Goal: Transaction & Acquisition: Purchase product/service

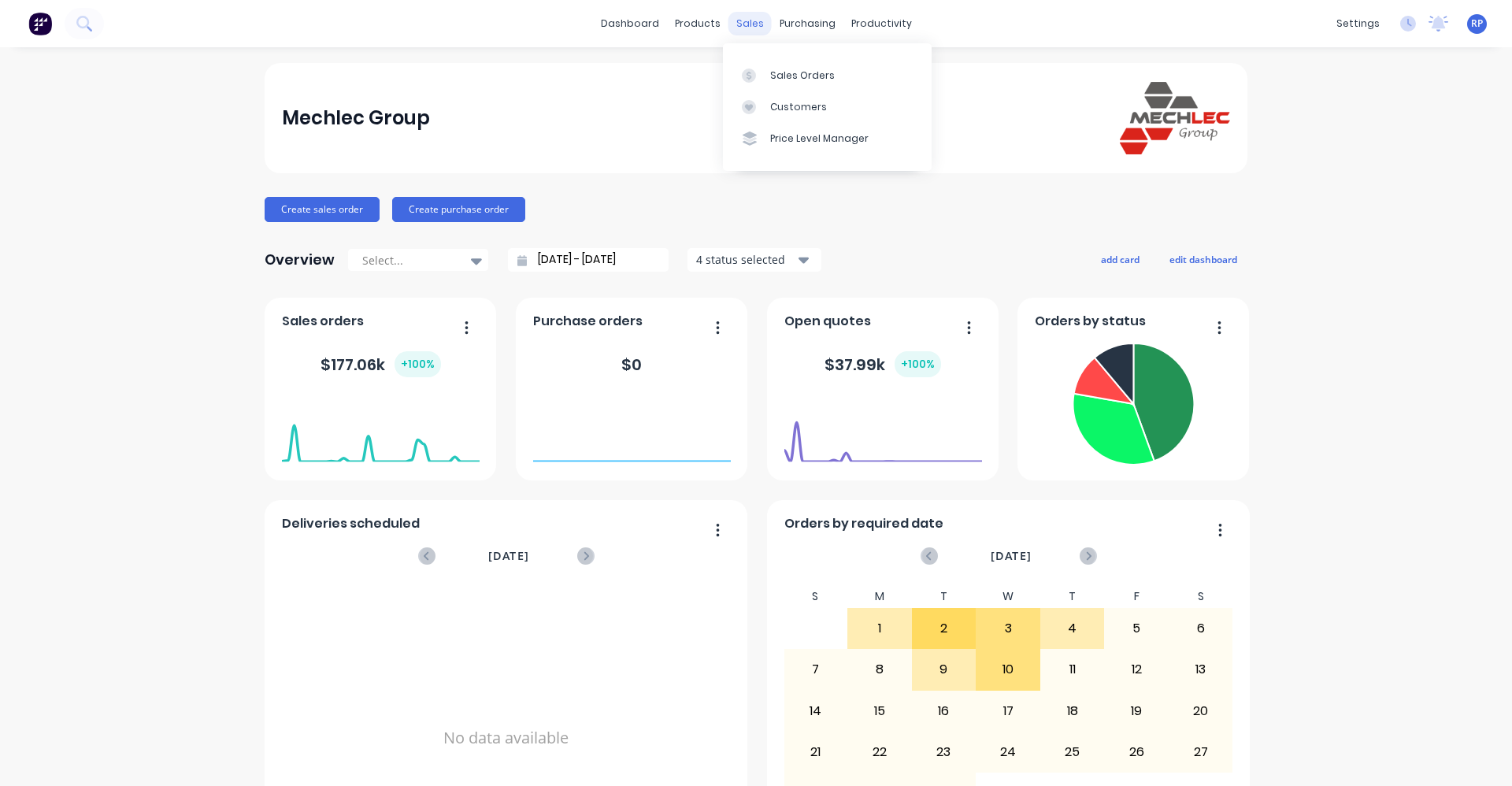
click at [750, 24] on div "sales" at bounding box center [750, 23] width 43 height 23
click at [772, 71] on div "Sales Orders" at bounding box center [802, 76] width 64 height 14
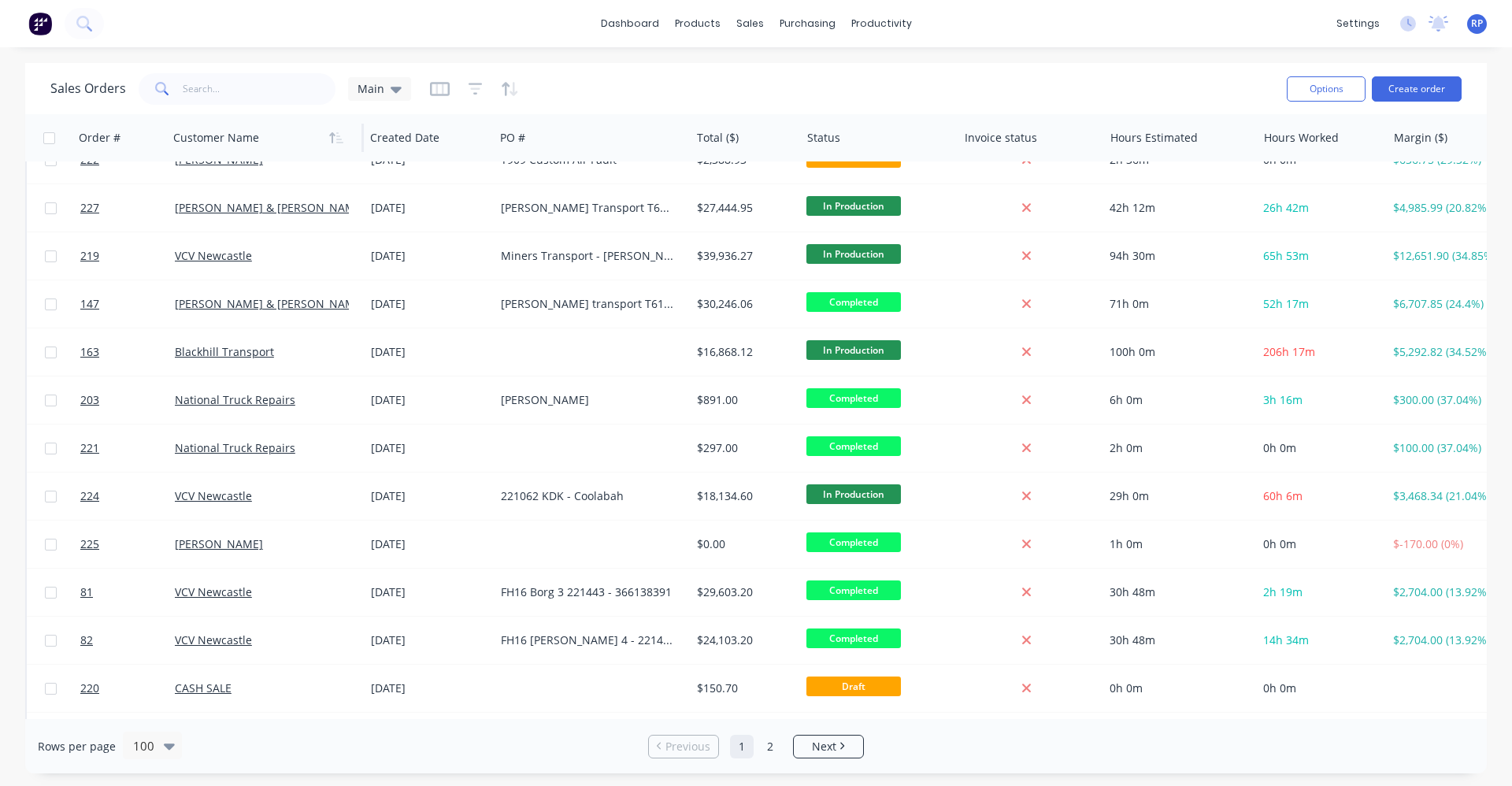
scroll to position [79, 0]
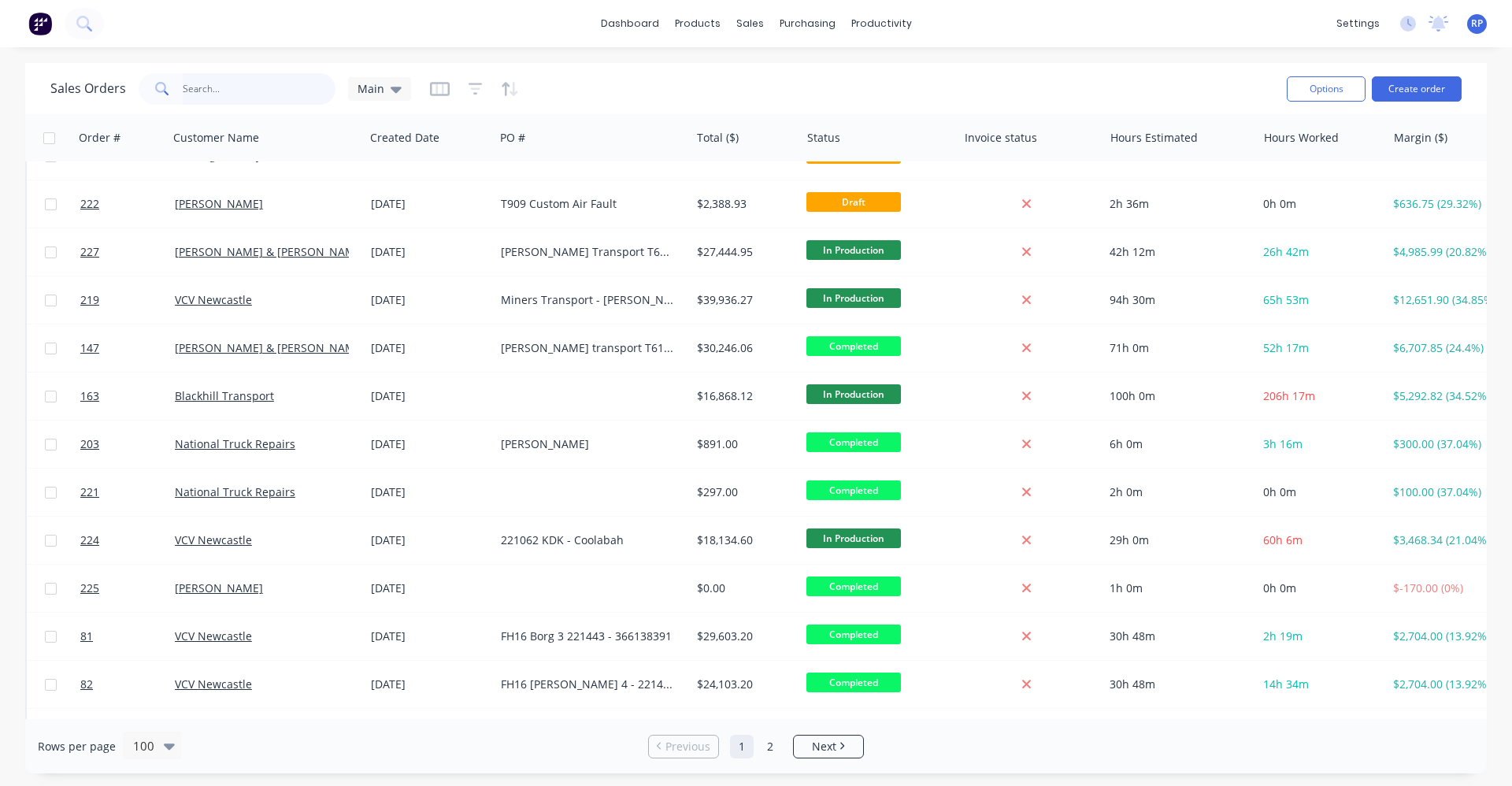
click at [215, 89] on input "text" at bounding box center [260, 89] width 154 height 31
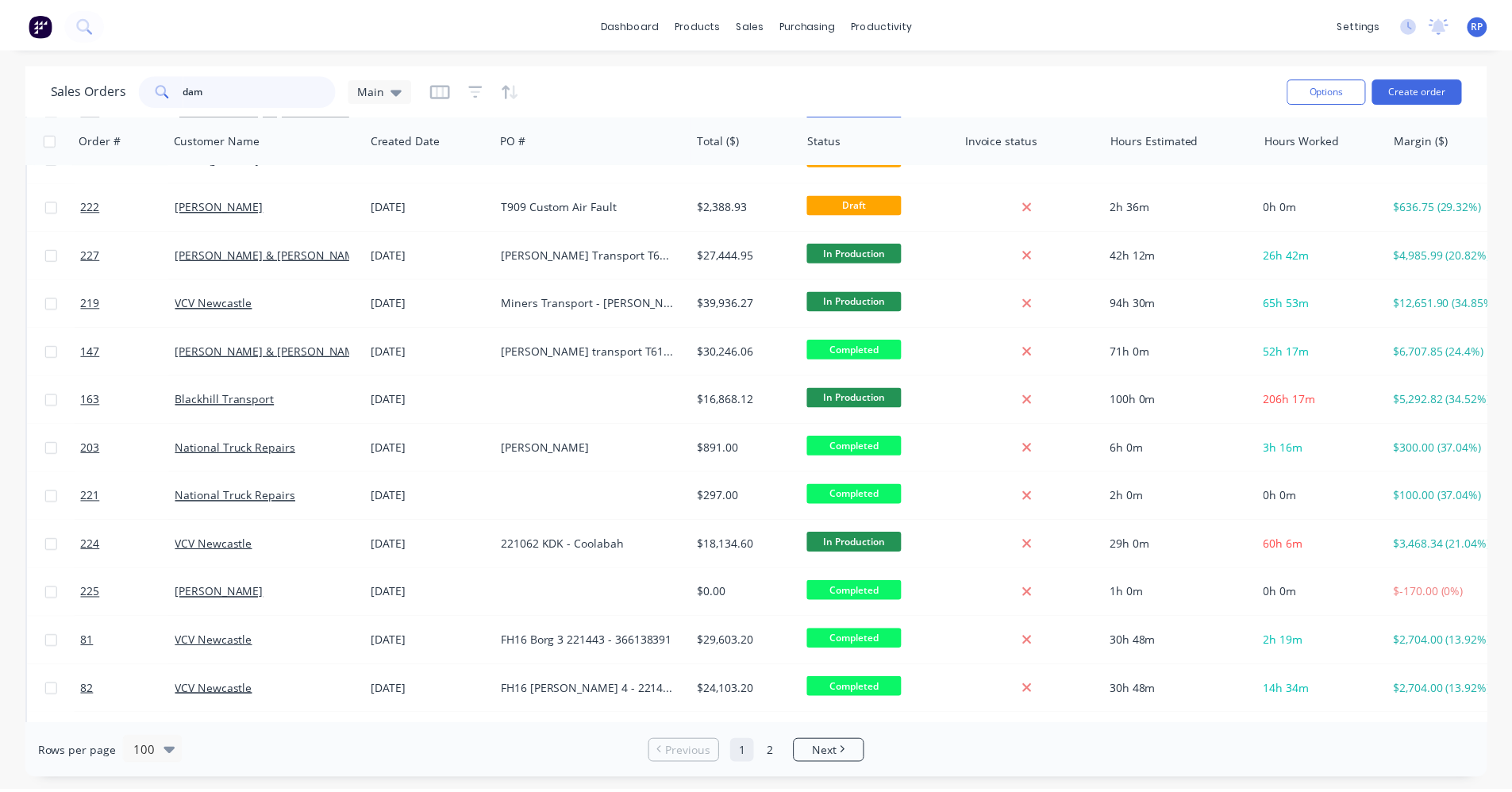
scroll to position [0, 0]
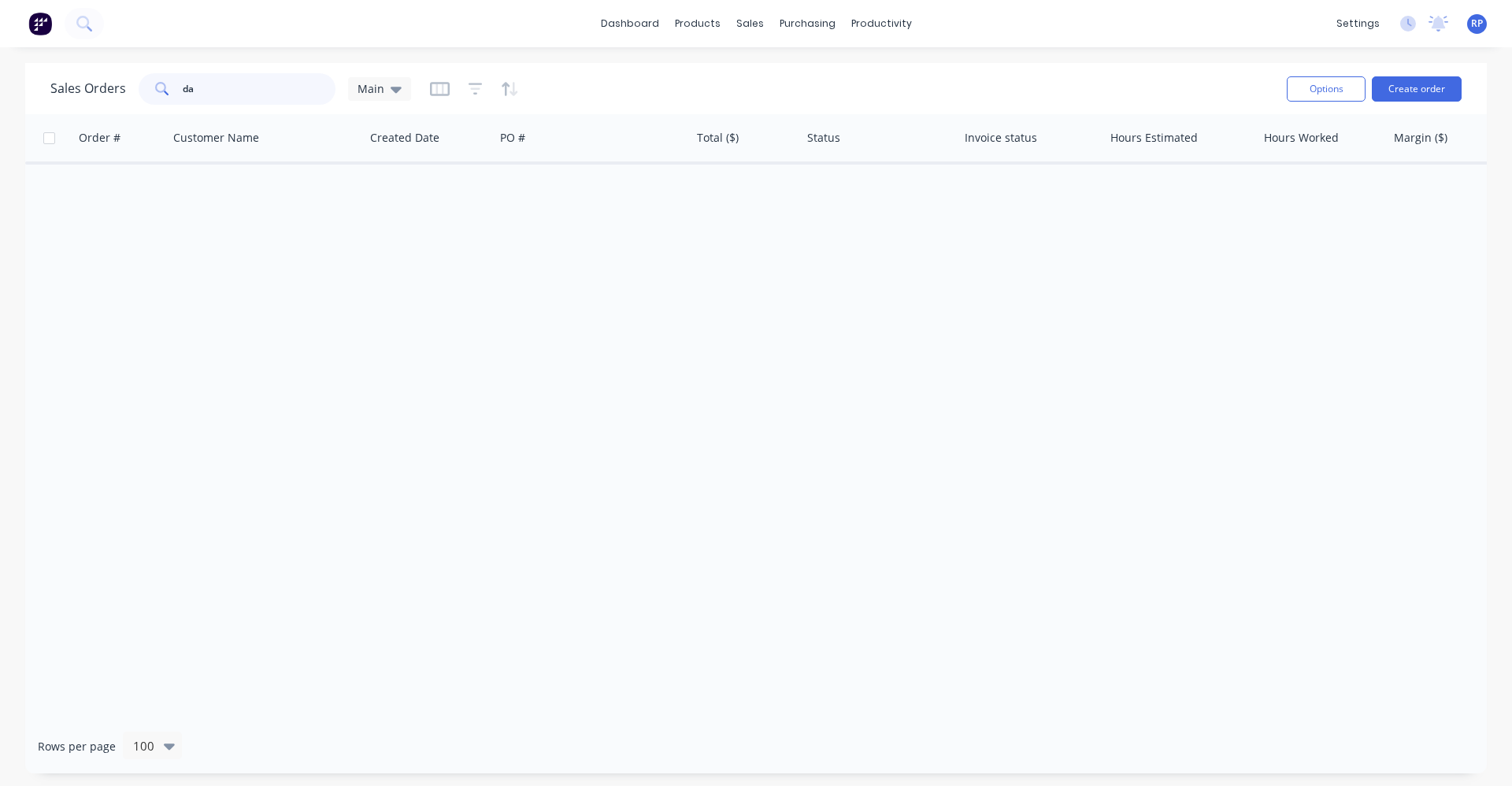
type input "d"
click at [1399, 85] on button "Create order" at bounding box center [1417, 89] width 90 height 25
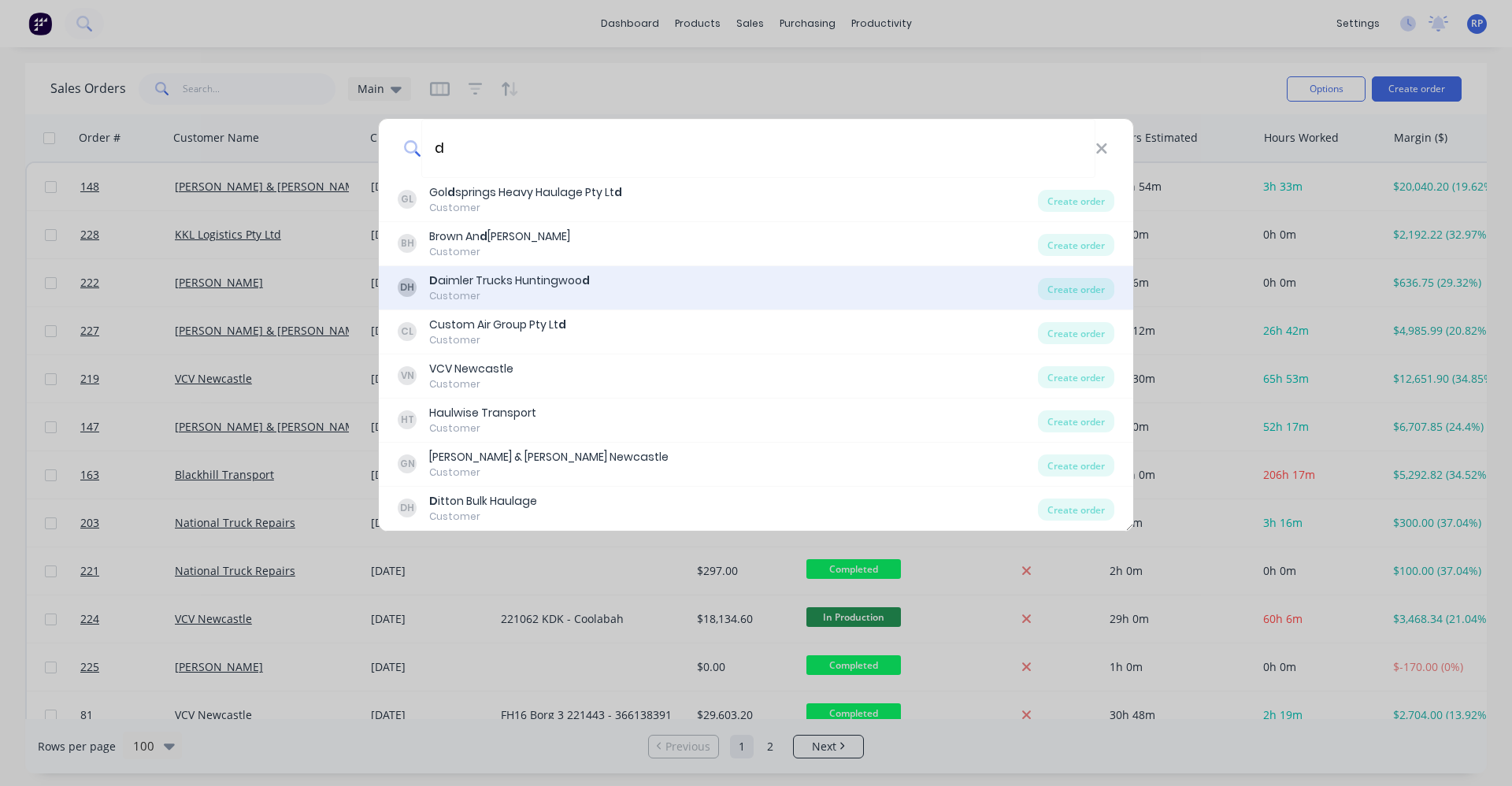
type input "d"
click at [565, 282] on div "D aimler Trucks Huntingwoo d" at bounding box center [508, 280] width 160 height 16
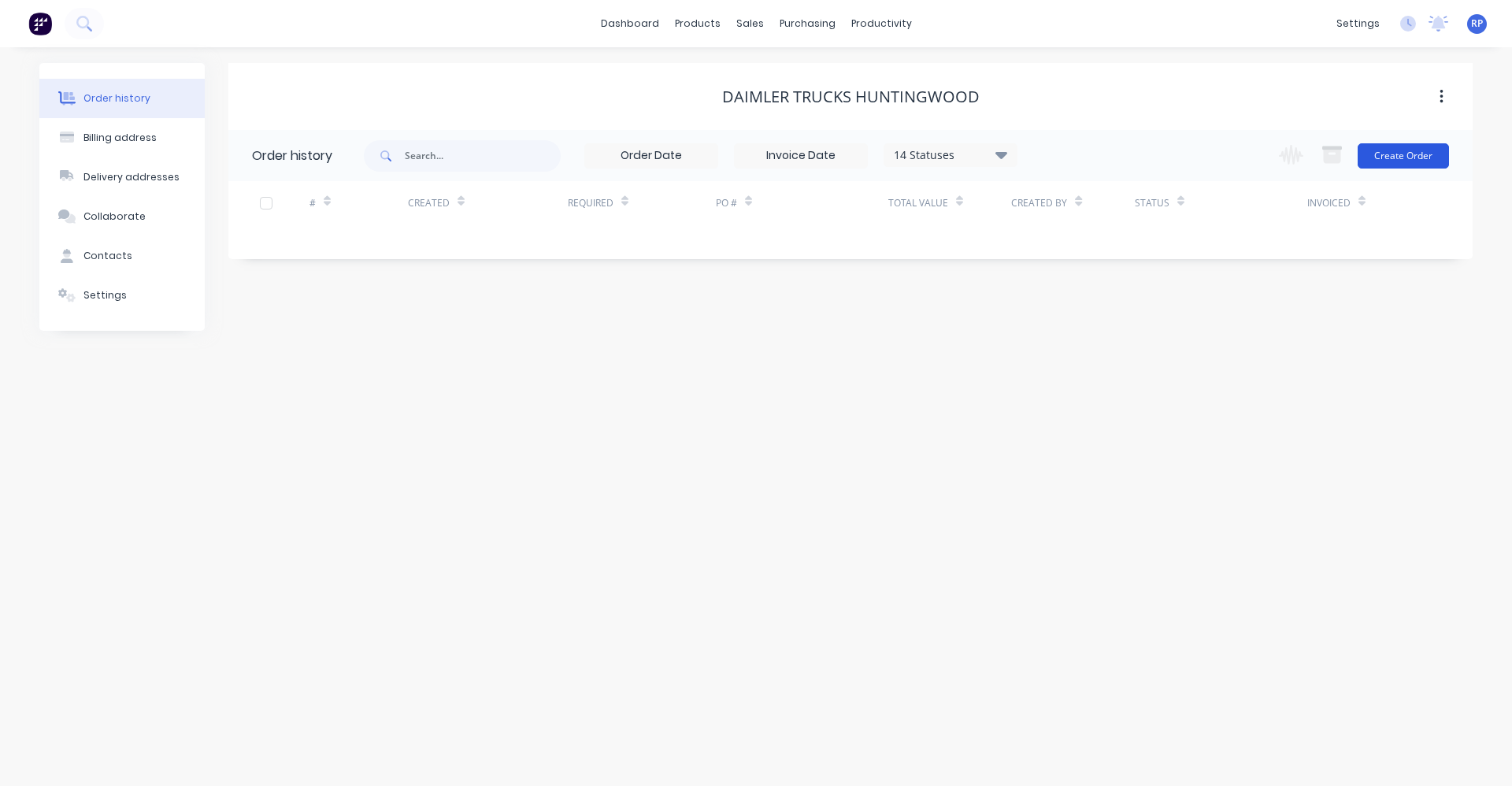
click at [1410, 153] on button "Create Order" at bounding box center [1404, 156] width 91 height 25
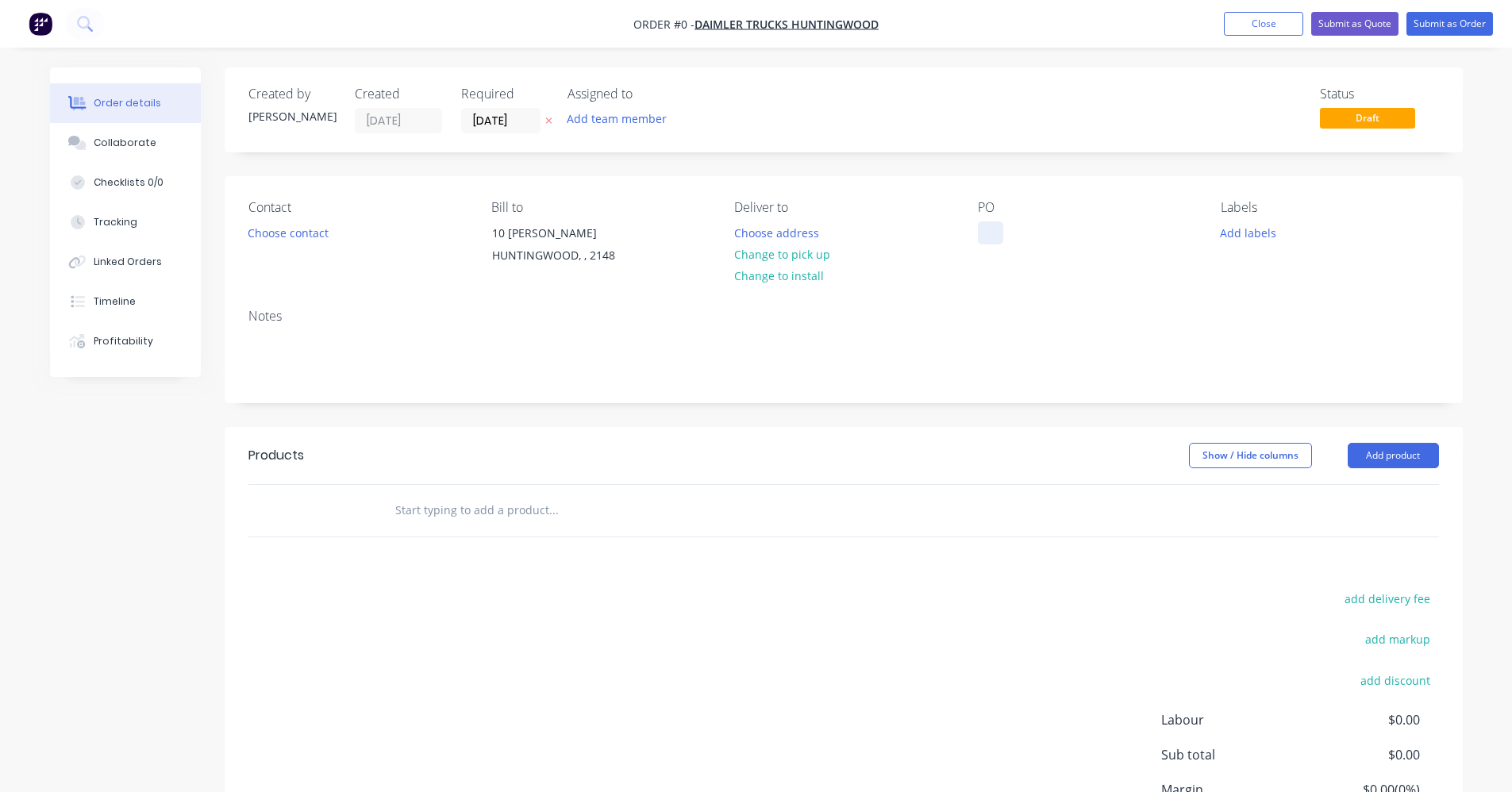
click at [992, 237] on div at bounding box center [991, 233] width 25 height 23
click at [400, 518] on div "Creating draft order... Loading... Order details Collaborate Checklists 0/0 Tra…" at bounding box center [756, 504] width 1444 height 874
type input "I"
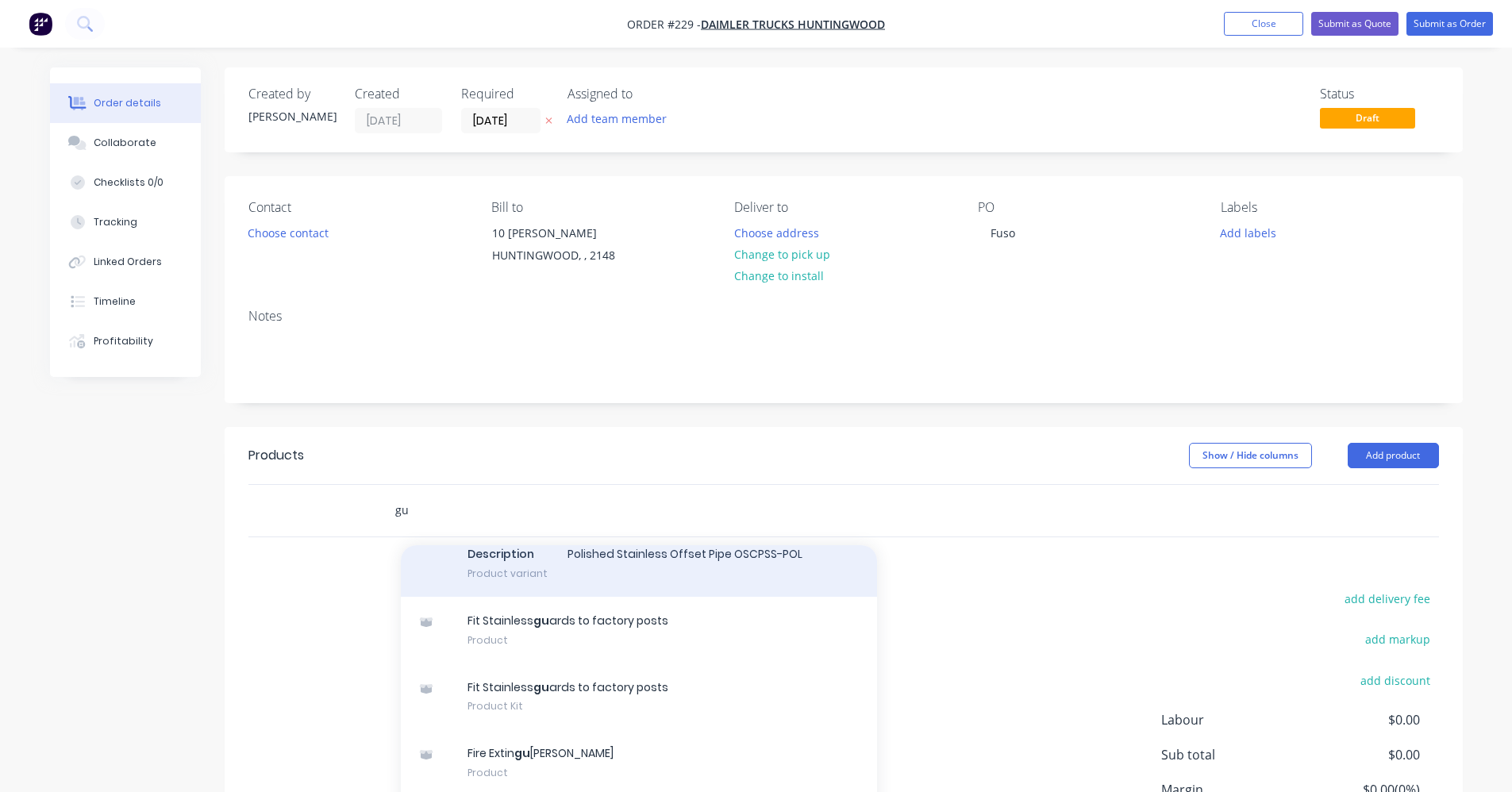
scroll to position [1745, 0]
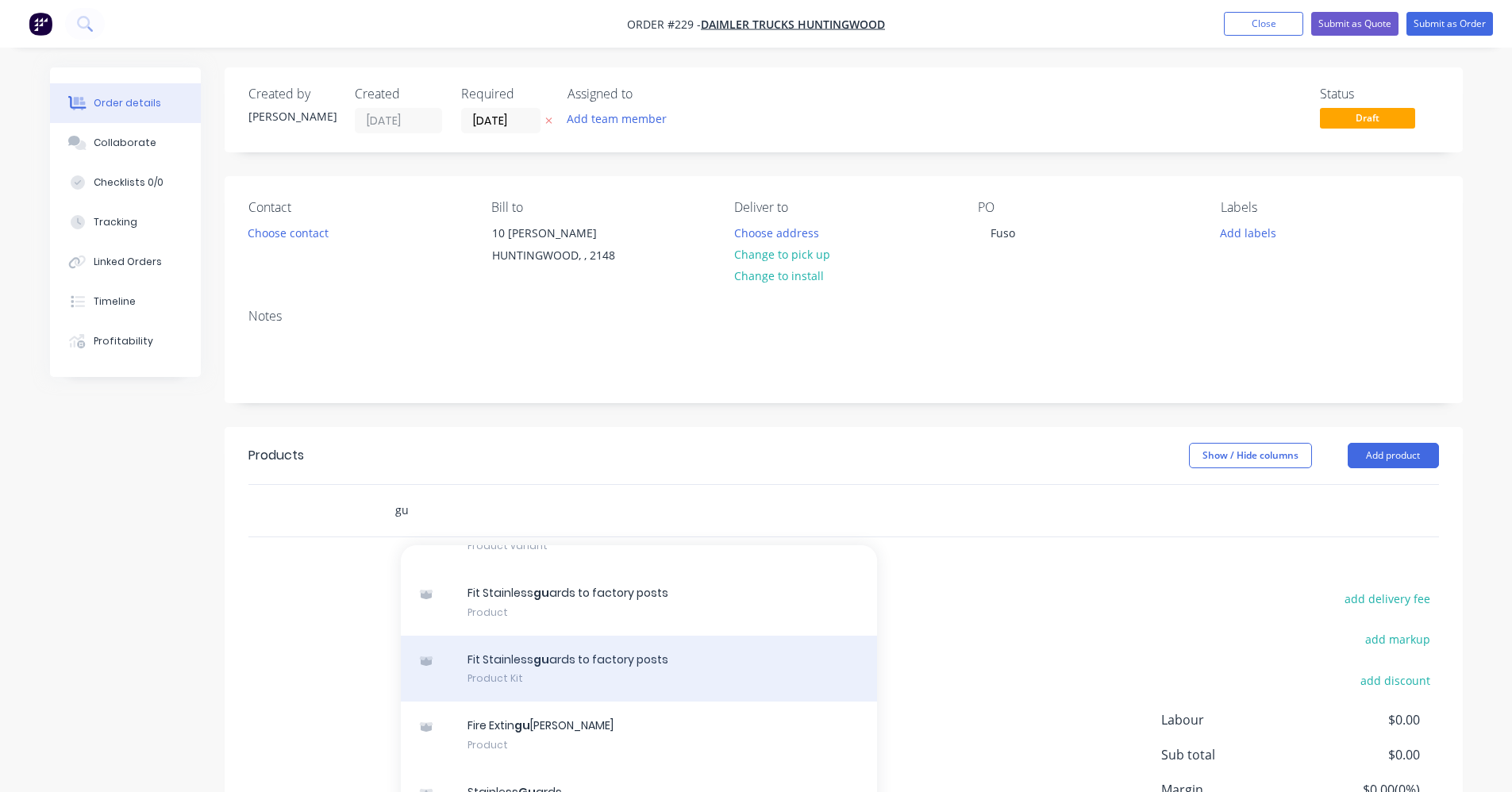
type input "gu"
click at [623, 659] on div "Fit Stainless gu ards to factory posts Product Kit" at bounding box center [639, 669] width 476 height 67
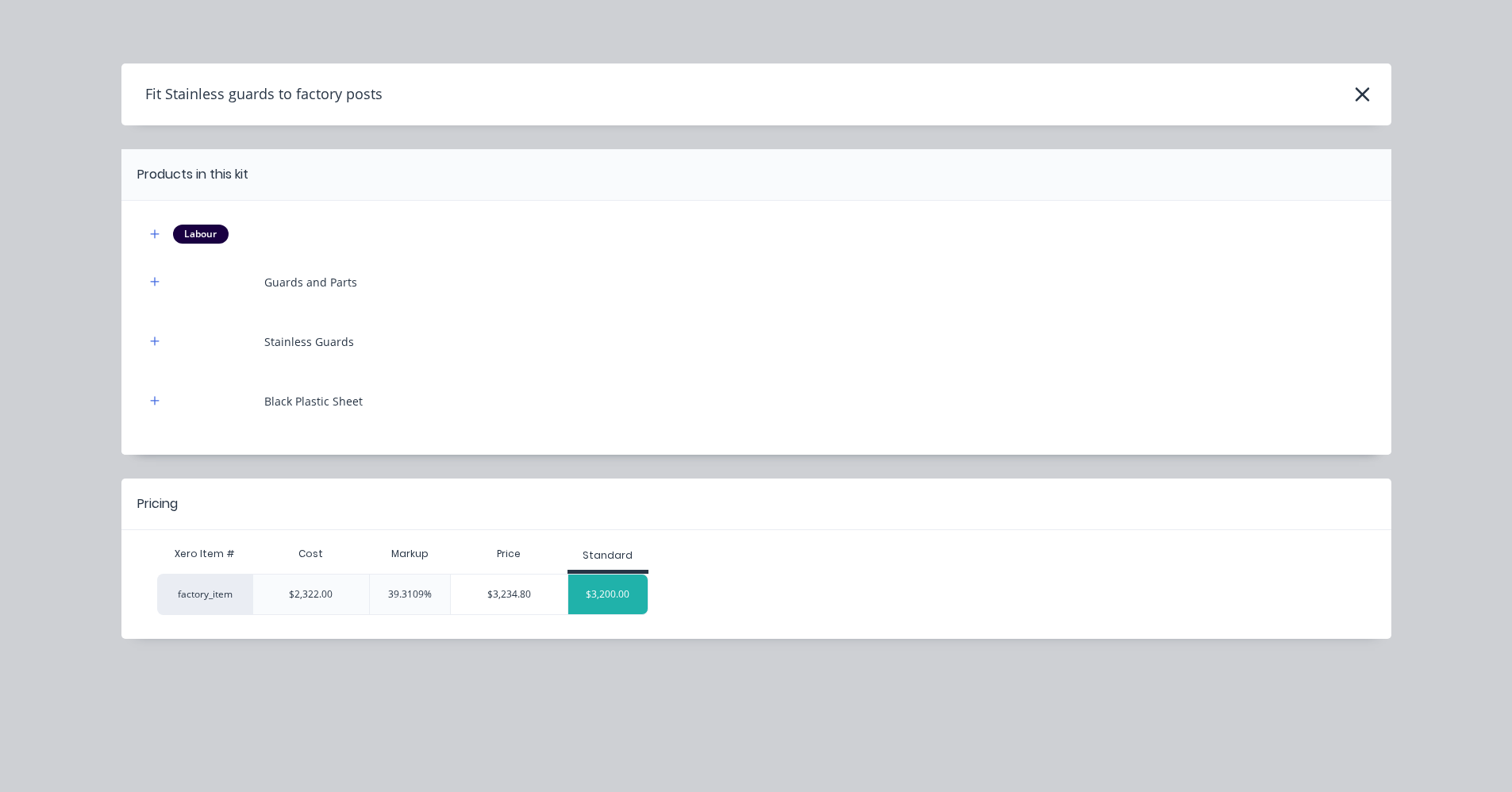
click at [601, 593] on div "$3,200.00" at bounding box center [608, 594] width 79 height 40
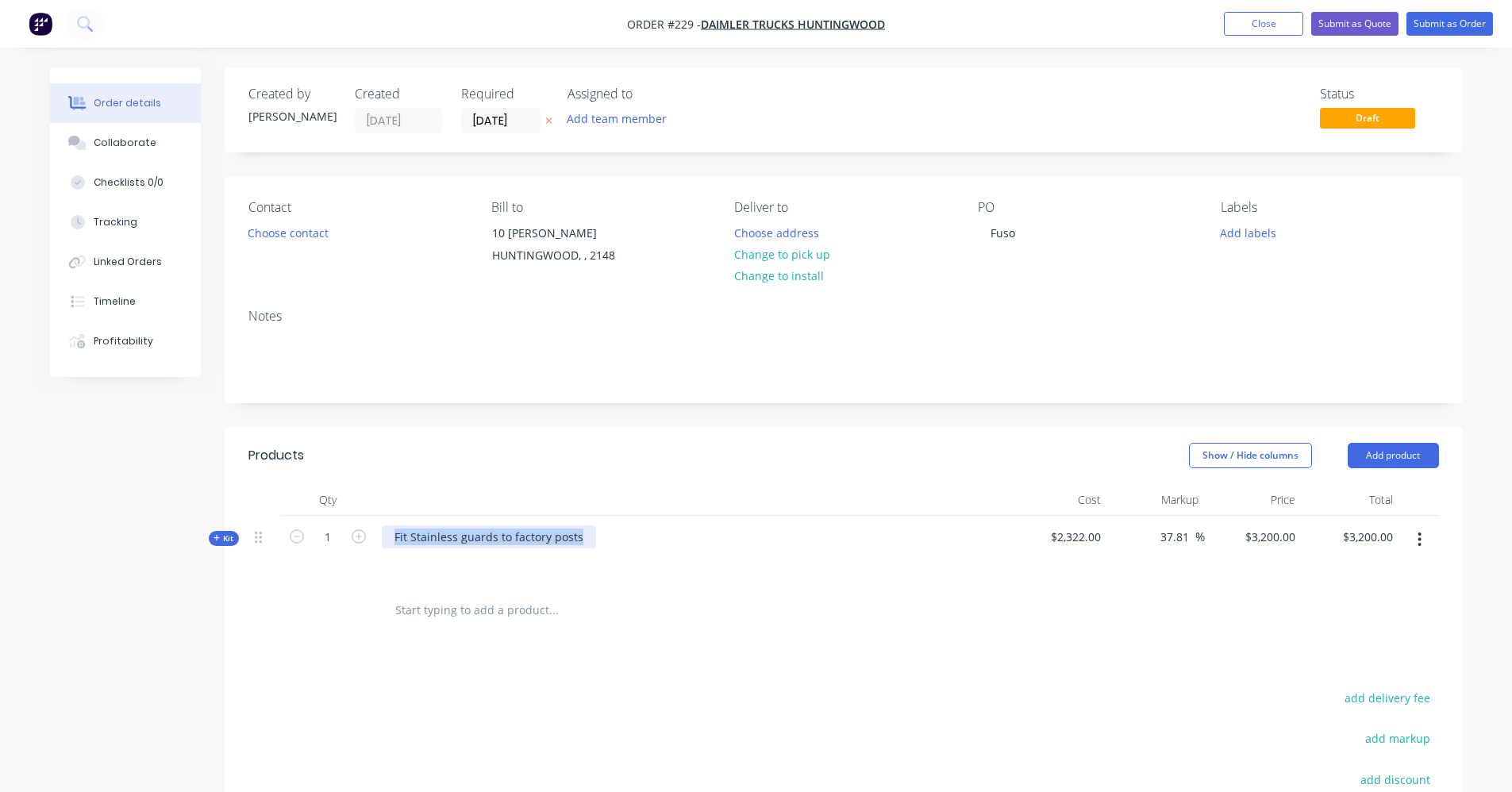
drag, startPoint x: 582, startPoint y: 541, endPoint x: 373, endPoint y: 538, distance: 209.0
click at [373, 538] on div "Kit 1 Fit Stainless guards to factory posts $2,322.00 37.81 37.81 % $3,200.00 $…" at bounding box center [844, 550] width 1191 height 69
click at [219, 535] on icon at bounding box center [217, 538] width 7 height 8
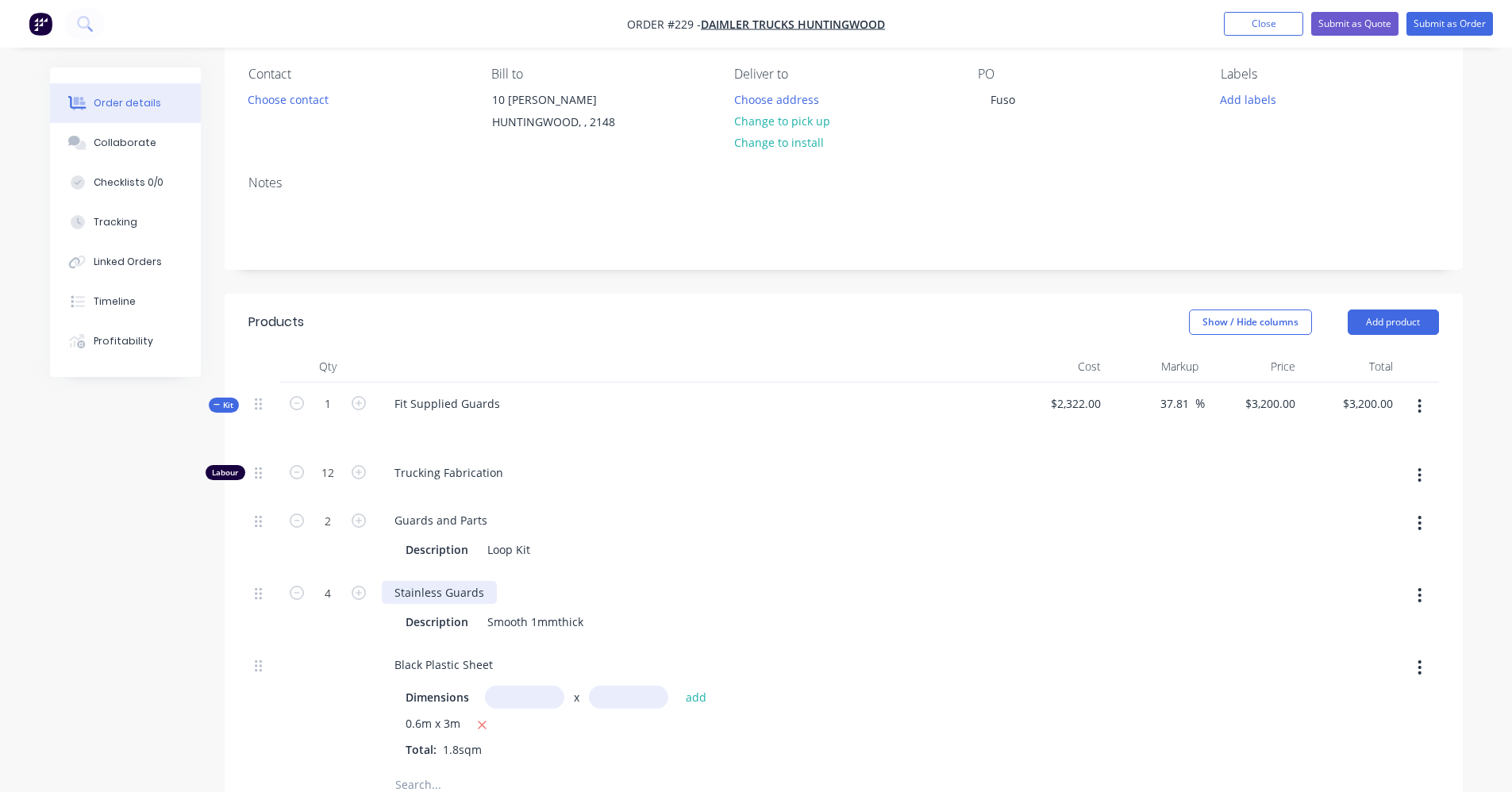
scroll to position [238, 0]
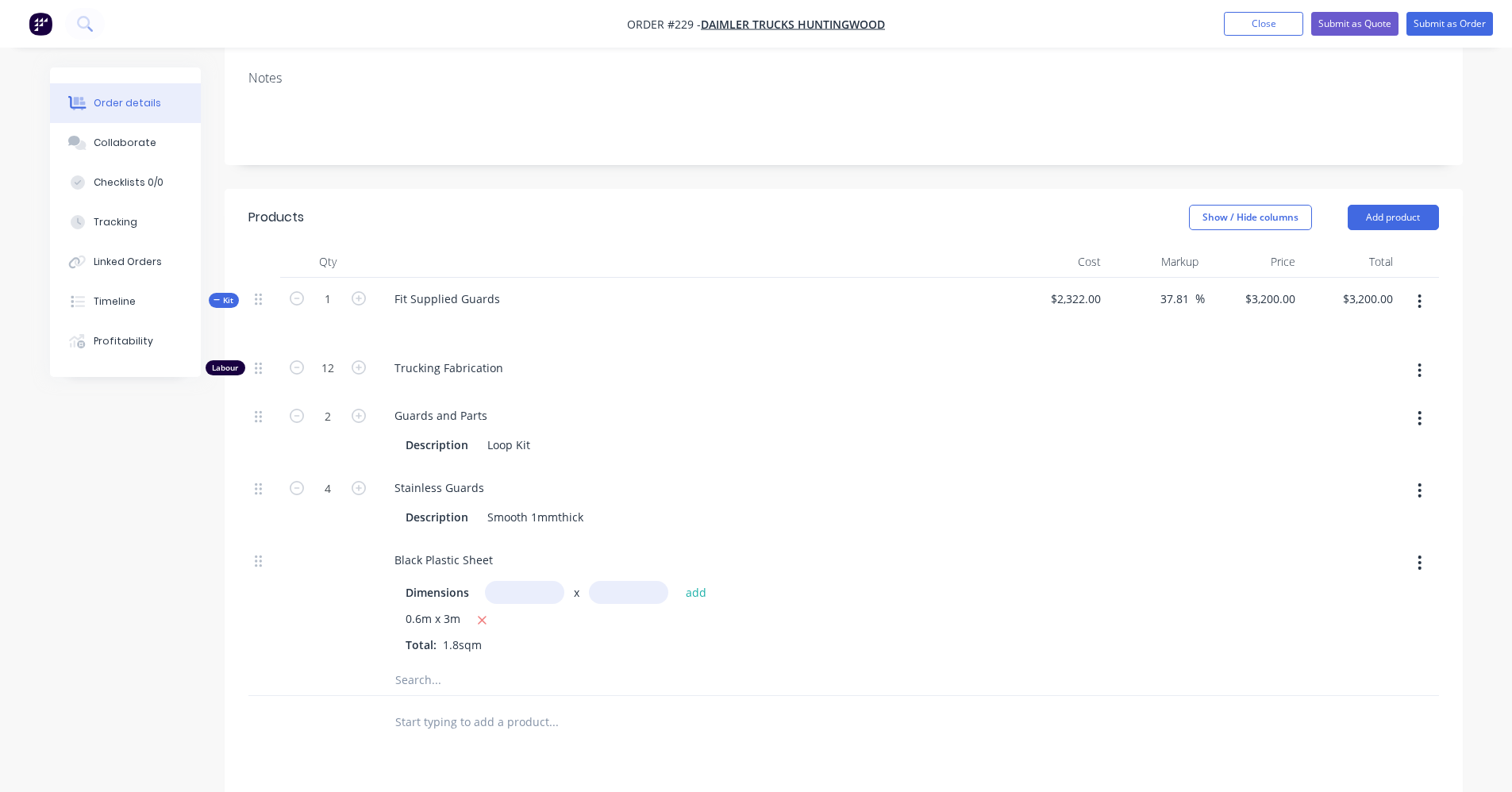
click at [1422, 490] on icon "button" at bounding box center [1419, 490] width 4 height 17
click at [1352, 603] on div "Delete" at bounding box center [1363, 595] width 122 height 23
type input "$1,601.3781"
type input "$1,601.38"
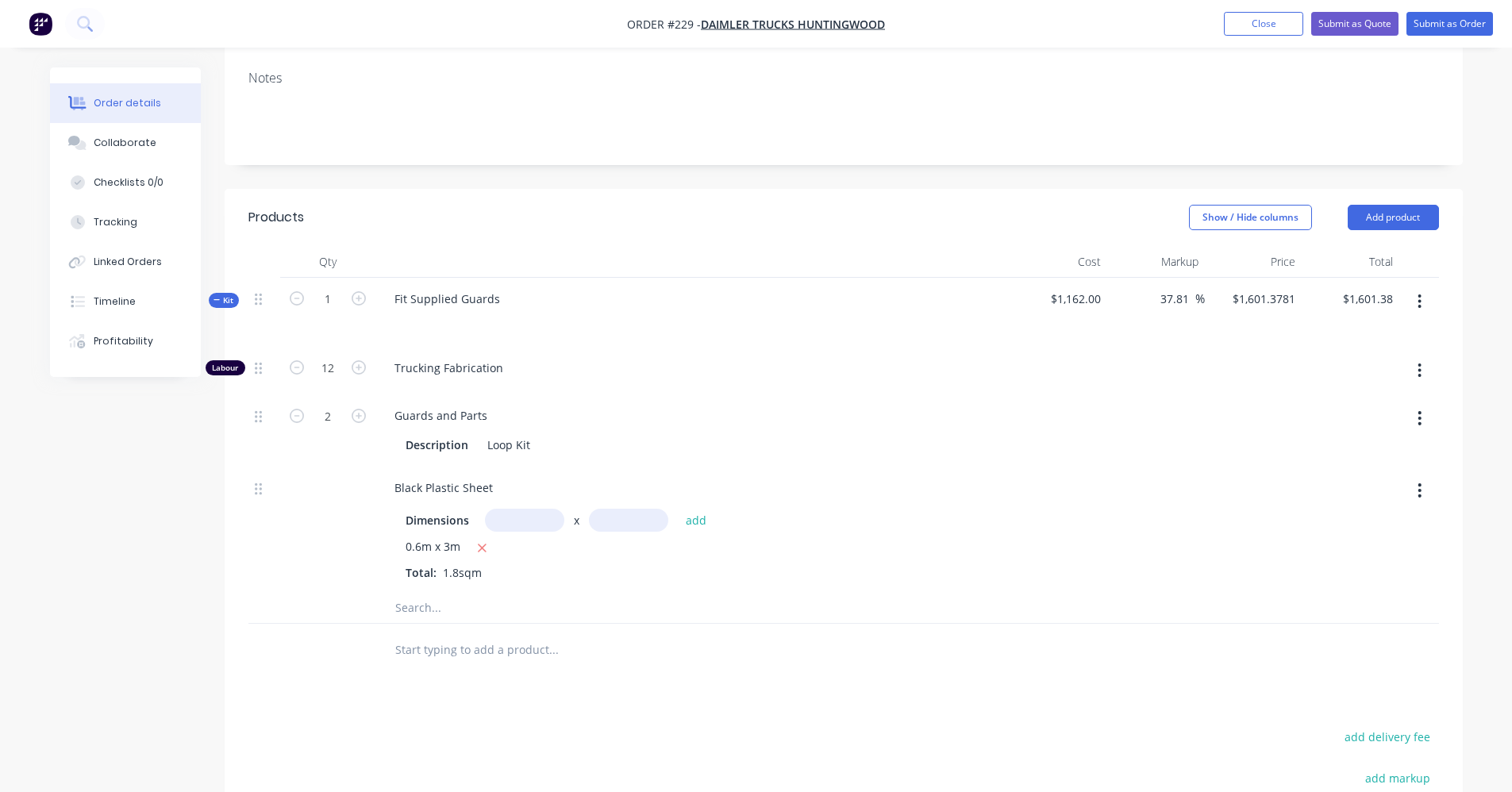
click at [1421, 493] on icon "button" at bounding box center [1419, 490] width 4 height 17
click at [1383, 596] on div "Delete" at bounding box center [1363, 595] width 122 height 23
type input "$1,502.1533"
type input "$1,502.15"
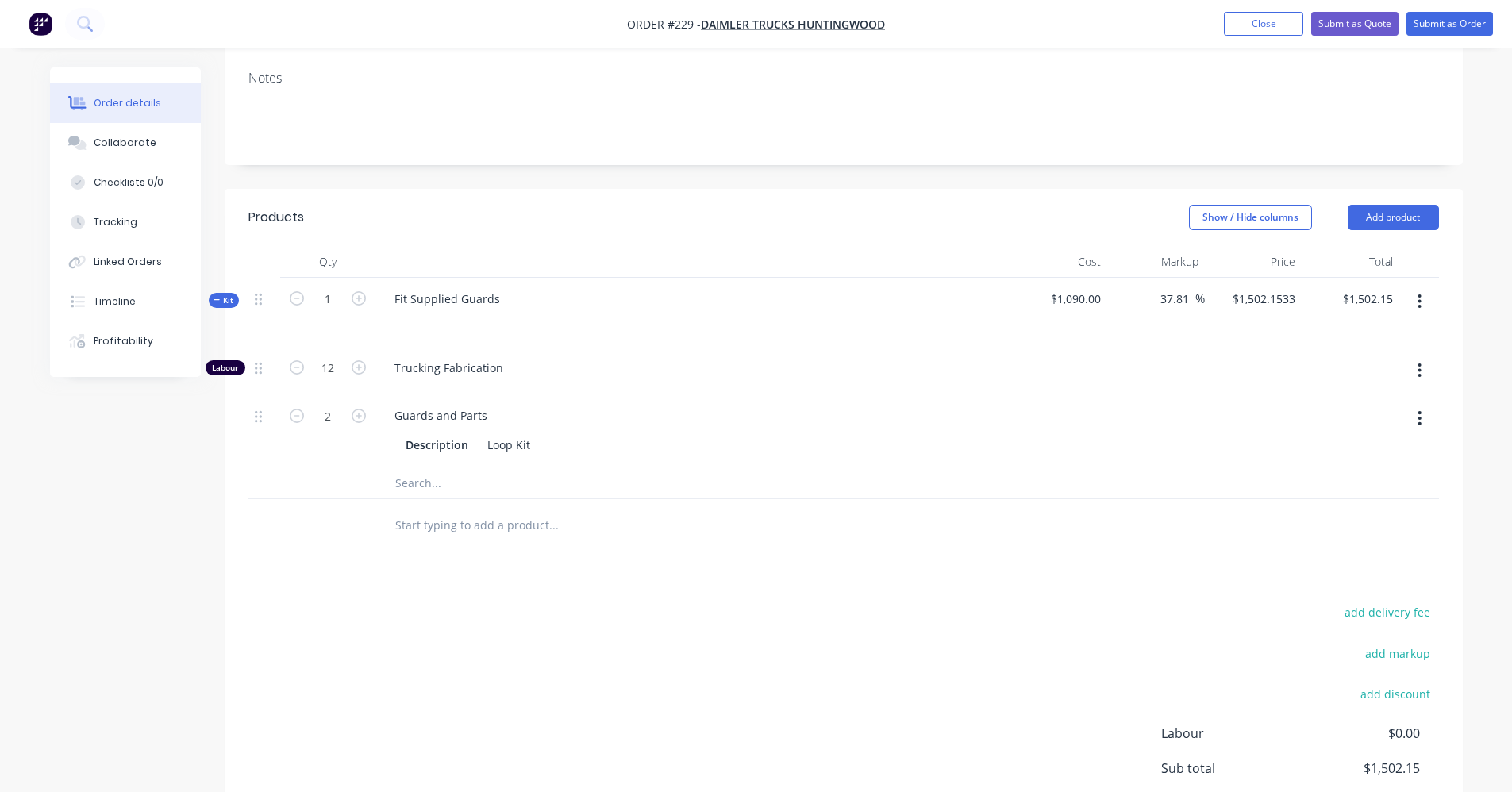
click at [1423, 413] on button "button" at bounding box center [1419, 419] width 37 height 29
click at [1391, 518] on div "Delete" at bounding box center [1363, 523] width 122 height 23
type input "$1,405.6848"
type input "$1,405.68"
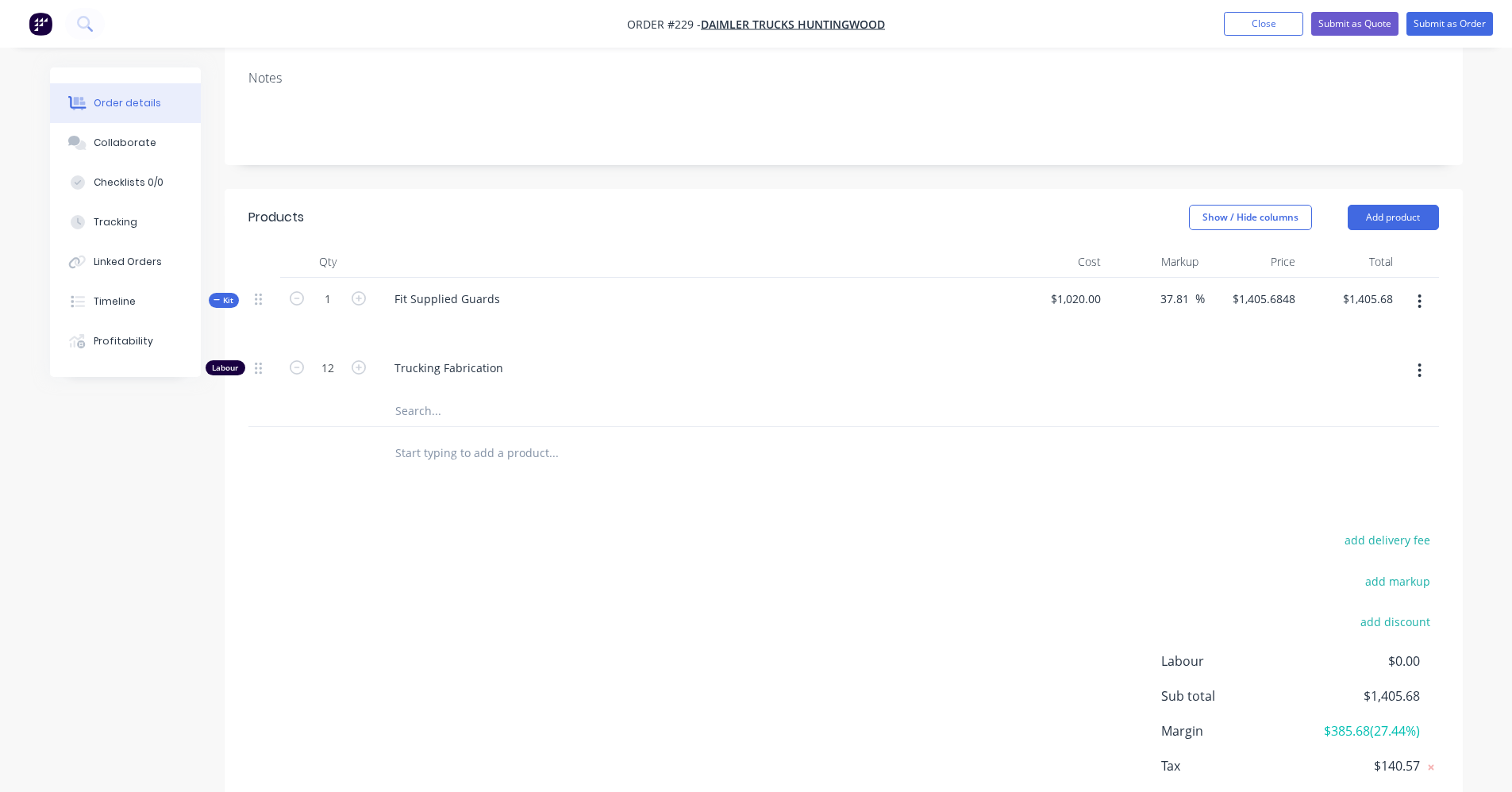
click at [212, 299] on div "Kit" at bounding box center [223, 300] width 30 height 15
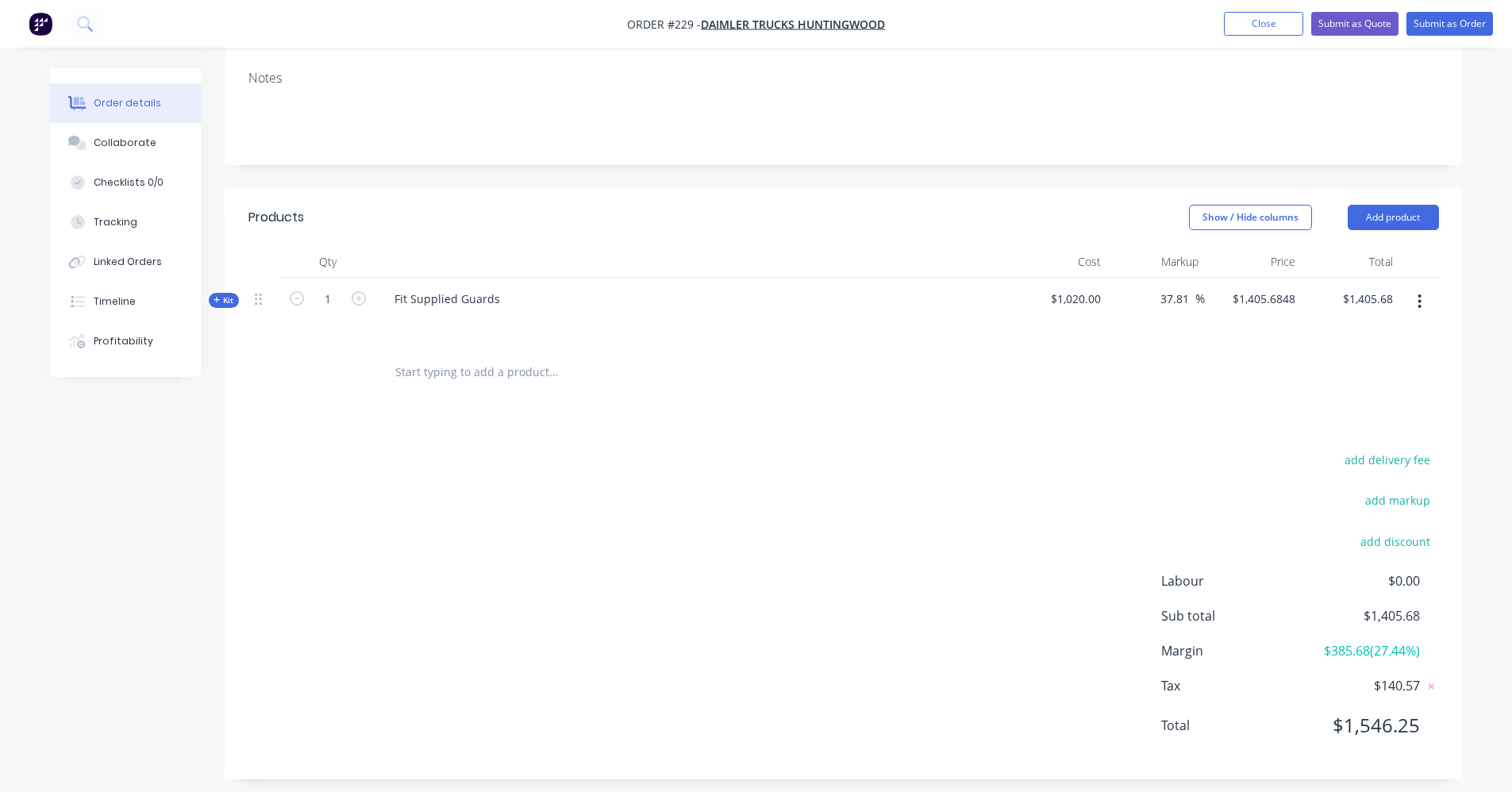
click at [427, 373] on input "text" at bounding box center [553, 372] width 318 height 32
click at [1371, 213] on button "Add product" at bounding box center [1393, 217] width 91 height 25
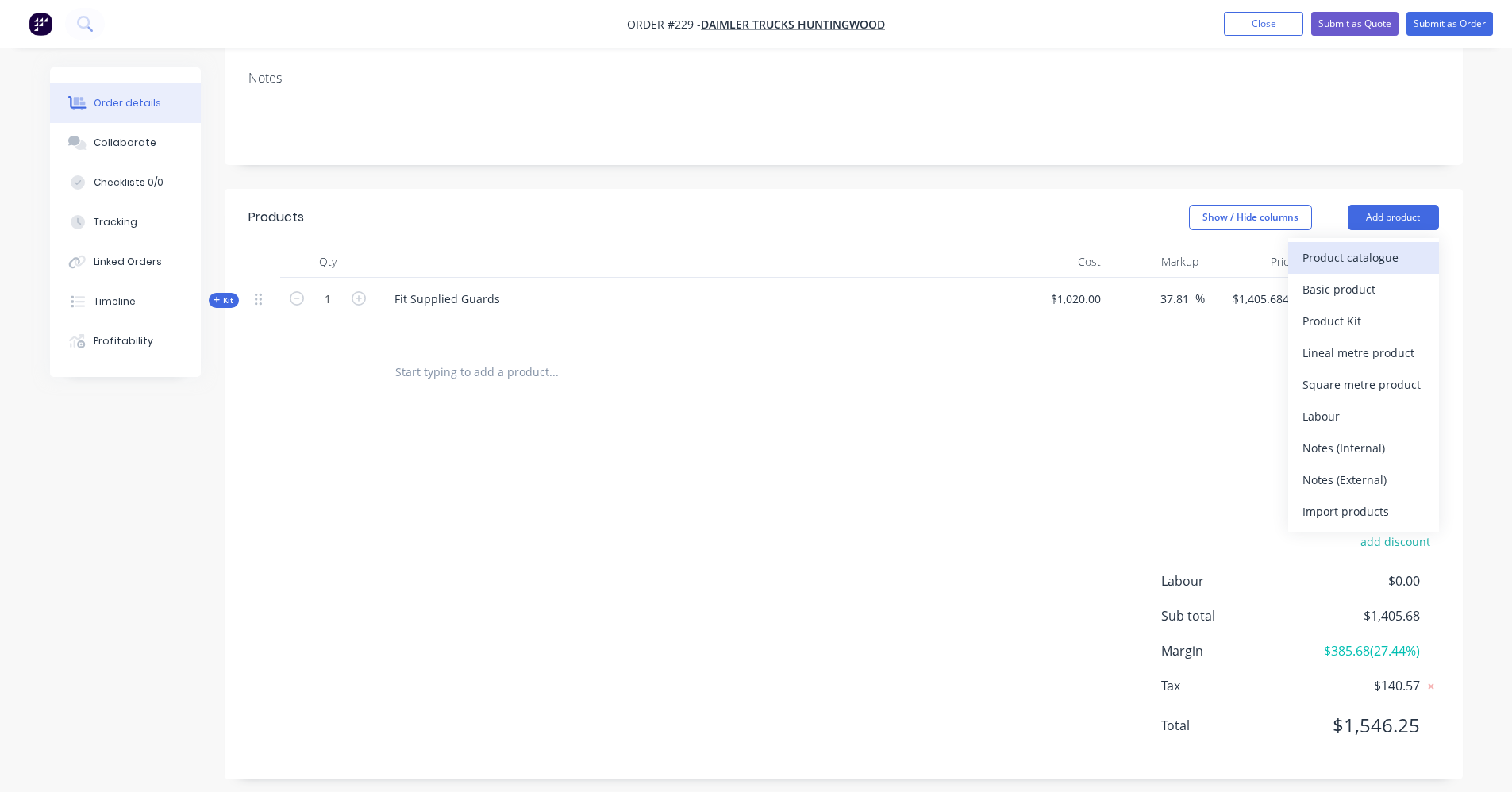
click at [1379, 258] on div "Product catalogue" at bounding box center [1363, 258] width 122 height 23
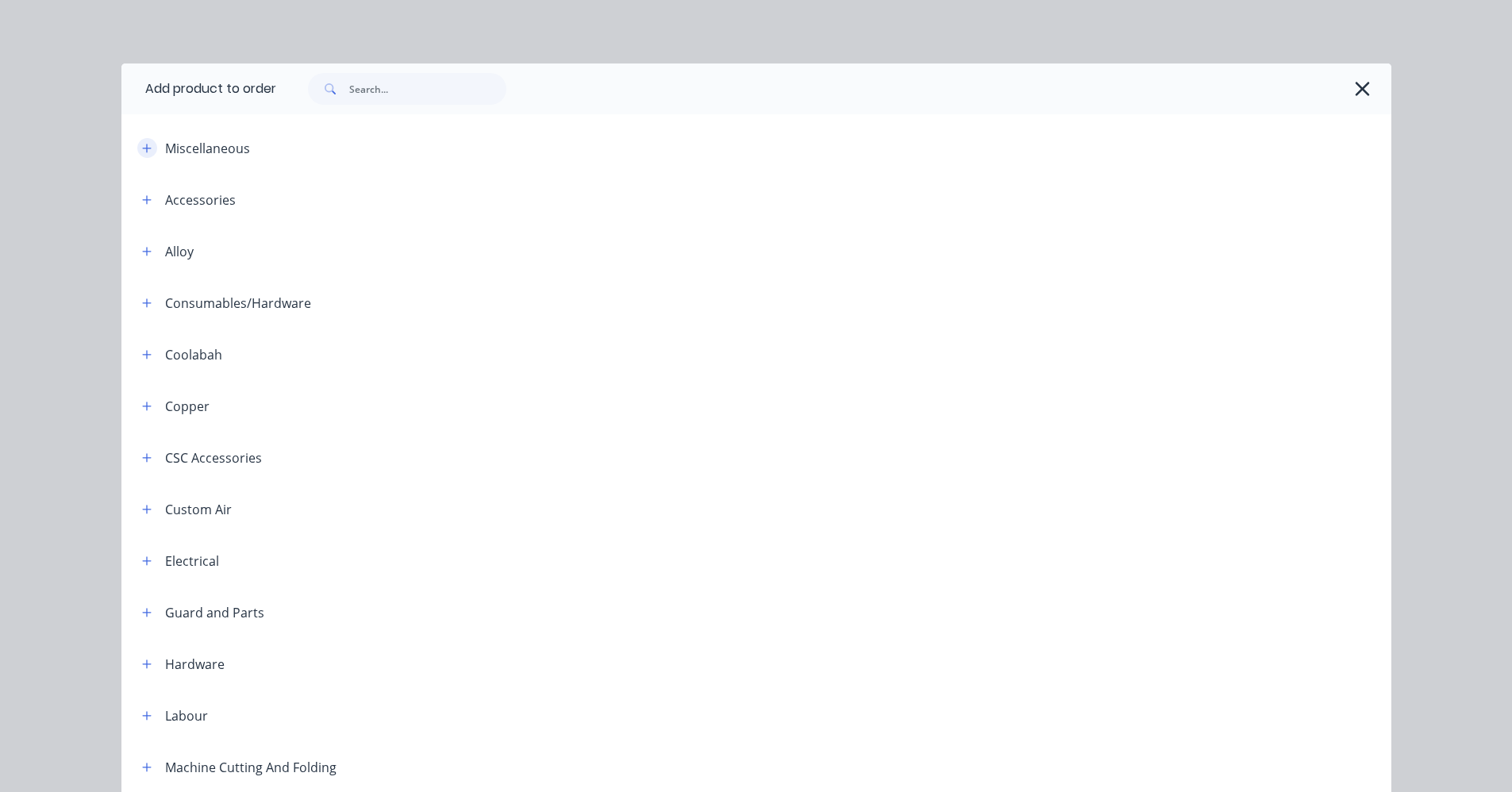
click at [143, 143] on icon "button" at bounding box center [146, 148] width 10 height 11
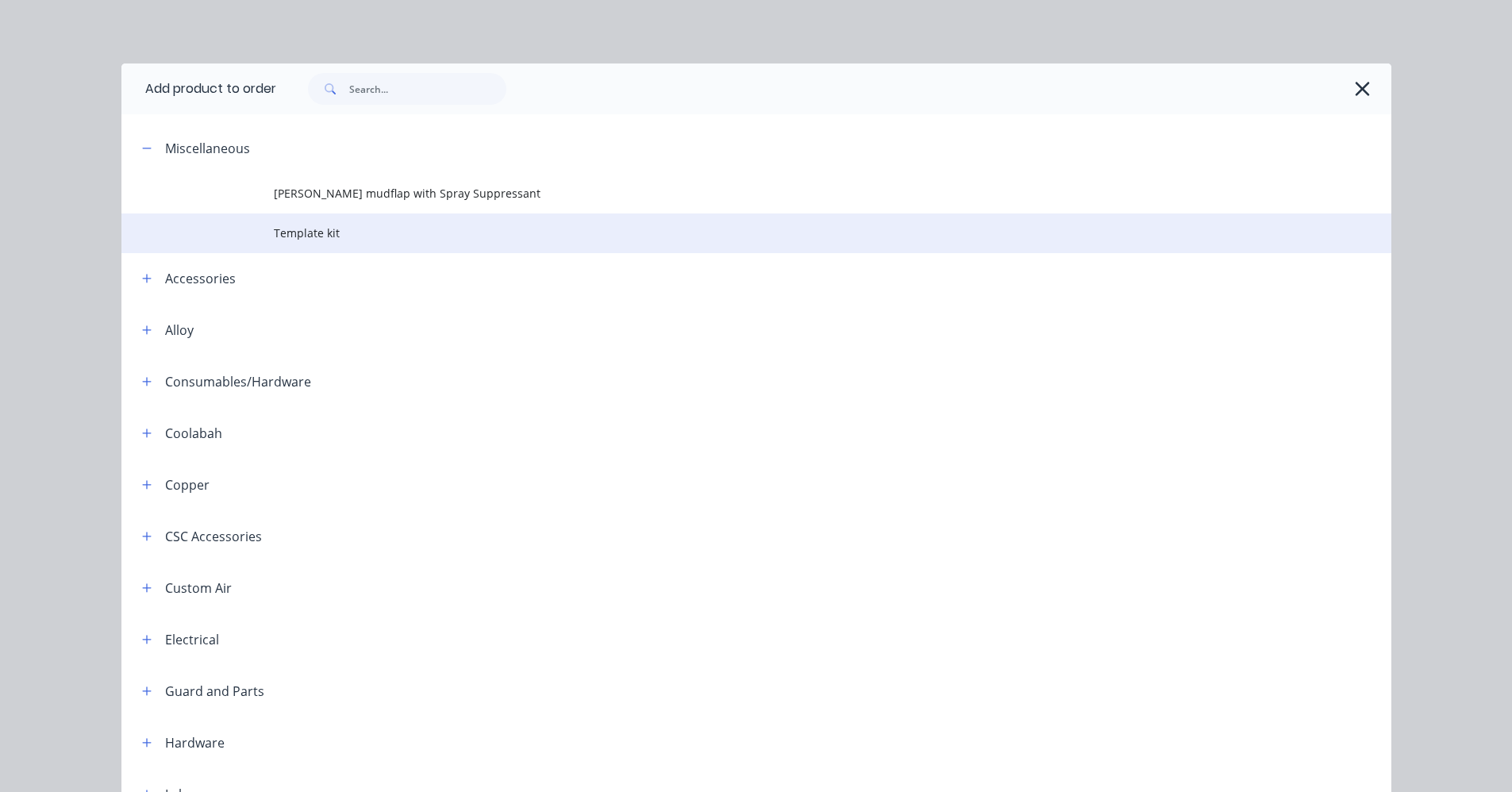
click at [284, 225] on span "Template kit" at bounding box center [721, 233] width 894 height 16
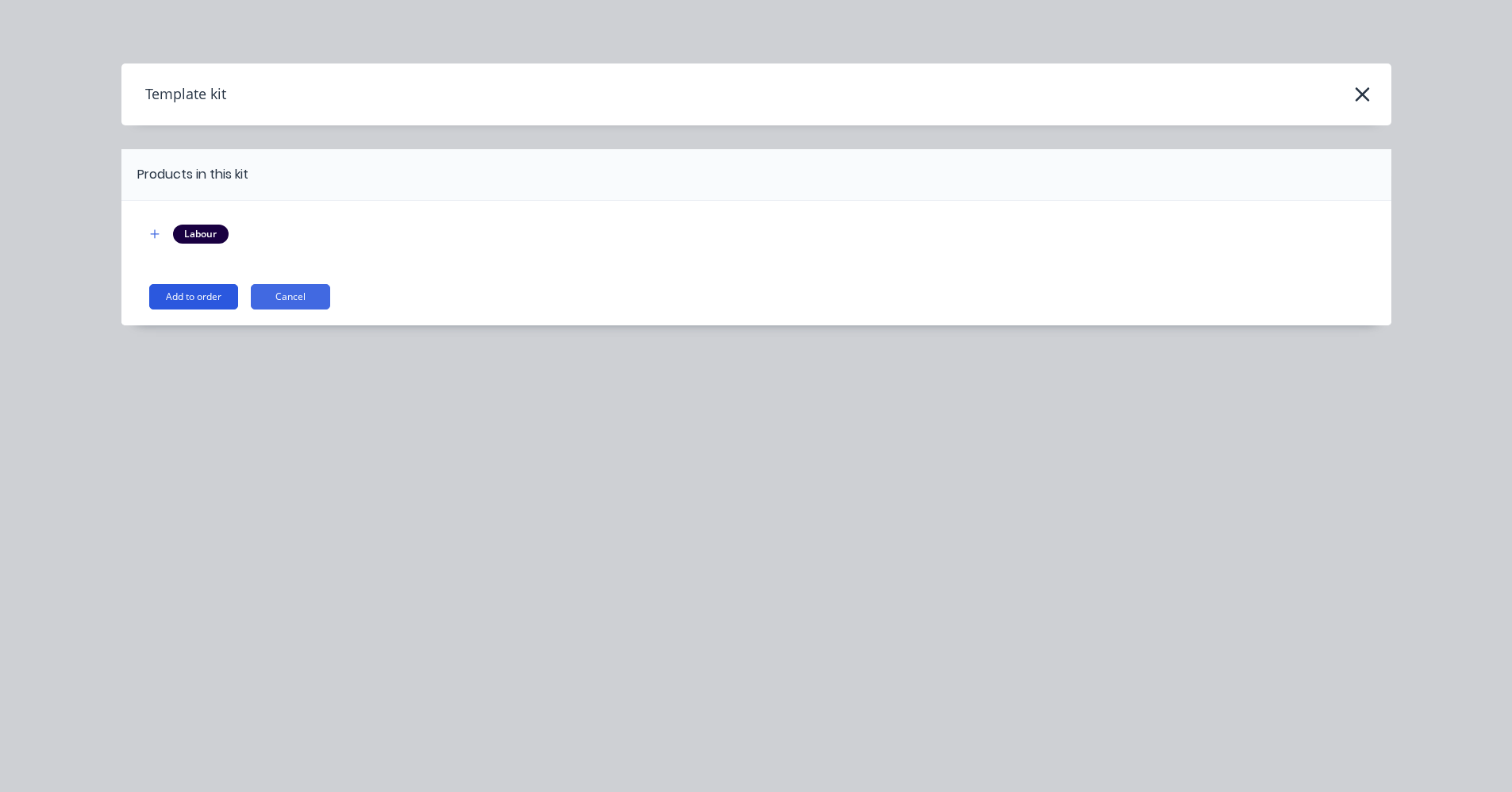
click at [180, 296] on button "Add to order" at bounding box center [193, 297] width 89 height 25
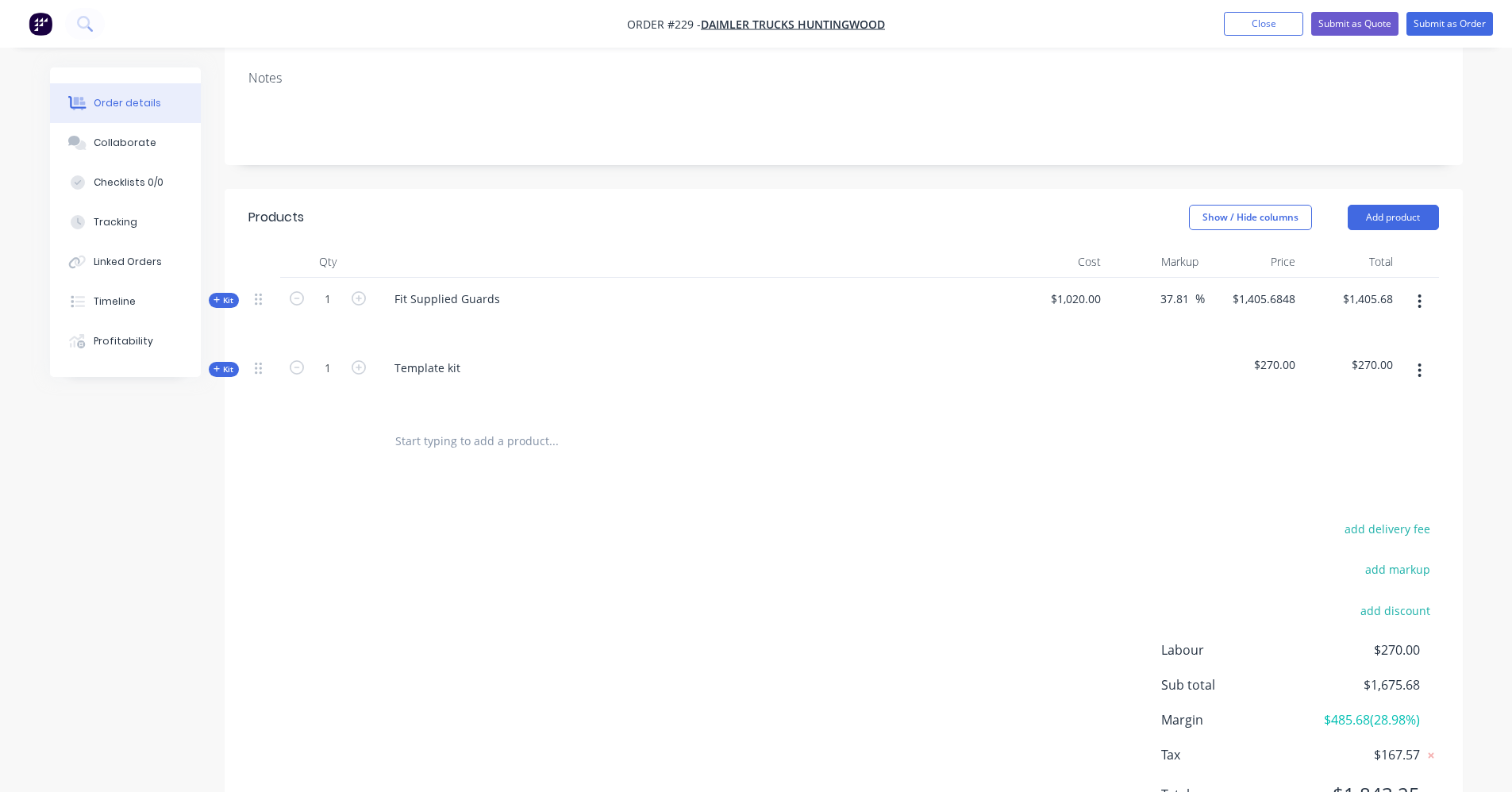
click at [215, 369] on icon at bounding box center [217, 369] width 7 height 8
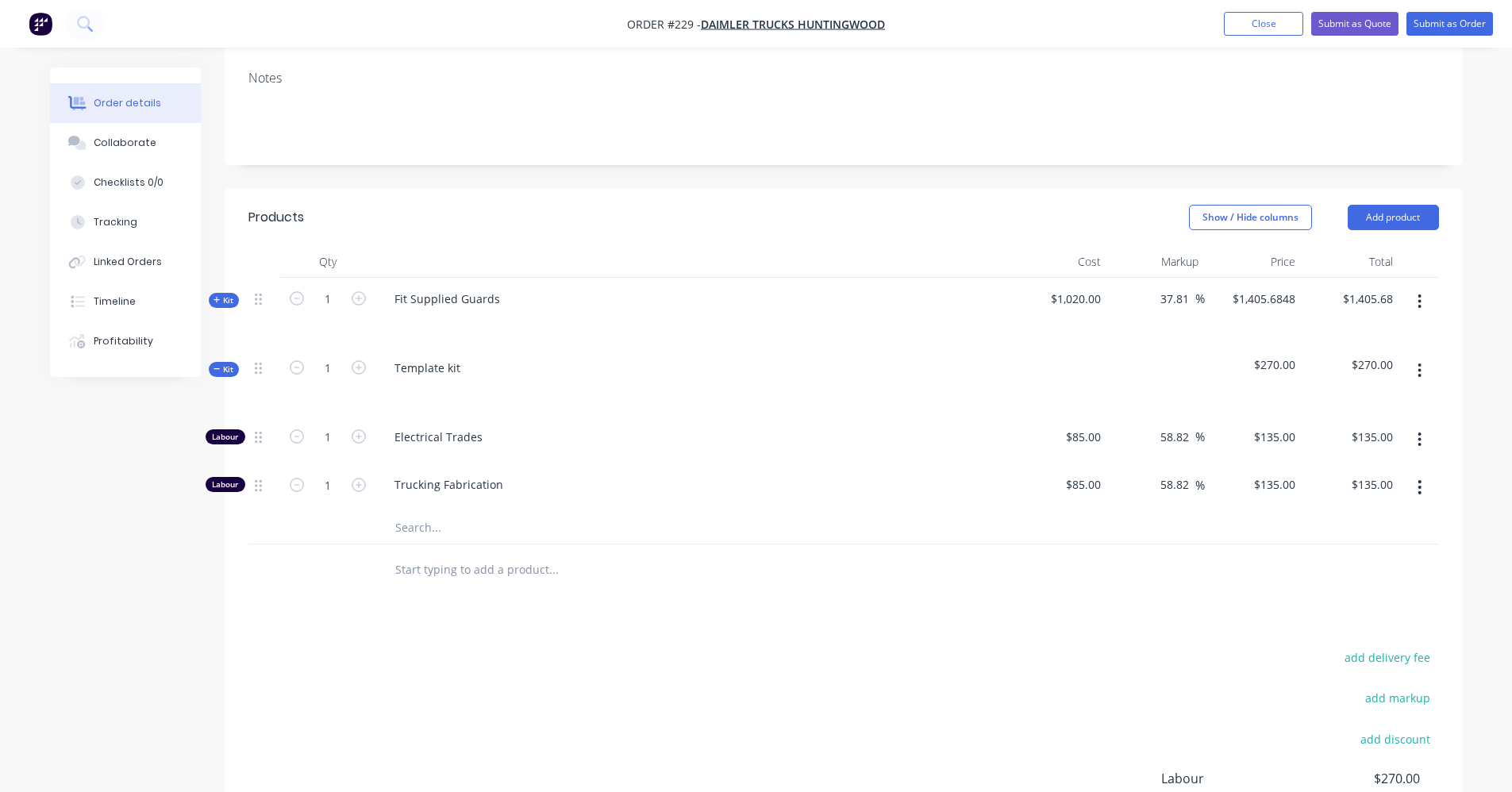
click at [431, 529] on input "text" at bounding box center [553, 527] width 318 height 32
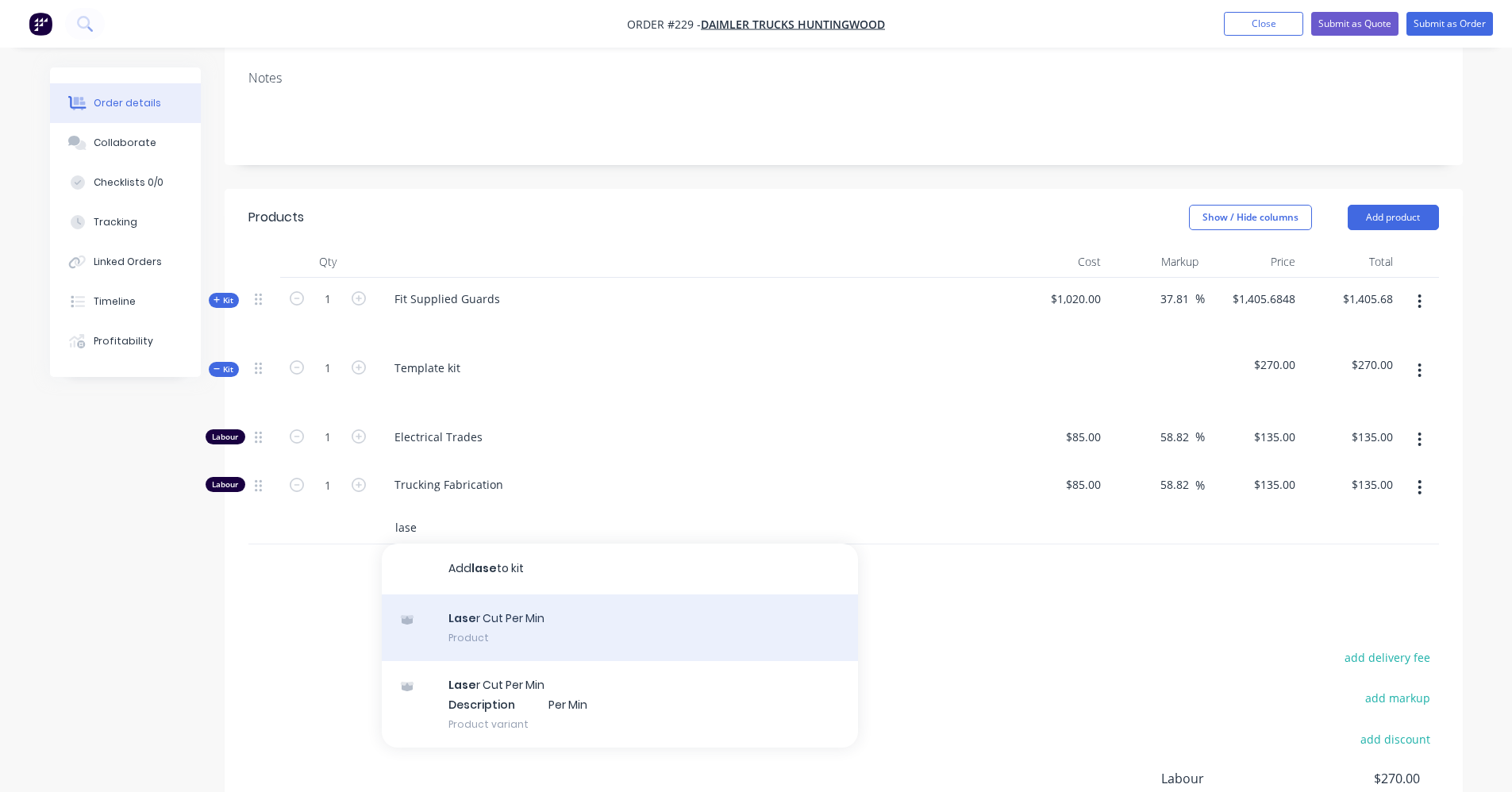
type input "lase"
click at [475, 623] on div "Lase r Cut Per Min Product" at bounding box center [620, 628] width 476 height 67
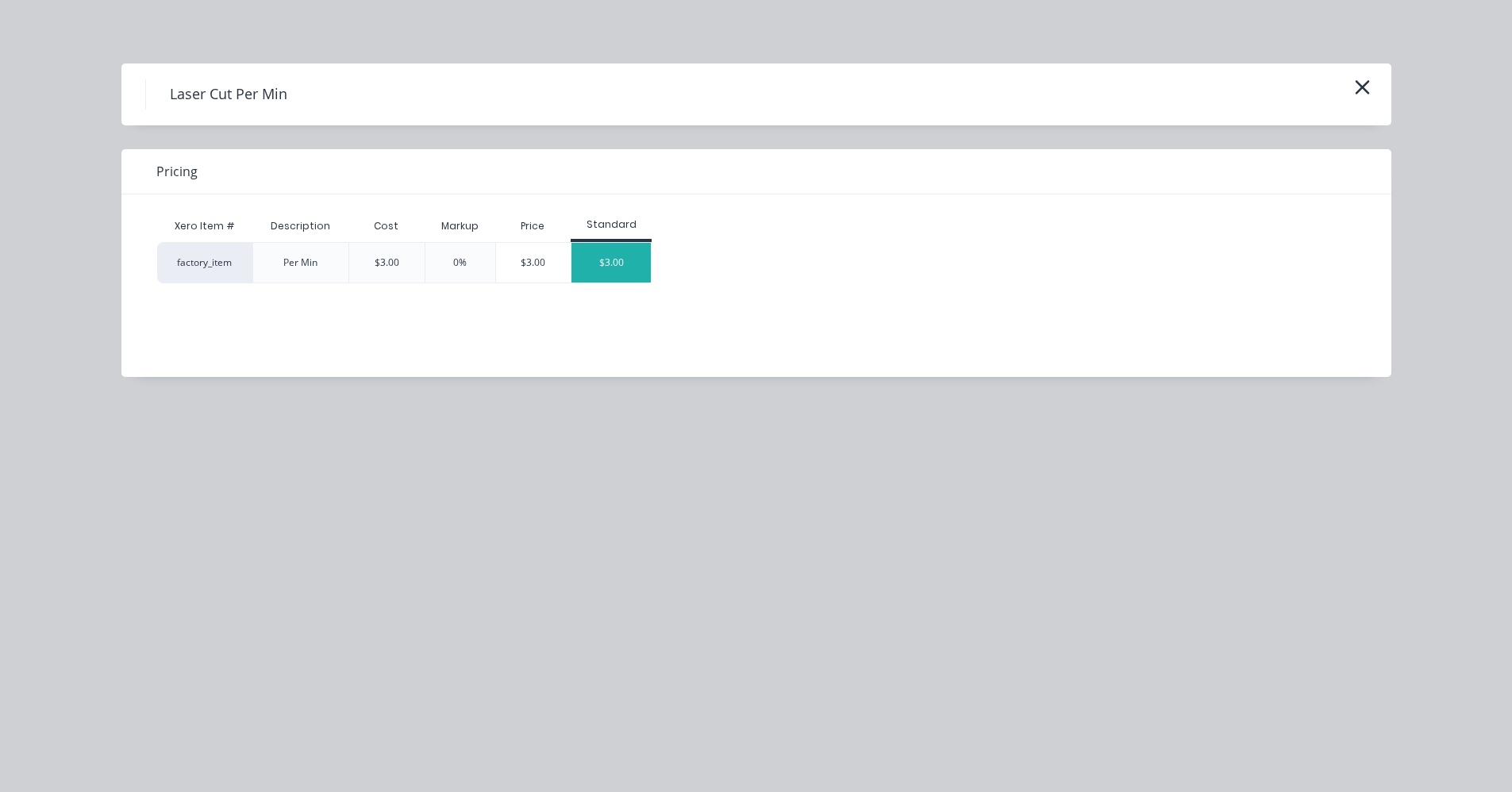
click at [626, 255] on div "$3.00" at bounding box center [611, 262] width 79 height 40
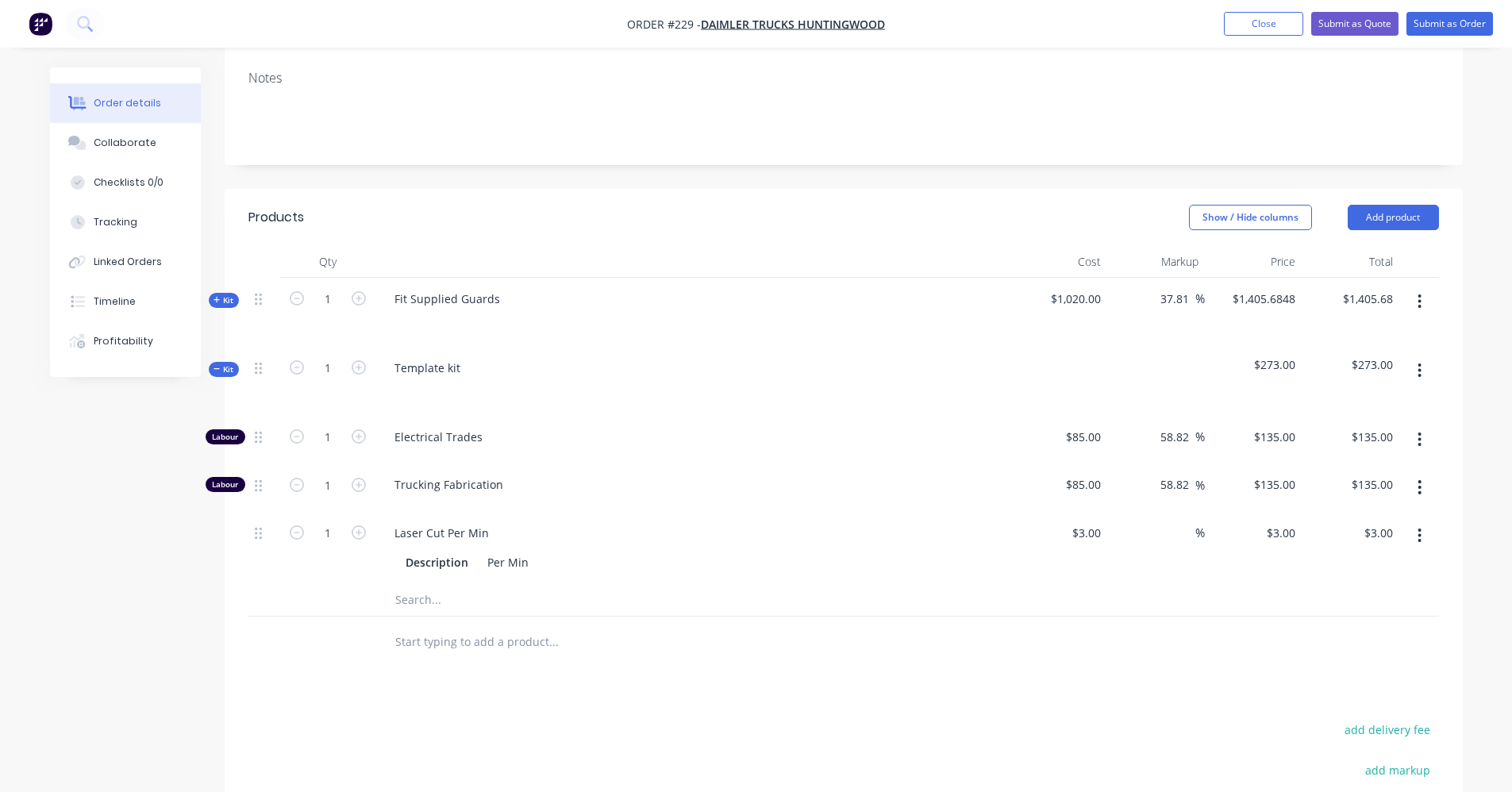
click at [988, 670] on div "Products Show / Hide columns Add product Qty Cost Markup Price Total Kit 1 Fit …" at bounding box center [844, 619] width 1238 height 861
click at [362, 530] on icon "button" at bounding box center [359, 532] width 14 height 14
type input "2"
type input "$6.00"
click at [362, 530] on icon "button" at bounding box center [359, 532] width 14 height 14
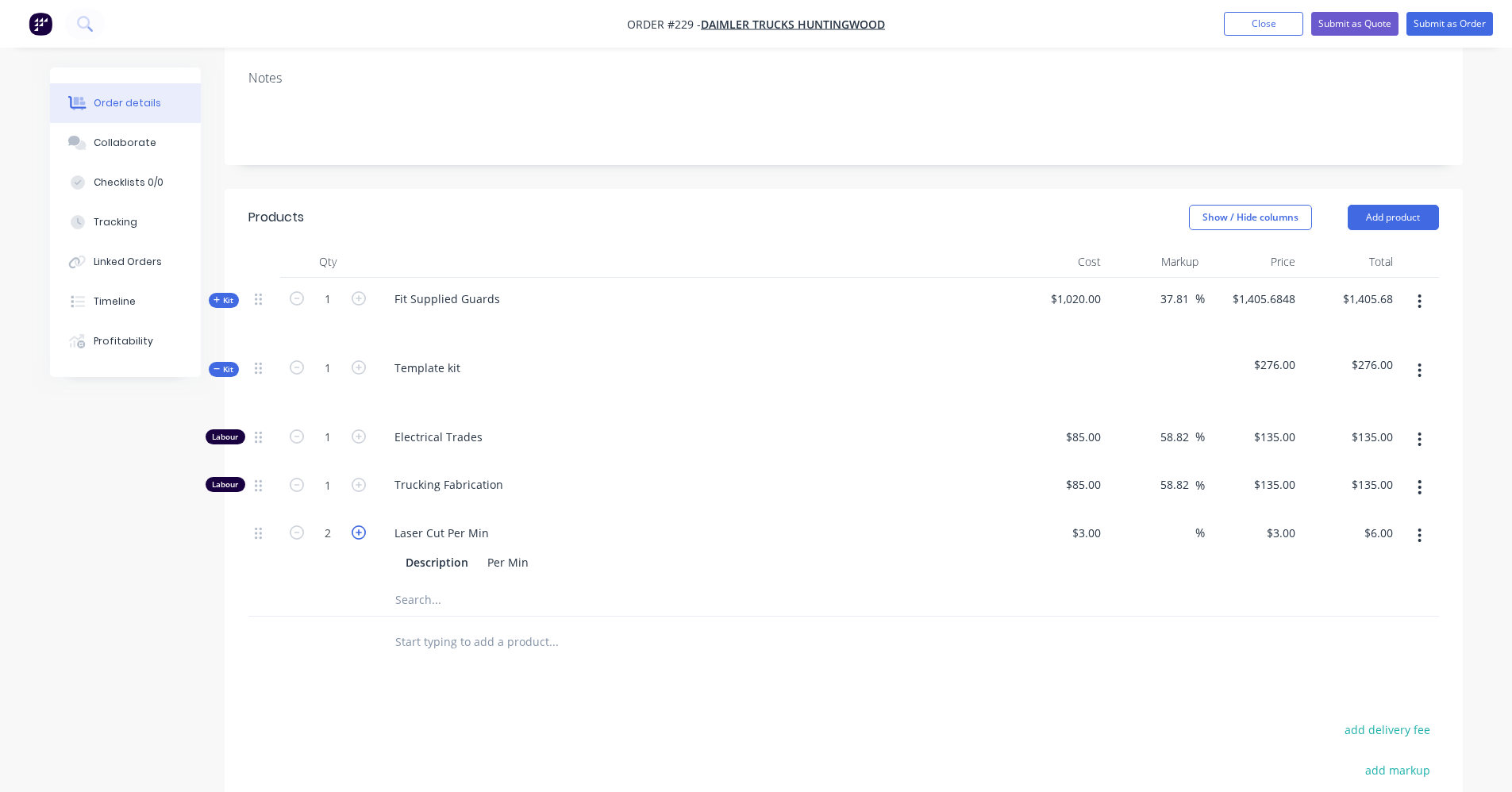
type input "3"
type input "$9.00"
click at [362, 530] on icon "button" at bounding box center [359, 532] width 14 height 14
type input "4"
type input "$12.00"
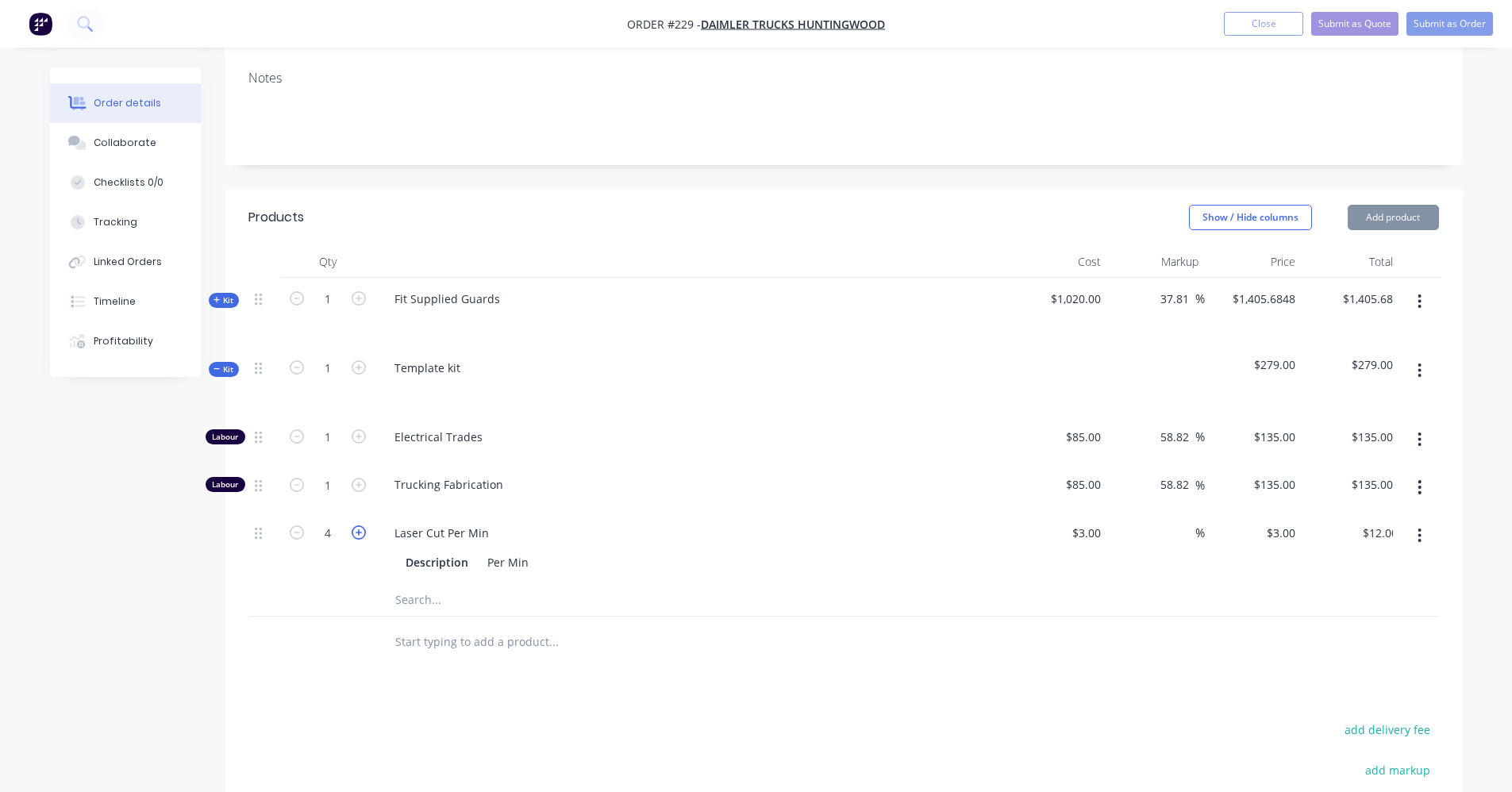
click at [362, 530] on icon "button" at bounding box center [359, 532] width 14 height 14
type input "5"
type input "$15.00"
click at [362, 530] on icon "button" at bounding box center [359, 532] width 14 height 14
type input "6"
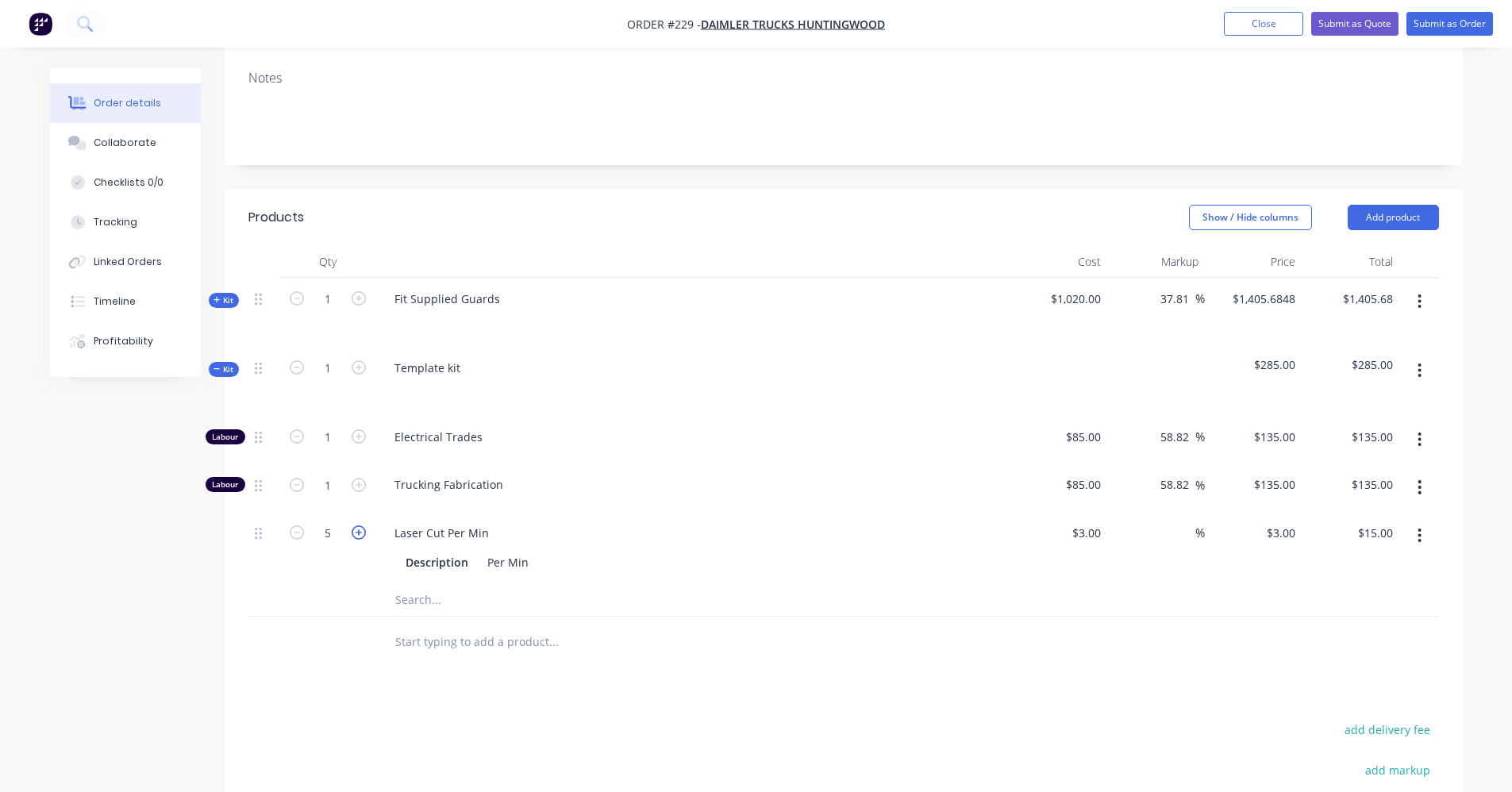
type input "$18.00"
click at [362, 530] on icon "button" at bounding box center [359, 532] width 14 height 14
type input "7"
type input "$21.00"
click at [362, 530] on icon "button" at bounding box center [359, 532] width 14 height 14
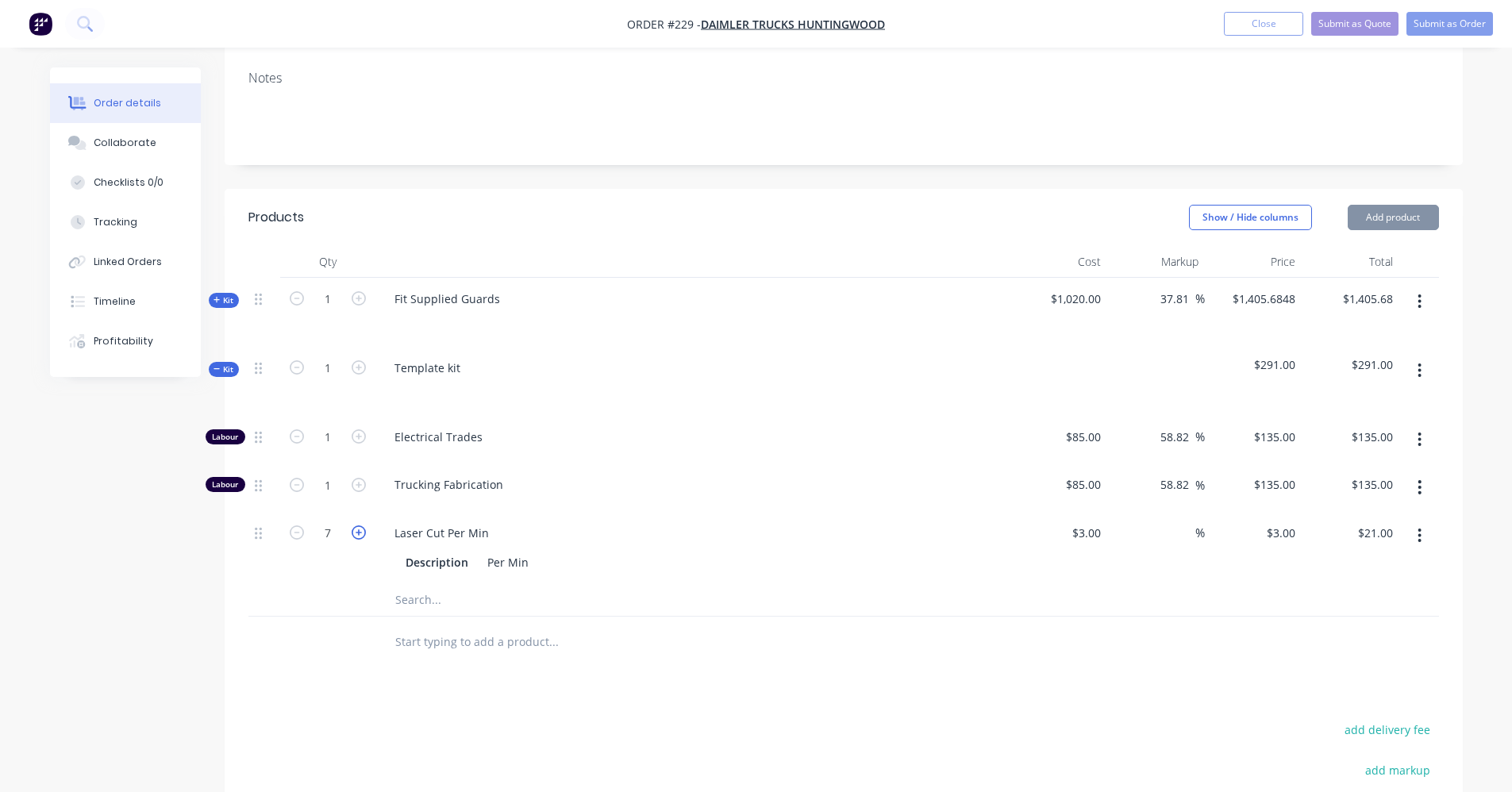
type input "8"
type input "$24.00"
click at [362, 530] on icon "button" at bounding box center [359, 532] width 14 height 14
type input "9"
type input "$27.00"
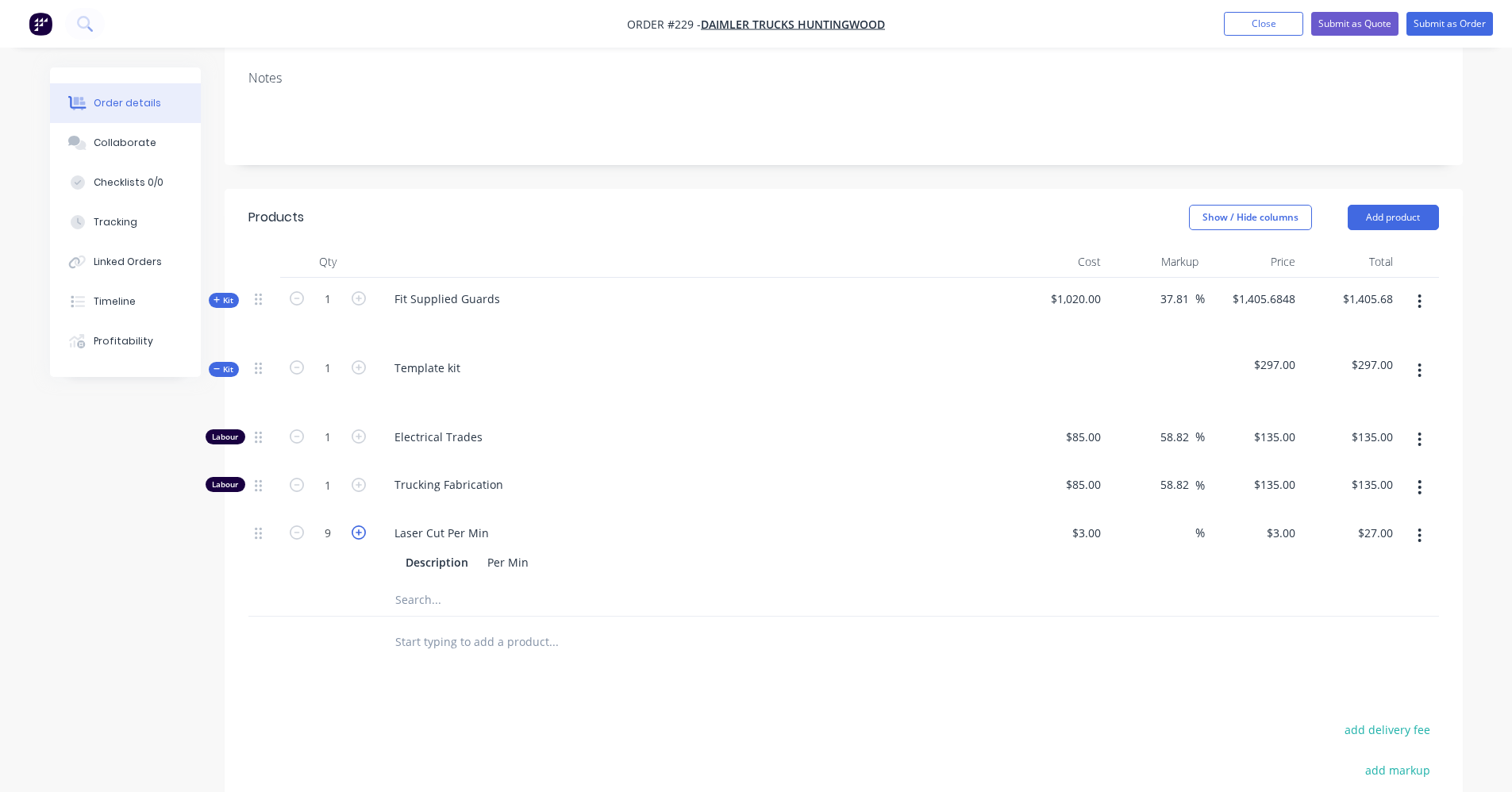
click at [362, 530] on icon "button" at bounding box center [359, 532] width 14 height 14
type input "10"
type input "$30.00"
click at [362, 530] on icon "button" at bounding box center [359, 532] width 14 height 14
type input "11"
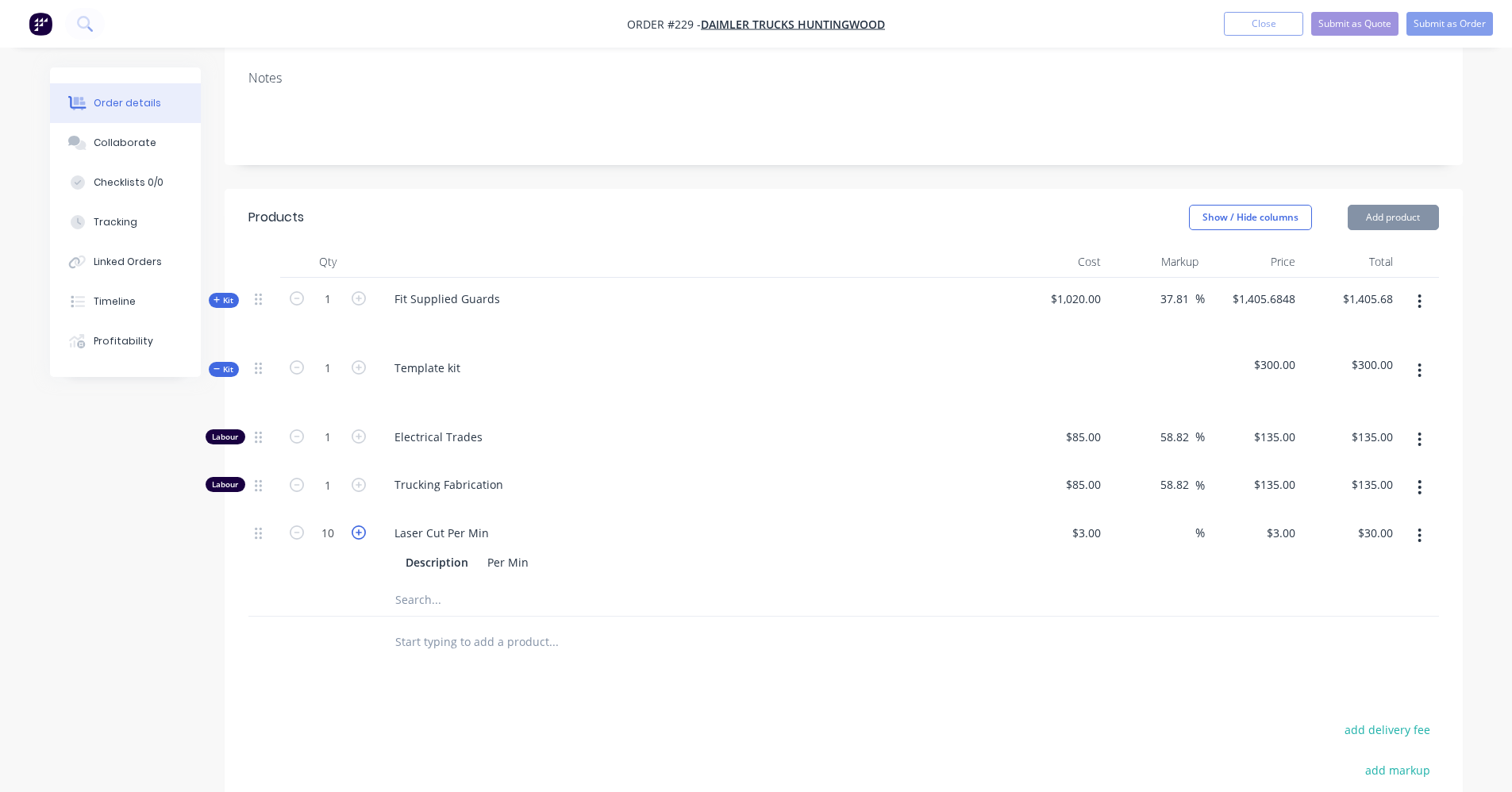
type input "$33.00"
click at [362, 529] on icon "button" at bounding box center [359, 532] width 14 height 14
type input "12"
type input "$36.00"
drag, startPoint x: 466, startPoint y: 365, endPoint x: 384, endPoint y: 367, distance: 82.0
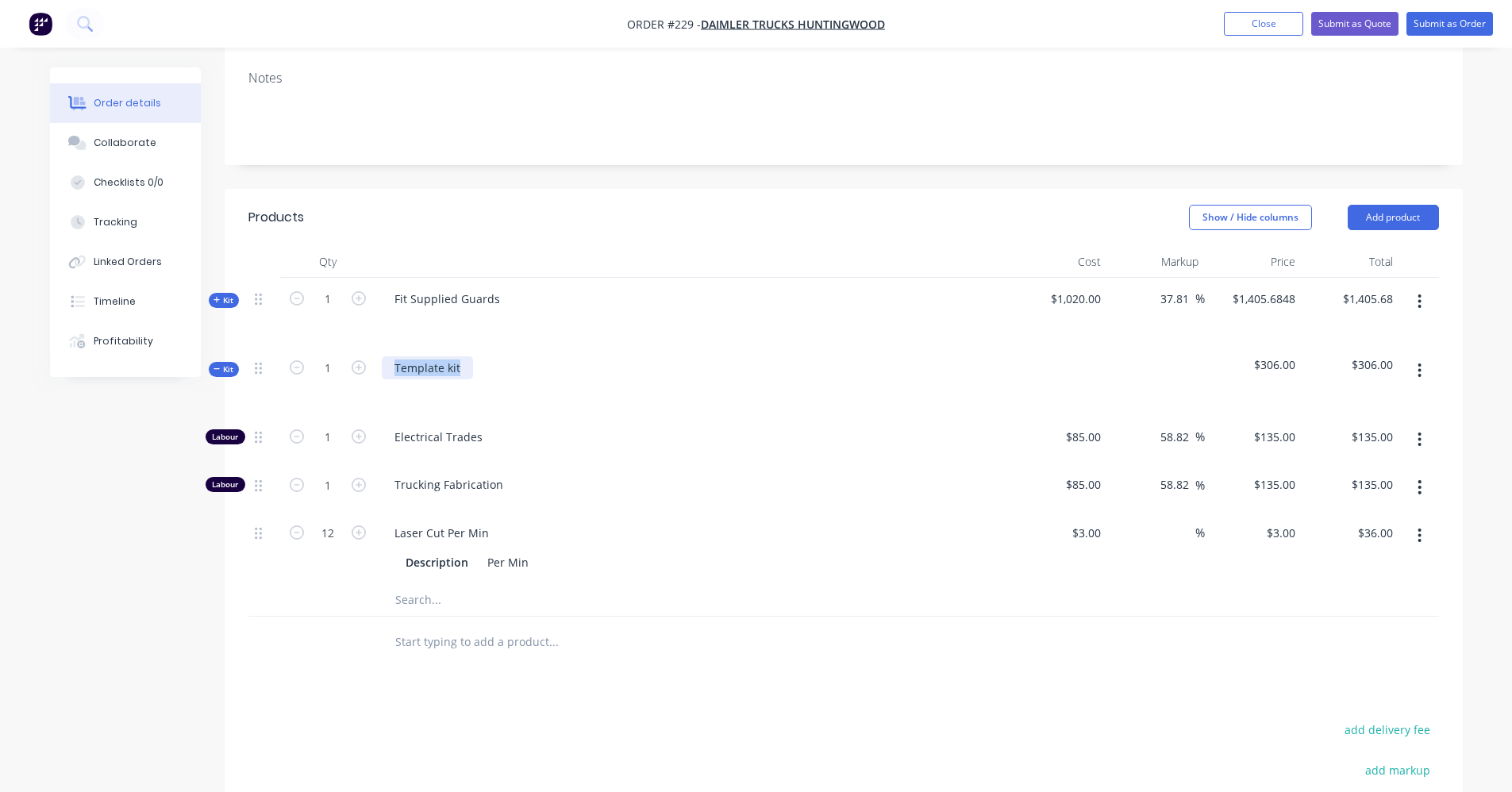
click at [384, 367] on div "Template kit" at bounding box center [427, 368] width 91 height 23
click at [1419, 443] on icon "button" at bounding box center [1419, 439] width 4 height 17
click at [1378, 538] on div "Delete" at bounding box center [1363, 545] width 122 height 23
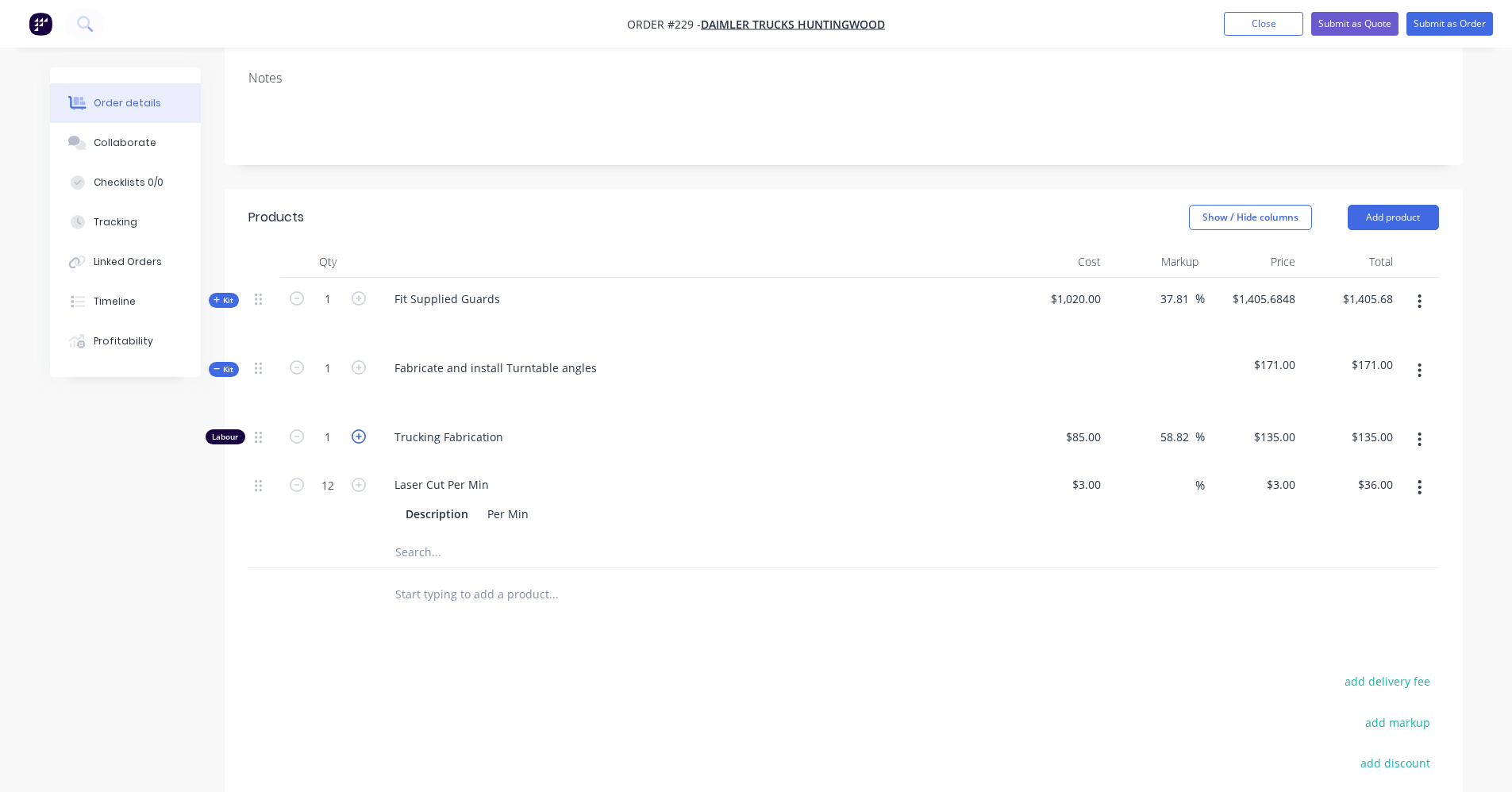
click at [357, 432] on icon "button" at bounding box center [359, 437] width 14 height 14
type input "2"
type input "$270.00"
click at [357, 432] on icon "button" at bounding box center [359, 437] width 14 height 14
type input "3"
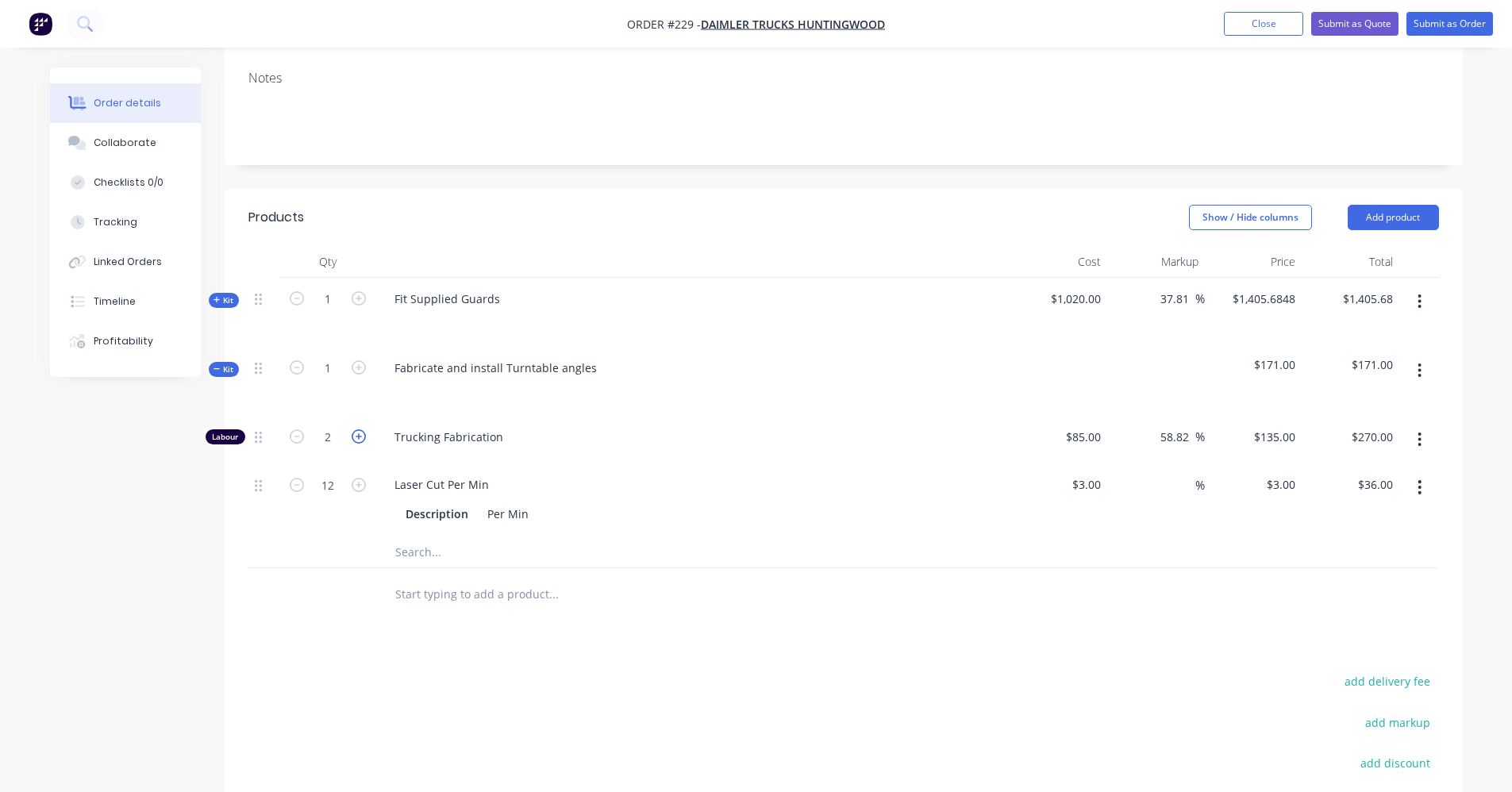
type input "$405.00"
click at [357, 432] on icon "button" at bounding box center [359, 437] width 14 height 14
type input "4"
type input "$540.00"
click at [357, 432] on icon "button" at bounding box center [359, 437] width 14 height 14
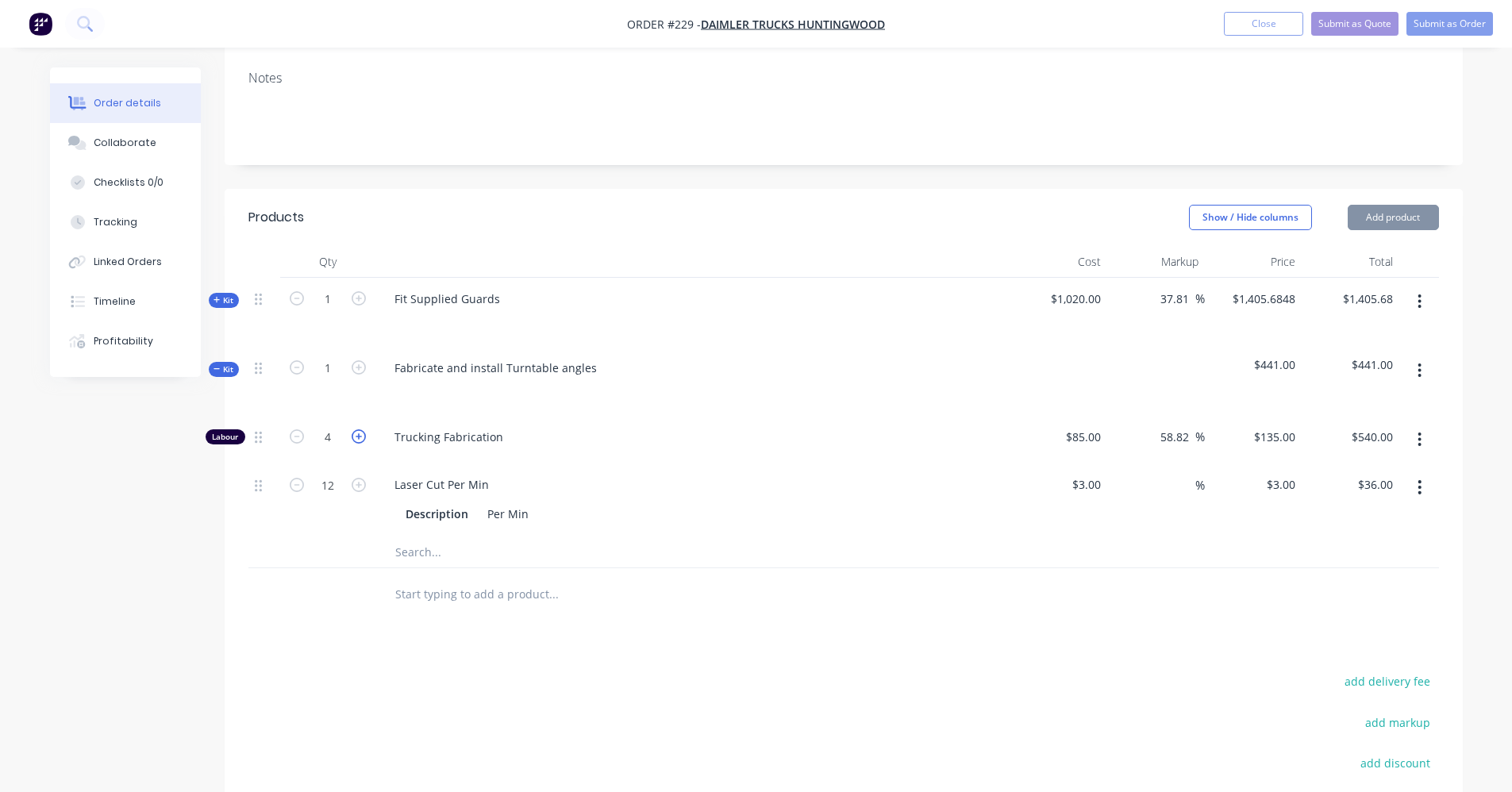
type input "5"
type input "$675.00"
click at [357, 431] on icon "button" at bounding box center [359, 437] width 14 height 14
type input "6"
type input "$810.00"
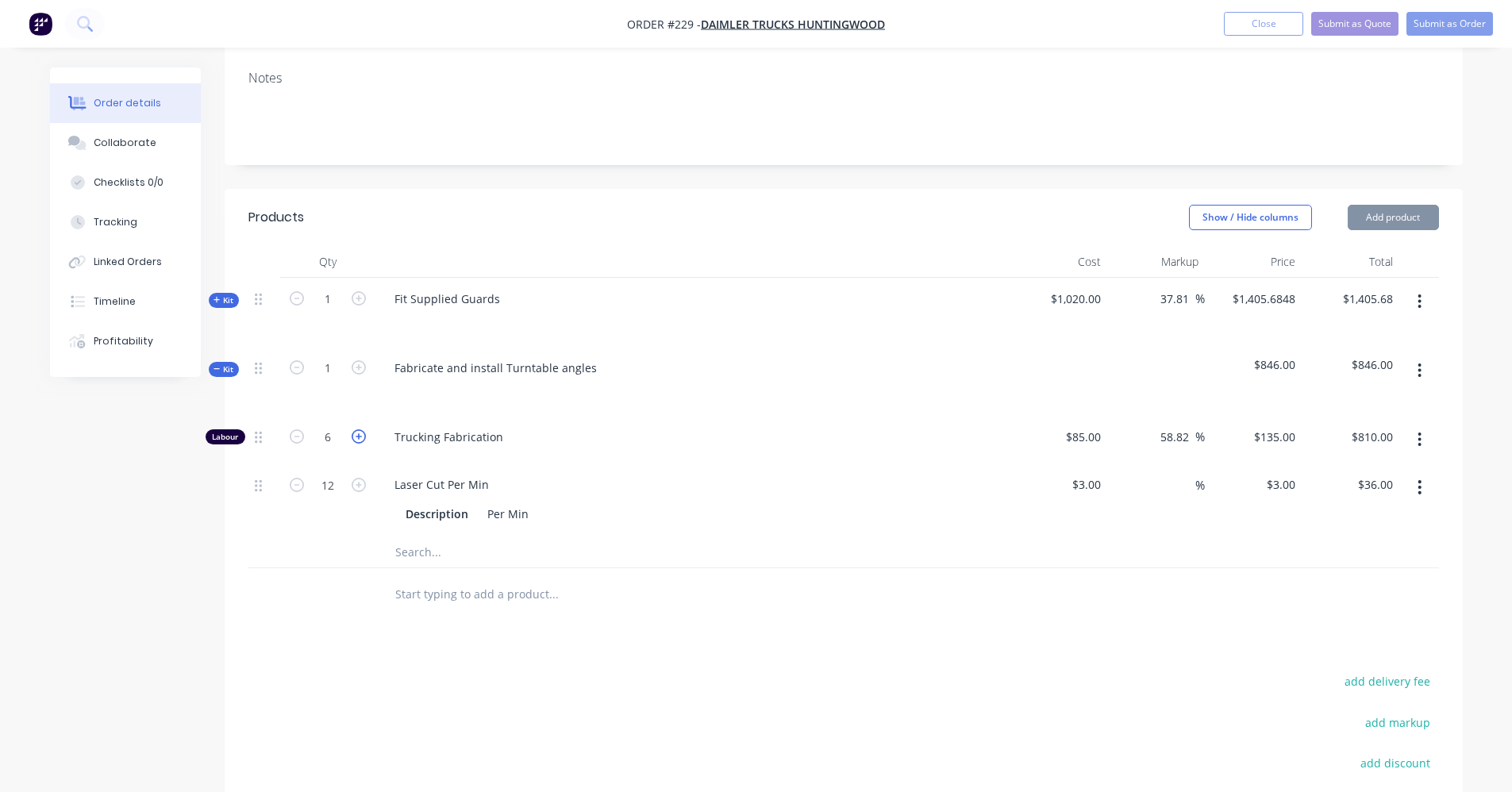
click at [357, 430] on icon "button" at bounding box center [359, 437] width 14 height 14
type input "7"
type input "$945.00"
click at [357, 430] on icon "button" at bounding box center [359, 437] width 14 height 14
type input "8"
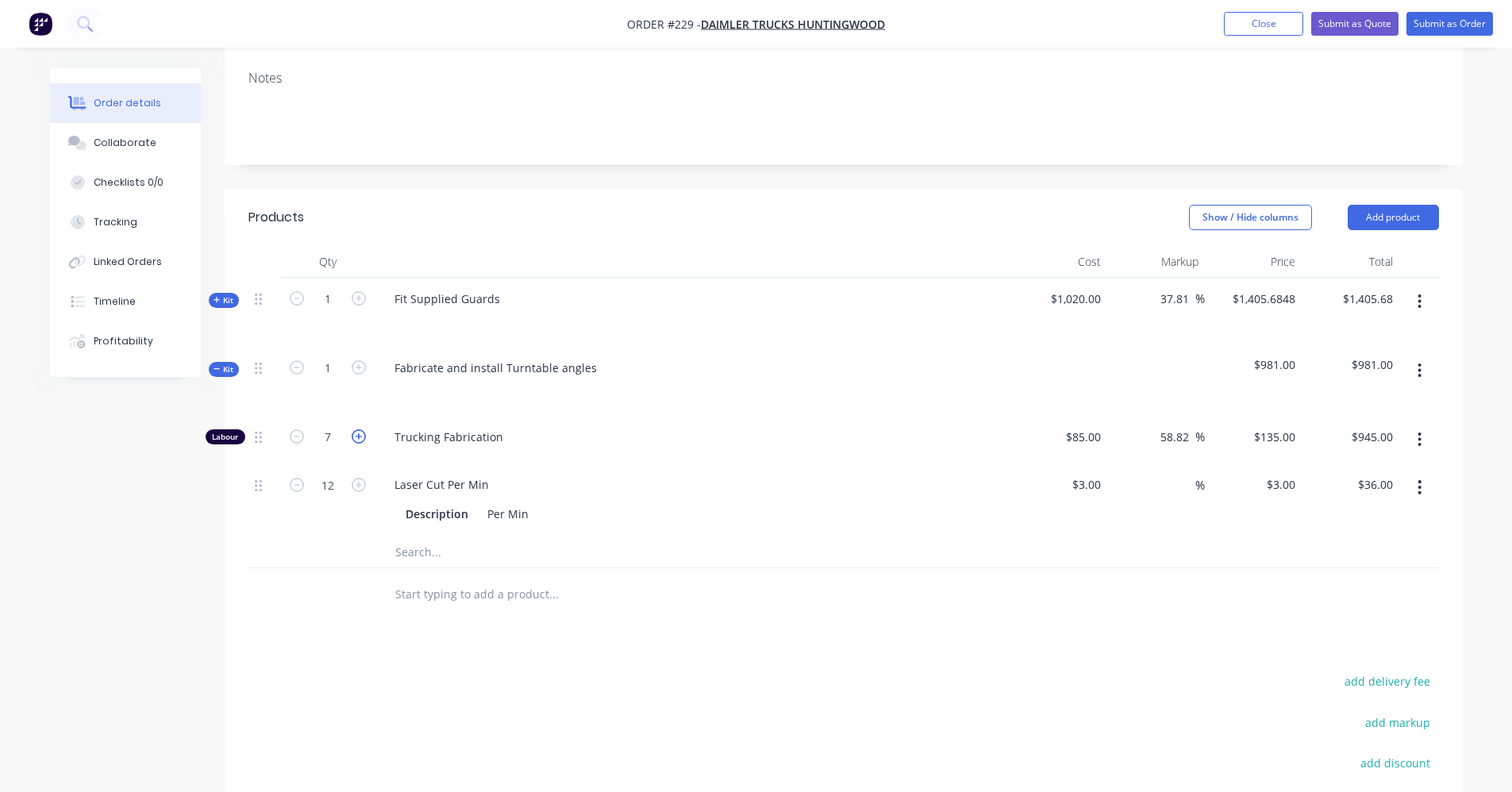
type input "$1,080.00"
click at [357, 429] on icon "button" at bounding box center [359, 437] width 14 height 14
type input "9"
type input "$1,215.00"
click at [406, 553] on input "text" at bounding box center [553, 551] width 318 height 32
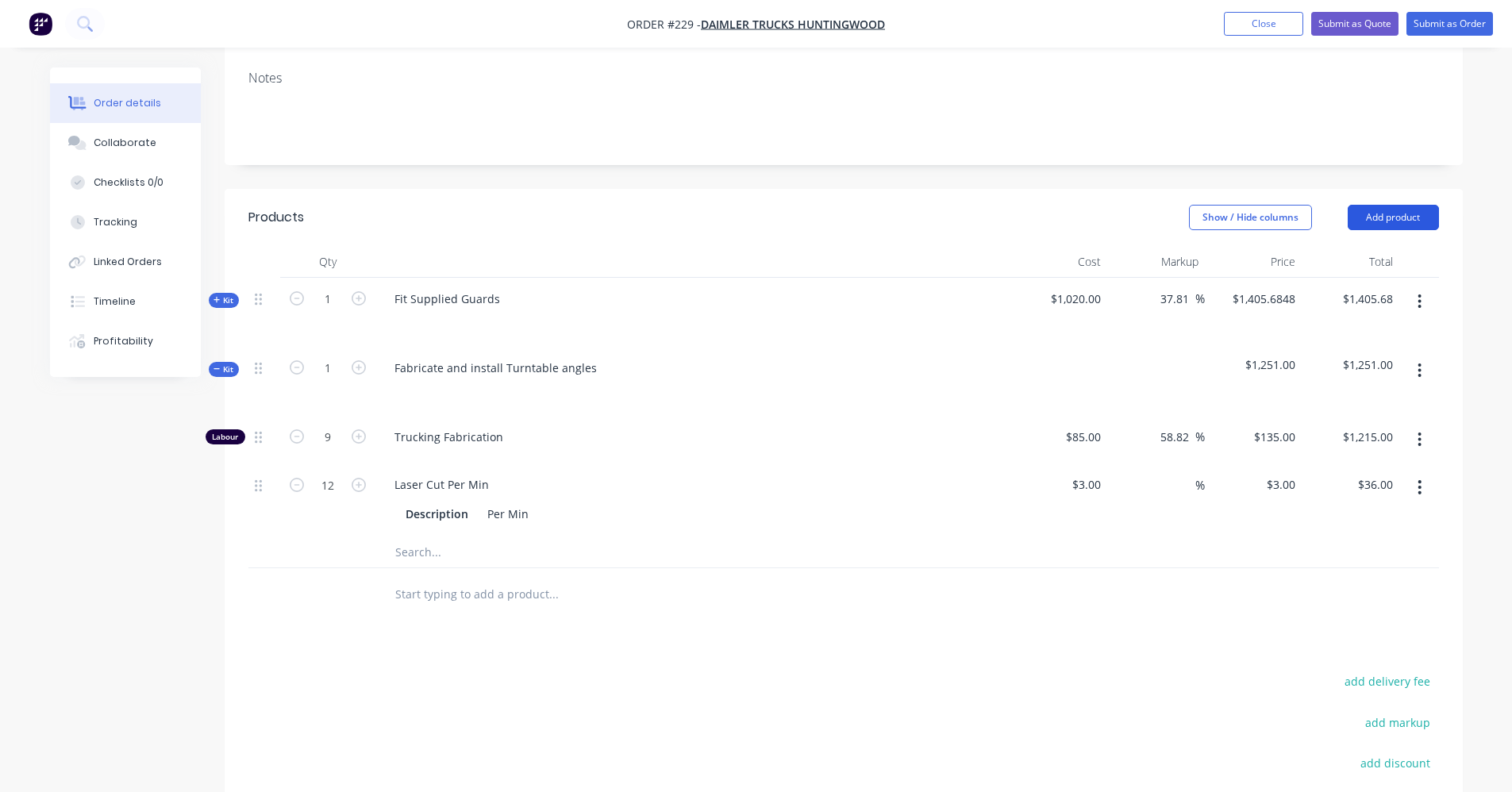
click at [1415, 216] on button "Add product" at bounding box center [1393, 217] width 91 height 25
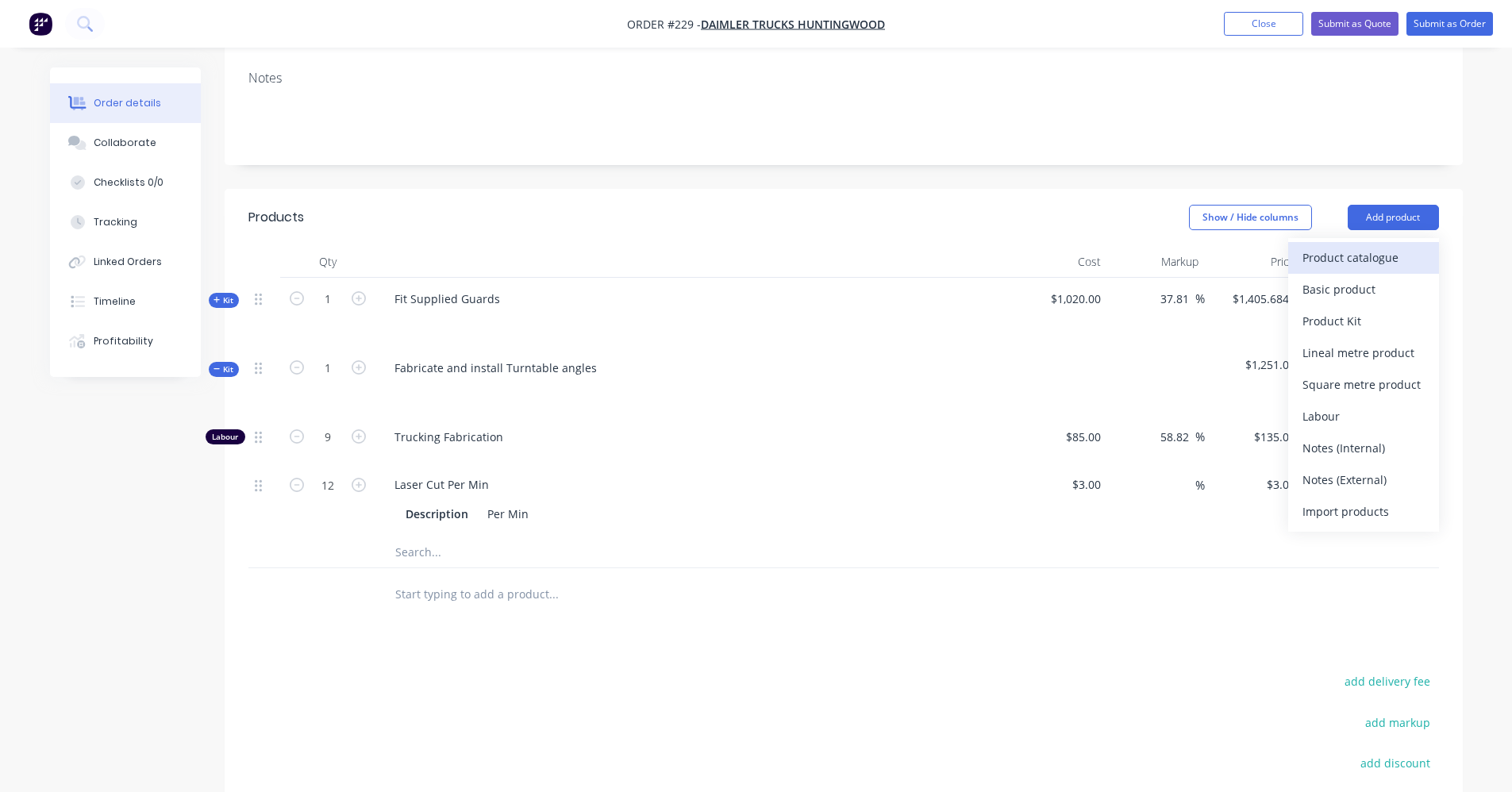
click at [1369, 256] on div "Product catalogue" at bounding box center [1363, 258] width 122 height 23
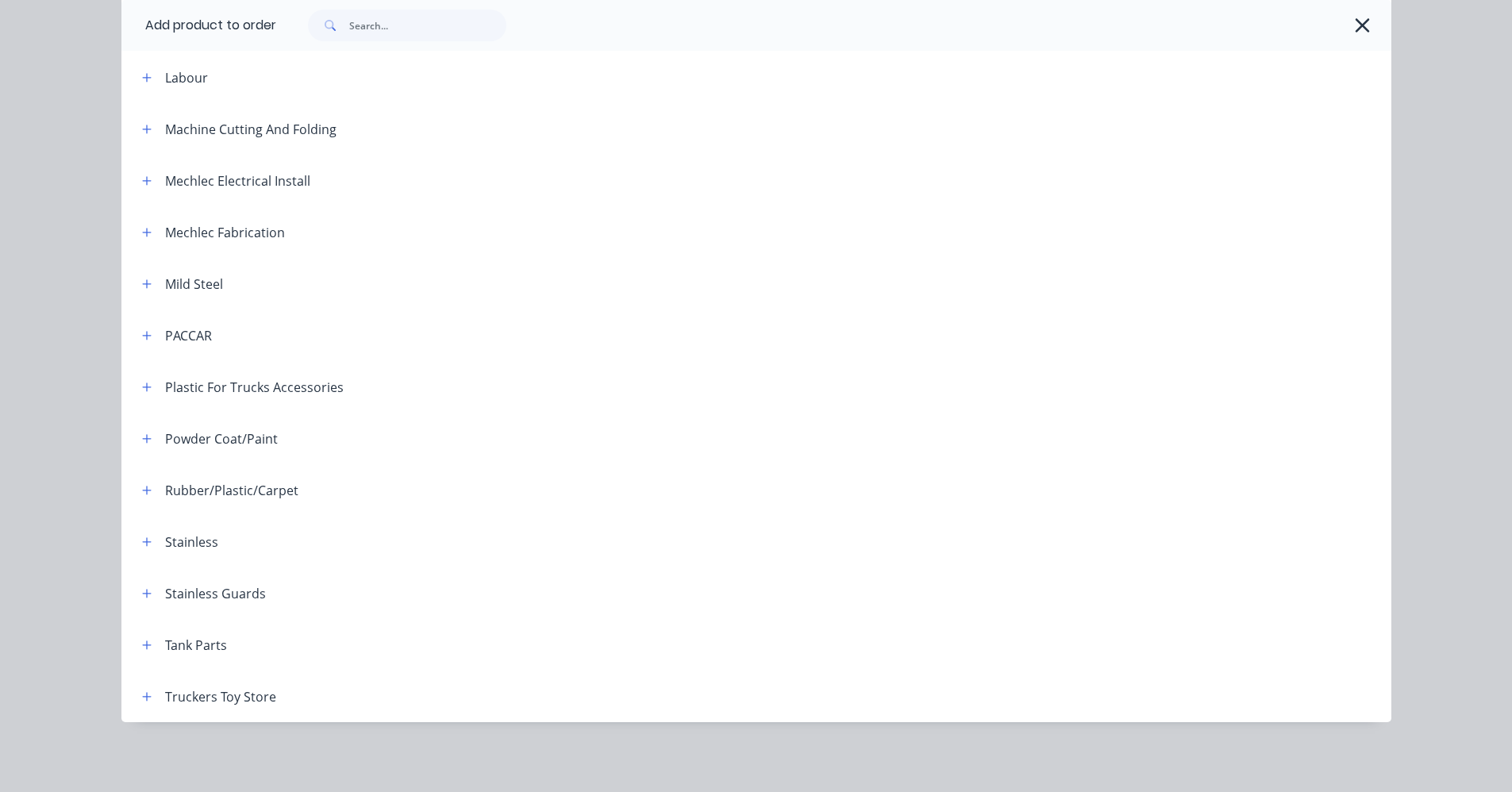
scroll to position [493, 0]
click at [142, 282] on icon "button" at bounding box center [146, 284] width 9 height 9
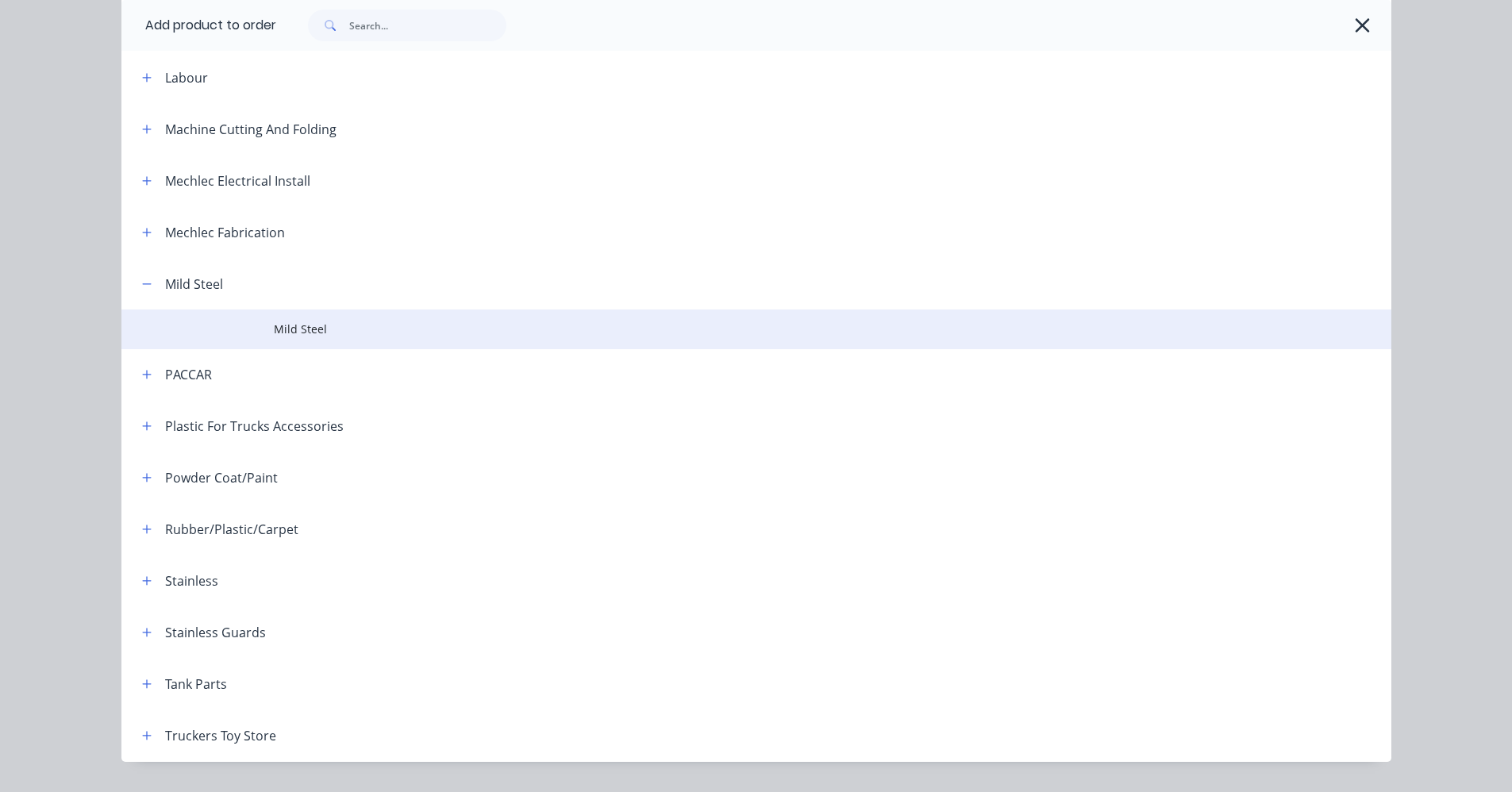
click at [300, 328] on span "Mild Steel" at bounding box center [721, 328] width 894 height 16
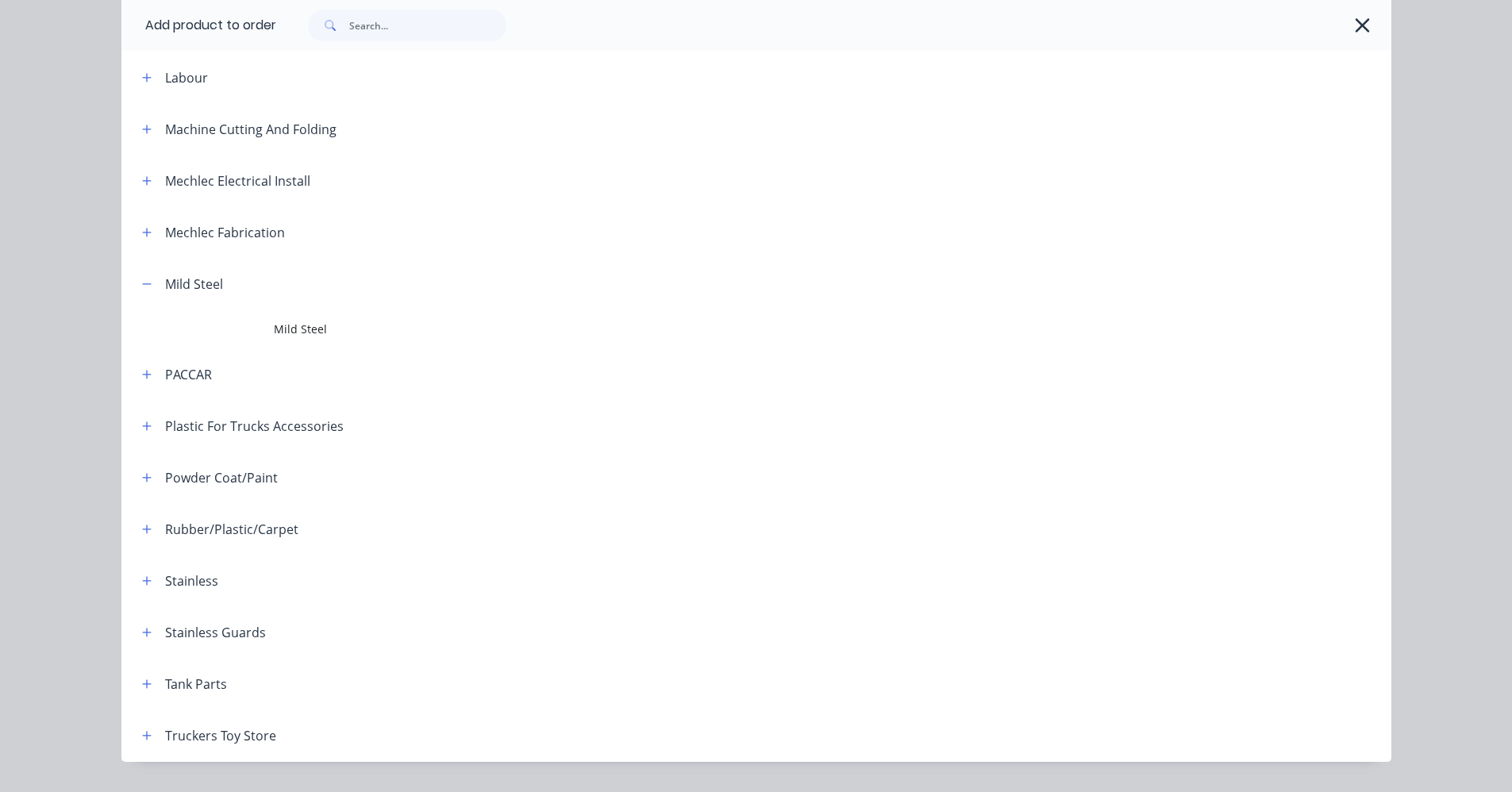
scroll to position [0, 0]
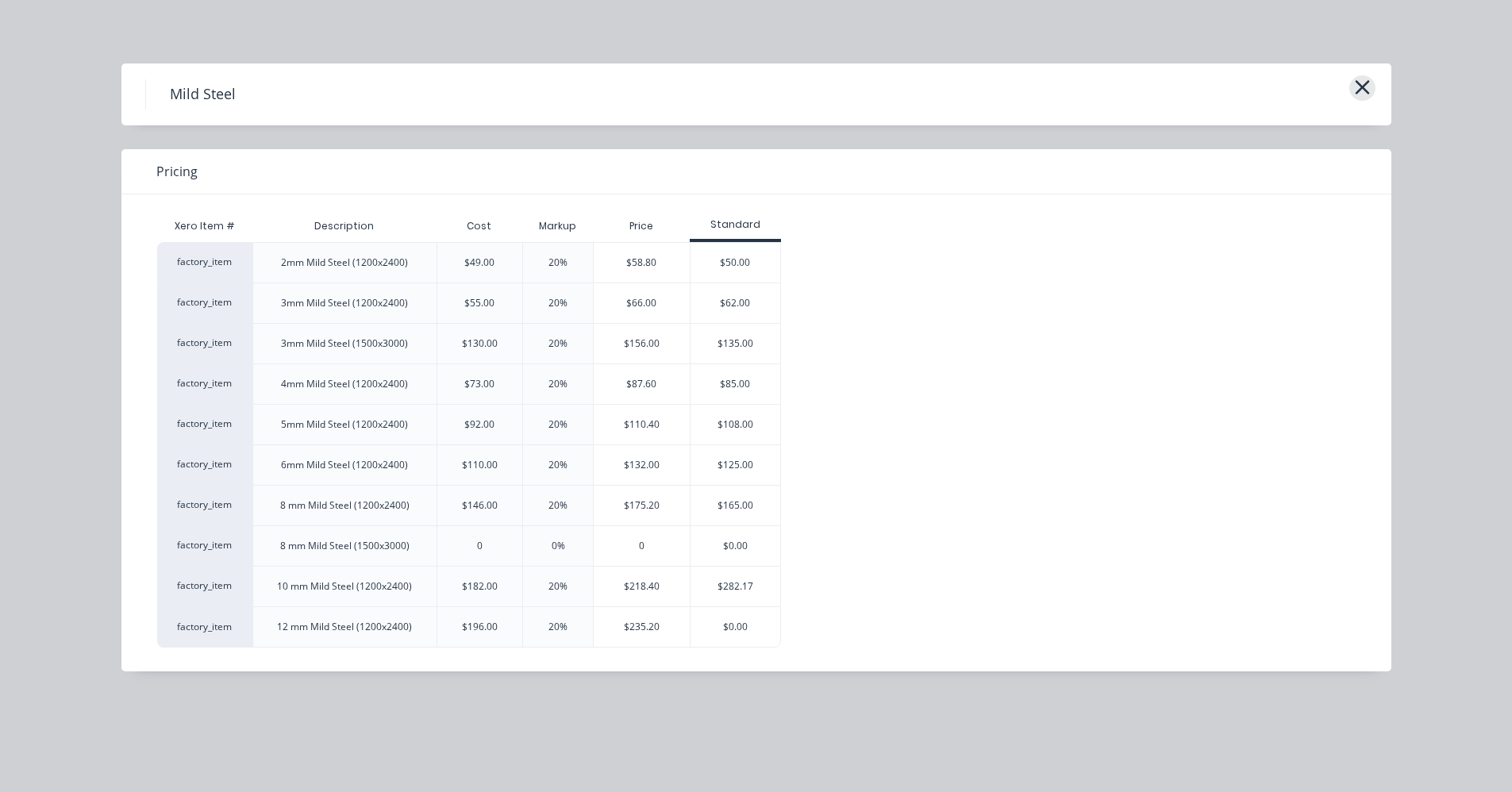
click at [1371, 89] on button "button" at bounding box center [1362, 88] width 26 height 25
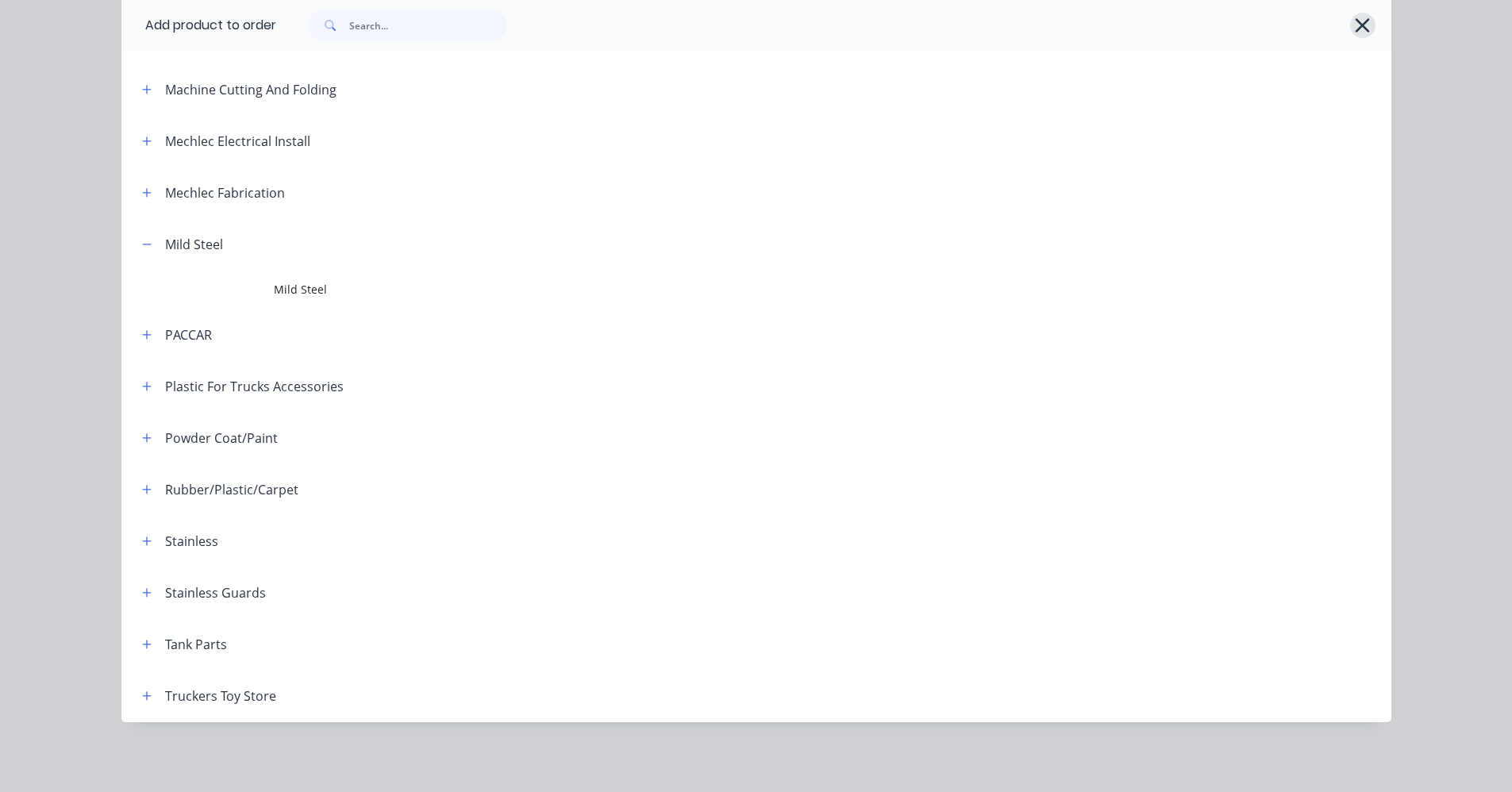
click at [1357, 25] on icon "button" at bounding box center [1363, 25] width 14 height 14
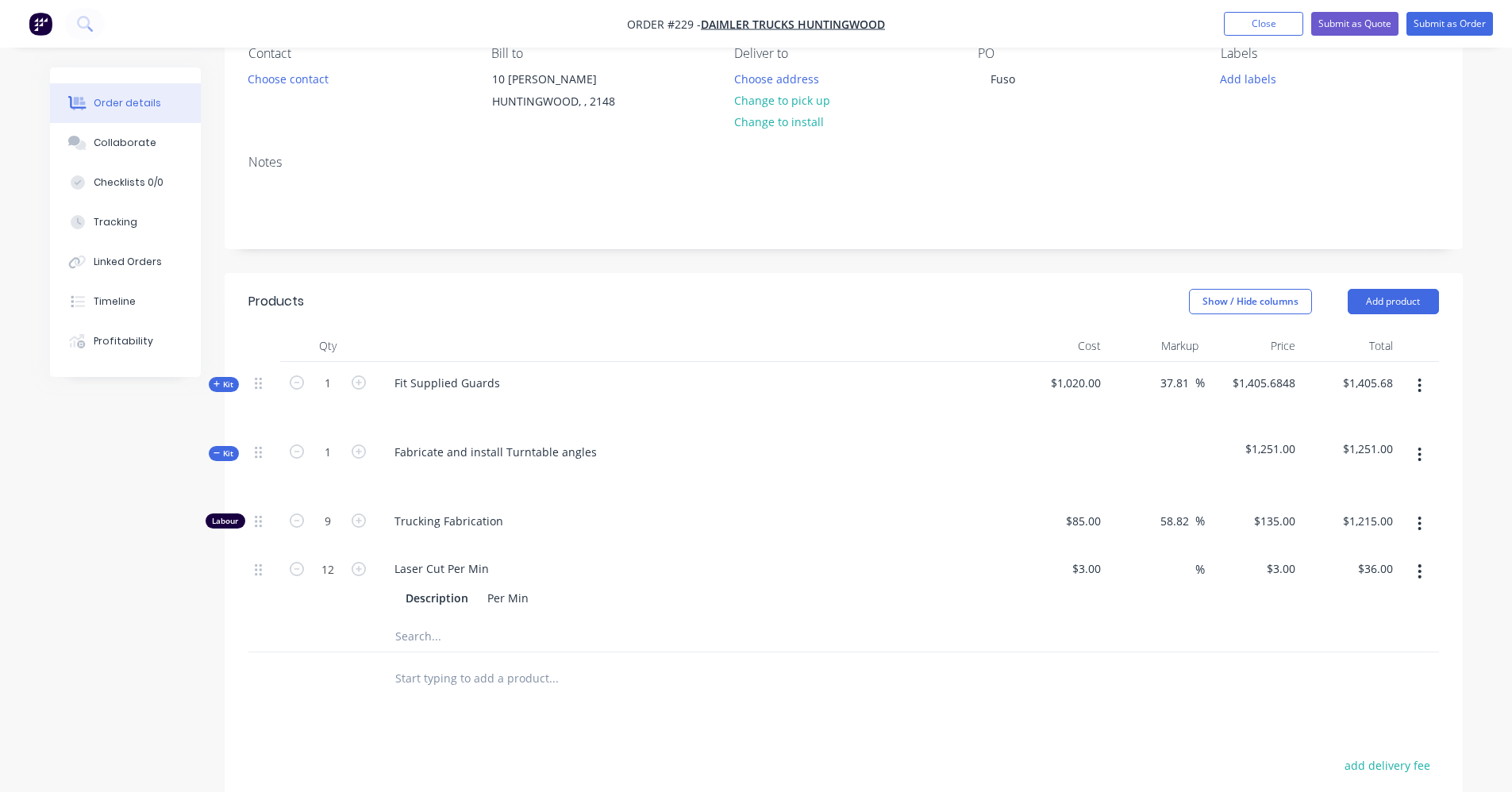
scroll to position [153, 0]
click at [1428, 392] on button "button" at bounding box center [1419, 387] width 37 height 29
click at [1379, 438] on div "Add product to kit" at bounding box center [1363, 428] width 122 height 23
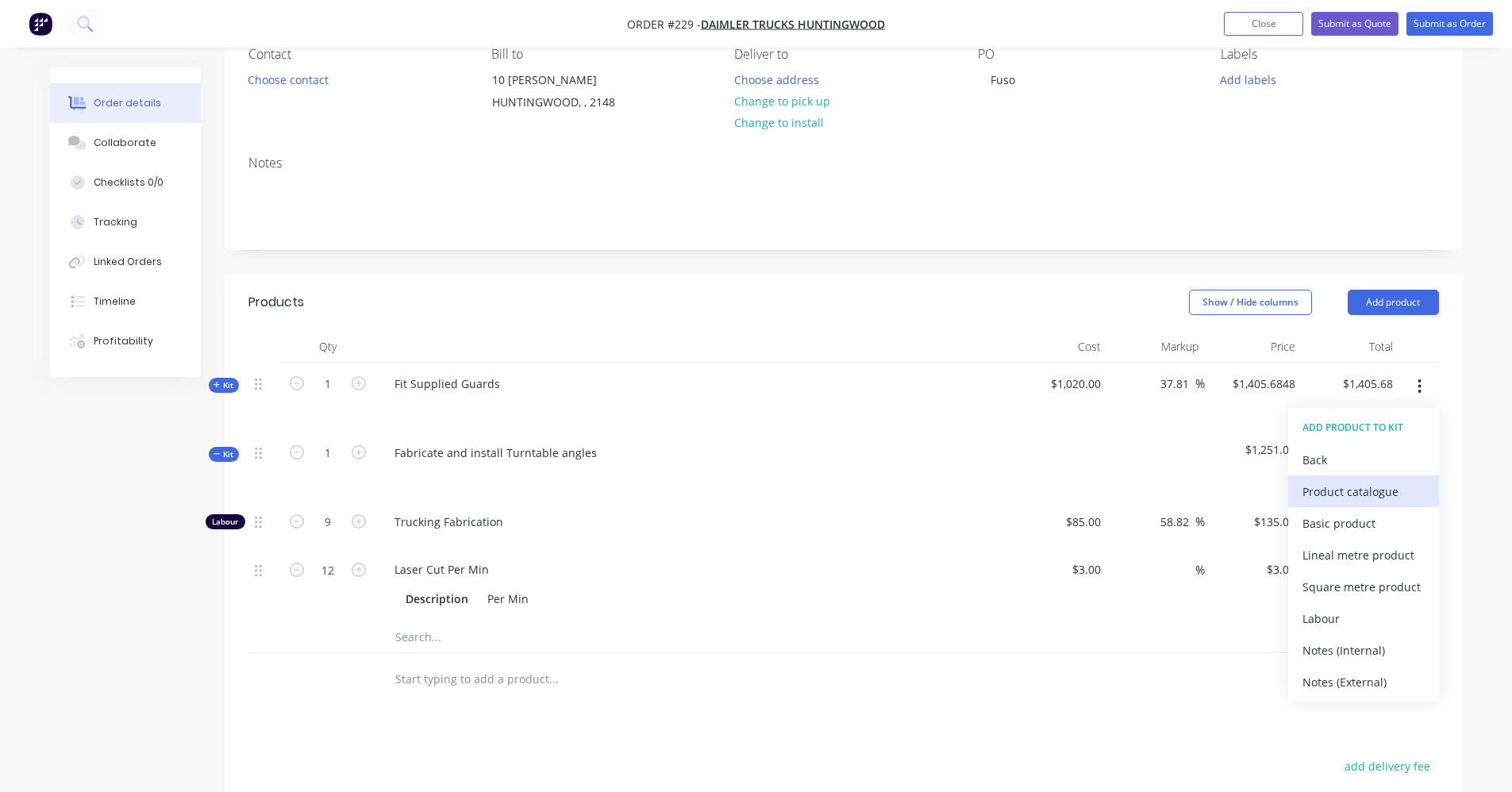
click at [1318, 489] on div "Product catalogue" at bounding box center [1363, 492] width 122 height 23
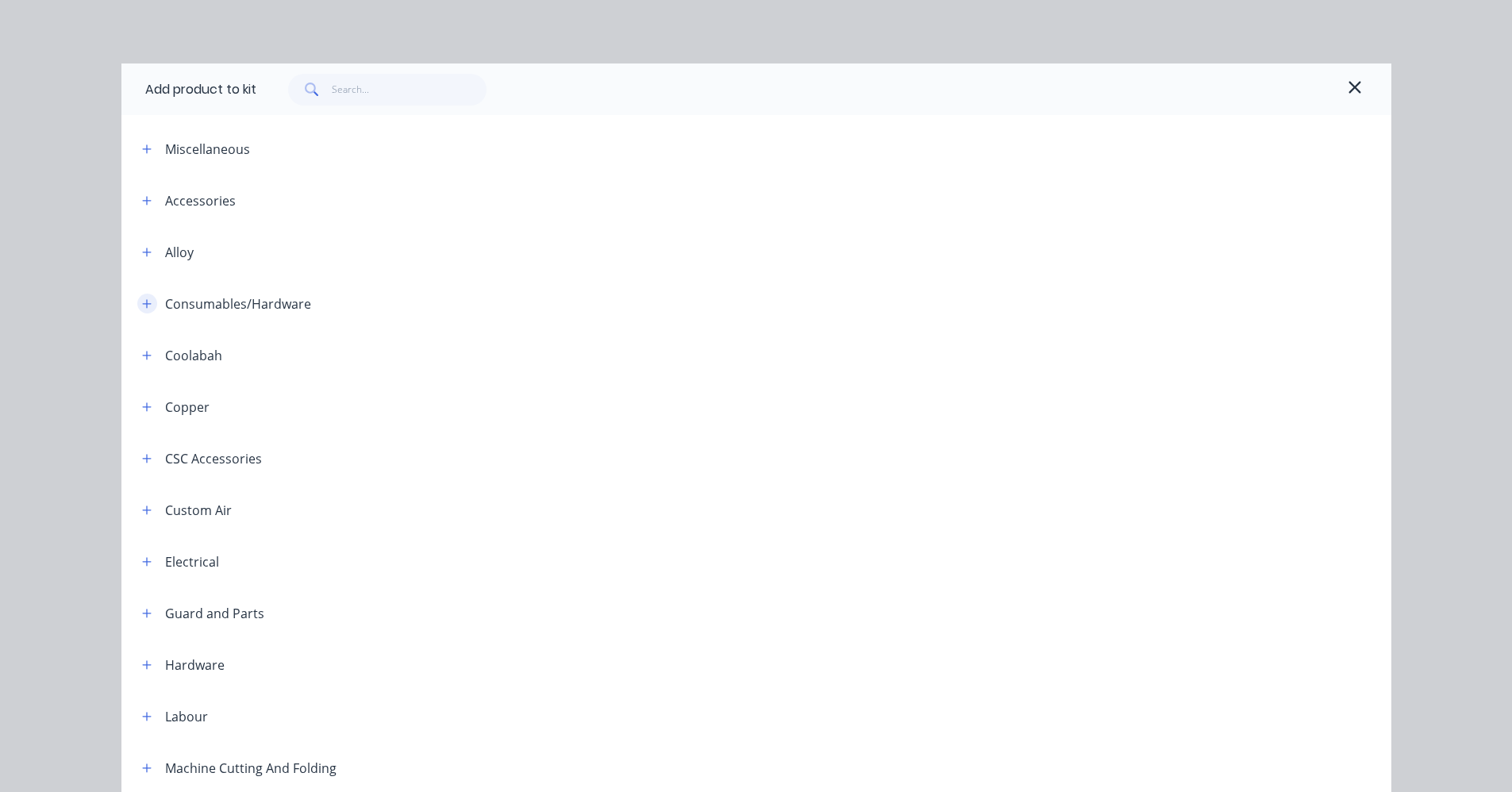
click at [142, 308] on icon "button" at bounding box center [146, 304] width 10 height 11
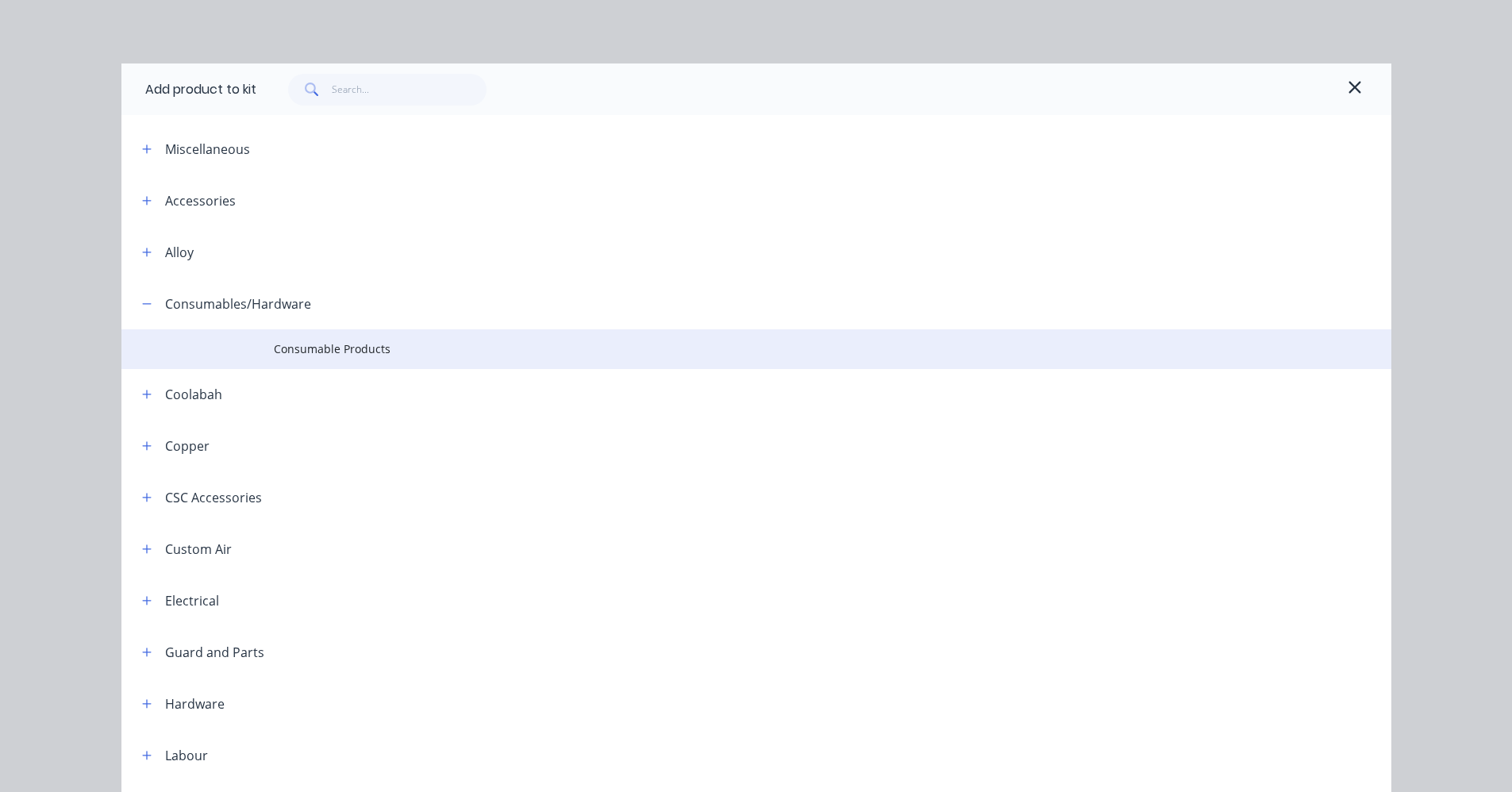
click at [337, 367] on td "Consumable Products" at bounding box center [833, 349] width 1118 height 40
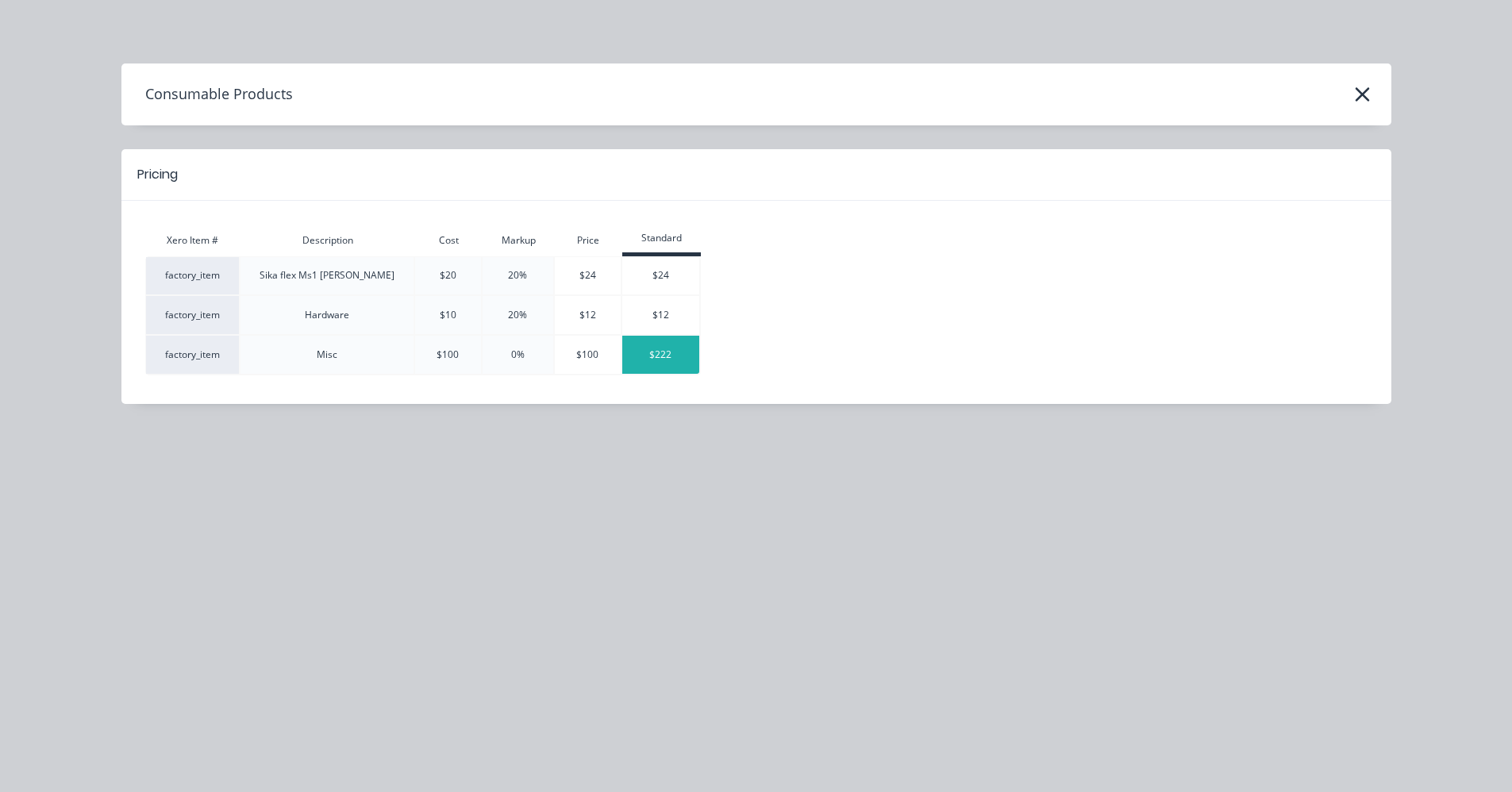
type input "$1,543.497"
type input "$1,543.50"
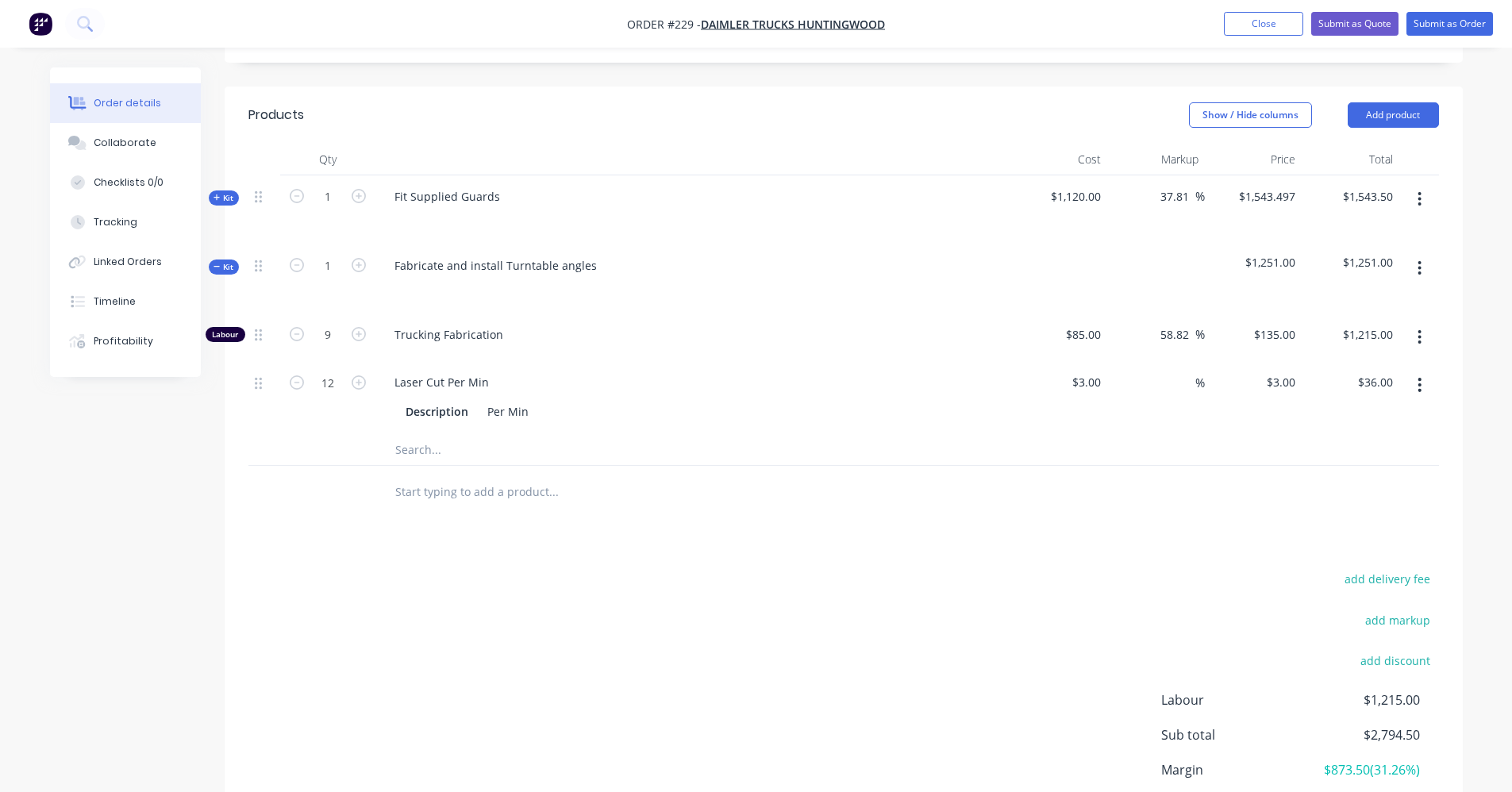
scroll to position [312, 0]
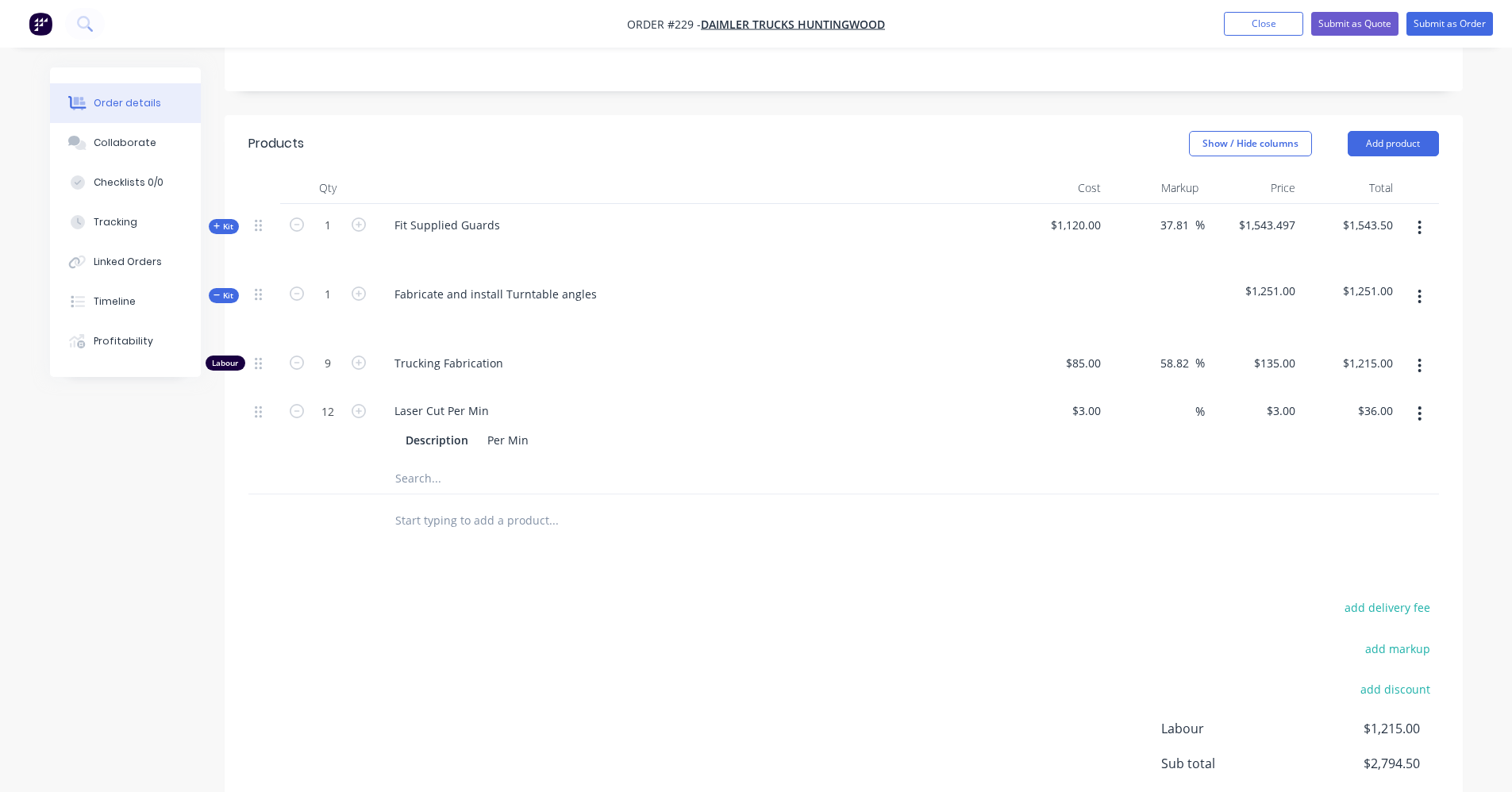
click at [1417, 227] on icon "button" at bounding box center [1419, 227] width 4 height 17
click at [1404, 271] on div "Add product to kit" at bounding box center [1363, 270] width 122 height 23
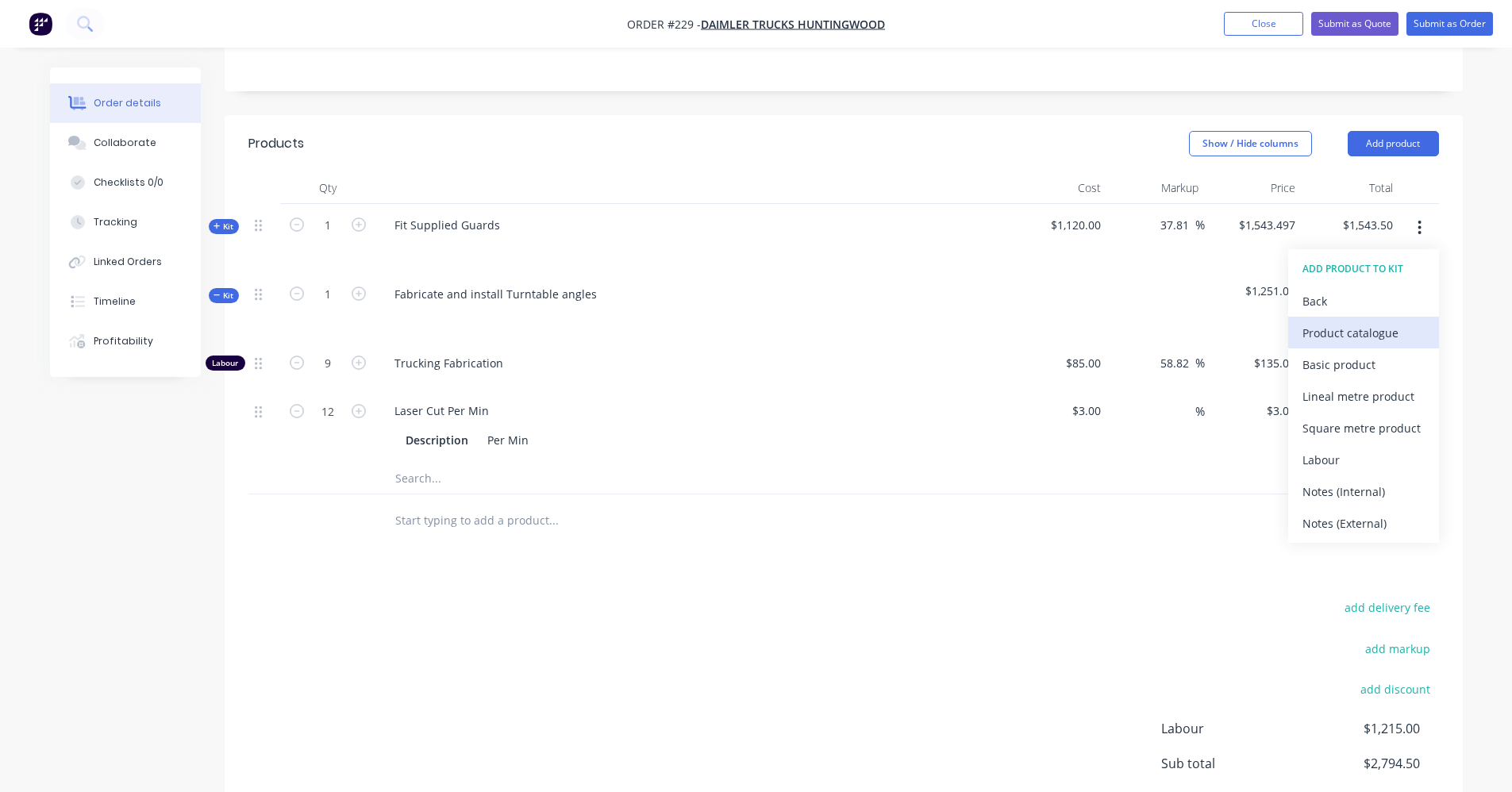
click at [1365, 327] on div "Product catalogue" at bounding box center [1363, 333] width 122 height 23
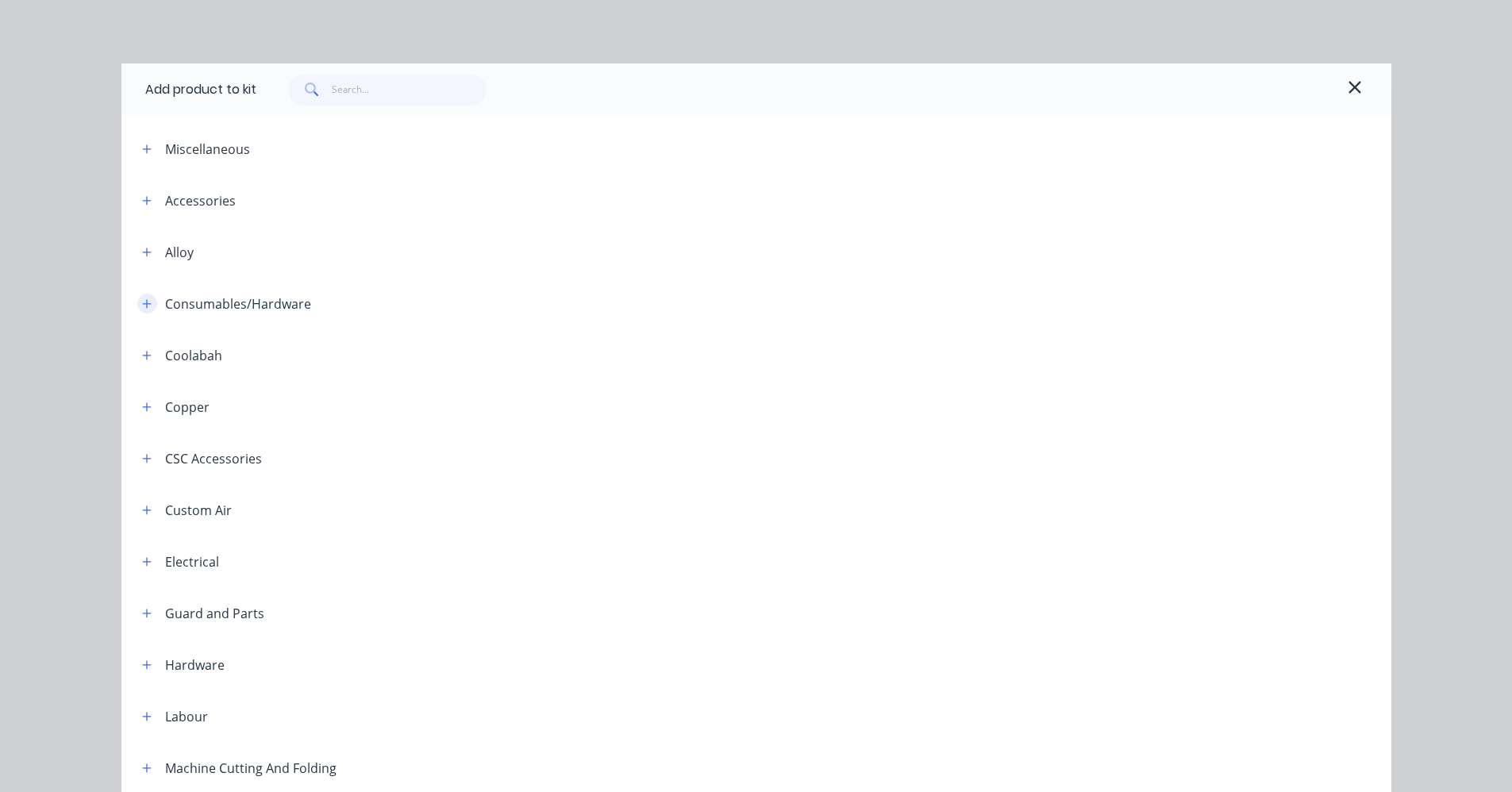
click at [146, 304] on button "button" at bounding box center [147, 304] width 20 height 20
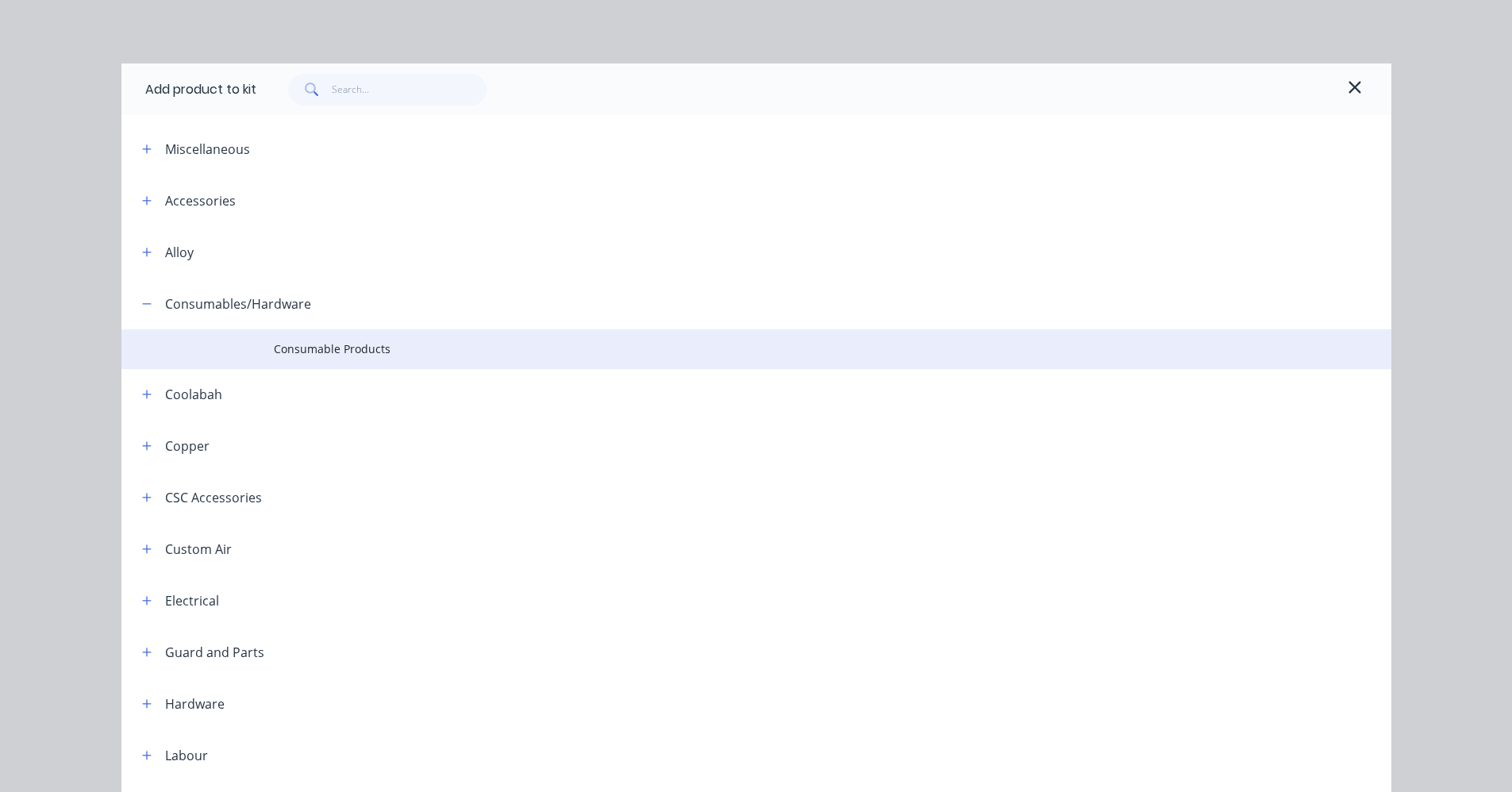
click at [355, 345] on span "Consumable Products" at bounding box center [721, 348] width 894 height 16
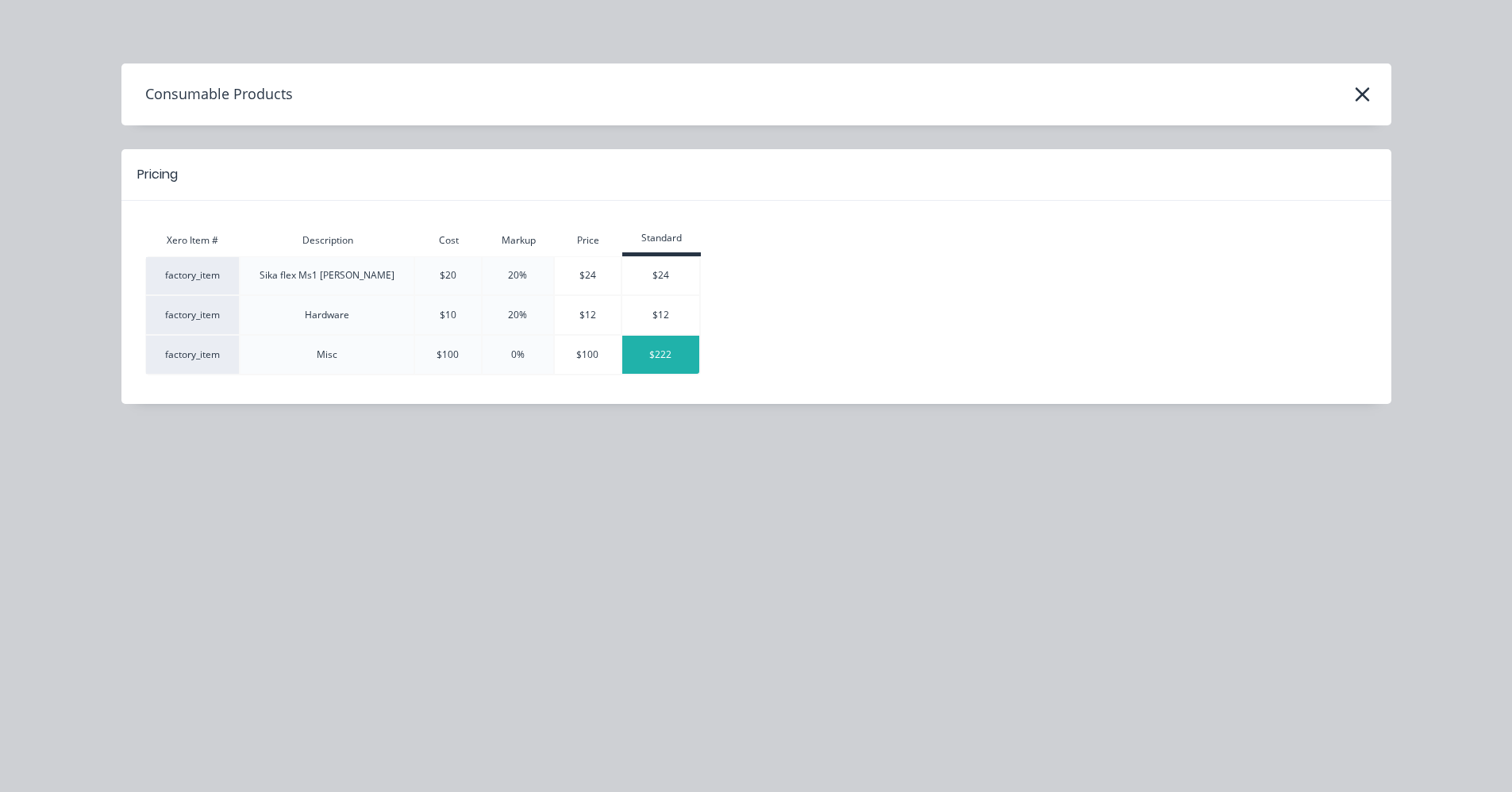
type input "$1,681.3092"
type input "$1,681.31"
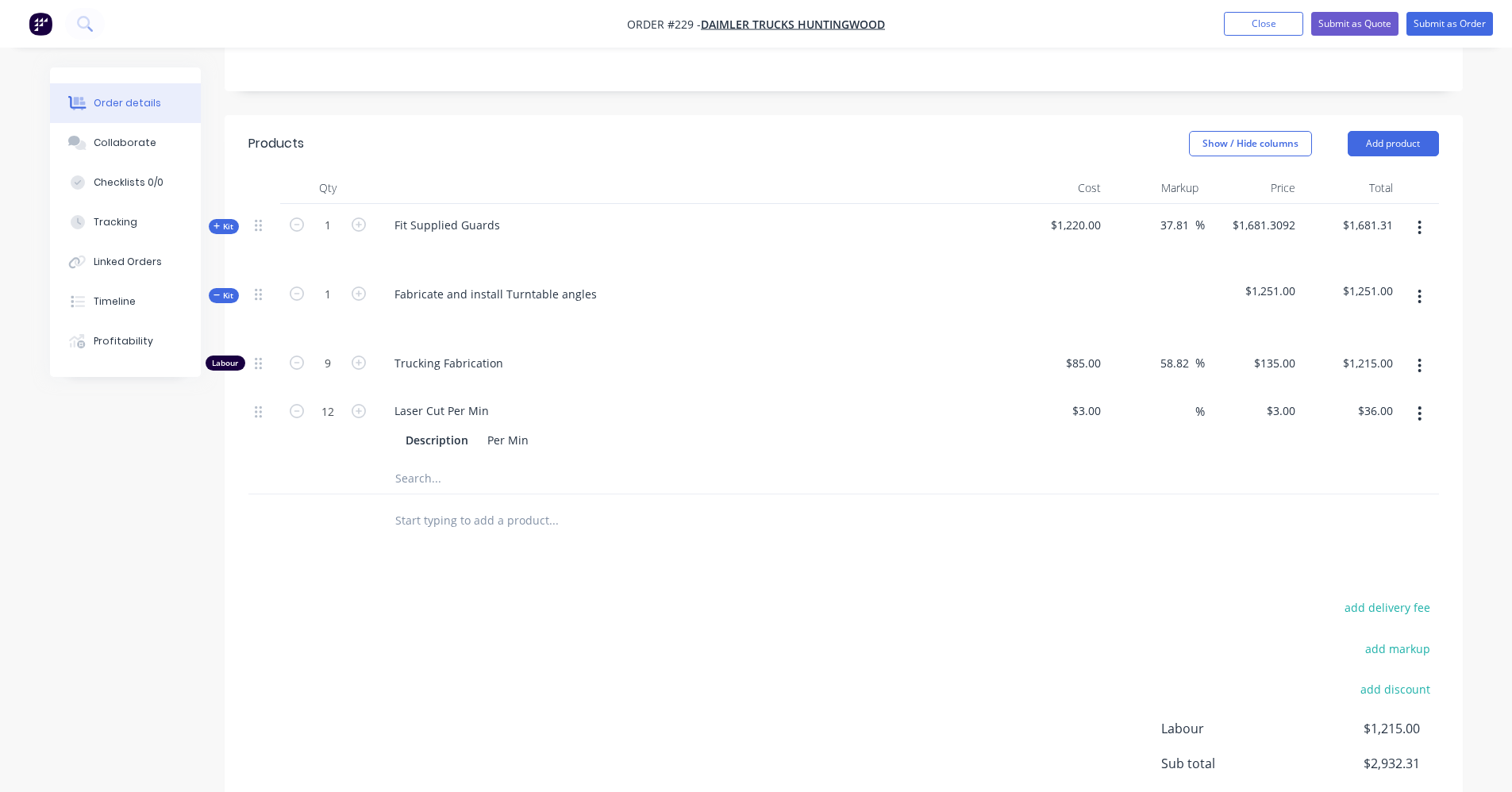
click at [1420, 296] on icon "button" at bounding box center [1420, 297] width 4 height 14
click at [1374, 342] on div "Add product to kit" at bounding box center [1363, 338] width 122 height 23
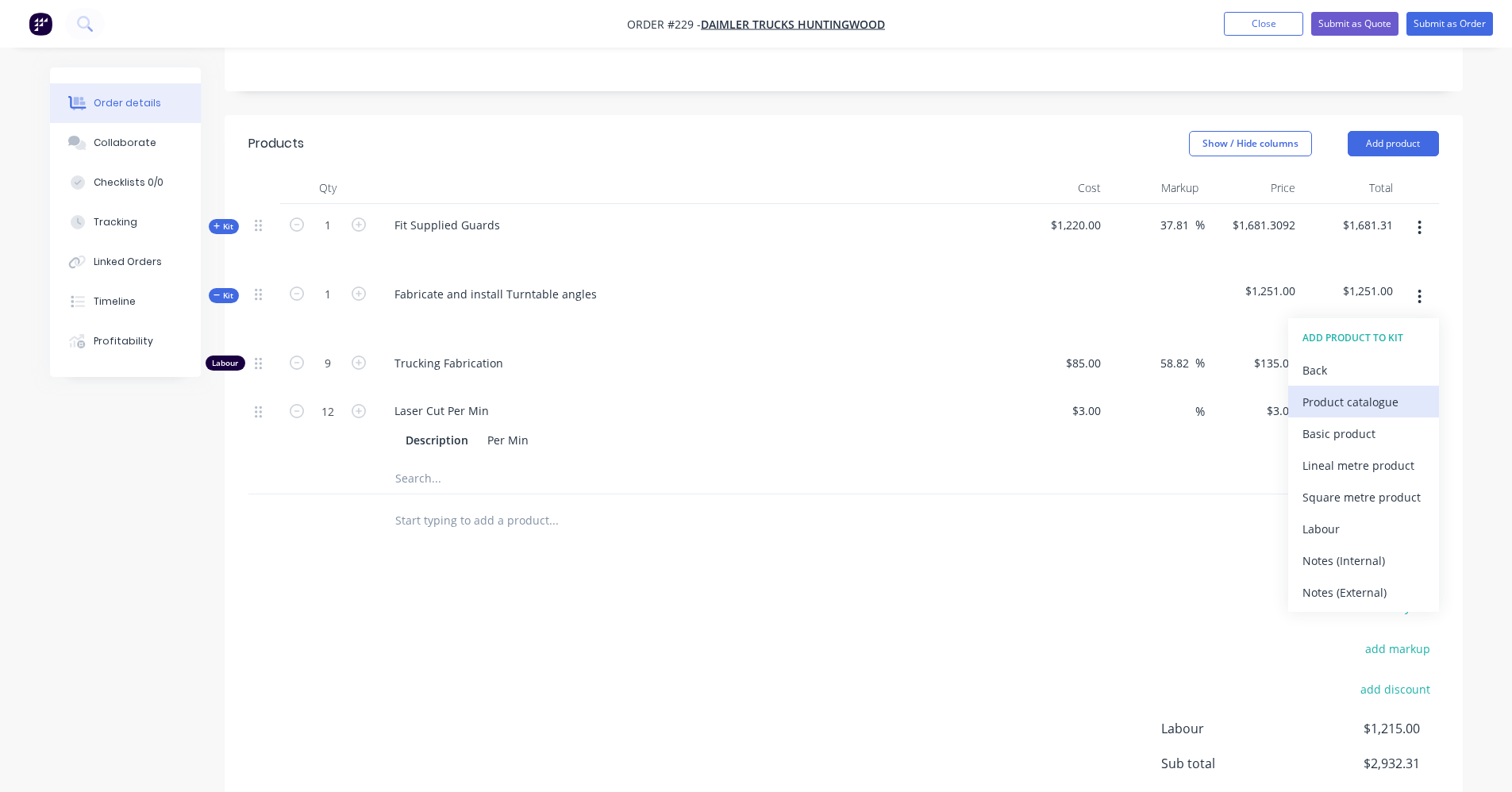
click at [1335, 406] on div "Product catalogue" at bounding box center [1363, 402] width 122 height 23
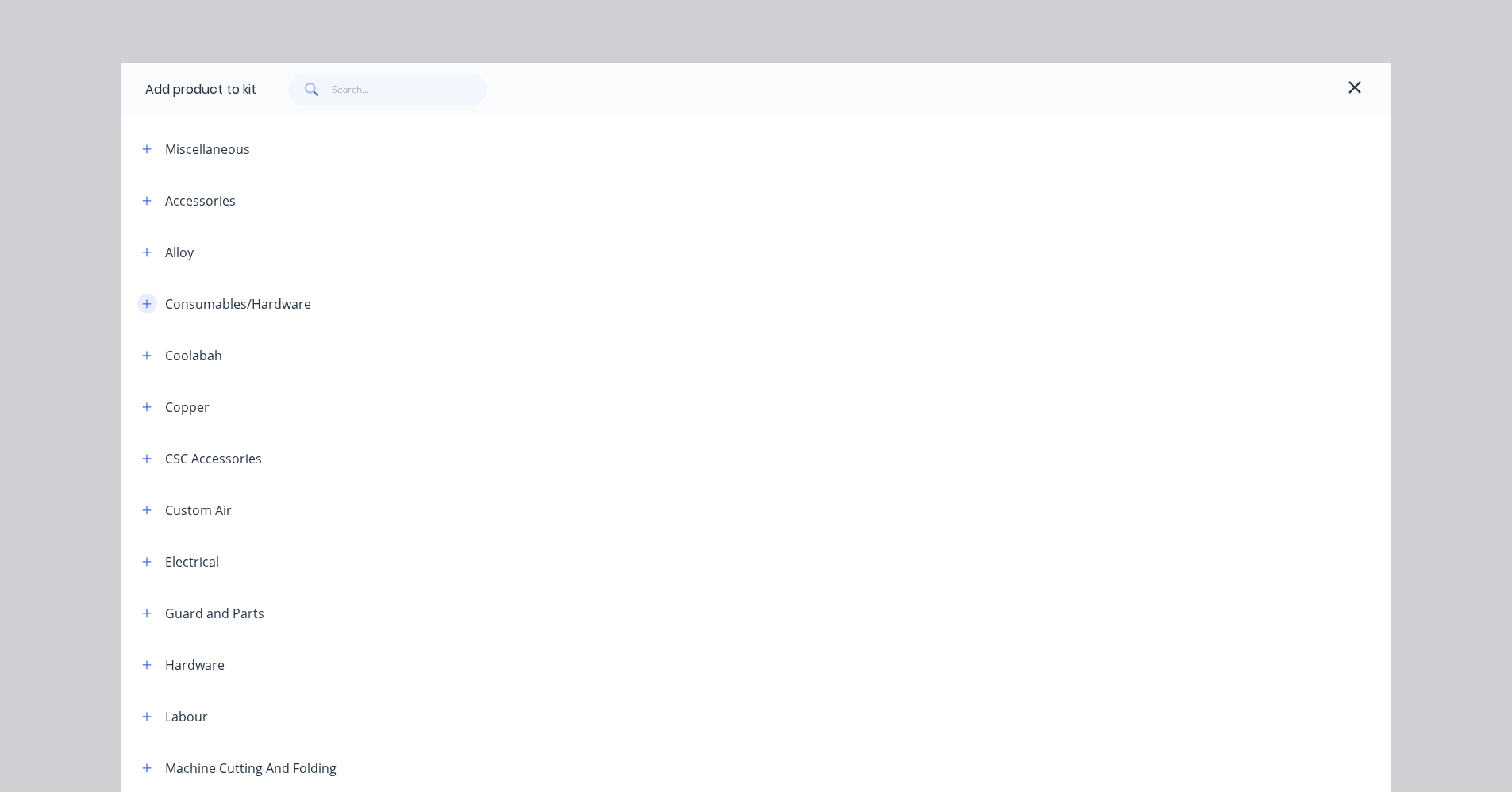
click at [142, 310] on button "button" at bounding box center [147, 304] width 20 height 20
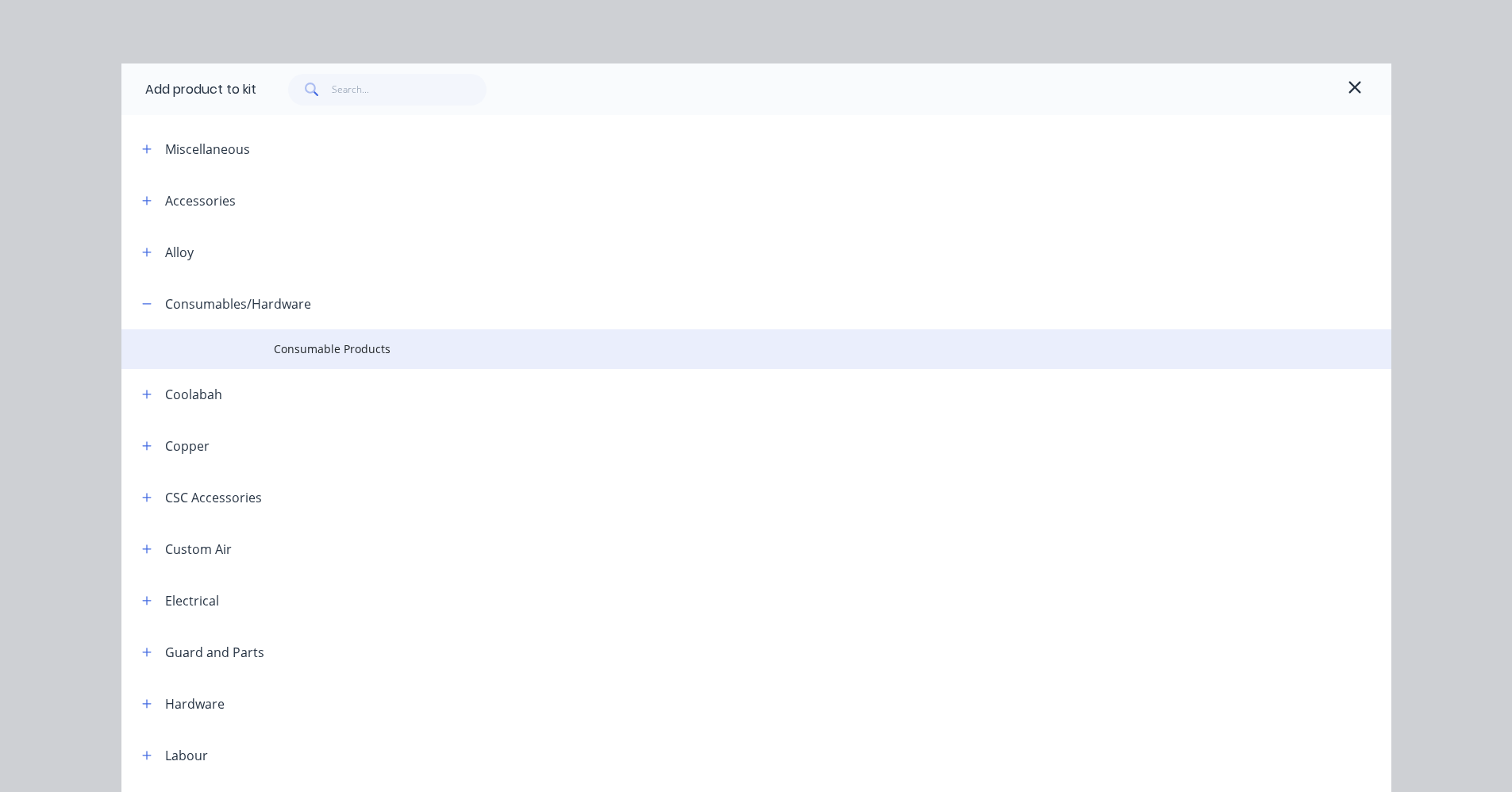
click at [281, 341] on span "Consumable Products" at bounding box center [721, 348] width 894 height 16
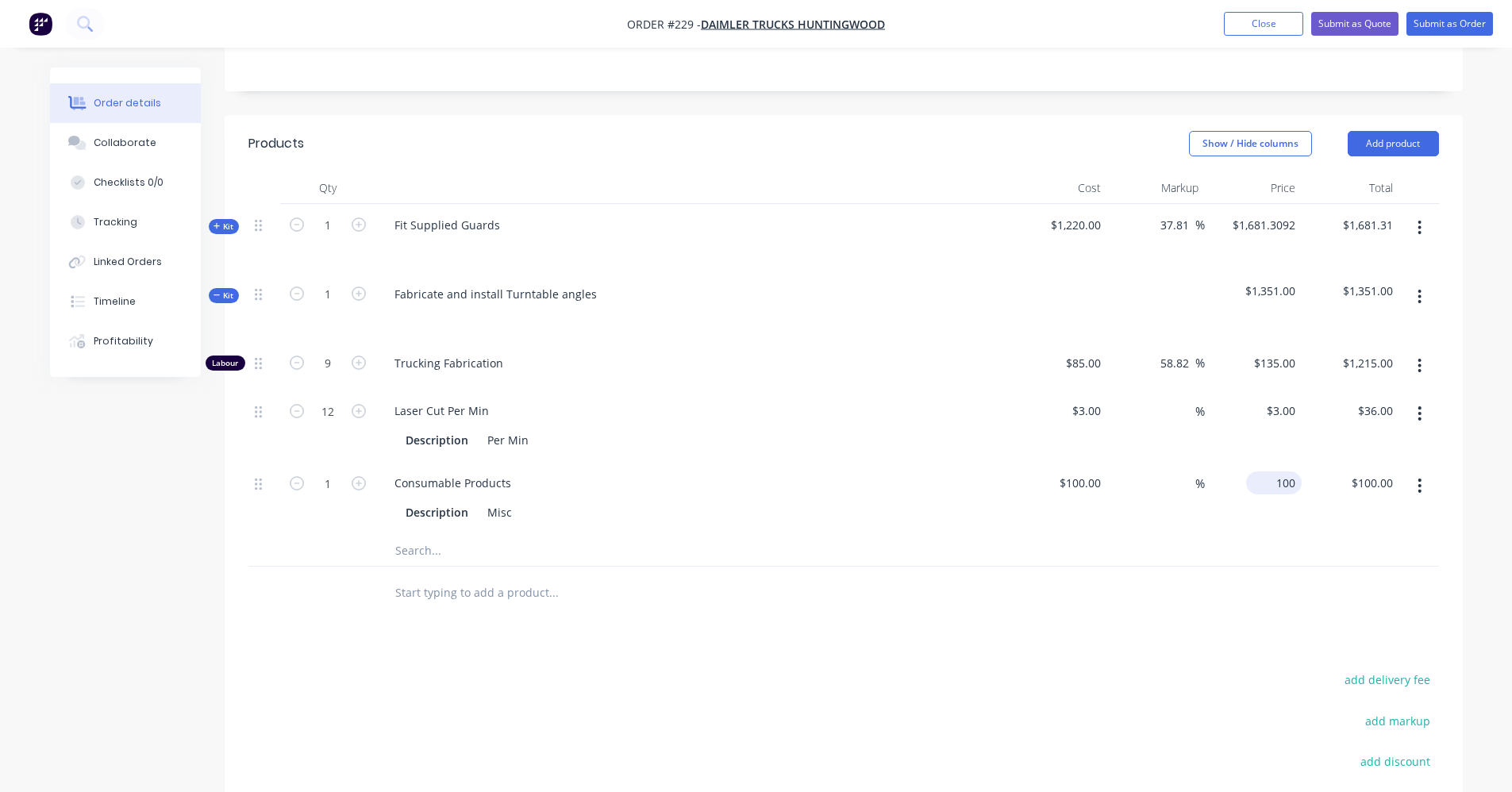
click at [1286, 481] on input "100" at bounding box center [1277, 483] width 50 height 23
click at [1287, 481] on input "100" at bounding box center [1288, 483] width 27 height 23
type input "320"
type input "100"
type input "220"
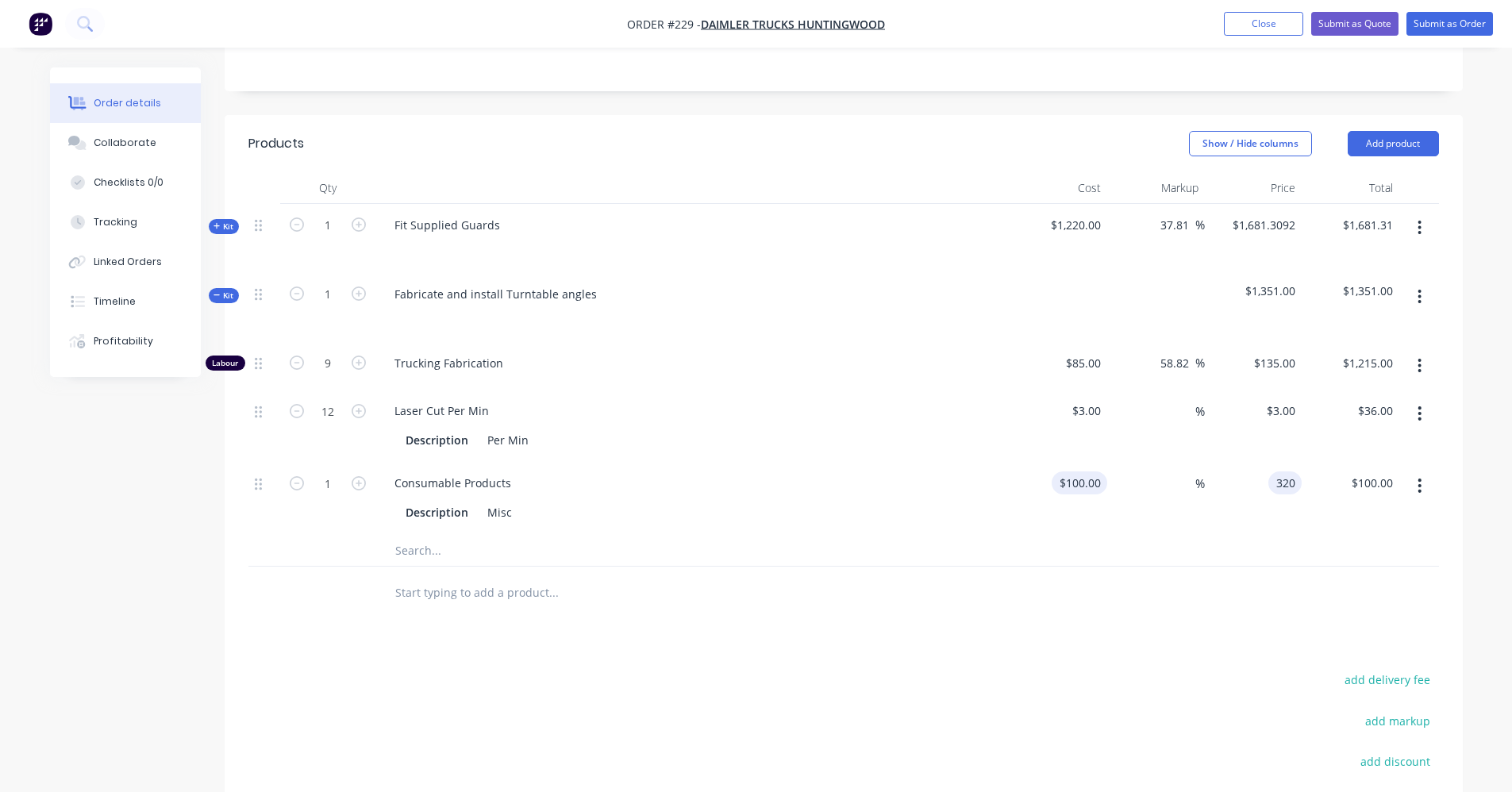
type input "$320.00"
click at [1096, 485] on input "100" at bounding box center [1083, 483] width 50 height 23
click at [1096, 485] on input "100" at bounding box center [1093, 483] width 27 height 23
type input "$320.00"
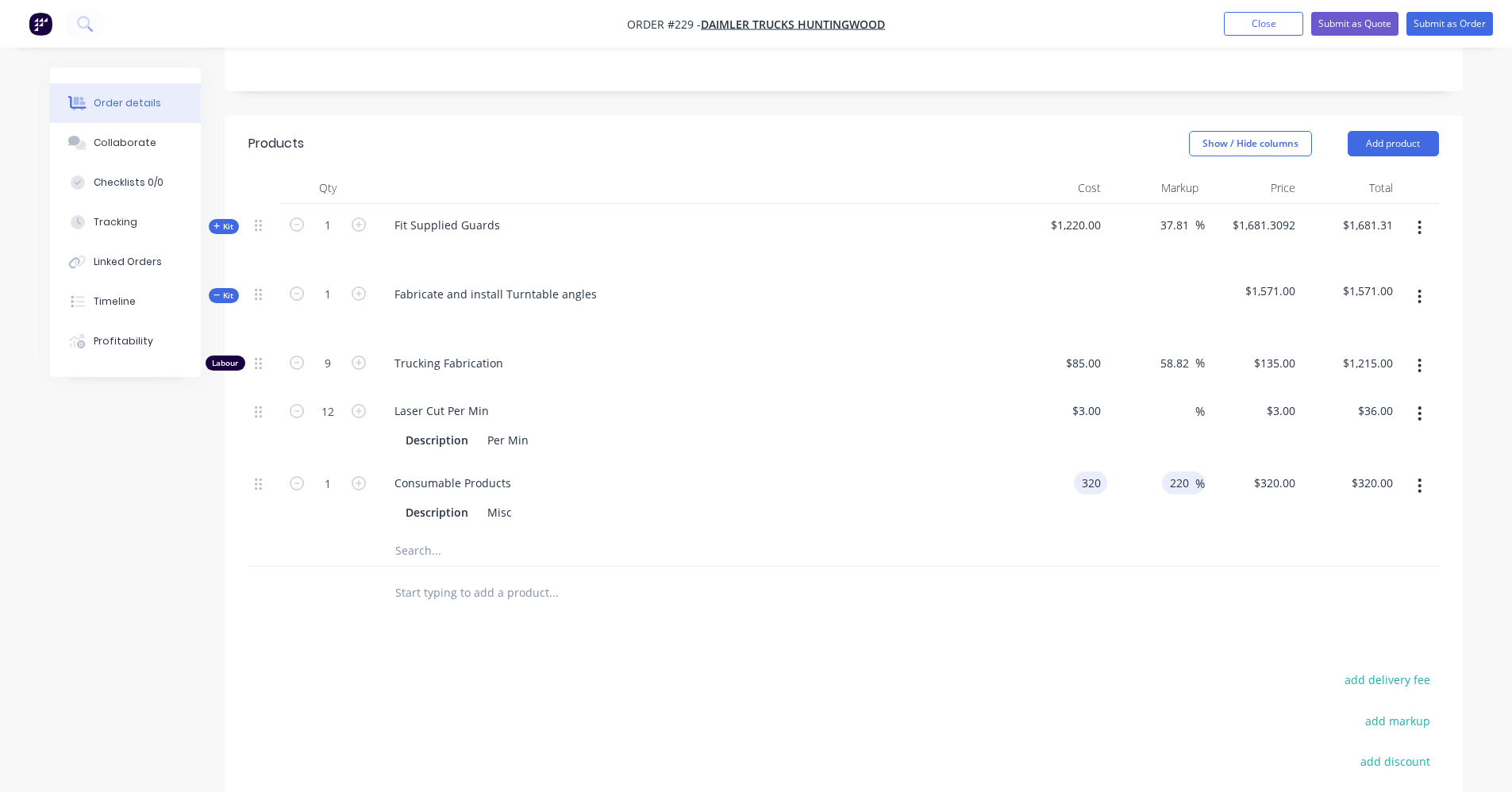
type input "$1,024.00"
click at [1195, 484] on span "%" at bounding box center [1200, 483] width 10 height 18
type input "2"
type input "20"
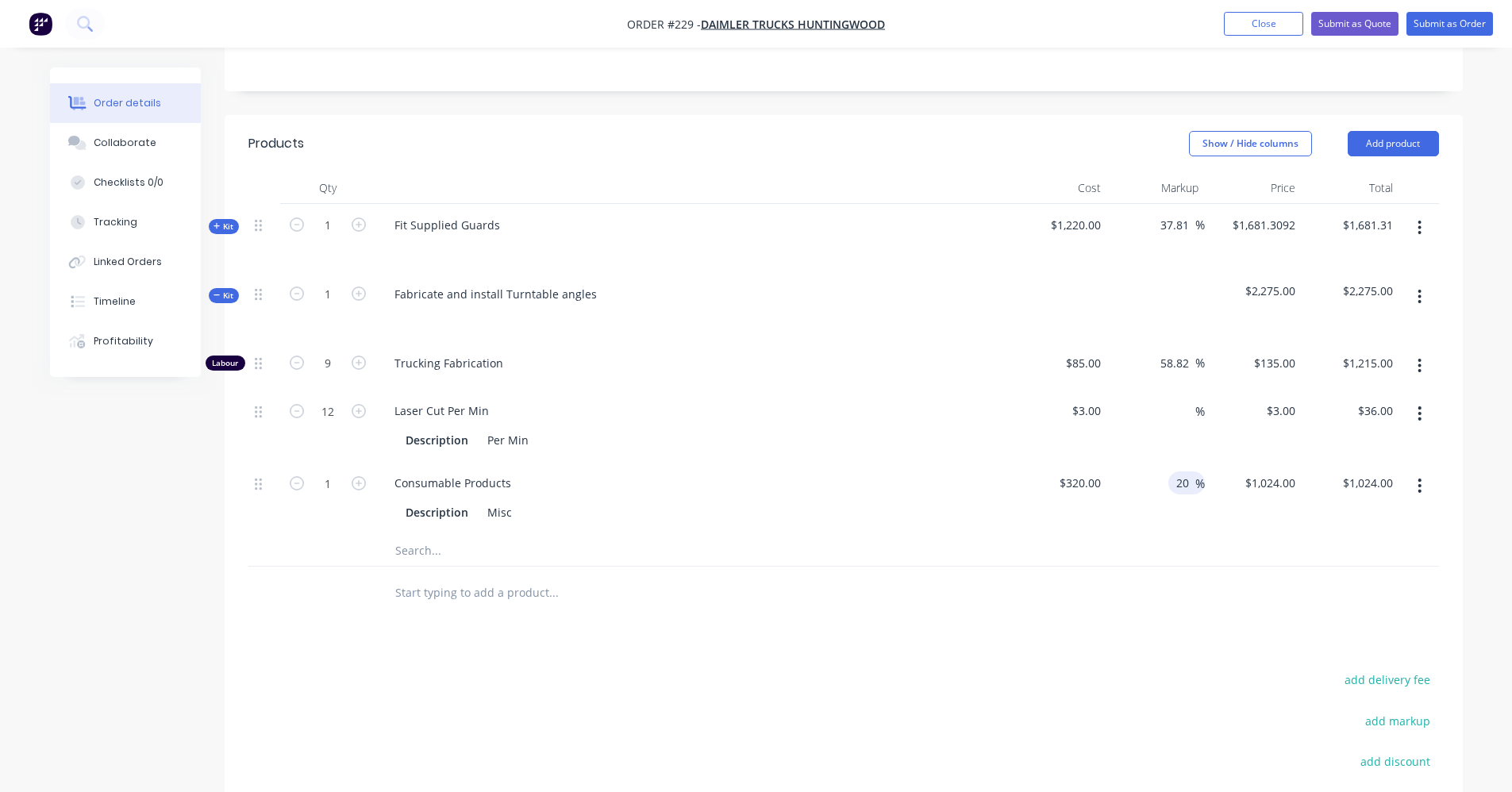
type input "$384.00"
click at [1267, 515] on div "$384.00 $1,024.00" at bounding box center [1253, 498] width 97 height 72
click at [1093, 481] on input "320" at bounding box center [1093, 483] width 27 height 23
type input "$420.00"
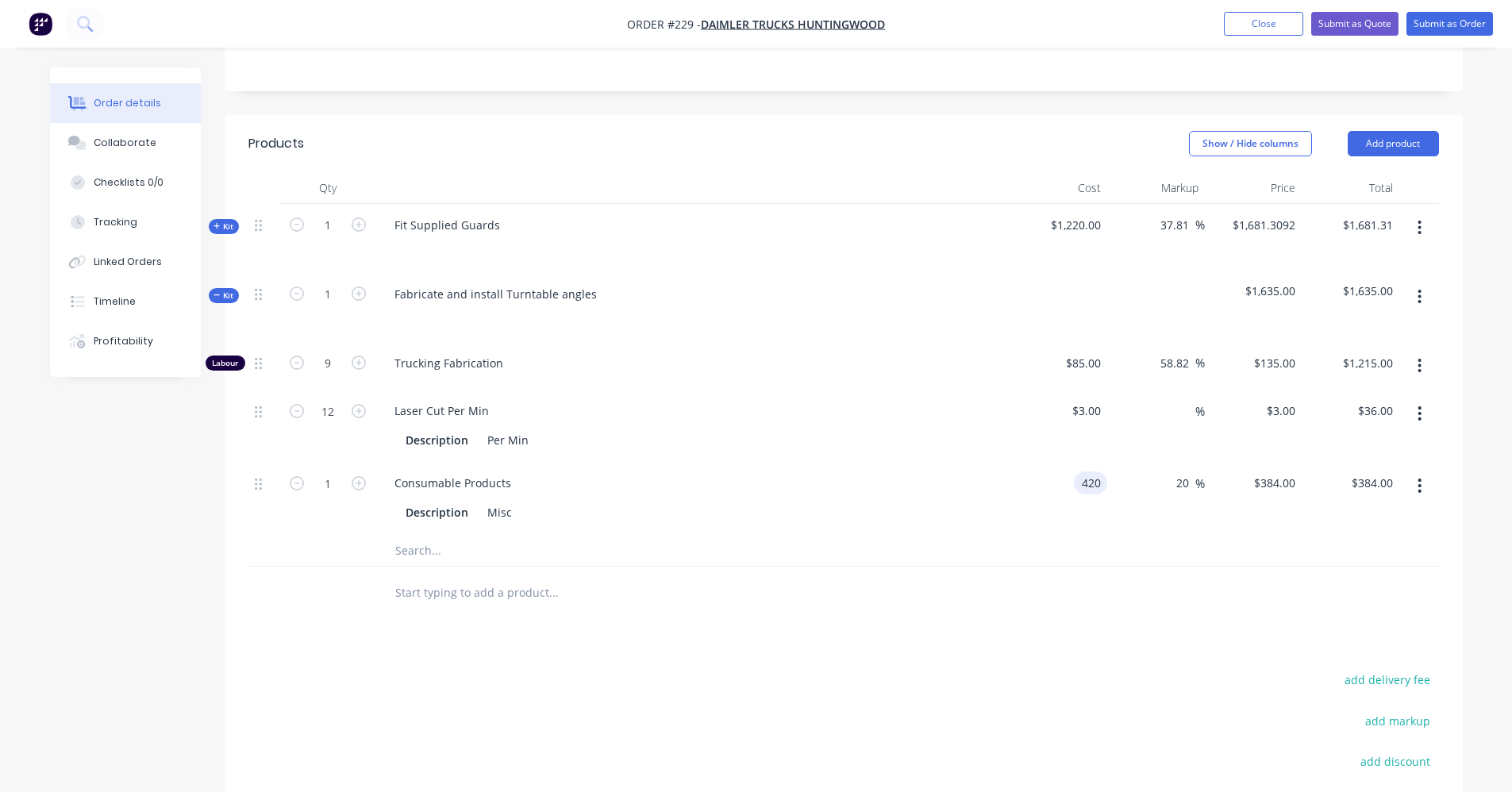
type input "$504.00"
click at [1067, 458] on div "$3.00 $3.00" at bounding box center [1059, 426] width 97 height 72
click at [355, 412] on icon "button" at bounding box center [359, 411] width 14 height 14
type input "13"
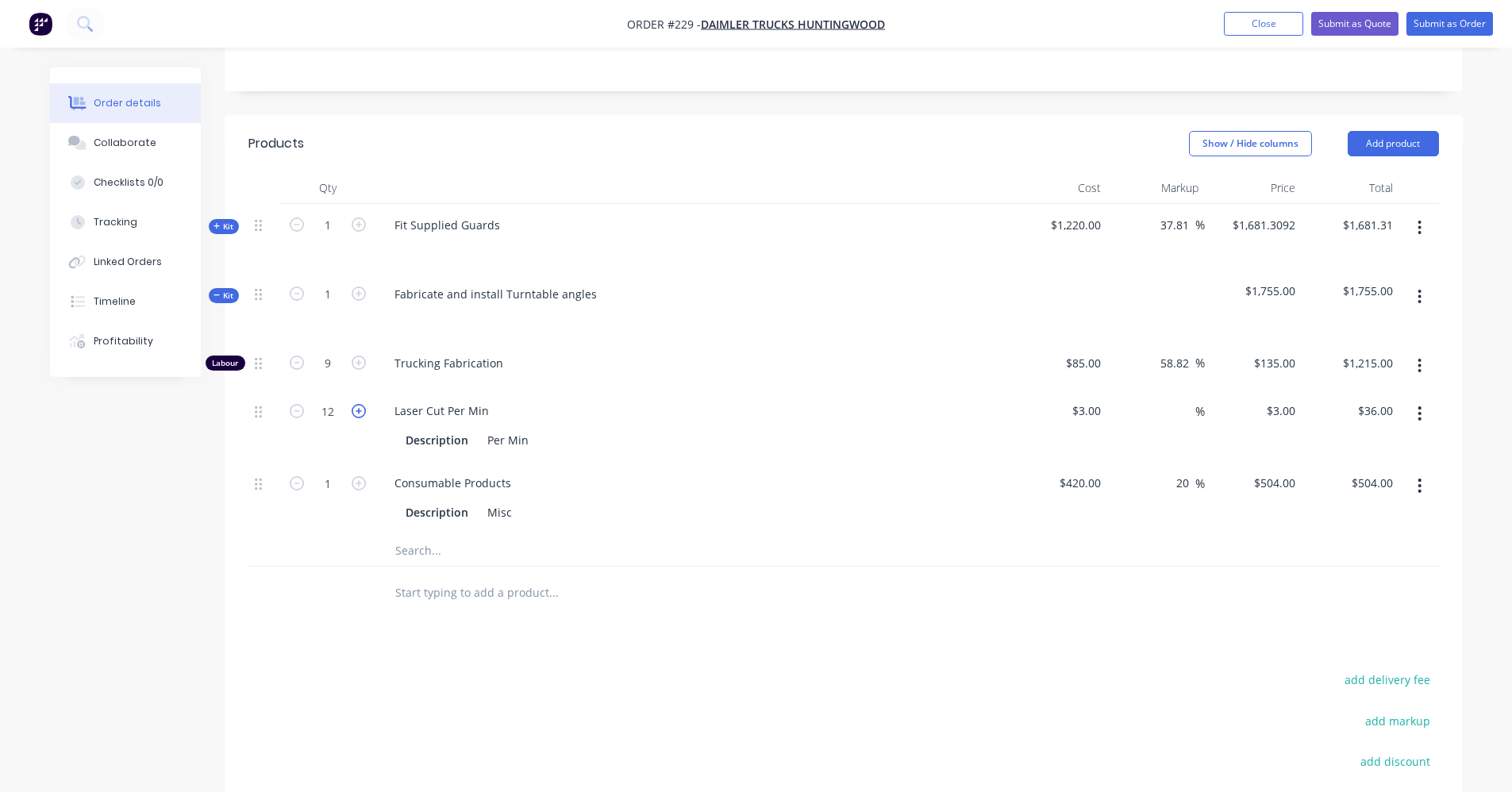
type input "$39.00"
click at [355, 412] on icon "button" at bounding box center [359, 411] width 14 height 14
type input "14"
type input "$42.00"
click at [358, 412] on icon "button" at bounding box center [359, 411] width 14 height 14
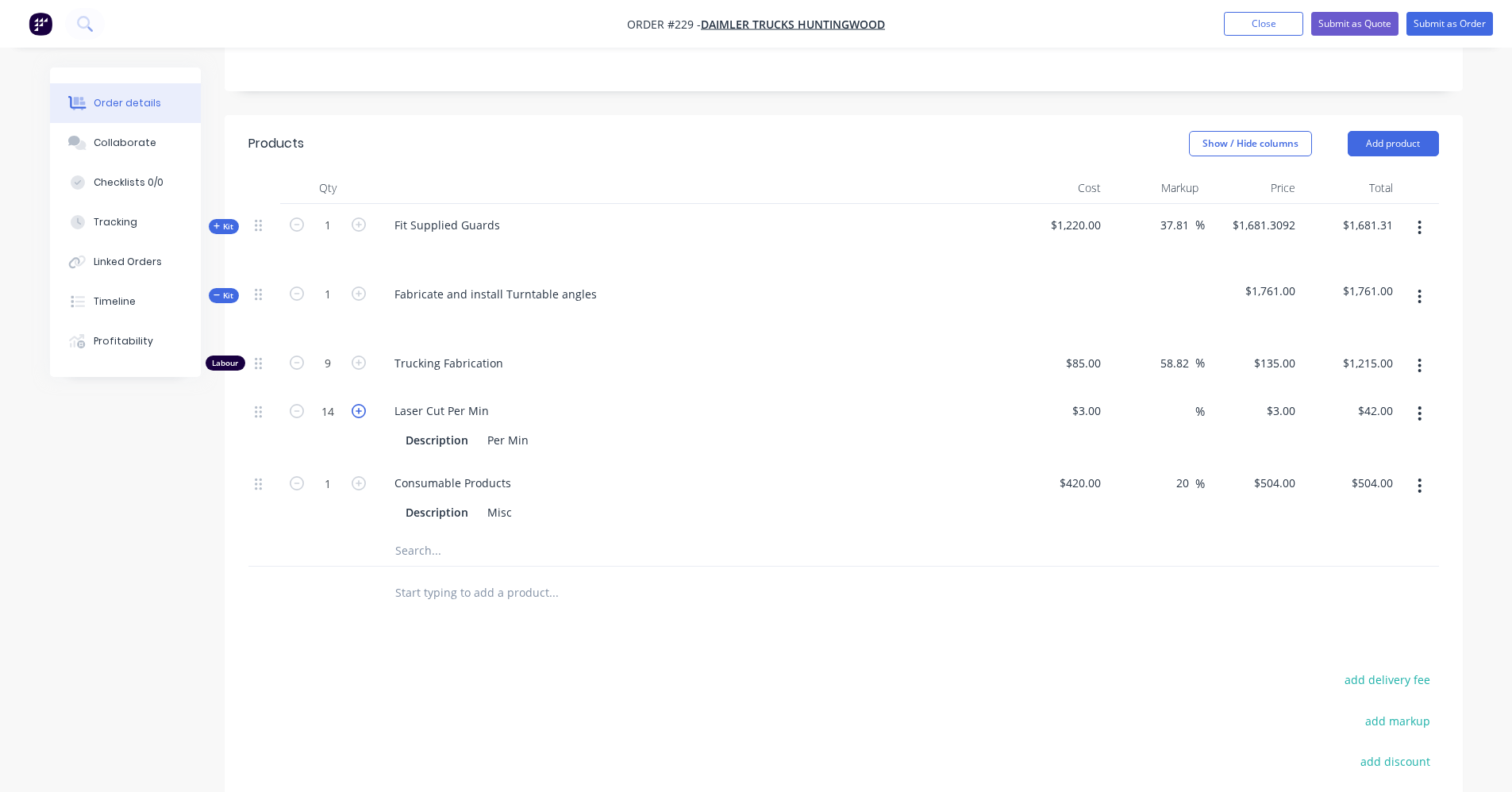
type input "15"
type input "$45.00"
click at [358, 412] on icon "button" at bounding box center [359, 411] width 14 height 14
type input "16"
type input "$48.00"
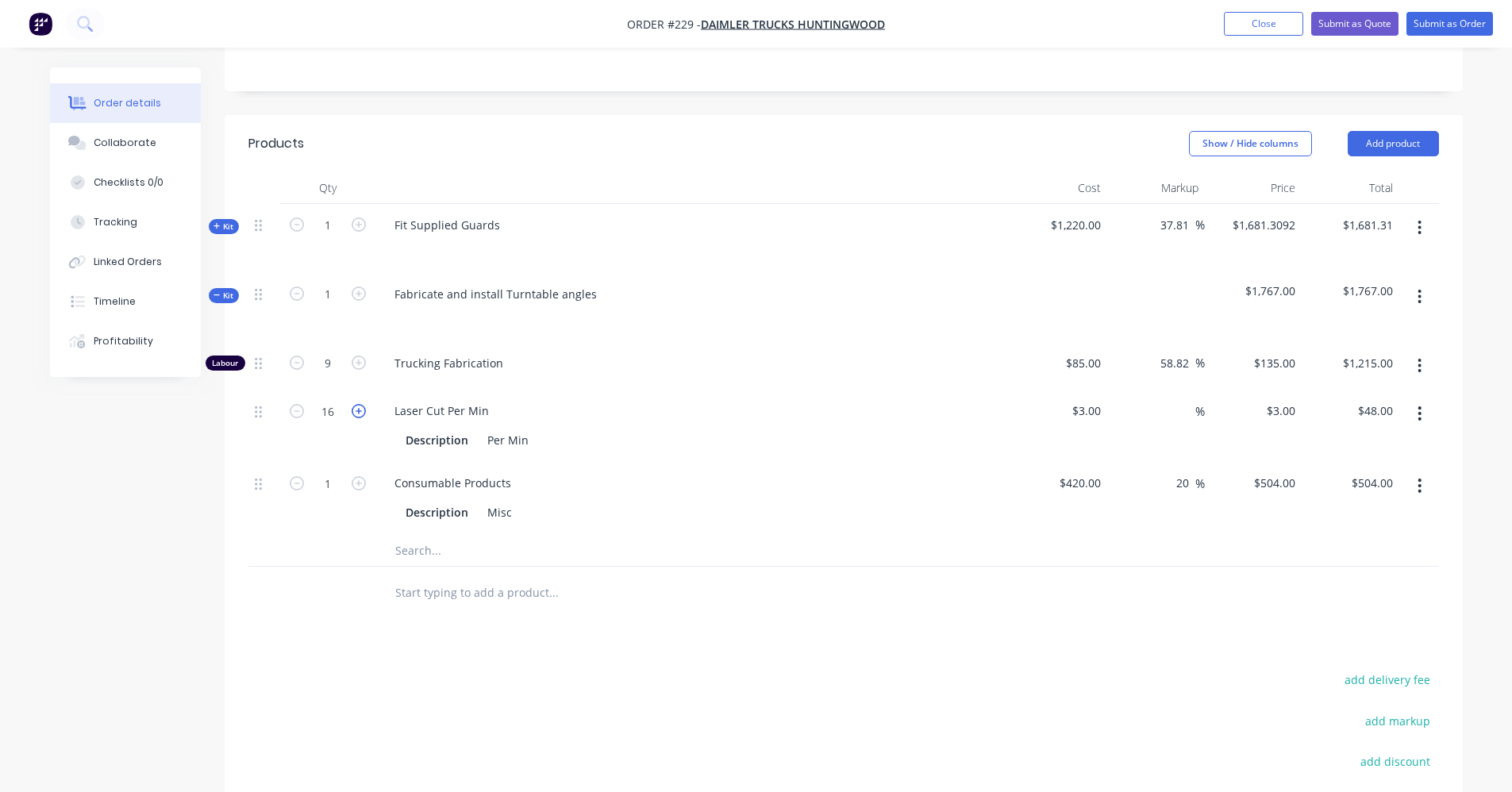
click at [358, 412] on icon "button" at bounding box center [359, 411] width 14 height 14
type input "17"
type input "$51.00"
click at [358, 412] on icon "button" at bounding box center [359, 411] width 14 height 14
type input "18"
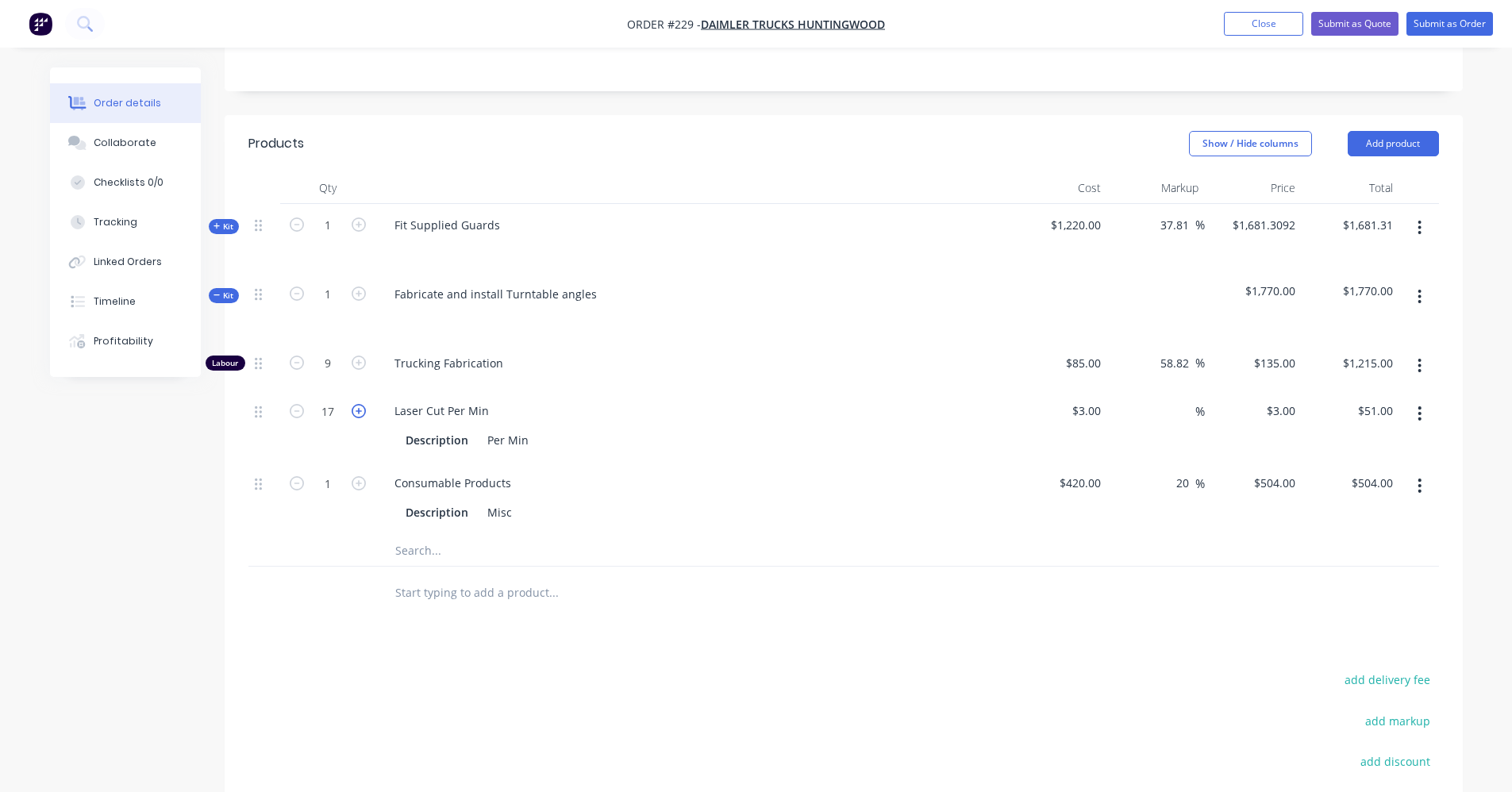
type input "$54.00"
click at [358, 412] on icon "button" at bounding box center [359, 411] width 14 height 14
type input "19"
type input "$57.00"
click at [358, 412] on icon "button" at bounding box center [359, 411] width 14 height 14
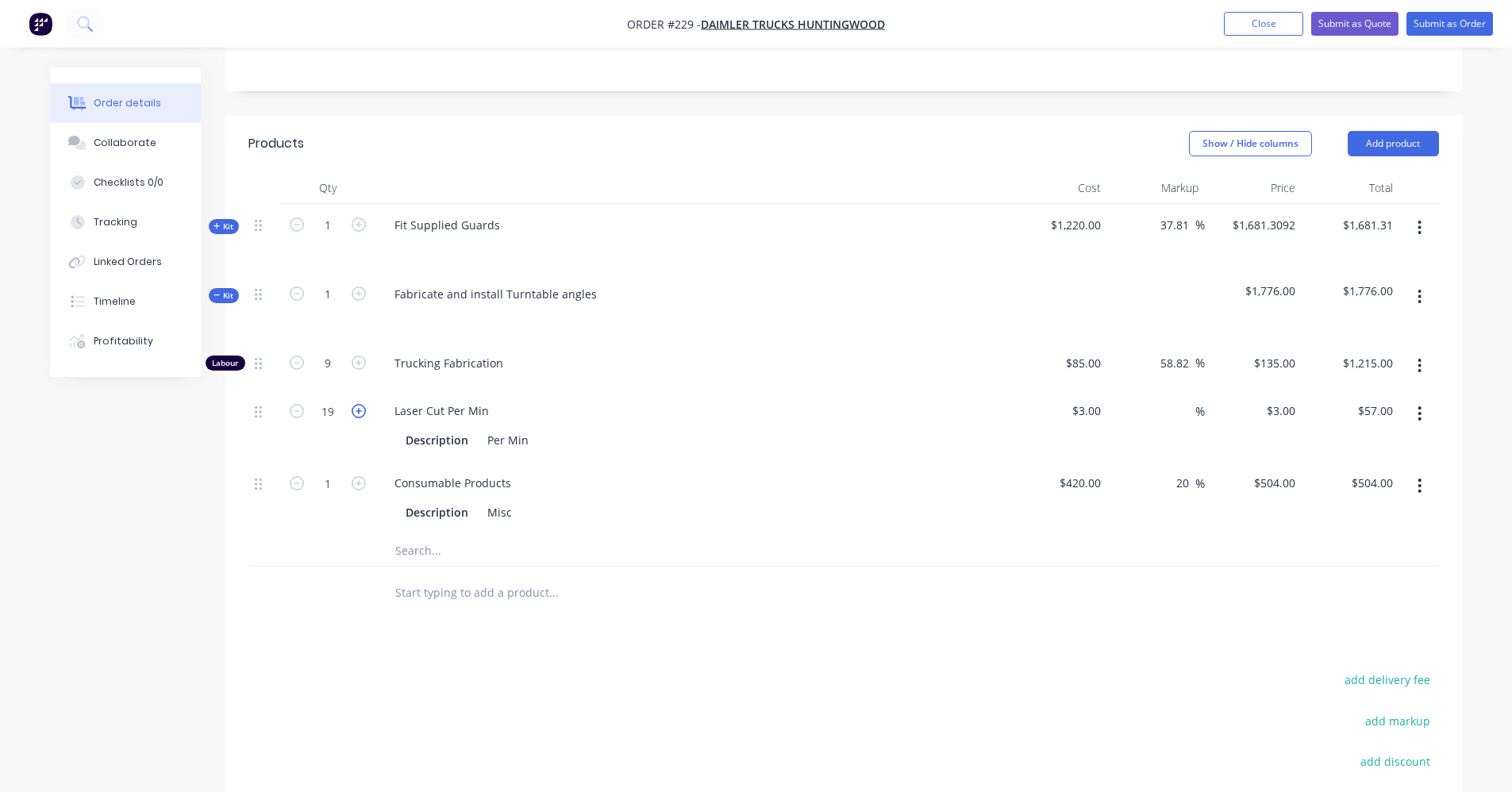
type input "20"
type input "$60.00"
click at [358, 412] on icon "button" at bounding box center [359, 411] width 14 height 14
type input "21"
type input "$63.00"
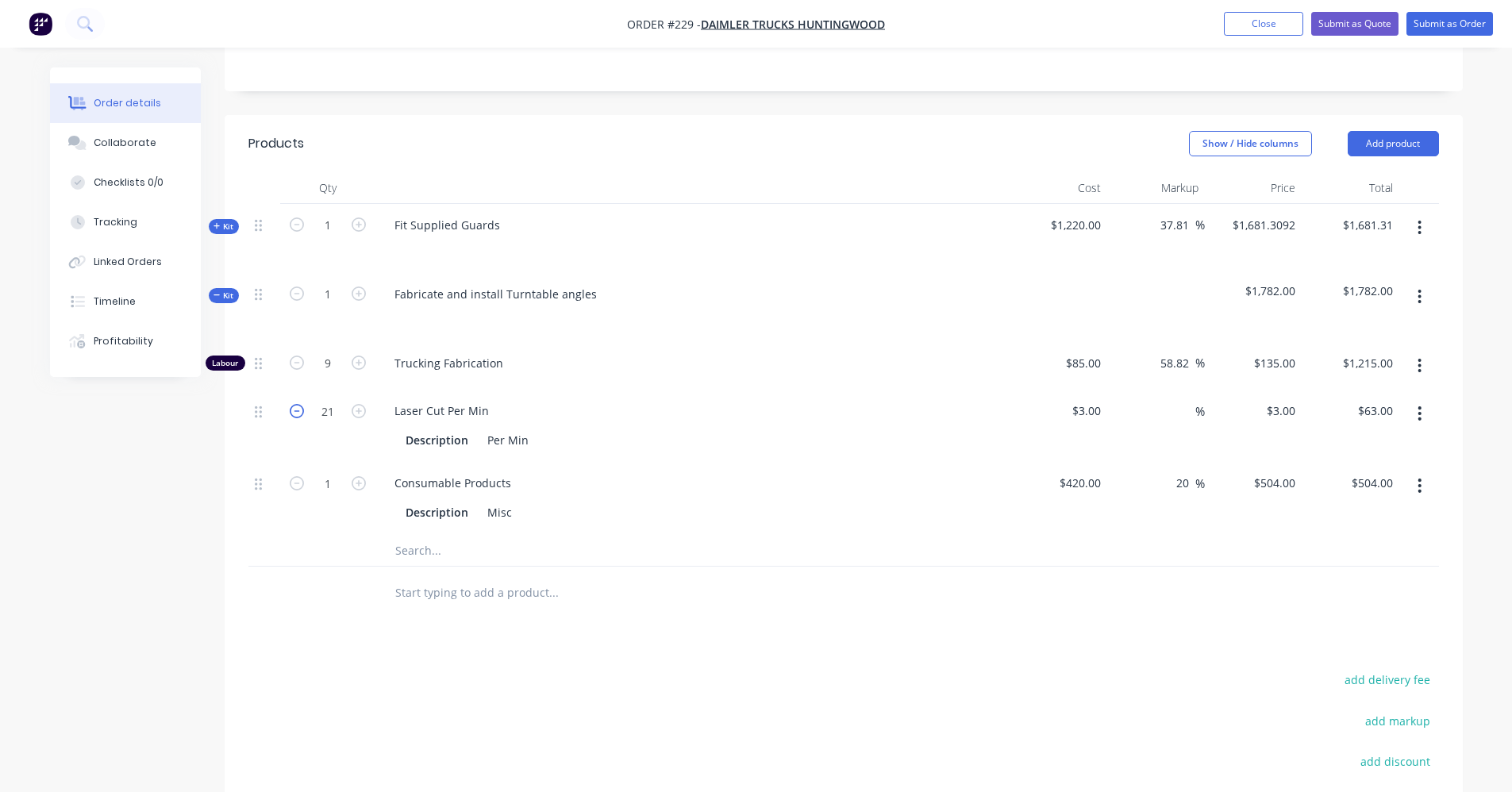
click at [294, 413] on icon "button" at bounding box center [297, 411] width 14 height 14
type input "20"
type input "$60.00"
click at [294, 413] on icon "button" at bounding box center [297, 411] width 14 height 14
type input "19"
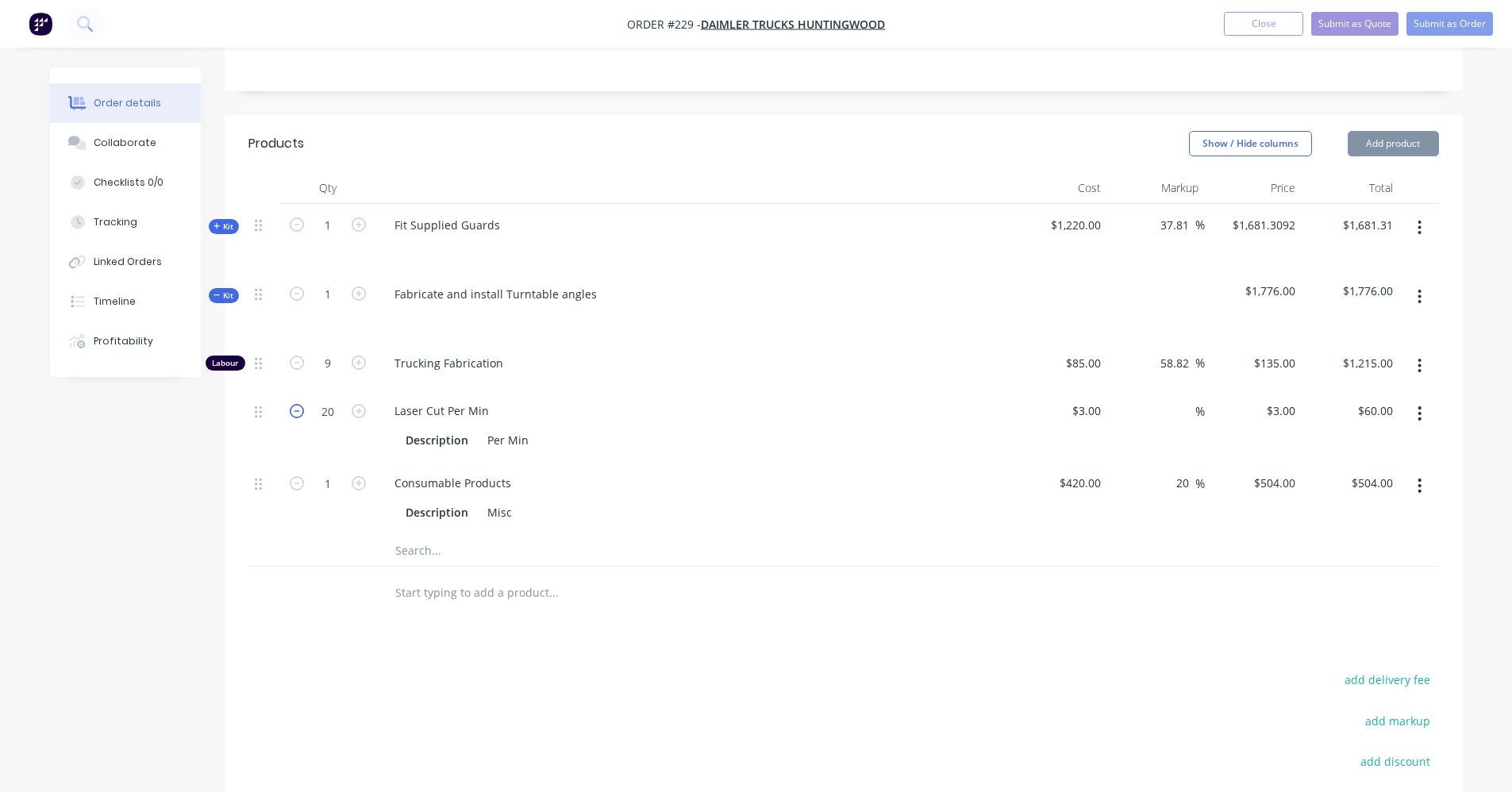
type input "$57.00"
click at [294, 413] on icon "button" at bounding box center [297, 411] width 14 height 14
type input "18"
type input "$54.00"
click at [294, 413] on icon "button" at bounding box center [297, 411] width 14 height 14
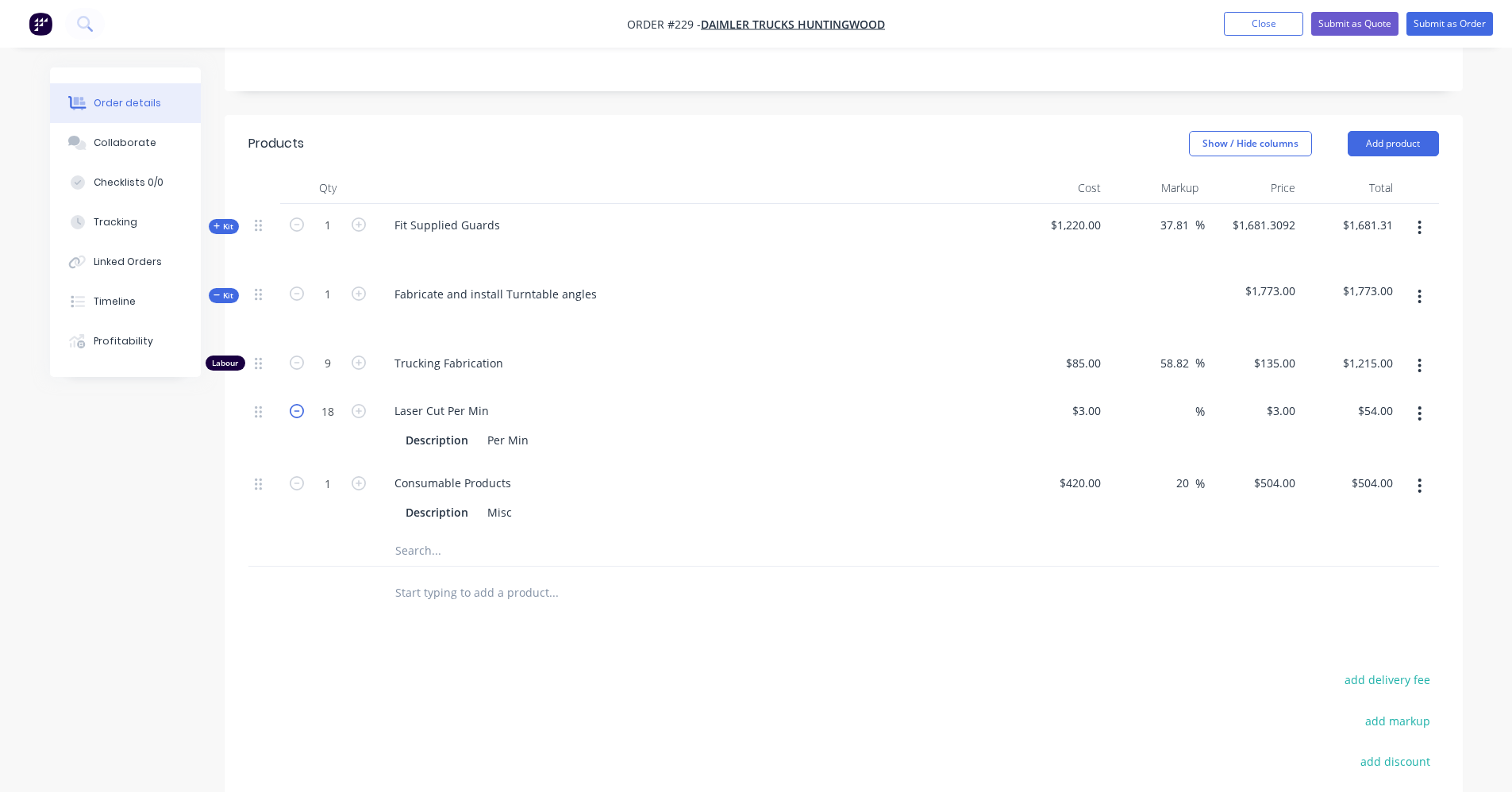
type input "17"
type input "$51.00"
click at [294, 413] on icon "button" at bounding box center [297, 411] width 14 height 14
type input "16"
type input "$48.00"
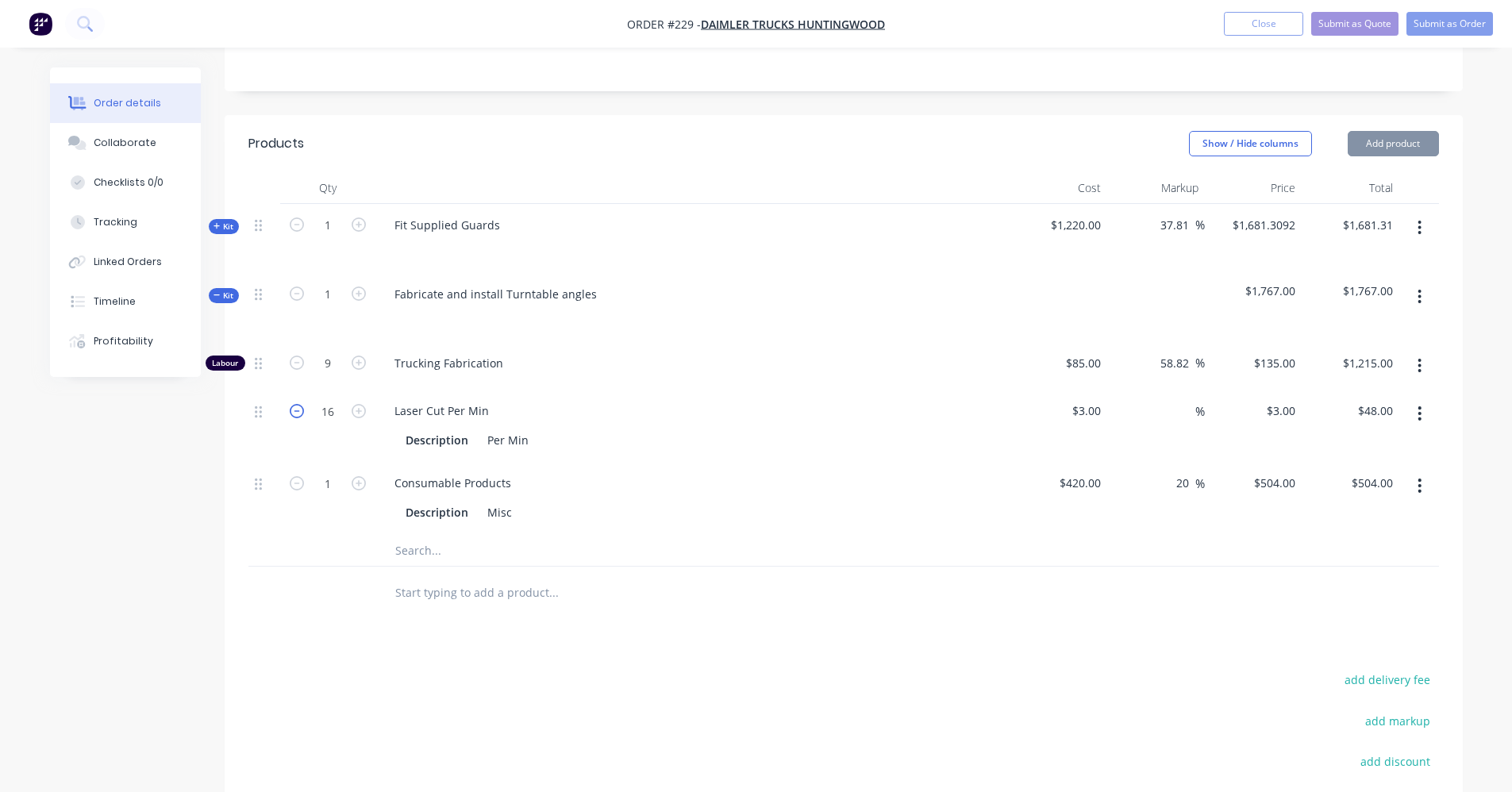
click at [294, 413] on icon "button" at bounding box center [297, 411] width 14 height 14
type input "15"
type input "$45.00"
click at [294, 413] on icon "button" at bounding box center [297, 411] width 14 height 14
type input "14"
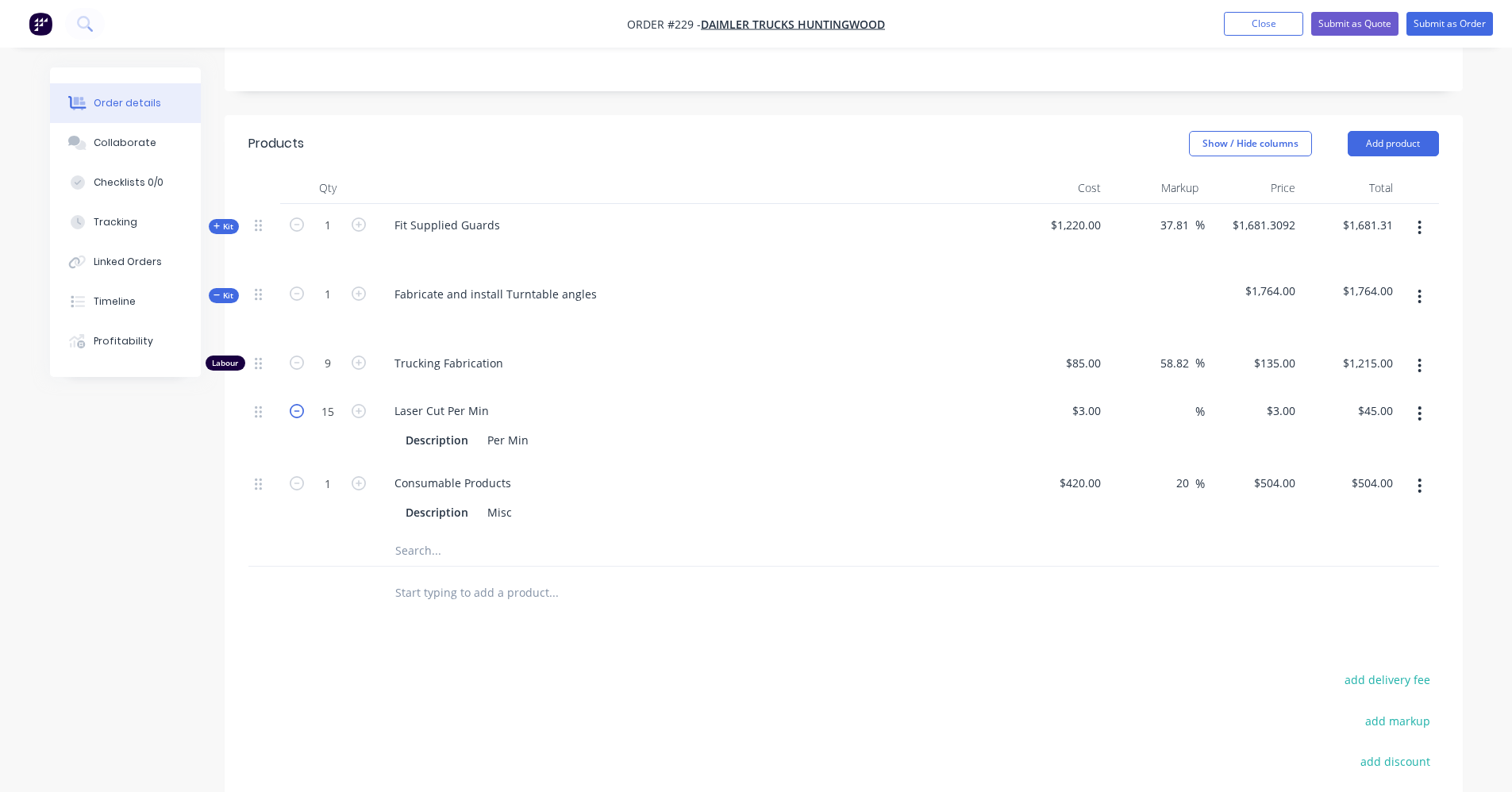
type input "$42.00"
click at [294, 413] on icon "button" at bounding box center [297, 411] width 14 height 14
type input "13"
type input "$39.00"
click at [294, 413] on icon "button" at bounding box center [297, 411] width 14 height 14
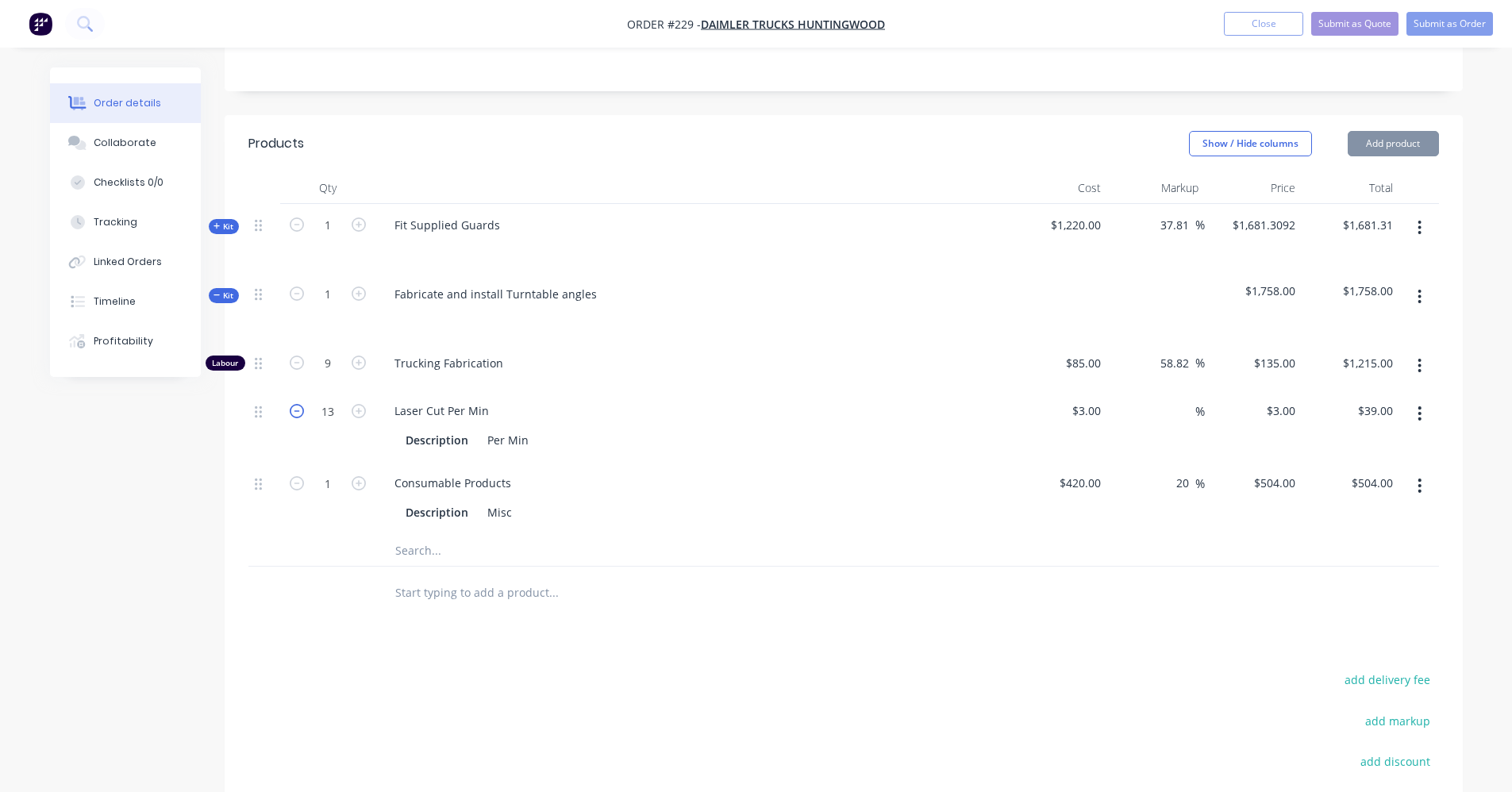
type input "12"
type input "$36.00"
click at [294, 413] on icon "button" at bounding box center [297, 411] width 14 height 14
type input "11"
type input "$33.00"
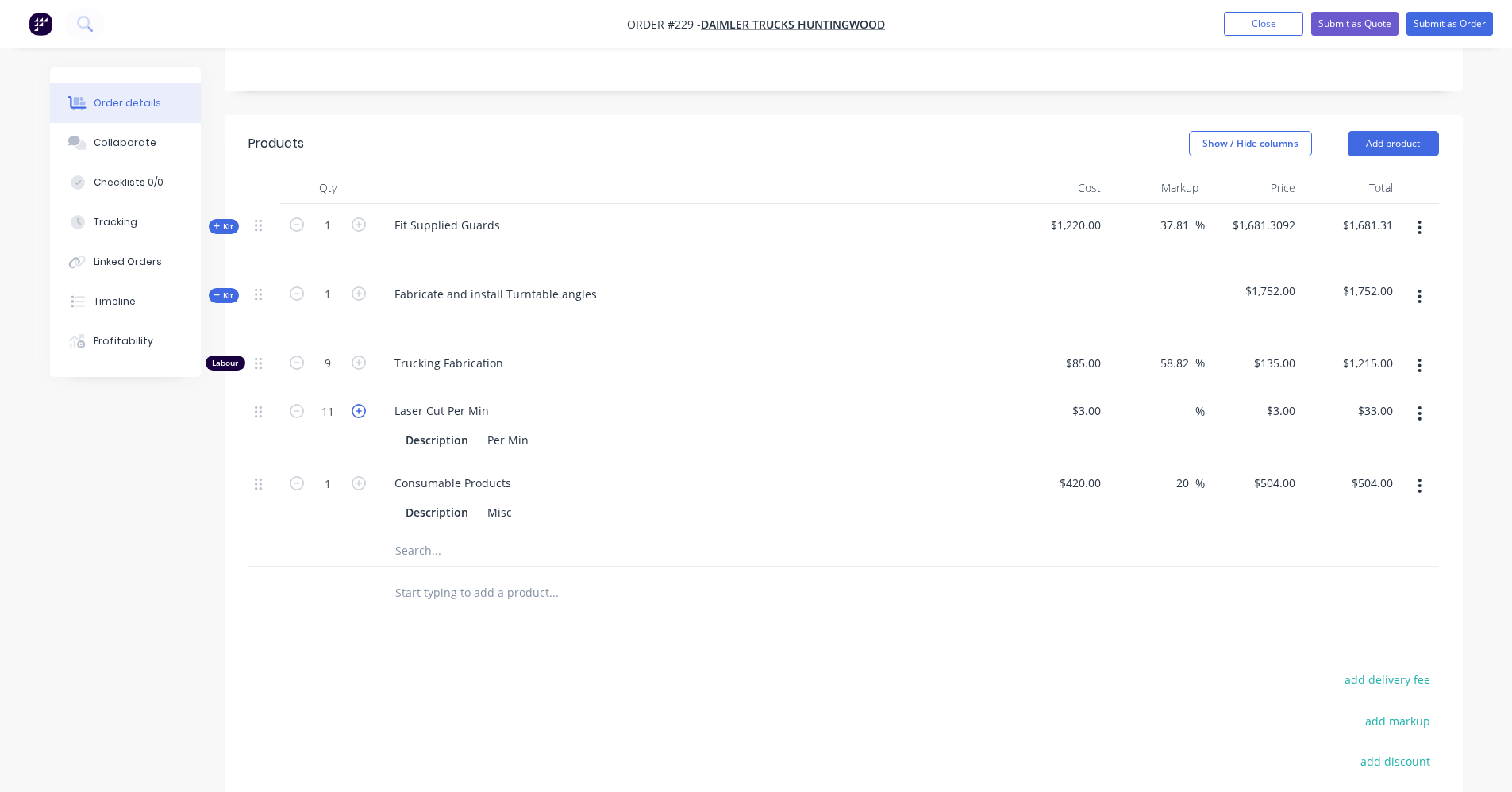
click at [357, 414] on icon "button" at bounding box center [359, 411] width 14 height 14
type input "12"
type input "$36.00"
click at [358, 413] on icon "button" at bounding box center [359, 411] width 14 height 14
type input "13"
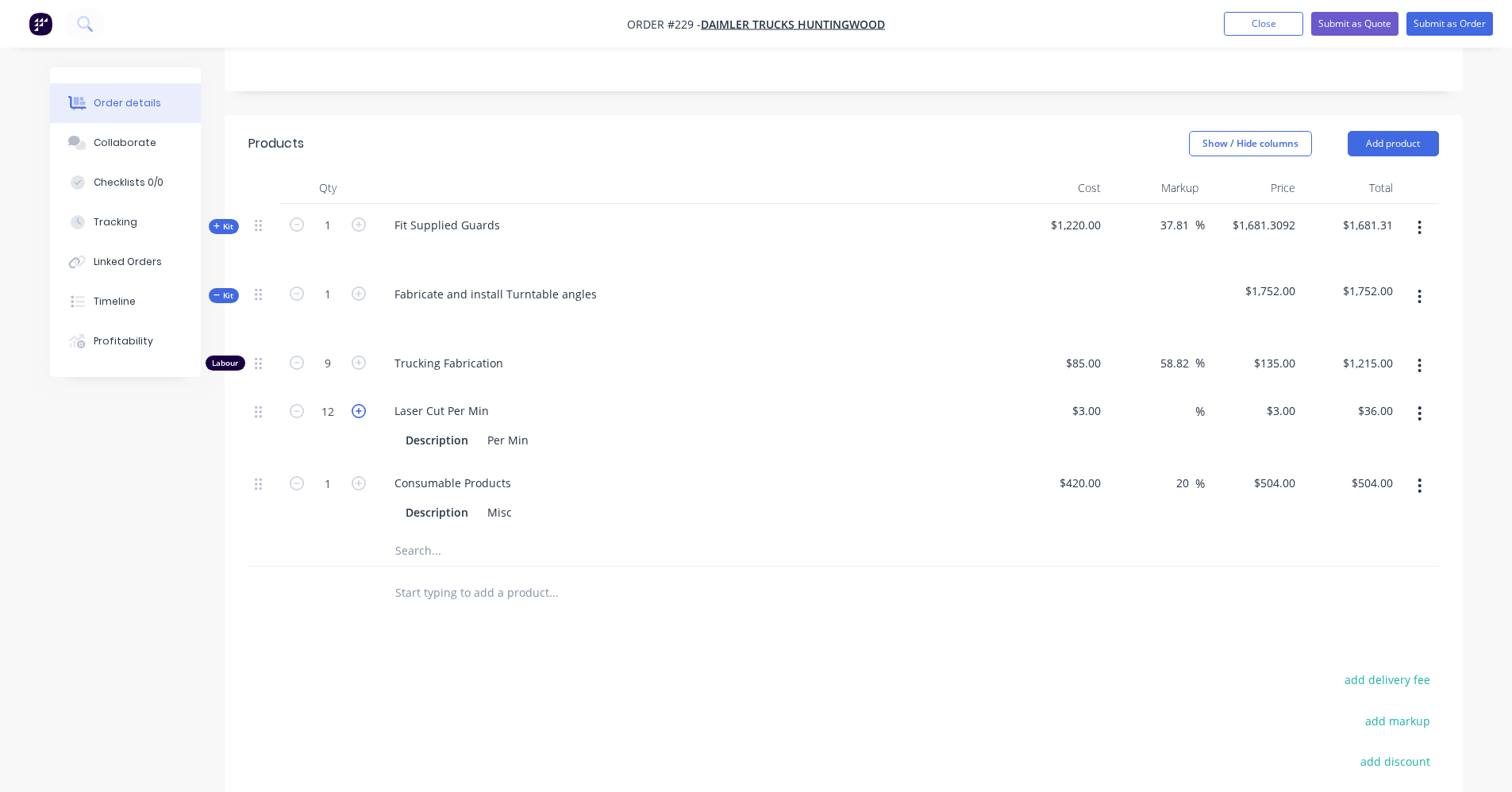
type input "$39.00"
click at [358, 413] on icon "button" at bounding box center [359, 411] width 14 height 14
type input "14"
type input "$42.00"
click at [358, 413] on icon "button" at bounding box center [359, 411] width 14 height 14
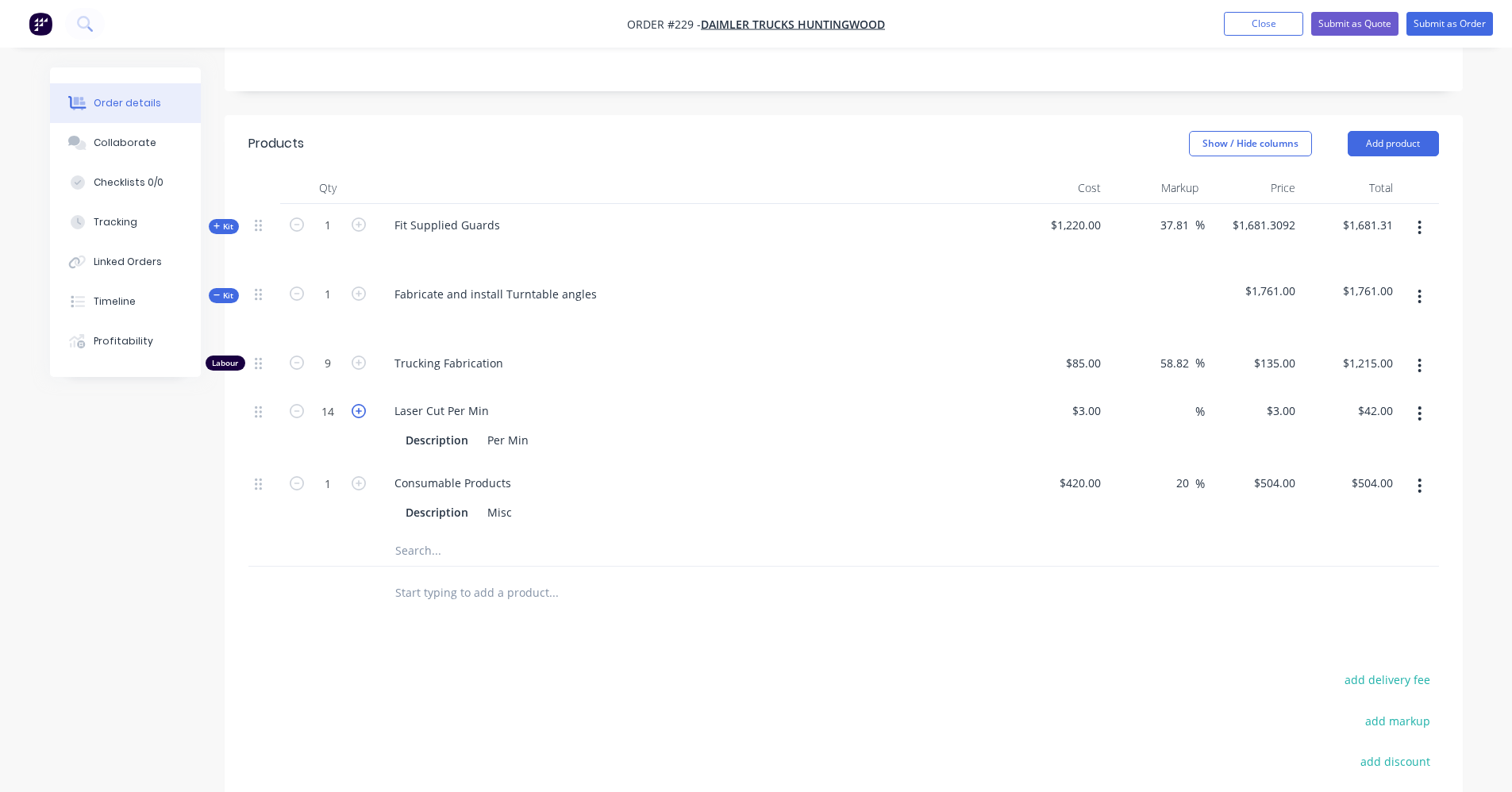
type input "15"
type input "$45.00"
click at [356, 361] on icon "button" at bounding box center [359, 363] width 14 height 14
type input "10"
type input "$1,350.00"
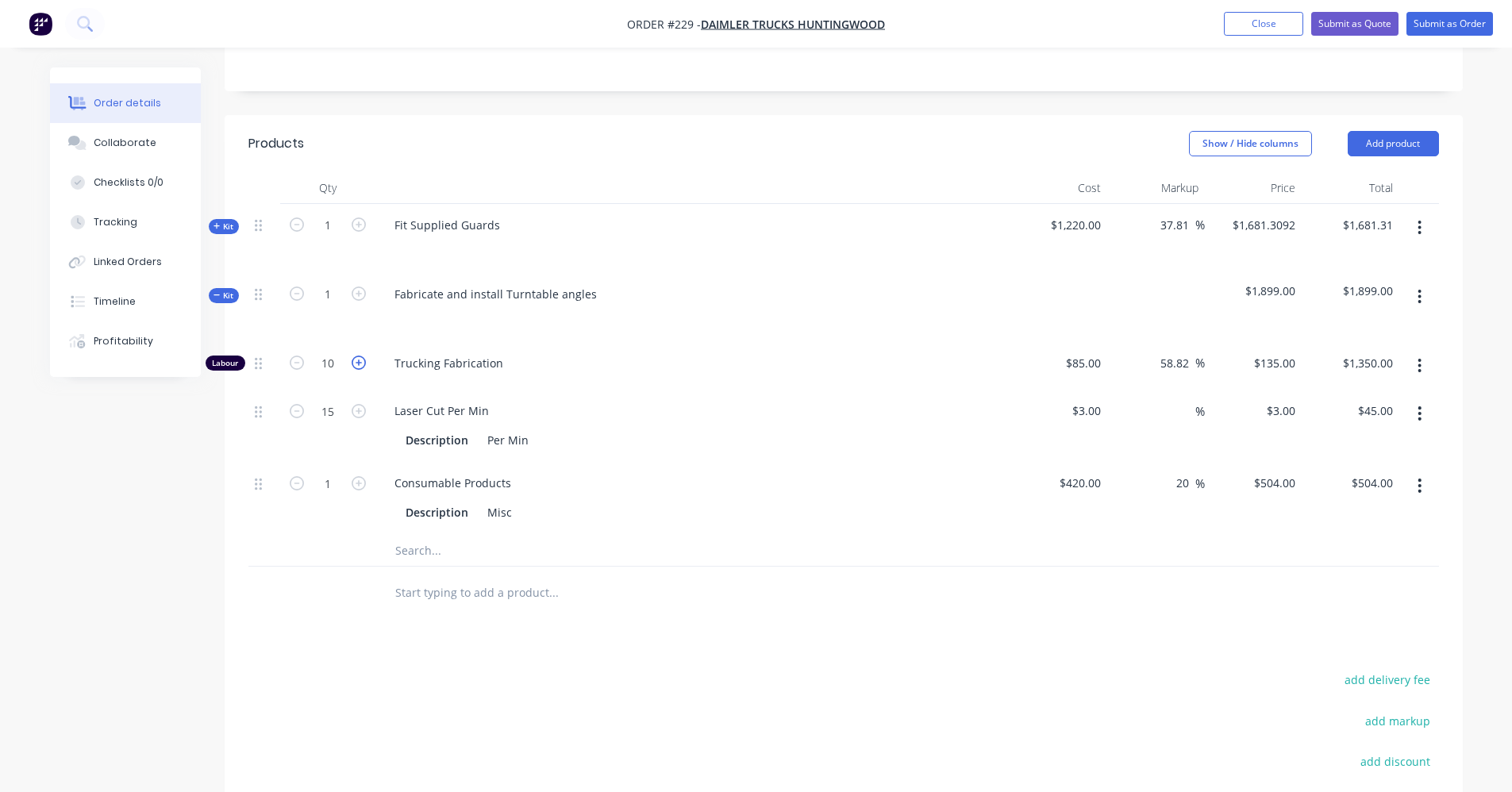
click at [356, 360] on icon "button" at bounding box center [359, 363] width 14 height 14
type input "11"
type input "$1,485.00"
click at [356, 368] on icon "button" at bounding box center [359, 363] width 14 height 14
type input "12"
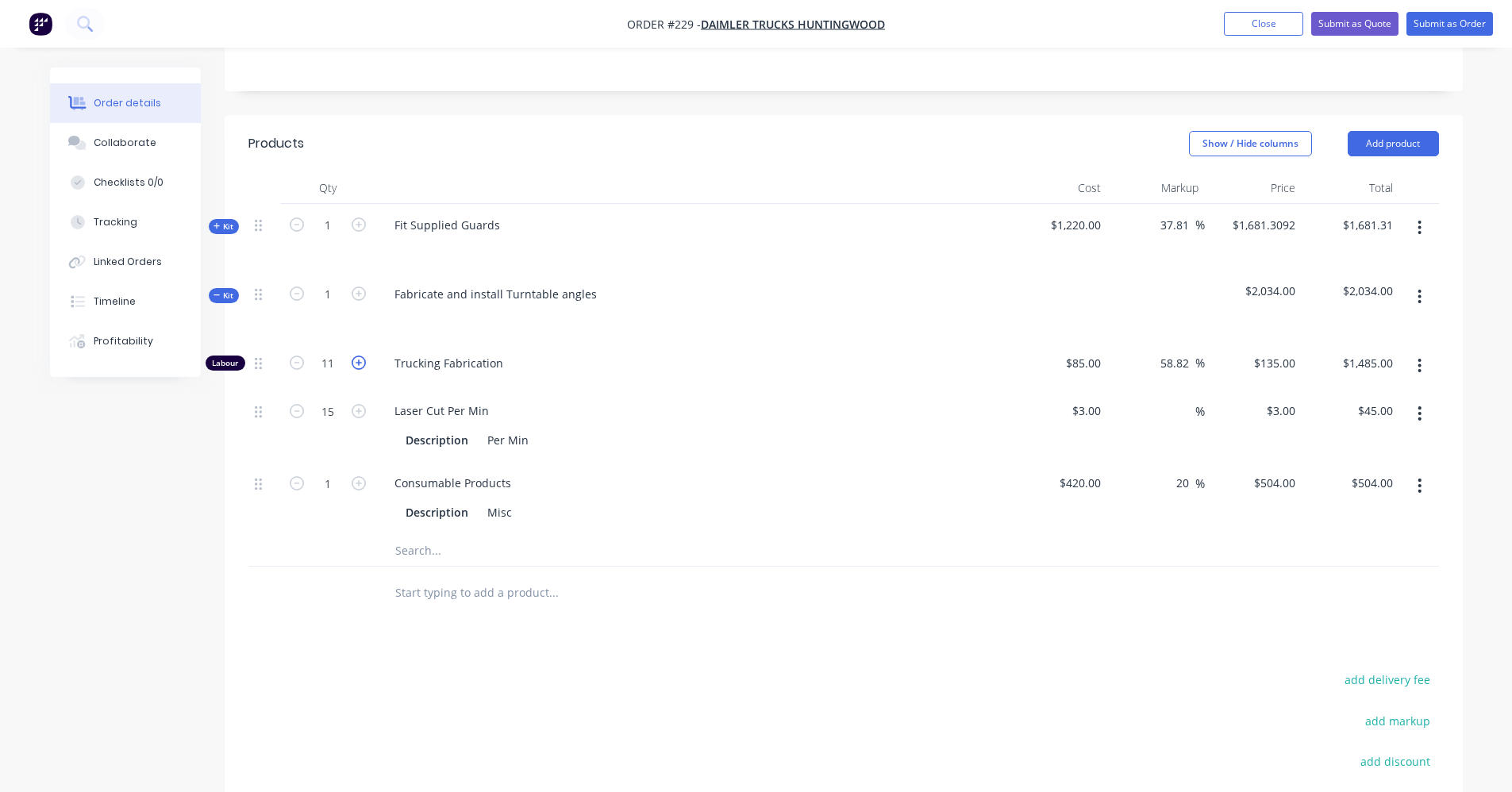
type input "$1,620.00"
click at [356, 367] on icon "button" at bounding box center [359, 363] width 14 height 14
type input "13"
type input "$1,755.00"
click at [358, 363] on icon "button" at bounding box center [359, 363] width 14 height 14
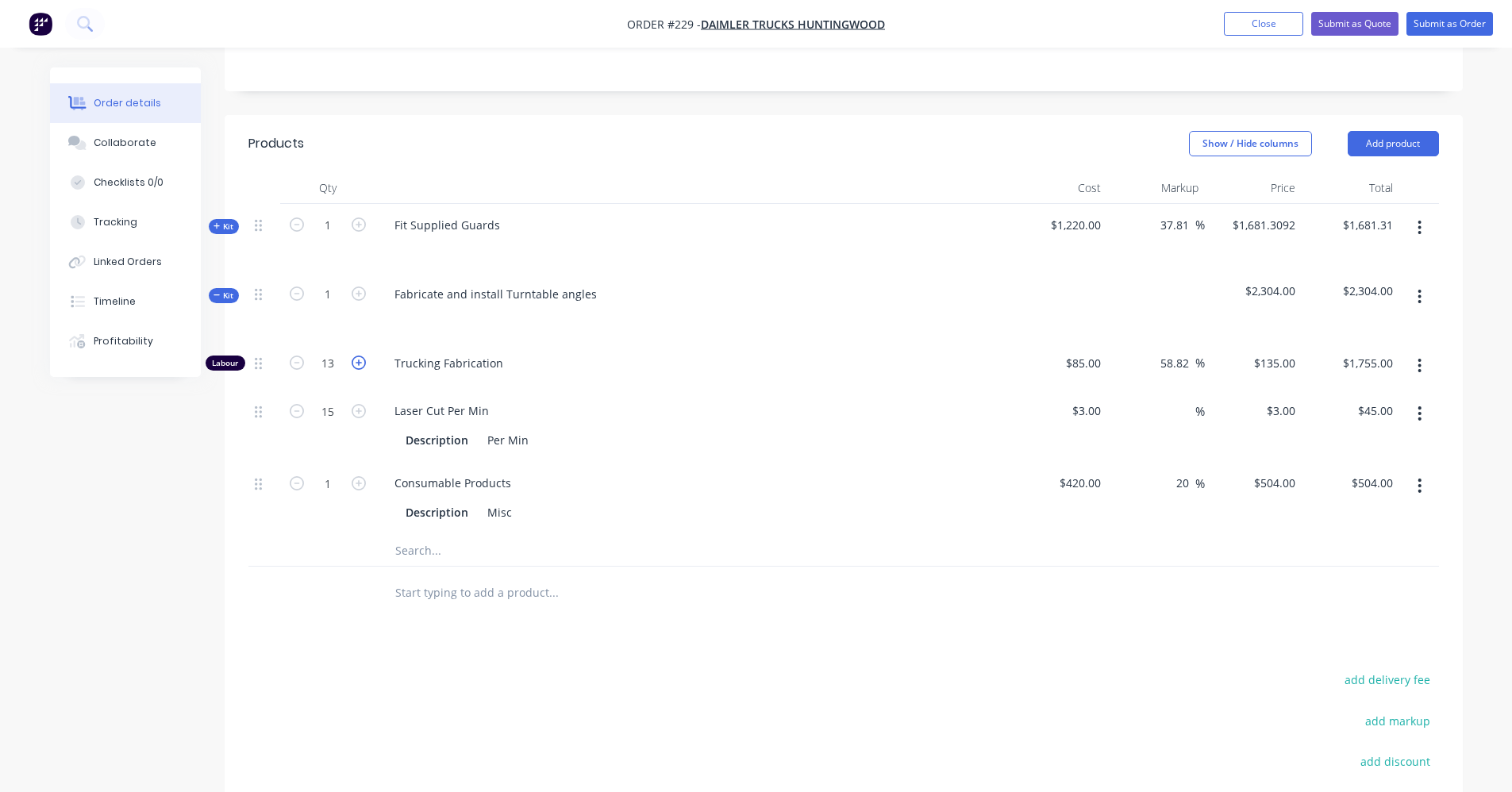
type input "14"
type input "$1,890.00"
click at [358, 363] on icon "button" at bounding box center [359, 363] width 14 height 14
type input "15"
type input "$2,025.00"
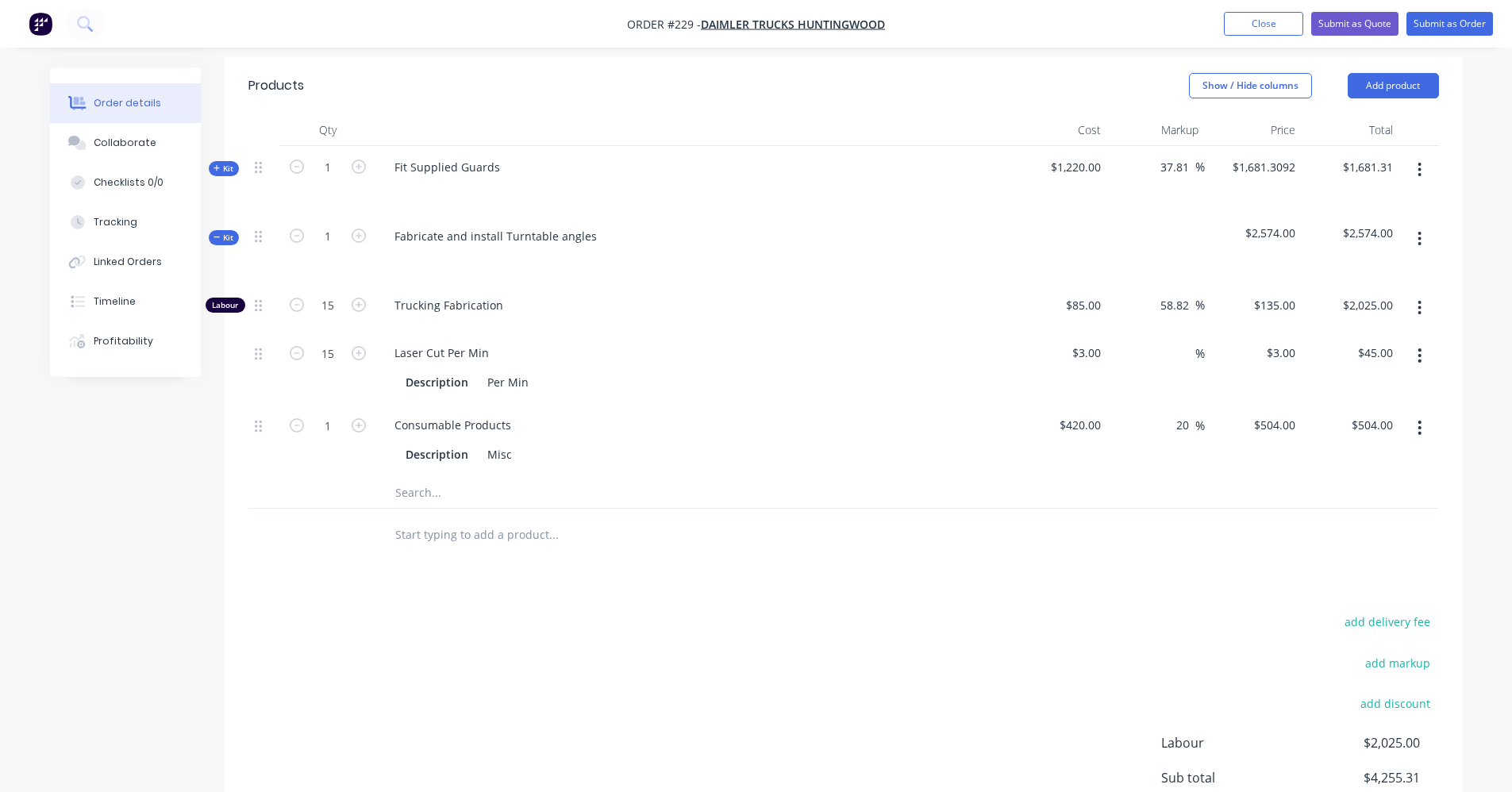
scroll to position [471, 0]
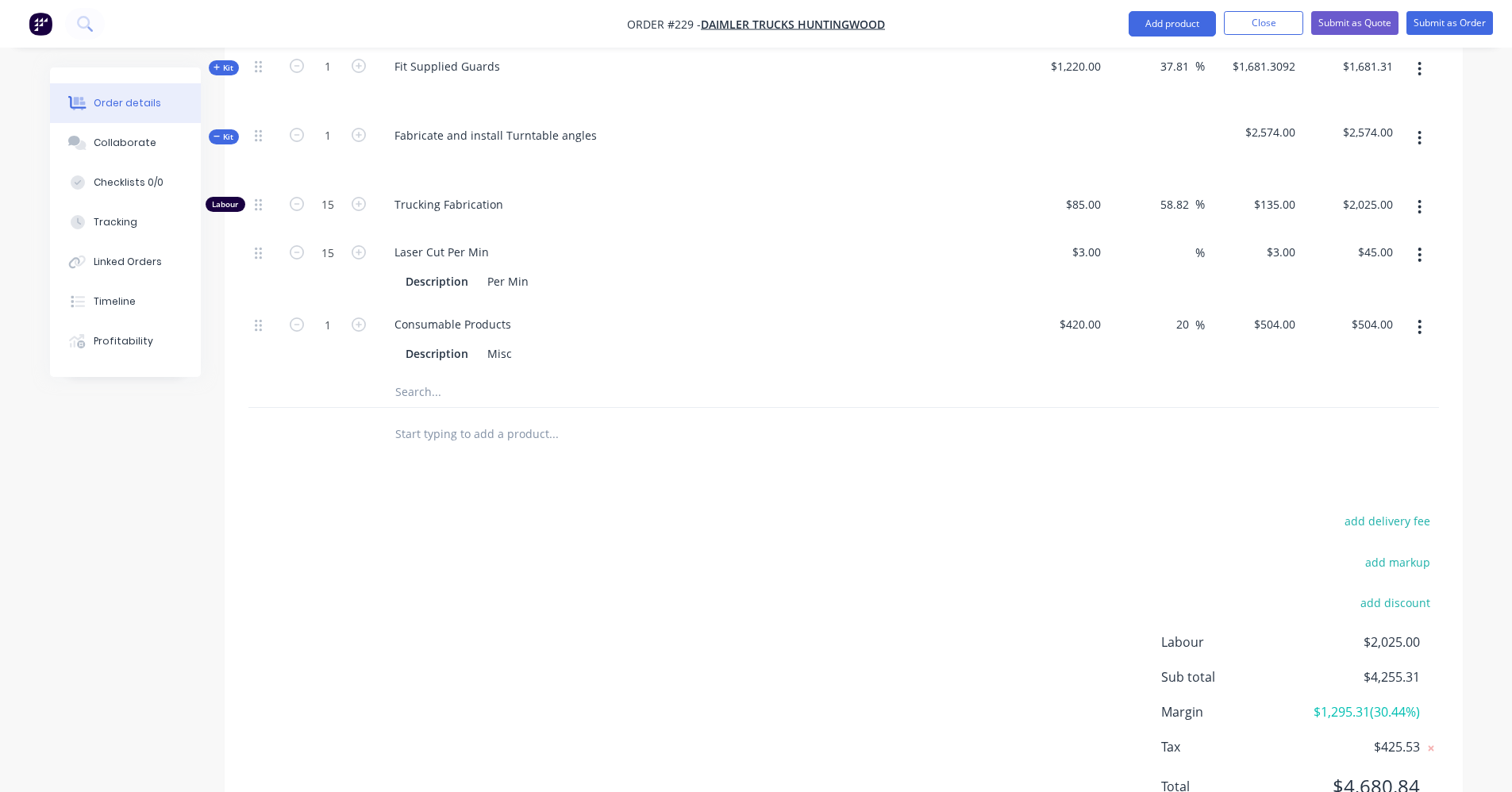
click at [498, 439] on input "text" at bounding box center [553, 433] width 318 height 32
type input "f"
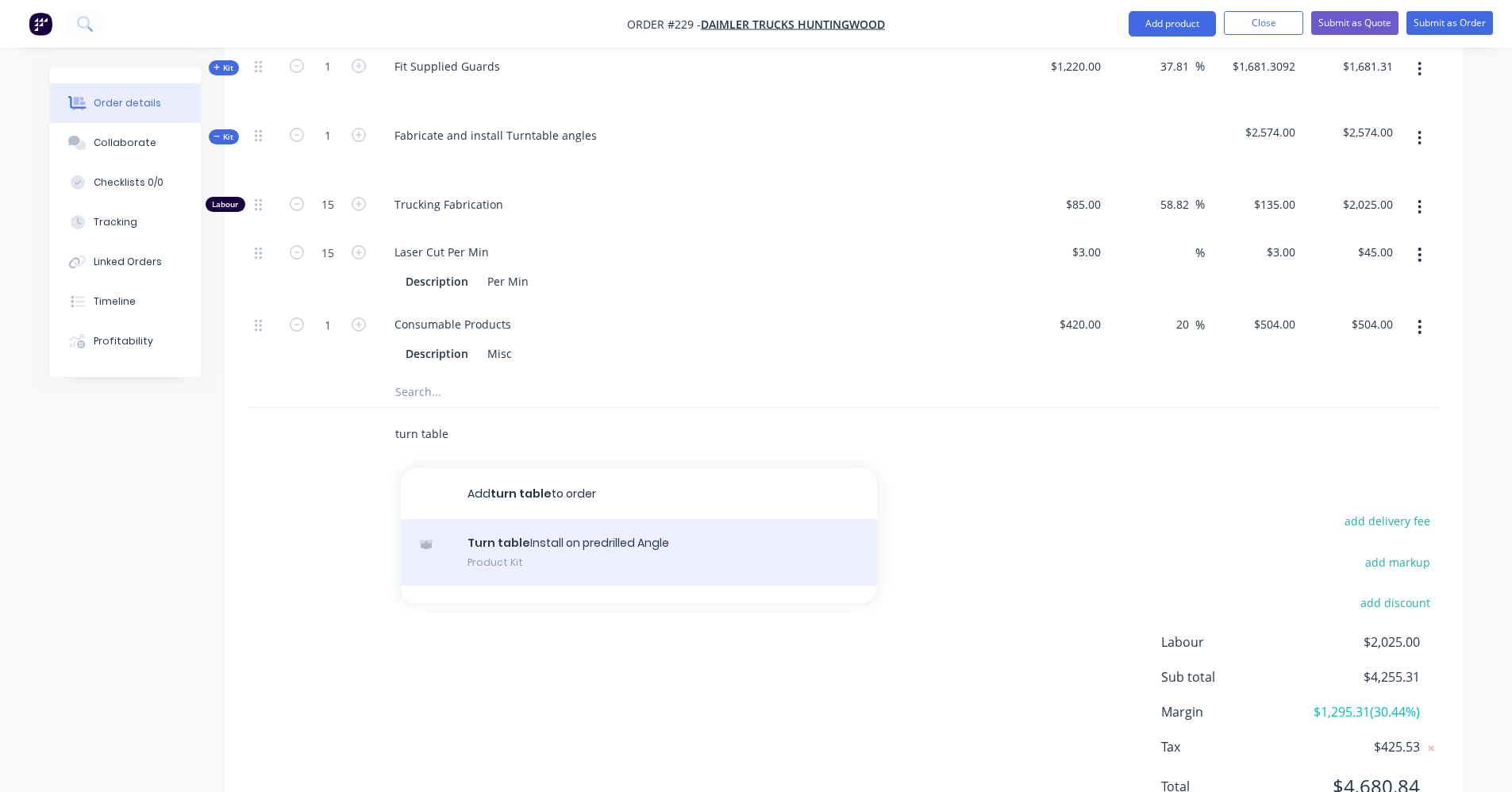
type input "turn table"
click at [568, 547] on div "Turn table Install on predrilled Angle Product Kit" at bounding box center [639, 552] width 476 height 67
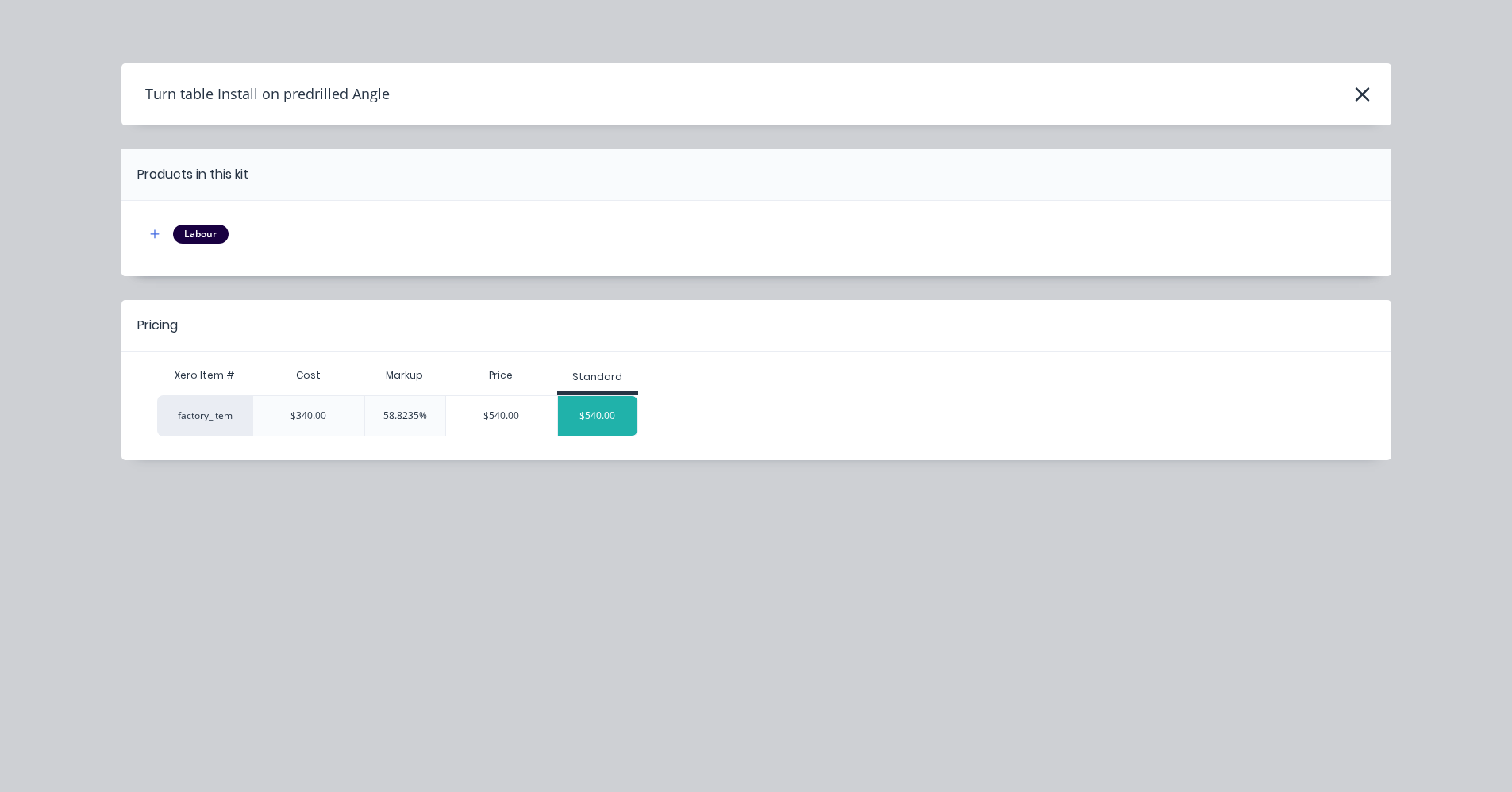
click at [581, 426] on div "$540.00" at bounding box center [597, 416] width 79 height 40
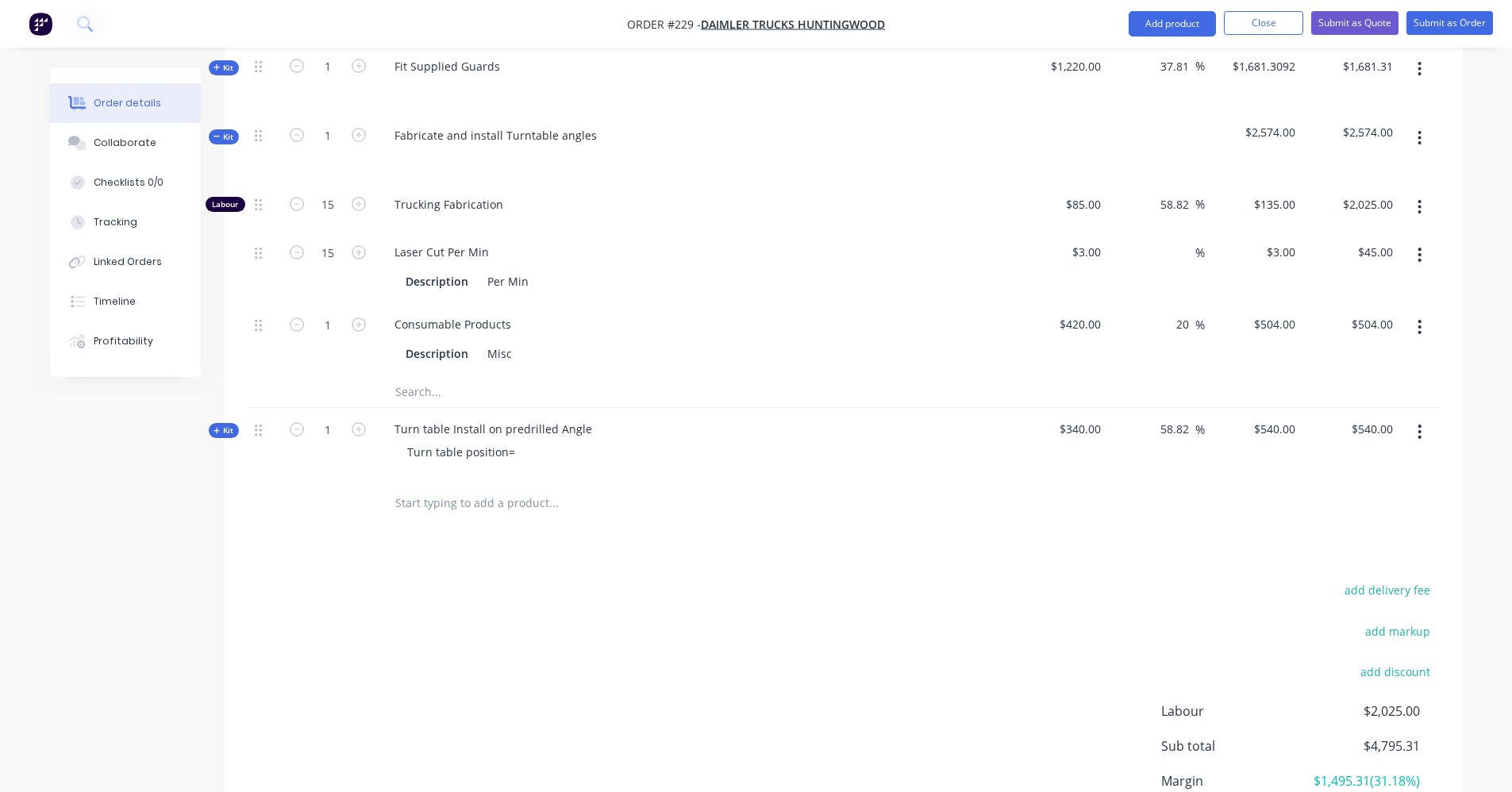
click at [218, 429] on icon at bounding box center [217, 430] width 7 height 8
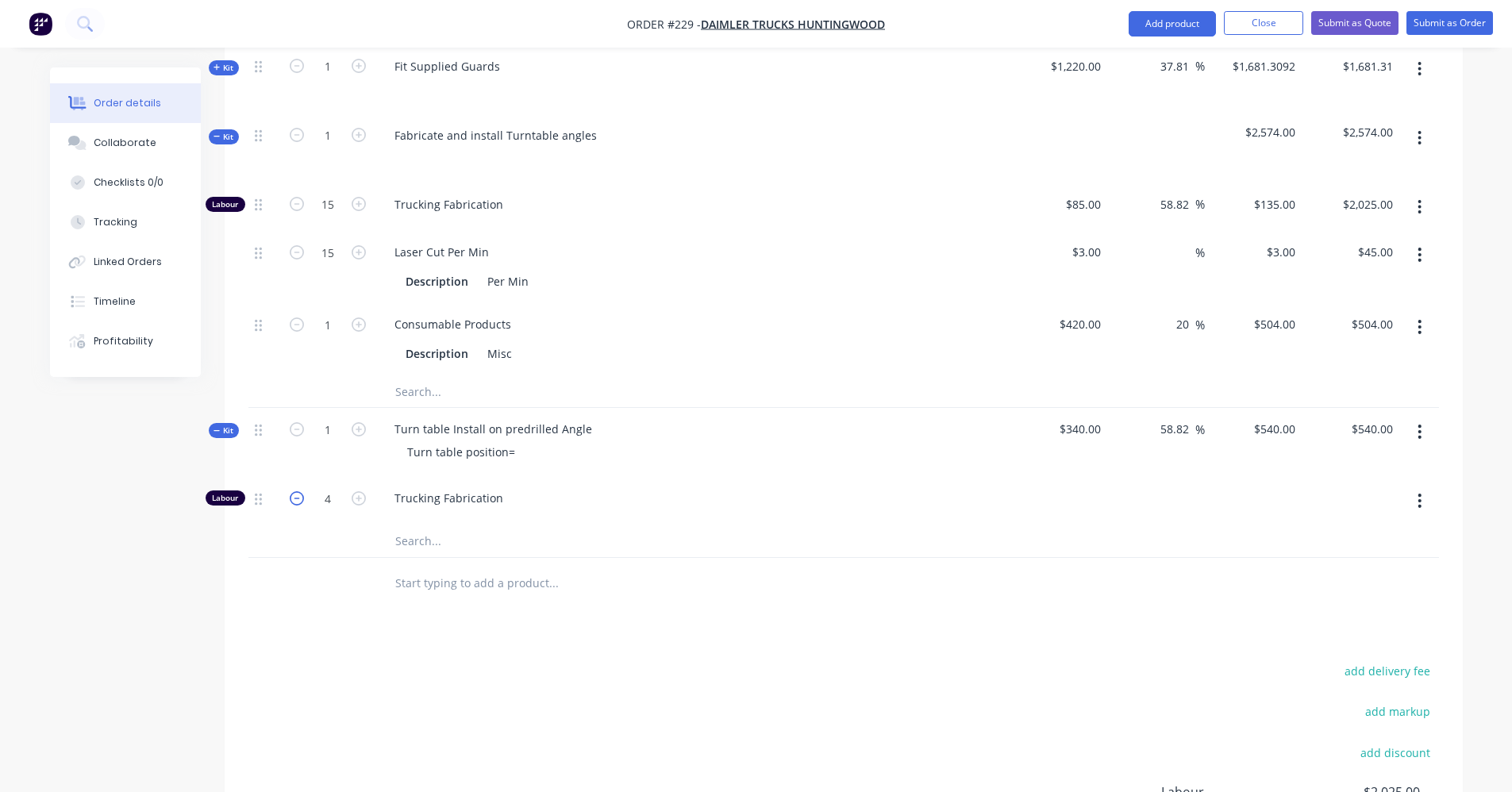
click at [294, 502] on icon "button" at bounding box center [297, 499] width 14 height 14
type input "$405.00"
type input "3"
click at [353, 495] on icon "button" at bounding box center [359, 499] width 14 height 14
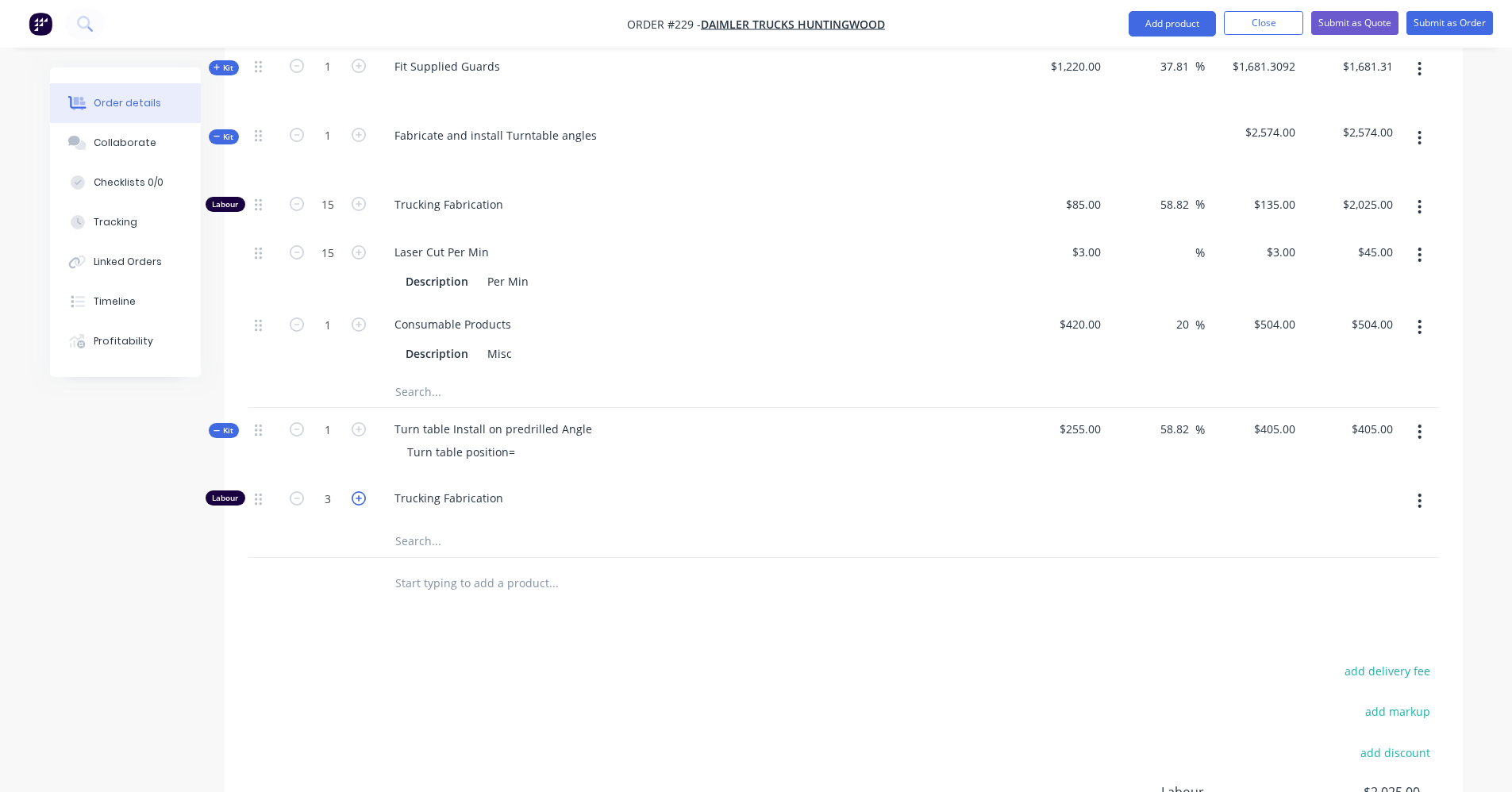
type input "$540.00"
type input "4"
drag, startPoint x: 585, startPoint y: 430, endPoint x: 485, endPoint y: 431, distance: 100.0
click at [485, 431] on div "Turn table Install on predrilled Angle" at bounding box center [493, 429] width 223 height 23
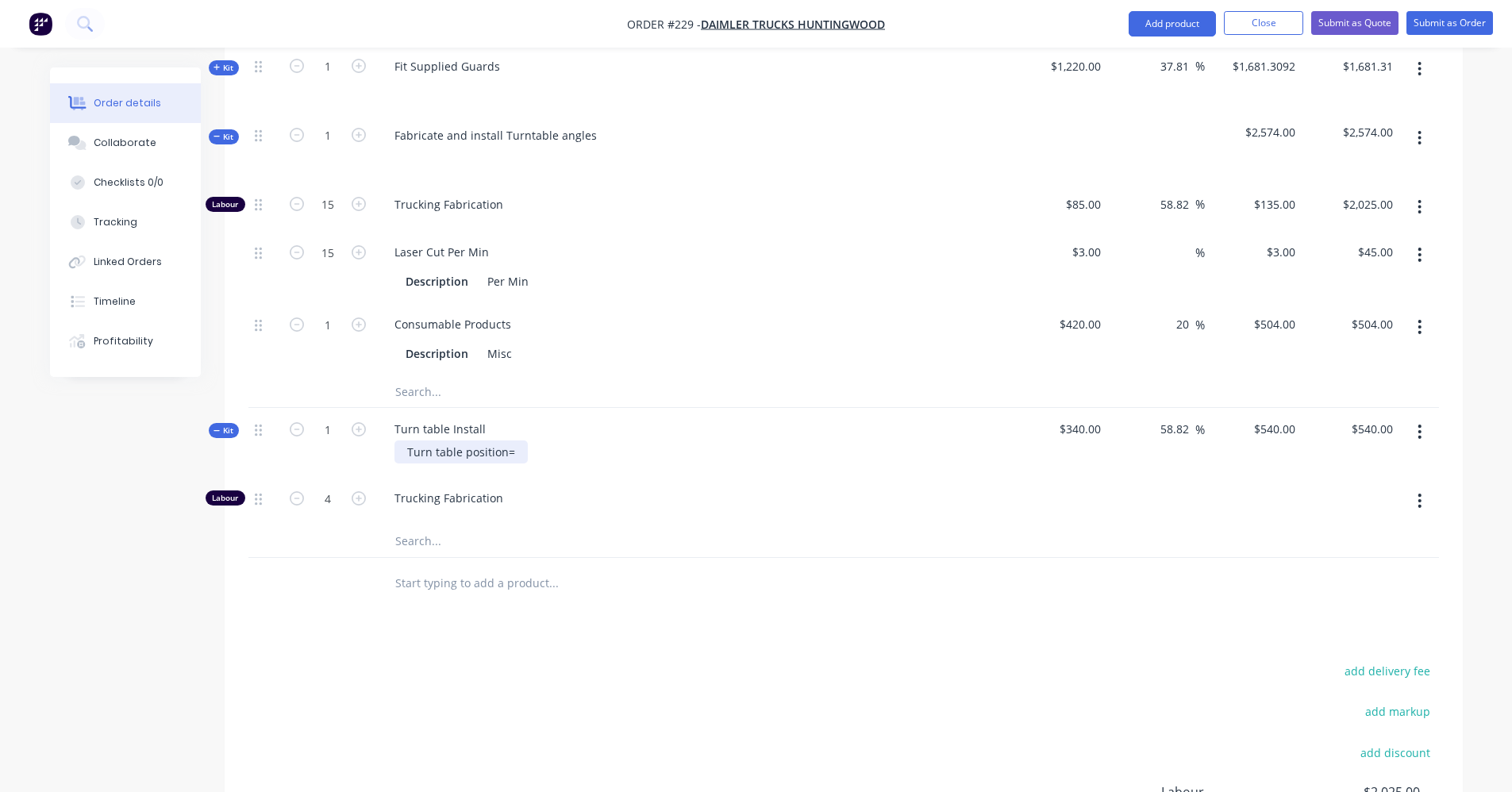
click at [518, 452] on div "Turn table position=" at bounding box center [461, 452] width 134 height 23
click at [539, 608] on div at bounding box center [660, 583] width 571 height 51
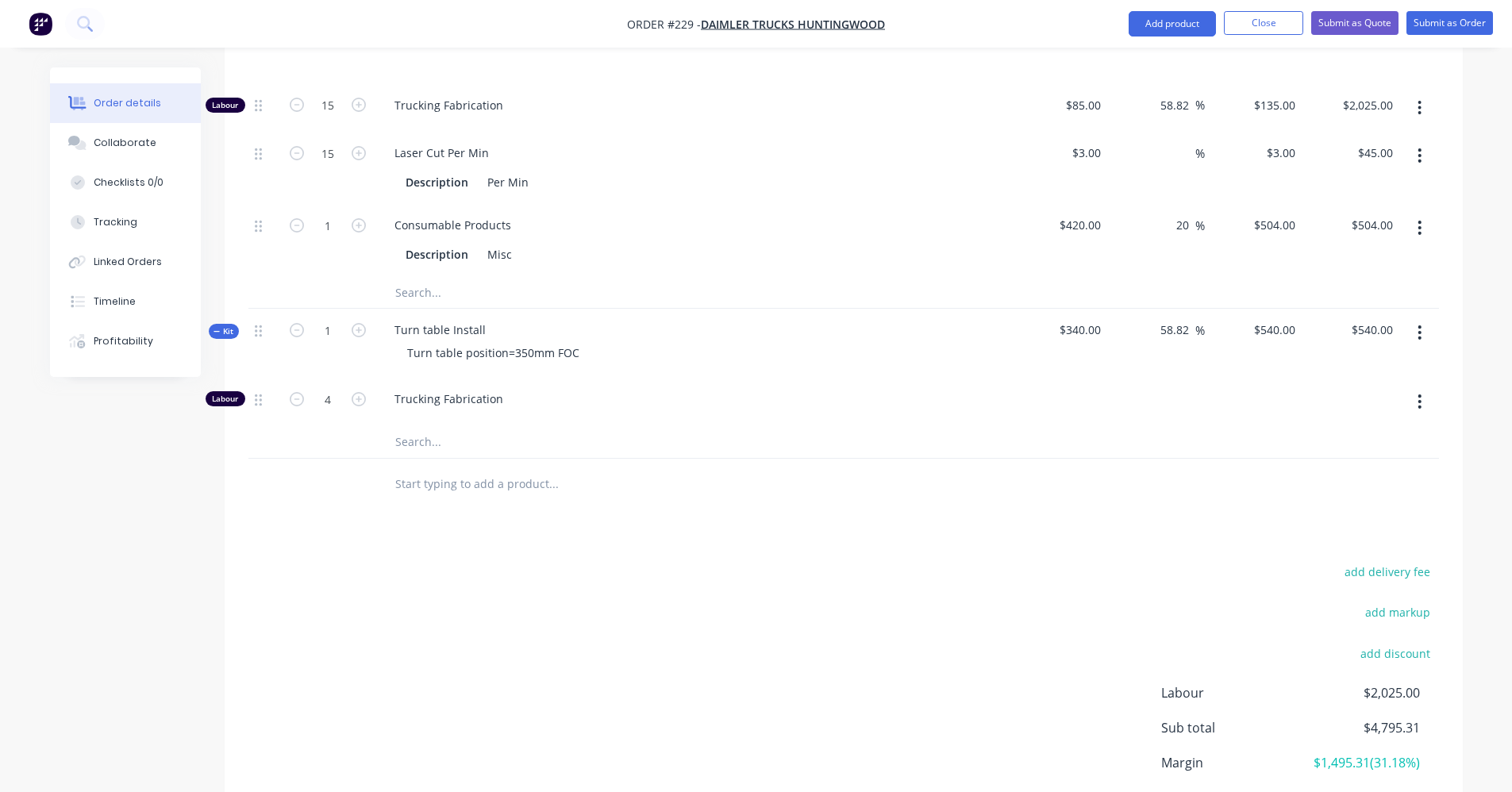
scroll to position [630, 0]
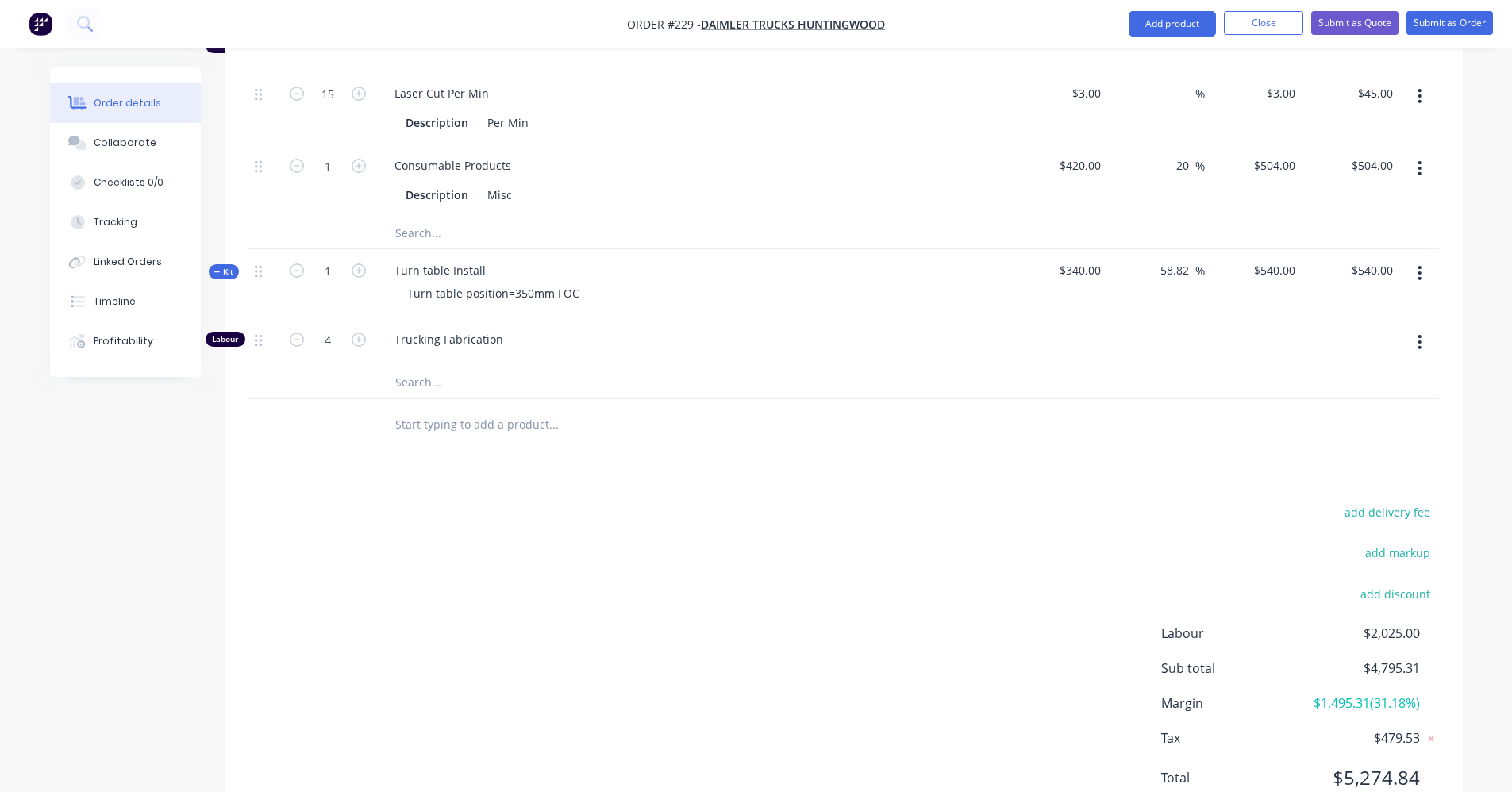
click at [524, 434] on input "text" at bounding box center [553, 424] width 318 height 32
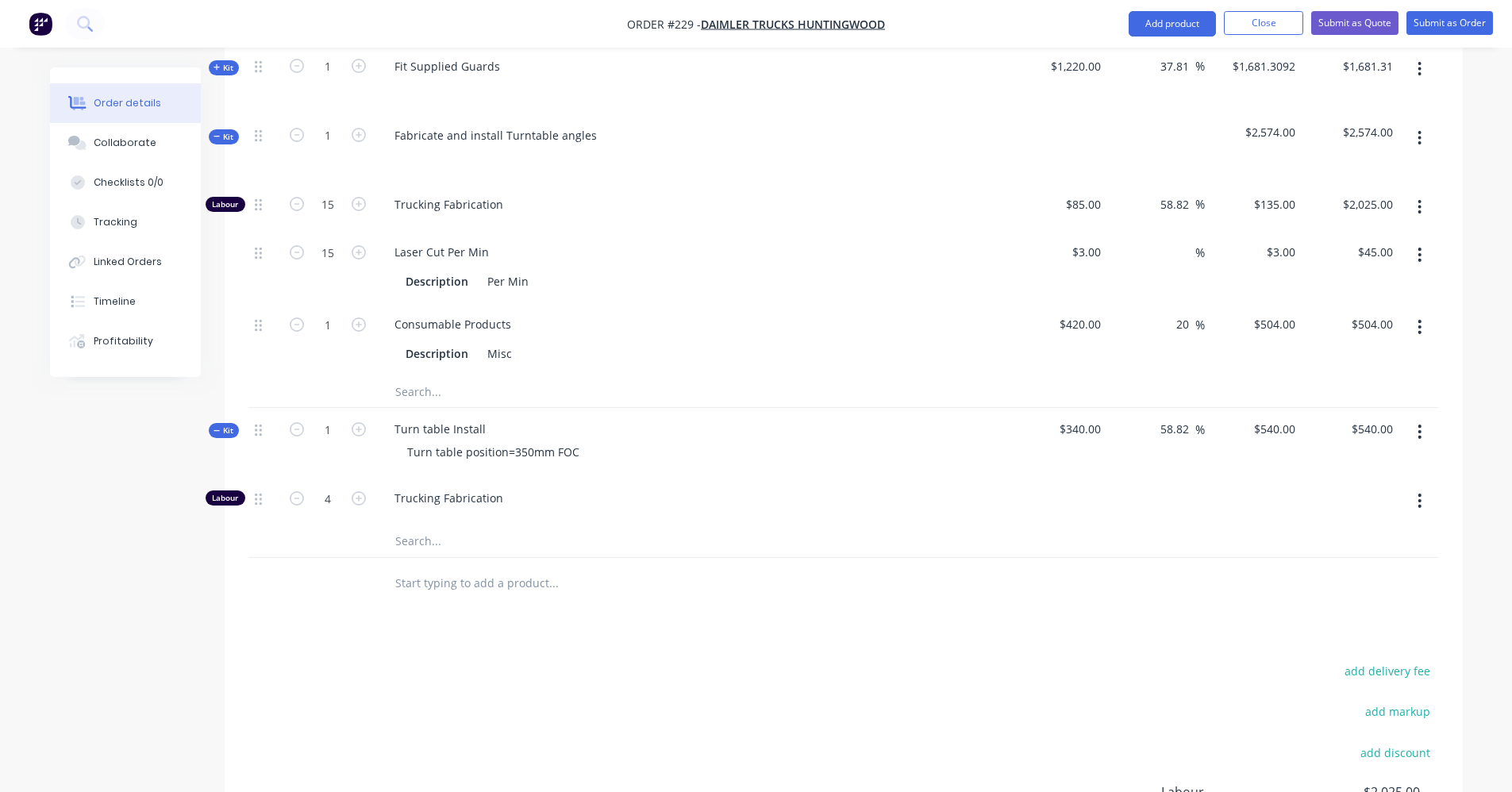
scroll to position [391, 0]
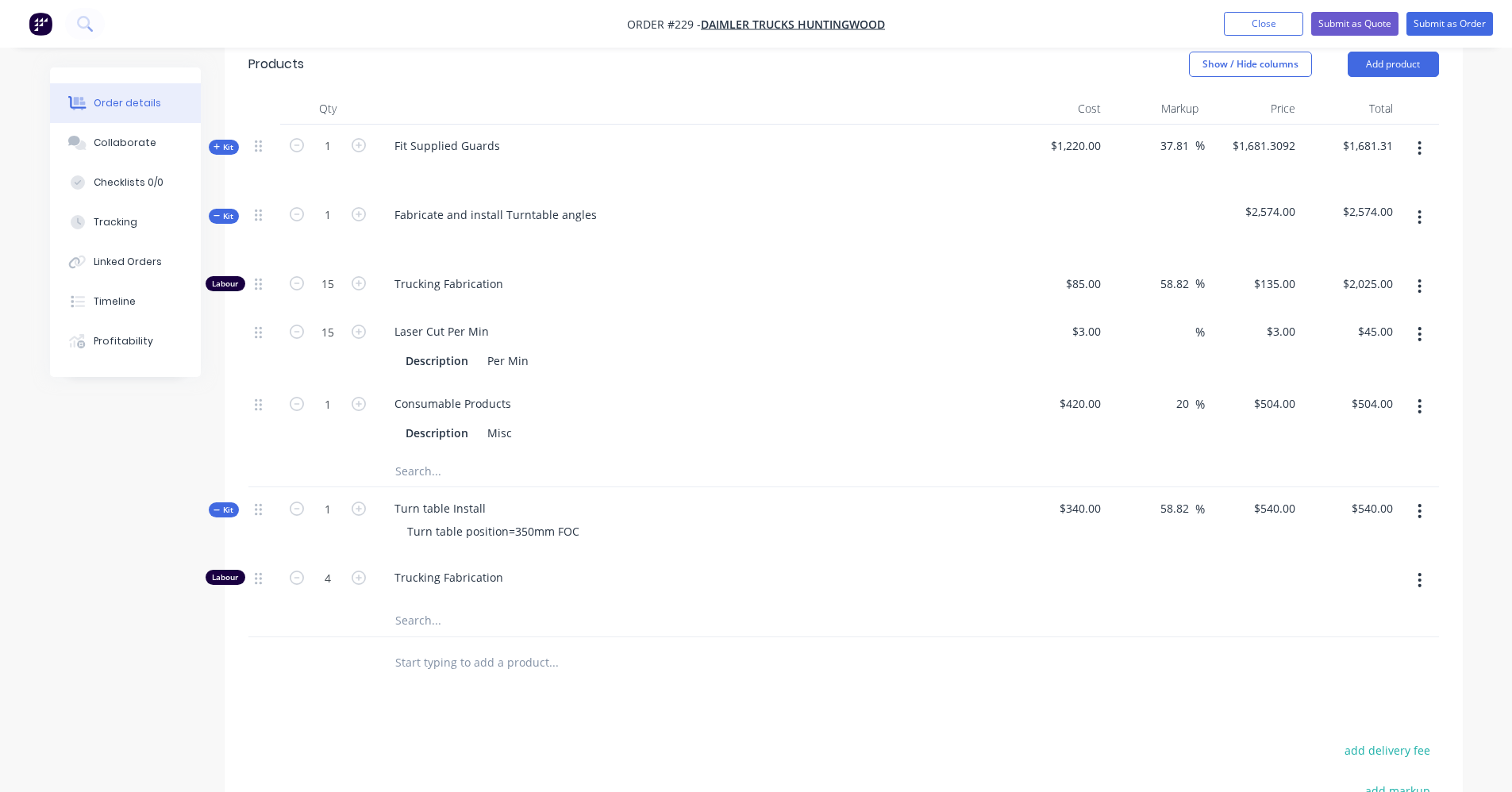
click at [218, 213] on icon at bounding box center [217, 216] width 7 height 8
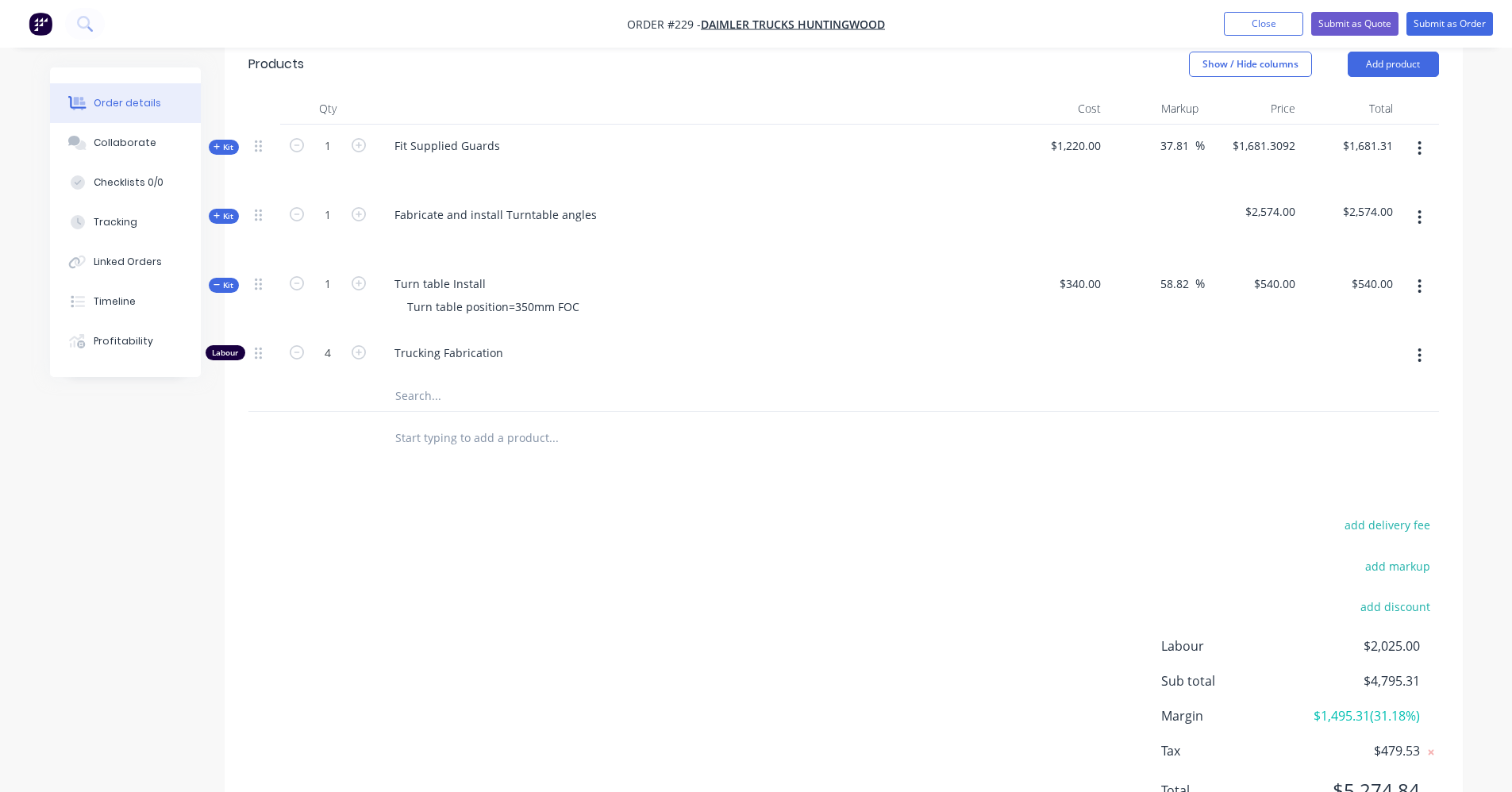
click at [1423, 286] on button "button" at bounding box center [1419, 287] width 37 height 29
click at [1365, 456] on div "Delete" at bounding box center [1363, 456] width 122 height 23
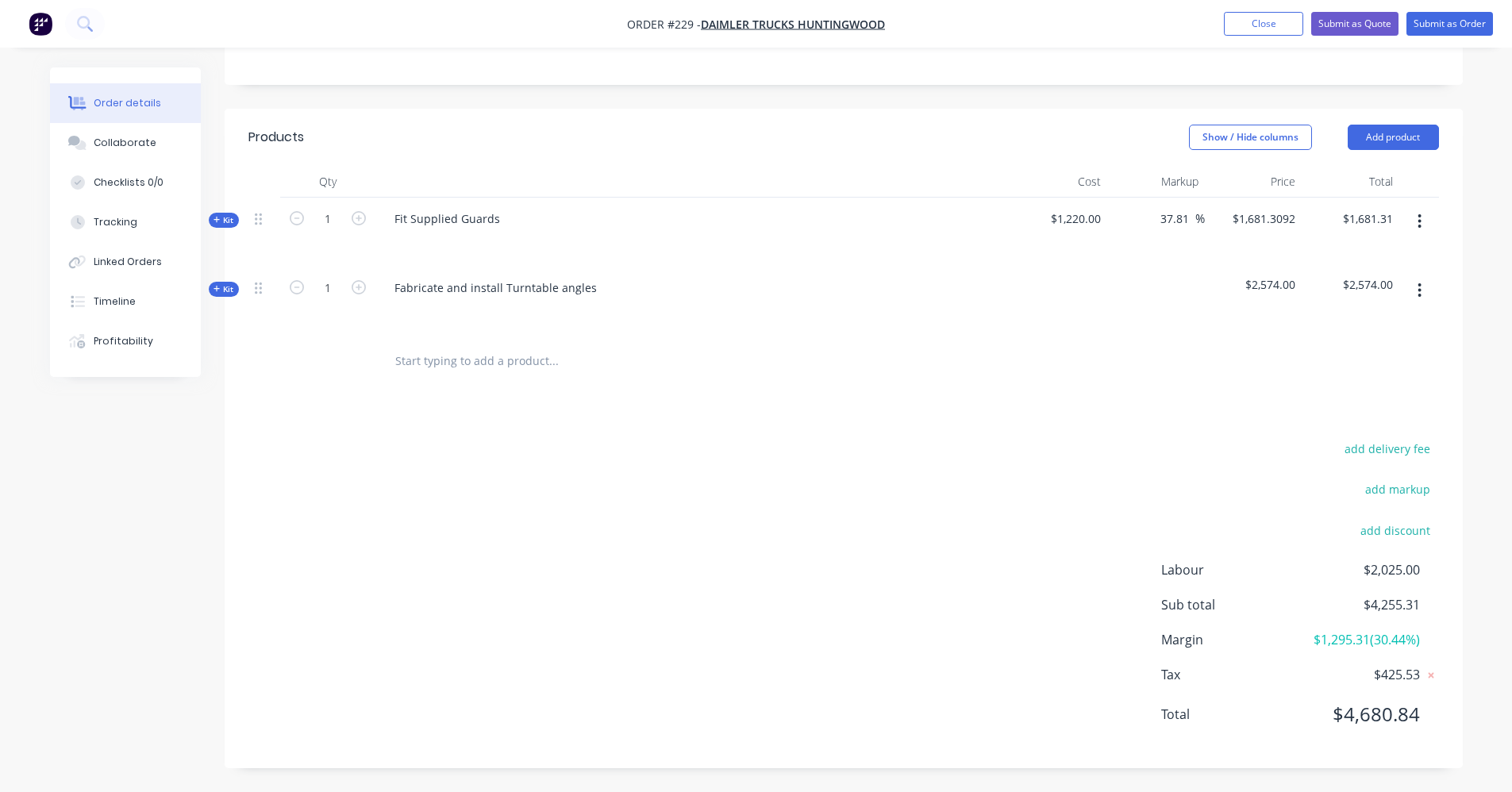
click at [484, 366] on input "text" at bounding box center [553, 361] width 318 height 32
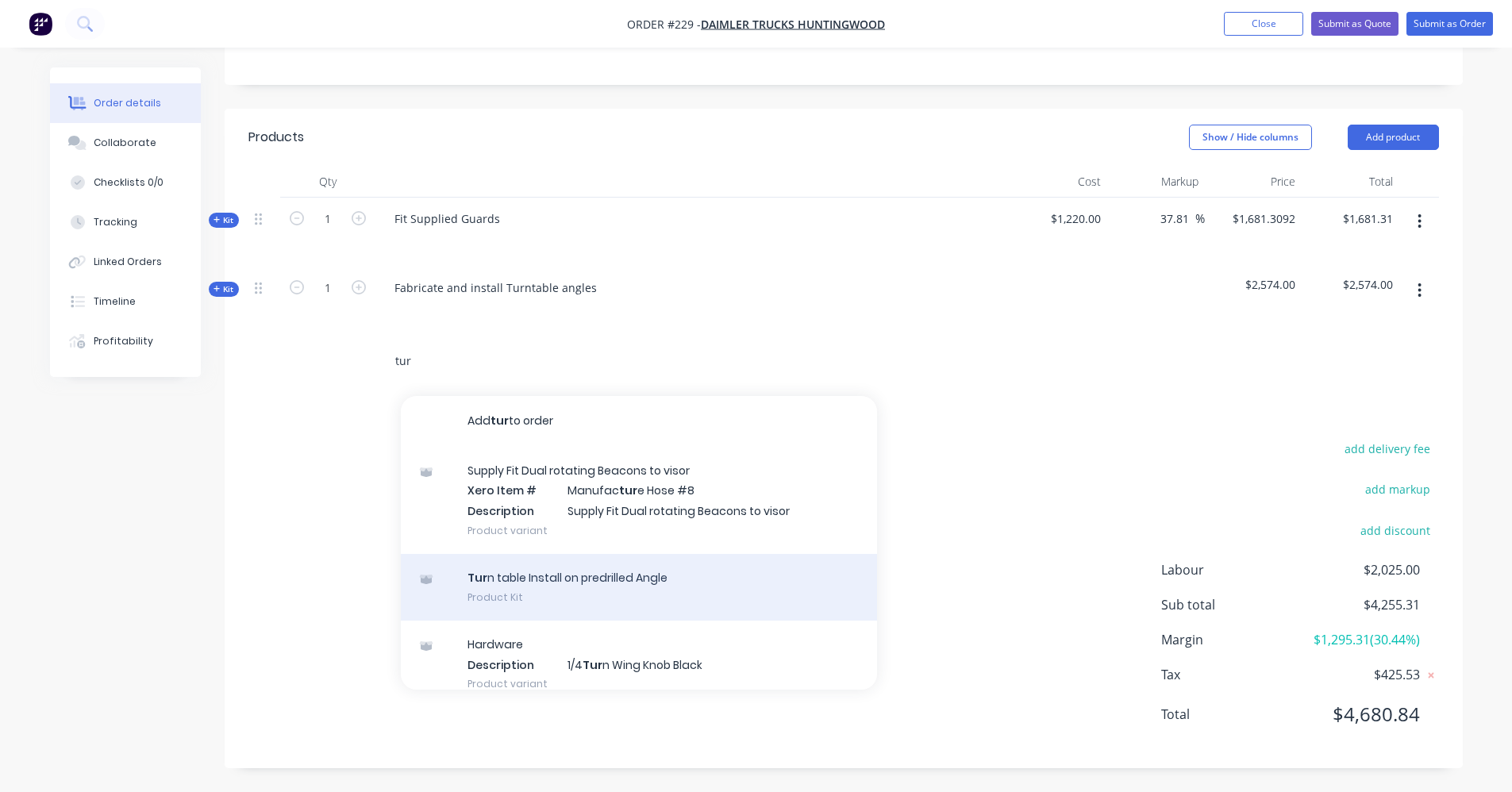
type input "tur"
click at [535, 588] on div "Tur n table Install on predrilled Angle Product Kit" at bounding box center [639, 587] width 476 height 67
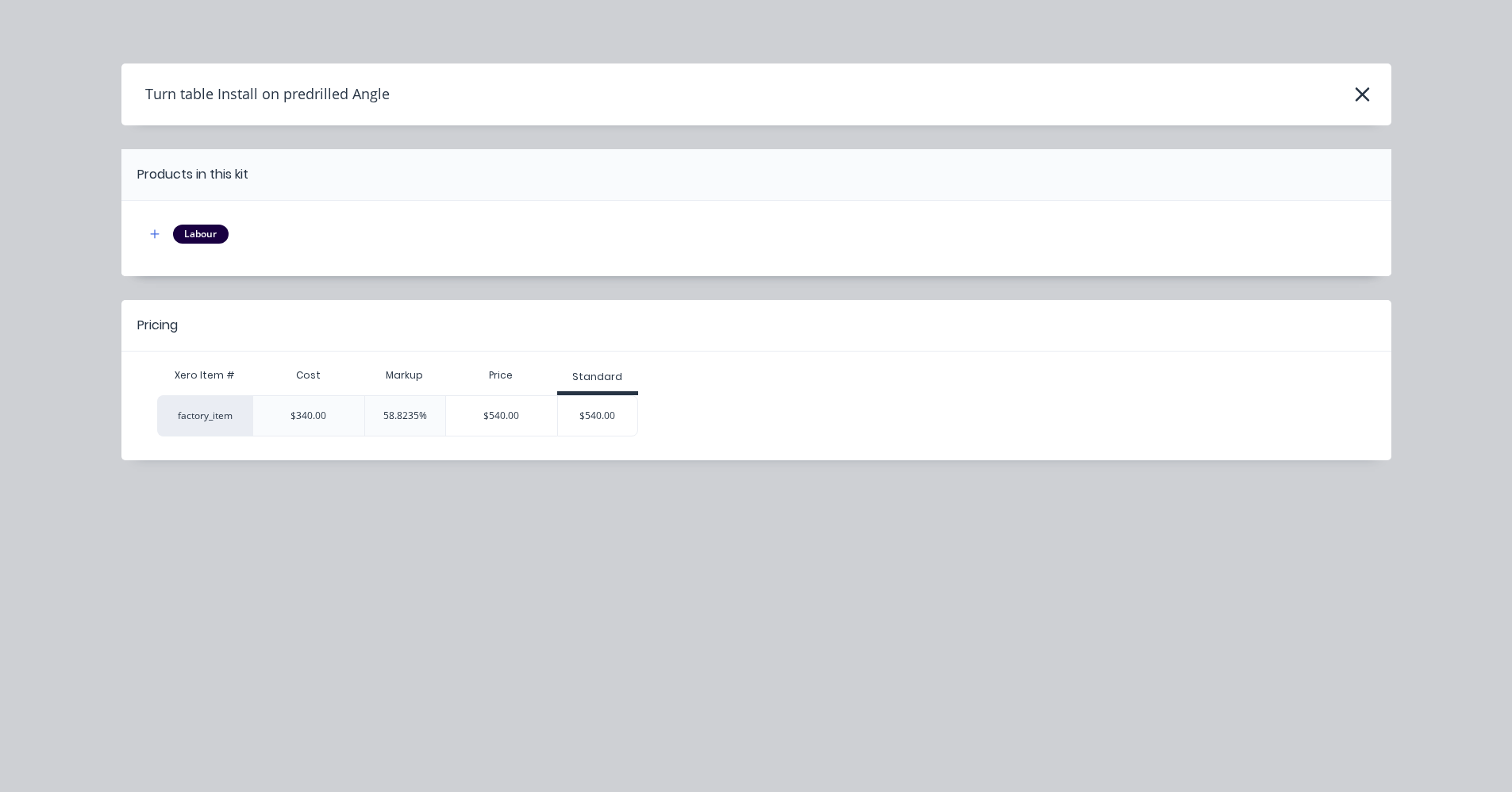
drag, startPoint x: 597, startPoint y: 428, endPoint x: 607, endPoint y: 437, distance: 13.5
click at [597, 428] on div "$540.00" at bounding box center [597, 416] width 79 height 40
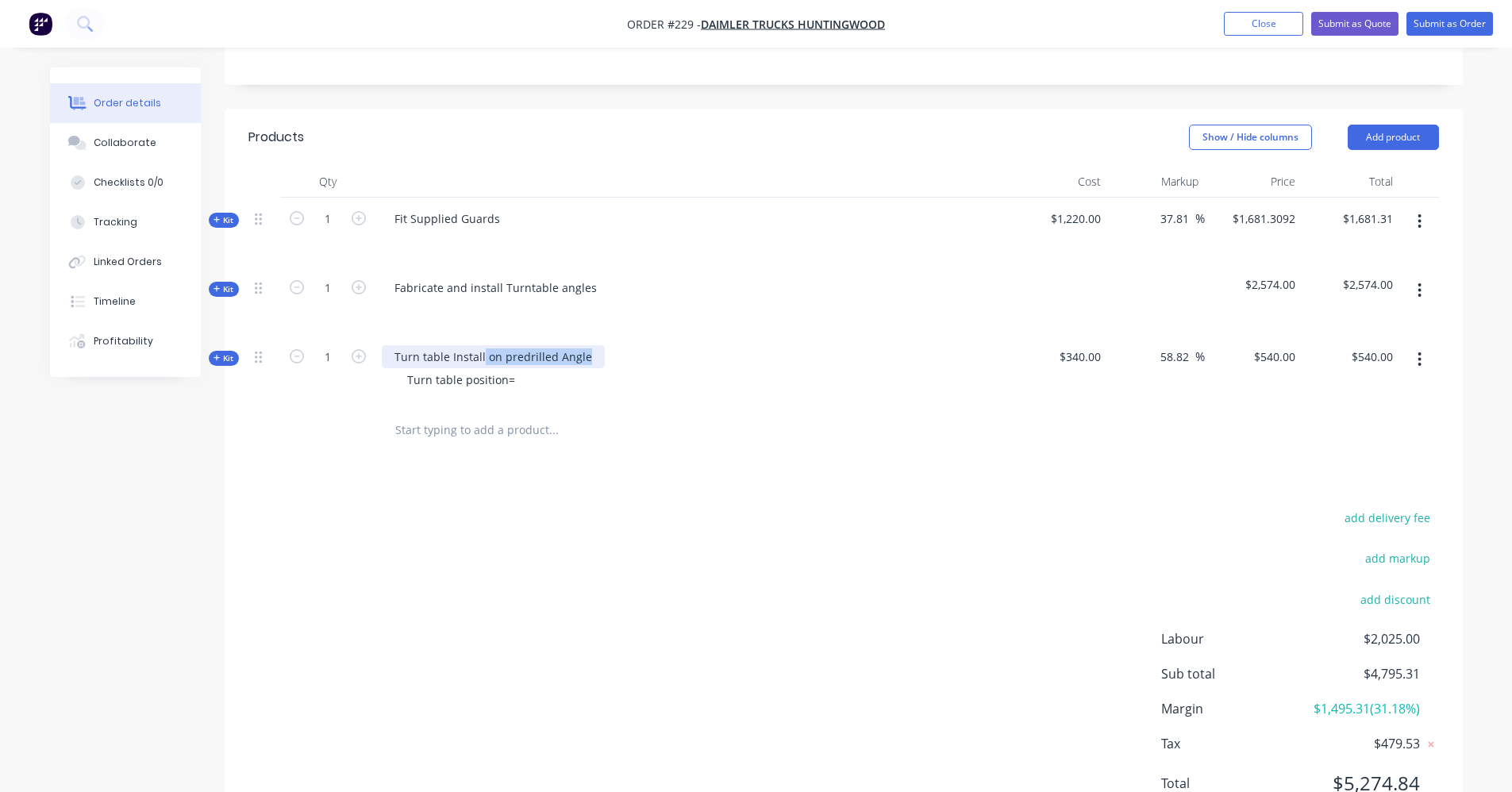
drag, startPoint x: 584, startPoint y: 354, endPoint x: 479, endPoint y: 354, distance: 105.0
click at [479, 354] on div "Turn table Install on predrilled Angle" at bounding box center [493, 357] width 223 height 23
click at [521, 378] on div "Turn table position=" at bounding box center [461, 380] width 134 height 23
click at [538, 439] on input "text" at bounding box center [553, 429] width 318 height 32
drag, startPoint x: 810, startPoint y: 548, endPoint x: 801, endPoint y: 548, distance: 9.0
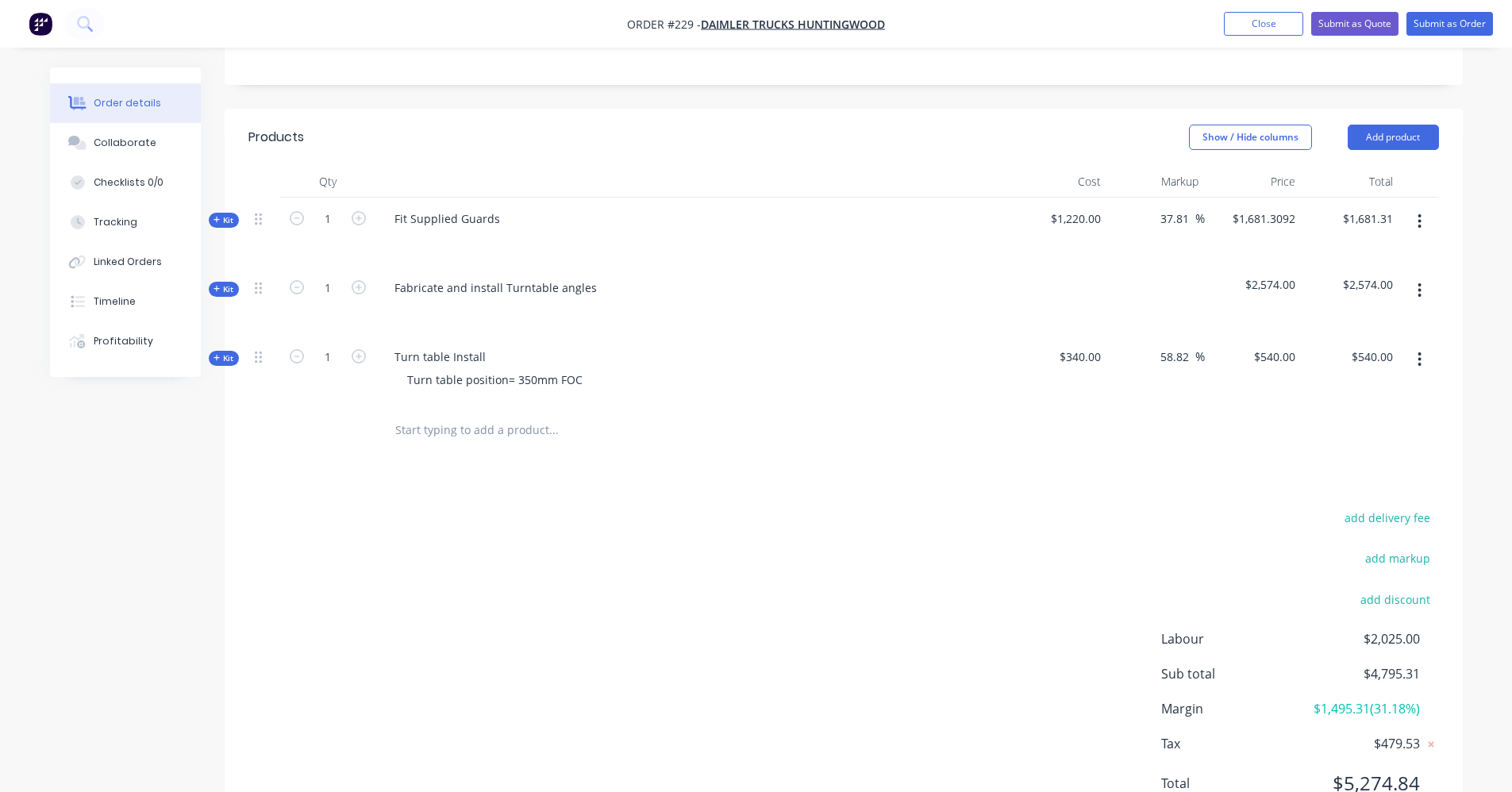
click at [808, 550] on div "add delivery fee add markup add discount Labour $2,025.00 Sub total $4,795.31 M…" at bounding box center [844, 660] width 1191 height 307
click at [1408, 145] on button "Add product" at bounding box center [1393, 137] width 91 height 25
click at [1406, 188] on div "Product catalogue" at bounding box center [1363, 178] width 122 height 23
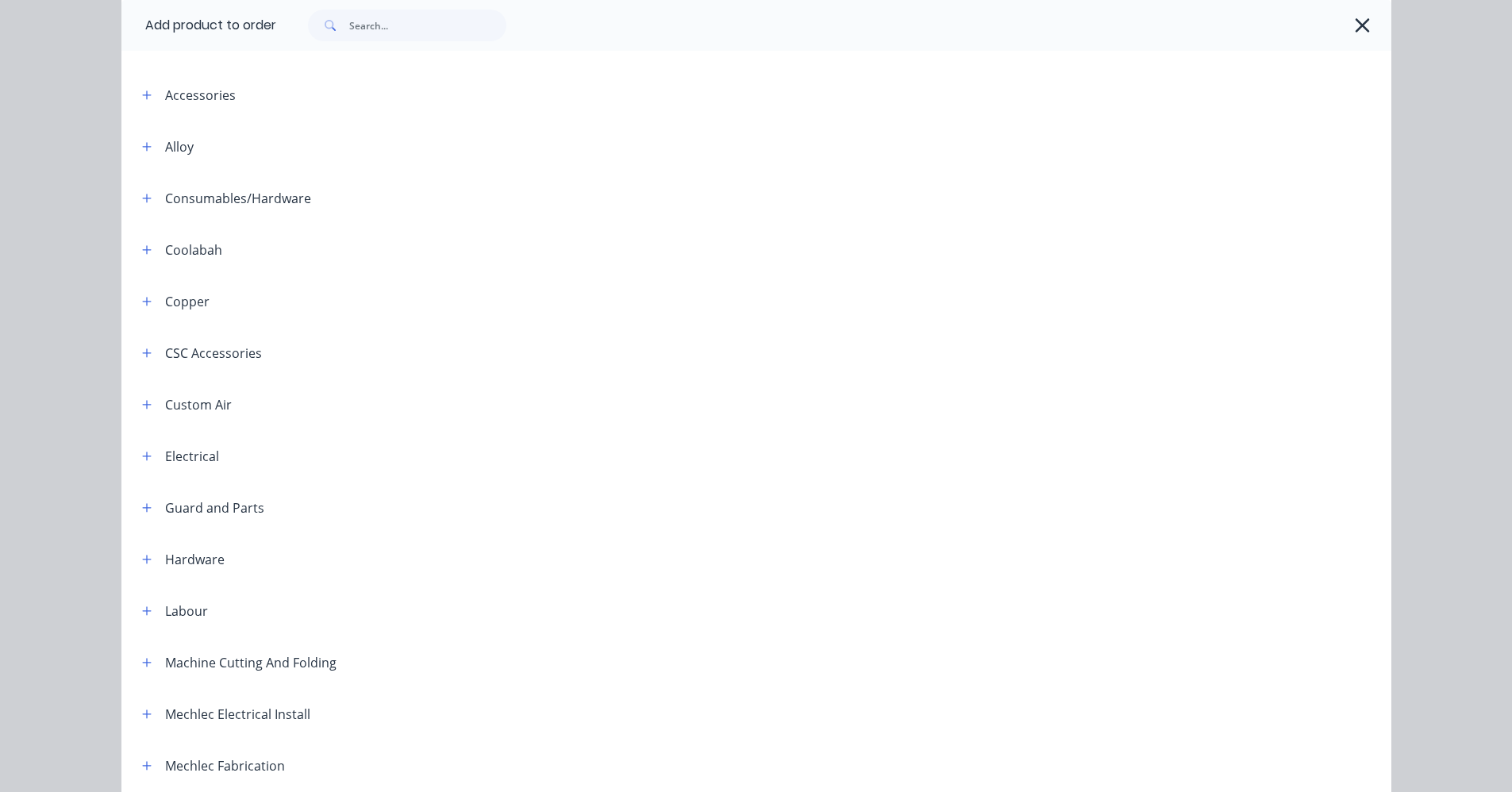
scroll to position [0, 0]
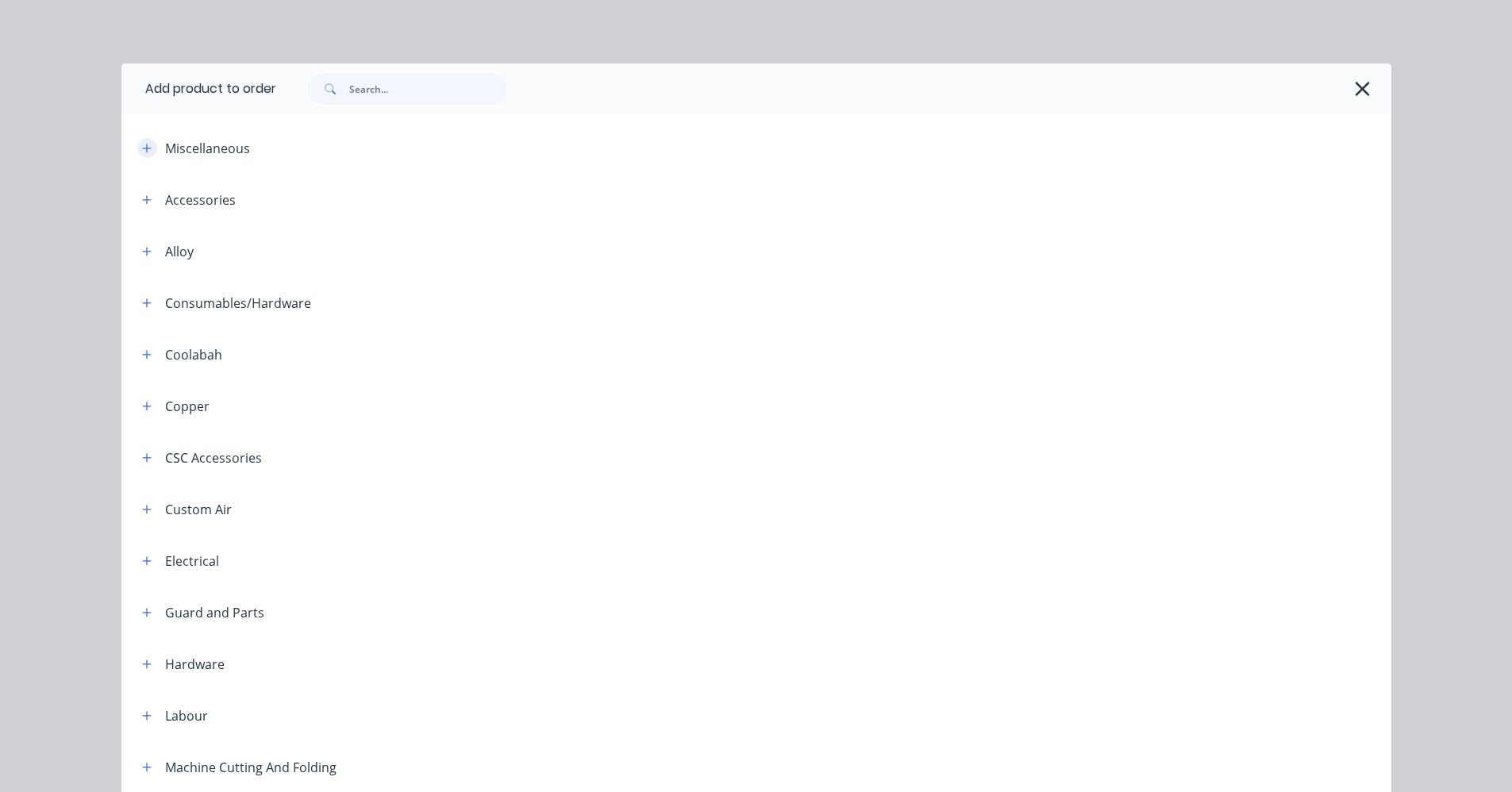
click at [146, 148] on button "button" at bounding box center [147, 148] width 20 height 20
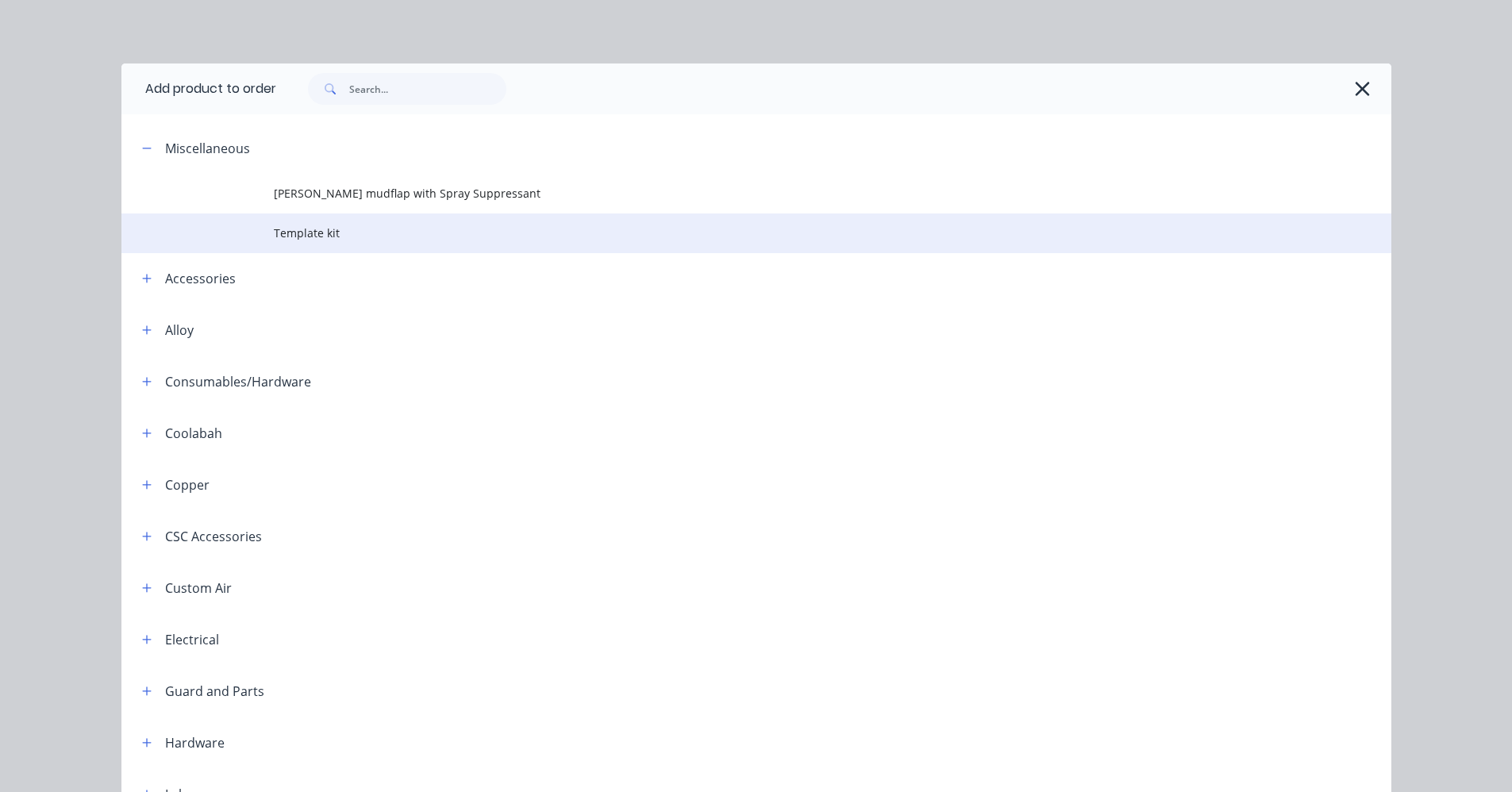
click at [364, 227] on span "Template kit" at bounding box center [721, 233] width 894 height 16
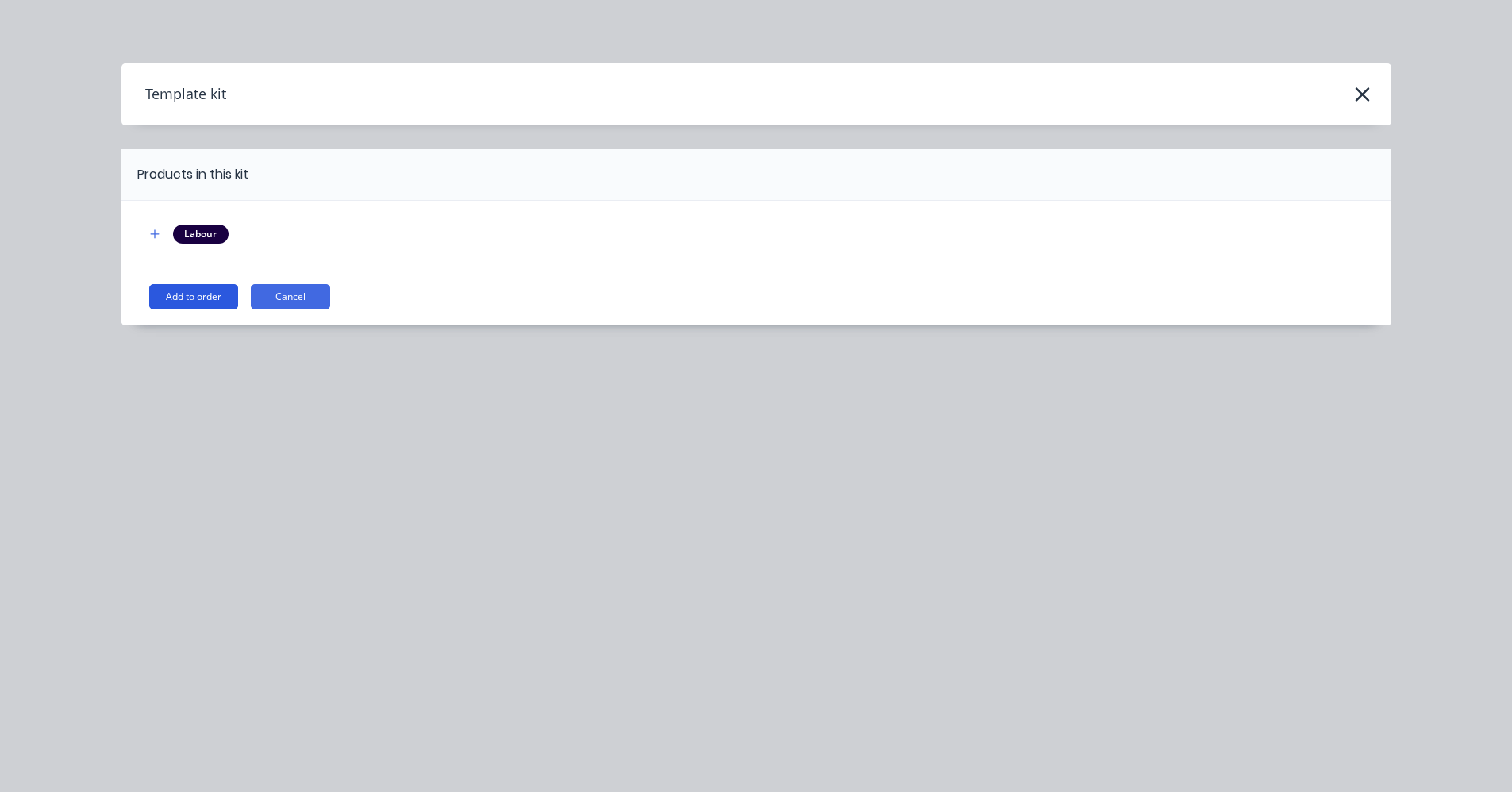
click at [198, 296] on button "Add to order" at bounding box center [193, 297] width 89 height 25
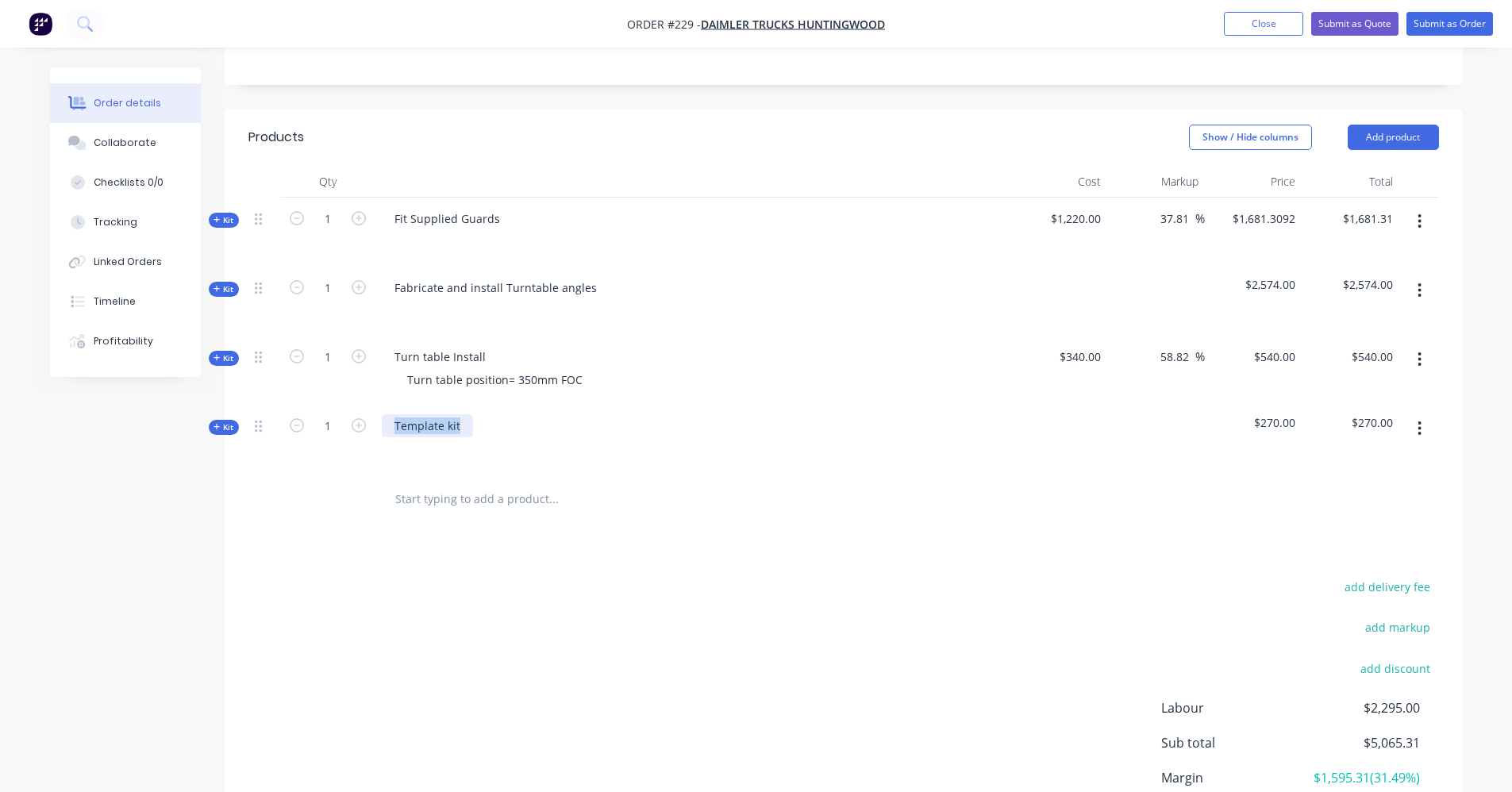
drag, startPoint x: 474, startPoint y: 424, endPoint x: 382, endPoint y: 426, distance: 92.0
click at [382, 426] on div "Template kit" at bounding box center [693, 439] width 635 height 69
click at [226, 426] on span "Kit" at bounding box center [224, 427] width 21 height 12
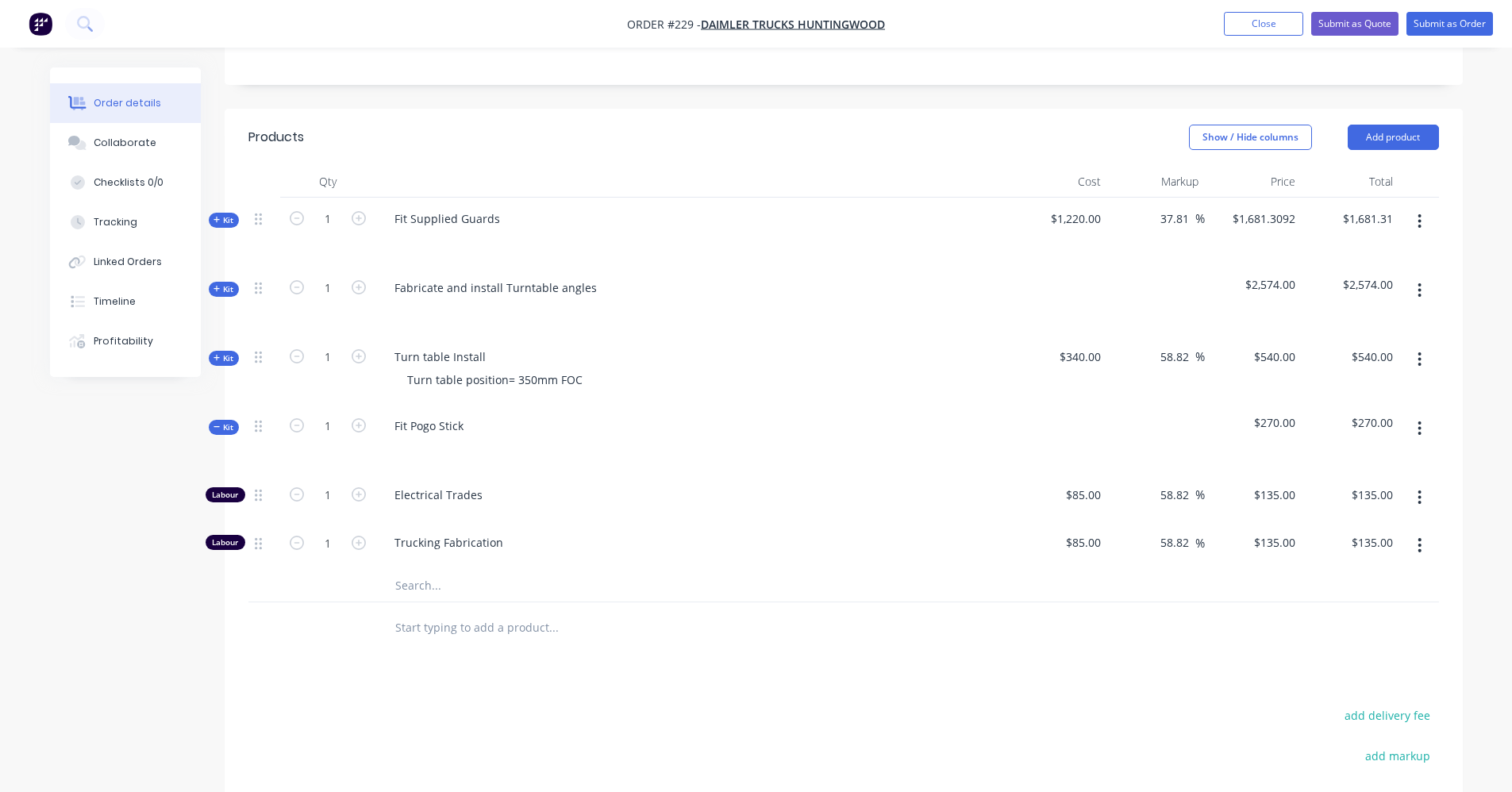
click at [1421, 500] on icon "button" at bounding box center [1419, 497] width 4 height 17
click at [1375, 593] on div "Delete" at bounding box center [1363, 603] width 122 height 23
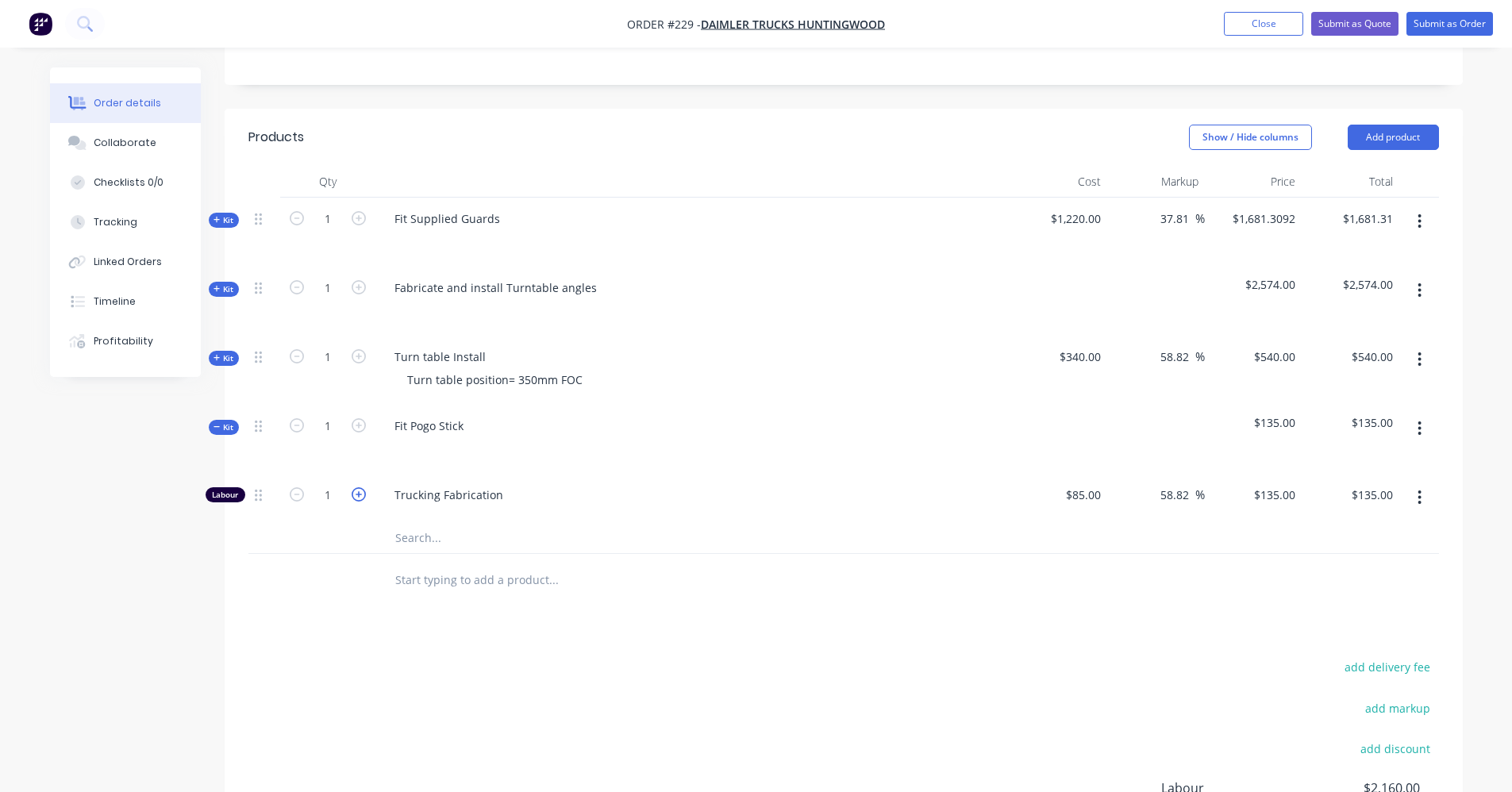
click at [357, 492] on icon "button" at bounding box center [359, 494] width 14 height 14
type input "2"
type input "$270.00"
click at [558, 591] on input "text" at bounding box center [553, 579] width 318 height 32
click at [216, 423] on icon at bounding box center [217, 427] width 7 height 8
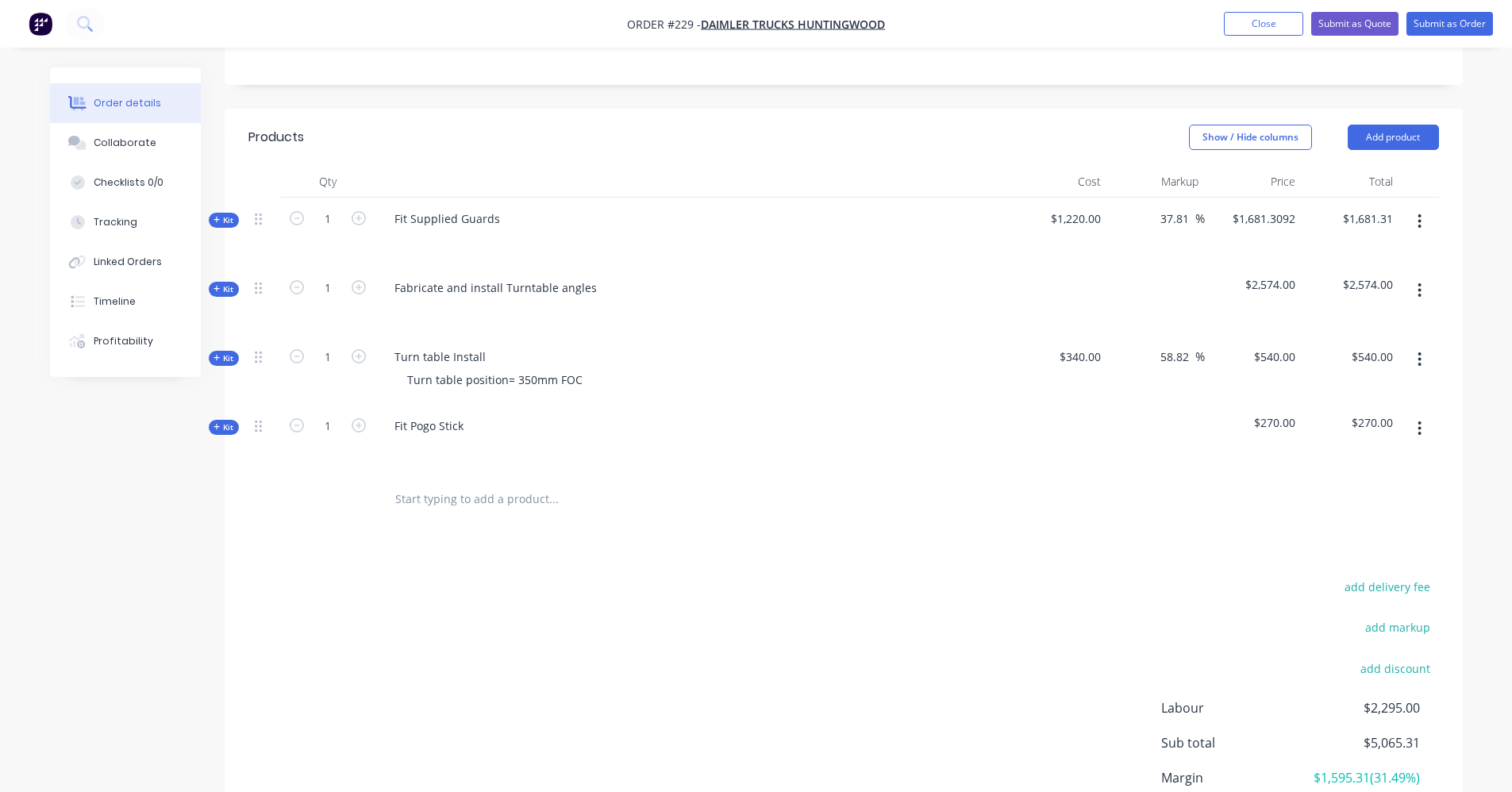
click at [551, 493] on input "text" at bounding box center [553, 499] width 318 height 32
click at [401, 535] on div "Products Show / Hide columns Add product Qty Cost Markup Price Total Kit 1 Fit …" at bounding box center [844, 508] width 1238 height 797
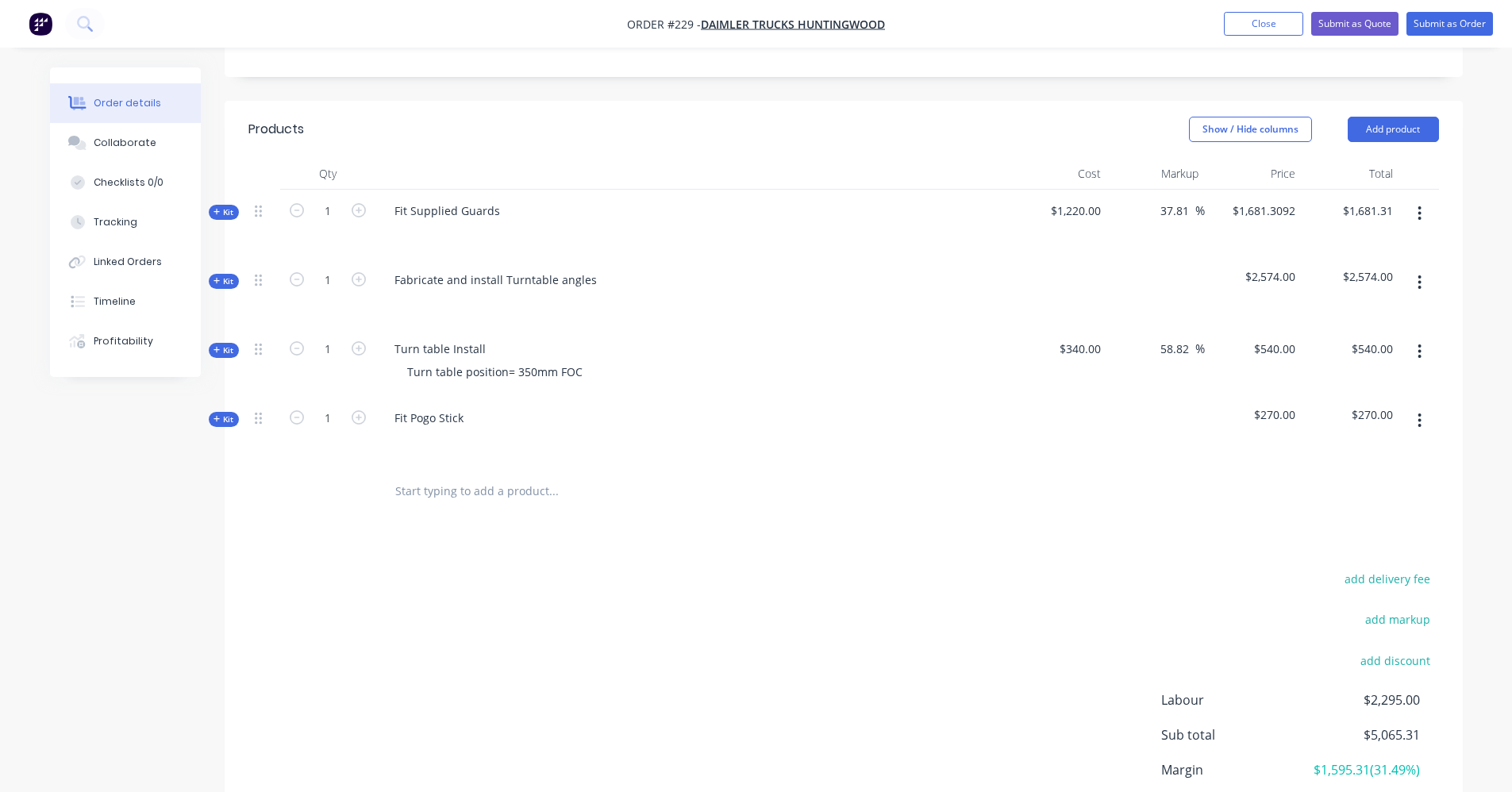
scroll to position [298, 0]
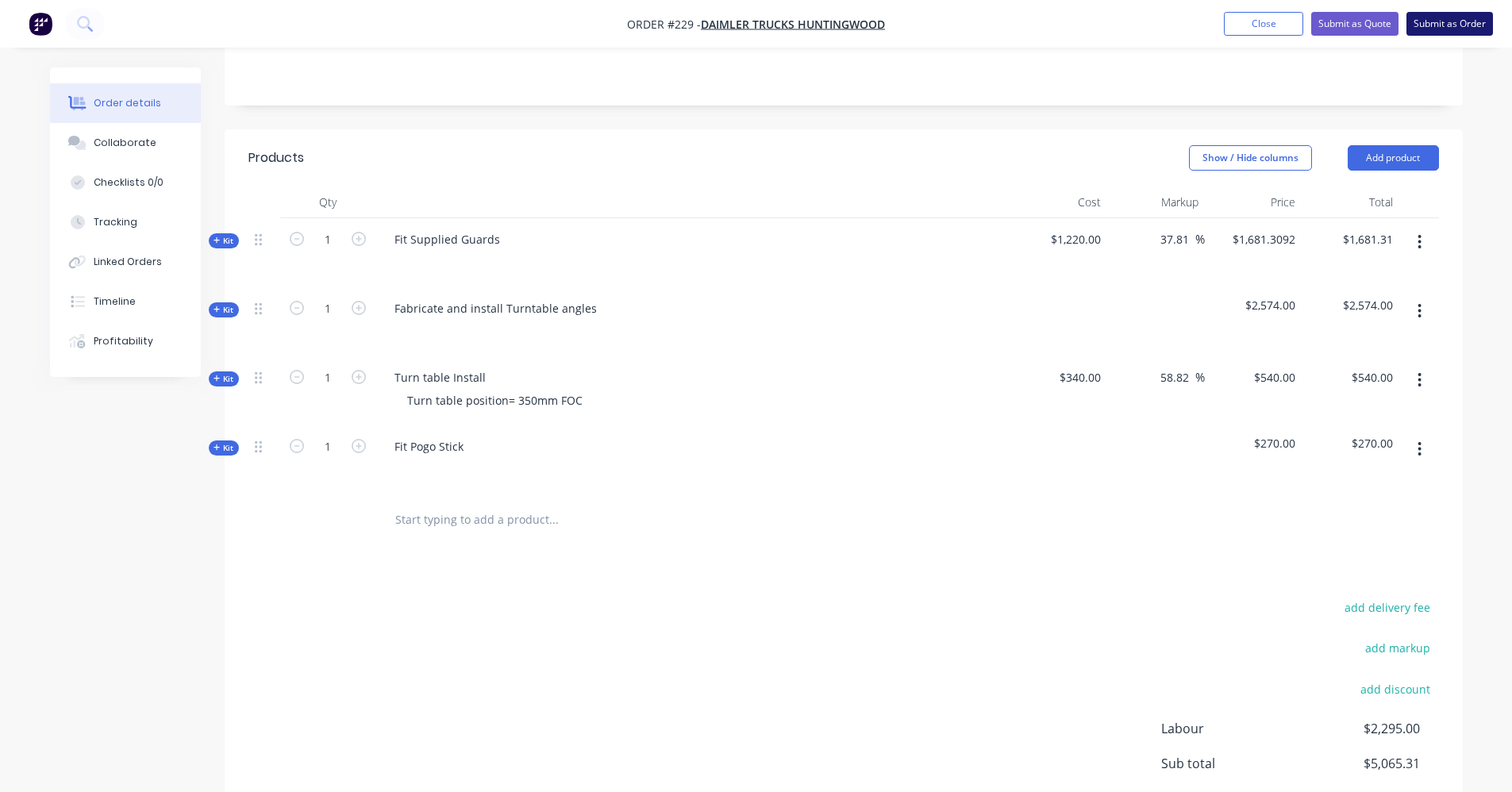
click at [1452, 18] on button "Submit as Order" at bounding box center [1450, 23] width 87 height 23
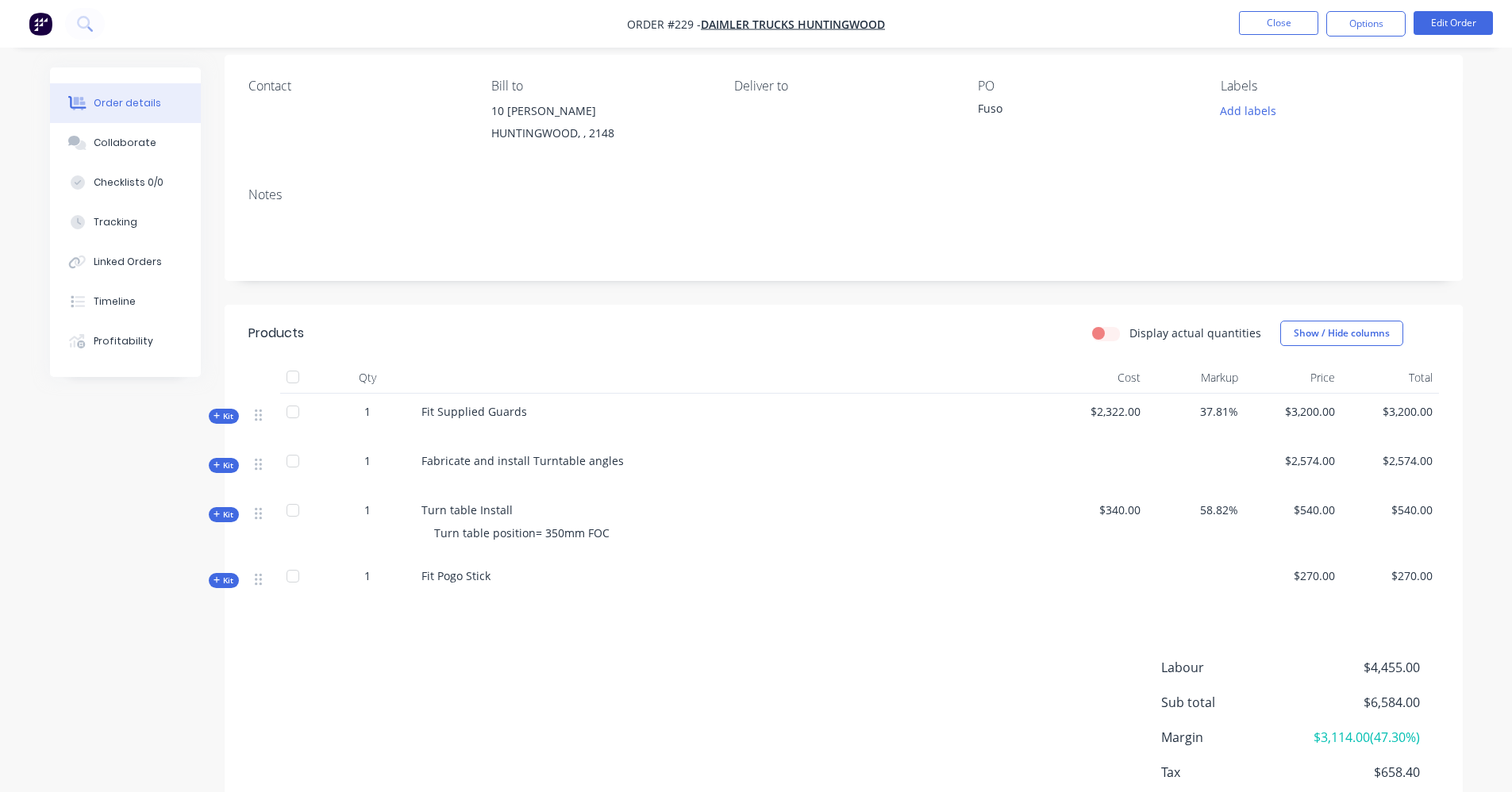
scroll to position [0, 0]
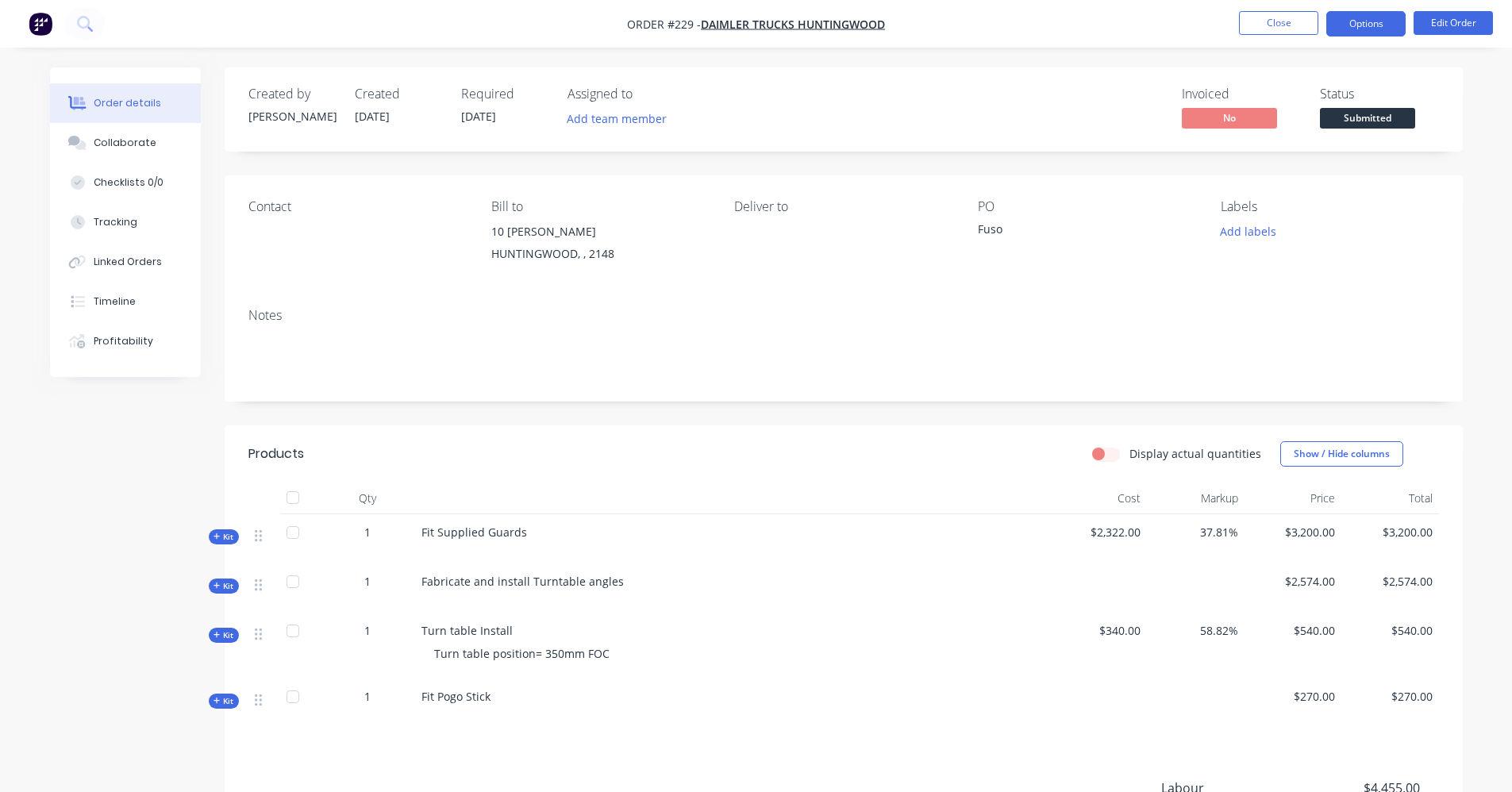
click at [1383, 16] on button "Options" at bounding box center [1366, 23] width 79 height 25
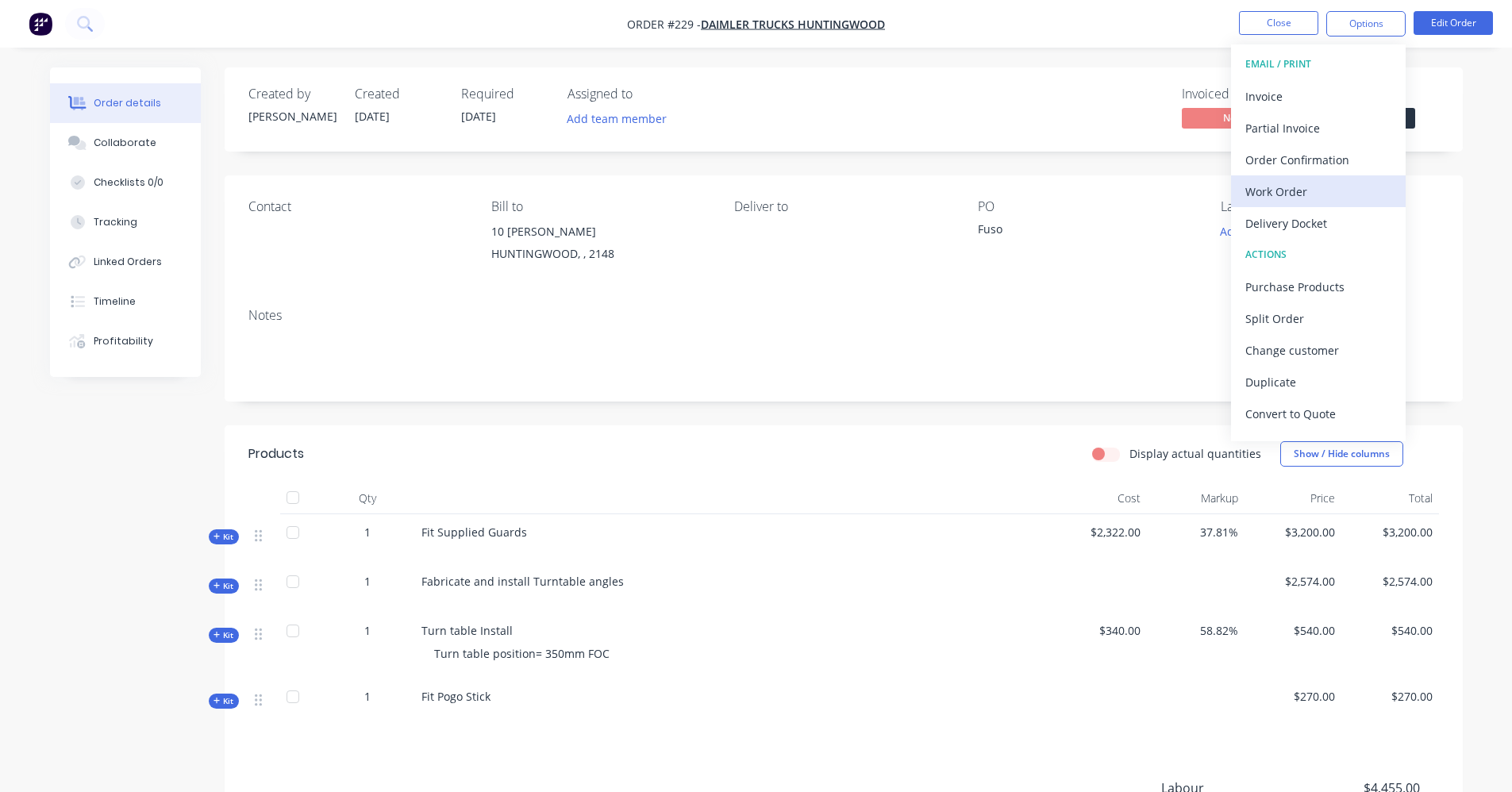
click at [1303, 192] on div "Work Order" at bounding box center [1318, 192] width 146 height 23
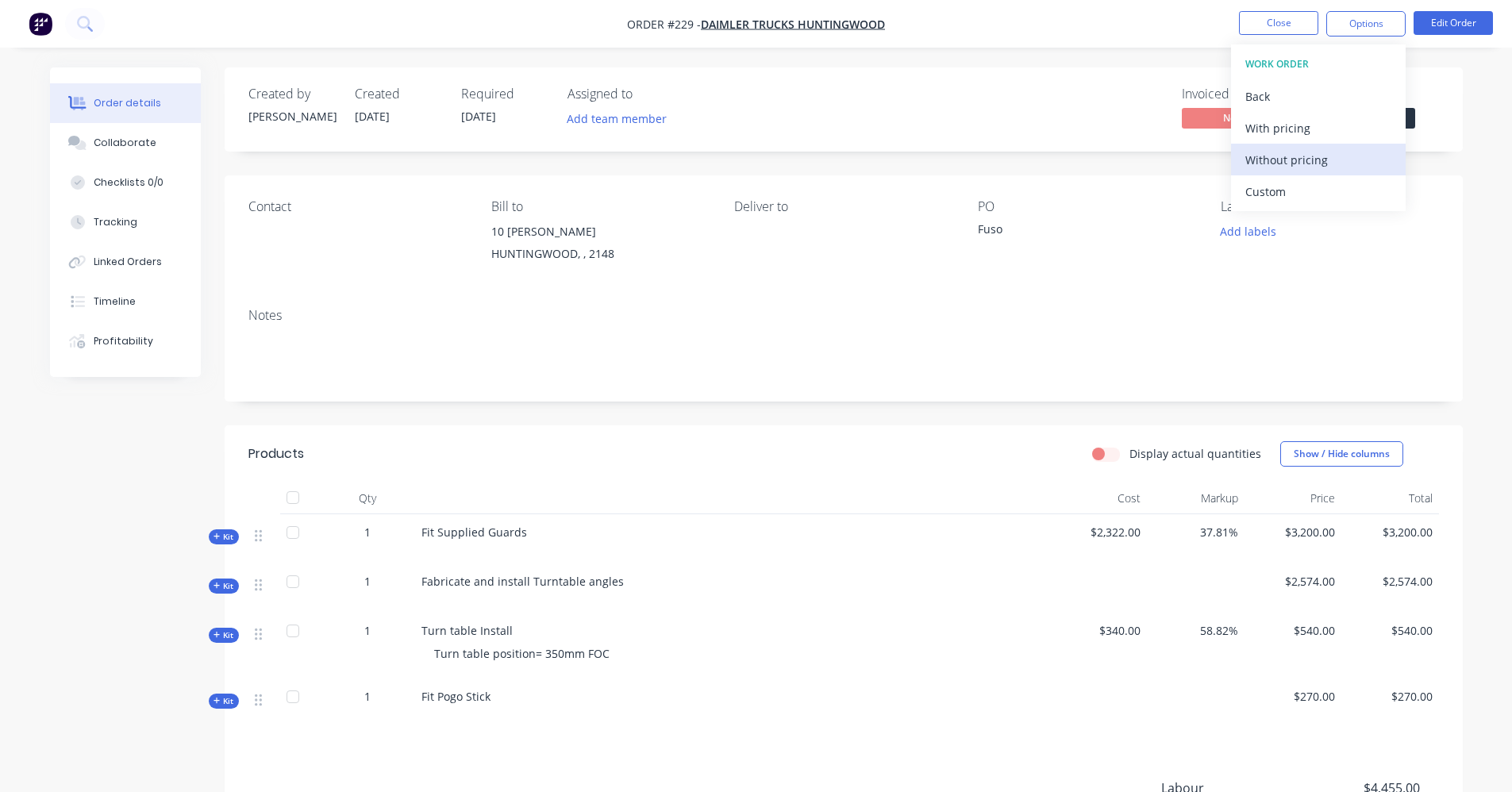
click at [1302, 147] on button "Without pricing" at bounding box center [1318, 159] width 175 height 32
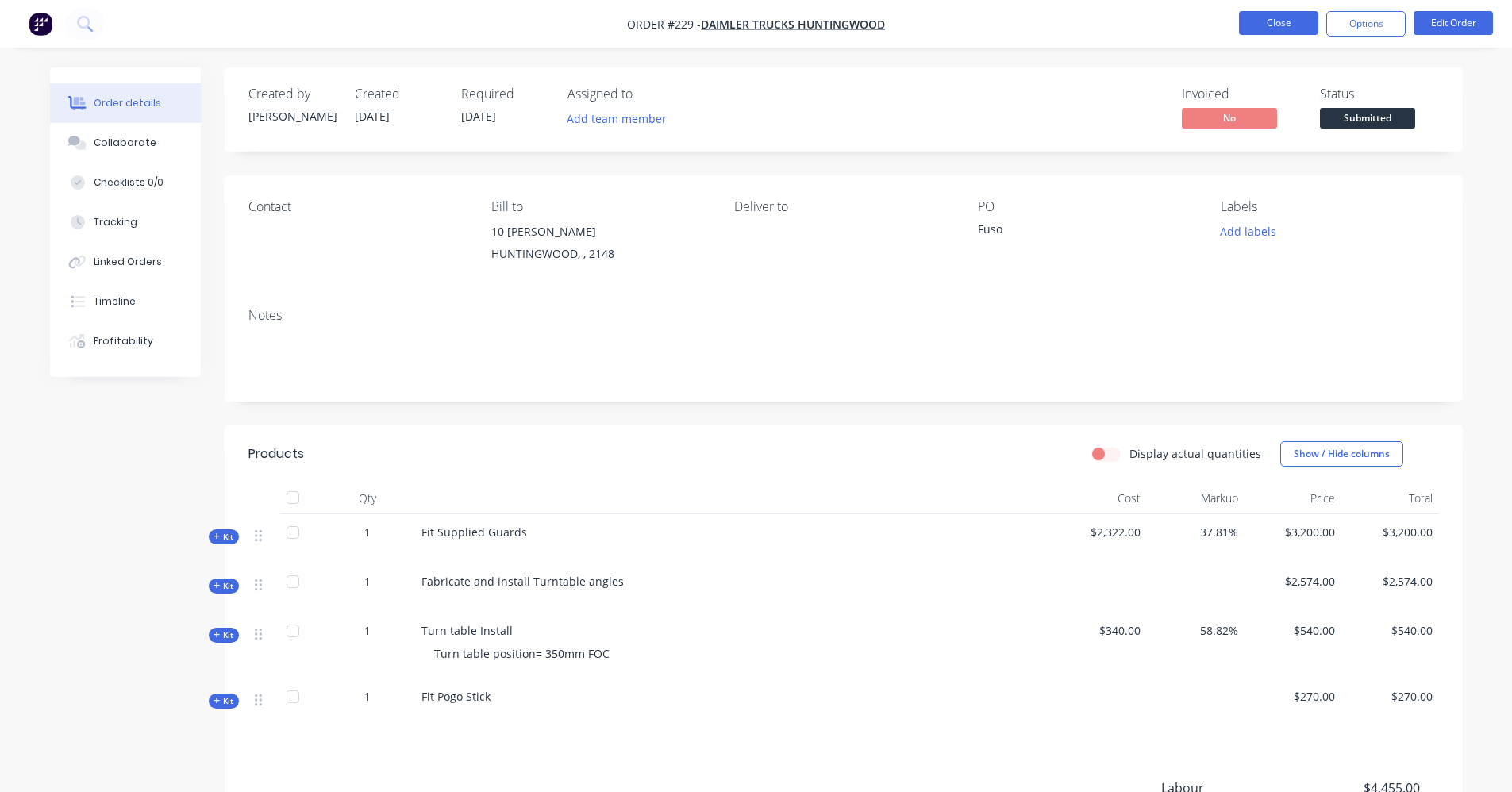
click at [1308, 22] on button "Close" at bounding box center [1278, 23] width 79 height 23
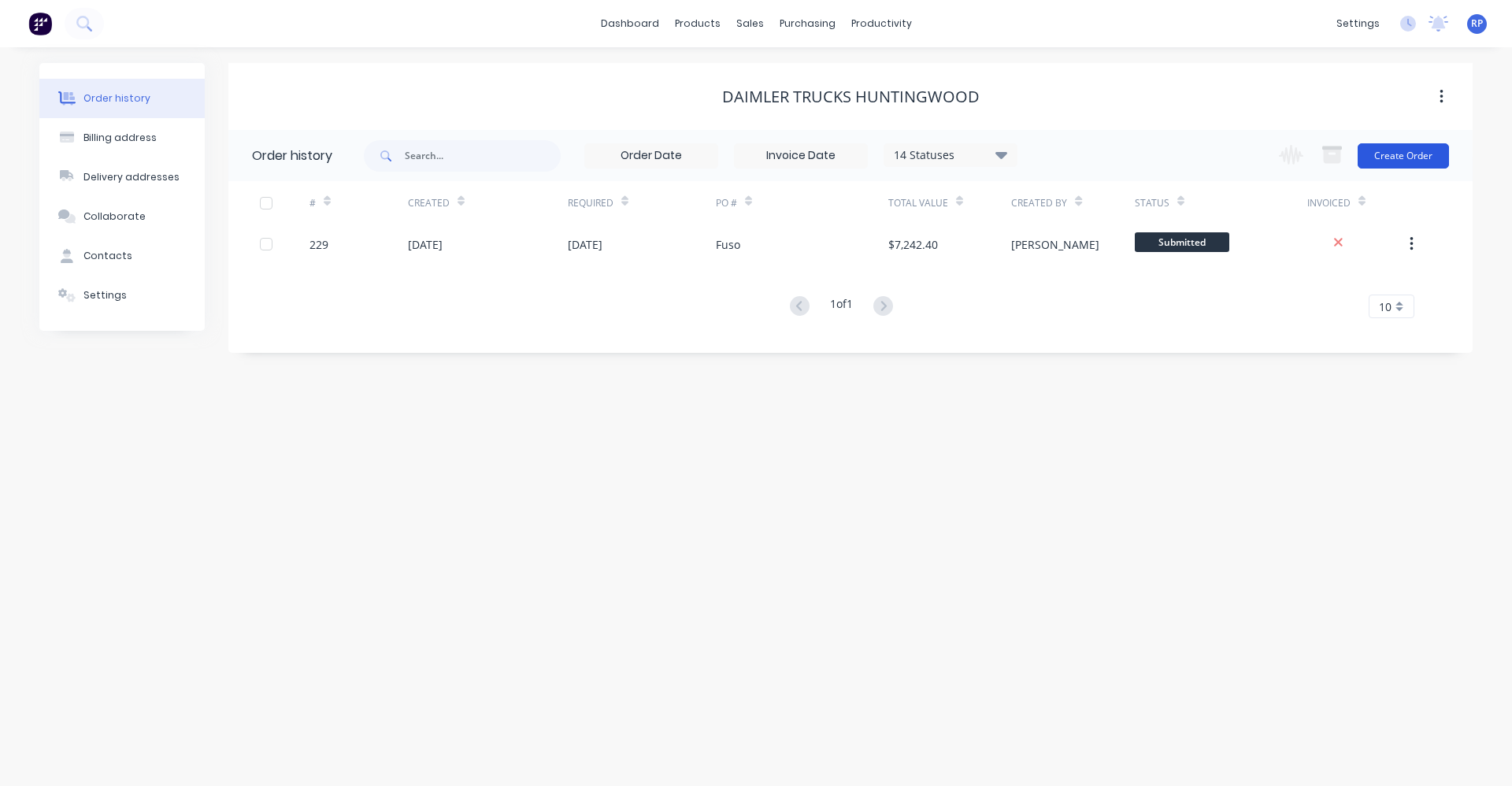
click at [1385, 151] on button "Create Order" at bounding box center [1404, 156] width 91 height 25
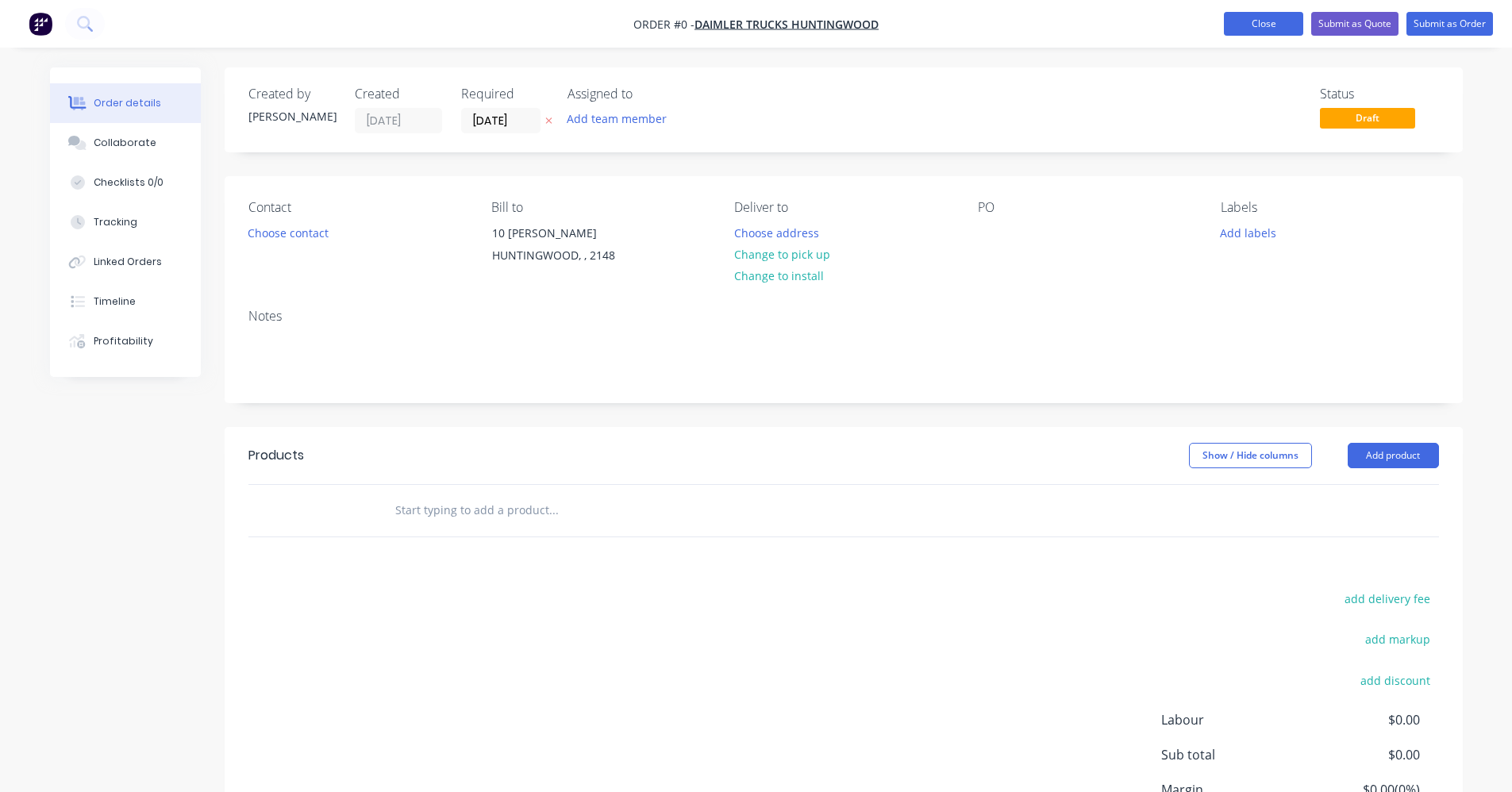
click at [1239, 29] on button "Close" at bounding box center [1264, 23] width 79 height 23
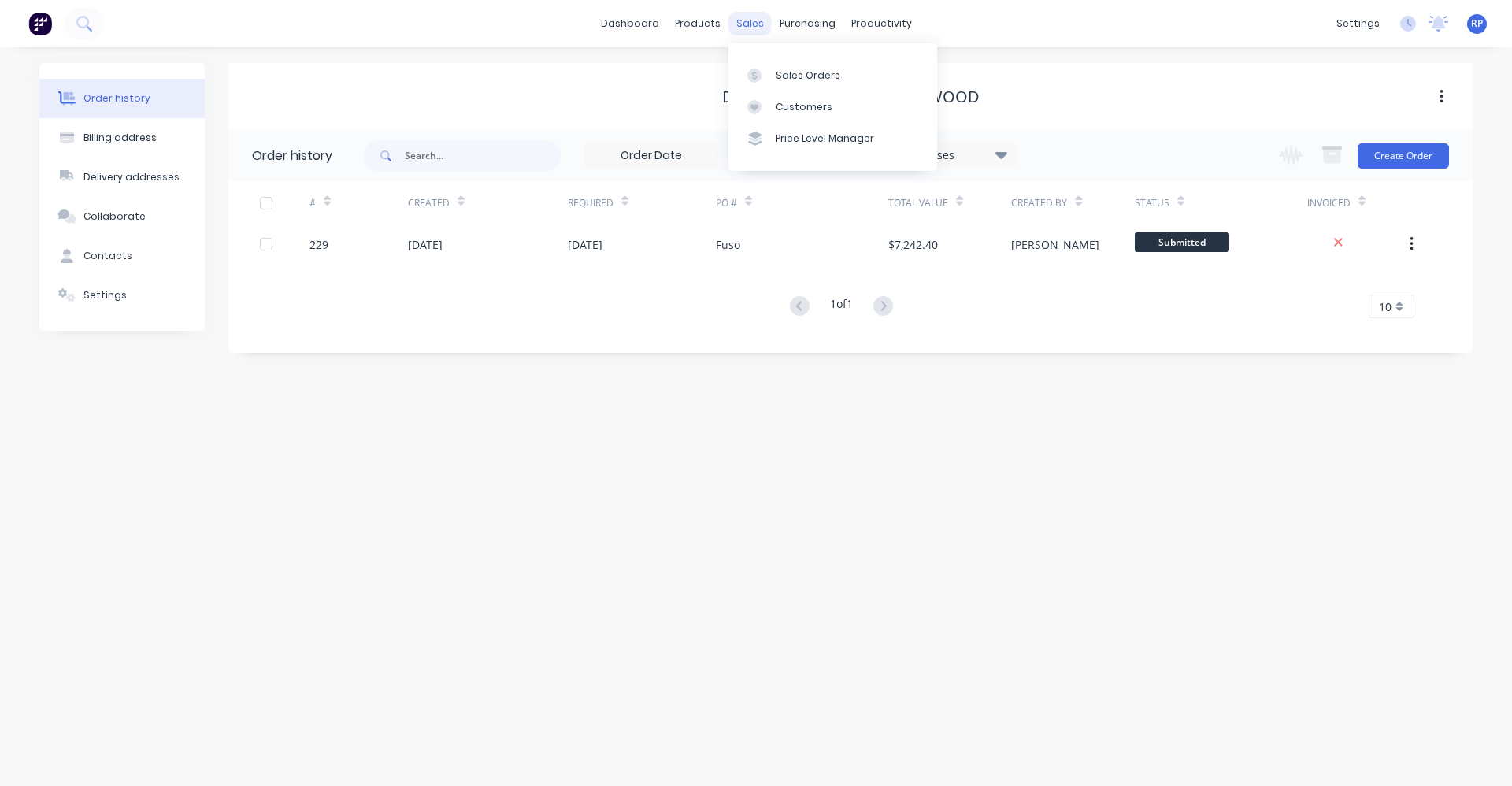
click at [747, 26] on div "sales" at bounding box center [750, 23] width 43 height 23
click at [806, 79] on div "Sales Orders" at bounding box center [808, 76] width 64 height 14
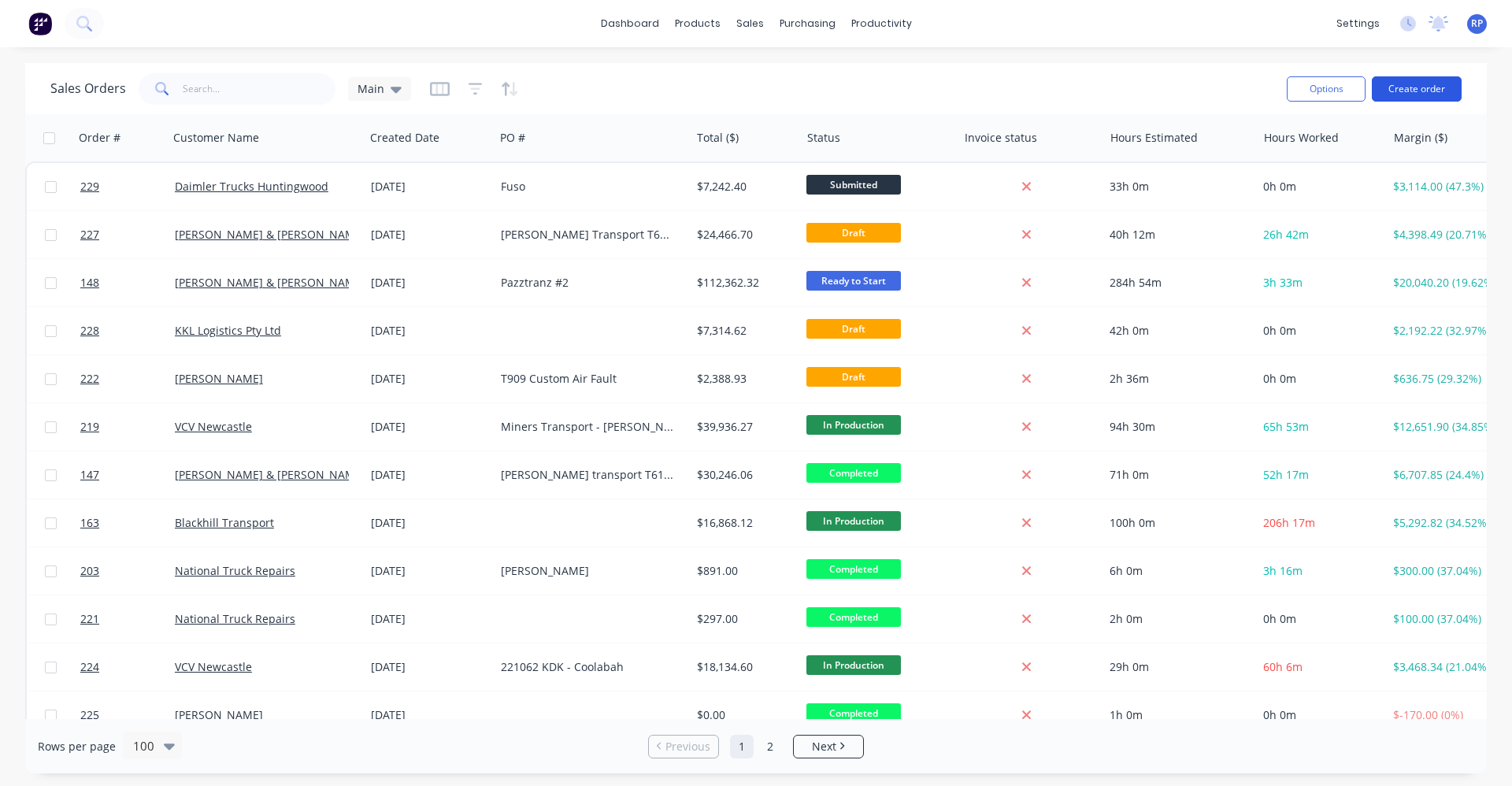
click at [1425, 95] on button "Create order" at bounding box center [1417, 89] width 90 height 25
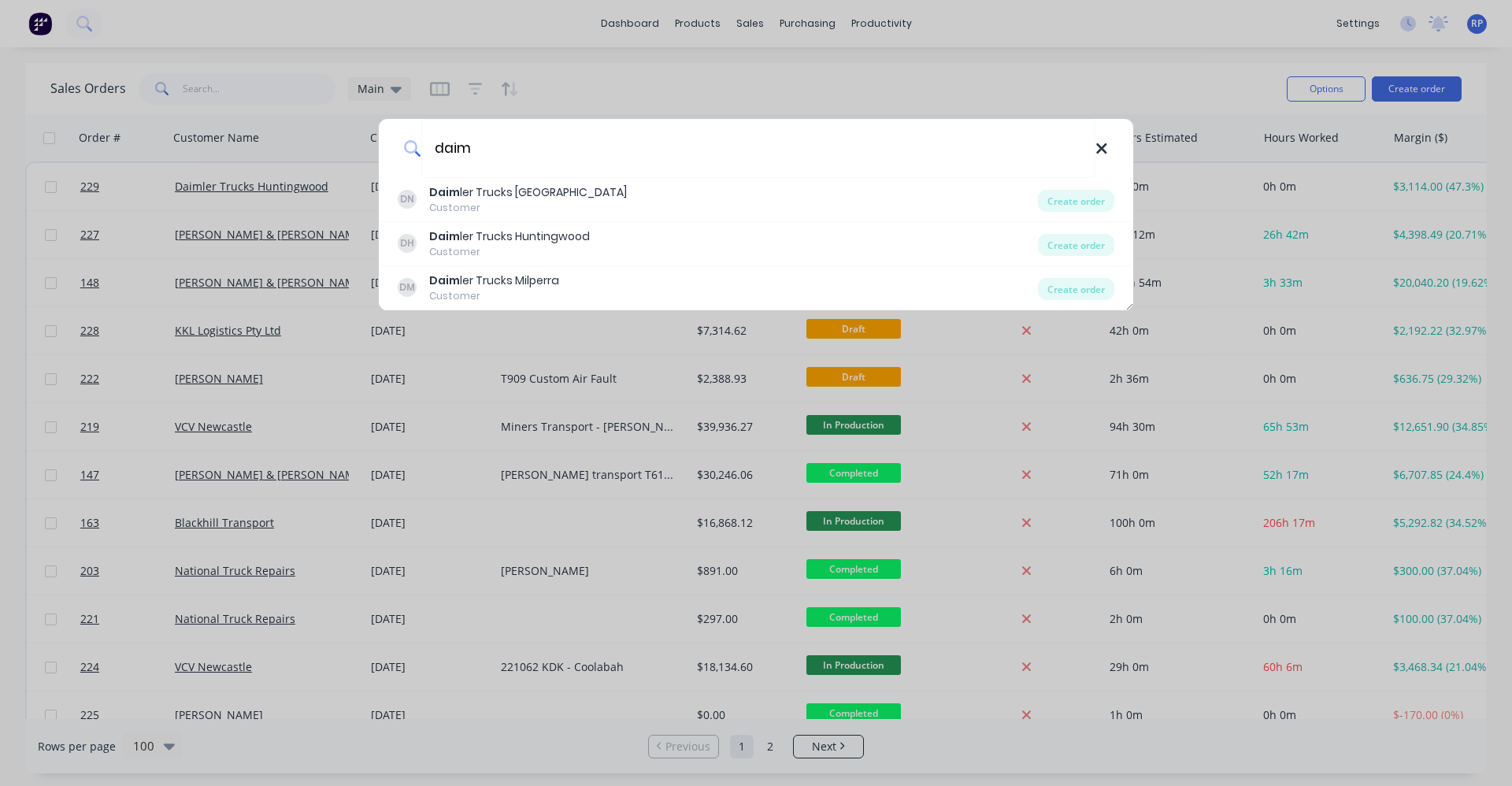
type input "daim"
click at [1102, 149] on icon at bounding box center [1101, 148] width 10 height 10
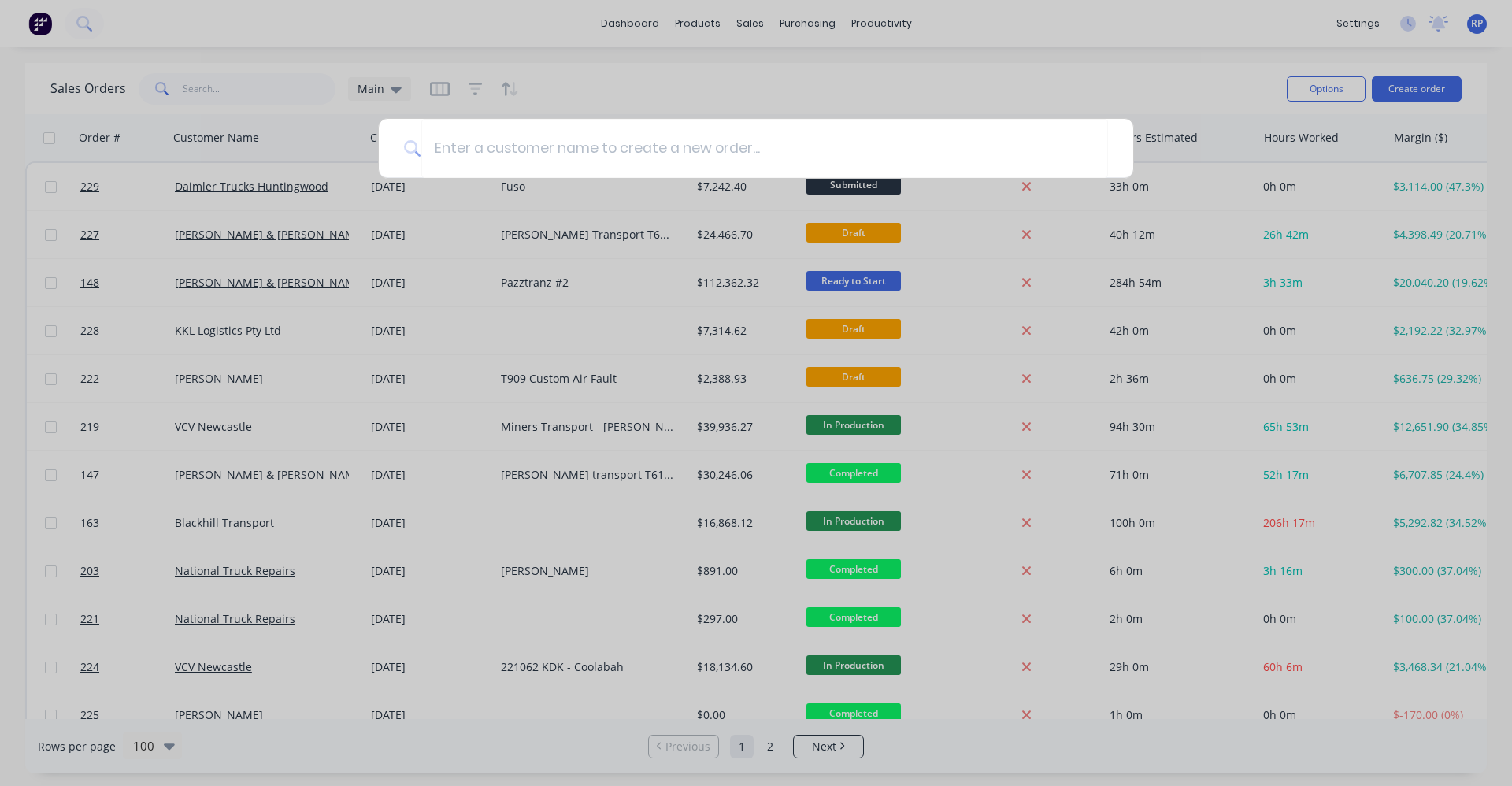
click at [1083, 81] on div at bounding box center [756, 393] width 1512 height 786
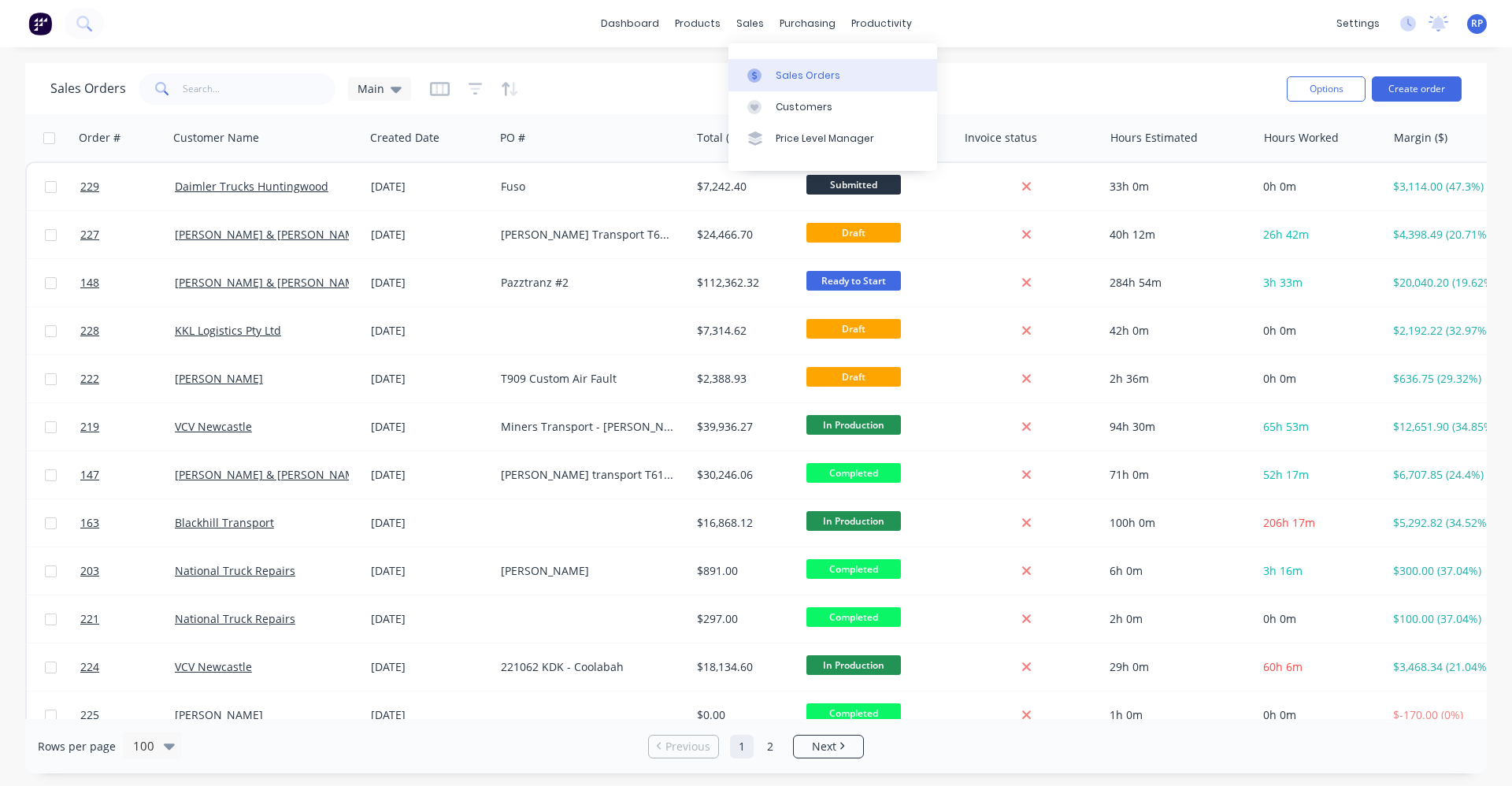
click at [794, 73] on div "Sales Orders" at bounding box center [808, 76] width 64 height 14
click at [1437, 98] on button "Create order" at bounding box center [1417, 89] width 90 height 25
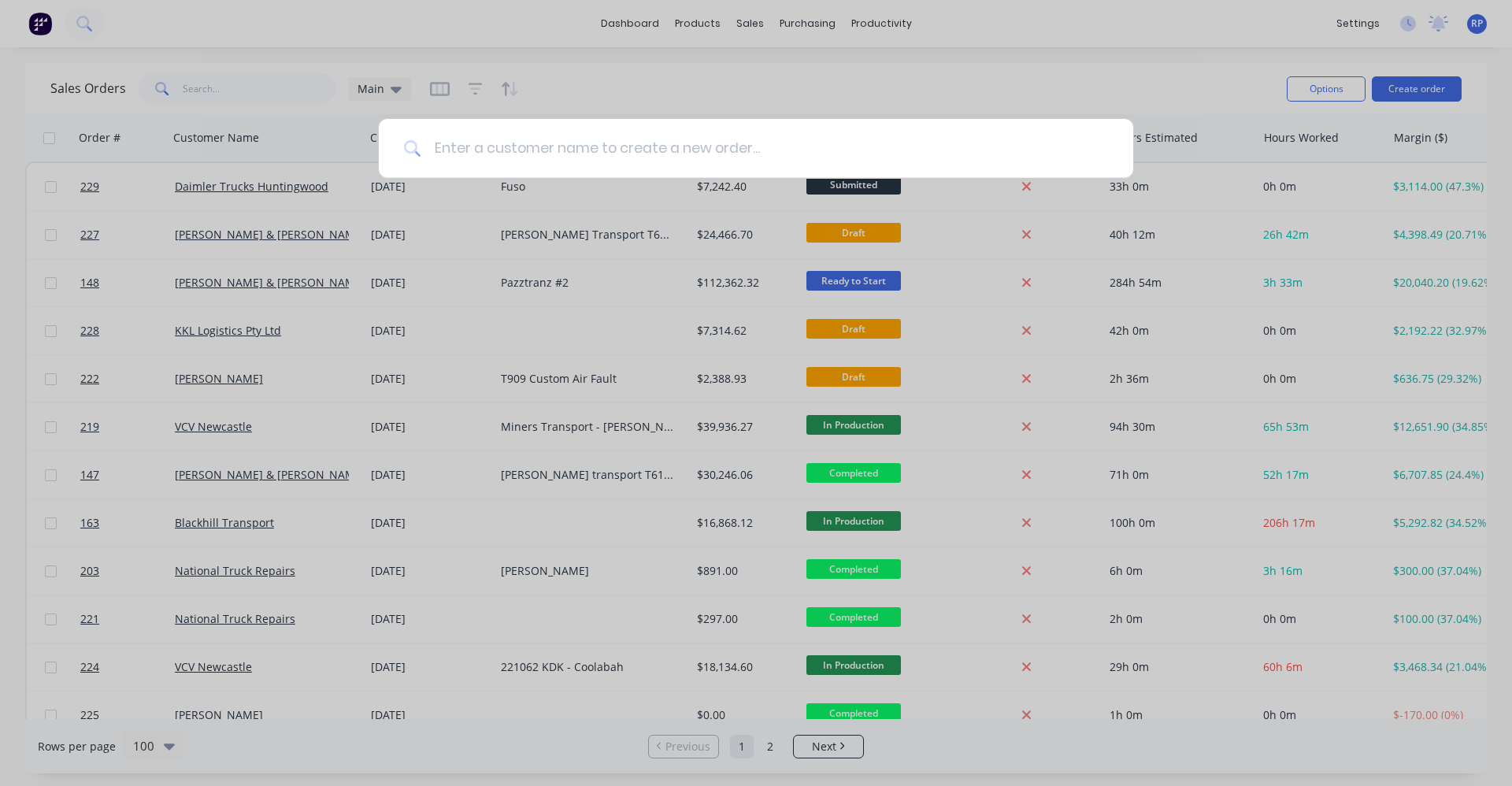
click at [697, 164] on input at bounding box center [765, 149] width 687 height 59
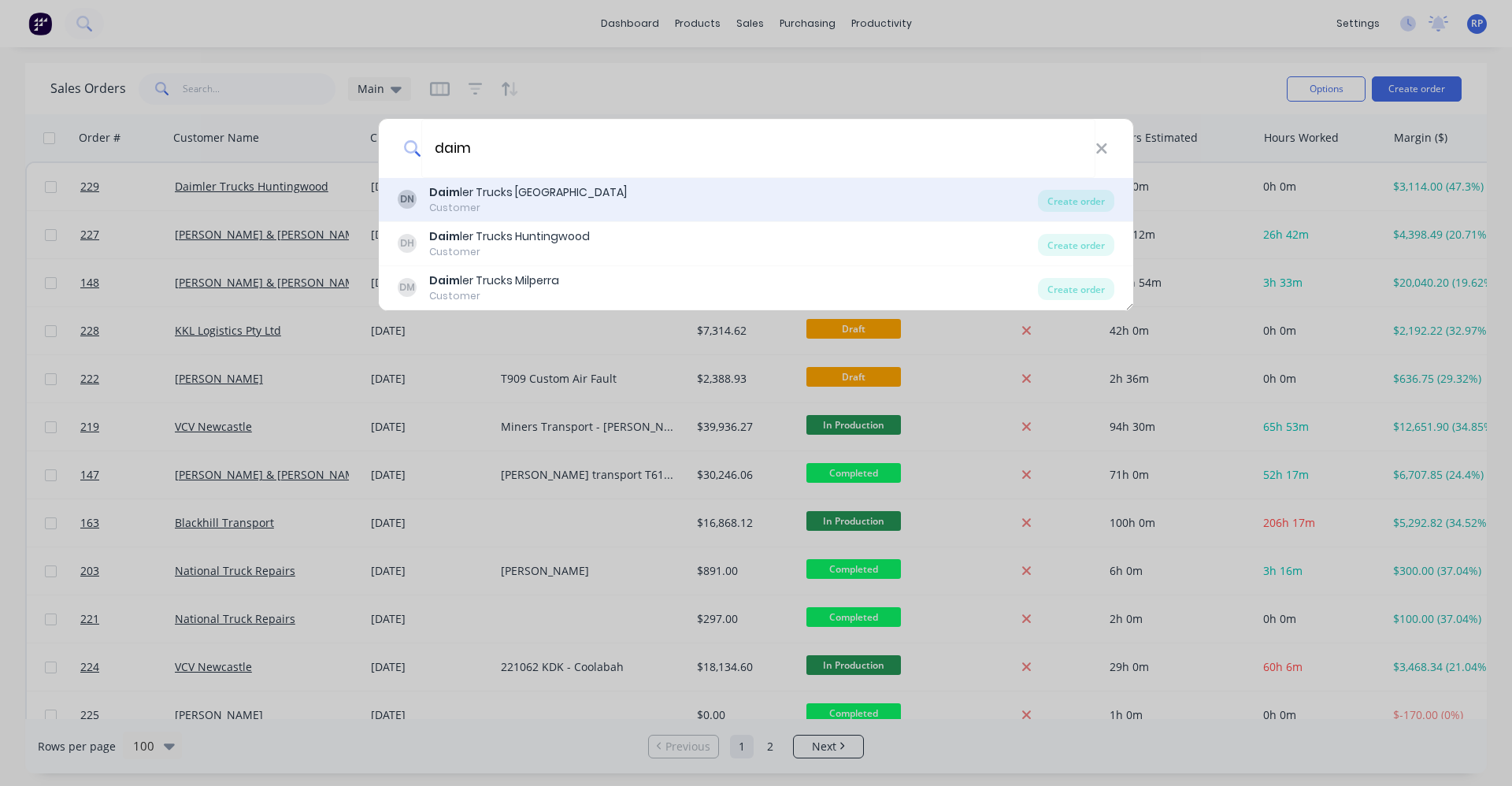
type input "daim"
click at [589, 201] on div "DN Daim ler Trucks Newcastle Customer" at bounding box center [717, 200] width 640 height 30
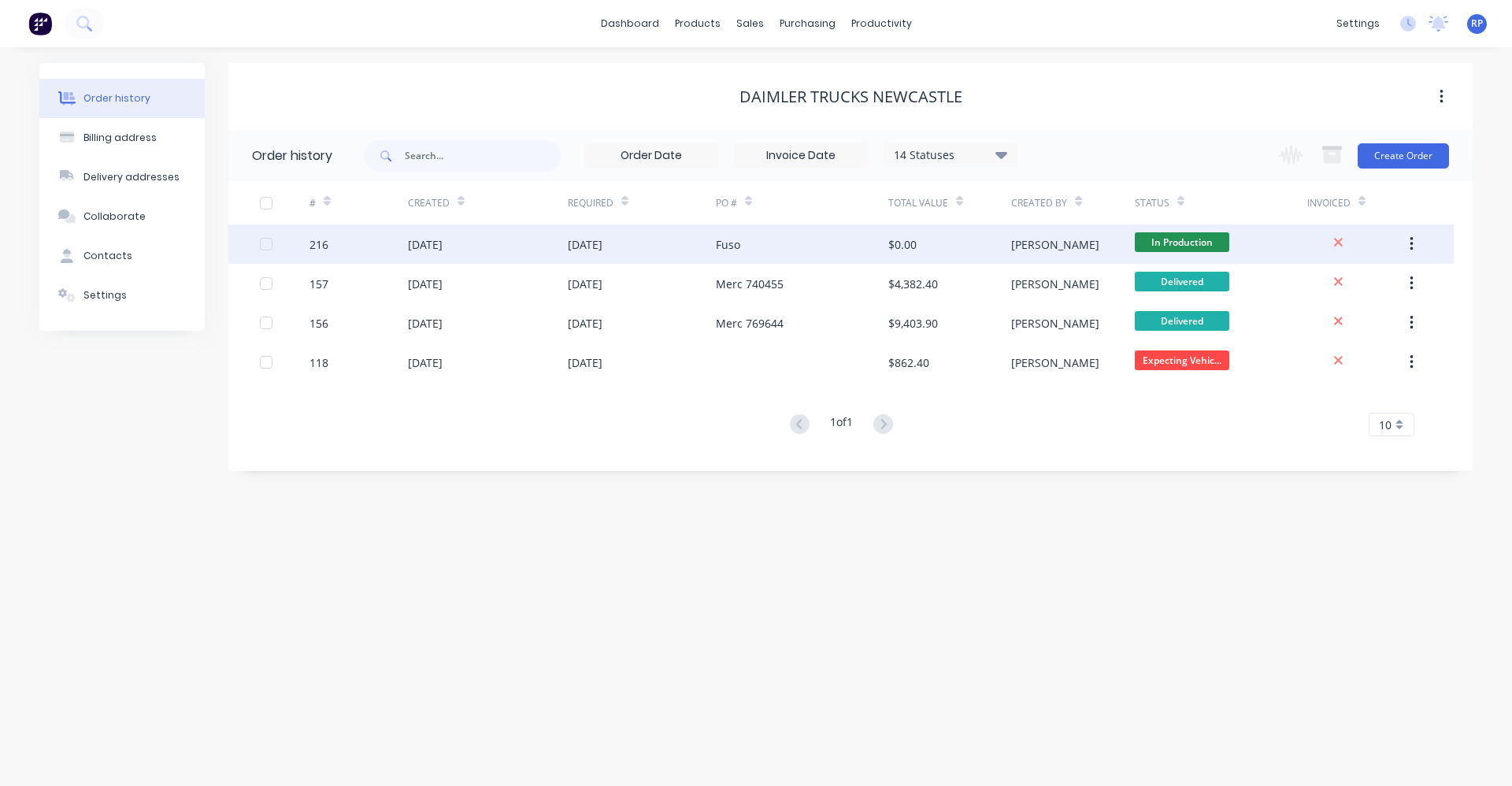
click at [854, 245] on div "Fuso" at bounding box center [802, 244] width 173 height 39
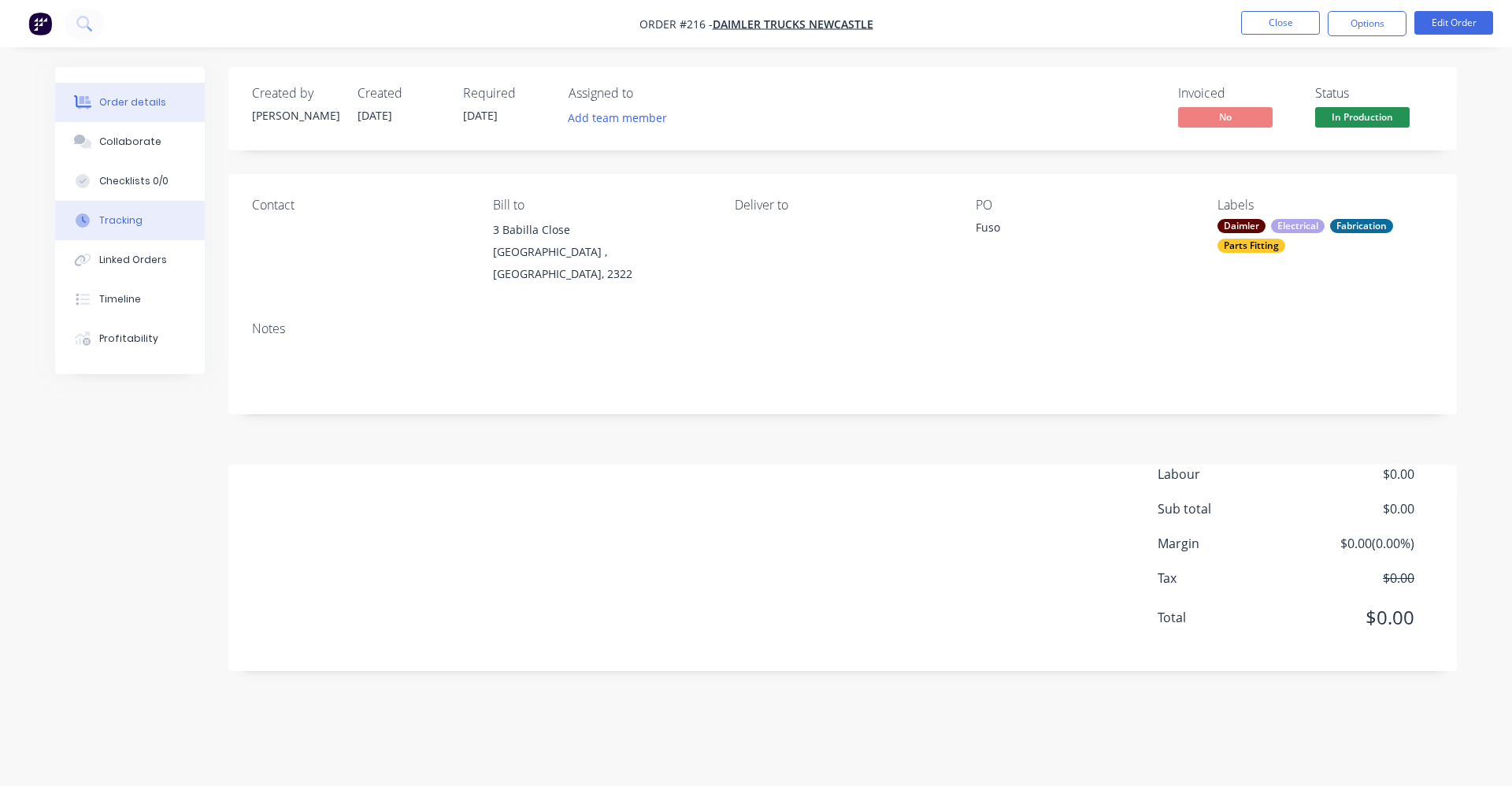
click at [149, 219] on button "Tracking" at bounding box center [130, 220] width 149 height 39
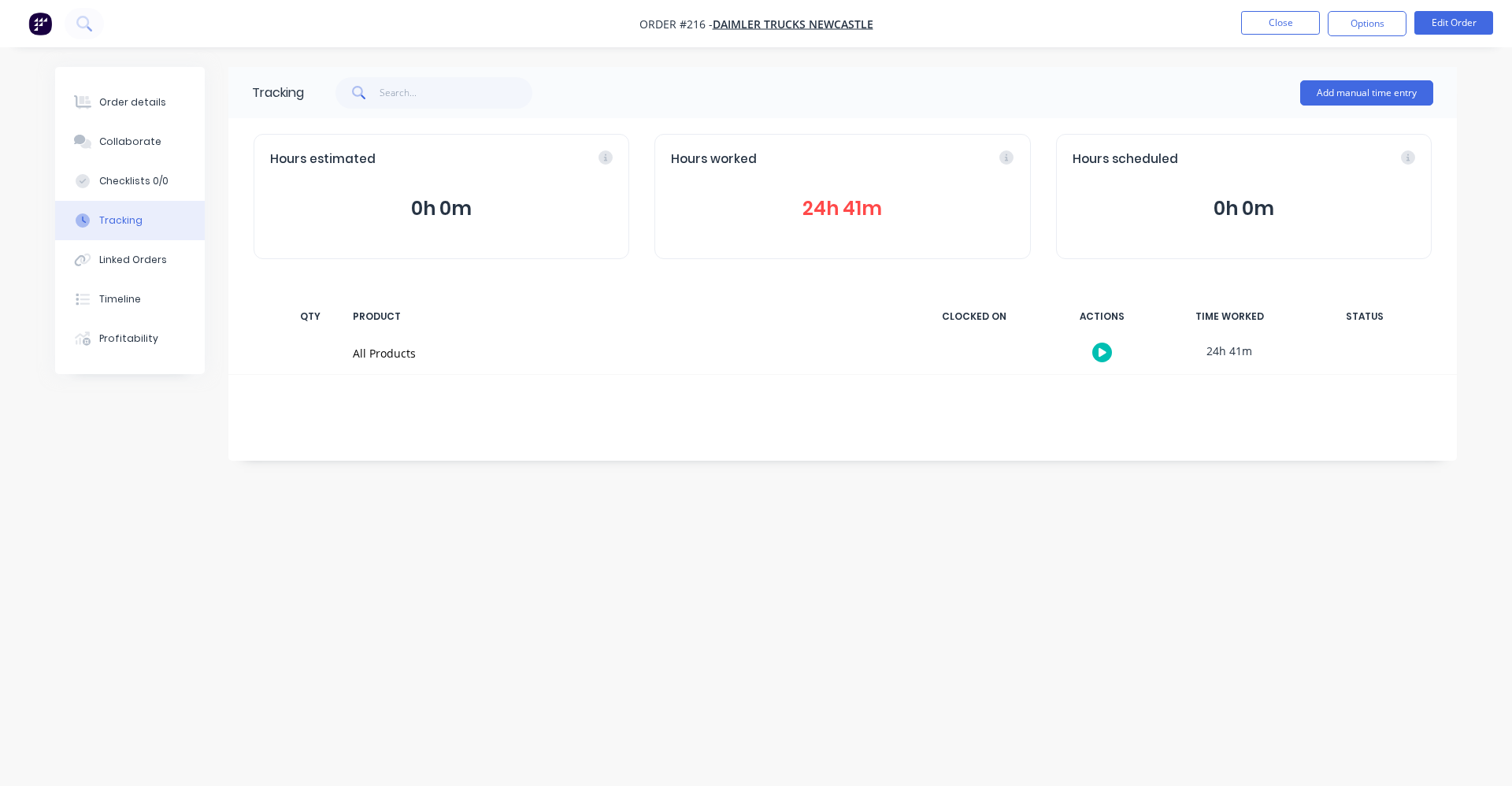
click at [881, 550] on div "Tracking Add manual time entry Hours estimated 0h 0m Hours worked 24h 41m Hours…" at bounding box center [756, 363] width 1402 height 593
click at [115, 89] on button "Order details" at bounding box center [130, 102] width 149 height 39
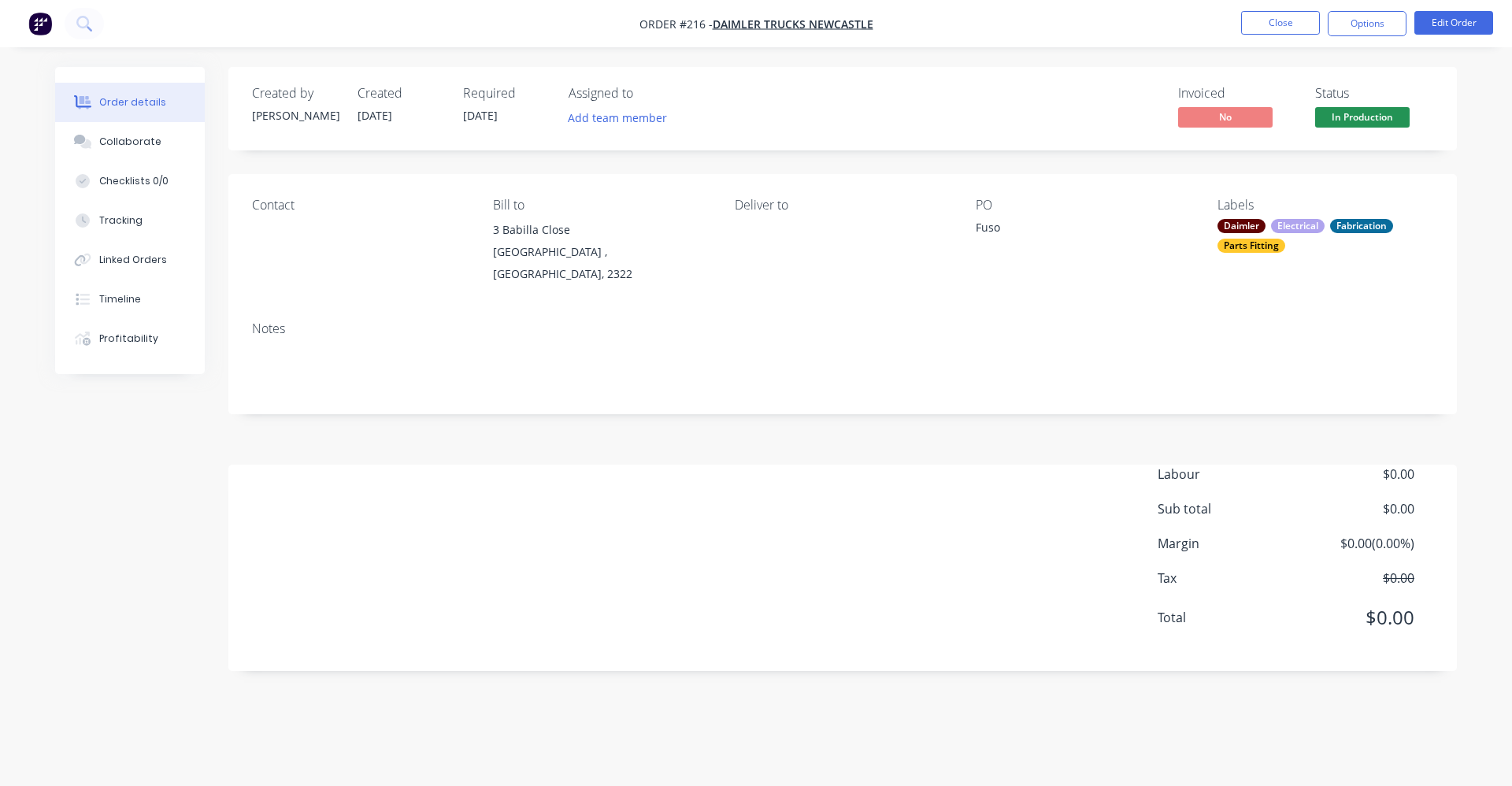
click at [665, 514] on div "Labour $0.00 Sub total $0.00 Margin $0.00 ( 0.00 %) Tax $0.00 Total $0.00" at bounding box center [843, 556] width 1182 height 183
click at [1423, 28] on button "Edit Order" at bounding box center [1454, 22] width 79 height 23
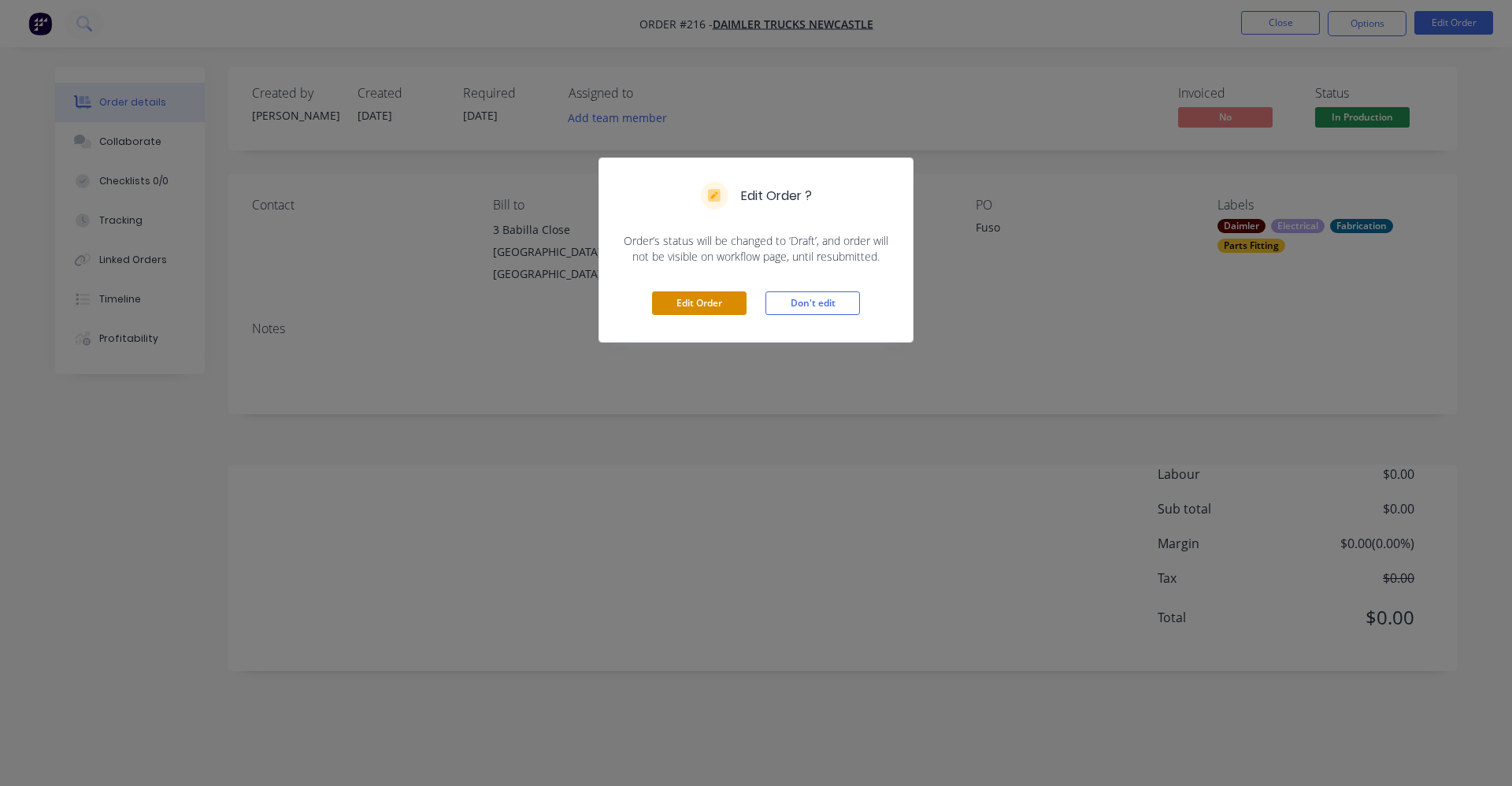
click at [682, 308] on button "Edit Order" at bounding box center [699, 303] width 95 height 23
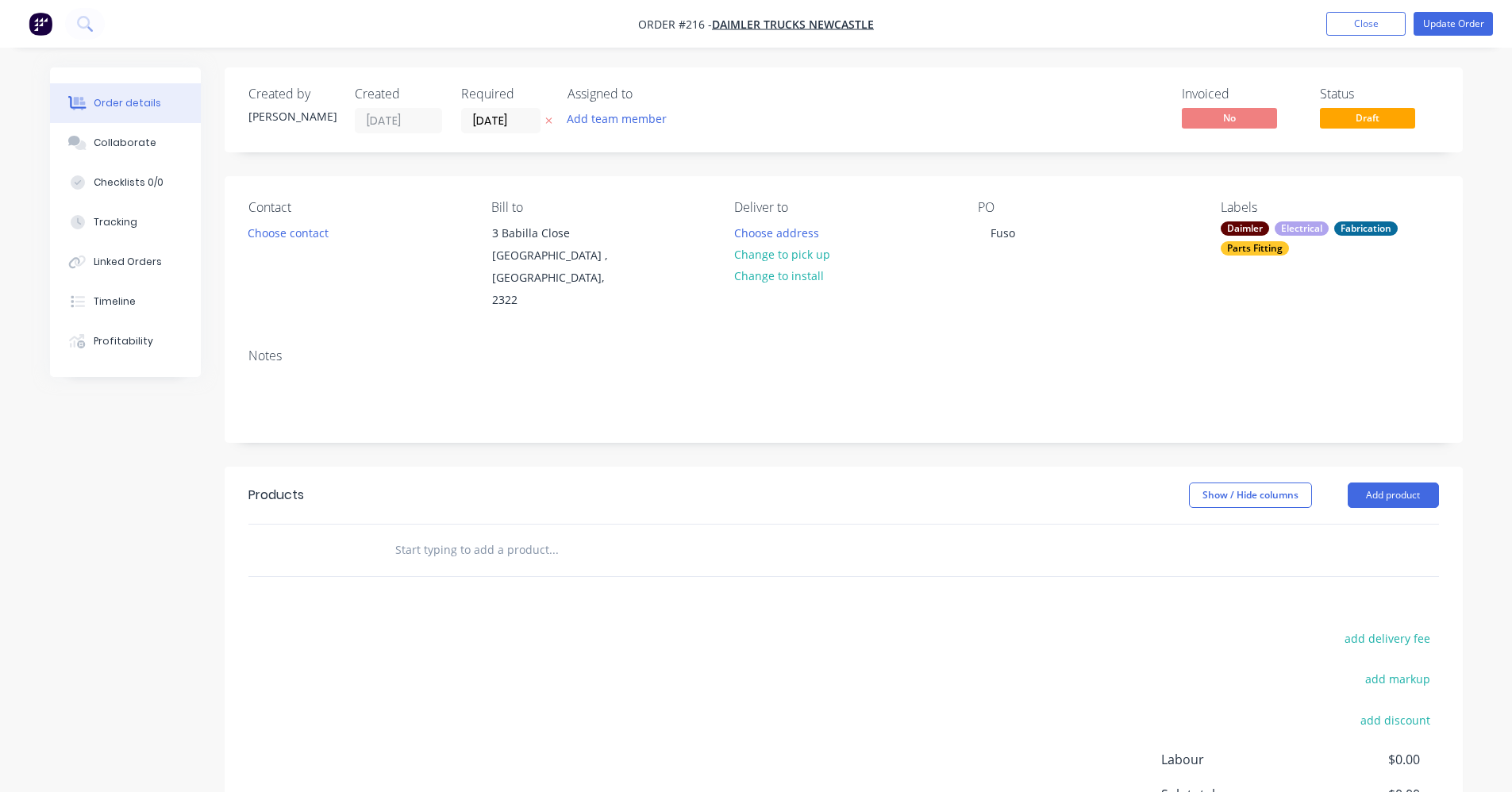
drag, startPoint x: 1395, startPoint y: 474, endPoint x: 1396, endPoint y: 492, distance: 18.0
click at [1395, 483] on button "Add product" at bounding box center [1393, 495] width 91 height 25
click at [461, 534] on input "text" at bounding box center [553, 549] width 318 height 32
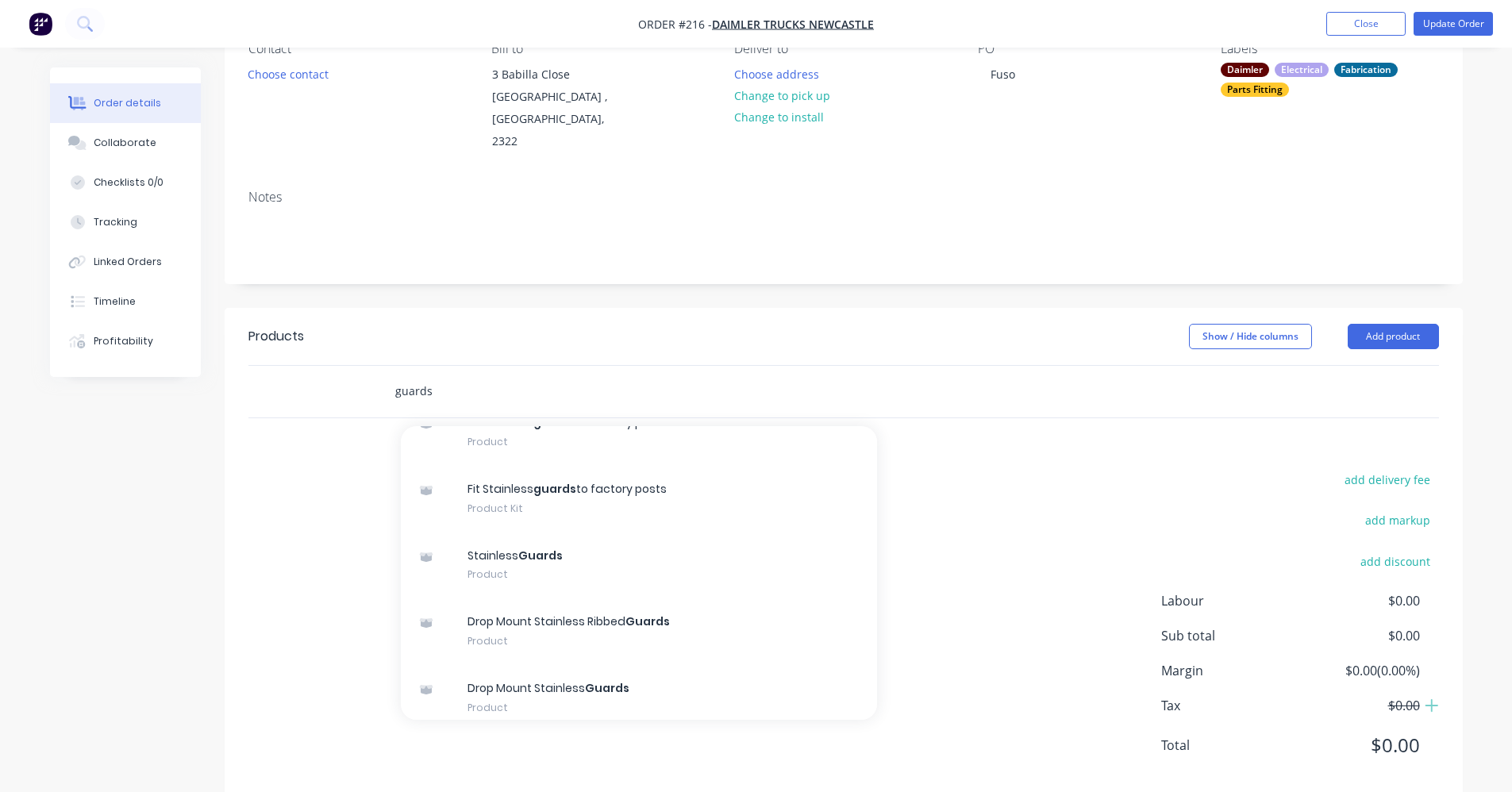
scroll to position [1588, 0]
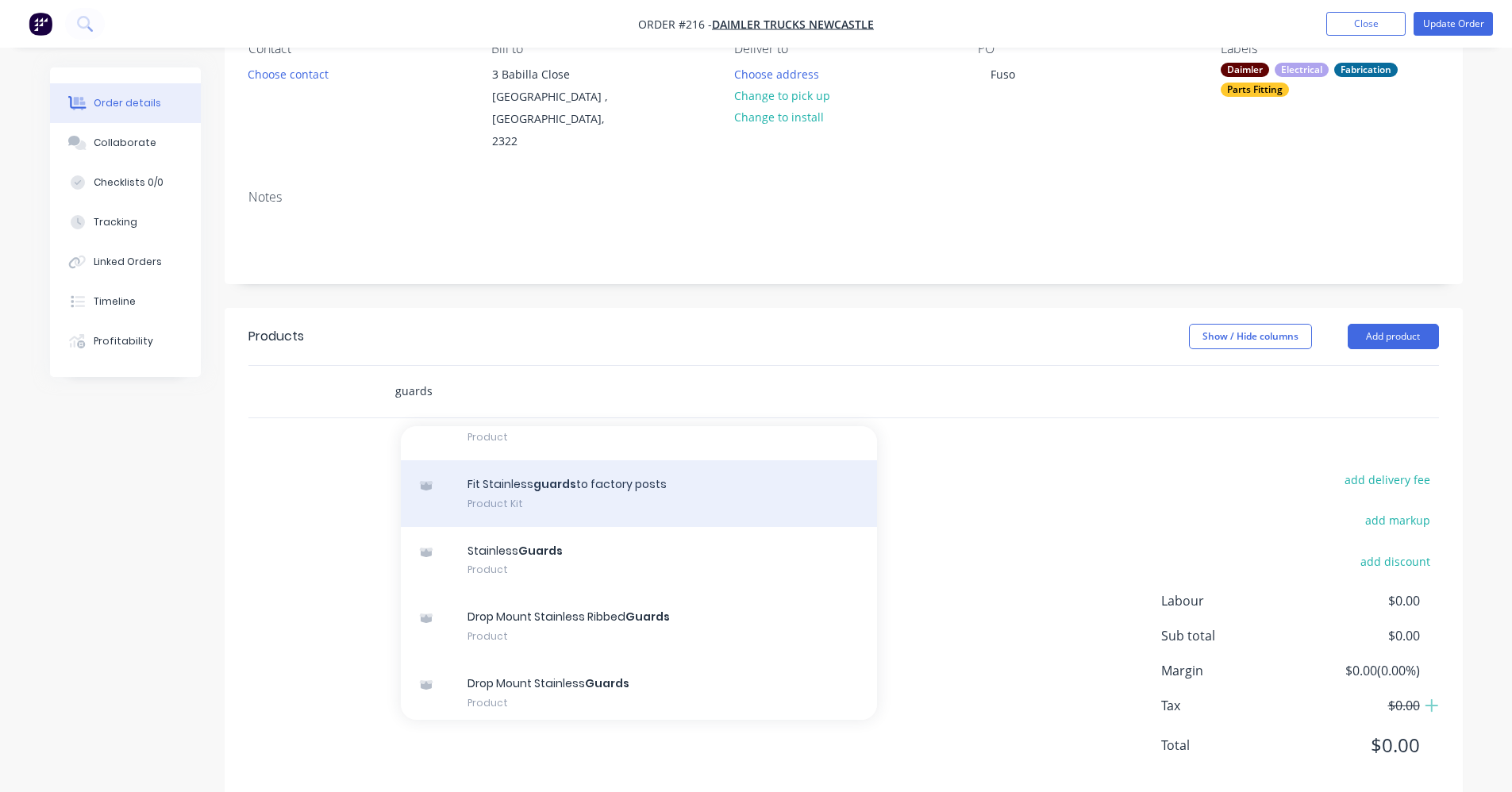
type input "guards"
click at [584, 471] on div "Fit Stainless guards to factory posts Product Kit" at bounding box center [639, 493] width 476 height 67
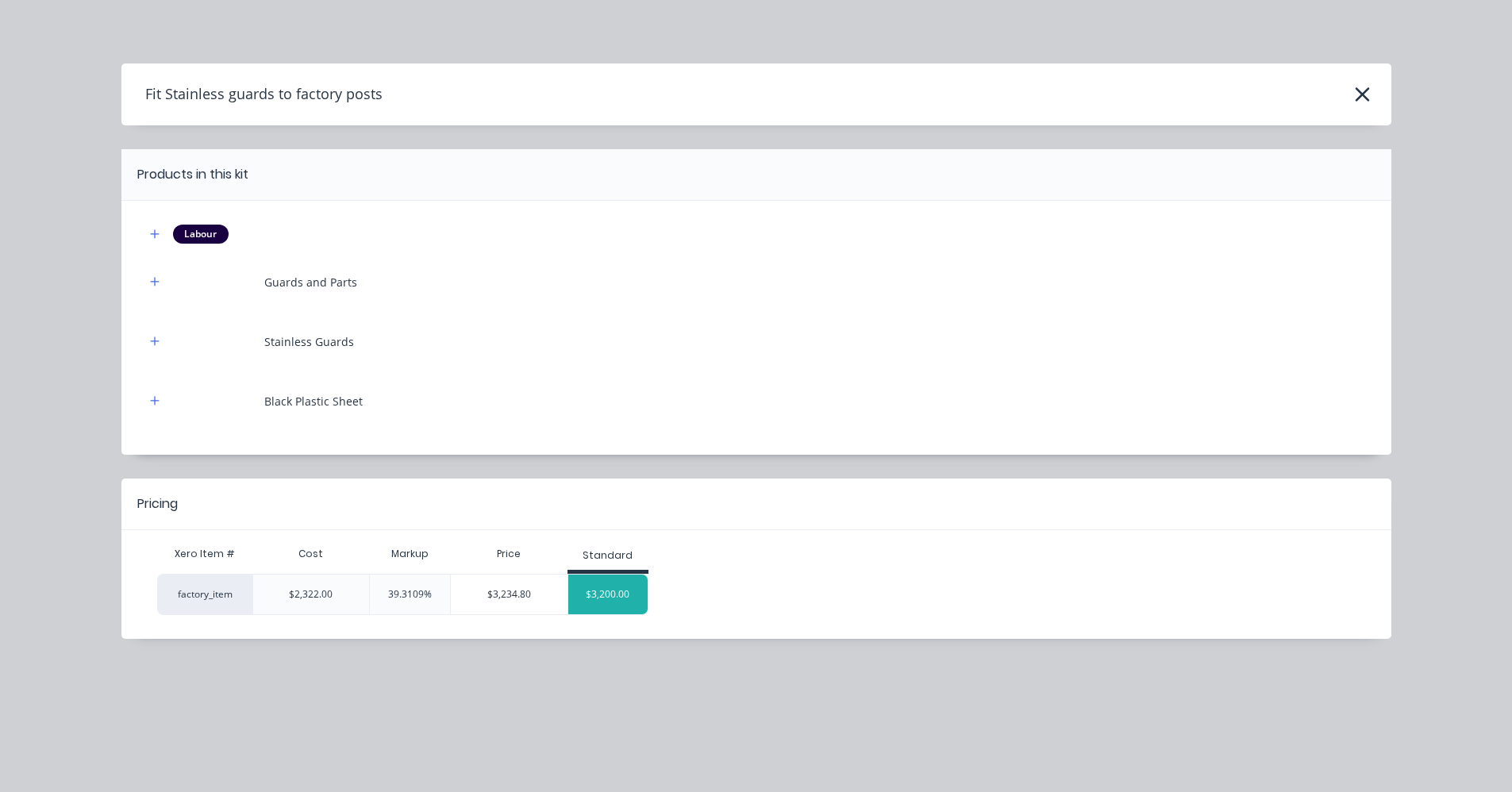
click at [614, 595] on div "$3,200.00" at bounding box center [608, 594] width 79 height 40
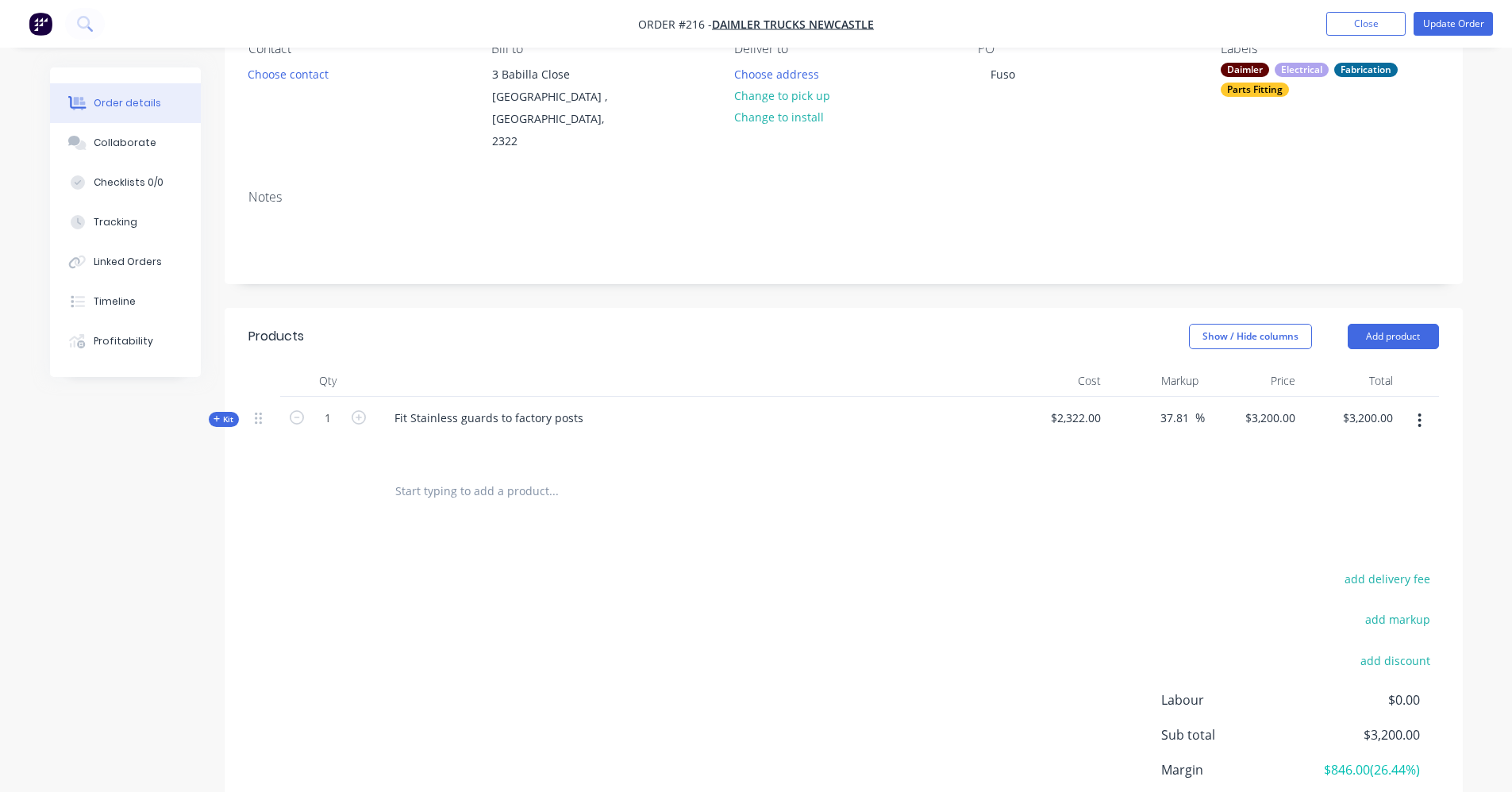
click at [213, 412] on div "Kit" at bounding box center [223, 419] width 30 height 15
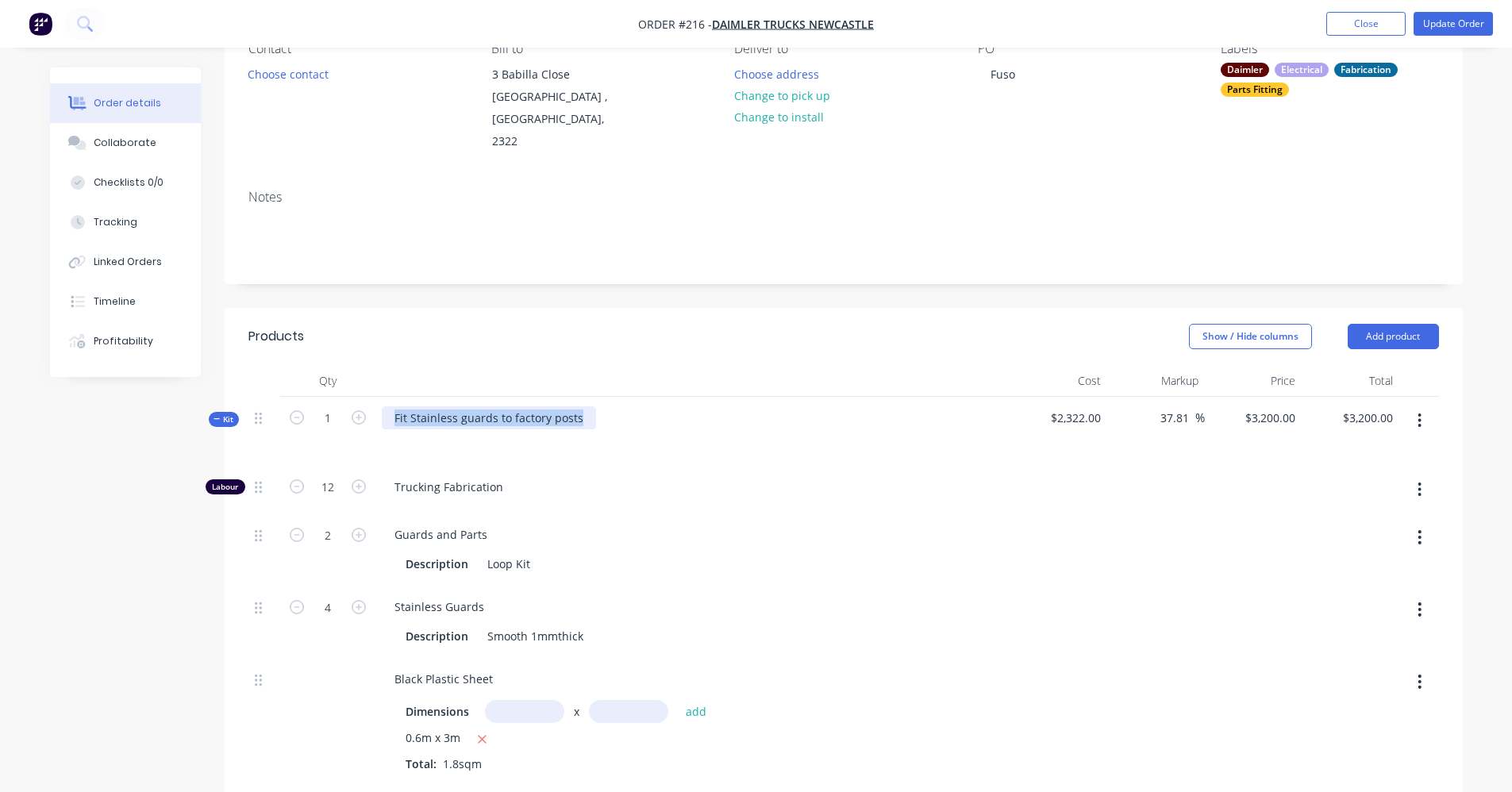
drag, startPoint x: 578, startPoint y: 395, endPoint x: 379, endPoint y: 396, distance: 199.0
click at [379, 397] on div "Fit Stainless guards to factory posts" at bounding box center [693, 431] width 635 height 69
click at [470, 406] on div "Fit Supplied gurds" at bounding box center [443, 418] width 123 height 23
click at [499, 478] on span "Trucking Fabrication" at bounding box center [699, 486] width 610 height 16
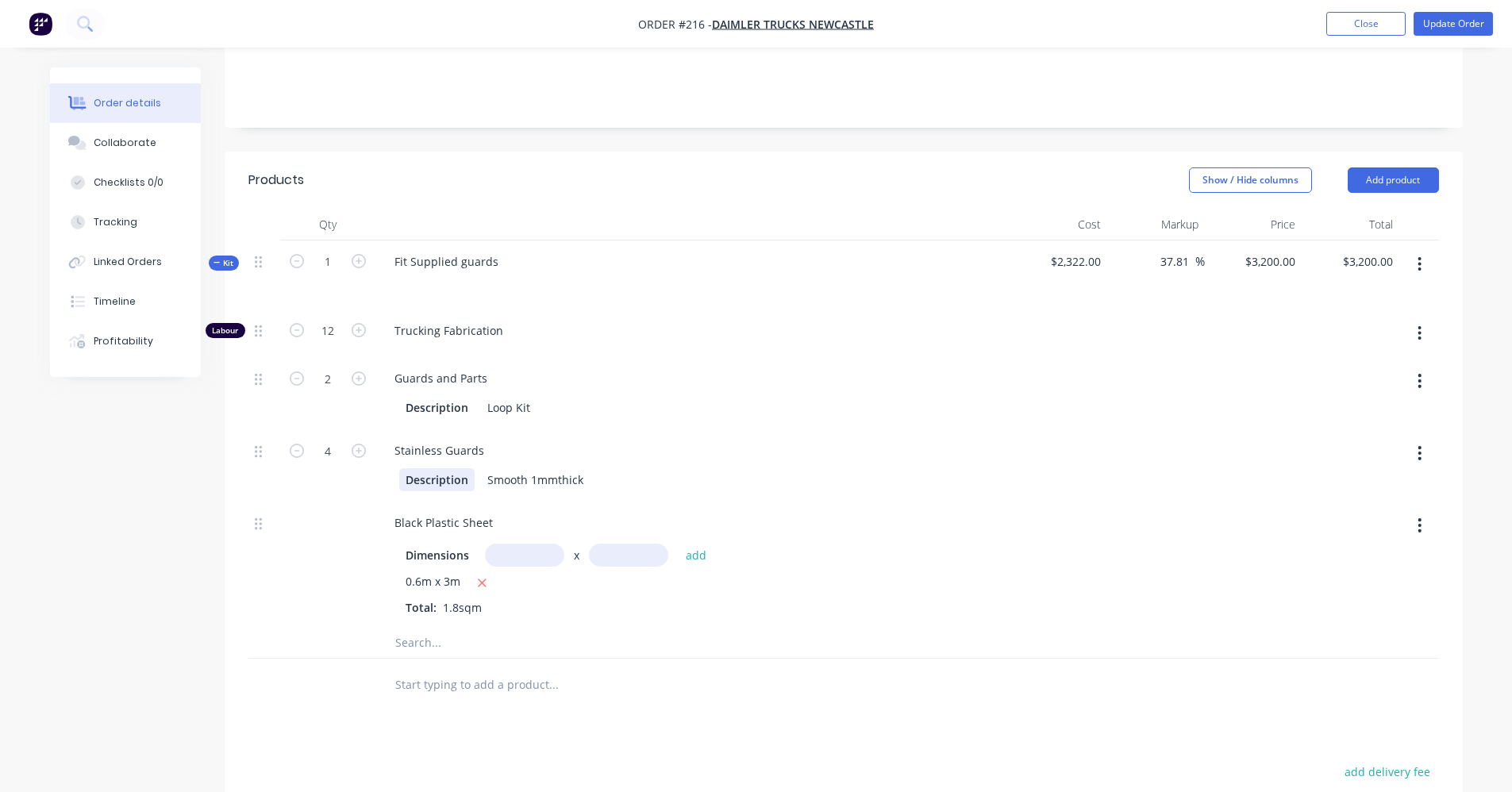
scroll to position [318, 0]
click at [1423, 364] on button "button" at bounding box center [1419, 379] width 37 height 29
click at [1358, 472] on div "Delete" at bounding box center [1363, 483] width 122 height 23
type input "$3,147.6314"
type input "$3,147.63"
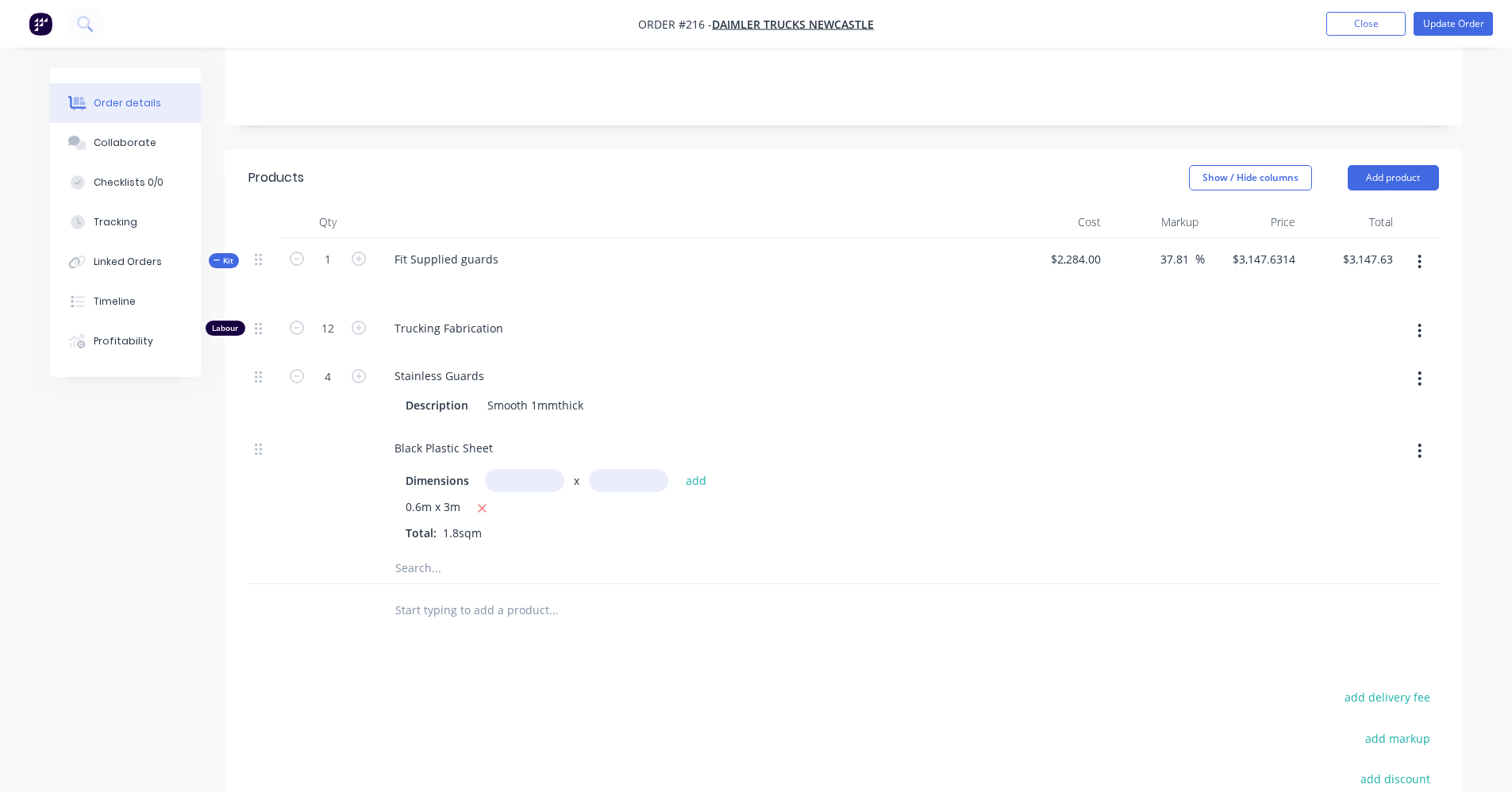
click at [1419, 370] on icon "button" at bounding box center [1419, 378] width 4 height 17
click at [1330, 472] on div "Delete" at bounding box center [1363, 483] width 122 height 23
type input "$1,504.9096"
type input "$1,504.91"
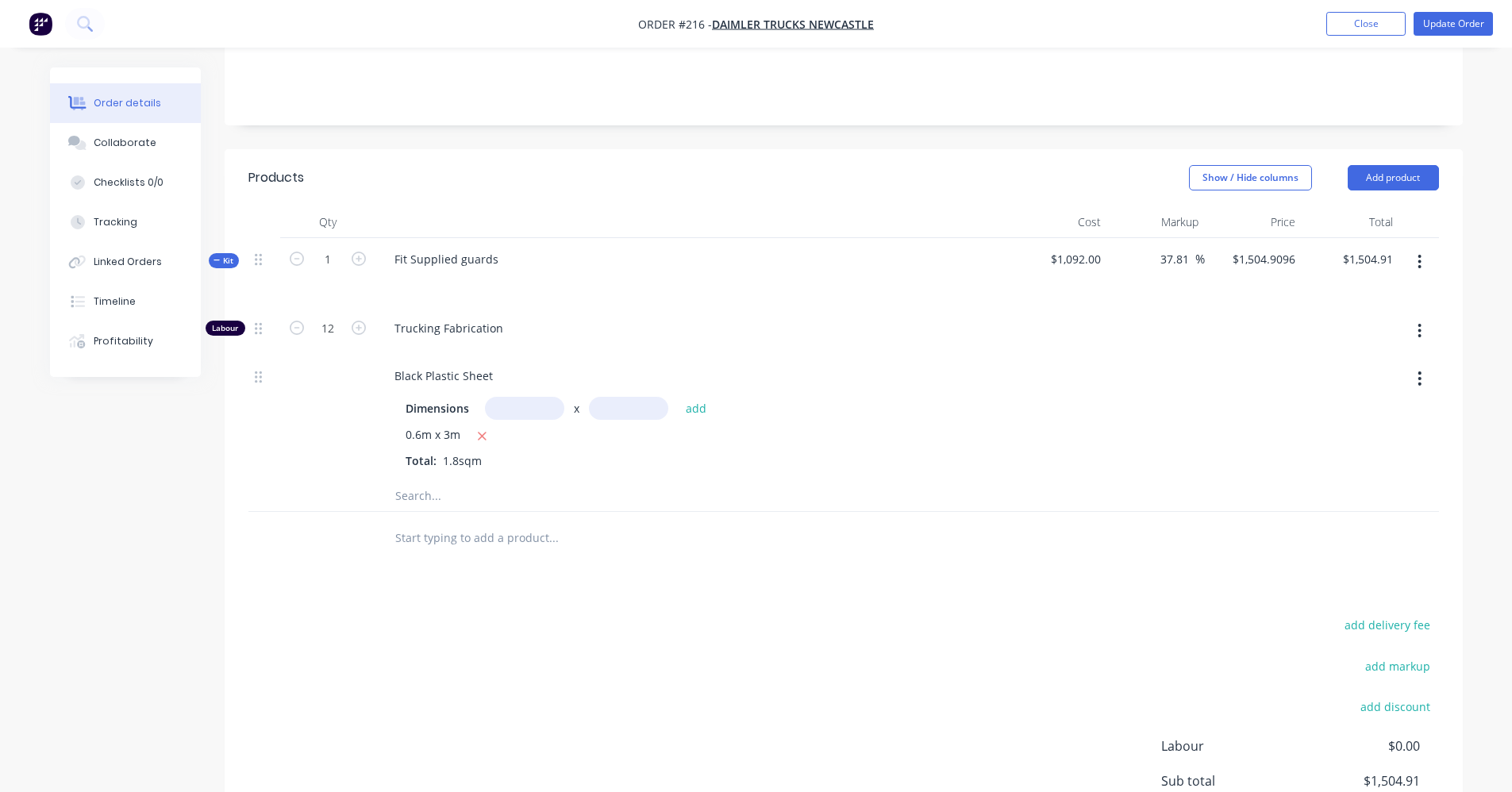
click at [1418, 370] on icon "button" at bounding box center [1419, 378] width 4 height 17
click at [1365, 472] on div "Delete" at bounding box center [1363, 483] width 122 height 23
type input "$1,405.6848"
type input "$1,405.68"
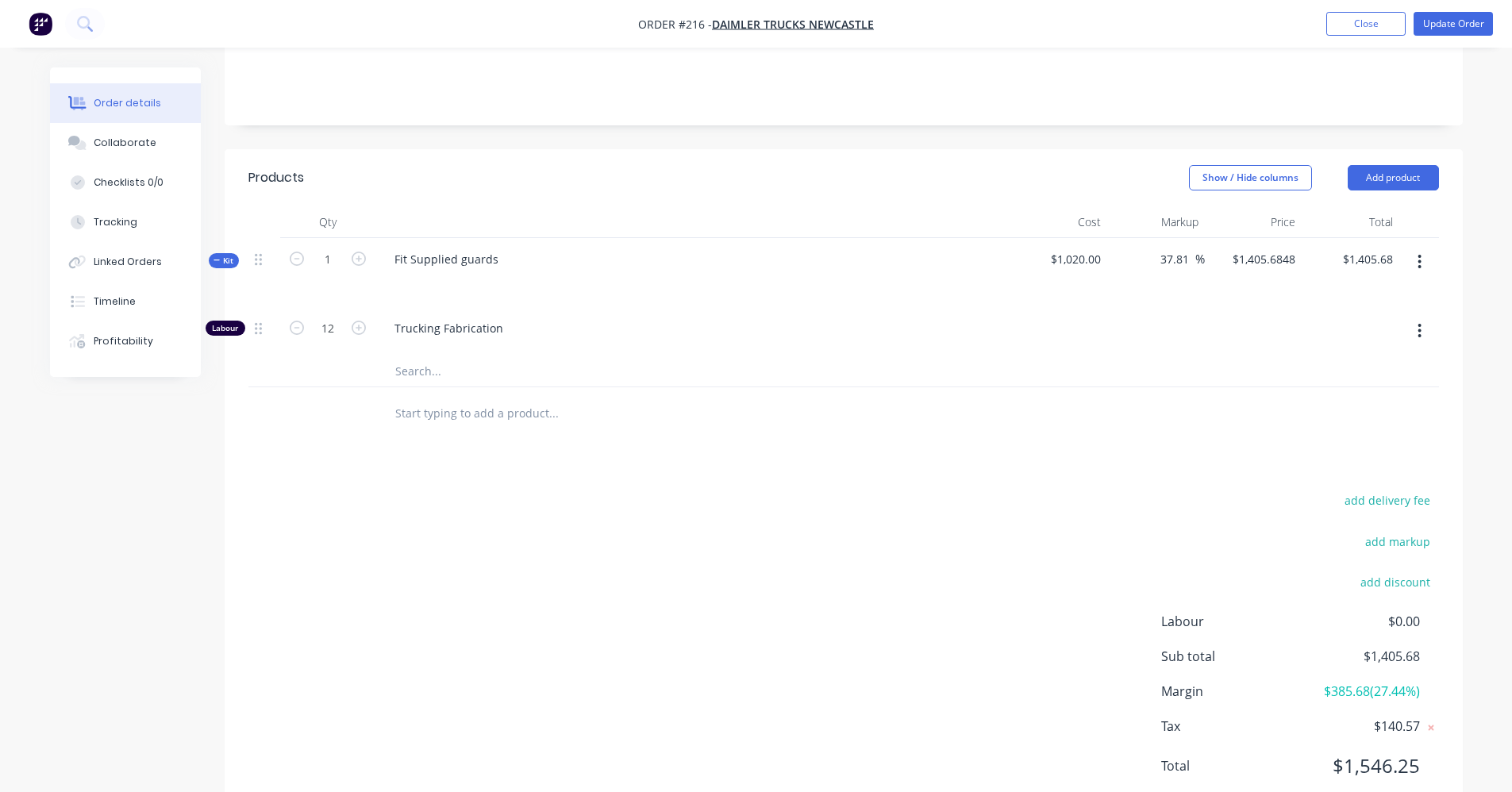
click at [1422, 253] on icon "button" at bounding box center [1419, 262] width 4 height 17
click at [1397, 292] on div "Add product to kit" at bounding box center [1363, 304] width 122 height 23
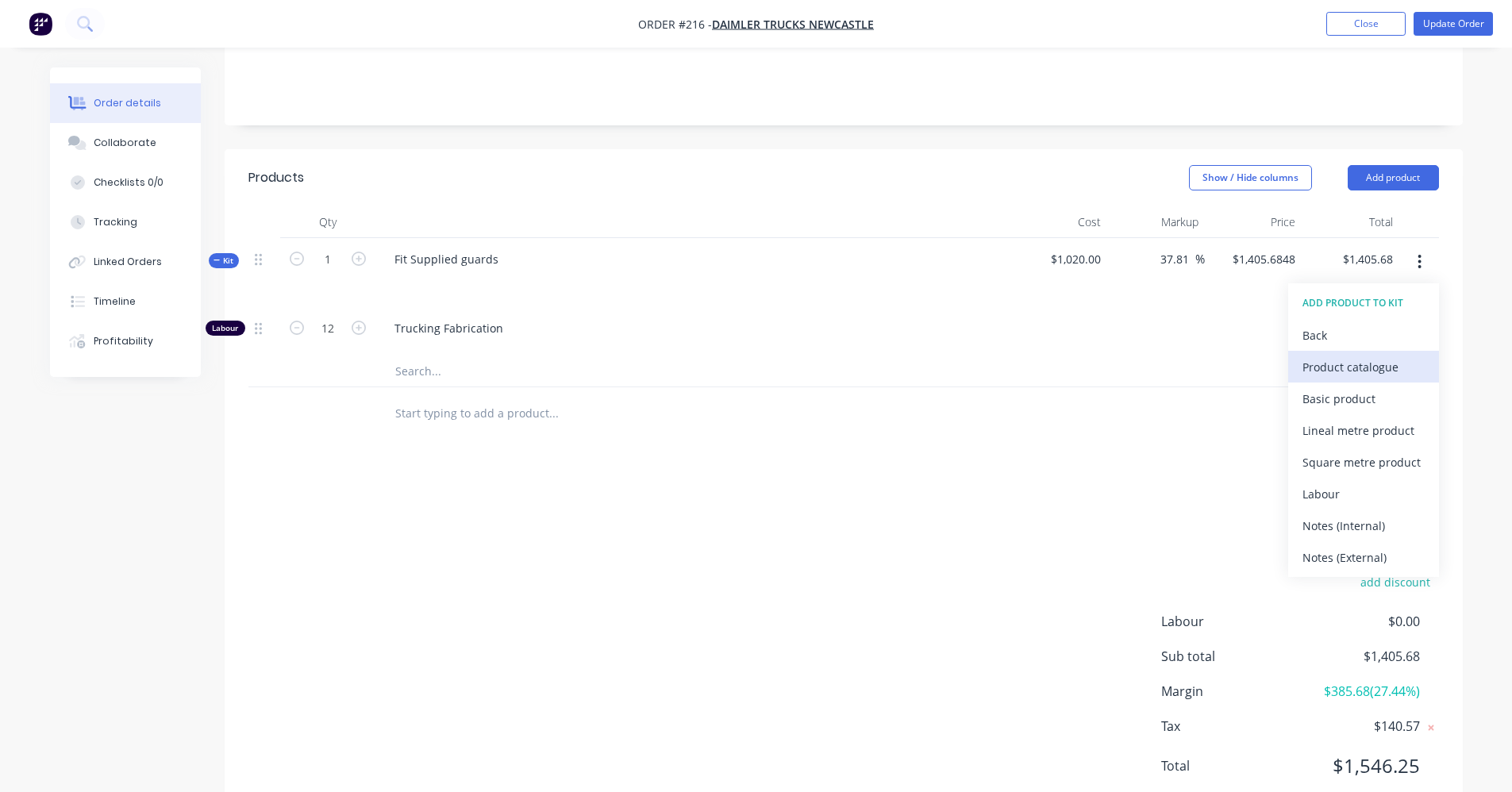
click at [1327, 355] on div "Product catalogue" at bounding box center [1363, 367] width 122 height 23
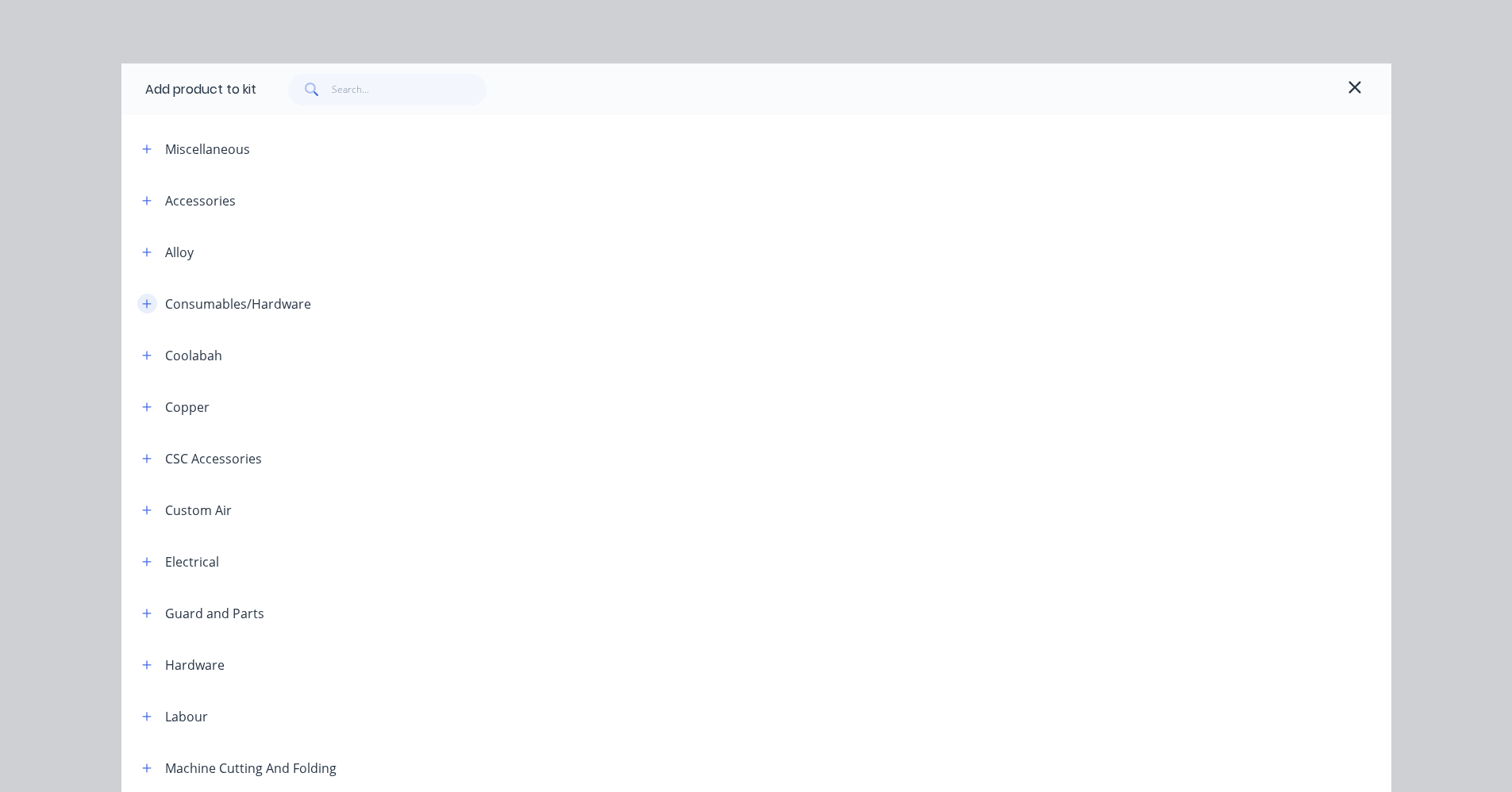
click at [142, 309] on icon "button" at bounding box center [146, 304] width 10 height 11
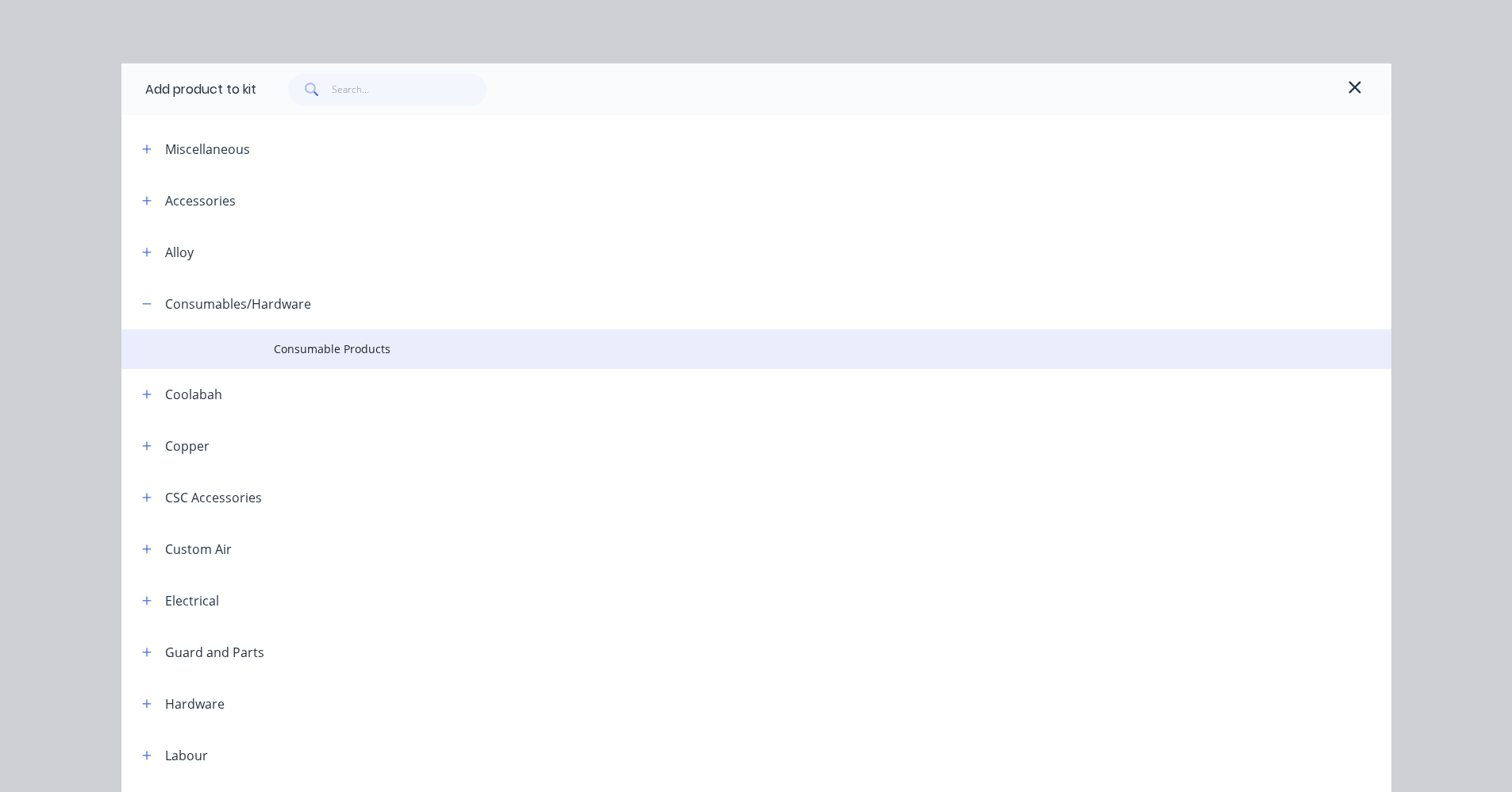
click at [307, 356] on span "Consumable Products" at bounding box center [721, 348] width 894 height 16
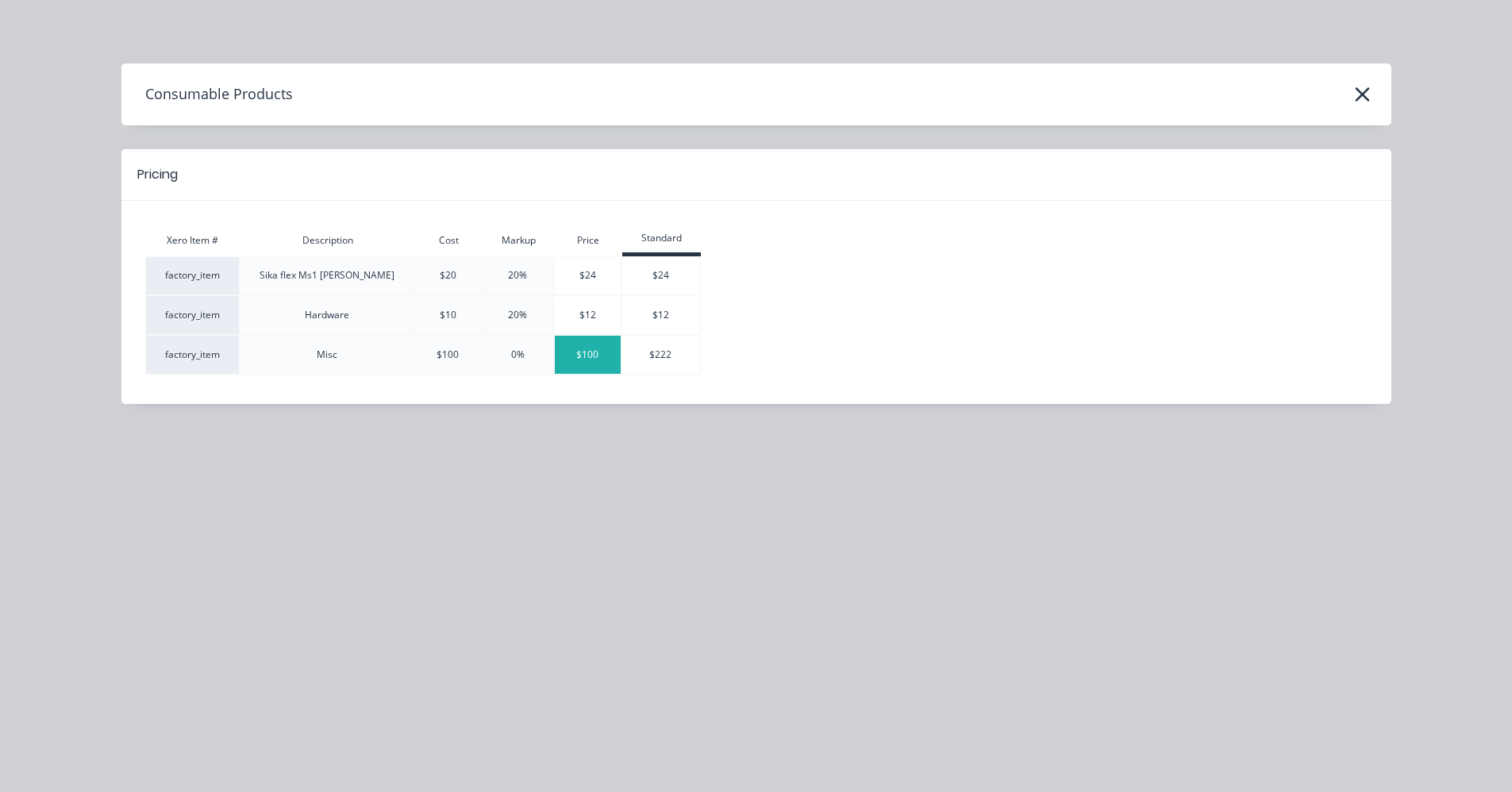
type input "$1,543.497"
type input "$1,543.50"
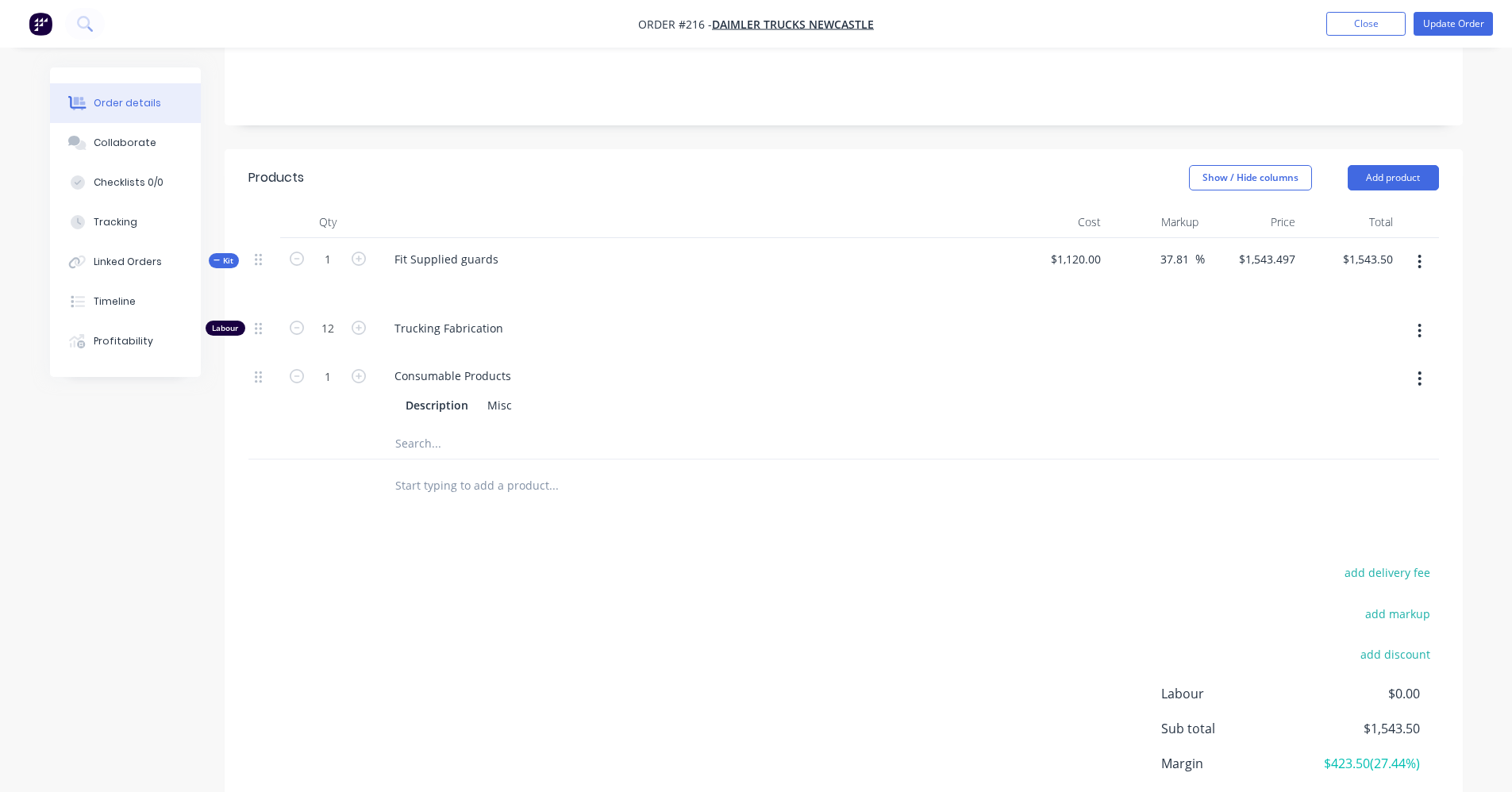
click at [525, 469] on input "text" at bounding box center [553, 484] width 318 height 32
click at [734, 469] on div at bounding box center [620, 484] width 476 height 32
click at [1407, 165] on button "Add product" at bounding box center [1393, 178] width 91 height 25
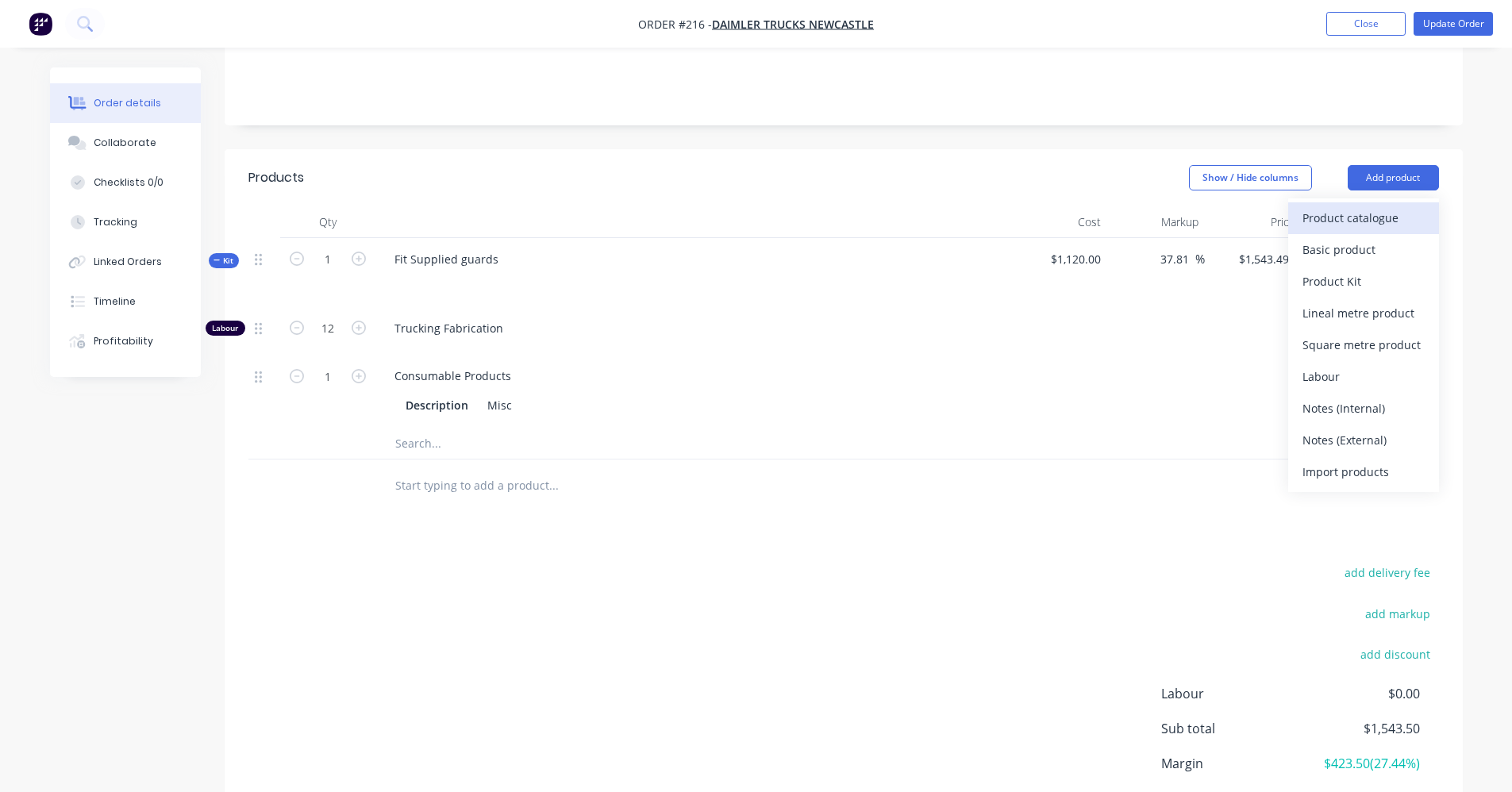
click at [1383, 207] on div "Product catalogue" at bounding box center [1363, 218] width 122 height 23
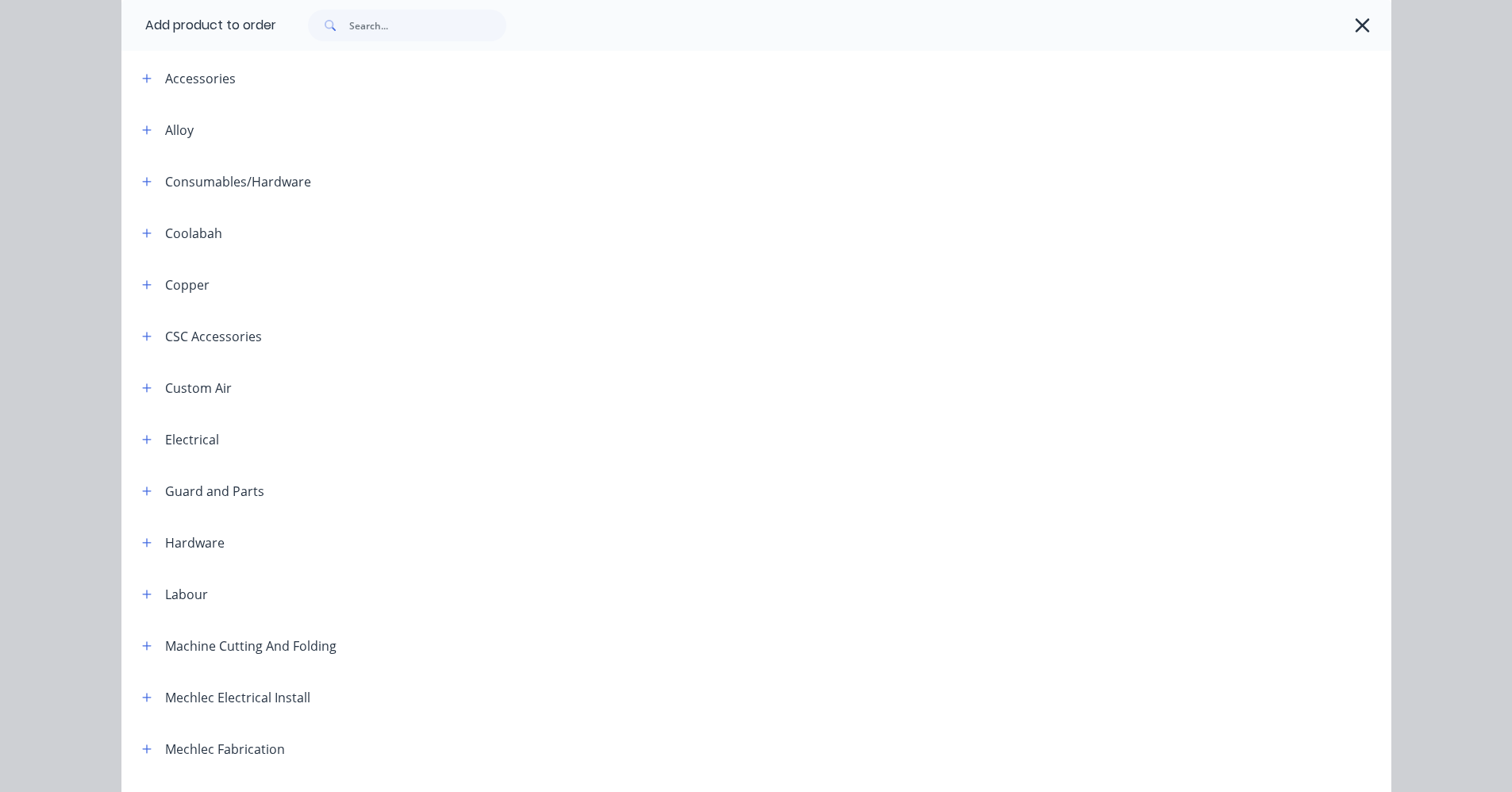
scroll to position [0, 0]
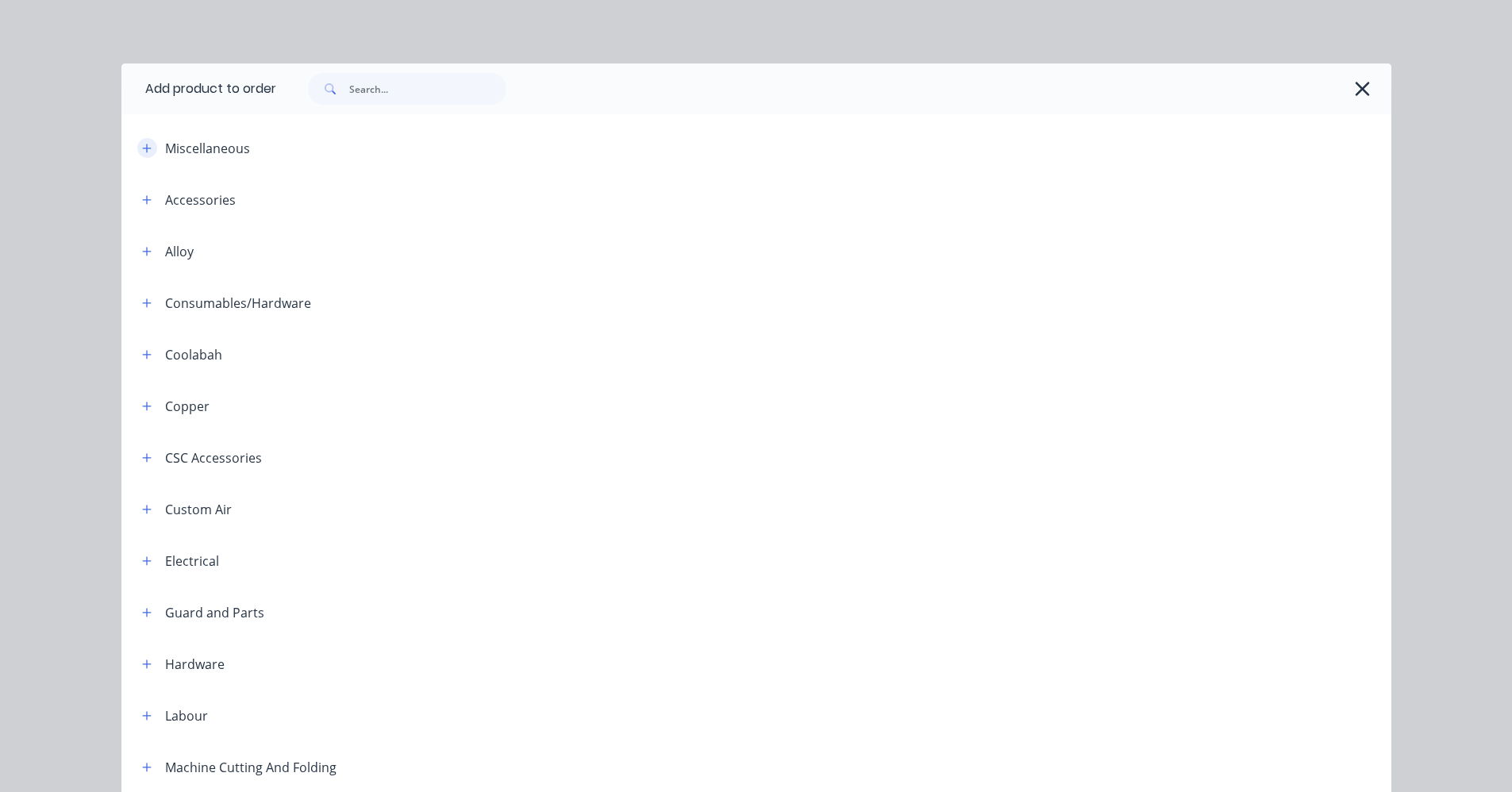
click at [146, 143] on button "button" at bounding box center [147, 148] width 20 height 20
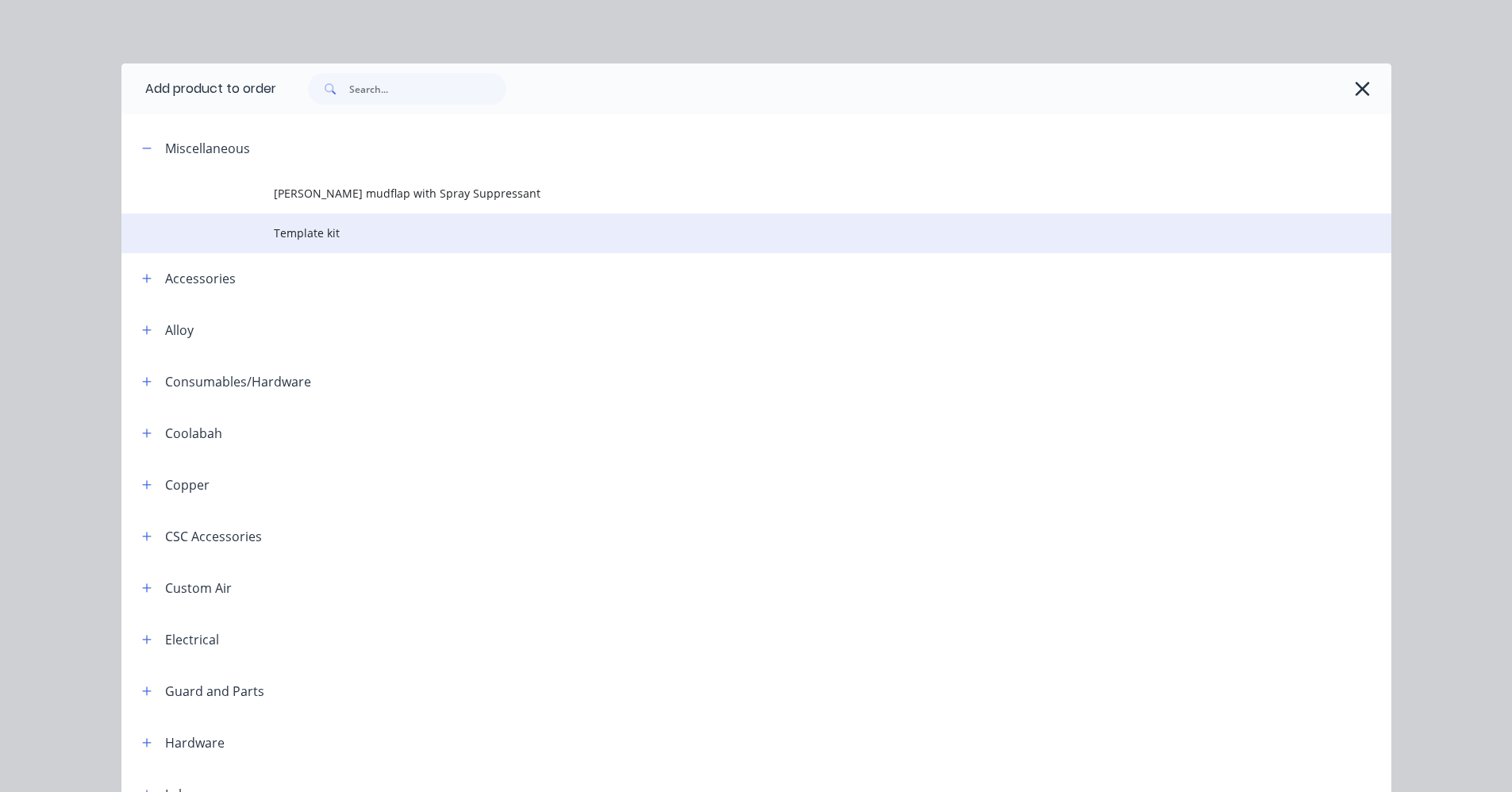
click at [278, 241] on span "Template kit" at bounding box center [721, 233] width 894 height 16
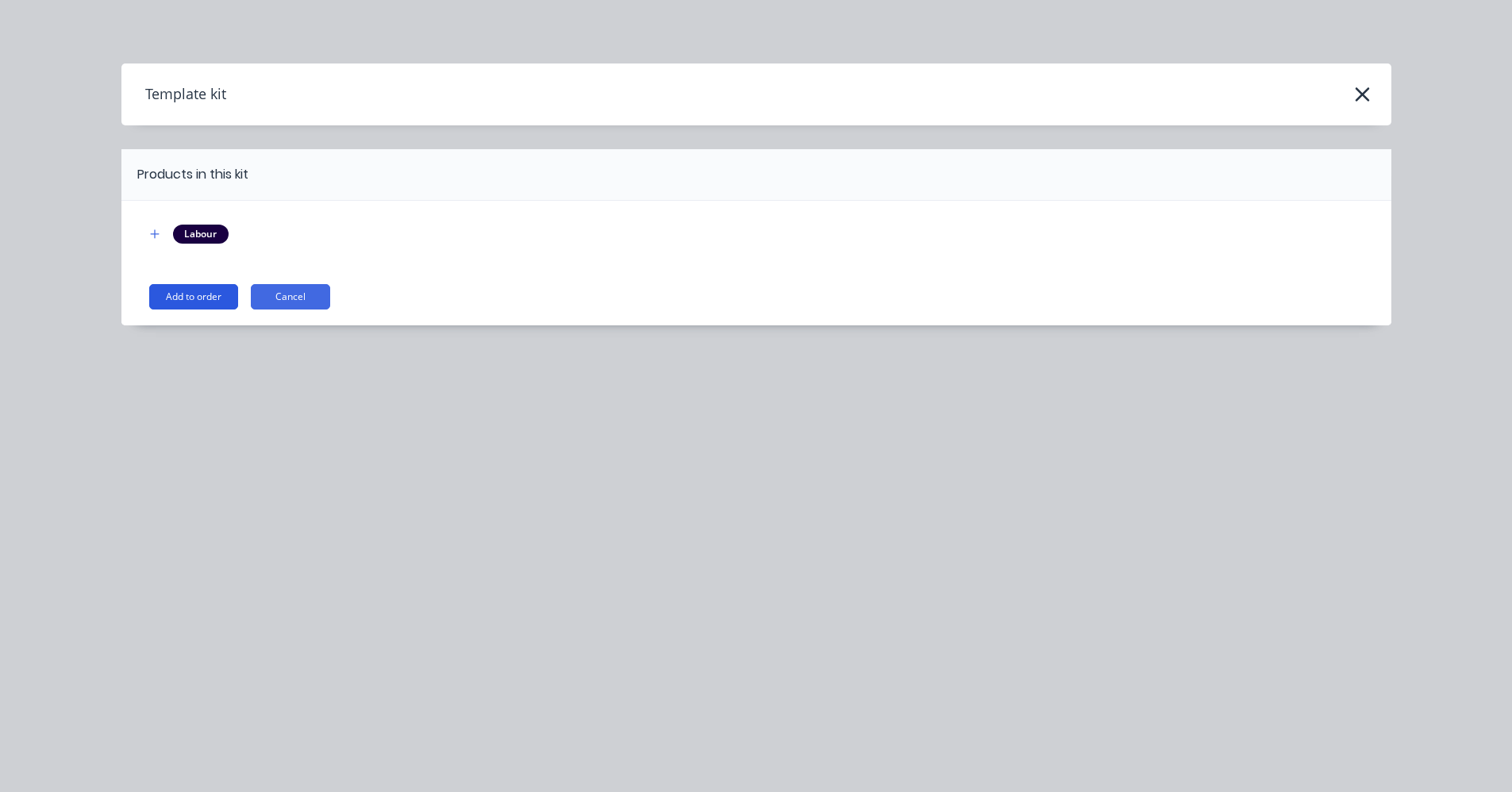
click at [206, 295] on button "Add to order" at bounding box center [193, 297] width 89 height 25
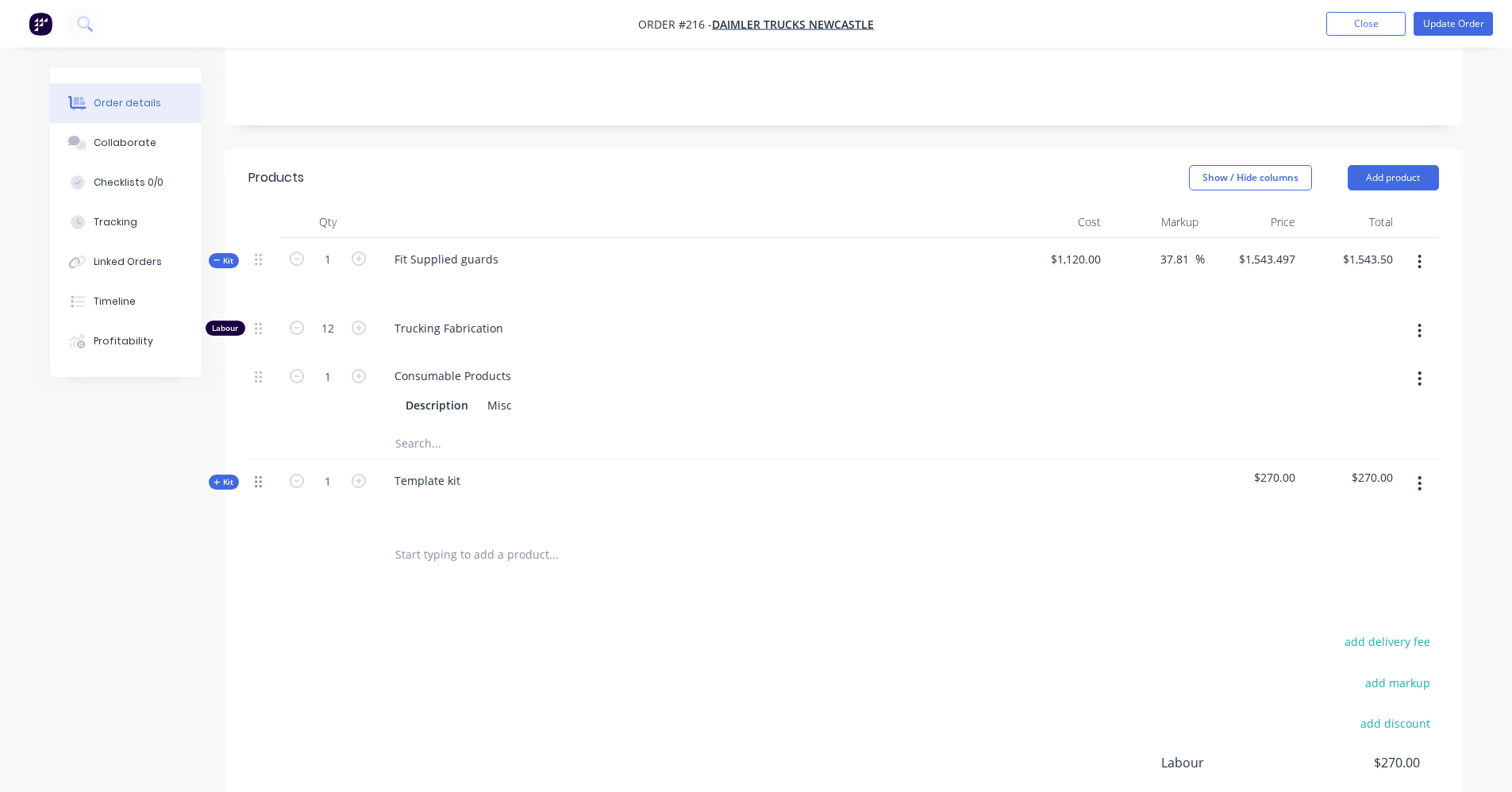
click at [227, 476] on span "Kit" at bounding box center [224, 482] width 21 height 12
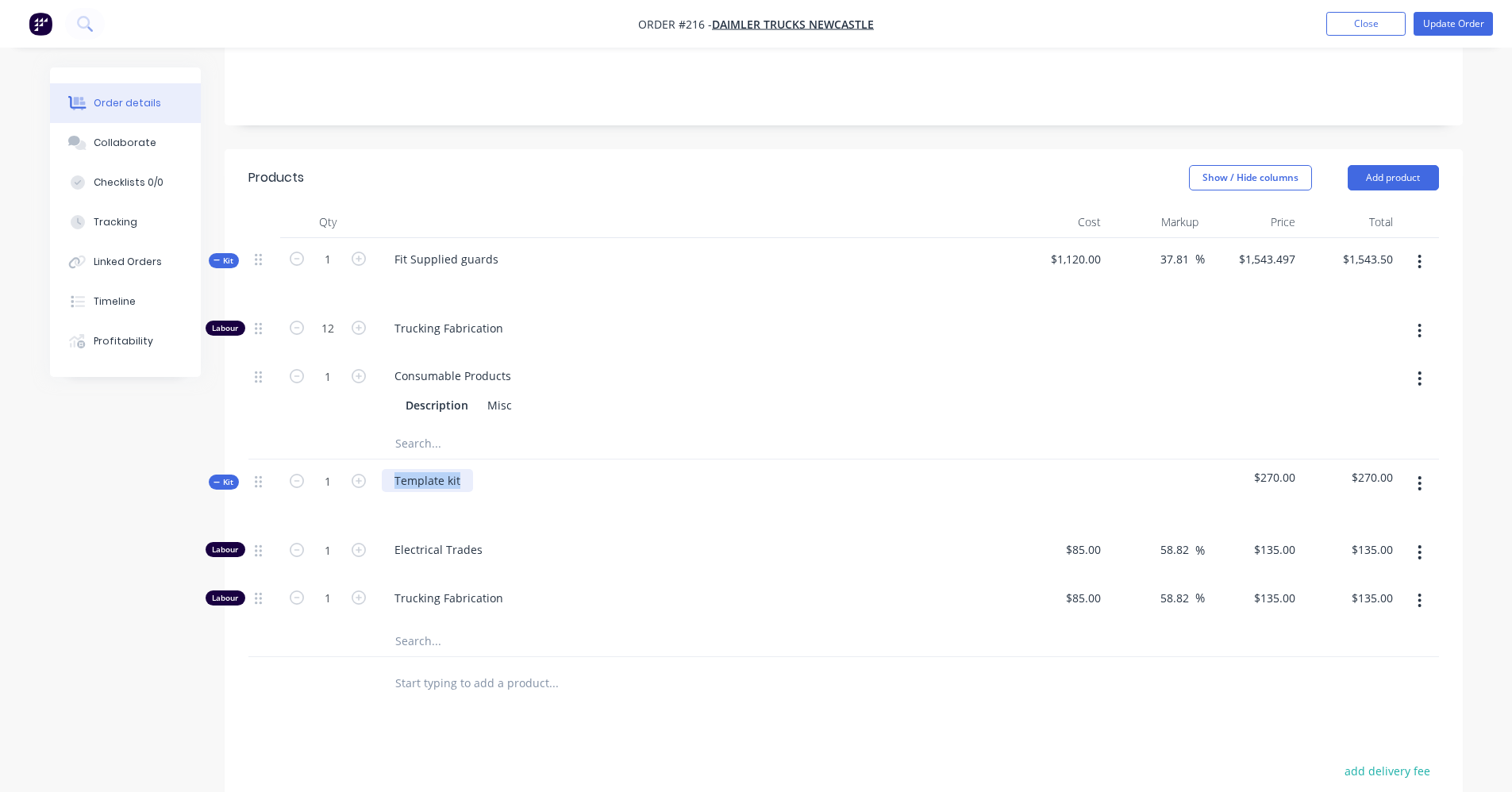
drag, startPoint x: 466, startPoint y: 456, endPoint x: 388, endPoint y: 463, distance: 78.3
click at [388, 469] on div "Template kit" at bounding box center [427, 481] width 91 height 23
click at [408, 469] on div at bounding box center [433, 481] width 103 height 23
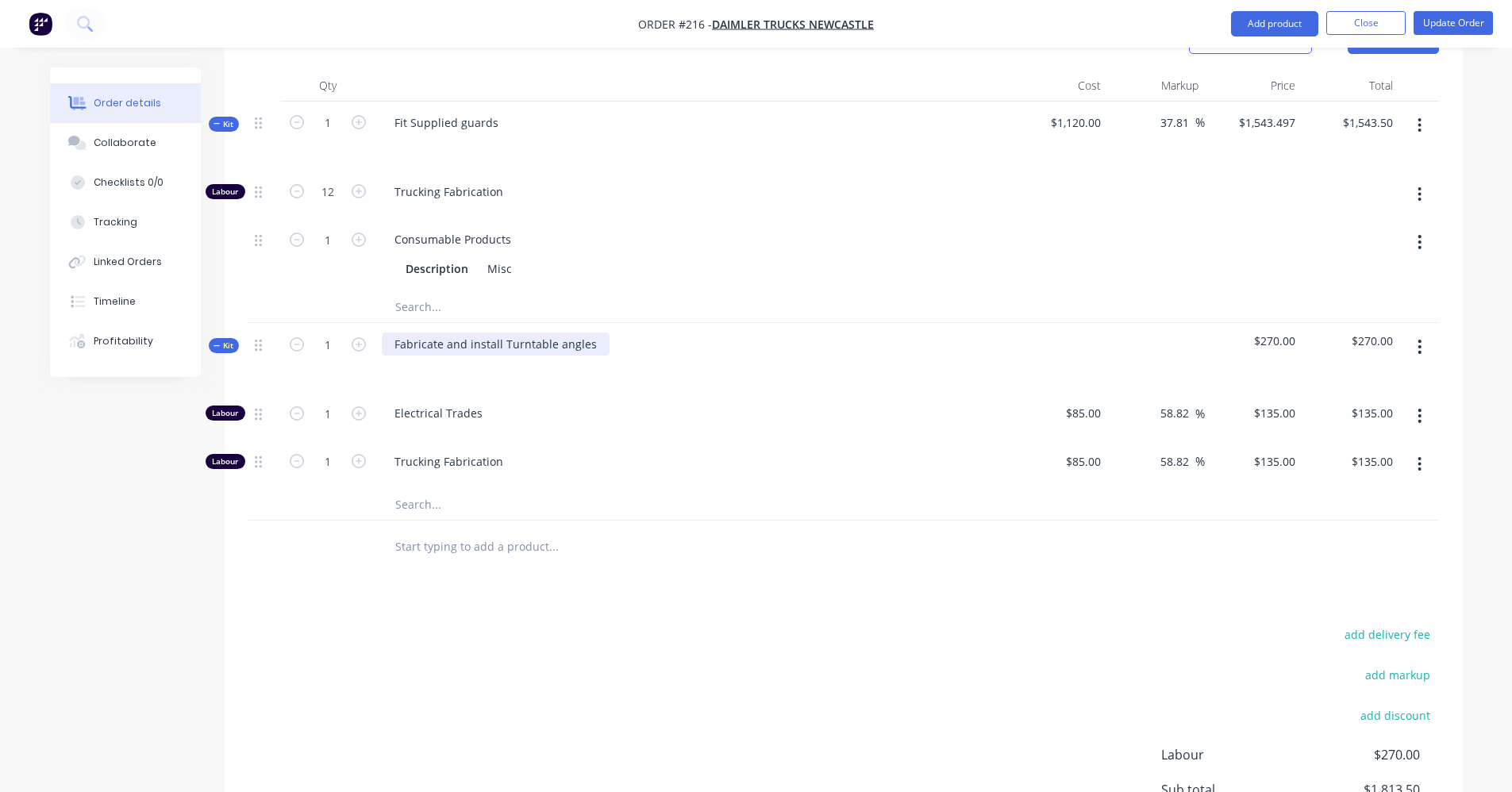
scroll to position [476, 0]
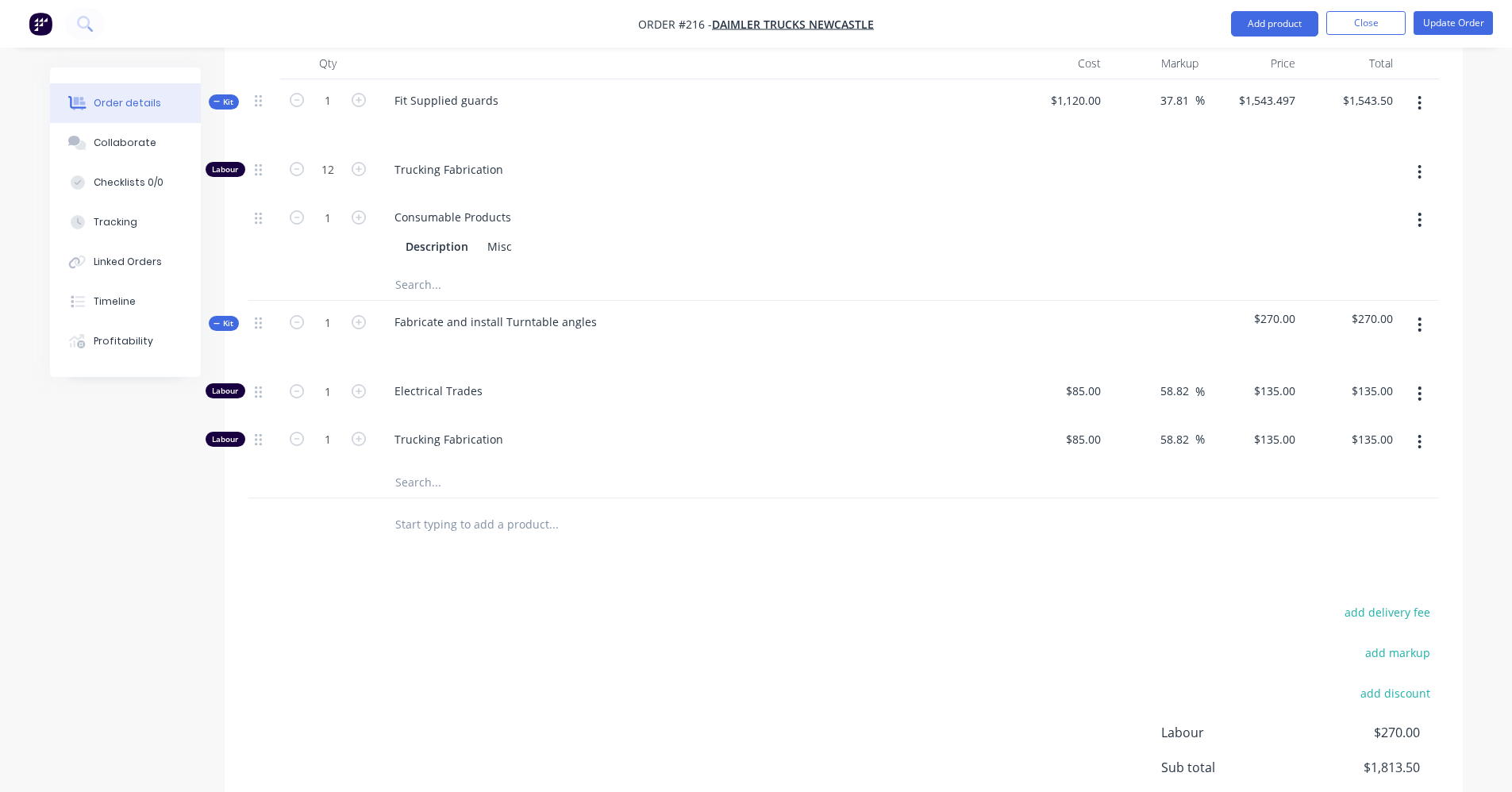
click at [1424, 380] on button "button" at bounding box center [1419, 394] width 37 height 29
click at [1406, 487] on div "Delete" at bounding box center [1363, 499] width 122 height 23
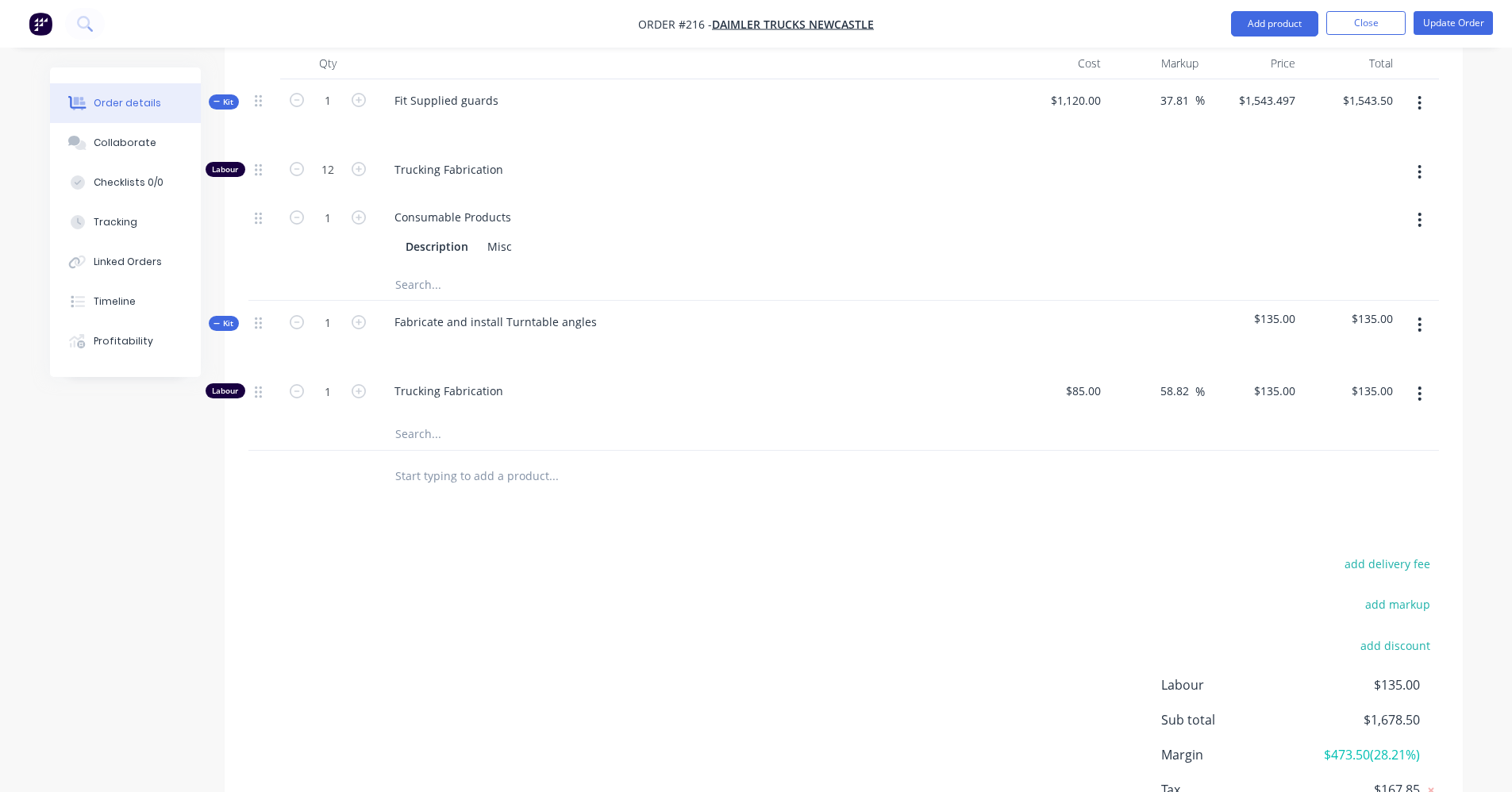
click at [1416, 310] on button "button" at bounding box center [1419, 325] width 37 height 29
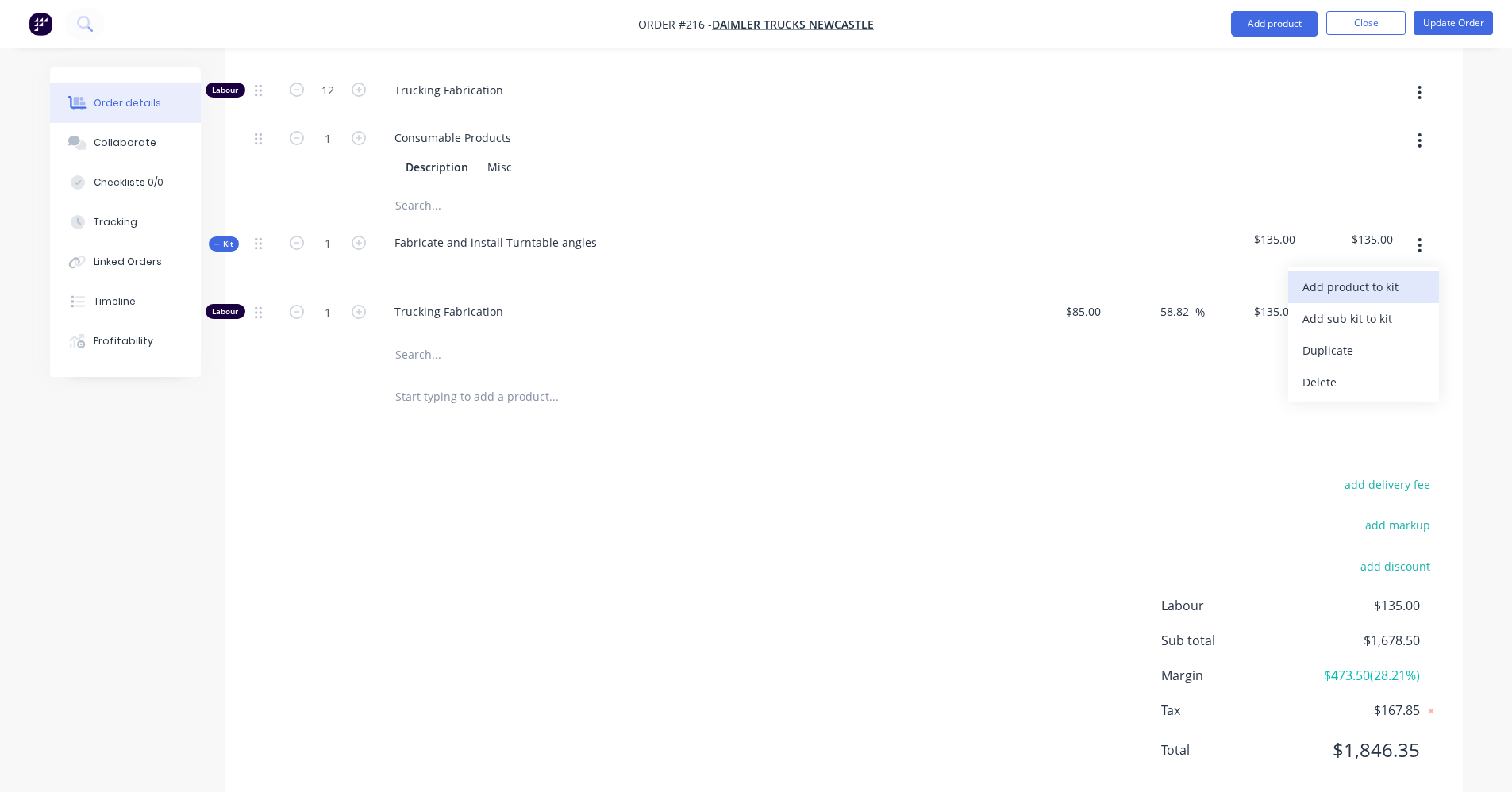
click at [1375, 275] on div "Add product to kit" at bounding box center [1363, 287] width 122 height 23
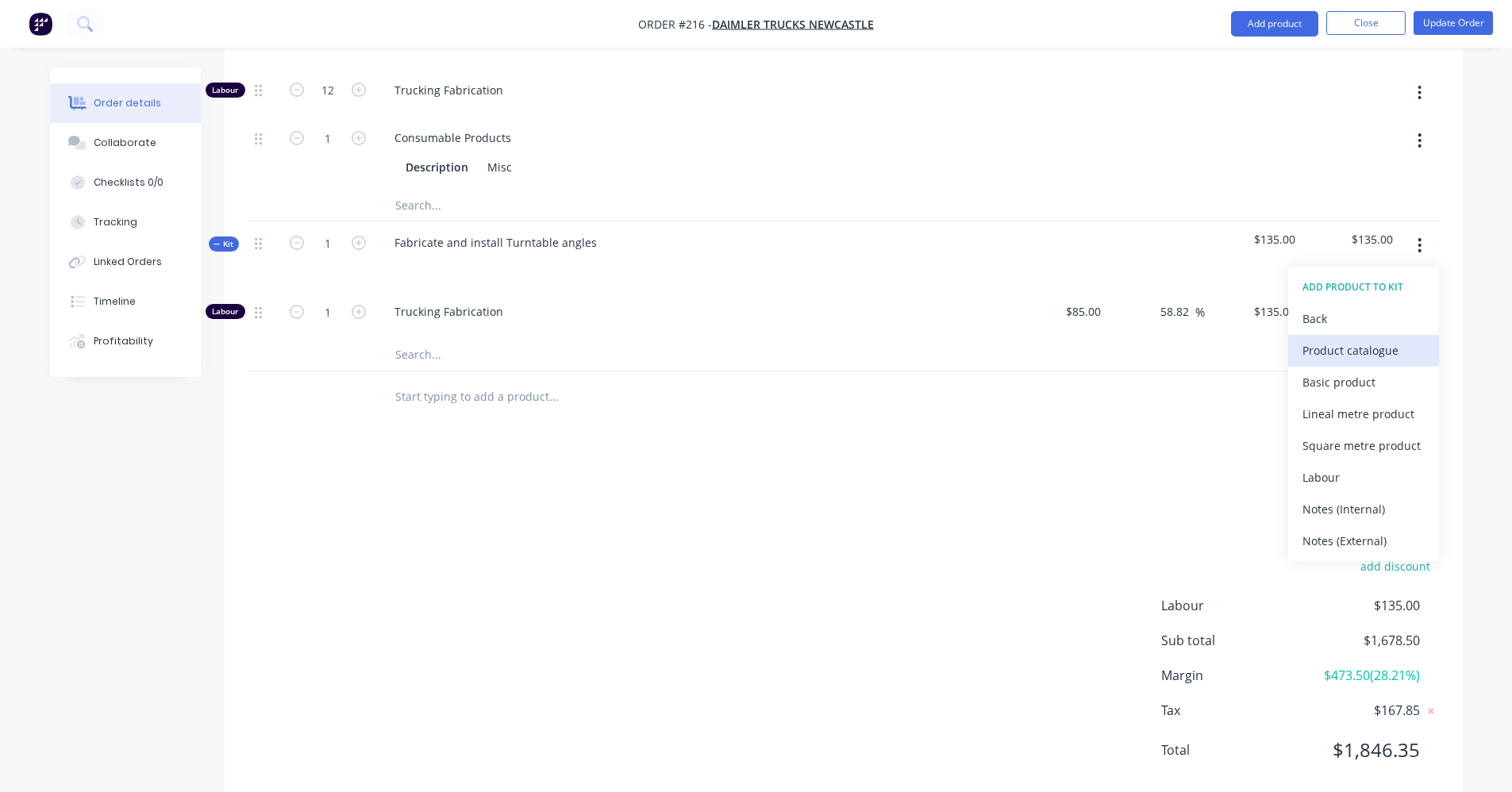
click at [1369, 339] on div "Product catalogue" at bounding box center [1363, 351] width 122 height 23
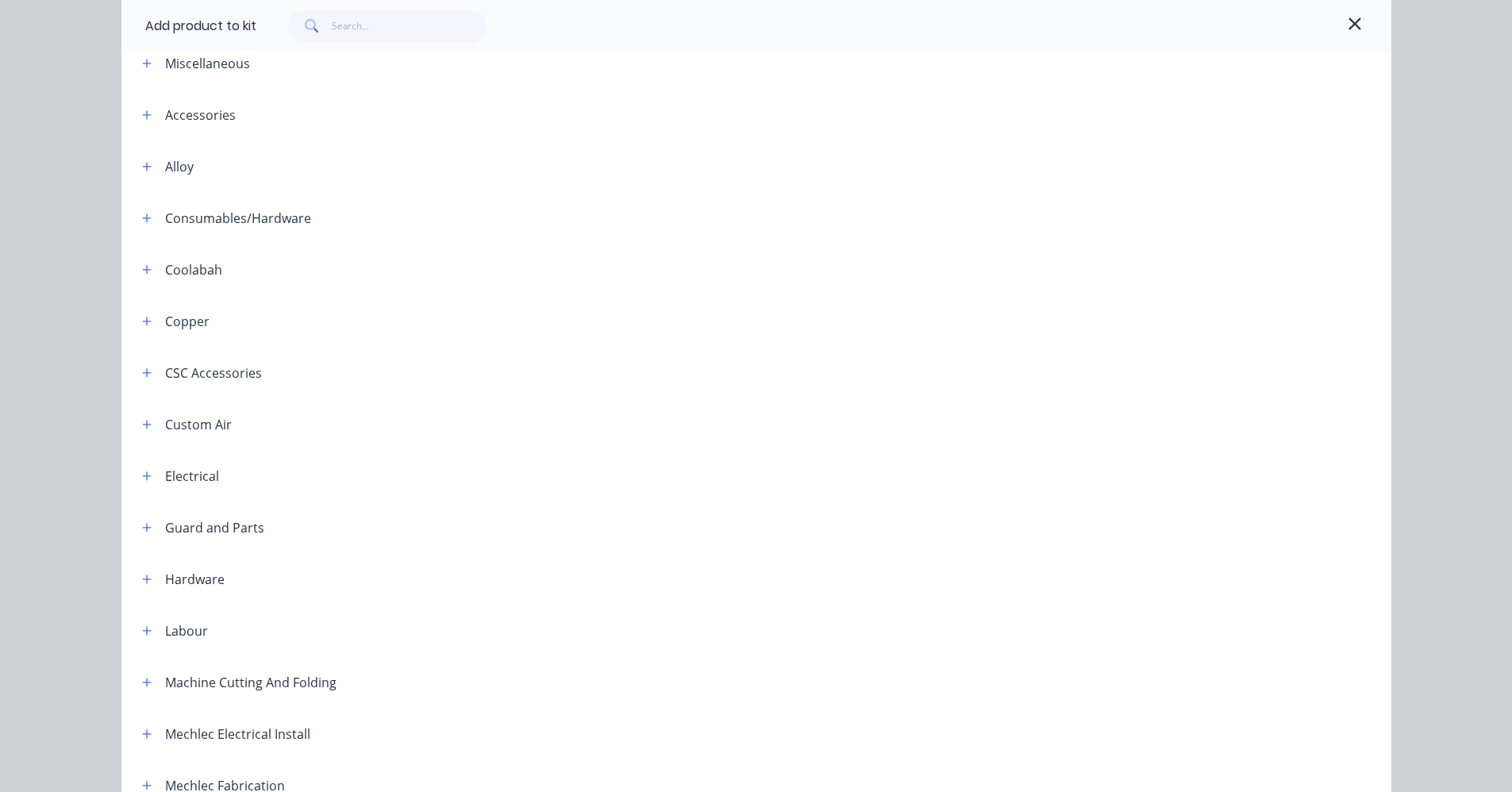
scroll to position [238, 0]
click at [142, 535] on icon "button" at bounding box center [146, 530] width 10 height 11
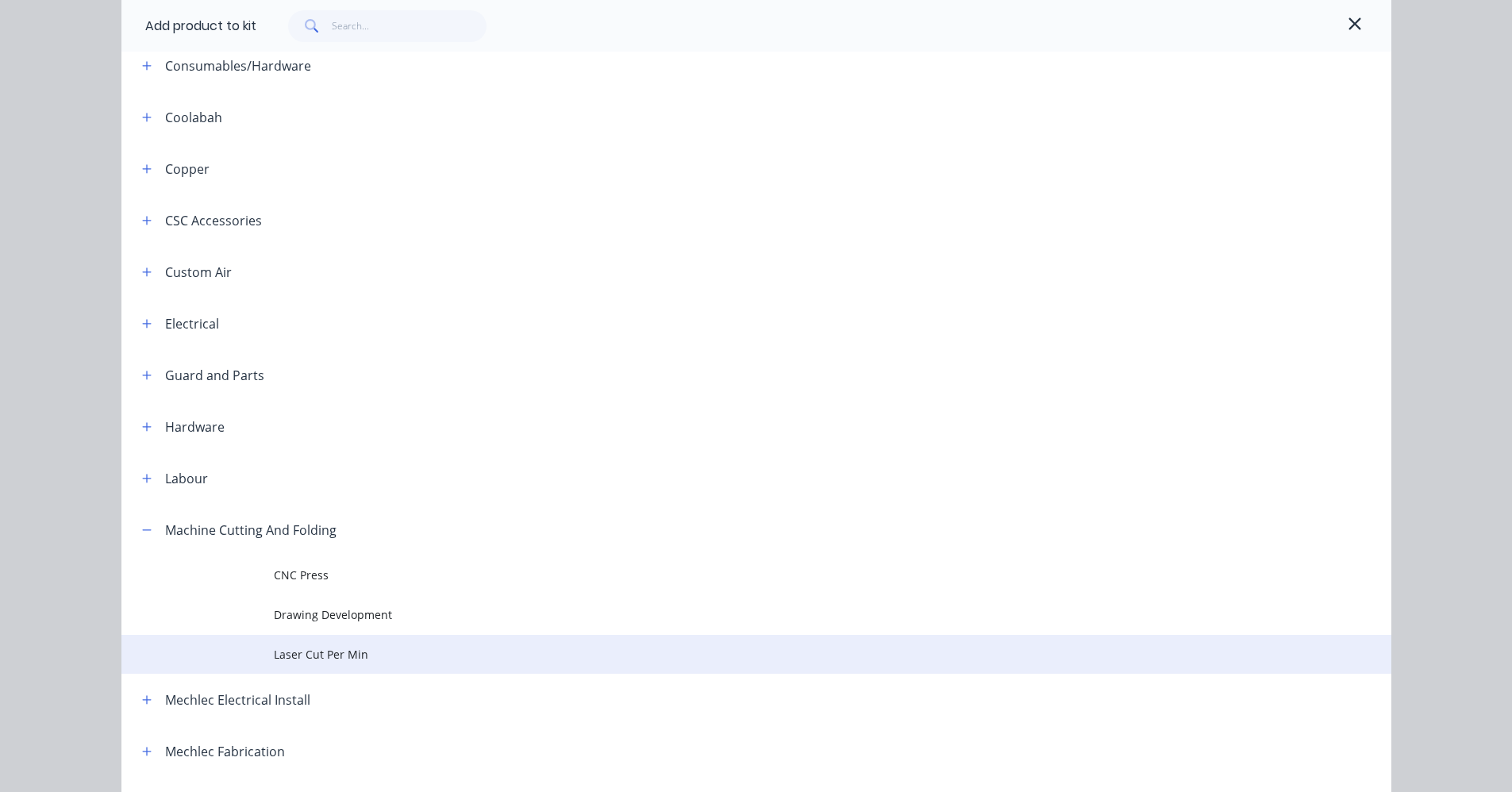
click at [309, 659] on span "Laser Cut Per Min" at bounding box center [721, 654] width 894 height 16
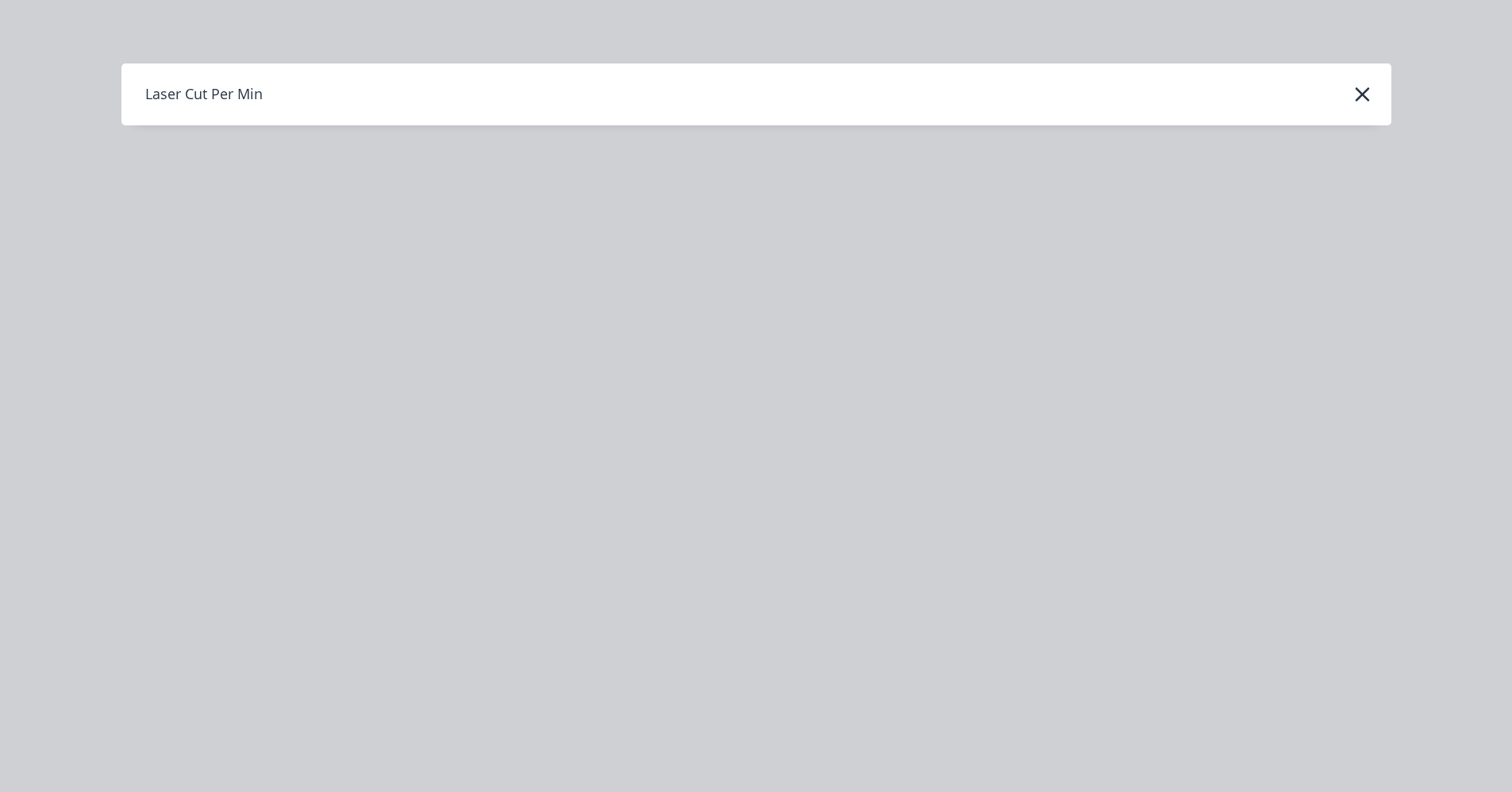
scroll to position [0, 0]
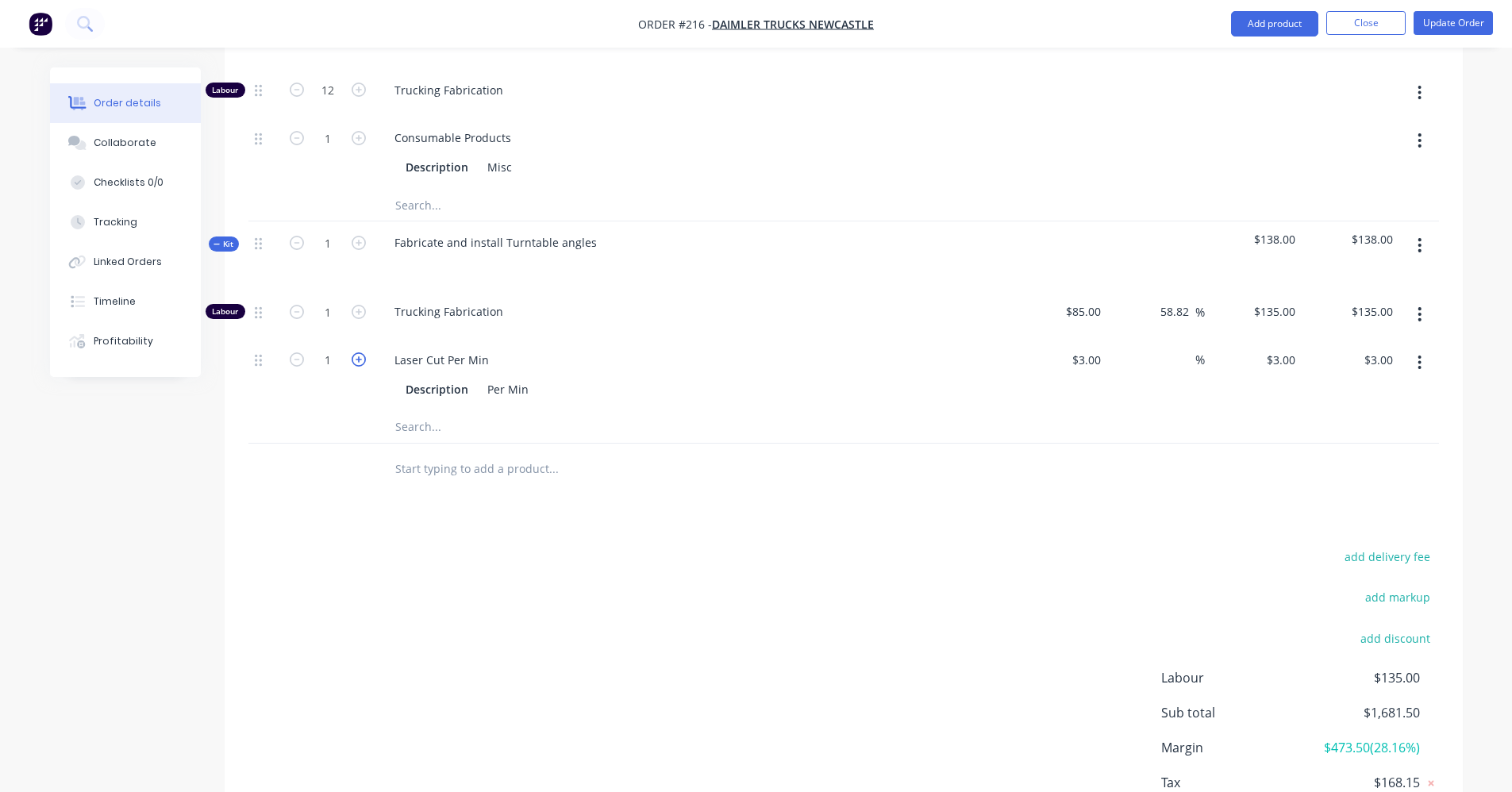
click at [353, 353] on icon "button" at bounding box center [359, 360] width 14 height 14
type input "2"
type input "$6.00"
click at [353, 353] on icon "button" at bounding box center [359, 360] width 14 height 14
type input "3"
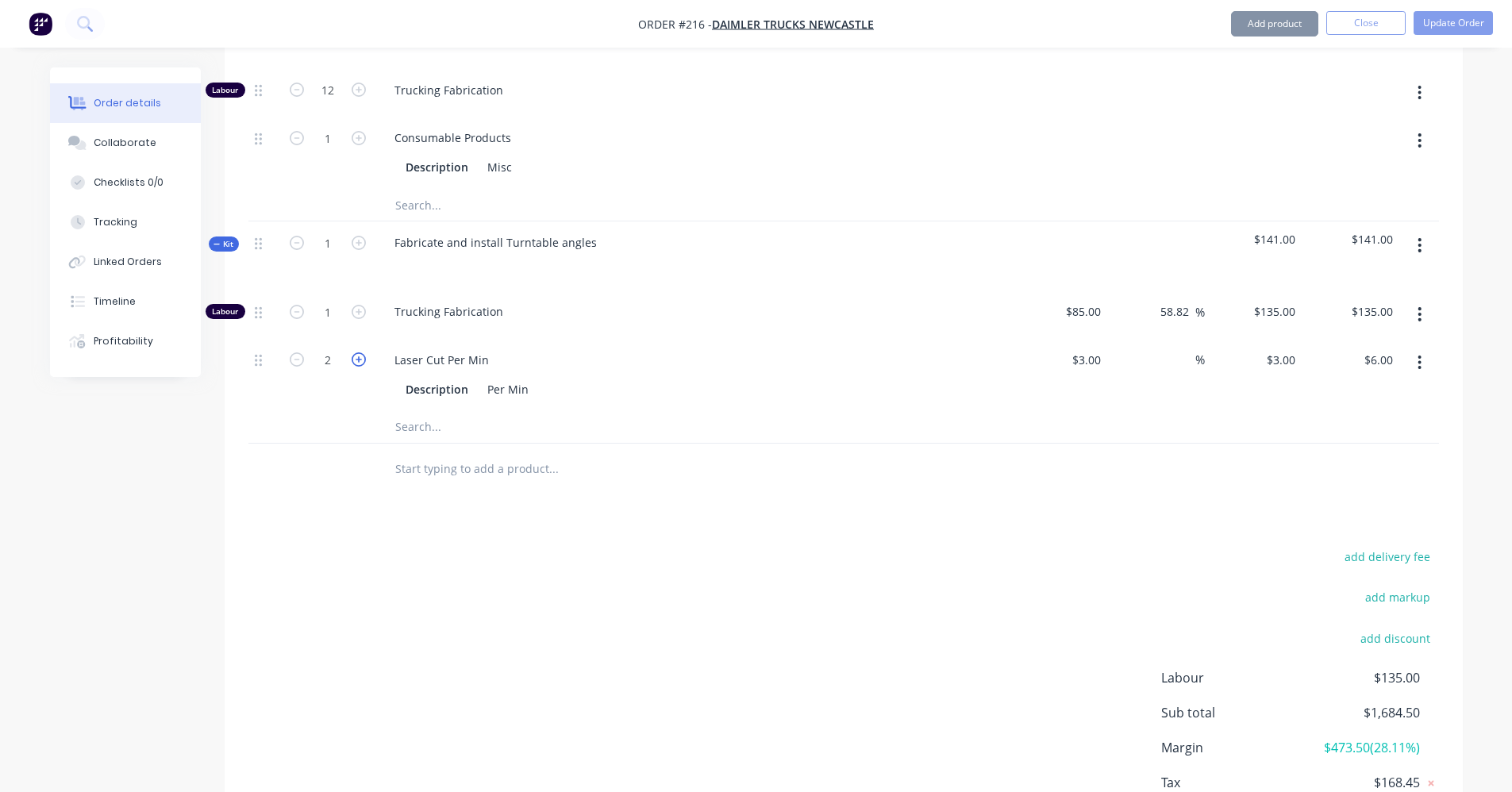
type input "$9.00"
click at [353, 353] on icon "button" at bounding box center [359, 360] width 14 height 14
type input "4"
type input "$12.00"
click at [353, 353] on icon "button" at bounding box center [359, 360] width 14 height 14
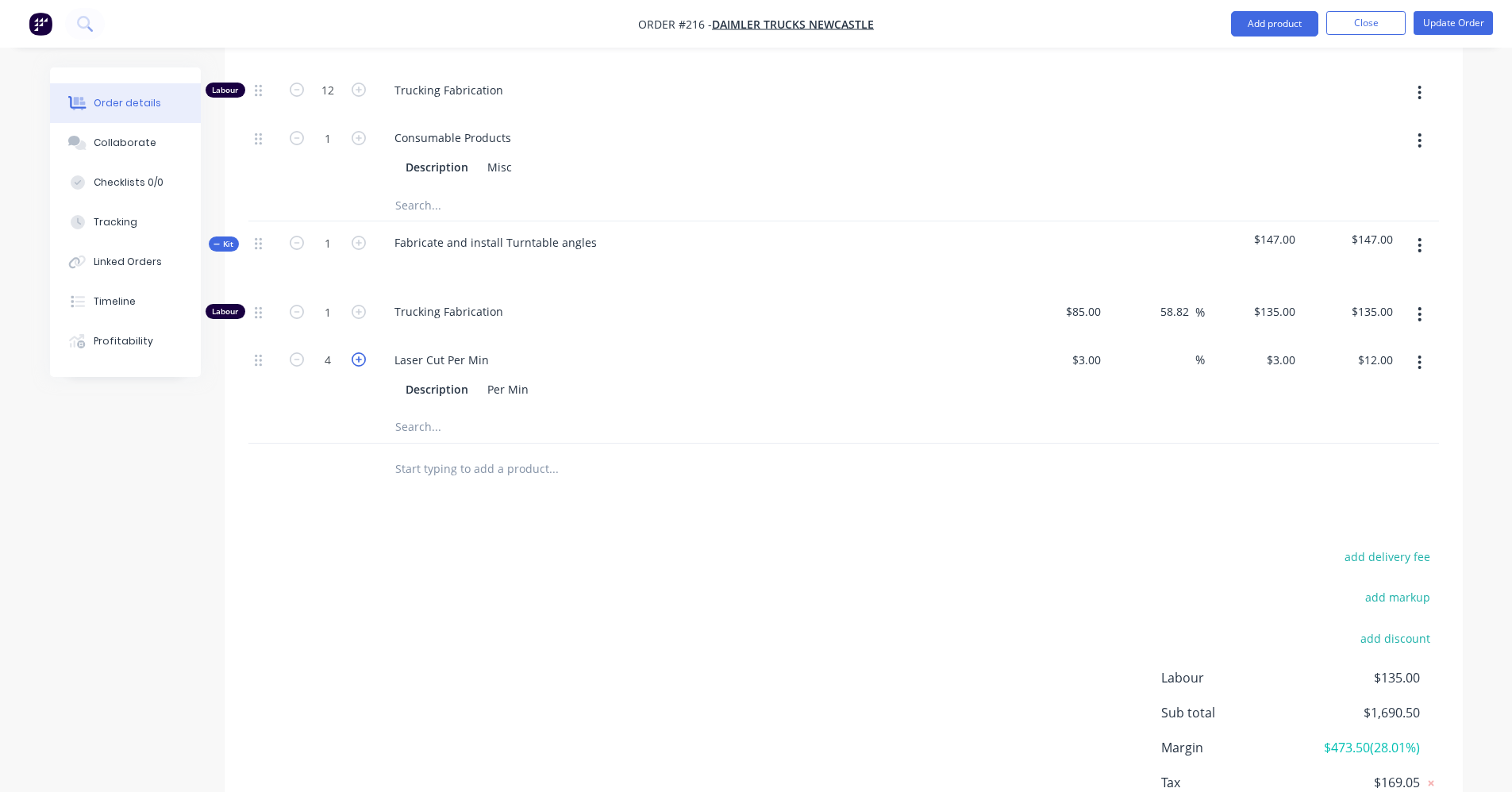
type input "5"
type input "$15.00"
click at [353, 353] on icon "button" at bounding box center [359, 360] width 14 height 14
type input "6"
type input "$18.00"
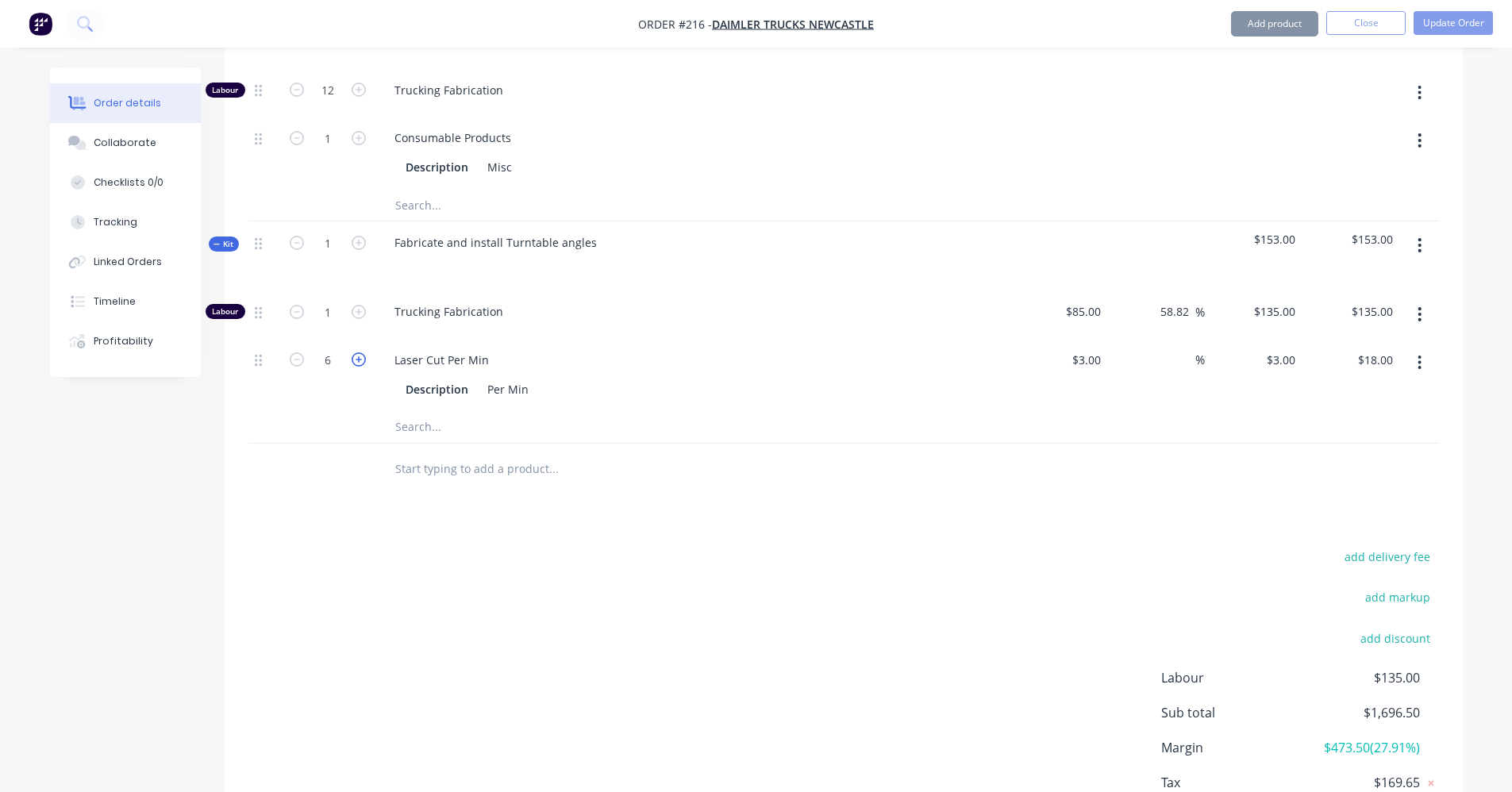
click at [353, 353] on icon "button" at bounding box center [359, 360] width 14 height 14
type input "7"
type input "$21.00"
click at [353, 353] on icon "button" at bounding box center [359, 360] width 14 height 14
type input "8"
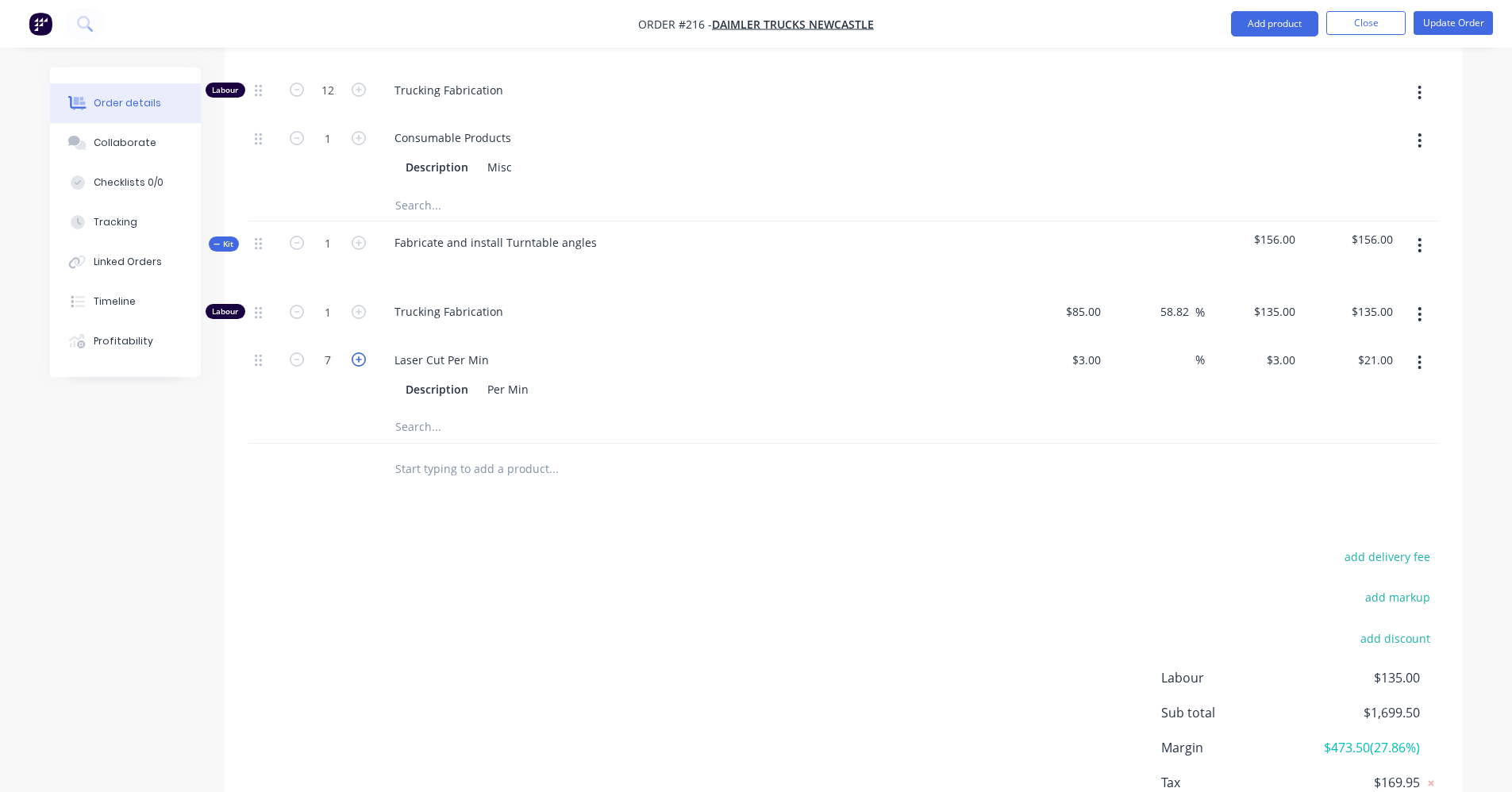
type input "$24.00"
click at [353, 353] on icon "button" at bounding box center [359, 360] width 14 height 14
type input "9"
type input "$27.00"
click at [353, 353] on icon "button" at bounding box center [359, 360] width 14 height 14
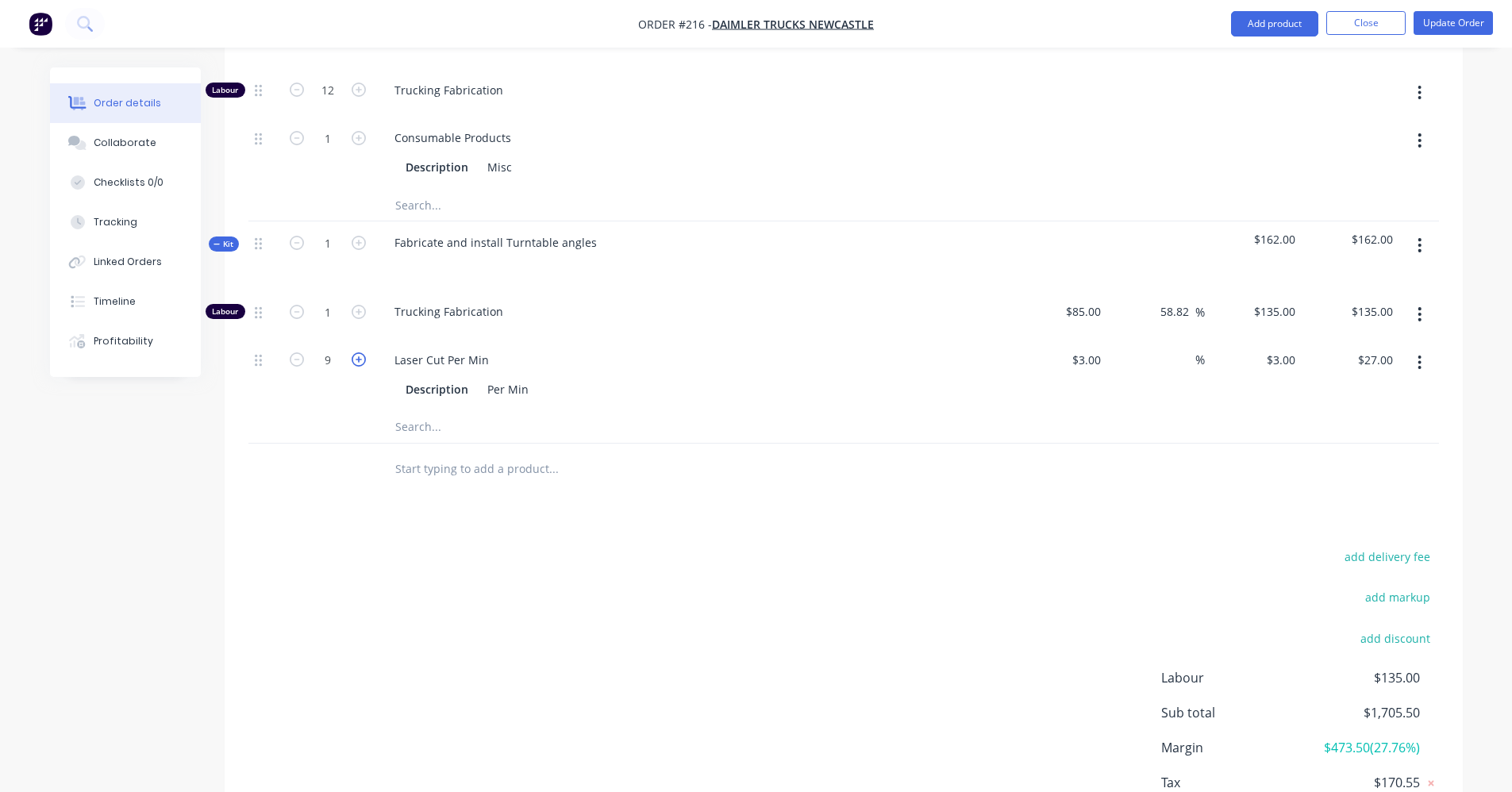
type input "10"
type input "$30.00"
click at [356, 353] on icon "button" at bounding box center [359, 360] width 14 height 14
type input "11"
type input "$33.00"
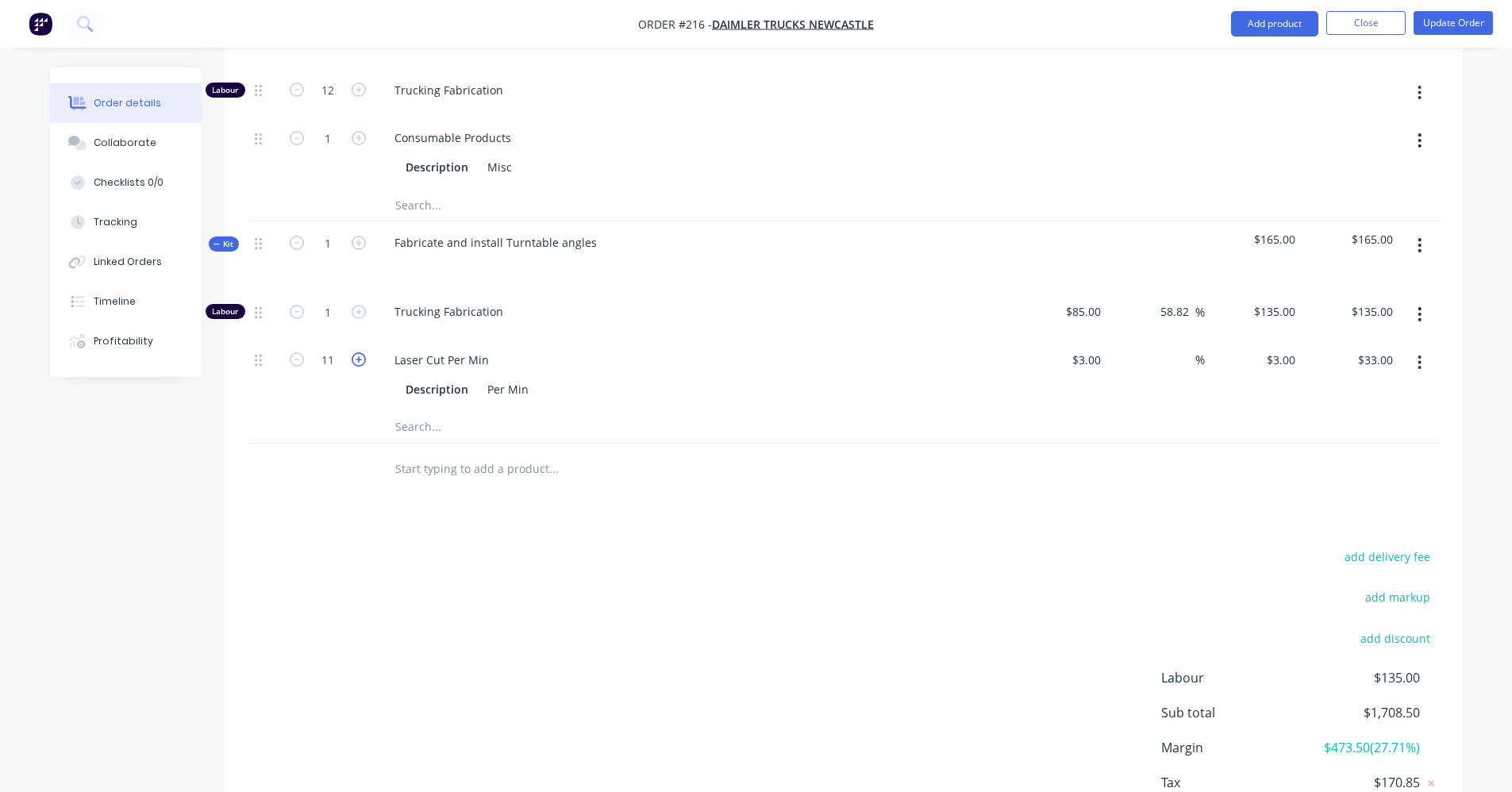
click at [357, 353] on icon "button" at bounding box center [359, 360] width 14 height 14
type input "12"
type input "$36.00"
click at [358, 353] on icon "button" at bounding box center [359, 360] width 14 height 14
type input "13"
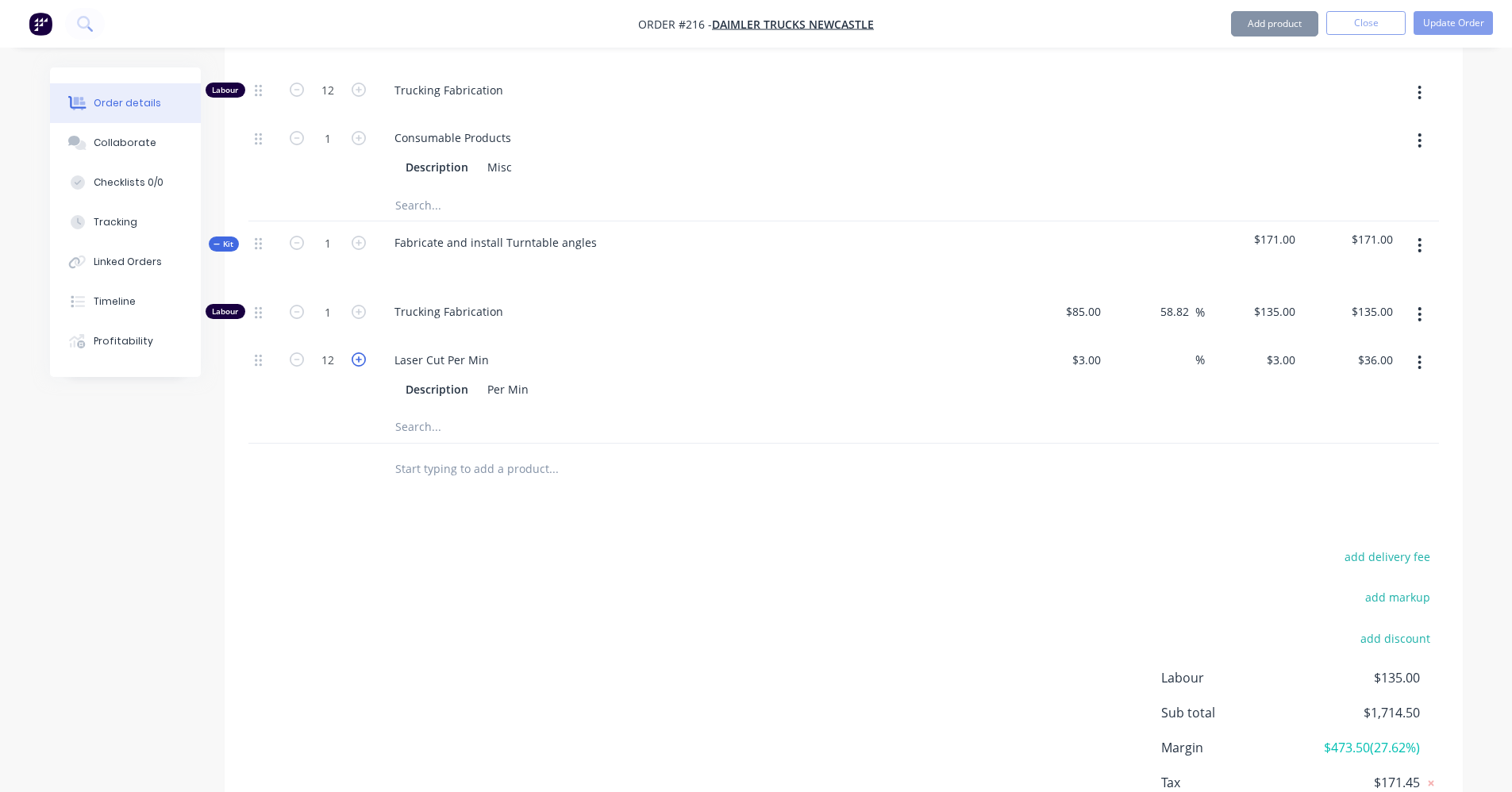
type input "$39.00"
click at [358, 353] on icon "button" at bounding box center [359, 360] width 14 height 14
type input "14"
type input "$42.00"
click at [358, 353] on icon "button" at bounding box center [359, 360] width 14 height 14
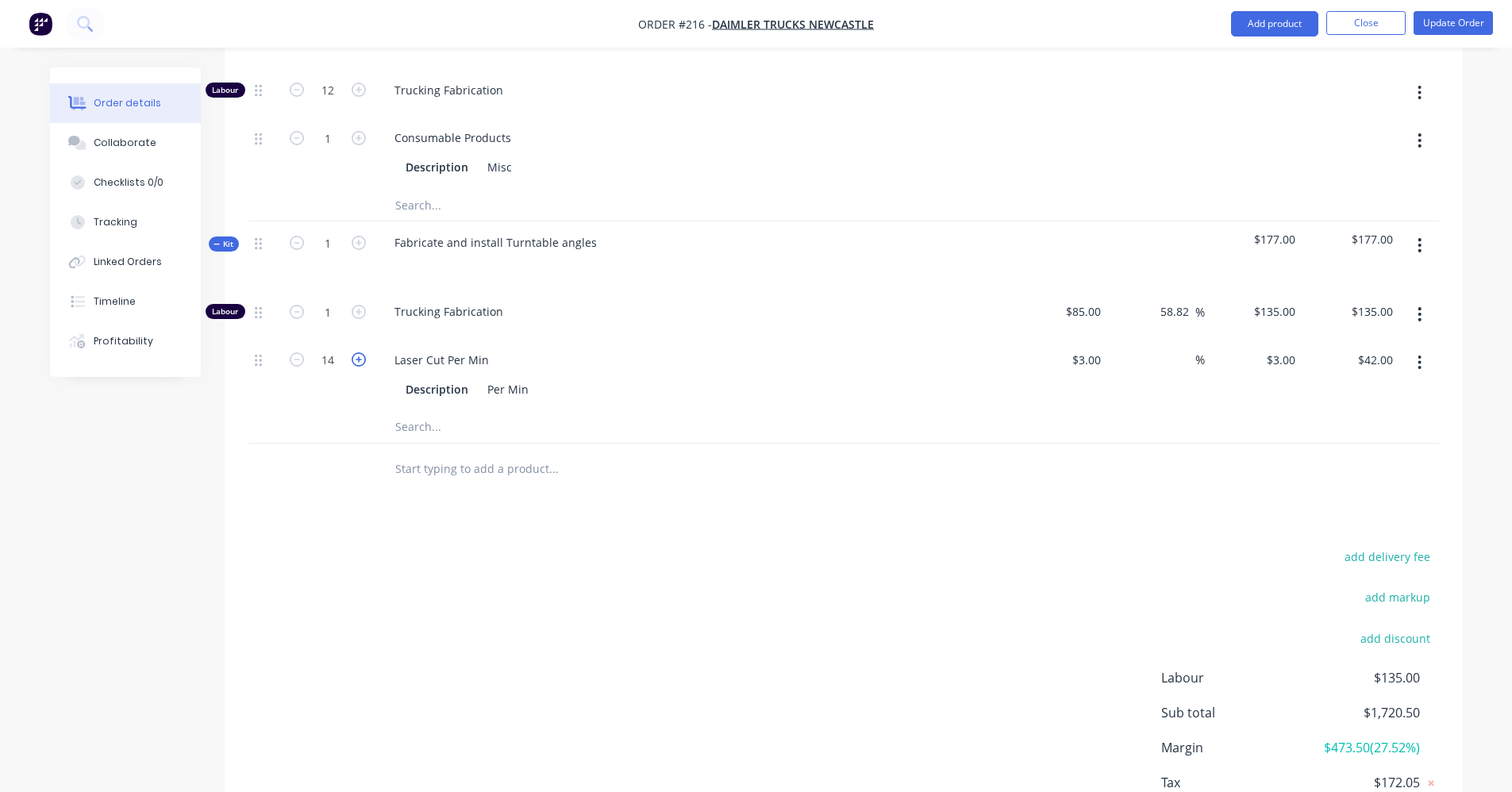
type input "15"
type input "$45.00"
click at [358, 353] on icon "button" at bounding box center [359, 360] width 14 height 14
type input "16"
type input "$48.00"
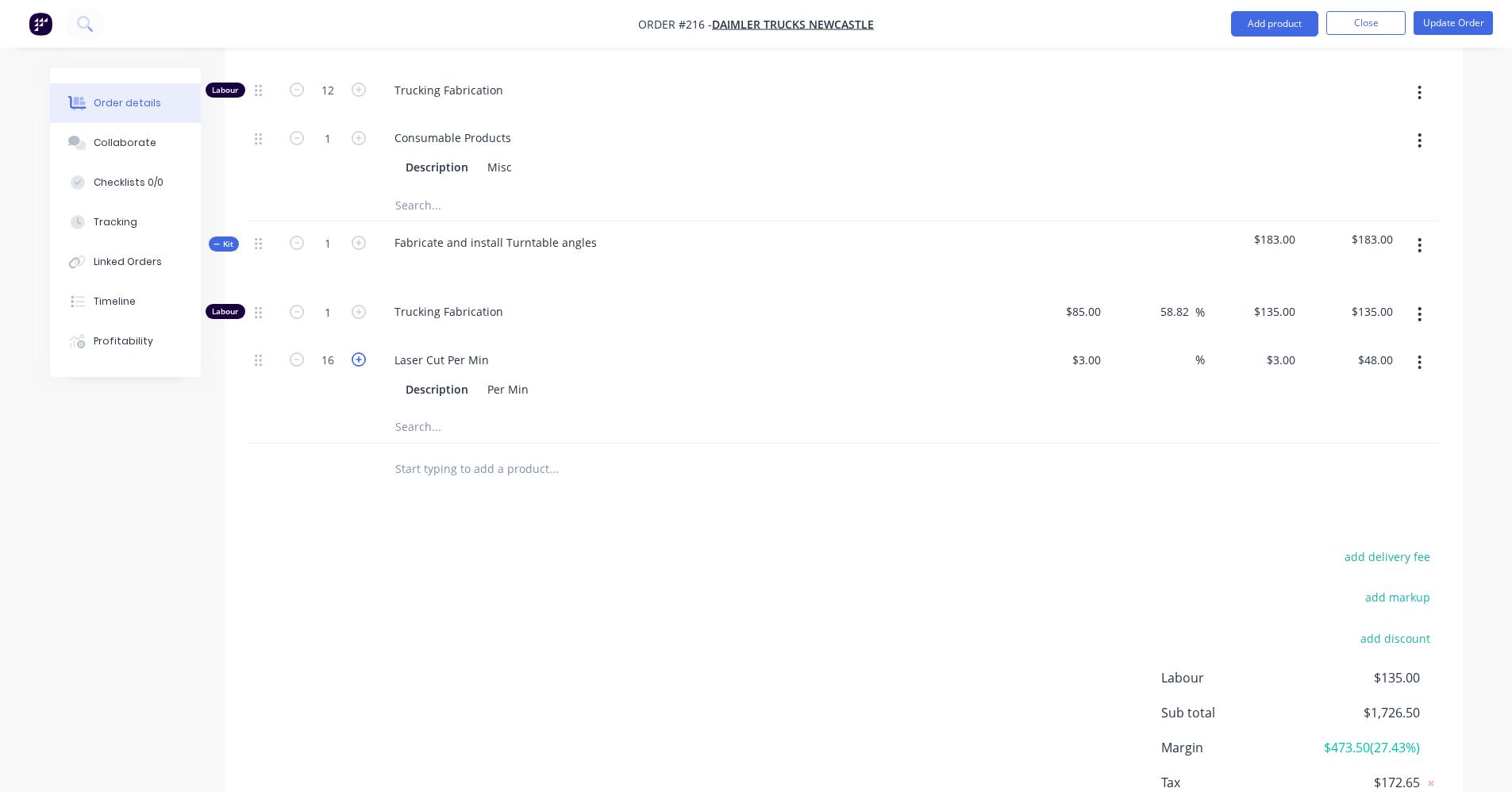
click at [358, 353] on icon "button" at bounding box center [359, 360] width 14 height 14
type input "17"
type input "$51.00"
click at [1420, 236] on icon "button" at bounding box center [1419, 244] width 4 height 17
click at [1383, 275] on div "Add product to kit" at bounding box center [1363, 287] width 122 height 23
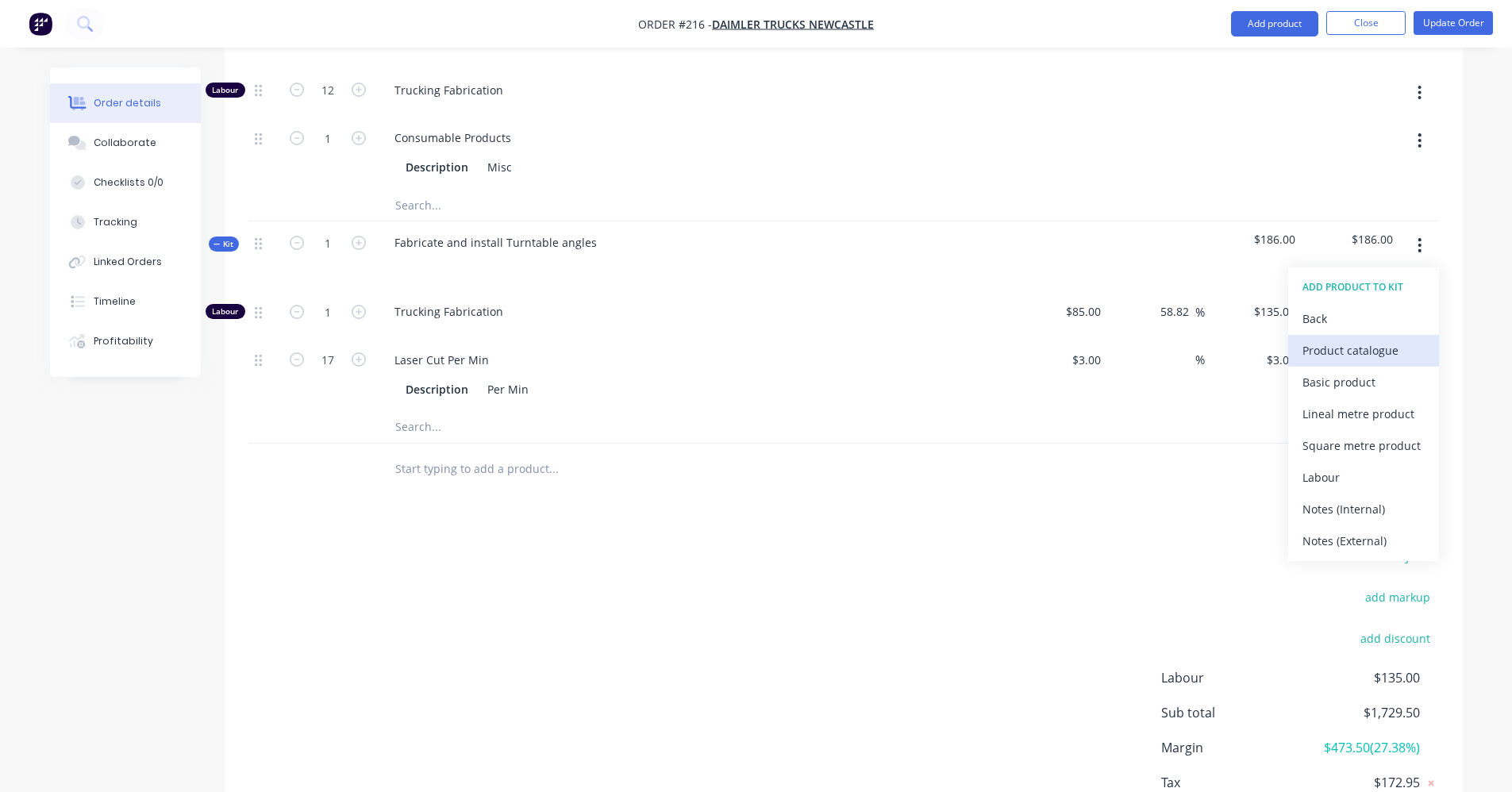
click at [1343, 339] on div "Product catalogue" at bounding box center [1363, 351] width 122 height 23
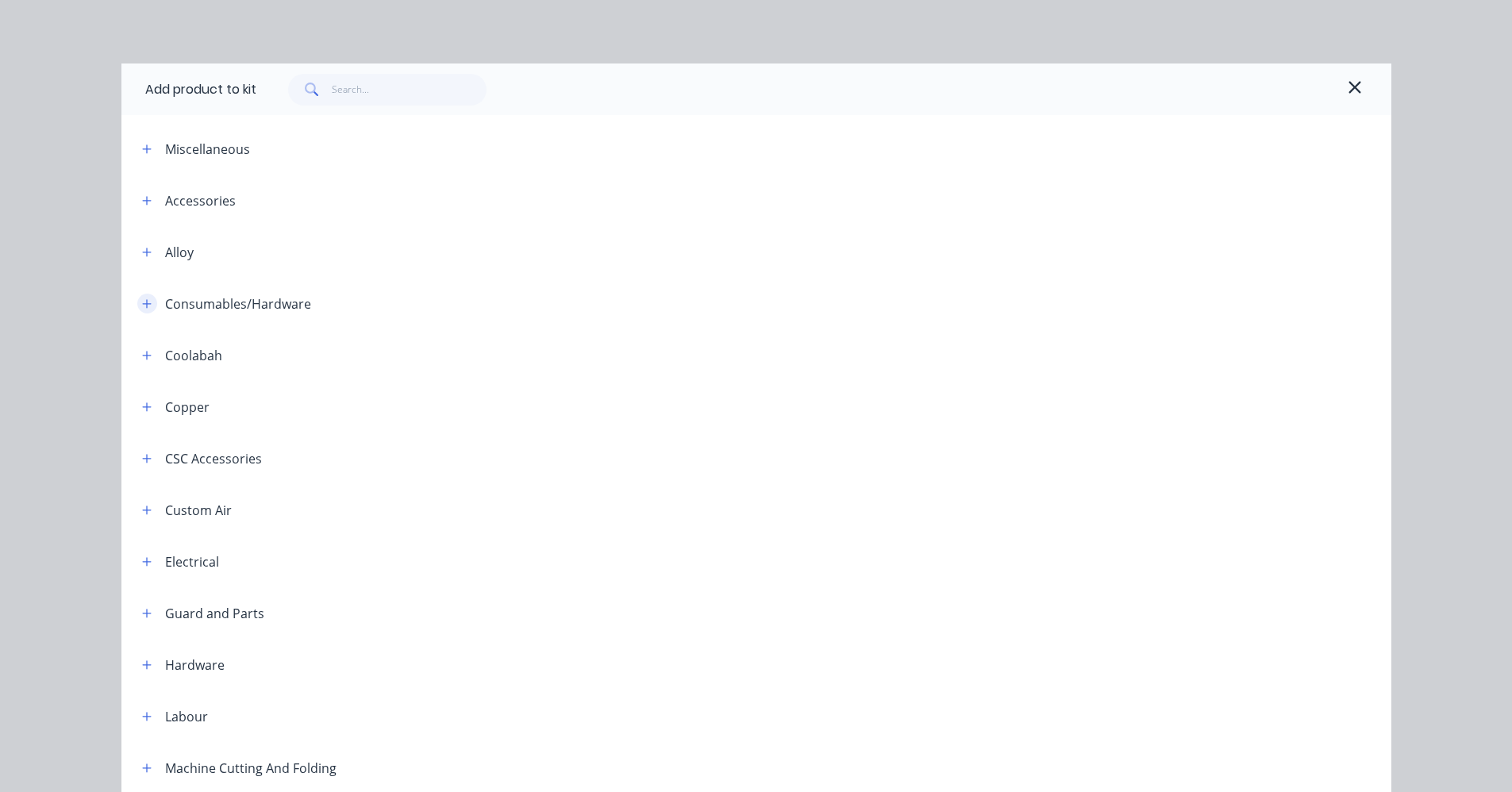
click at [149, 300] on button "button" at bounding box center [147, 304] width 20 height 20
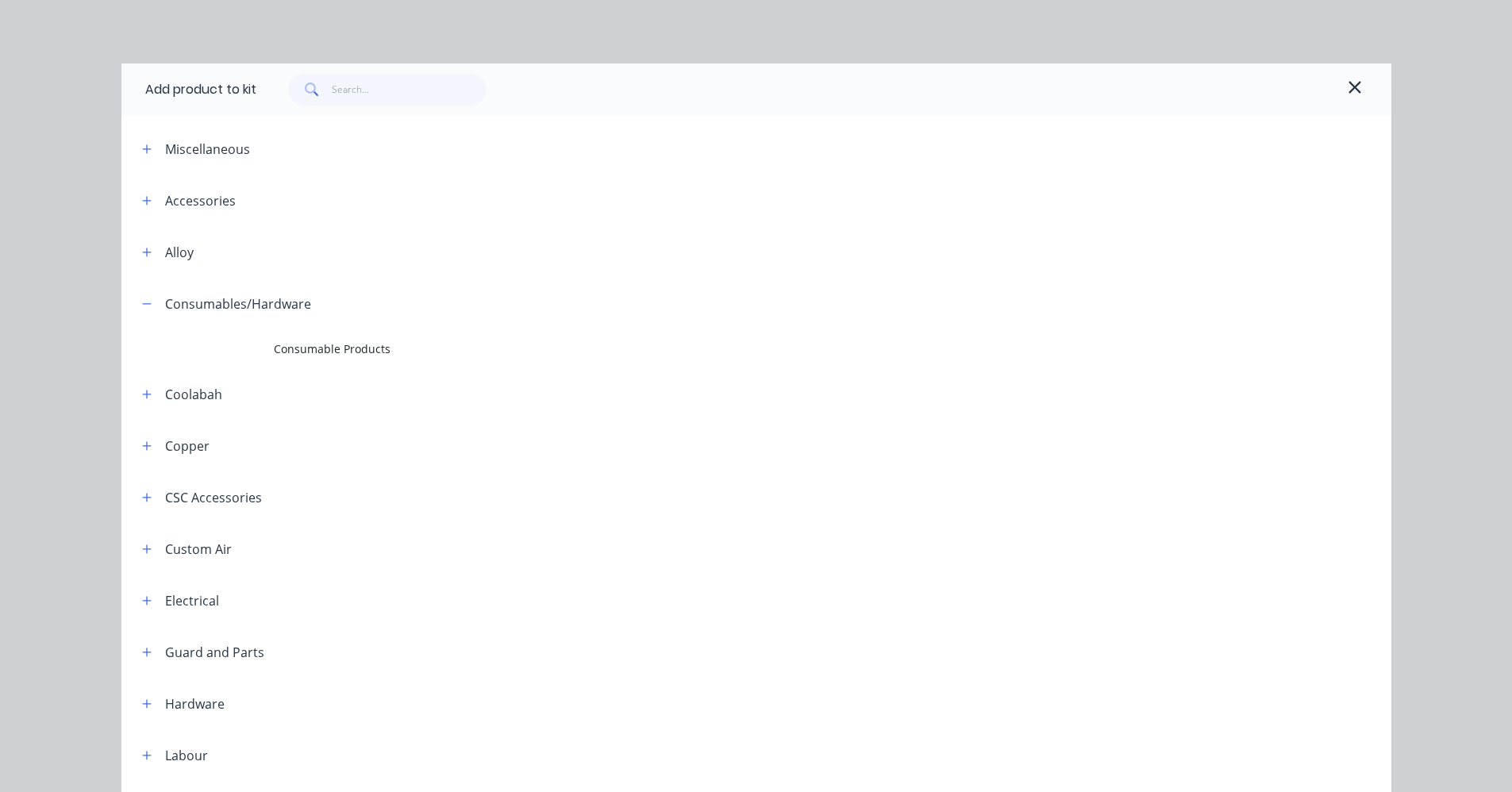
click at [287, 346] on span "Consumable Products" at bounding box center [721, 348] width 894 height 16
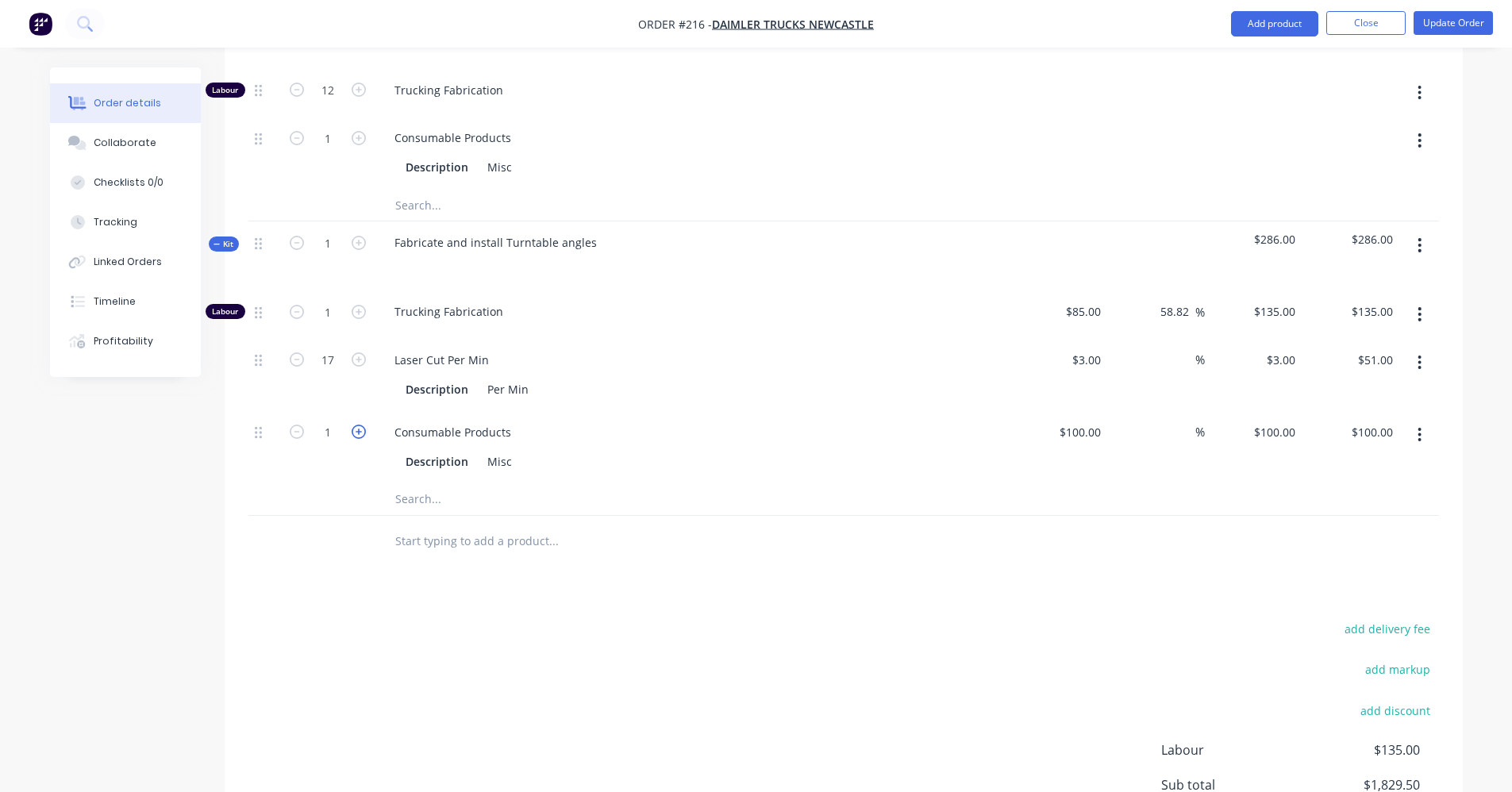
click at [355, 425] on icon "button" at bounding box center [359, 432] width 14 height 14
type input "2"
type input "$200.00"
click at [303, 425] on icon "button" at bounding box center [297, 432] width 14 height 14
type input "1"
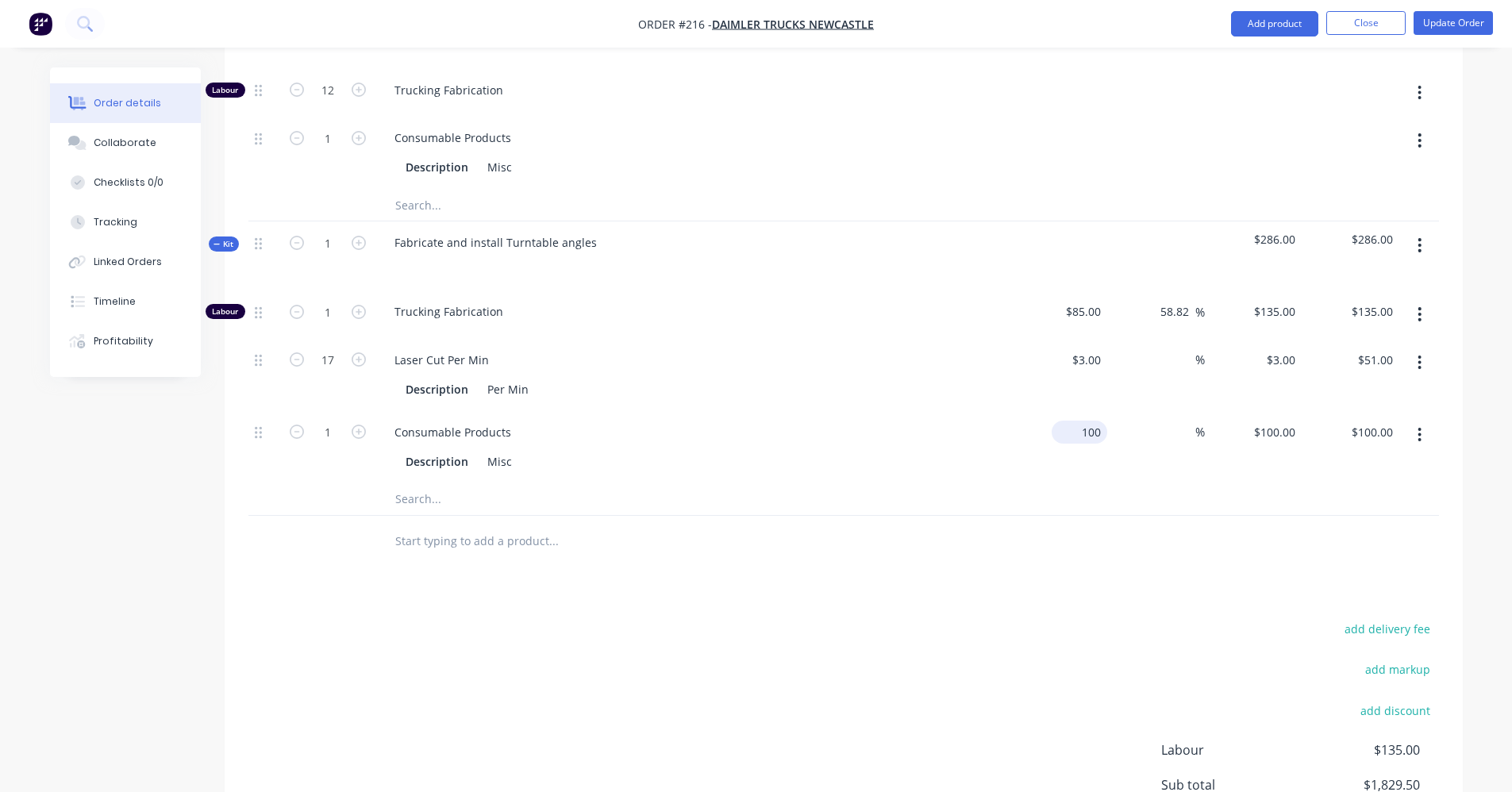
click at [1098, 420] on input "100" at bounding box center [1083, 432] width 50 height 23
click at [1098, 420] on input "100" at bounding box center [1093, 432] width 27 height 23
click at [1154, 411] on div "%" at bounding box center [1156, 447] width 97 height 72
click at [1183, 420] on input at bounding box center [1186, 432] width 18 height 23
drag, startPoint x: 1192, startPoint y: 448, endPoint x: 1172, endPoint y: 498, distance: 53.9
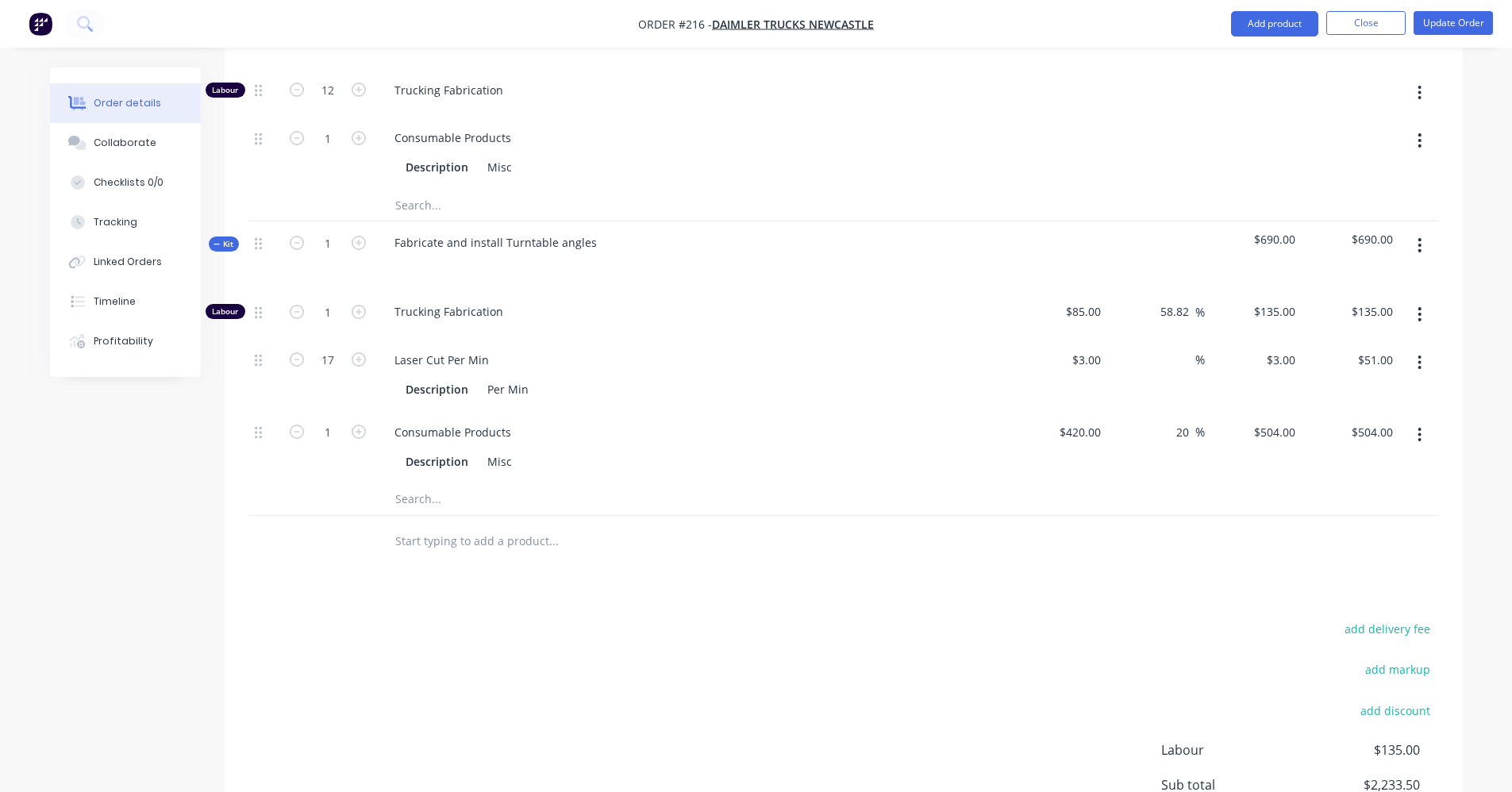
click at [1190, 448] on div "20 20 %" at bounding box center [1156, 447] width 97 height 72
click at [357, 305] on icon "button" at bounding box center [359, 312] width 14 height 14
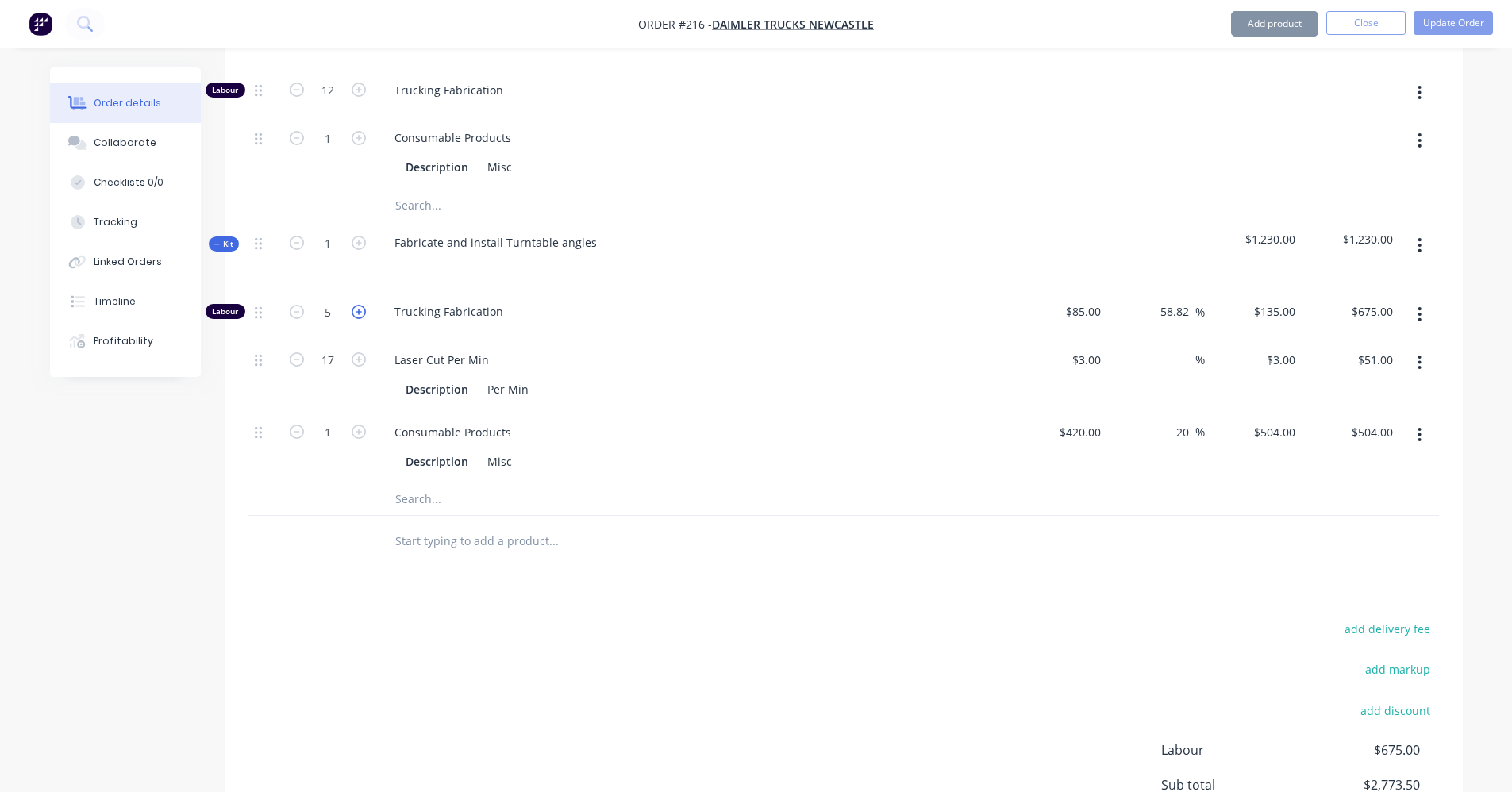
click at [357, 305] on icon "button" at bounding box center [359, 312] width 14 height 14
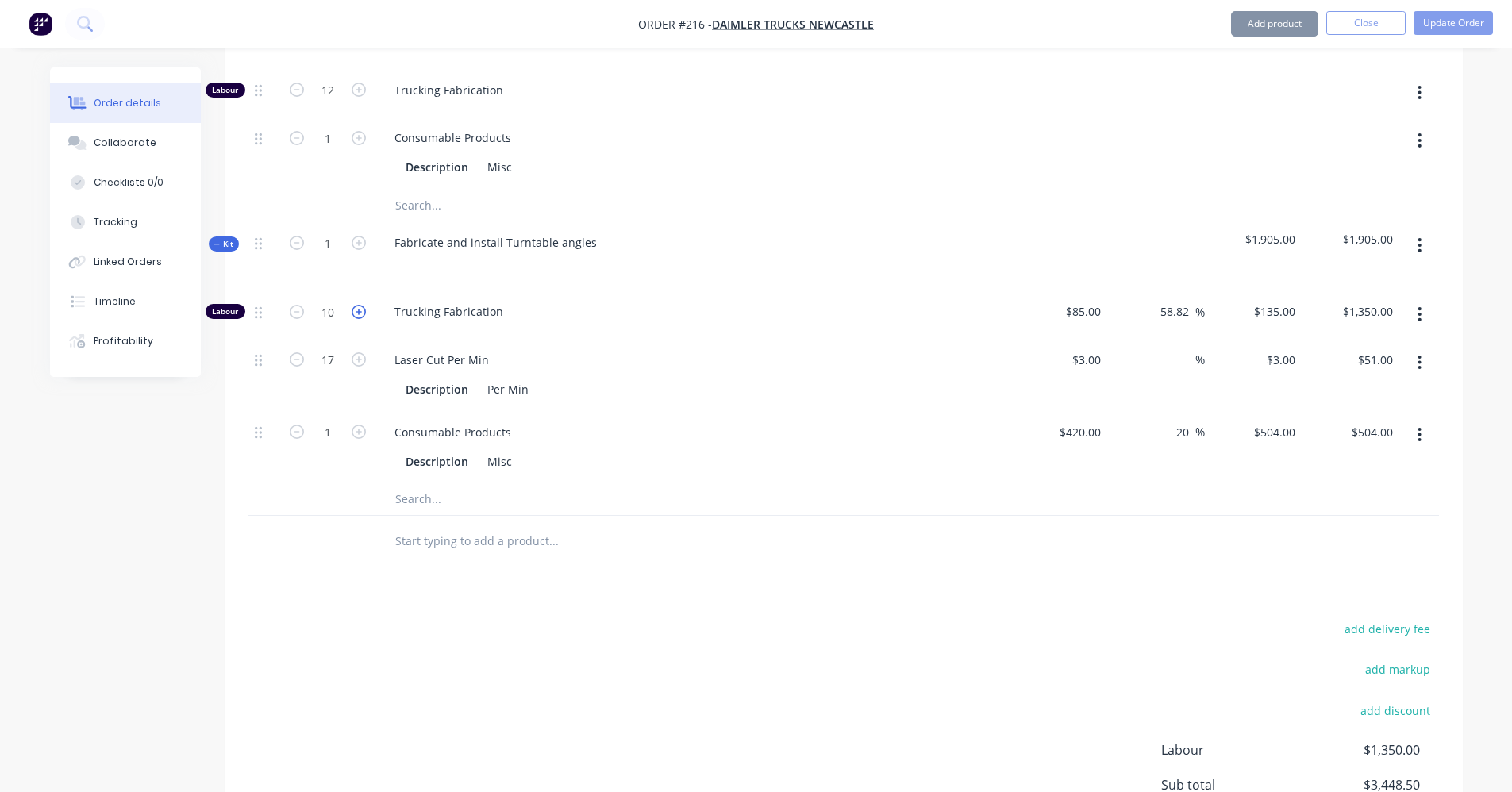
click at [357, 305] on icon "button" at bounding box center [359, 312] width 14 height 14
click at [355, 305] on icon "button" at bounding box center [359, 312] width 14 height 14
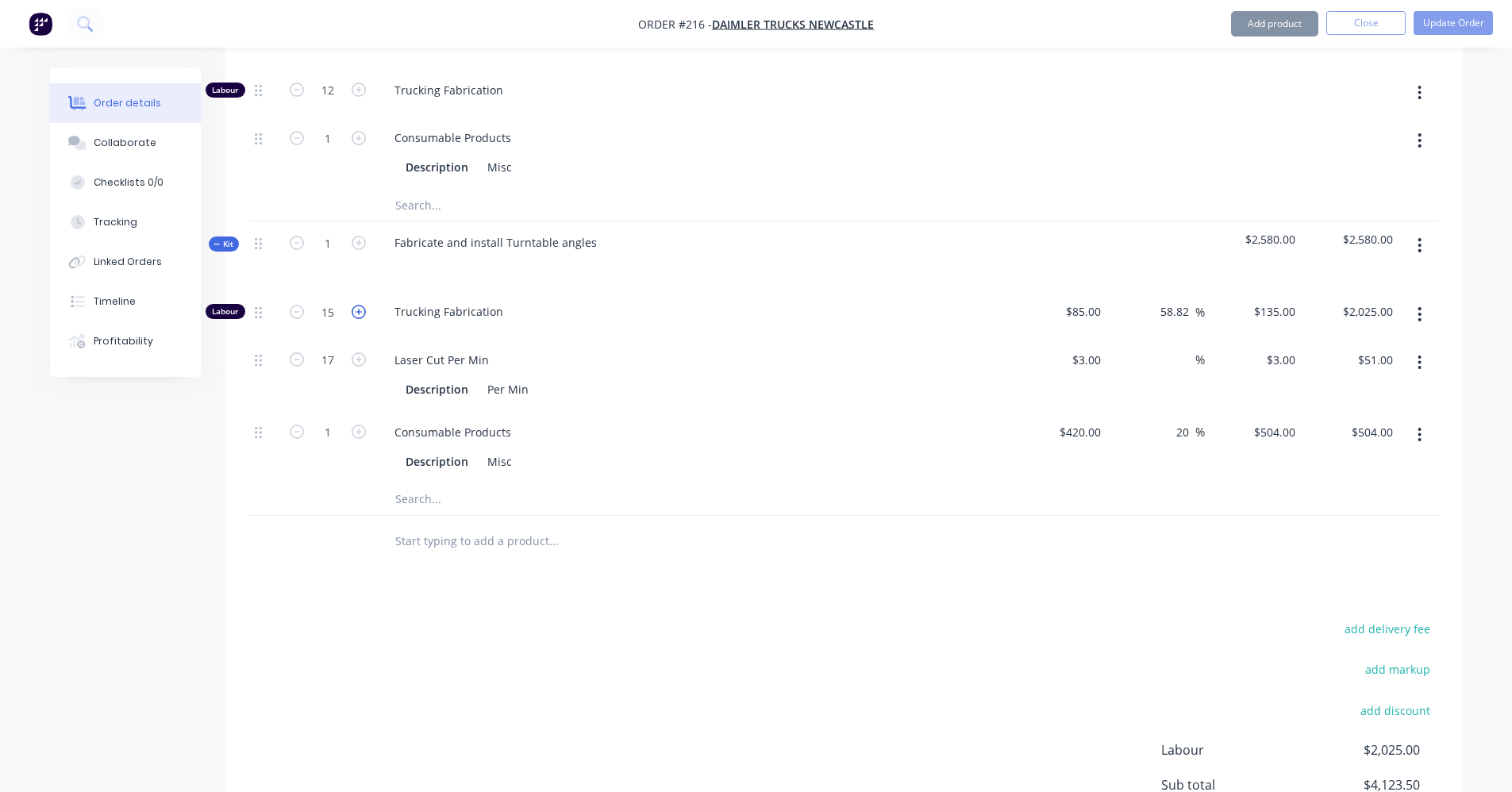
click at [355, 305] on icon "button" at bounding box center [359, 312] width 14 height 14
click at [295, 305] on icon "button" at bounding box center [297, 312] width 14 height 14
click at [219, 244] on icon at bounding box center [217, 244] width 6 height 1
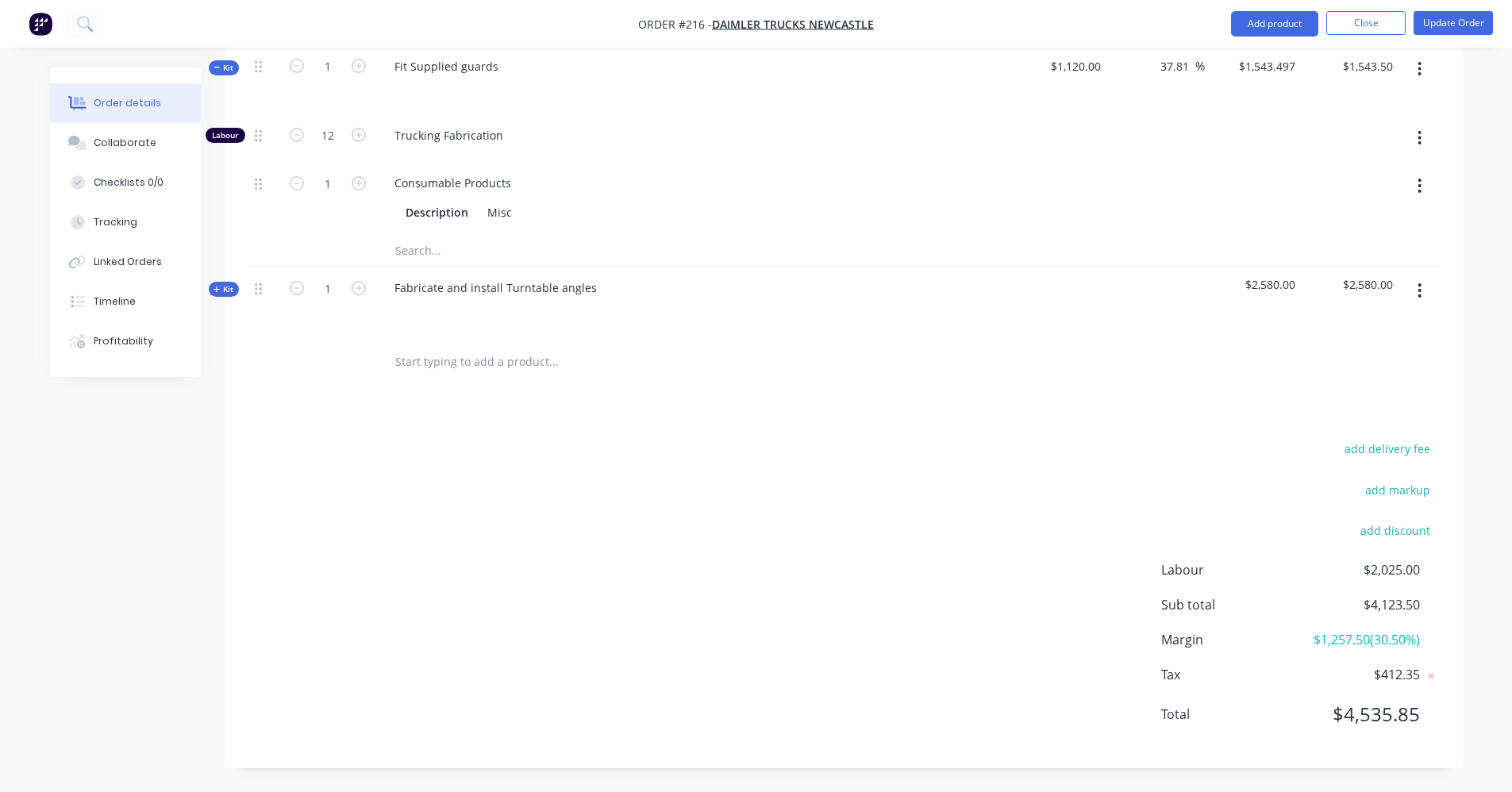
scroll to position [488, 0]
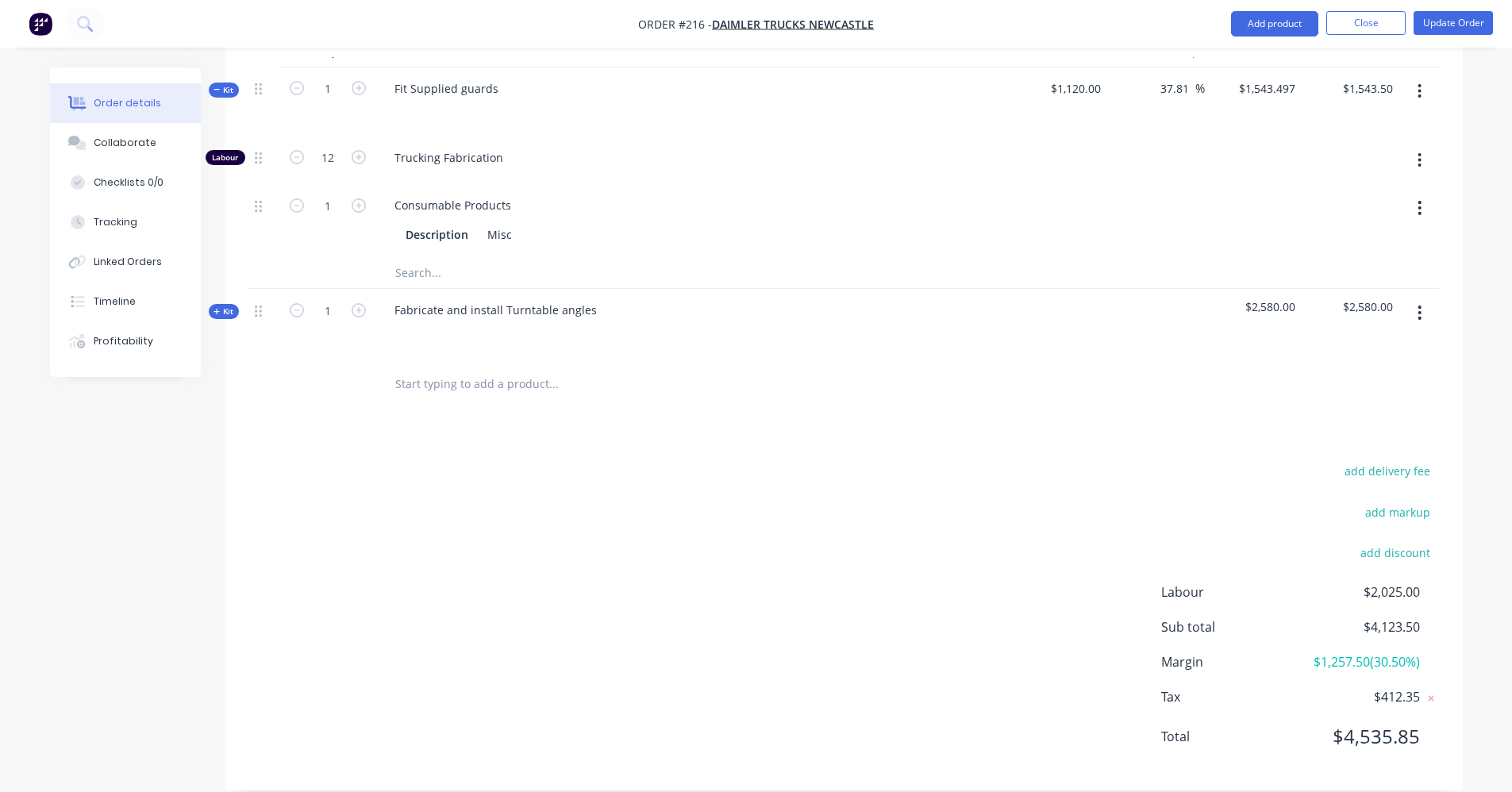
click at [508, 367] on input "text" at bounding box center [553, 382] width 318 height 32
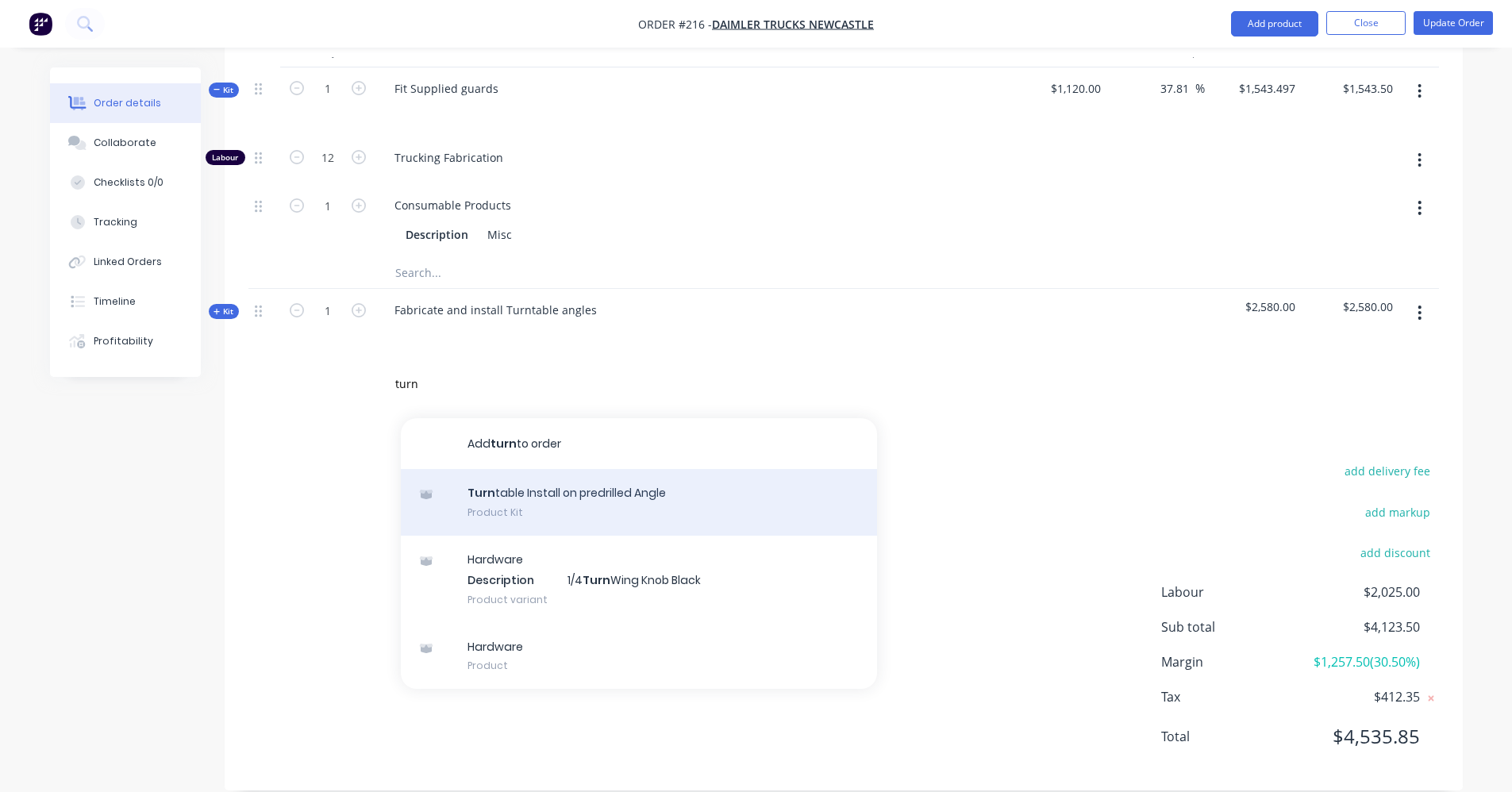
click at [545, 474] on div "Turn table Install on predrilled Angle Product Kit" at bounding box center [639, 502] width 476 height 67
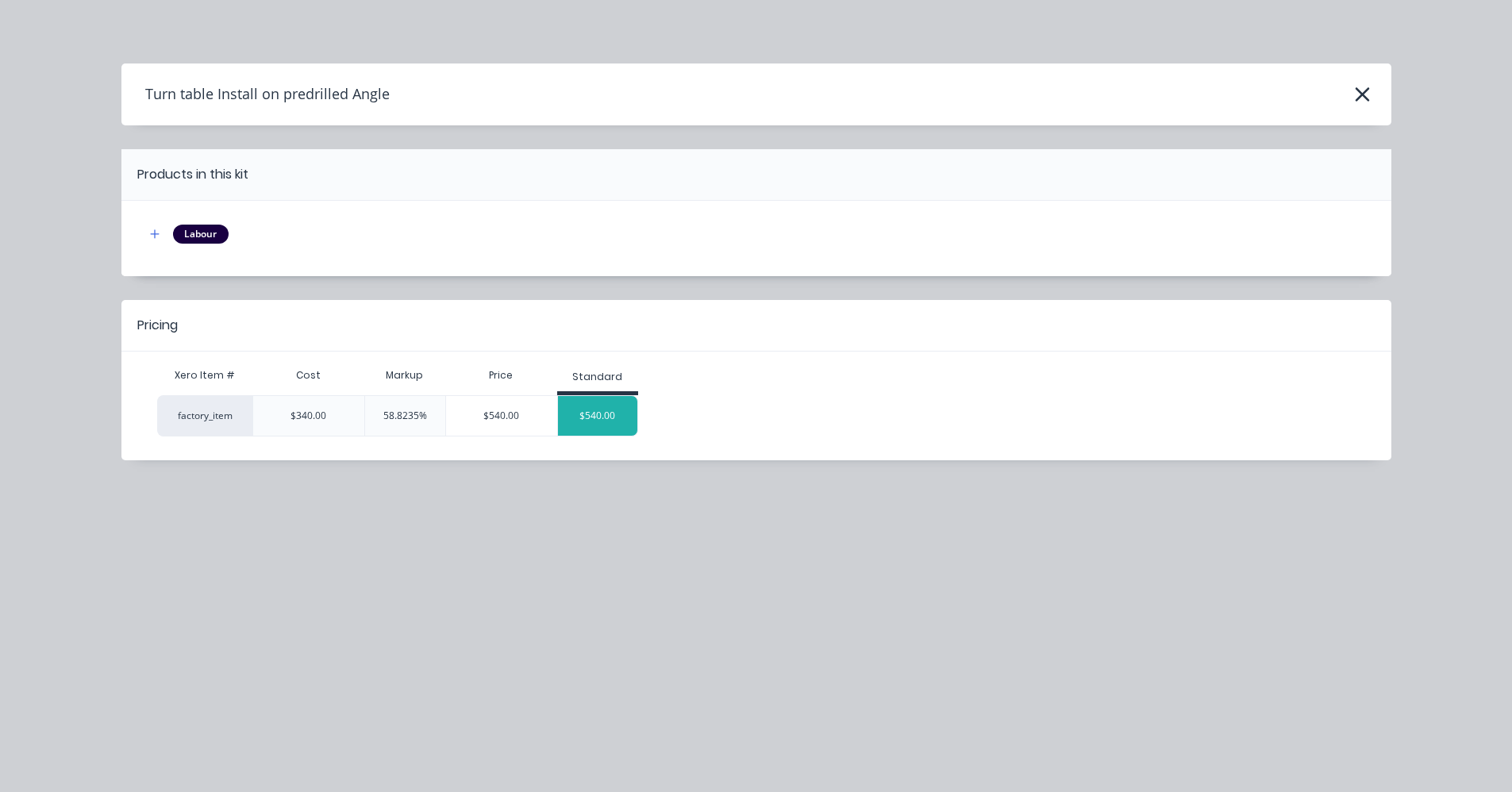
click at [585, 417] on div "$540.00" at bounding box center [597, 416] width 79 height 40
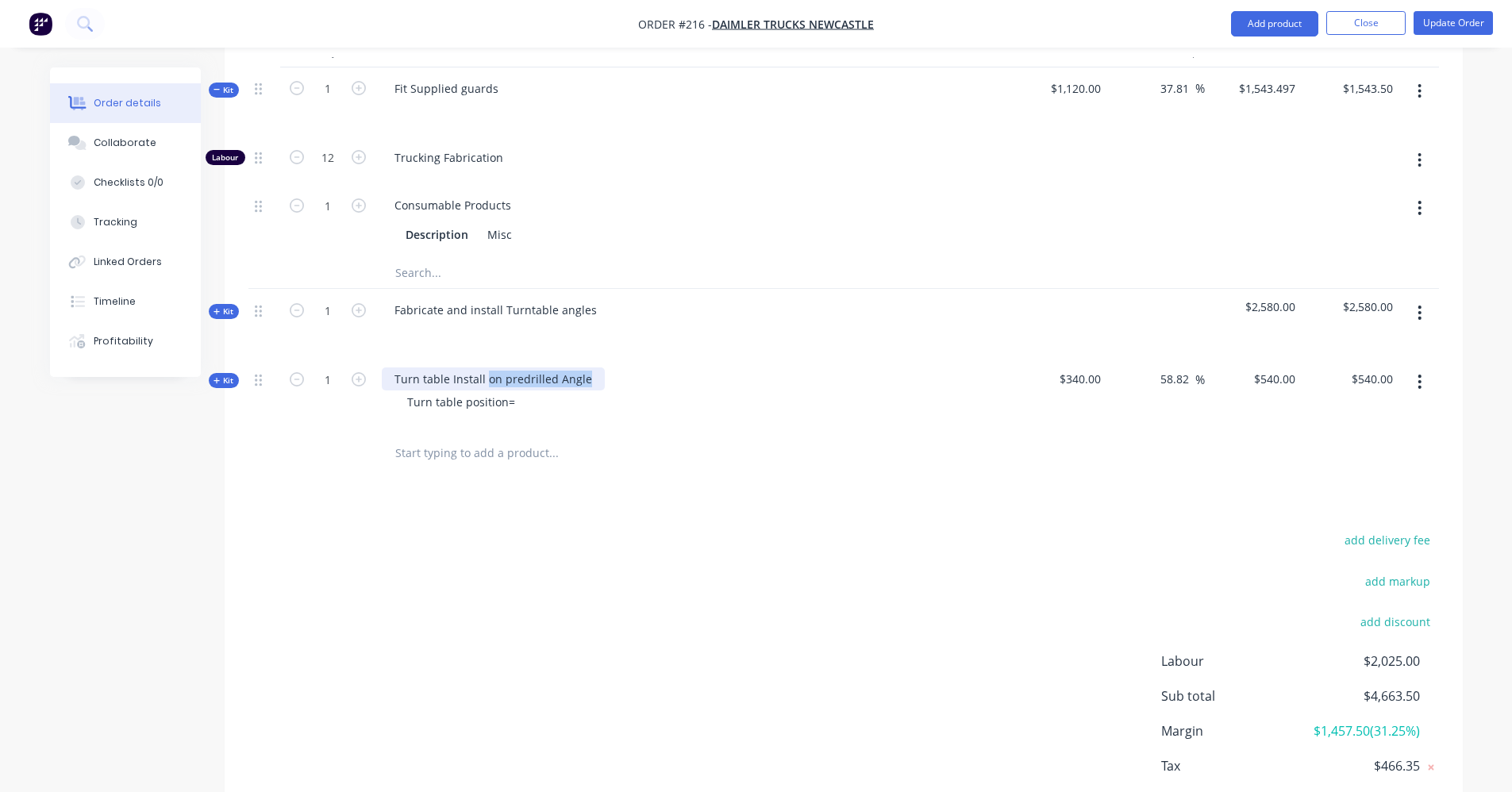
drag, startPoint x: 582, startPoint y: 357, endPoint x: 483, endPoint y: 362, distance: 99.1
click at [483, 367] on div "Turn table Install on predrilled Angle" at bounding box center [493, 379] width 223 height 23
click at [514, 391] on div "Turn table position=" at bounding box center [461, 402] width 134 height 23
click at [531, 391] on div "Turn table position=350FOC" at bounding box center [481, 402] width 174 height 23
click at [525, 427] on div at bounding box center [660, 452] width 571 height 51
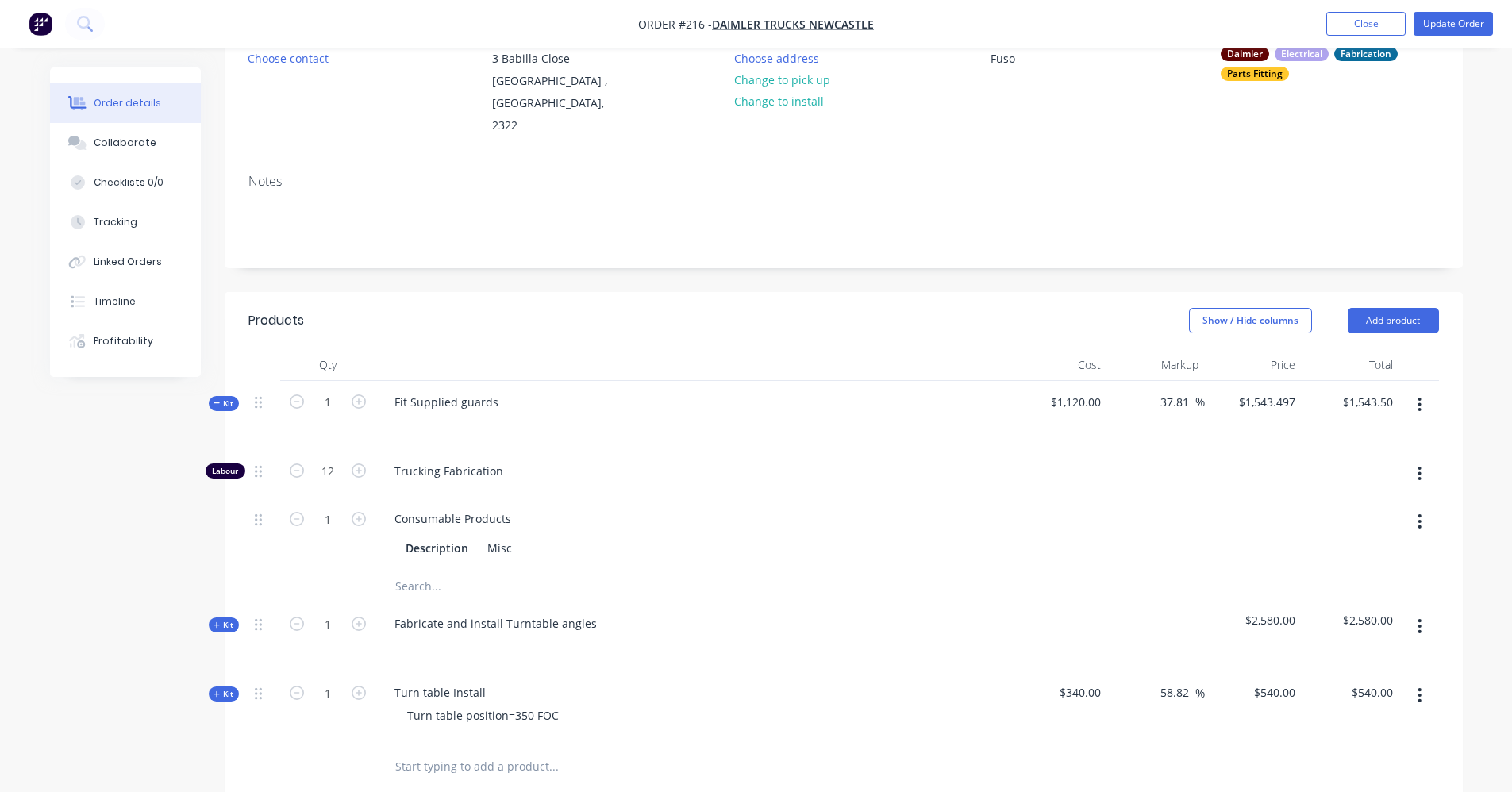
scroll to position [170, 0]
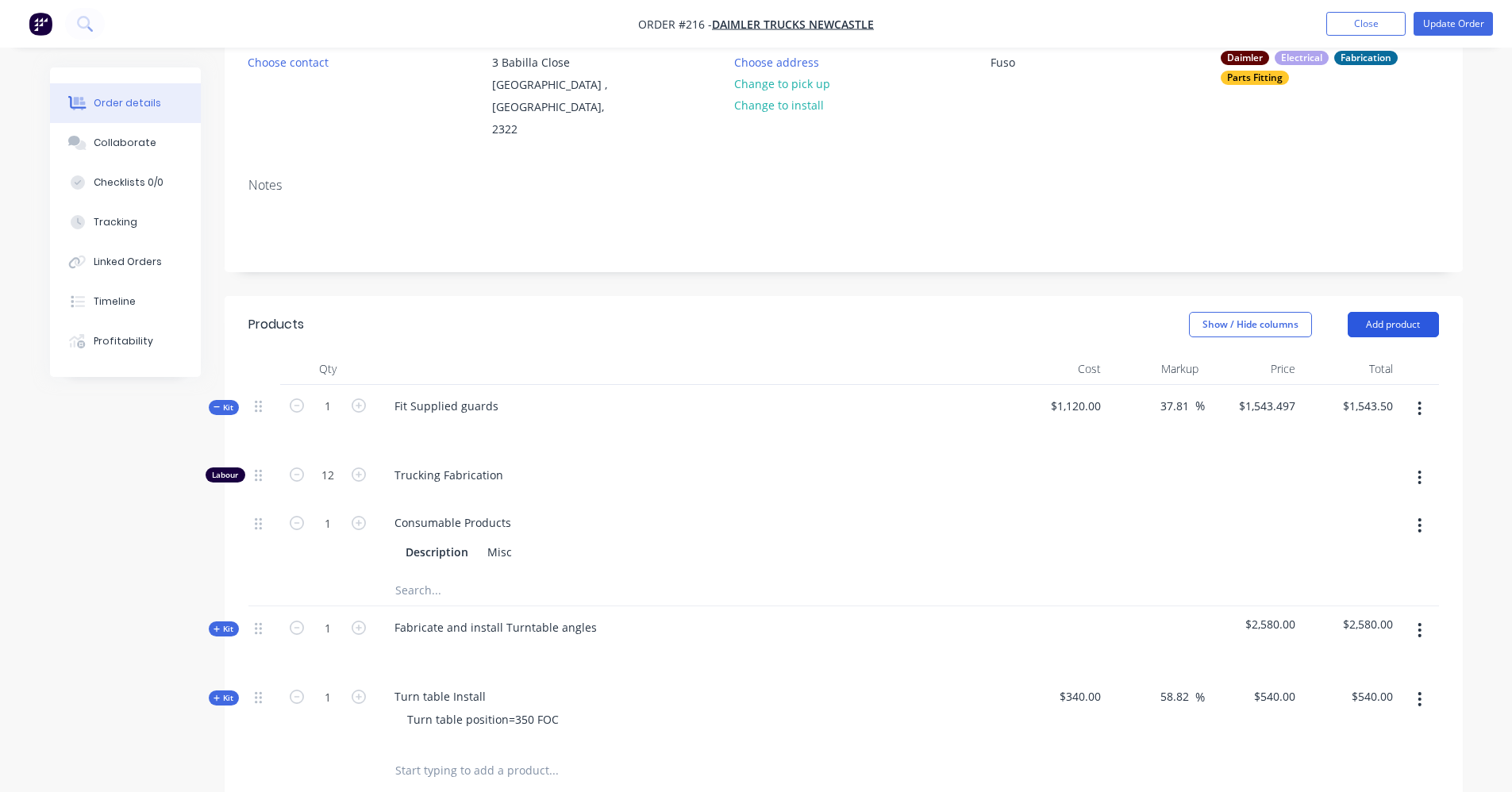
click at [1395, 312] on button "Add product" at bounding box center [1393, 325] width 91 height 25
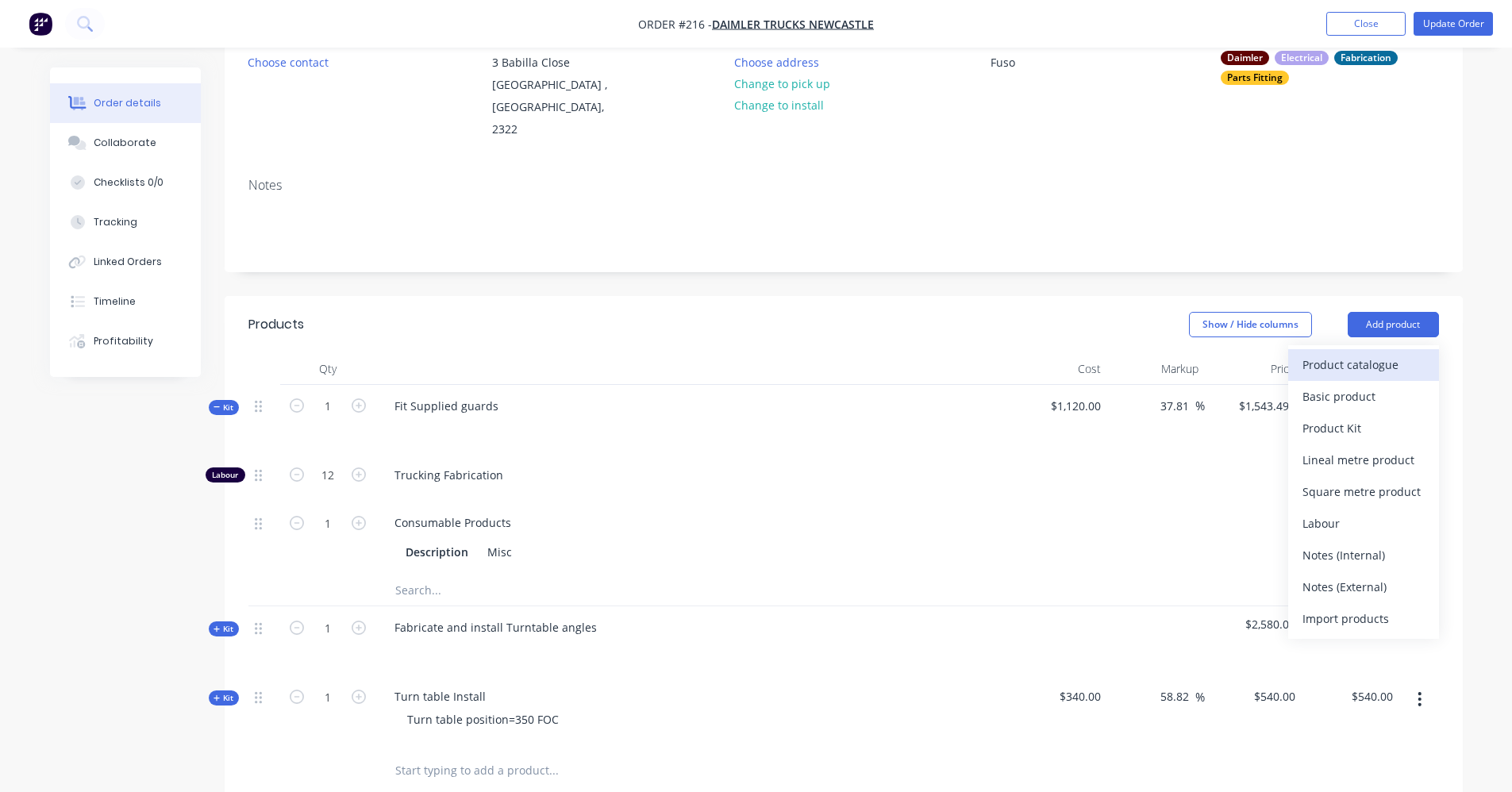
click at [1383, 353] on div "Product catalogue" at bounding box center [1363, 364] width 122 height 23
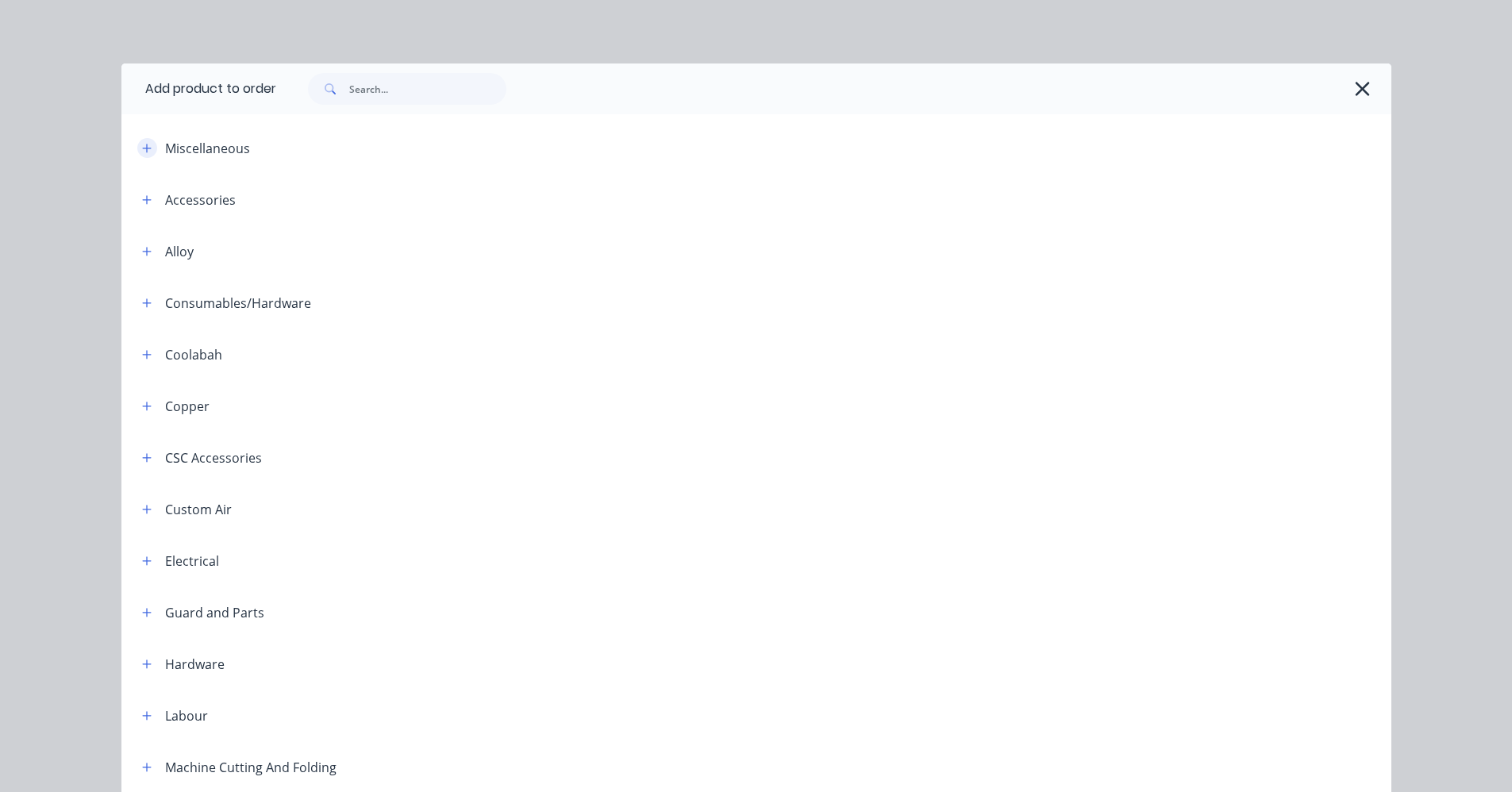
click at [145, 149] on icon "button" at bounding box center [146, 148] width 10 height 11
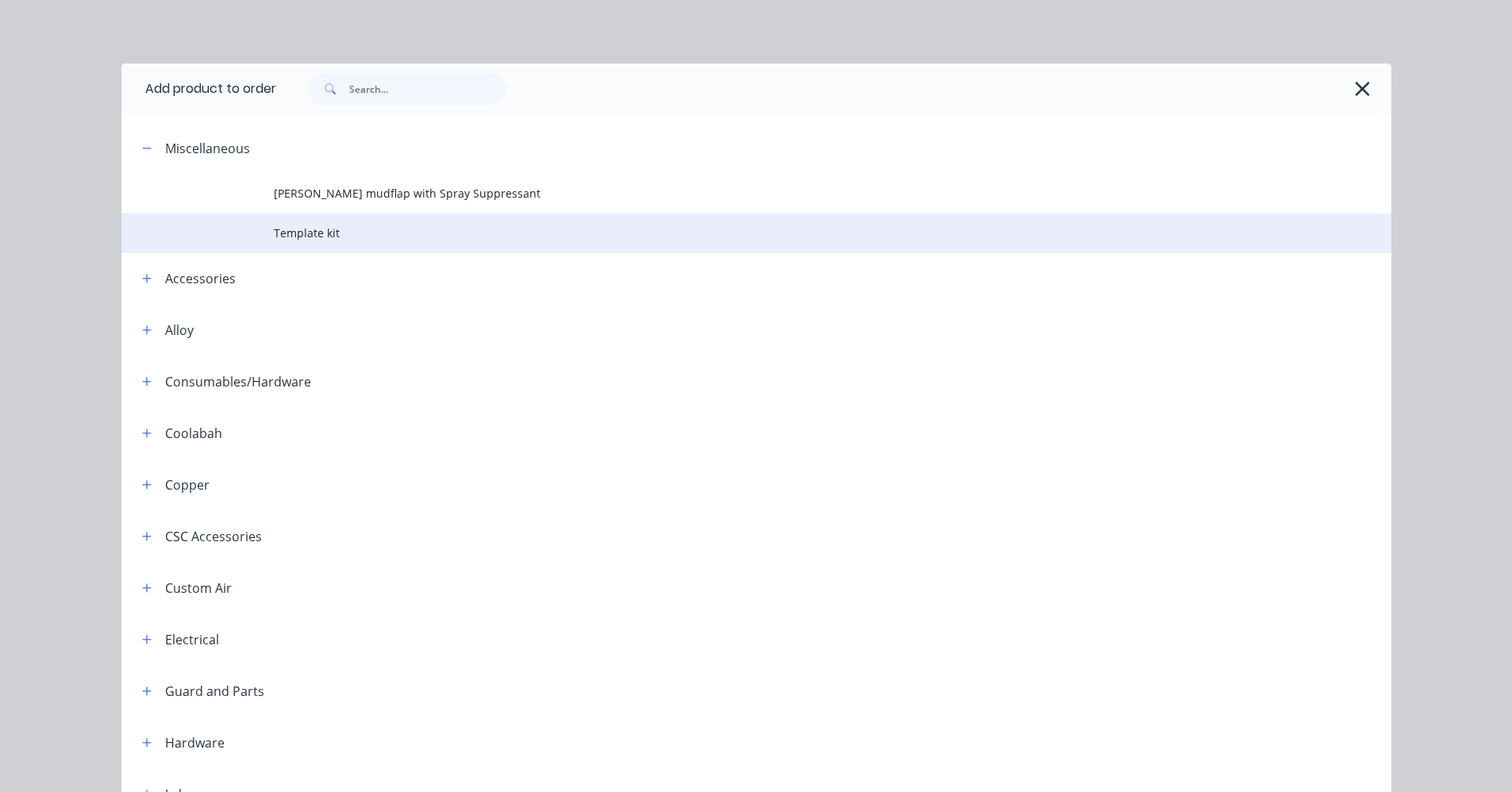
click at [328, 226] on span "Template kit" at bounding box center [721, 233] width 894 height 16
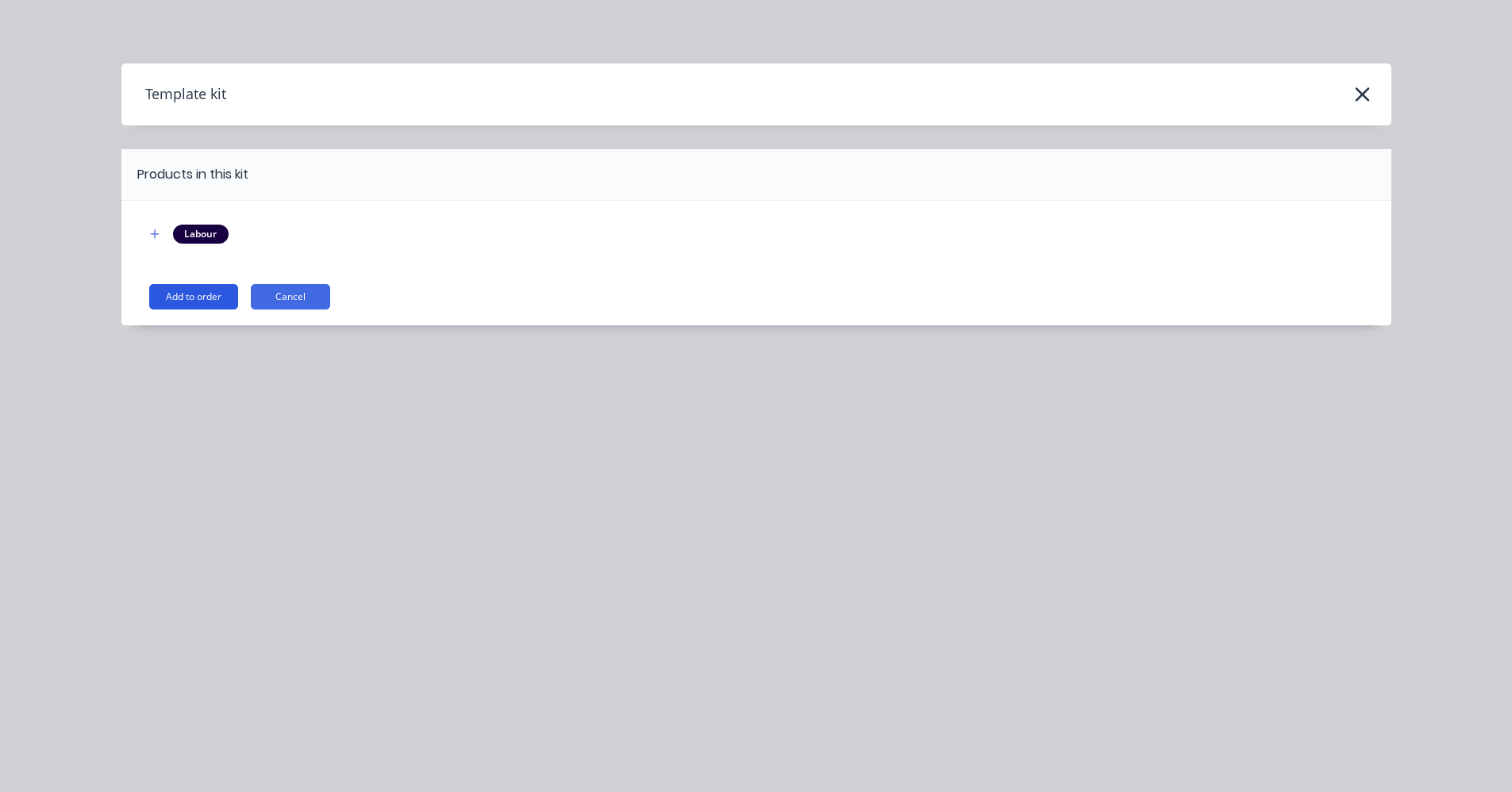
click at [217, 294] on button "Add to order" at bounding box center [193, 297] width 89 height 25
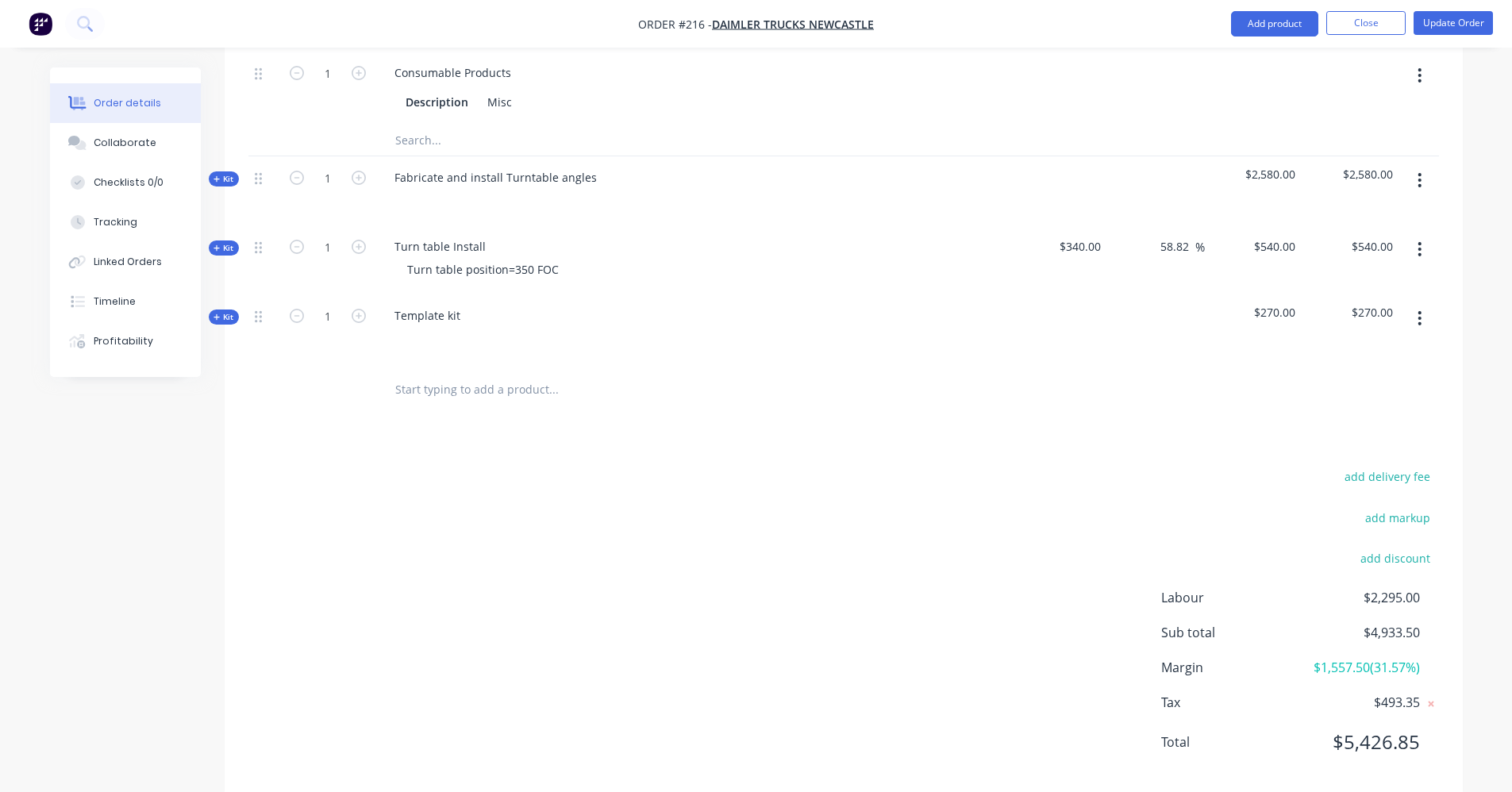
scroll to position [626, 0]
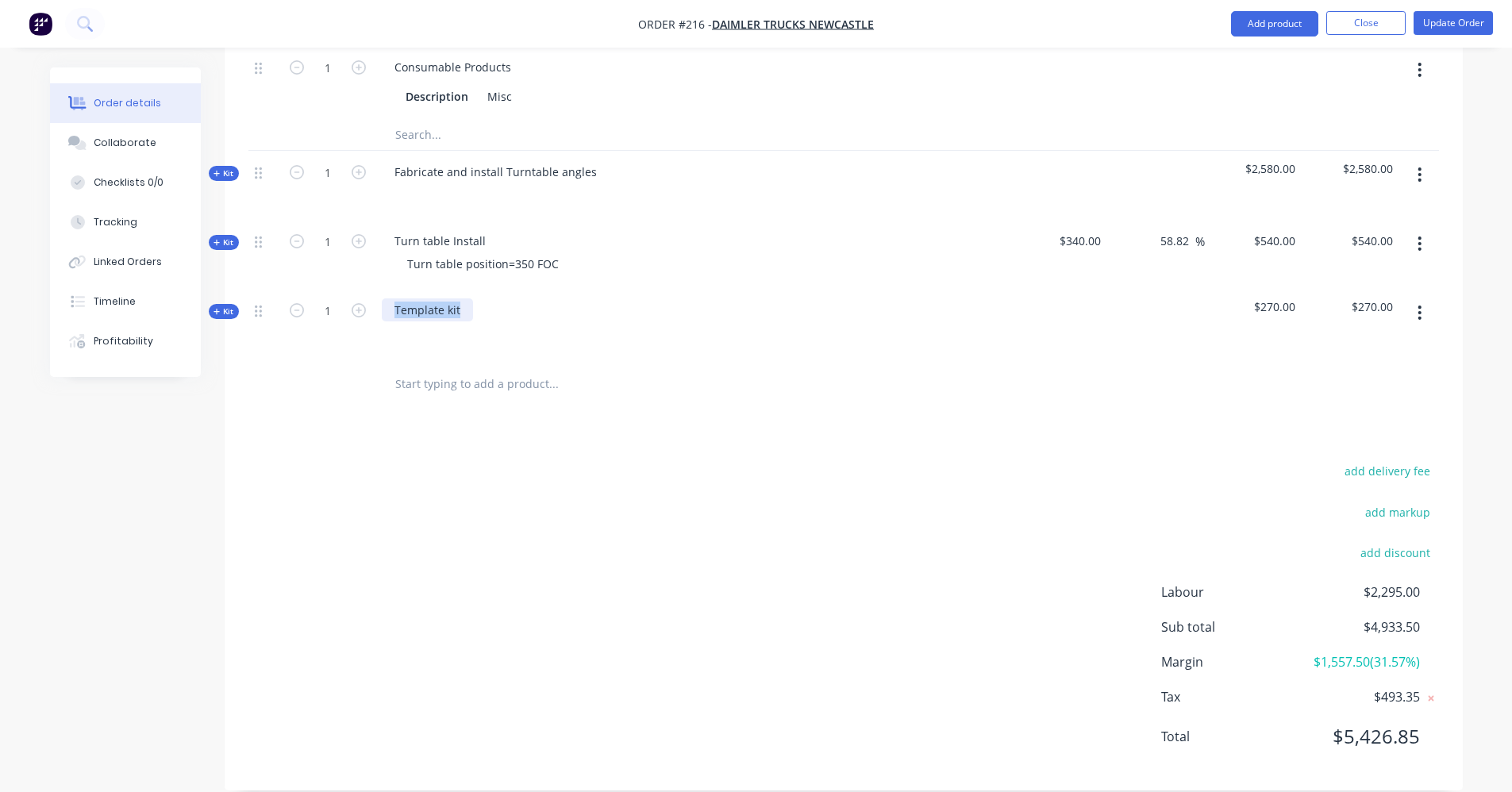
drag, startPoint x: 462, startPoint y: 286, endPoint x: 366, endPoint y: 293, distance: 96.3
click at [366, 293] on div "Kit 1 Template kit $270.00 $270.00" at bounding box center [844, 323] width 1191 height 69
click at [231, 306] on span "Kit" at bounding box center [224, 311] width 21 height 12
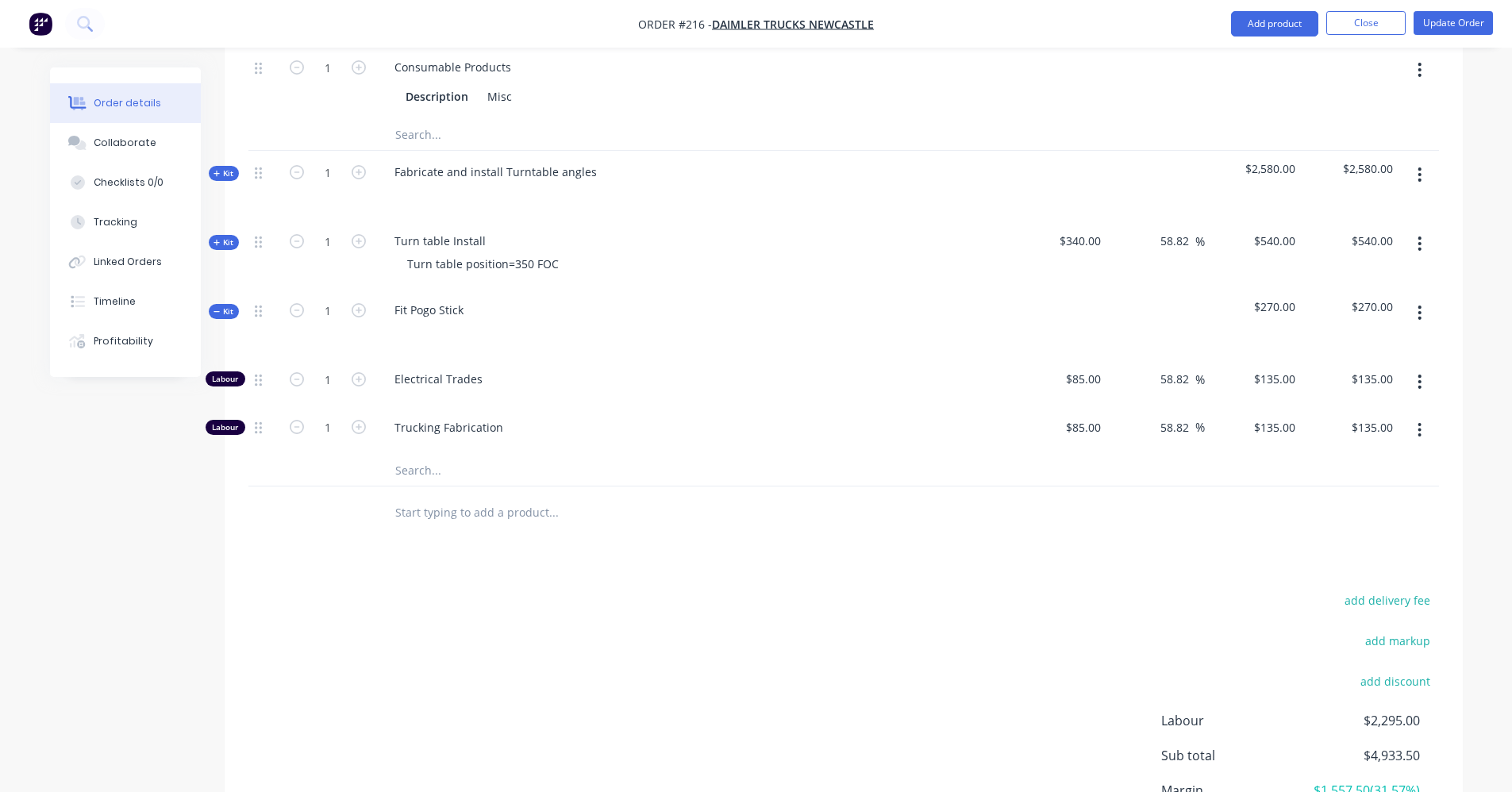
click at [1423, 367] on button "button" at bounding box center [1419, 382] width 37 height 29
click at [1401, 475] on div "Delete" at bounding box center [1363, 487] width 122 height 23
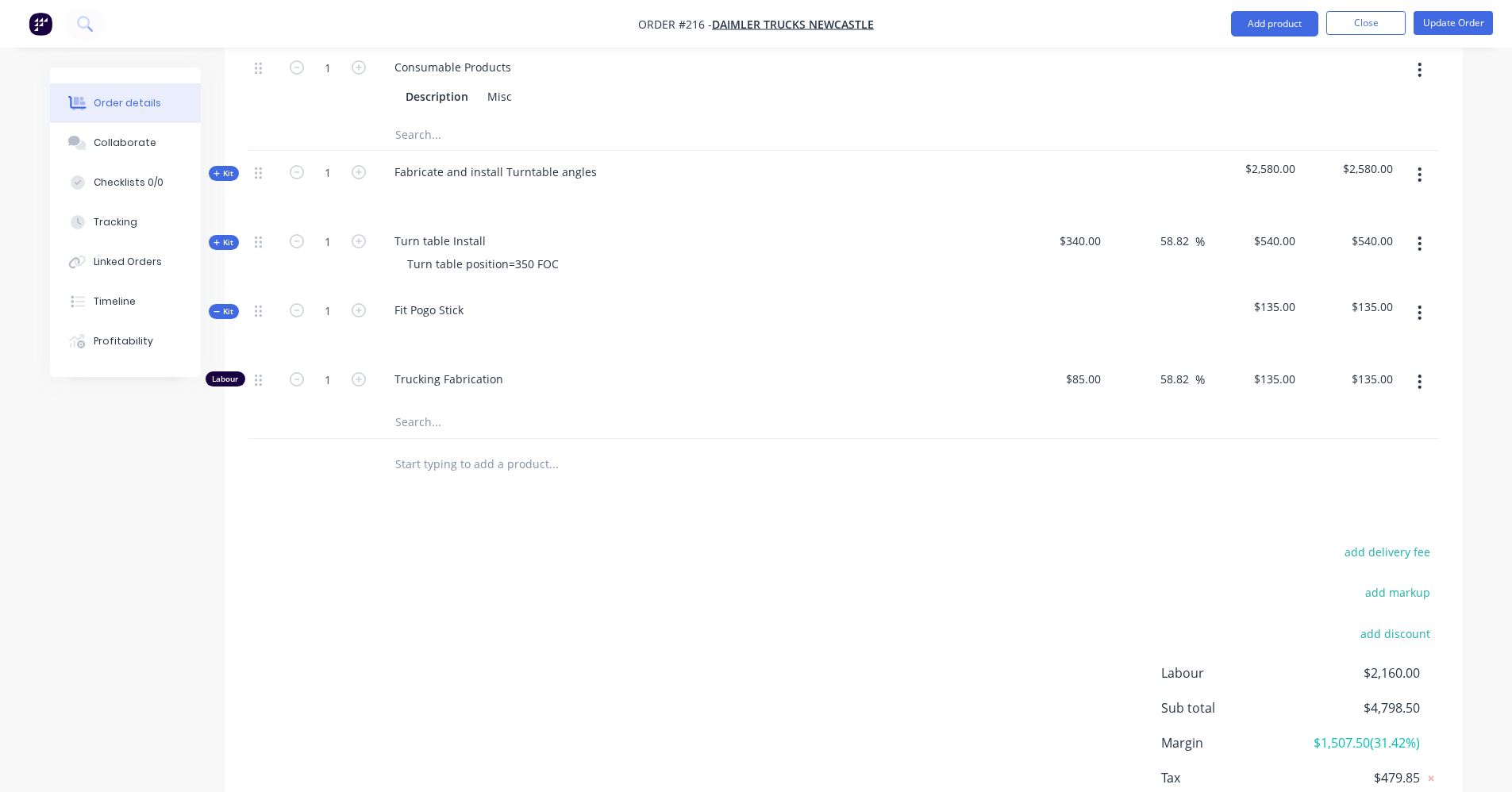
click at [350, 370] on button "button" at bounding box center [358, 378] width 21 height 16
click at [219, 308] on icon at bounding box center [217, 311] width 7 height 8
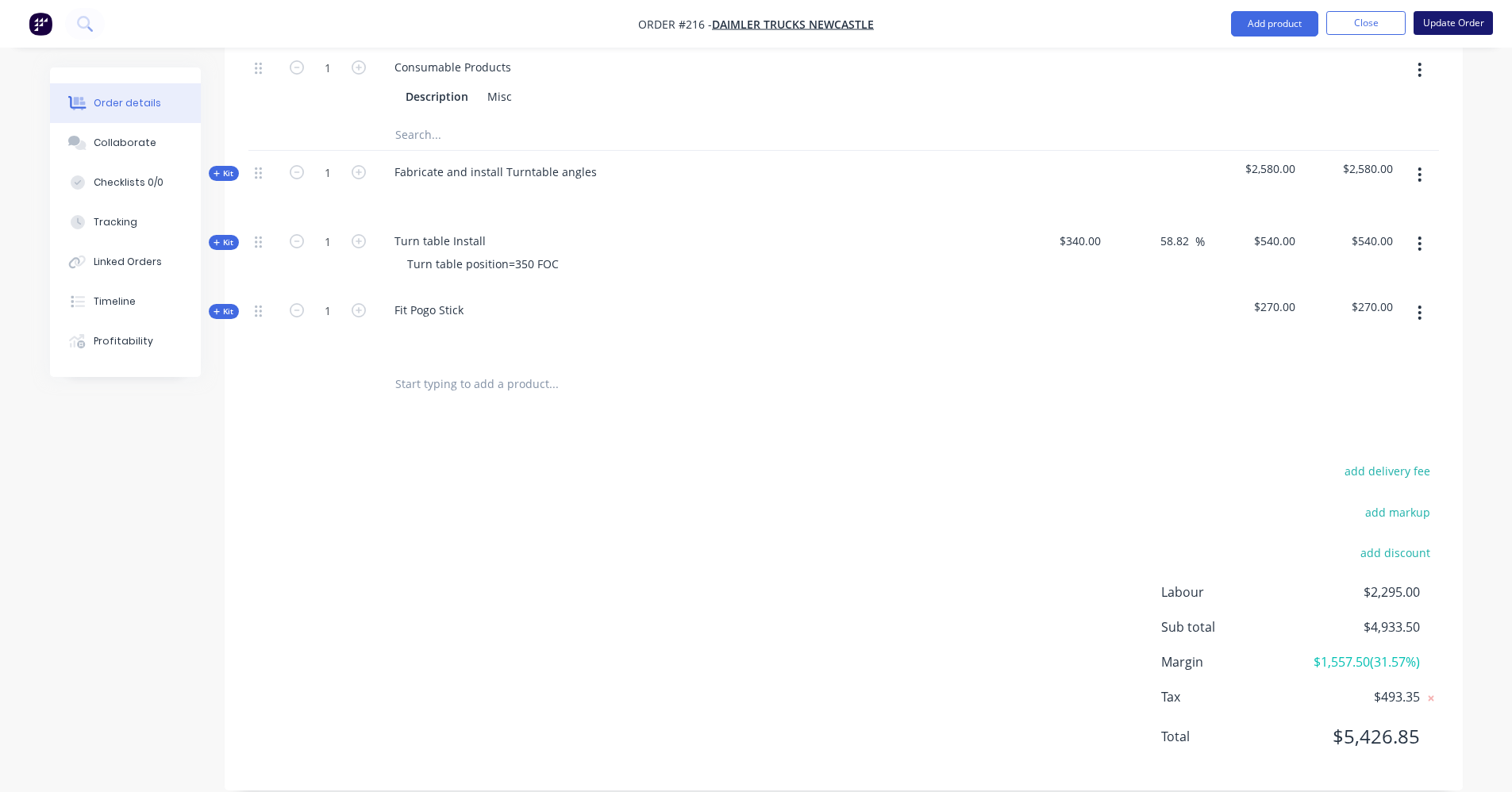
click at [1476, 27] on button "Update Order" at bounding box center [1453, 23] width 79 height 23
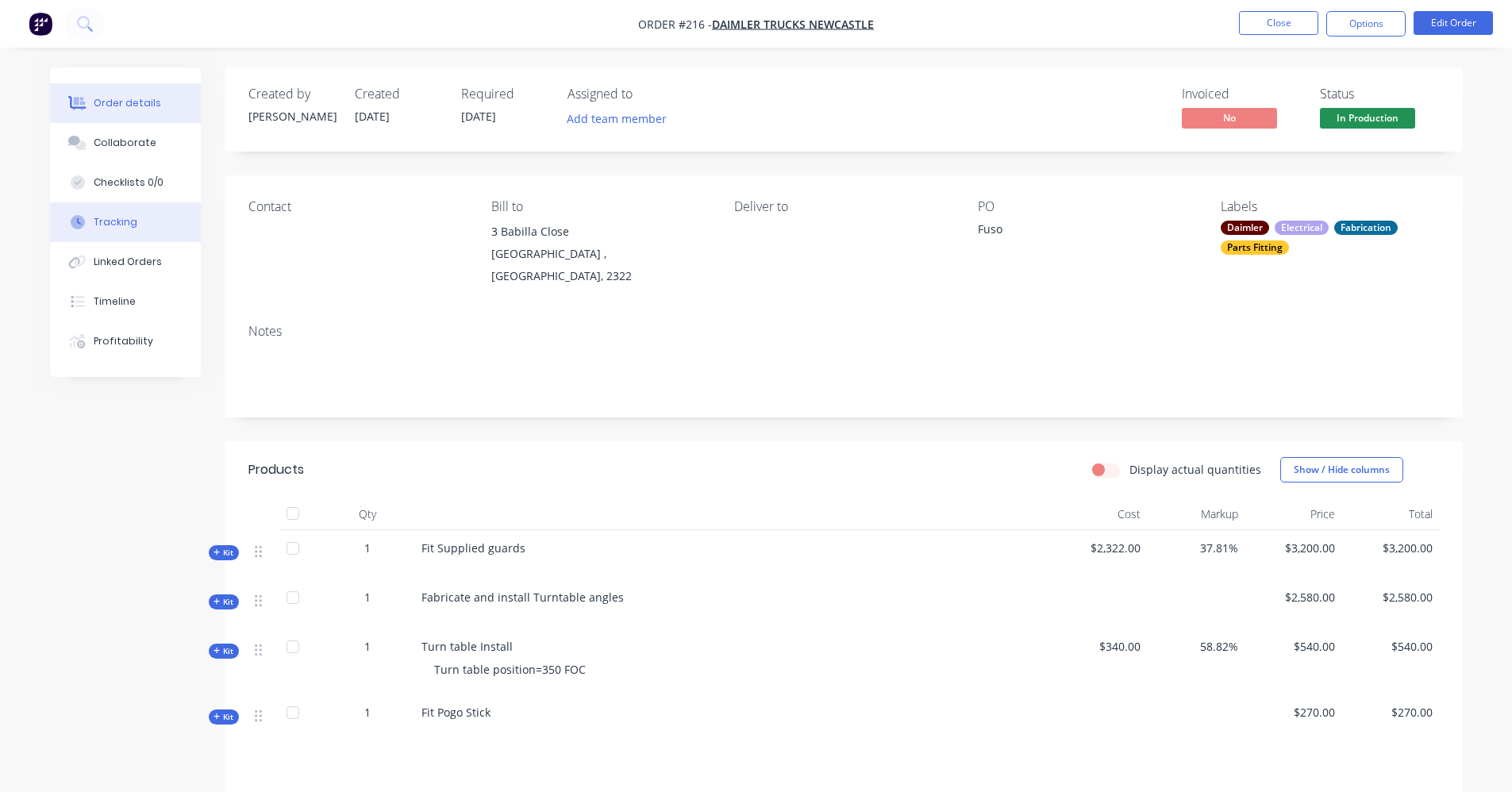
click at [100, 231] on button "Tracking" at bounding box center [124, 222] width 151 height 40
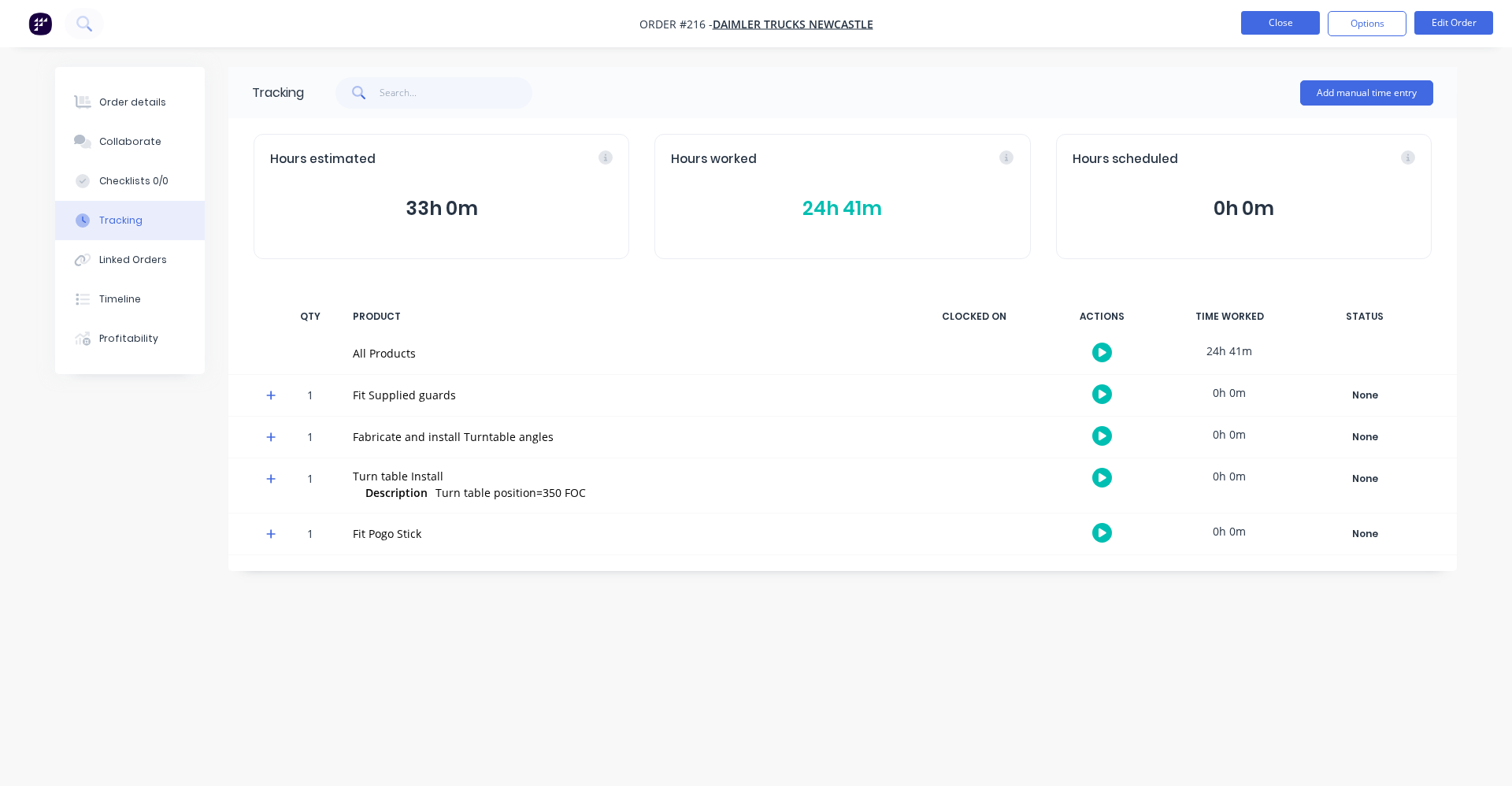
click at [1293, 25] on button "Close" at bounding box center [1280, 22] width 79 height 23
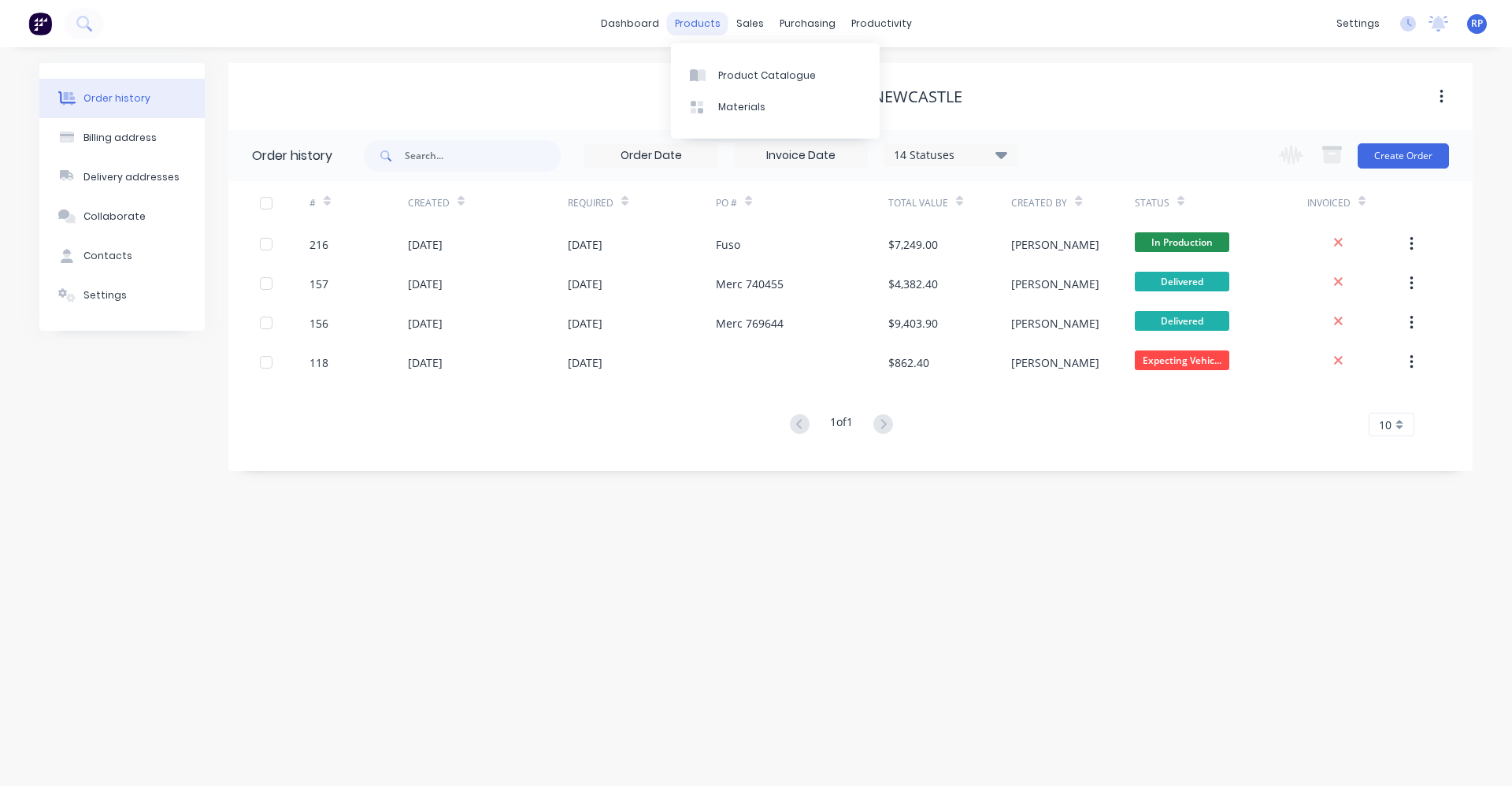
click at [705, 27] on div "products" at bounding box center [697, 23] width 62 height 23
click at [743, 77] on div "Product Catalogue" at bounding box center [766, 76] width 98 height 14
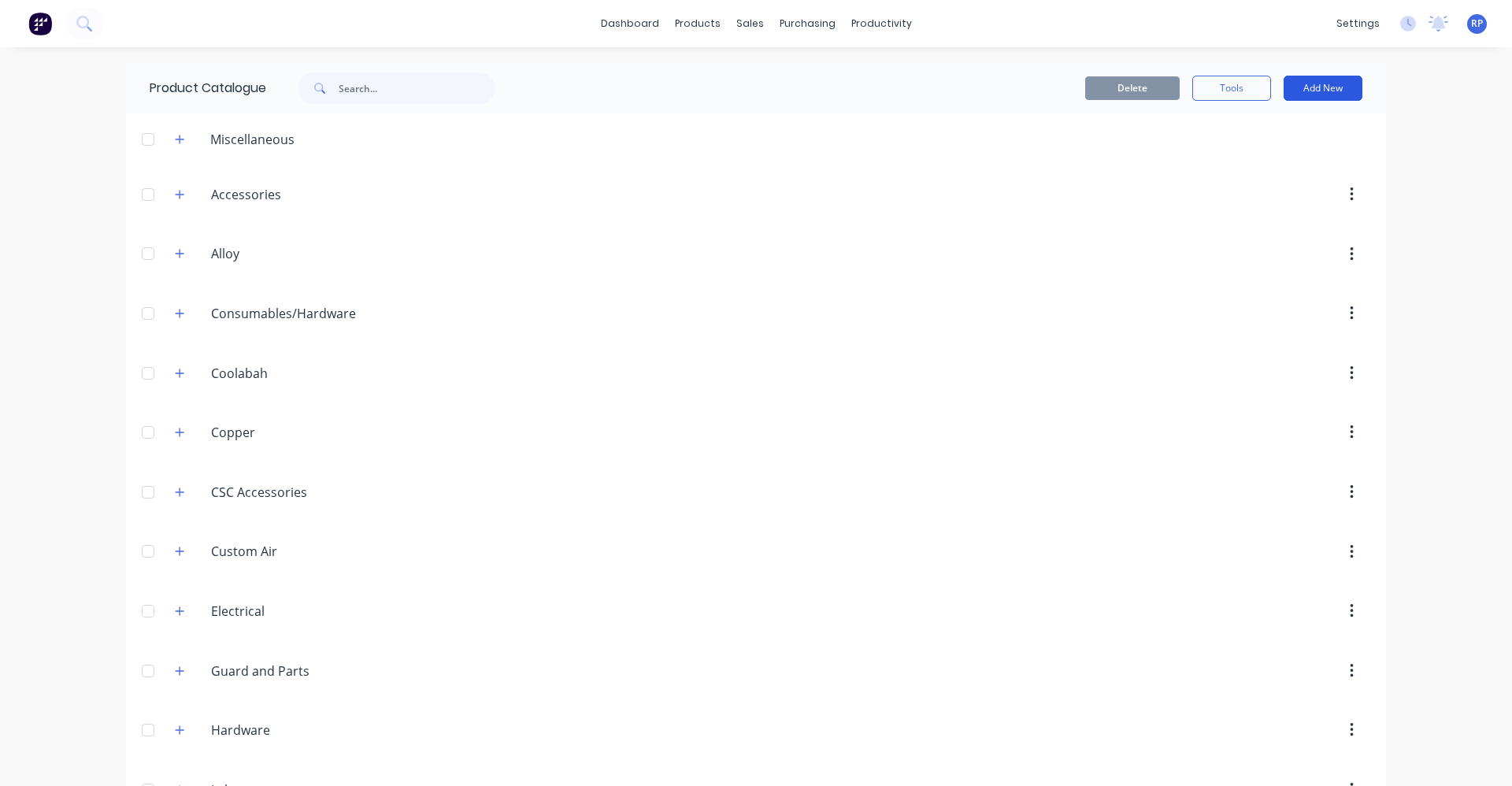
click at [1301, 96] on button "Add New" at bounding box center [1323, 88] width 79 height 25
click at [1315, 197] on div "Product Kit" at bounding box center [1287, 192] width 121 height 23
click at [1325, 91] on button "Add New" at bounding box center [1323, 88] width 79 height 25
click at [1322, 182] on div "Product Kit" at bounding box center [1287, 192] width 121 height 23
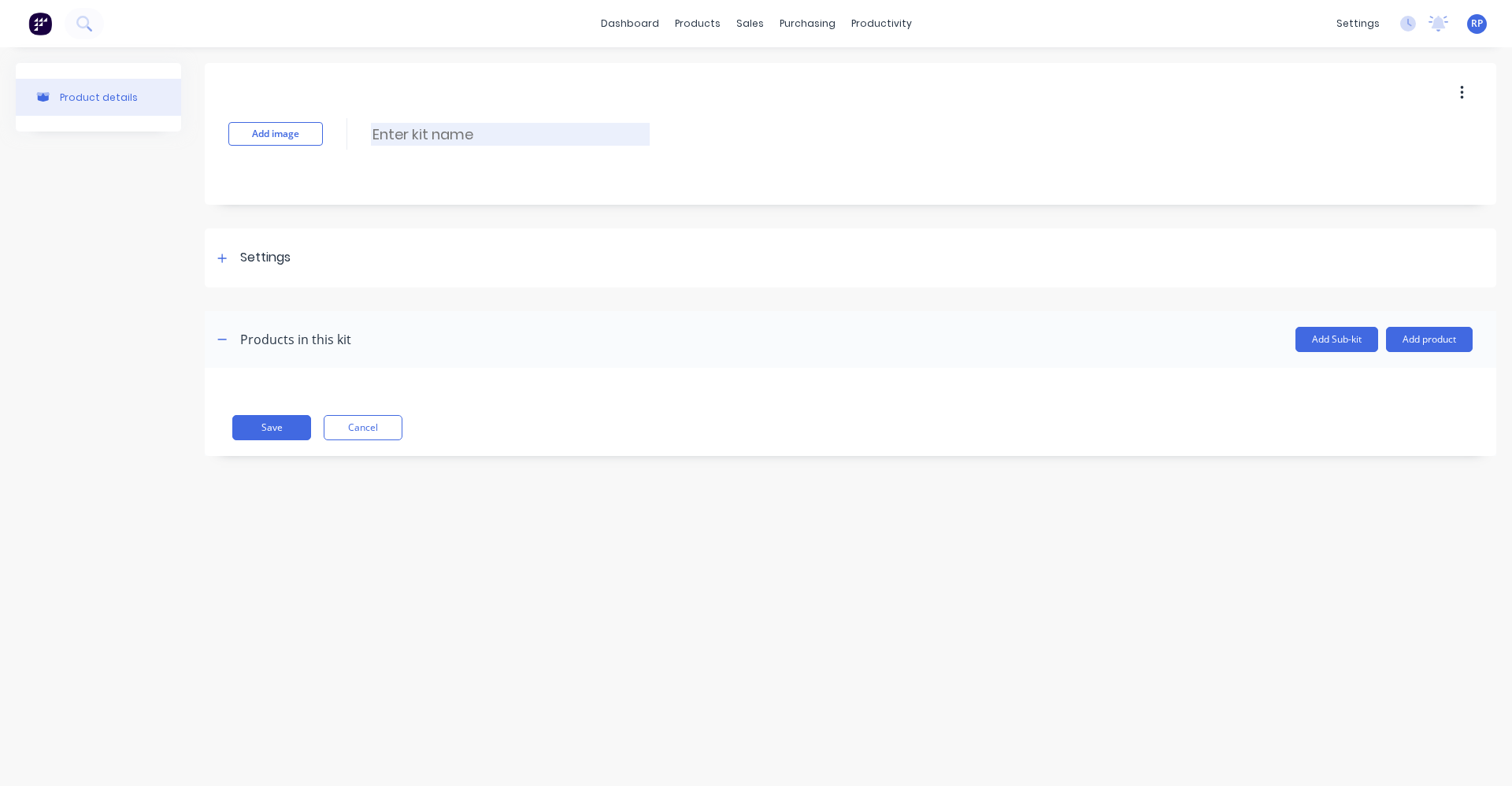
click at [448, 136] on input at bounding box center [509, 134] width 278 height 23
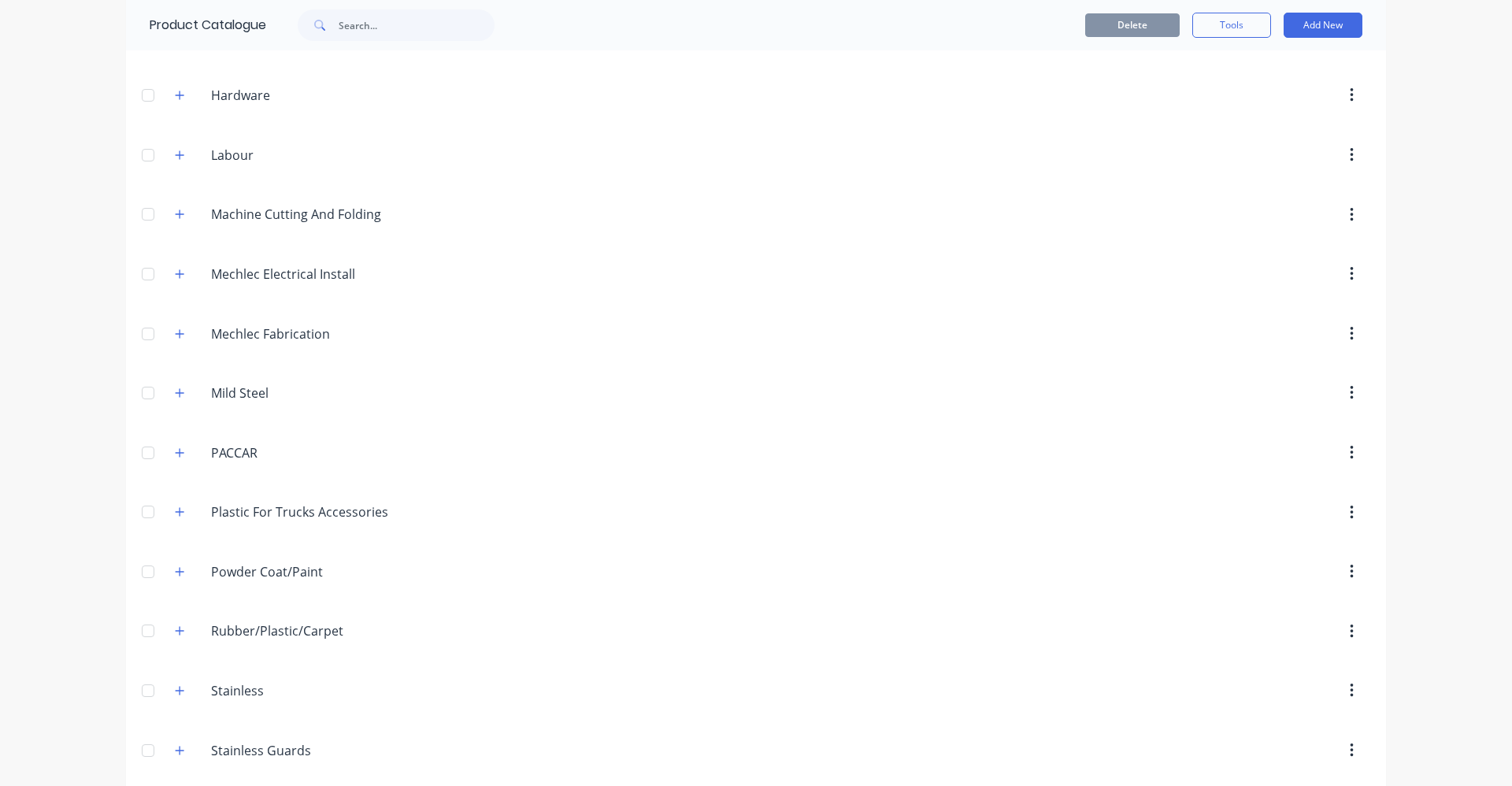
scroll to position [606, 0]
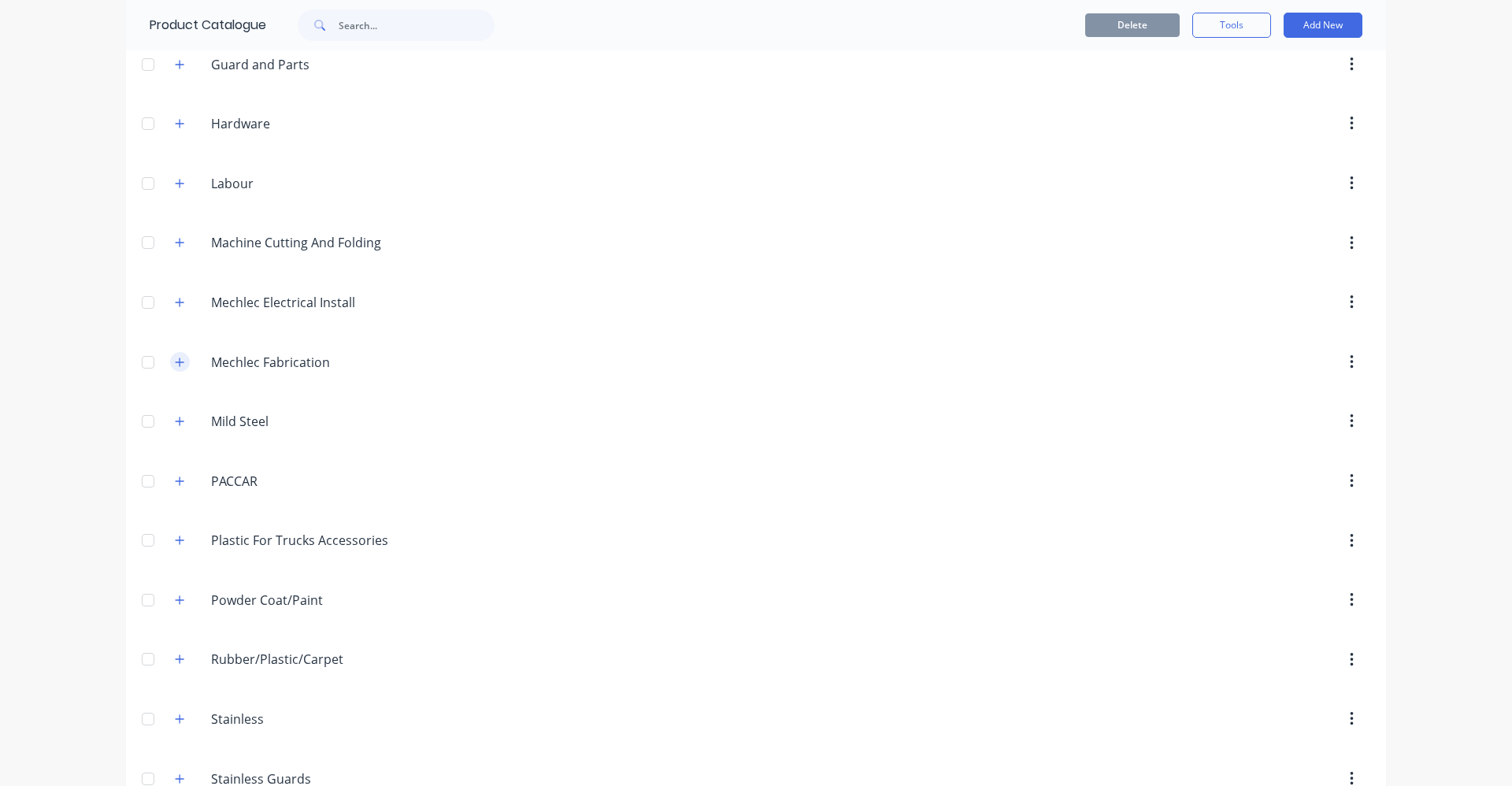
click at [175, 364] on icon "button" at bounding box center [179, 363] width 10 height 11
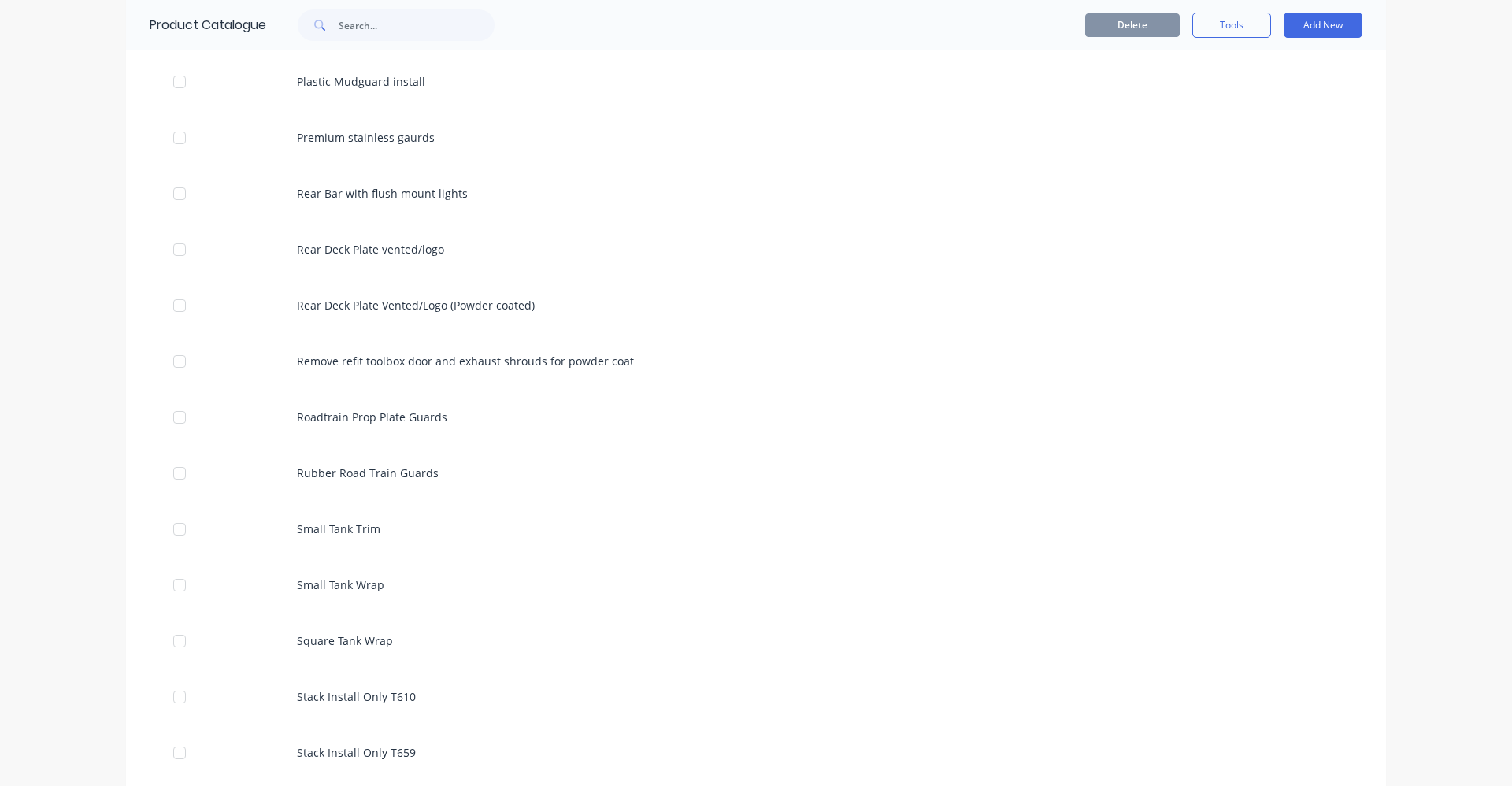
scroll to position [4150, 0]
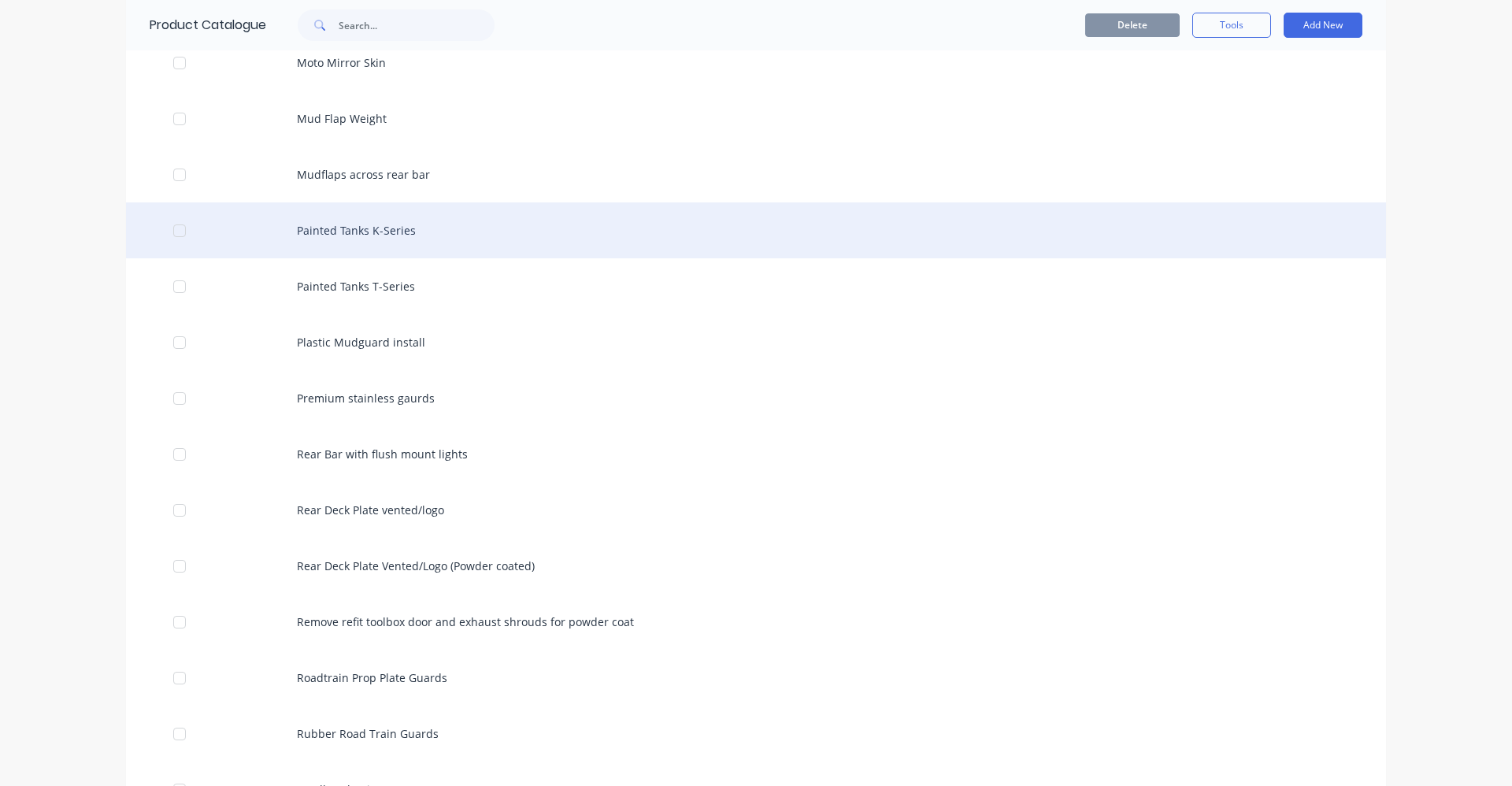
click at [372, 238] on div "Painted Tanks K-Series" at bounding box center [756, 230] width 1260 height 56
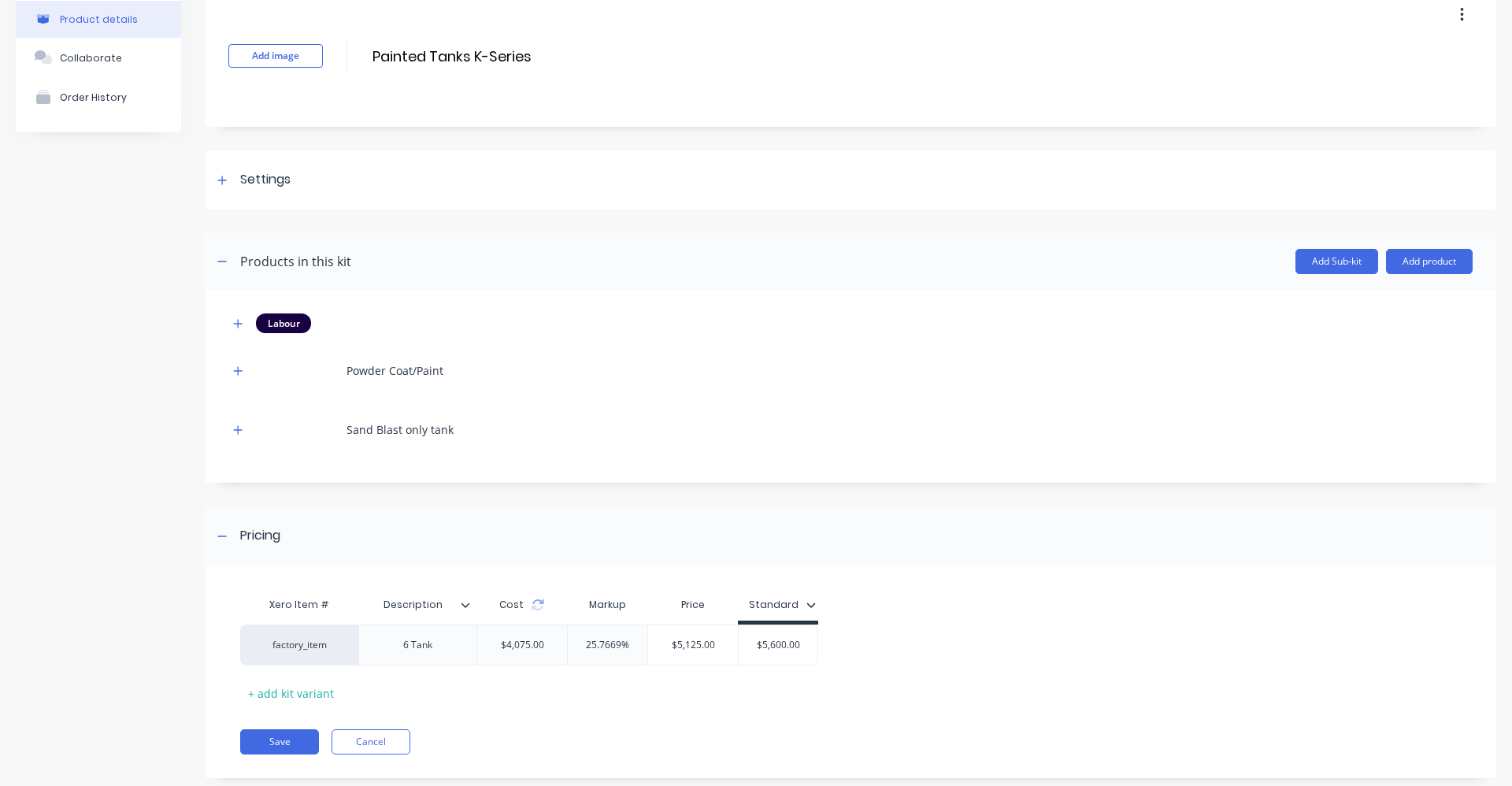
scroll to position [79, 0]
click at [234, 373] on icon "button" at bounding box center [237, 370] width 10 height 11
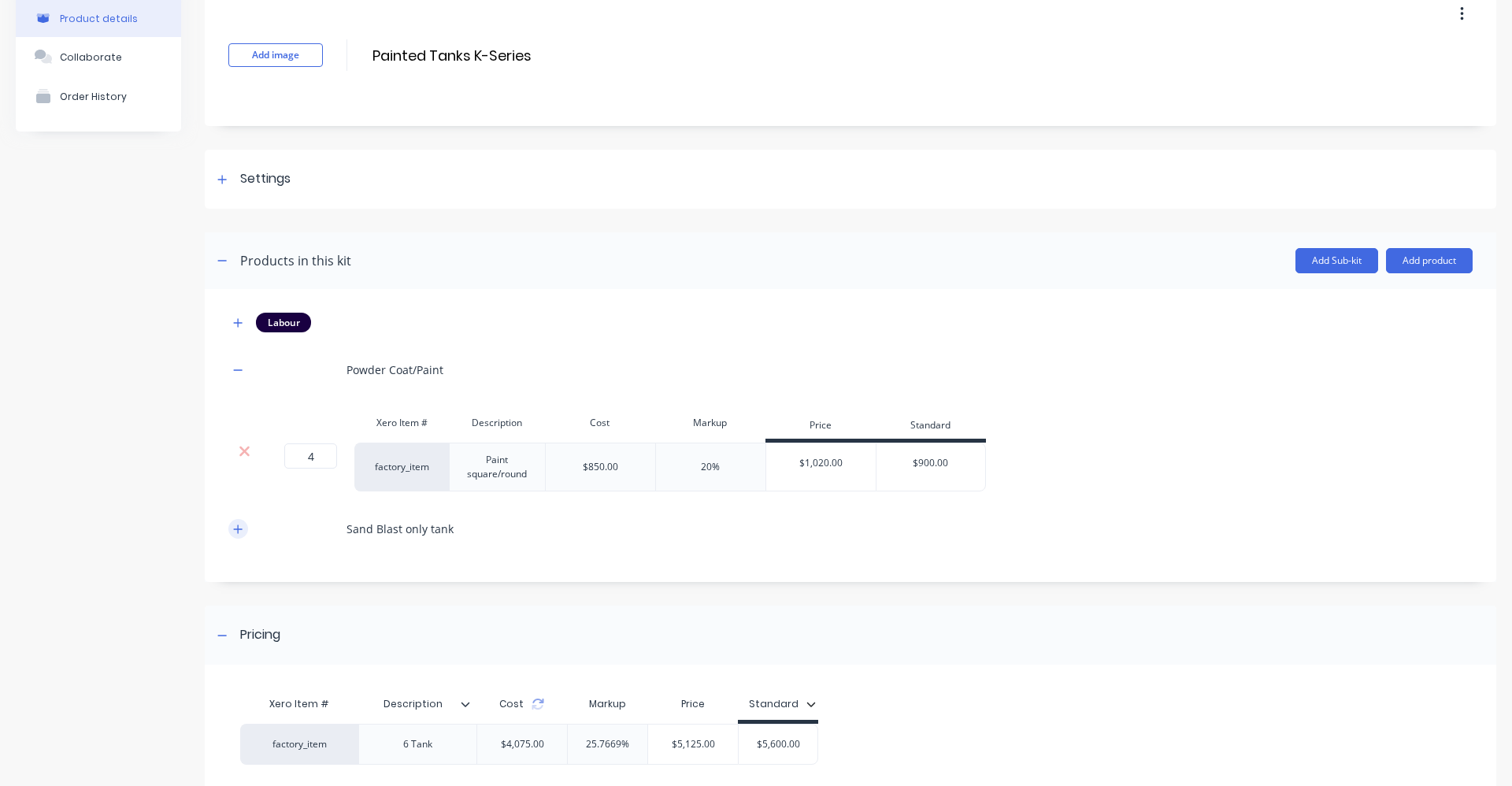
click at [240, 531] on icon "button" at bounding box center [237, 529] width 10 height 11
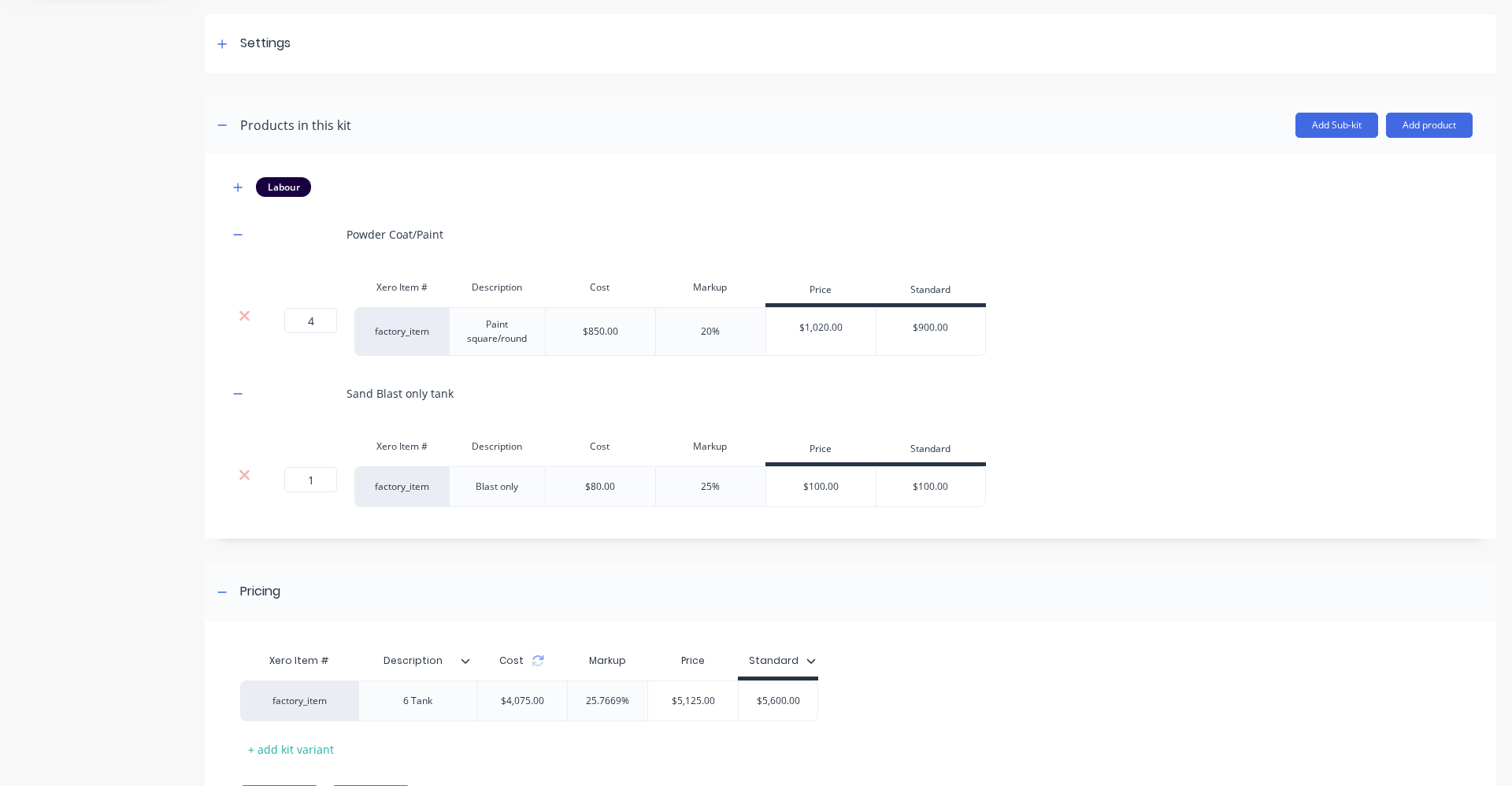
scroll to position [236, 0]
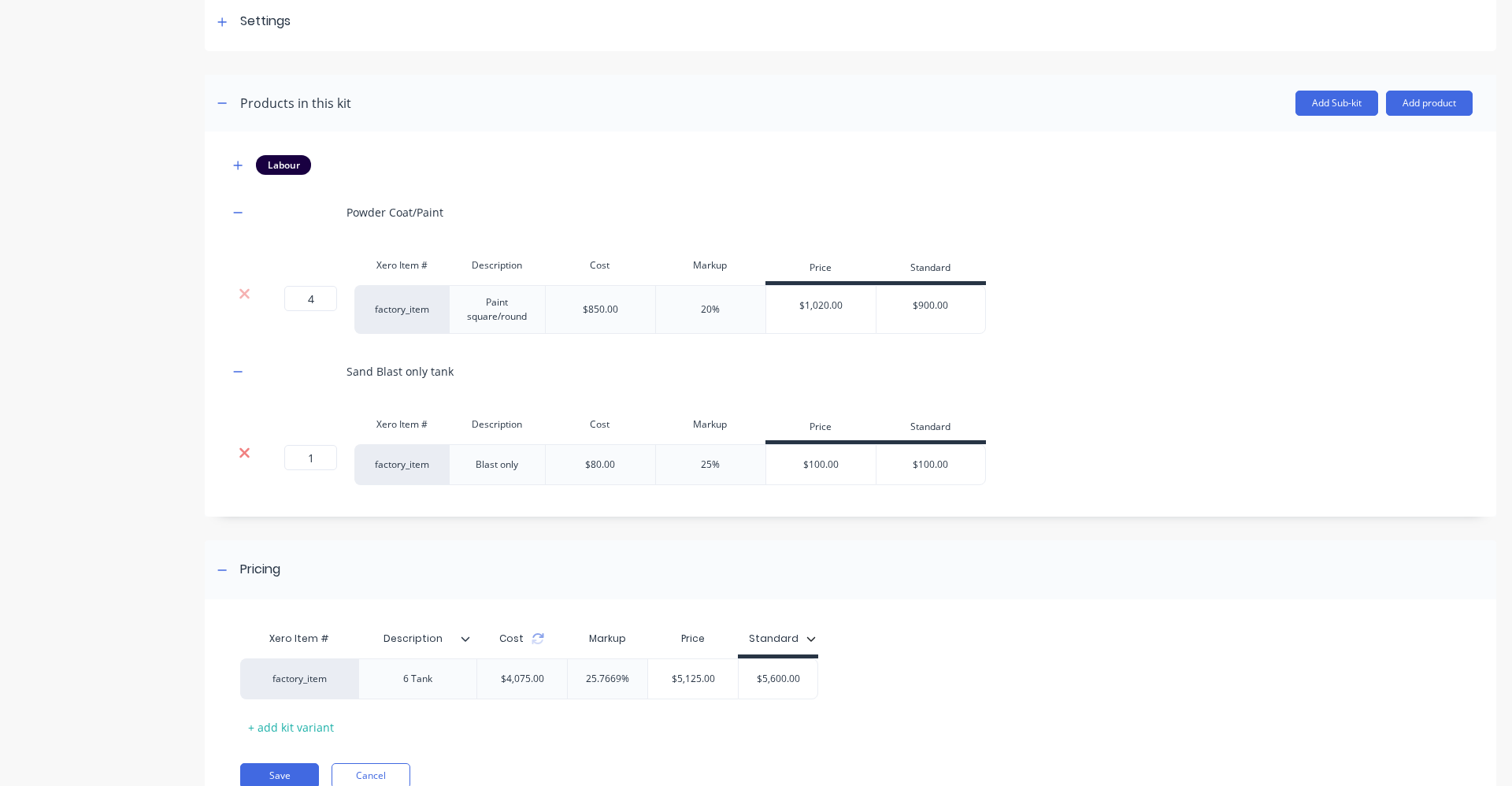
click at [241, 457] on icon at bounding box center [244, 453] width 12 height 16
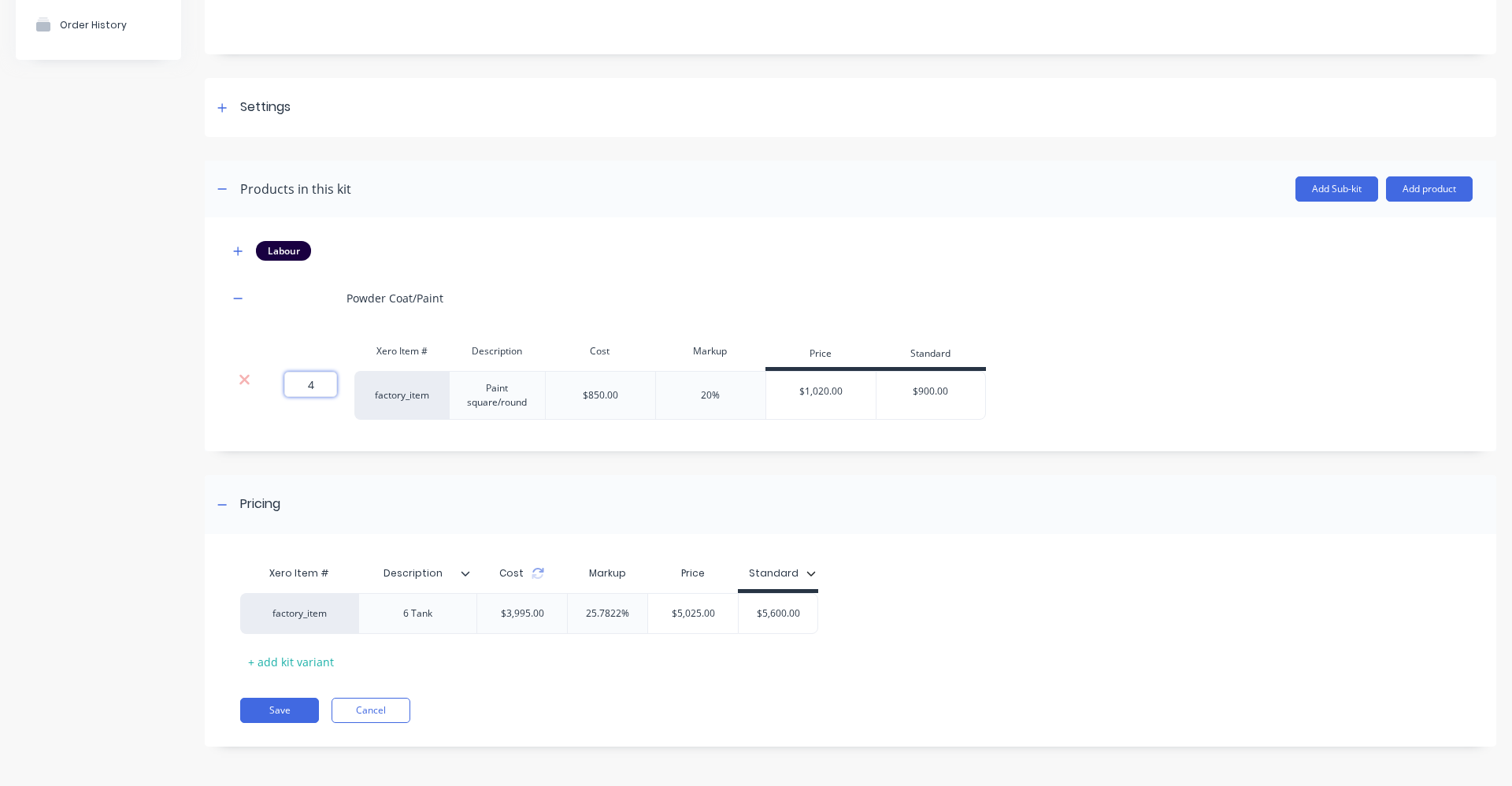
drag, startPoint x: 317, startPoint y: 386, endPoint x: 298, endPoint y: 386, distance: 19.0
click at [298, 386] on input "4" at bounding box center [311, 384] width 53 height 25
click at [777, 273] on div "Labour Powder Coat/Paint Xero Item # Description Cost Markup Price Standard 2 2…" at bounding box center [850, 330] width 1244 height 179
click at [1083, 574] on div "Xero Item # Description Cost Markup Price Standard factory_item 6 Tank $2,295.0…" at bounding box center [844, 616] width 1209 height 116
click at [235, 252] on icon "button" at bounding box center [237, 251] width 10 height 11
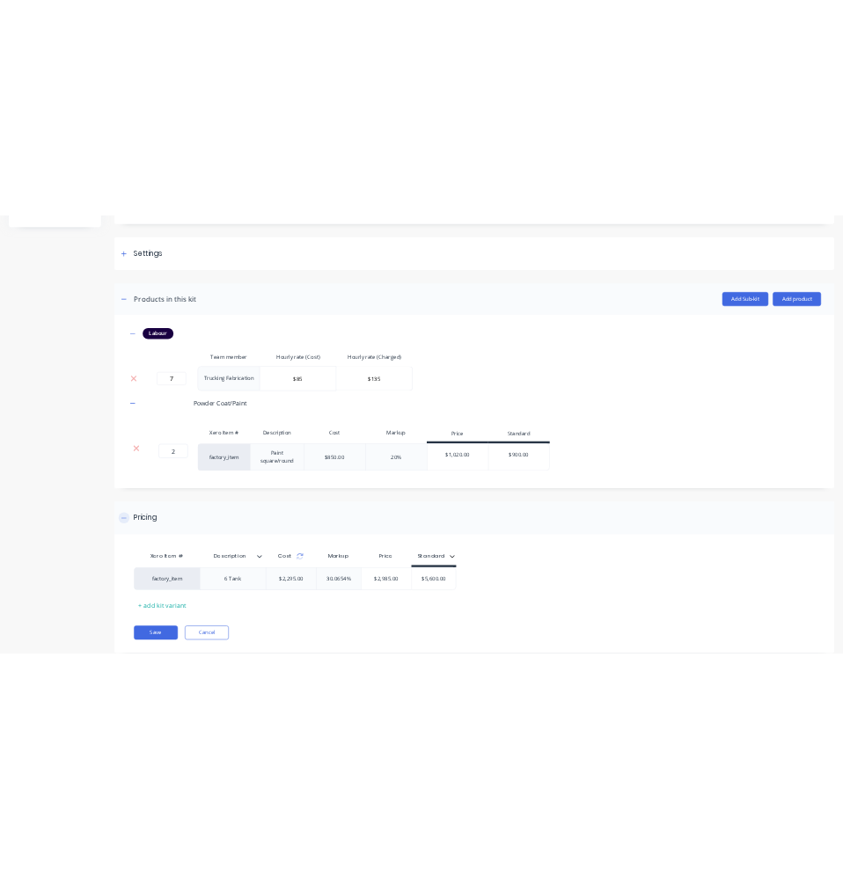
scroll to position [254, 0]
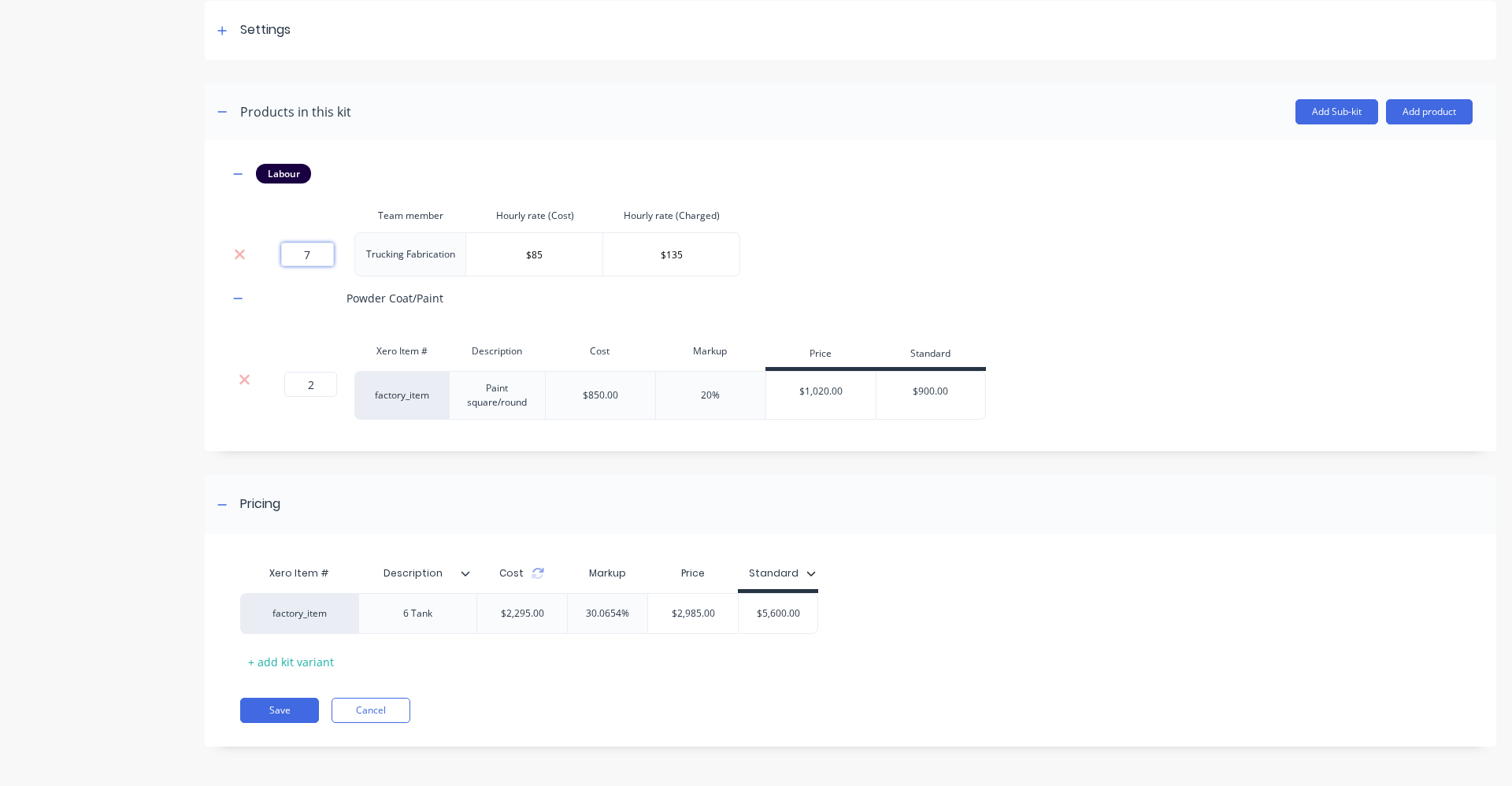
click at [321, 252] on input "7" at bounding box center [307, 254] width 53 height 23
click at [322, 252] on input "7" at bounding box center [307, 254] width 53 height 23
click at [893, 252] on div "Labour Team member Hourly rate (Cost) Hourly rate (Charged) 4 Trucking Fabricat…" at bounding box center [850, 292] width 1244 height 256
click at [312, 256] on input "4" at bounding box center [307, 254] width 53 height 23
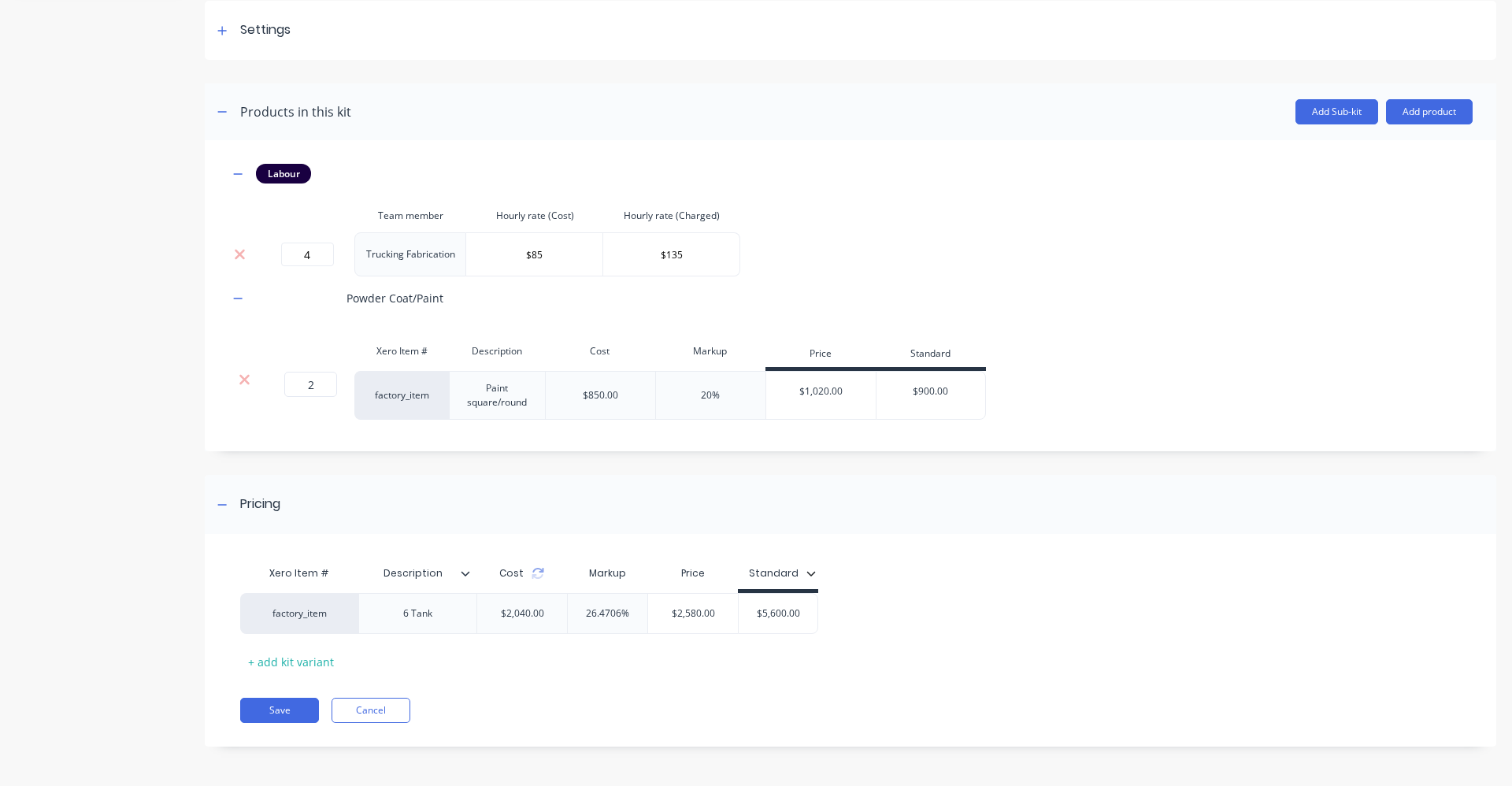
click at [713, 396] on div "20%" at bounding box center [710, 396] width 19 height 14
click at [706, 394] on div "20%" at bounding box center [710, 396] width 19 height 14
click at [703, 397] on div "20%" at bounding box center [710, 396] width 19 height 14
click at [372, 711] on button "Cancel" at bounding box center [371, 710] width 79 height 25
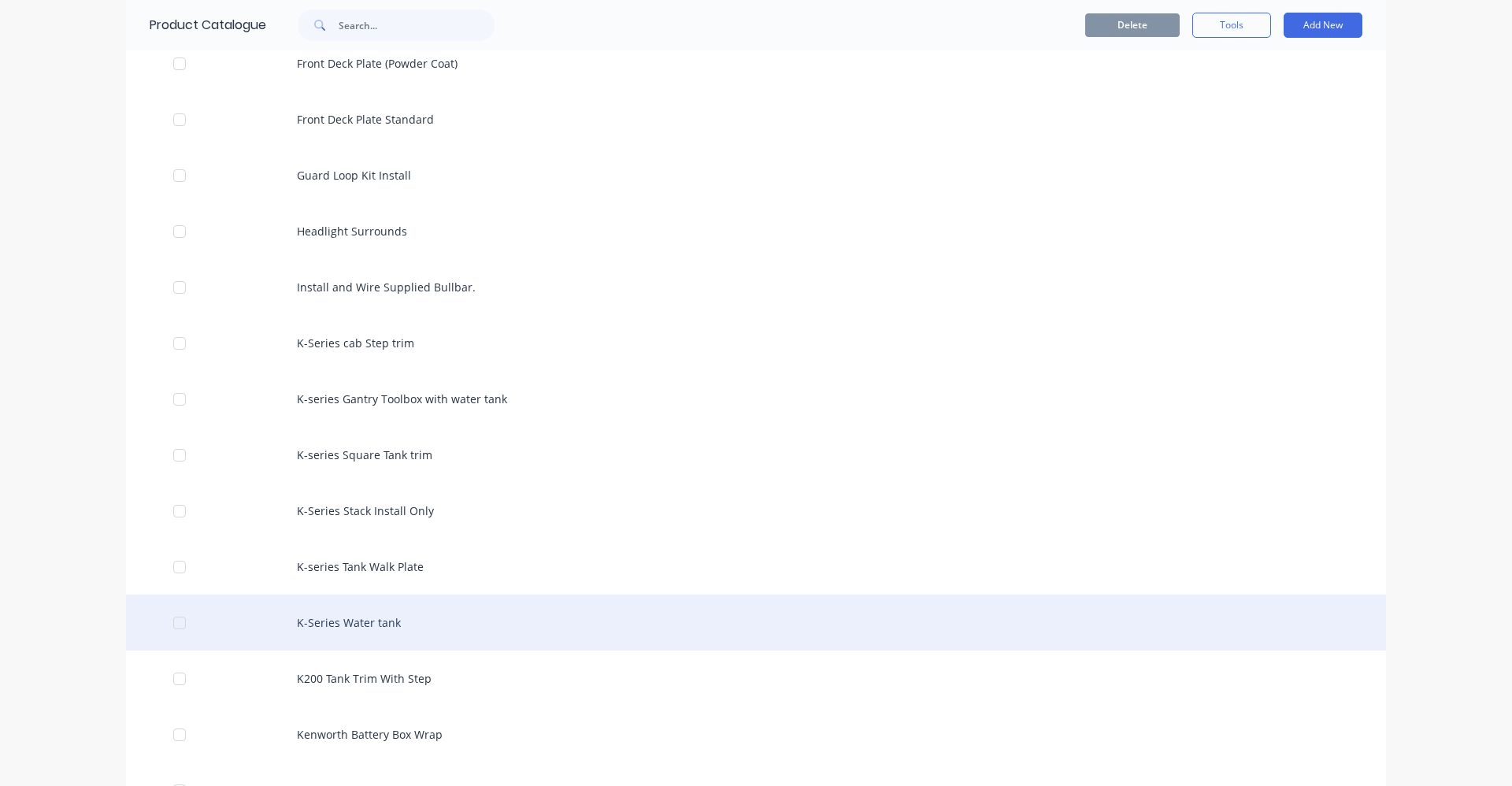
scroll to position [2047, 0]
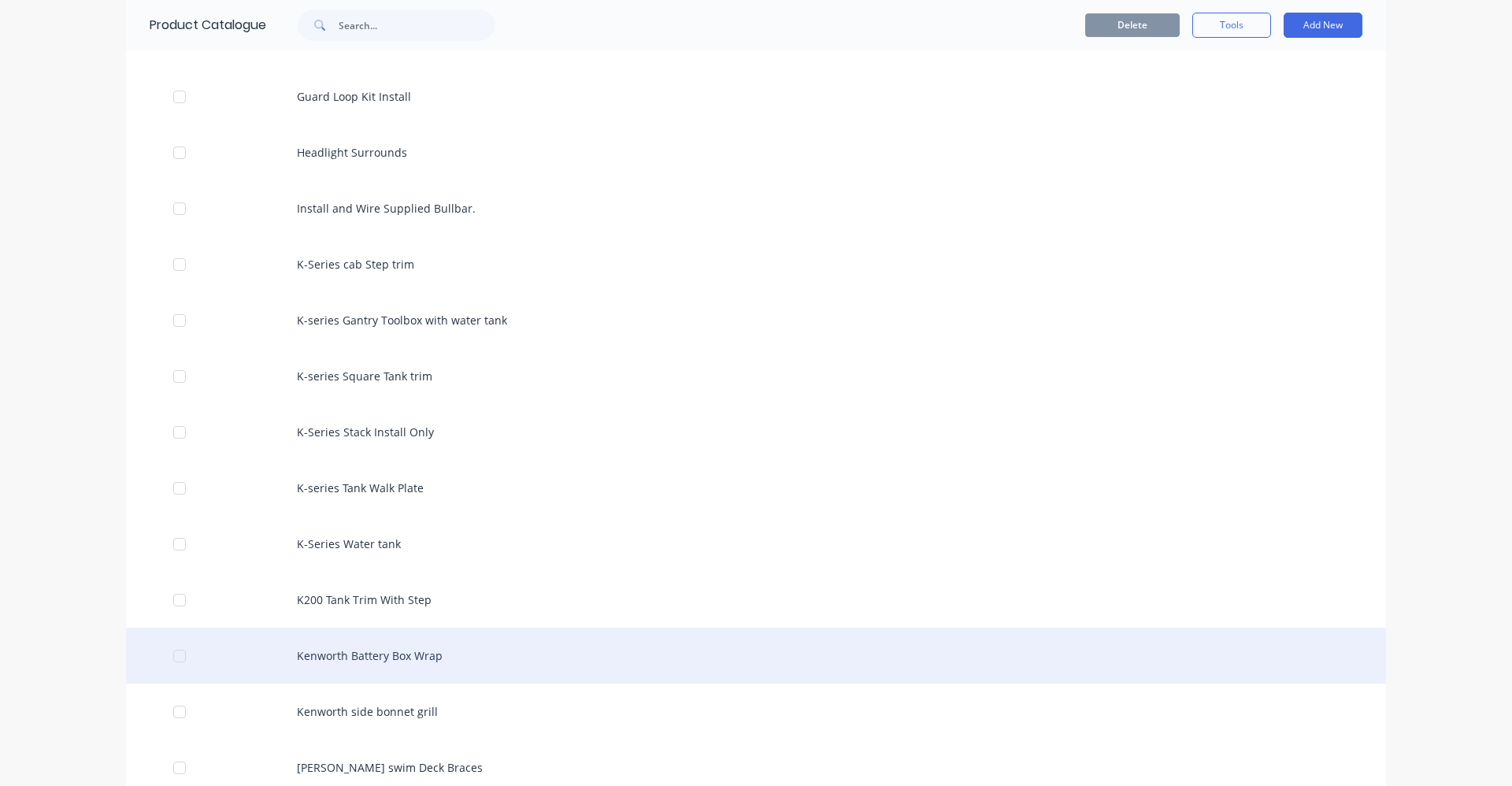
click at [429, 661] on div "Kenworth Battery Box Wrap" at bounding box center [756, 655] width 1260 height 56
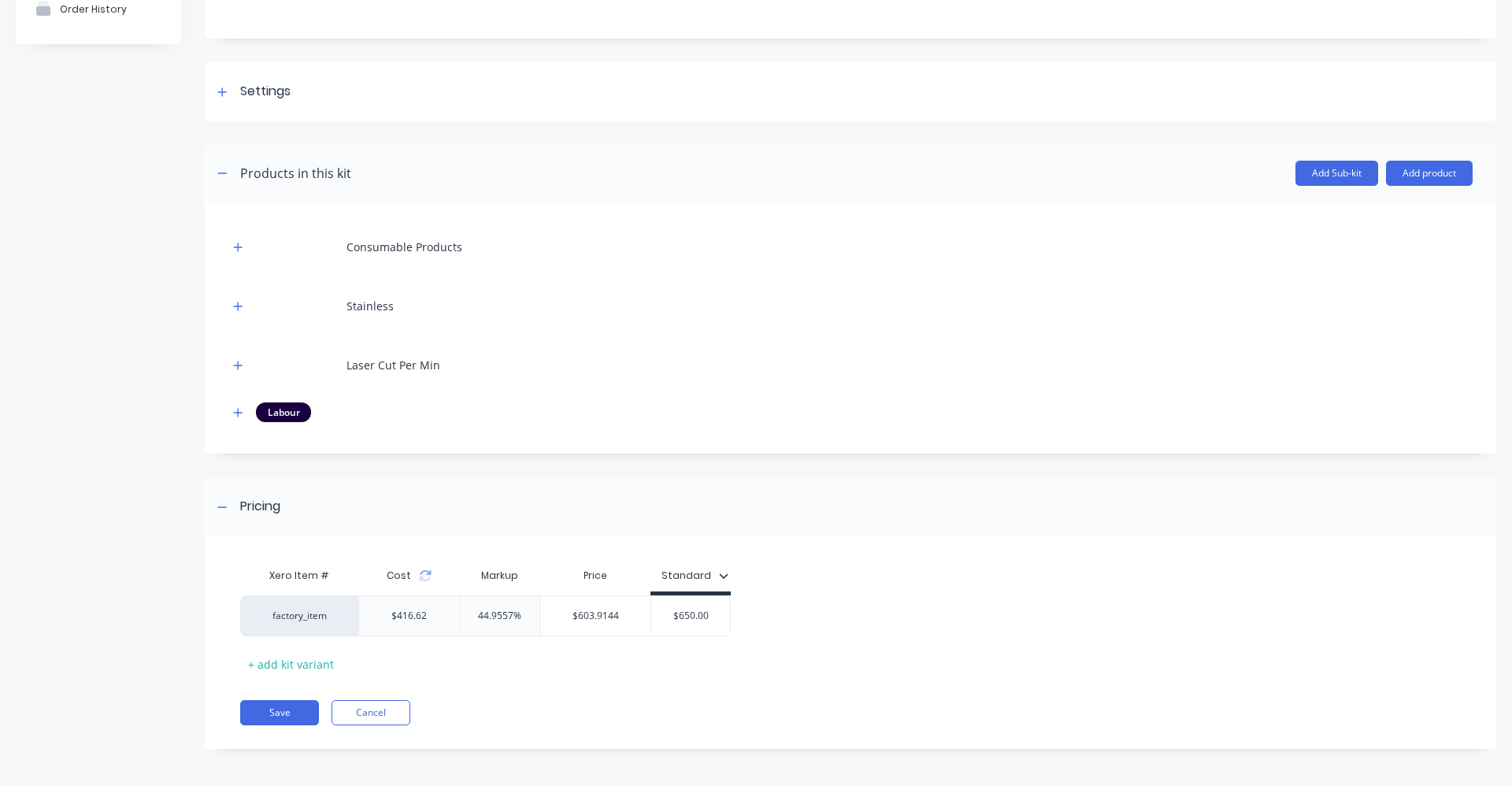
scroll to position [168, 0]
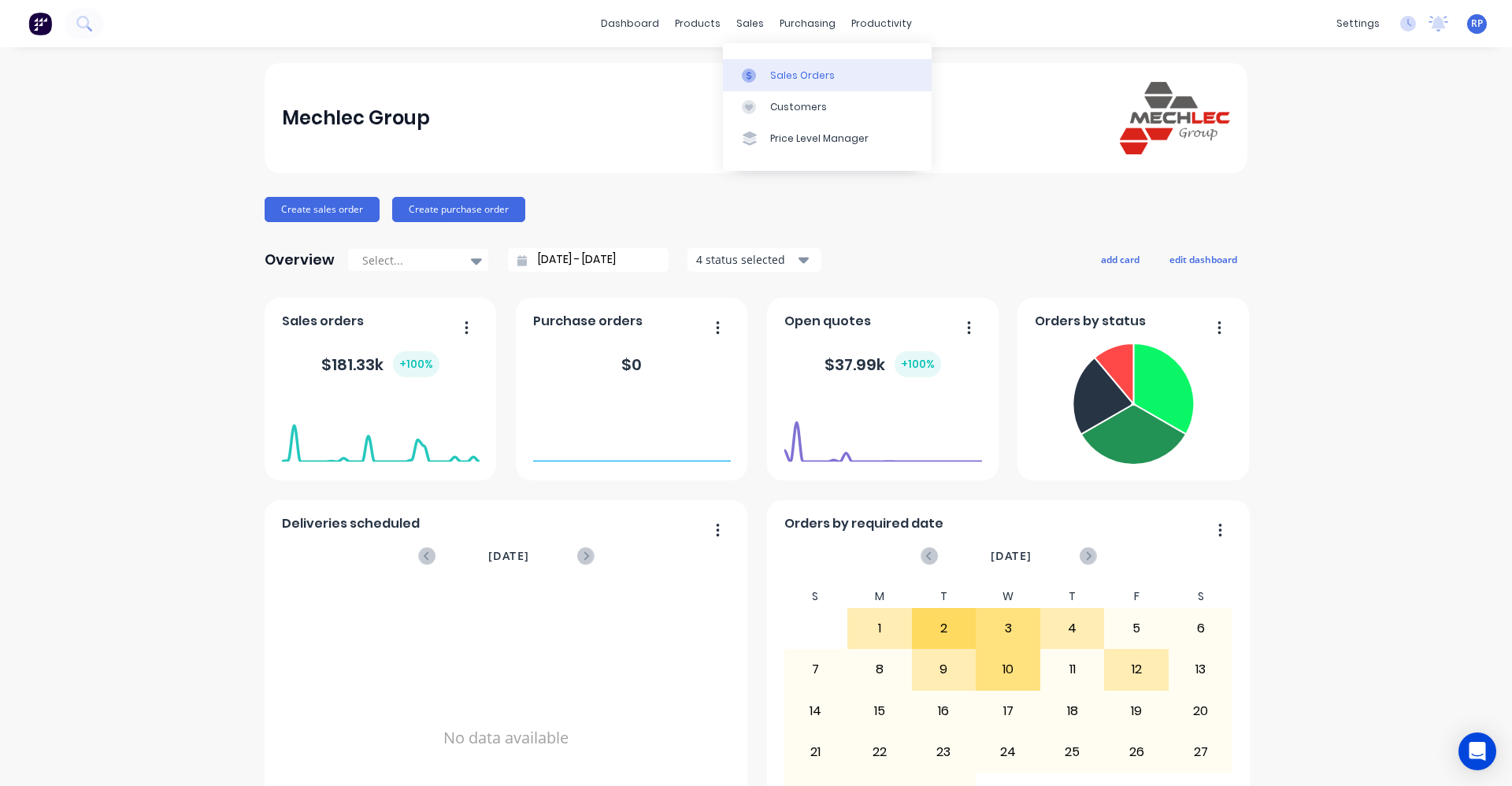
click at [754, 68] on link "Sales Orders" at bounding box center [827, 74] width 209 height 31
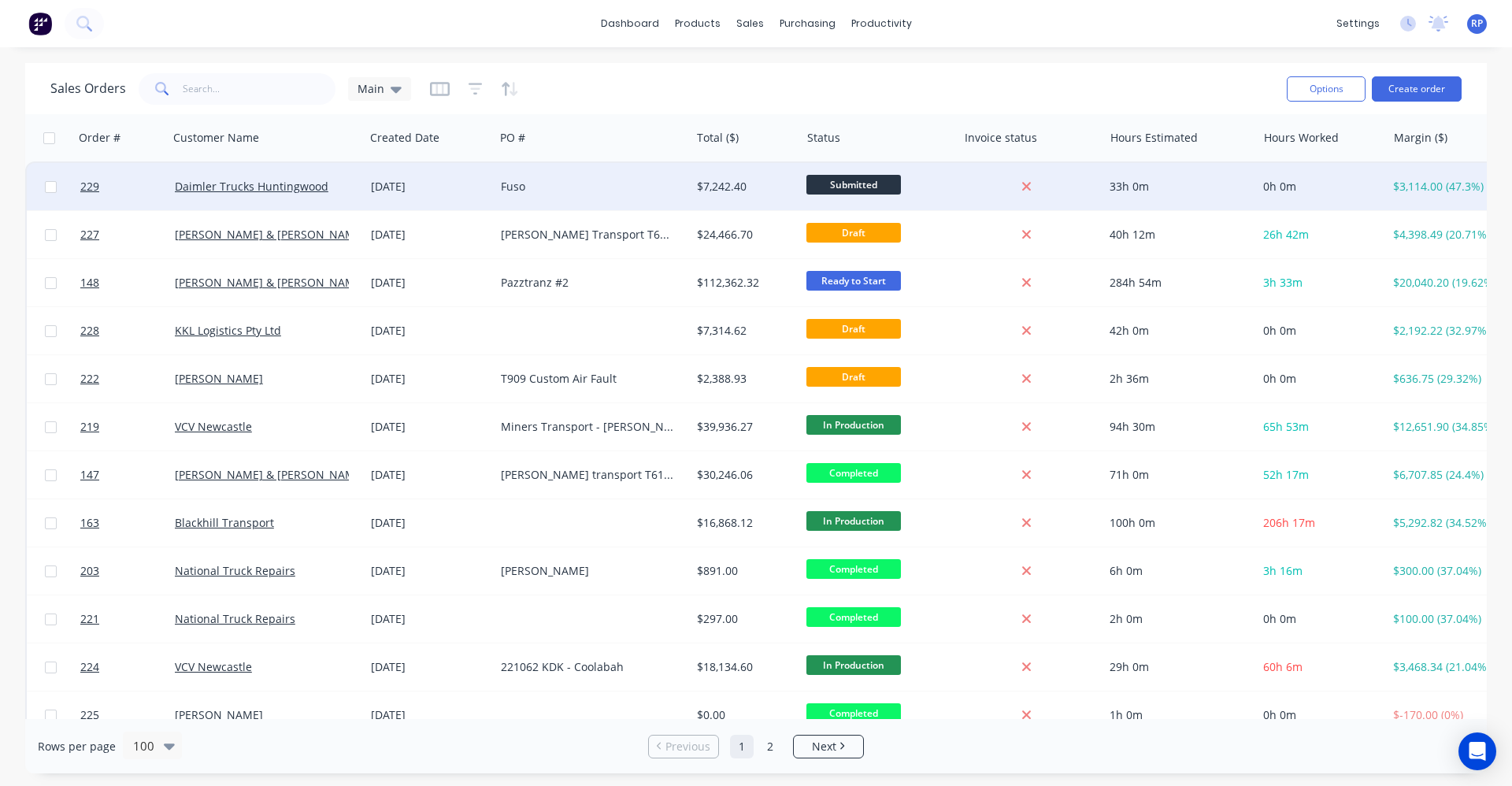
click at [501, 187] on div "Fuso" at bounding box center [588, 187] width 174 height 16
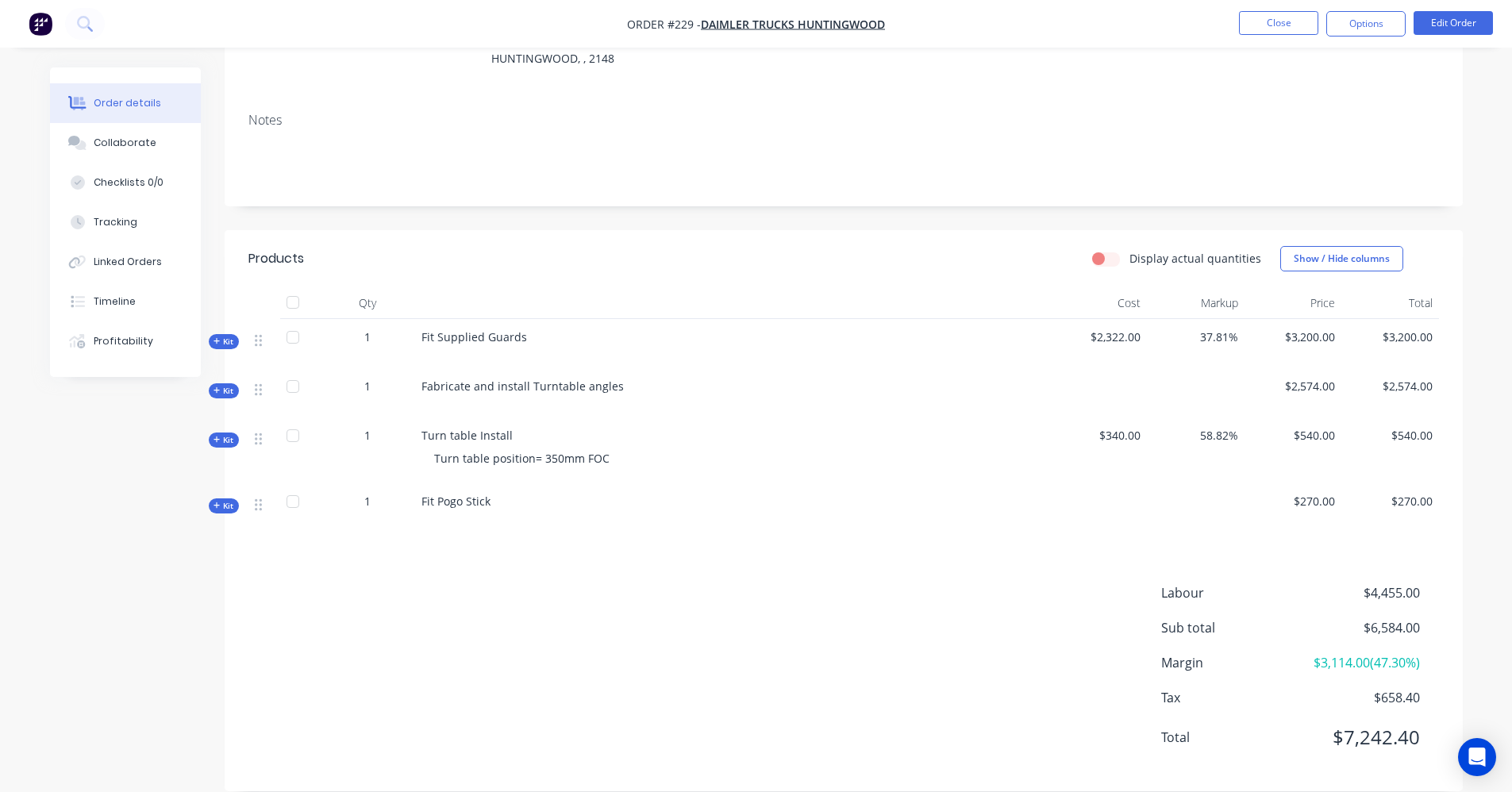
scroll to position [218, 0]
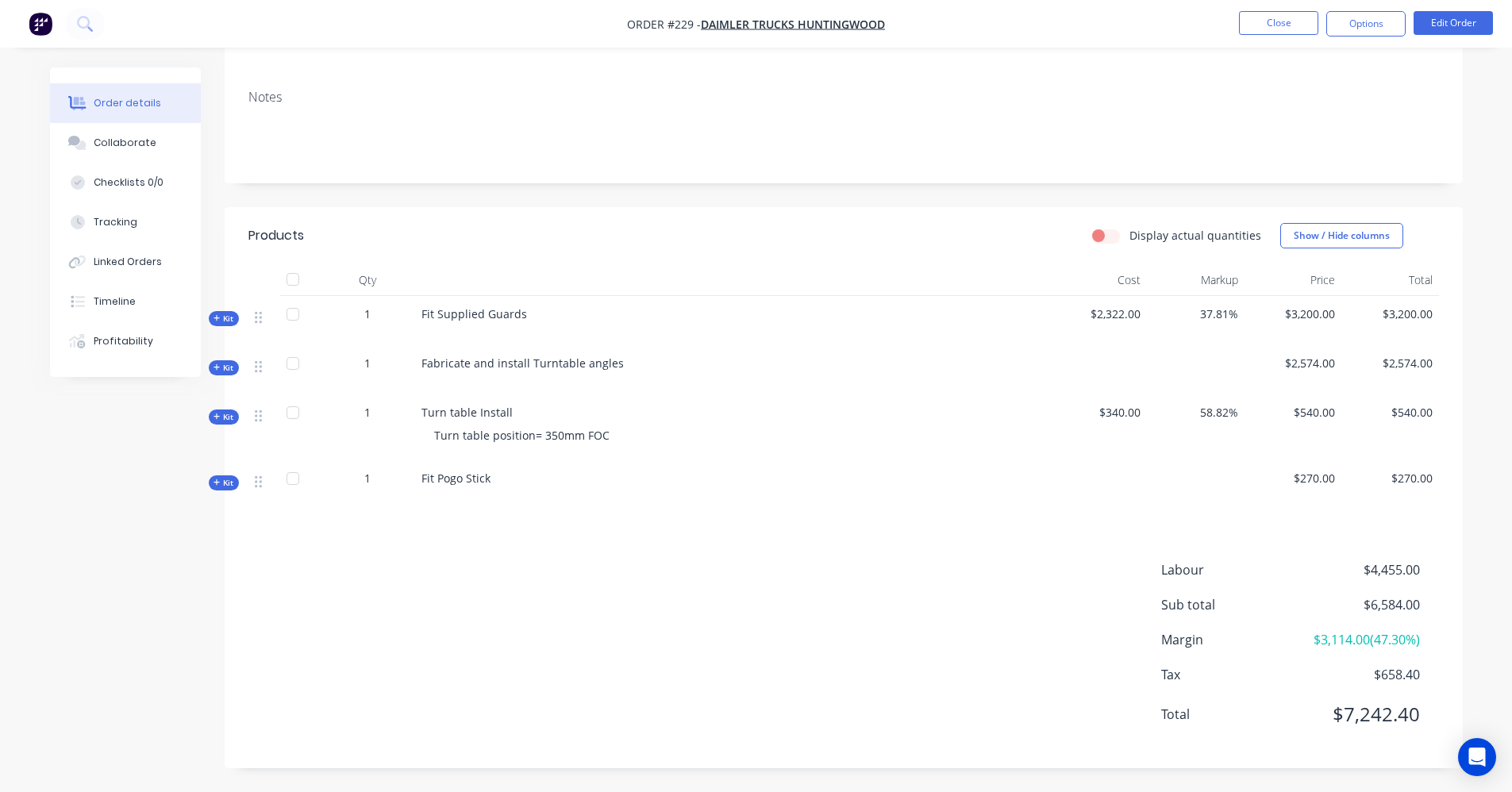
click at [232, 322] on span "Kit" at bounding box center [224, 318] width 21 height 12
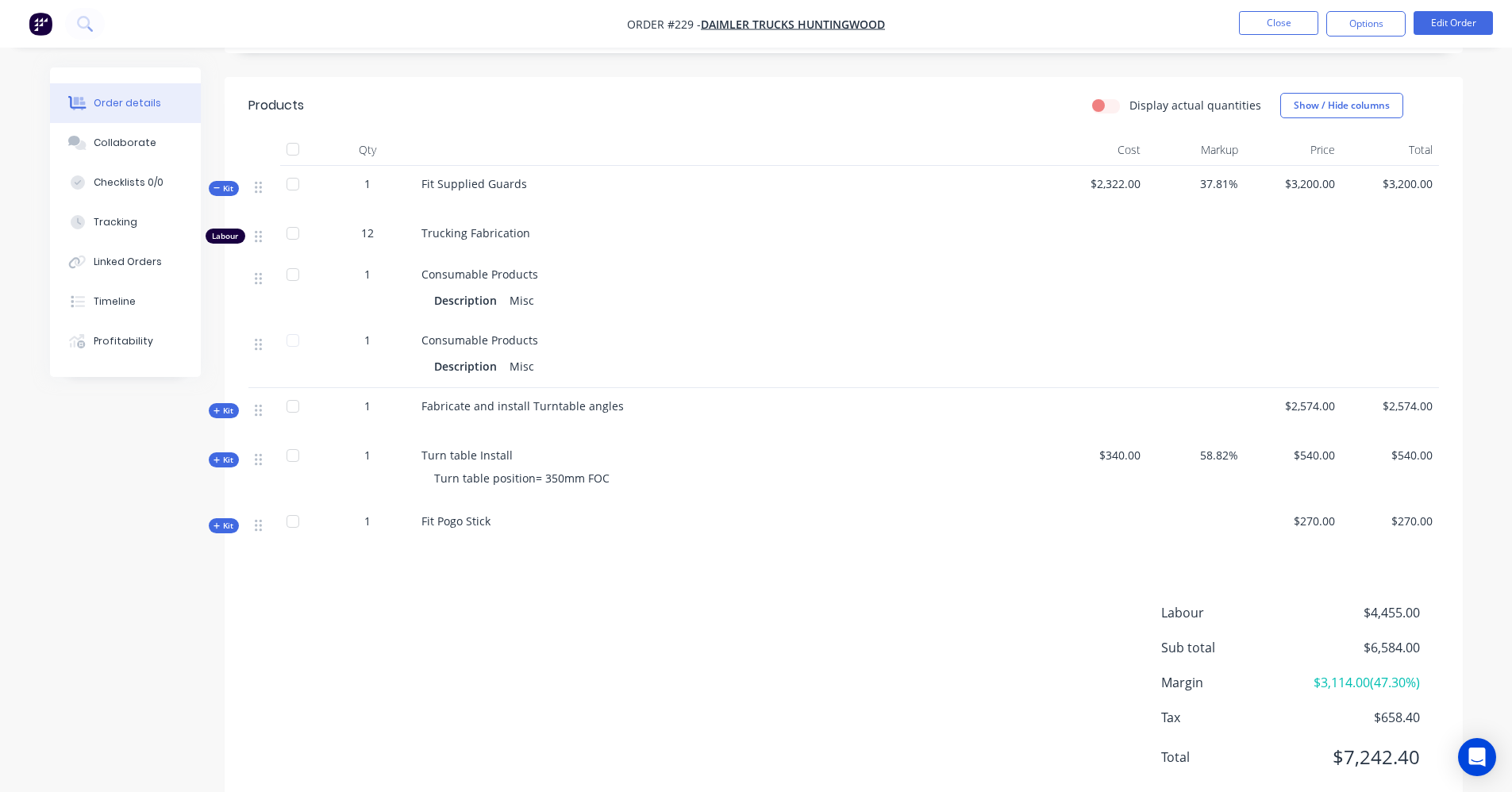
scroll to position [377, 0]
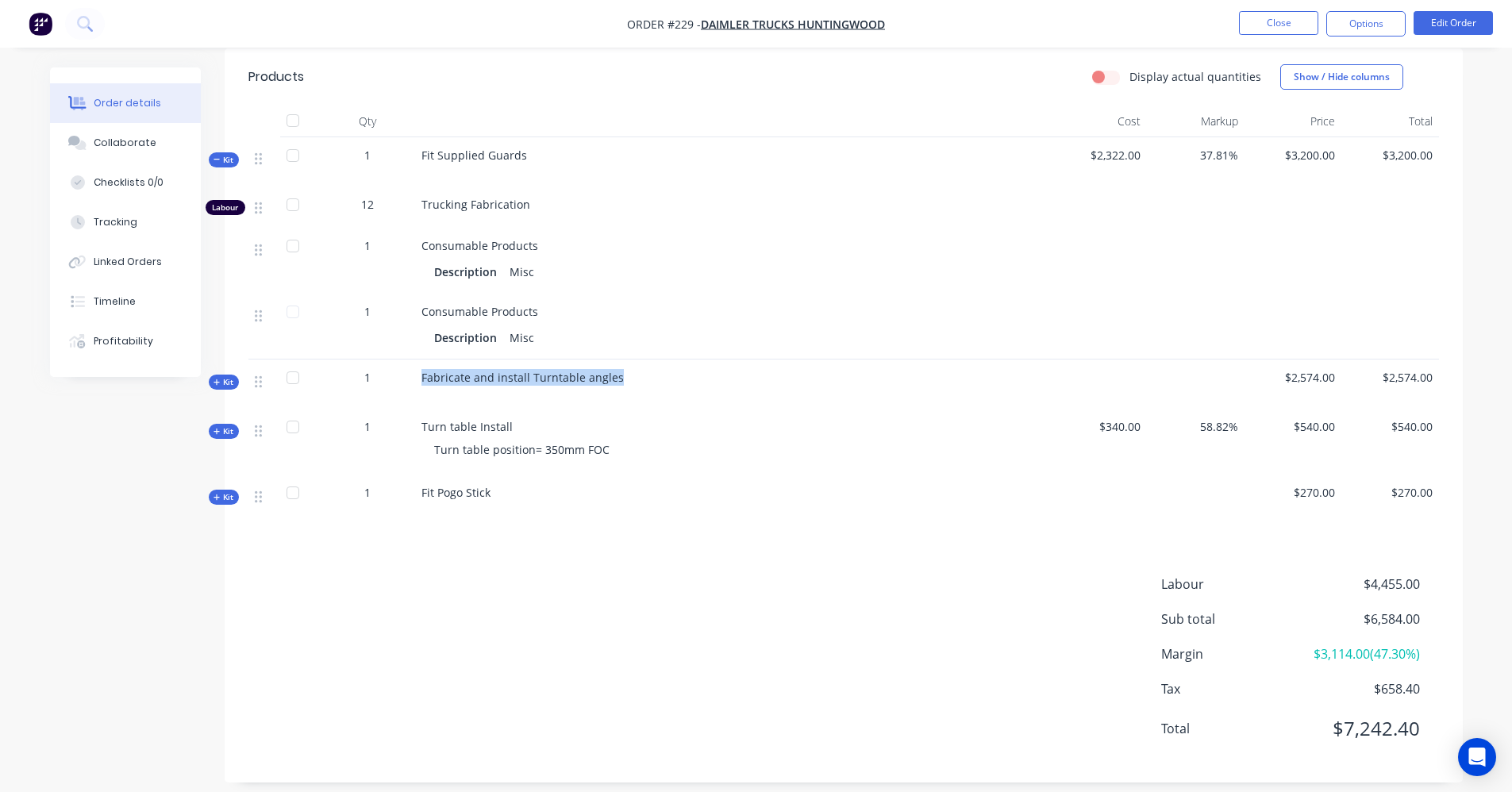
drag, startPoint x: 620, startPoint y: 375, endPoint x: 413, endPoint y: 375, distance: 207.0
click at [413, 375] on div "Kit 1 Fabricate and install Turntable angles $2,574.00 $2,574.00" at bounding box center [844, 384] width 1191 height 50
drag, startPoint x: 413, startPoint y: 375, endPoint x: 431, endPoint y: 374, distance: 18.0
copy div "Fabricate and install Turntable angles"
click at [219, 374] on div "Kit" at bounding box center [223, 382] width 30 height 15
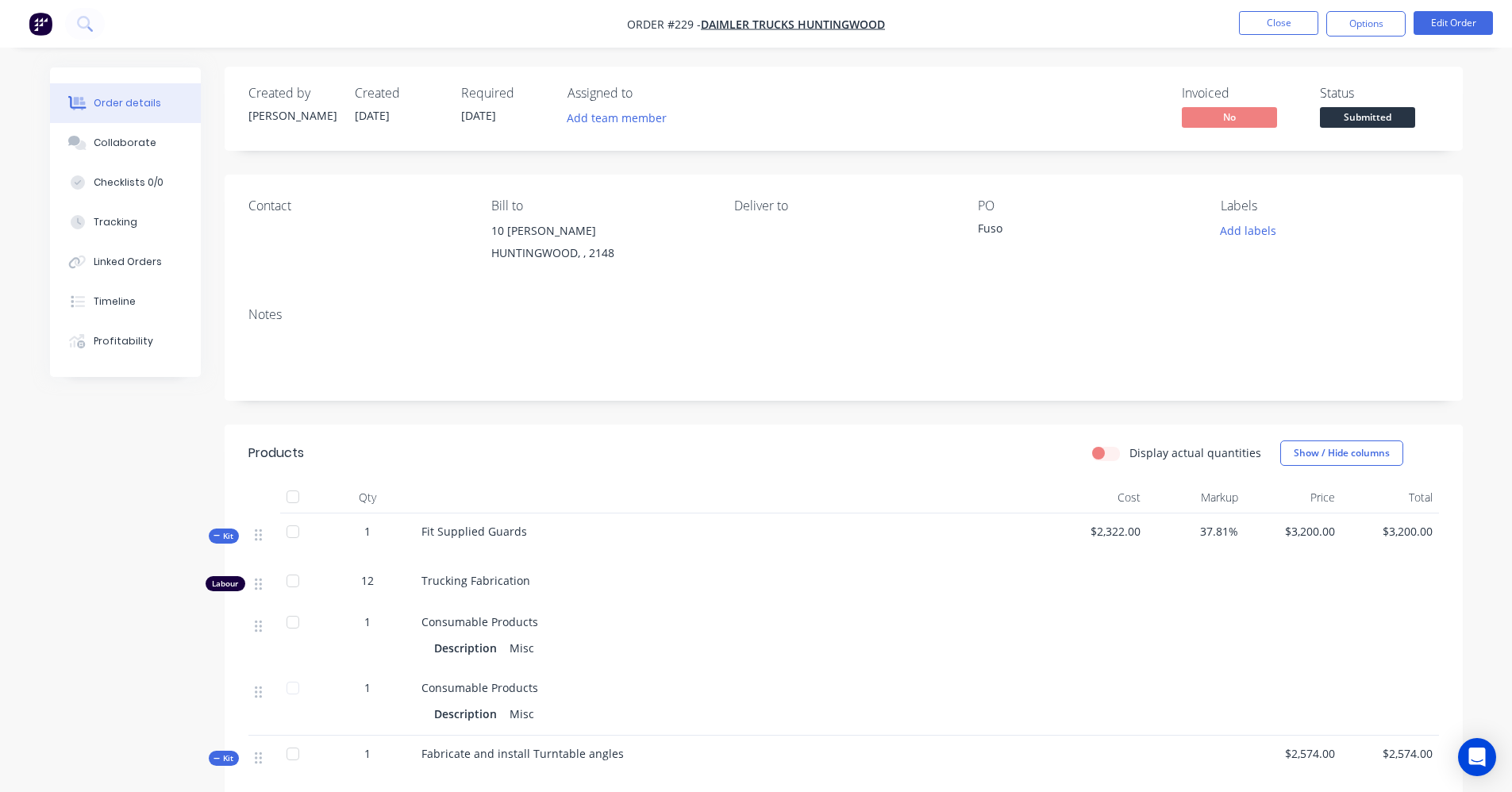
scroll to position [0, 0]
click at [760, 33] on button "Options" at bounding box center [1366, 23] width 79 height 25
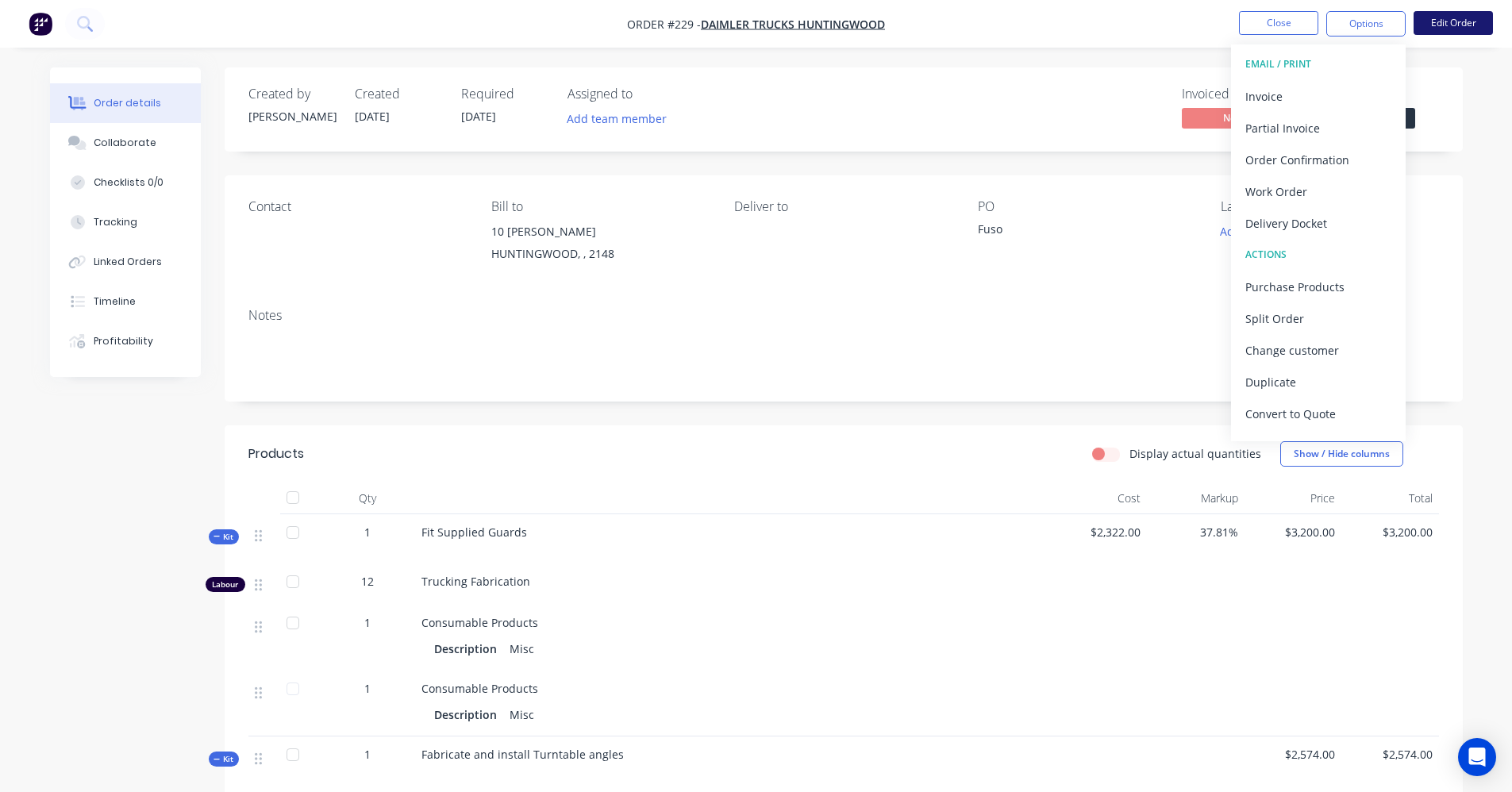
click at [760, 33] on button "Edit Order" at bounding box center [1453, 23] width 79 height 23
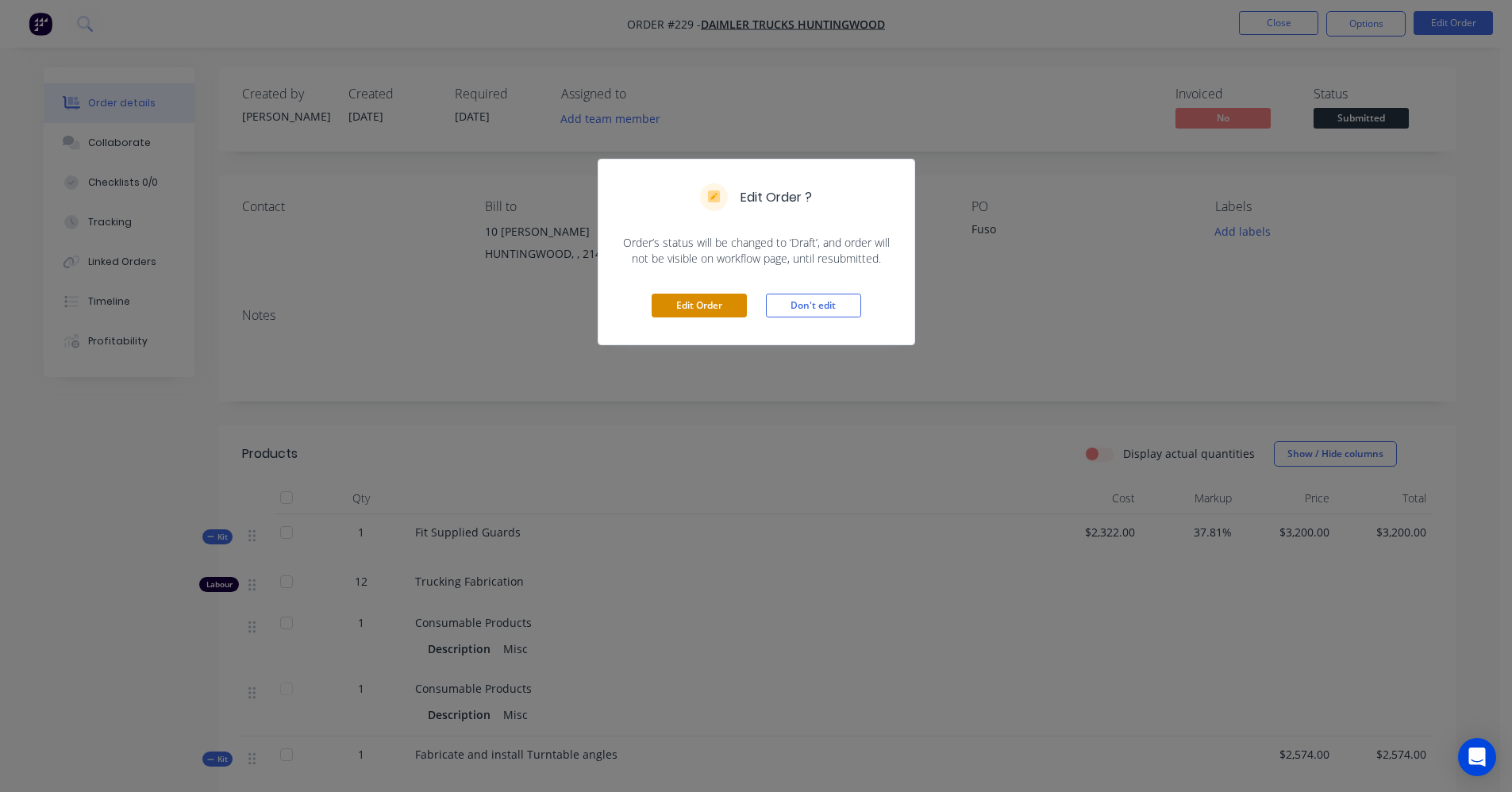
click at [693, 307] on button "Edit Order" at bounding box center [699, 306] width 96 height 23
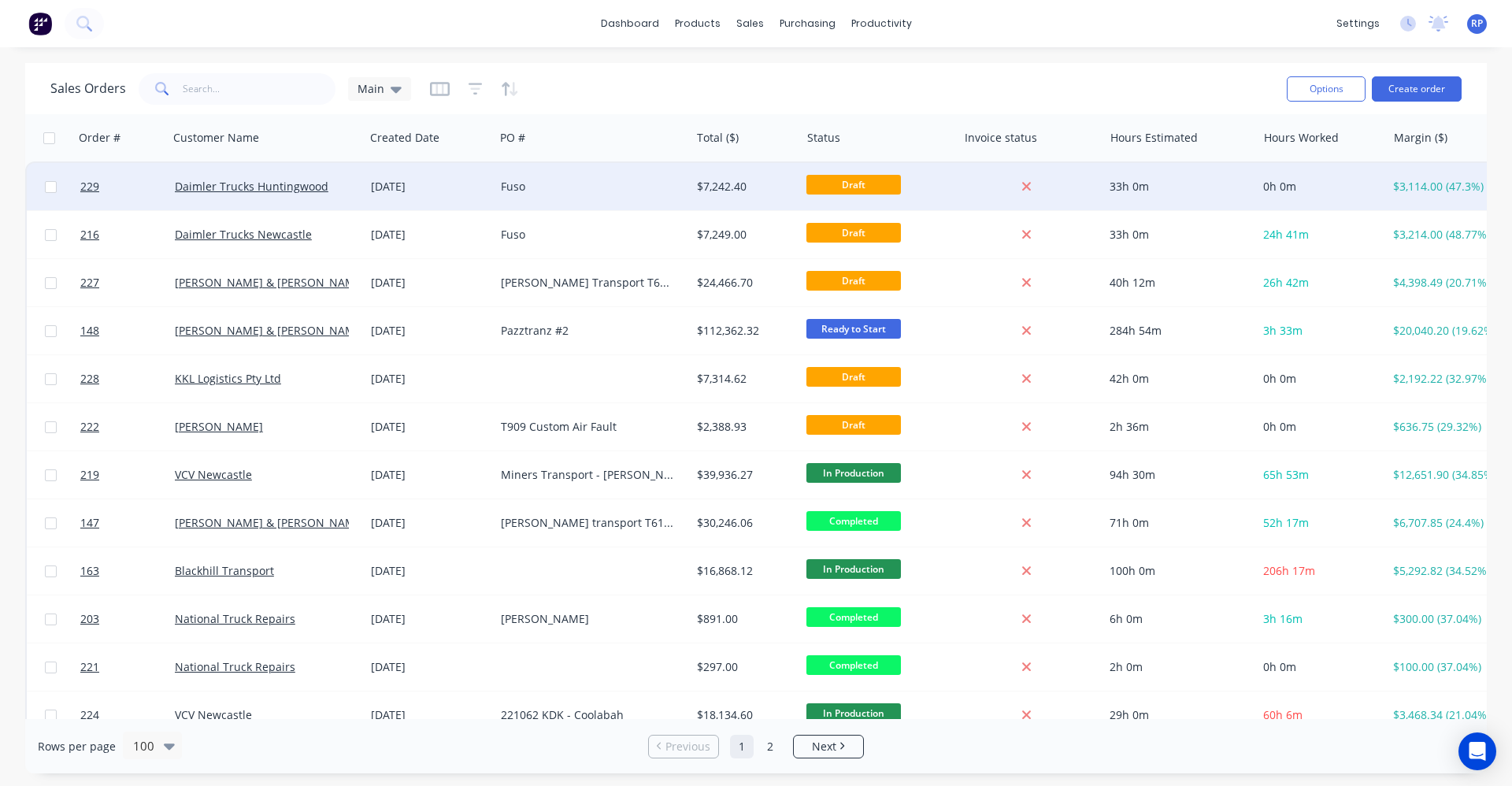
click at [48, 187] on input "checkbox" at bounding box center [50, 186] width 12 height 12
checkbox input "true"
click at [754, 96] on button "Options" at bounding box center [1327, 89] width 79 height 25
click at [754, 155] on div "Archive" at bounding box center [1279, 160] width 145 height 23
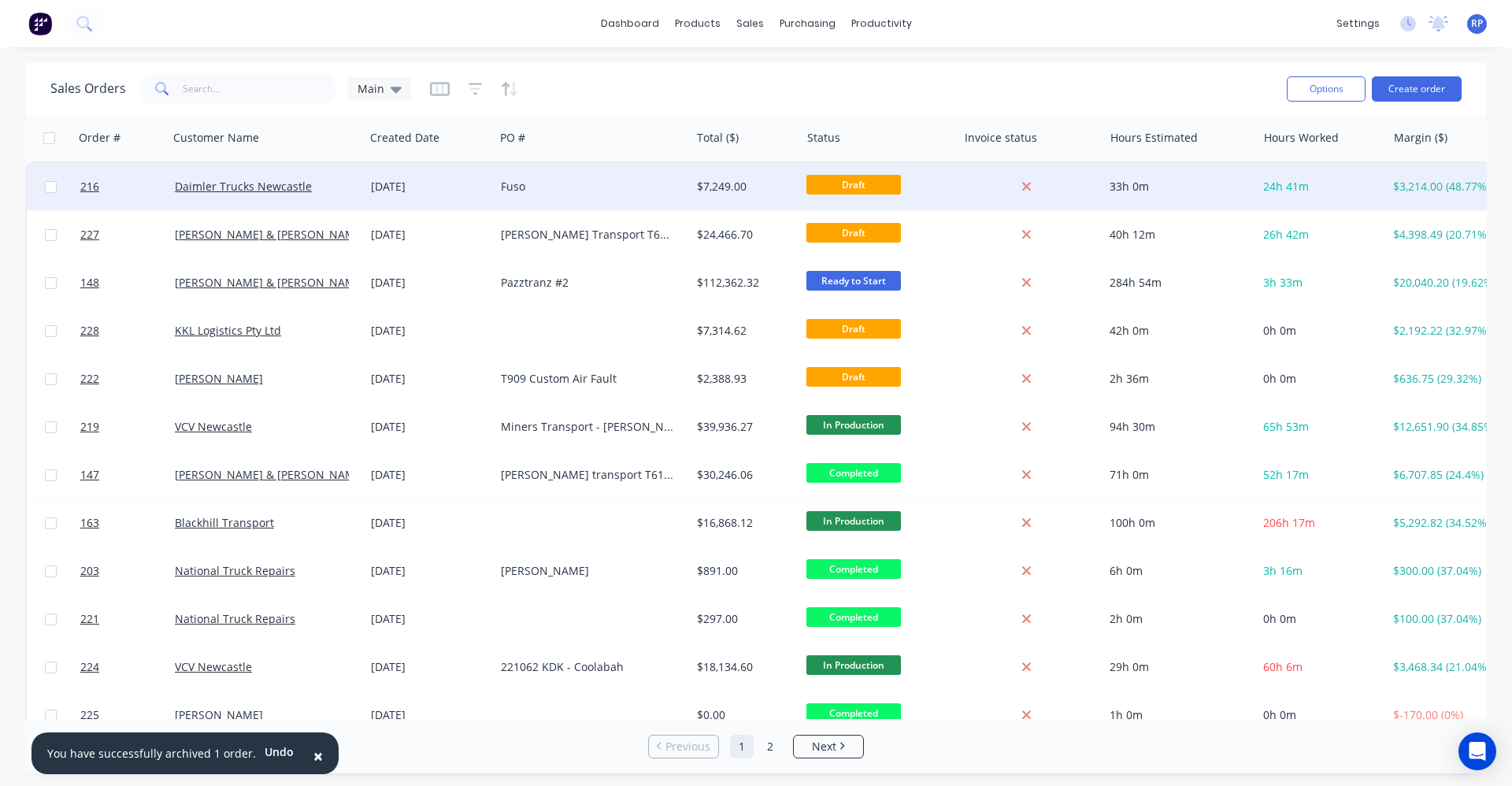
click at [219, 193] on div "Daimler Trucks Newcastle" at bounding box center [261, 187] width 174 height 16
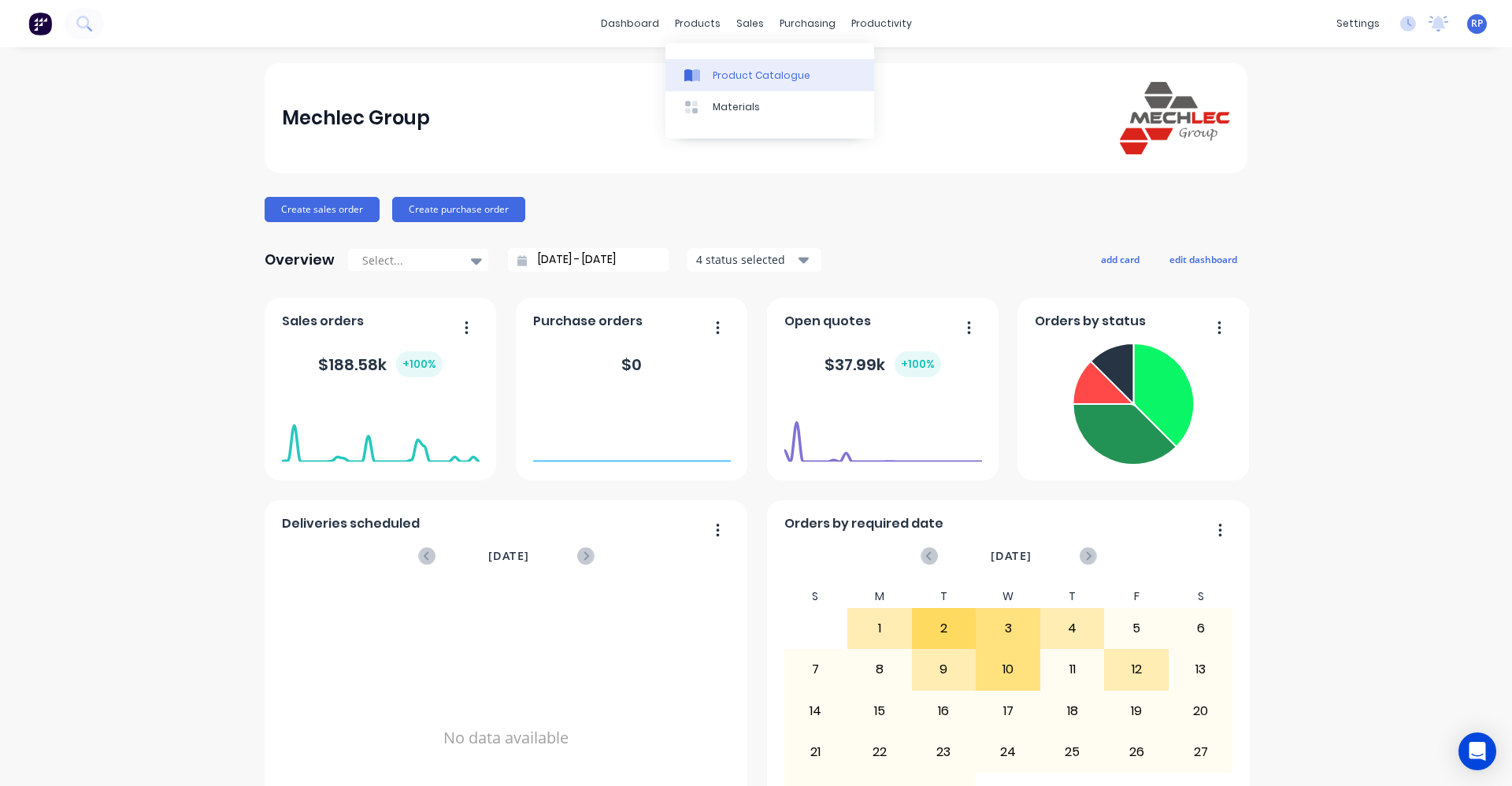
click at [730, 89] on link "Product Catalogue" at bounding box center [769, 74] width 209 height 31
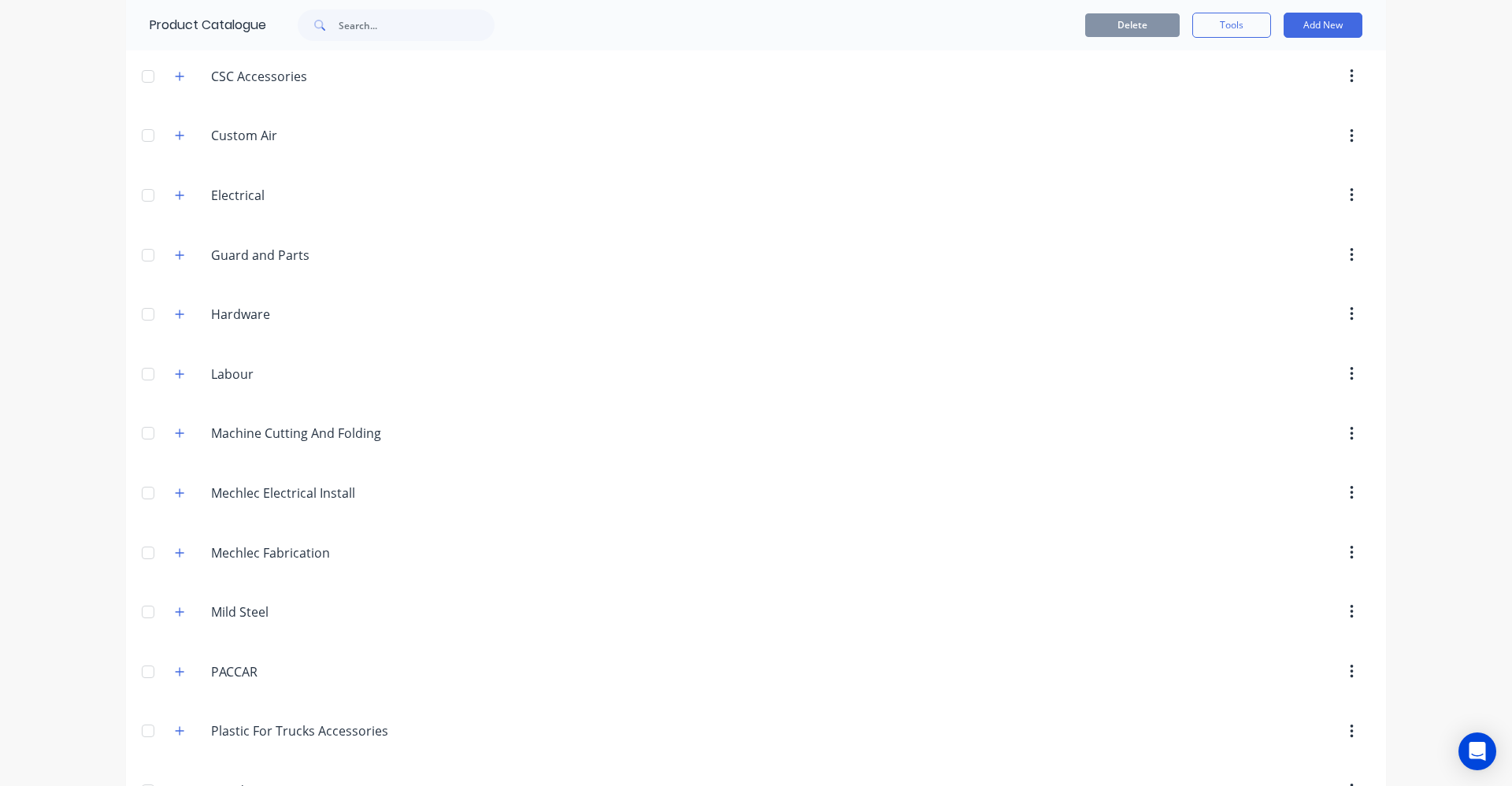
scroll to position [764, 0]
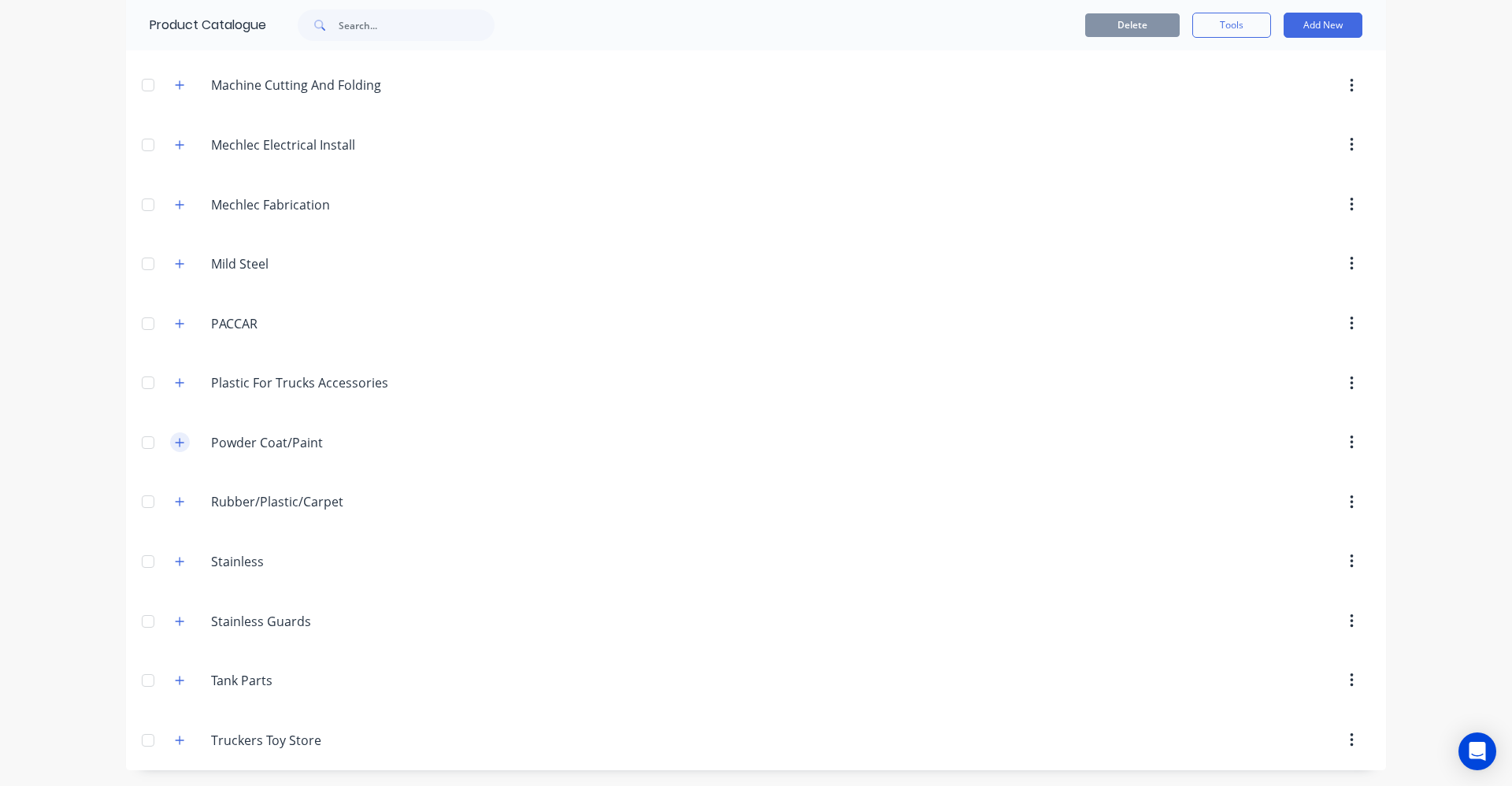
click at [175, 442] on icon "button" at bounding box center [179, 442] width 10 height 11
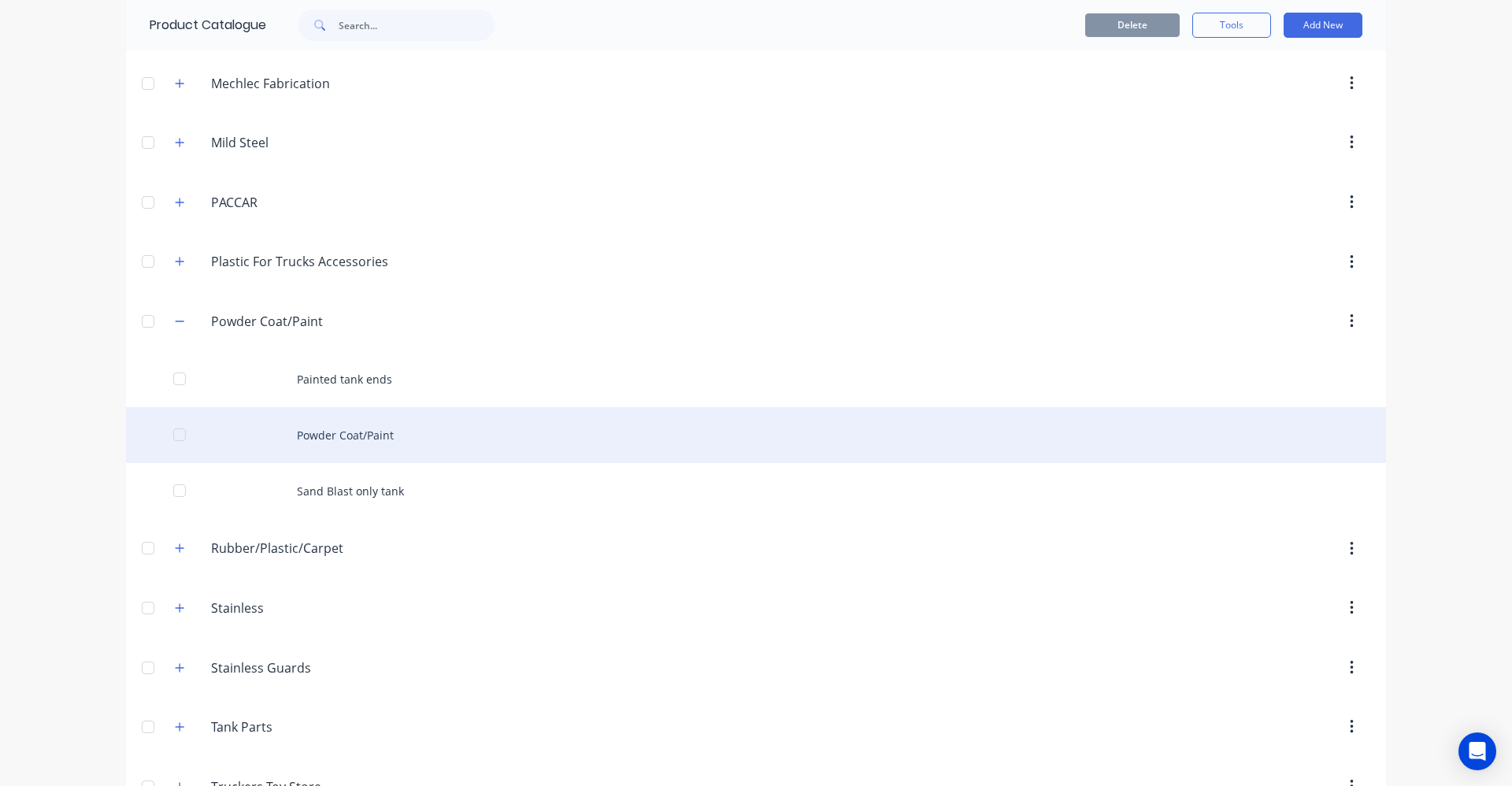
scroll to position [932, 0]
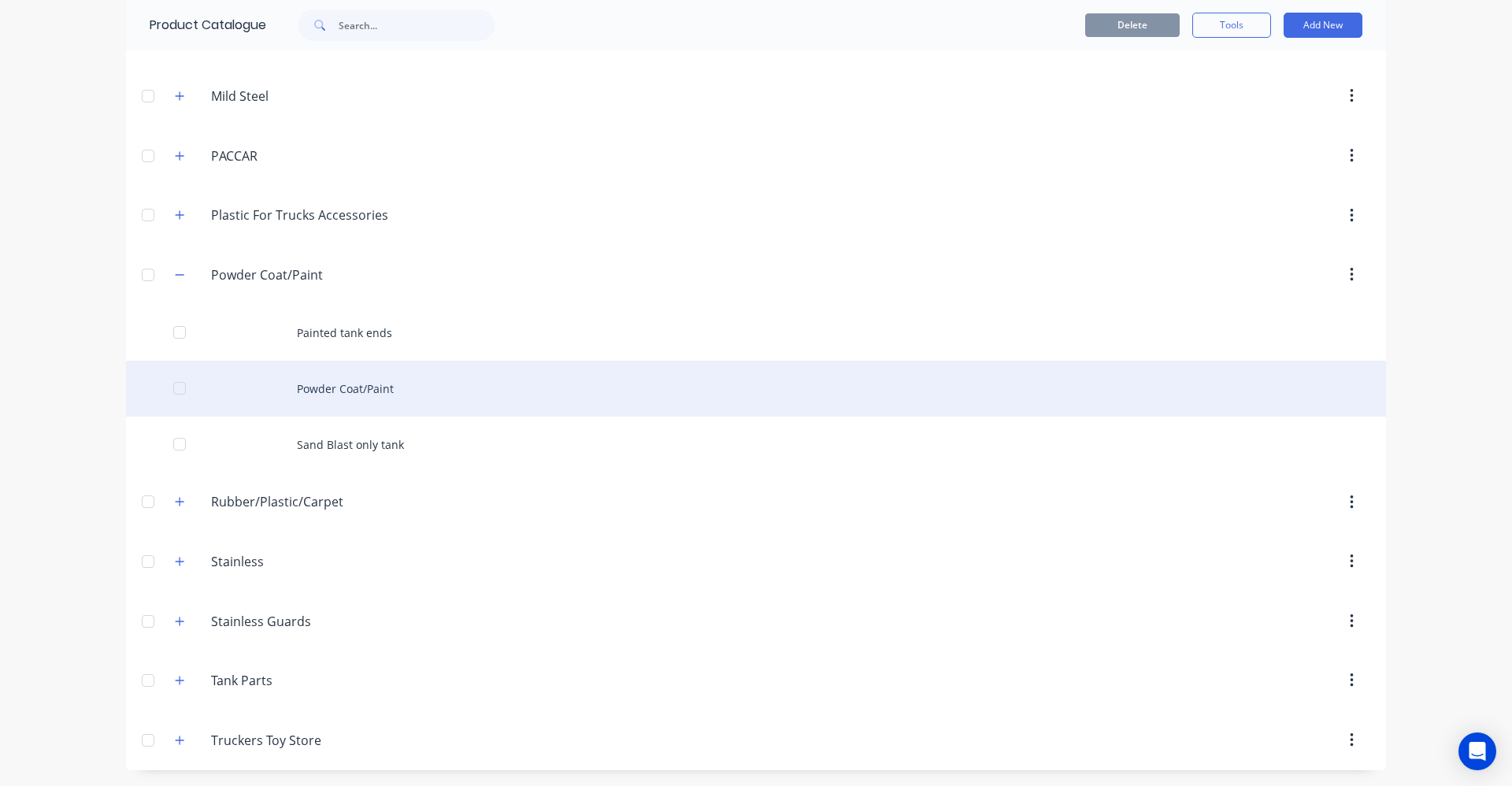
click at [337, 398] on div "Powder Coat/Paint" at bounding box center [756, 389] width 1260 height 56
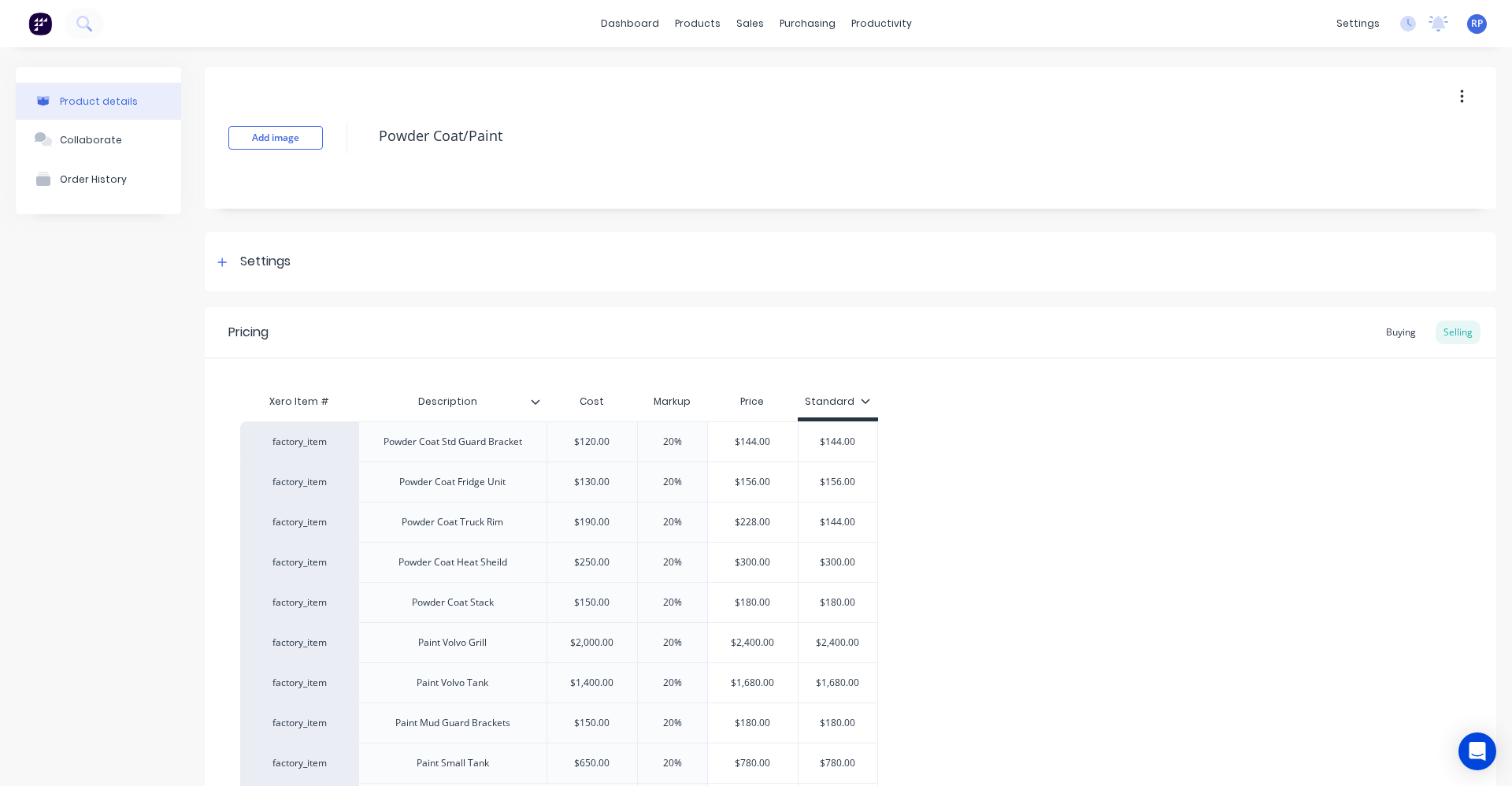
type textarea "x"
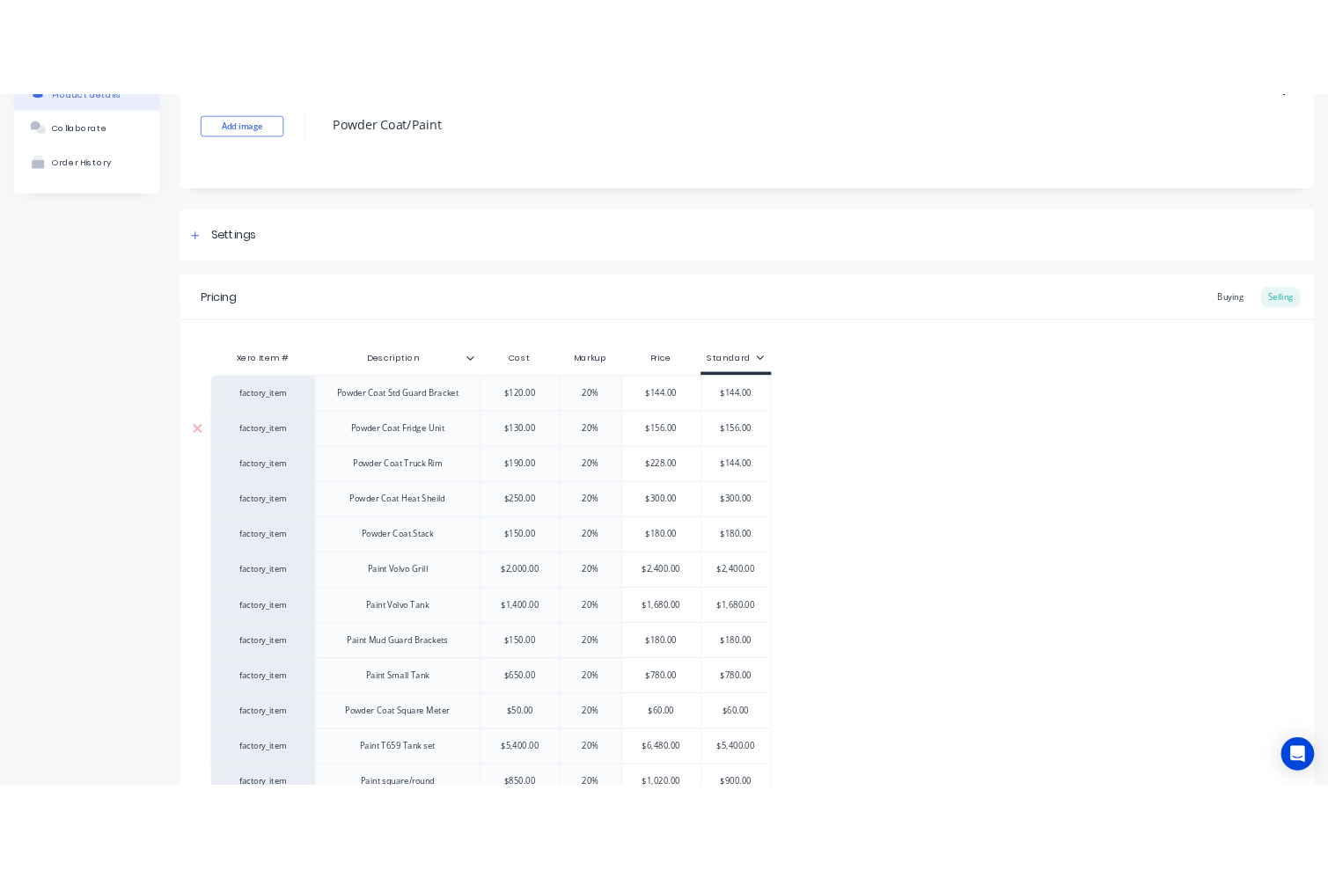
scroll to position [264, 0]
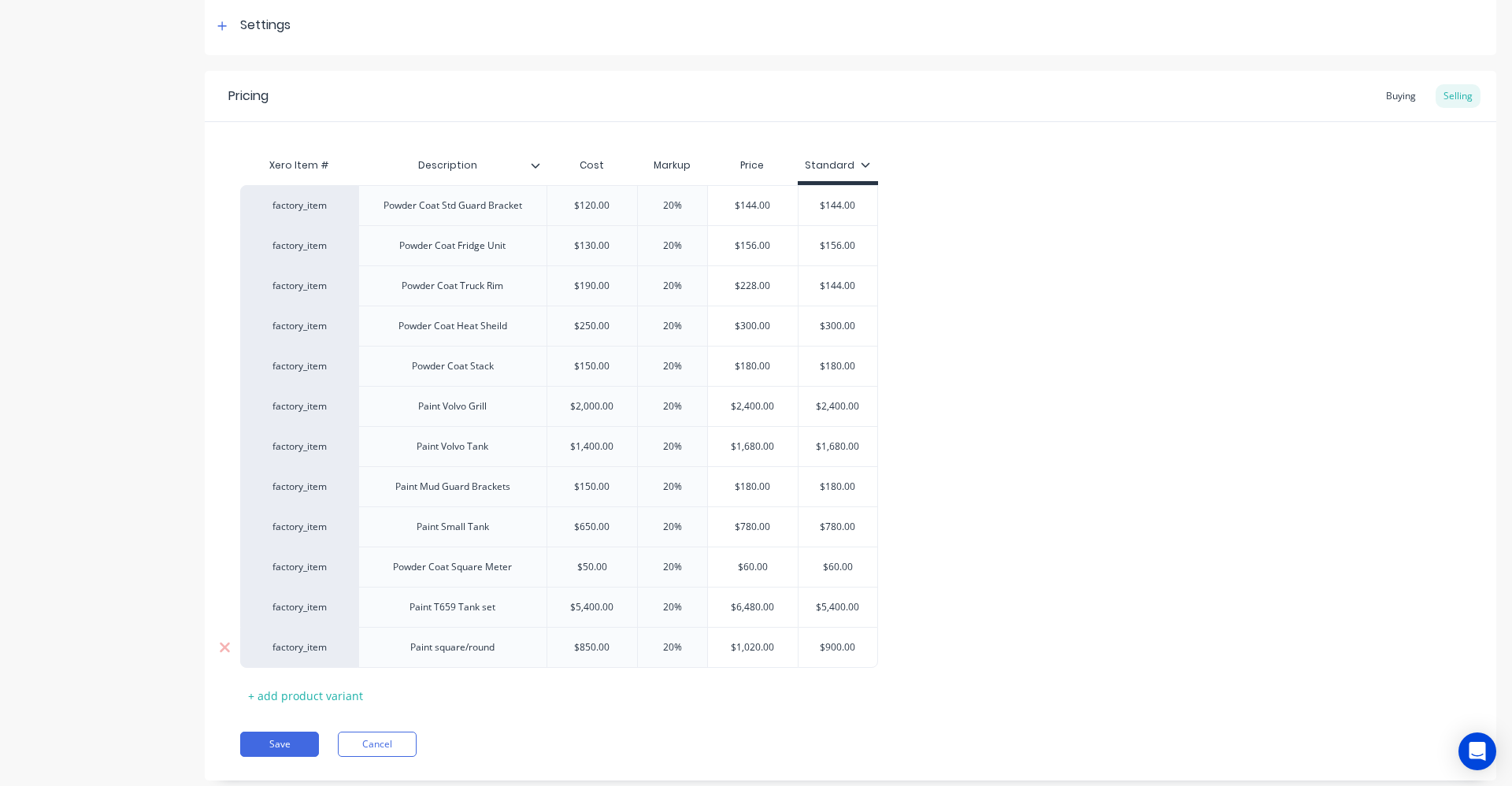
click at [753, 654] on div "$1,020.00" at bounding box center [753, 647] width 90 height 39
type input "$1,020.00"
type input "$900.00"
click at [866, 650] on input "$900.00" at bounding box center [838, 647] width 79 height 14
click at [863, 649] on input "$900.00" at bounding box center [838, 647] width 79 height 14
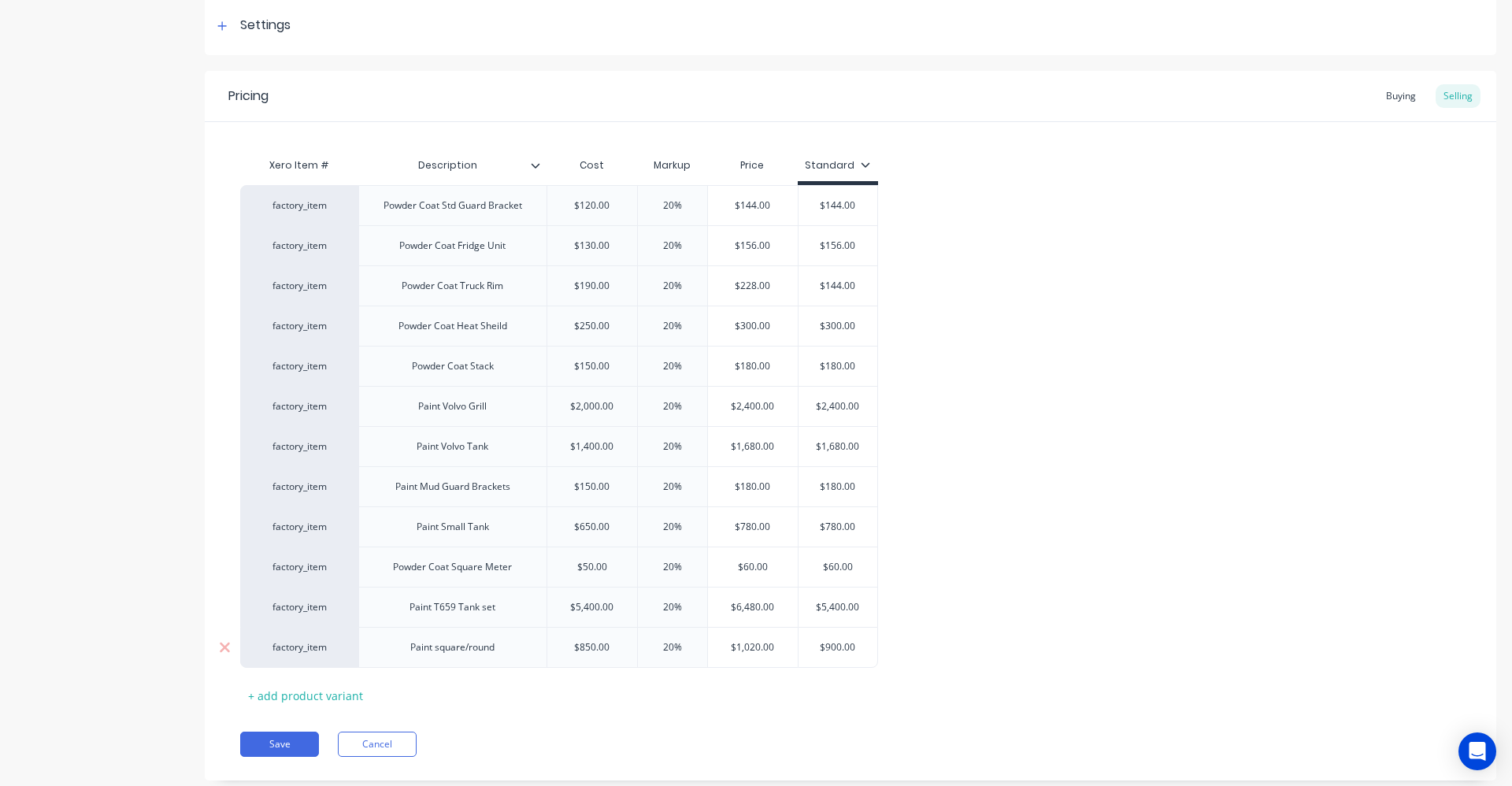
type textarea "x"
type input "$1"
type textarea "x"
type input "$10"
type textarea "x"
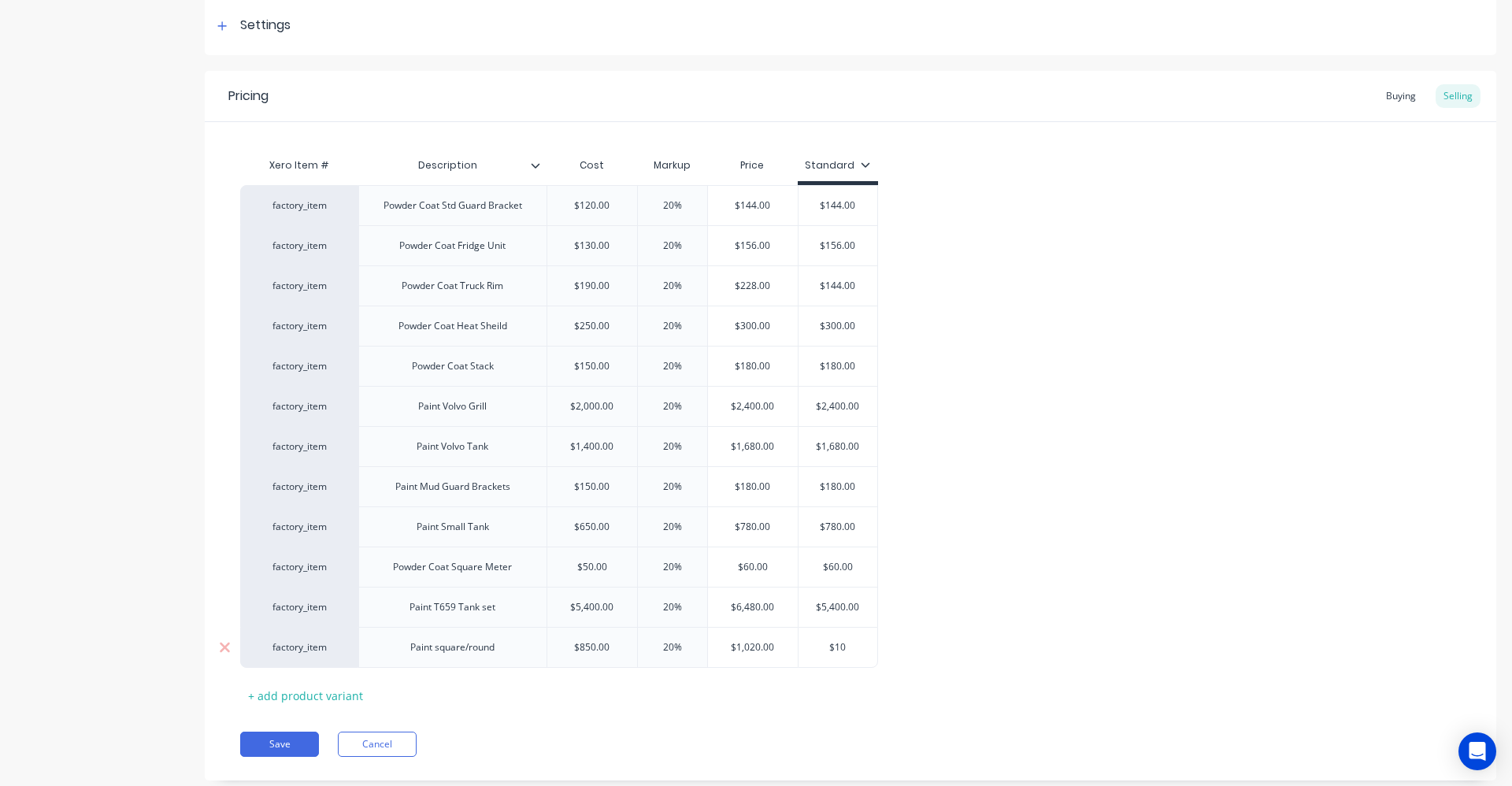
type input "$103"
type textarea "x"
type input "$10"
type textarea "x"
type input "$102"
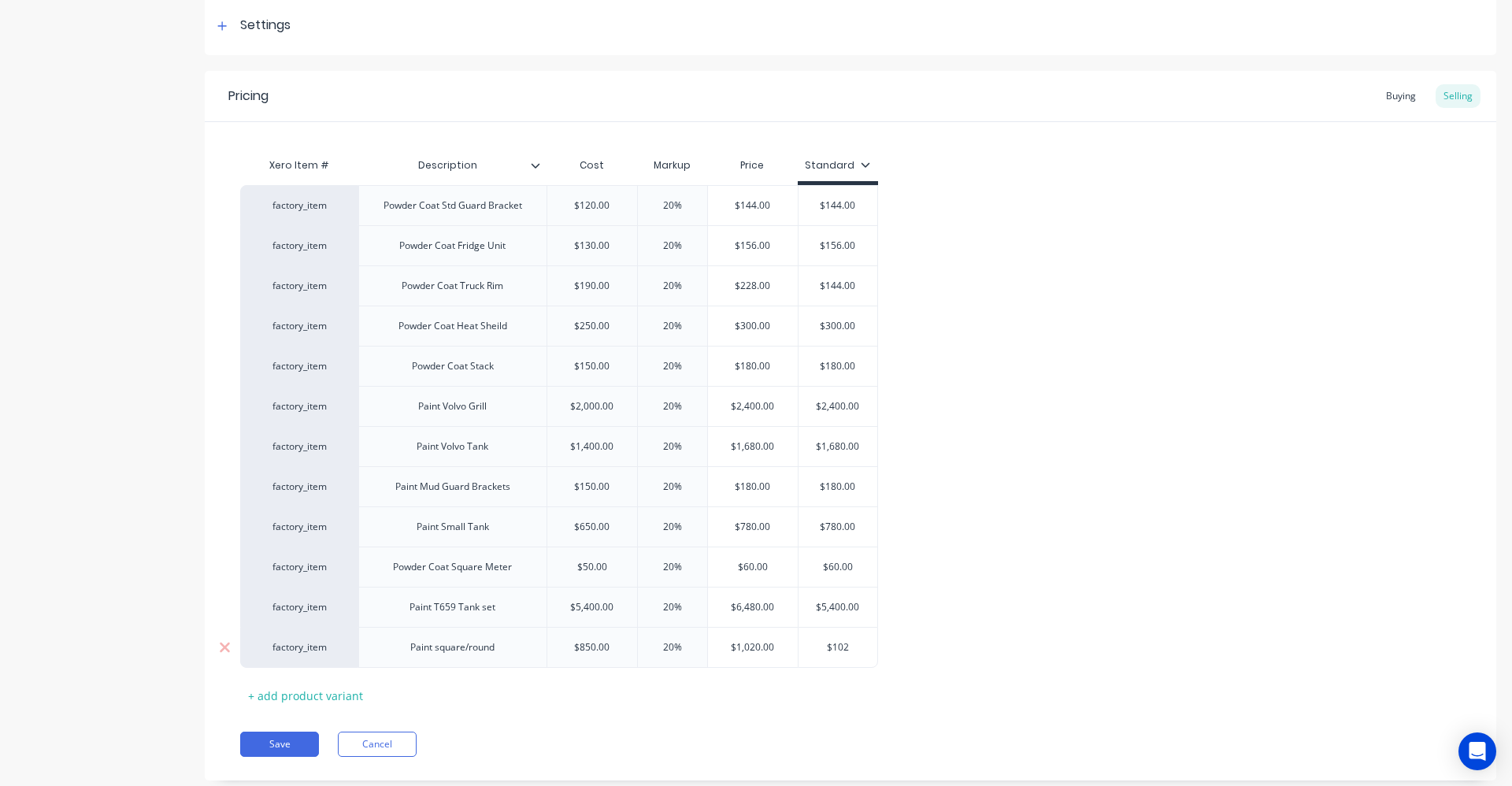
type textarea "x"
type input "$1020"
type input "$5,400.00"
click at [867, 604] on input "$5,400.00" at bounding box center [838, 607] width 79 height 14
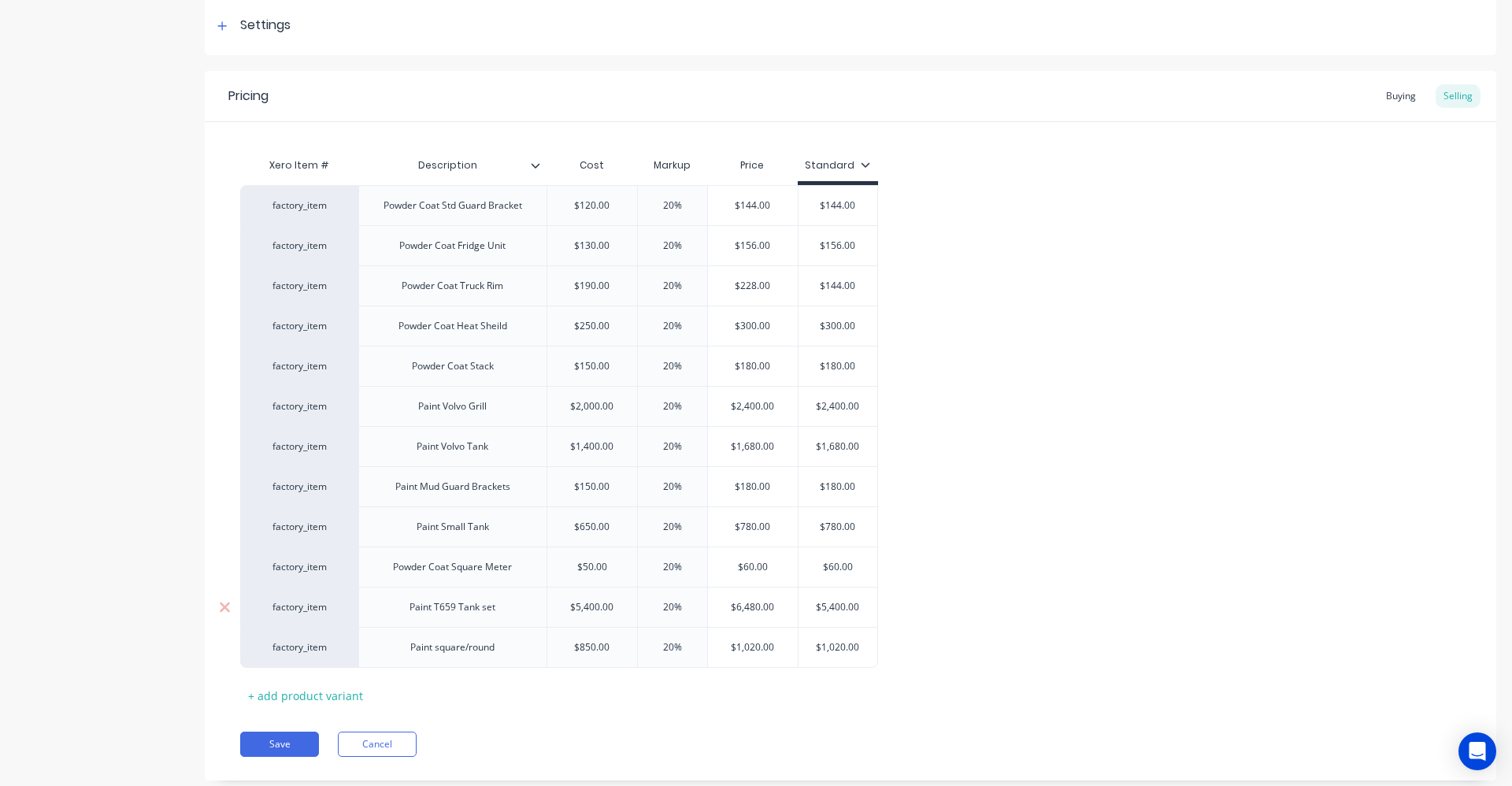
type textarea "x"
type input "$6"
type textarea "x"
type input "$65"
type textarea "x"
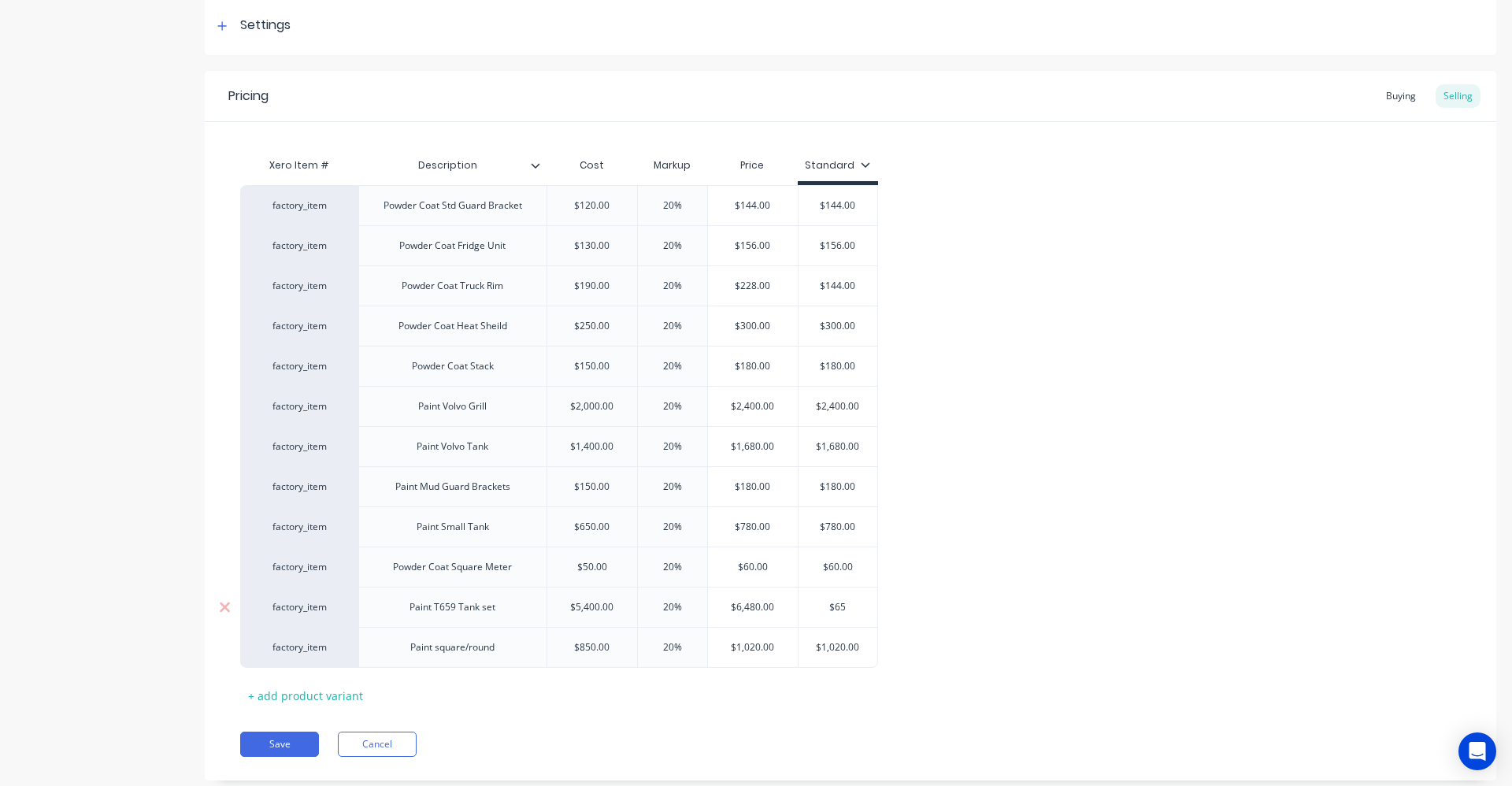
type input "$650"
type textarea "x"
type input "$6500"
click at [950, 510] on div "factory_item Powder Coat Std Guard Bracket $120.00 20% $144.00 $144.00 factory_…" at bounding box center [850, 426] width 1221 height 483
type input "20%"
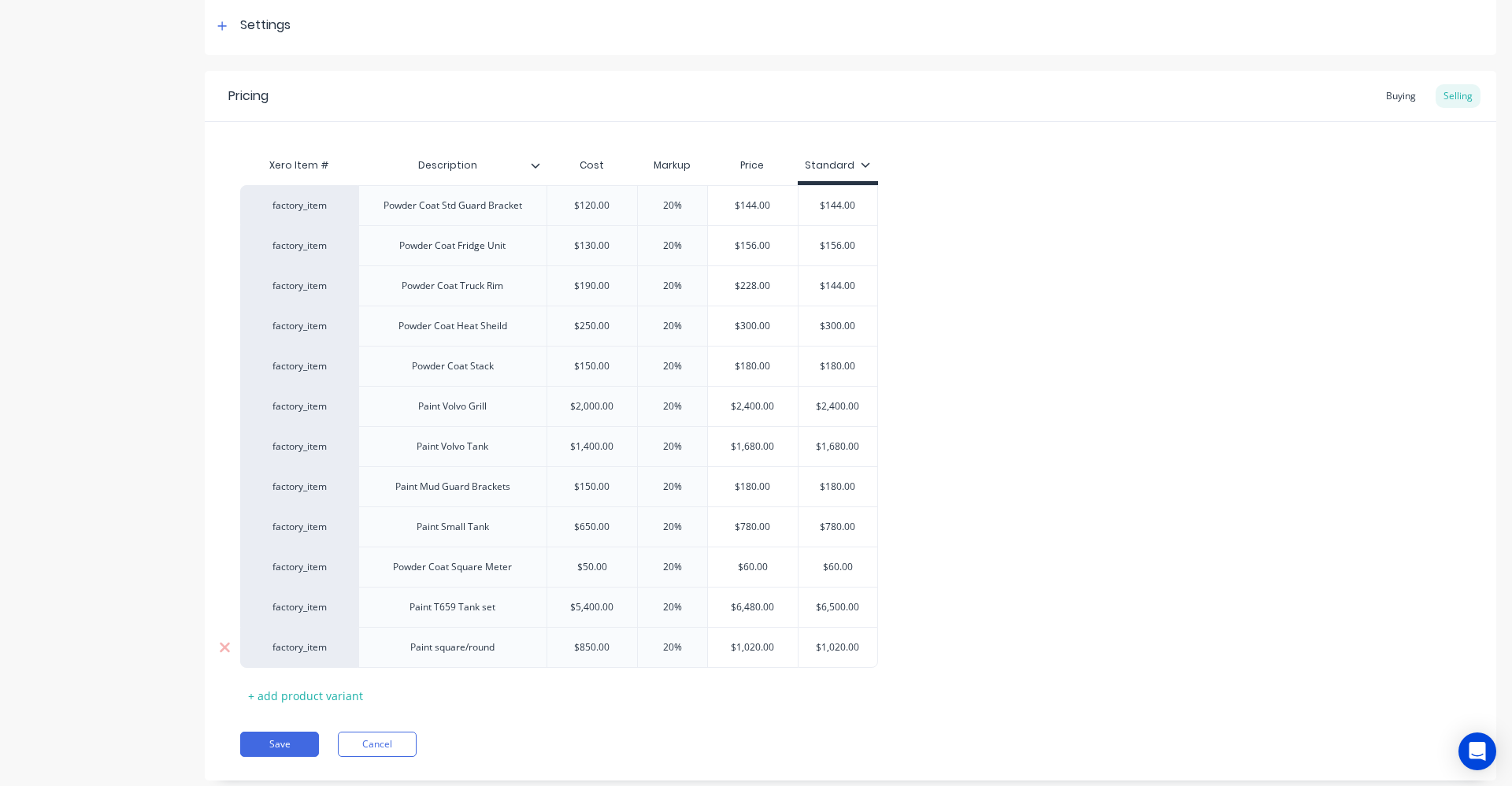
click at [671, 645] on input "20%" at bounding box center [672, 647] width 79 height 14
type textarea "x"
type input "1%"
type textarea "x"
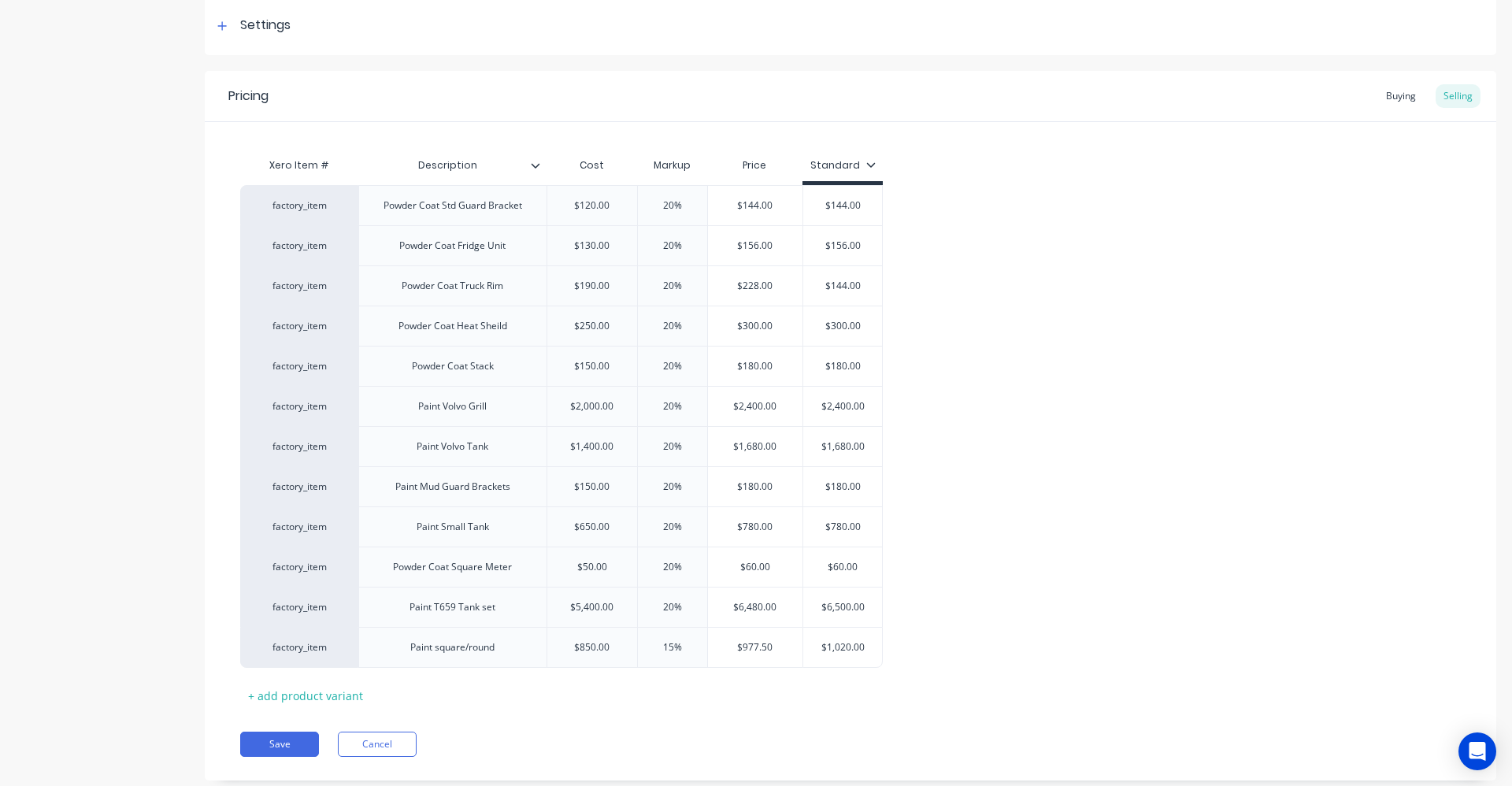
type input "15%"
click at [957, 585] on div "factory_item Powder Coat Std Guard Bracket $120.00 20% $144.00 $144.00 factory_…" at bounding box center [850, 426] width 1221 height 483
type input "$1,020.00"
click at [863, 644] on input "$1,020.00" at bounding box center [842, 647] width 79 height 14
click at [864, 644] on input "$1,020.00" at bounding box center [842, 647] width 79 height 14
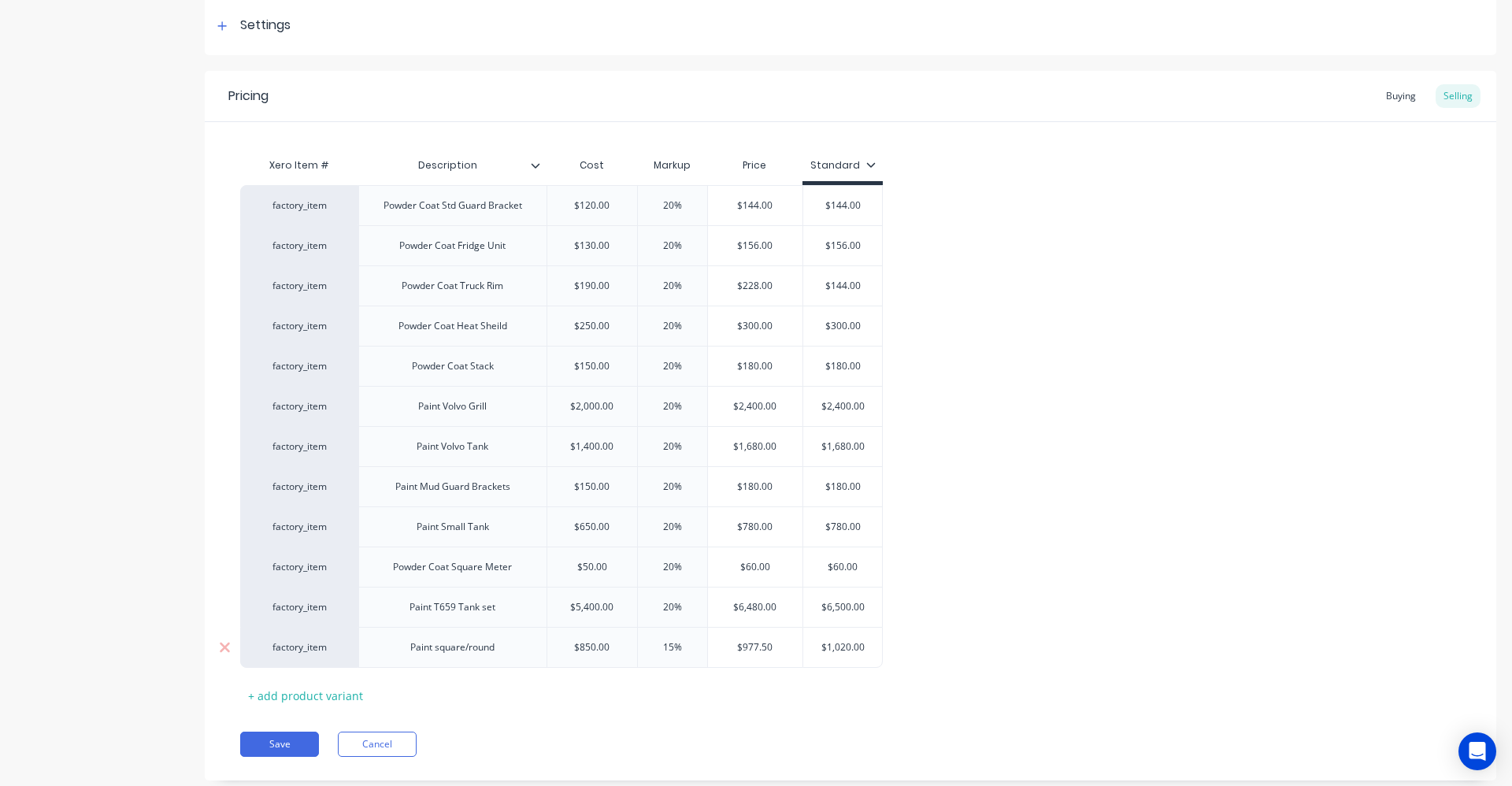
type textarea "x"
type input "$9"
type textarea "x"
type input "$97"
type textarea "x"
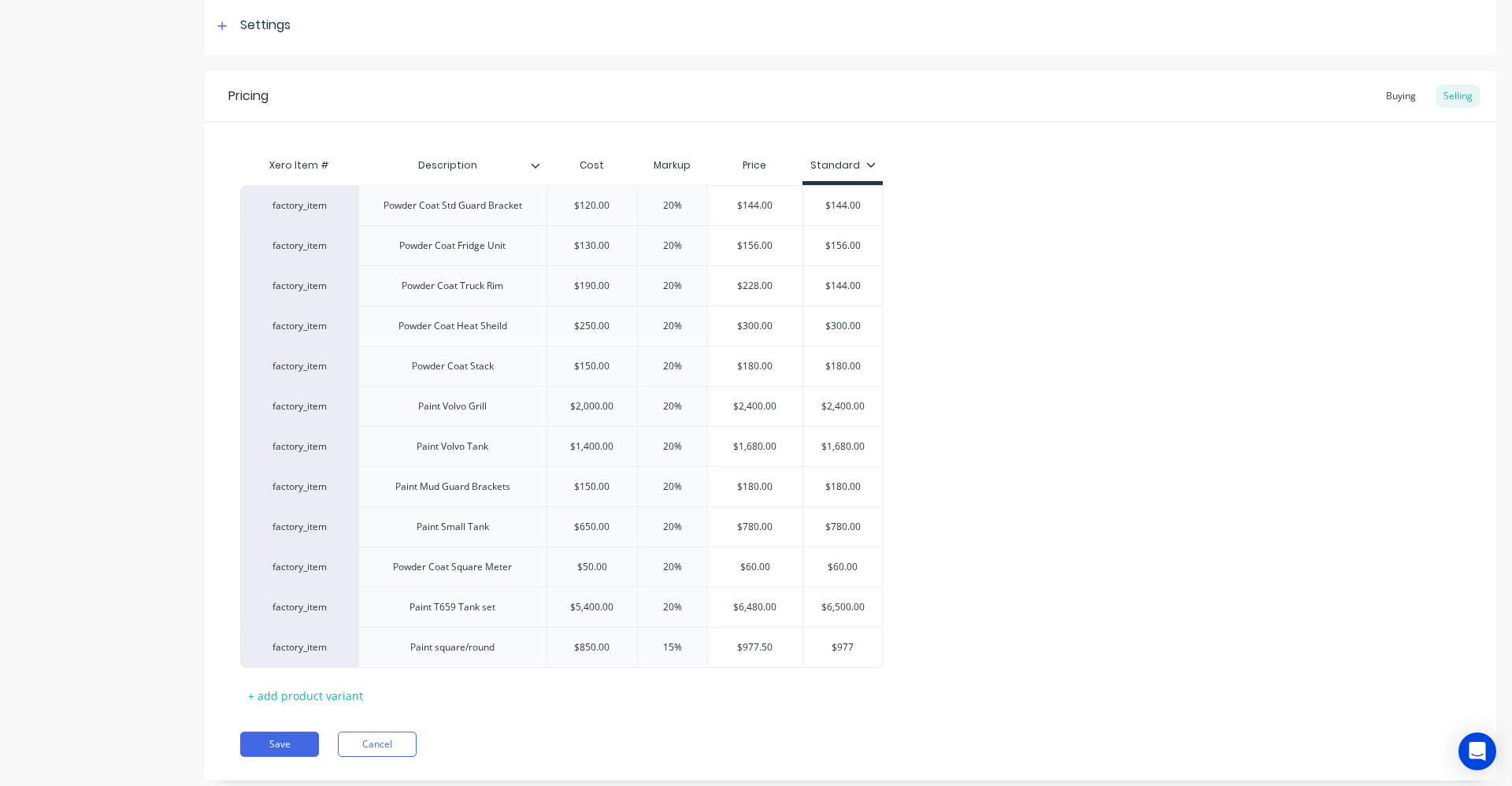
type input "$977"
click at [920, 618] on div "factory_item Powder Coat Std Guard Bracket $120.00 20% $144.00 $144.00 factory_…" at bounding box center [850, 426] width 1221 height 483
click at [294, 748] on button "Save" at bounding box center [279, 744] width 79 height 25
type textarea "x"
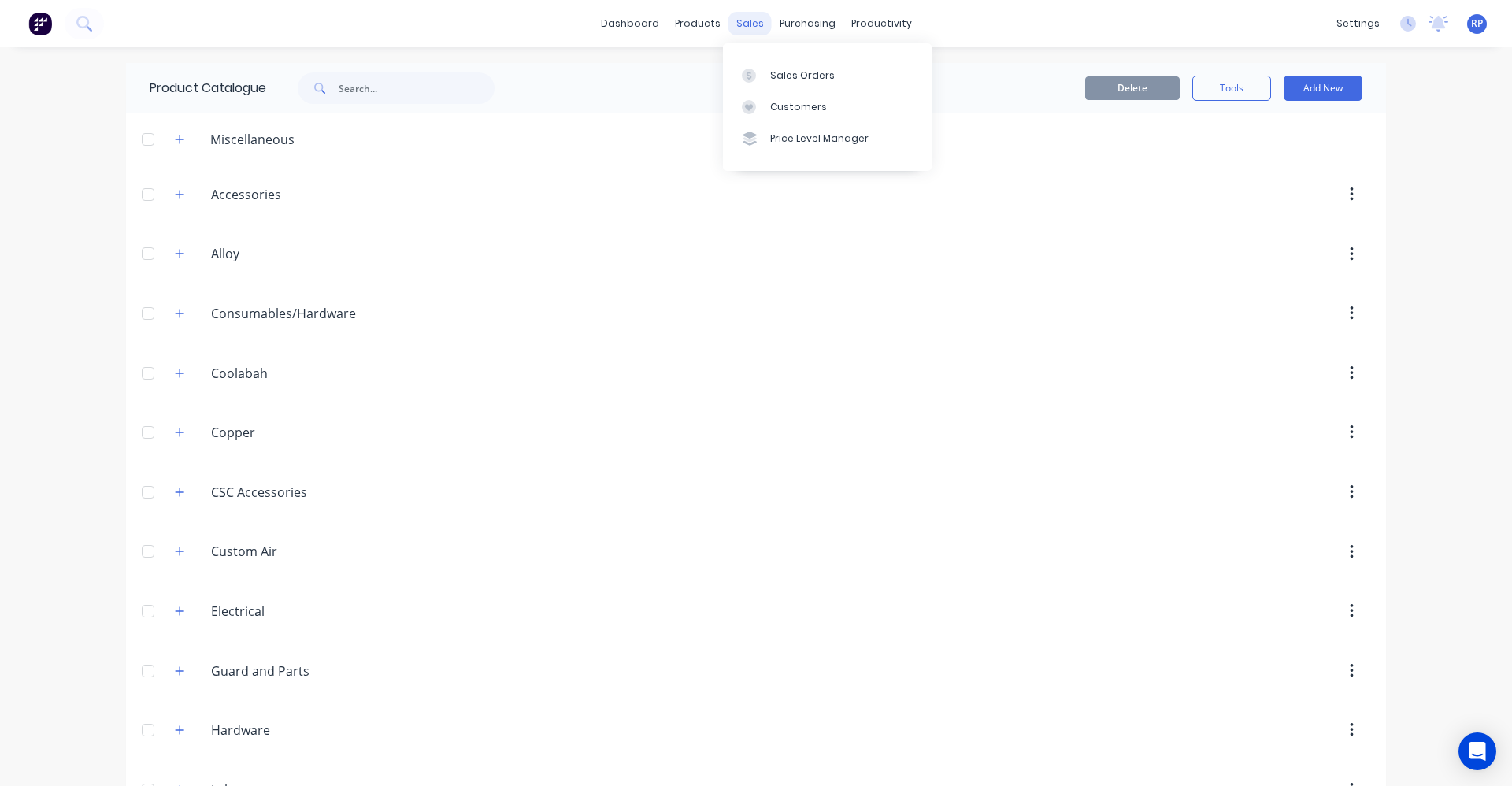
click at [748, 21] on div "sales" at bounding box center [750, 23] width 43 height 23
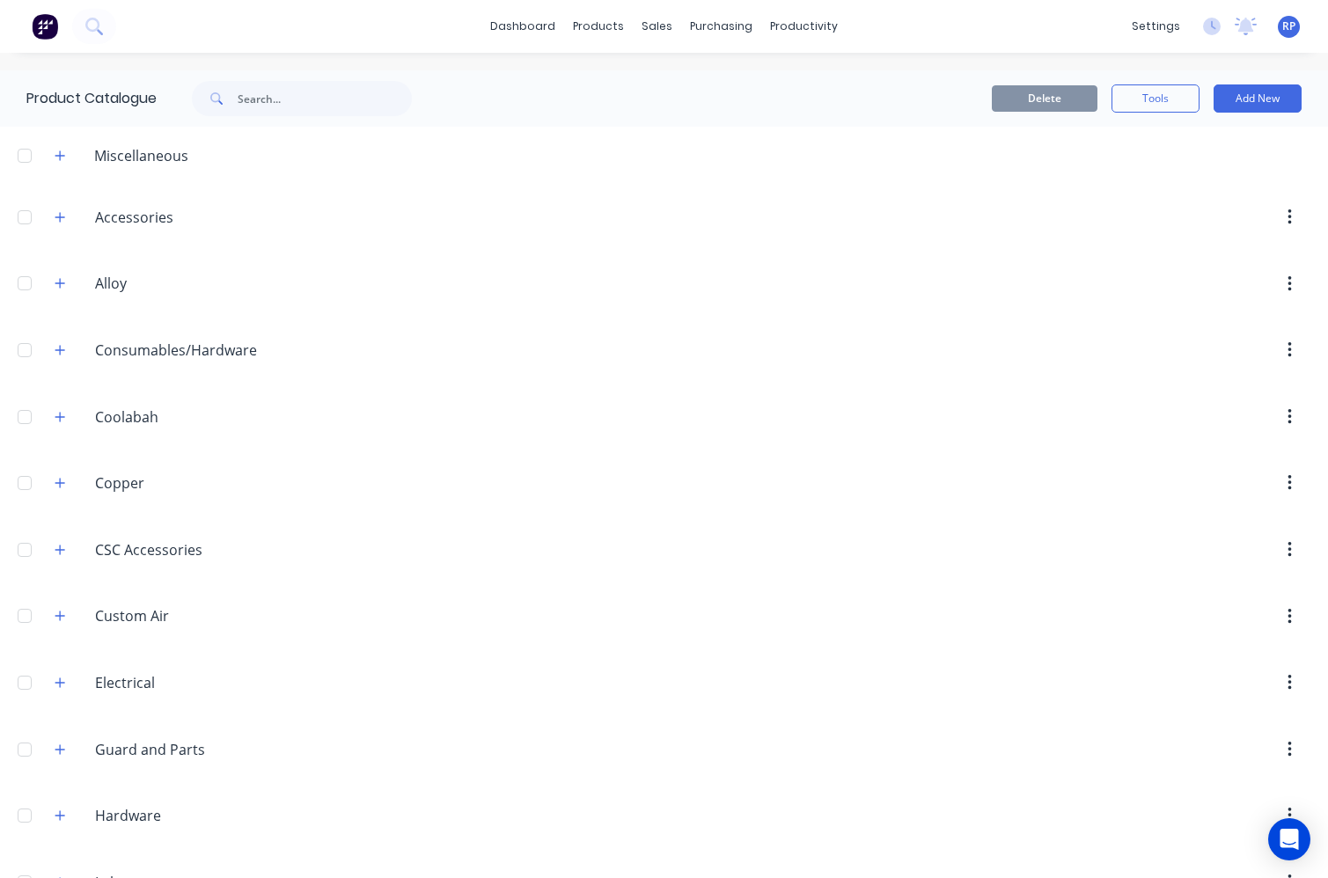
click at [165, 164] on div "Miscellaneous" at bounding box center [141, 155] width 122 height 21
click at [63, 156] on icon "button" at bounding box center [60, 155] width 10 height 10
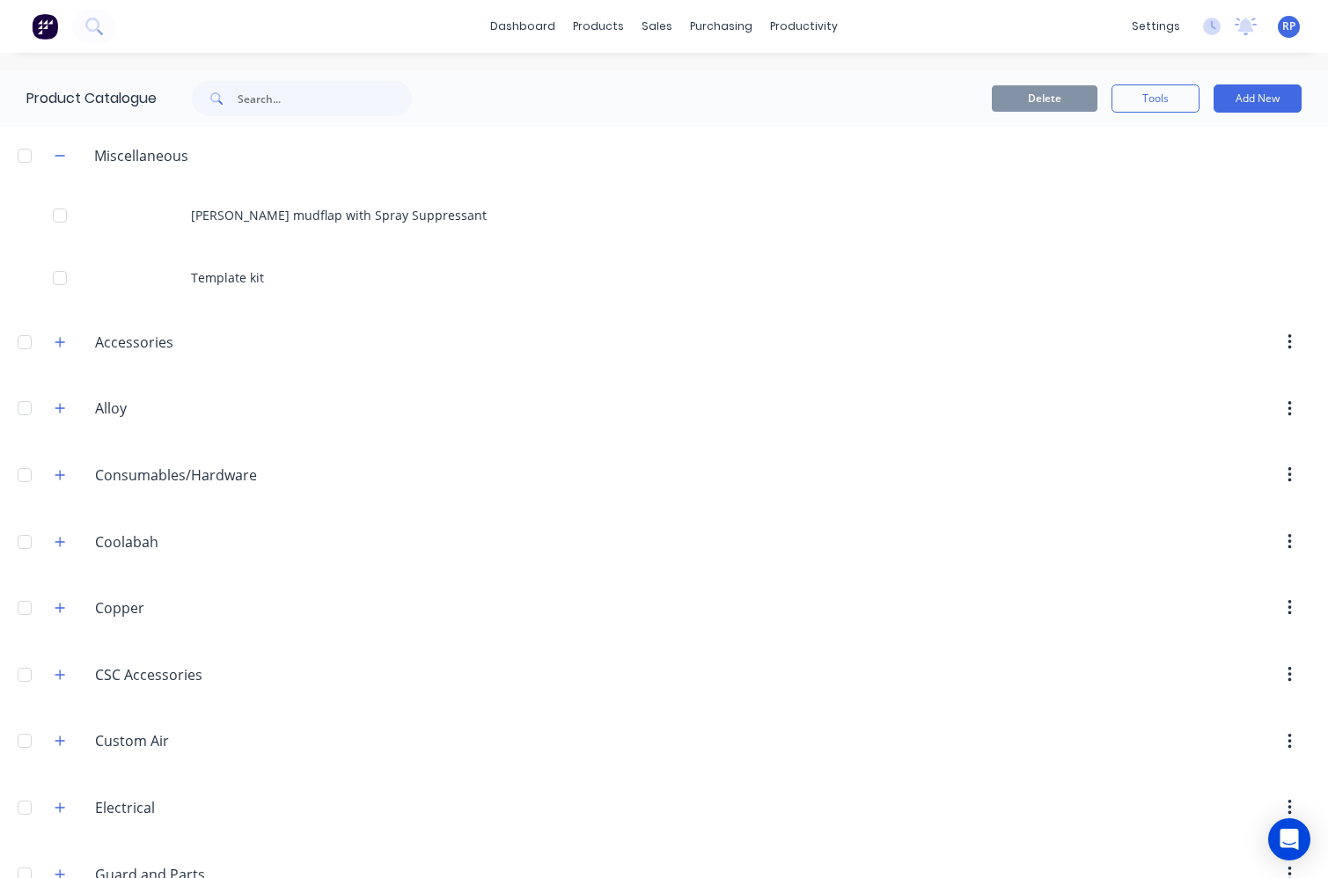
drag, startPoint x: 479, startPoint y: 105, endPoint x: 488, endPoint y: 103, distance: 9.0
click at [488, 103] on div "Delete Tools Add New" at bounding box center [878, 98] width 845 height 28
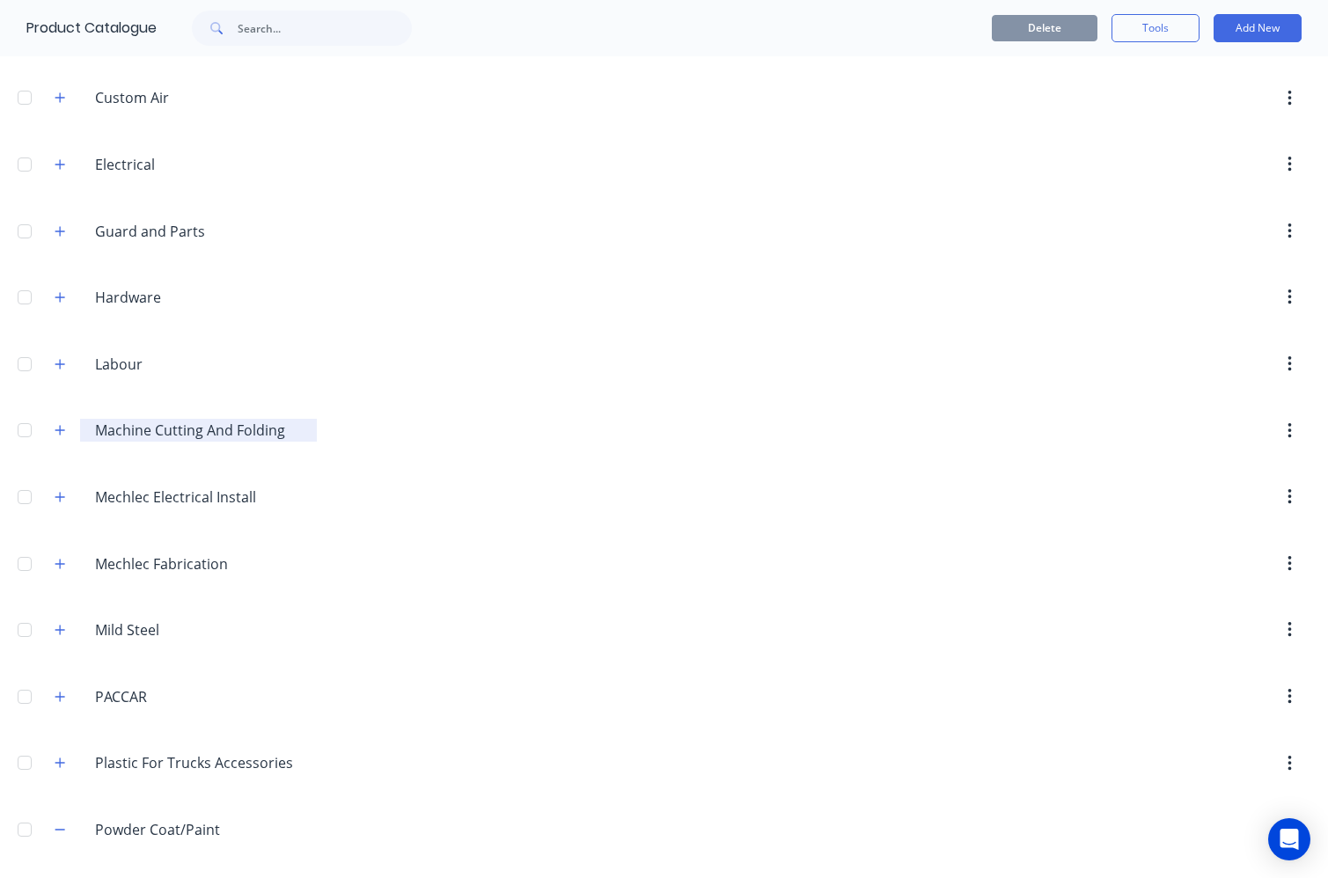
scroll to position [638, 0]
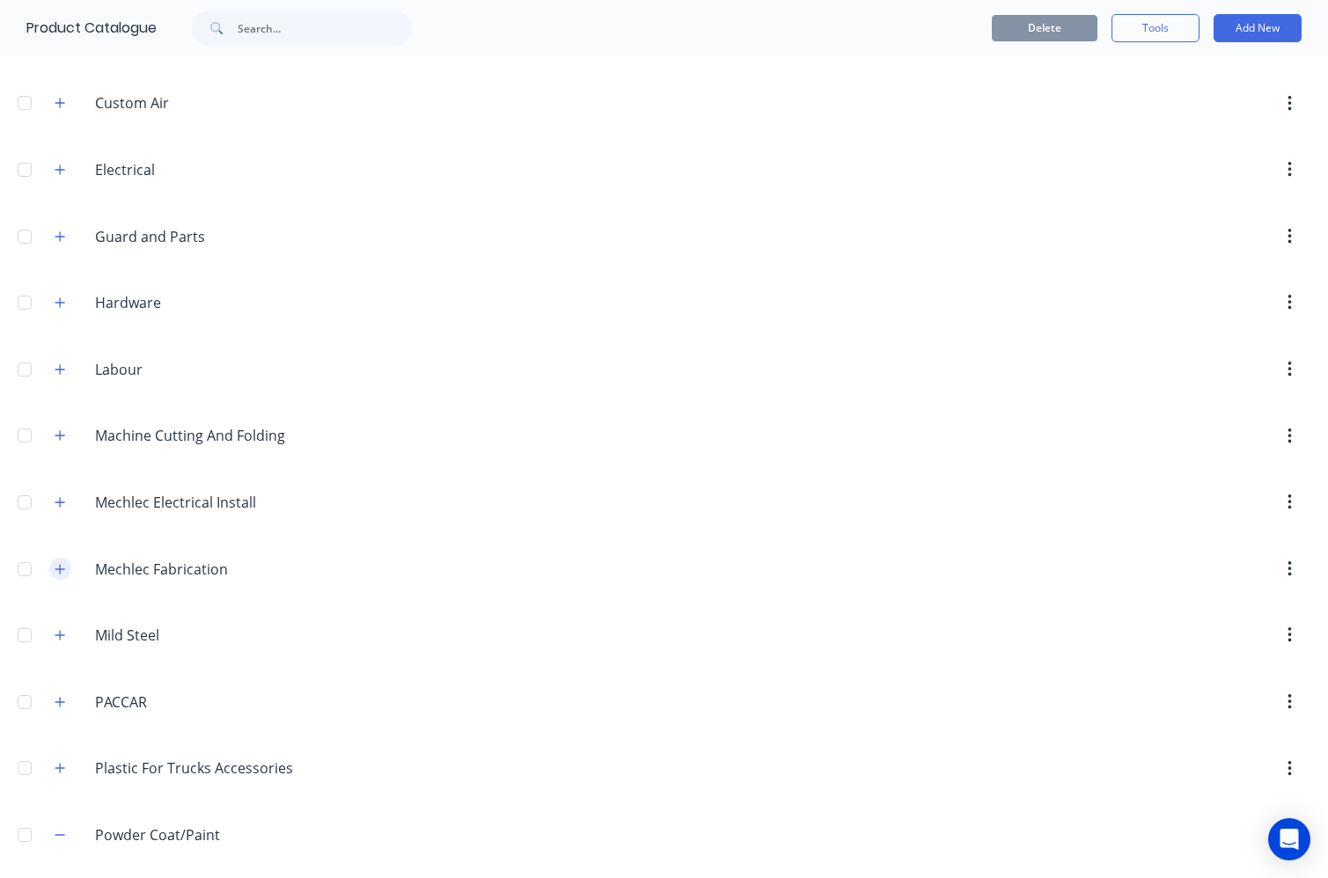
click at [63, 571] on icon "button" at bounding box center [60, 569] width 11 height 12
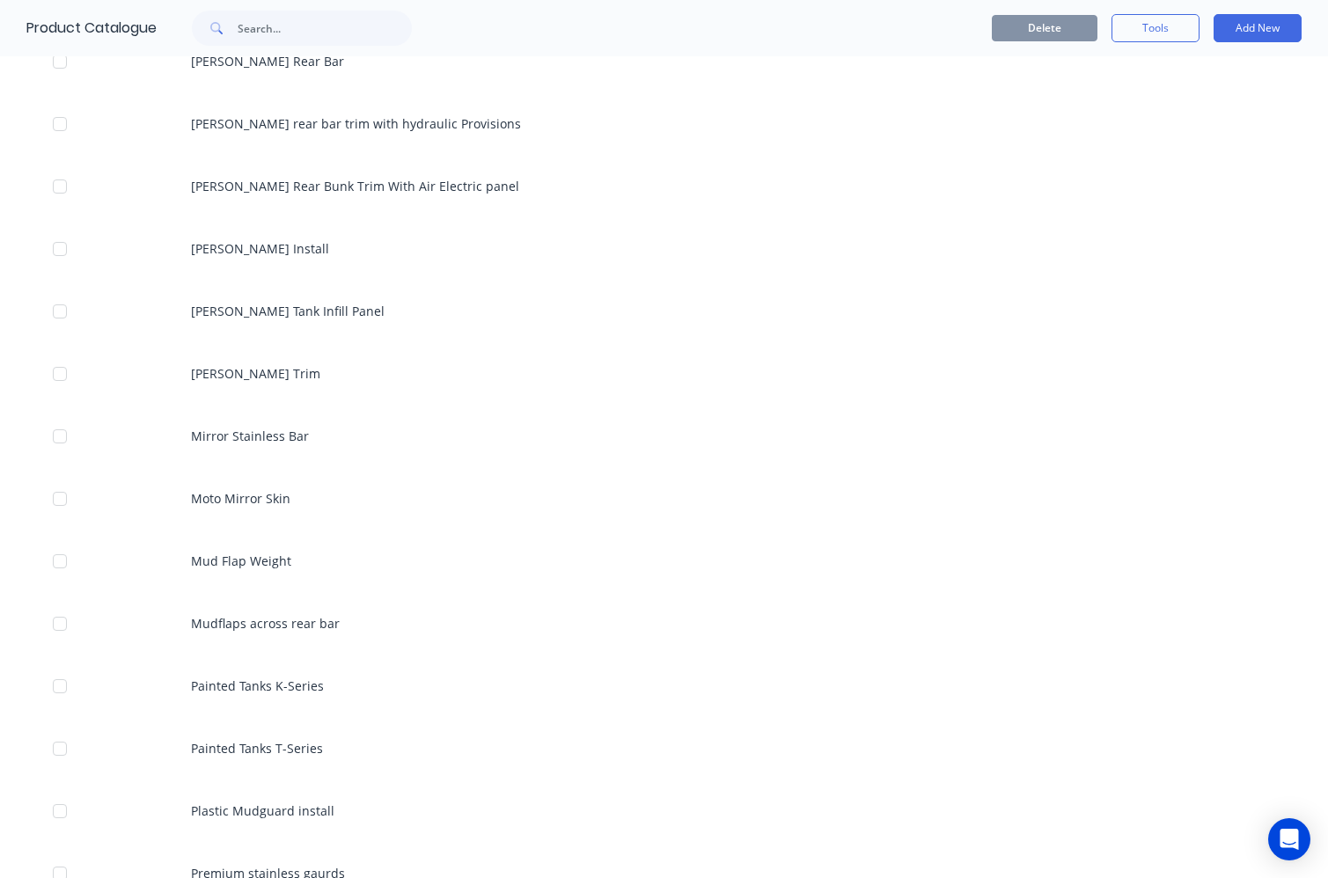
scroll to position [4685, 0]
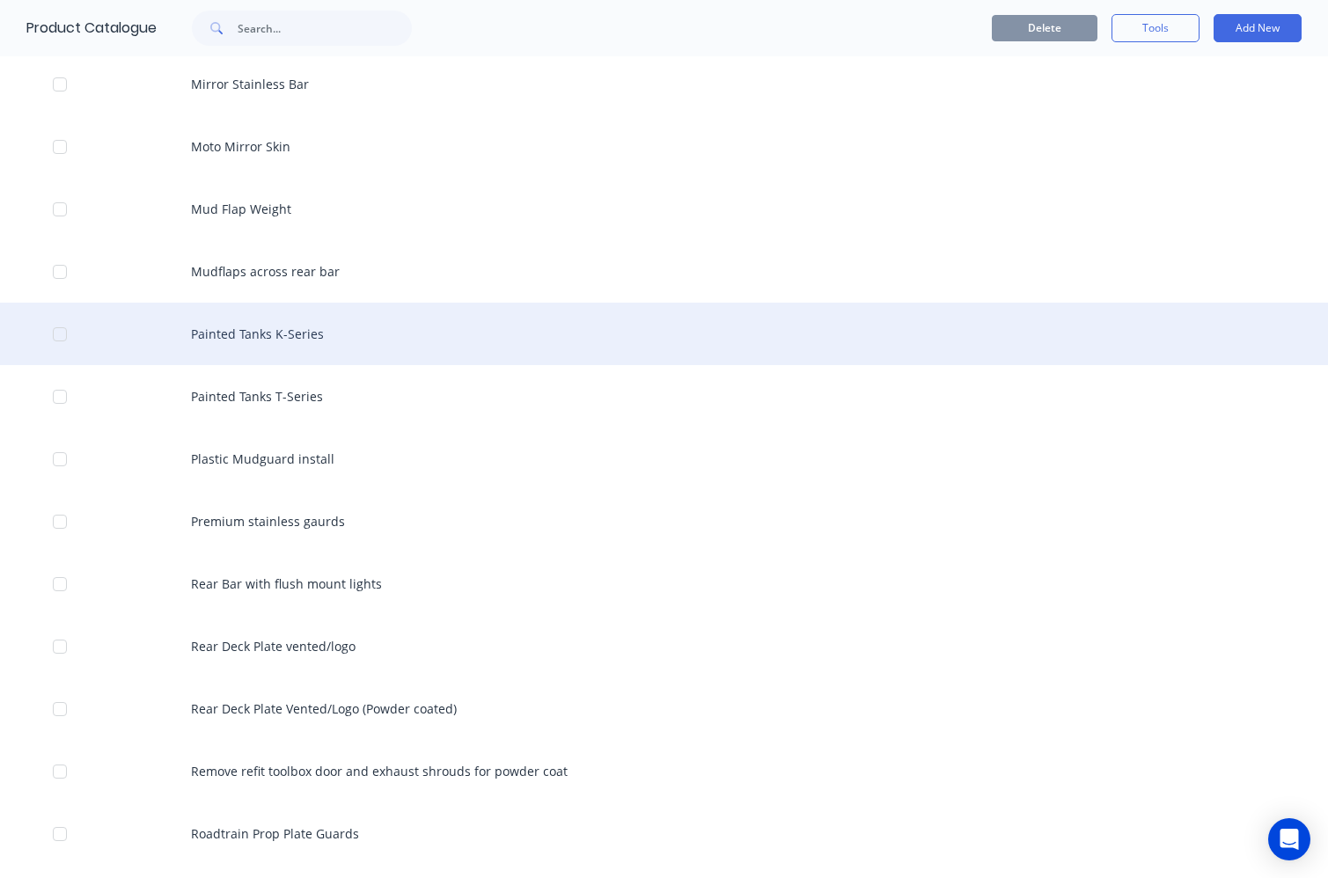
click at [252, 336] on div "Painted Tanks K-Series" at bounding box center [664, 334] width 1328 height 62
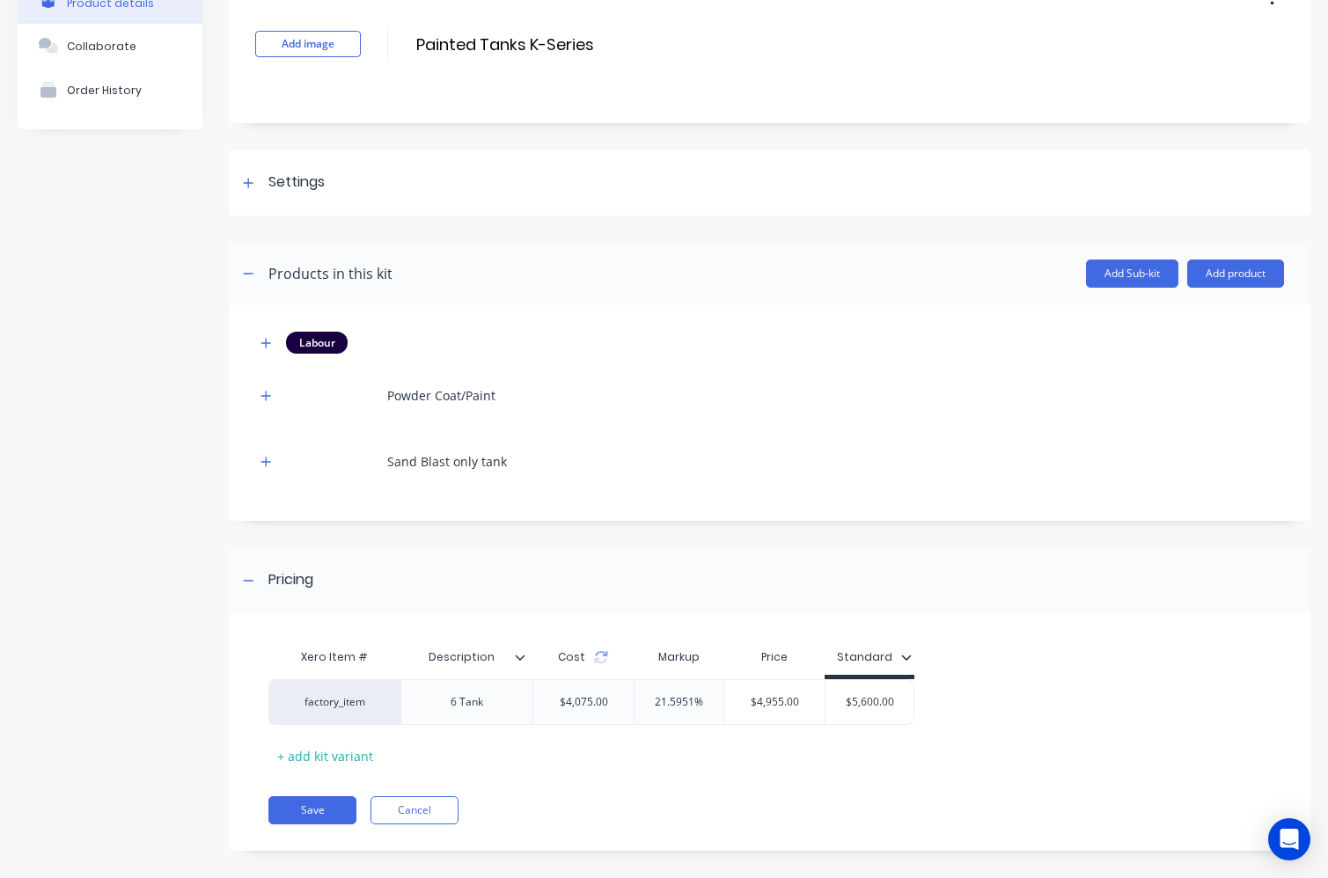
scroll to position [122, 0]
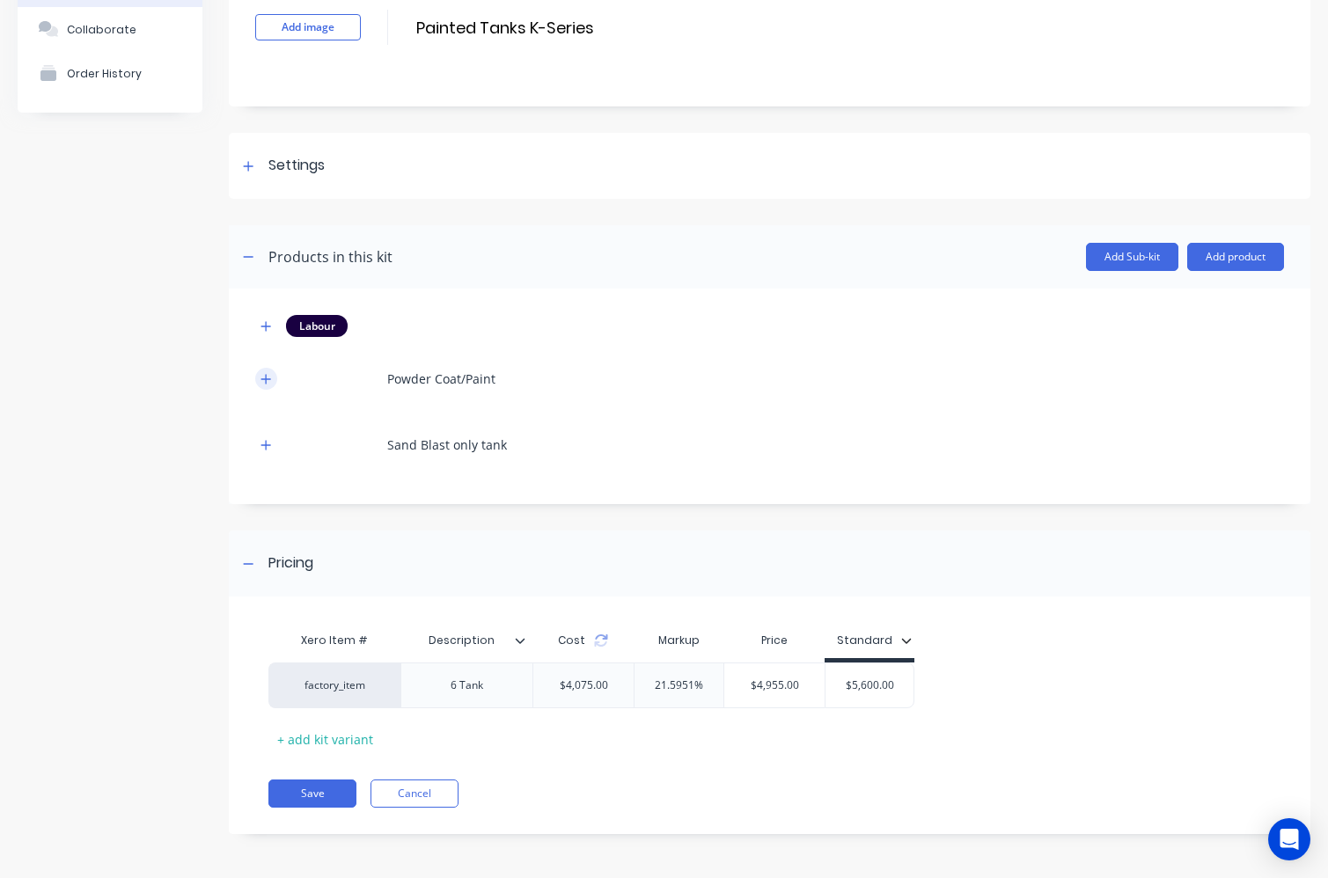
click at [263, 377] on icon "button" at bounding box center [265, 379] width 11 height 12
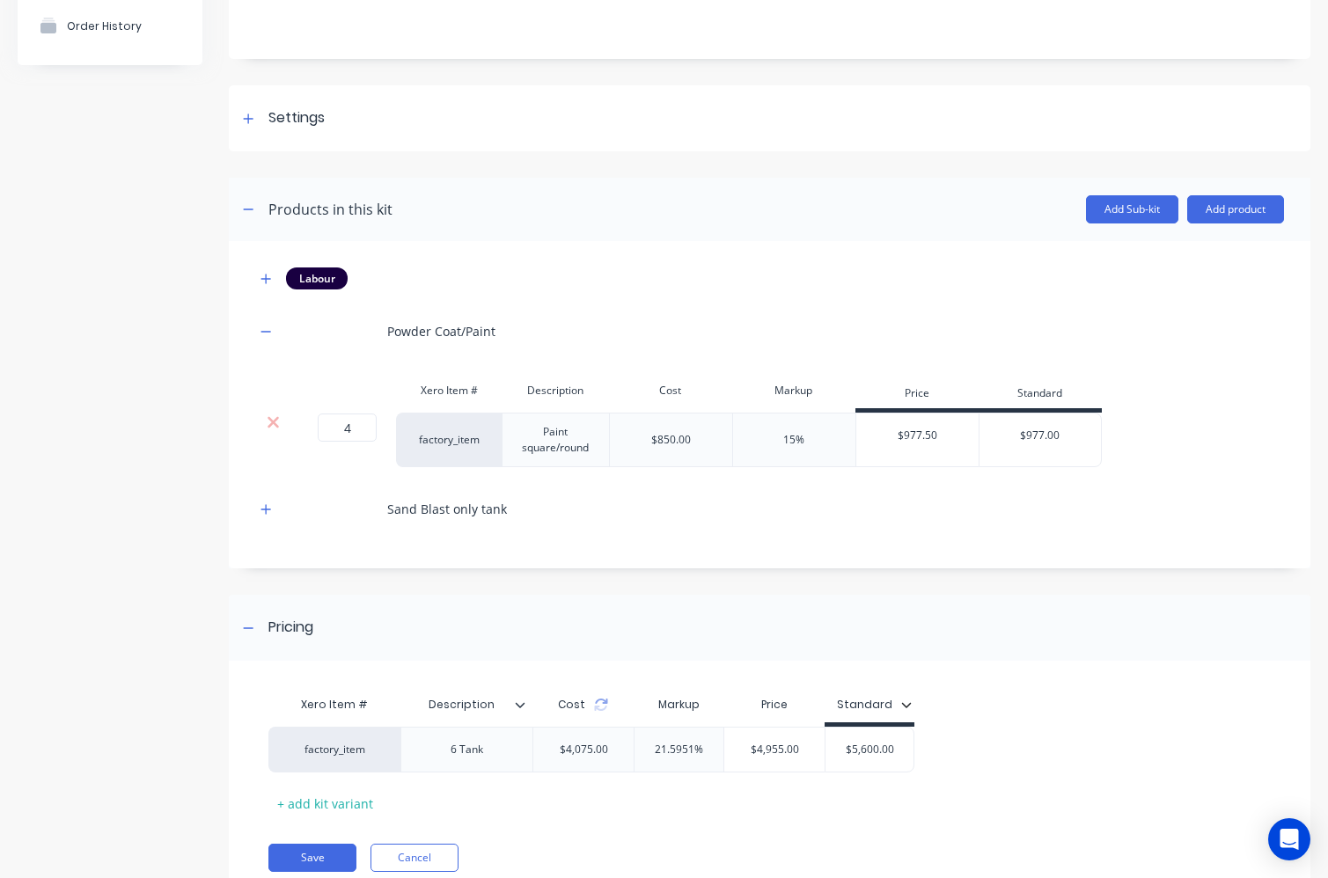
scroll to position [210, 0]
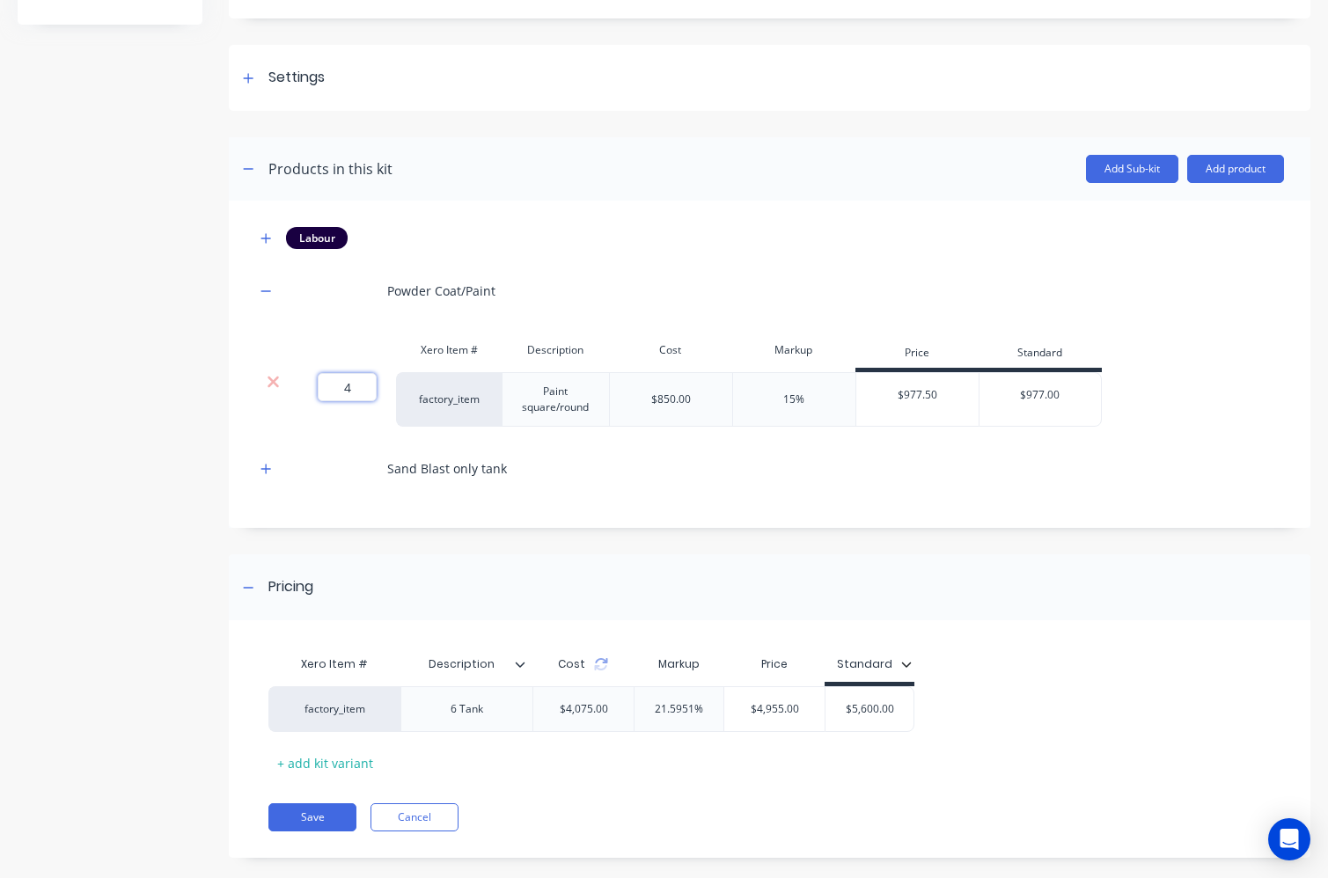
click at [360, 385] on input "4" at bounding box center [347, 387] width 59 height 28
type input "2"
drag, startPoint x: 582, startPoint y: 459, endPoint x: 559, endPoint y: 453, distance: 23.7
click at [569, 457] on div "Sand Blast only tank" at bounding box center [769, 468] width 1028 height 48
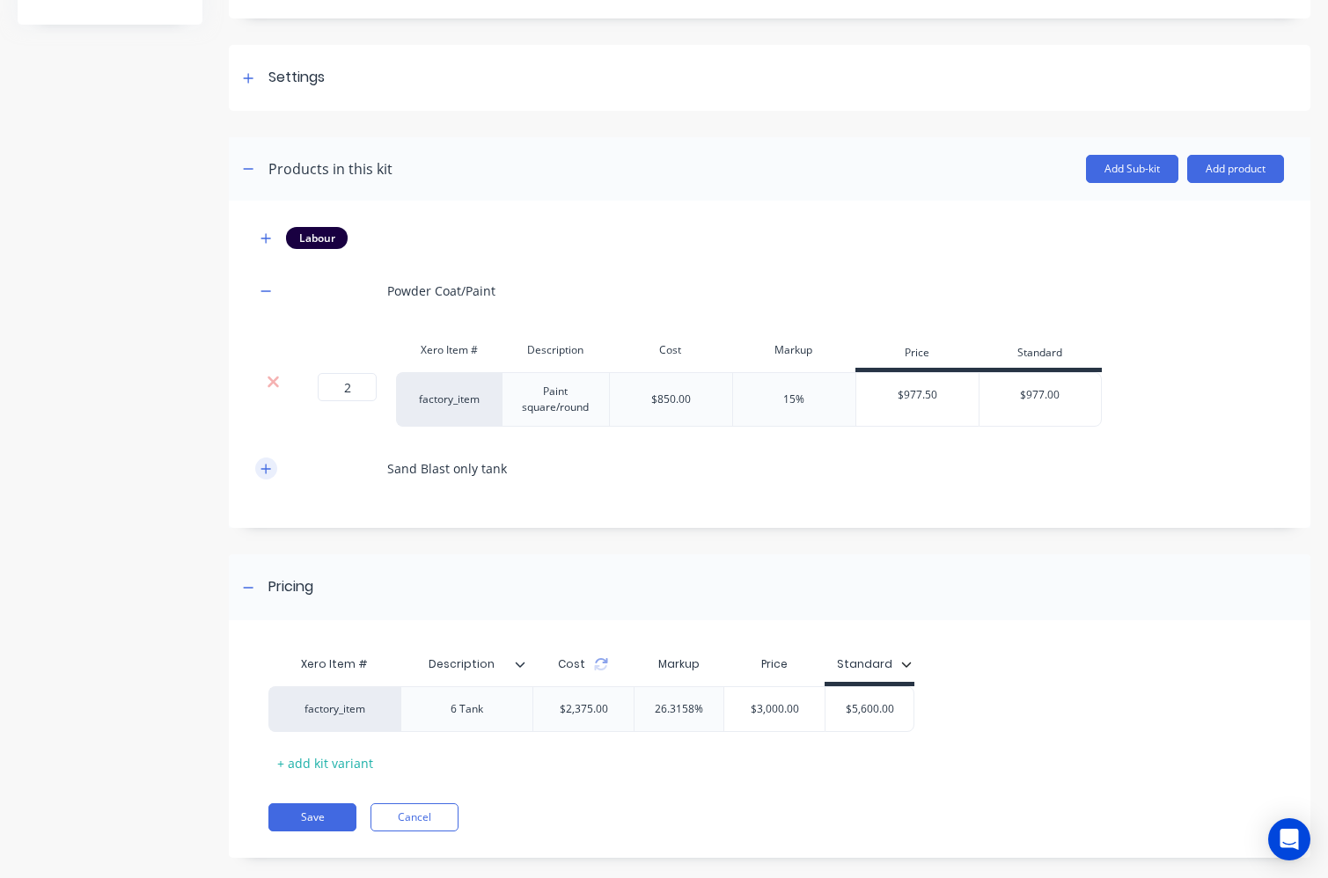
click at [261, 468] on icon "button" at bounding box center [265, 469] width 11 height 12
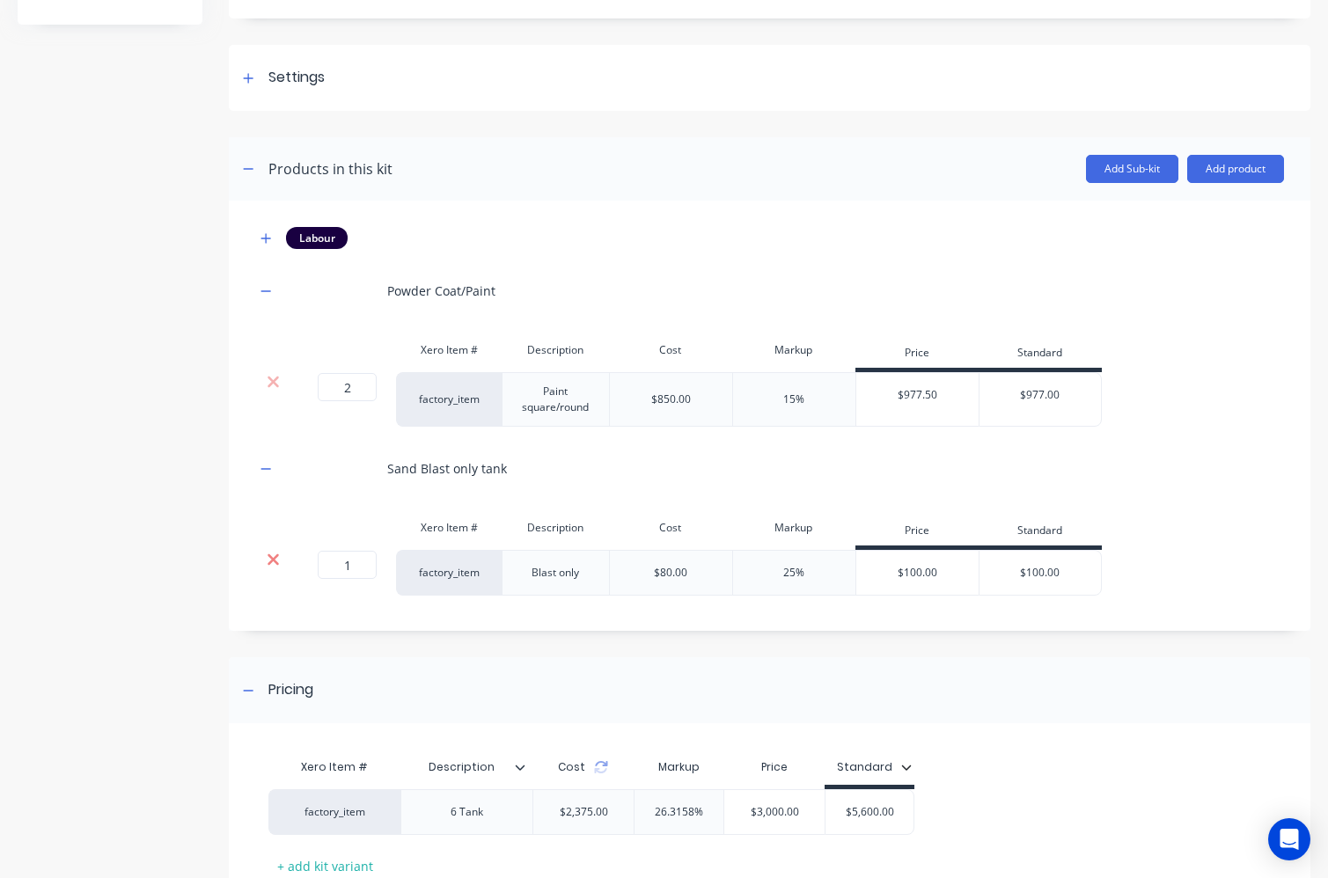
click at [275, 560] on icon at bounding box center [273, 560] width 13 height 18
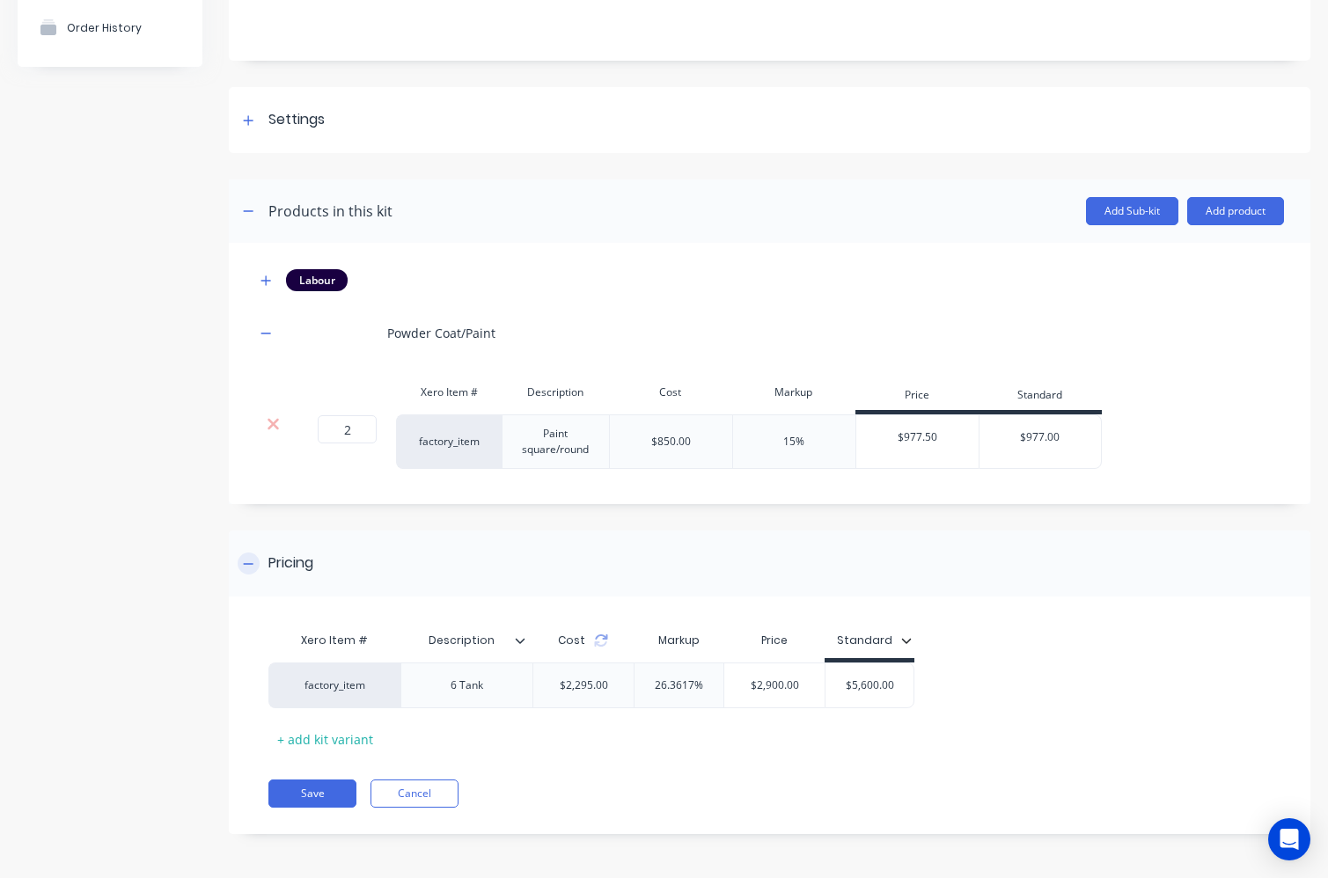
scroll to position [168, 0]
click at [262, 278] on icon "button" at bounding box center [265, 280] width 11 height 12
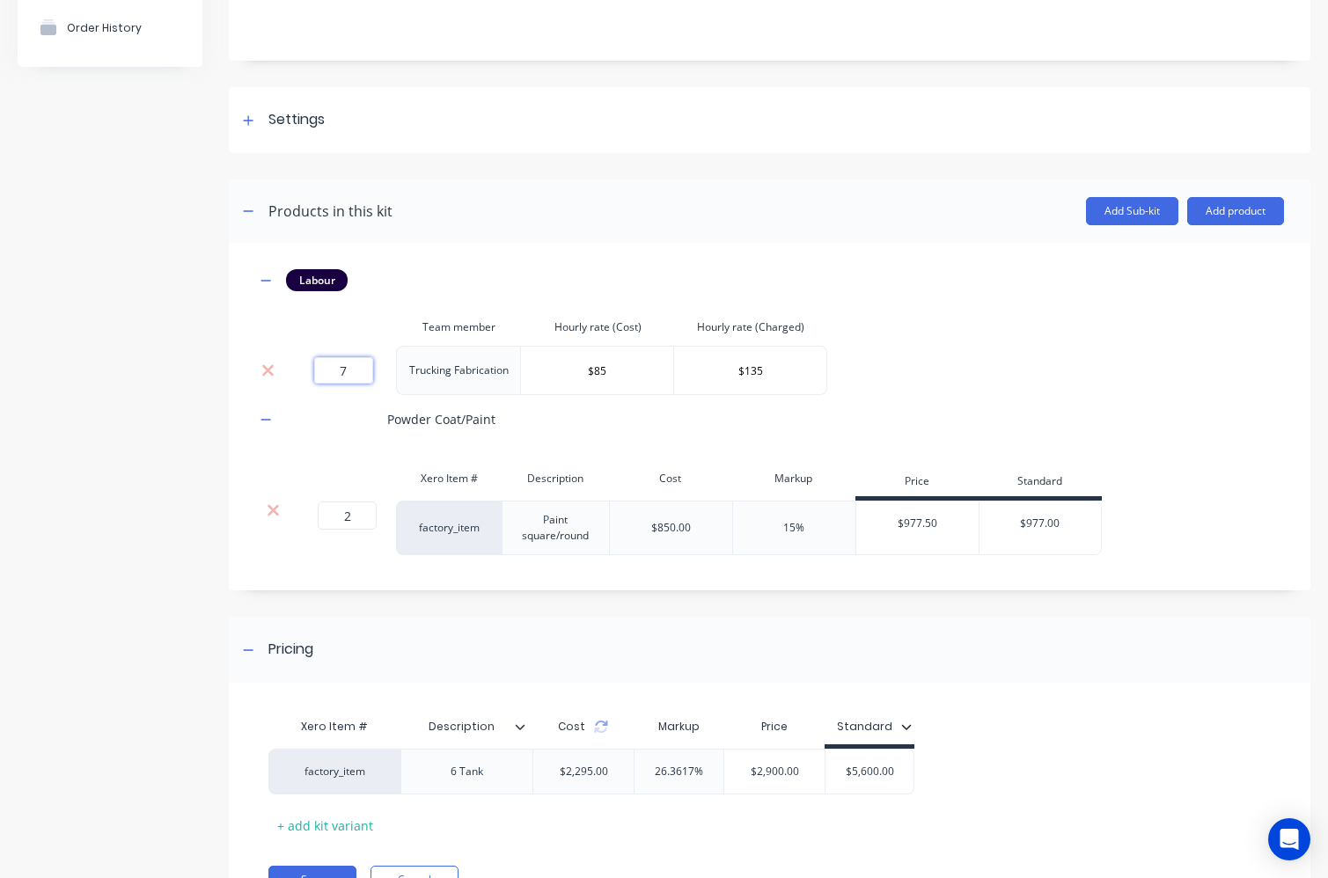
click at [351, 373] on input "7" at bounding box center [343, 370] width 59 height 26
type input "2"
type input "4"
click at [989, 346] on div "Labour Team member Hourly rate (Cost) Hourly rate (Charged) 4 Trucking Fabricat…" at bounding box center [769, 412] width 1028 height 286
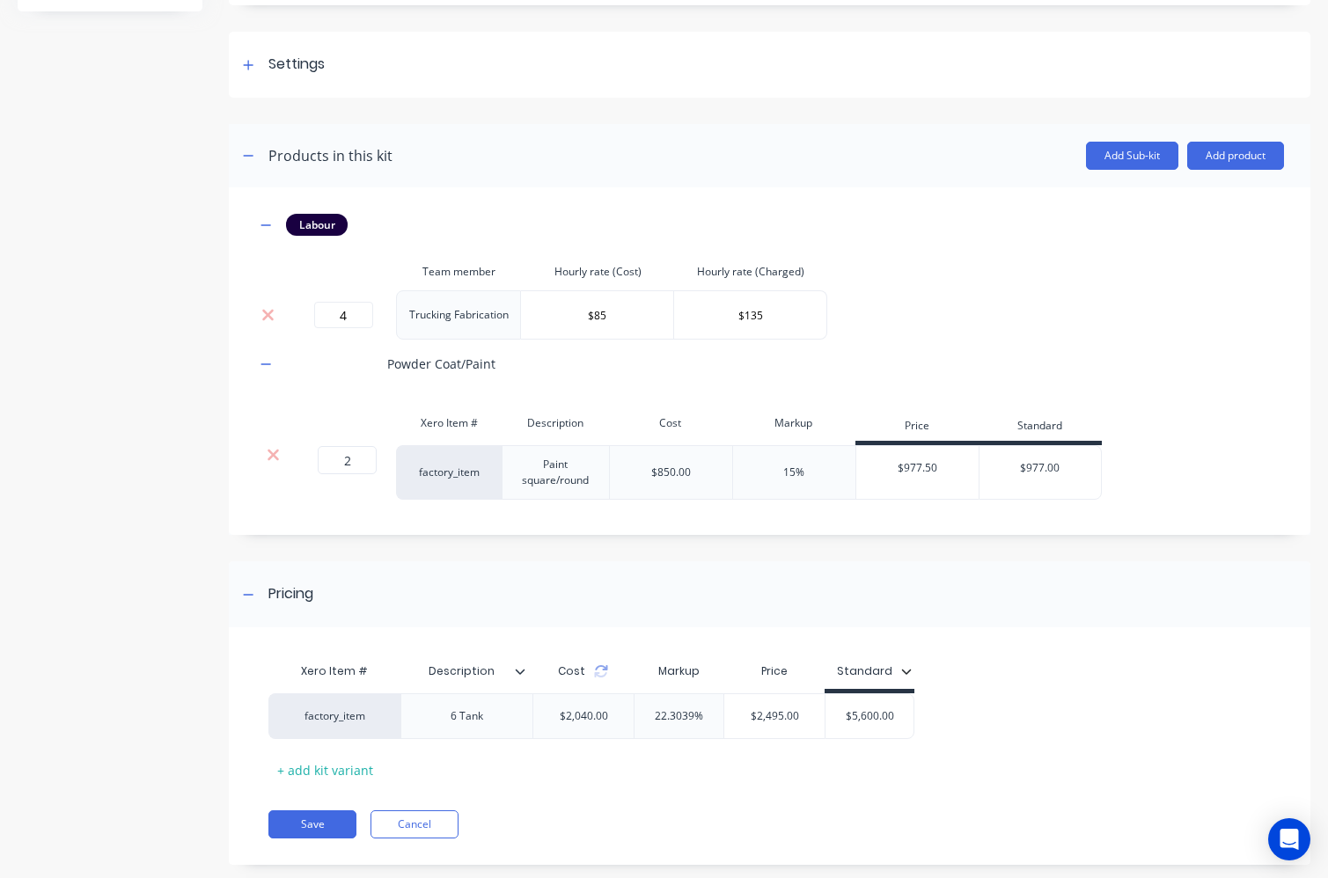
scroll to position [254, 0]
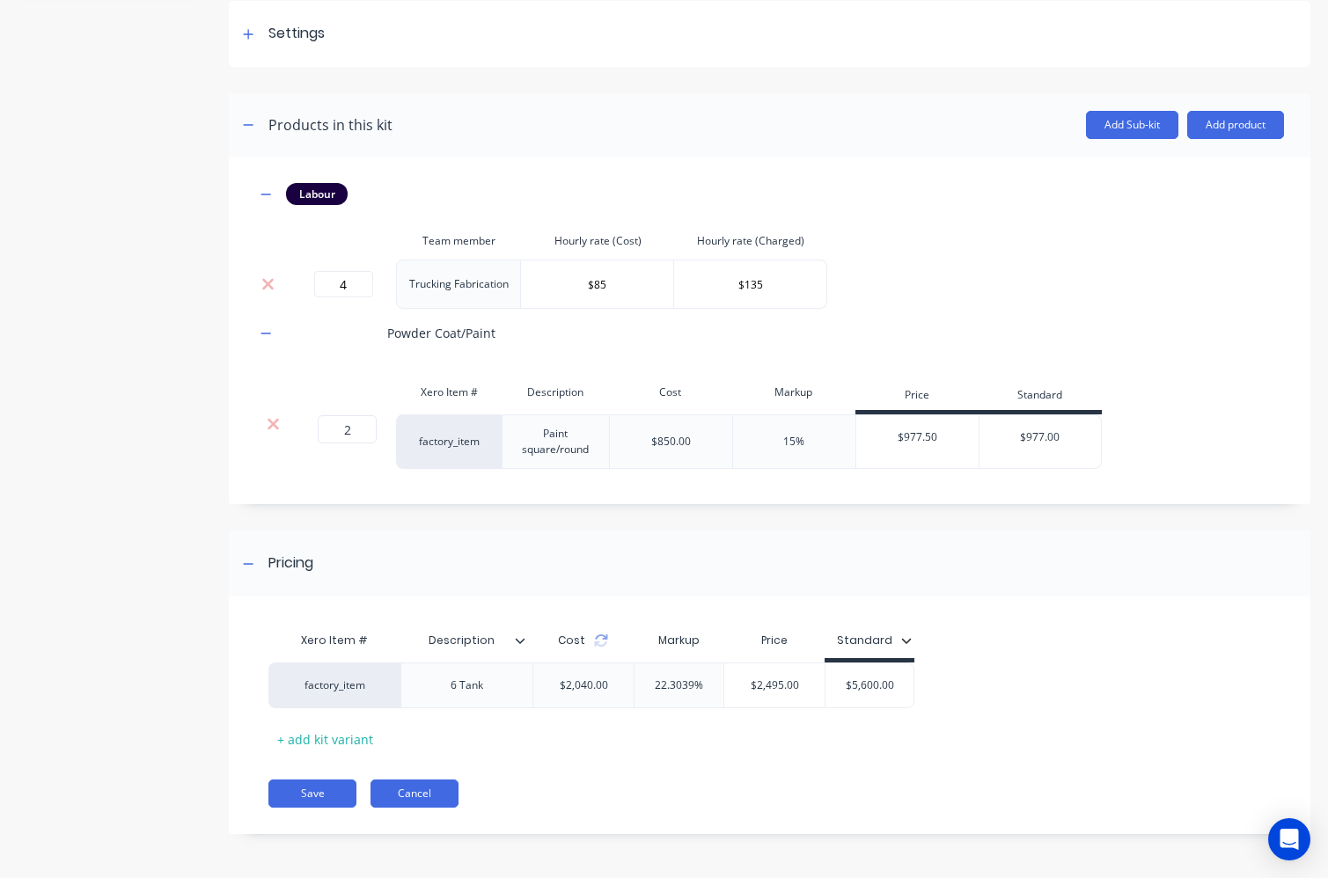
click at [452, 793] on button "Cancel" at bounding box center [414, 793] width 88 height 28
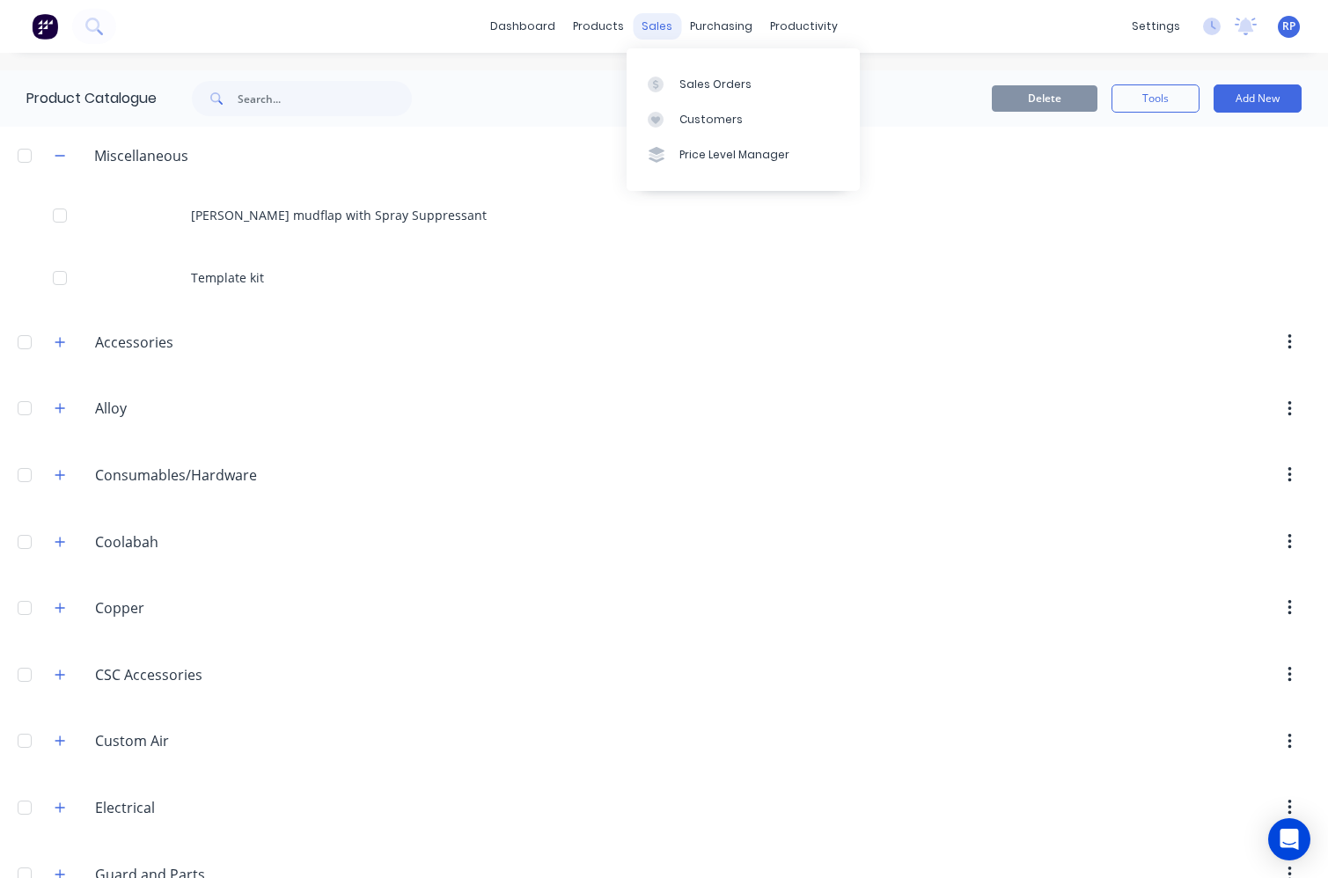
click at [640, 33] on div "sales" at bounding box center [657, 26] width 48 height 26
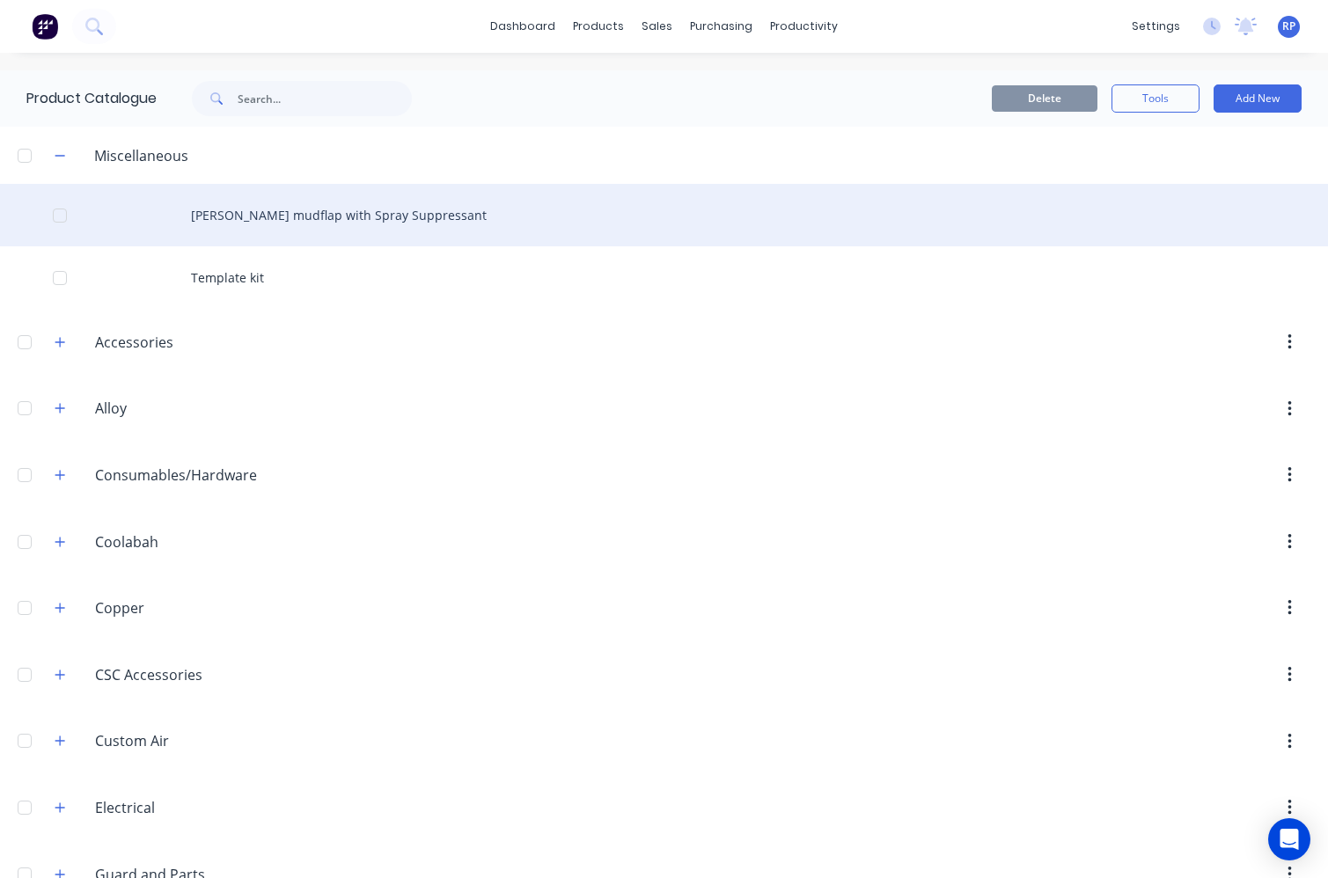
click at [287, 209] on div "[PERSON_NAME] mudflap with Spray Suppressant" at bounding box center [664, 215] width 1328 height 62
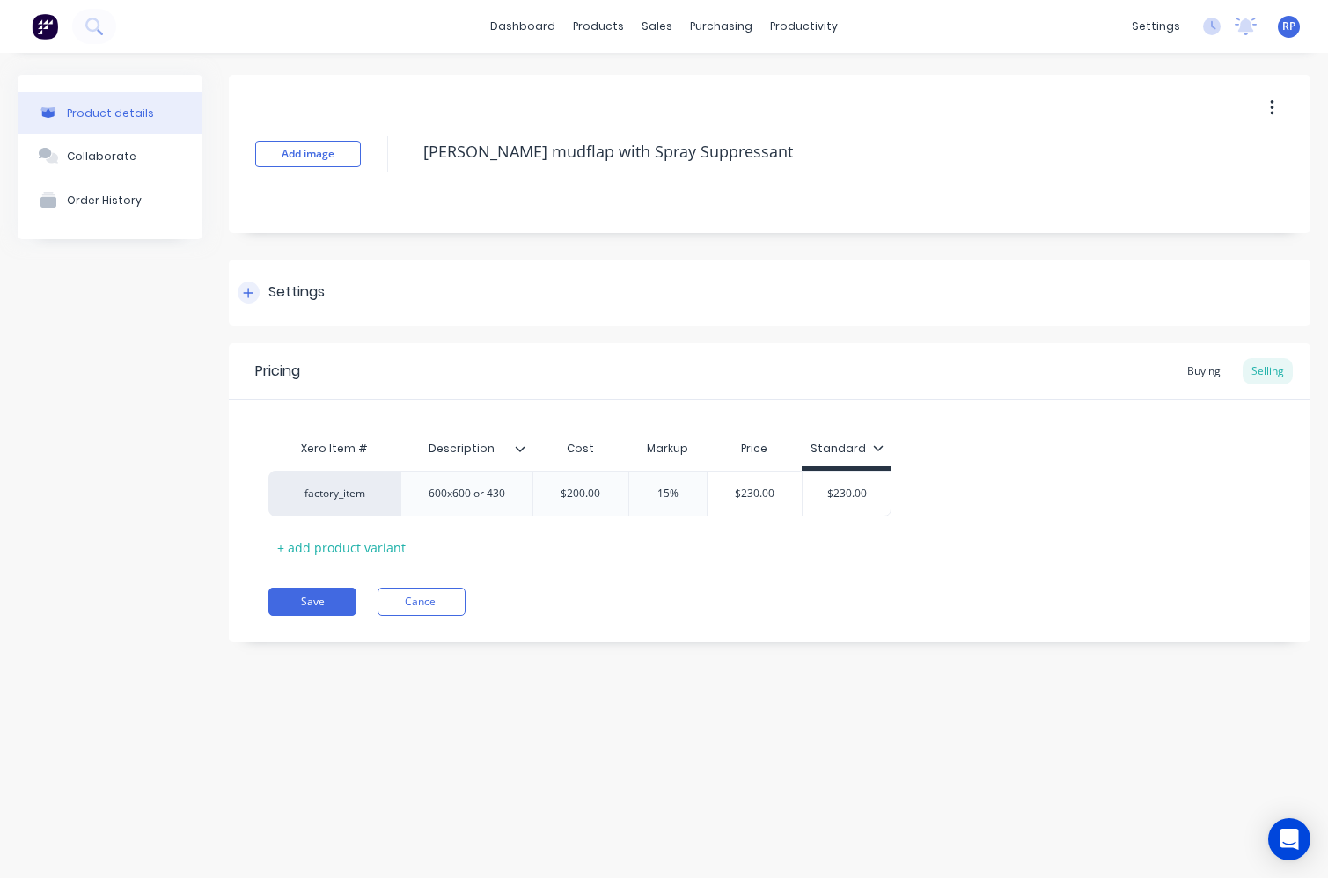
click at [277, 270] on div "Settings" at bounding box center [769, 293] width 1081 height 66
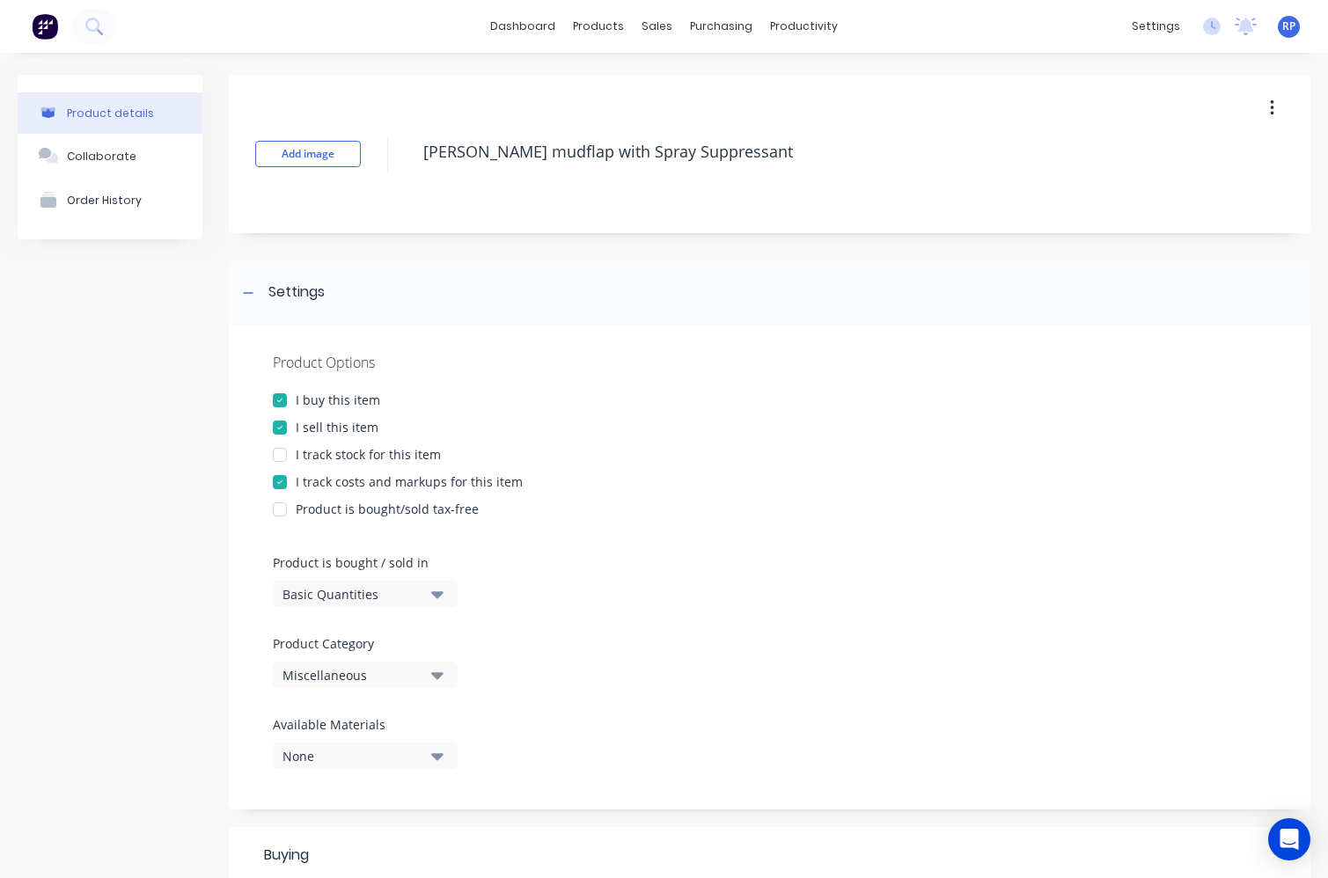
click at [450, 684] on button "Miscellaneous" at bounding box center [365, 675] width 185 height 26
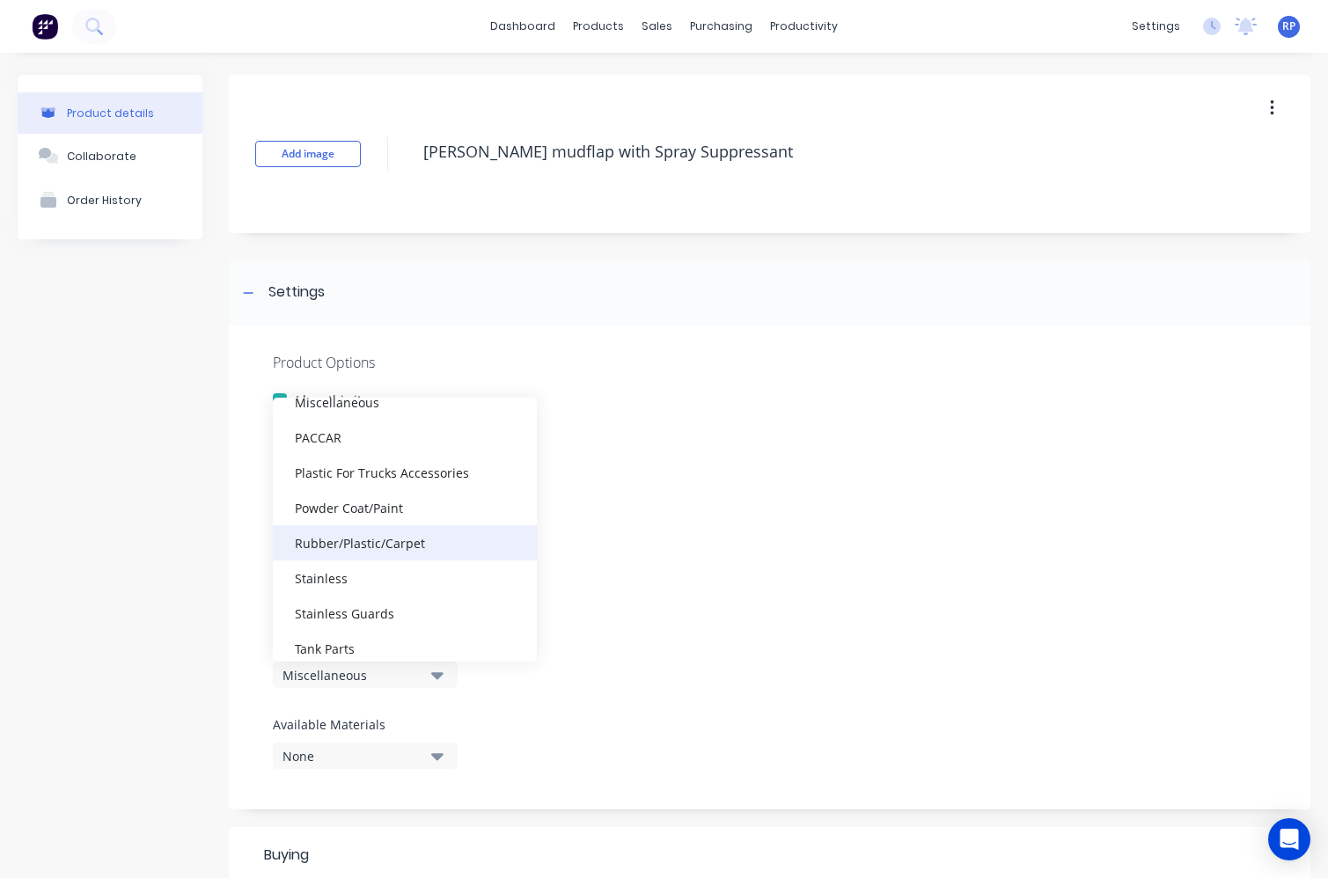
scroll to position [563, 0]
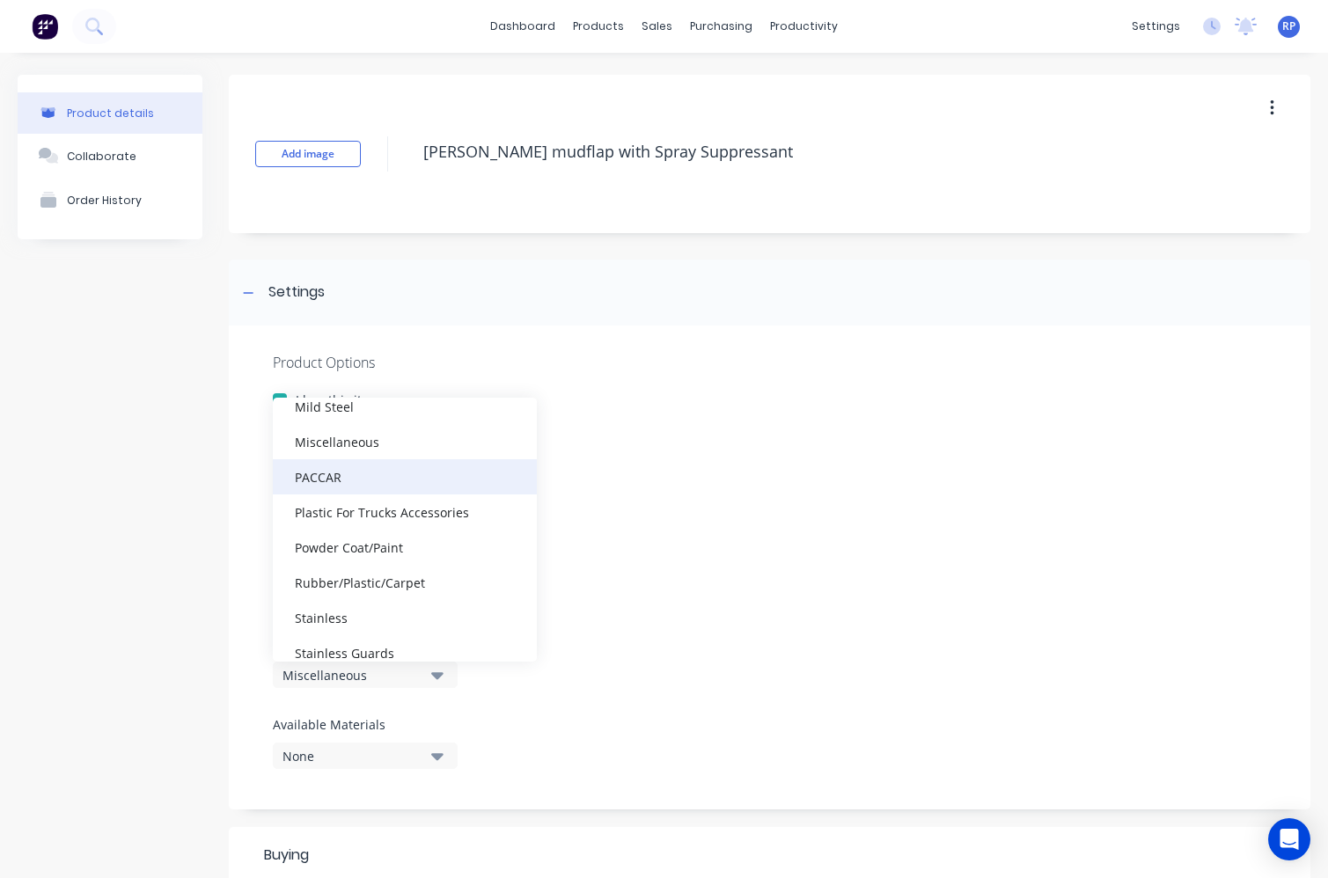
click at [337, 479] on div "PACCAR" at bounding box center [405, 476] width 264 height 35
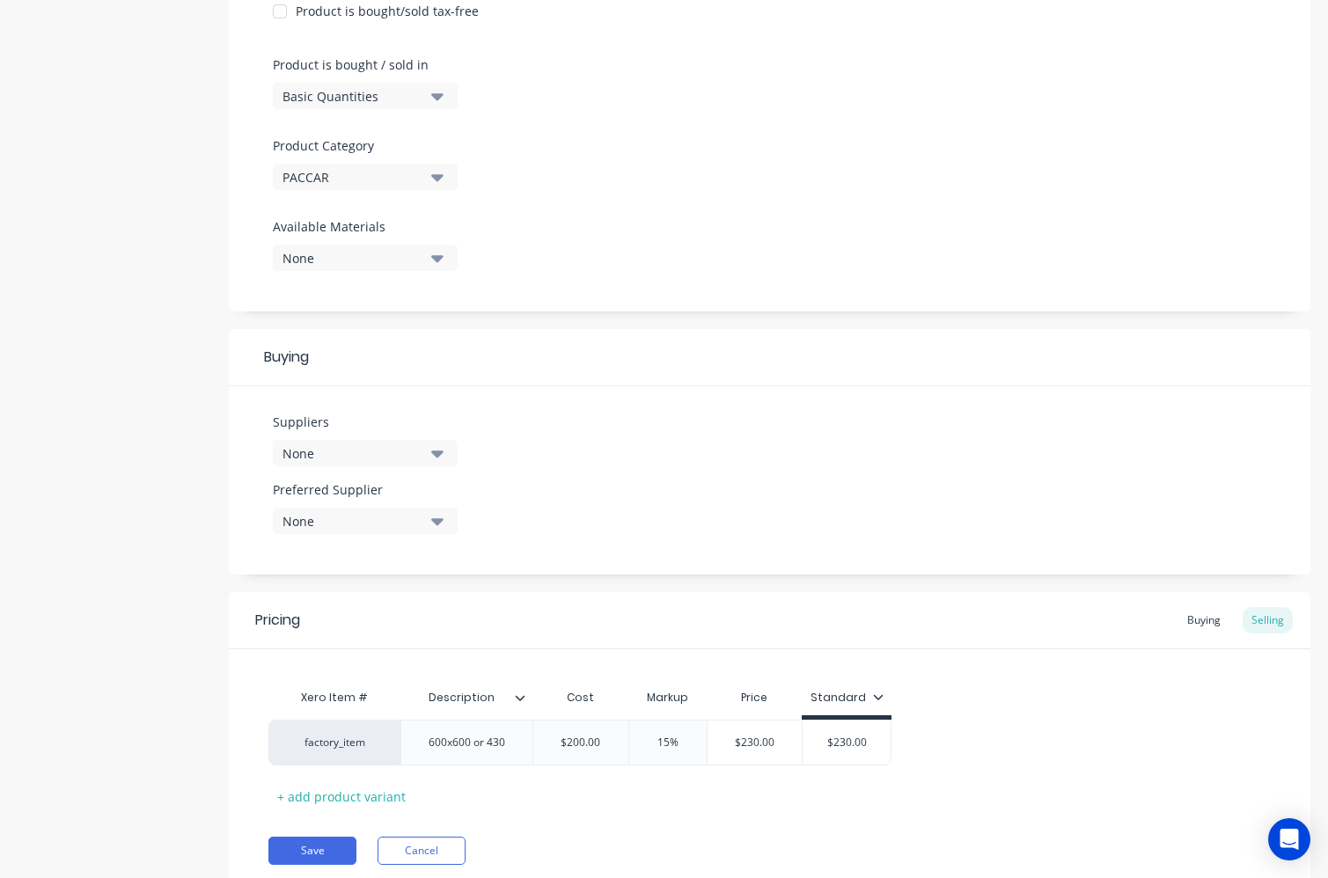
scroll to position [560, 0]
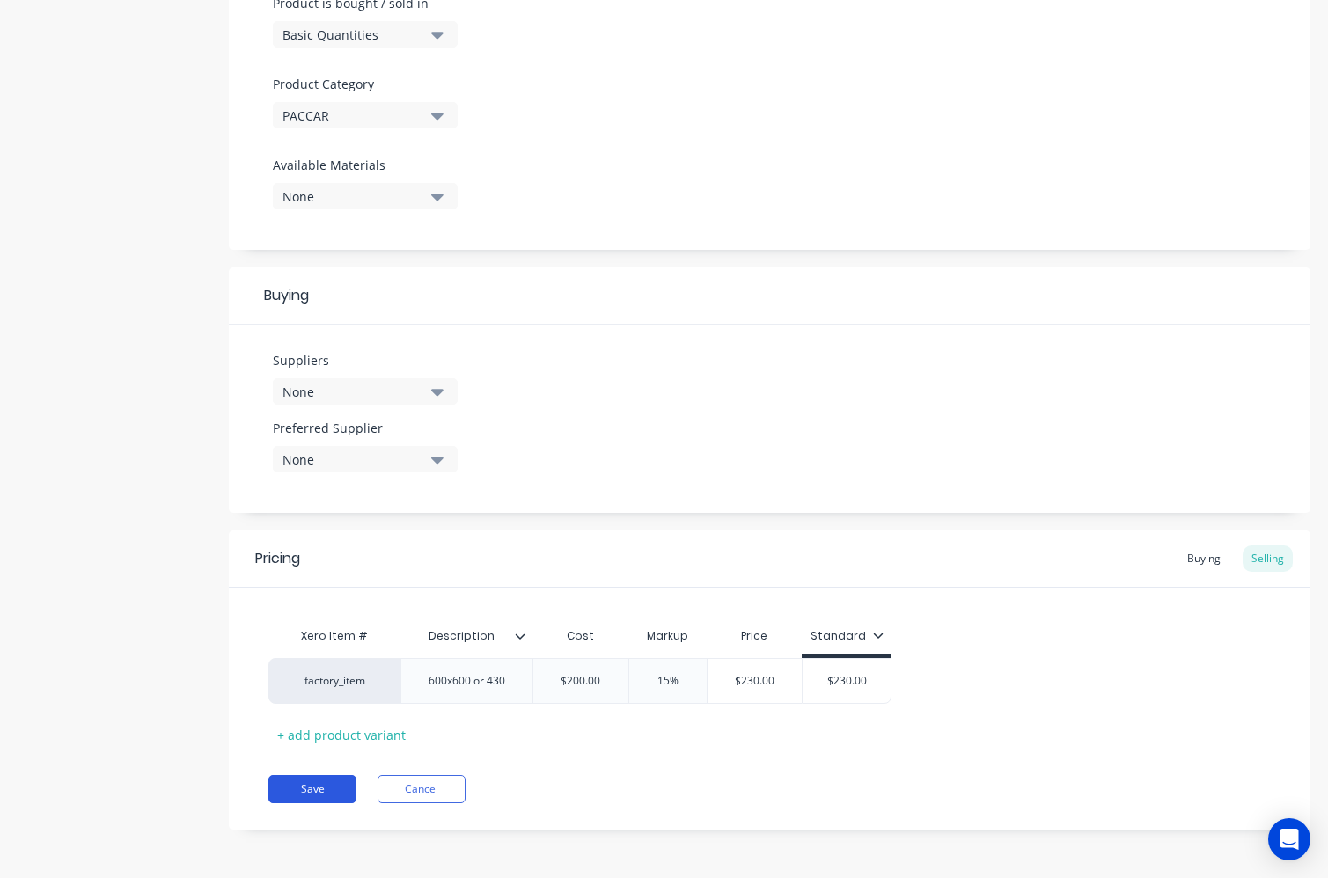
click at [333, 785] on button "Save" at bounding box center [312, 789] width 88 height 28
type textarea "x"
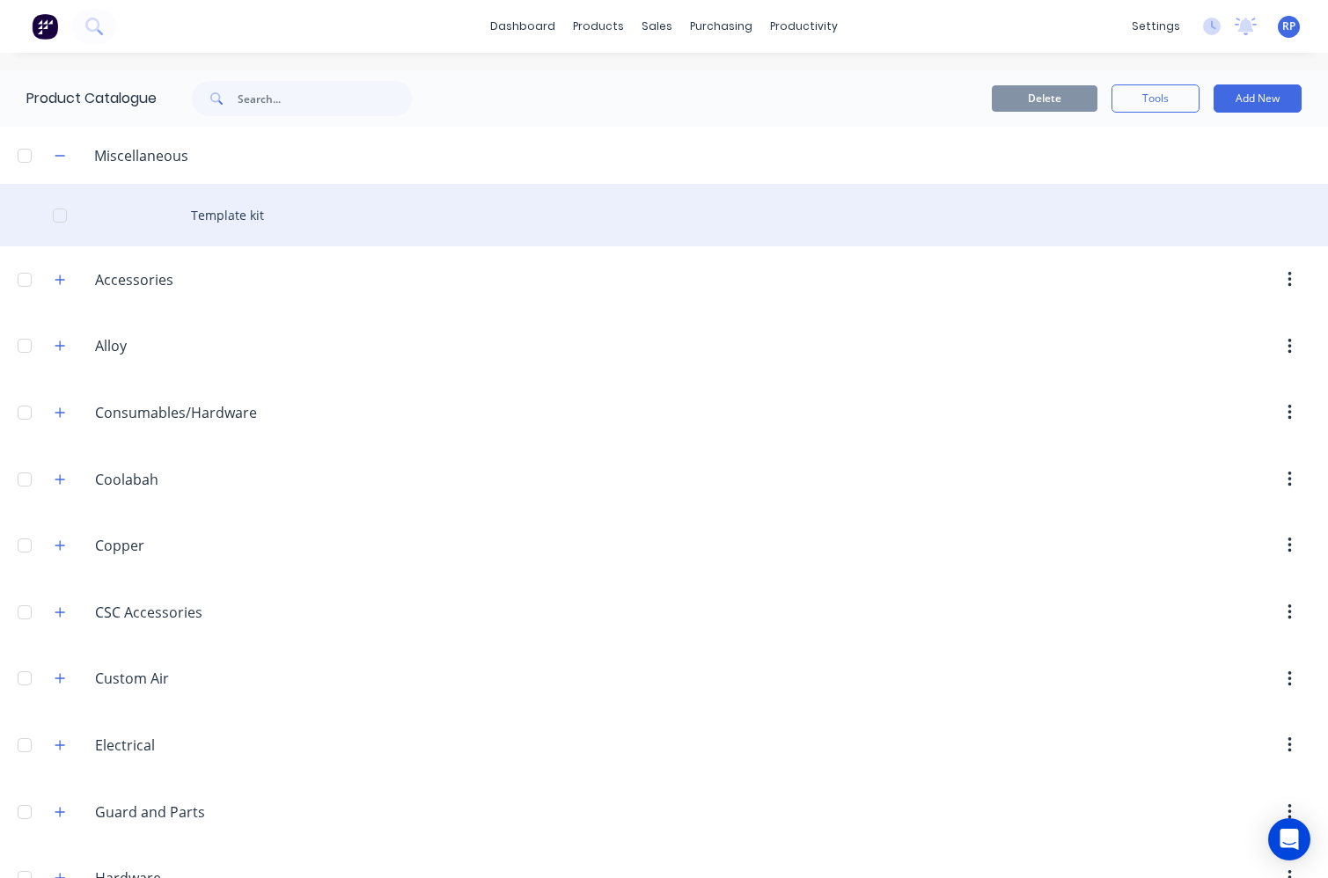
click at [247, 223] on div "Template kit" at bounding box center [664, 215] width 1328 height 62
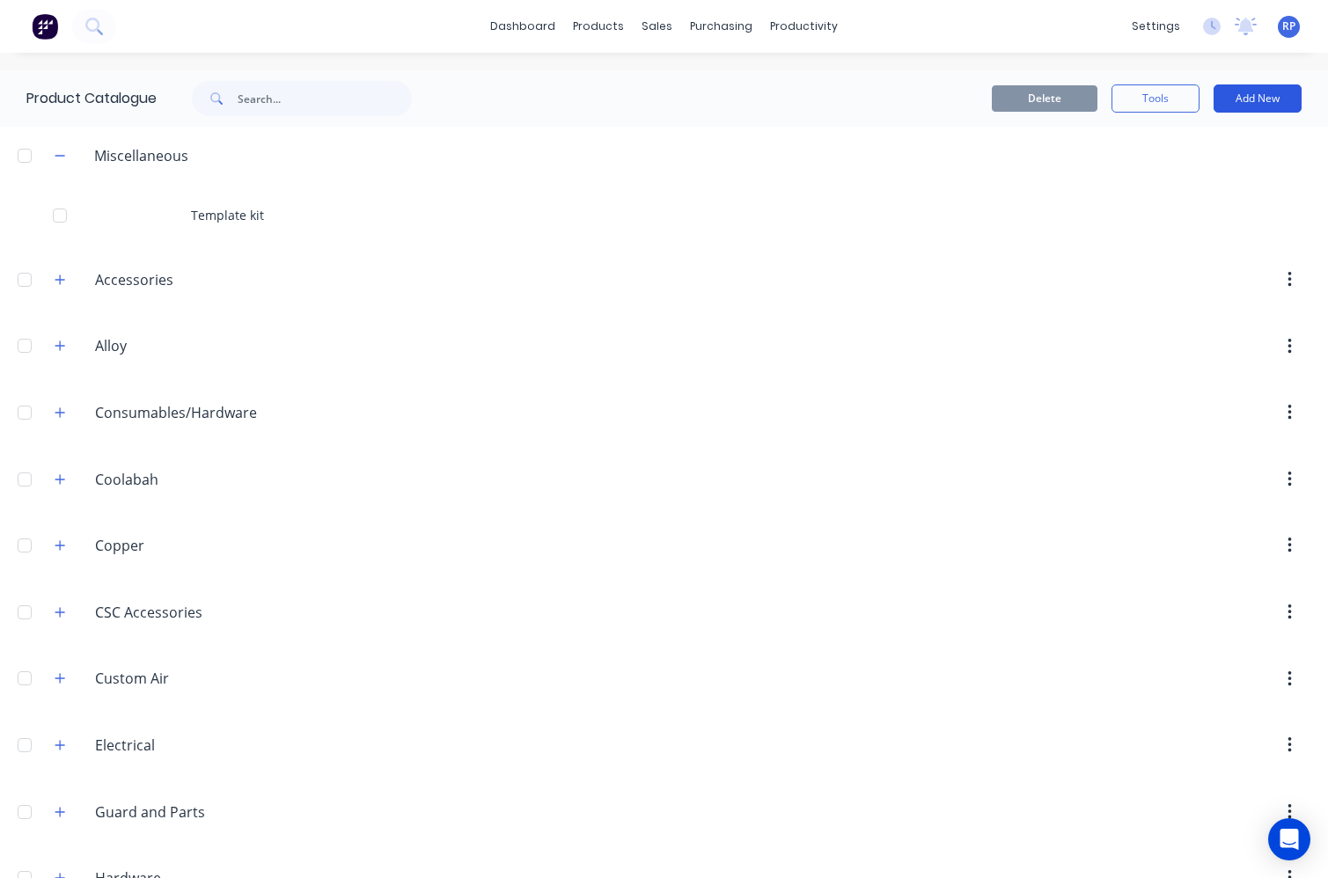
click at [1240, 98] on button "Add New" at bounding box center [1257, 98] width 88 height 28
click at [1228, 207] on div "Product Kit" at bounding box center [1217, 214] width 135 height 26
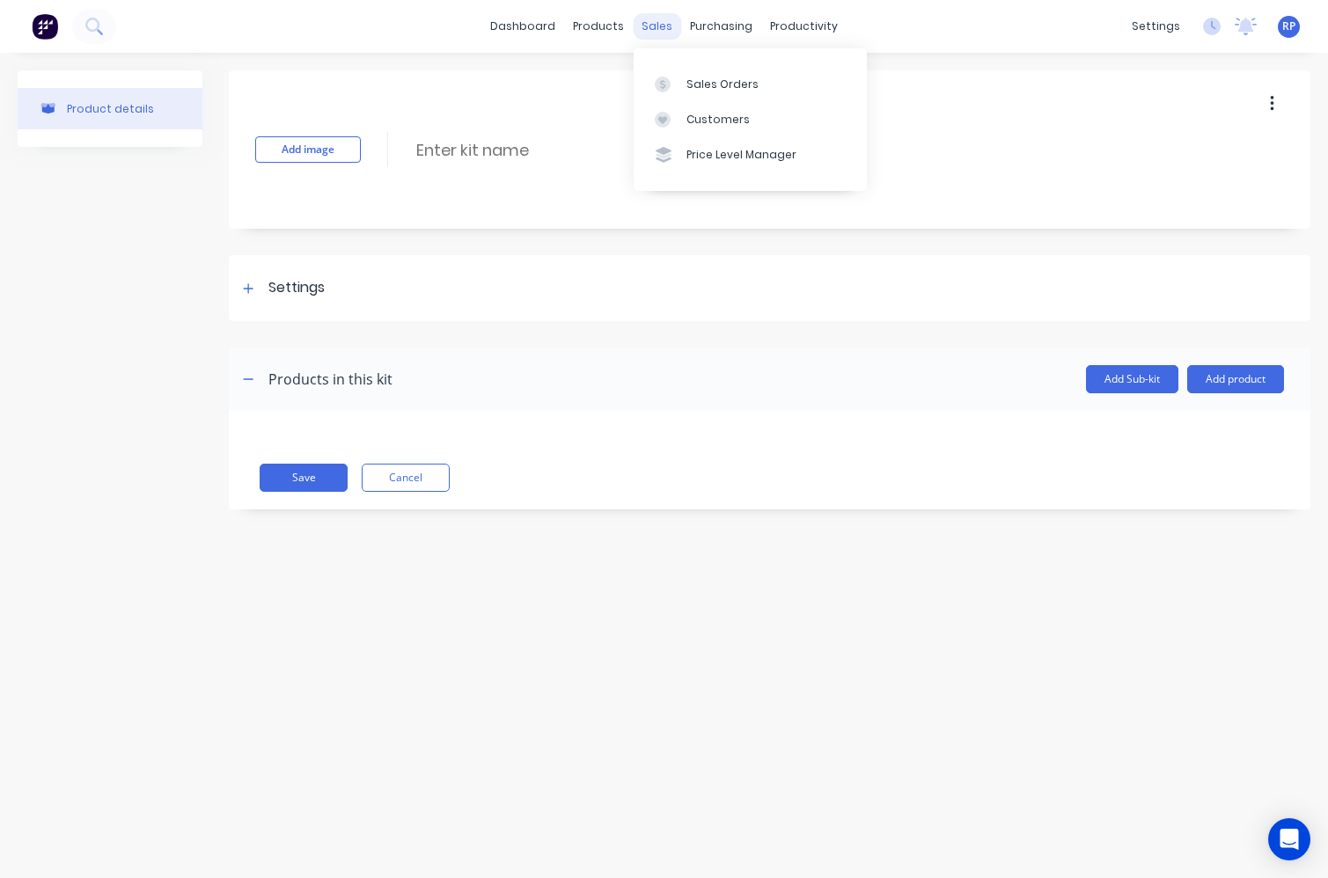
click at [648, 27] on div "sales" at bounding box center [657, 26] width 48 height 26
click at [707, 77] on div "Sales Orders" at bounding box center [722, 85] width 72 height 16
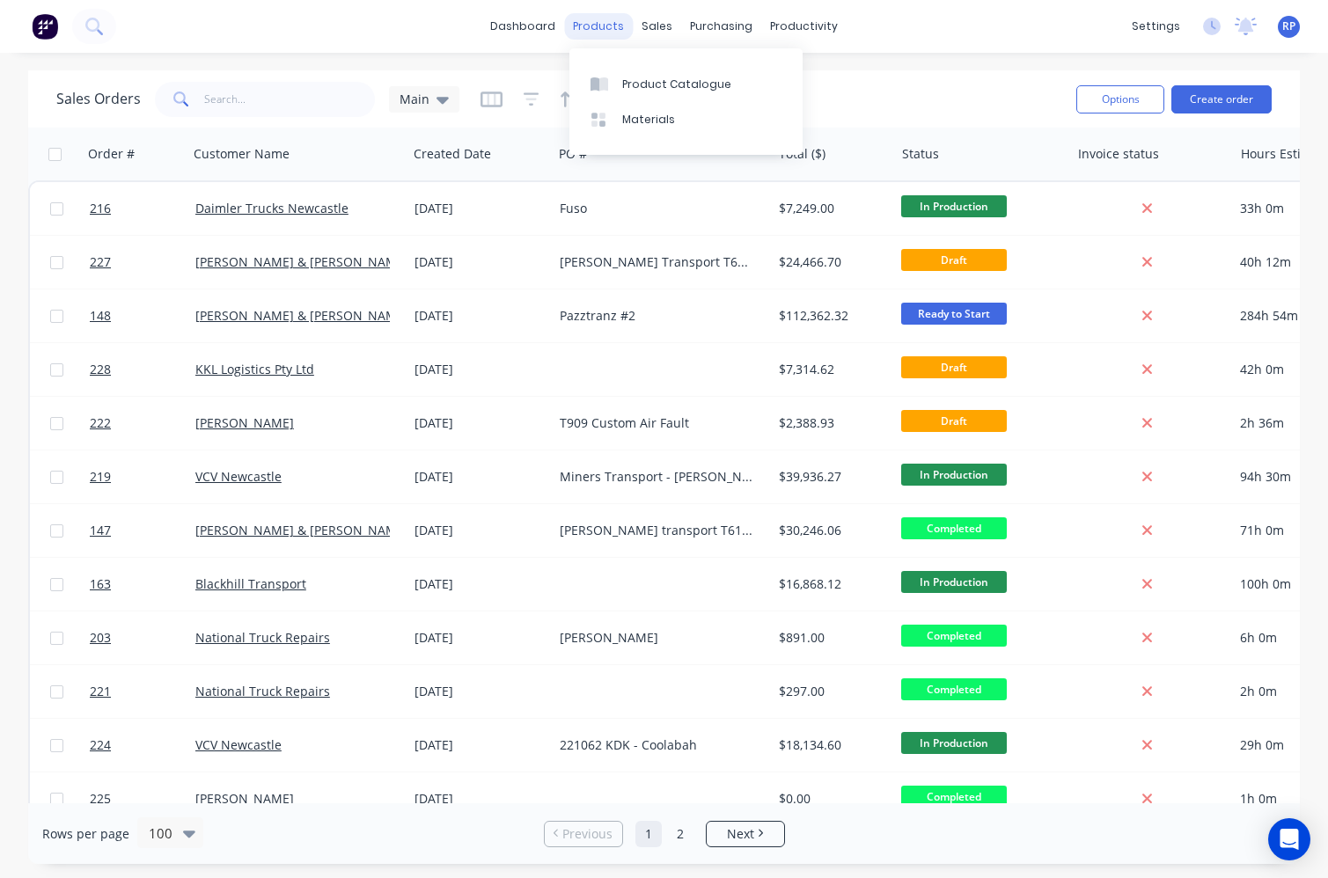
click at [595, 27] on div "products" at bounding box center [598, 26] width 69 height 26
click at [627, 83] on div "Product Catalogue" at bounding box center [676, 85] width 109 height 16
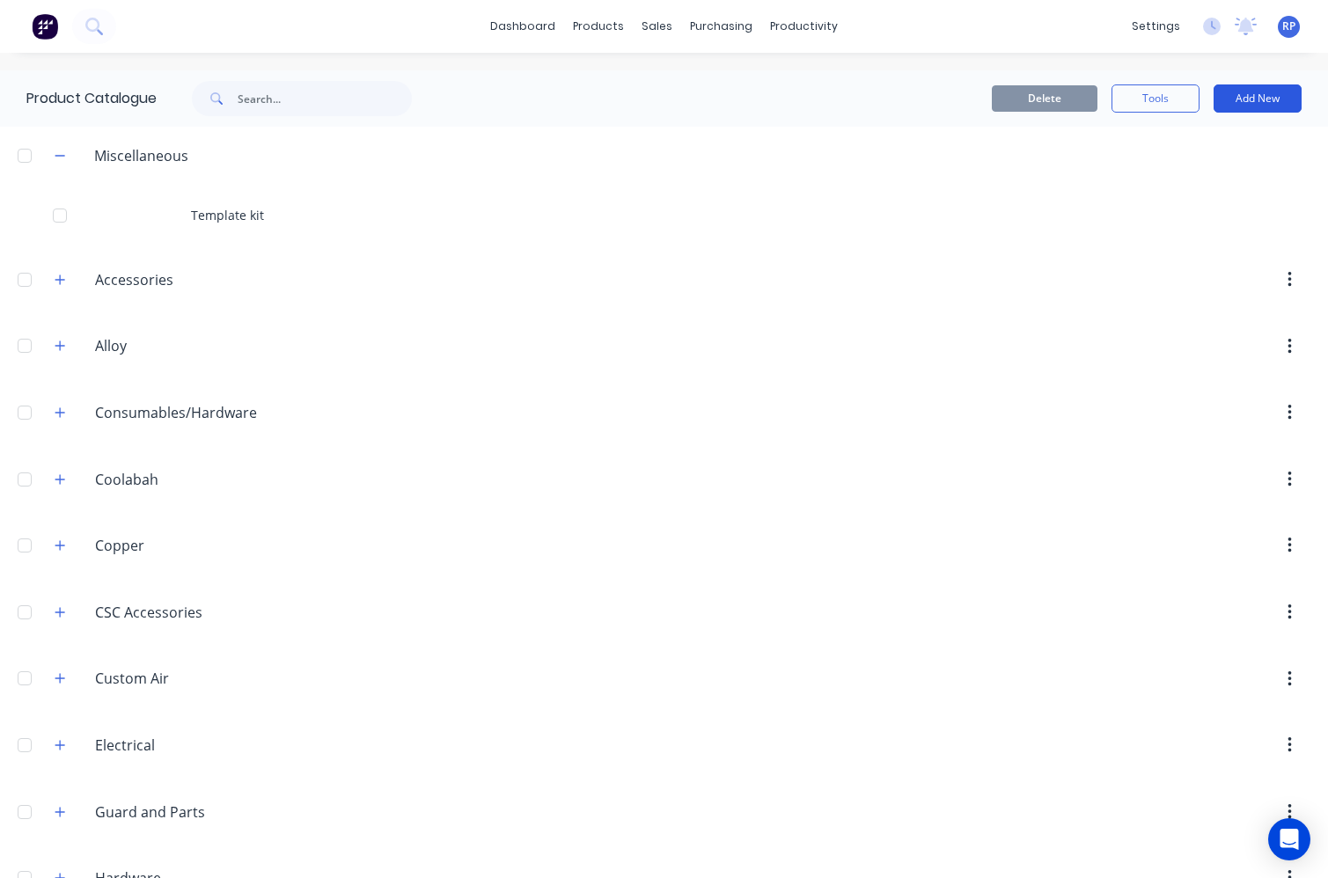
click at [1224, 91] on button "Add New" at bounding box center [1257, 98] width 88 height 28
click at [1232, 209] on div "Product Kit" at bounding box center [1217, 214] width 135 height 26
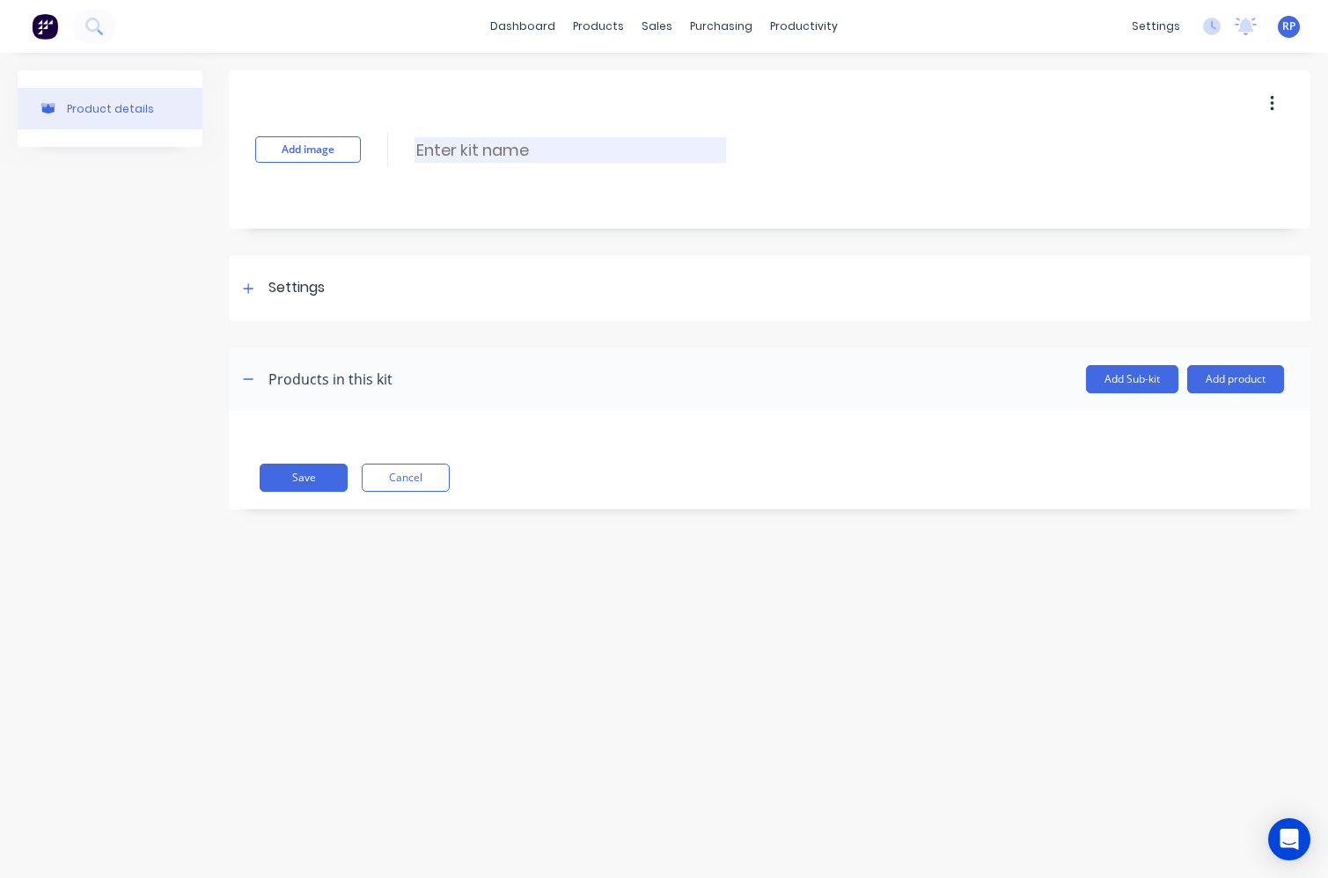
click at [500, 161] on input at bounding box center [569, 150] width 311 height 26
type input "Painted Strap wraps"
click at [249, 288] on icon at bounding box center [249, 288] width 10 height 10
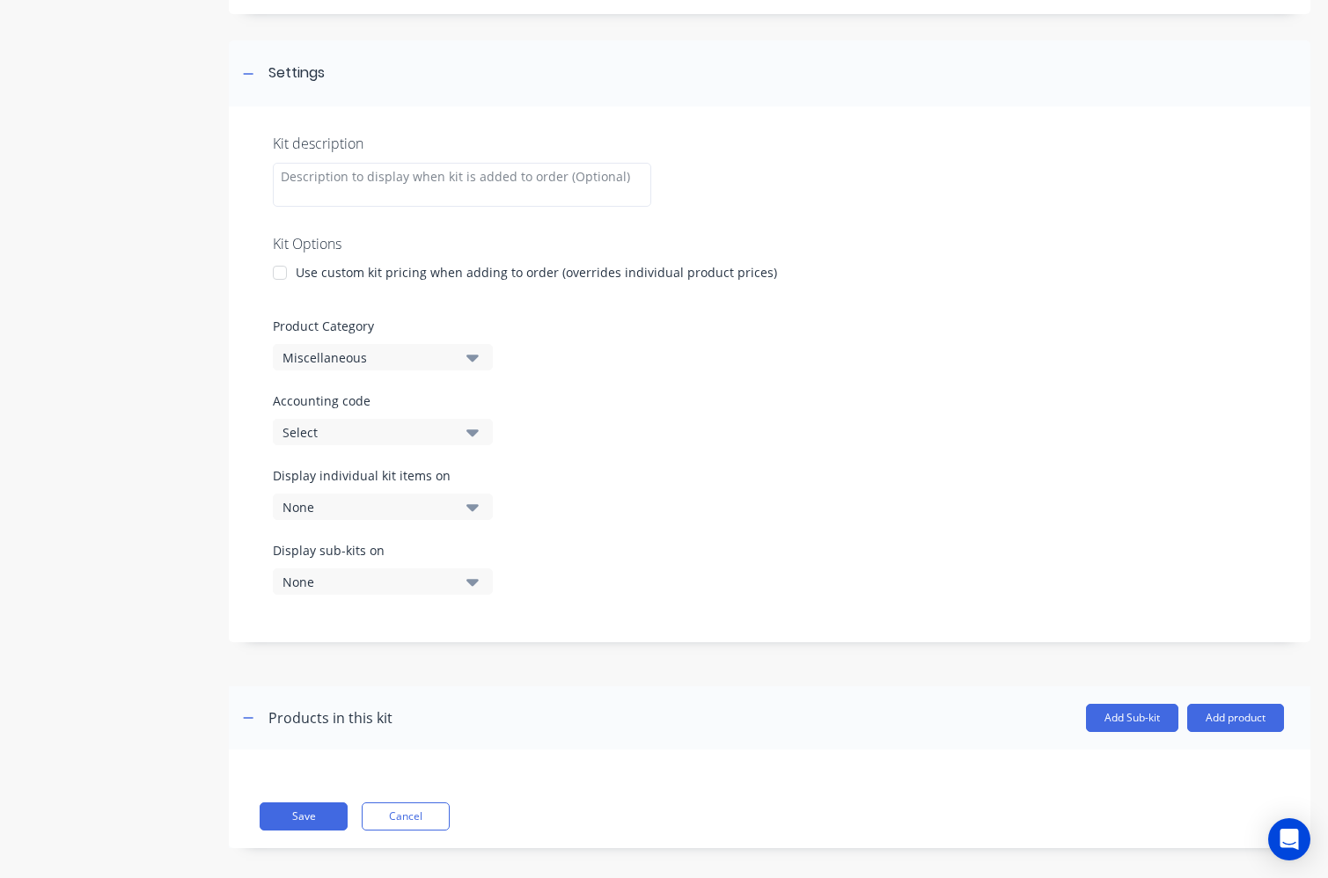
scroll to position [229, 0]
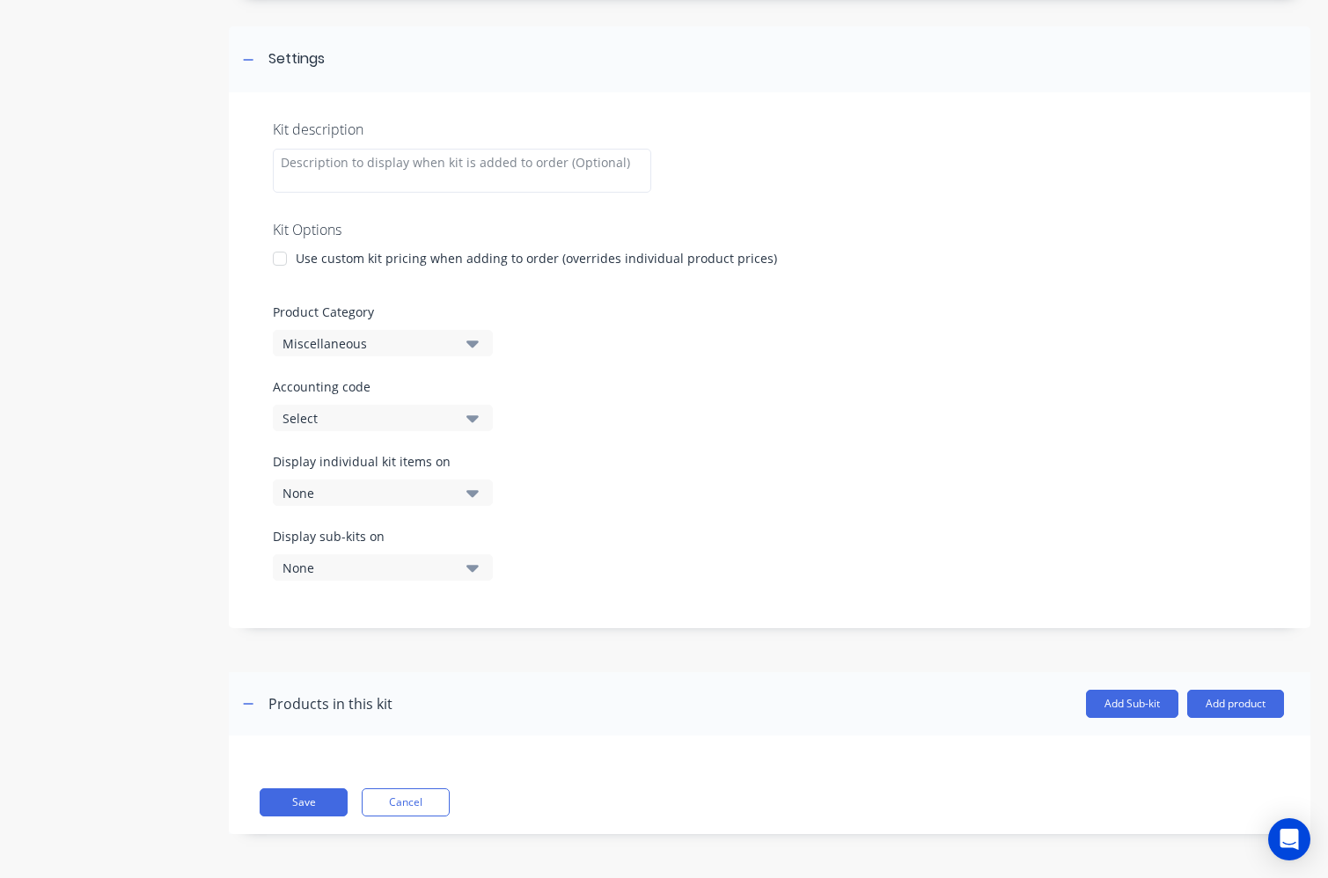
click at [289, 263] on div at bounding box center [279, 258] width 35 height 35
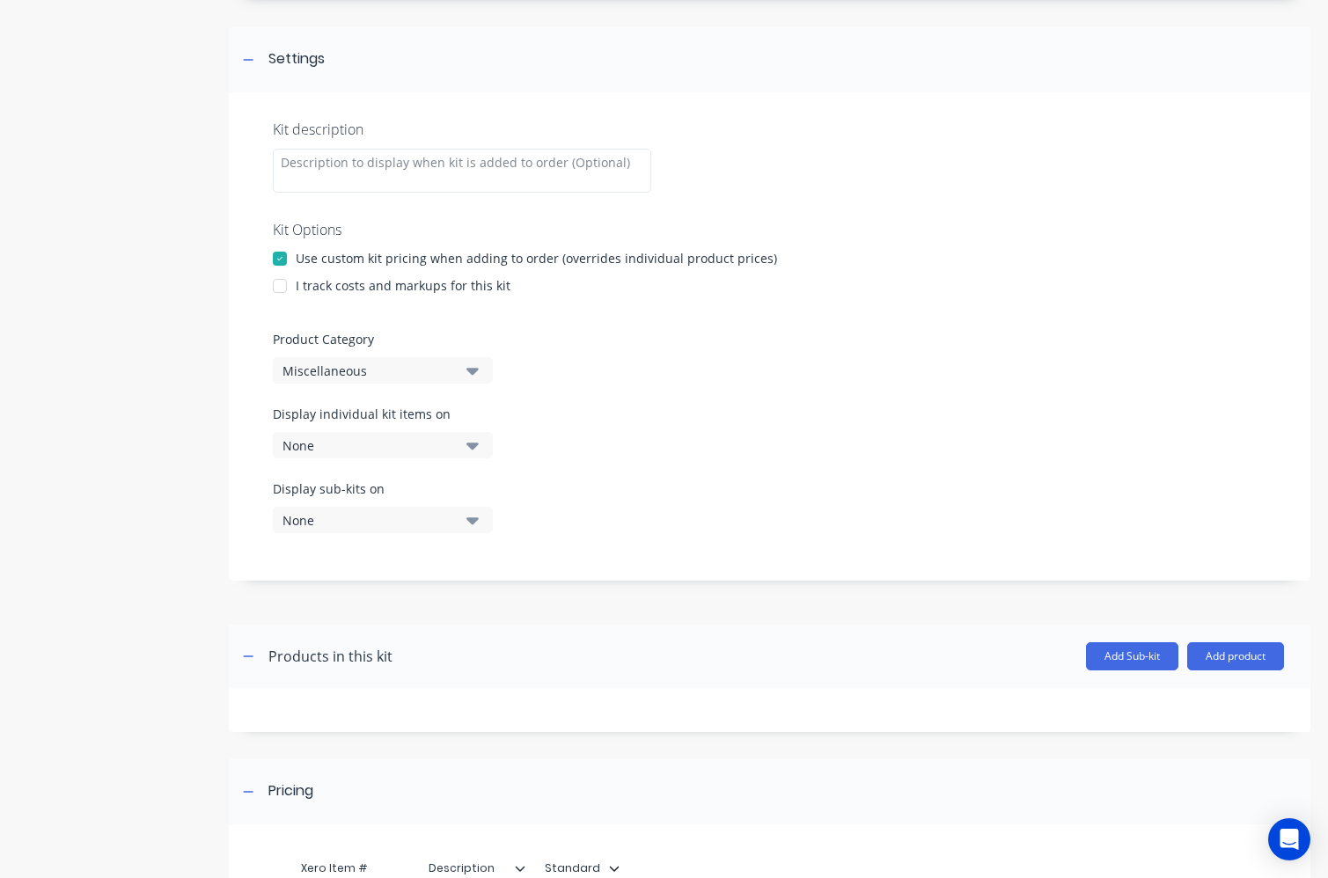
click at [287, 282] on div at bounding box center [279, 285] width 35 height 35
click at [476, 378] on icon "button" at bounding box center [472, 370] width 12 height 19
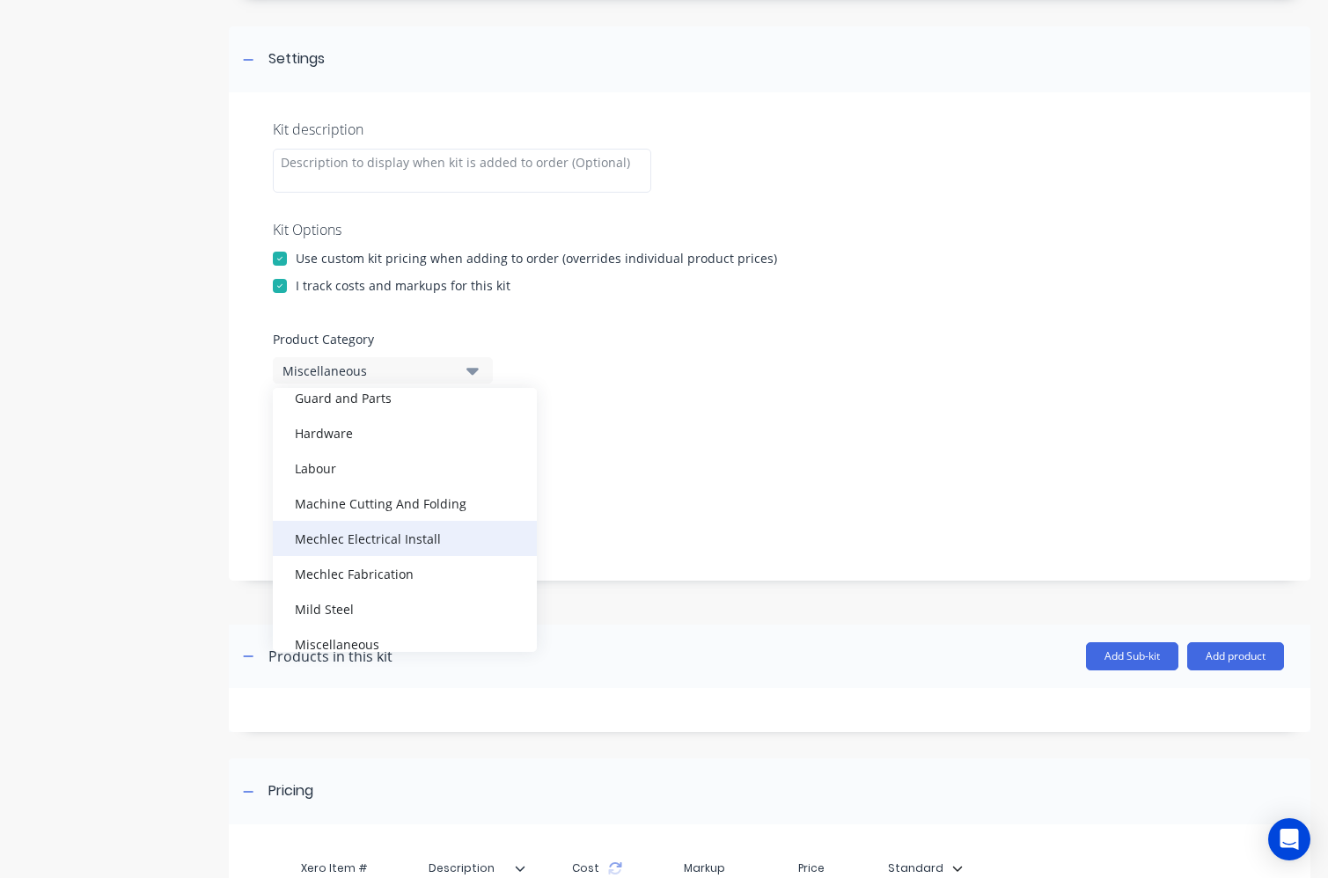
scroll to position [352, 0]
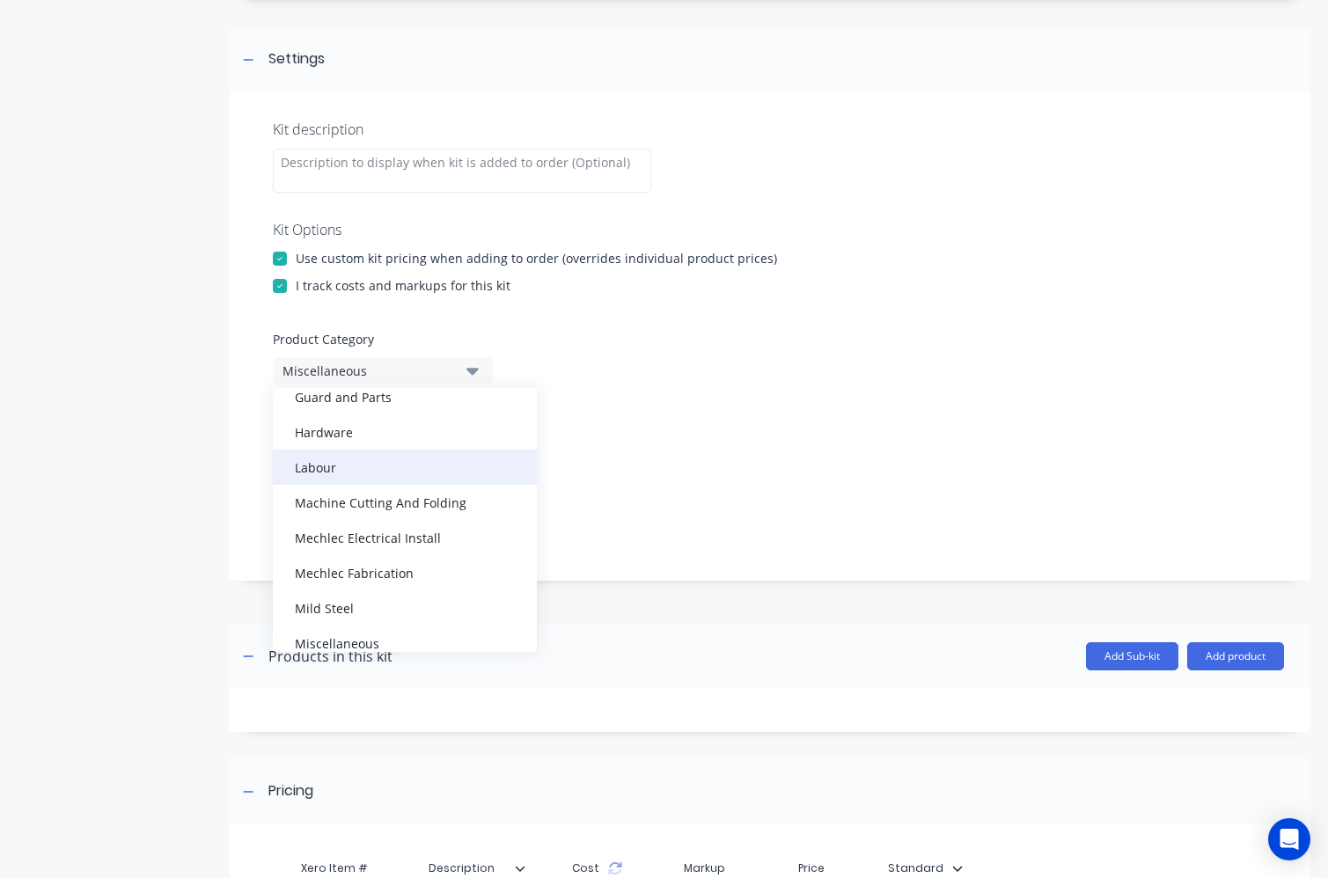
click at [377, 474] on div "Labour" at bounding box center [405, 467] width 264 height 35
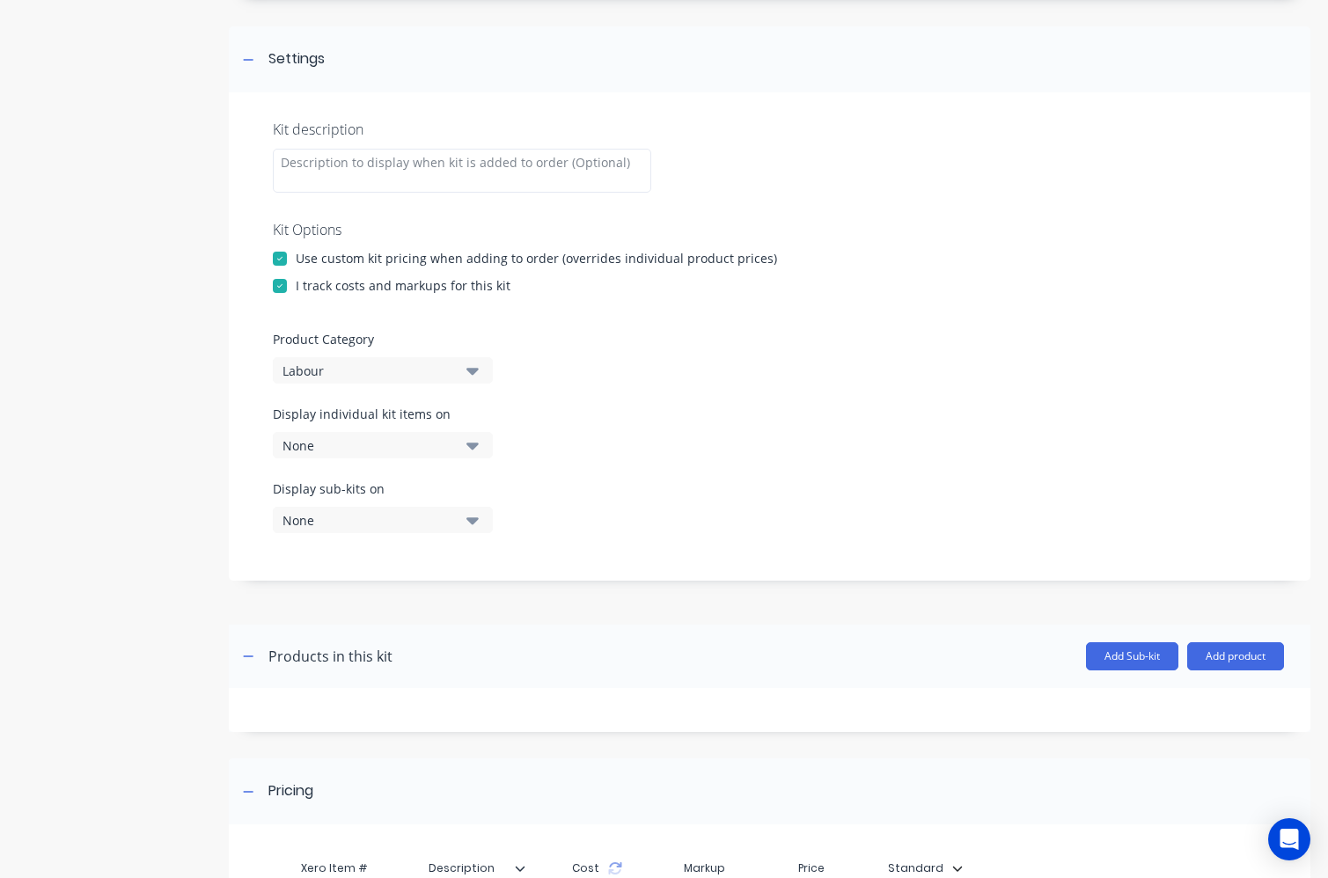
click at [480, 370] on button "Labour" at bounding box center [383, 370] width 220 height 26
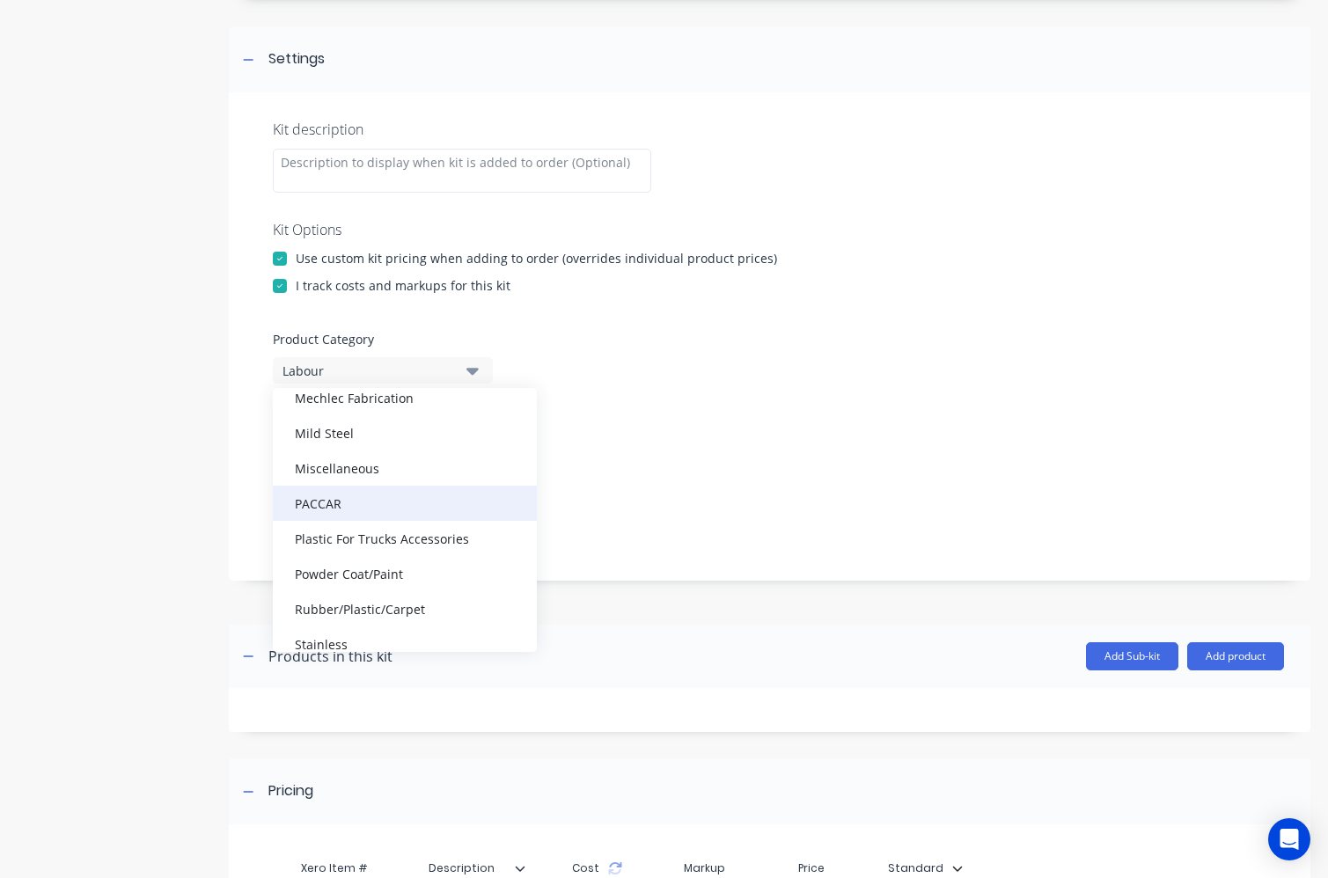
scroll to position [528, 0]
click at [351, 400] on div "Mechlec Fabrication" at bounding box center [405, 396] width 264 height 35
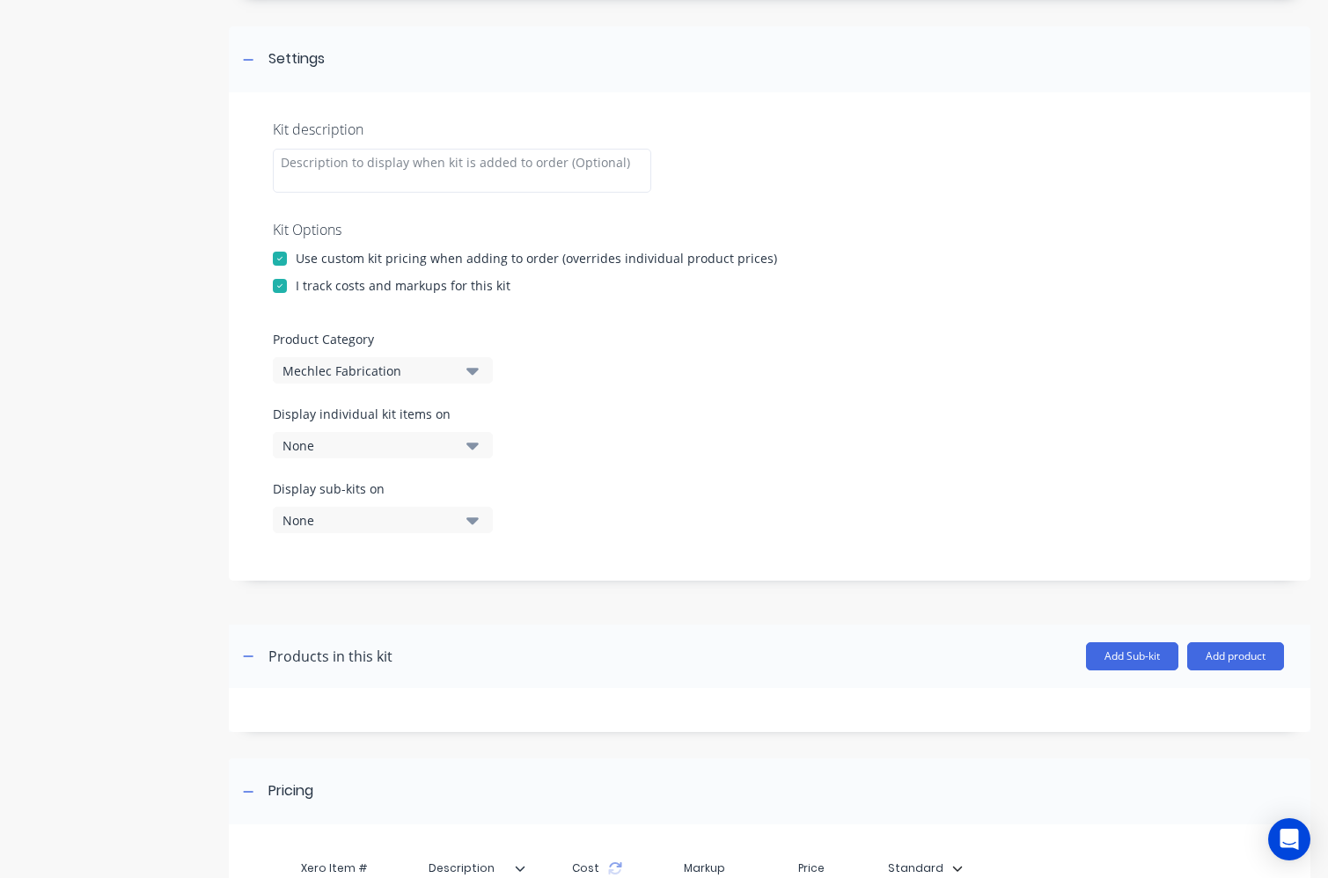
click at [570, 416] on div "Display individual kit items on None" at bounding box center [769, 442] width 993 height 75
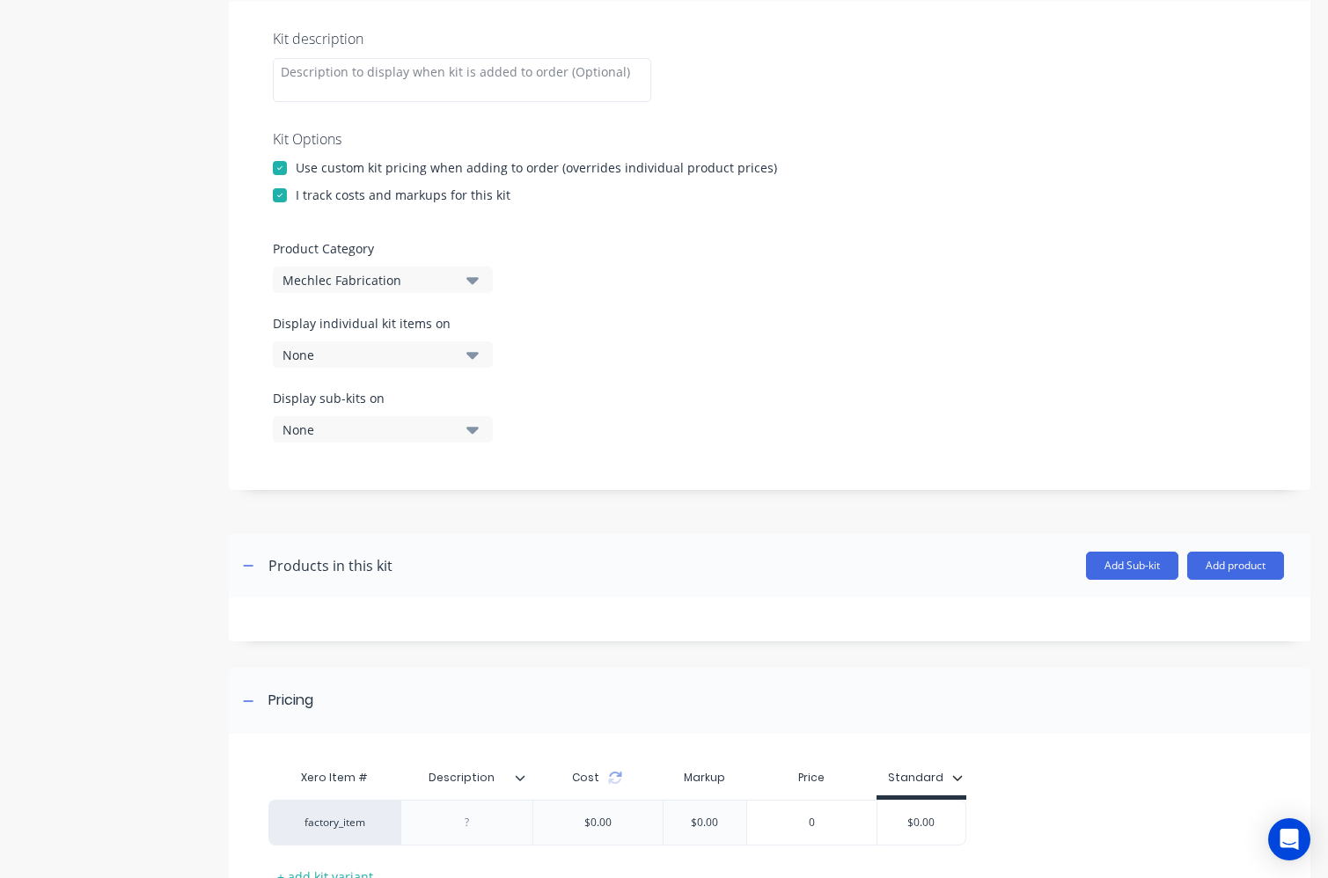
scroll to position [457, 0]
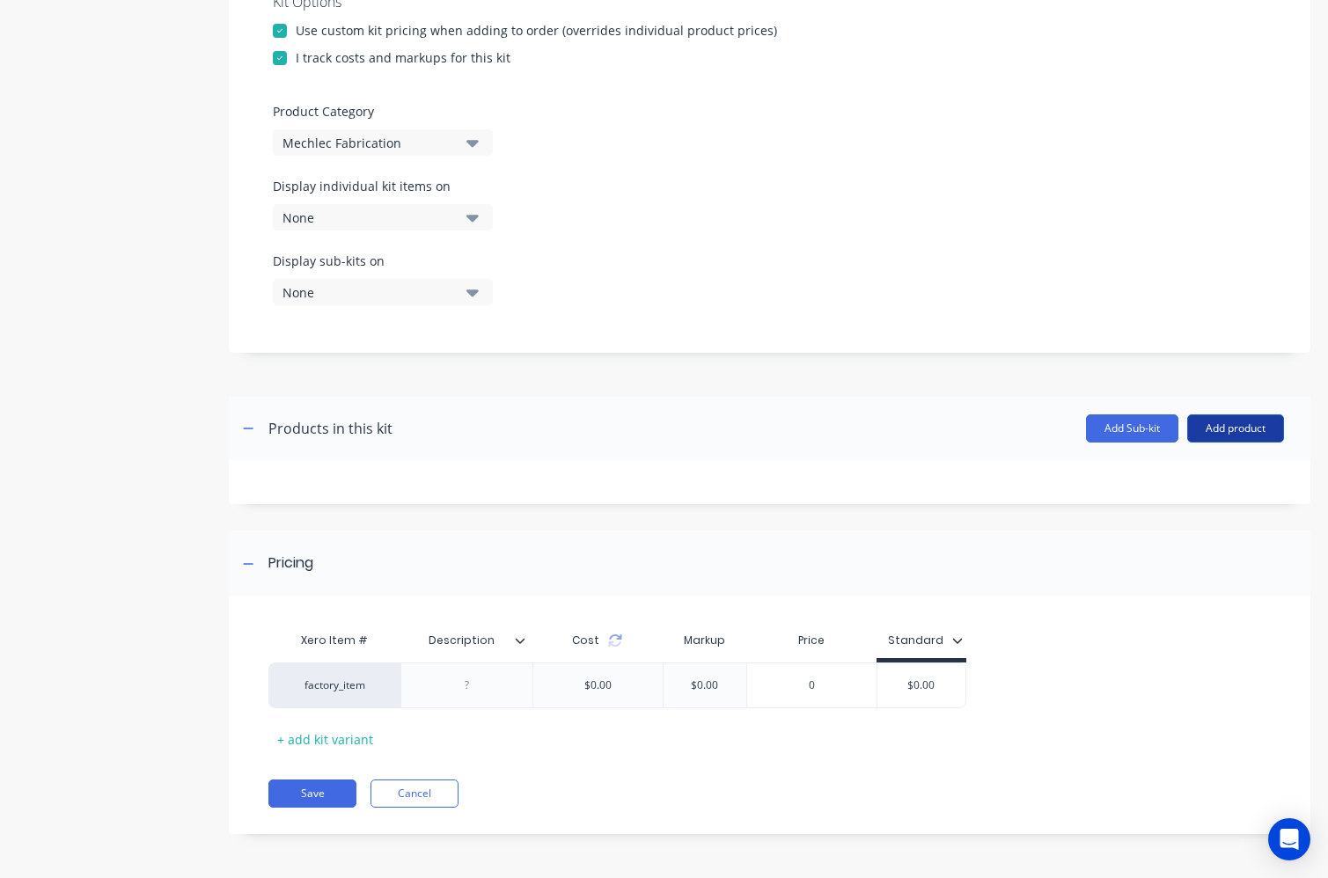
click at [1258, 422] on button "Add product" at bounding box center [1235, 428] width 97 height 28
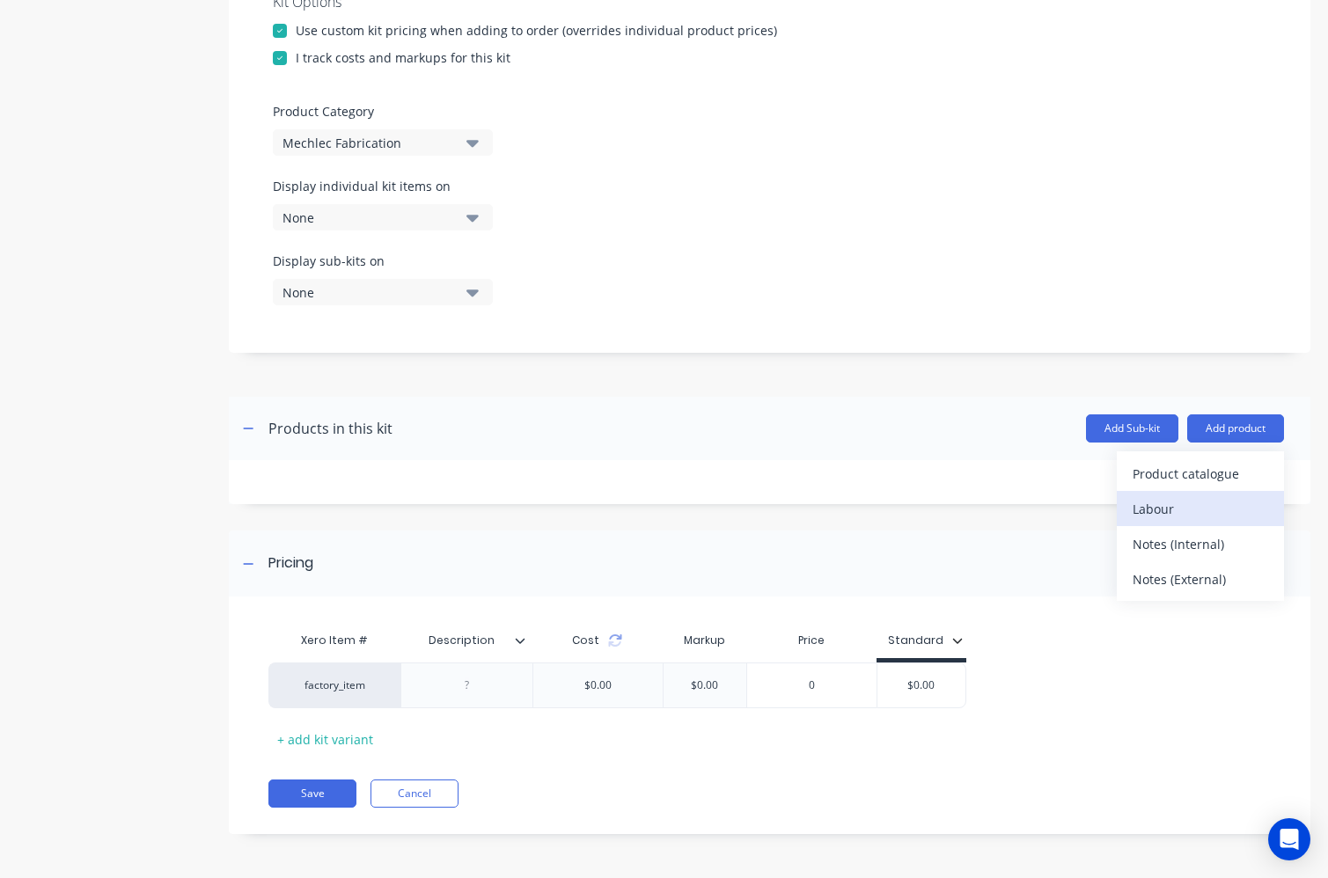
click at [1218, 501] on div "Labour" at bounding box center [1199, 509] width 135 height 26
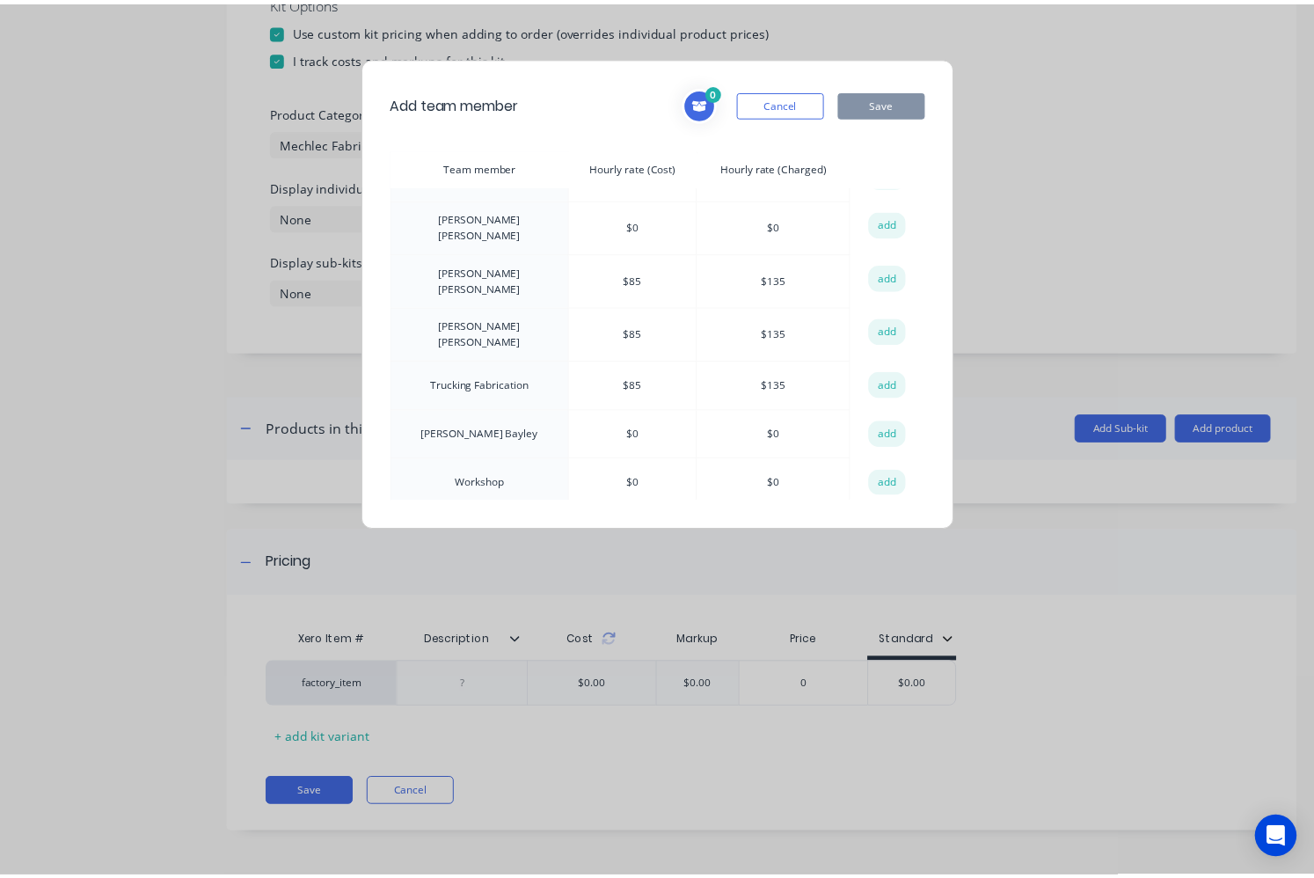
scroll to position [615, 0]
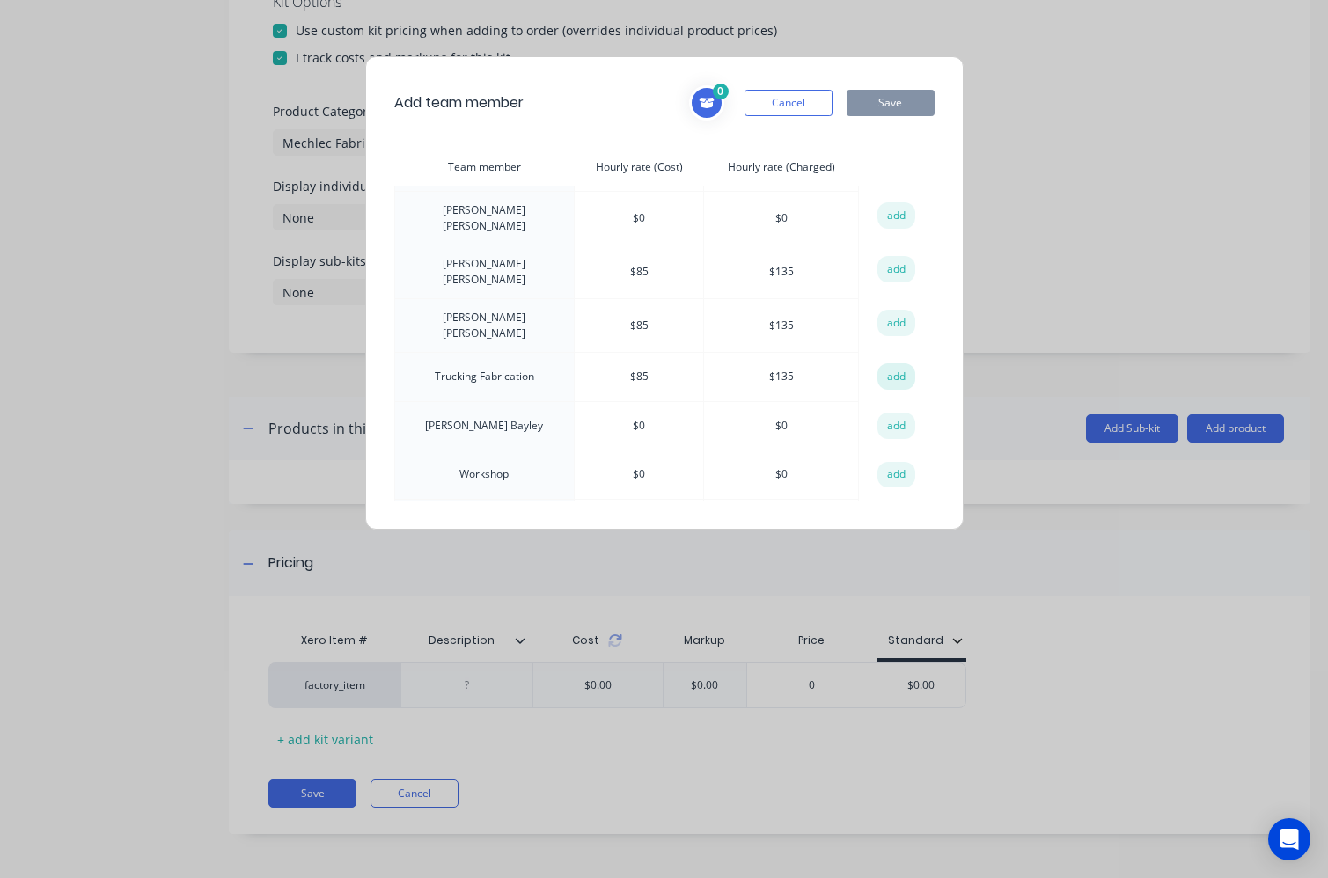
click at [896, 363] on button "add" at bounding box center [896, 376] width 39 height 26
click at [874, 99] on button "Save" at bounding box center [890, 103] width 88 height 26
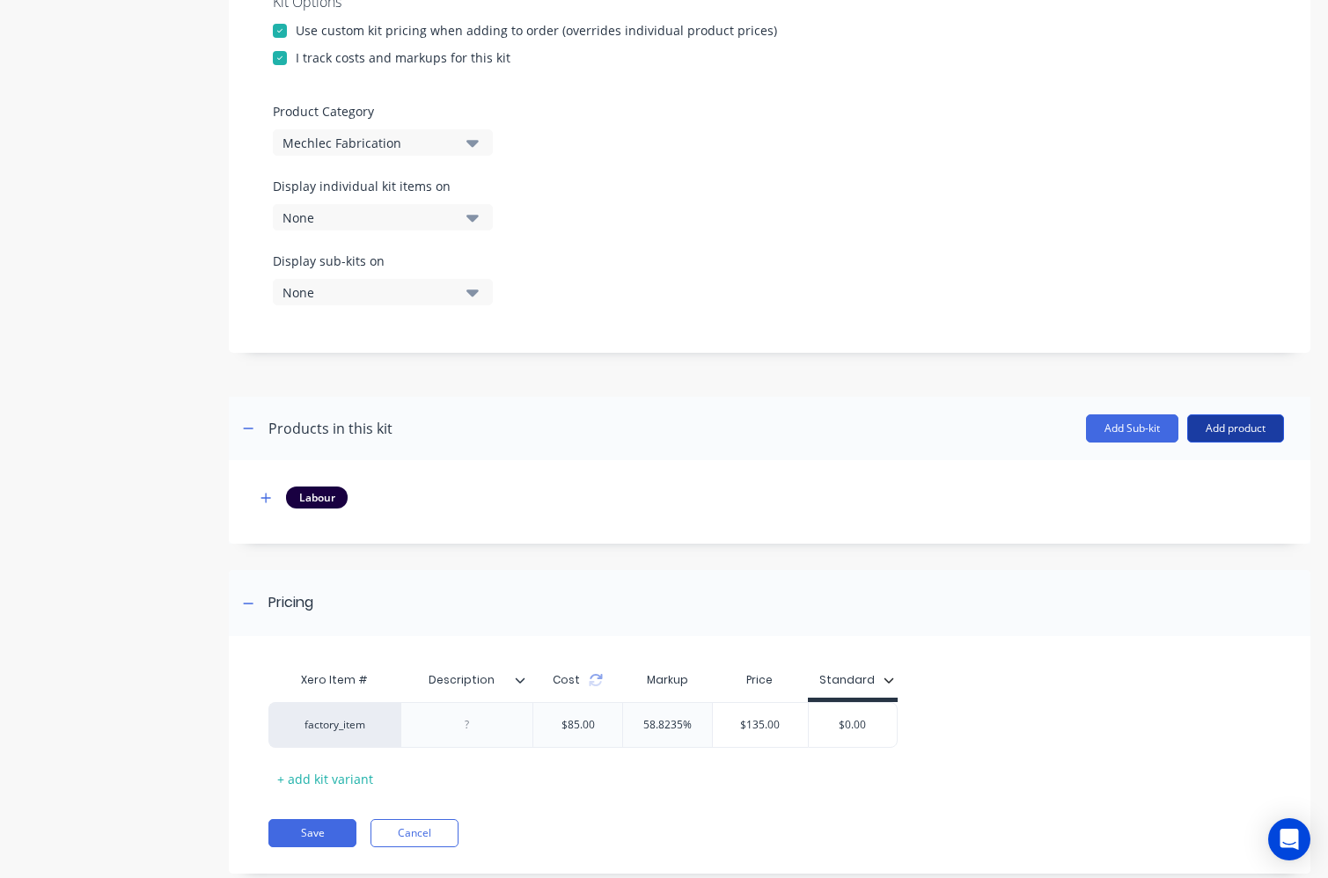
click at [1249, 437] on button "Add product" at bounding box center [1235, 428] width 97 height 28
click at [1216, 471] on div "Product catalogue" at bounding box center [1199, 474] width 135 height 26
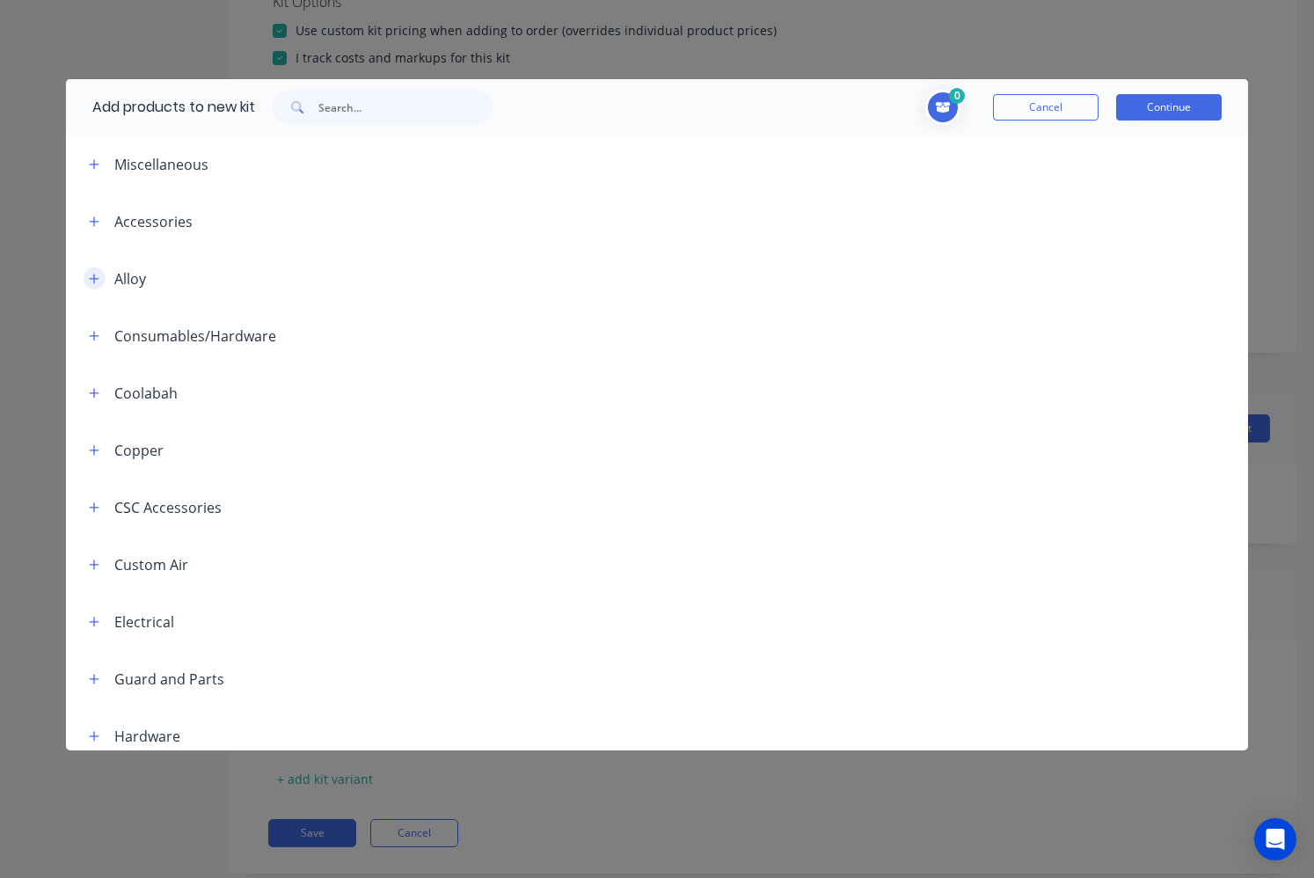
click at [95, 288] on button "button" at bounding box center [95, 278] width 22 height 22
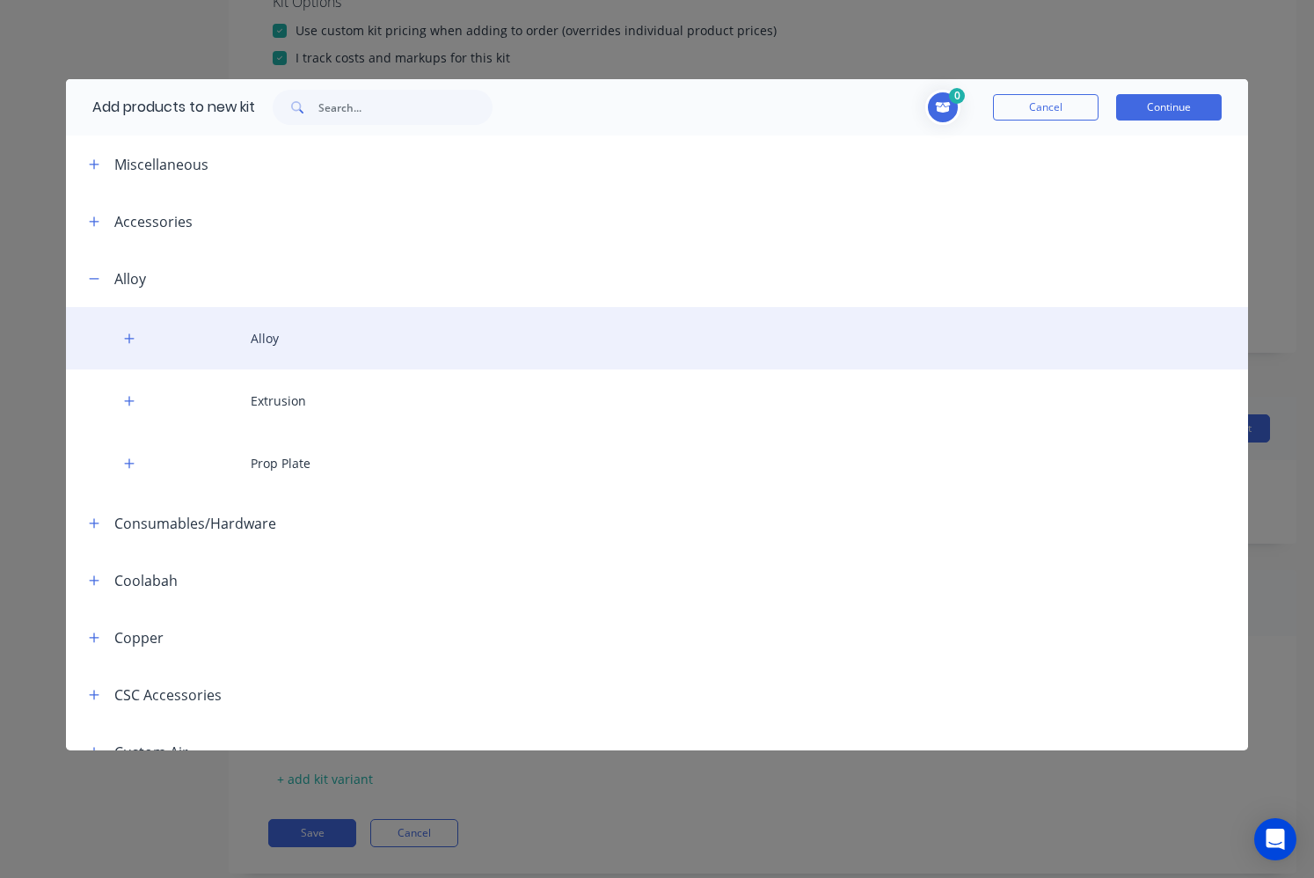
click at [141, 334] on div "Alloy" at bounding box center [657, 338] width 1183 height 62
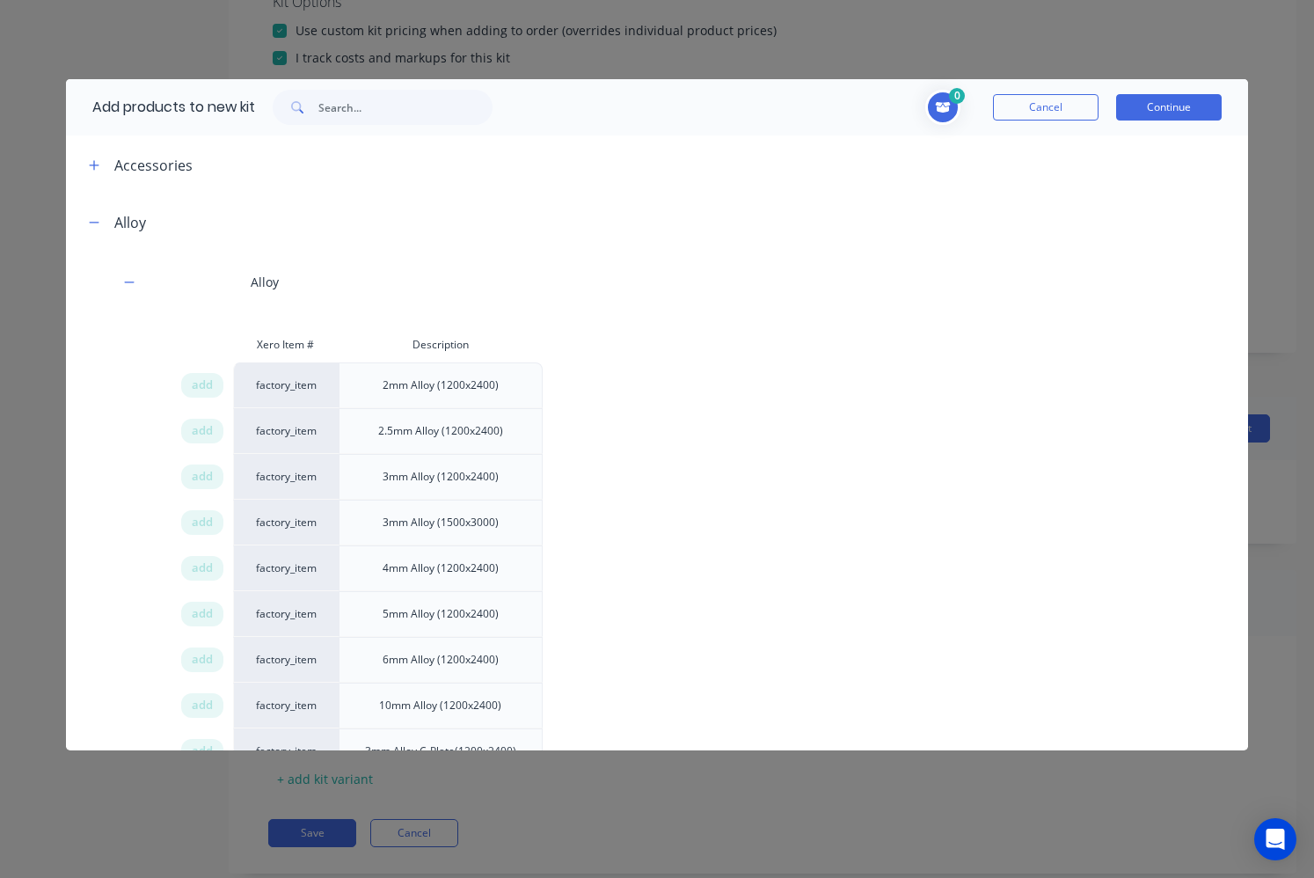
scroll to position [88, 0]
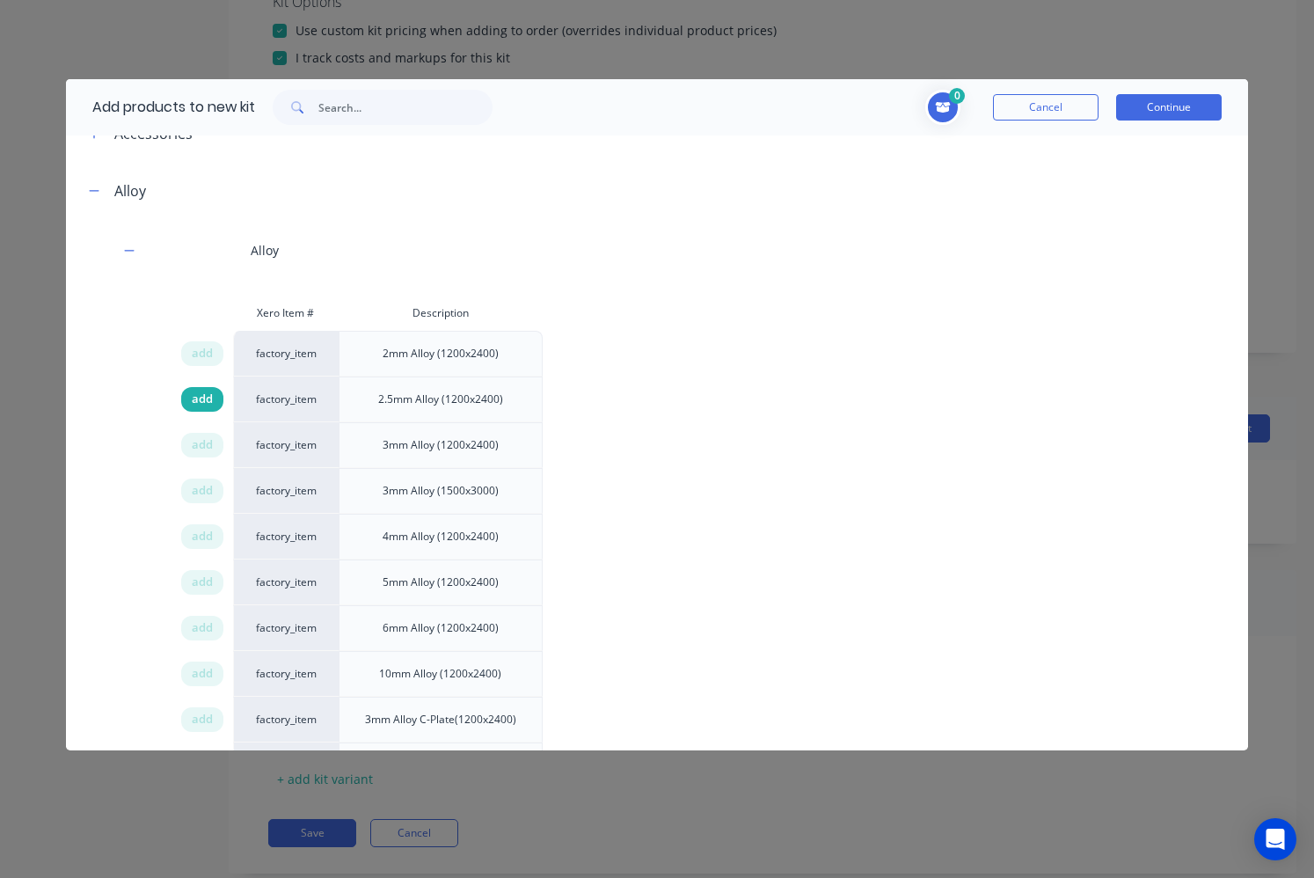
click at [199, 400] on span "add" at bounding box center [202, 400] width 21 height 18
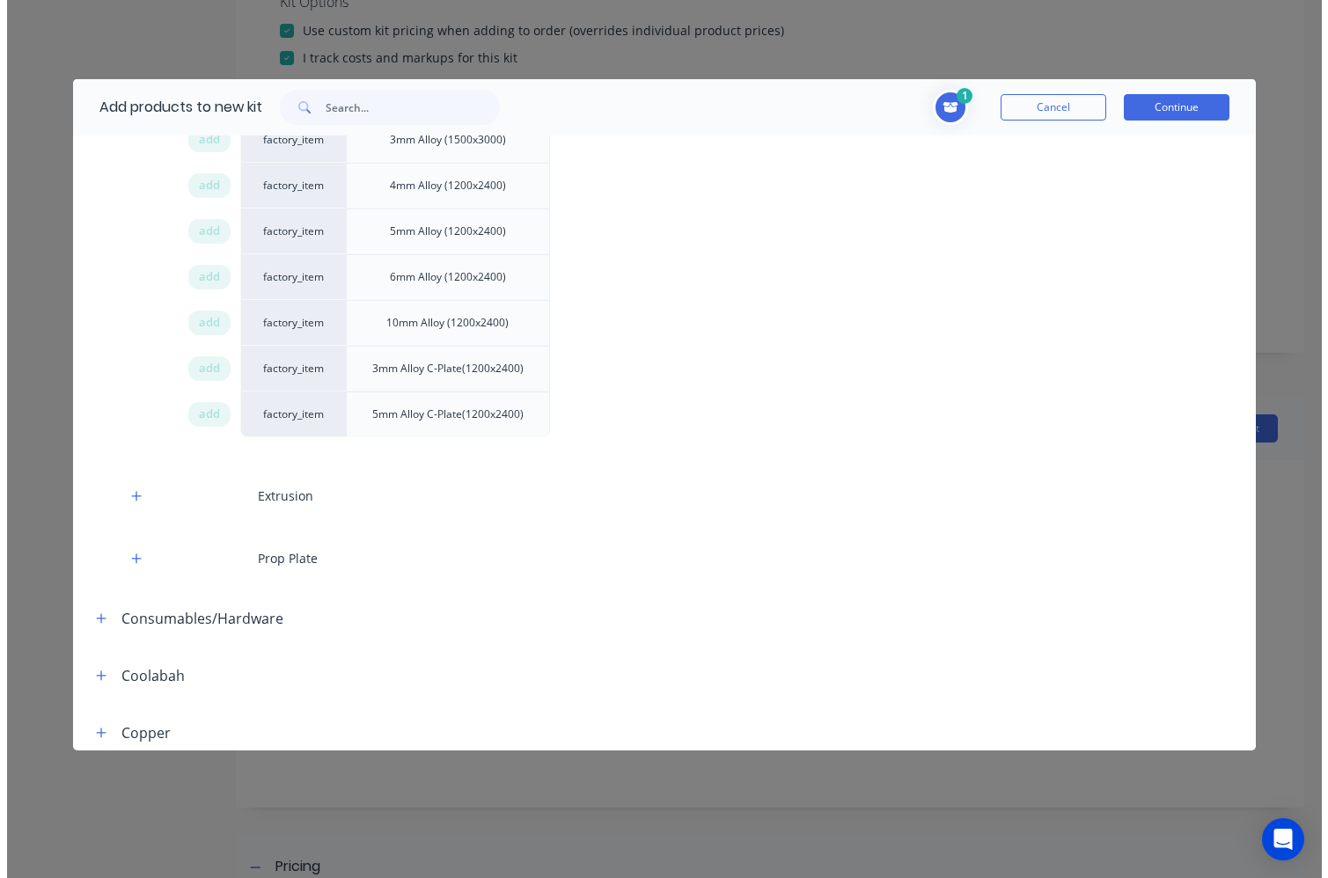
scroll to position [440, 0]
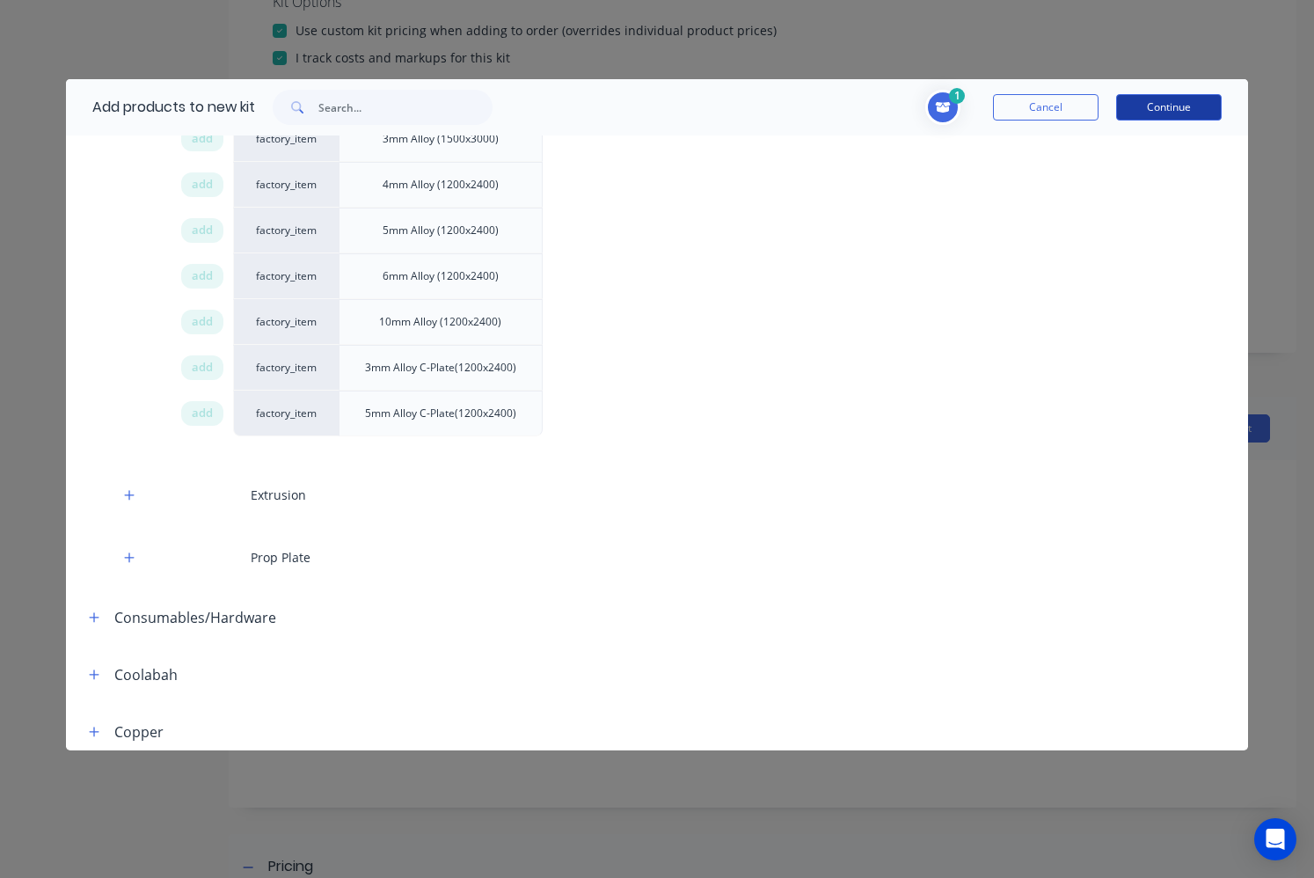
click at [1170, 113] on button "Continue" at bounding box center [1169, 107] width 106 height 26
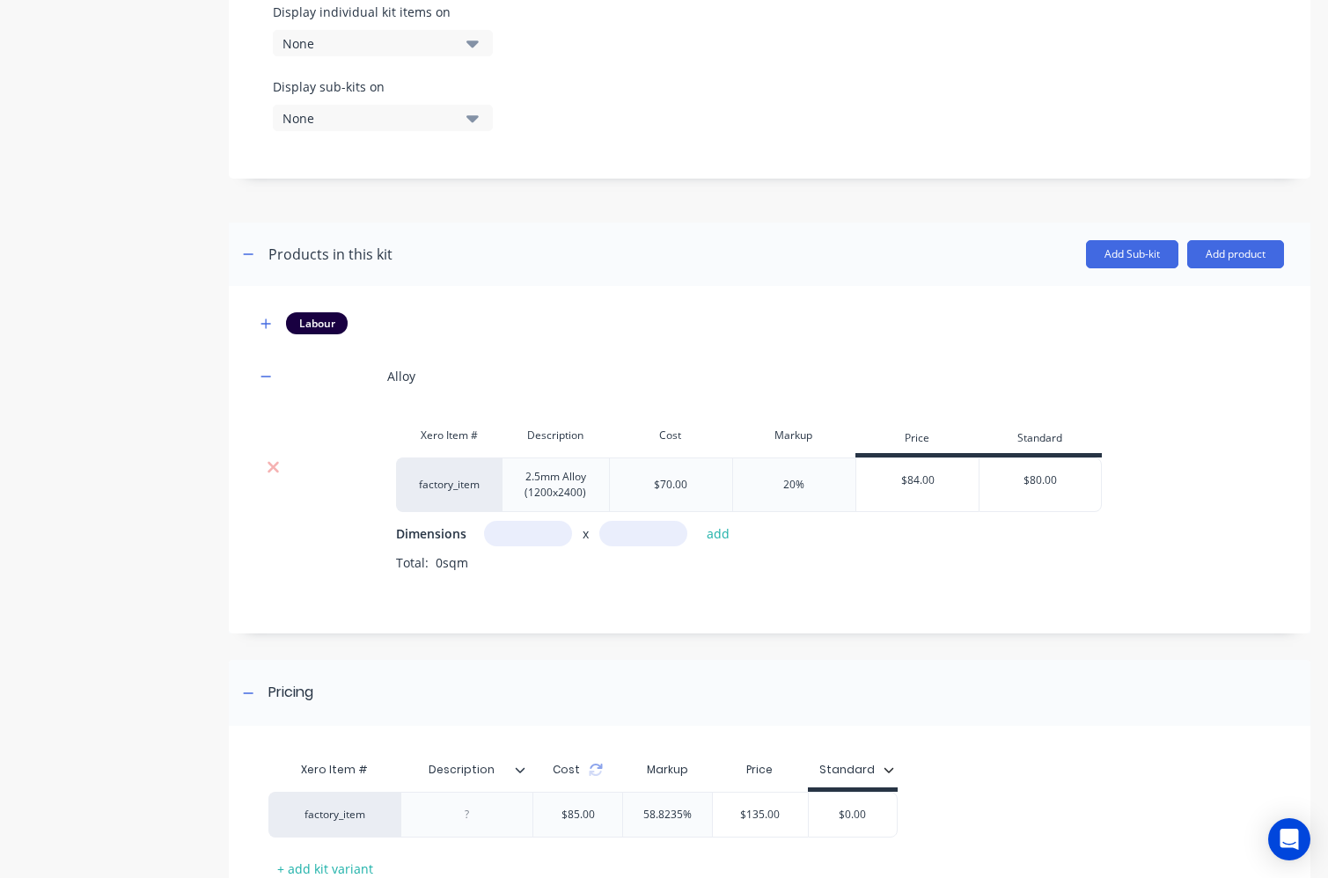
scroll to position [633, 0]
click at [523, 537] on input "text" at bounding box center [528, 532] width 88 height 26
type input "0.1m"
click at [670, 536] on input "text" at bounding box center [643, 532] width 88 height 26
type input "1.4m"
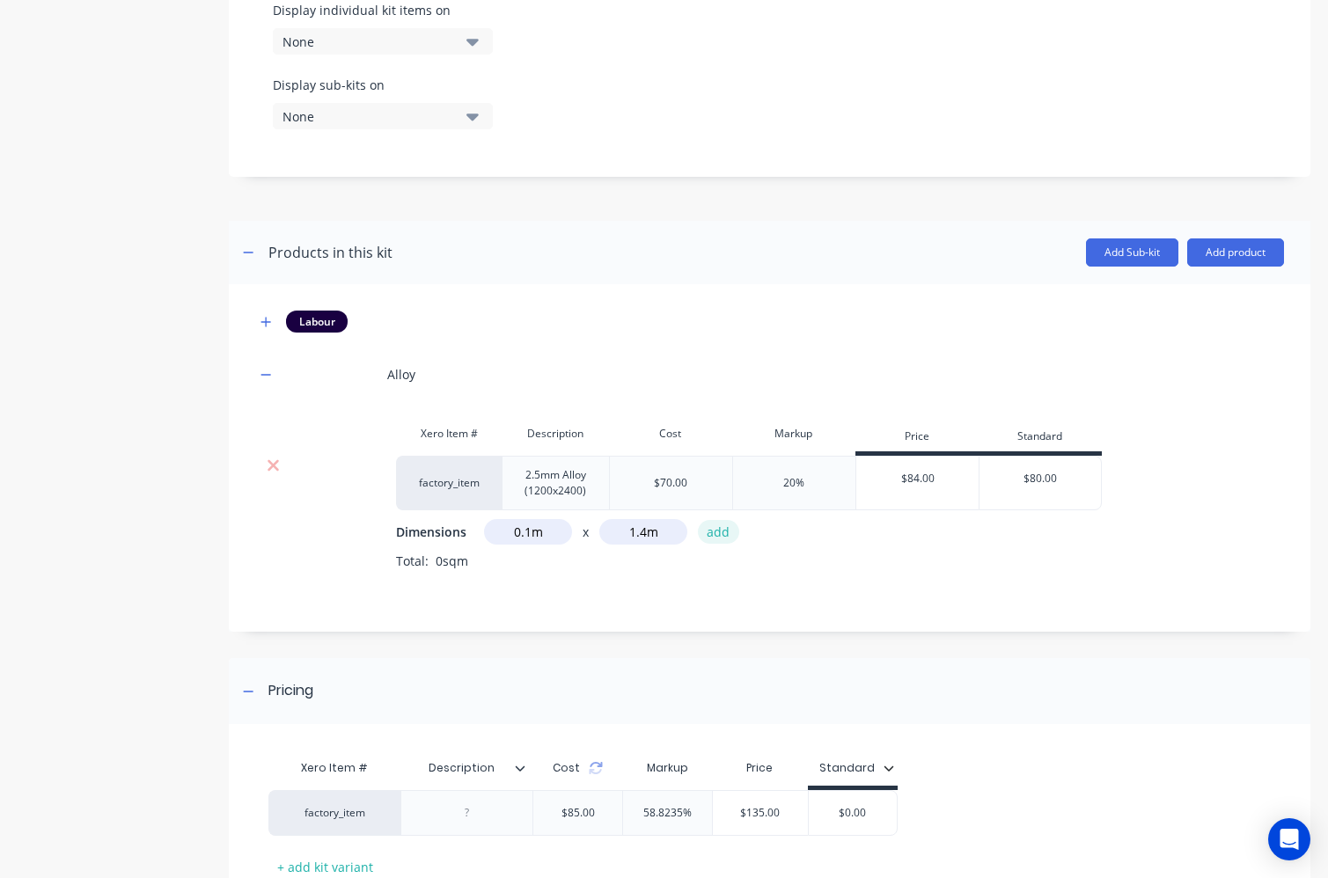
click at [715, 535] on button "add" at bounding box center [718, 532] width 41 height 24
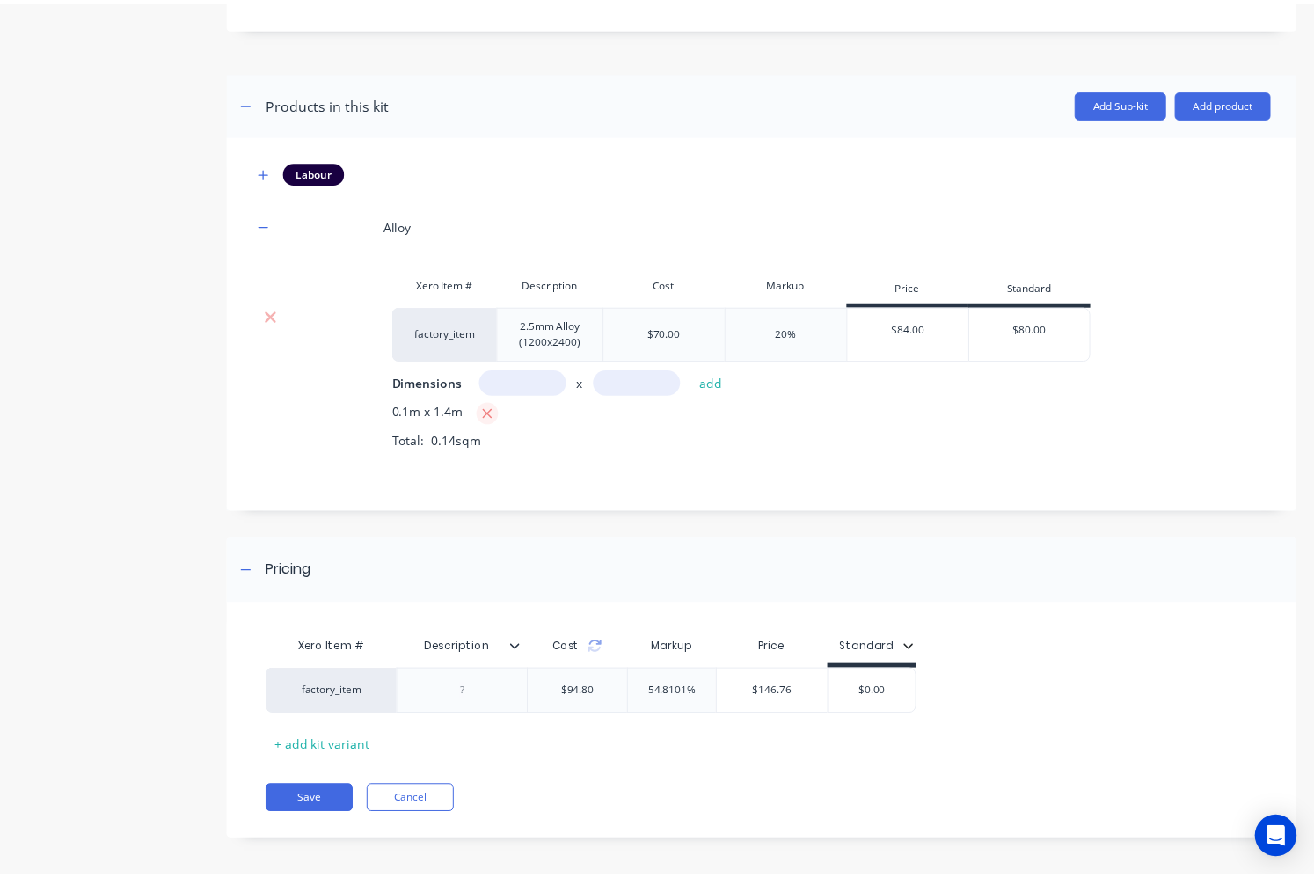
scroll to position [789, 0]
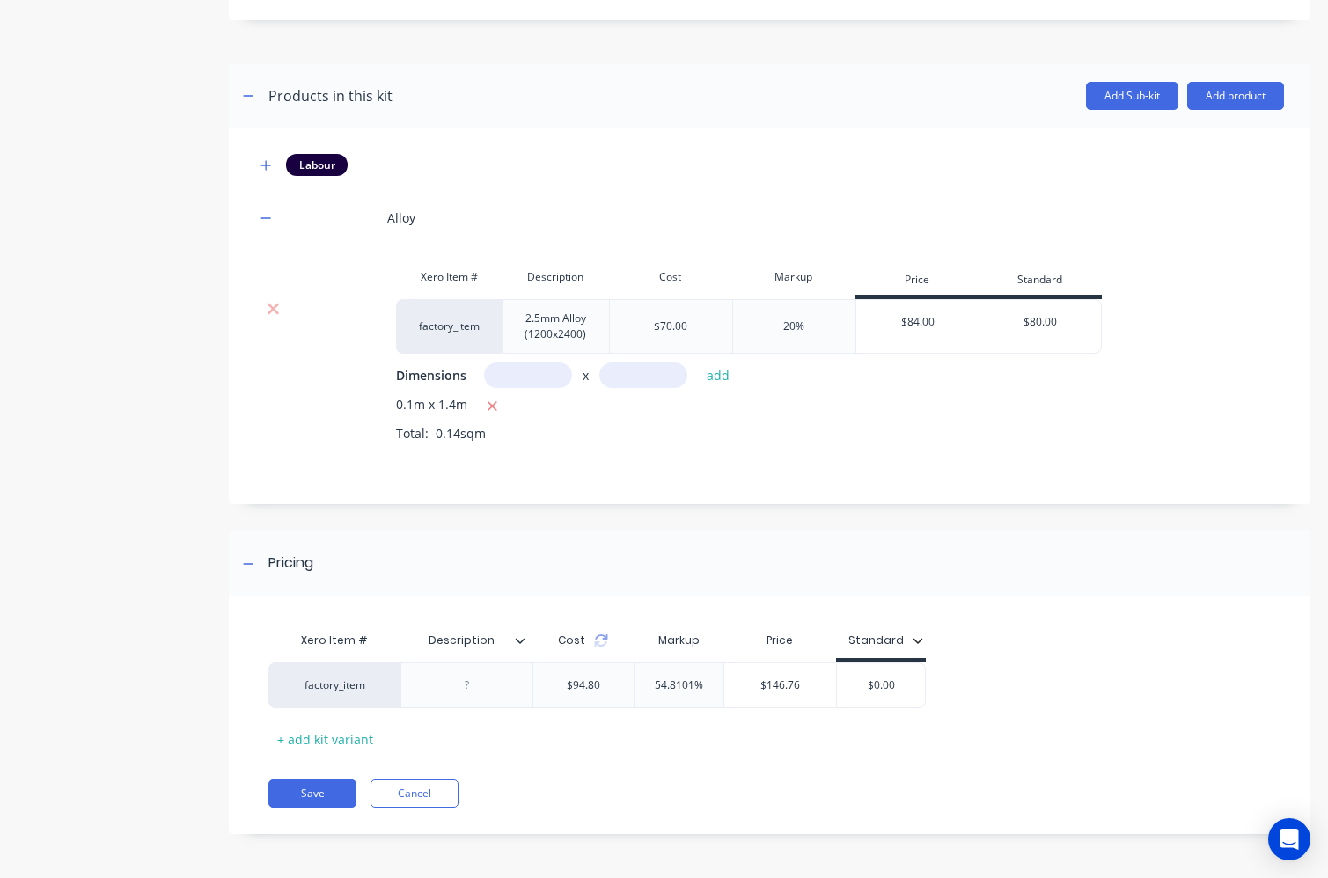
click at [517, 637] on icon at bounding box center [520, 640] width 11 height 11
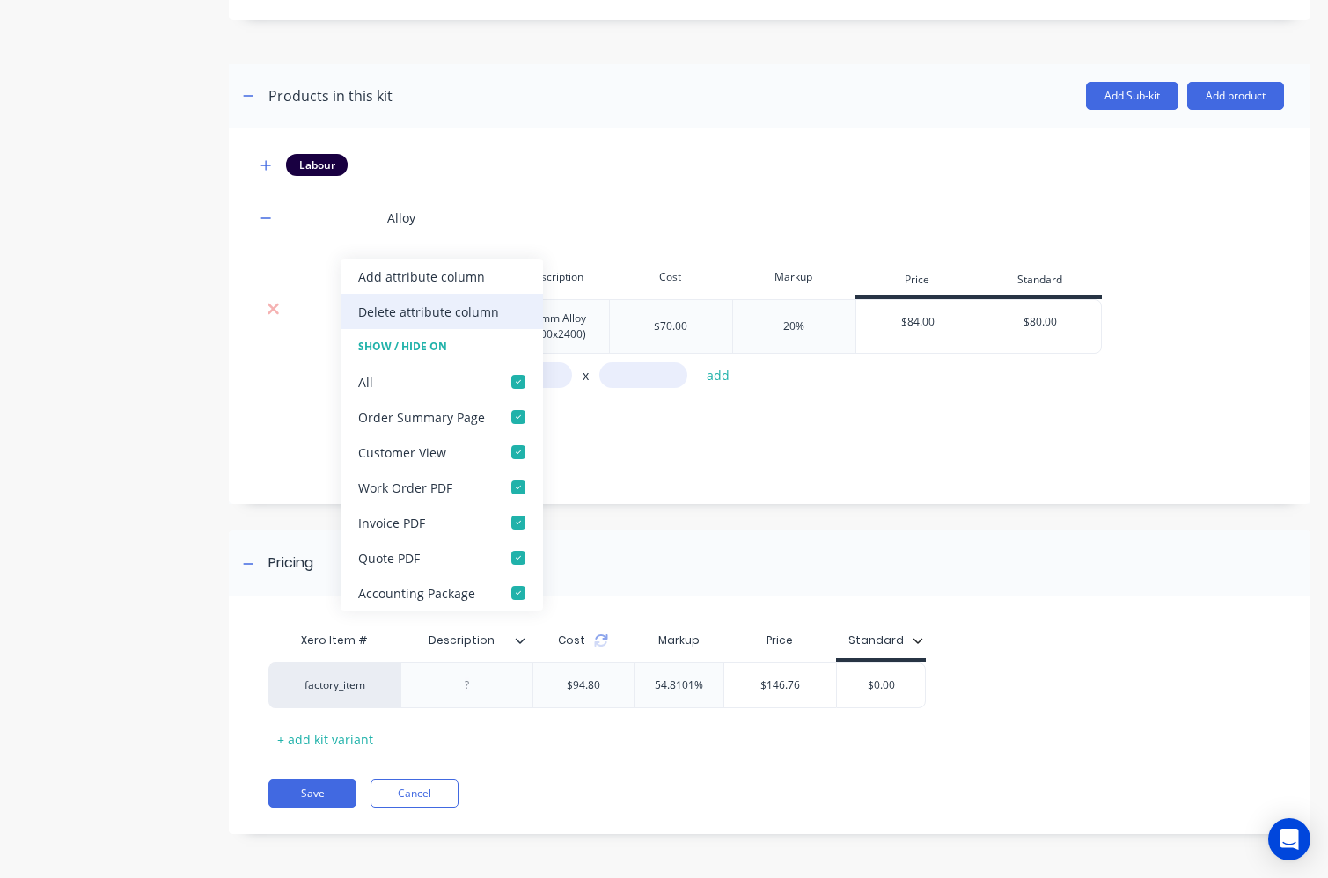
click at [438, 306] on div "Delete attribute column" at bounding box center [428, 312] width 141 height 18
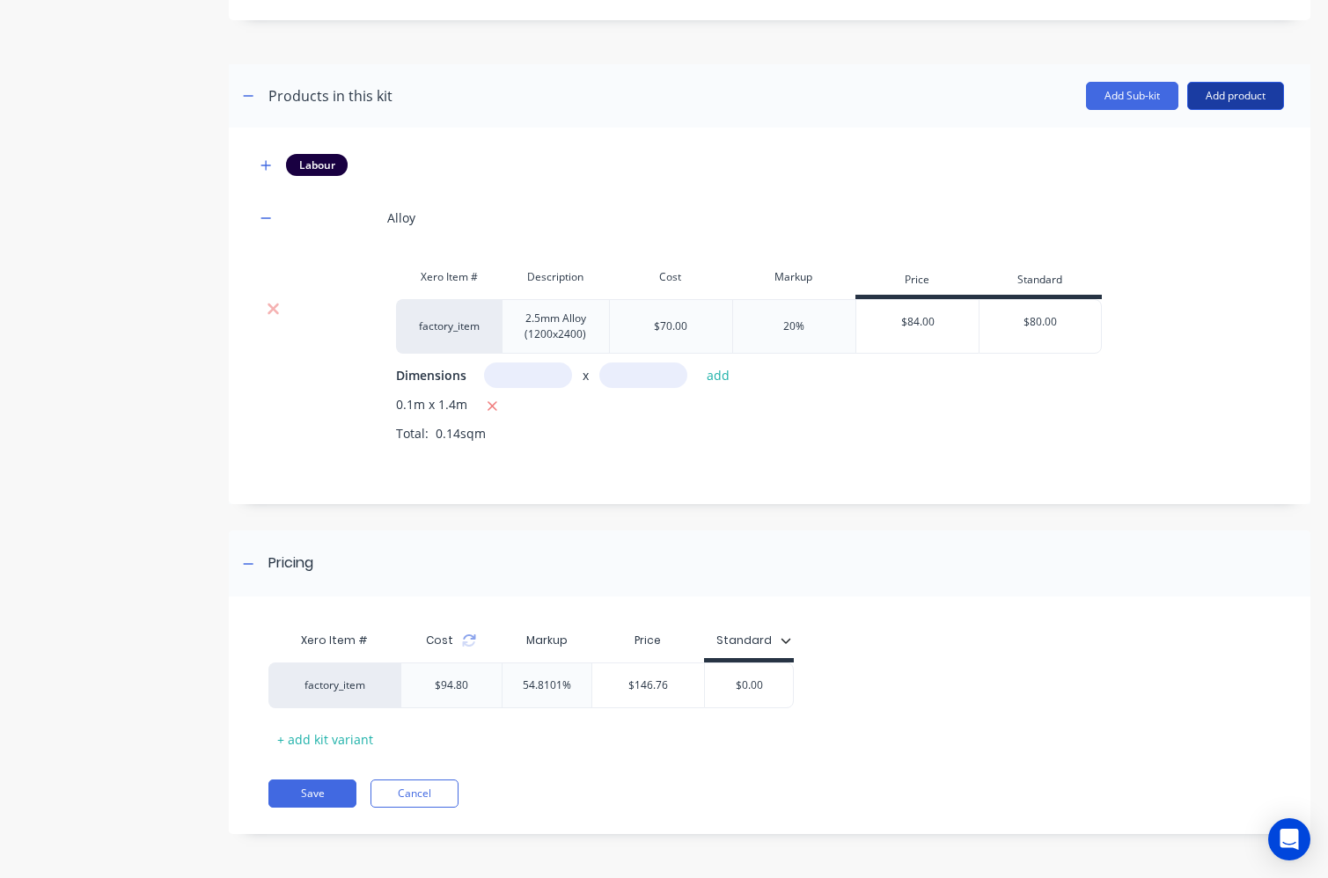
click at [1196, 98] on button "Add product" at bounding box center [1235, 96] width 97 height 28
click at [1160, 144] on div "Product catalogue" at bounding box center [1199, 141] width 135 height 26
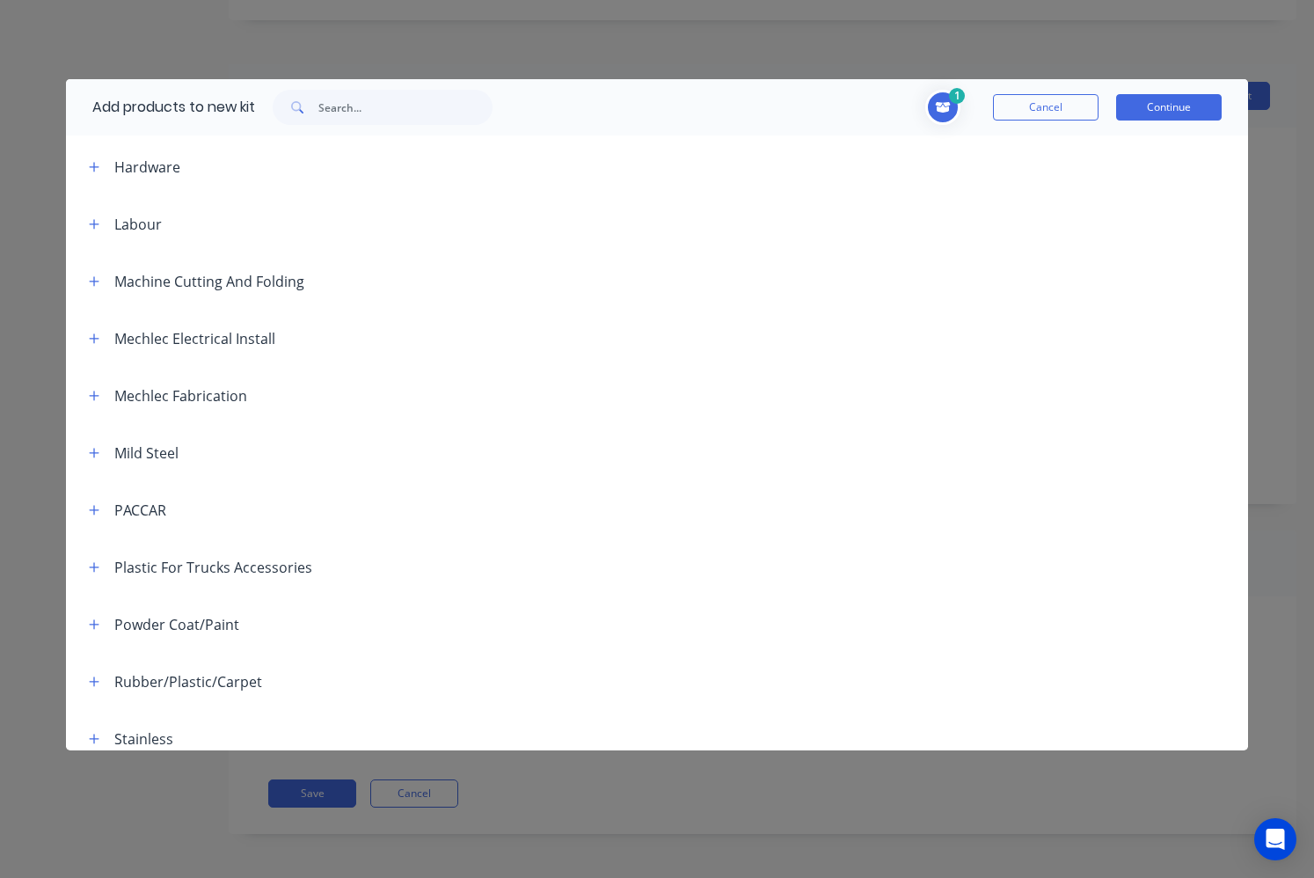
scroll to position [1320, 0]
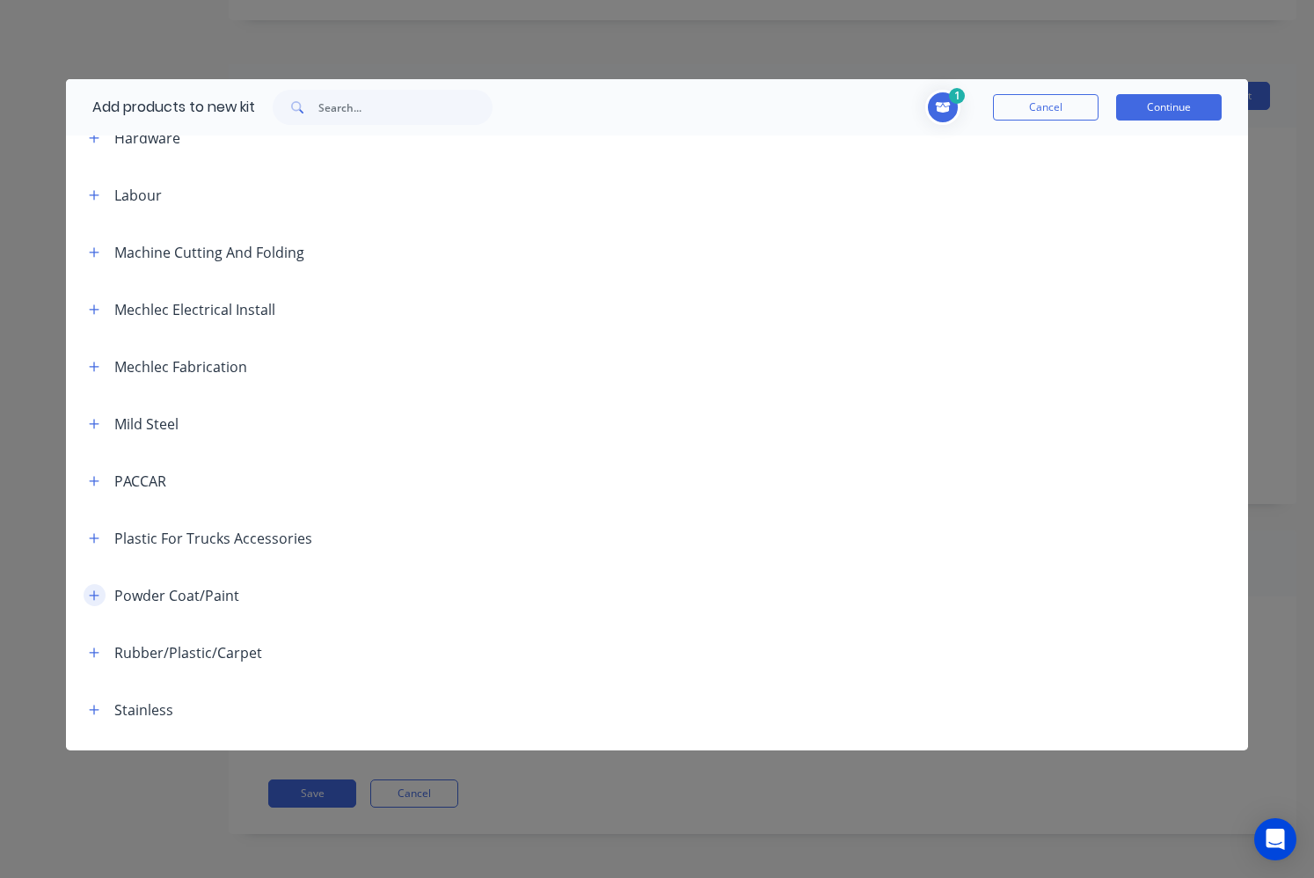
click at [99, 597] on icon "button" at bounding box center [94, 595] width 11 height 12
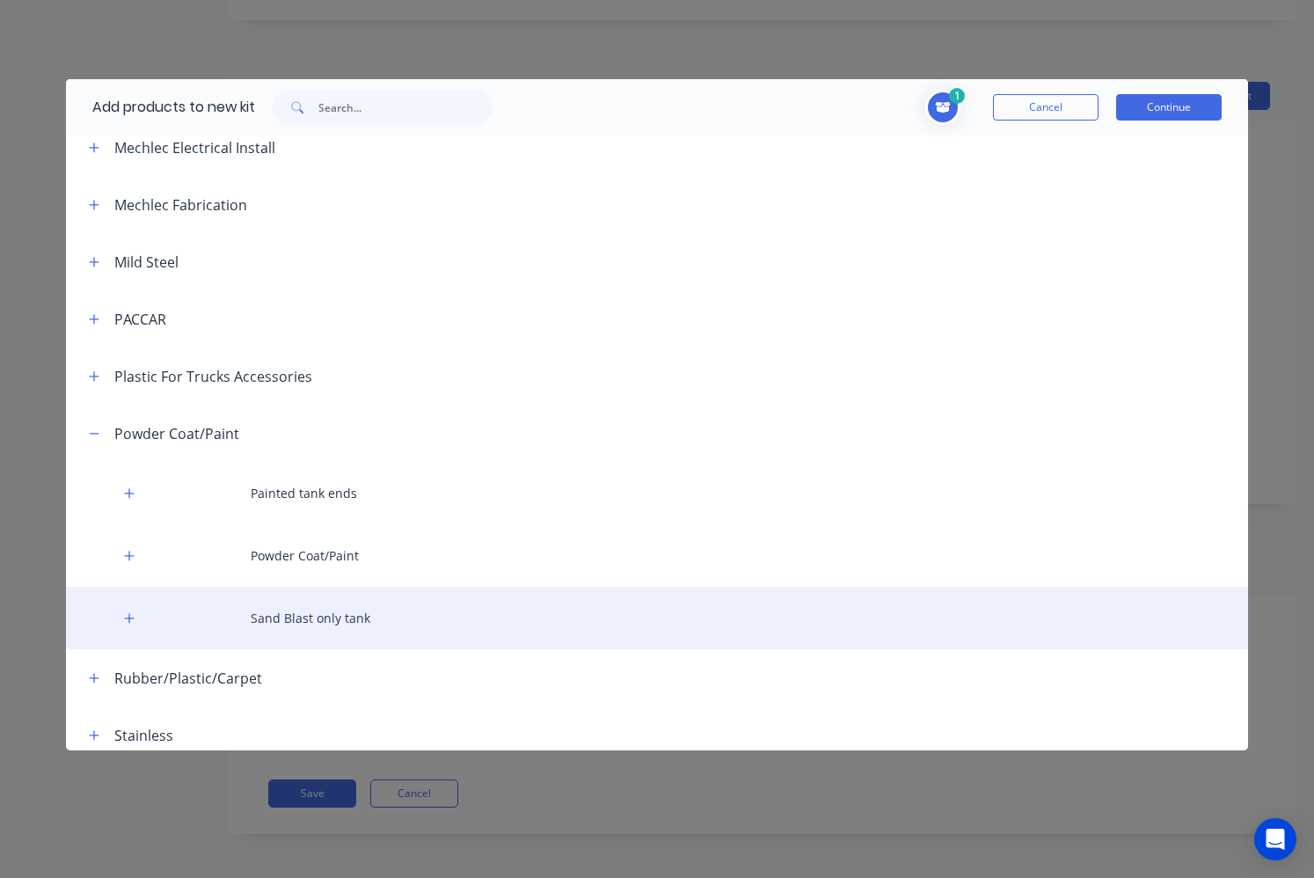
scroll to position [1496, 0]
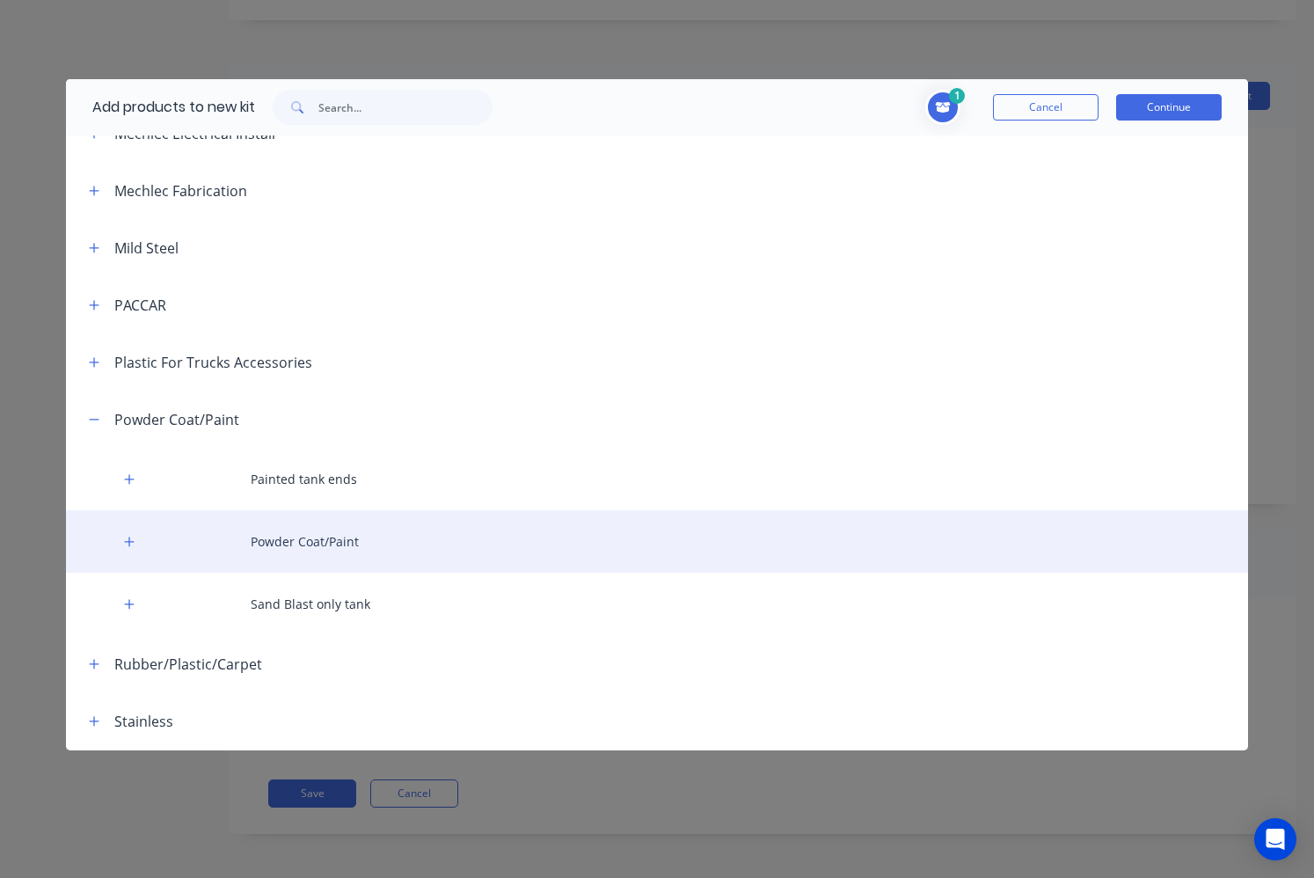
click at [268, 545] on div "Powder Coat/Paint" at bounding box center [657, 541] width 1183 height 62
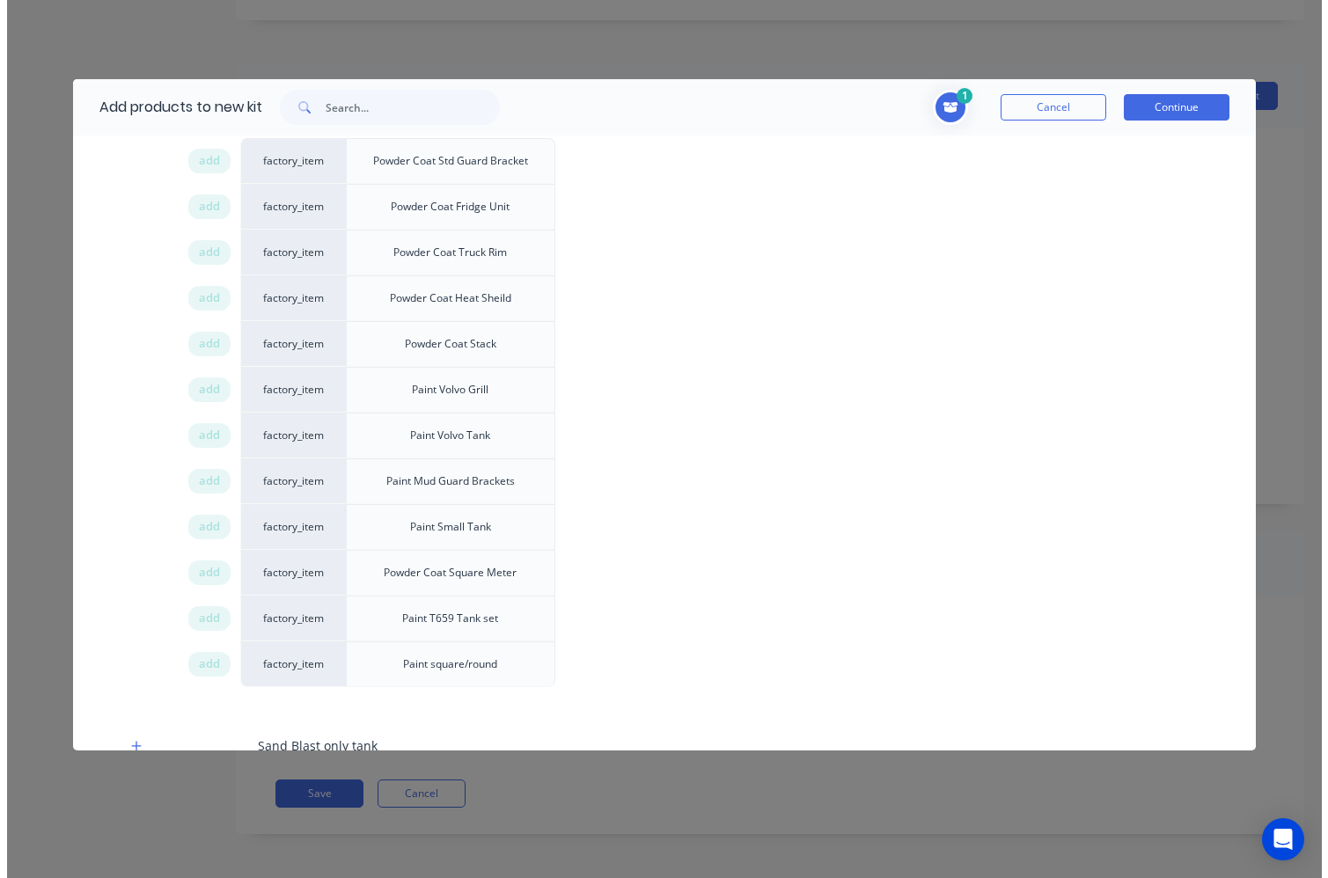
scroll to position [2023, 0]
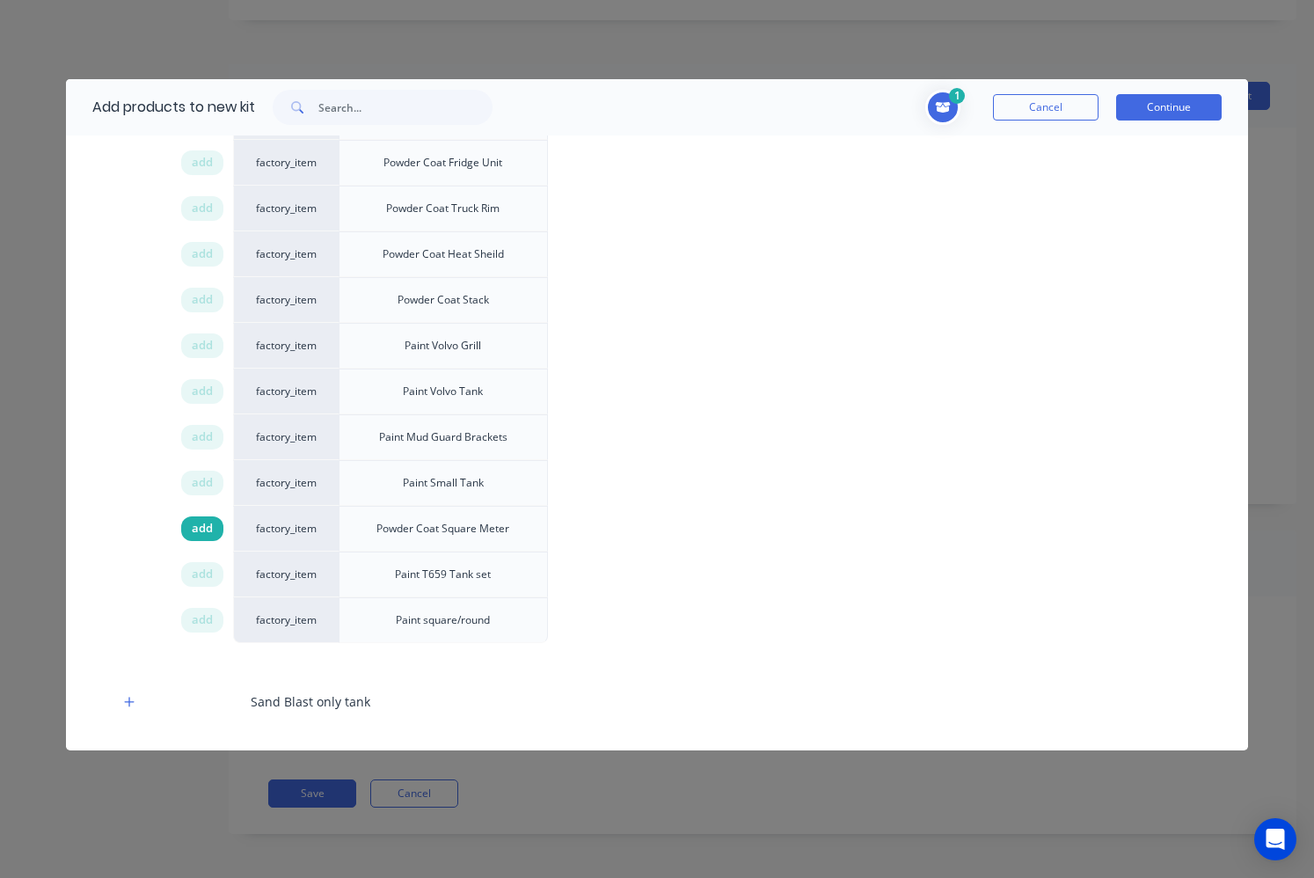
click at [209, 530] on span "add" at bounding box center [202, 529] width 21 height 18
click at [1168, 99] on button "Continue" at bounding box center [1169, 107] width 106 height 26
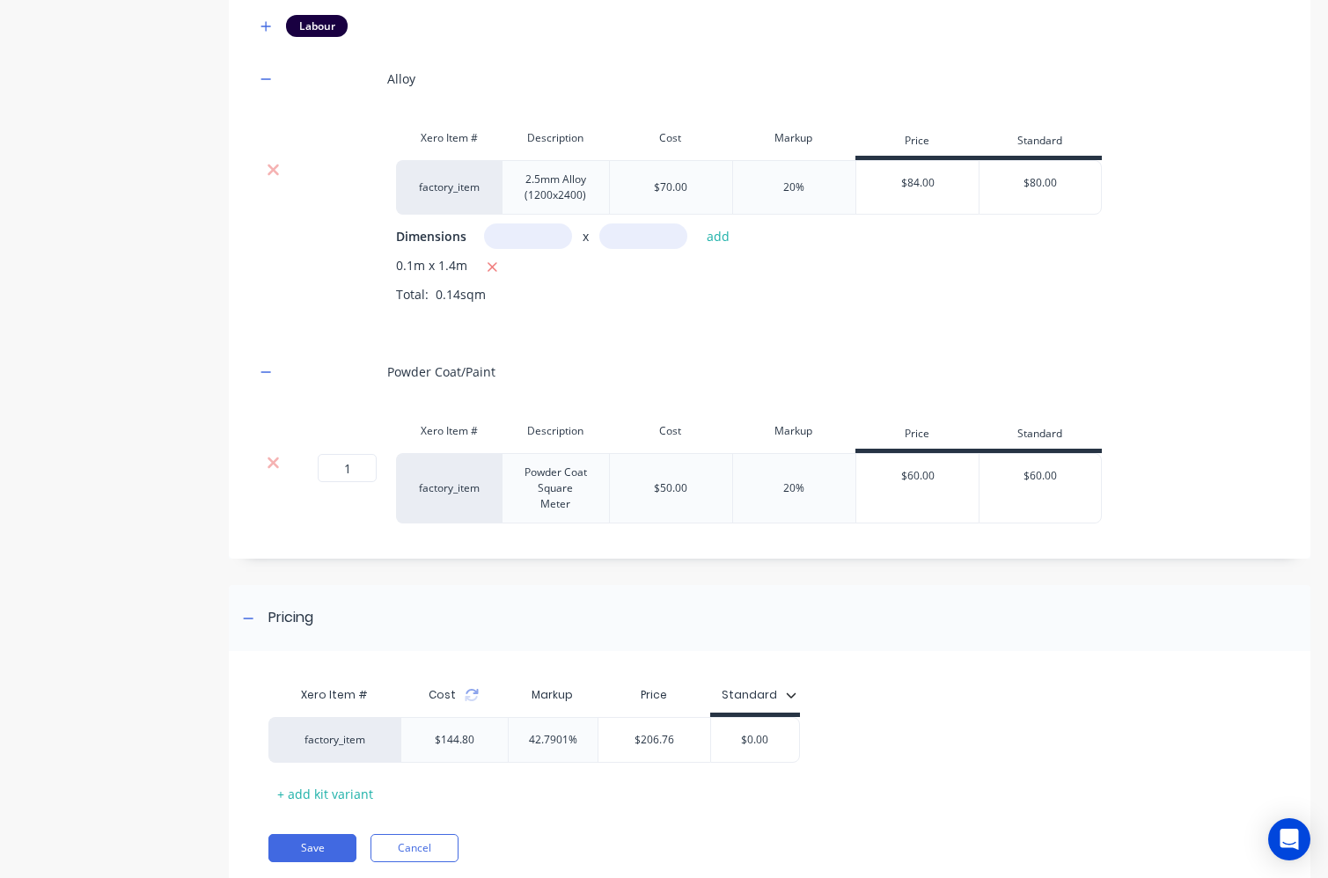
scroll to position [965, 0]
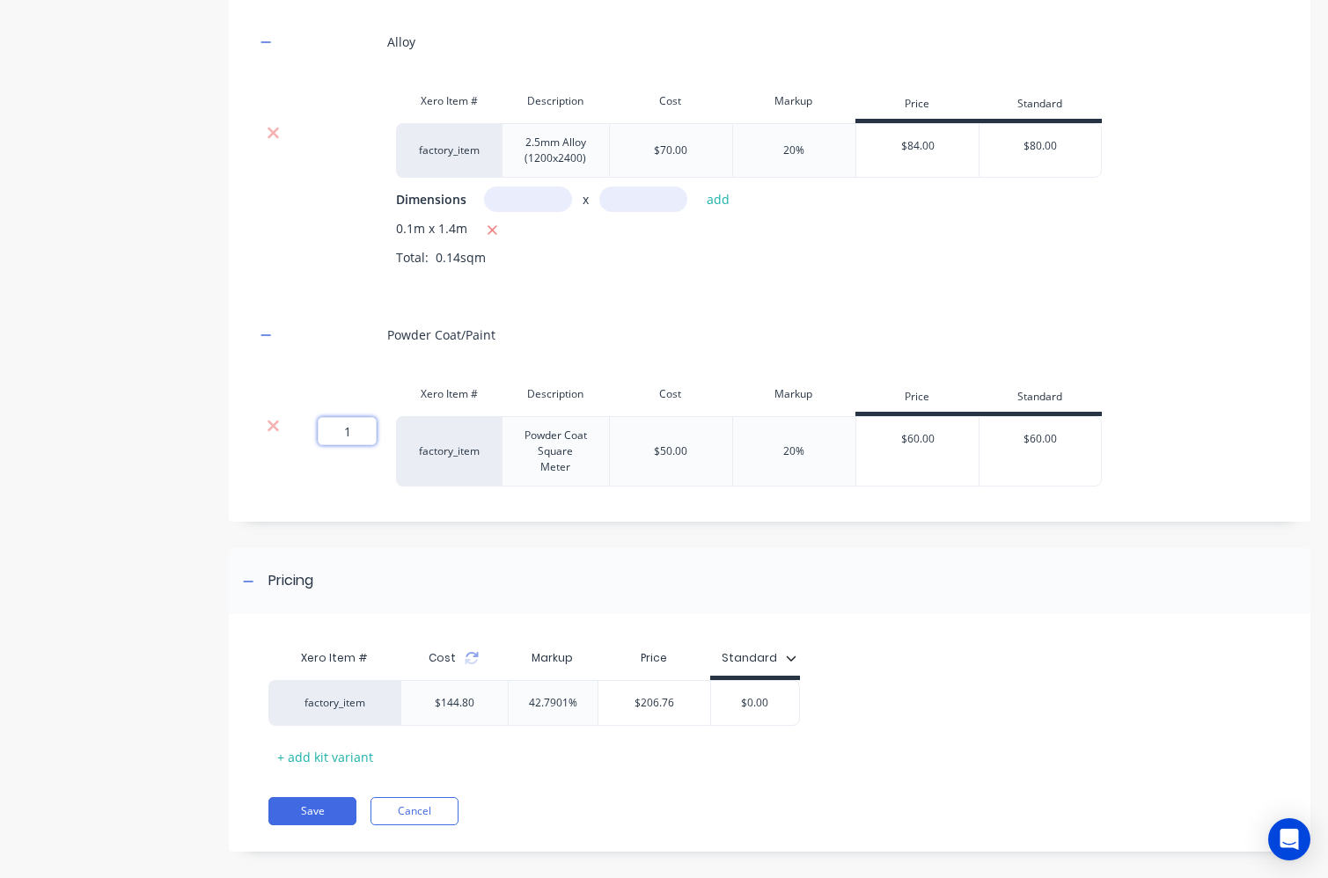
click at [362, 436] on input "1" at bounding box center [347, 431] width 59 height 28
type input "1.5"
click at [570, 355] on div "Powder Coat/Paint" at bounding box center [769, 335] width 1028 height 48
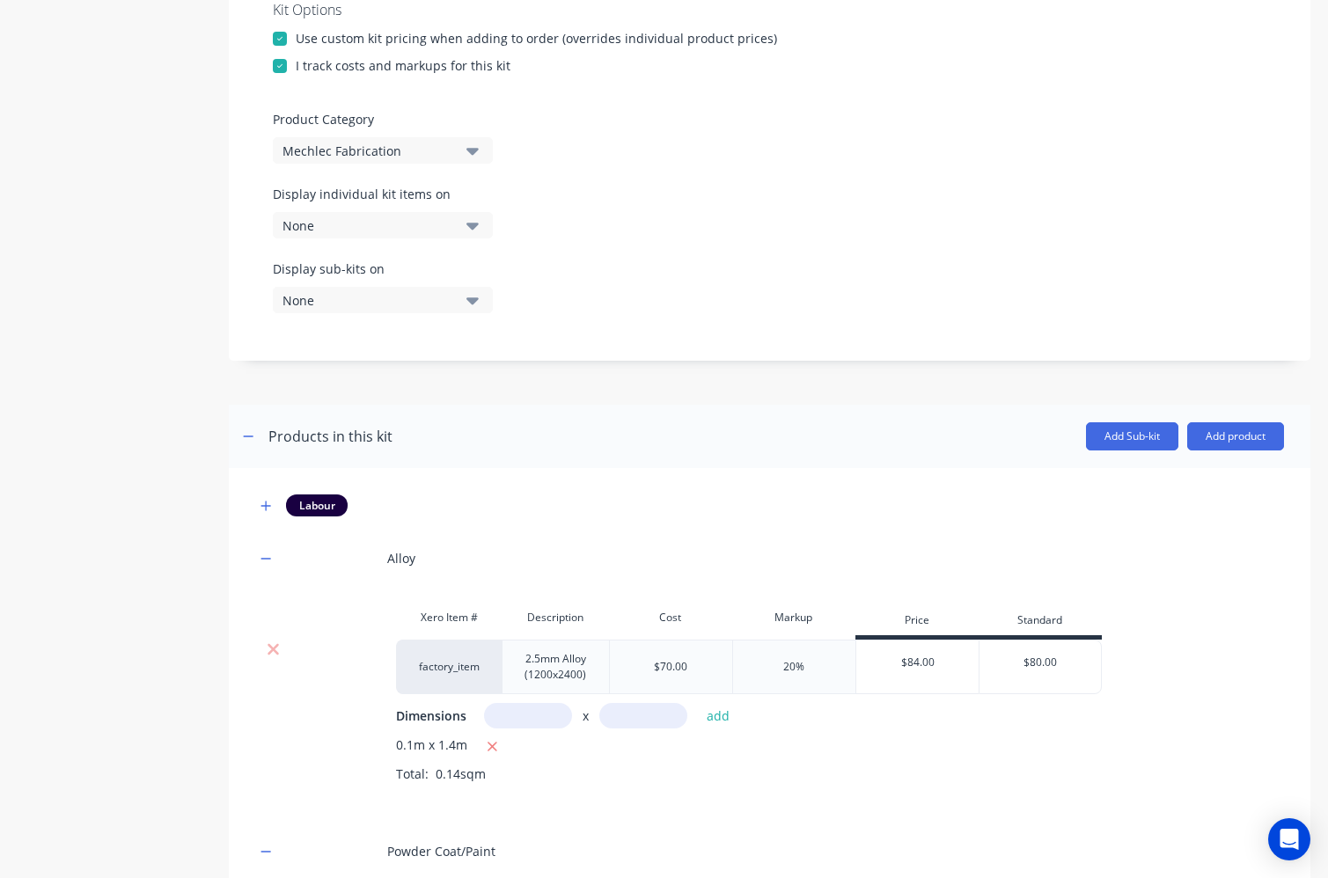
scroll to position [616, 0]
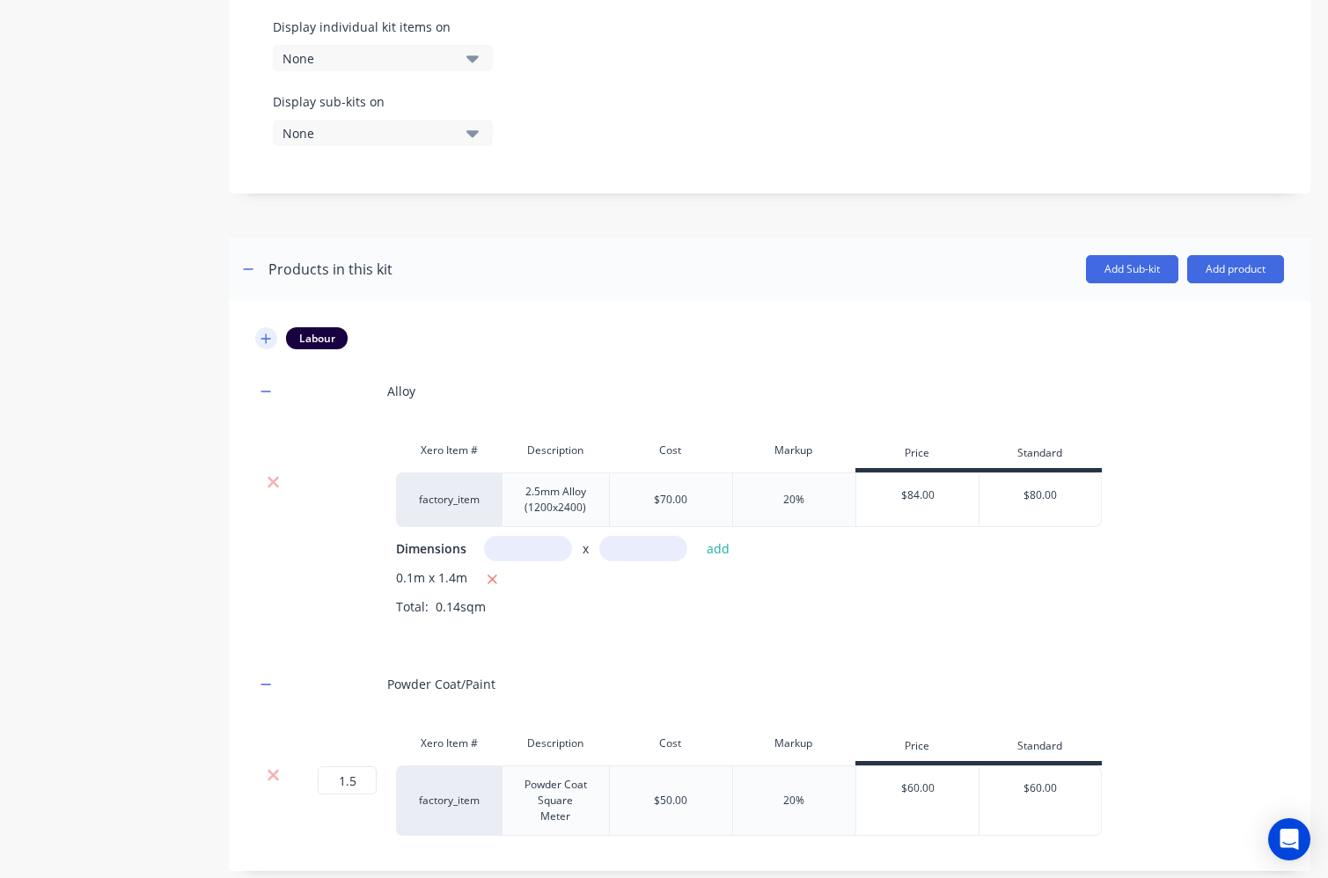
click at [267, 329] on button "button" at bounding box center [266, 338] width 22 height 22
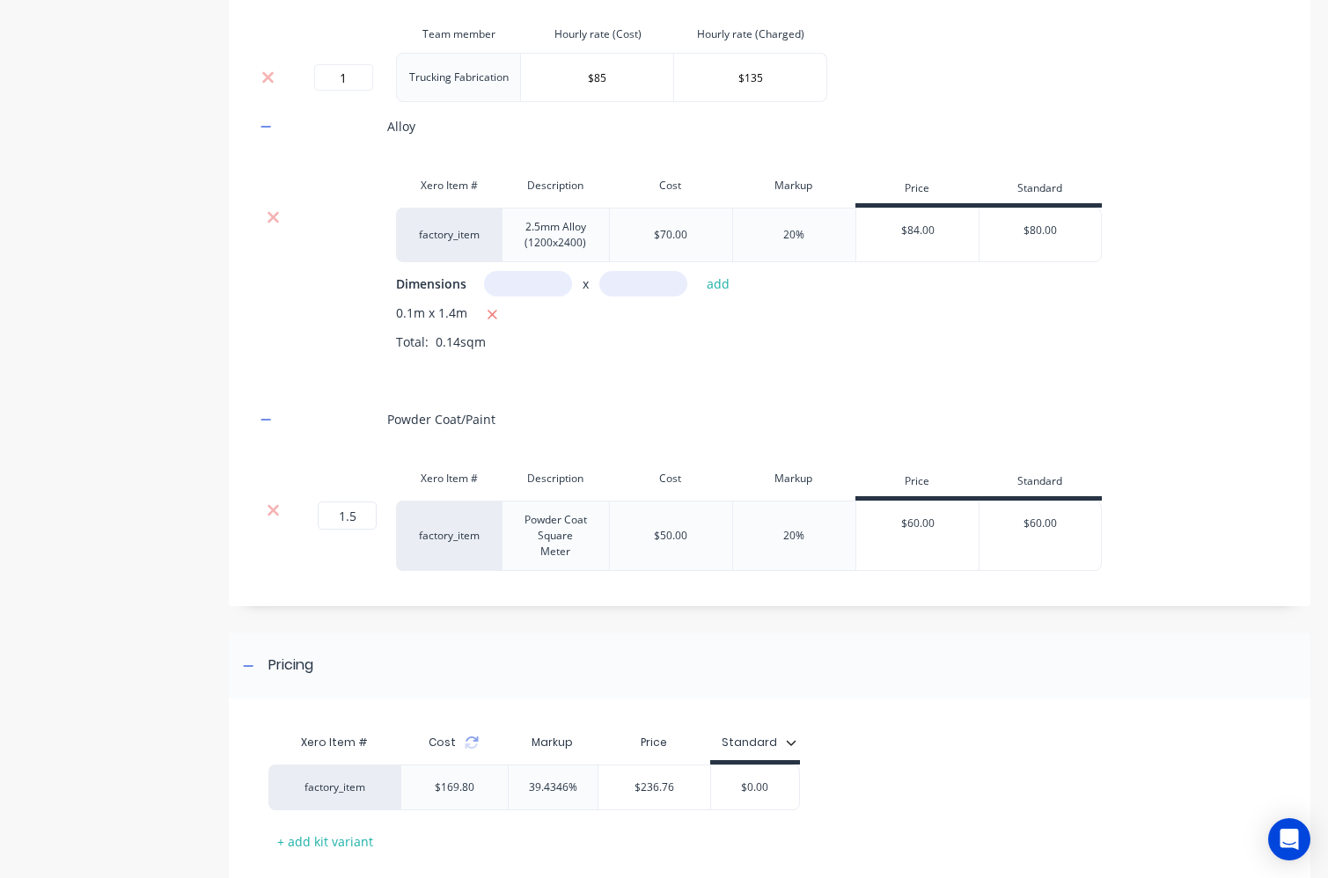
scroll to position [968, 0]
click at [355, 75] on input "1" at bounding box center [343, 76] width 59 height 26
type input "1.5"
click at [964, 61] on div "Labour Team member Hourly rate (Cost) Hourly rate (Charged) 1.5 Trucking Fabric…" at bounding box center [769, 272] width 1028 height 595
click at [874, 440] on div "Powder Coat/Paint" at bounding box center [769, 418] width 1028 height 48
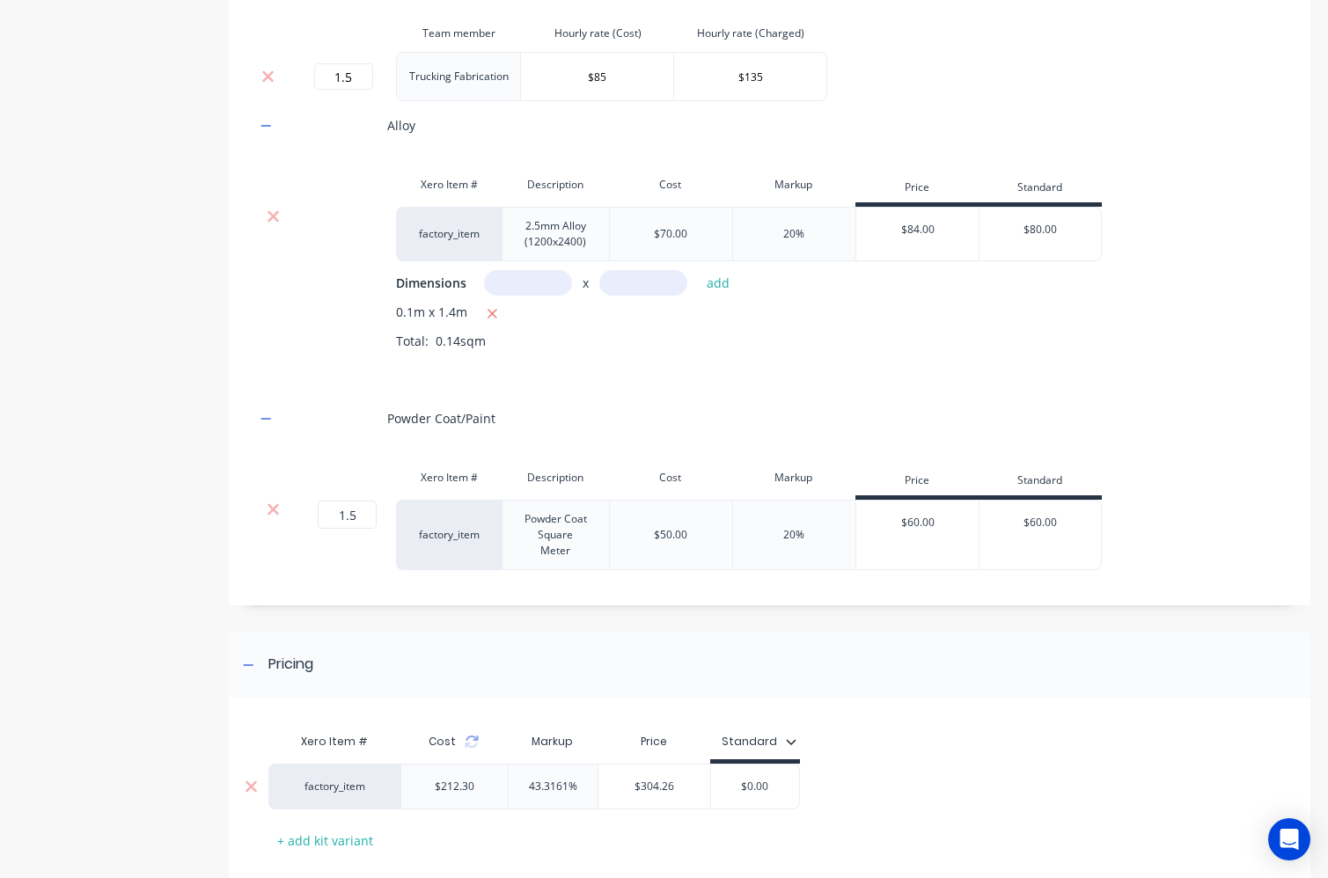
click at [777, 790] on input "$0.00" at bounding box center [755, 787] width 88 height 16
click at [776, 790] on input "$0.00" at bounding box center [755, 787] width 88 height 16
type input "."
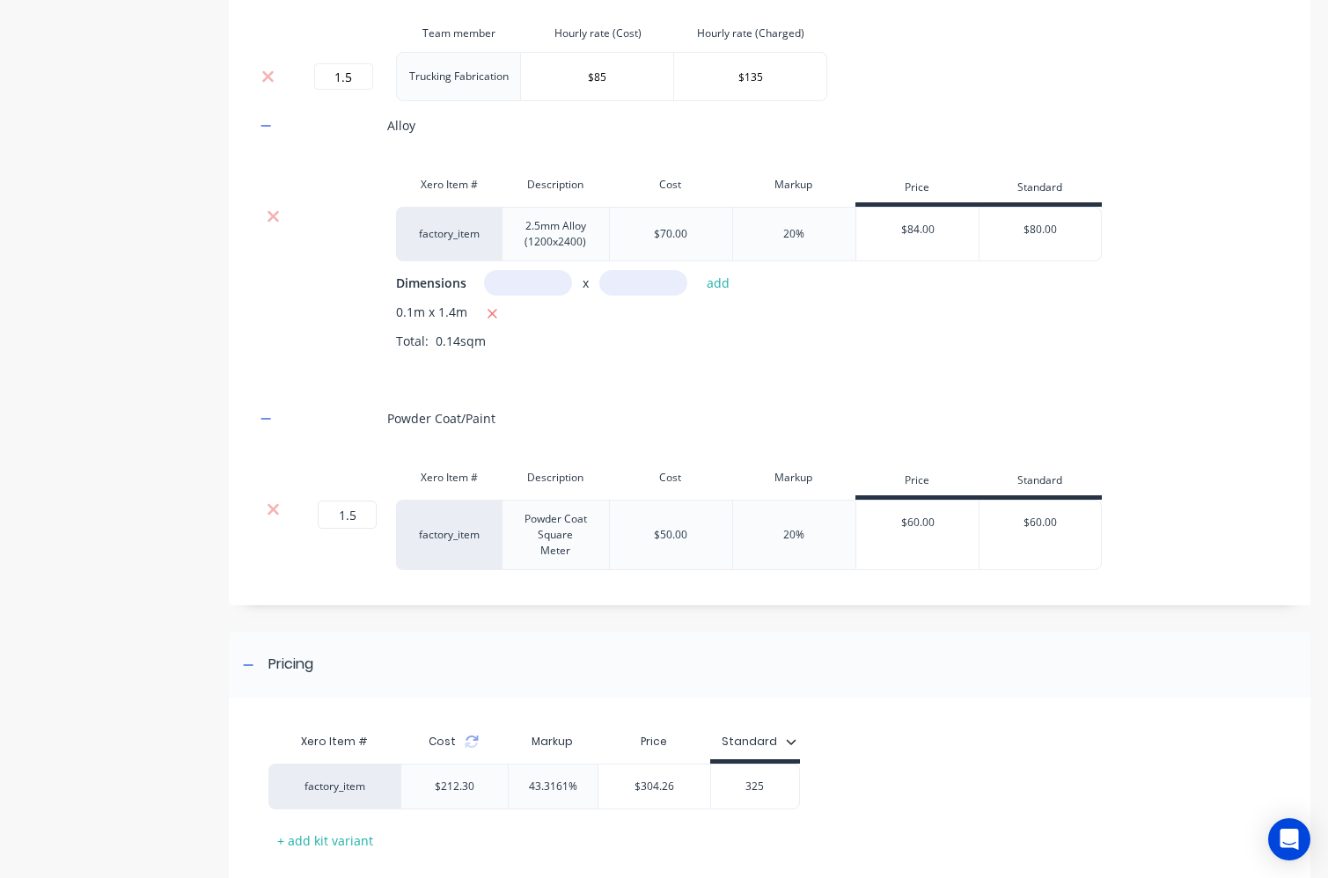
type input "325"
click at [919, 778] on div "factory_item $212.30 43.3161% $304.26 $325.00 325" at bounding box center [763, 787] width 991 height 46
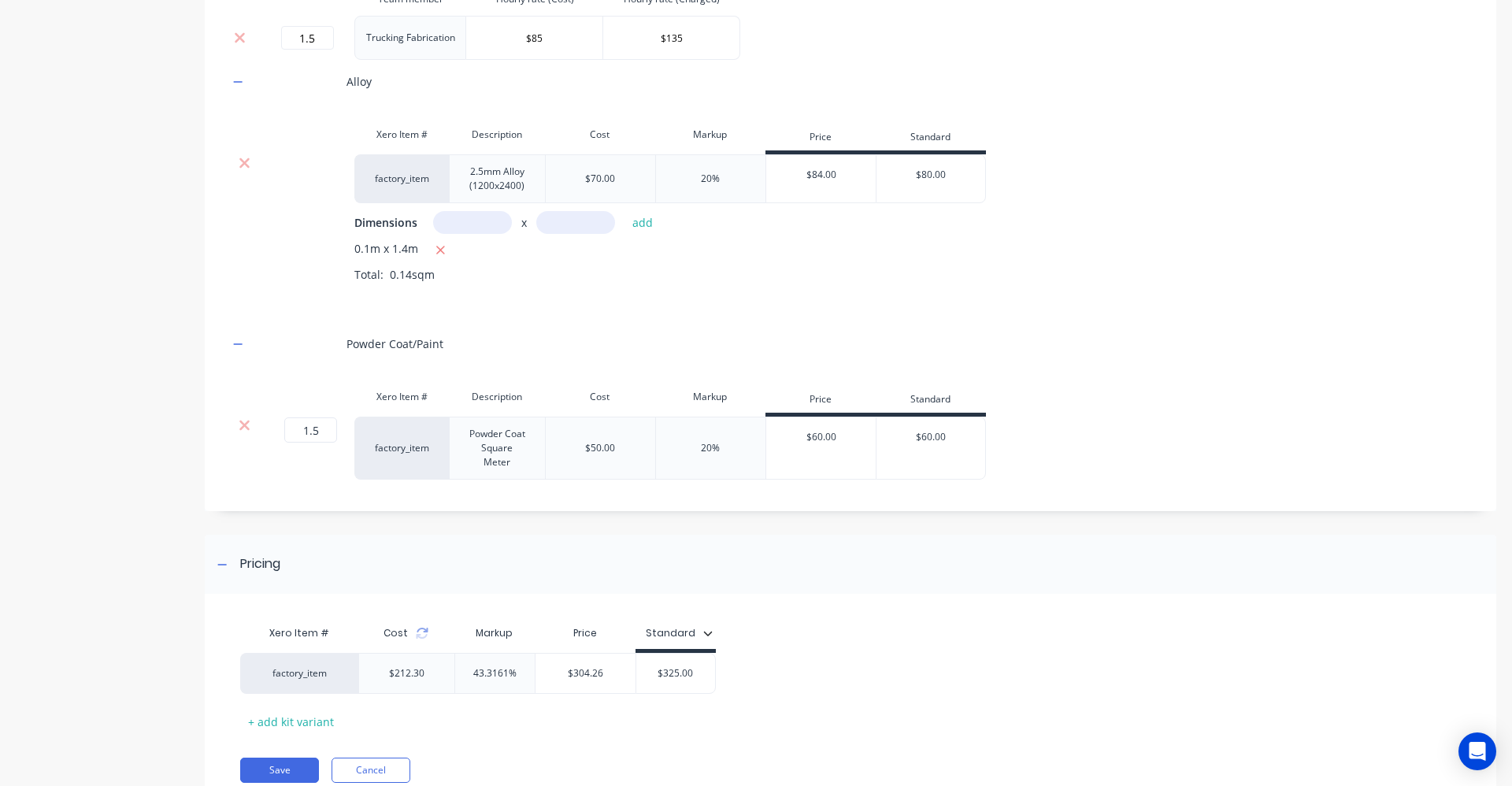
scroll to position [957, 0]
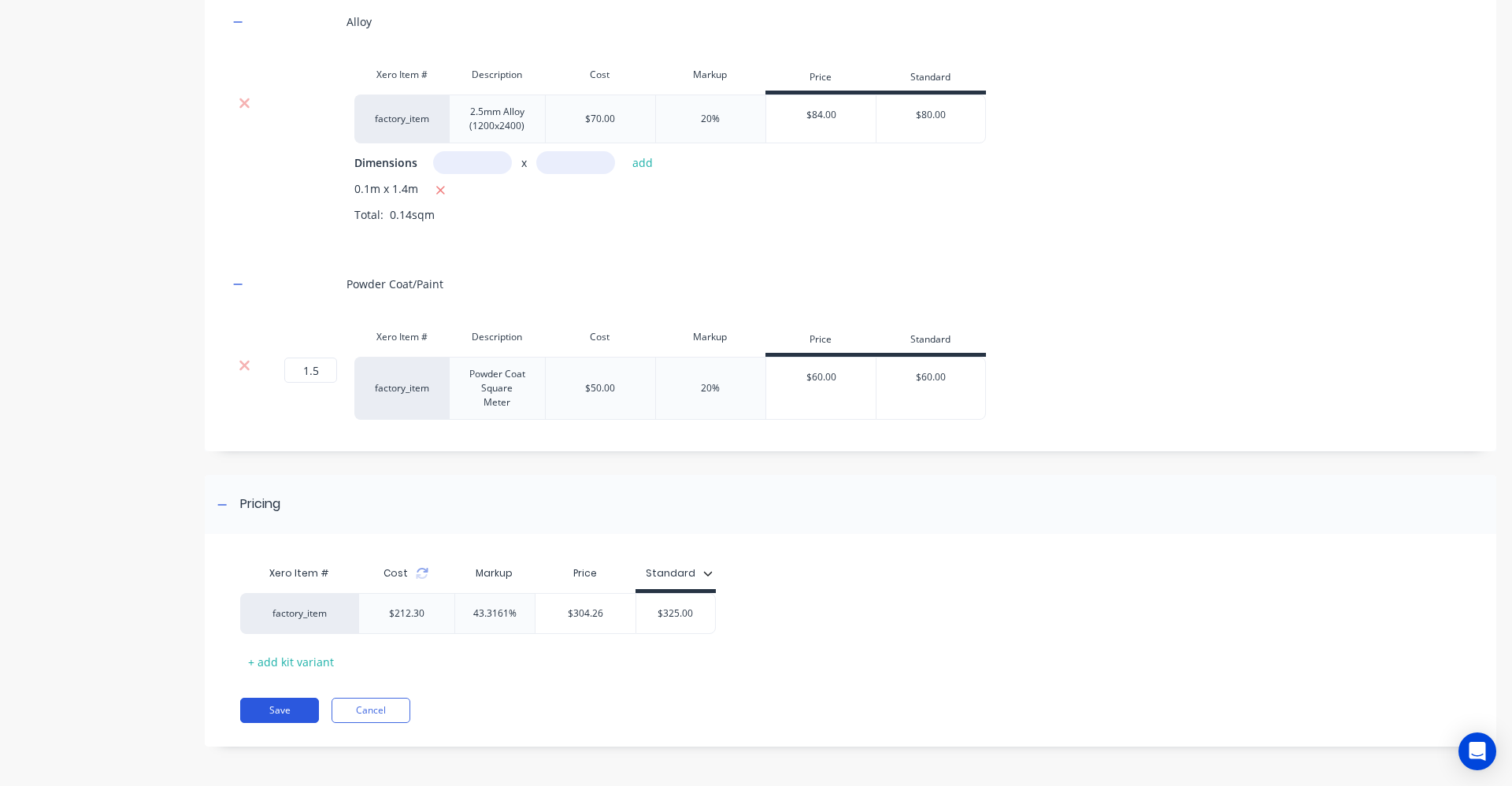
click at [292, 715] on button "Save" at bounding box center [279, 710] width 79 height 25
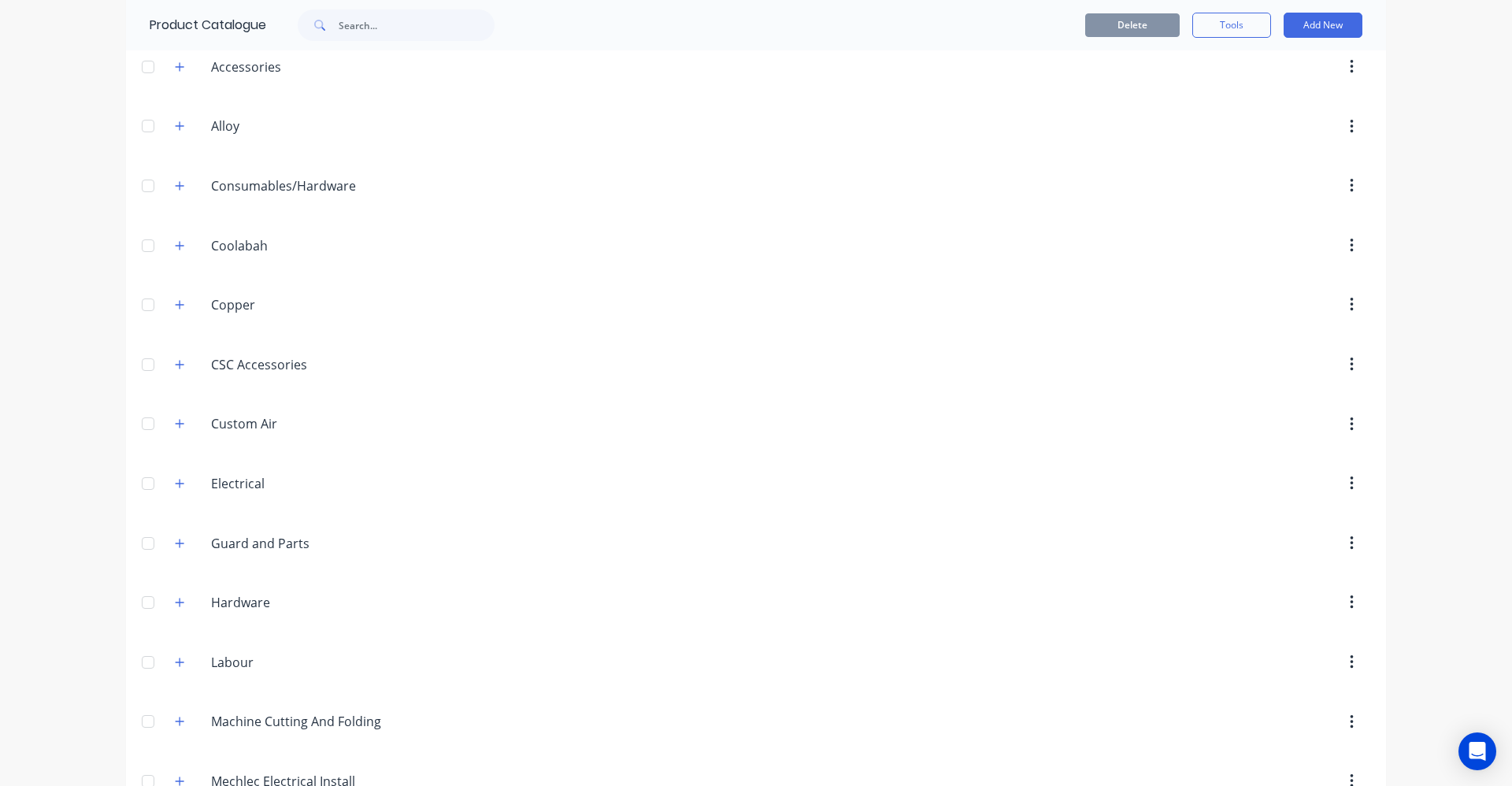
scroll to position [158, 0]
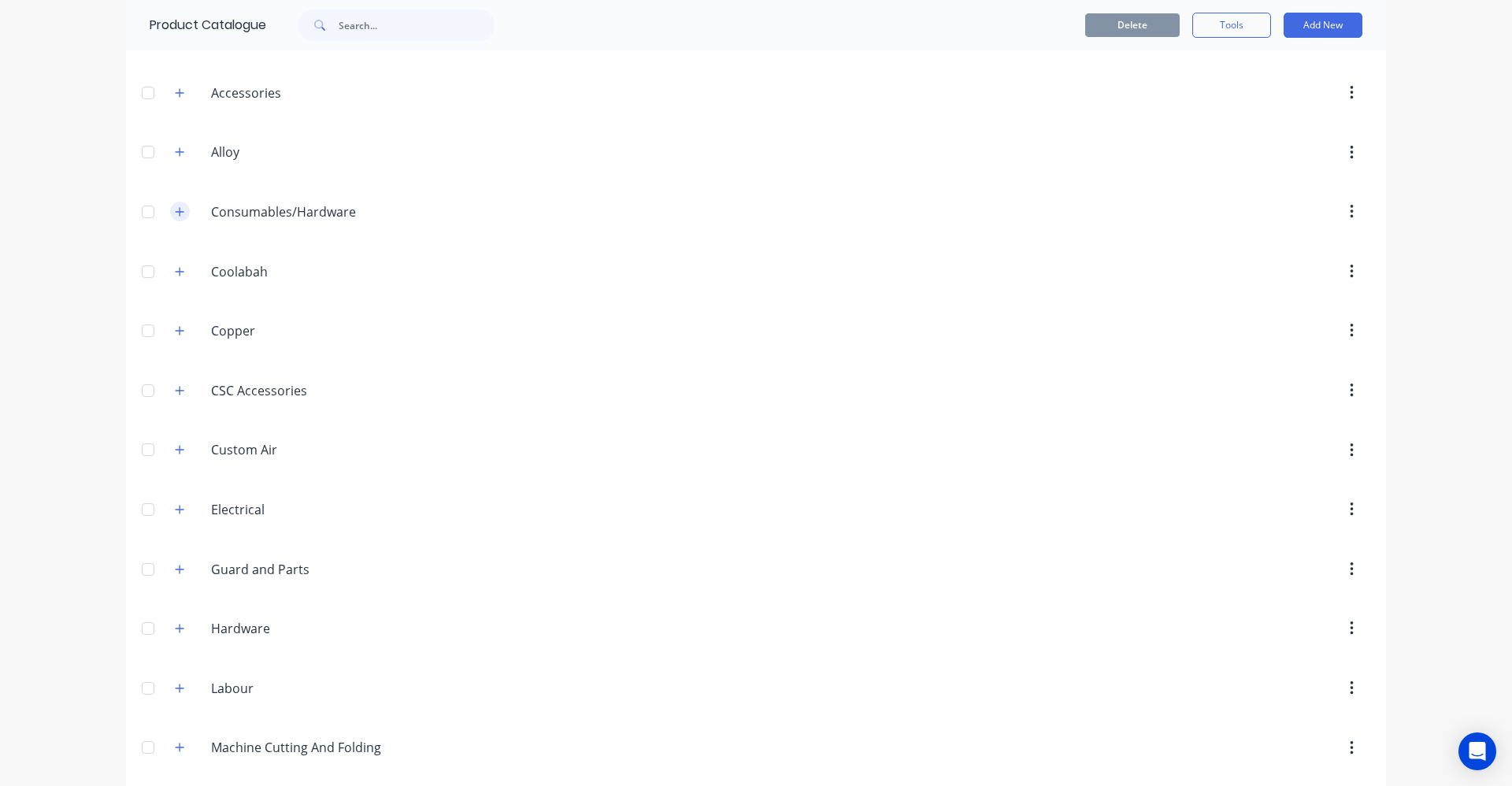
click at [176, 207] on icon "button" at bounding box center [179, 211] width 10 height 11
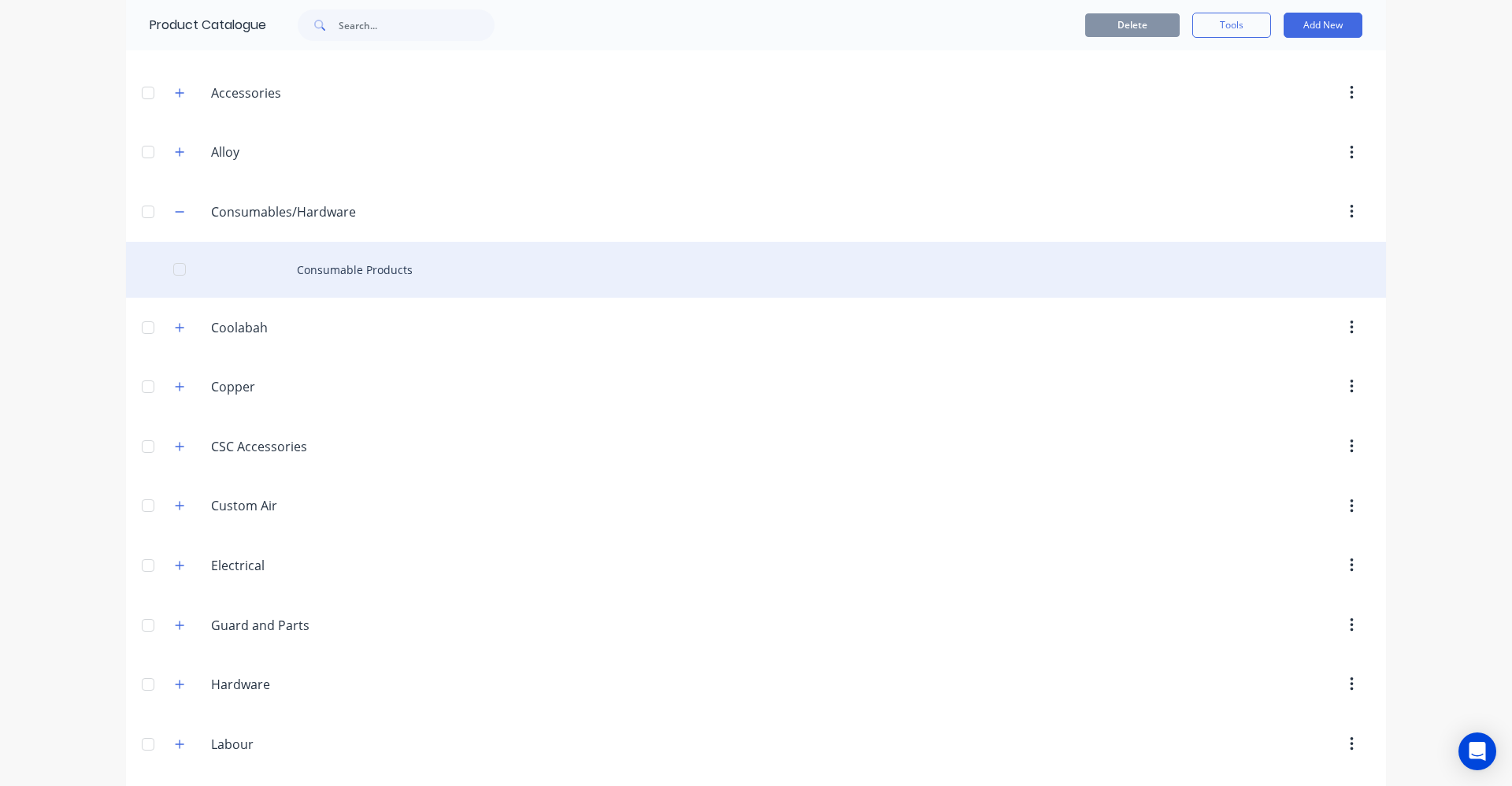
click at [322, 278] on div "Consumable Products" at bounding box center [756, 269] width 1260 height 56
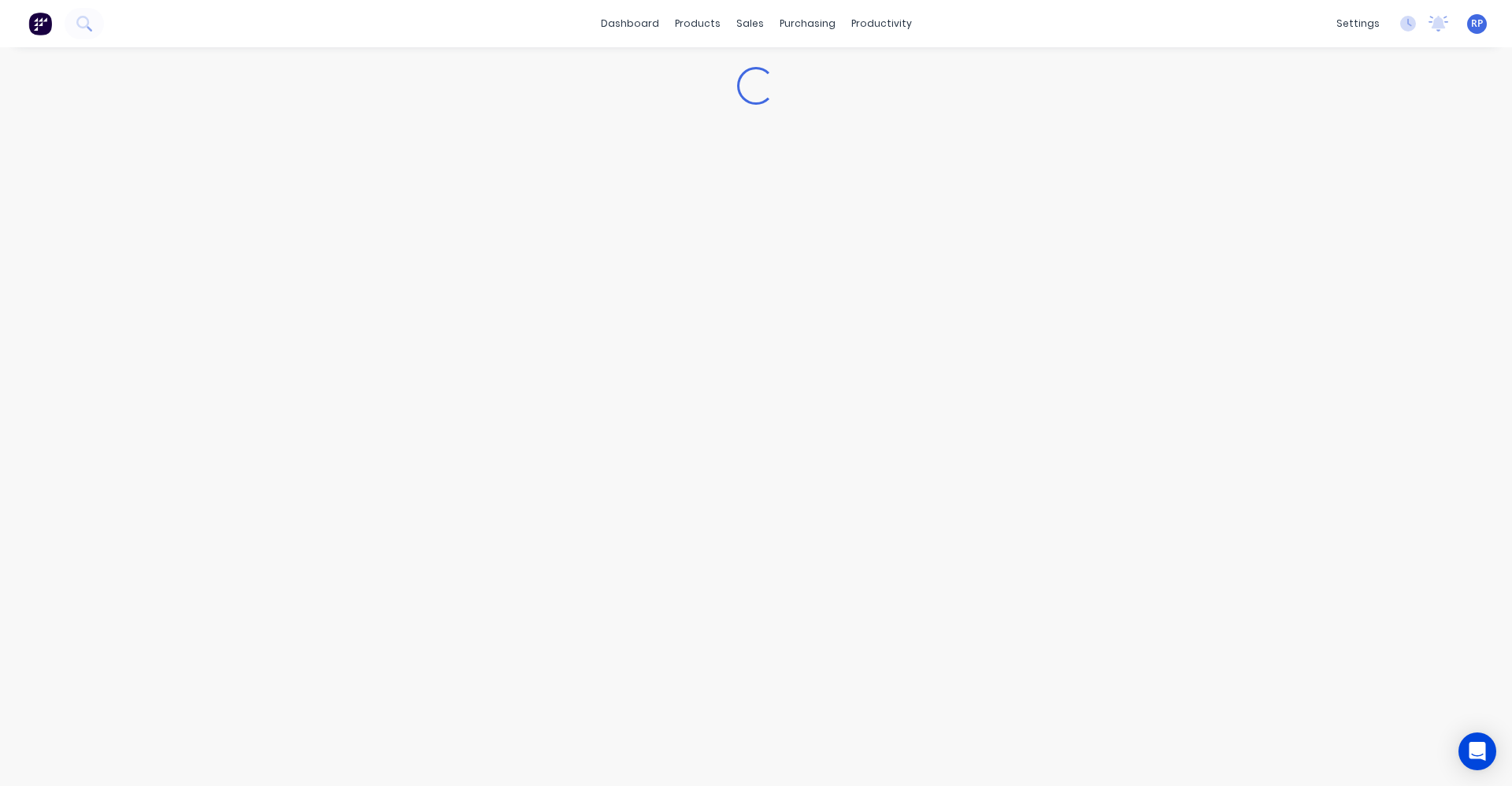
type textarea "x"
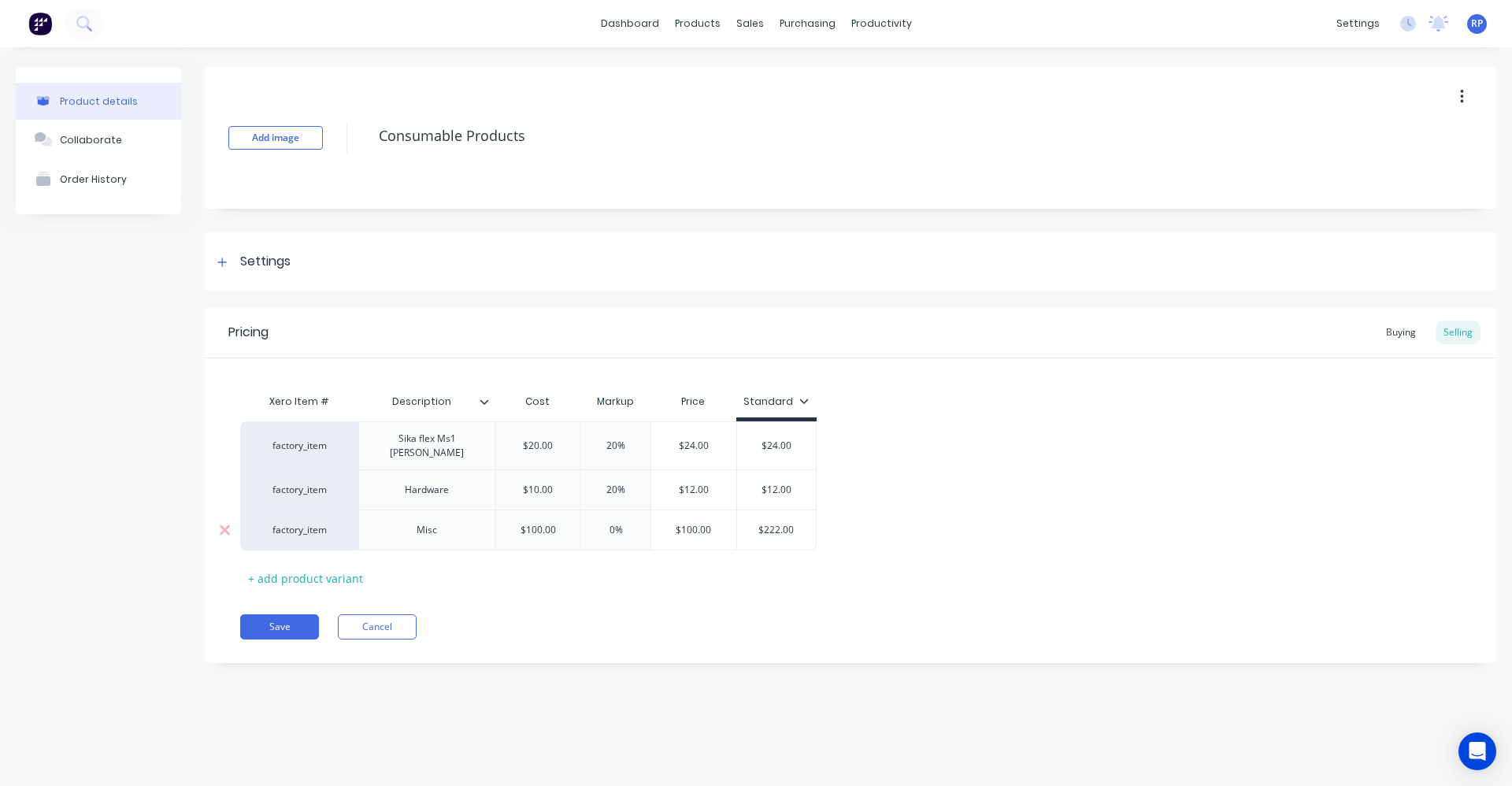
type input "$222.00"
click at [804, 528] on input "$222.00" at bounding box center [776, 530] width 79 height 14
click at [804, 527] on input "$222.00" at bounding box center [776, 530] width 79 height 14
type textarea "x"
type input "$1"
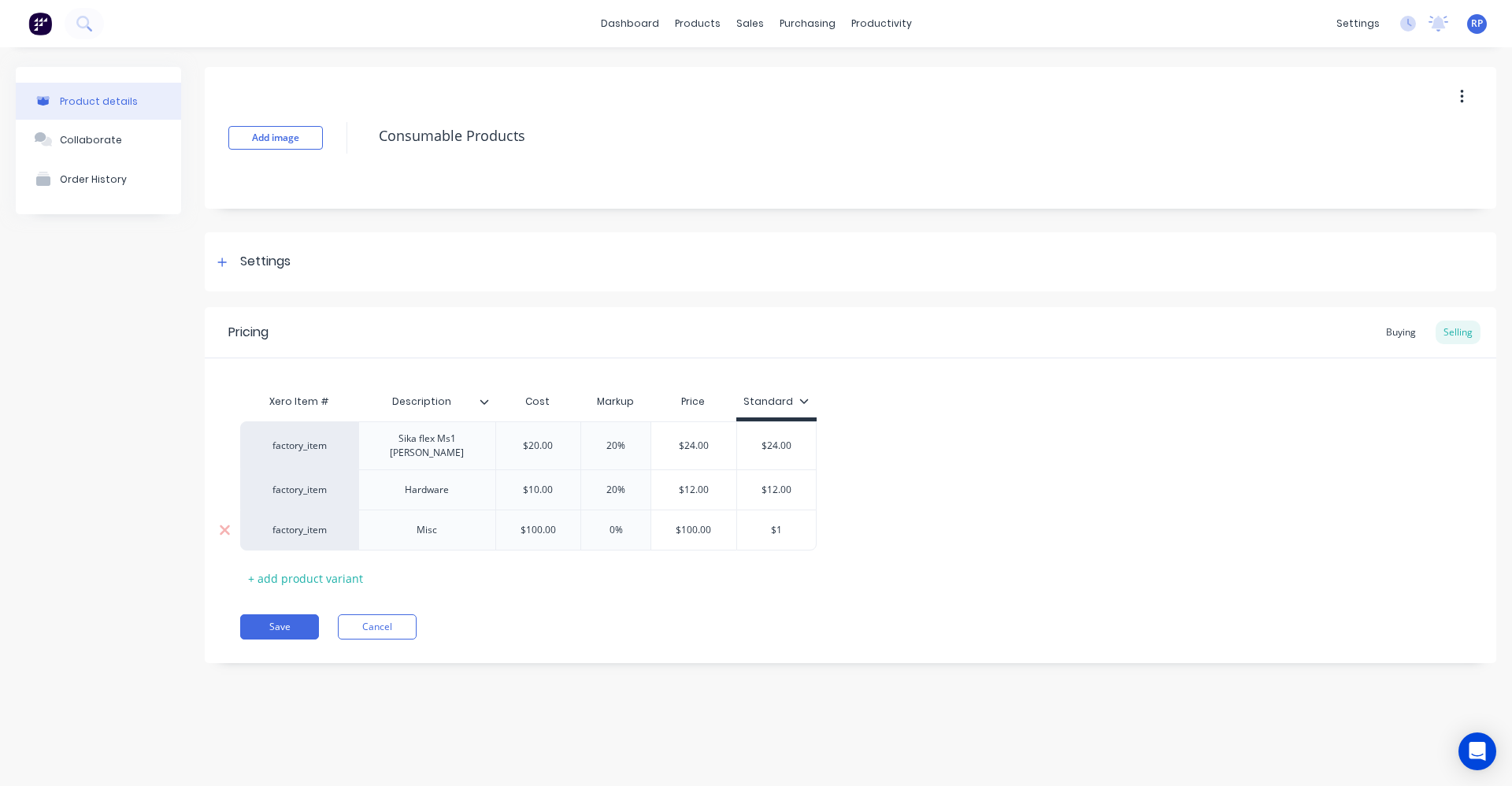
type textarea "x"
type input "$10"
type textarea "x"
type input "$100"
click at [865, 530] on div "factory_item Sika flex Ms1 Black $20.00 20% $24.00 $24.00 factory_item Hardware…" at bounding box center [850, 486] width 1221 height 129
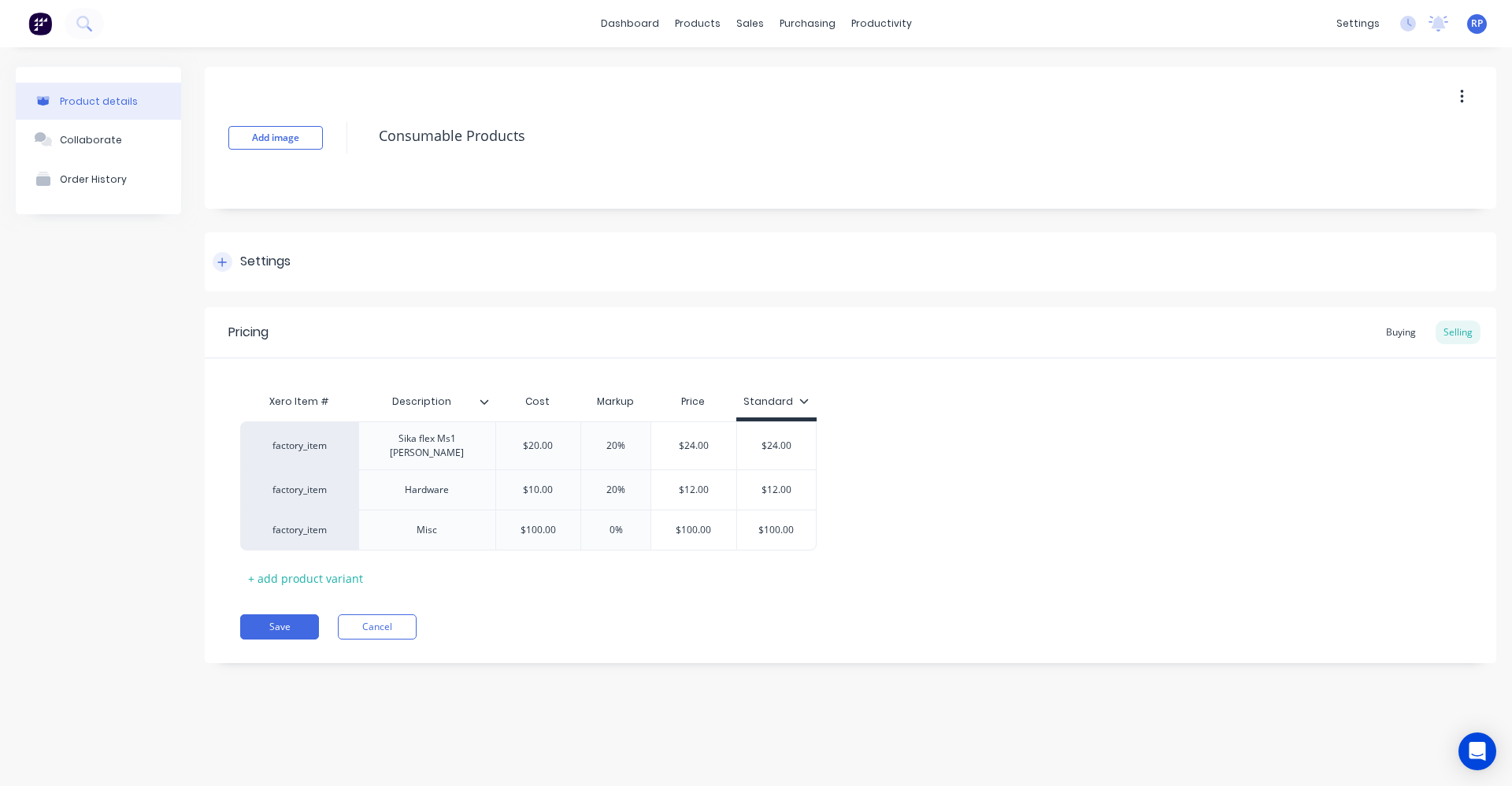
click at [228, 264] on div at bounding box center [223, 262] width 20 height 20
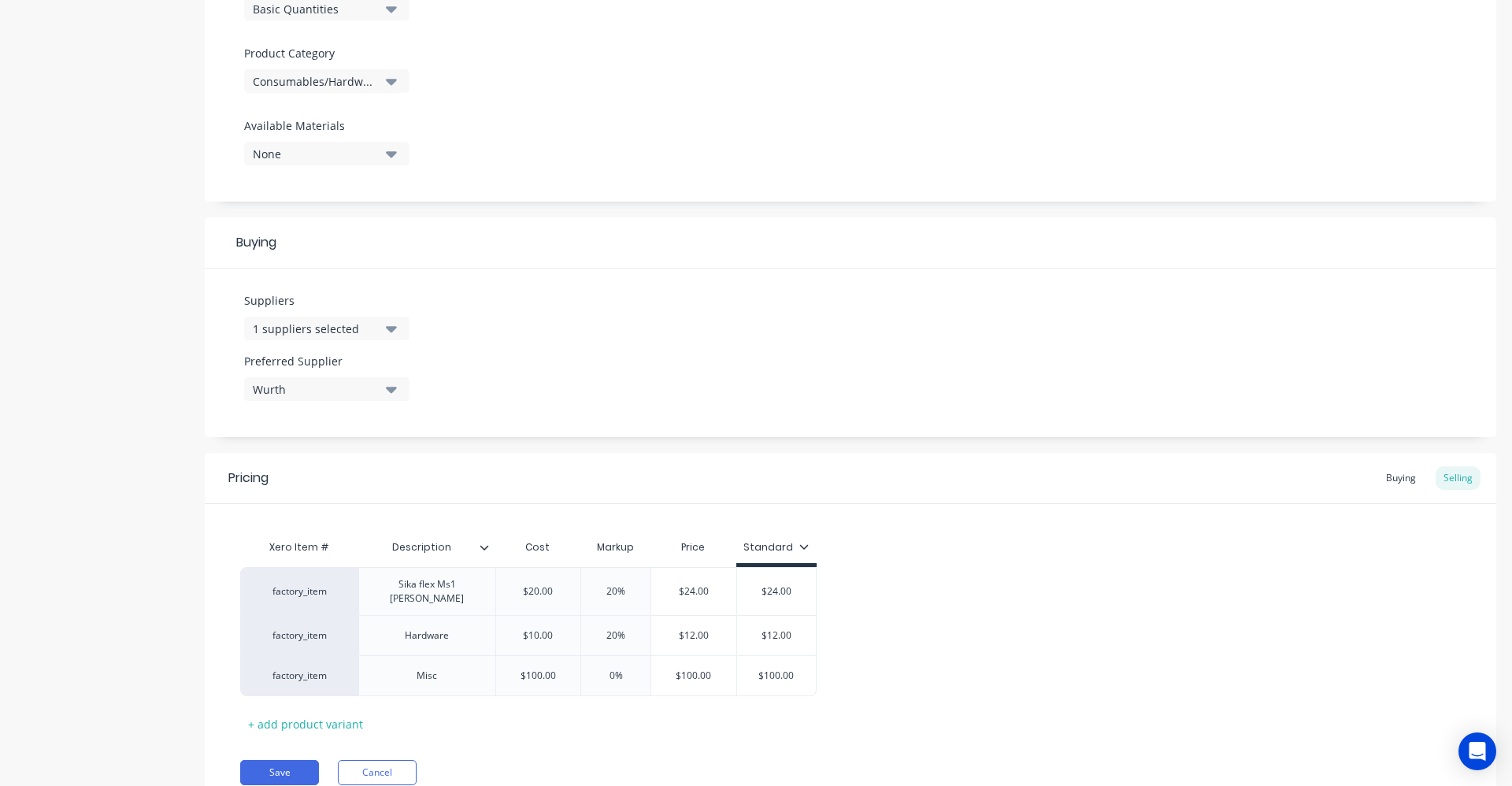
scroll to position [581, 0]
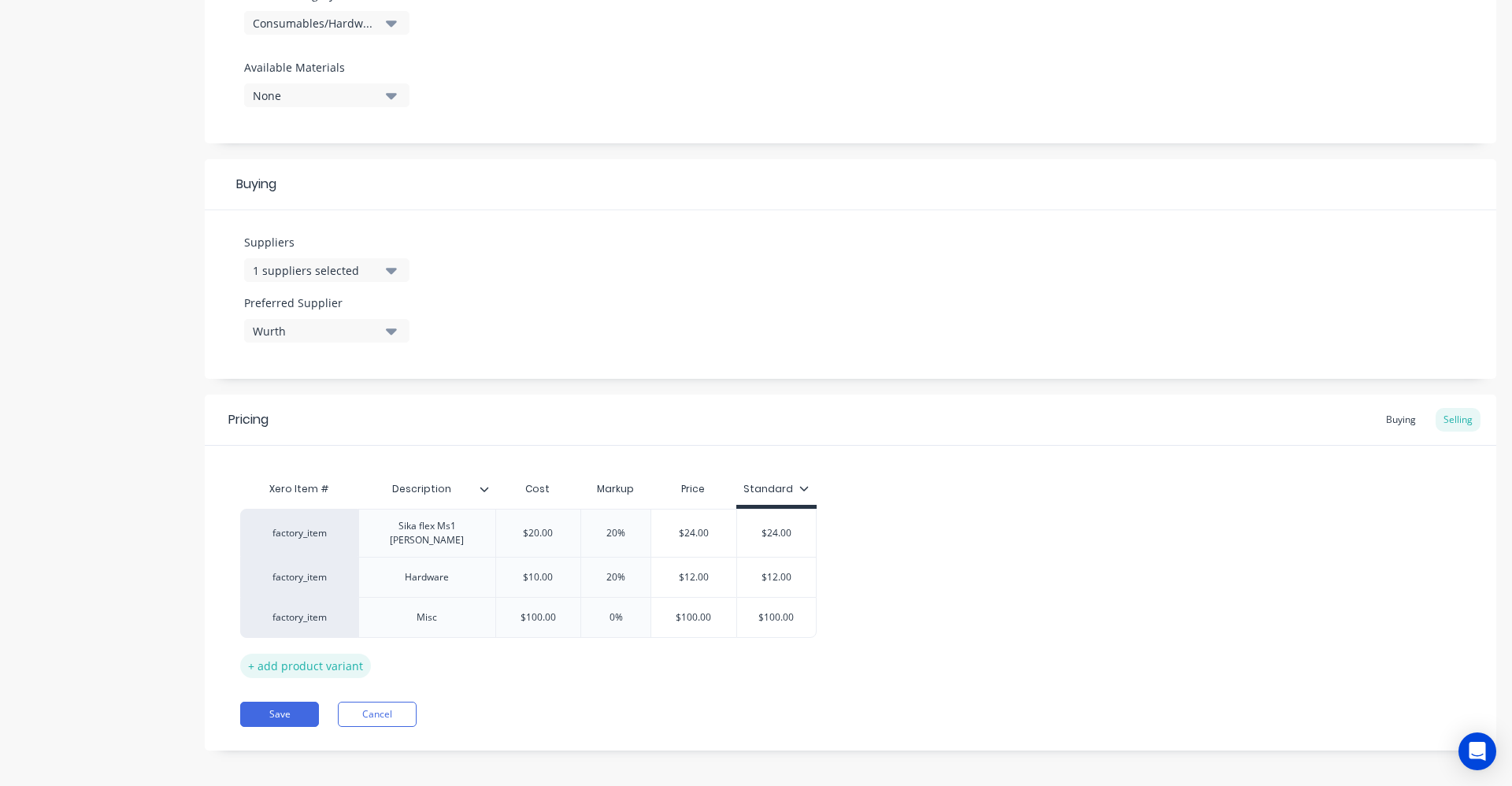
click at [312, 662] on div "+ add product variant" at bounding box center [305, 665] width 131 height 24
type textarea "x"
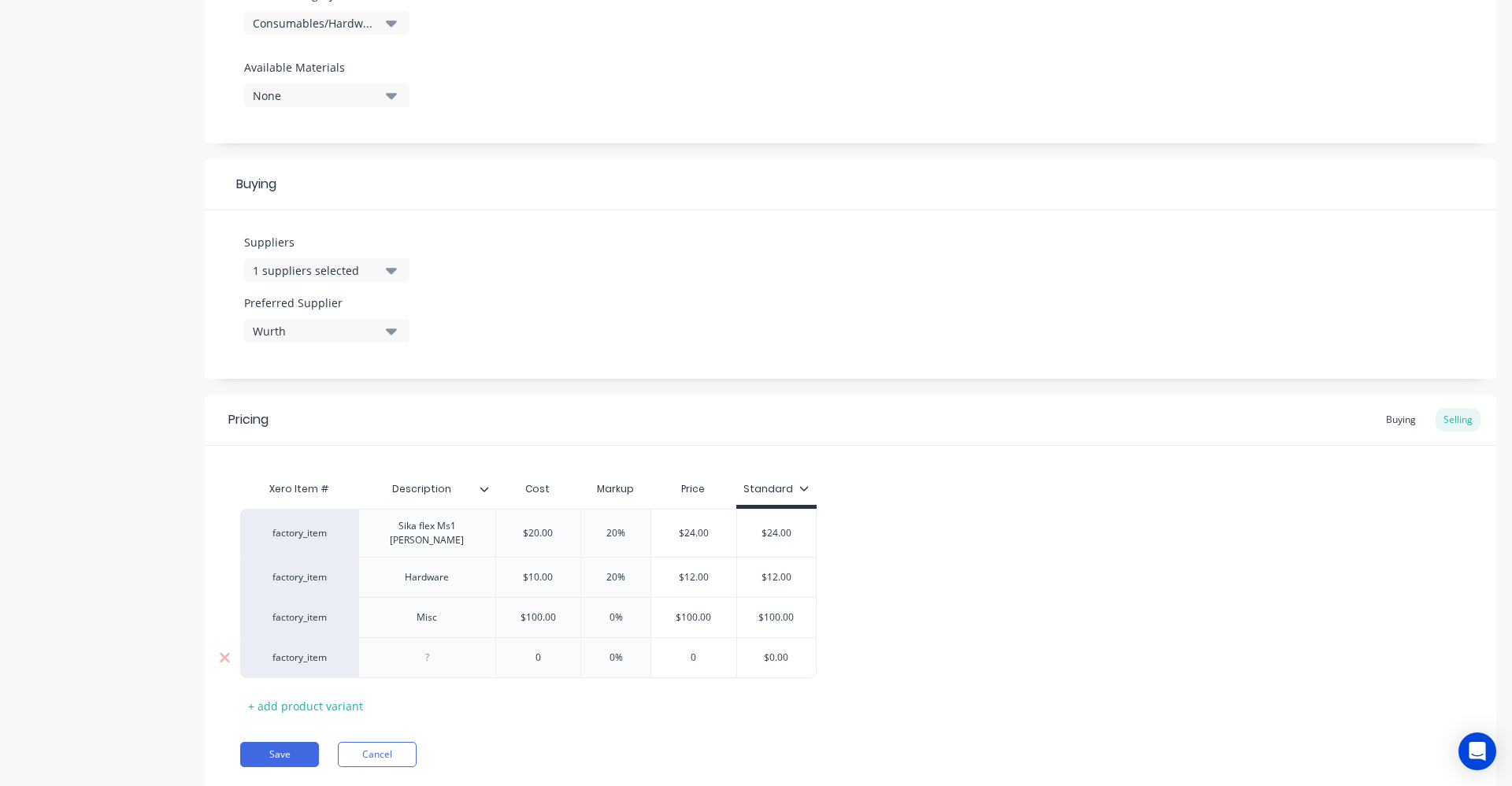
click at [426, 657] on div at bounding box center [427, 657] width 79 height 21
type textarea "x"
type input "0"
click at [532, 654] on input "0" at bounding box center [538, 658] width 85 height 14
type textarea "x"
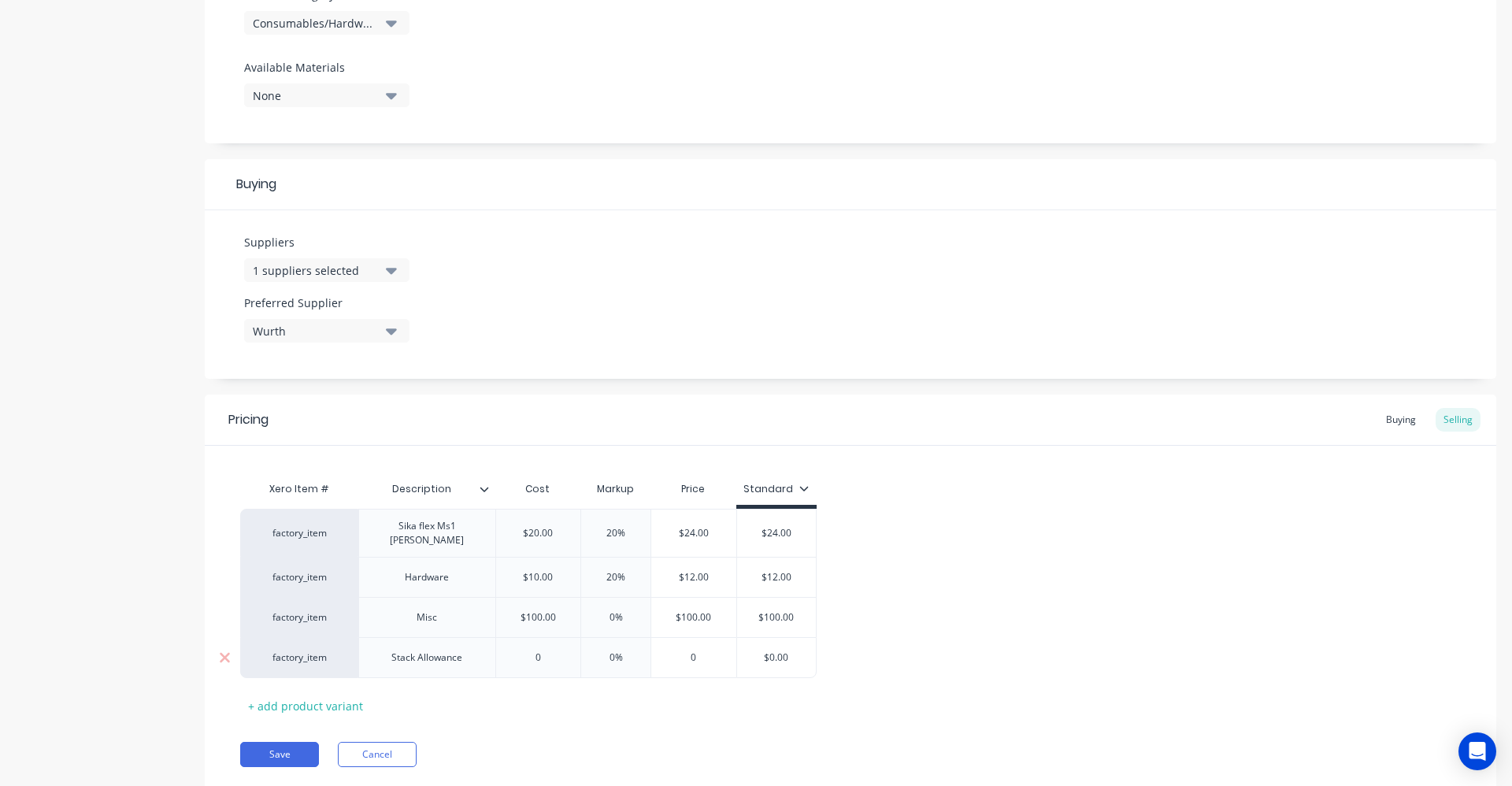
type input "10"
type textarea "x"
type input "150"
type textarea "x"
type input "1500"
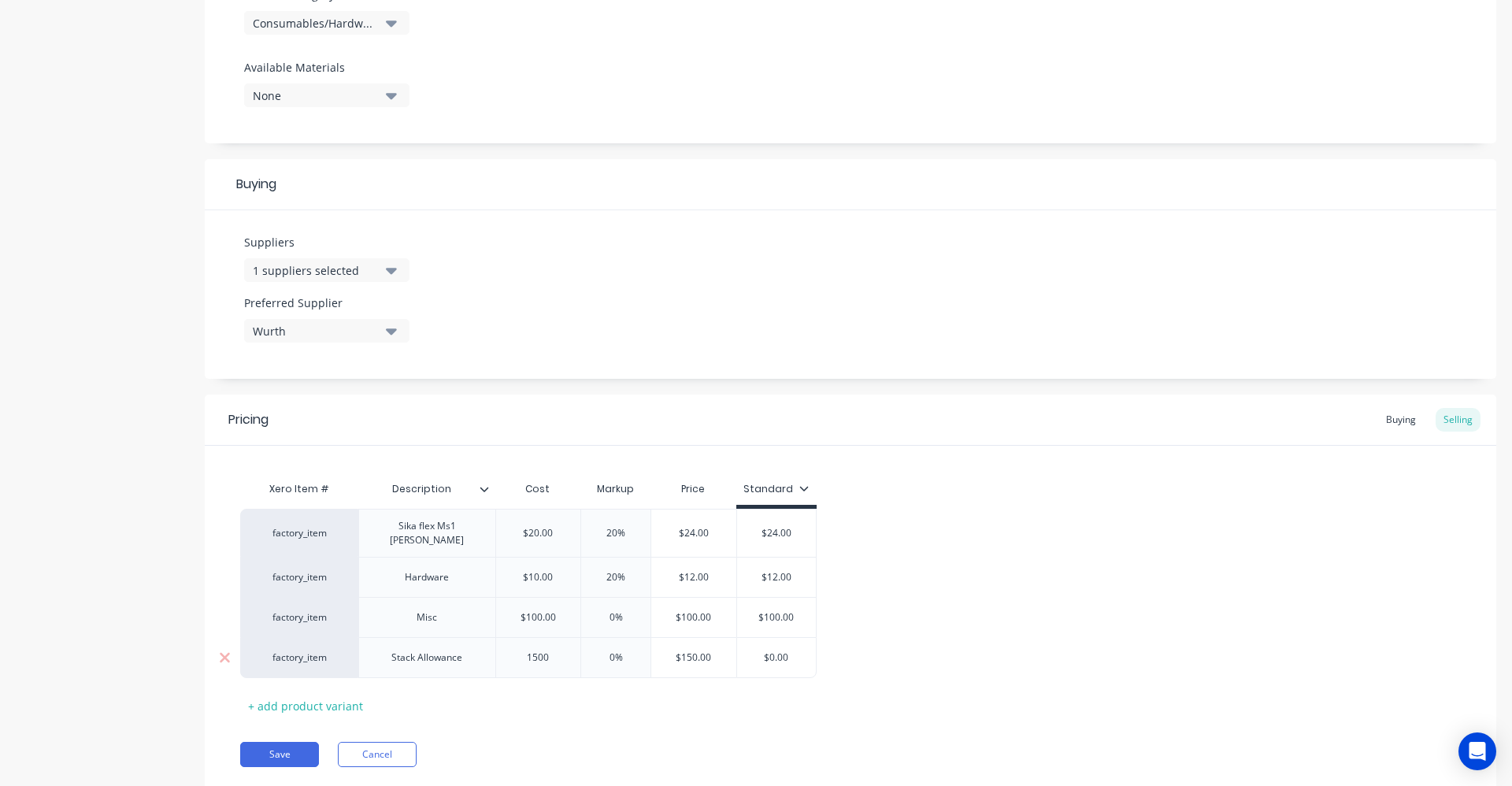
type textarea "x"
type input "15000"
type textarea "x"
type input "1500"
drag, startPoint x: 619, startPoint y: 654, endPoint x: 629, endPoint y: 674, distance: 22.4
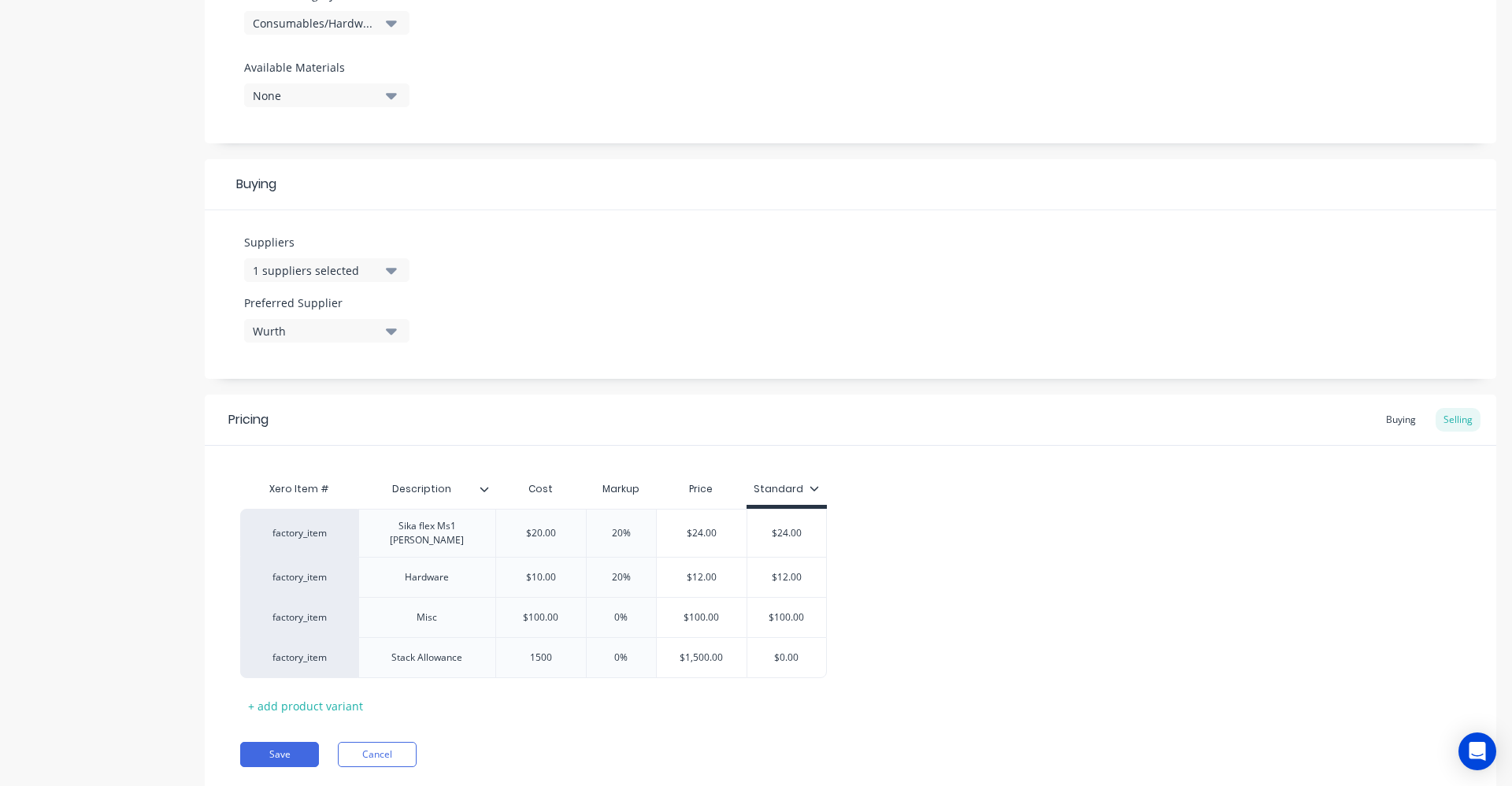
click at [620, 655] on input "0%" at bounding box center [621, 658] width 79 height 14
type input "%"
type textarea "x"
type input "2%"
type textarea "x"
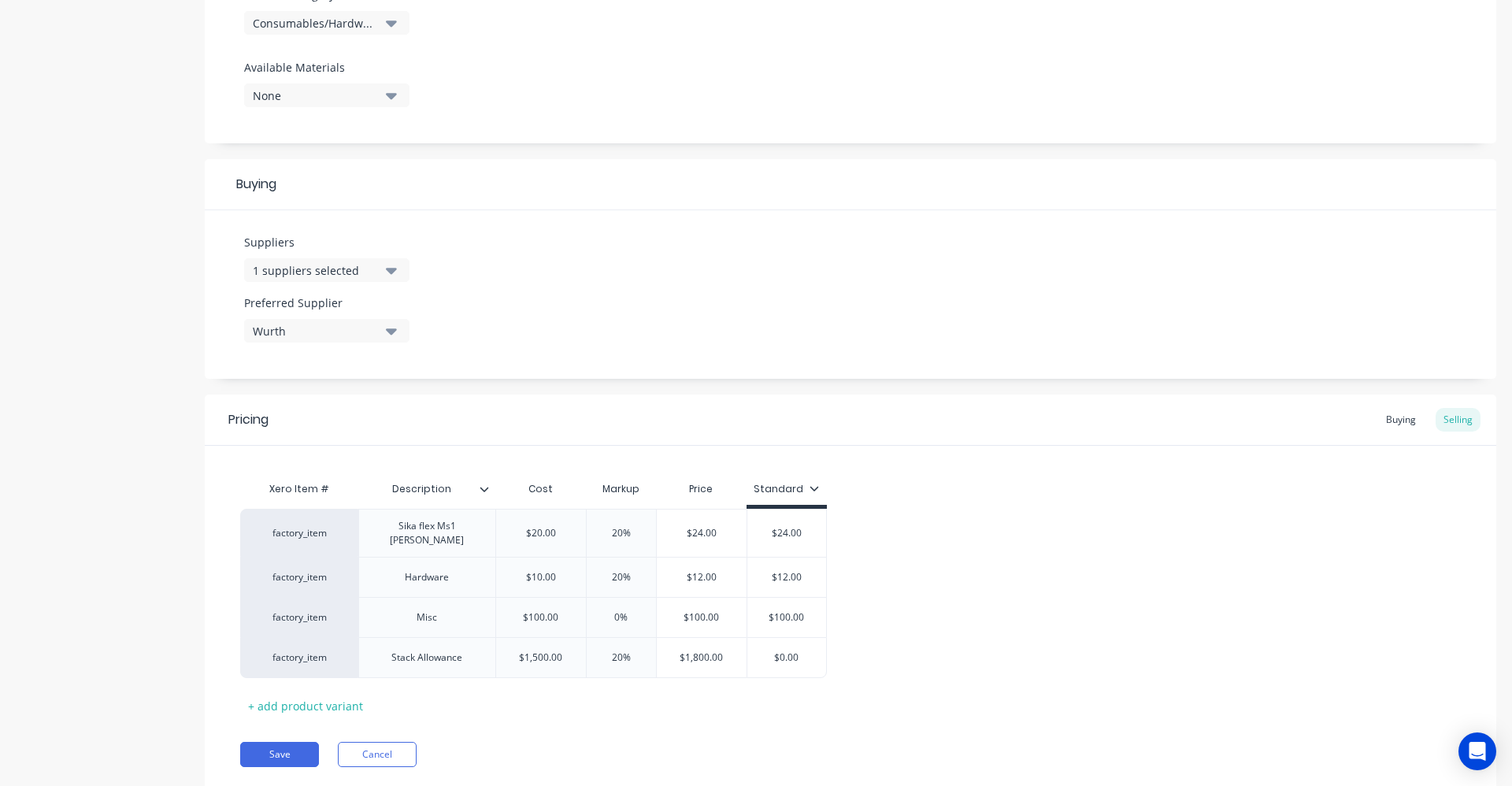
type input "20%"
click at [730, 702] on div "Xero Item # Description Cost Markup Price Standard factory_item Sika flex Ms1 B…" at bounding box center [850, 596] width 1221 height 245
type input "$0.00"
click at [783, 651] on input "$0.00" at bounding box center [787, 658] width 79 height 14
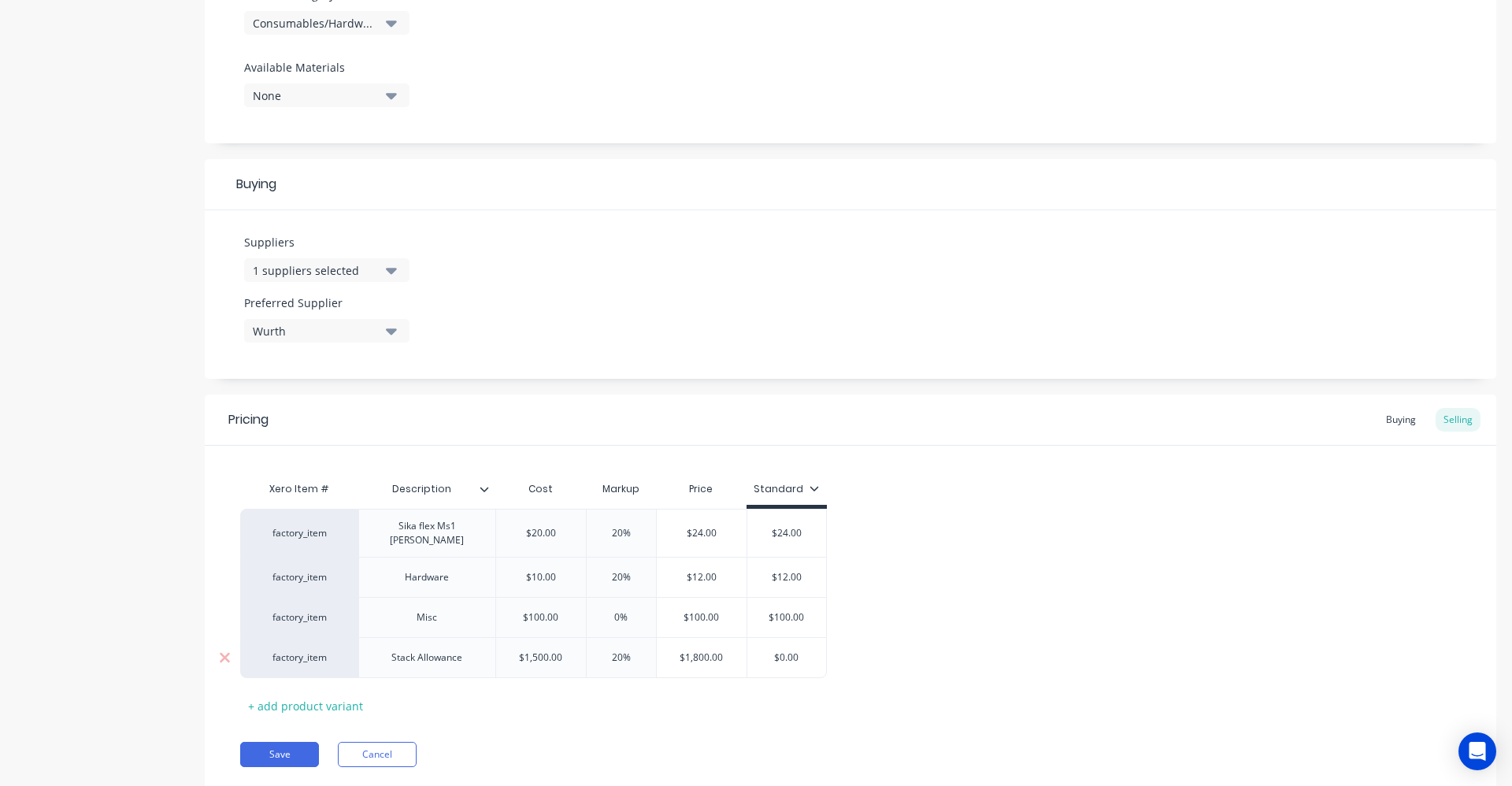
type textarea "x"
type input "$1"
type textarea "x"
type input "$18"
type textarea "x"
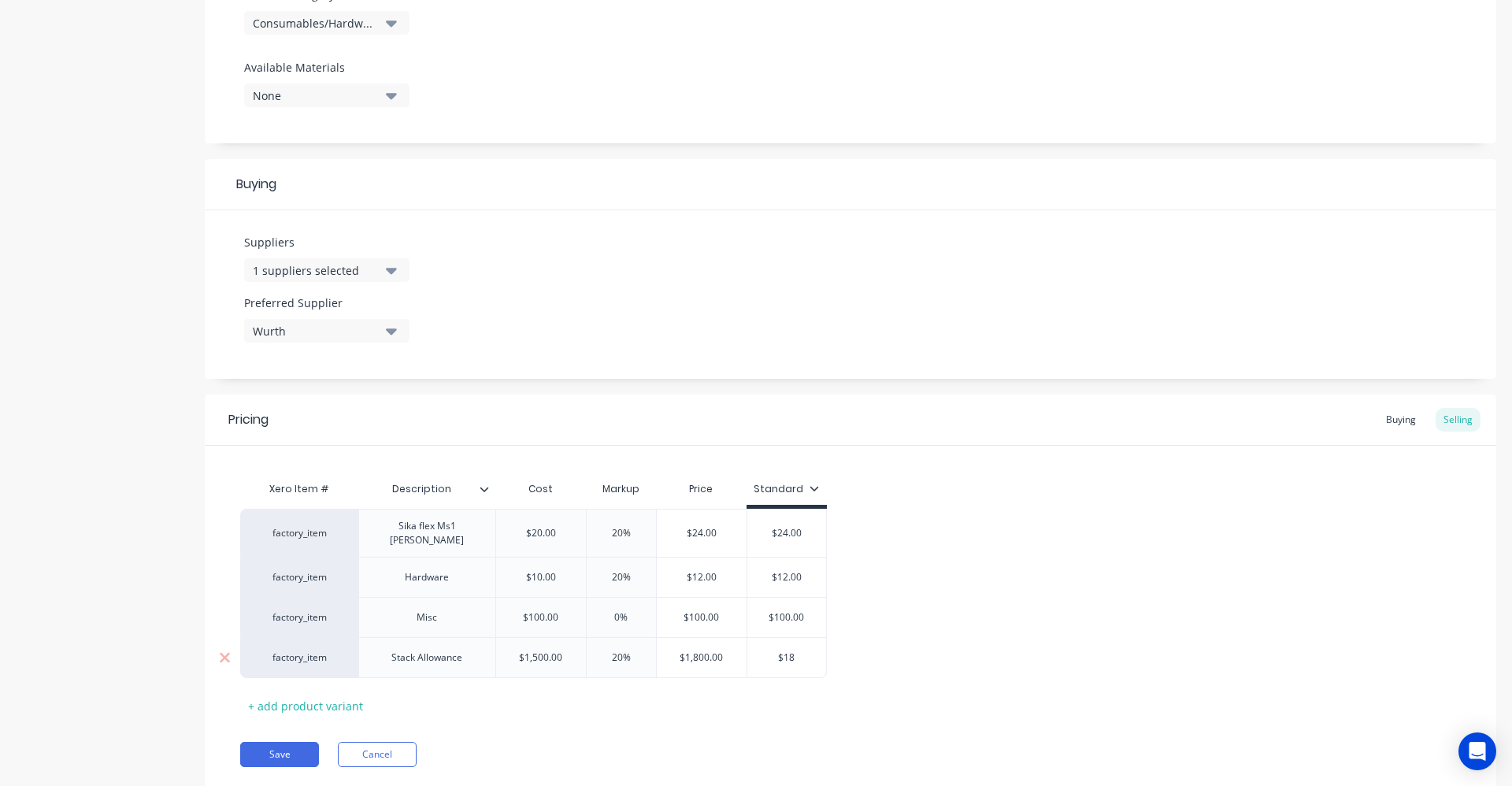
type input "$180"
type textarea "x"
type input "$1800"
click at [873, 669] on div "factory_item Sika flex Ms1 Black $20.00 20% $24.00 $24.00 factory_item Hardware…" at bounding box center [850, 593] width 1221 height 169
click at [289, 744] on button "Save" at bounding box center [279, 755] width 79 height 25
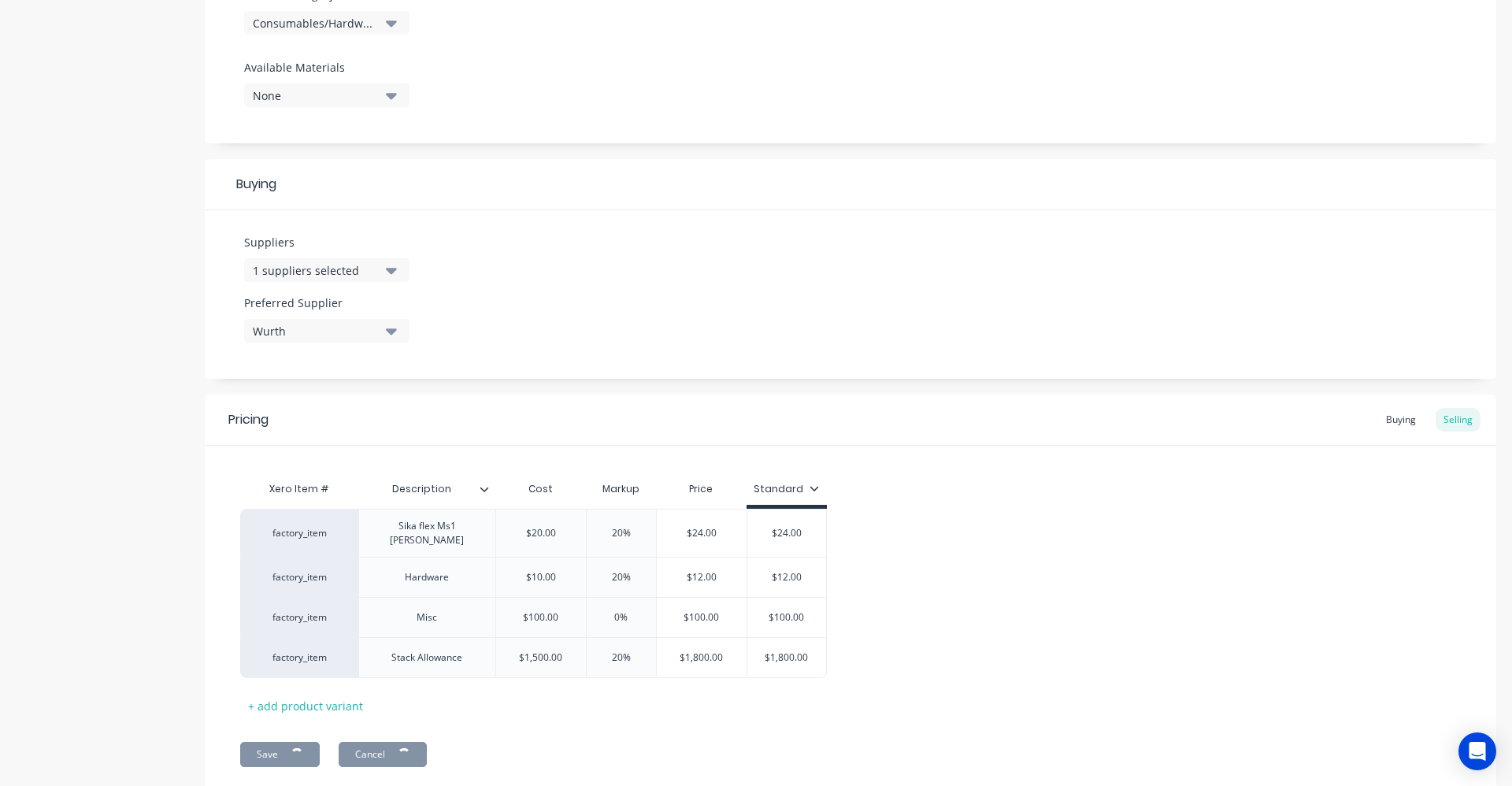
type textarea "x"
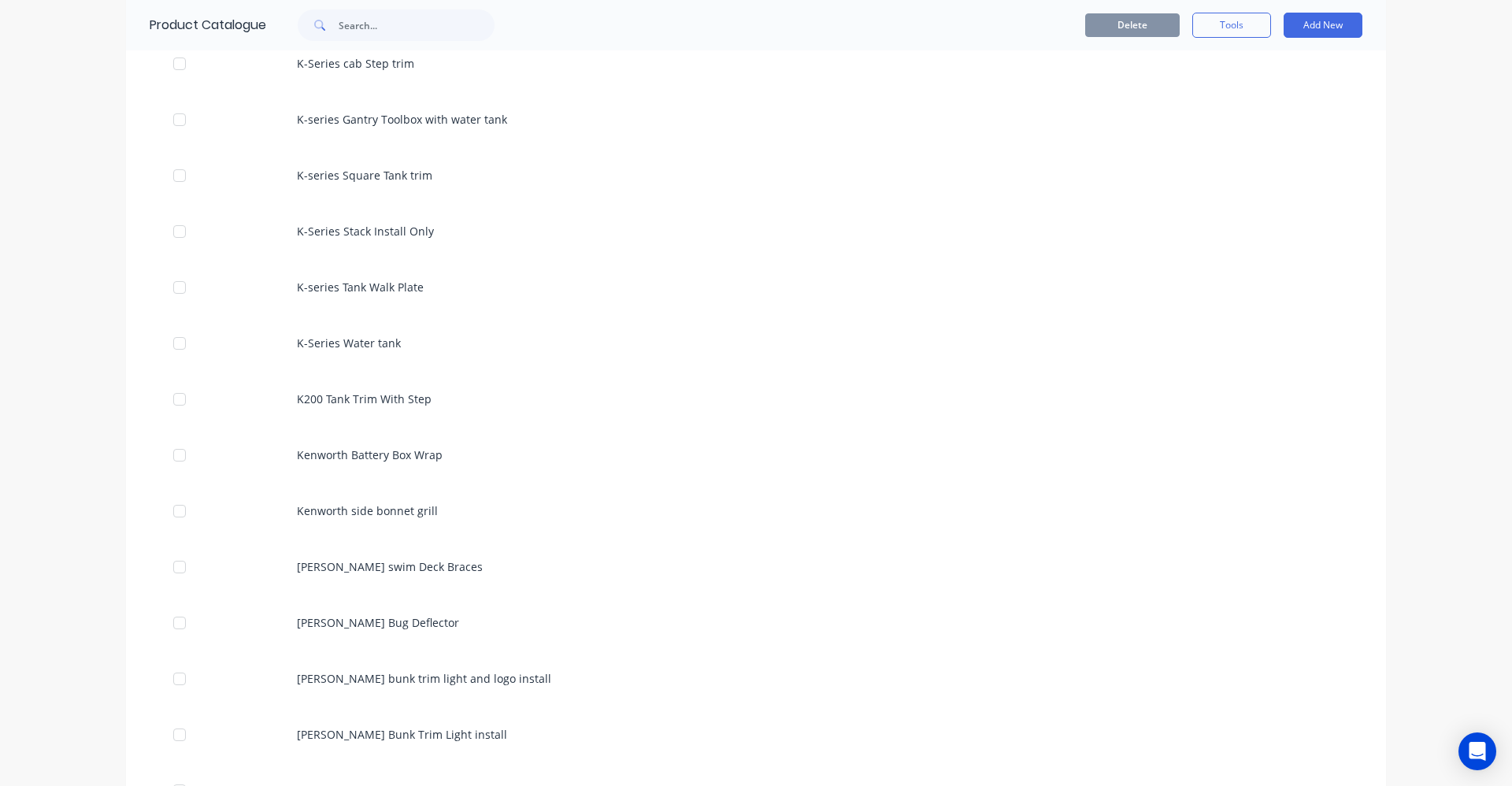
scroll to position [2362, 0]
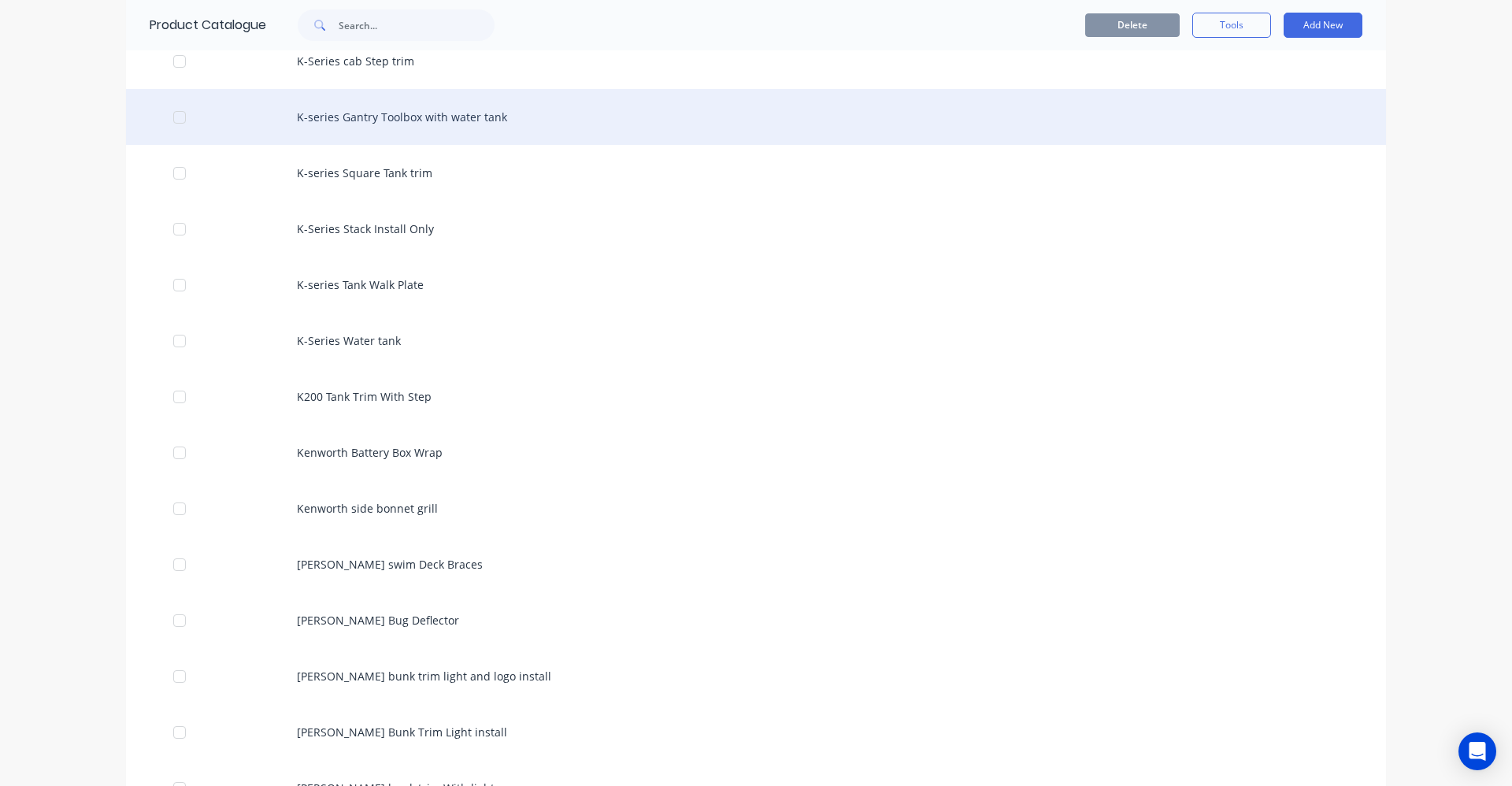
click at [429, 124] on div "K-series Gantry Toolbox with water tank" at bounding box center [756, 116] width 1260 height 56
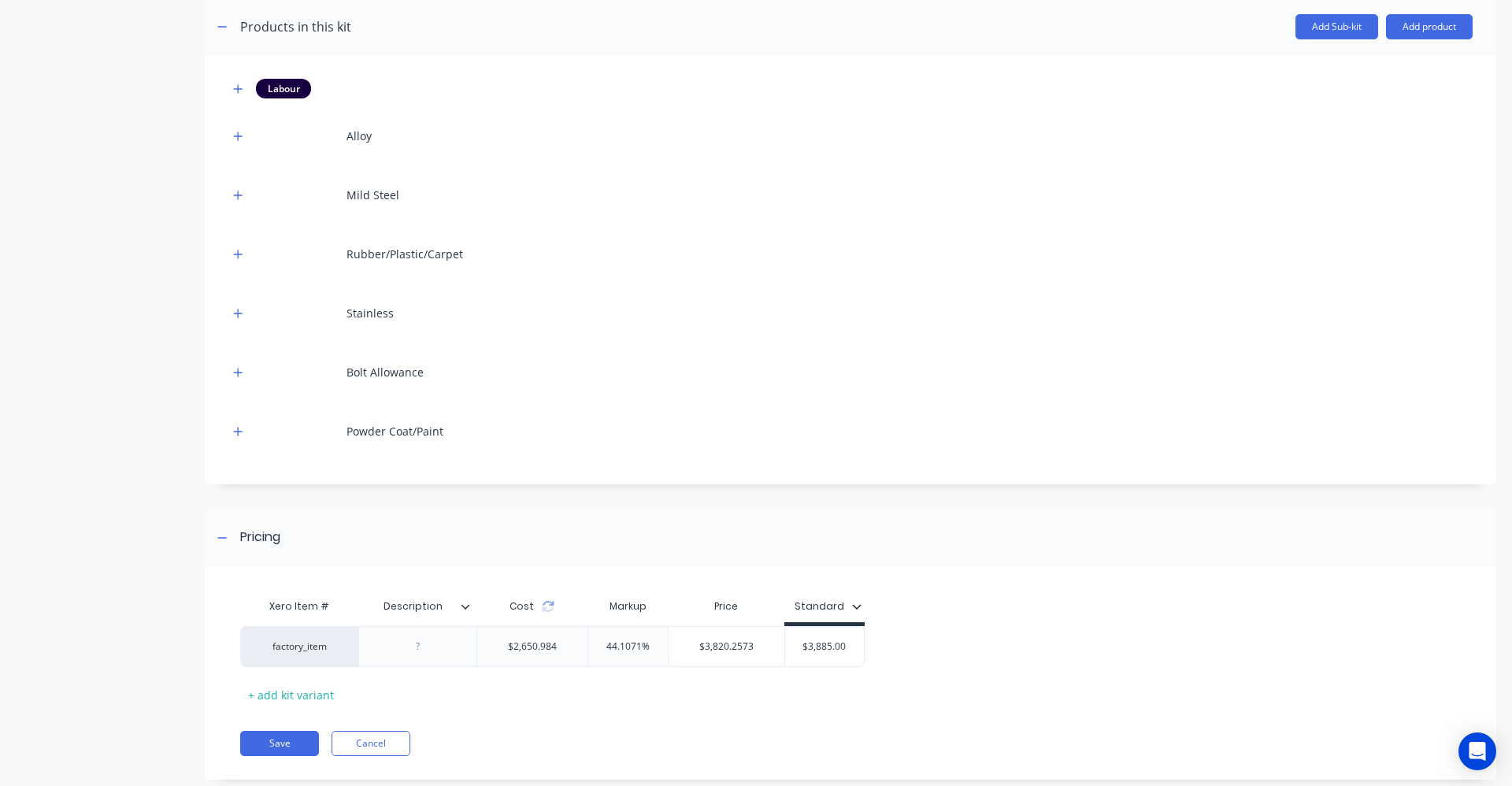
scroll to position [315, 0]
click at [238, 430] on icon "button" at bounding box center [238, 429] width 9 height 9
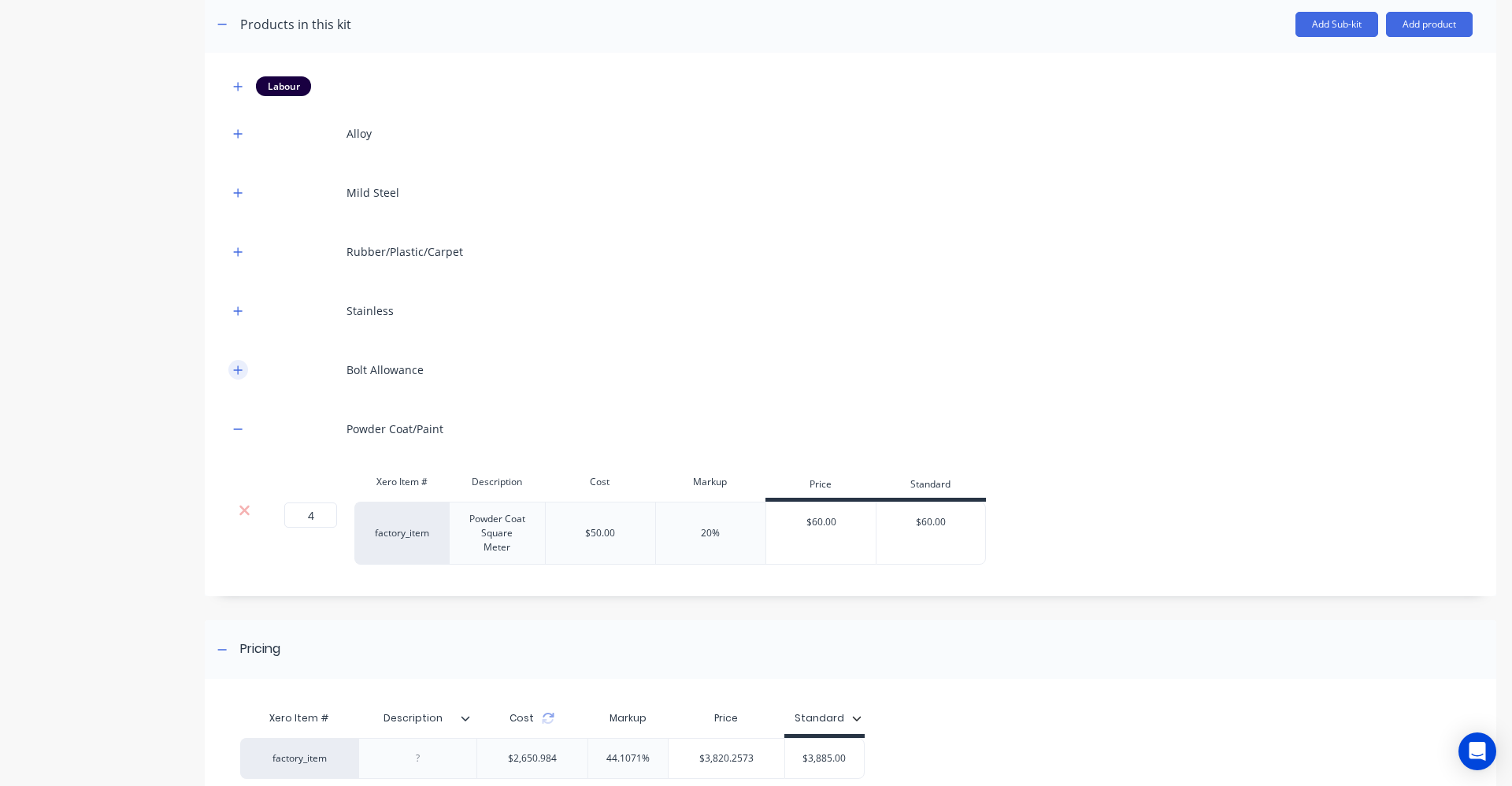
click at [238, 370] on icon "button" at bounding box center [238, 370] width 9 height 9
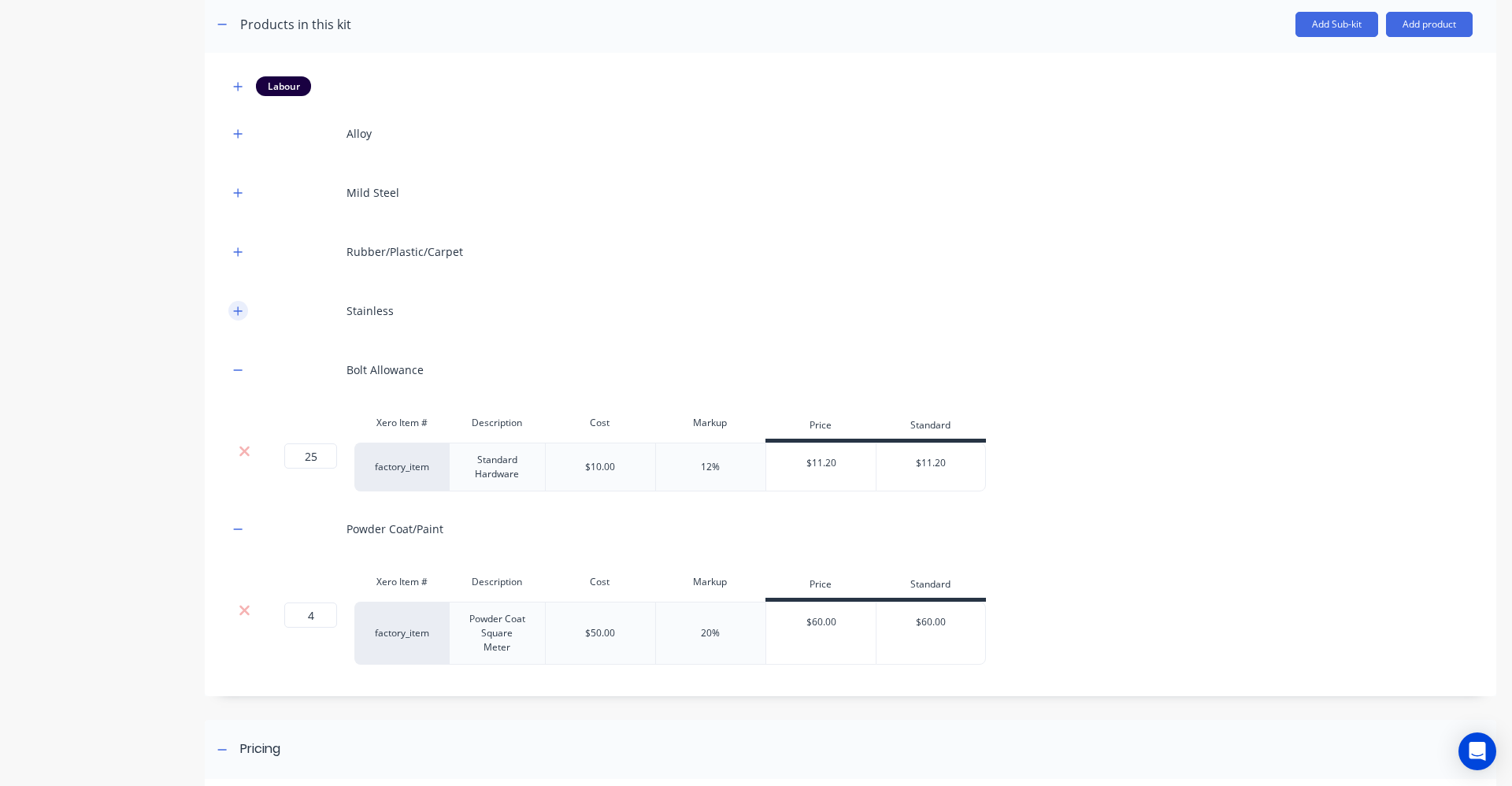
click at [232, 309] on button "button" at bounding box center [238, 311] width 20 height 20
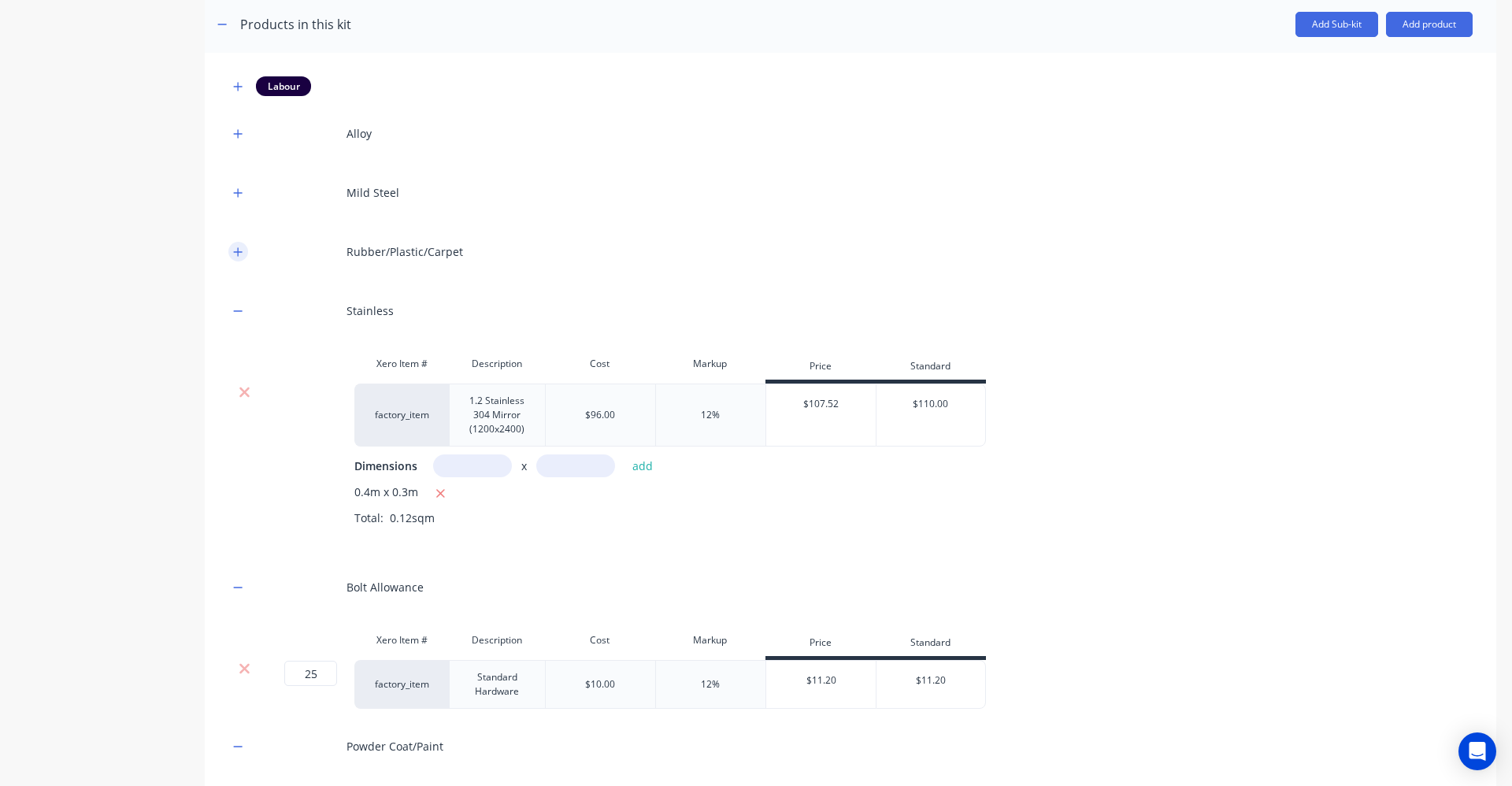
click at [235, 246] on icon "button" at bounding box center [237, 252] width 10 height 11
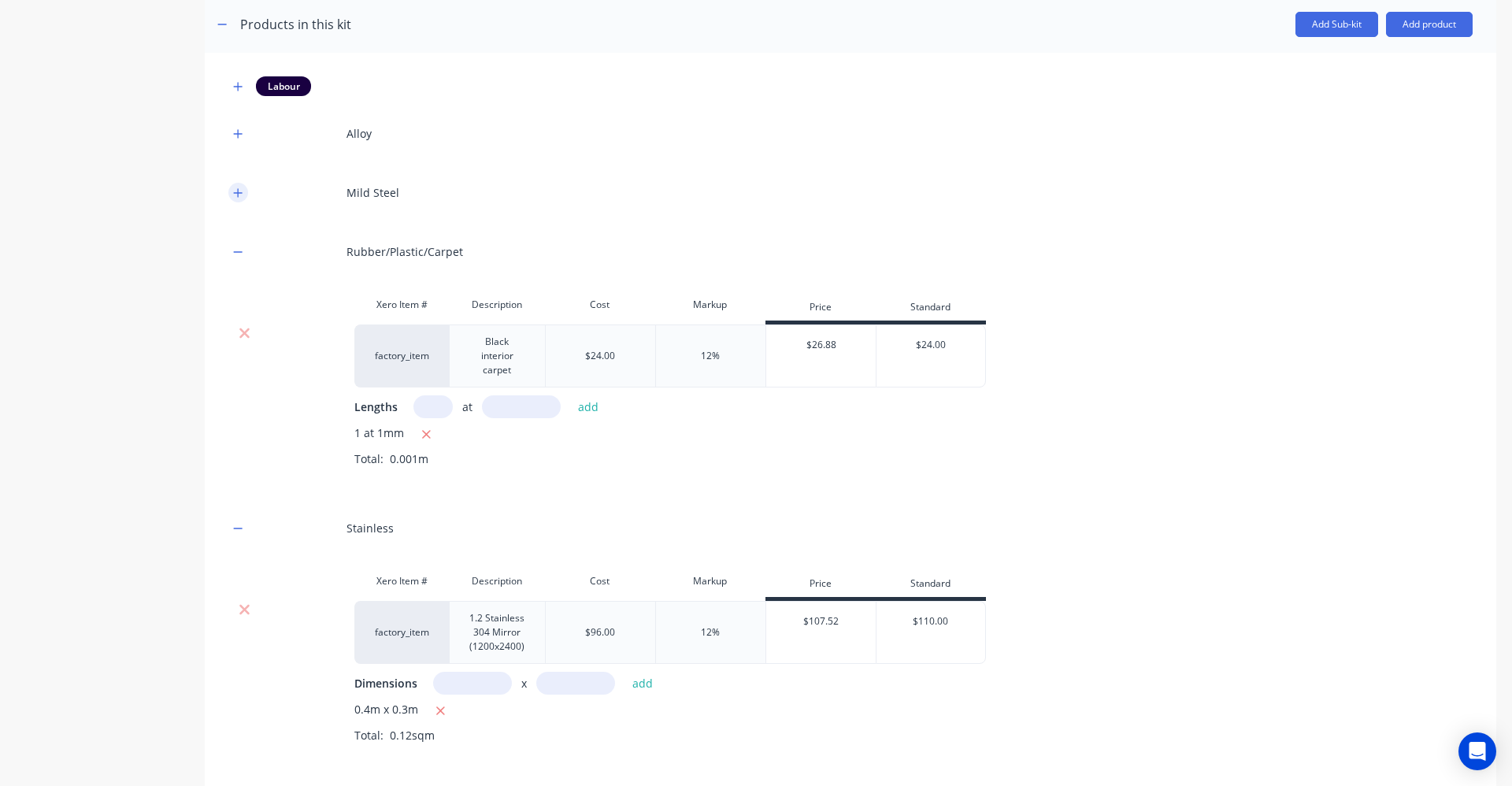
click at [236, 192] on icon "button" at bounding box center [238, 192] width 9 height 9
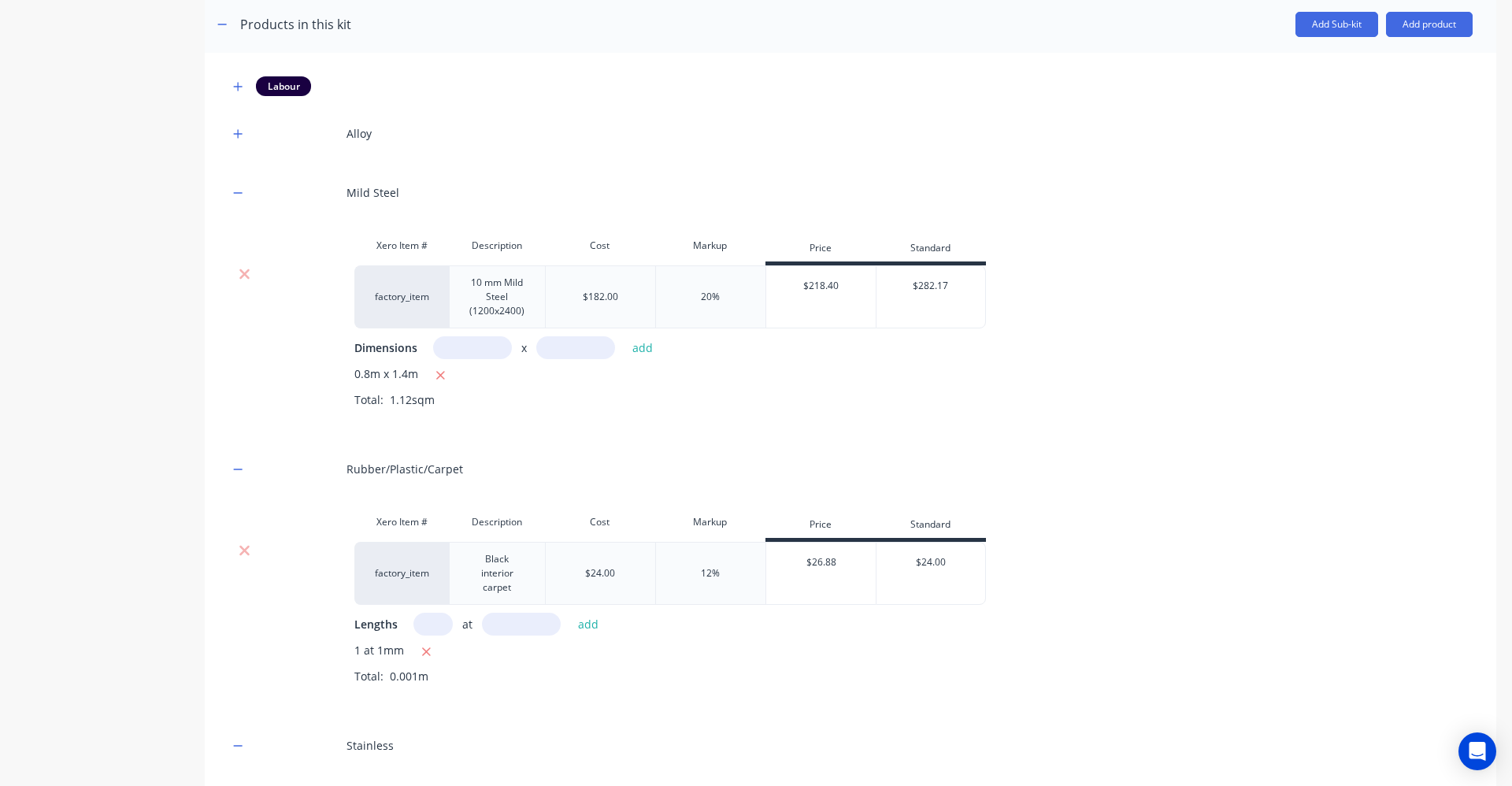
click at [240, 123] on div "Alloy" at bounding box center [850, 133] width 1244 height 43
click at [239, 128] on icon "button" at bounding box center [237, 133] width 10 height 11
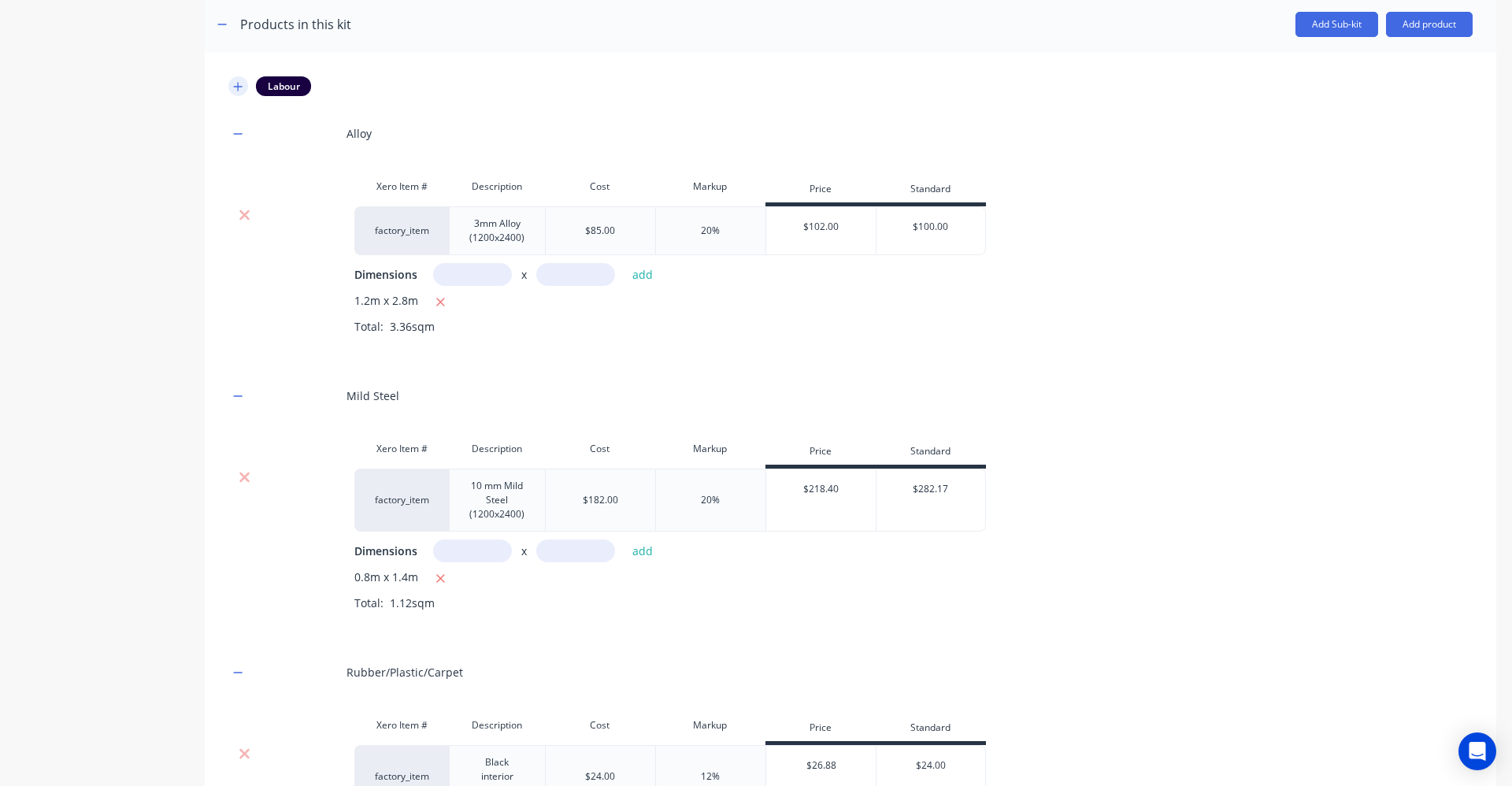
click at [231, 83] on button "button" at bounding box center [238, 86] width 20 height 20
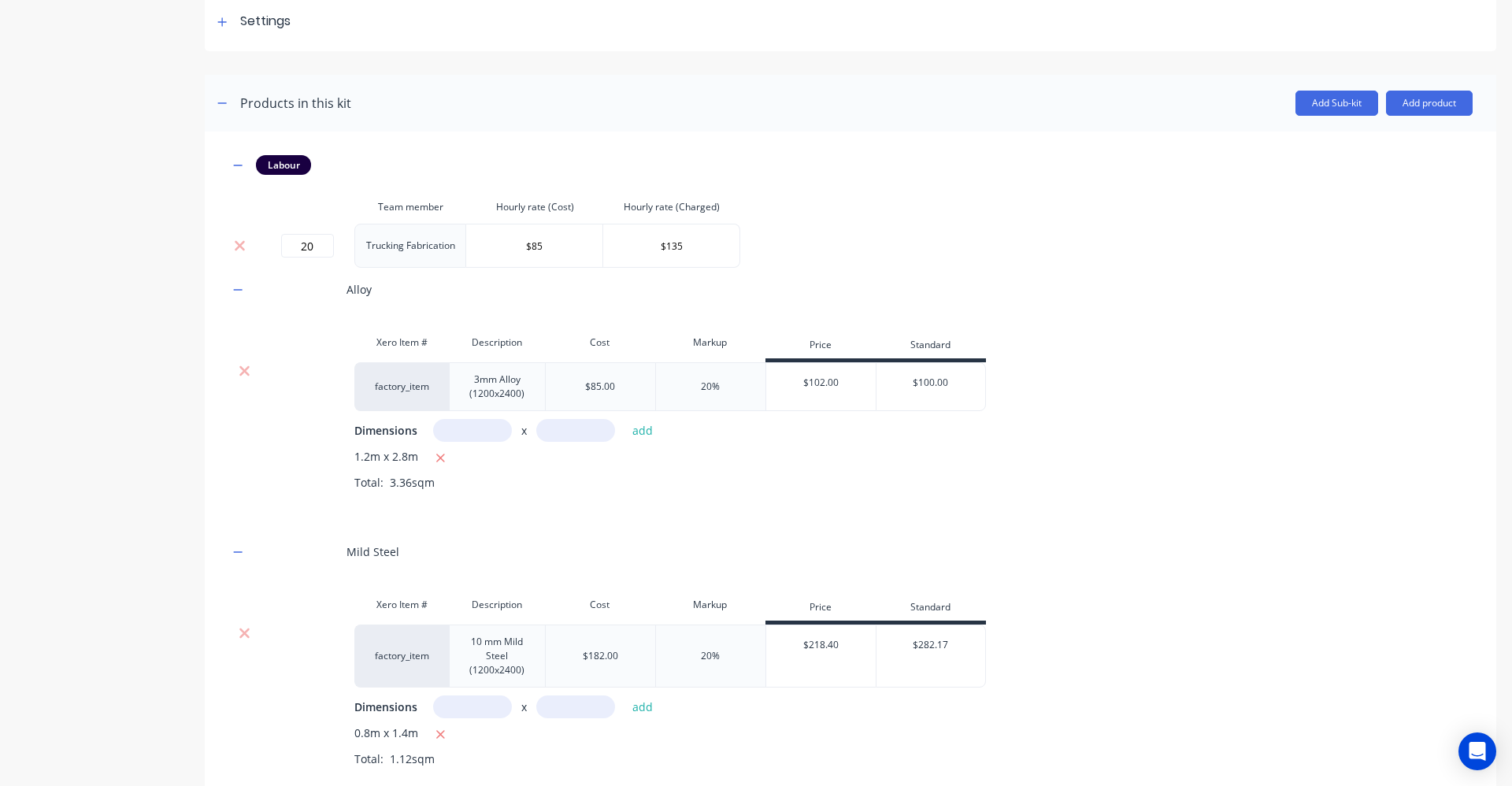
scroll to position [0, 0]
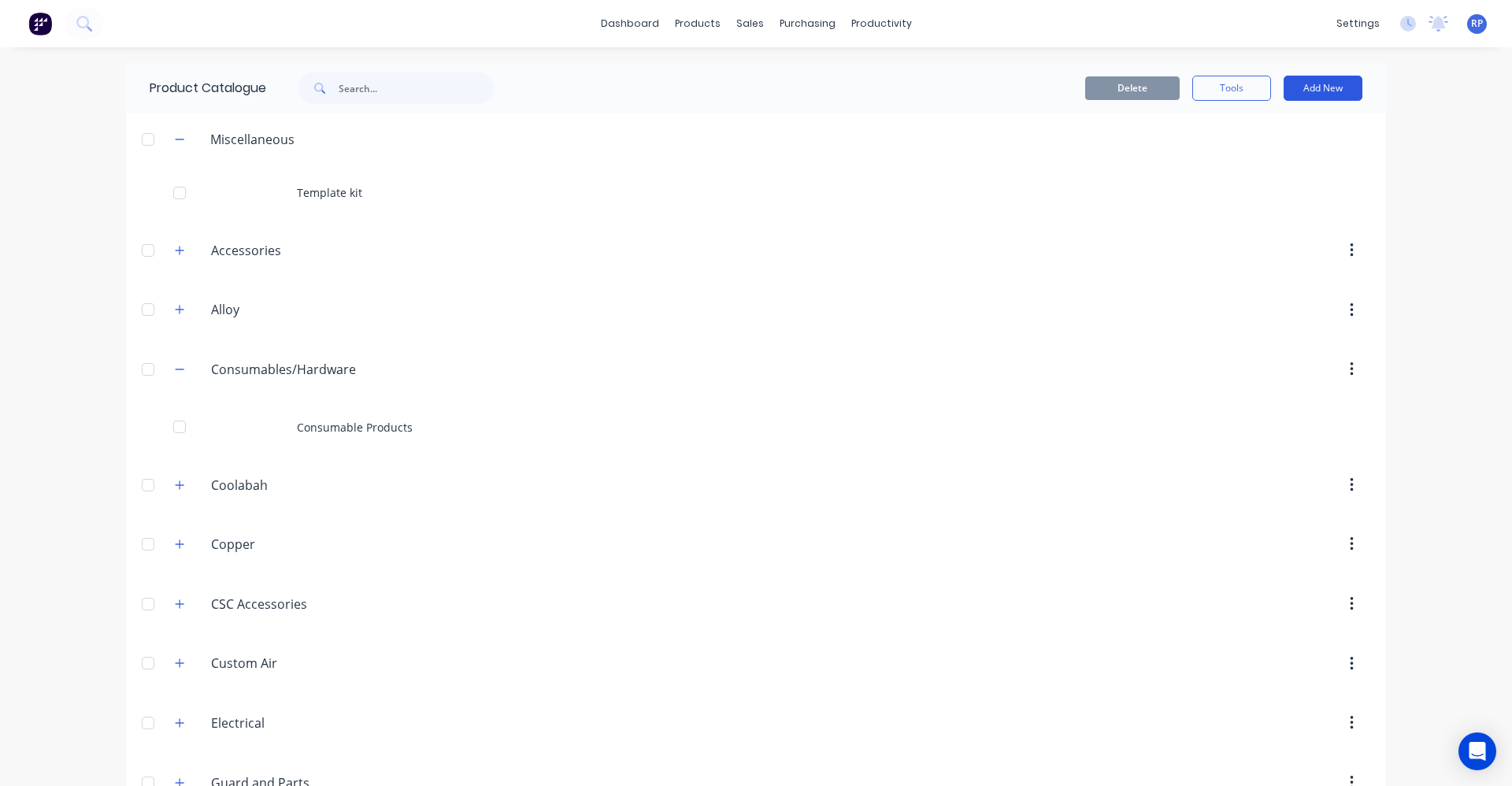
click at [1320, 98] on button "Add New" at bounding box center [1323, 88] width 79 height 25
click at [1320, 192] on div "Product Kit" at bounding box center [1287, 192] width 121 height 23
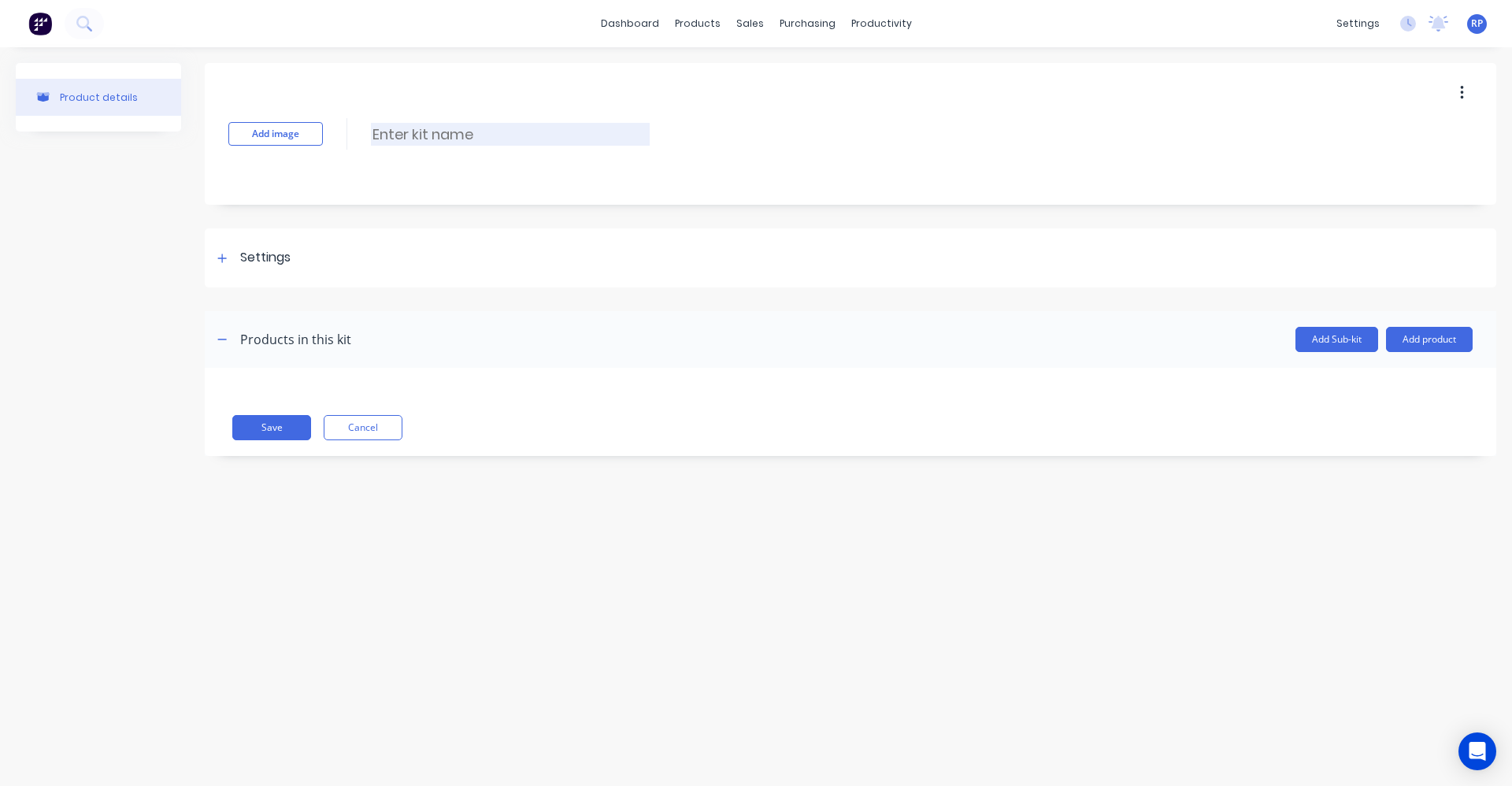
click at [475, 127] on input at bounding box center [509, 134] width 278 height 23
click at [497, 138] on input "Paint KW Grill" at bounding box center [509, 134] width 278 height 23
type input "Paint KW Grill"
click at [1431, 336] on button "Add product" at bounding box center [1429, 339] width 87 height 25
click at [1422, 417] on div "Labour" at bounding box center [1397, 412] width 121 height 23
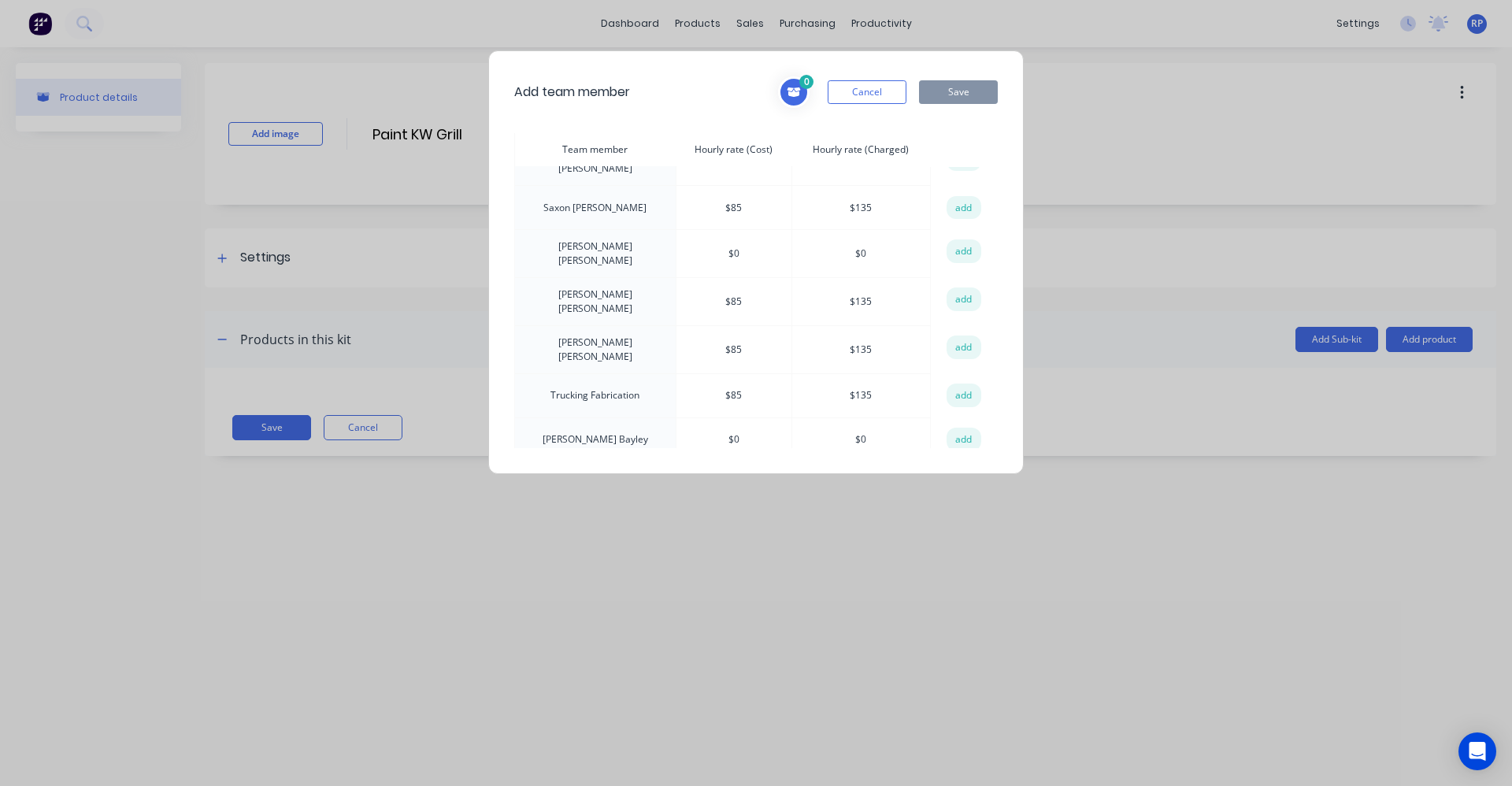
scroll to position [551, 0]
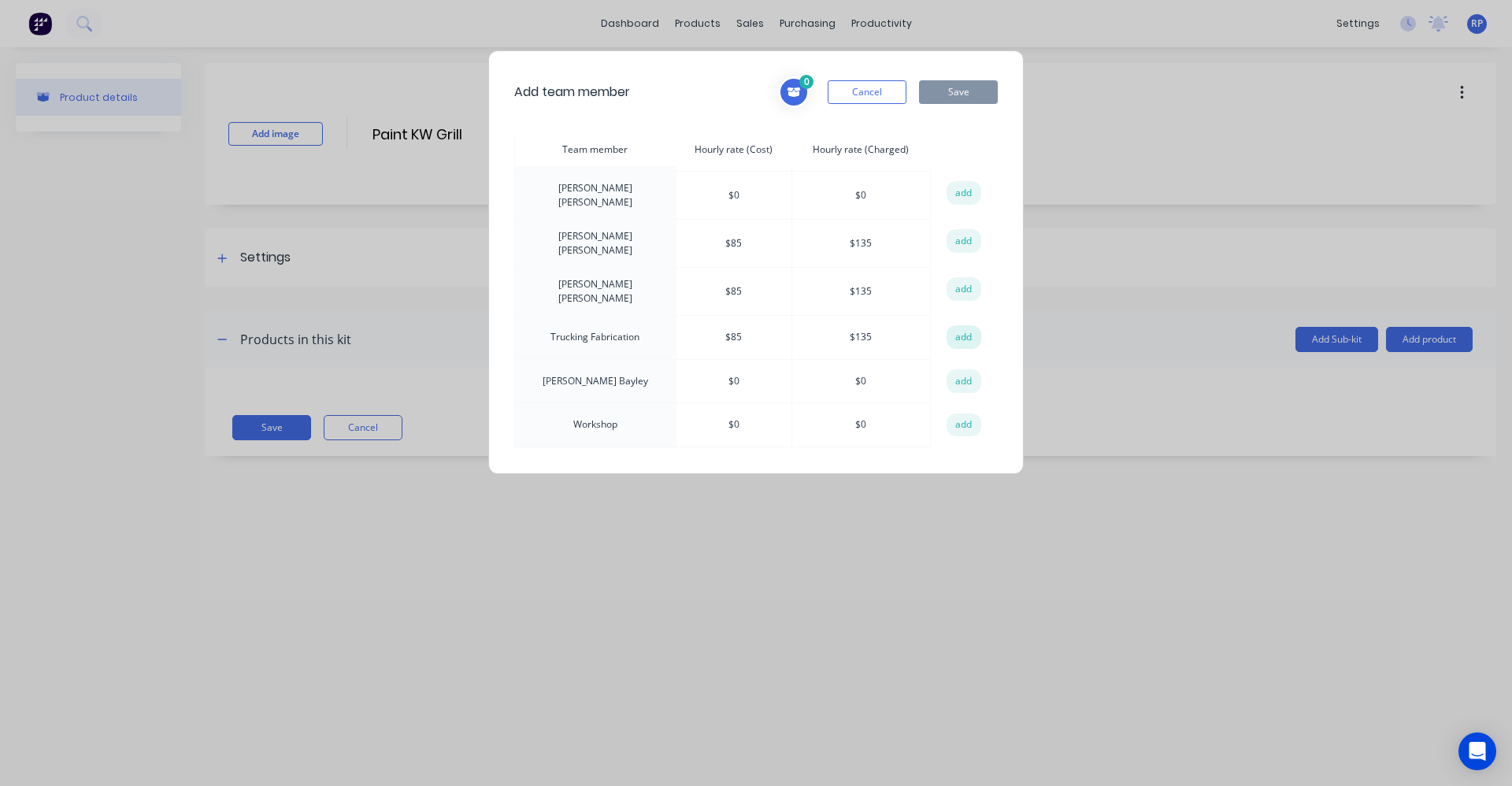
click at [966, 325] on button "add" at bounding box center [963, 337] width 35 height 23
click at [970, 96] on button "Save" at bounding box center [959, 92] width 79 height 23
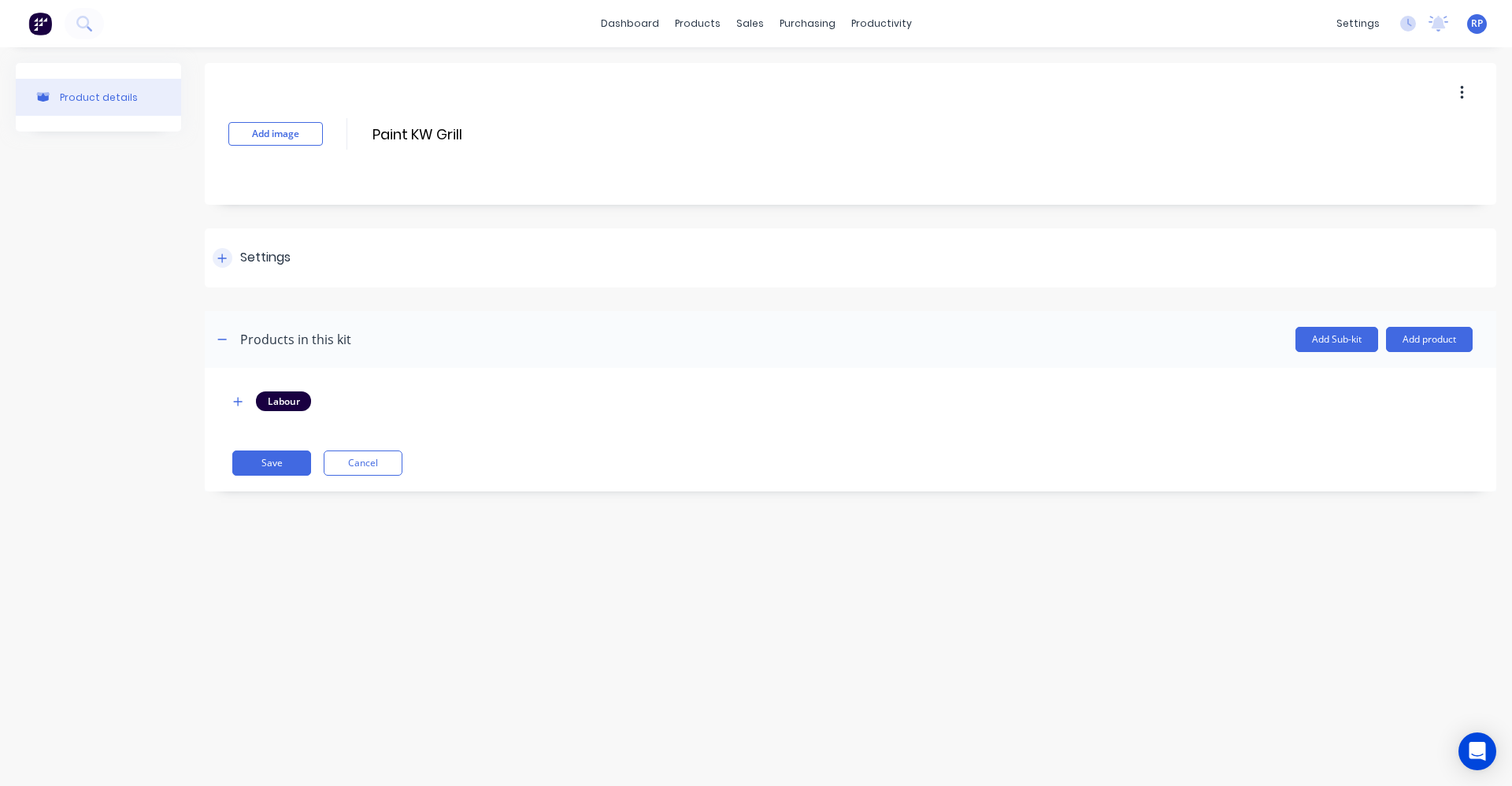
click at [233, 262] on div "Settings" at bounding box center [252, 258] width 78 height 20
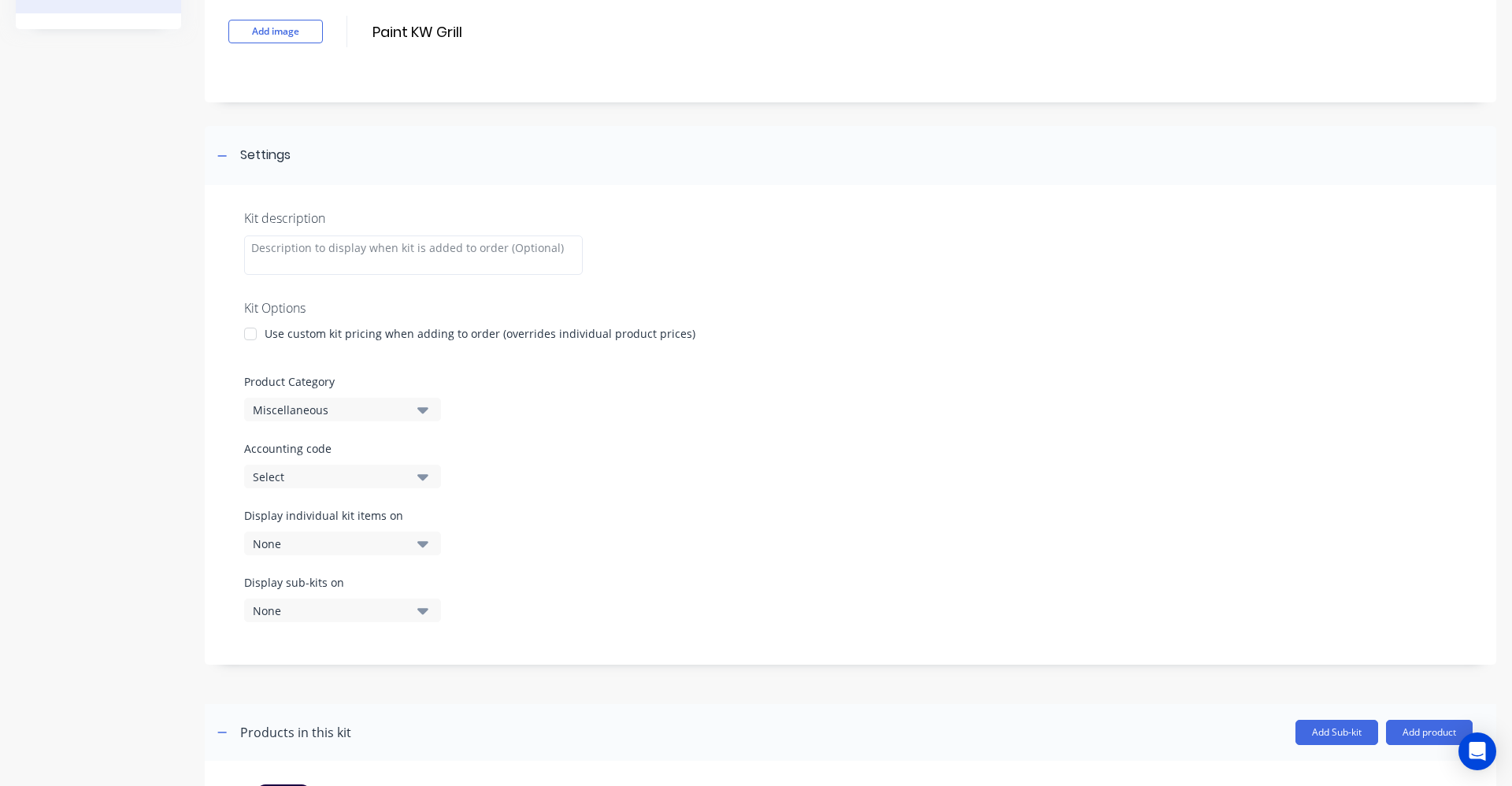
scroll to position [158, 0]
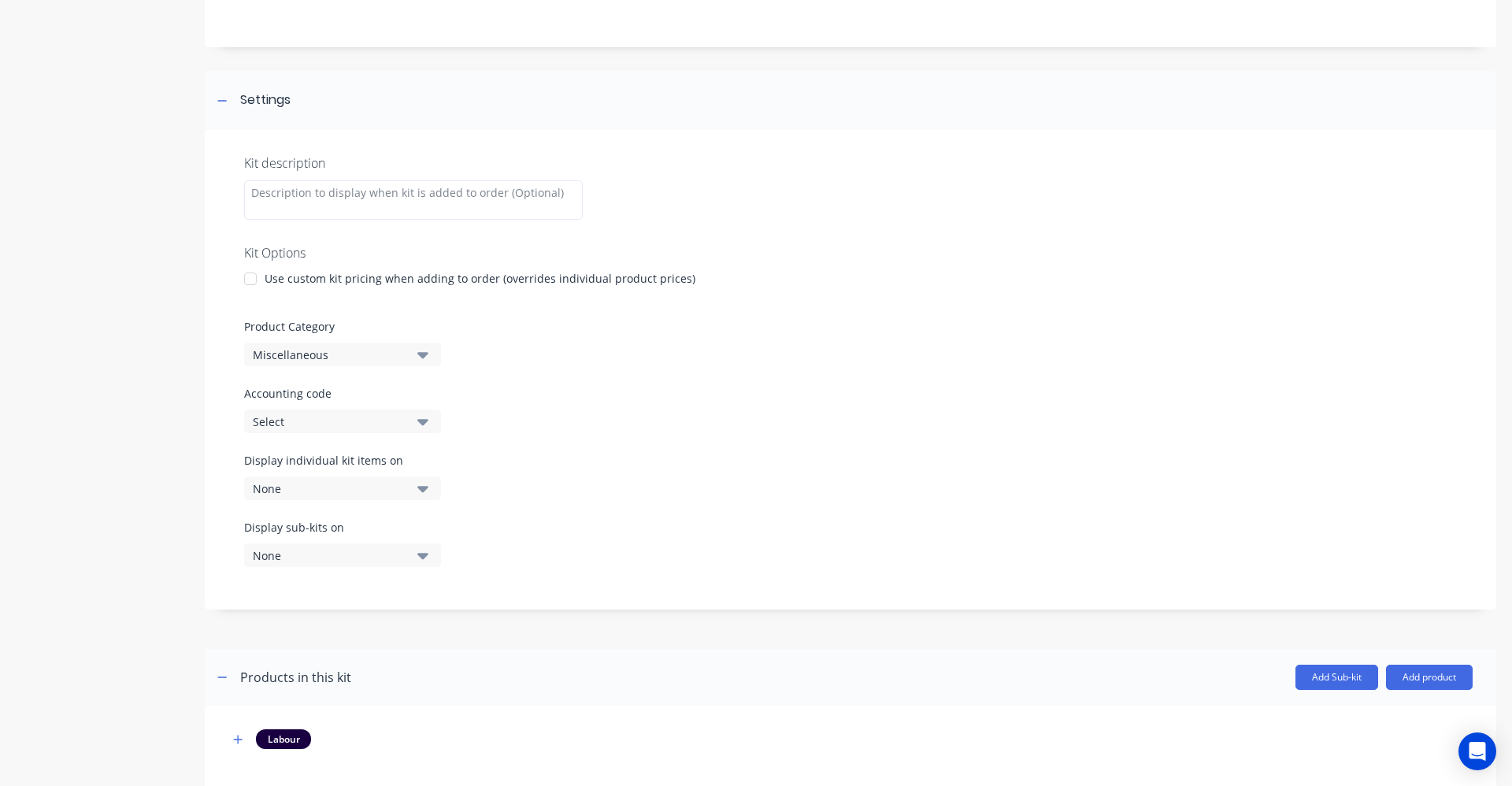
click at [254, 276] on div at bounding box center [250, 278] width 31 height 31
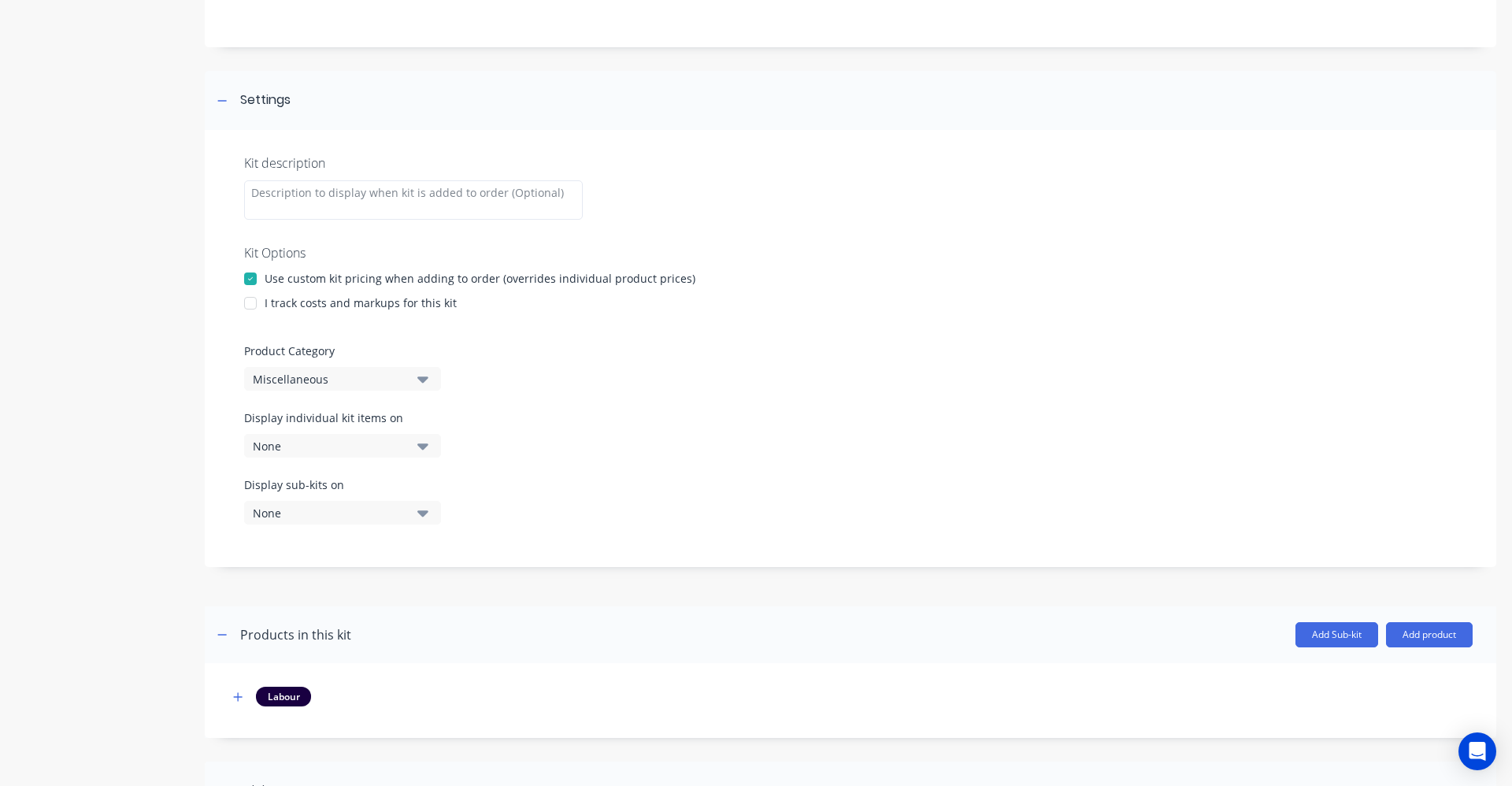
click at [256, 303] on div at bounding box center [250, 303] width 31 height 31
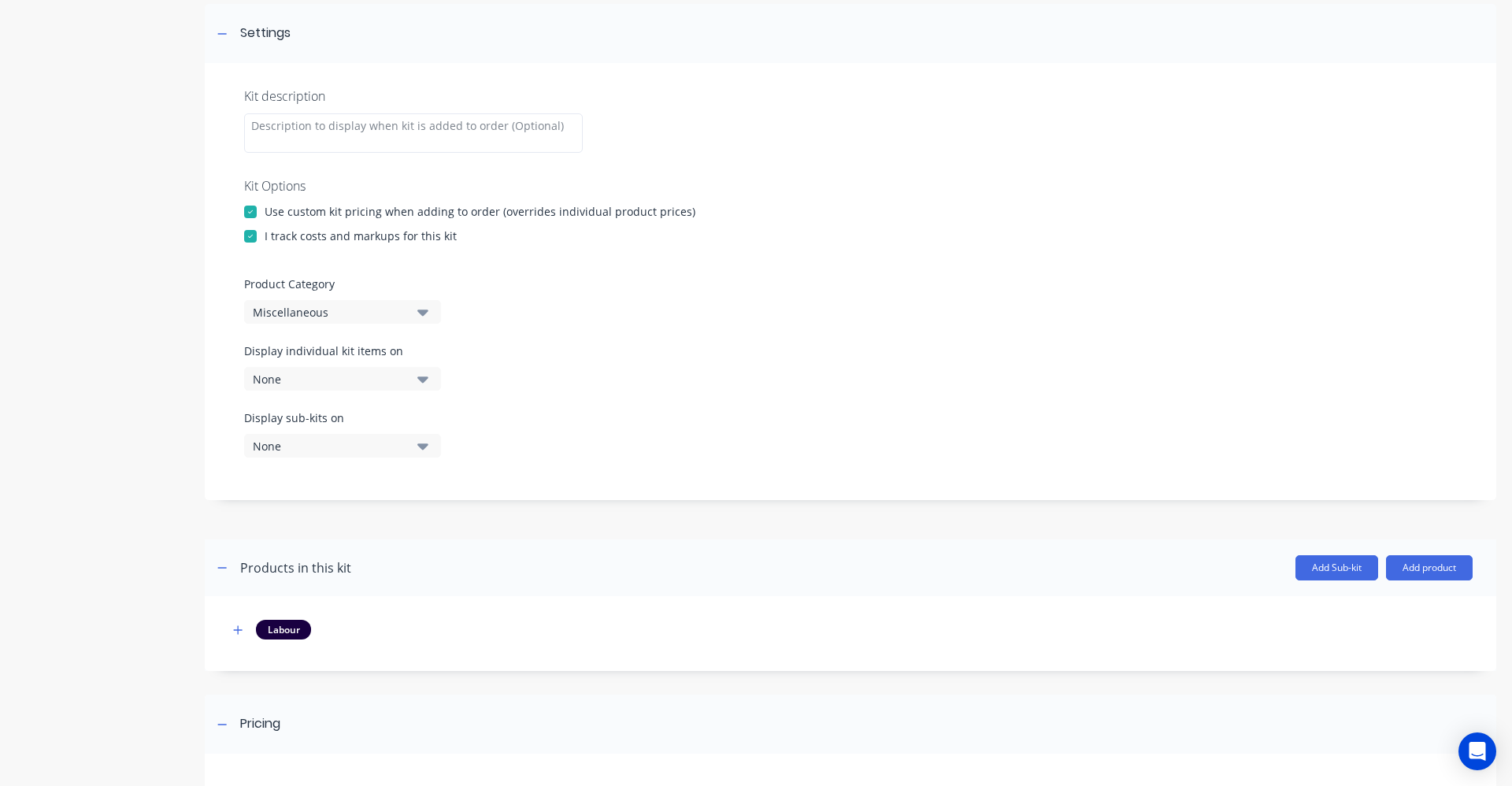
scroll to position [315, 0]
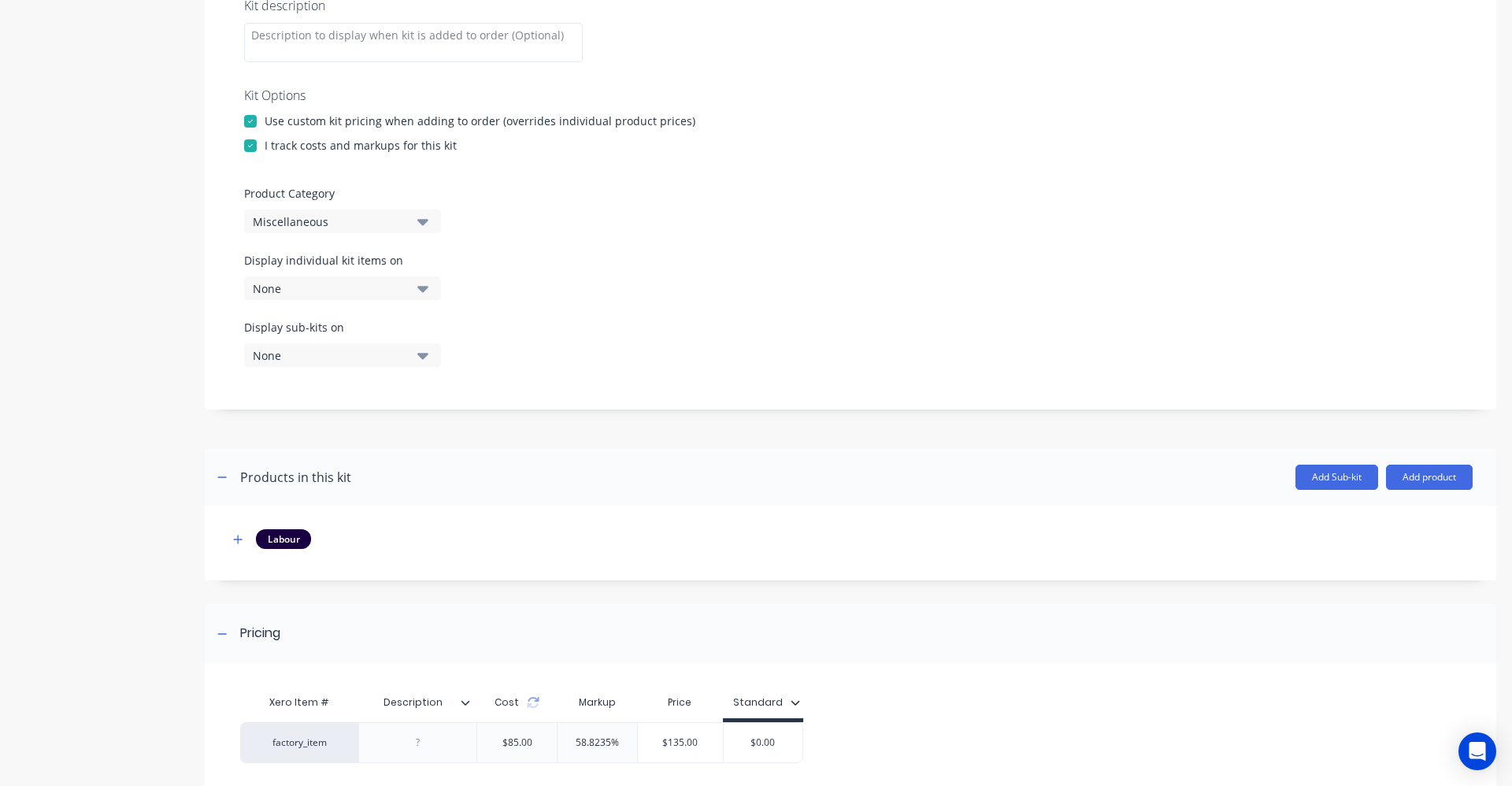
click at [426, 226] on icon "button" at bounding box center [423, 221] width 11 height 17
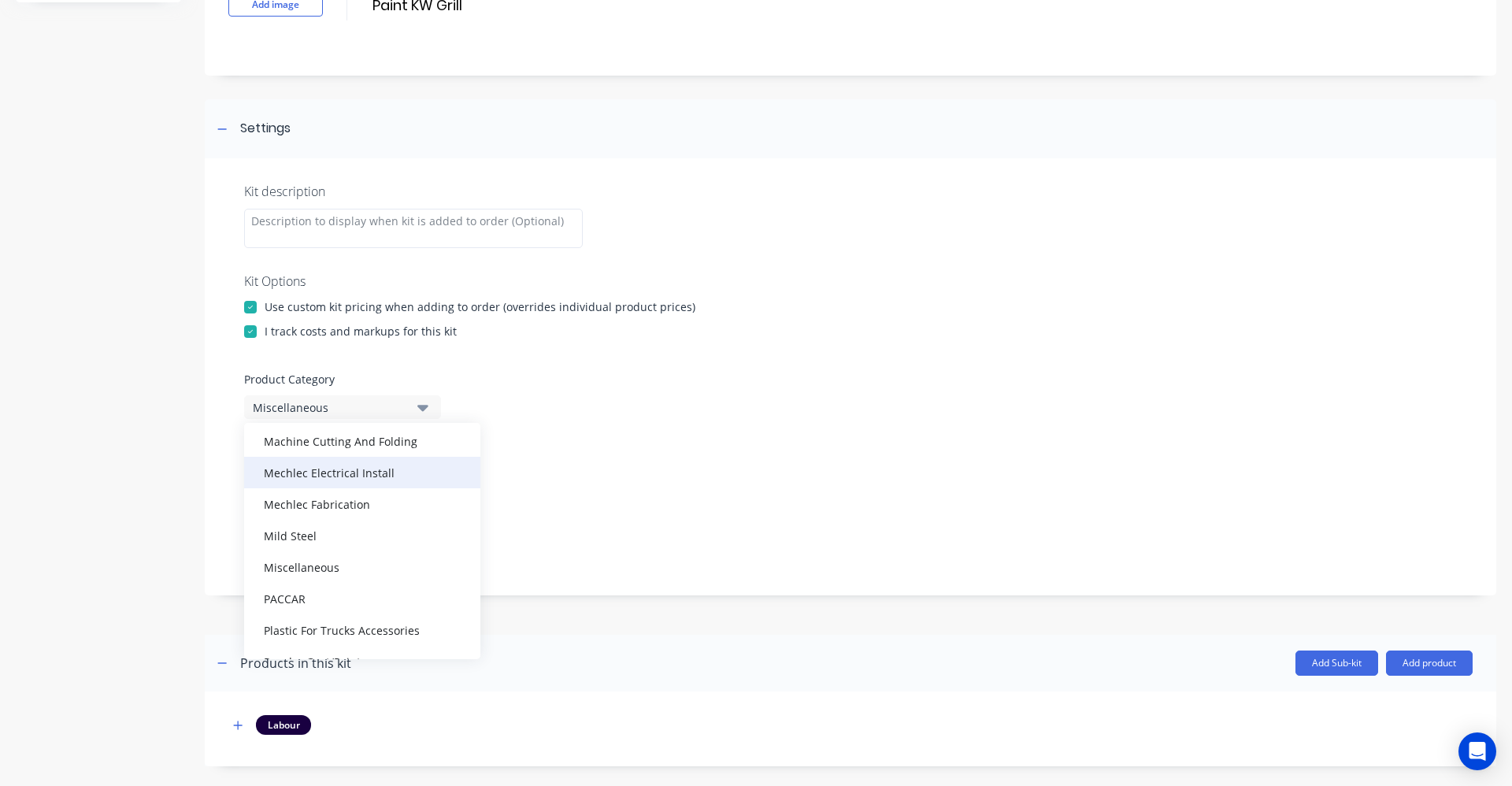
scroll to position [346, 0]
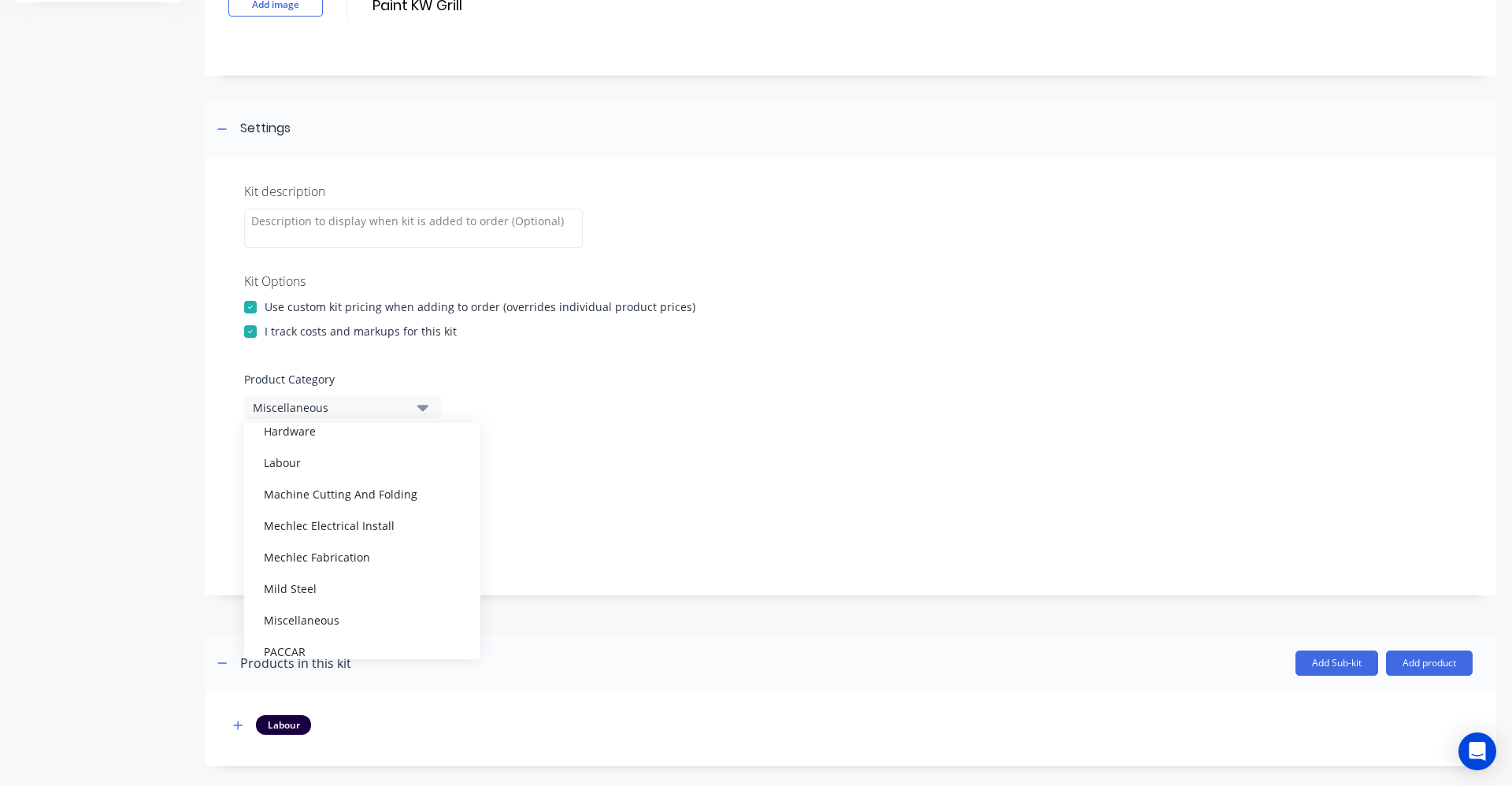
drag, startPoint x: 342, startPoint y: 553, endPoint x: 351, endPoint y: 551, distance: 9.2
click at [344, 553] on div "Mechlec Fabrication" at bounding box center [363, 556] width 236 height 31
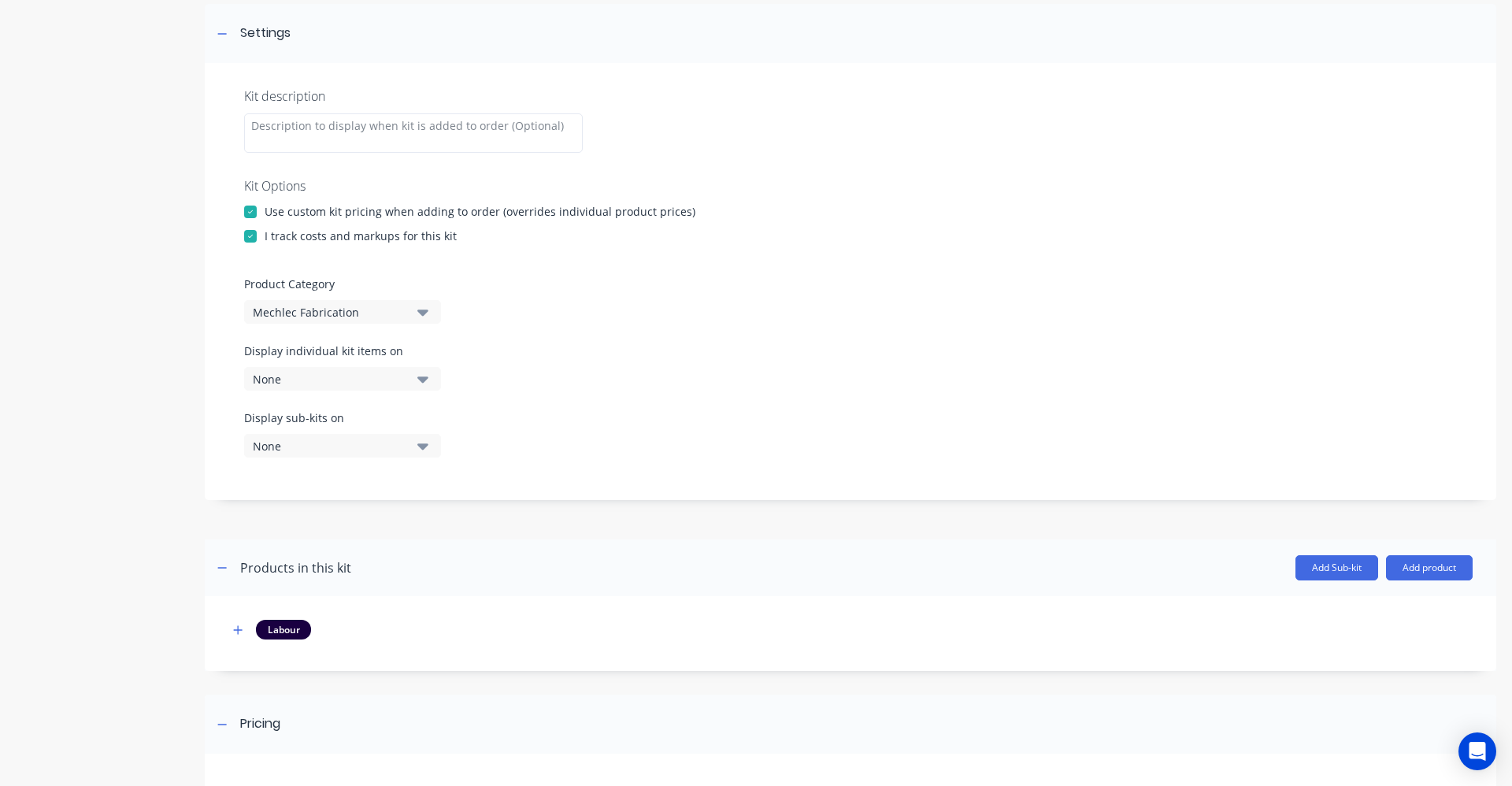
scroll to position [365, 0]
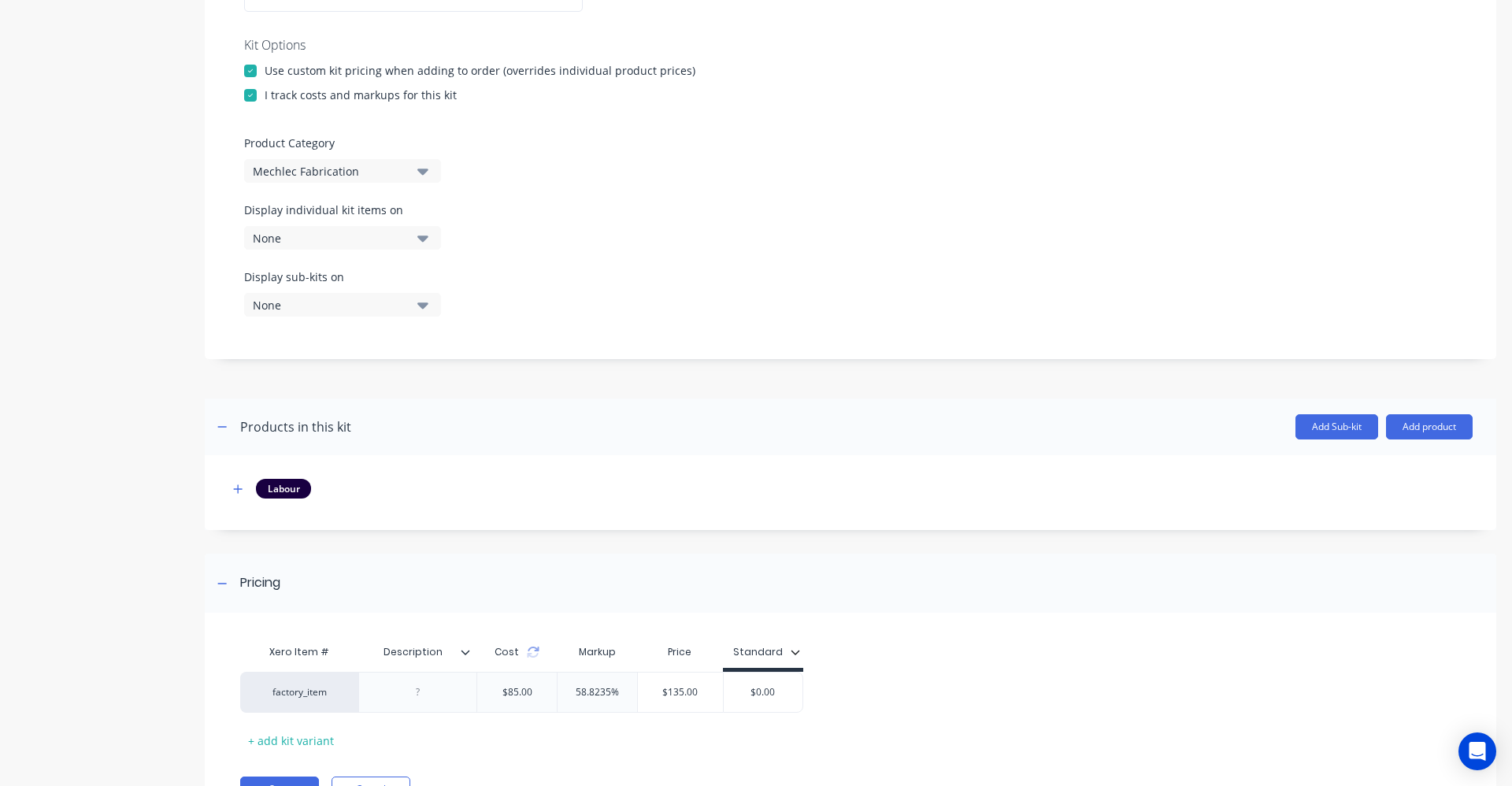
click at [762, 245] on div "Display individual kit items on None" at bounding box center [850, 235] width 1213 height 67
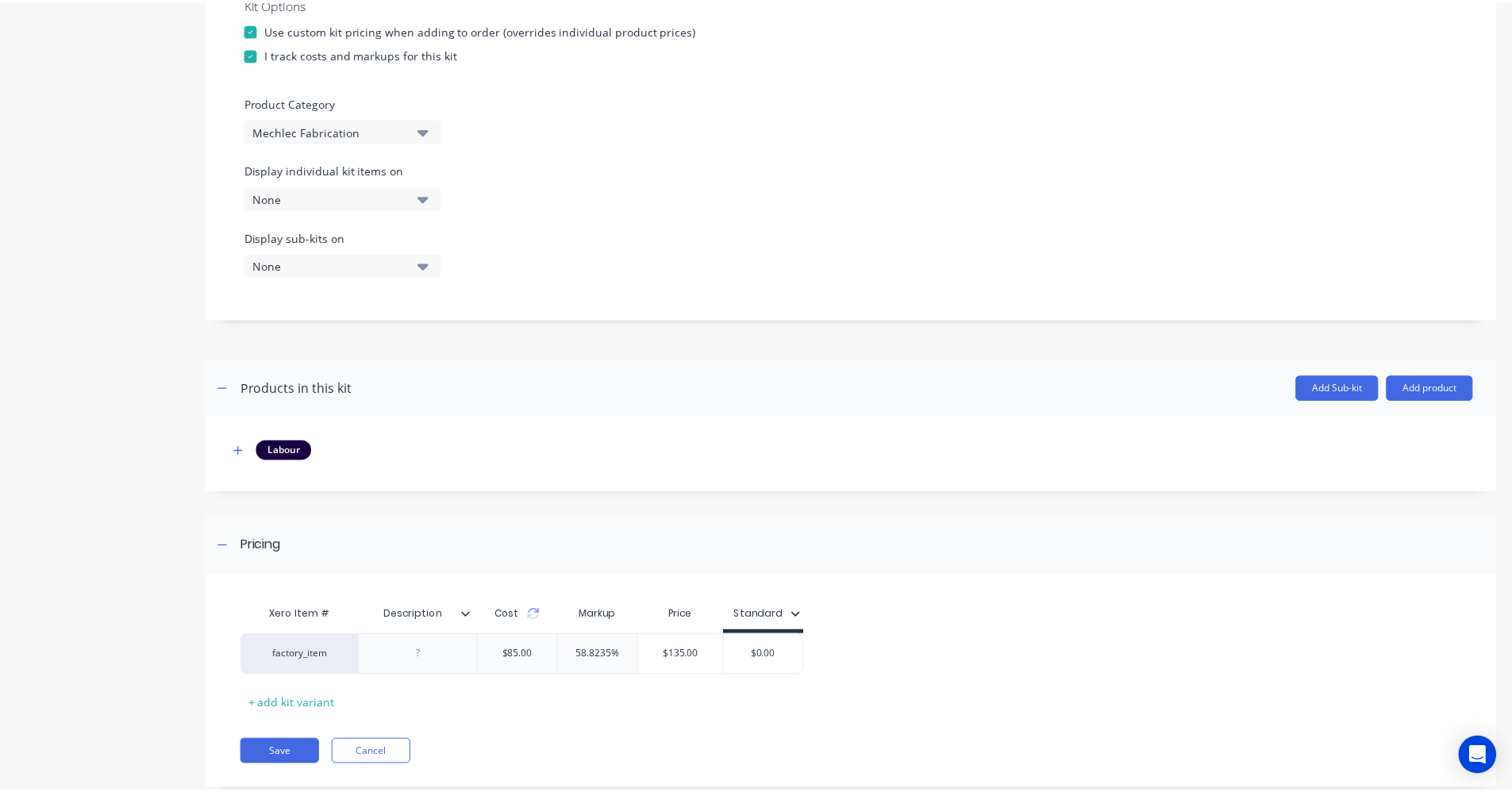
scroll to position [447, 0]
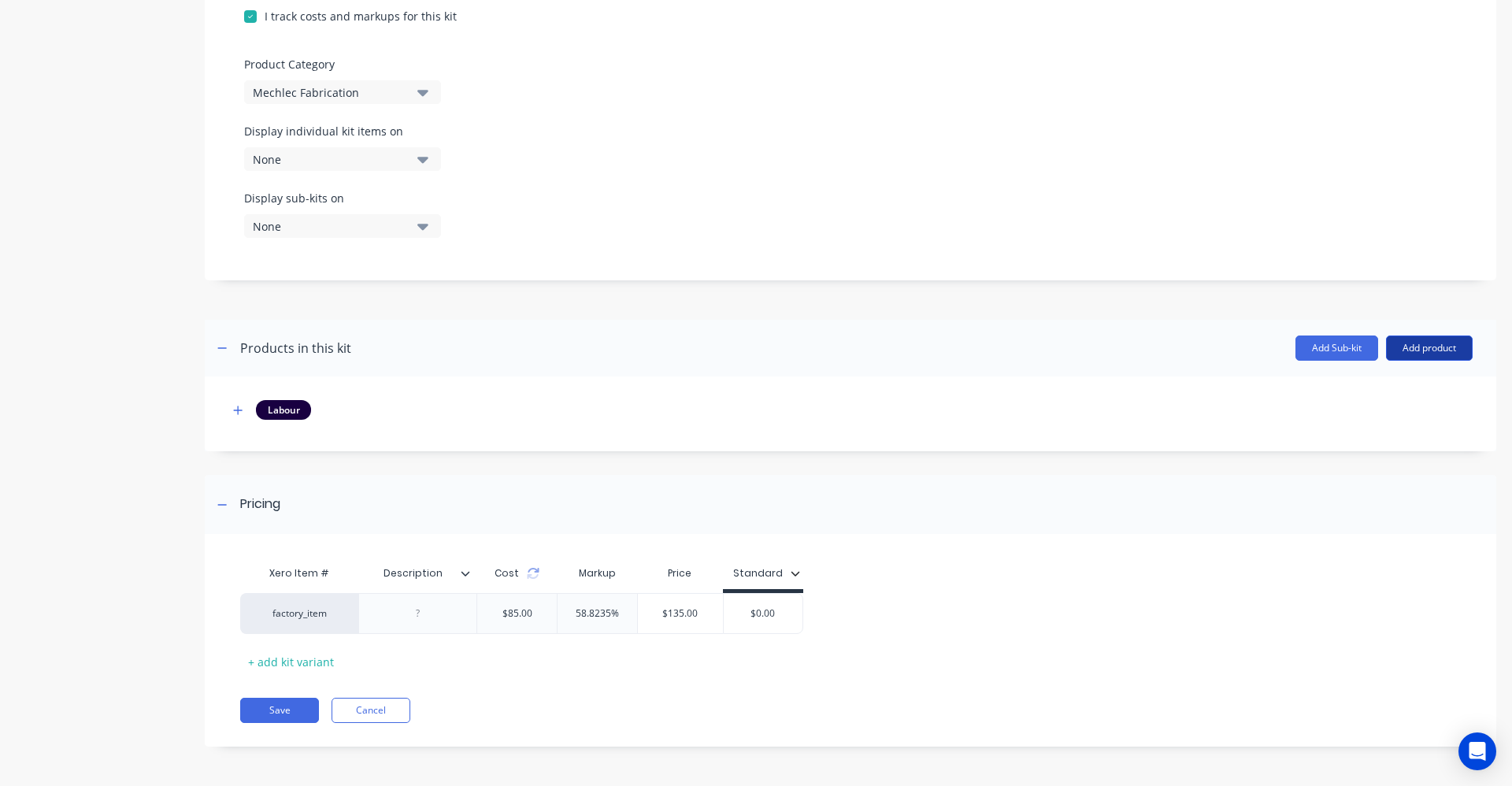
click at [1436, 343] on button "Add product" at bounding box center [1429, 348] width 87 height 25
click at [1392, 416] on div "Labour" at bounding box center [1397, 421] width 121 height 23
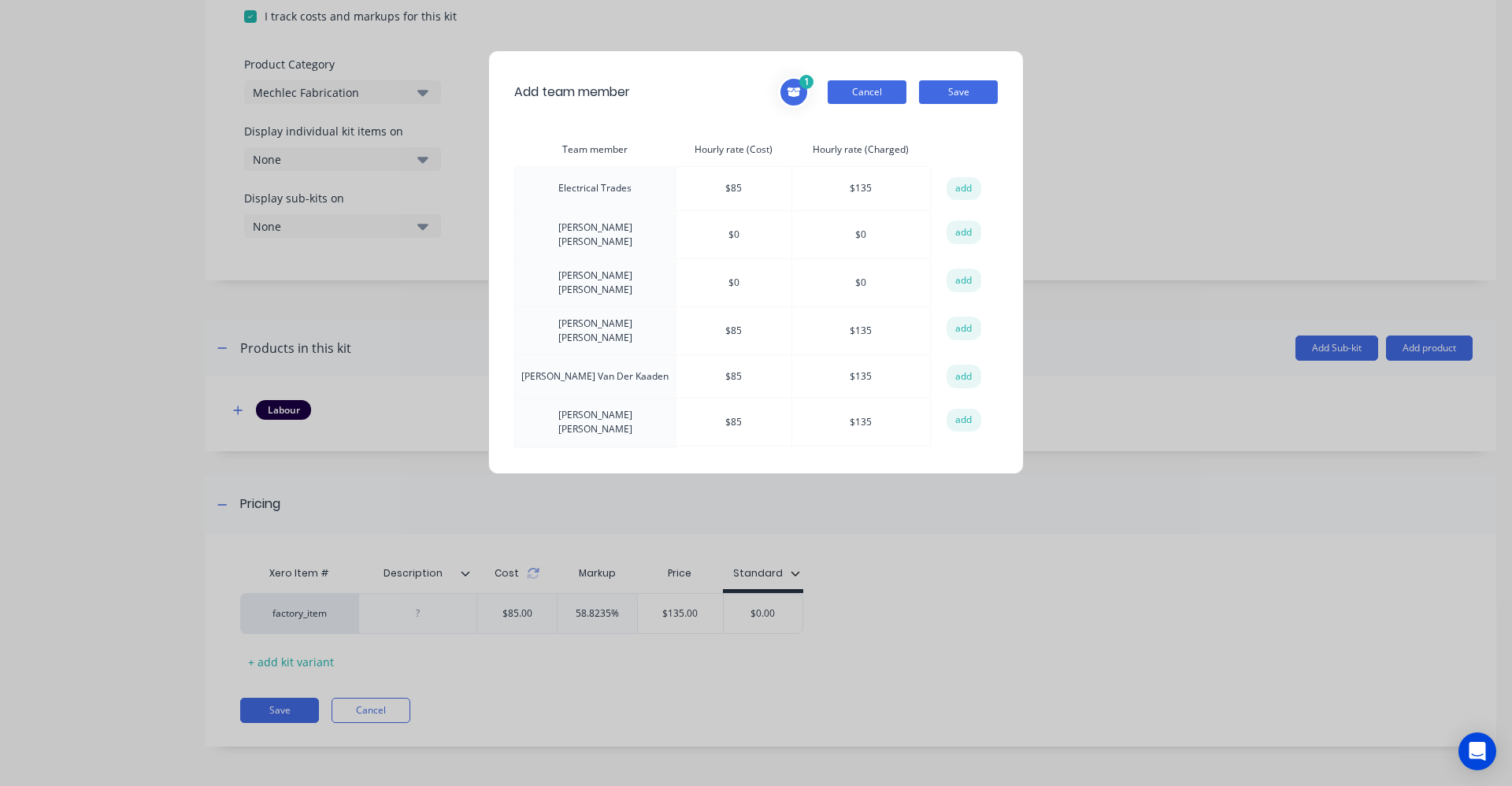
click at [867, 98] on button "Cancel" at bounding box center [867, 92] width 79 height 23
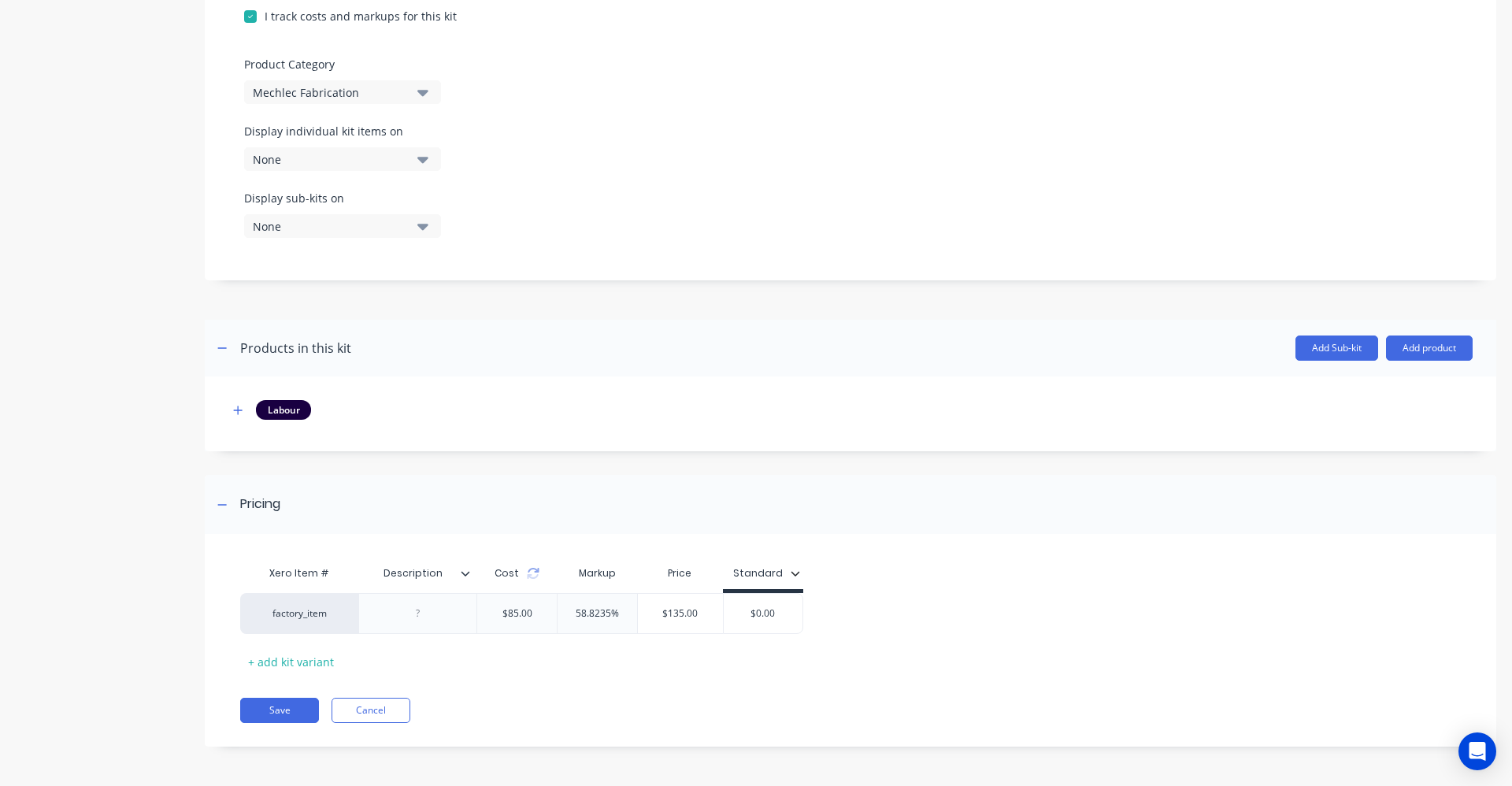
drag, startPoint x: 1397, startPoint y: 349, endPoint x: 1406, endPoint y: 362, distance: 15.8
click at [1398, 349] on button "Add product" at bounding box center [1429, 348] width 87 height 25
click at [1375, 396] on div "Product catalogue" at bounding box center [1397, 389] width 121 height 23
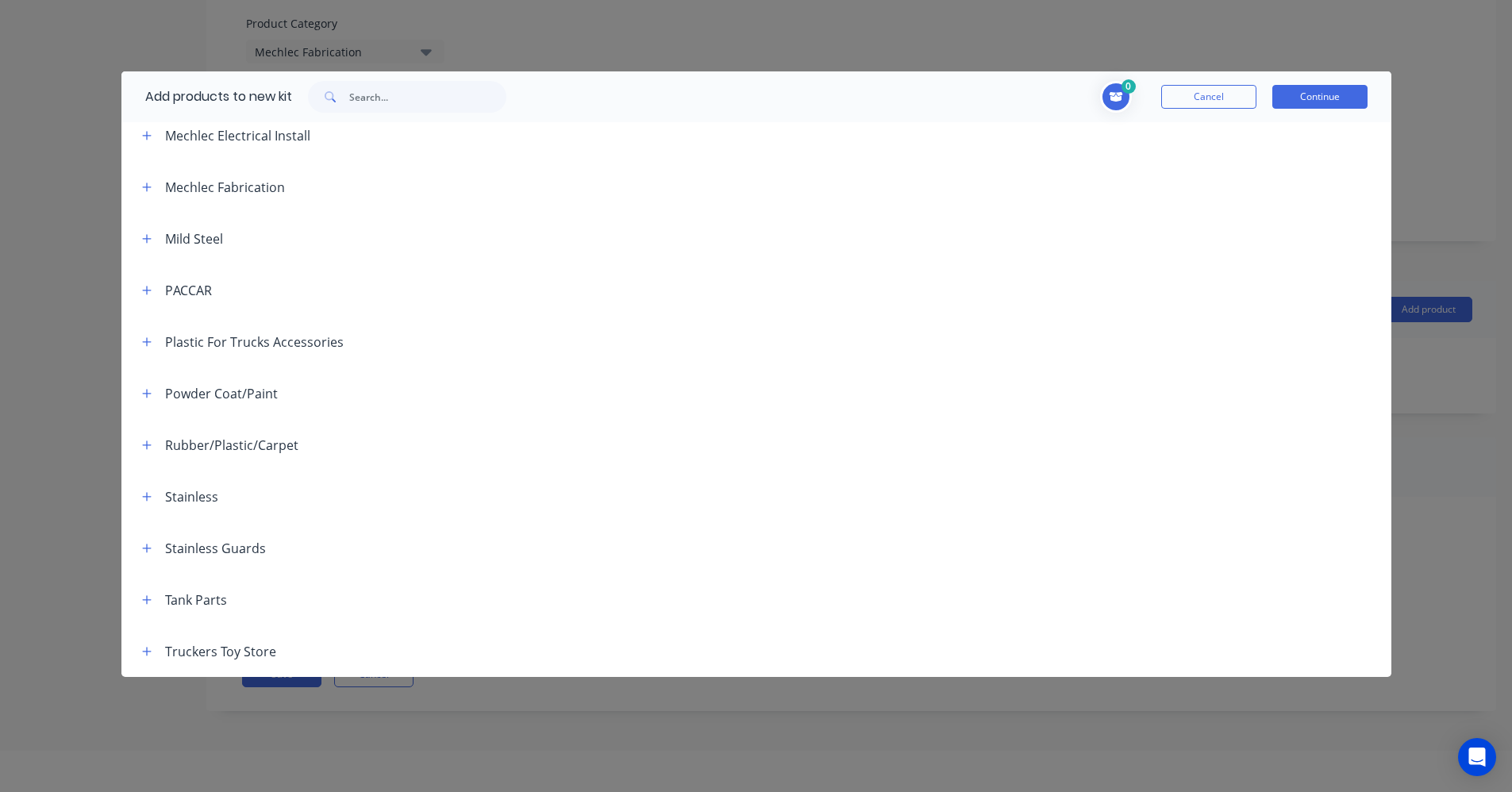
scroll to position [79, 0]
click at [148, 439] on icon "button" at bounding box center [146, 445] width 10 height 11
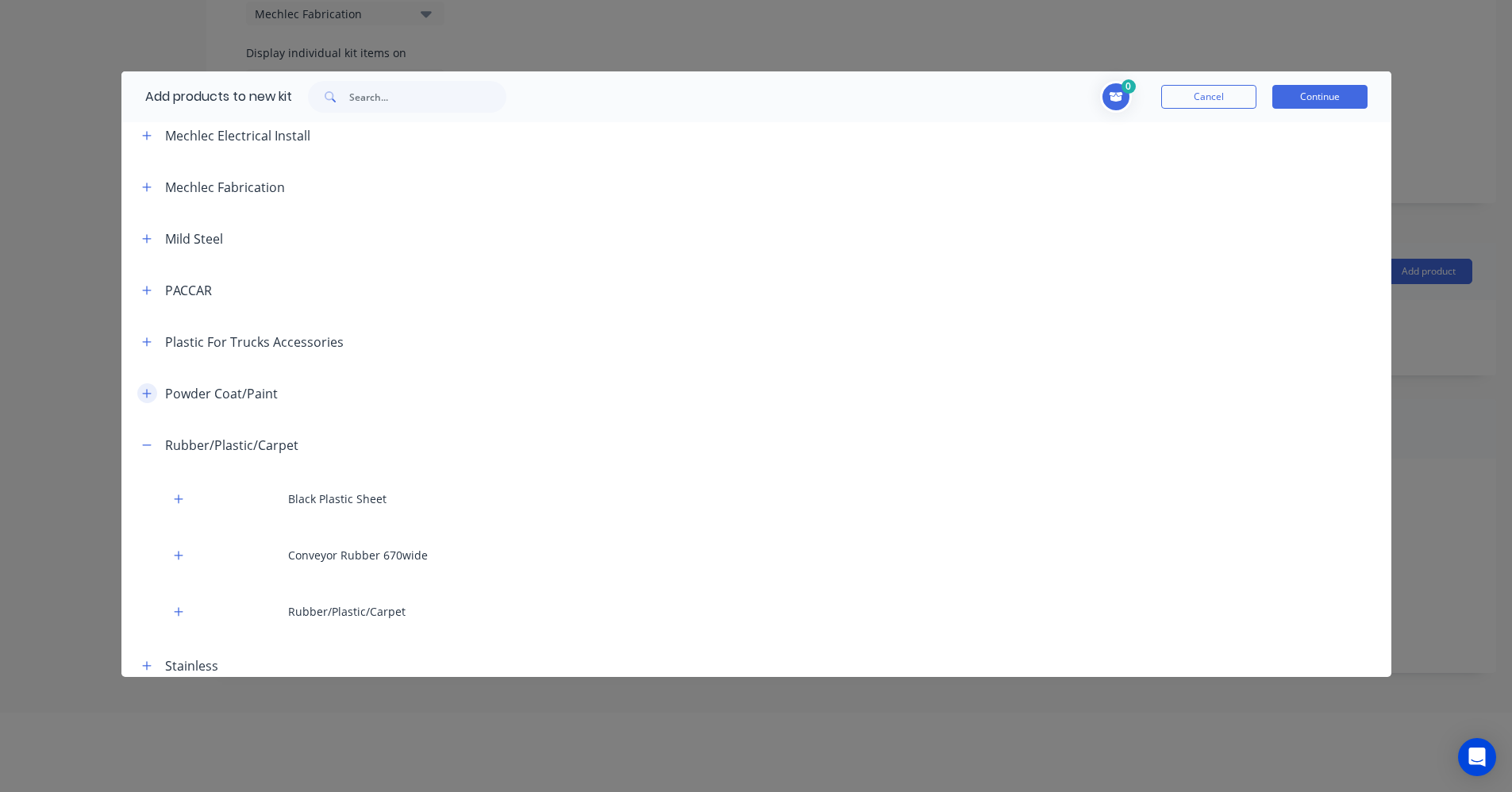
click at [152, 401] on button "button" at bounding box center [147, 393] width 20 height 20
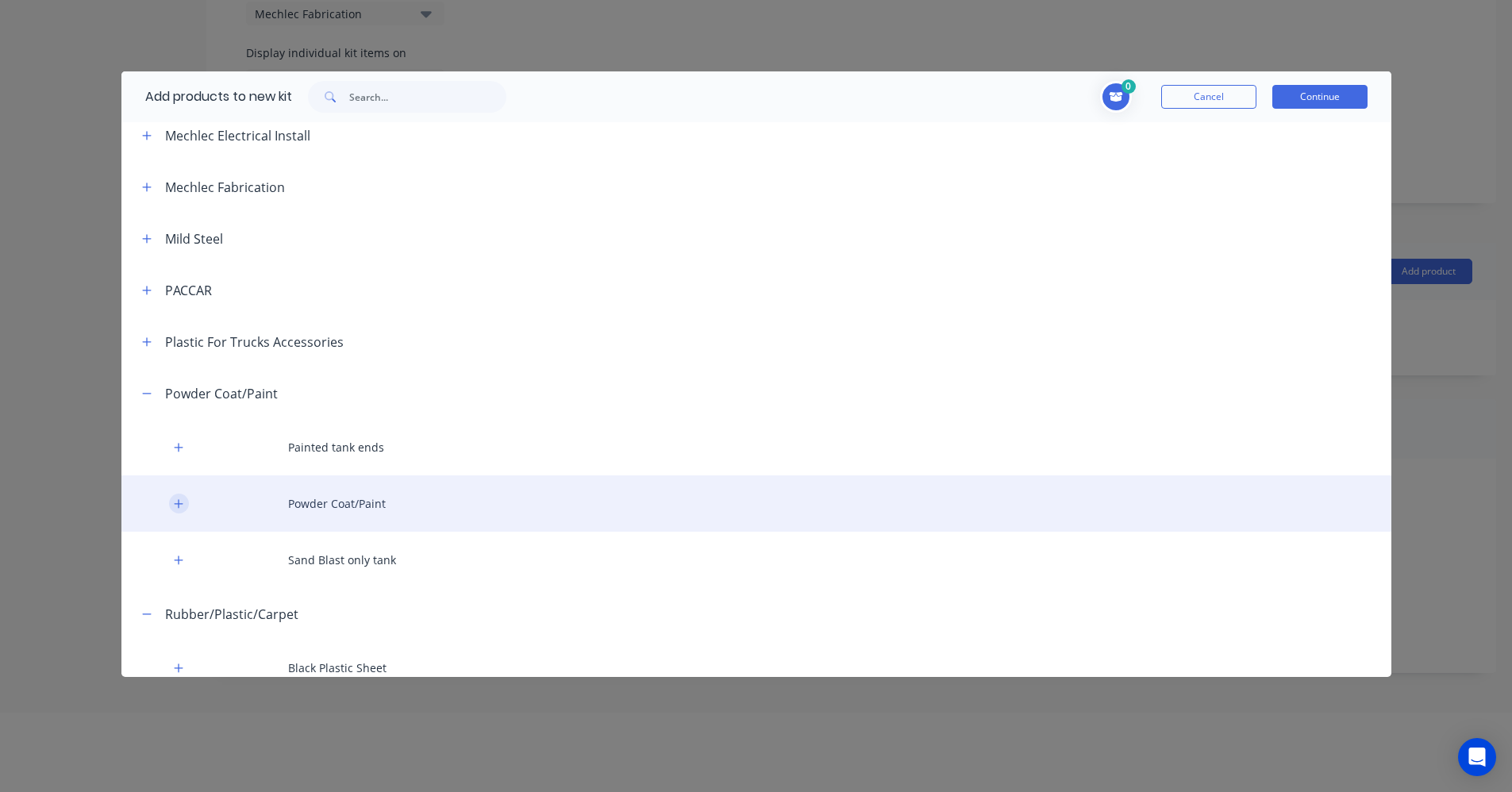
click at [183, 502] on icon "button" at bounding box center [179, 503] width 10 height 11
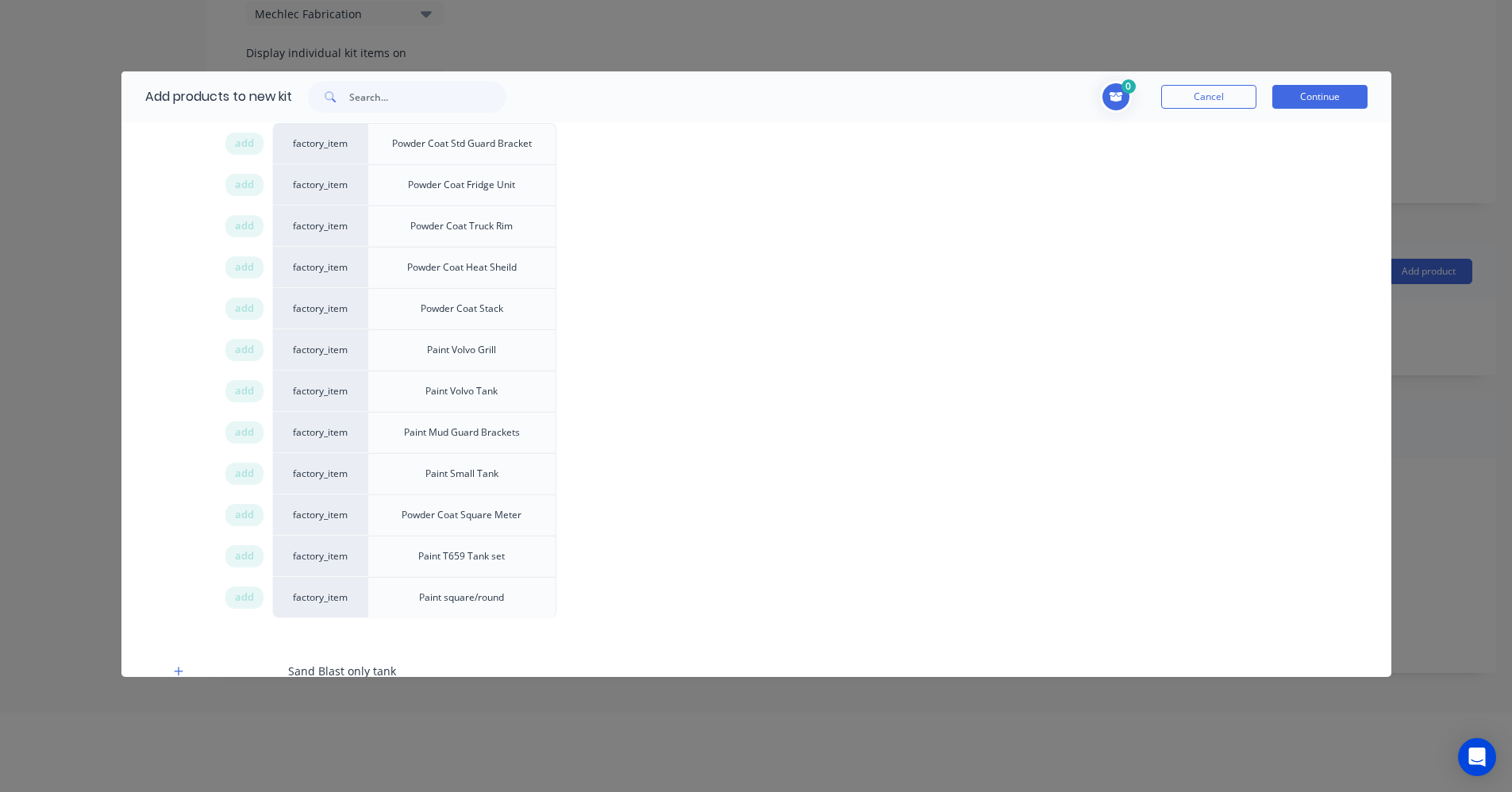
scroll to position [1239, 0]
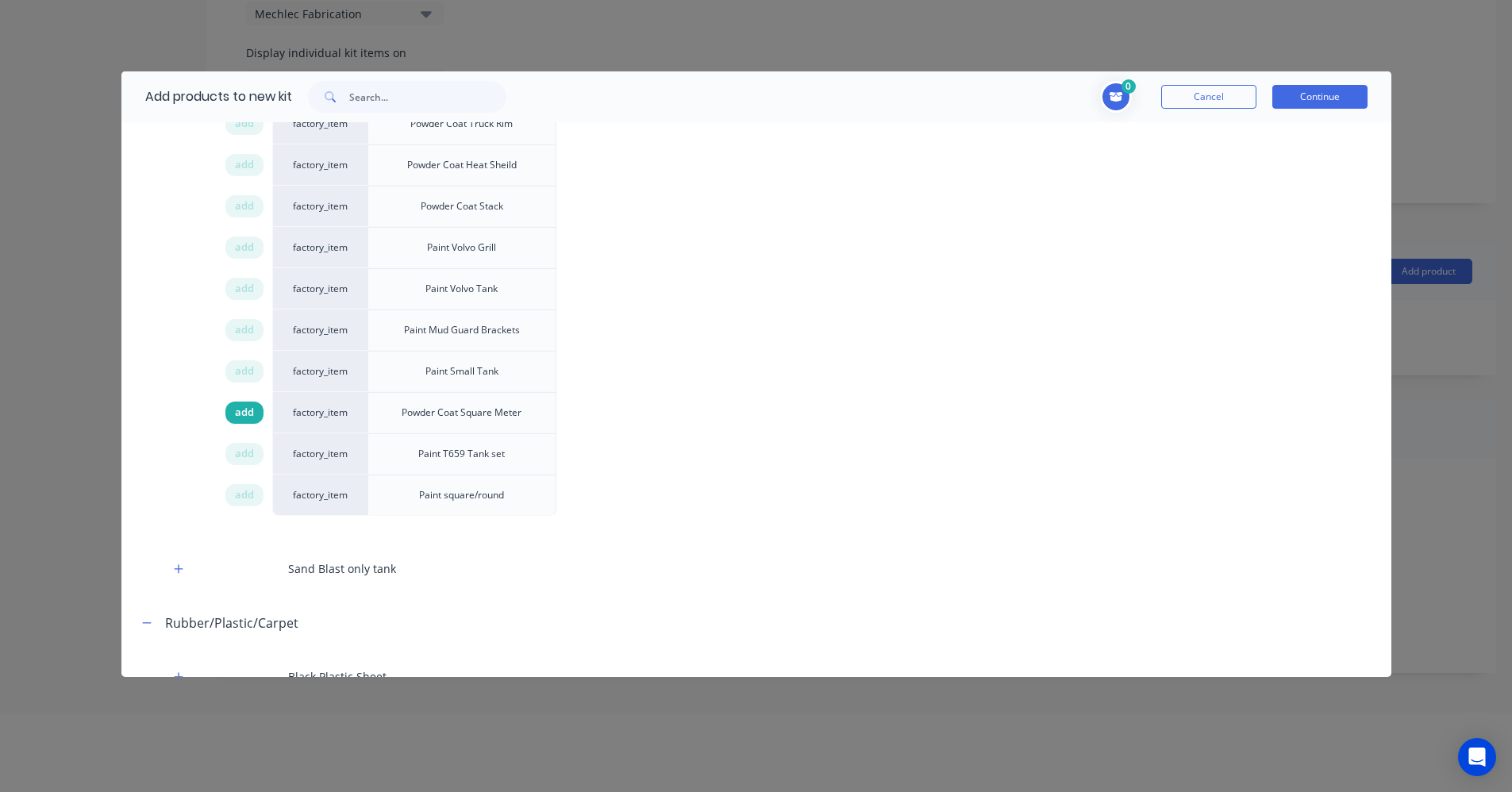
click at [252, 413] on span "add" at bounding box center [244, 413] width 19 height 16
click at [1304, 104] on button "Continue" at bounding box center [1320, 97] width 96 height 23
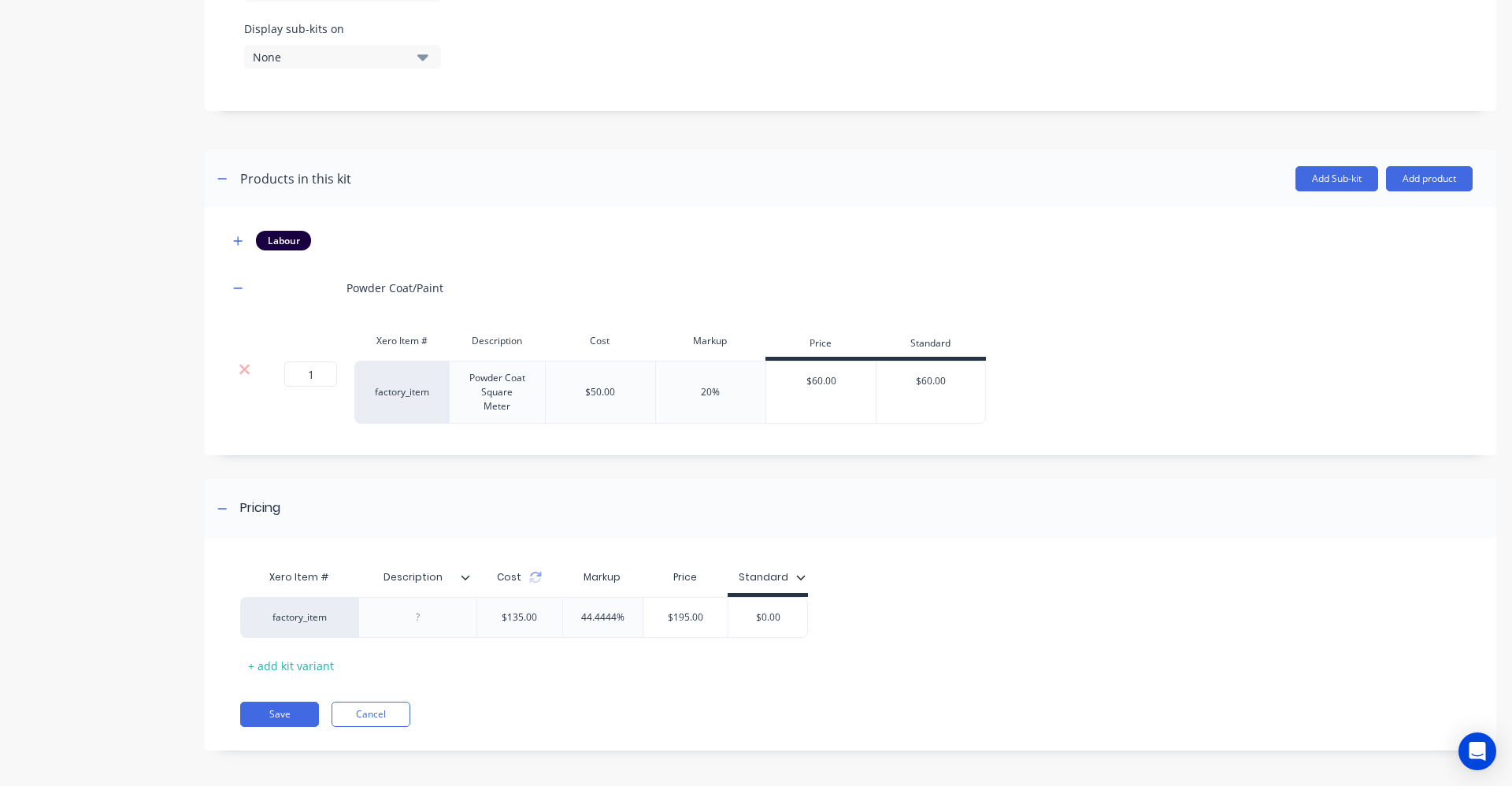
scroll to position [618, 0]
type input "Description"
click at [466, 578] on input "Description" at bounding box center [412, 574] width 108 height 14
click at [462, 572] on icon at bounding box center [466, 573] width 9 height 4
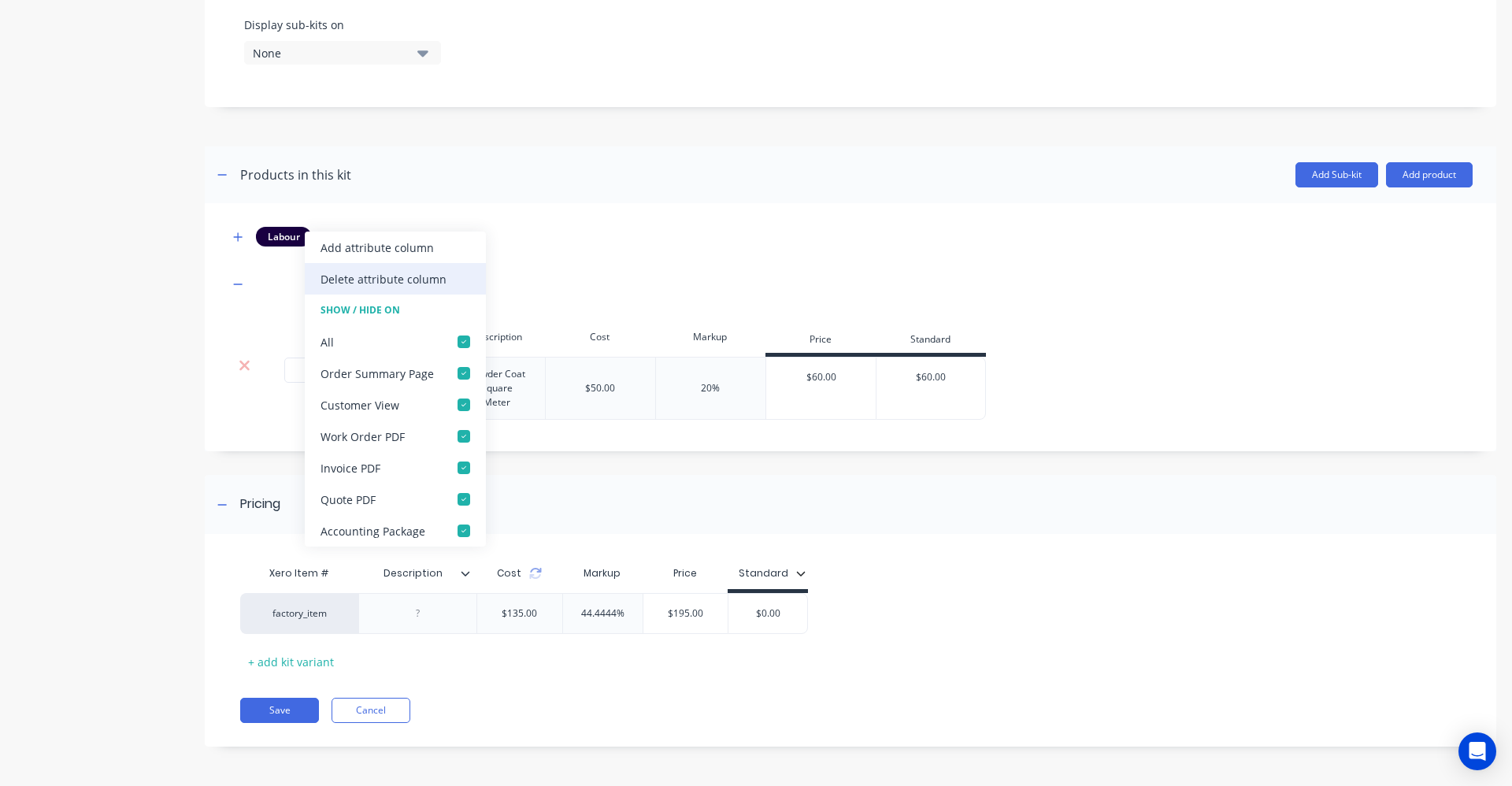
click at [436, 286] on div "Delete attribute column" at bounding box center [383, 279] width 126 height 16
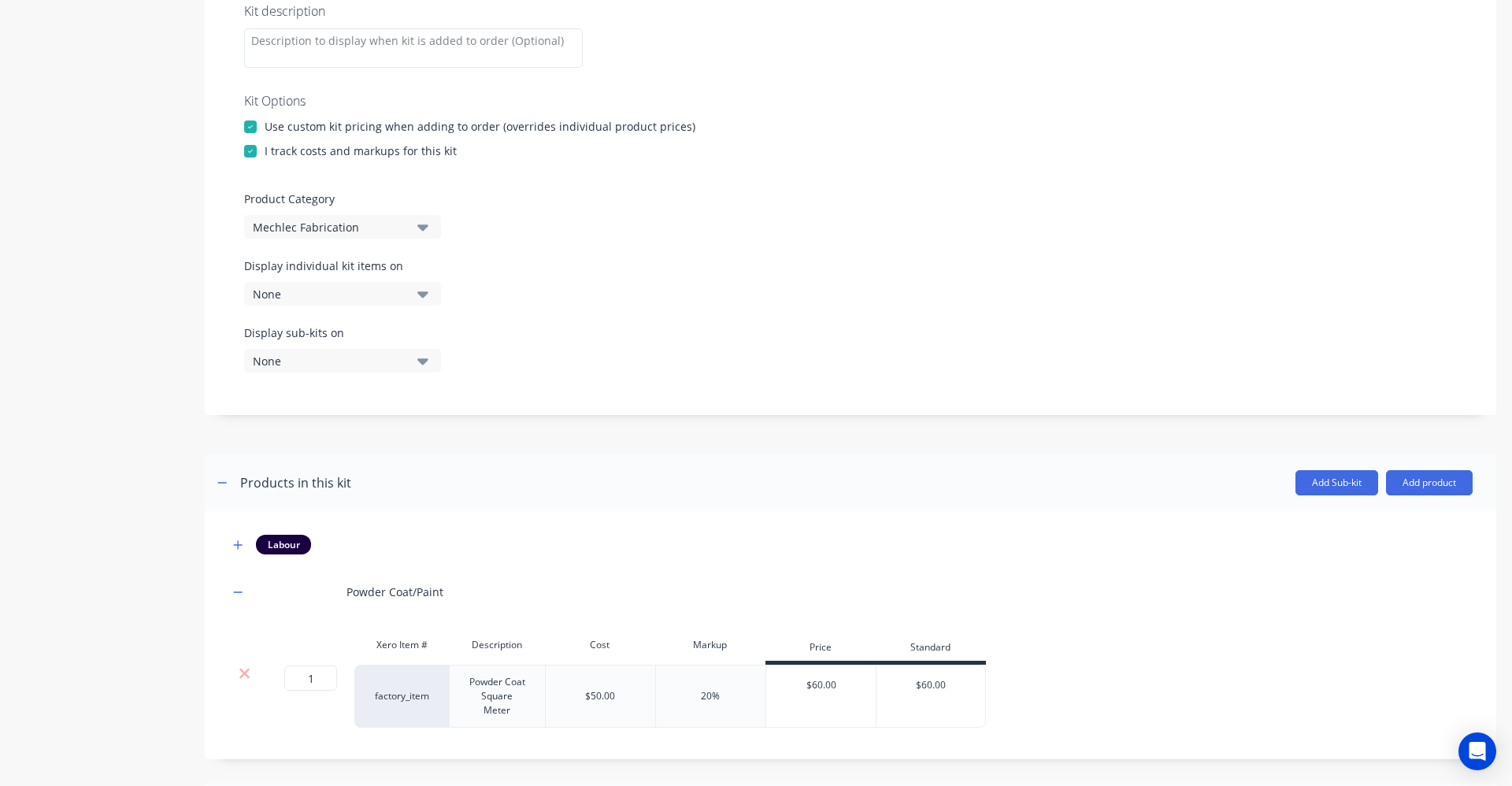
scroll to position [394, 0]
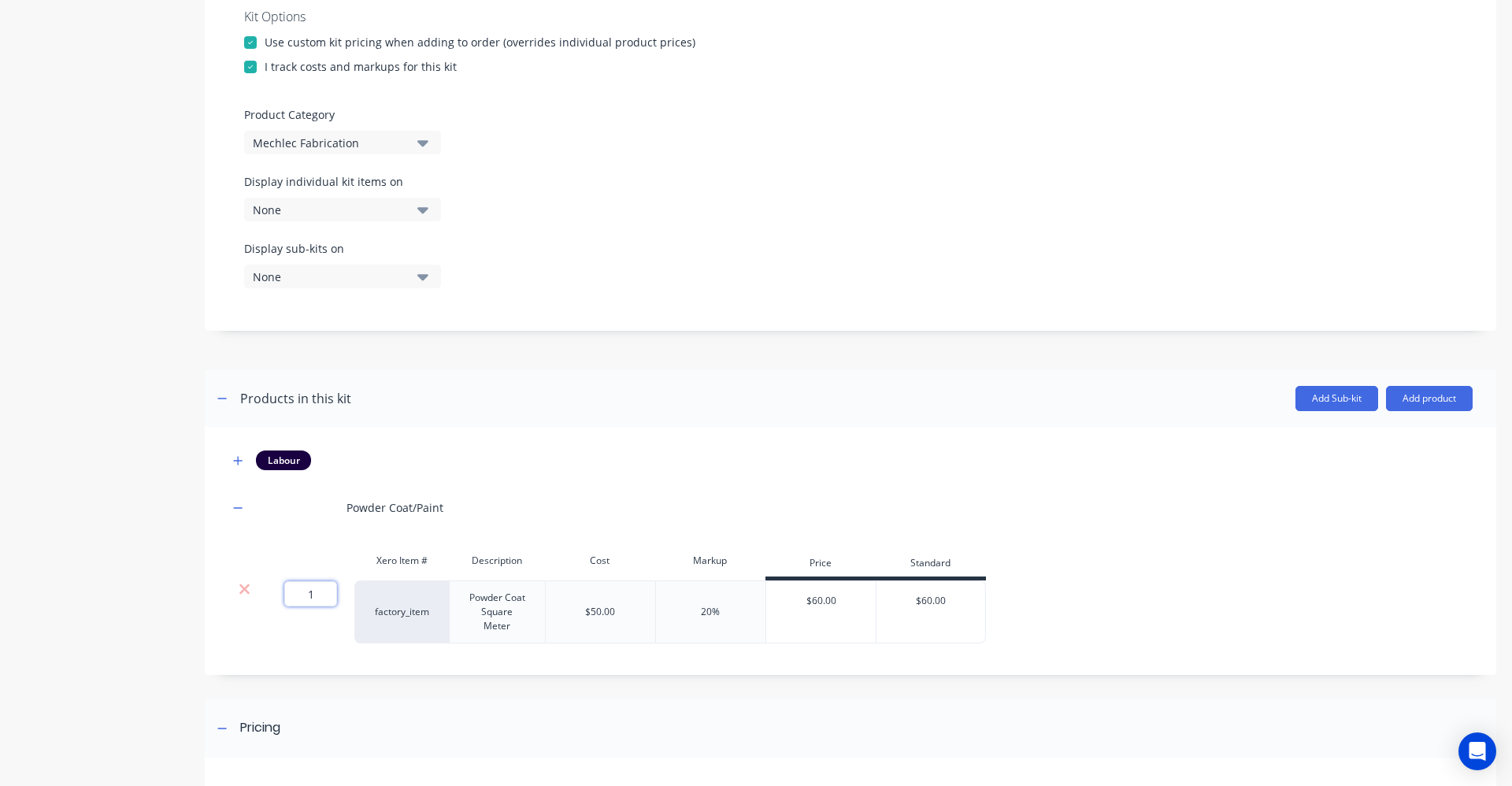
click at [318, 589] on input "1" at bounding box center [311, 594] width 53 height 25
type input "6"
click at [641, 488] on div "Powder Coat/Paint" at bounding box center [850, 508] width 1244 height 43
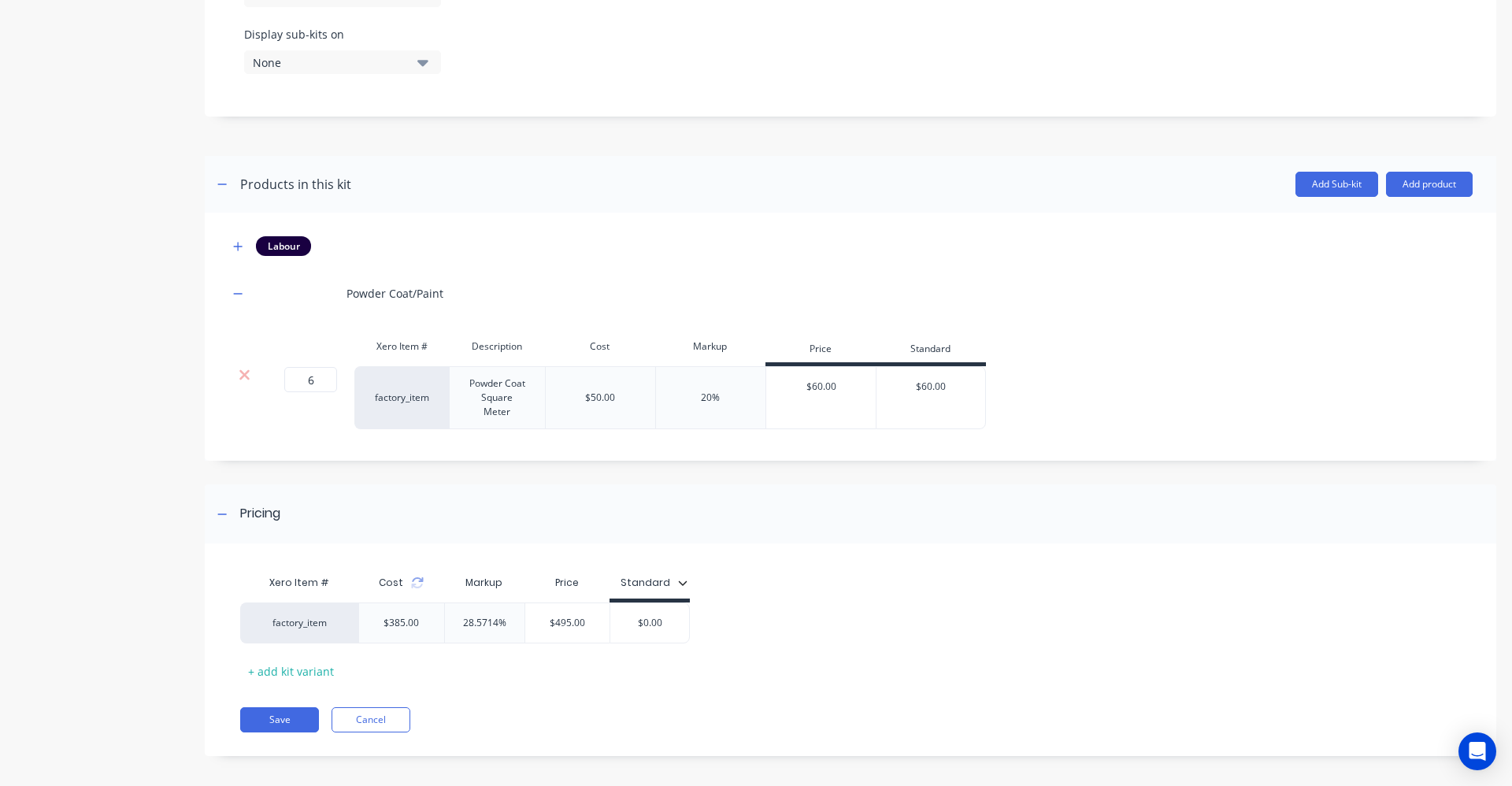
scroll to position [618, 0]
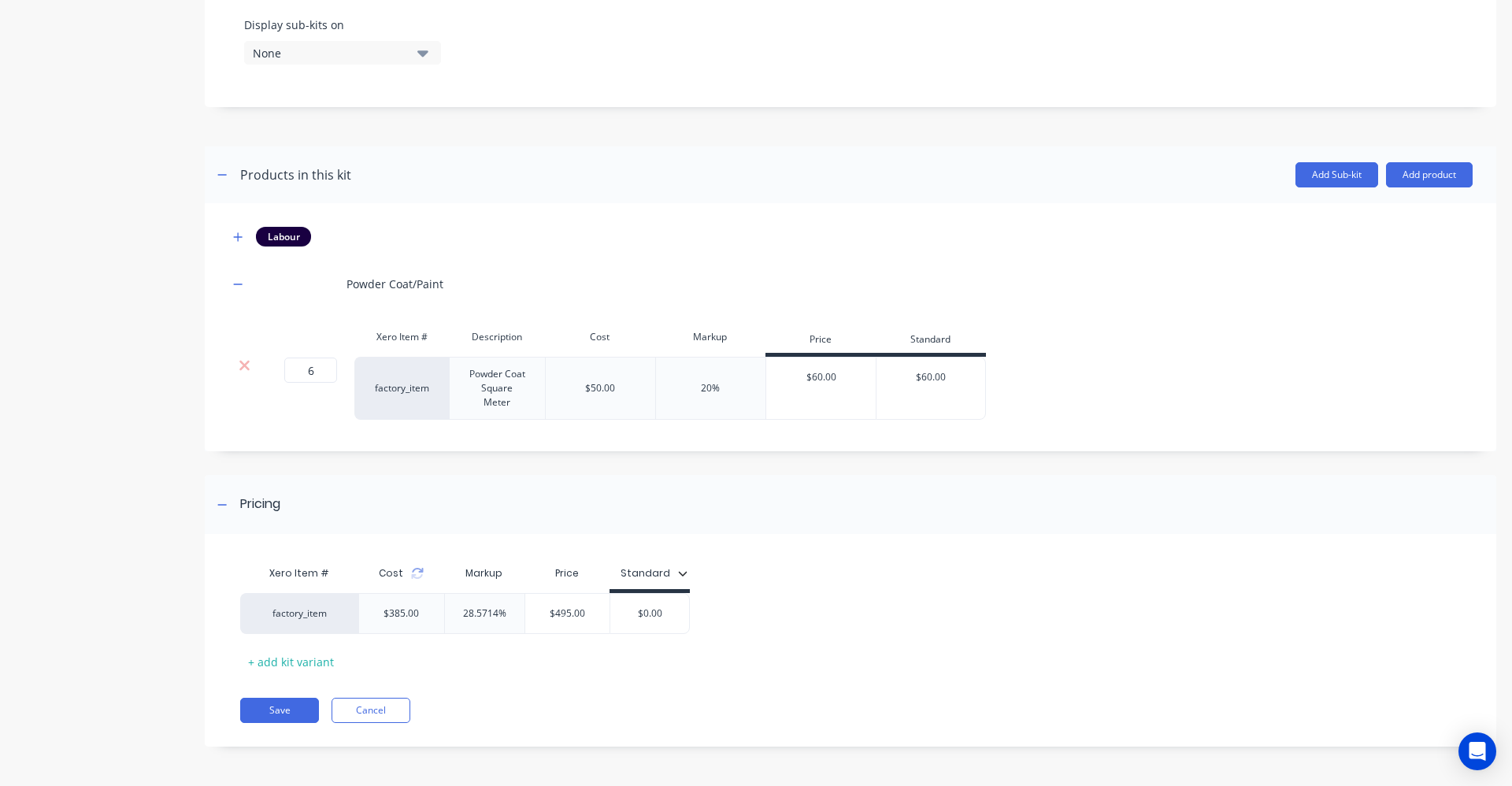
click at [772, 593] on div "Xero Item # Cost Markup Price Standard factory_item $385.00 28.5714% $495.00 $0…" at bounding box center [844, 616] width 1209 height 116
click at [320, 363] on input "6" at bounding box center [311, 370] width 53 height 25
type input "8"
click at [489, 286] on div "Powder Coat/Paint" at bounding box center [850, 284] width 1244 height 43
click at [735, 543] on div "Pricing Xero Item # Cost Markup Price Standard factory_item $485.00 26.8041% $6…" at bounding box center [850, 611] width 1292 height 272
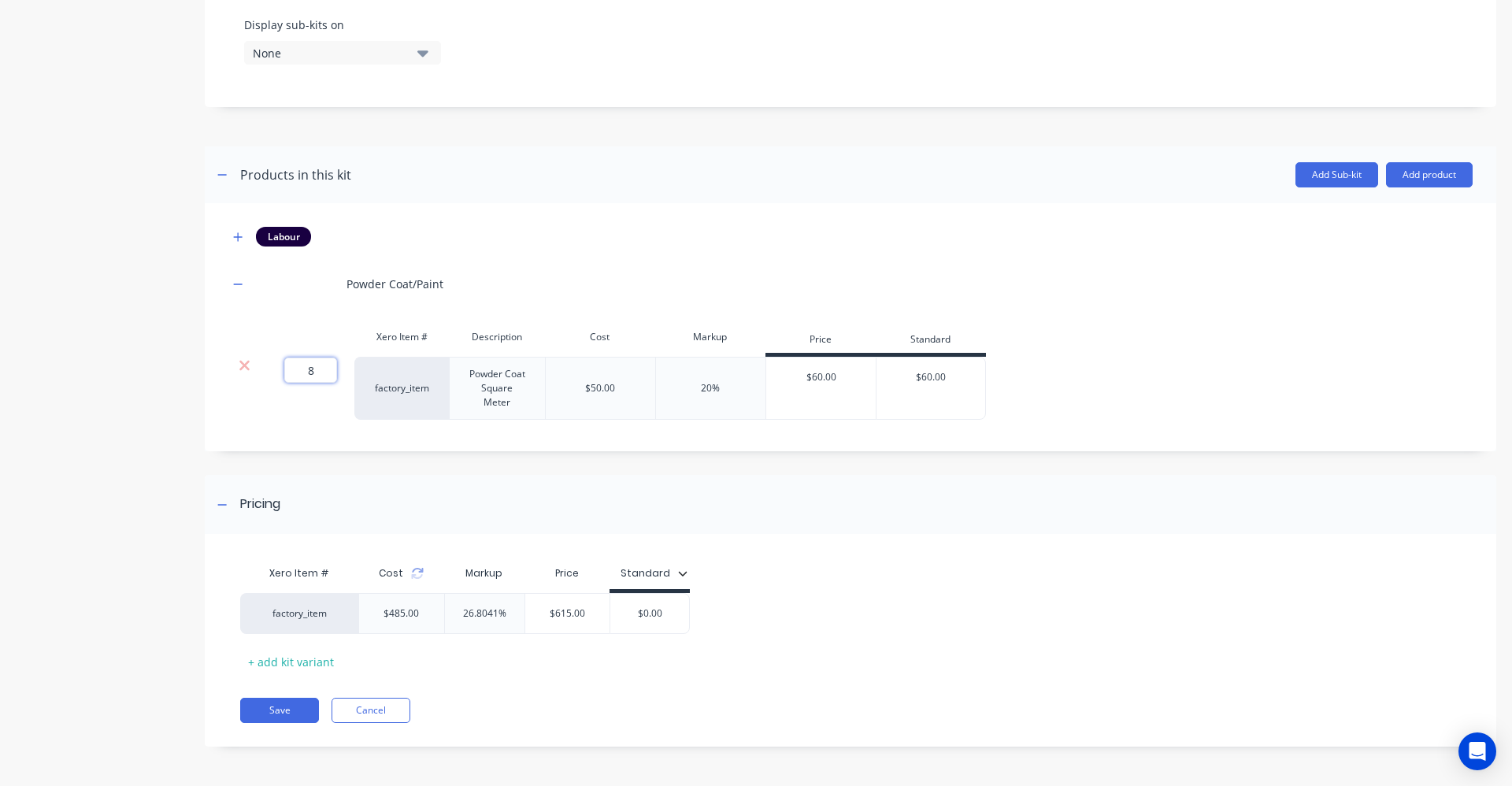
click at [324, 371] on input "8" at bounding box center [311, 370] width 53 height 25
type input "6"
click at [602, 294] on div "Powder Coat/Paint" at bounding box center [850, 284] width 1244 height 43
click at [233, 233] on icon "button" at bounding box center [237, 237] width 10 height 11
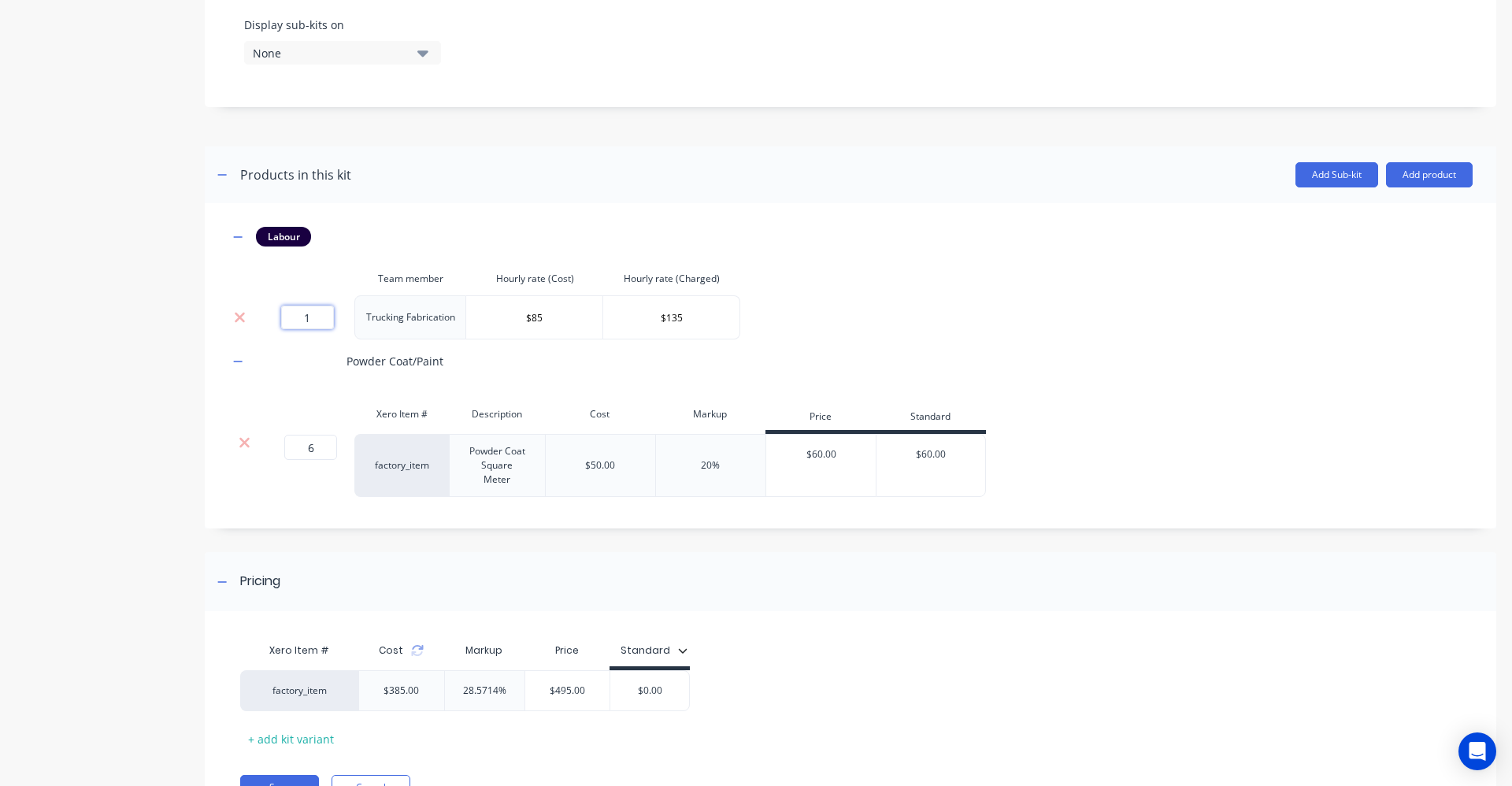
click at [325, 316] on input "1" at bounding box center [307, 317] width 53 height 23
type input "4"
click at [798, 288] on div "Labour Team member Hourly rate (Cost) Hourly rate (Charged) 4 Trucking Fabricat…" at bounding box center [850, 362] width 1244 height 270
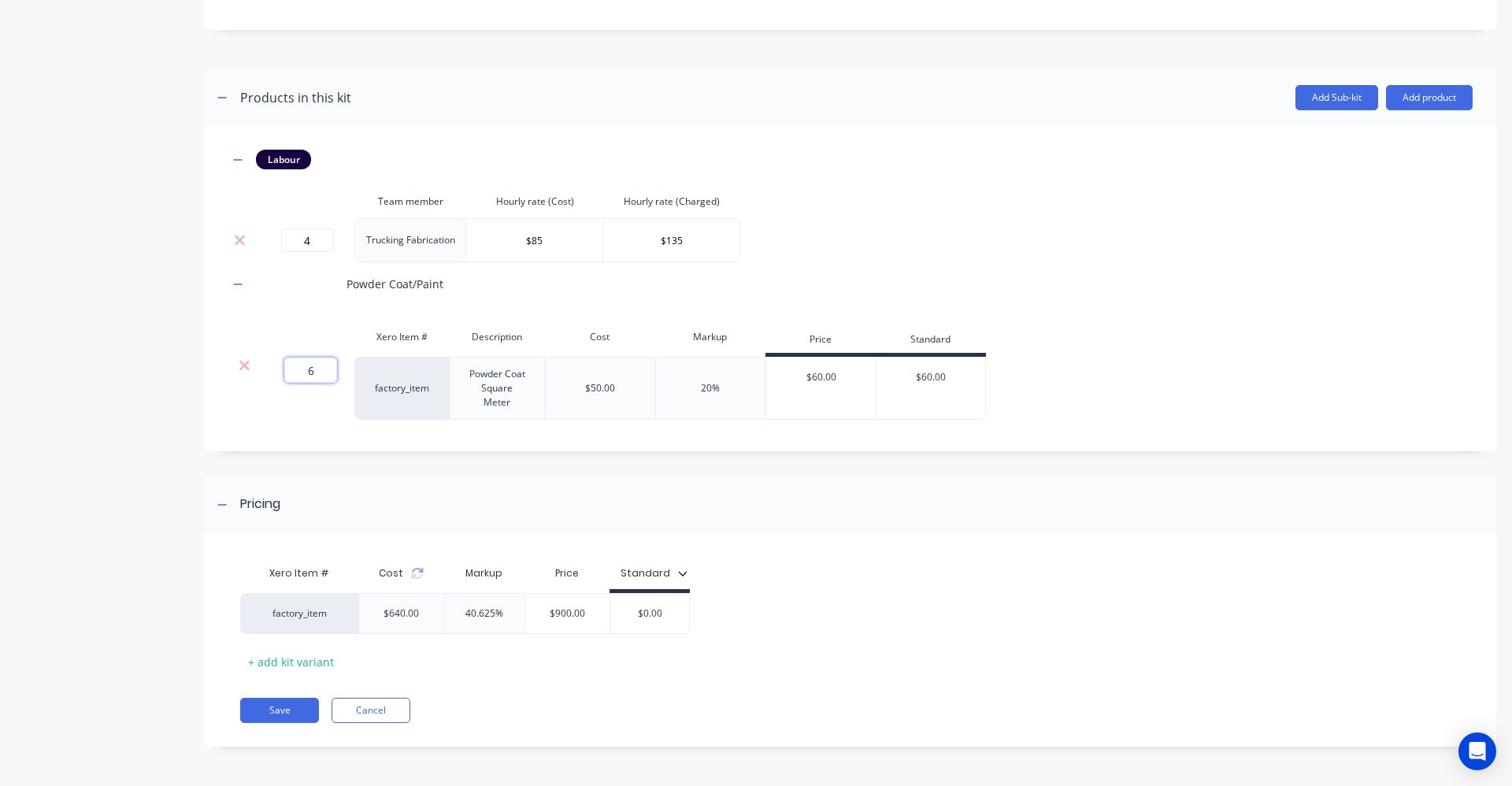
click at [320, 370] on input "6" at bounding box center [311, 370] width 53 height 25
type input "3"
click at [849, 279] on div "Powder Coat/Paint" at bounding box center [850, 284] width 1244 height 43
click at [323, 242] on input "4" at bounding box center [307, 240] width 53 height 23
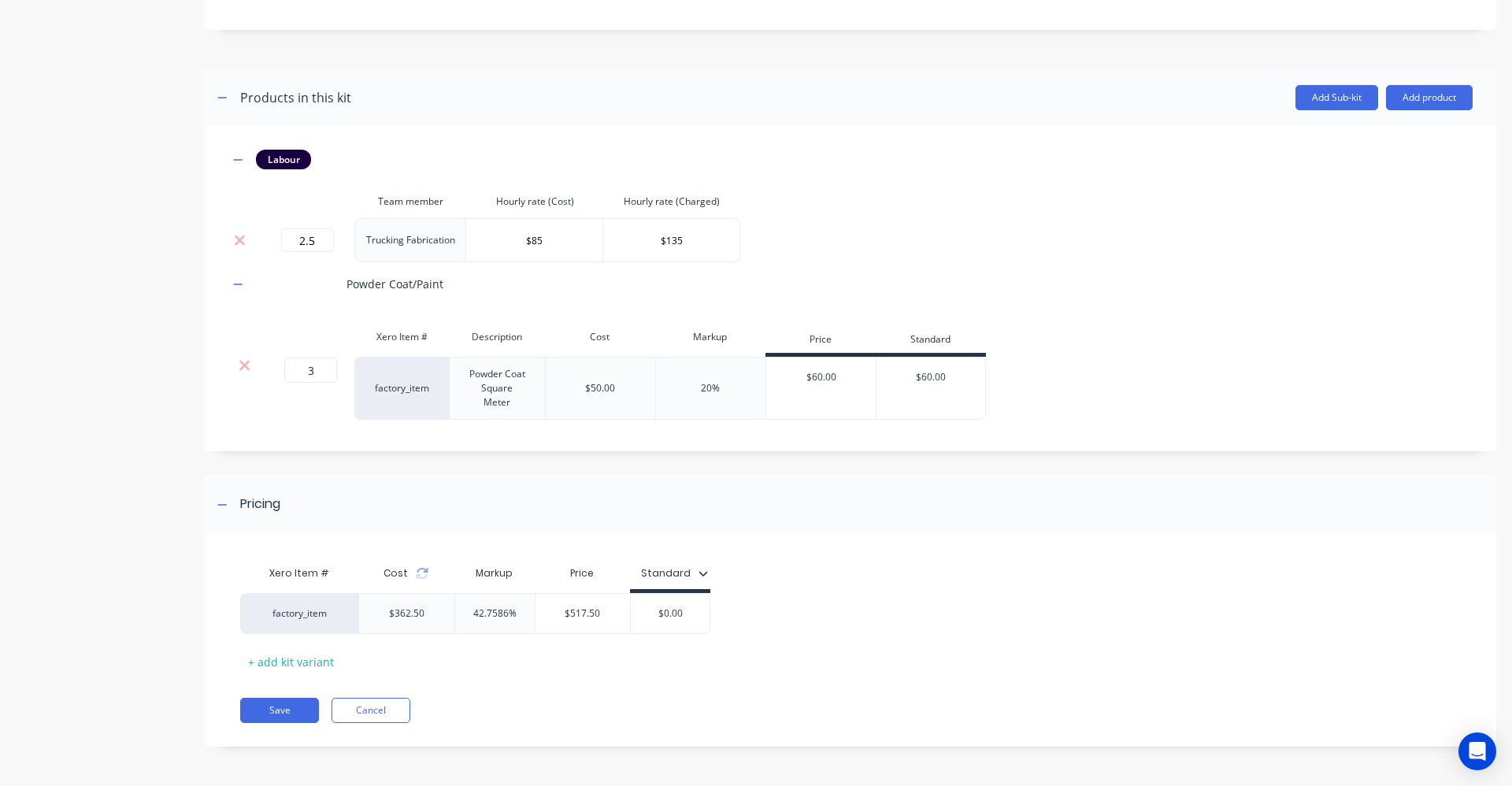
click at [938, 243] on div "Labour Team member Hourly rate (Cost) Hourly rate (Charged) 2.5 Trucking Fabric…" at bounding box center [850, 285] width 1244 height 270
click at [321, 241] on input "2.5" at bounding box center [307, 240] width 53 height 23
click at [318, 238] on input "2.5" at bounding box center [307, 240] width 53 height 23
type input "2.5"
drag, startPoint x: 833, startPoint y: 252, endPoint x: 840, endPoint y: 272, distance: 21.2
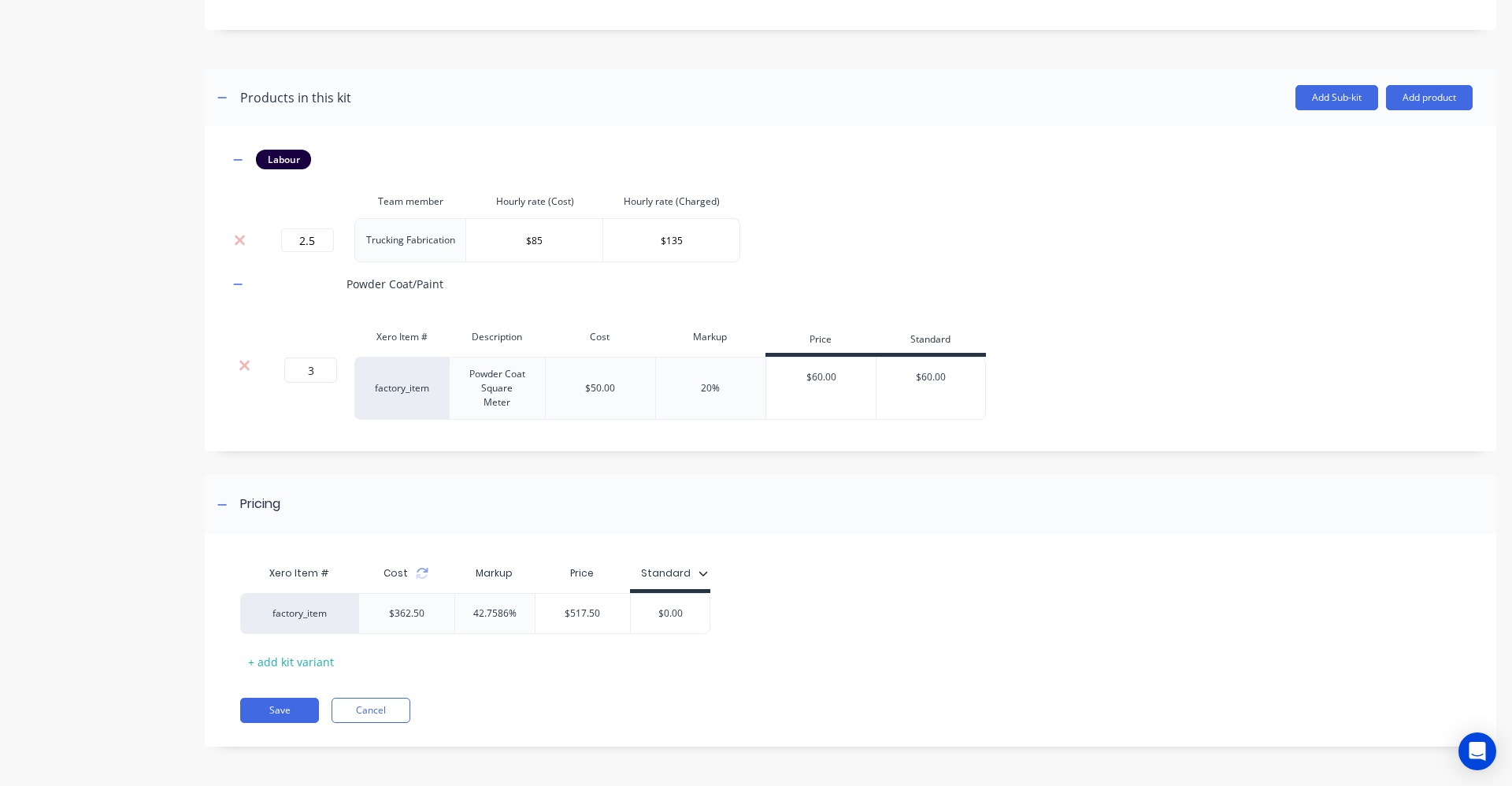
click at [833, 252] on div "Labour Team member Hourly rate (Cost) Hourly rate (Charged) 2.5 Trucking Fabric…" at bounding box center [850, 285] width 1244 height 270
click at [626, 612] on input "$517.50" at bounding box center [583, 613] width 95 height 14
type input "$517.5055"
click at [382, 717] on button "Cancel" at bounding box center [371, 710] width 79 height 25
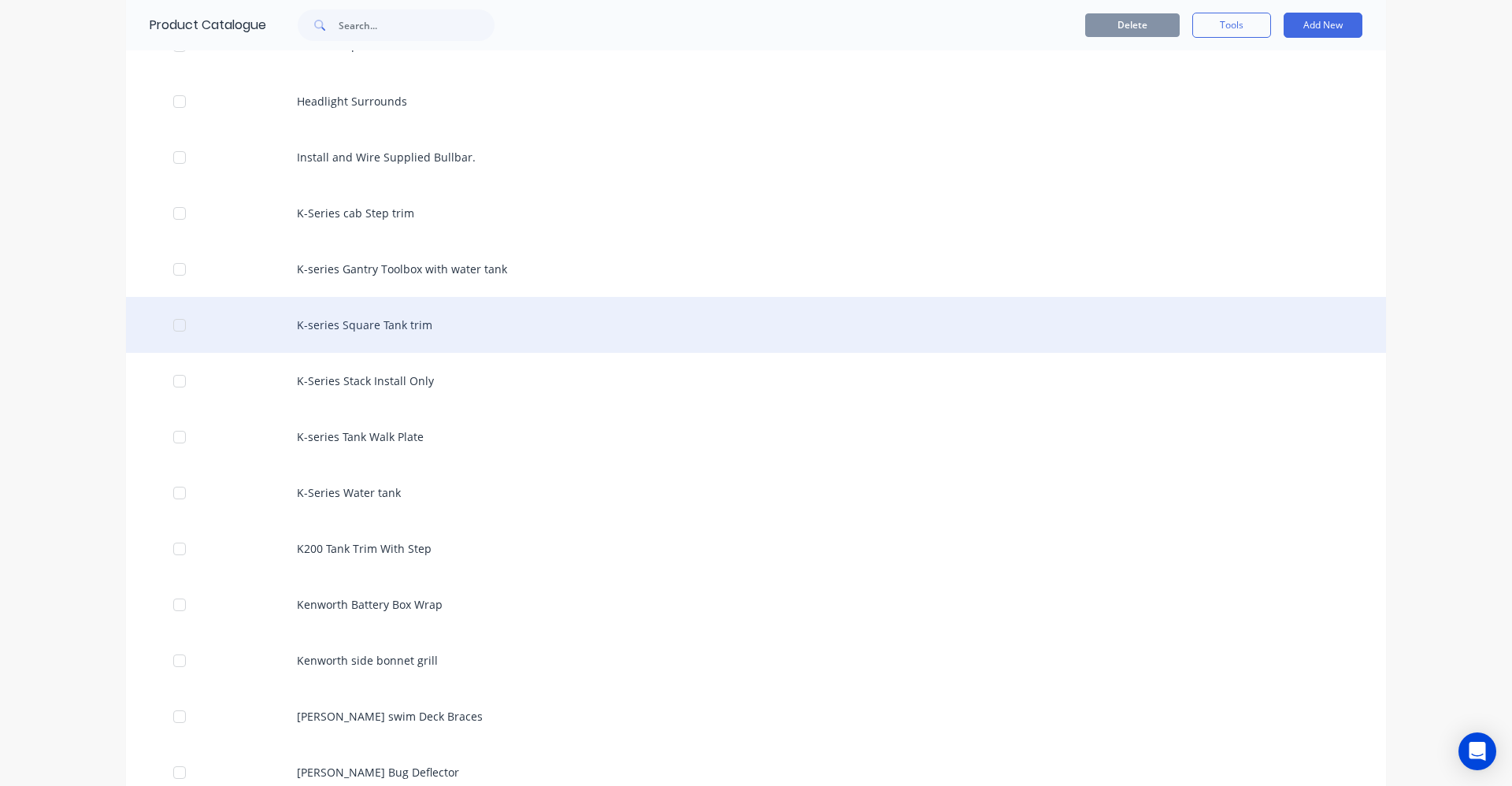
scroll to position [2205, 0]
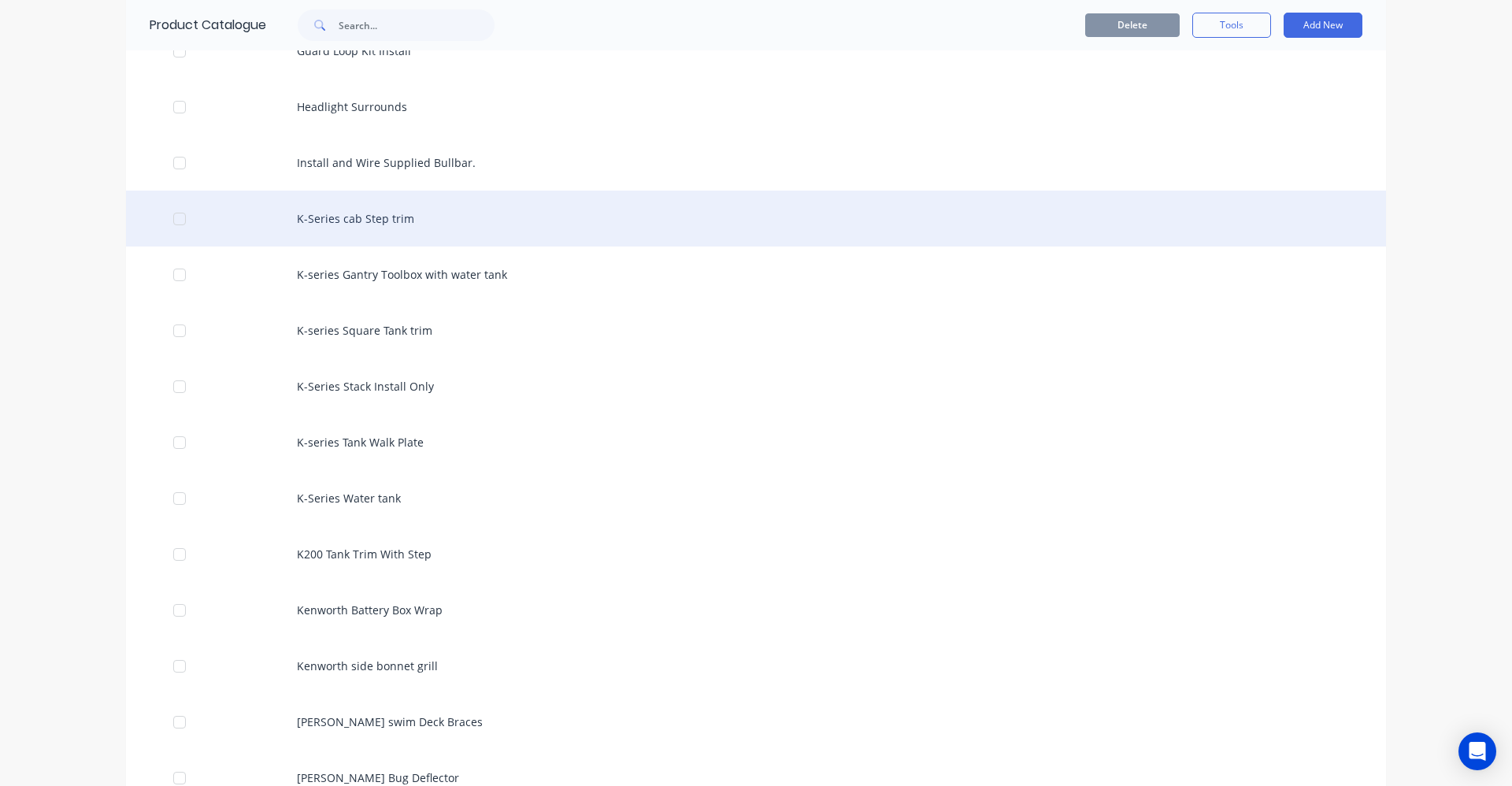
click at [384, 233] on div "K-Series cab Step trim" at bounding box center [756, 218] width 1260 height 56
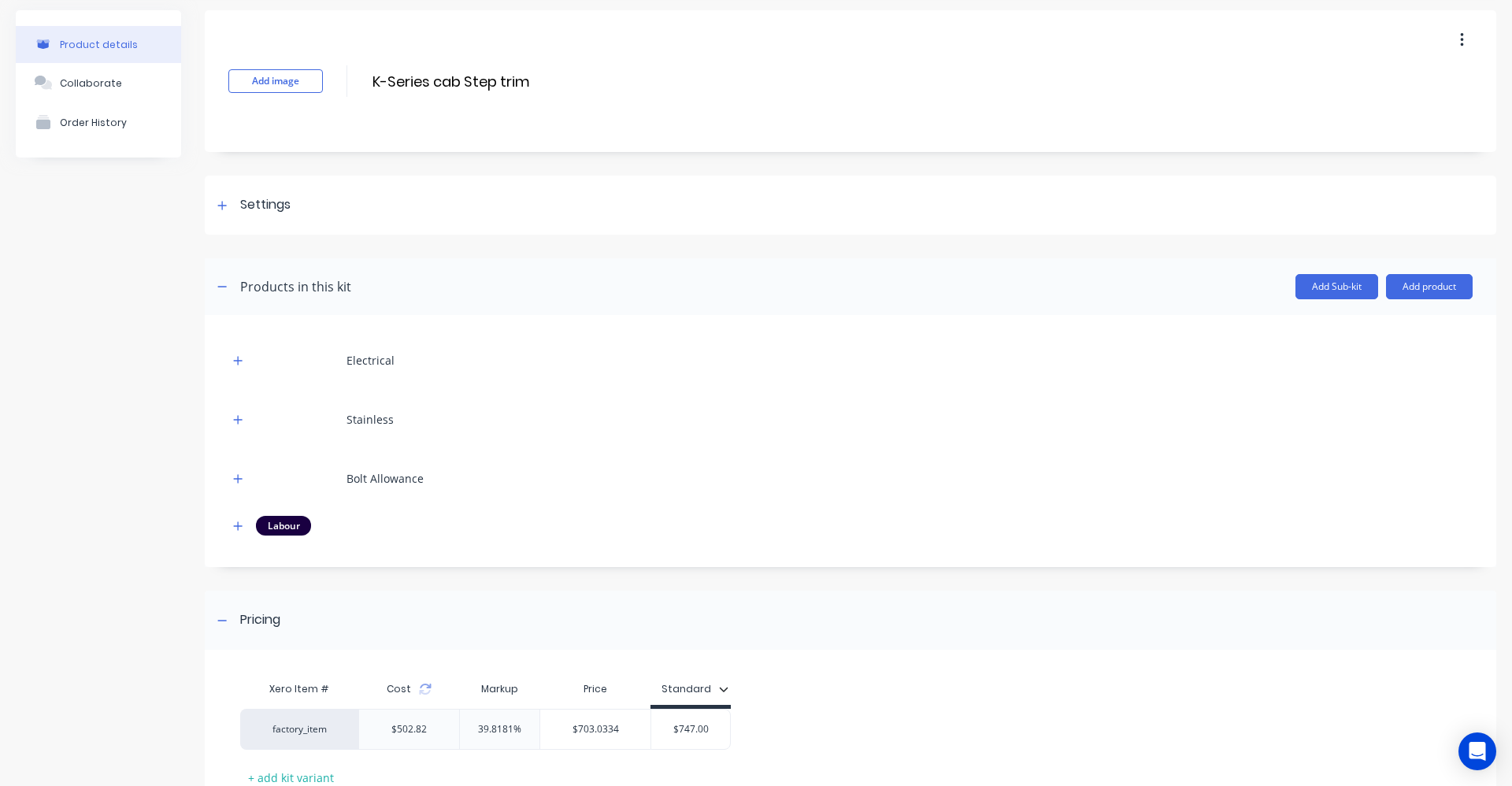
scroll to position [158, 0]
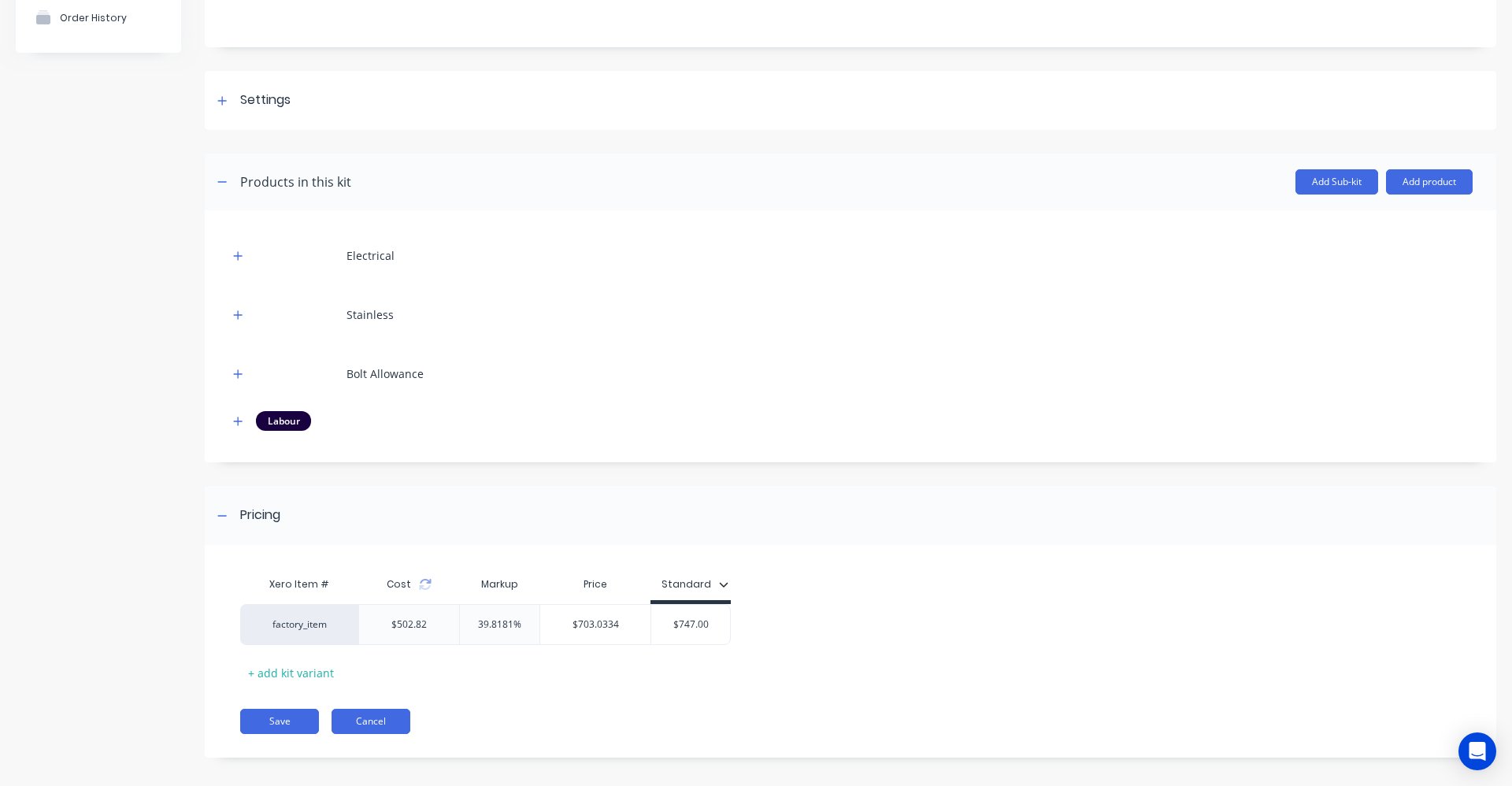
click at [351, 720] on button "Cancel" at bounding box center [371, 722] width 79 height 25
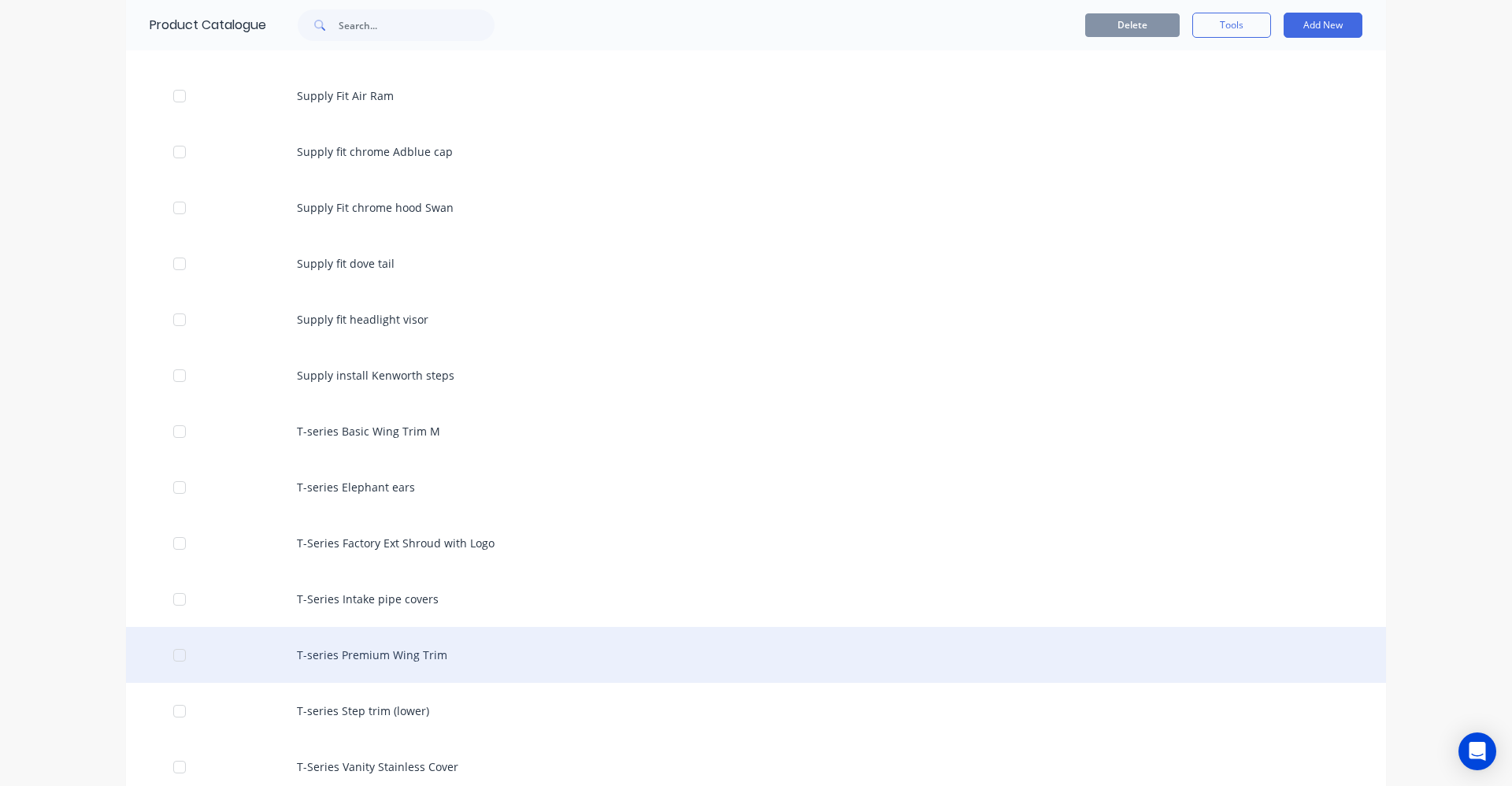
scroll to position [5985, 0]
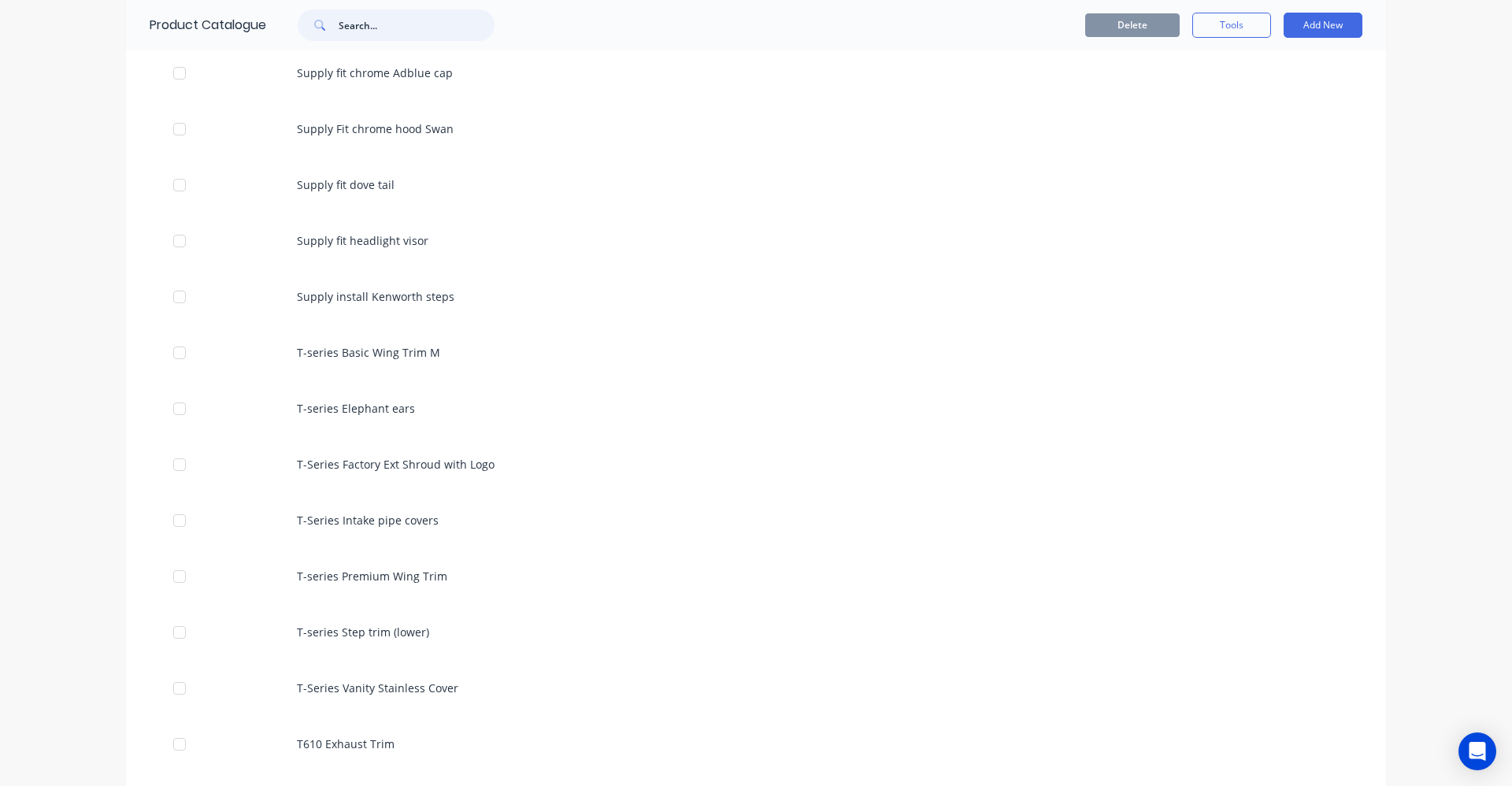
click at [360, 30] on input "text" at bounding box center [416, 25] width 156 height 31
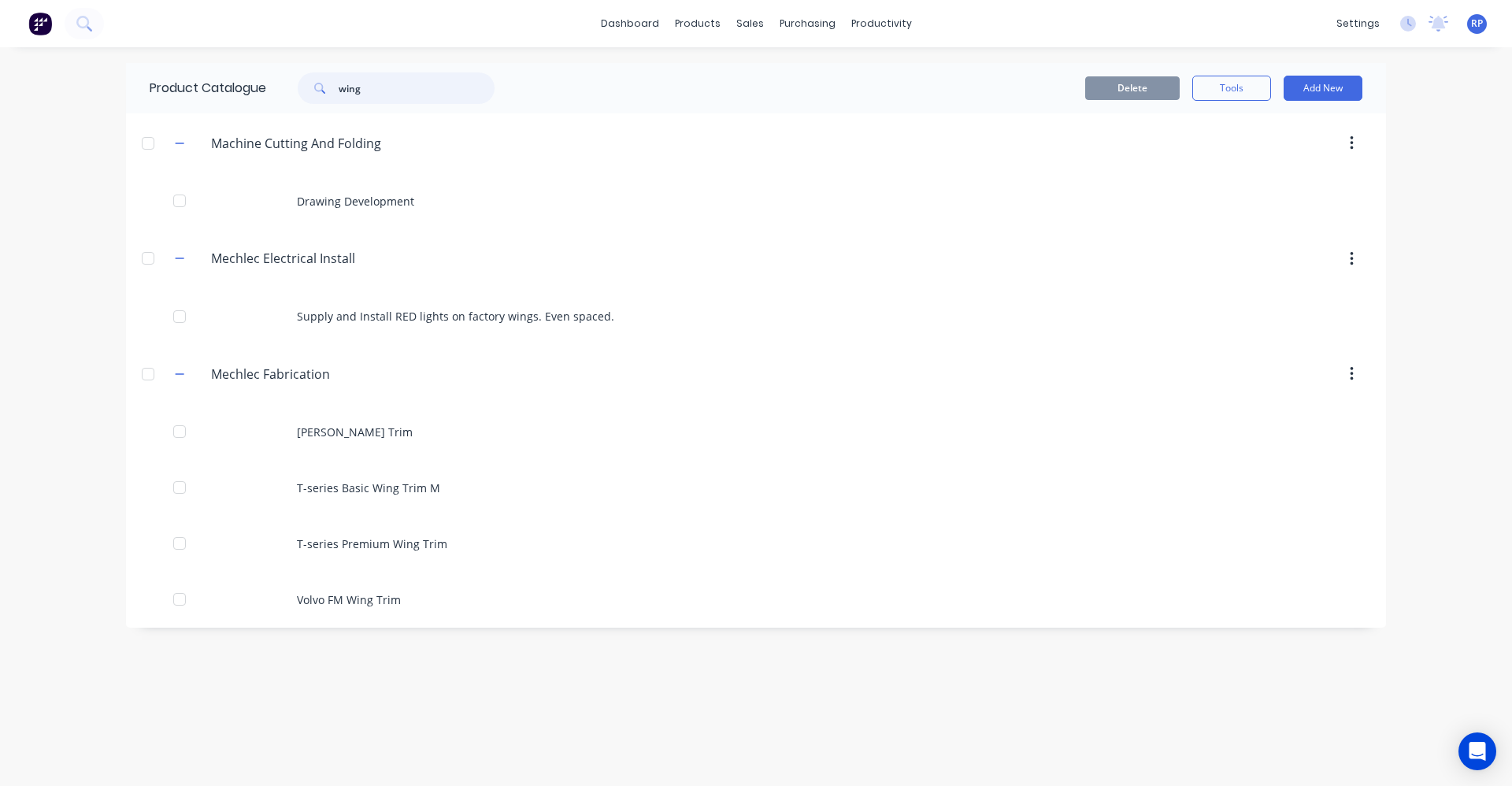
scroll to position [0, 0]
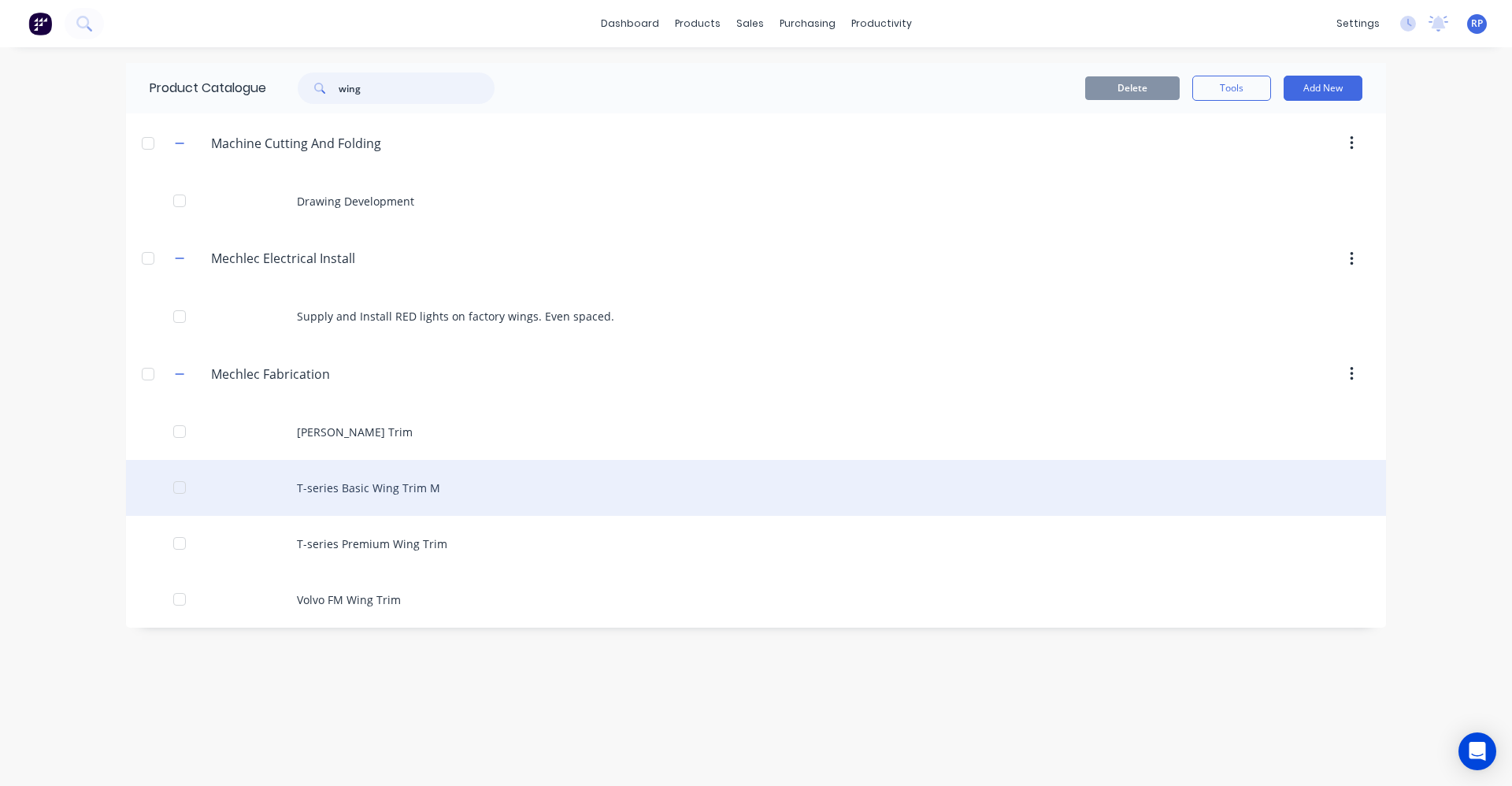
type input "wing"
click at [403, 488] on div "T-series Basic Wing Trim M" at bounding box center [756, 488] width 1260 height 56
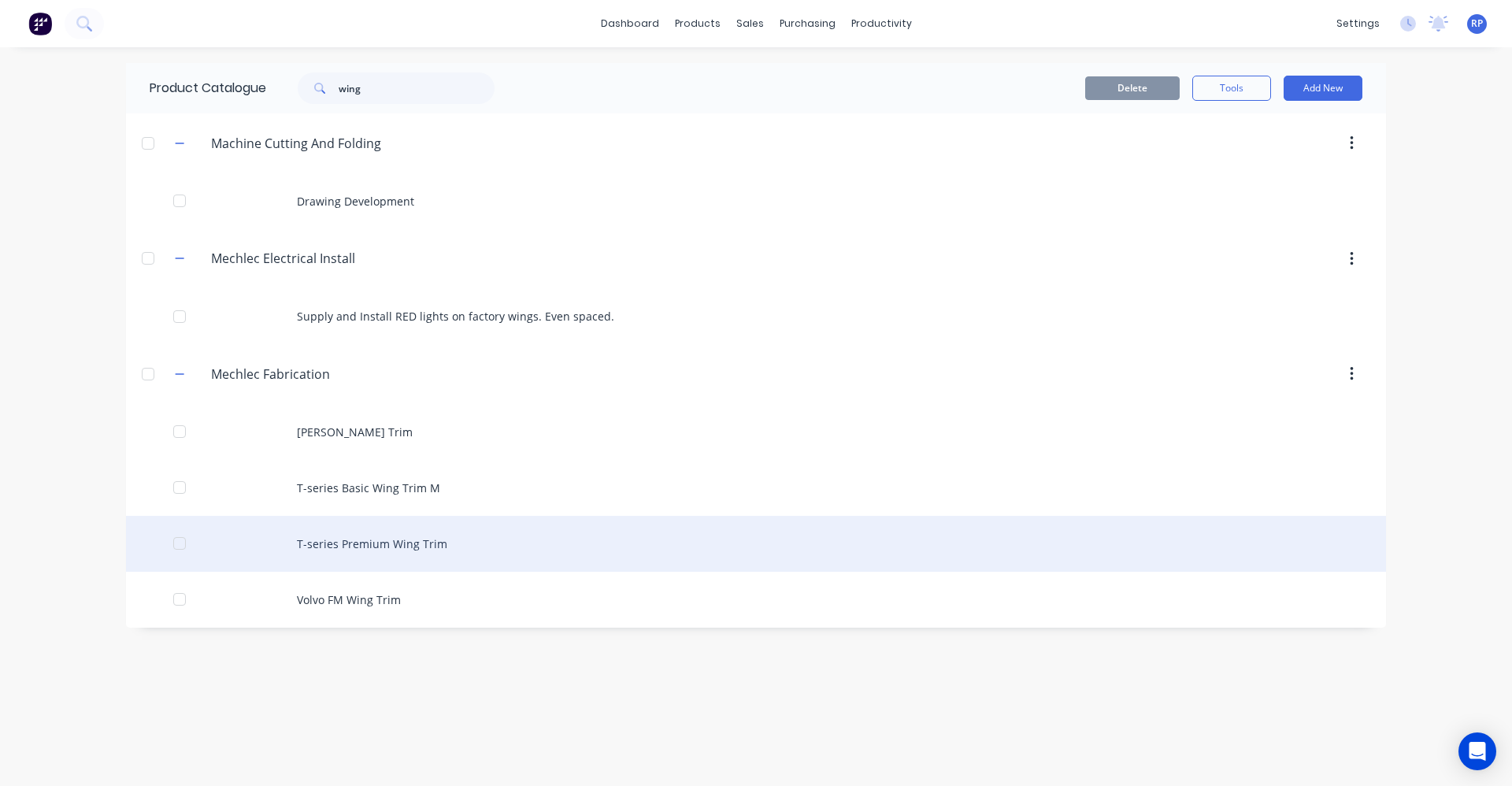
click at [372, 551] on div "T-series Premium Wing Trim" at bounding box center [756, 543] width 1260 height 56
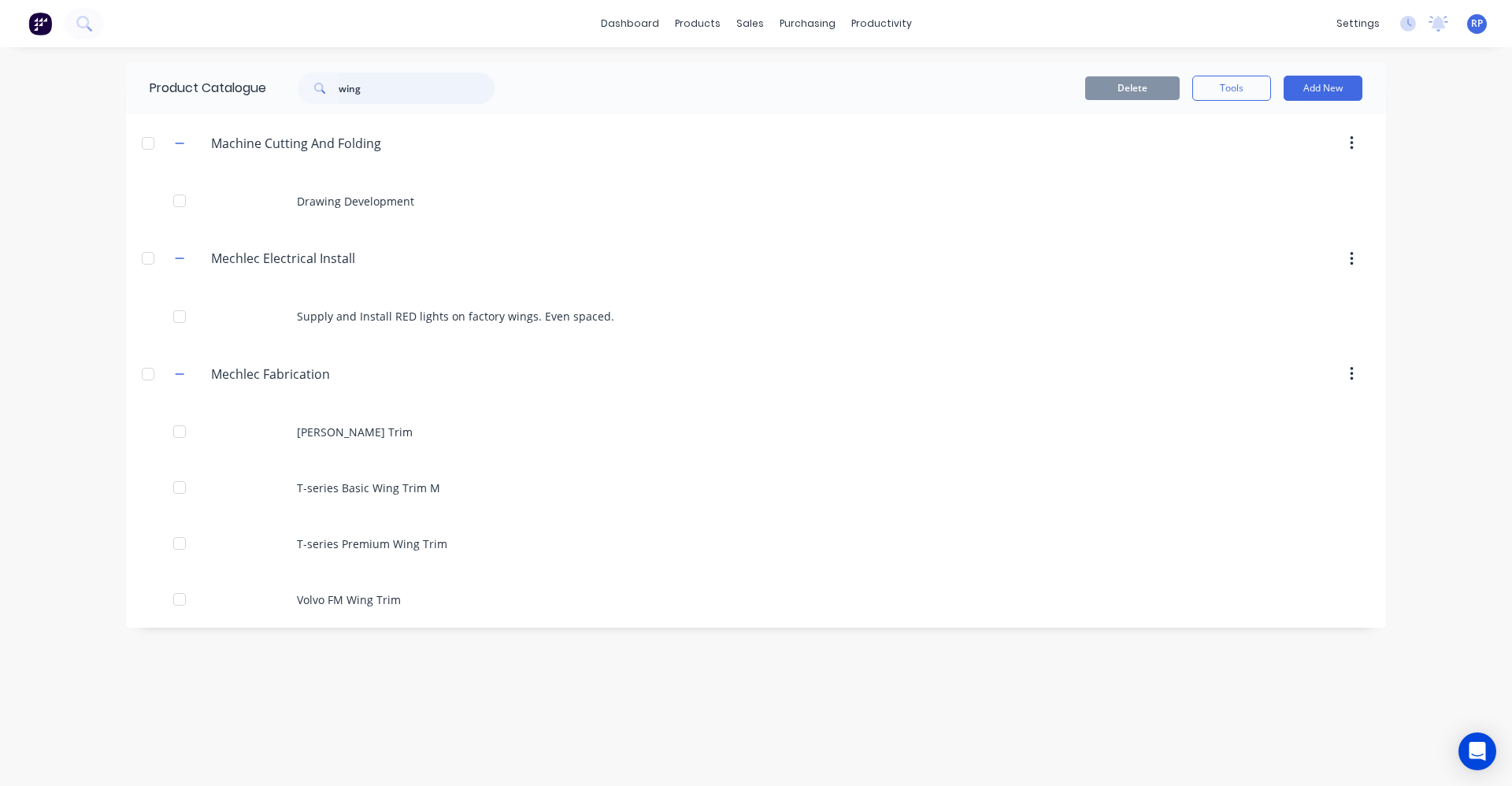
click at [389, 95] on input "wing" at bounding box center [416, 88] width 156 height 31
click at [389, 94] on input "wing" at bounding box center [416, 88] width 156 height 31
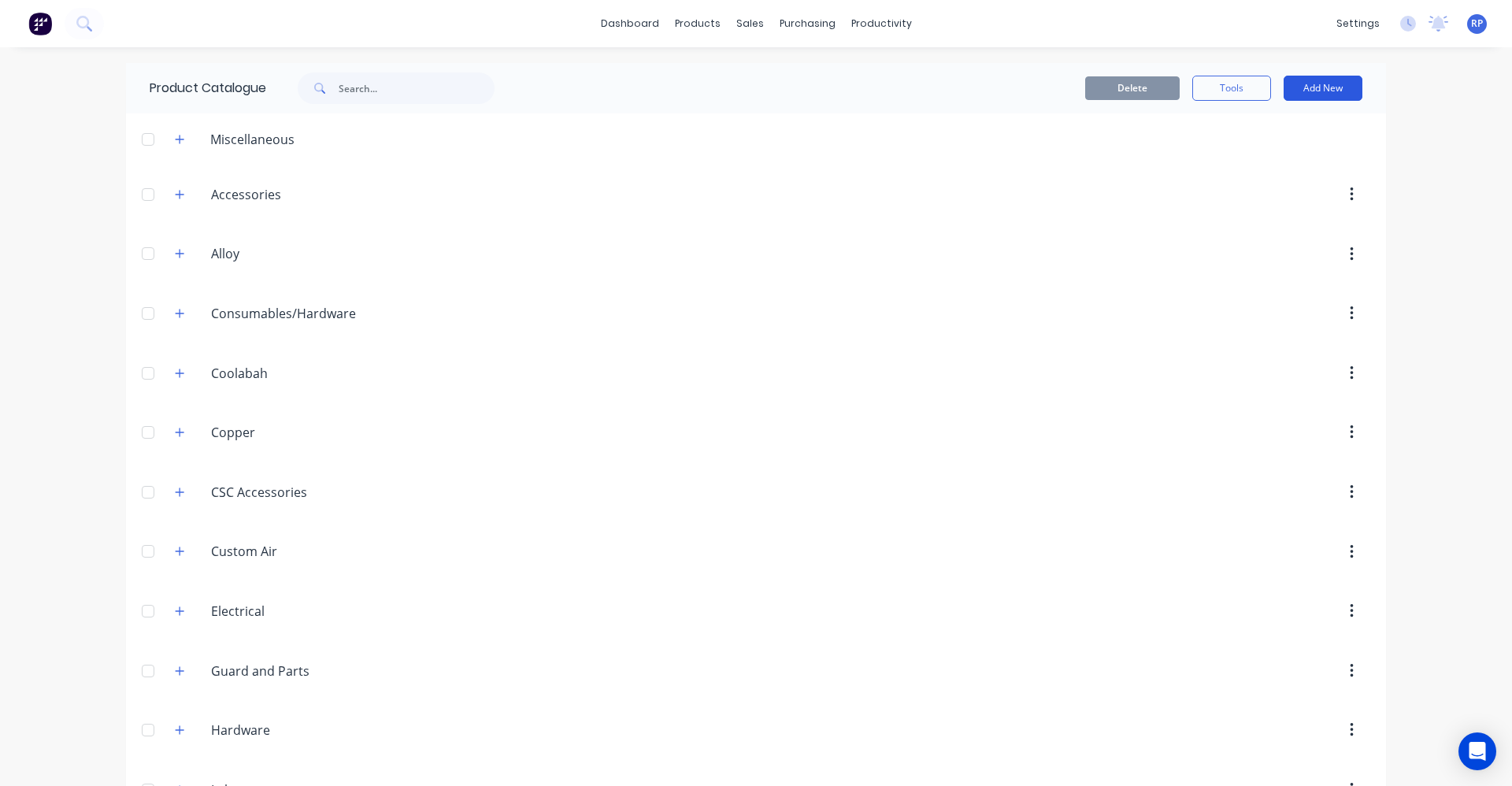
click at [1303, 90] on button "Add New" at bounding box center [1323, 88] width 79 height 25
click at [1317, 199] on div "Product Kit" at bounding box center [1287, 192] width 121 height 23
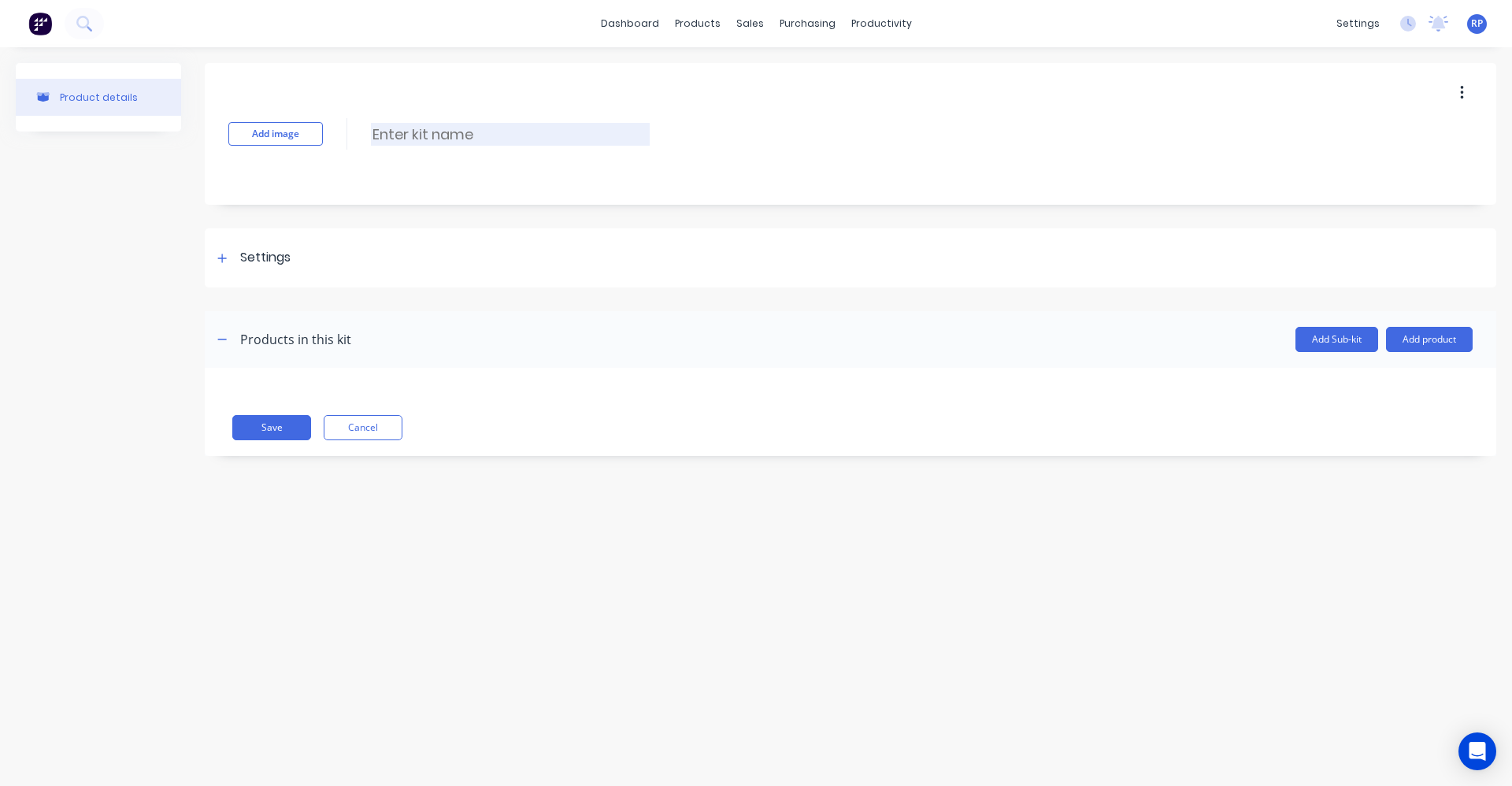
click at [457, 132] on input at bounding box center [509, 134] width 278 height 23
click at [820, 134] on input "Powder coat factory Bar with stainless infill for flush mount lights" at bounding box center [599, 134] width 457 height 23
type input "Powder coat factory Bar with stainless infill for flush mount lights"
click at [1427, 351] on button "Add product" at bounding box center [1429, 339] width 87 height 25
click at [220, 268] on div "Settings" at bounding box center [850, 258] width 1292 height 59
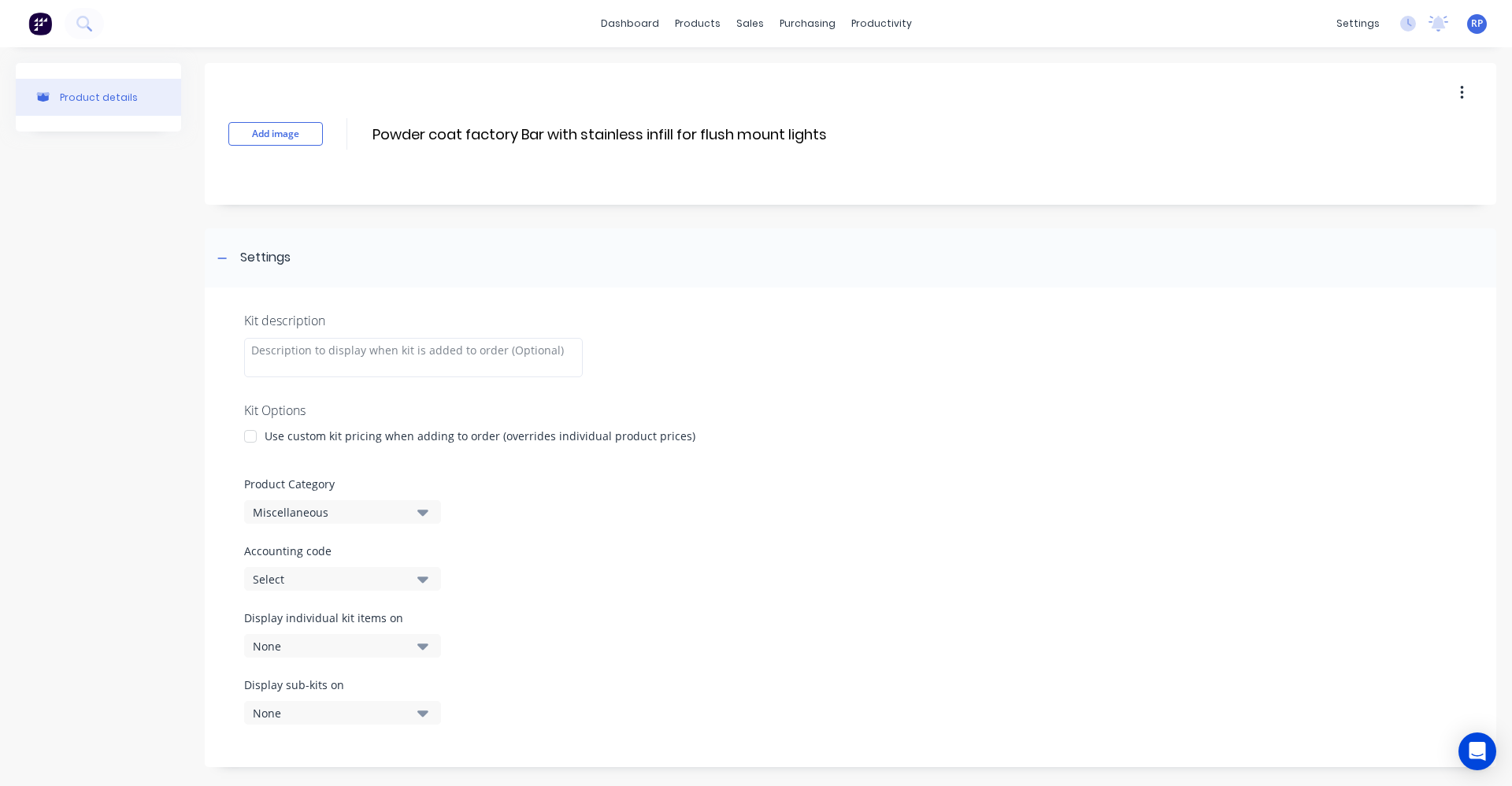
click at [253, 436] on div at bounding box center [250, 436] width 31 height 31
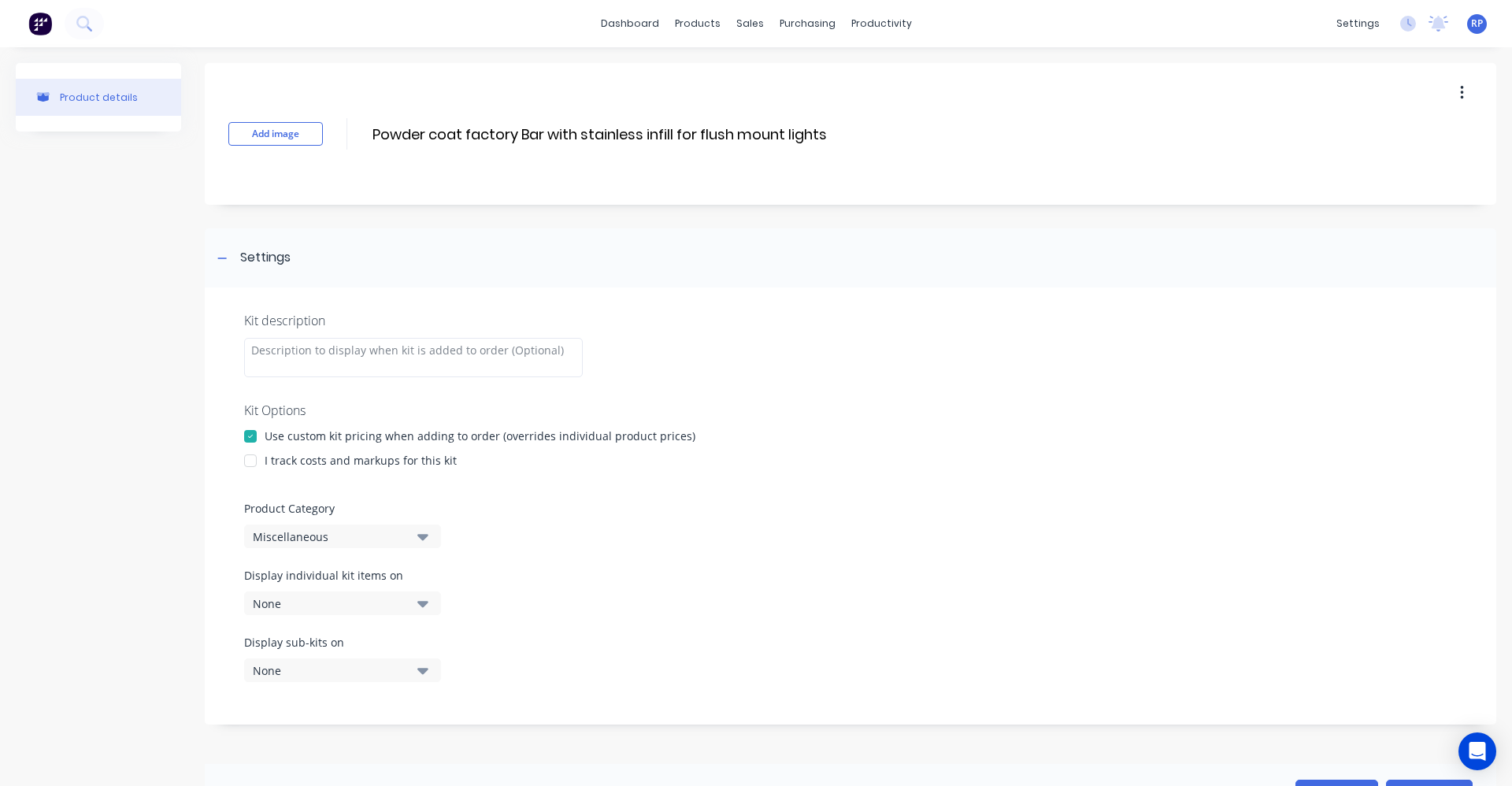
click at [254, 462] on div at bounding box center [250, 460] width 31 height 31
click at [425, 541] on icon "button" at bounding box center [423, 535] width 11 height 17
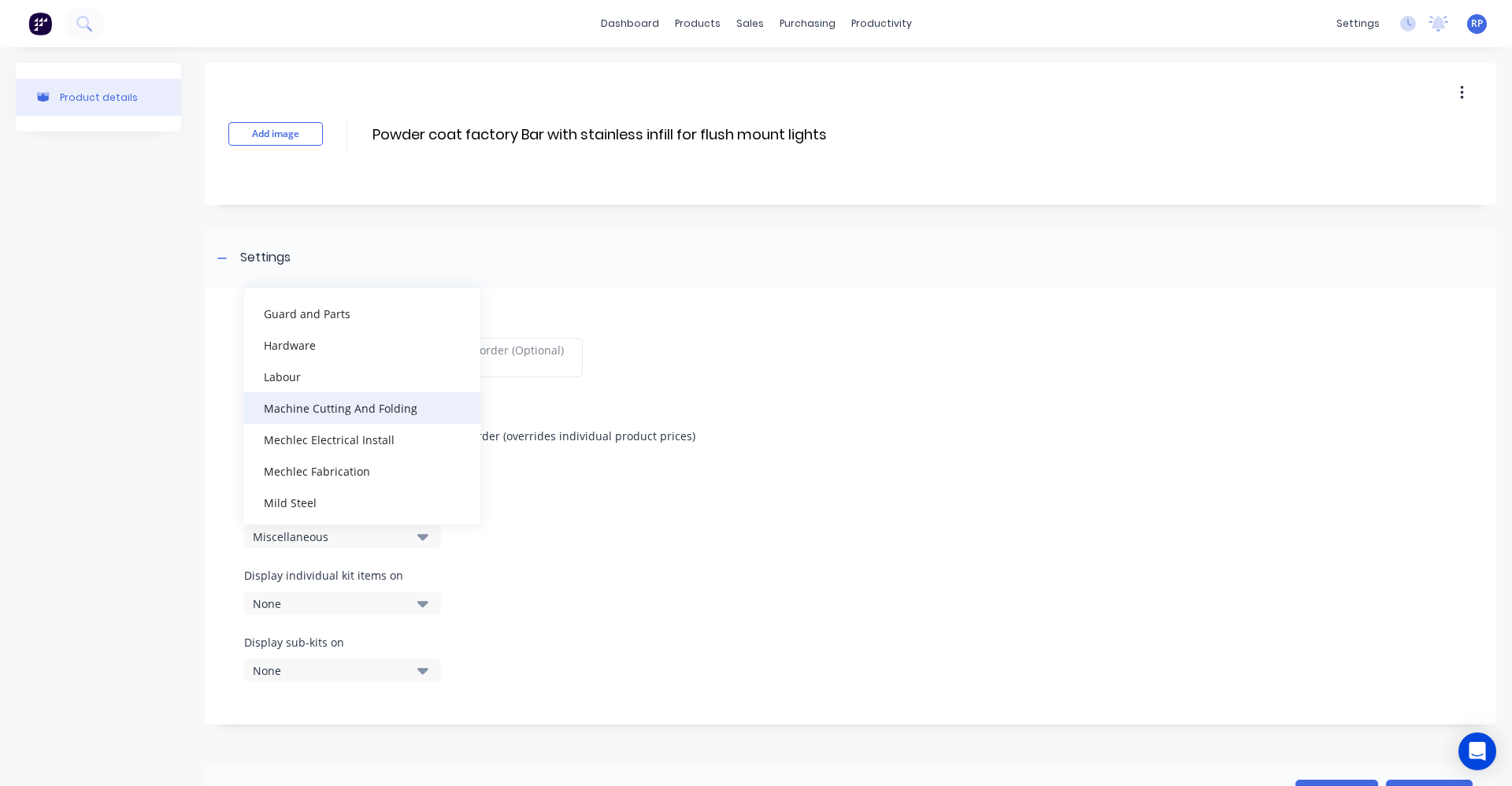
scroll to position [394, 0]
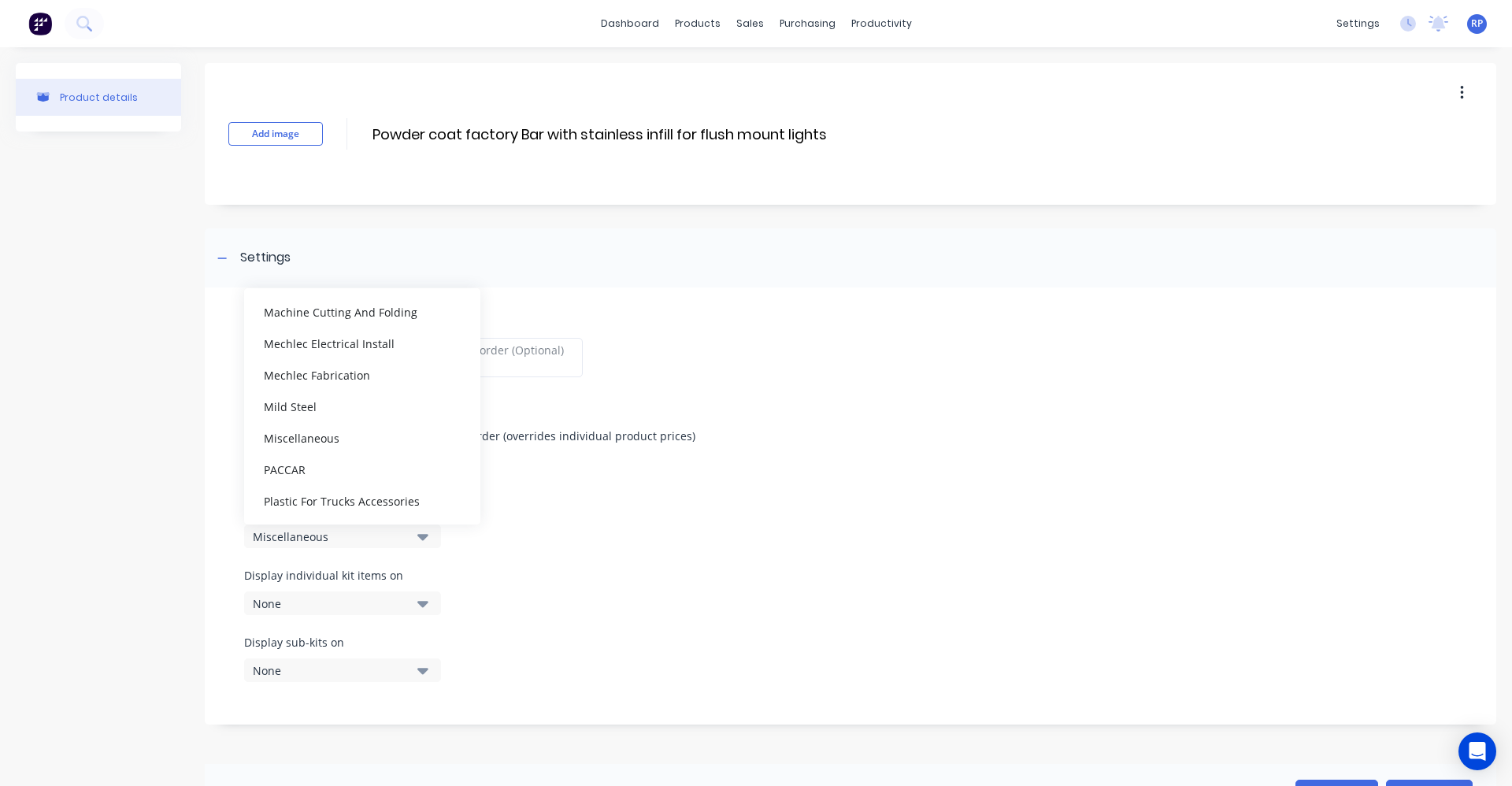
click at [321, 380] on div "Mechlec Fabrication" at bounding box center [363, 374] width 236 height 31
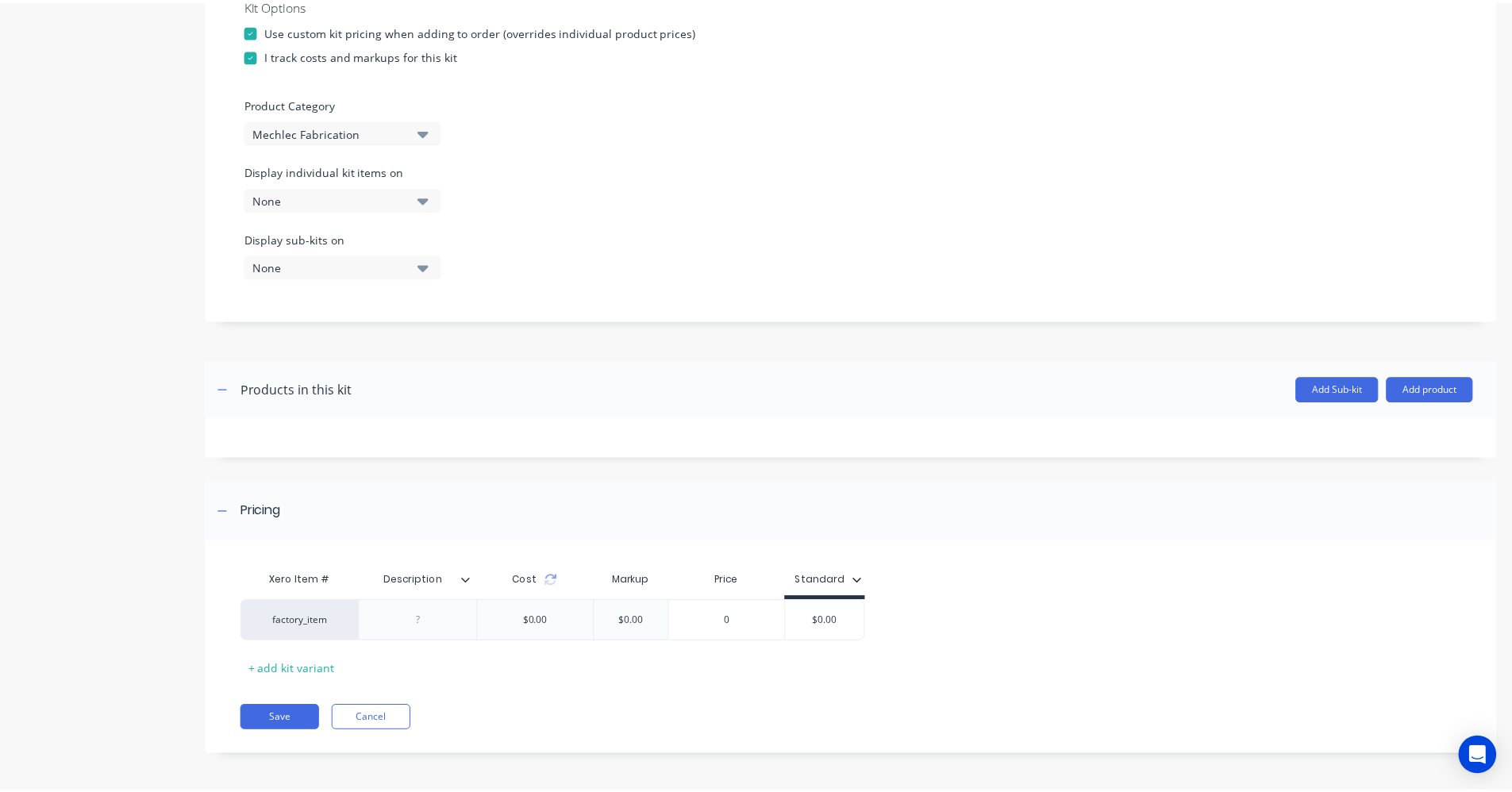
scroll to position [412, 0]
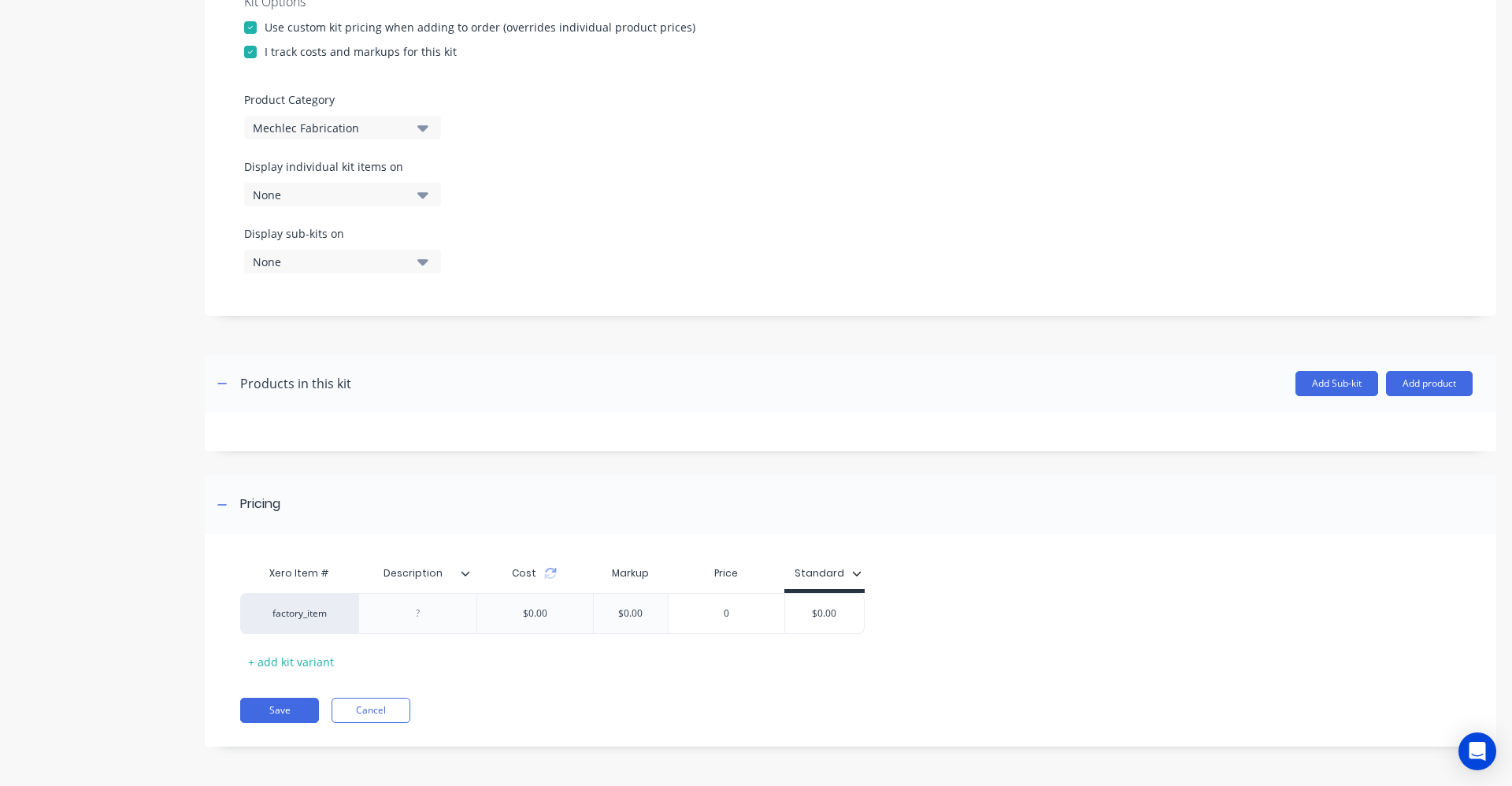
click at [466, 571] on icon at bounding box center [466, 573] width 10 height 10
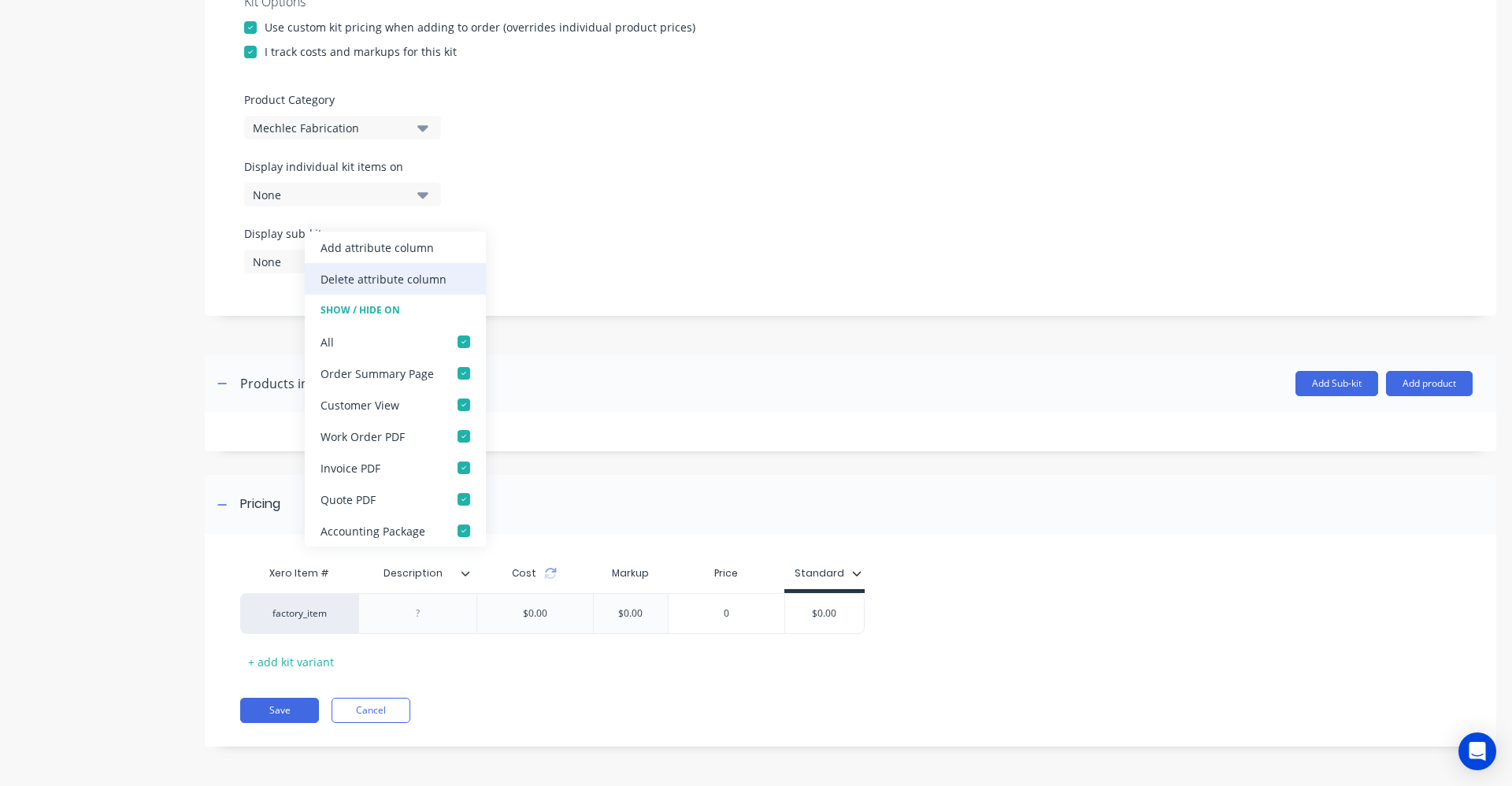
click at [423, 276] on div "Delete attribute column" at bounding box center [383, 279] width 126 height 16
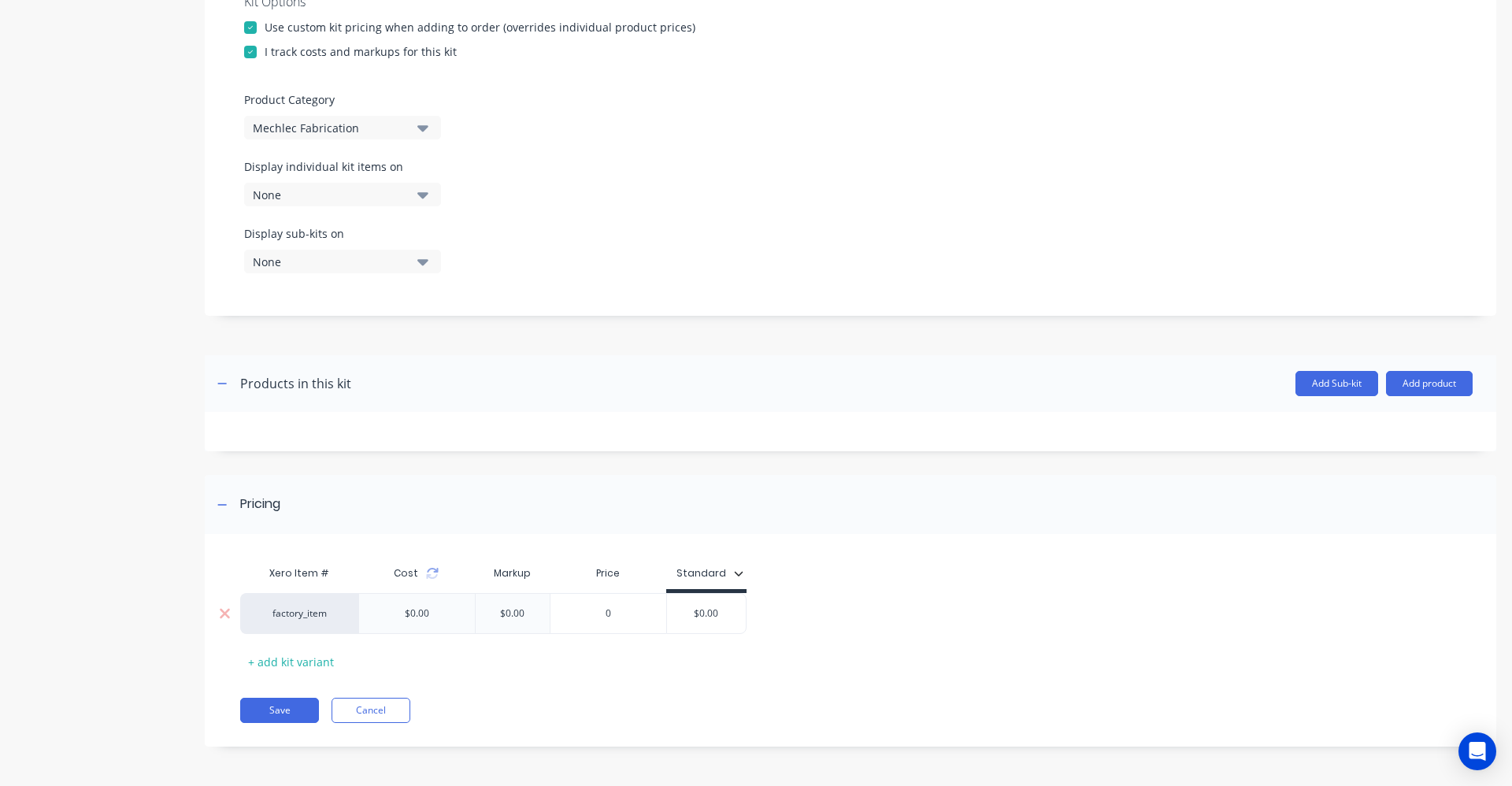
type input "0"
click at [634, 606] on input "0" at bounding box center [608, 613] width 115 height 14
click at [1413, 378] on button "Add product" at bounding box center [1429, 383] width 87 height 25
click at [1394, 423] on div "Product catalogue" at bounding box center [1397, 424] width 121 height 23
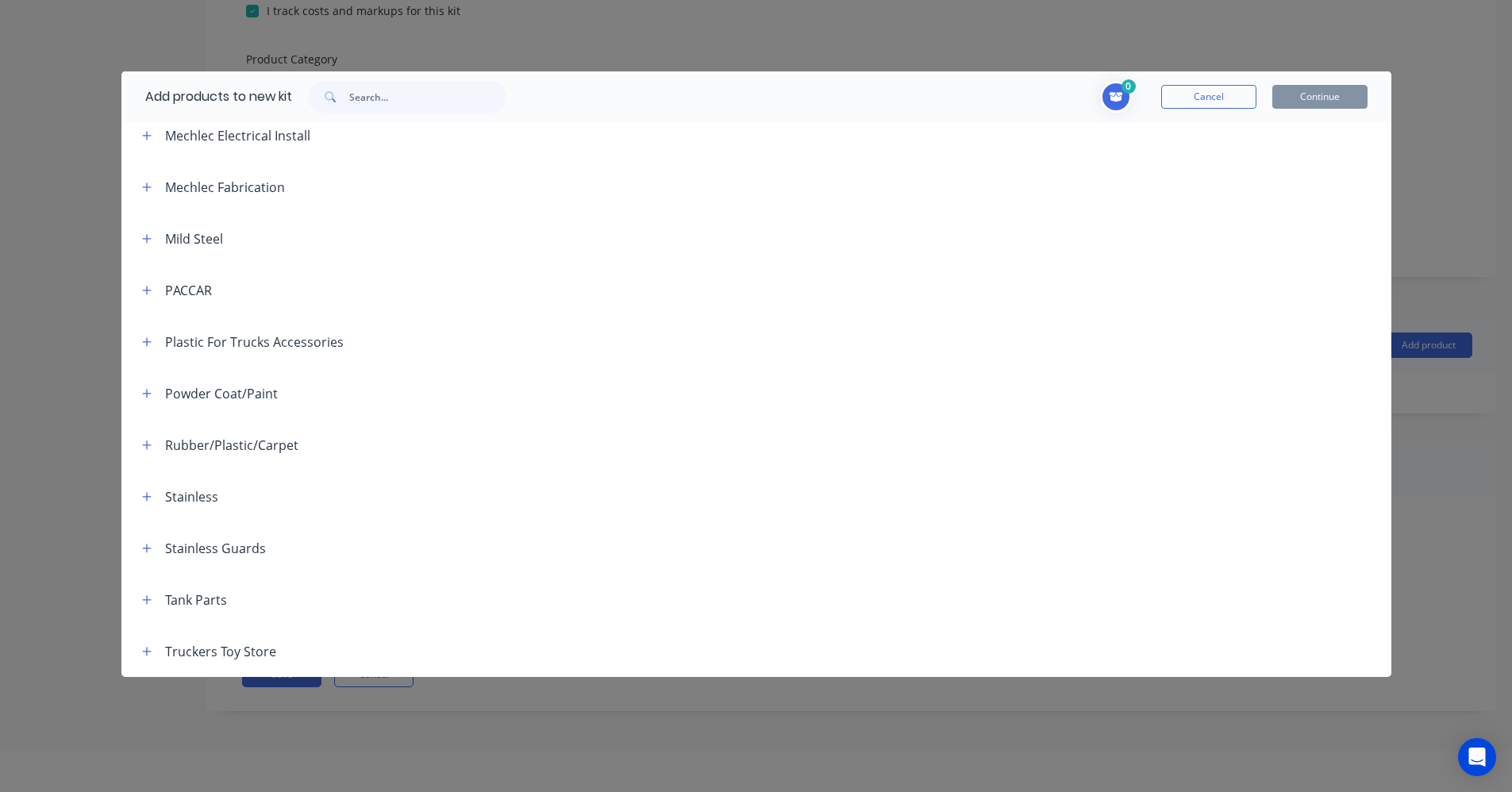
scroll to position [79, 0]
click at [146, 499] on icon "button" at bounding box center [146, 497] width 10 height 11
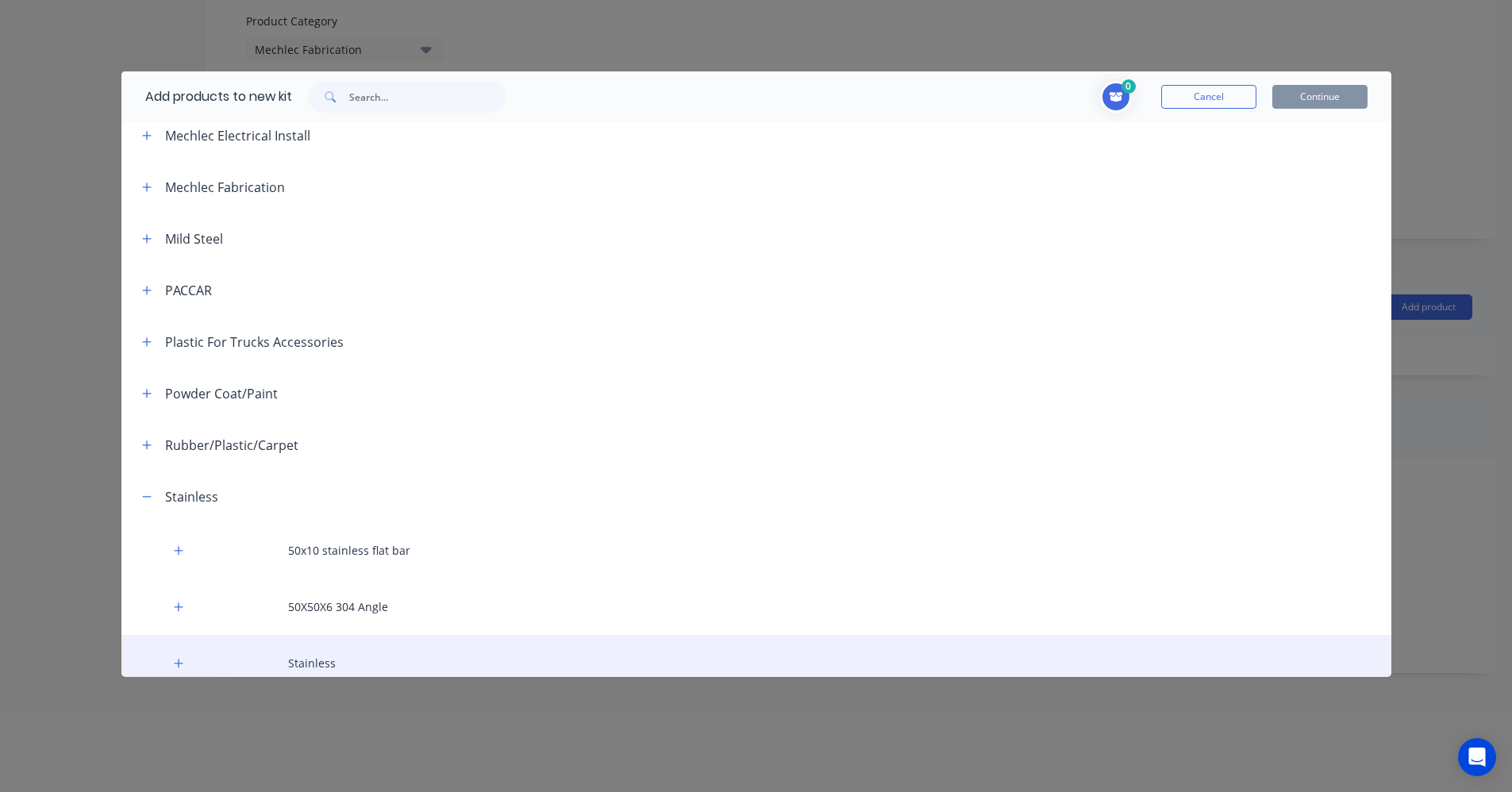
click at [307, 656] on div "Stainless" at bounding box center [757, 663] width 1270 height 56
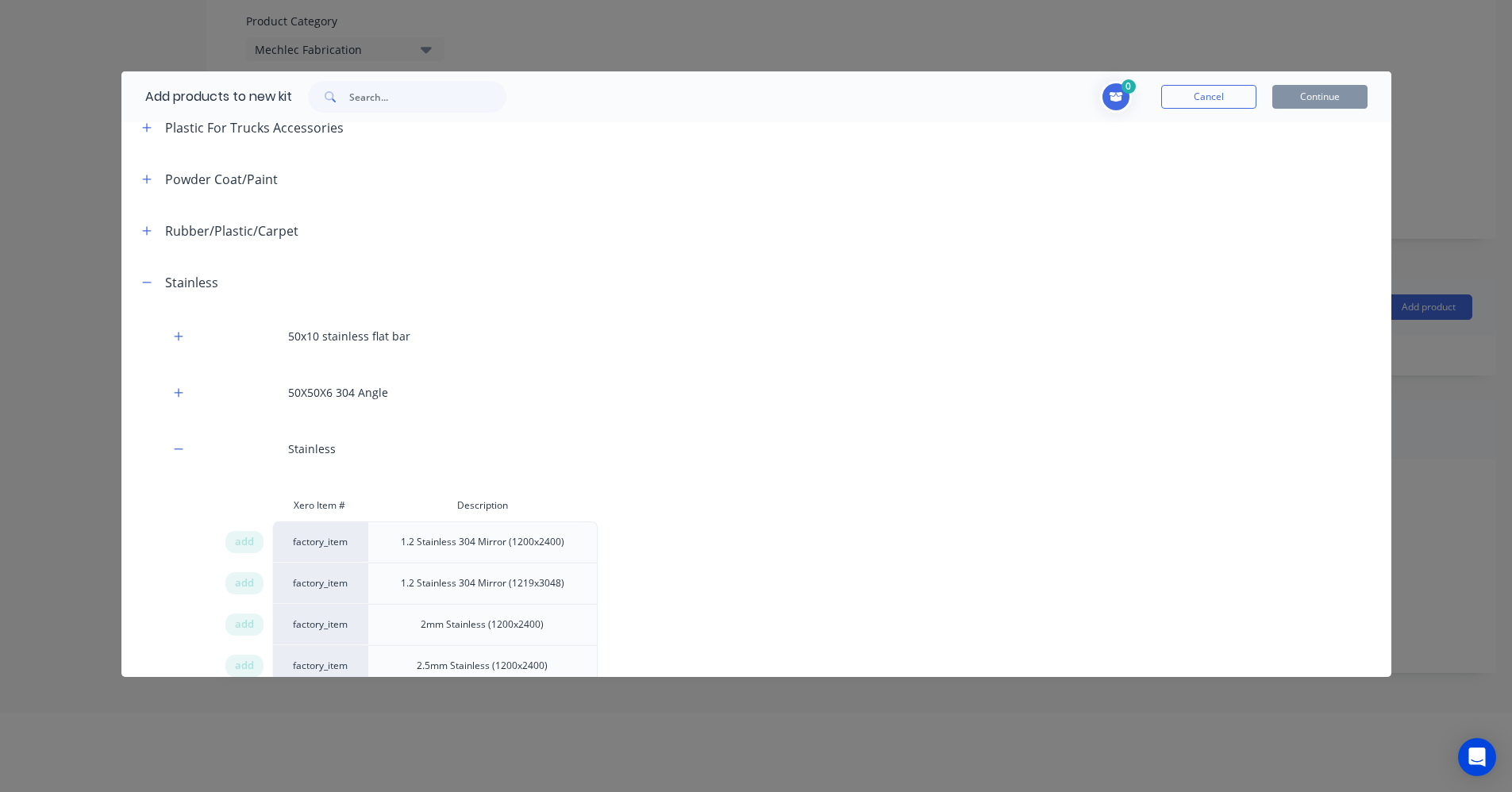
scroll to position [921, 0]
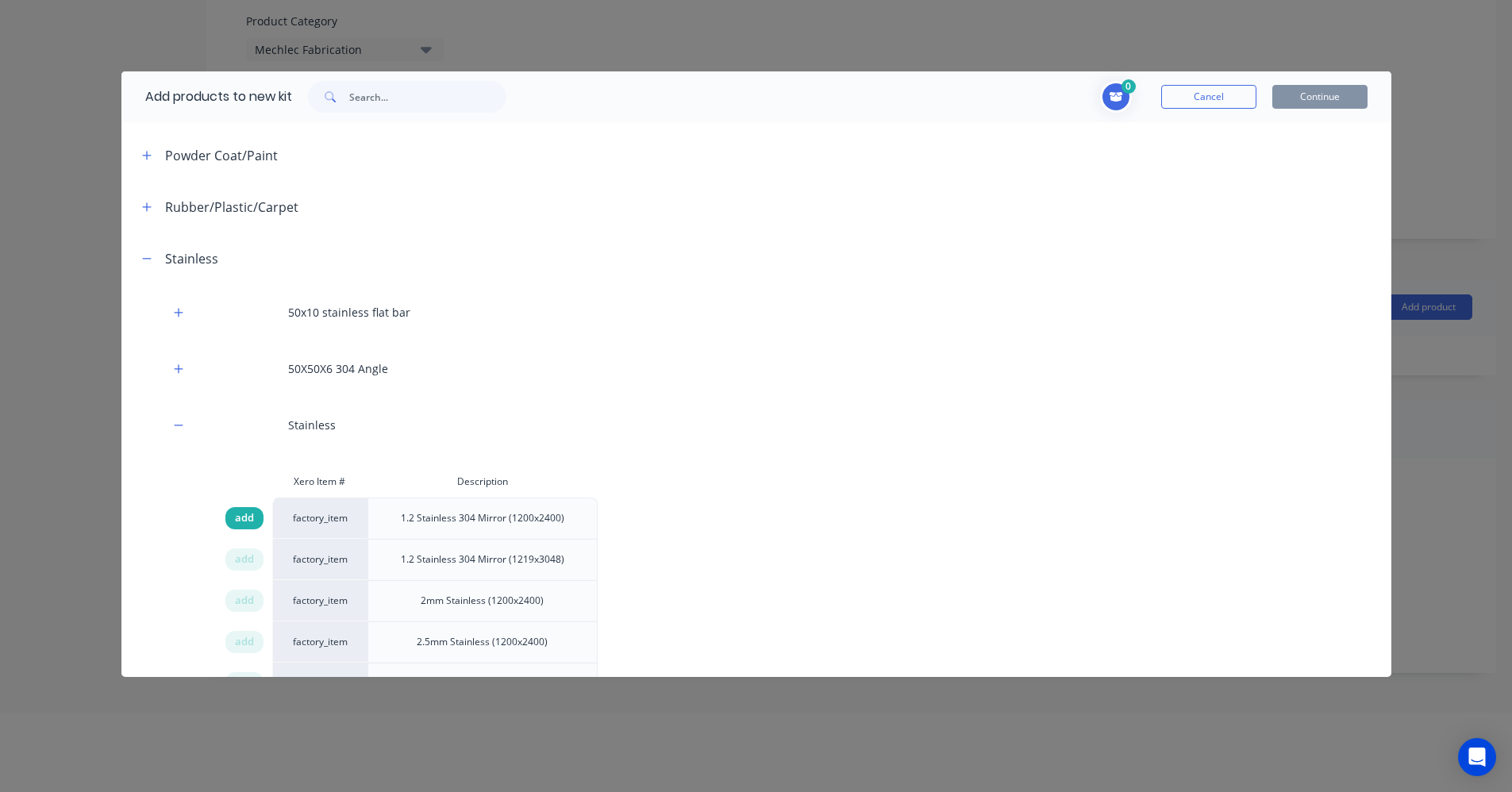
click at [251, 520] on span "add" at bounding box center [244, 519] width 19 height 16
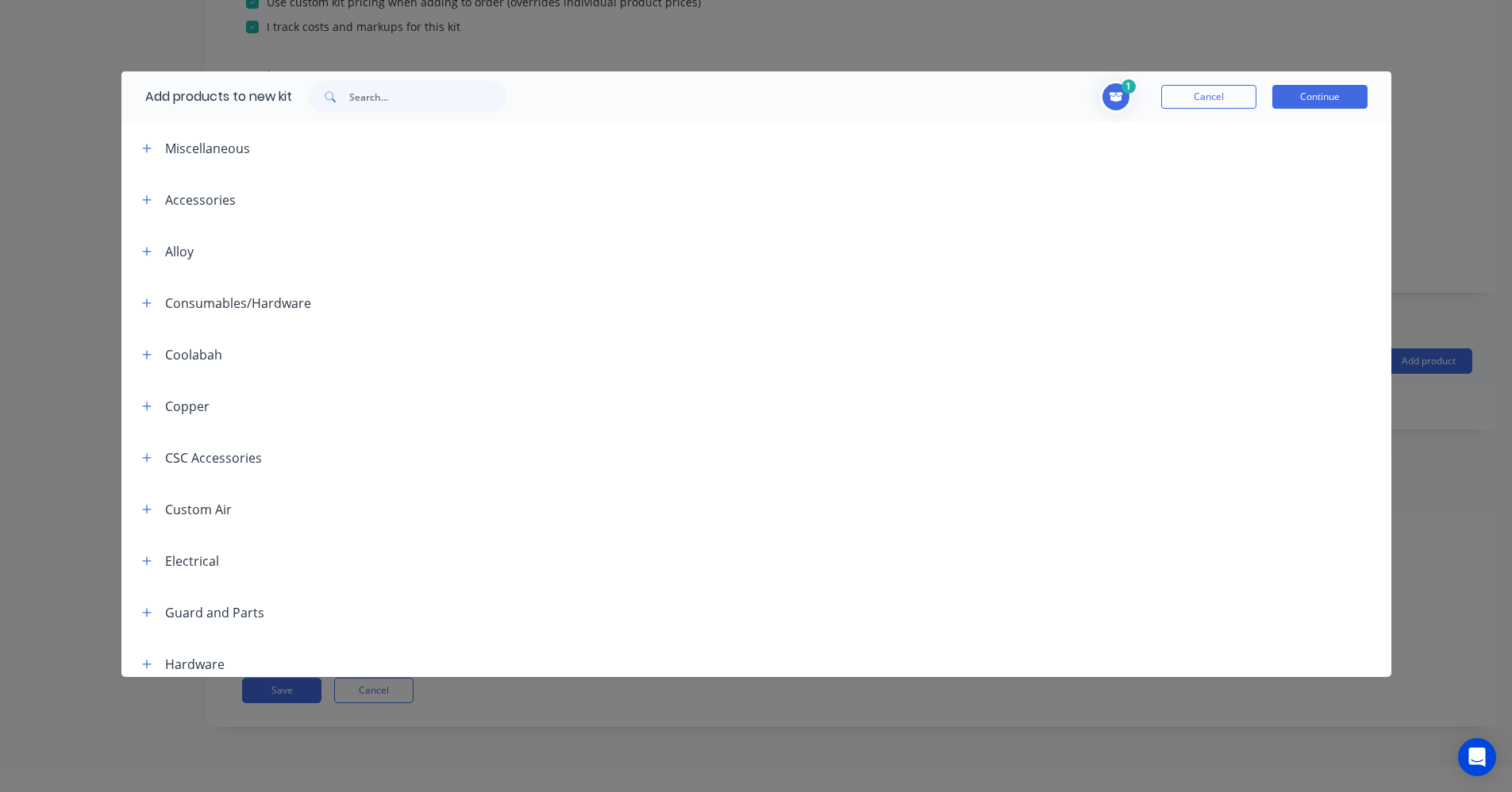
scroll to position [0, 0]
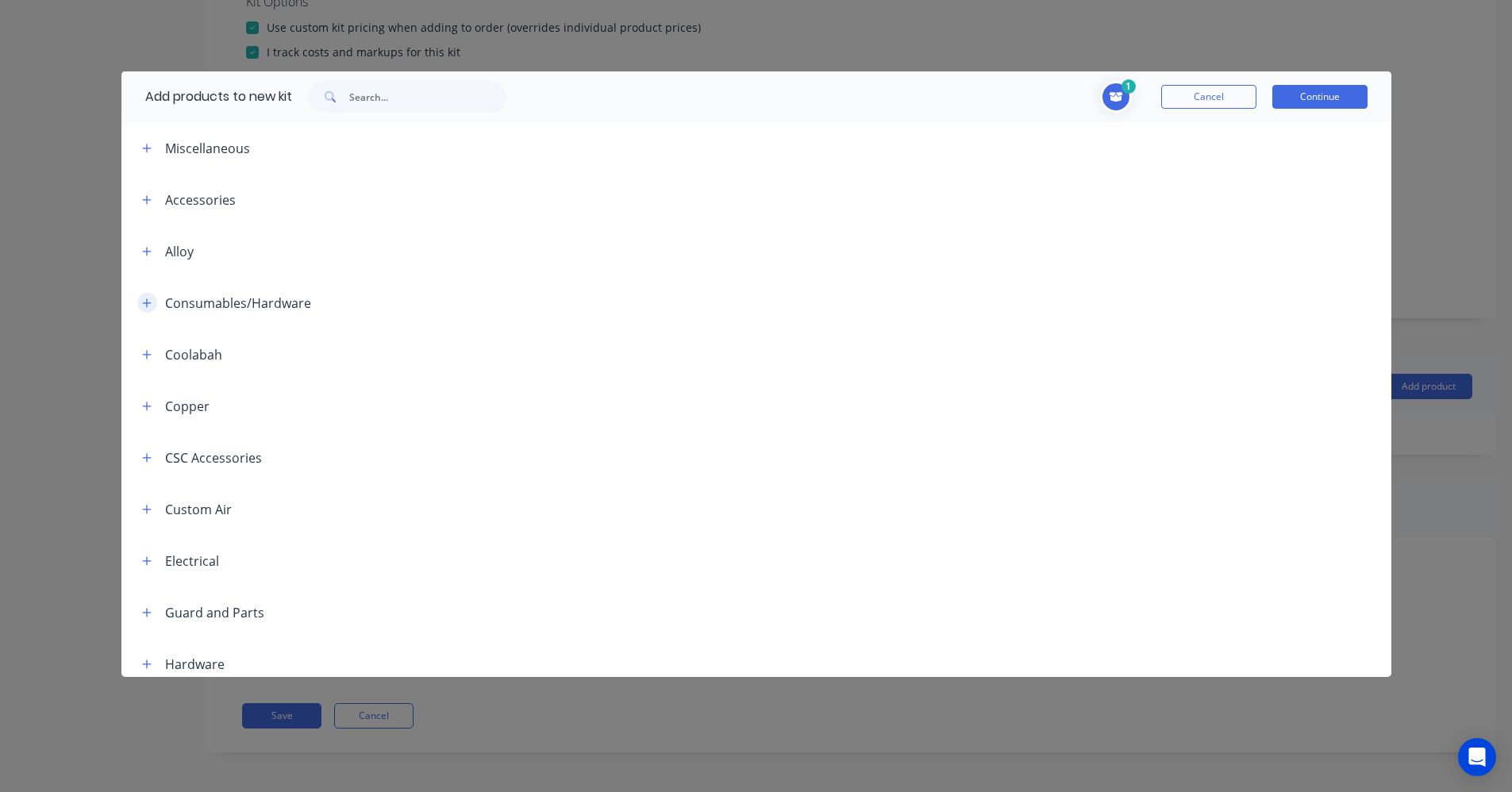
click at [152, 301] on icon "button" at bounding box center [146, 303] width 10 height 11
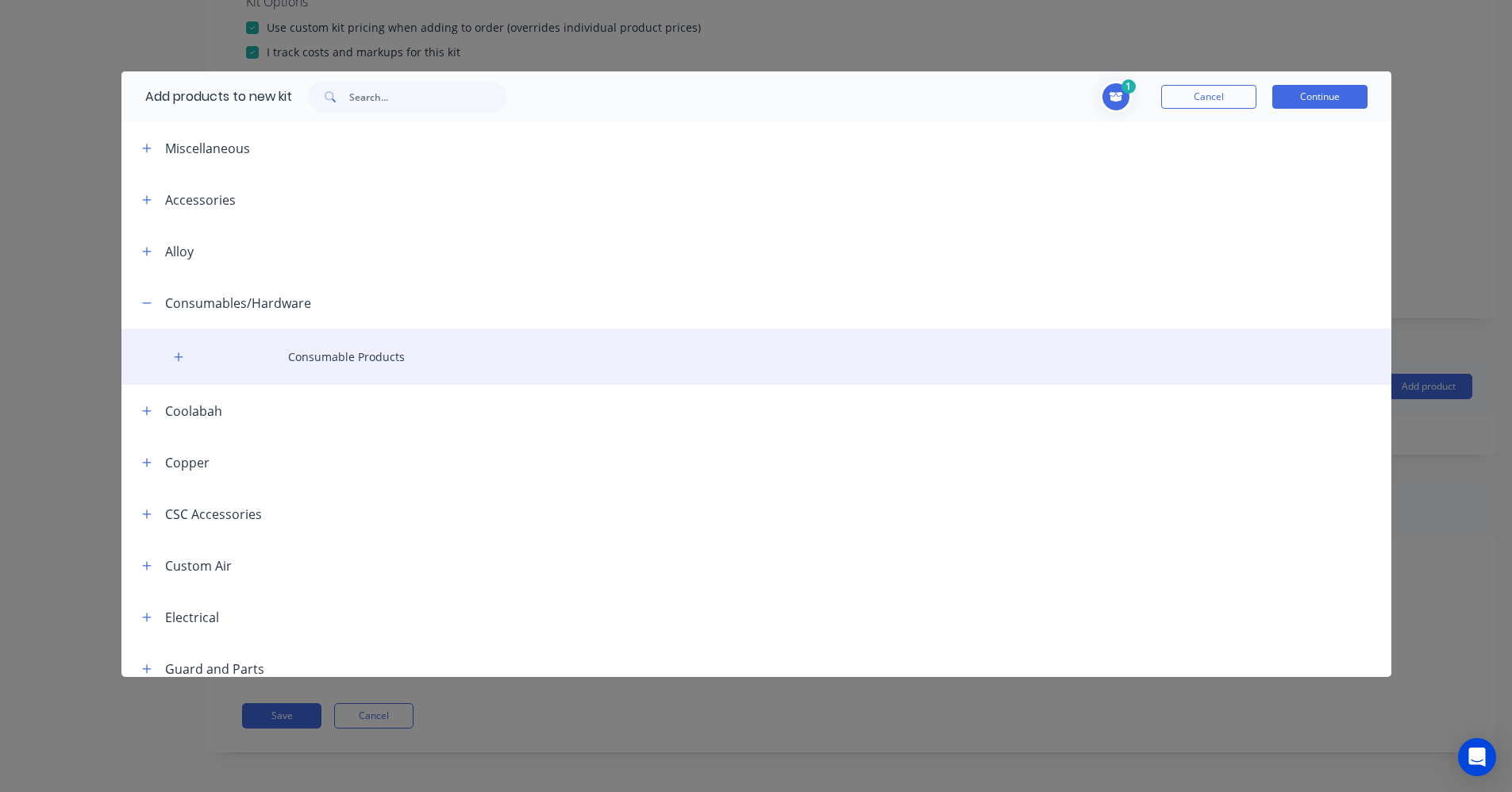
click at [189, 355] on div "Consumable Products" at bounding box center [757, 356] width 1270 height 56
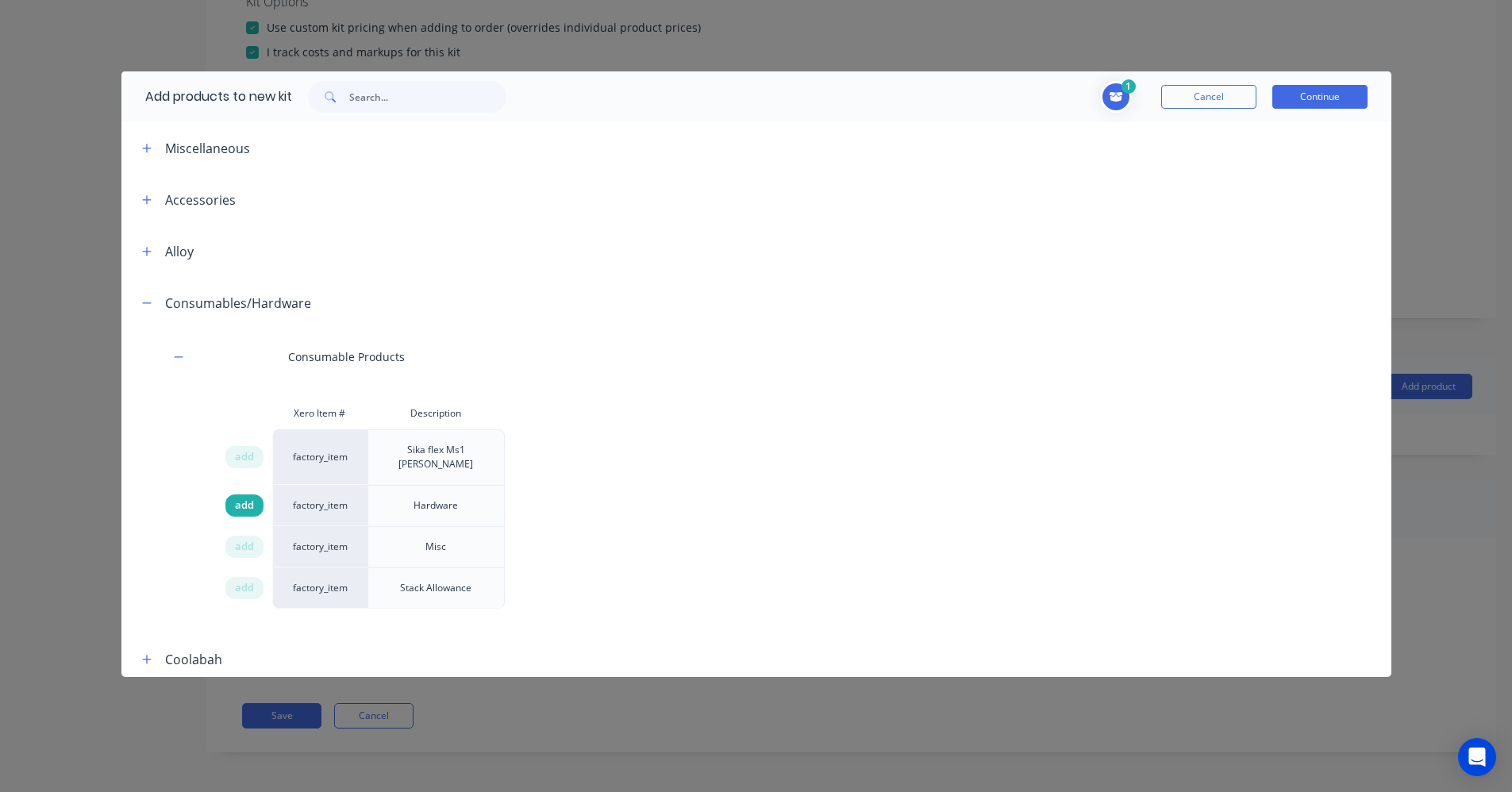
click at [257, 494] on div "add" at bounding box center [244, 505] width 38 height 23
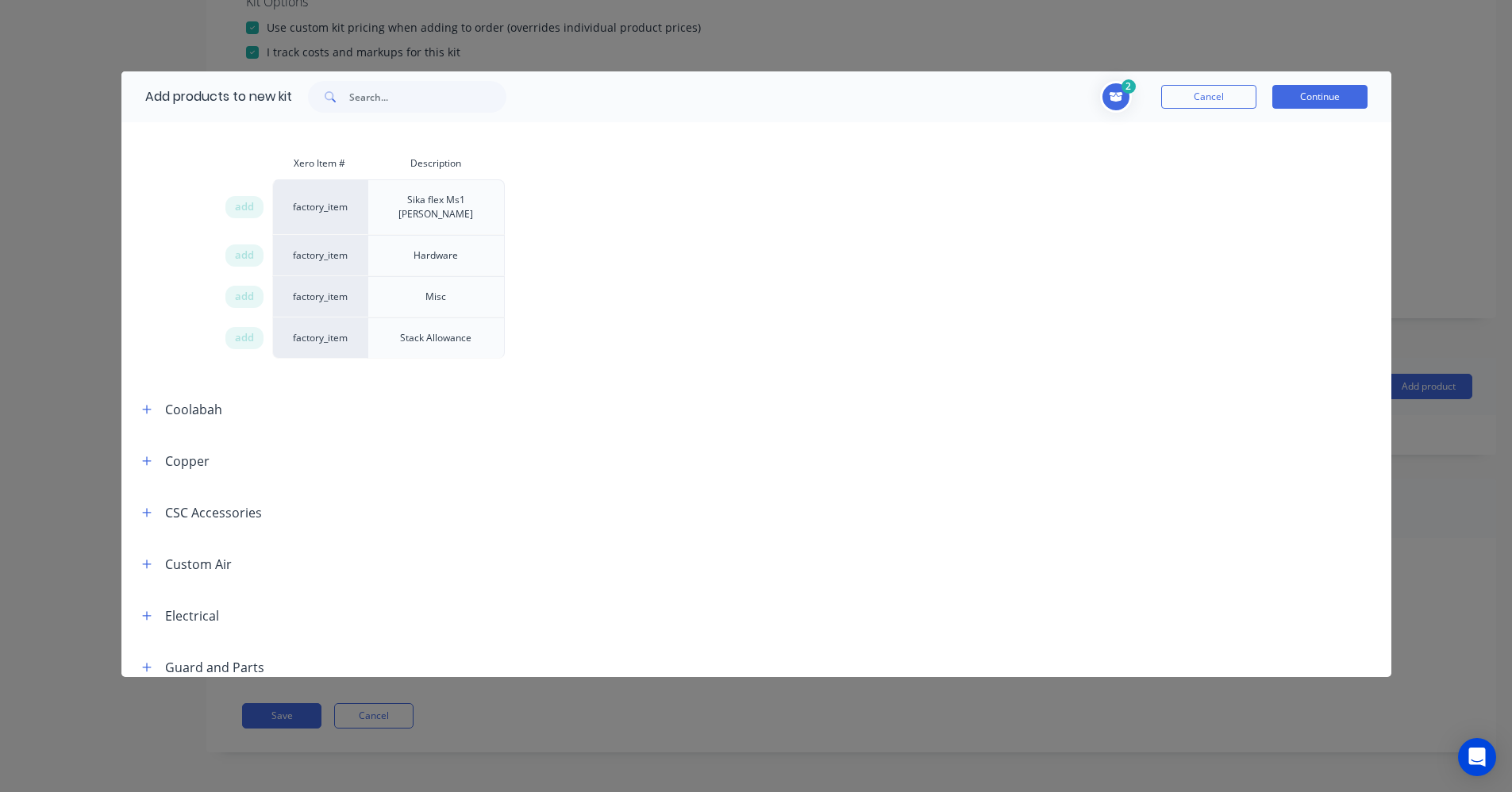
scroll to position [397, 0]
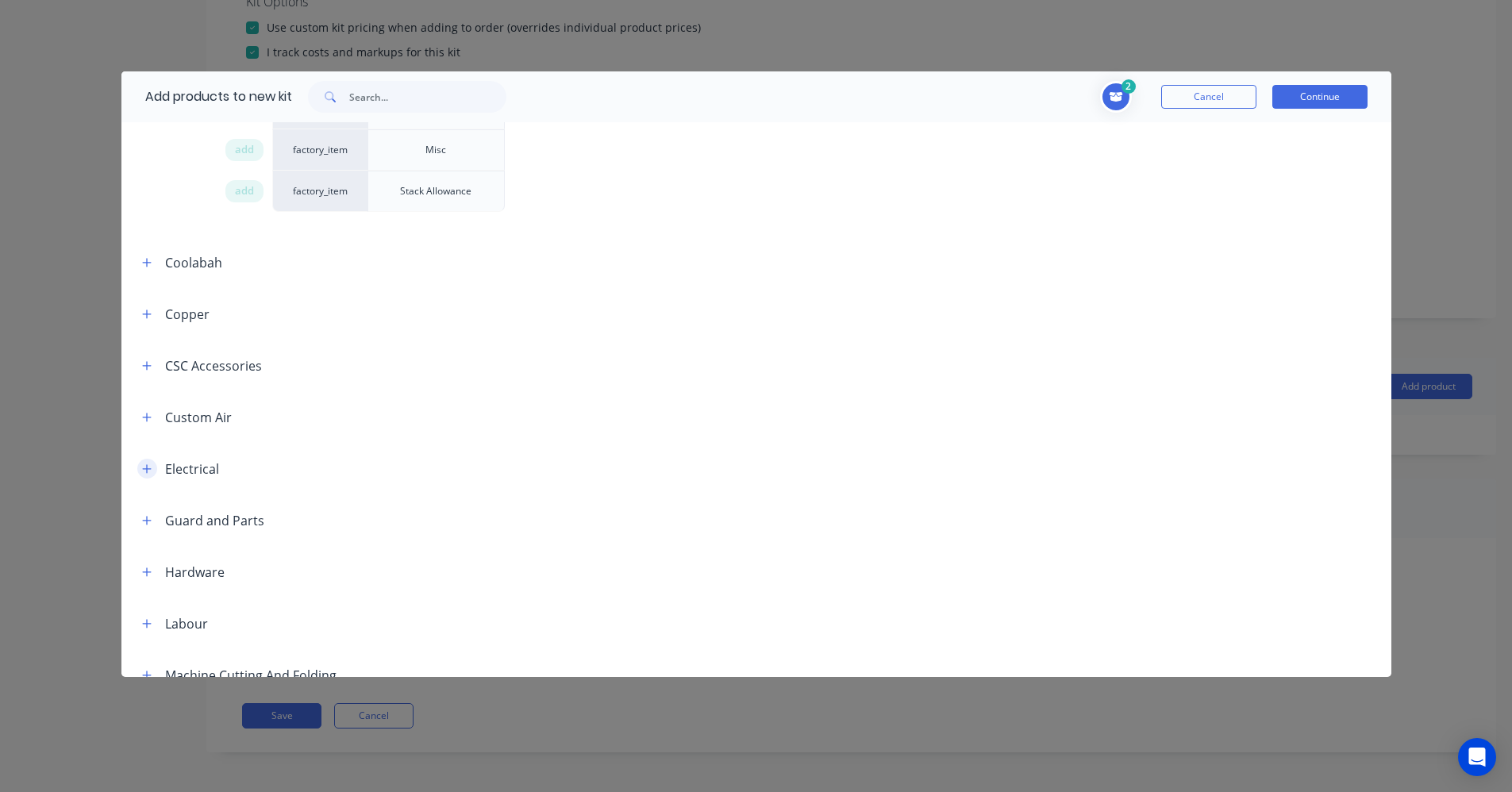
click at [149, 461] on button "button" at bounding box center [147, 468] width 20 height 20
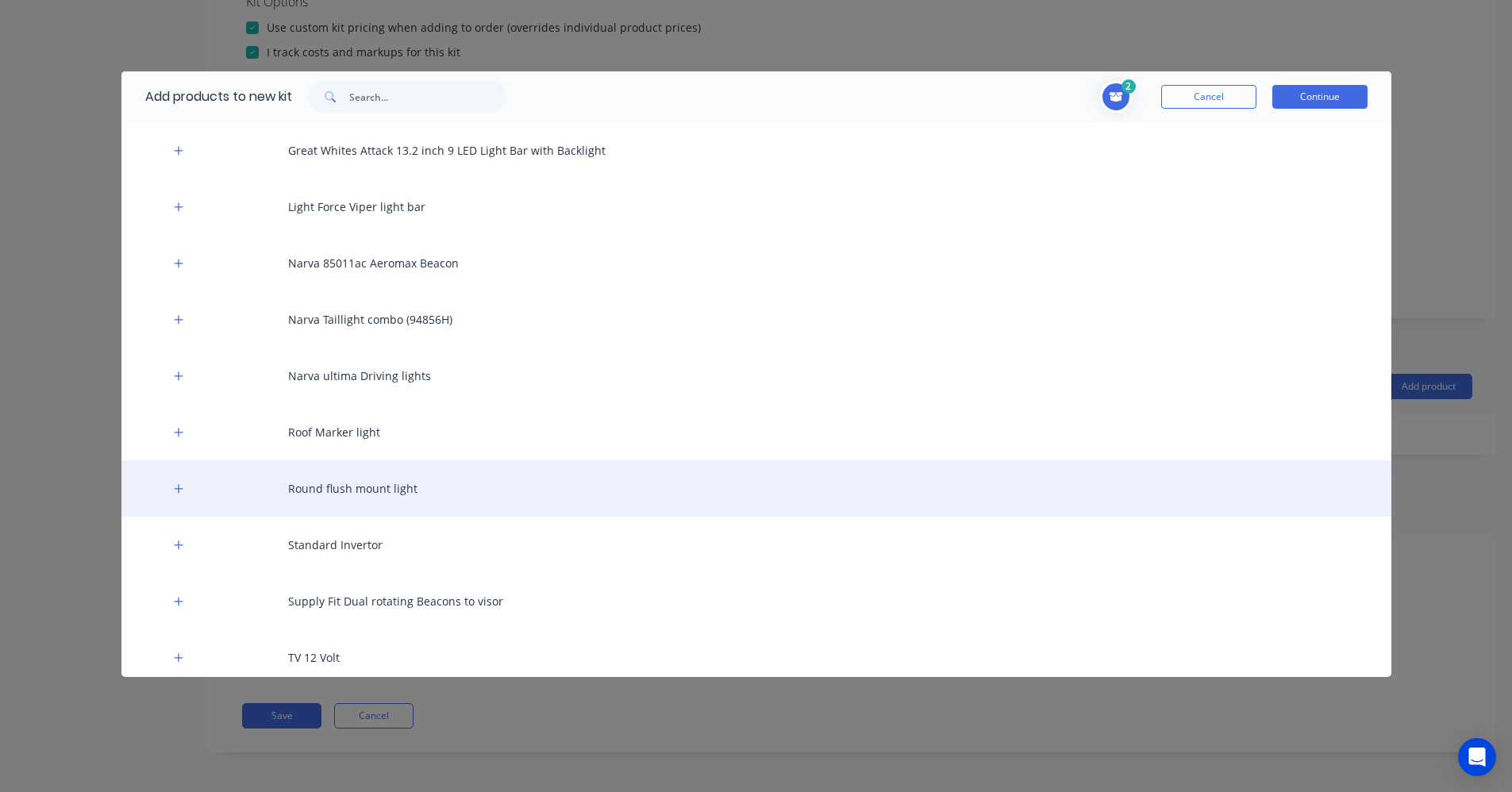
scroll to position [1032, 0]
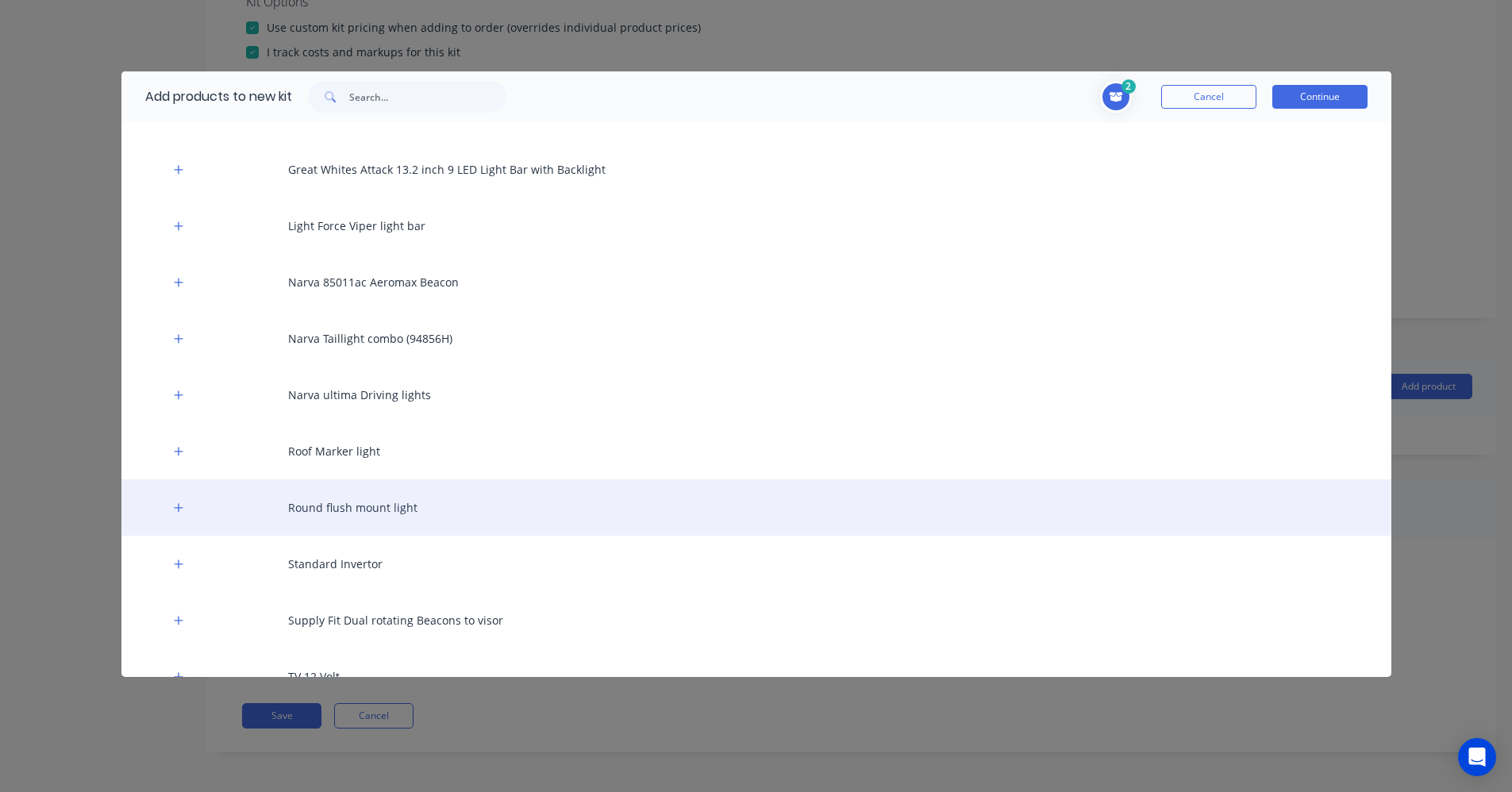
click at [300, 491] on div "Round flush mount light" at bounding box center [757, 507] width 1270 height 56
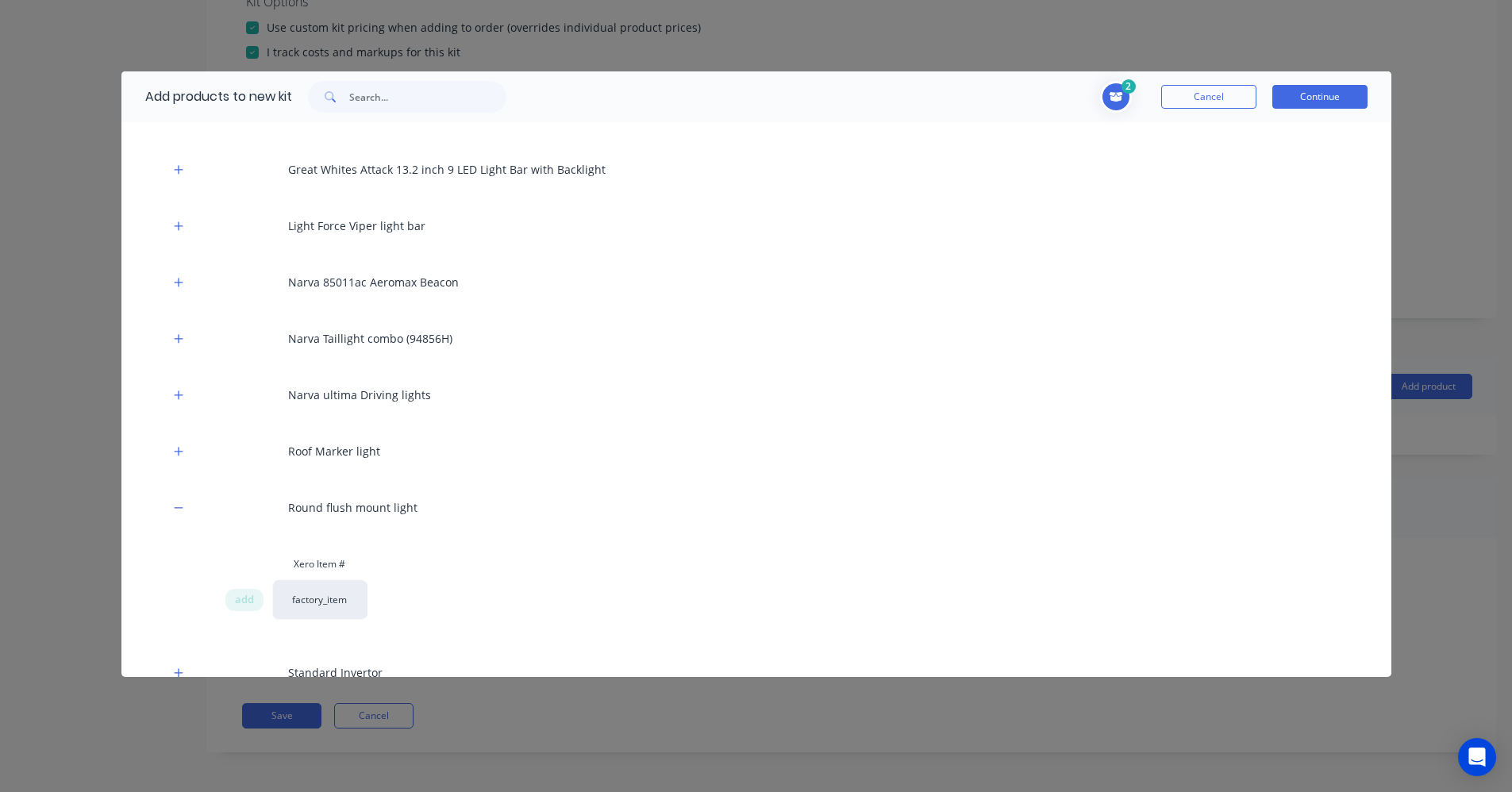
click at [221, 584] on div "Xero Item # add factory_item" at bounding box center [757, 590] width 1270 height 84
click at [242, 592] on span "add" at bounding box center [244, 600] width 19 height 16
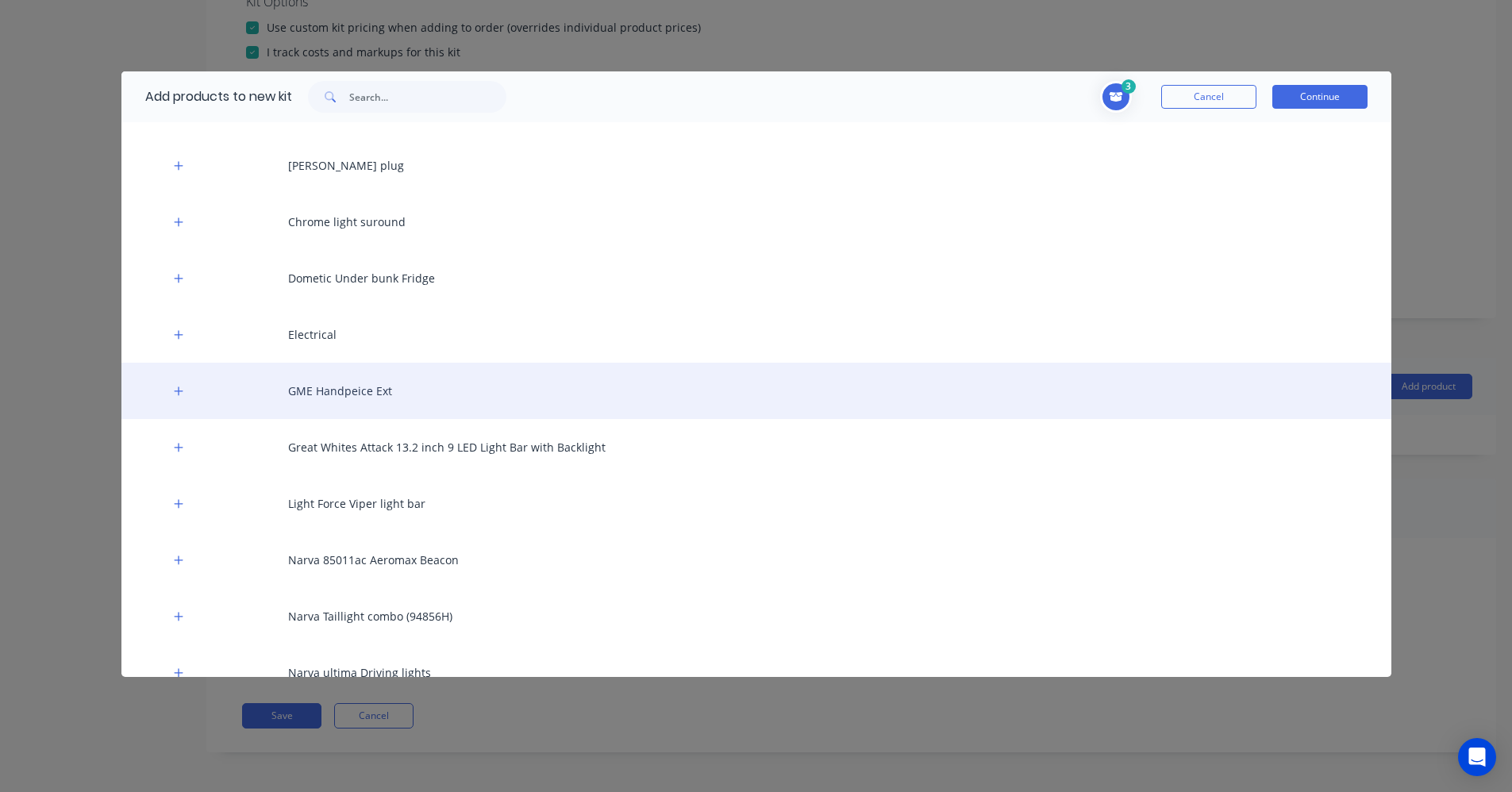
scroll to position [714, 0]
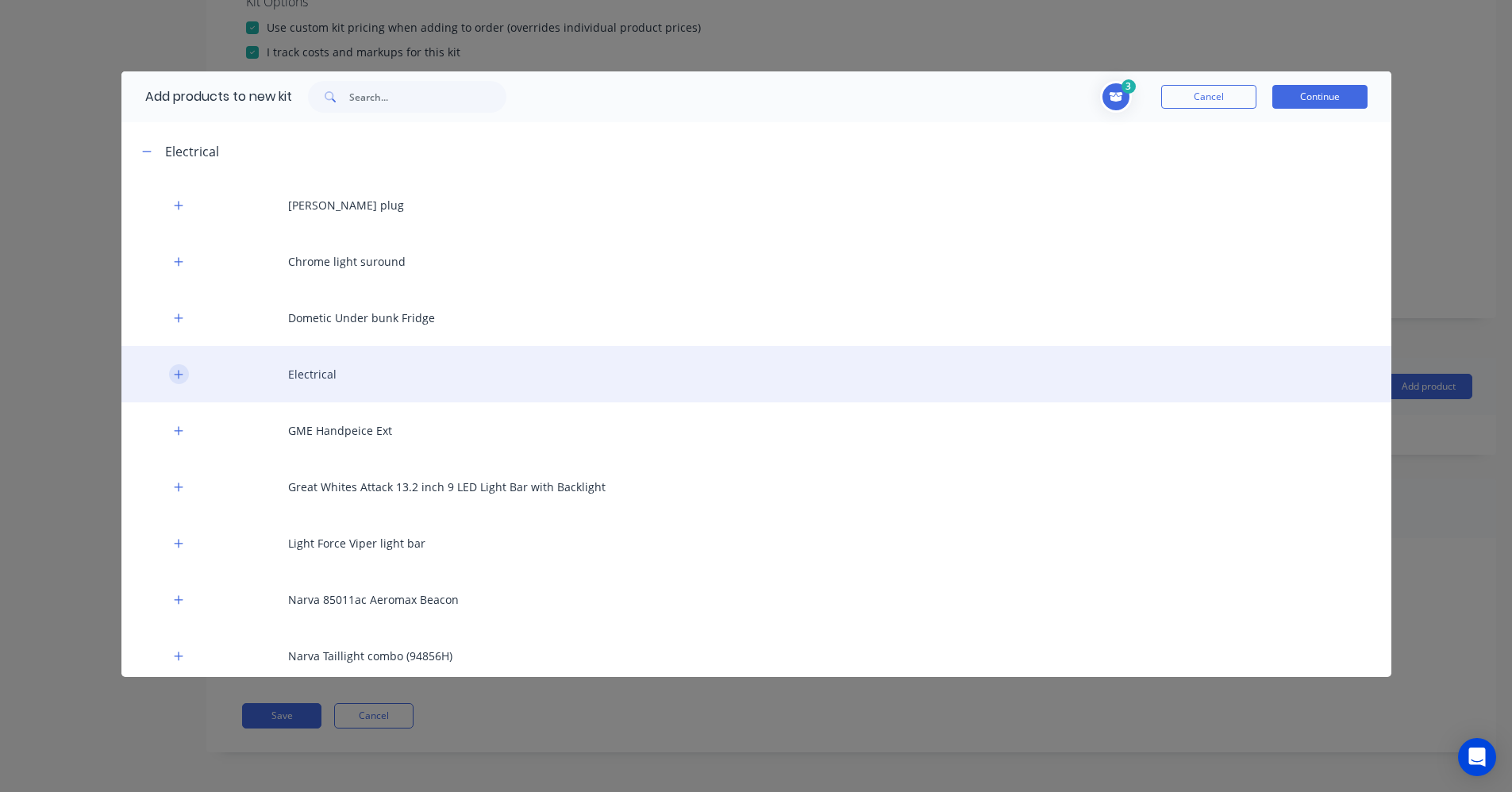
click at [181, 369] on icon "button" at bounding box center [179, 374] width 10 height 11
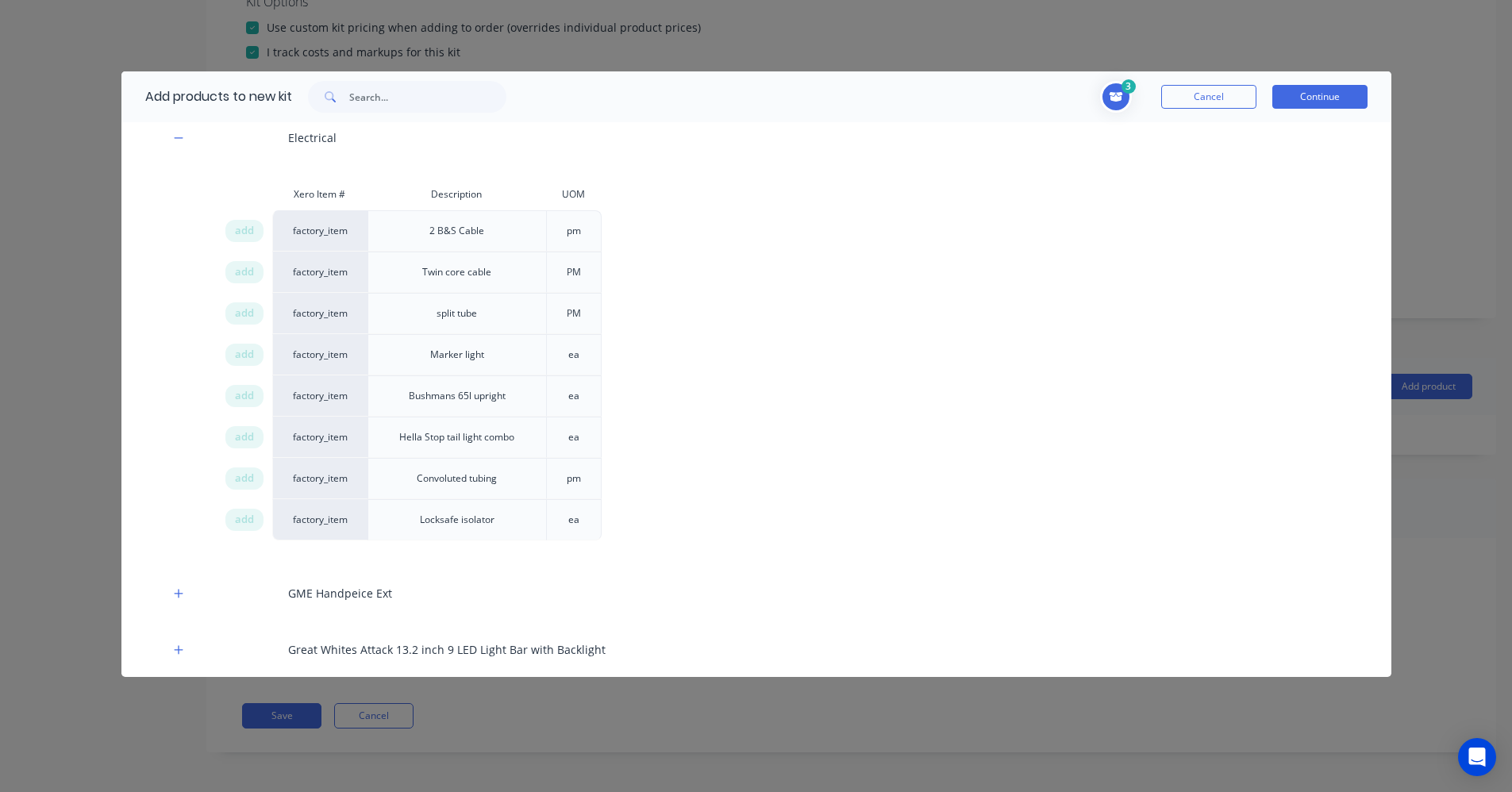
scroll to position [953, 0]
click at [246, 262] on span "add" at bounding box center [244, 271] width 19 height 16
click at [241, 304] on span "add" at bounding box center [244, 312] width 19 height 16
click at [235, 345] on span "add" at bounding box center [244, 354] width 19 height 16
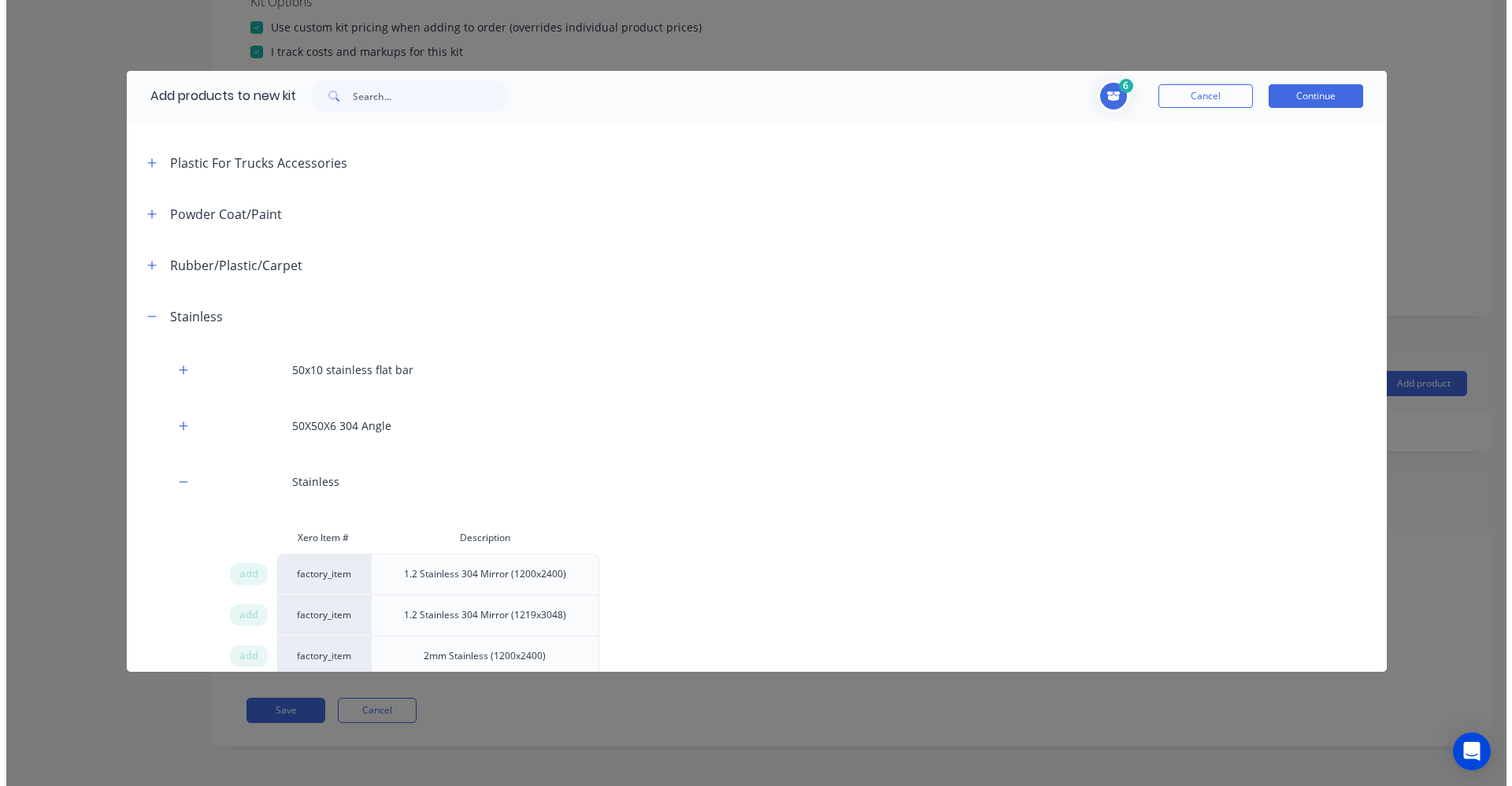
scroll to position [2533, 0]
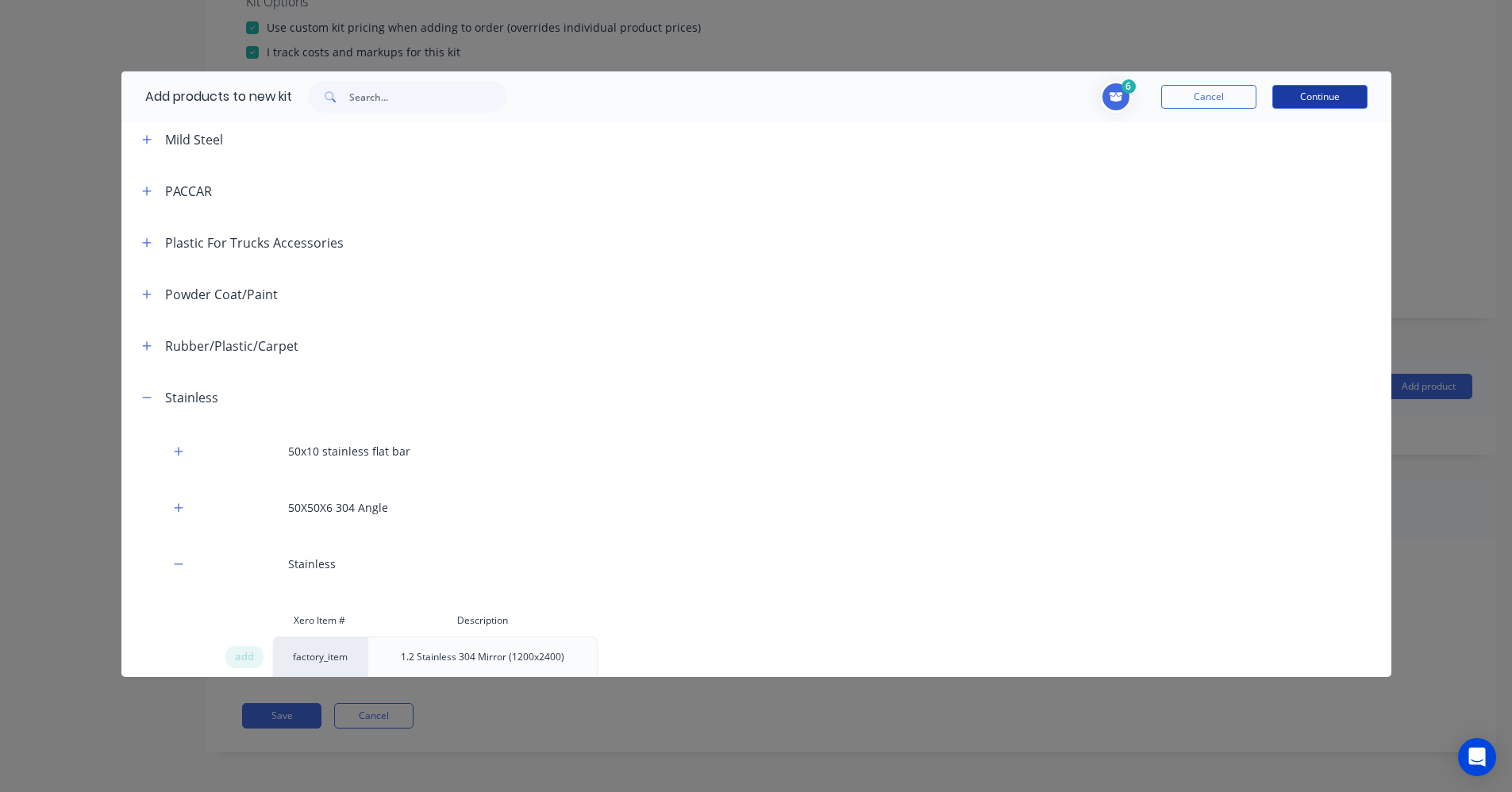
click at [1300, 106] on button "Continue" at bounding box center [1320, 97] width 96 height 23
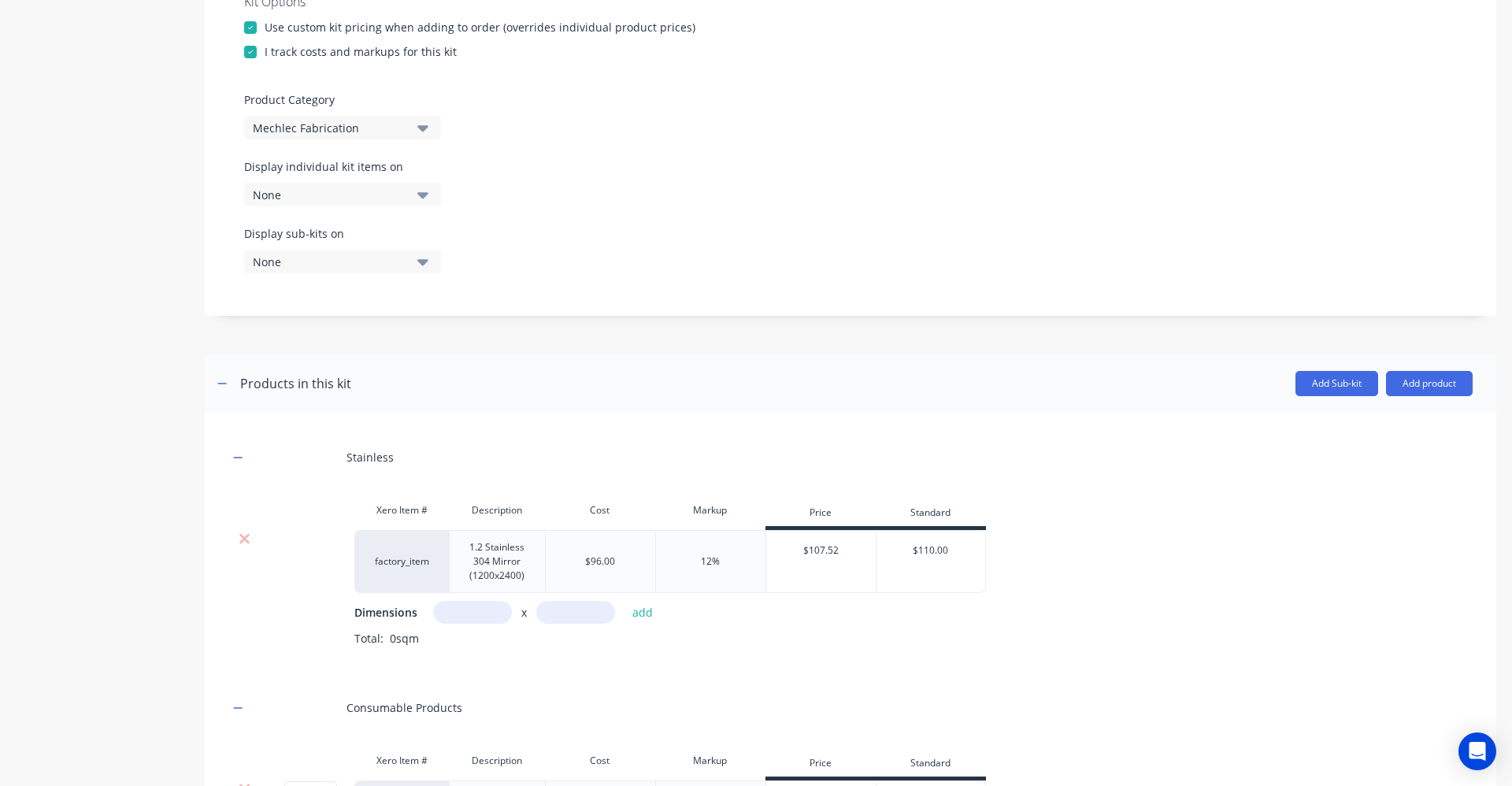
click at [1414, 403] on header "Products in this kit Add Sub-kit Add product" at bounding box center [850, 383] width 1292 height 56
click at [1413, 386] on button "Add product" at bounding box center [1429, 383] width 87 height 25
click at [1354, 466] on div "Labour" at bounding box center [1397, 456] width 121 height 23
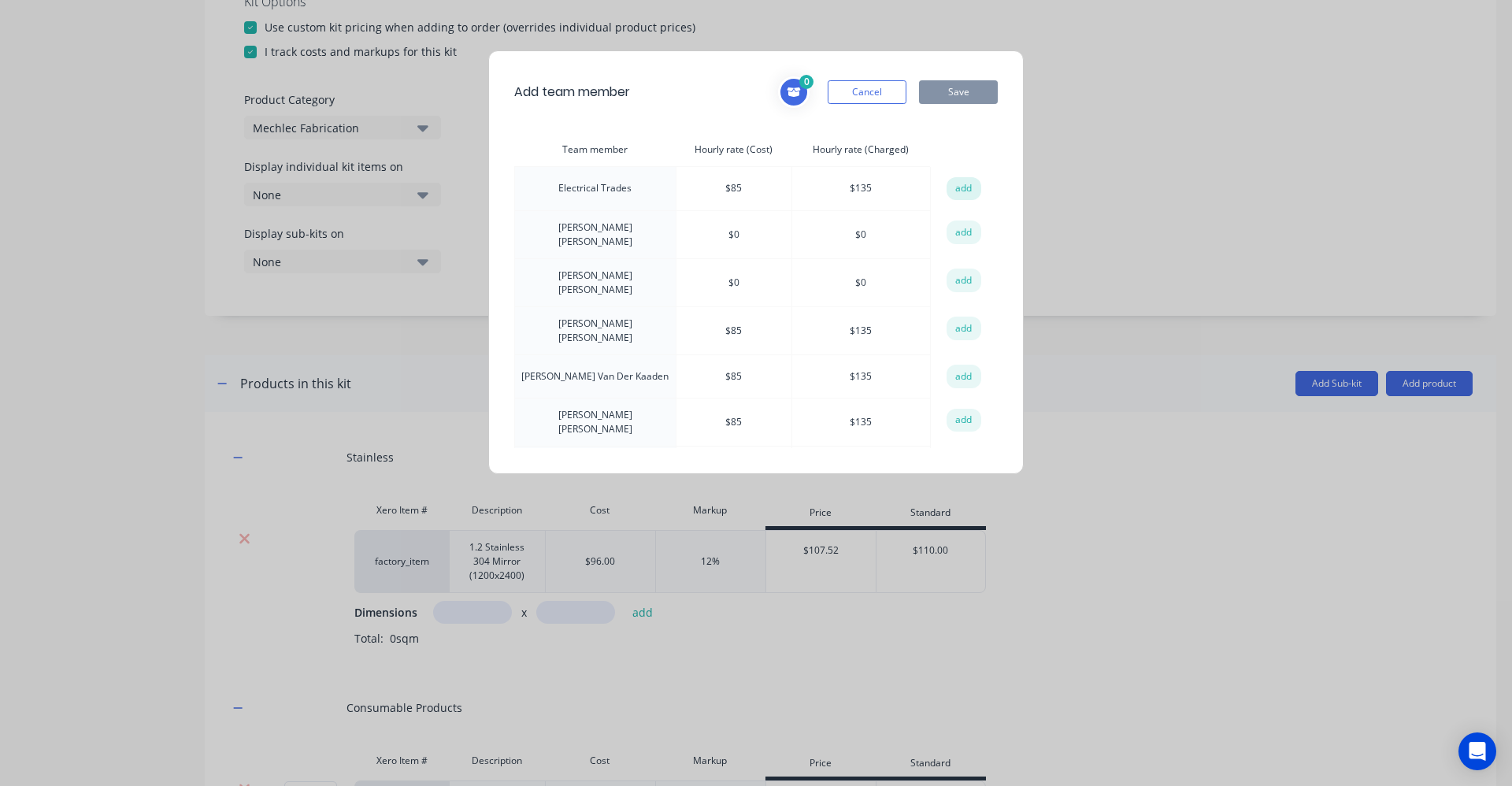
click at [952, 188] on button "add" at bounding box center [963, 189] width 35 height 23
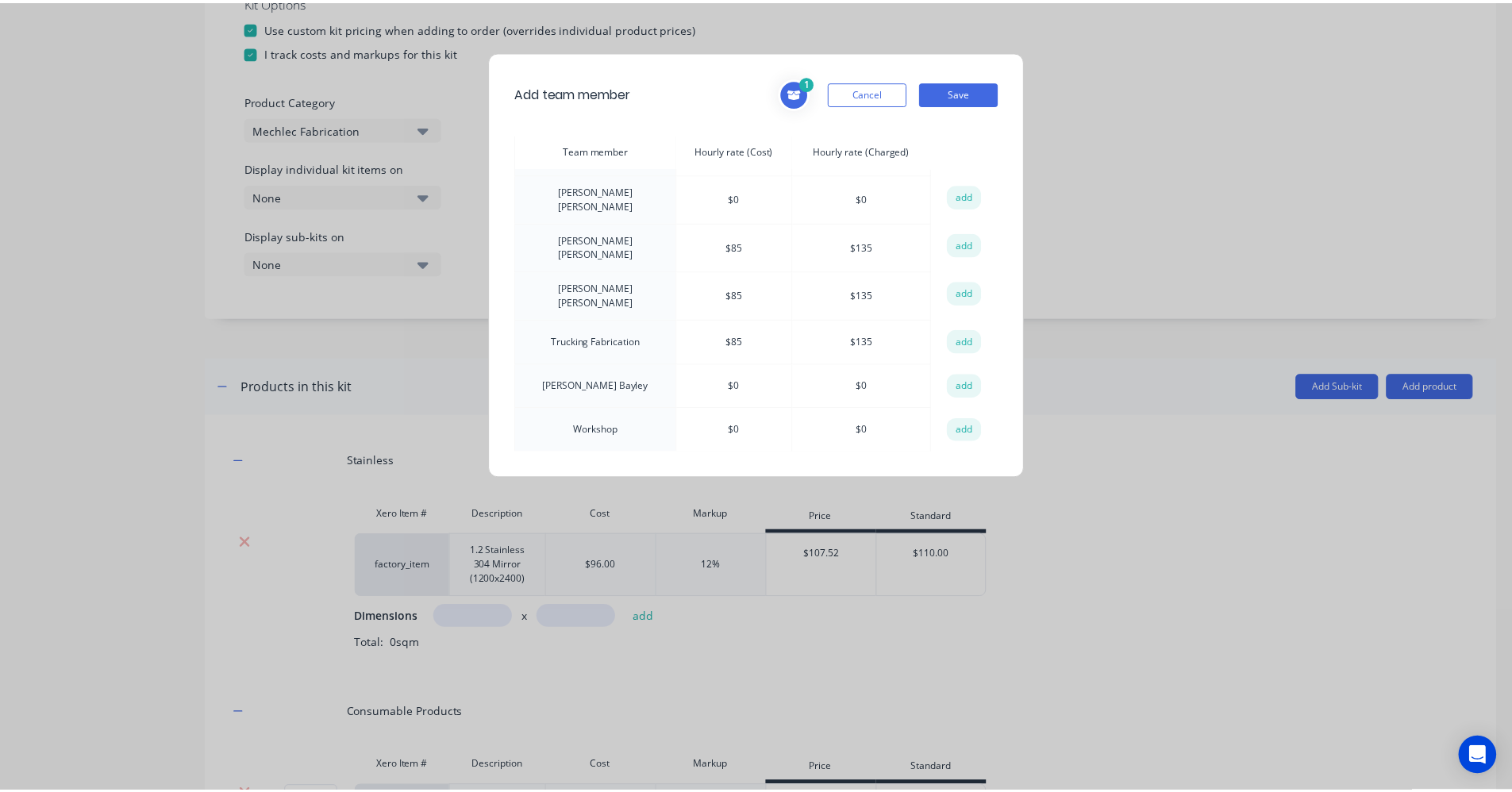
scroll to position [555, 0]
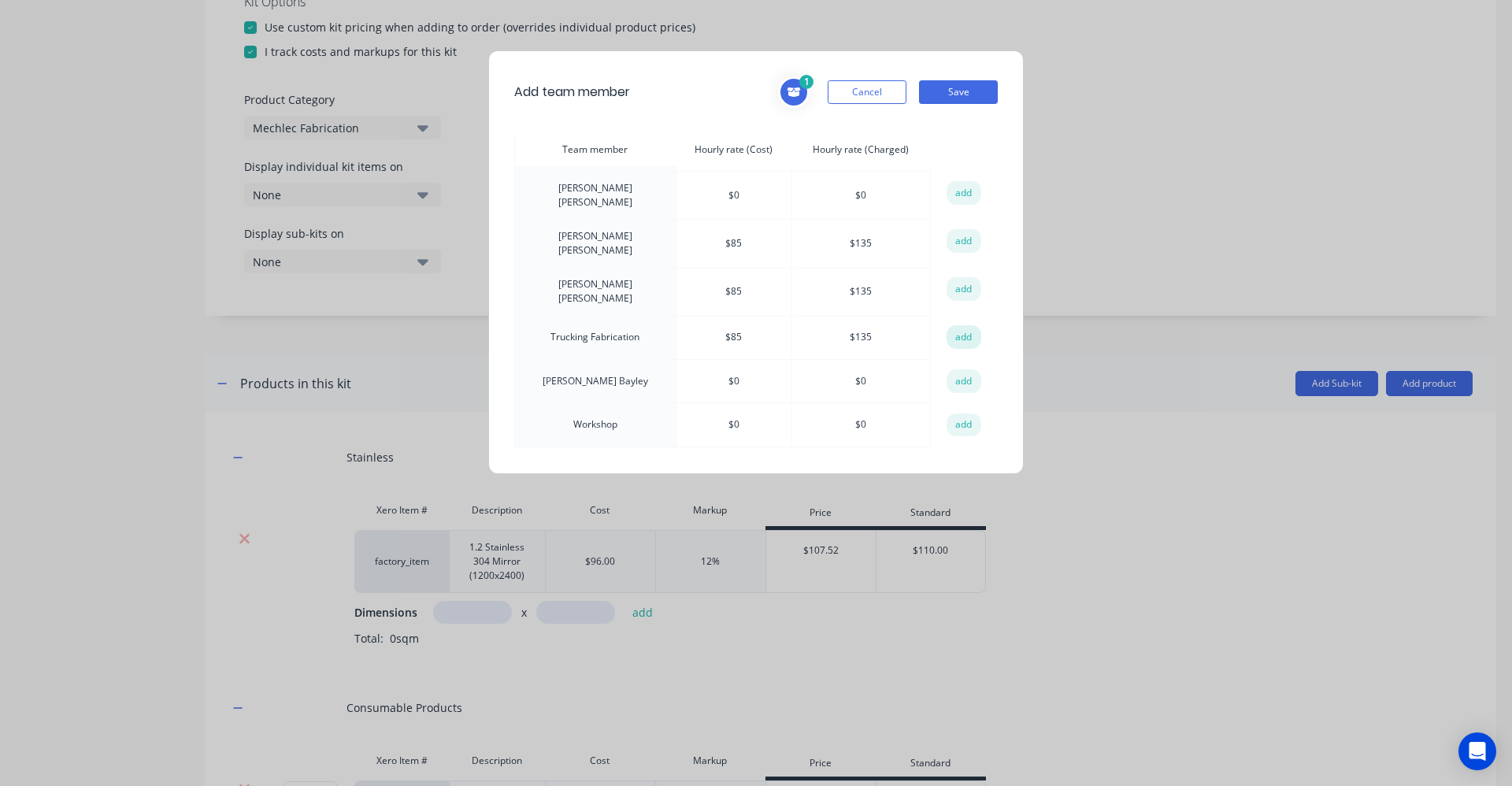
click at [948, 325] on button "add" at bounding box center [963, 337] width 35 height 23
click at [953, 97] on button "Save" at bounding box center [959, 92] width 79 height 23
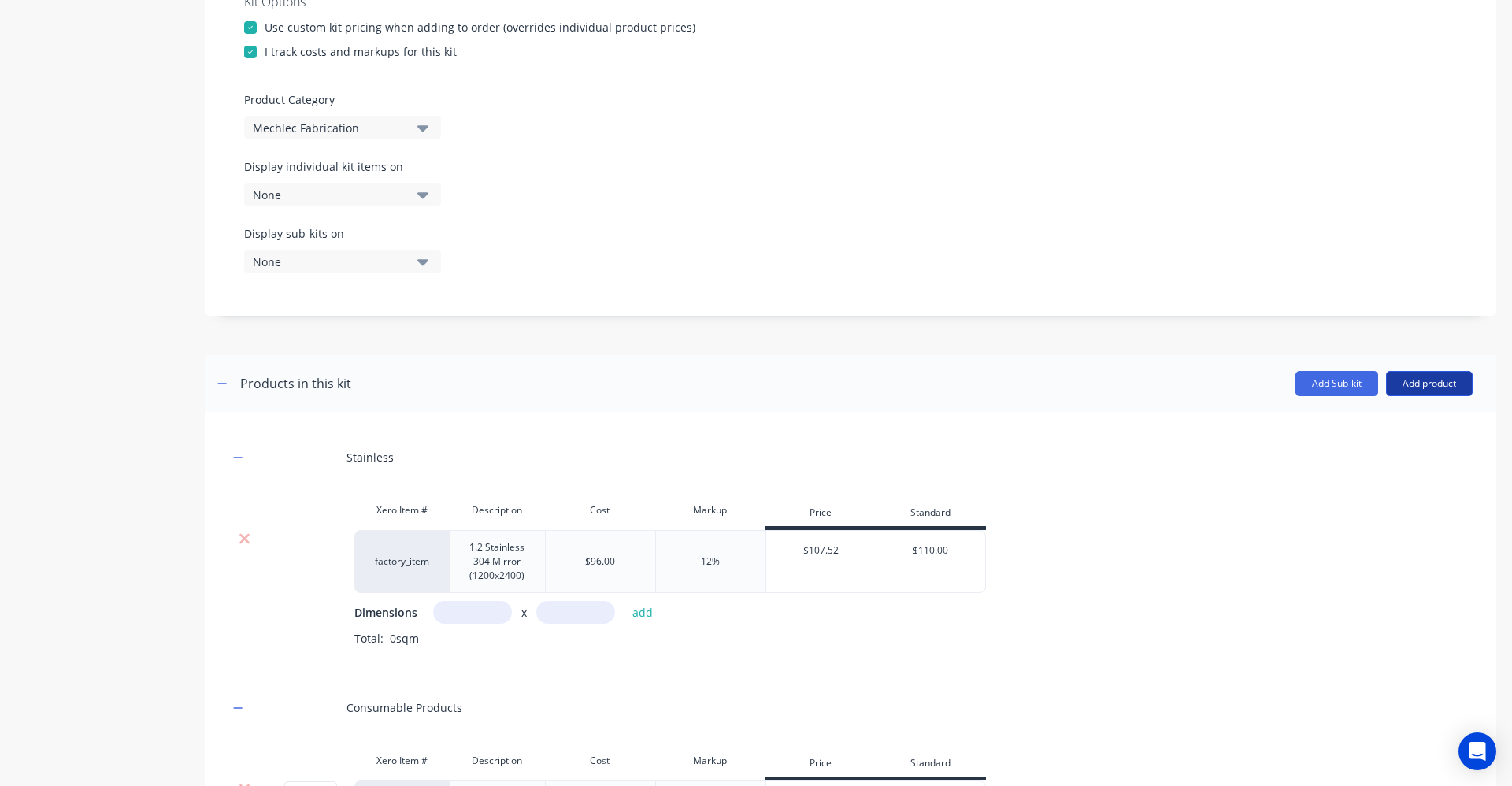
click at [1416, 382] on button "Add product" at bounding box center [1429, 383] width 87 height 25
click at [1372, 422] on div "Product catalogue" at bounding box center [1397, 424] width 121 height 23
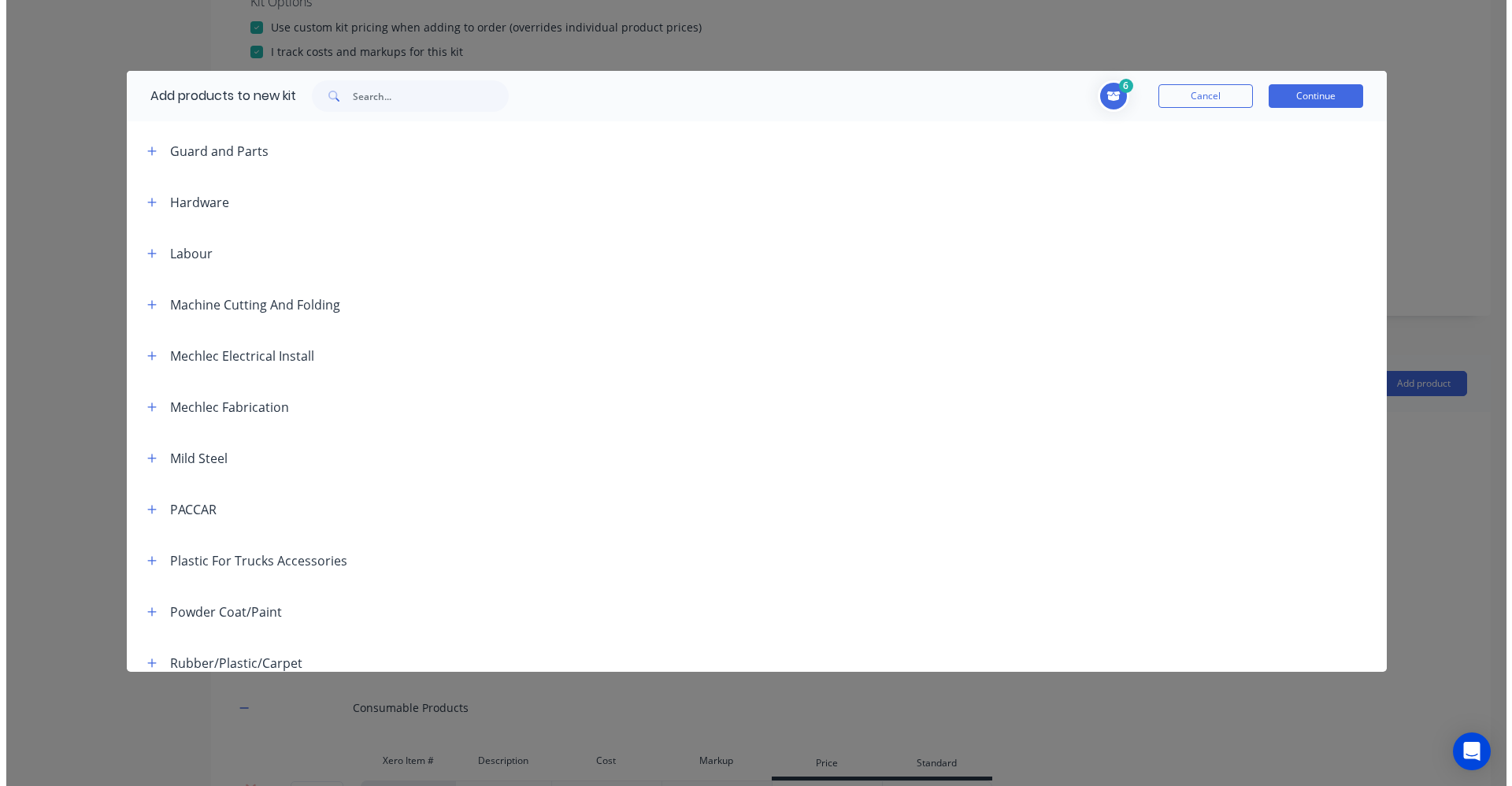
scroll to position [2205, 0]
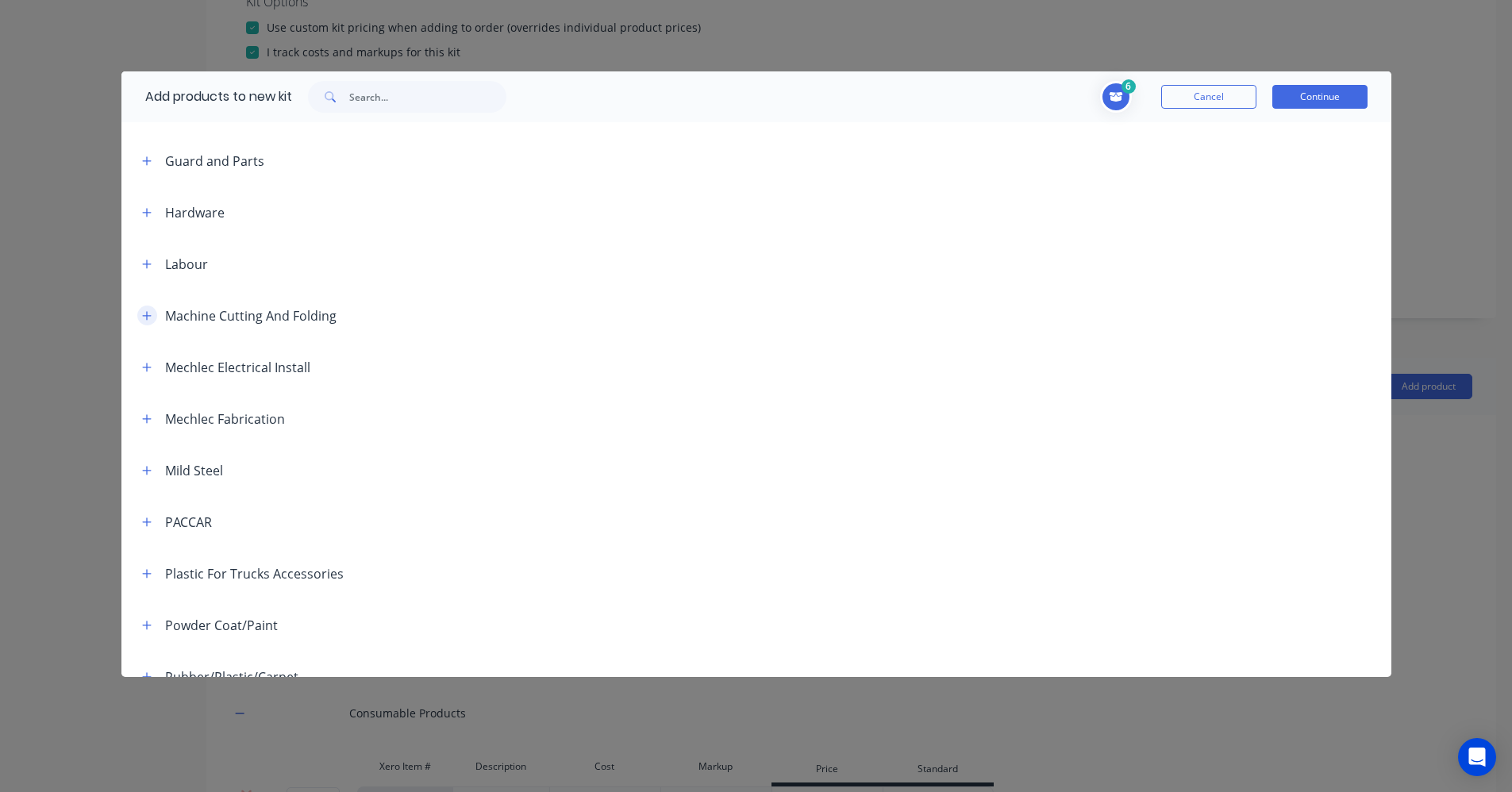
click at [144, 310] on icon "button" at bounding box center [146, 316] width 10 height 11
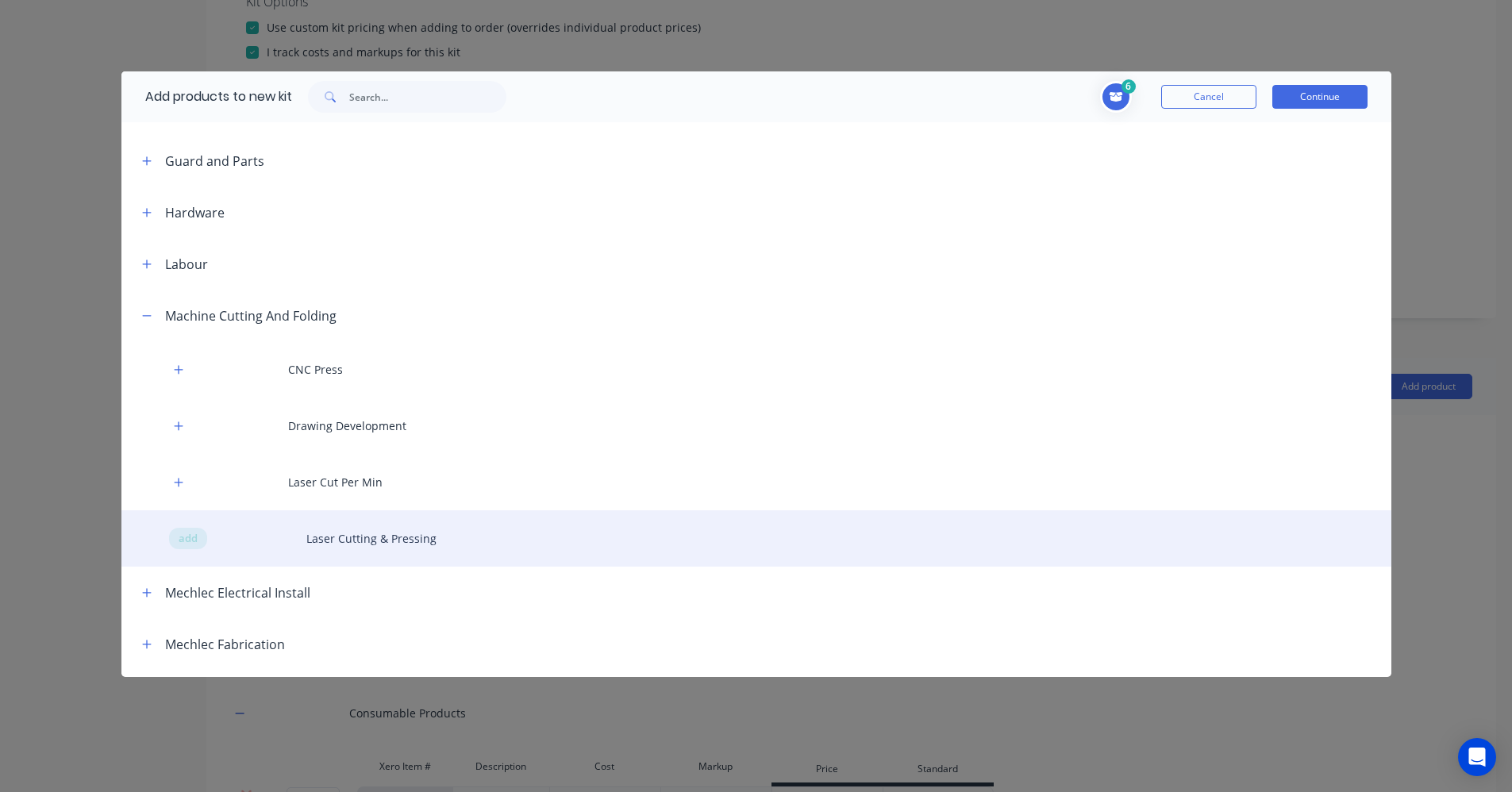
click at [172, 525] on div "add Laser Cutting & Pressing" at bounding box center [757, 539] width 1270 height 56
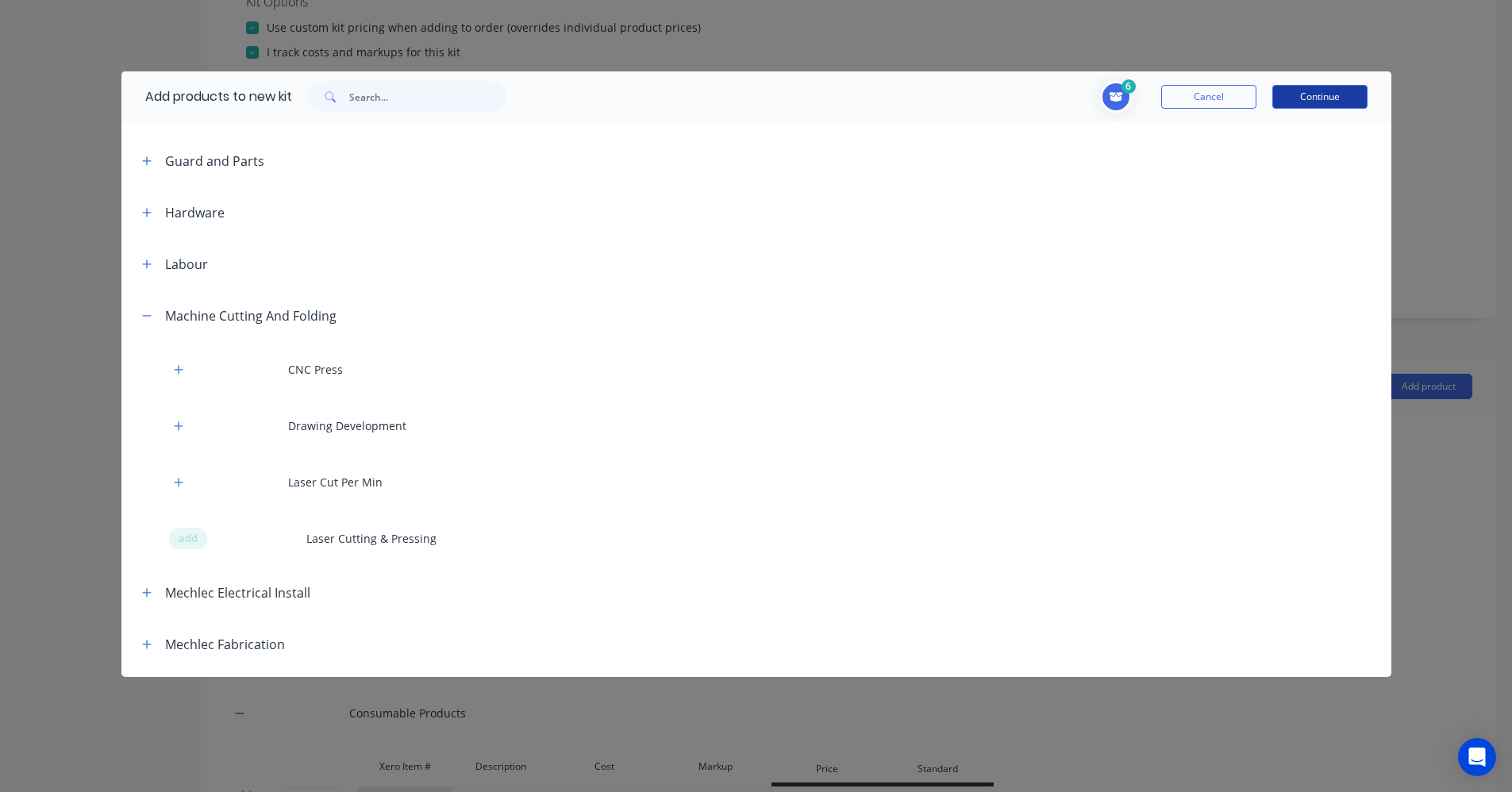
click at [1338, 97] on button "Continue" at bounding box center [1320, 97] width 96 height 23
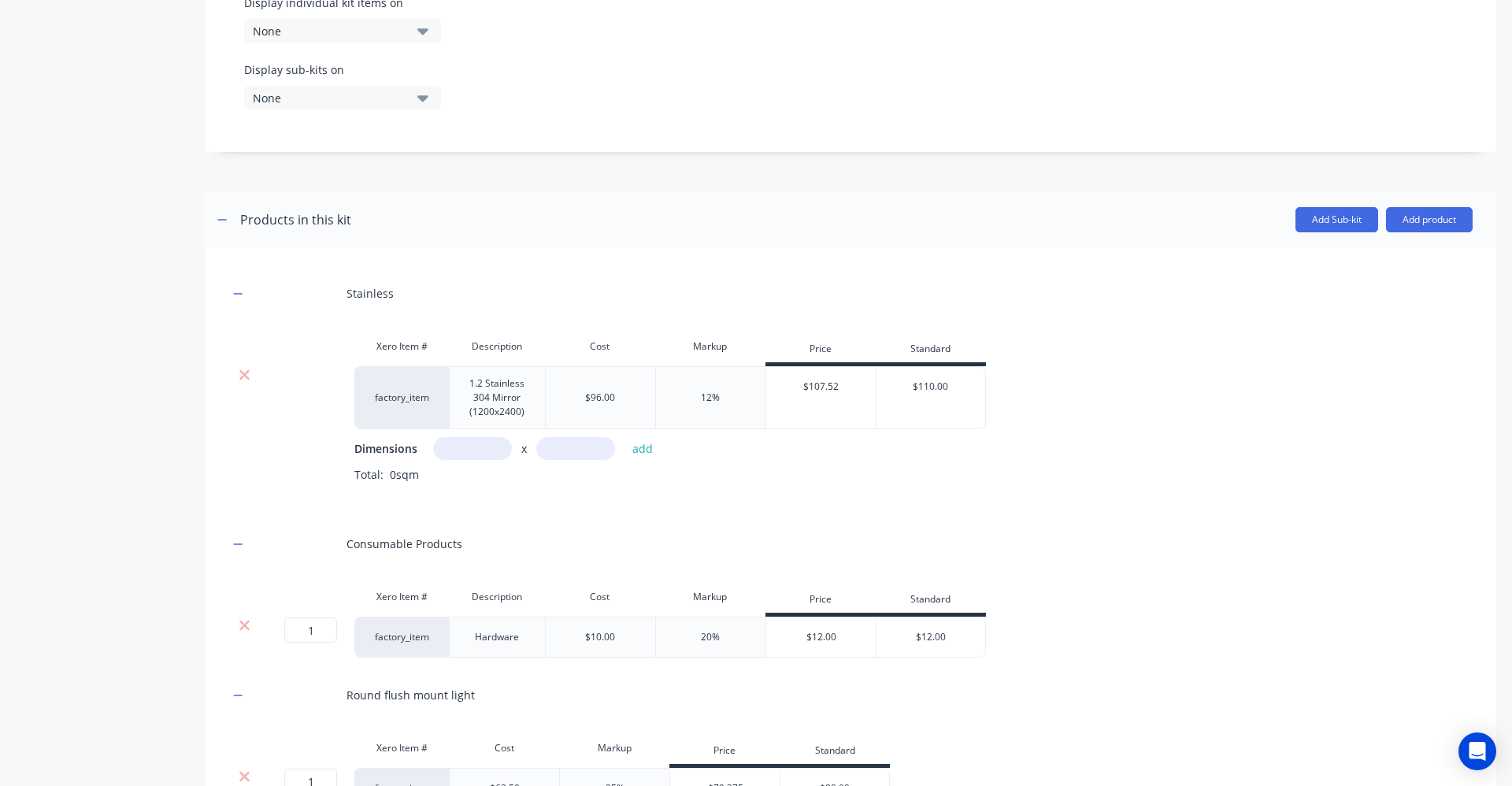
scroll to position [645, 0]
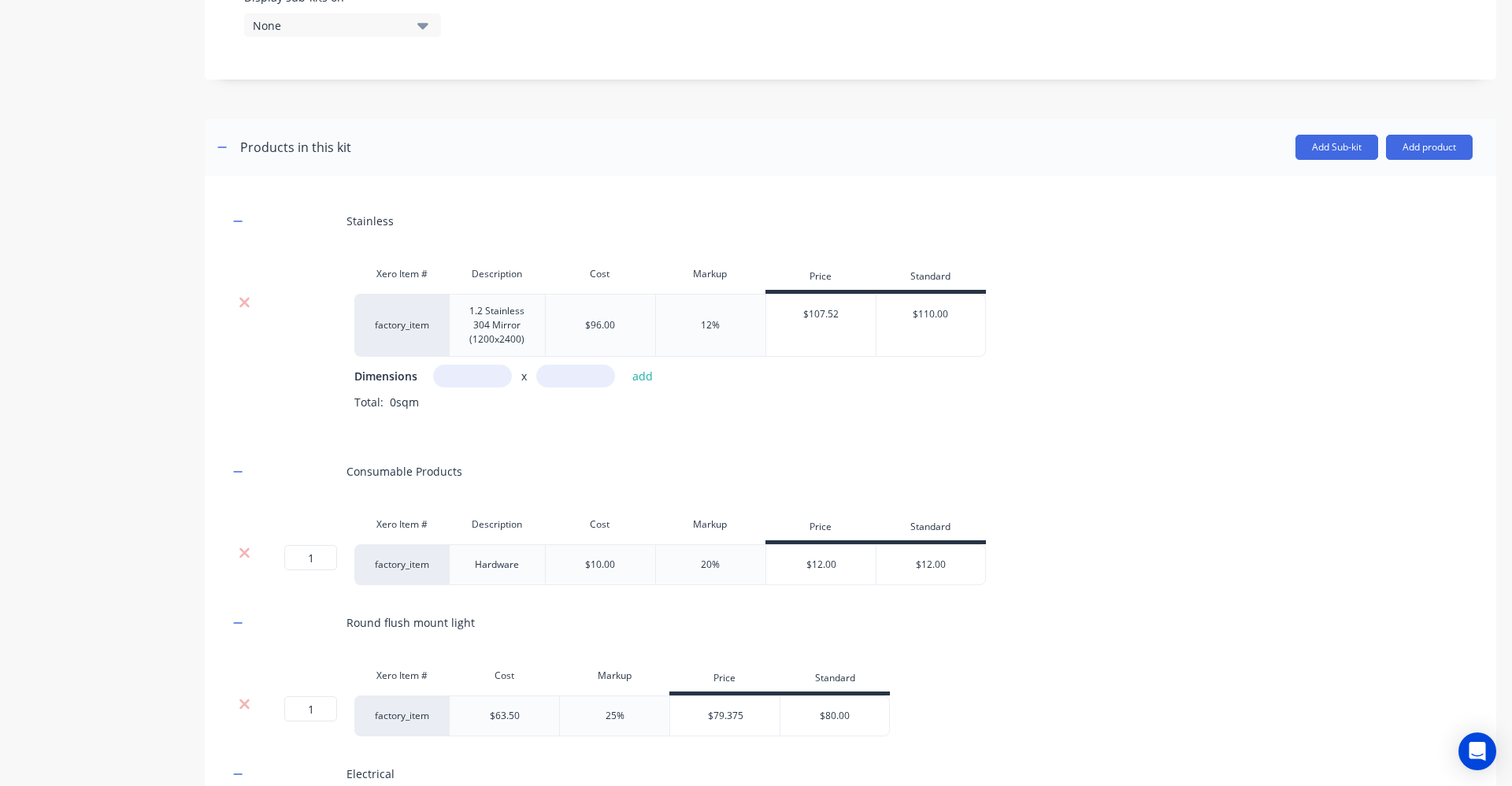
click at [490, 383] on input "text" at bounding box center [473, 376] width 79 height 23
type input "0.3m"
click at [573, 377] on input "text" at bounding box center [576, 376] width 79 height 23
type input "2.4m"
click at [638, 377] on button "add" at bounding box center [643, 376] width 37 height 21
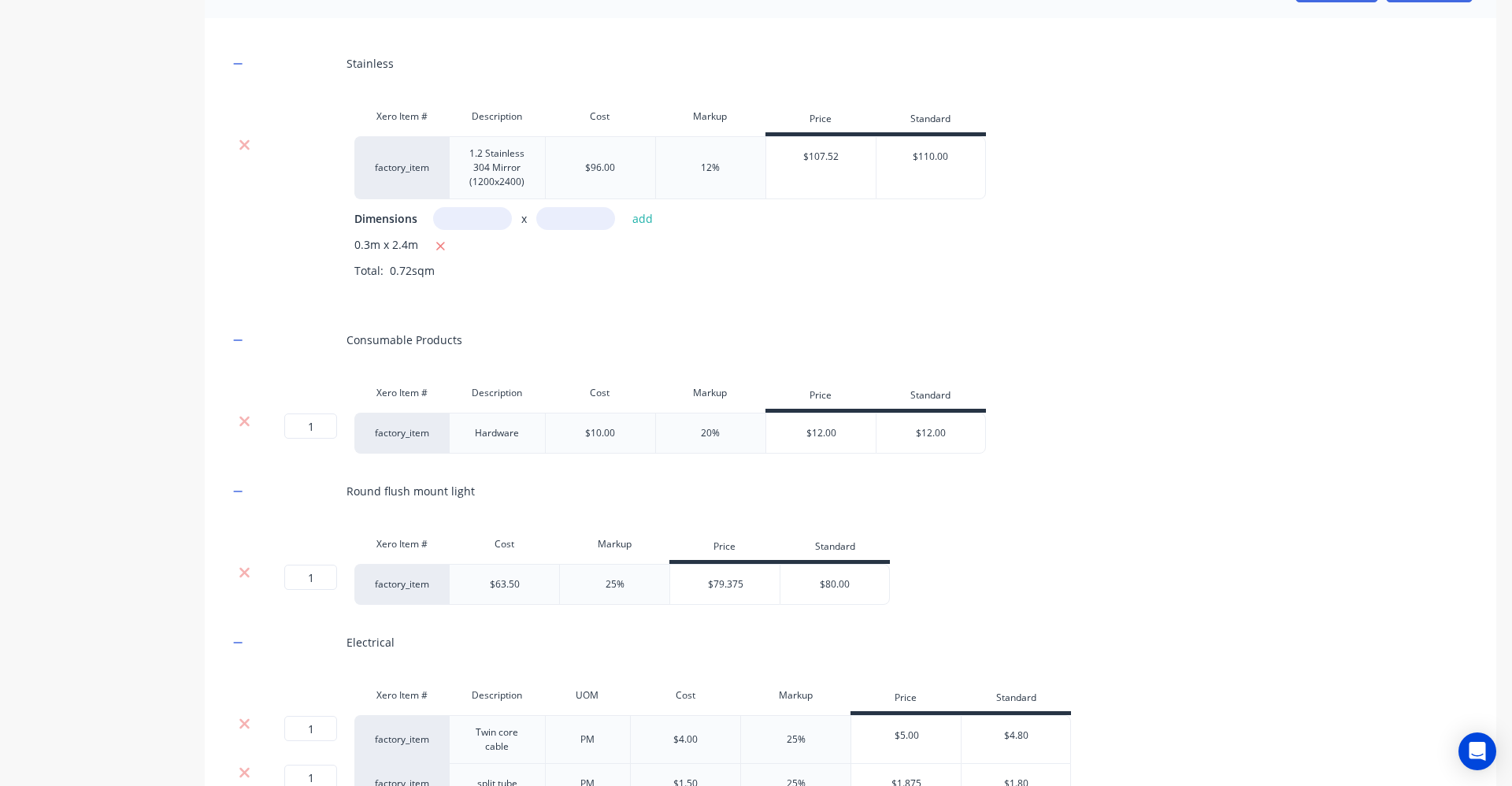
scroll to position [881, 0]
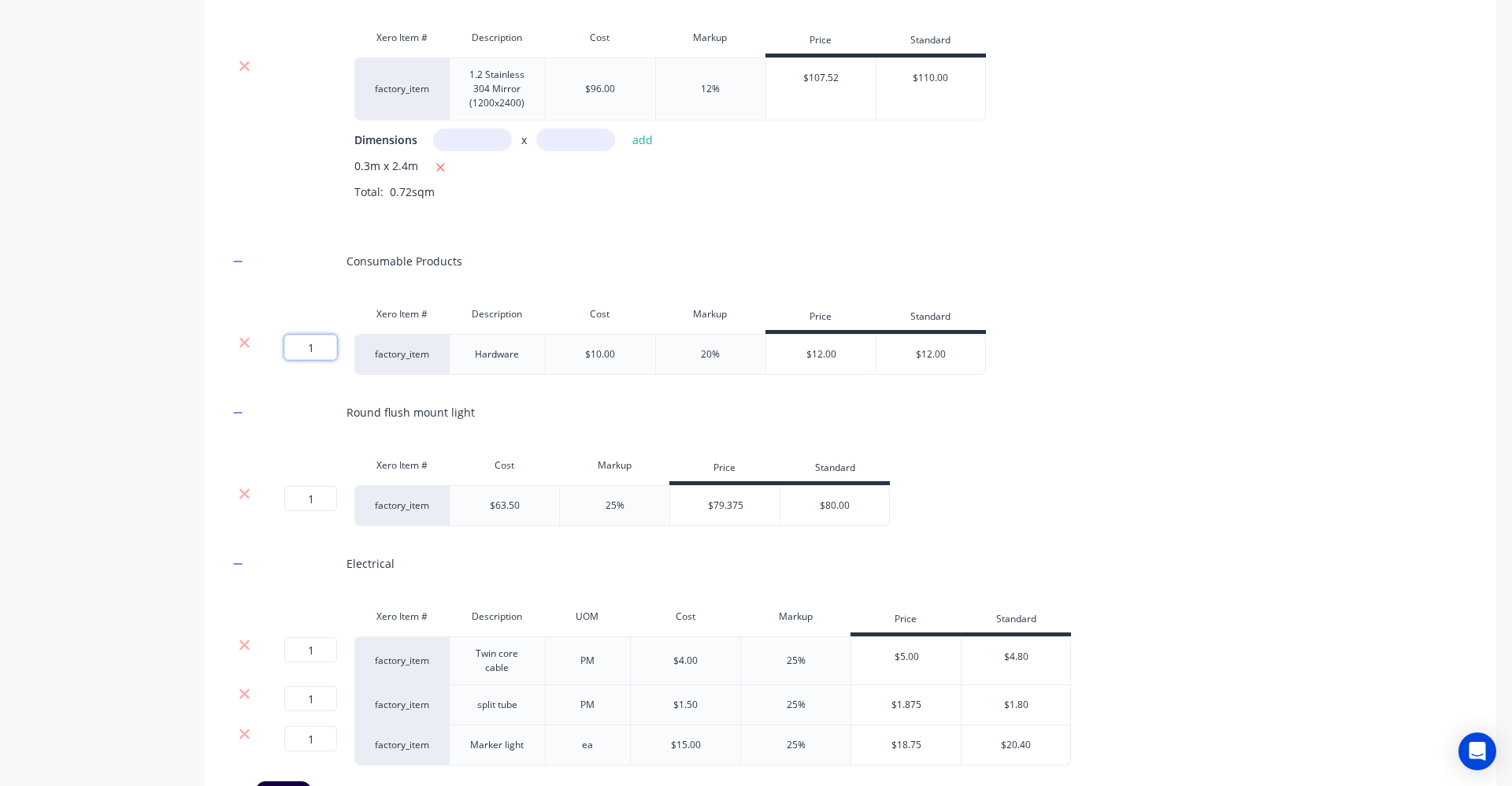
click at [325, 347] on input "1" at bounding box center [311, 347] width 53 height 25
type input "10"
click at [551, 275] on div "Consumable Products" at bounding box center [850, 261] width 1244 height 43
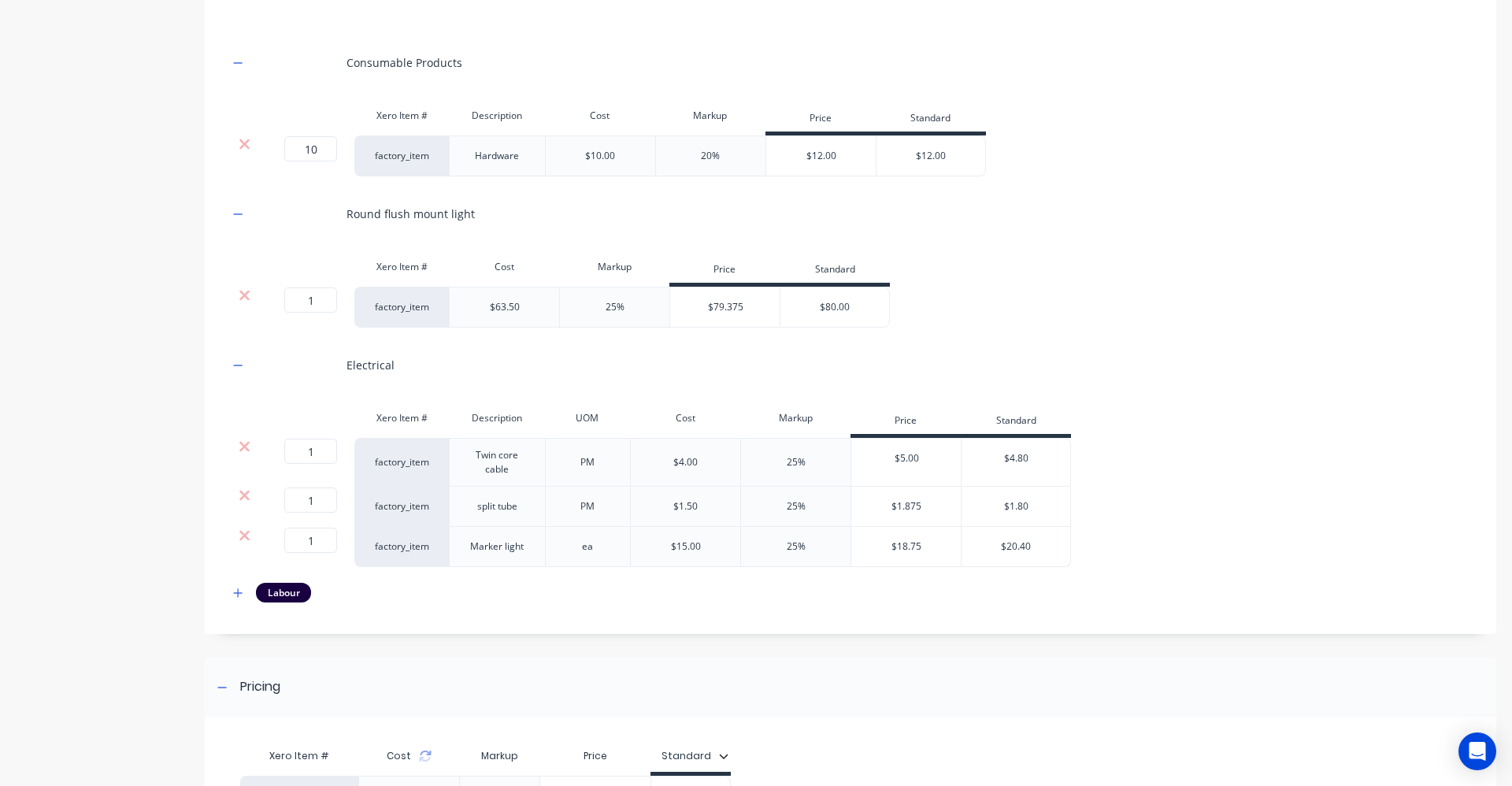
scroll to position [1117, 0]
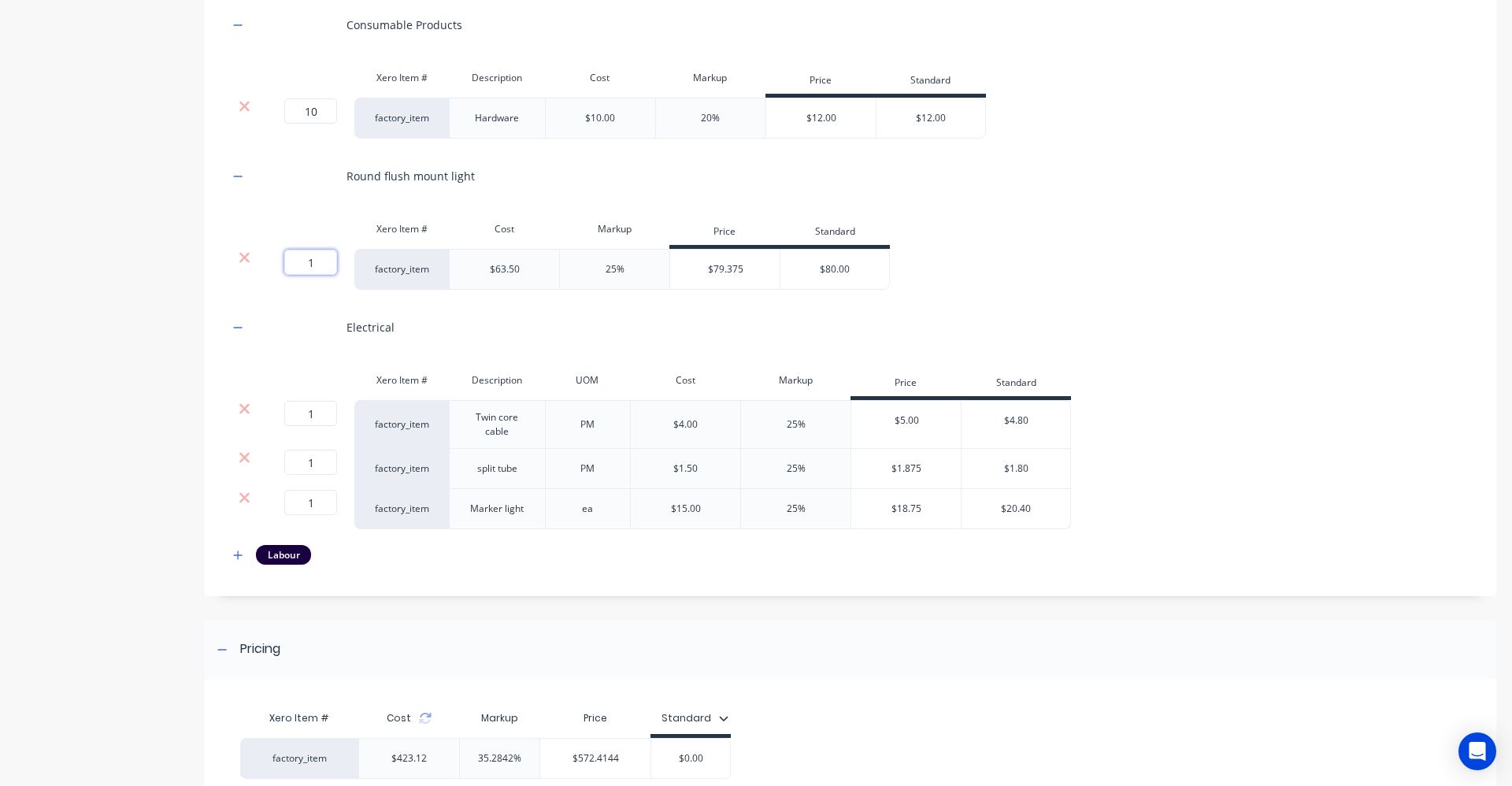
click at [335, 262] on input "1" at bounding box center [311, 262] width 53 height 25
type input "8"
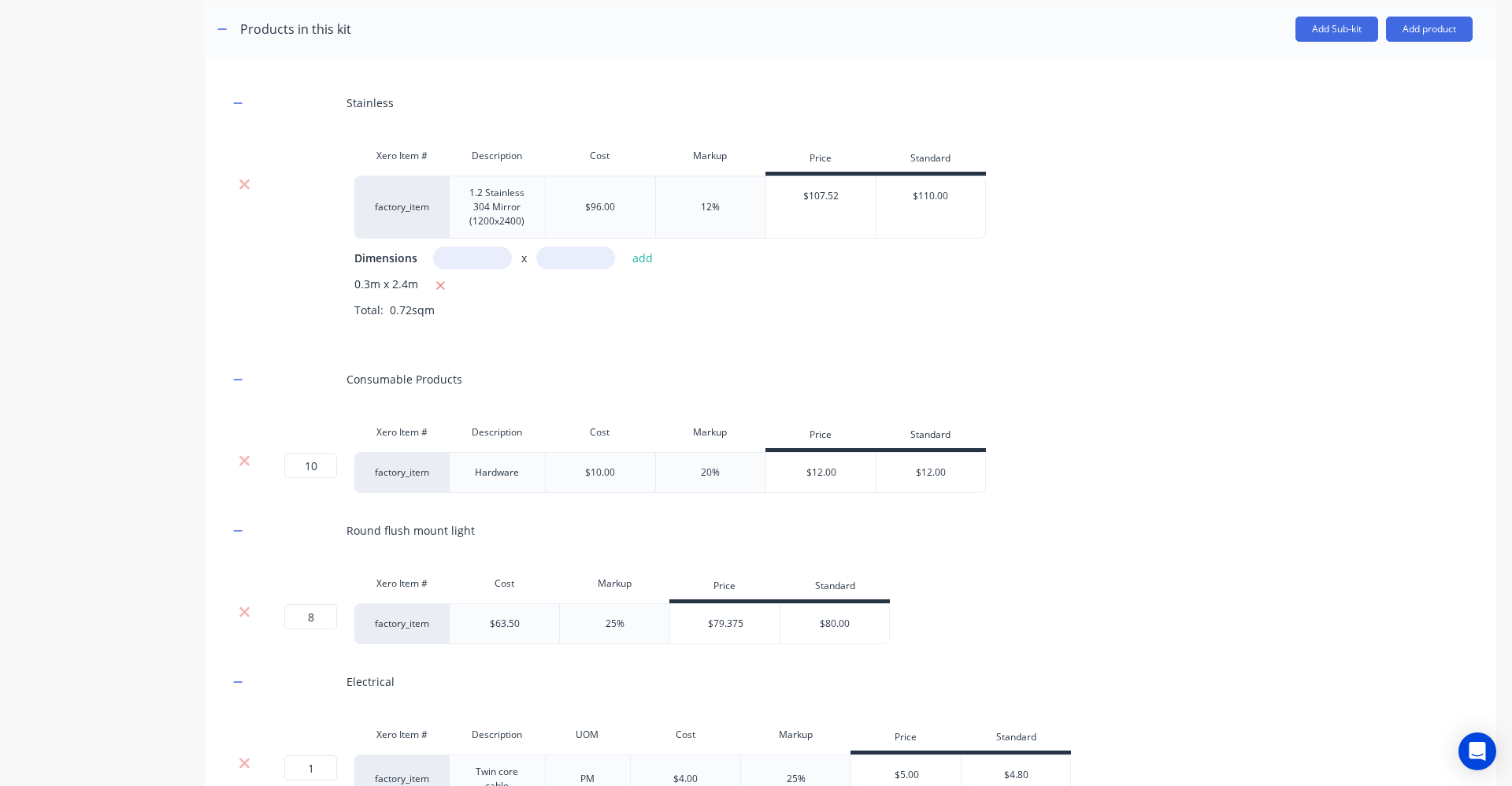
scroll to position [723, 0]
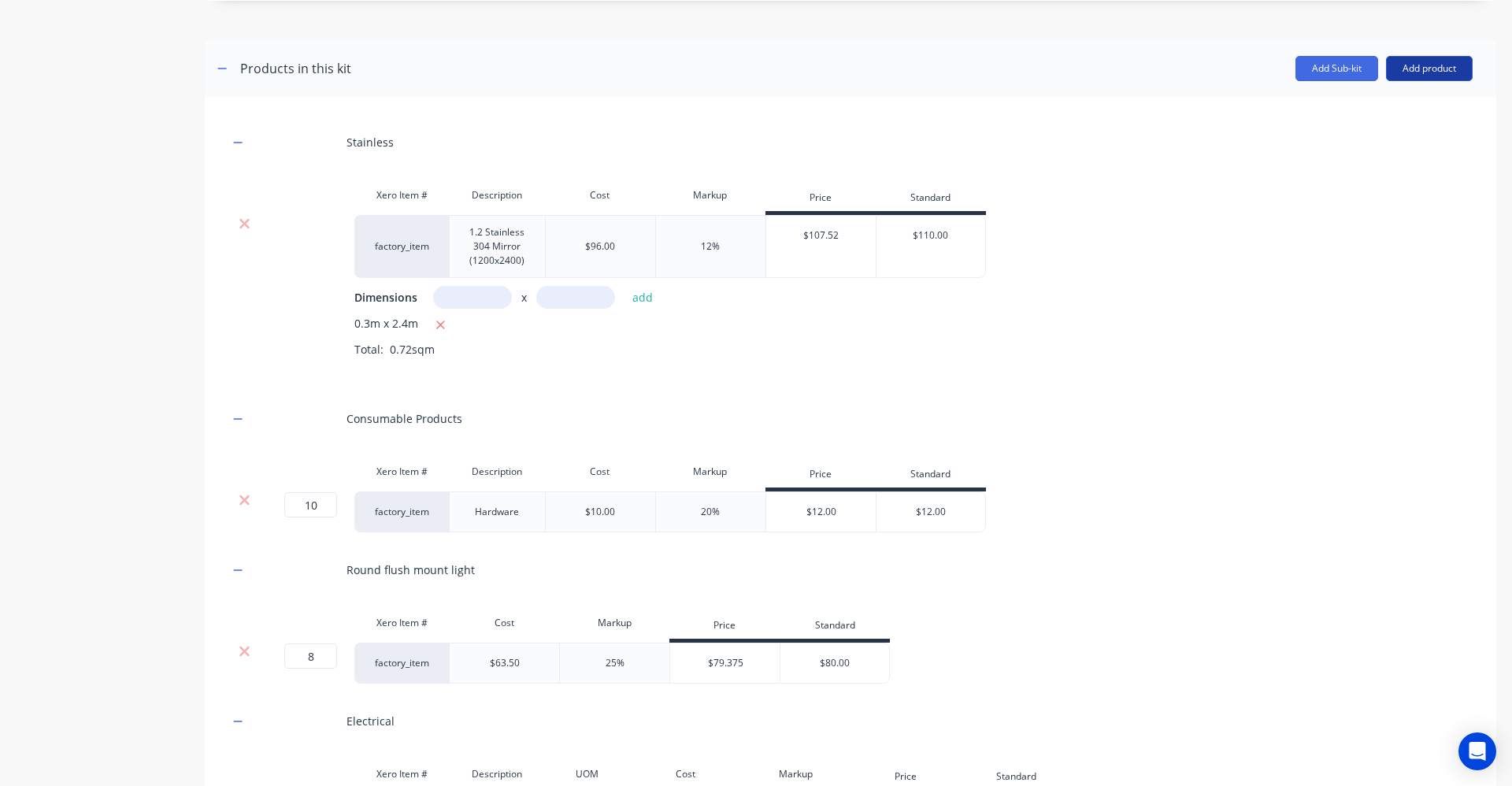
click at [1390, 64] on button "Add product" at bounding box center [1429, 68] width 87 height 25
click at [1337, 107] on div "Product catalogue" at bounding box center [1397, 109] width 121 height 23
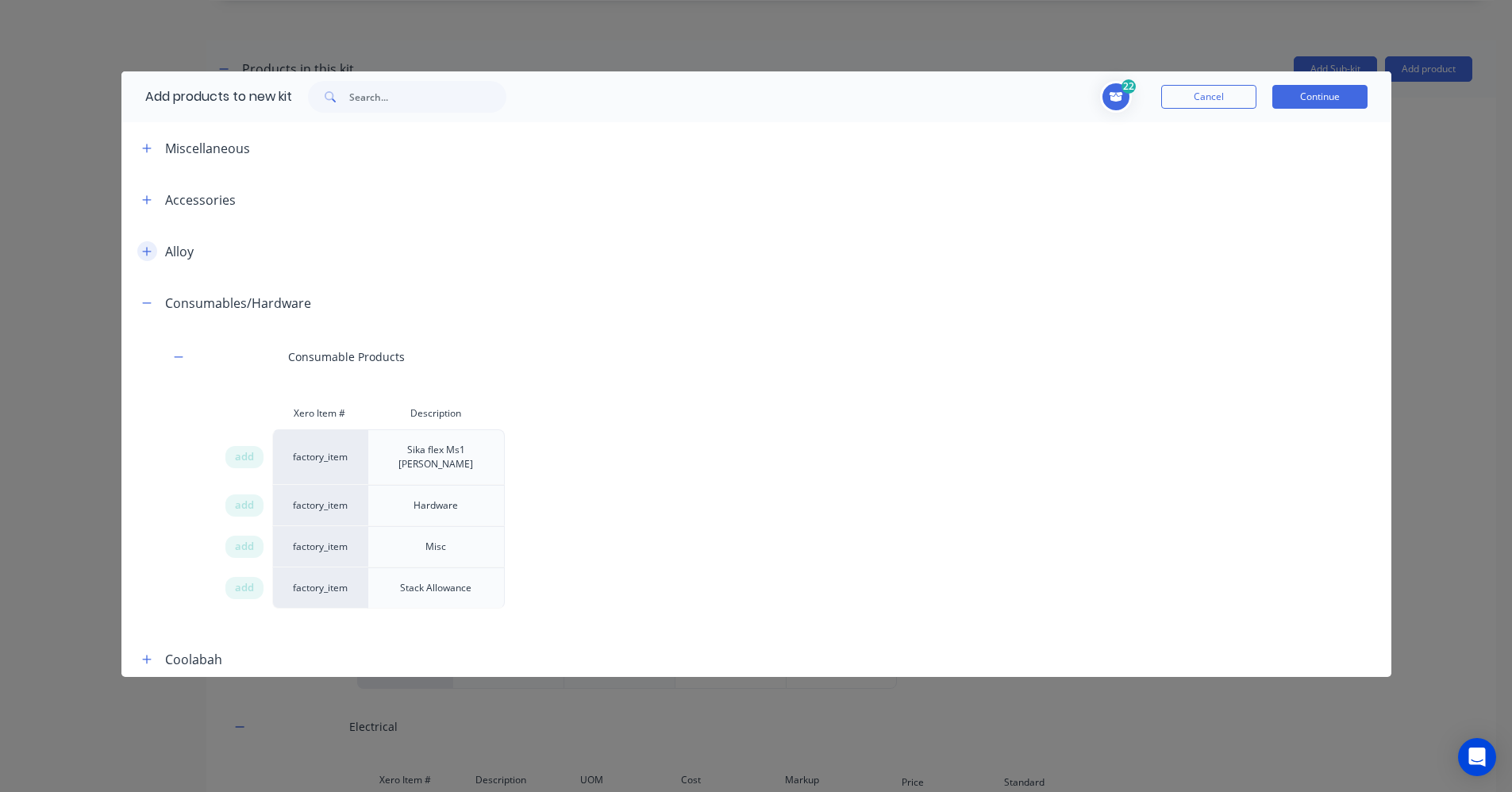
click at [144, 253] on icon "button" at bounding box center [146, 252] width 10 height 11
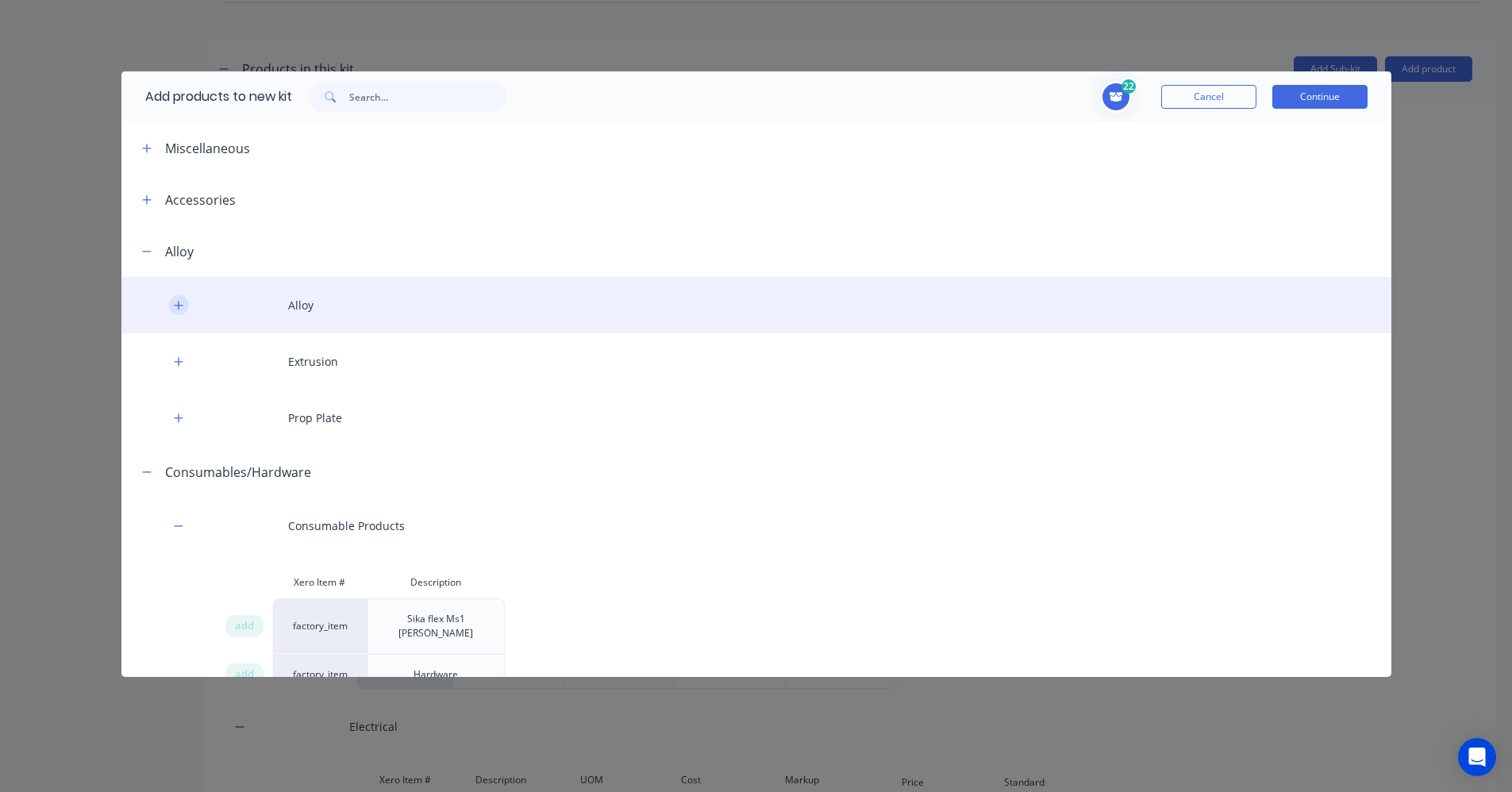
click at [181, 307] on icon "button" at bounding box center [179, 306] width 10 height 11
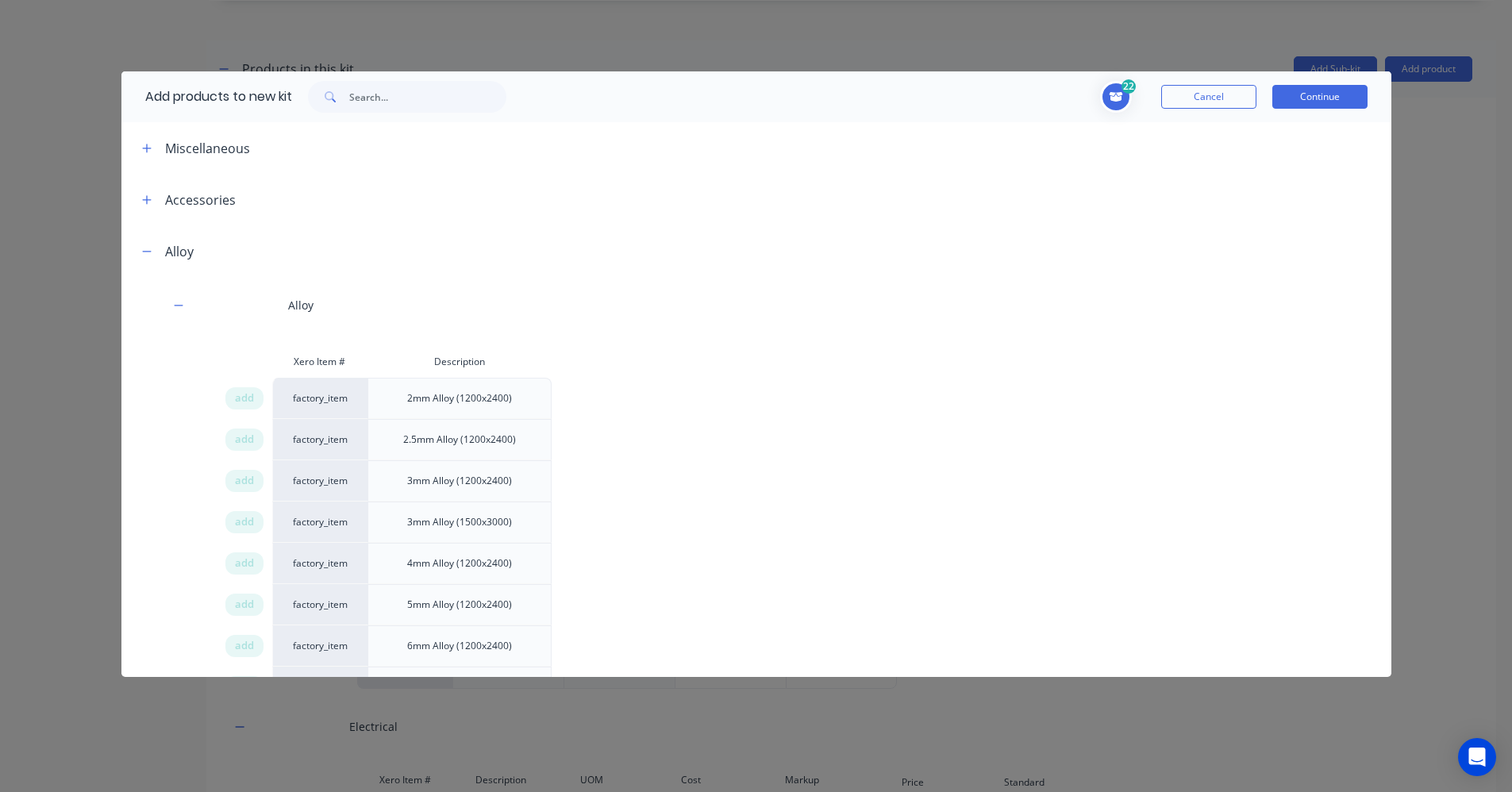
drag, startPoint x: 248, startPoint y: 442, endPoint x: 320, endPoint y: 441, distance: 72.0
click at [248, 441] on span "add" at bounding box center [244, 440] width 19 height 16
click at [250, 481] on span "add" at bounding box center [244, 481] width 19 height 16
click at [1356, 97] on button "Continue" at bounding box center [1320, 97] width 96 height 23
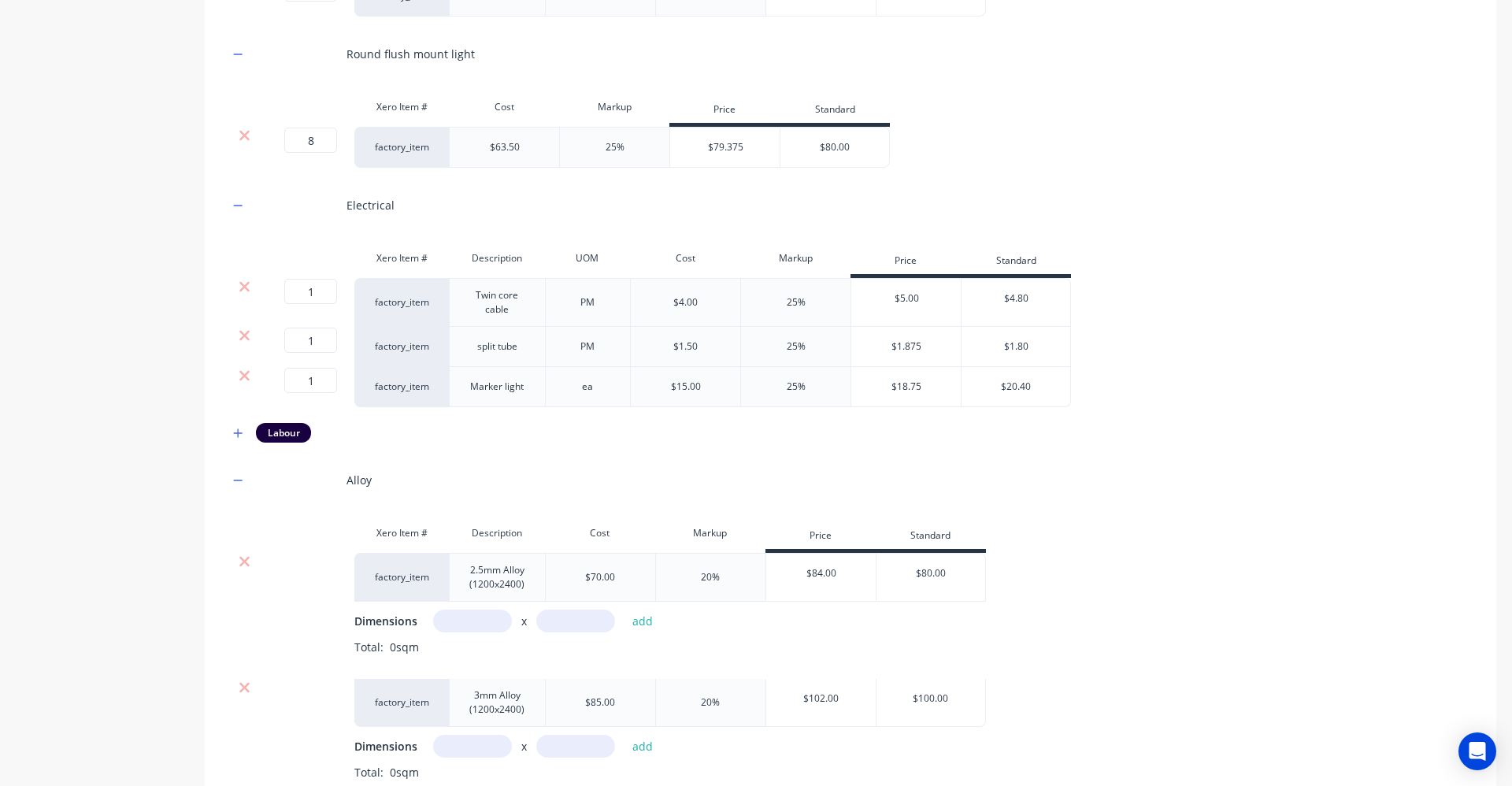
scroll to position [1275, 0]
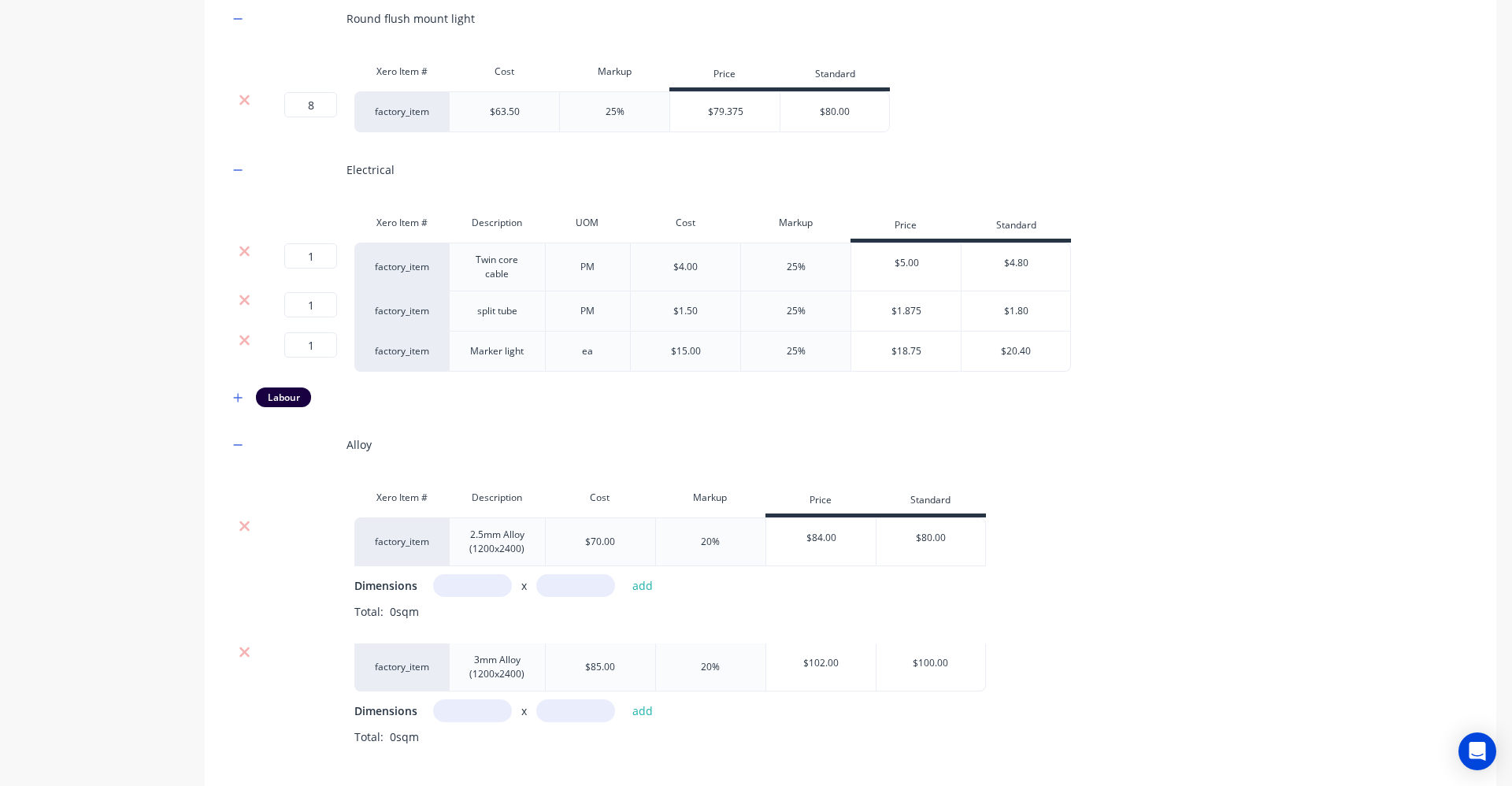
click at [237, 652] on div at bounding box center [243, 653] width 30 height 16
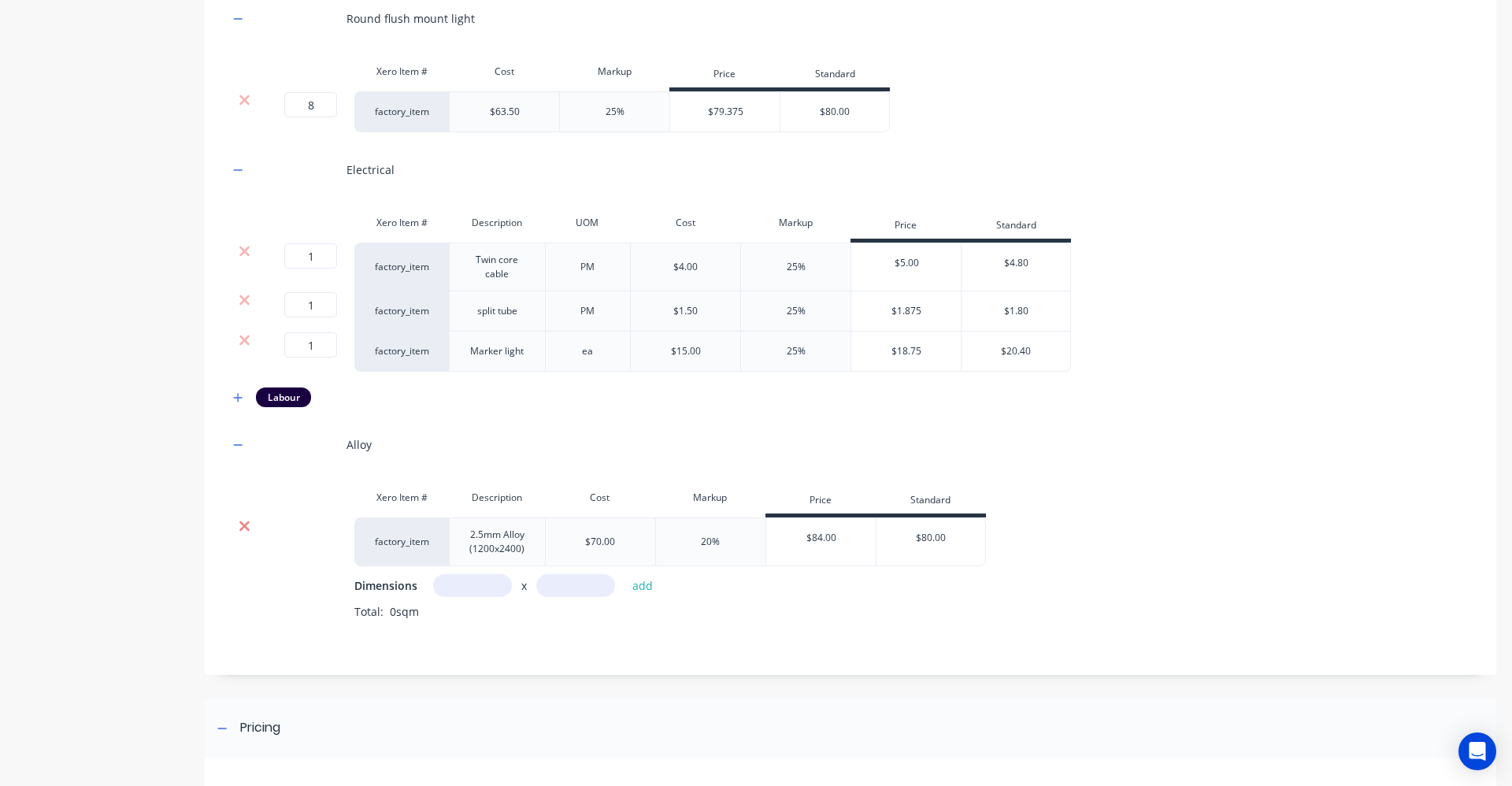
click at [243, 524] on icon at bounding box center [243, 525] width 10 height 10
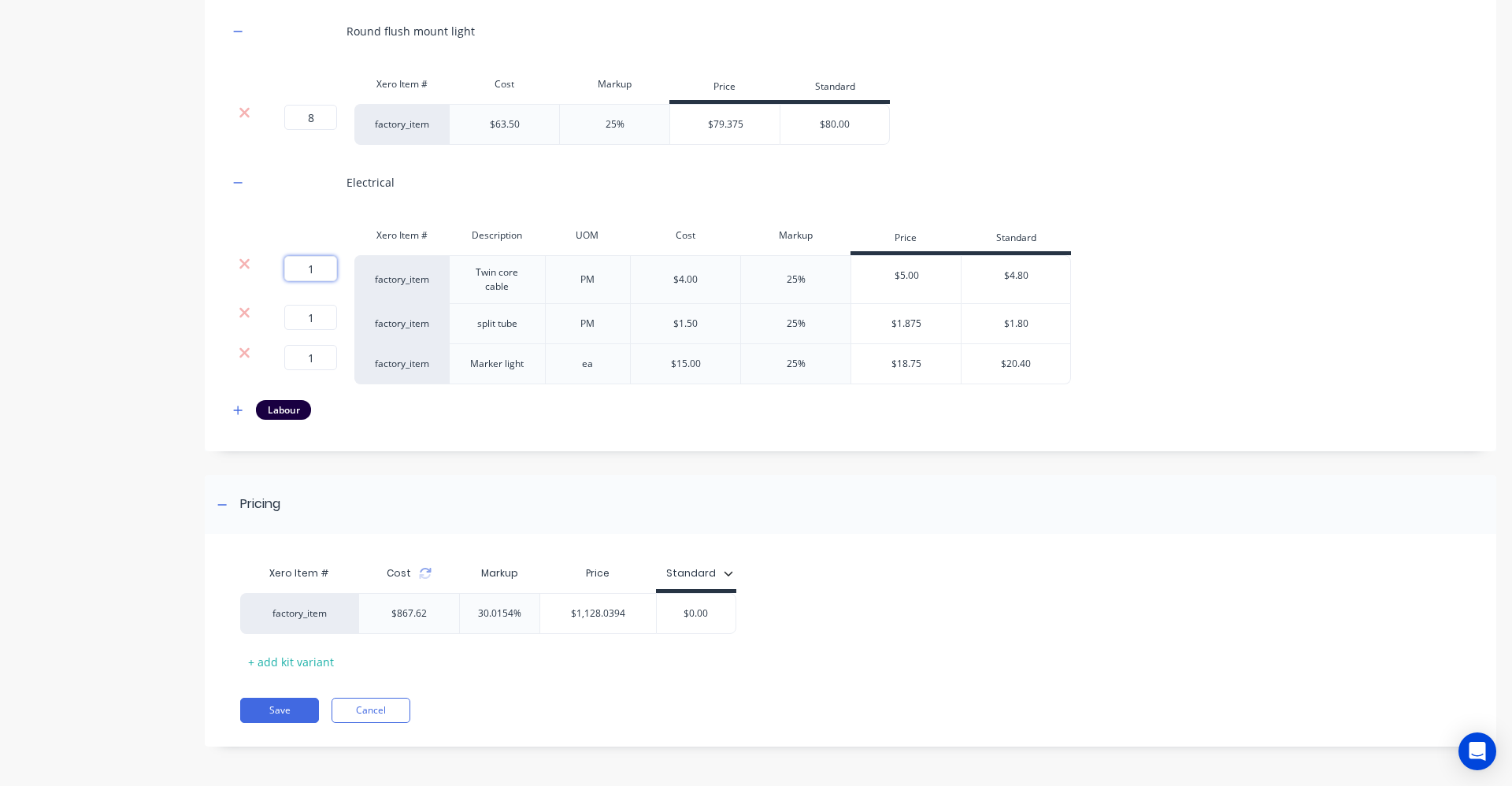
click at [315, 273] on input "1" at bounding box center [311, 269] width 53 height 25
type input "6"
click at [312, 324] on input "1" at bounding box center [311, 317] width 53 height 25
type input "6"
click at [320, 354] on input "1" at bounding box center [311, 357] width 53 height 25
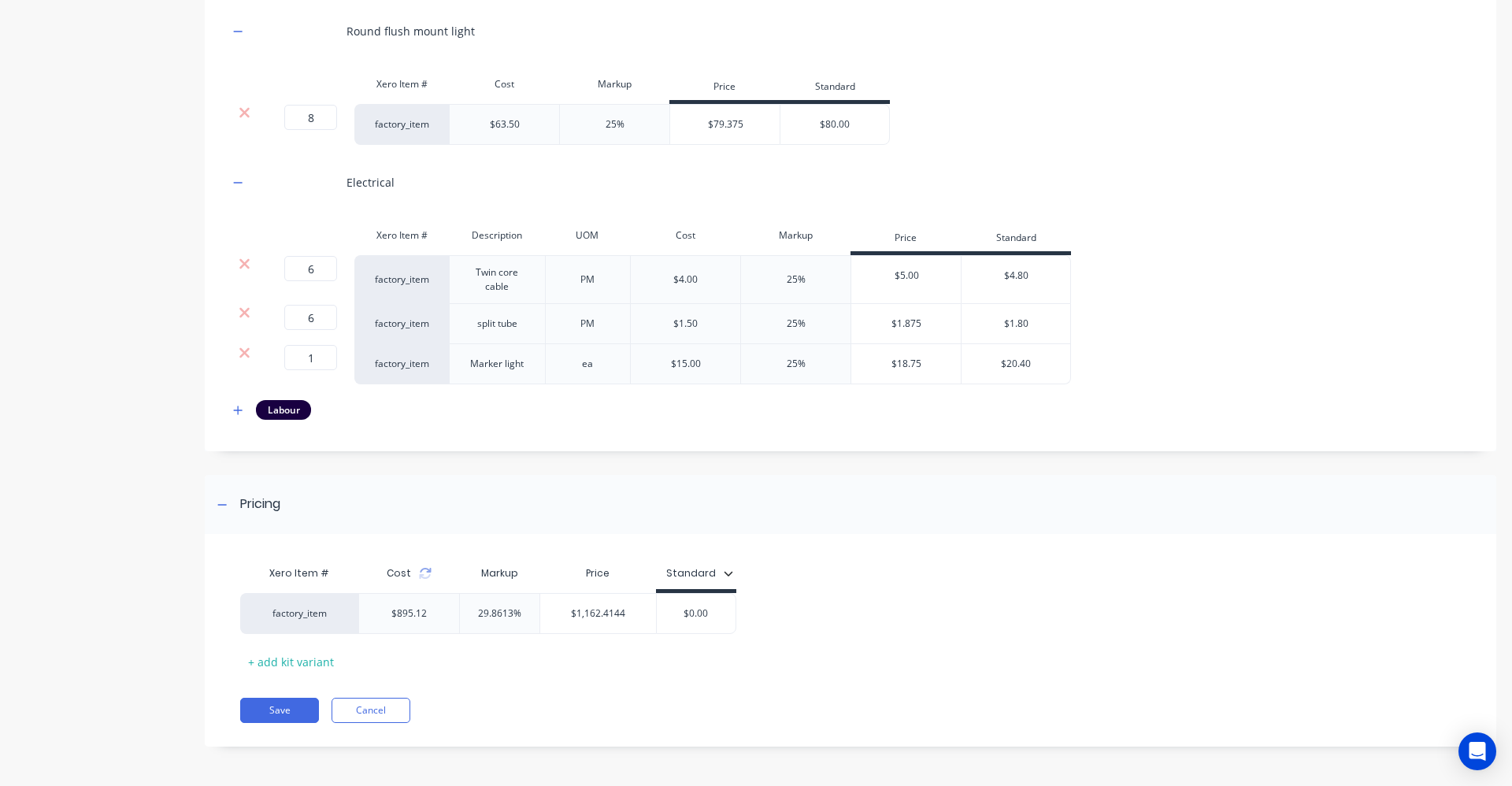
type input "2"
click at [418, 406] on div "Labour" at bounding box center [850, 410] width 1244 height 20
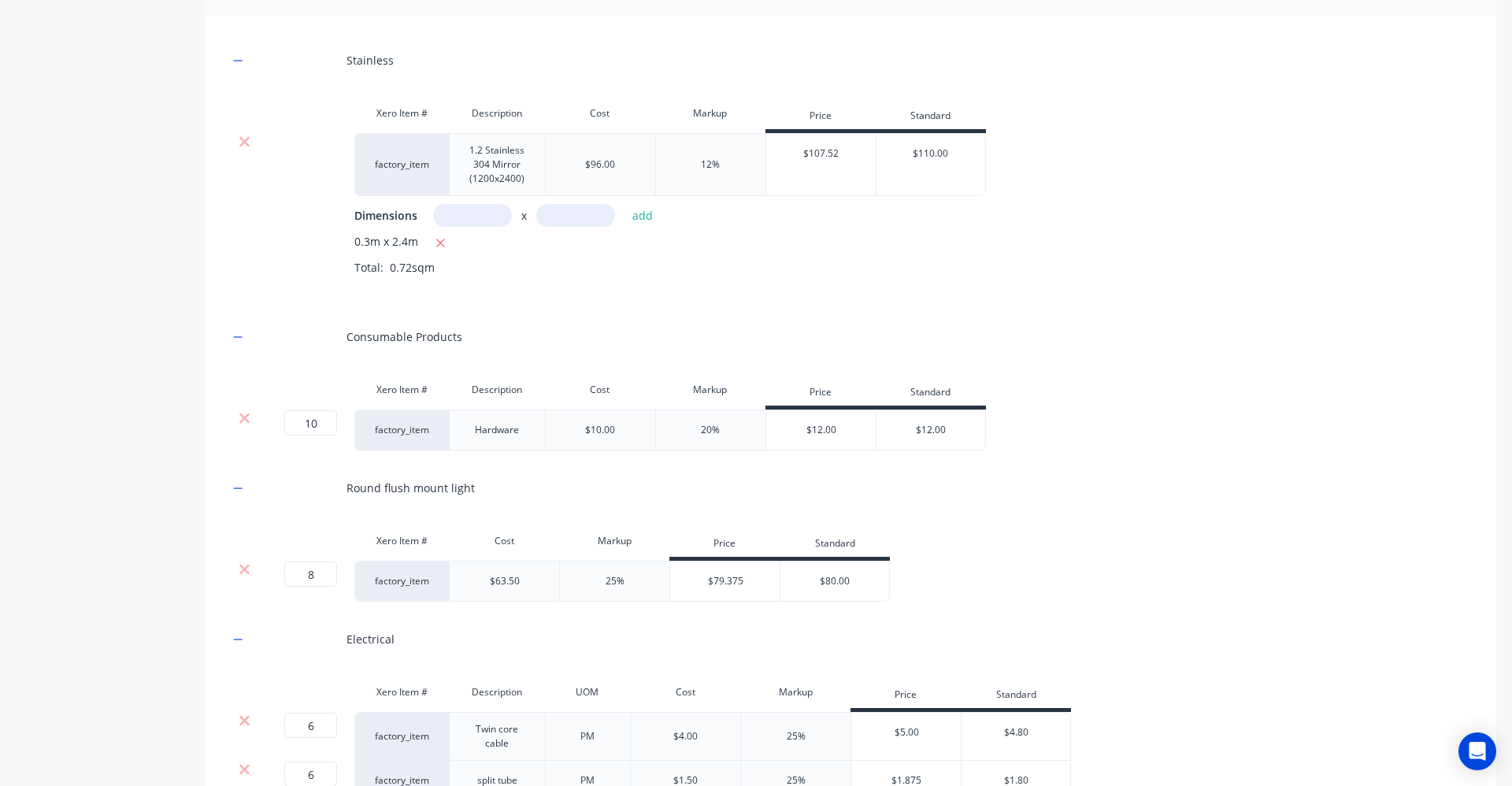
scroll to position [1026, 0]
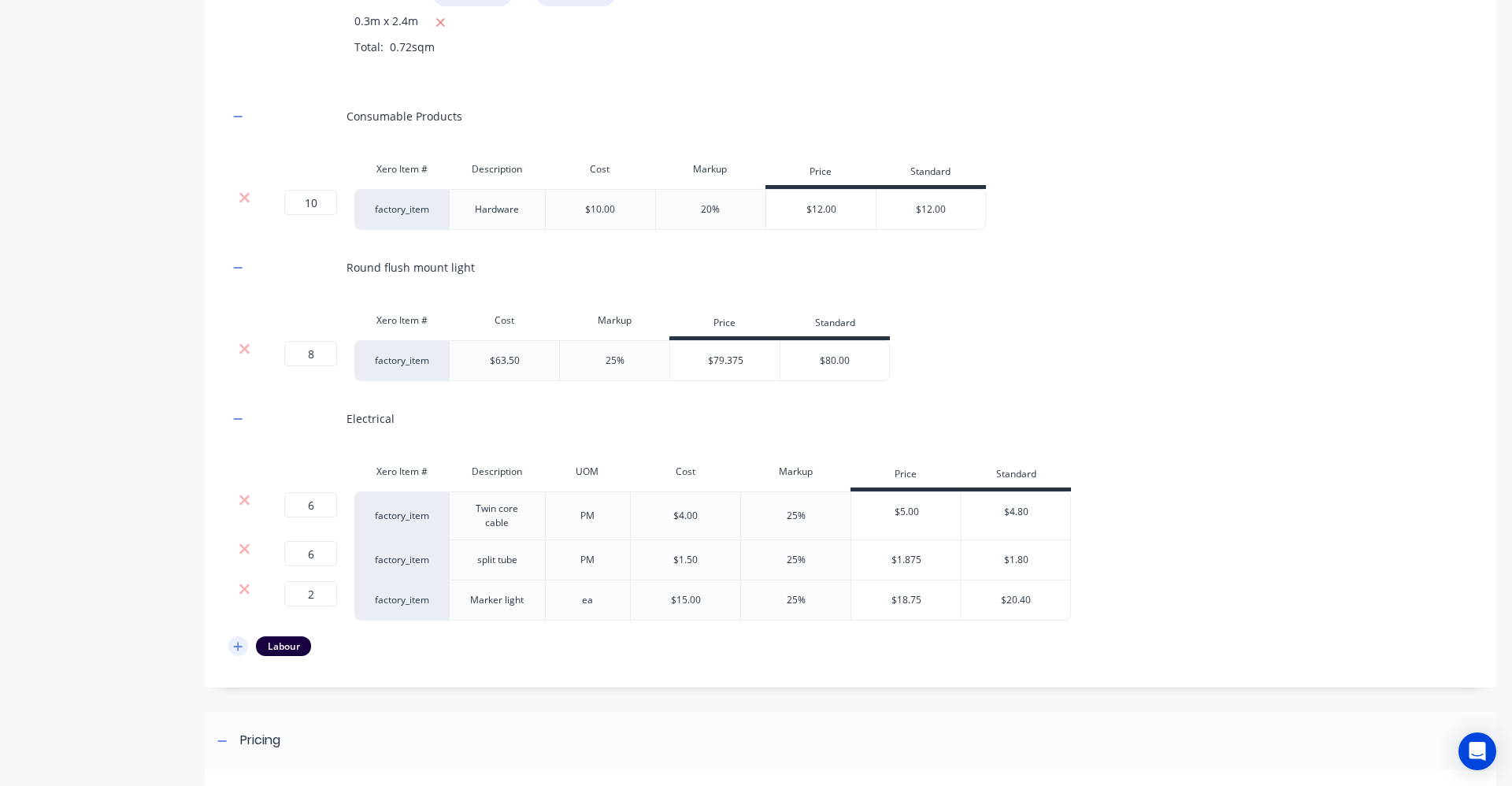
click at [235, 650] on icon "button" at bounding box center [237, 646] width 10 height 11
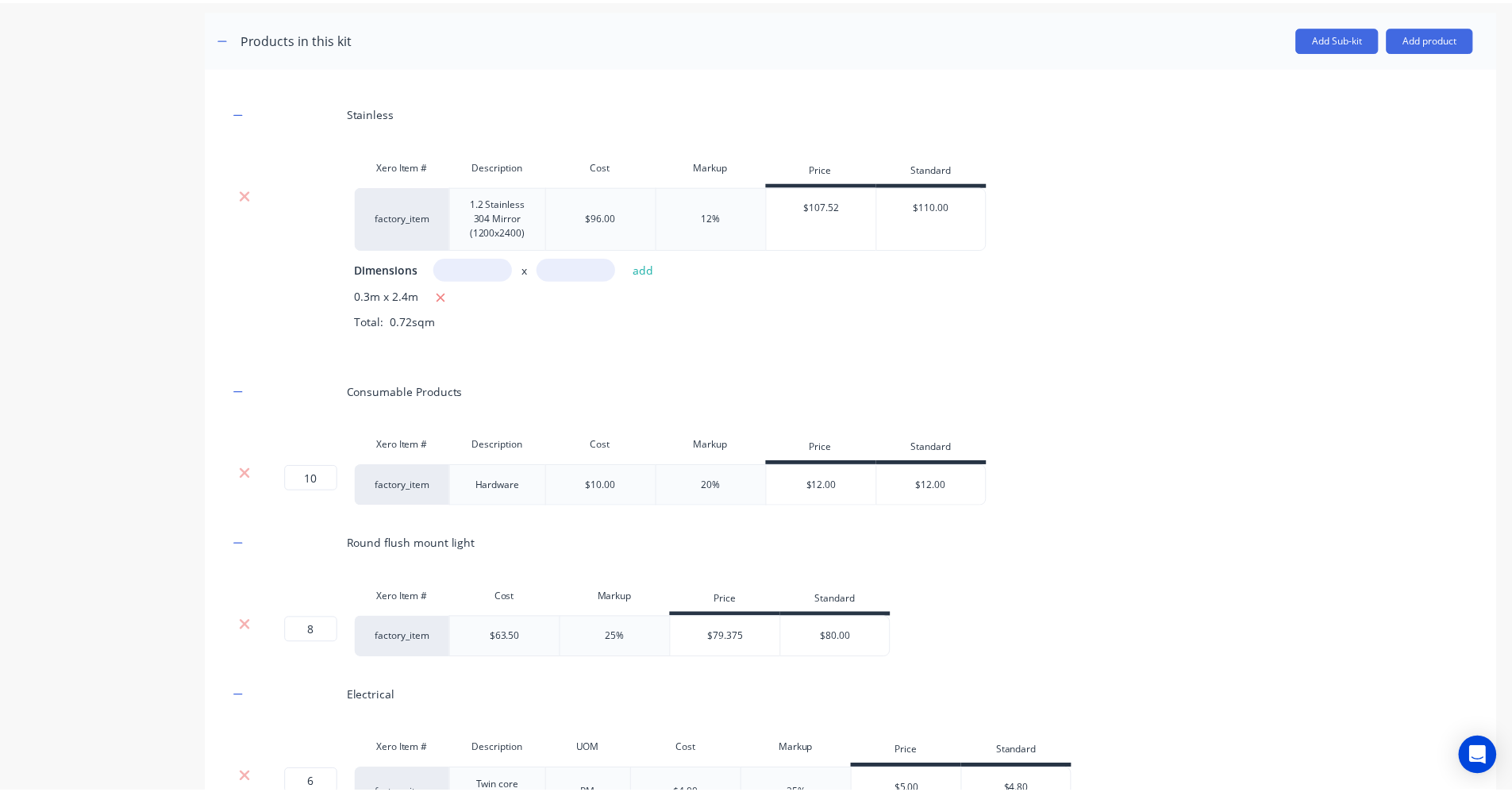
scroll to position [759, 0]
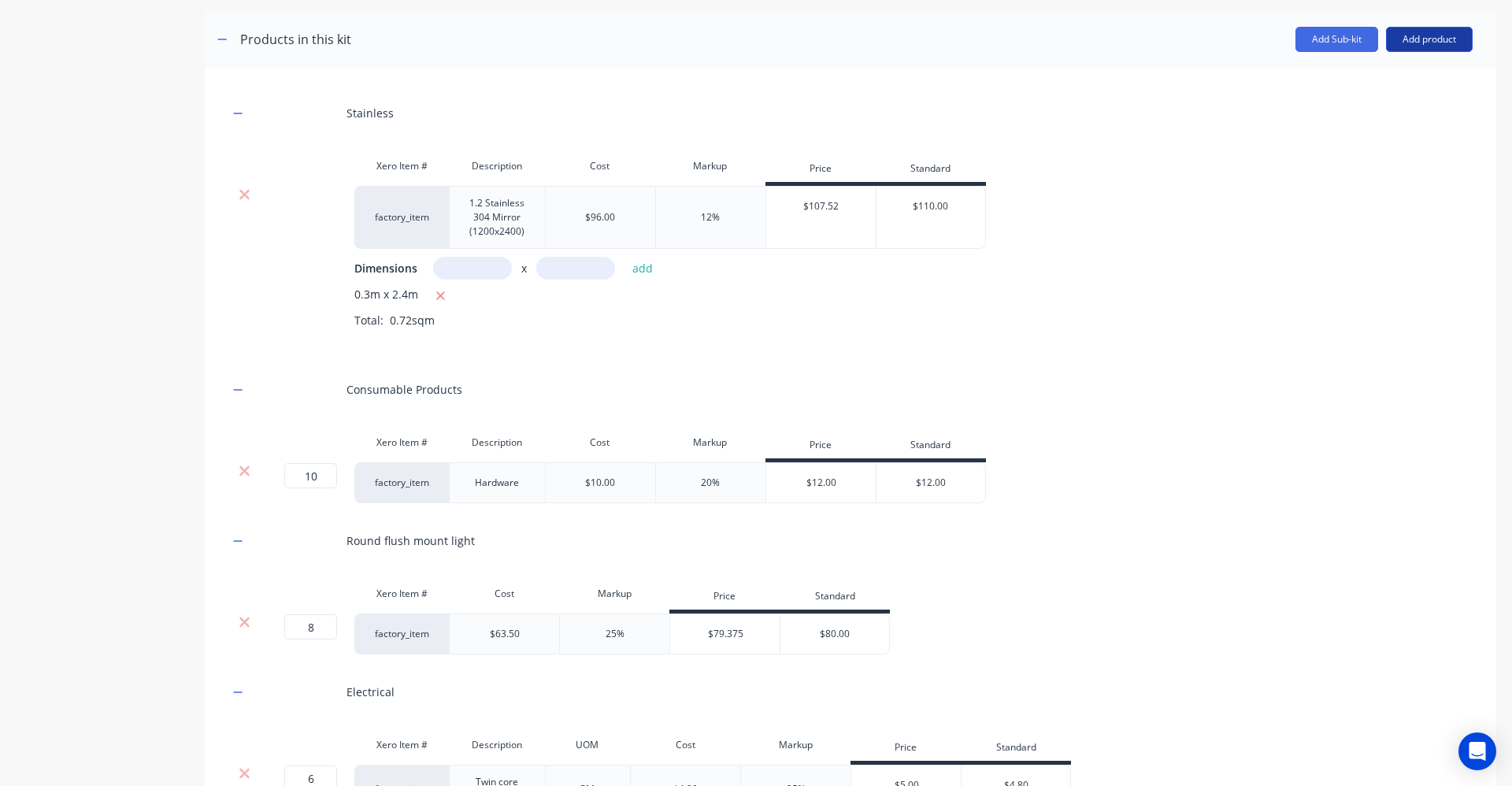
click at [1422, 37] on button "Add product" at bounding box center [1429, 39] width 87 height 25
click at [1399, 89] on div "Product catalogue" at bounding box center [1397, 81] width 121 height 23
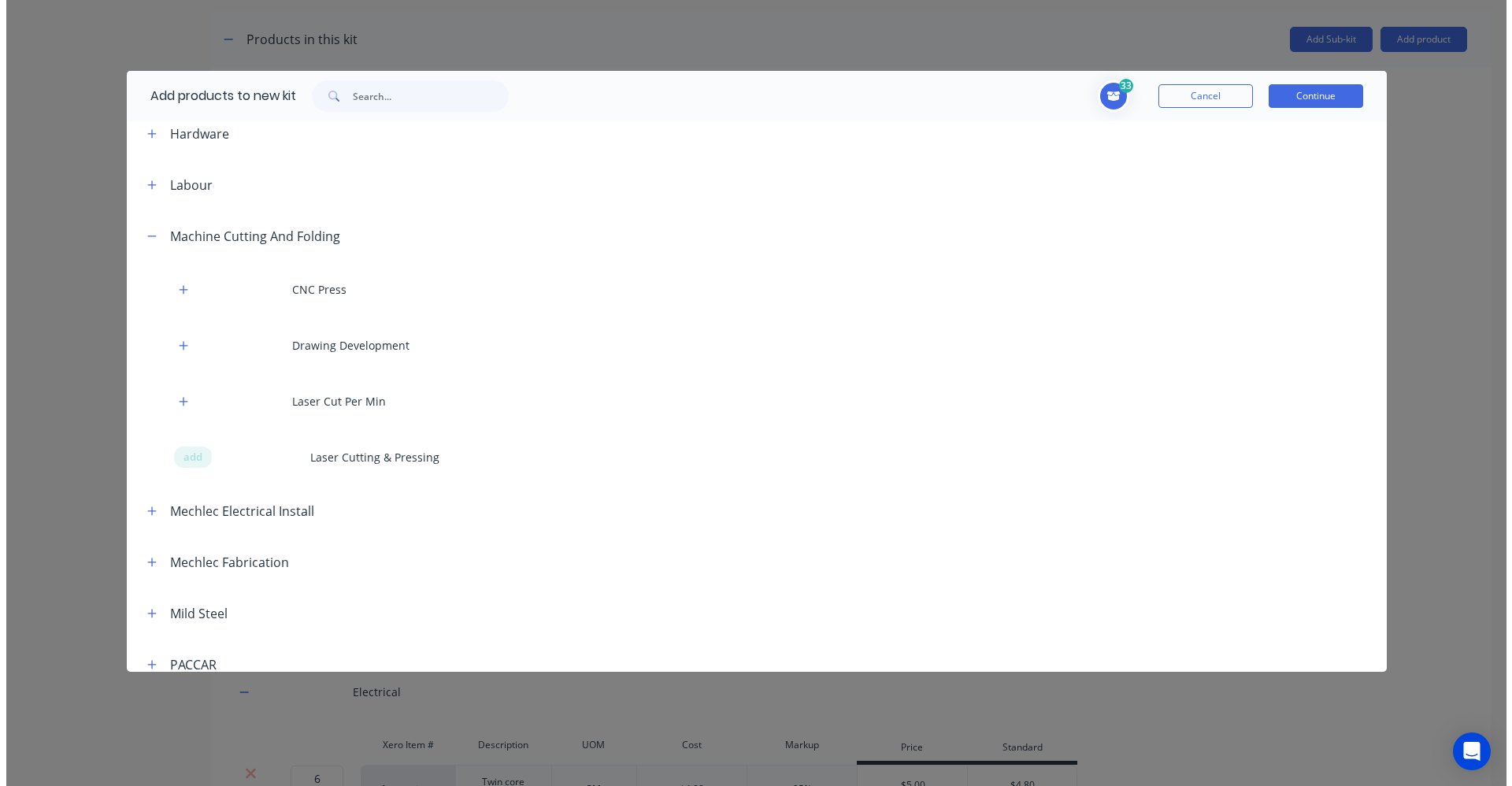
scroll to position [3071, 0]
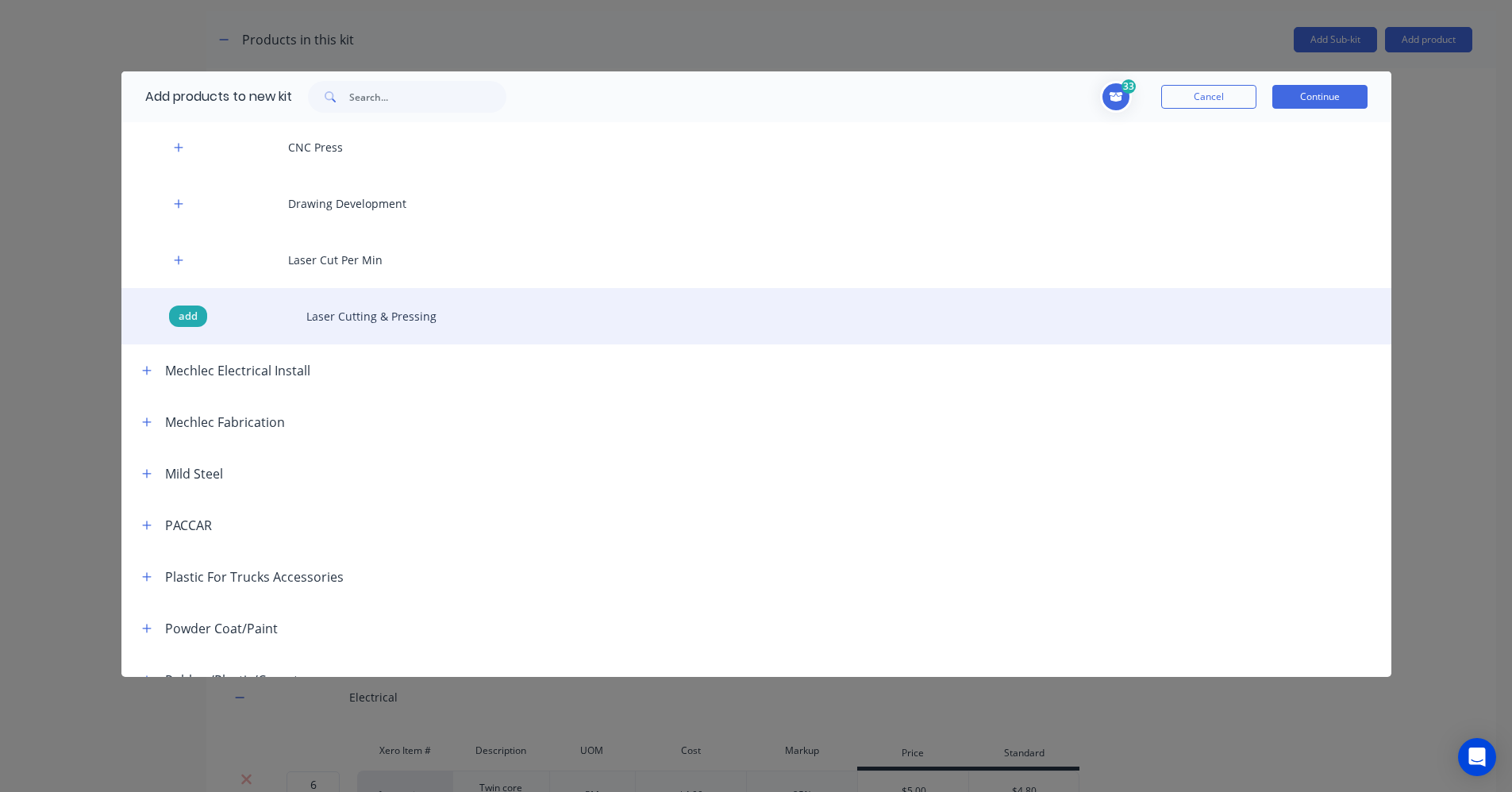
click at [188, 309] on span "add" at bounding box center [188, 317] width 19 height 16
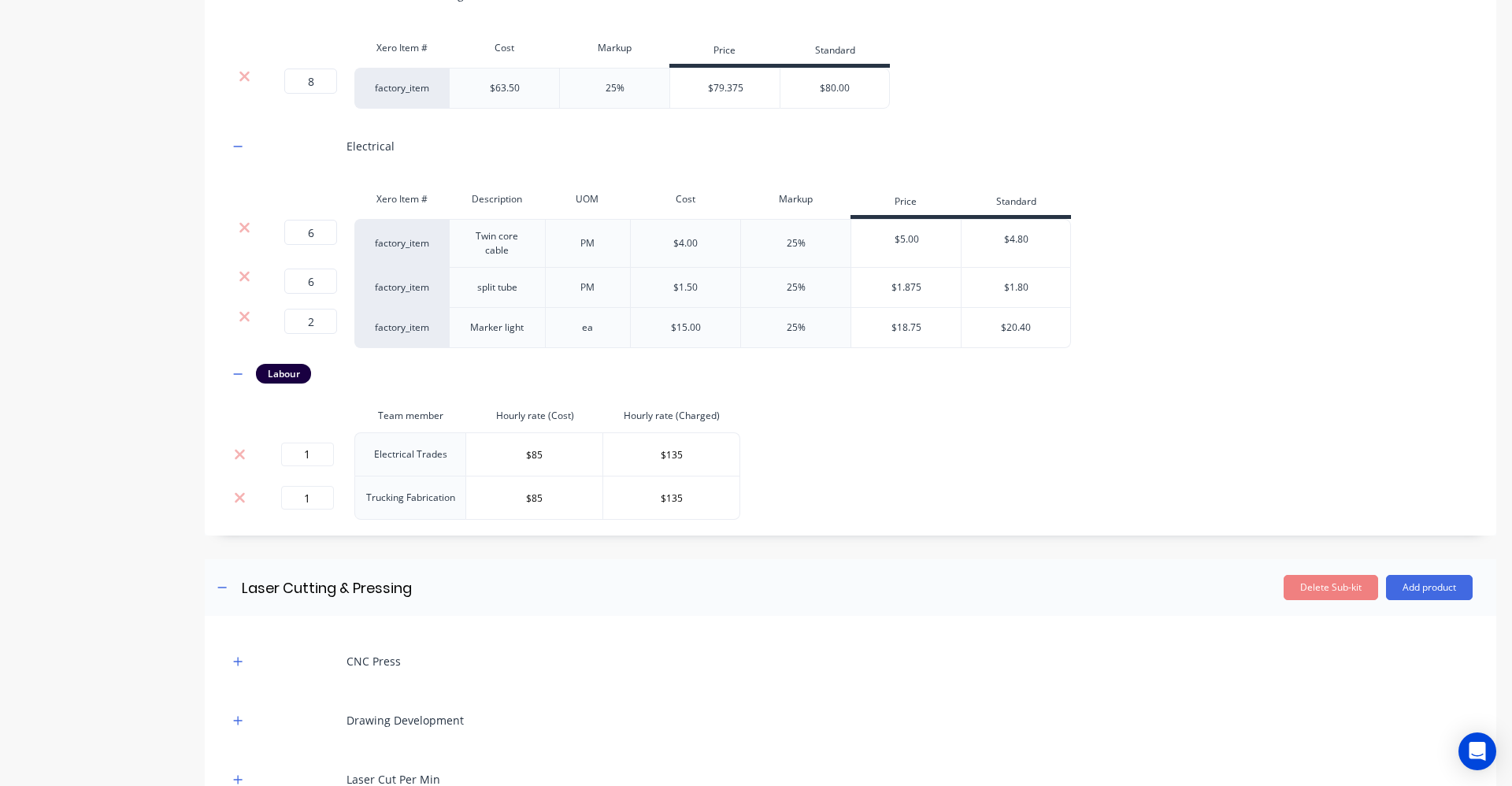
scroll to position [1309, 0]
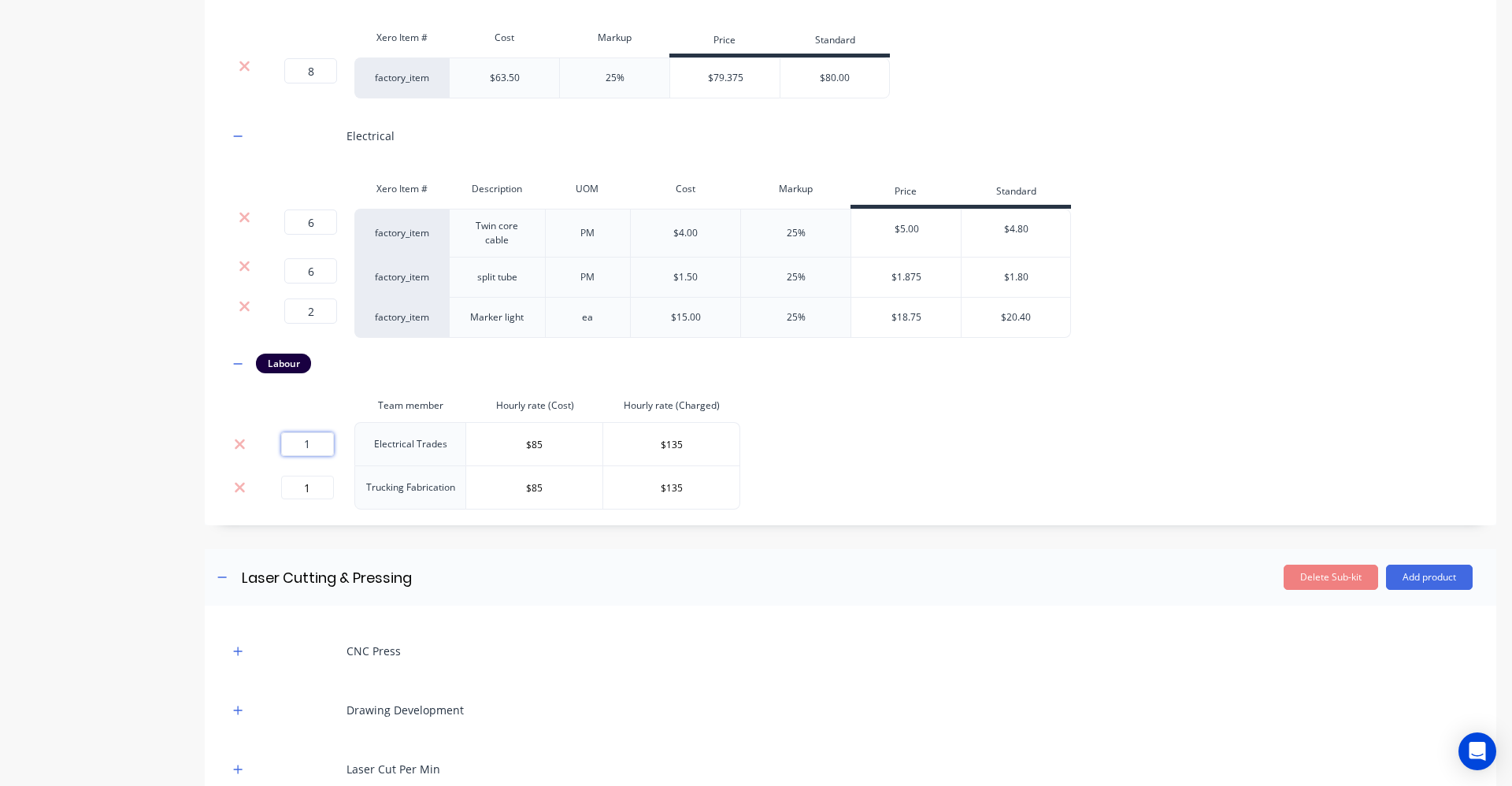
click at [313, 442] on input "1" at bounding box center [307, 444] width 53 height 23
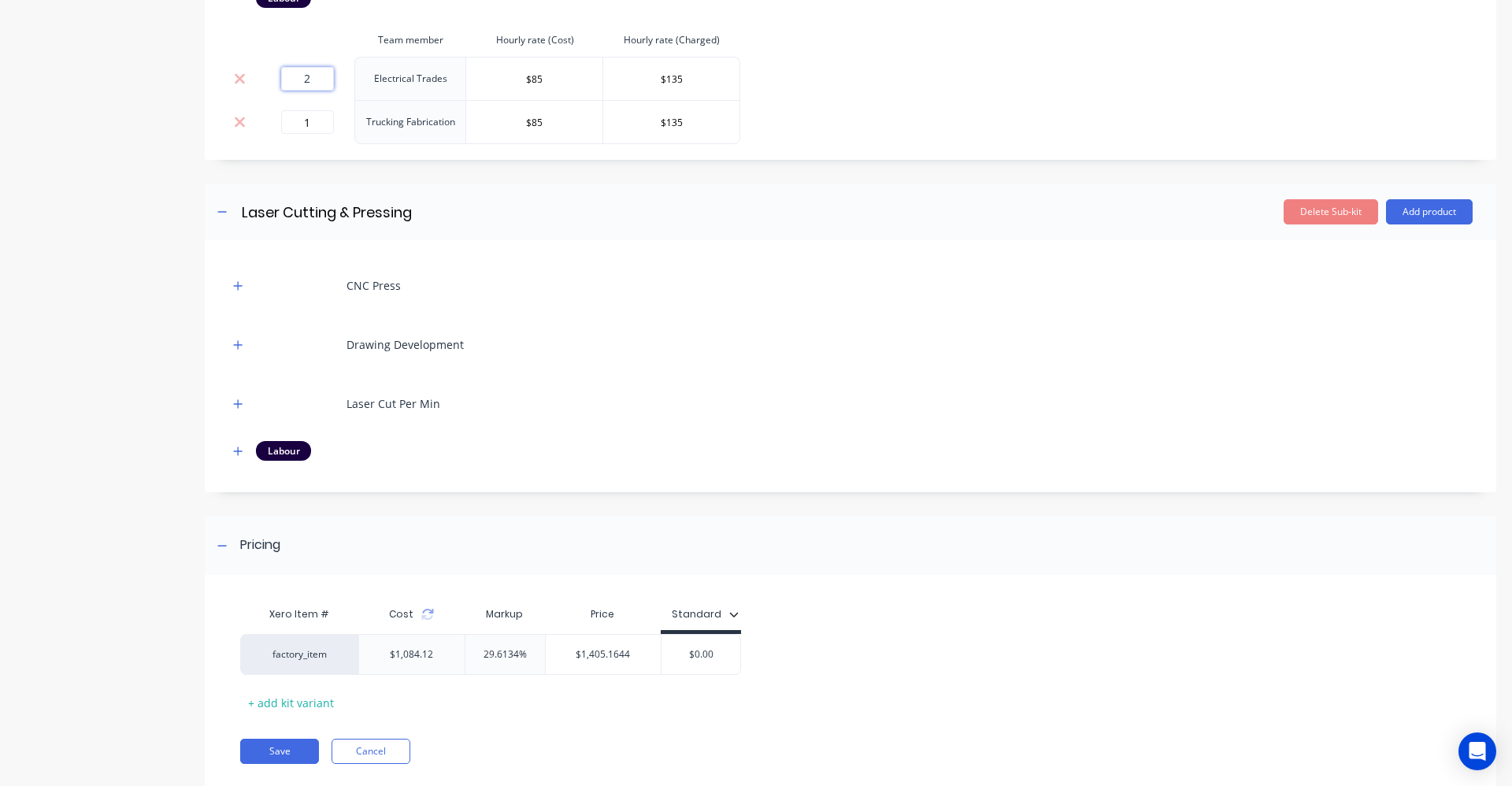
scroll to position [1703, 0]
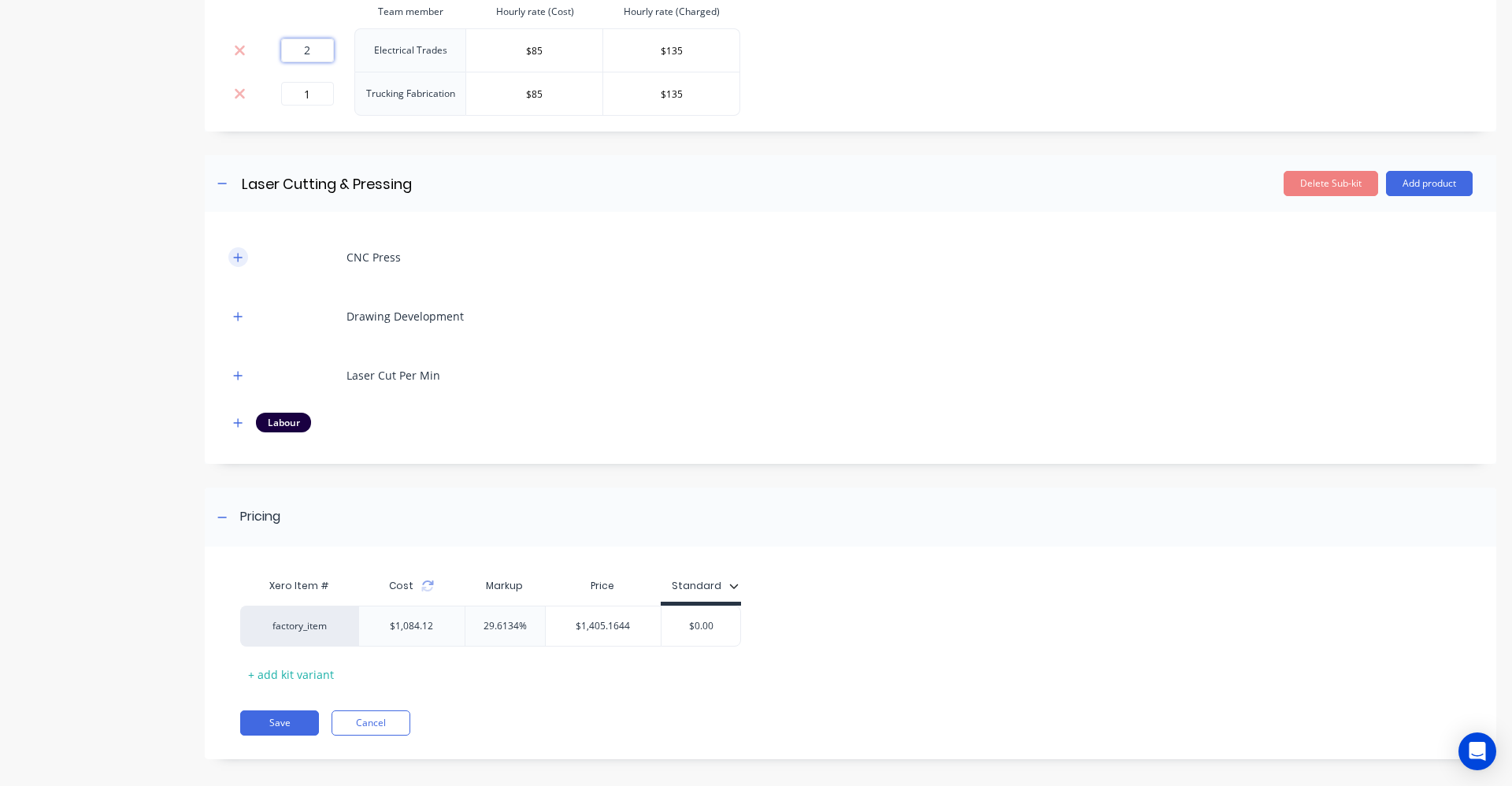
type input "2"
click at [233, 260] on button "button" at bounding box center [238, 257] width 20 height 20
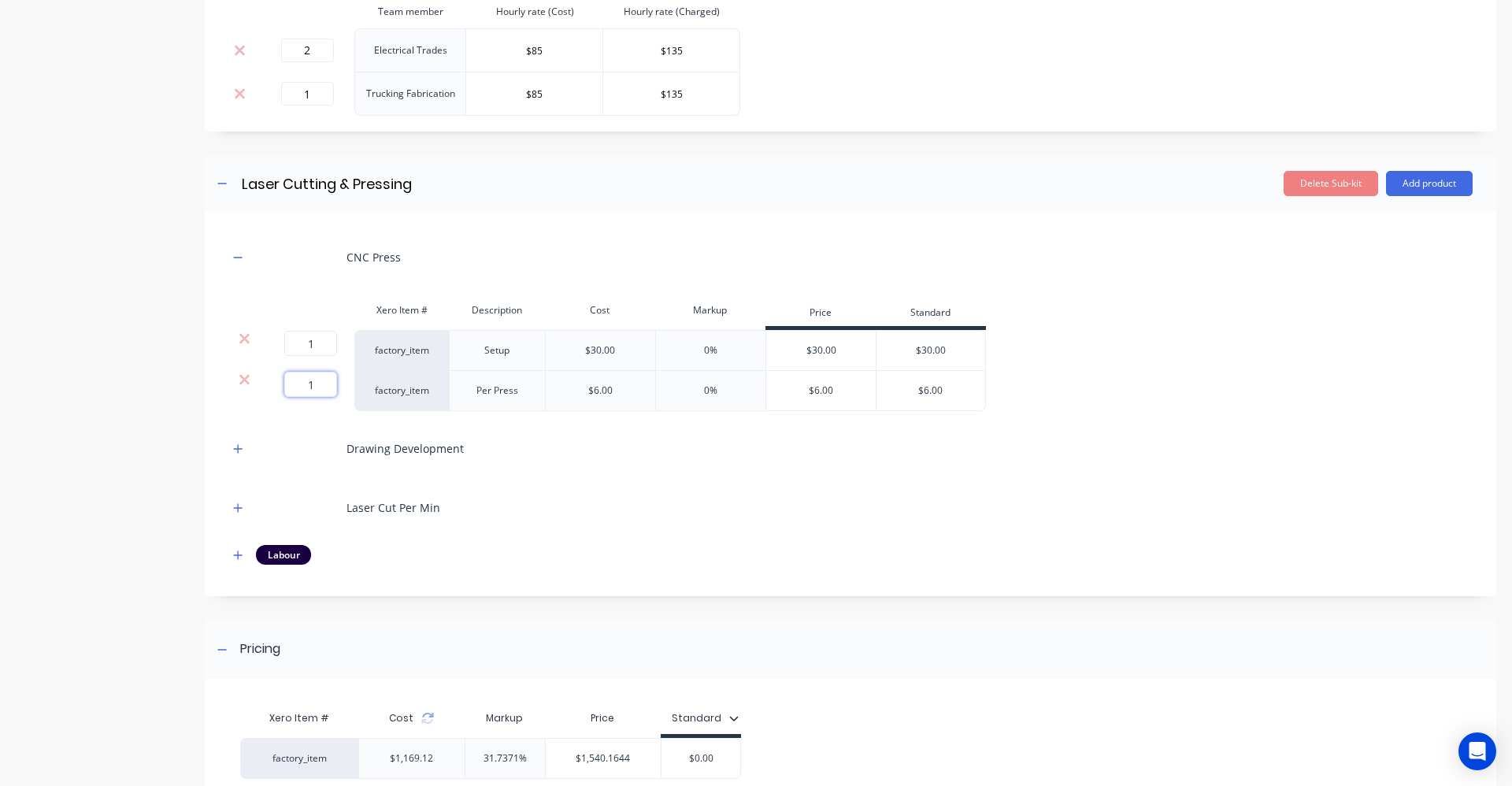
click at [314, 384] on input "1" at bounding box center [311, 384] width 53 height 25
type input "4"
click at [488, 434] on div "Drawing Development" at bounding box center [850, 449] width 1244 height 43
click at [242, 337] on icon at bounding box center [243, 338] width 10 height 10
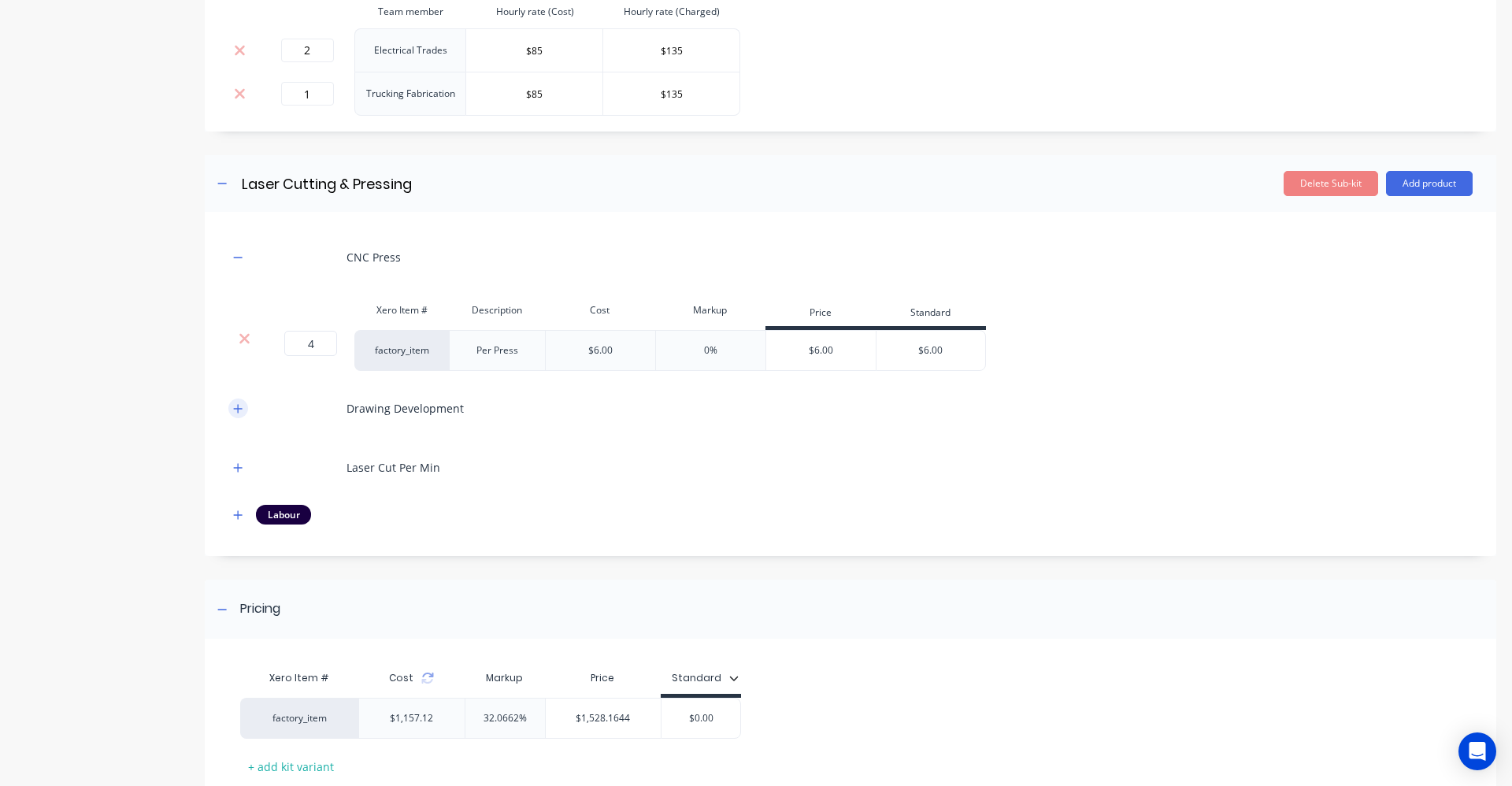
click at [245, 406] on button "button" at bounding box center [238, 408] width 20 height 20
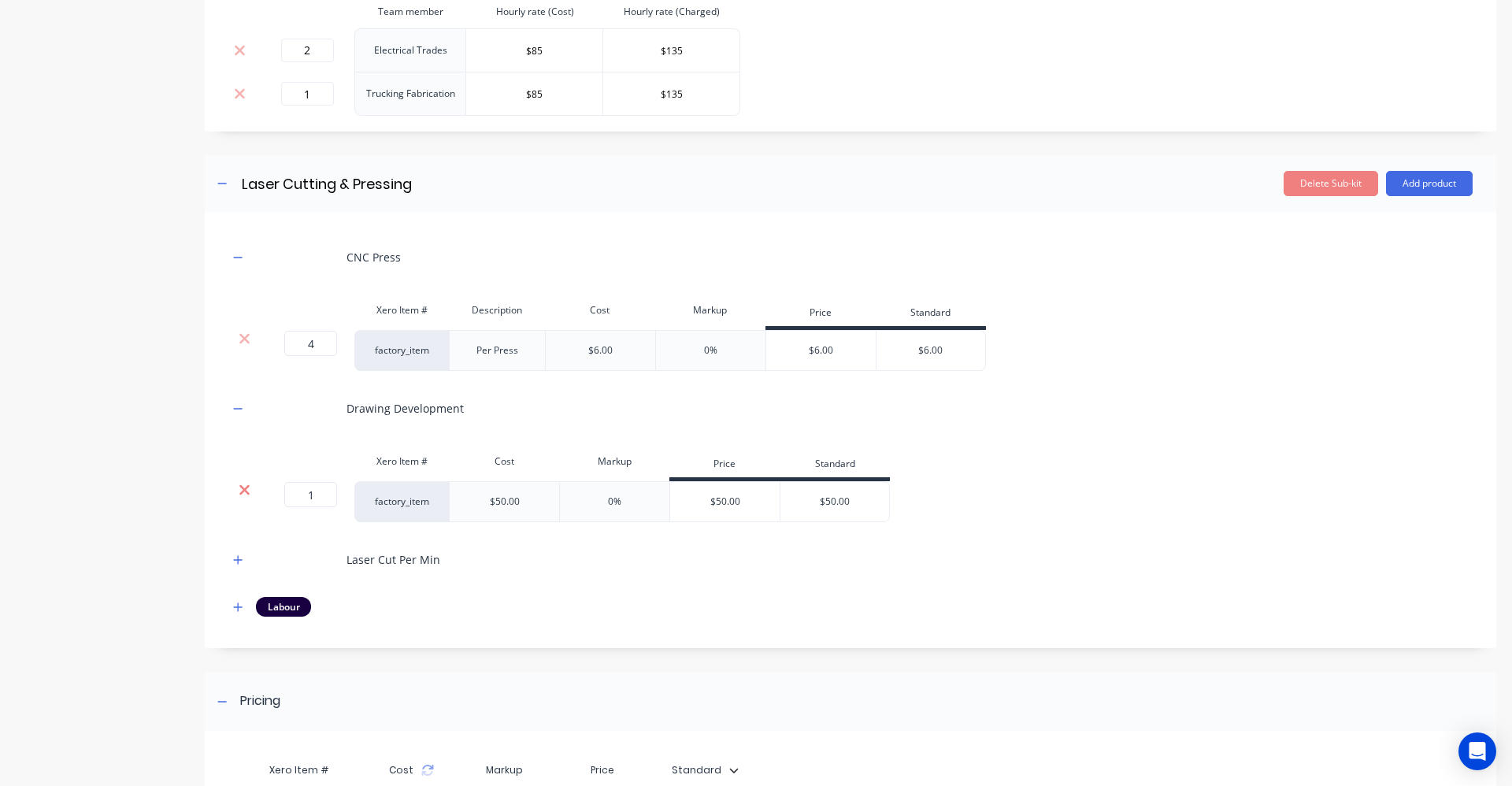
click at [246, 494] on icon at bounding box center [244, 490] width 12 height 16
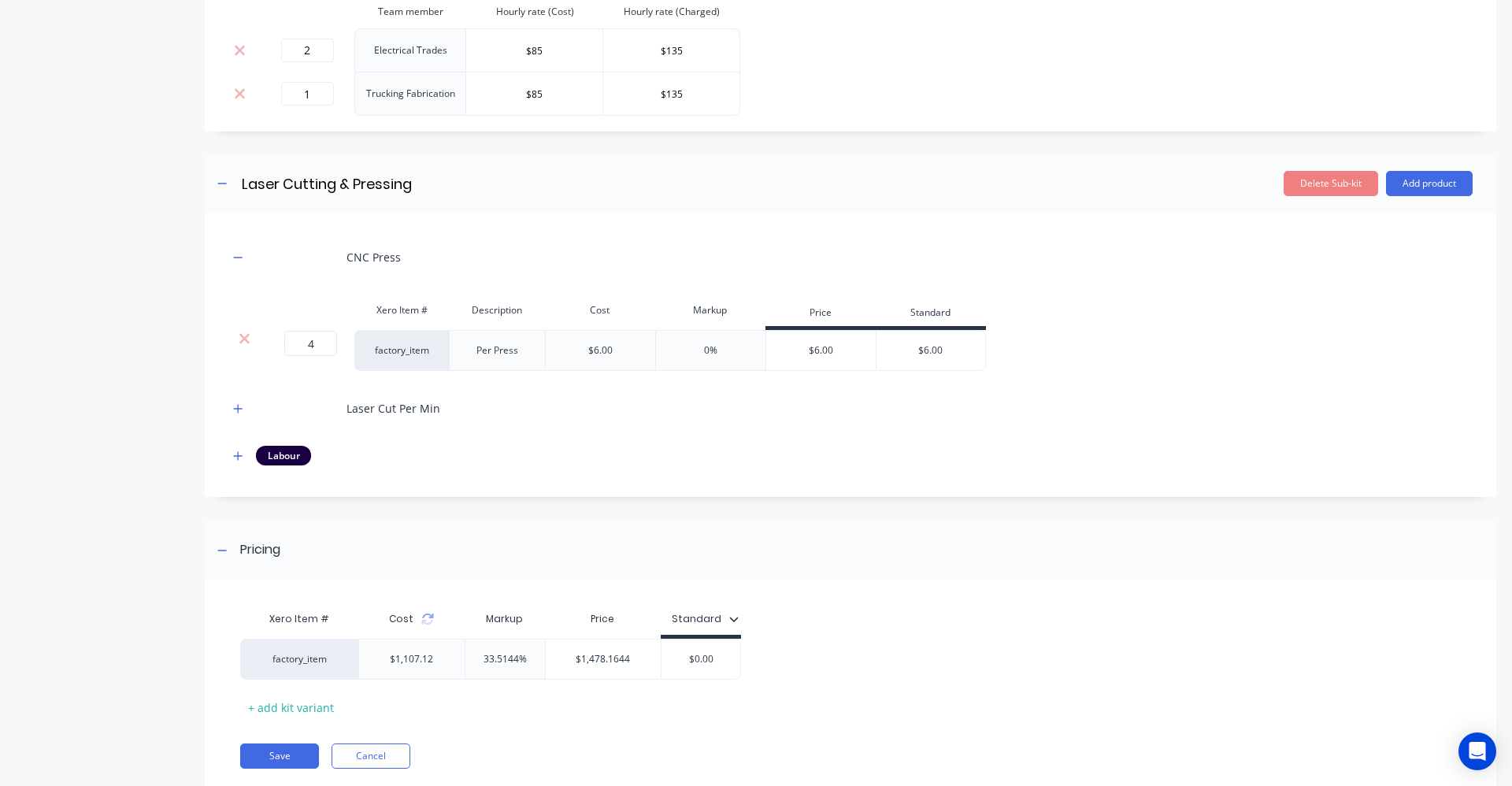
scroll to position [1748, 0]
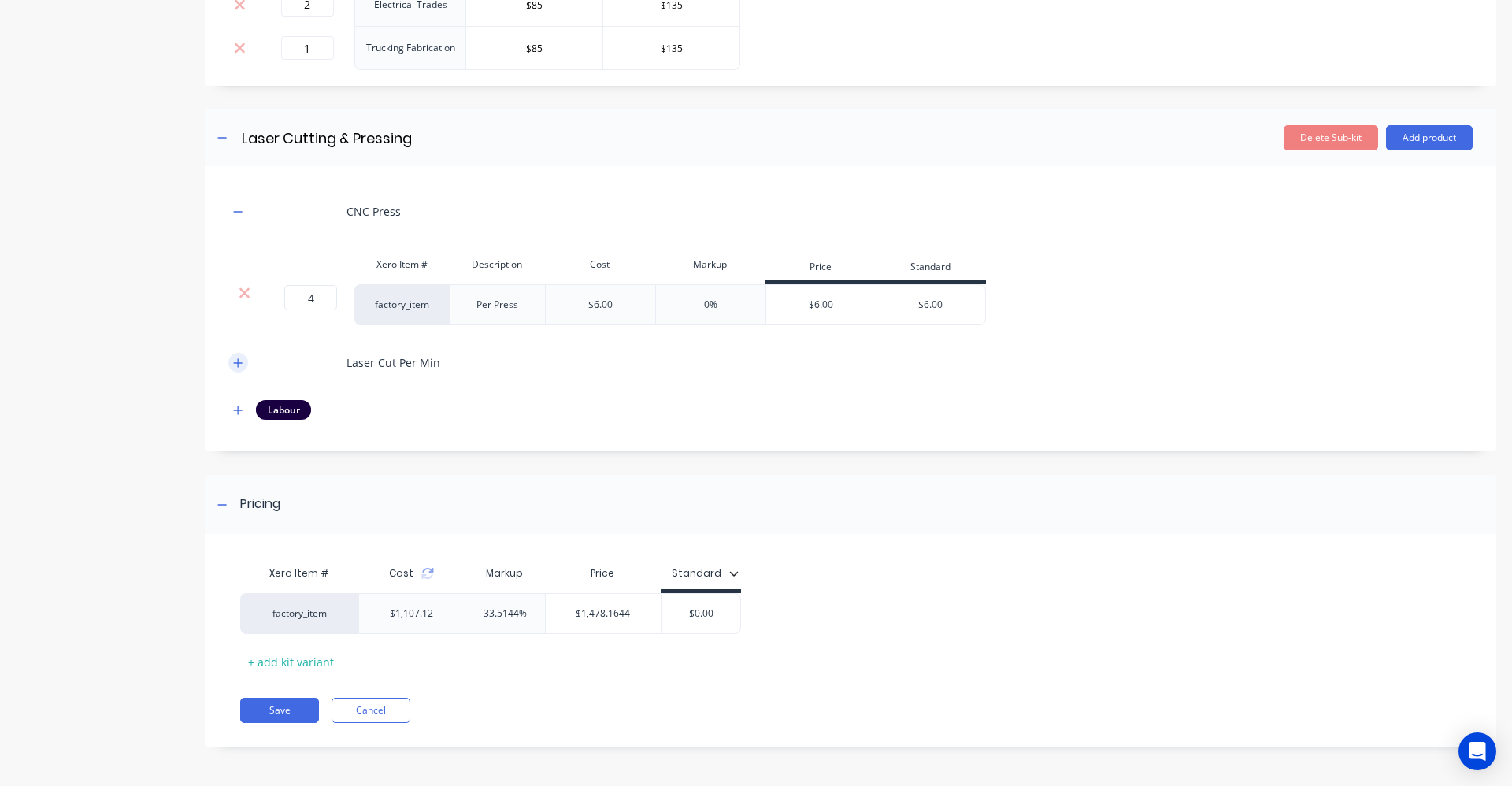
click at [245, 363] on button "button" at bounding box center [238, 363] width 20 height 20
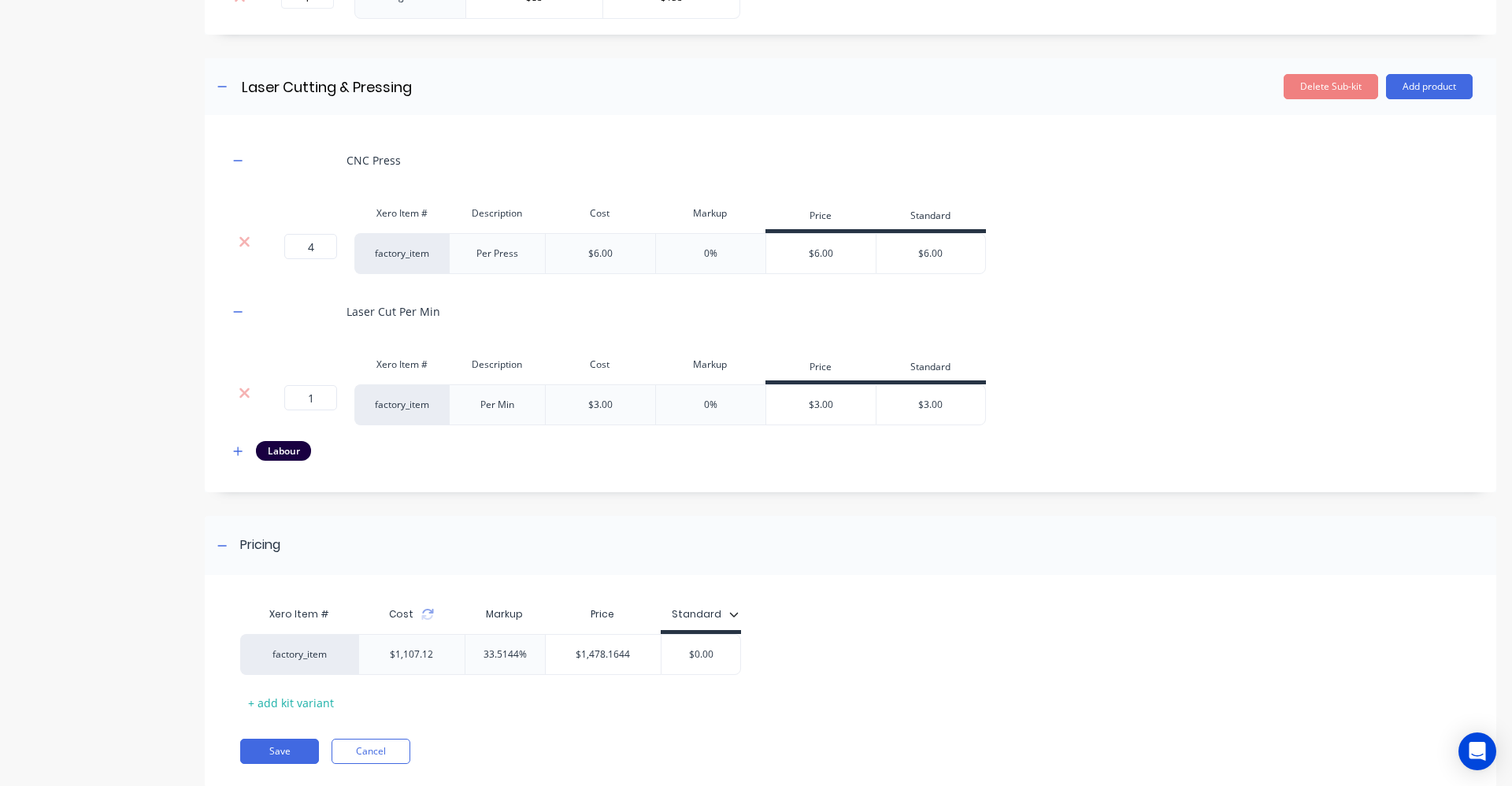
scroll to position [1827, 0]
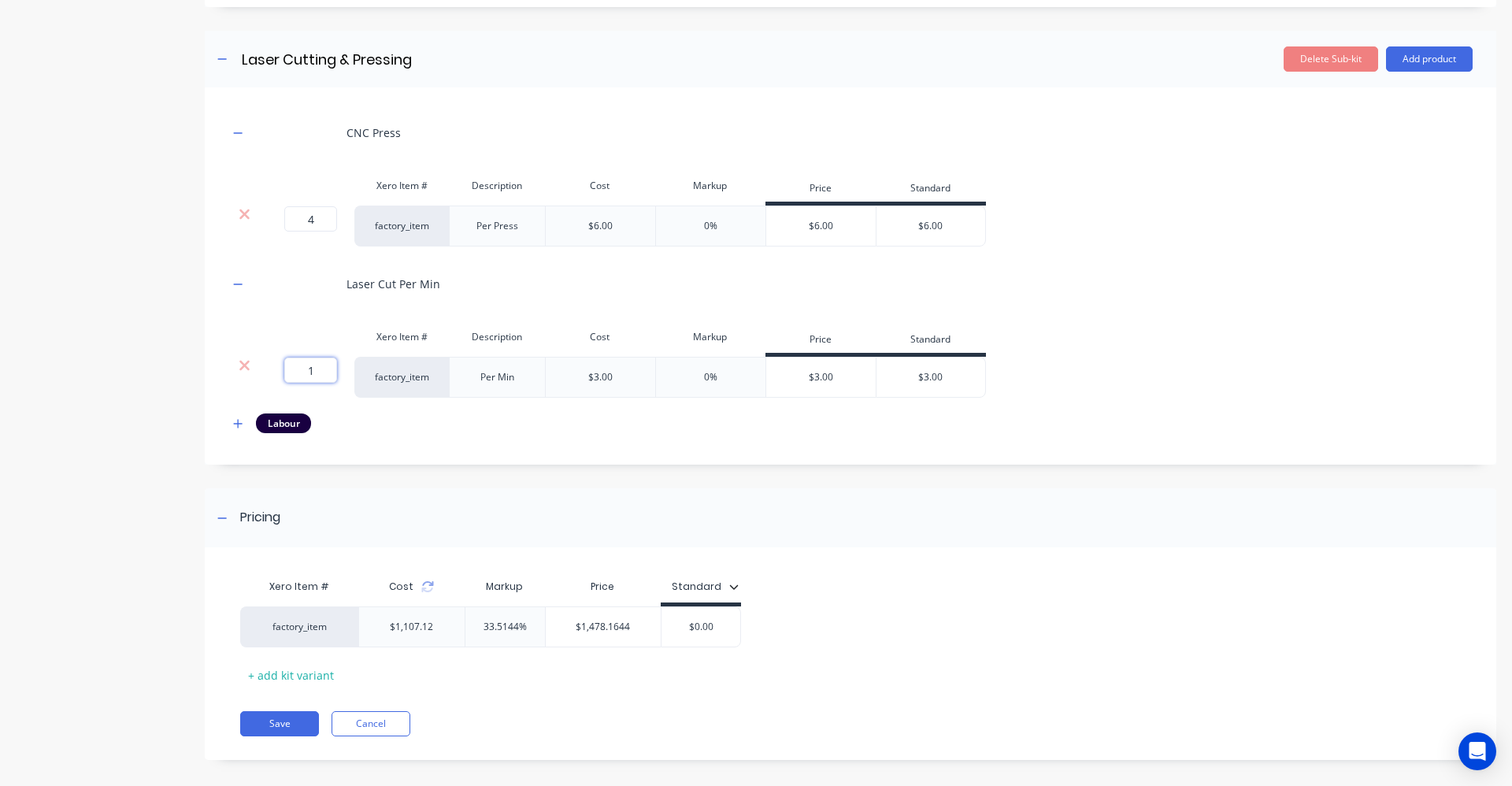
click at [324, 374] on input "1" at bounding box center [311, 370] width 53 height 25
type input "10"
click at [1078, 329] on div "Xero Item # Description Cost Markup Price Standard 10 10 ? factory_item Per Min…" at bounding box center [850, 359] width 1244 height 76
click at [241, 423] on icon "button" at bounding box center [237, 423] width 10 height 11
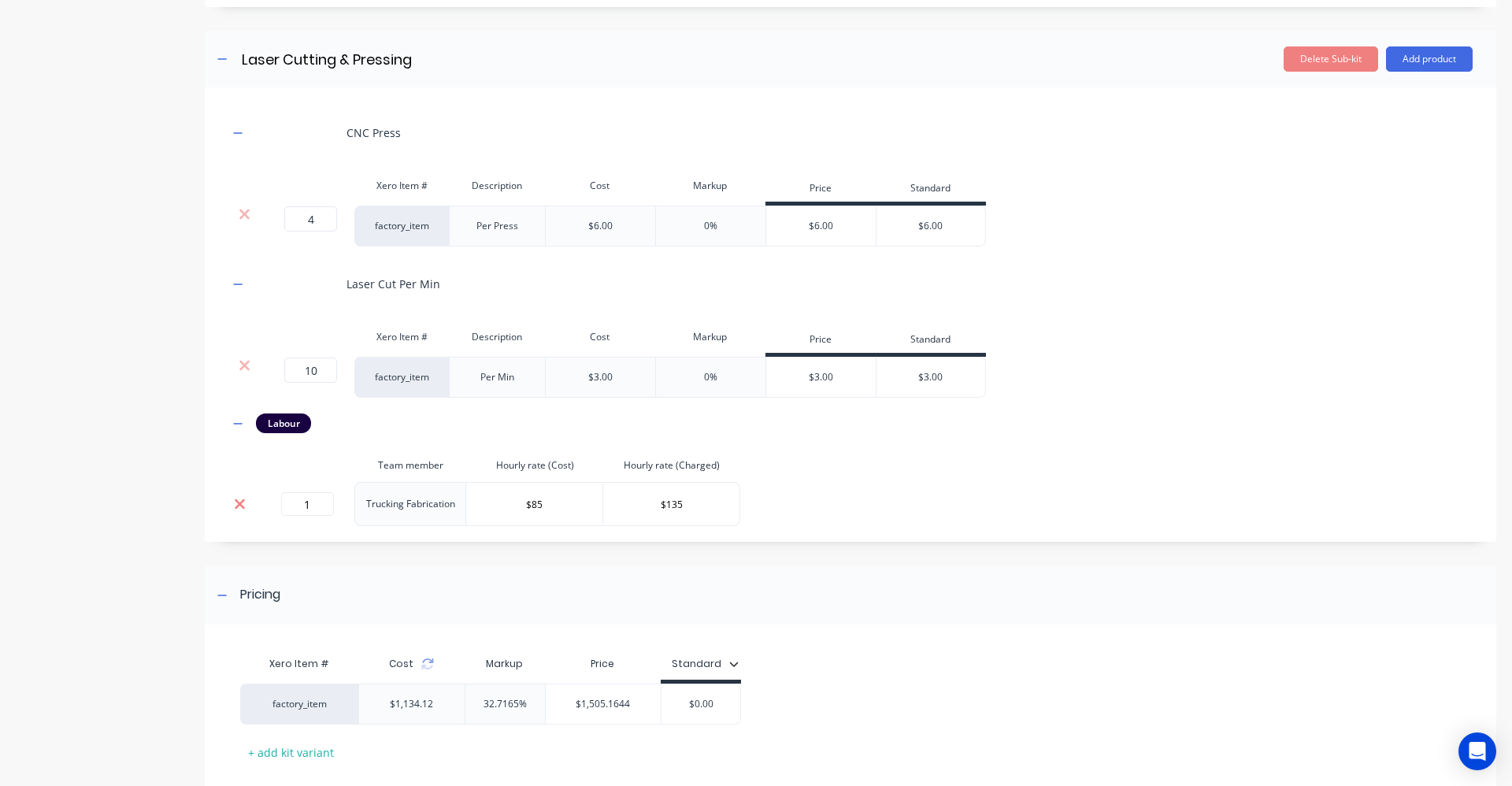
click at [243, 506] on icon at bounding box center [239, 504] width 10 height 10
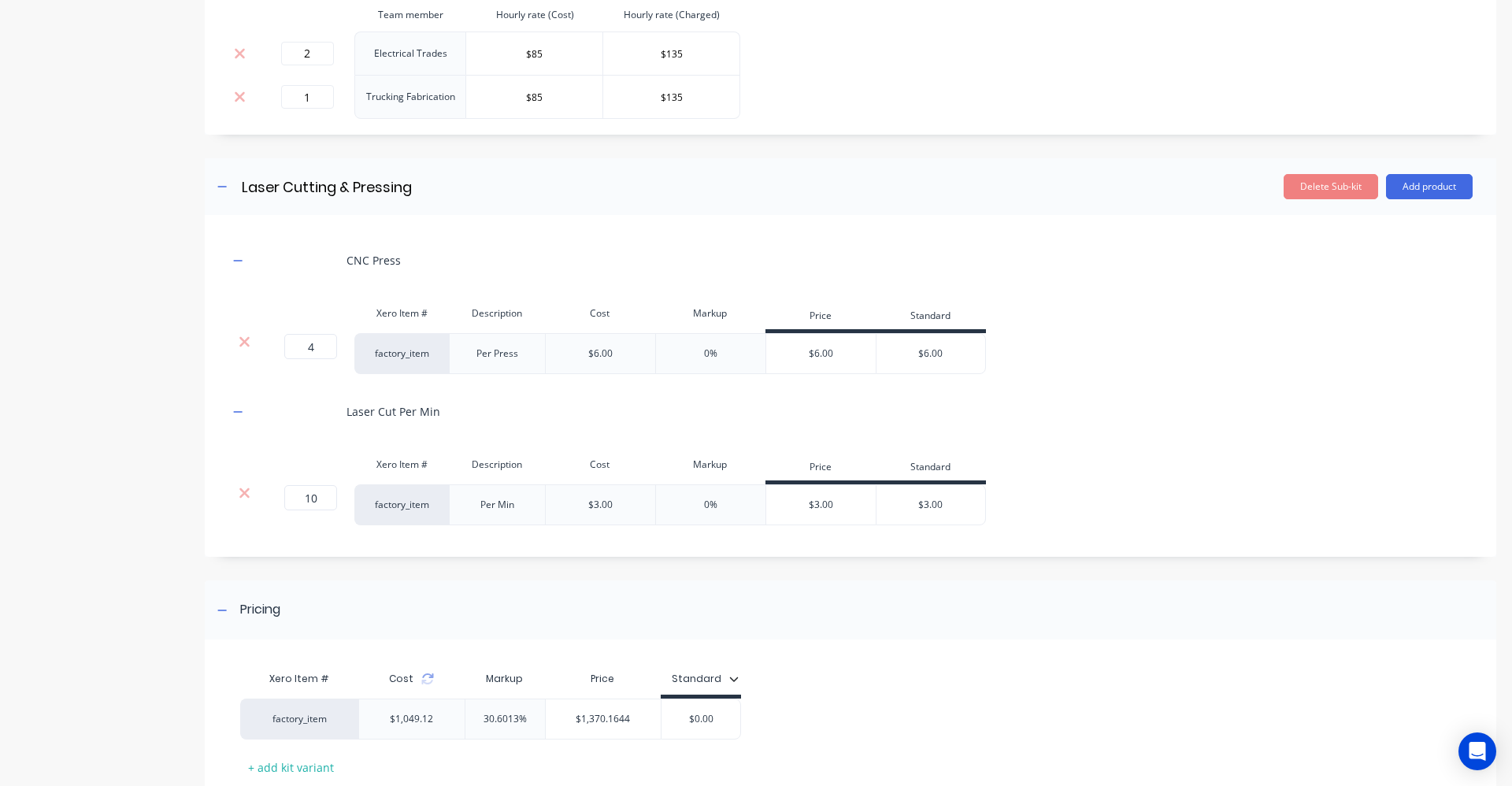
scroll to position [1490, 0]
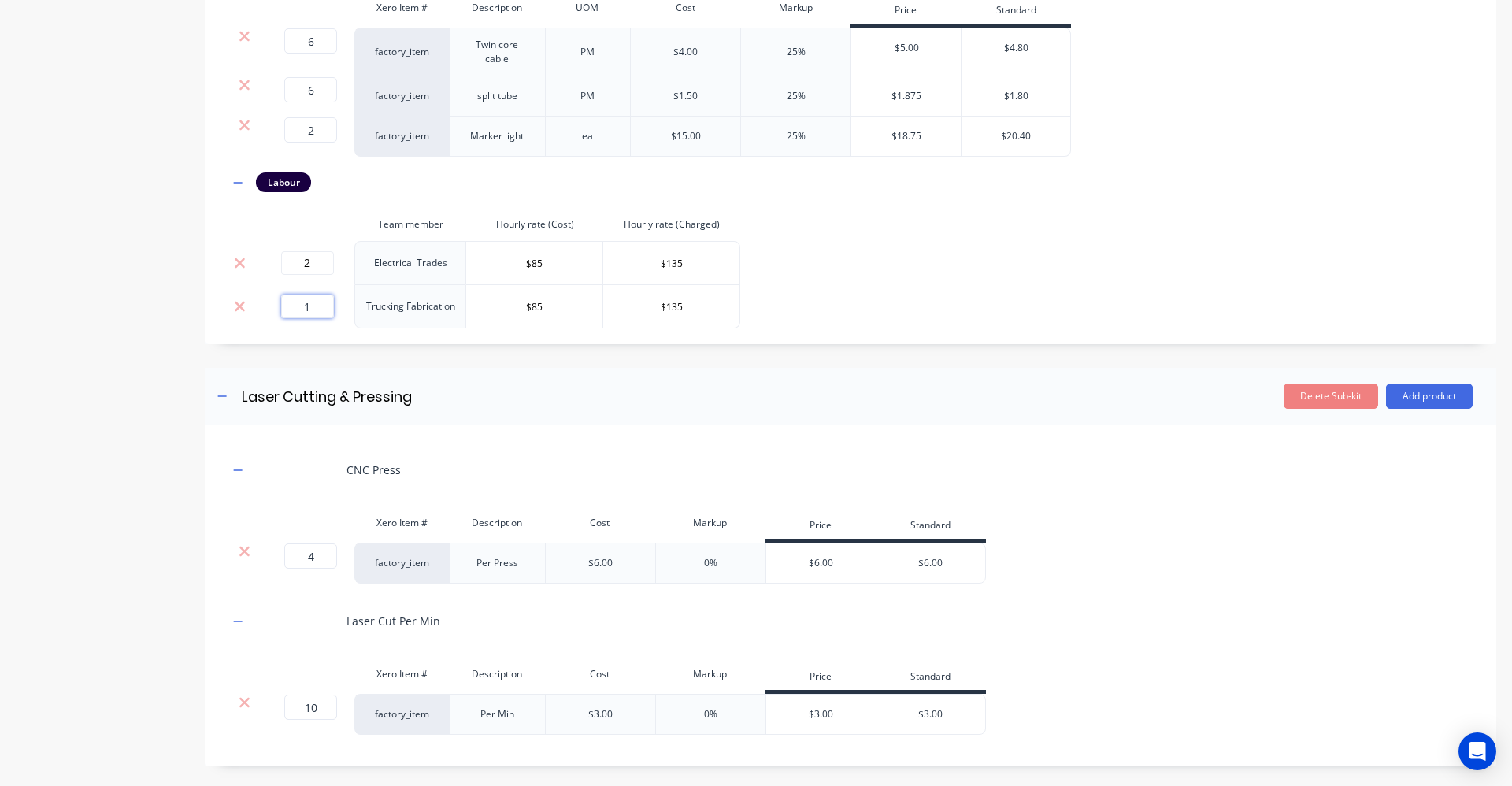
click at [318, 312] on input "1" at bounding box center [307, 306] width 53 height 23
click at [318, 312] on input "1" at bounding box center [307, 306] width 53 height 23
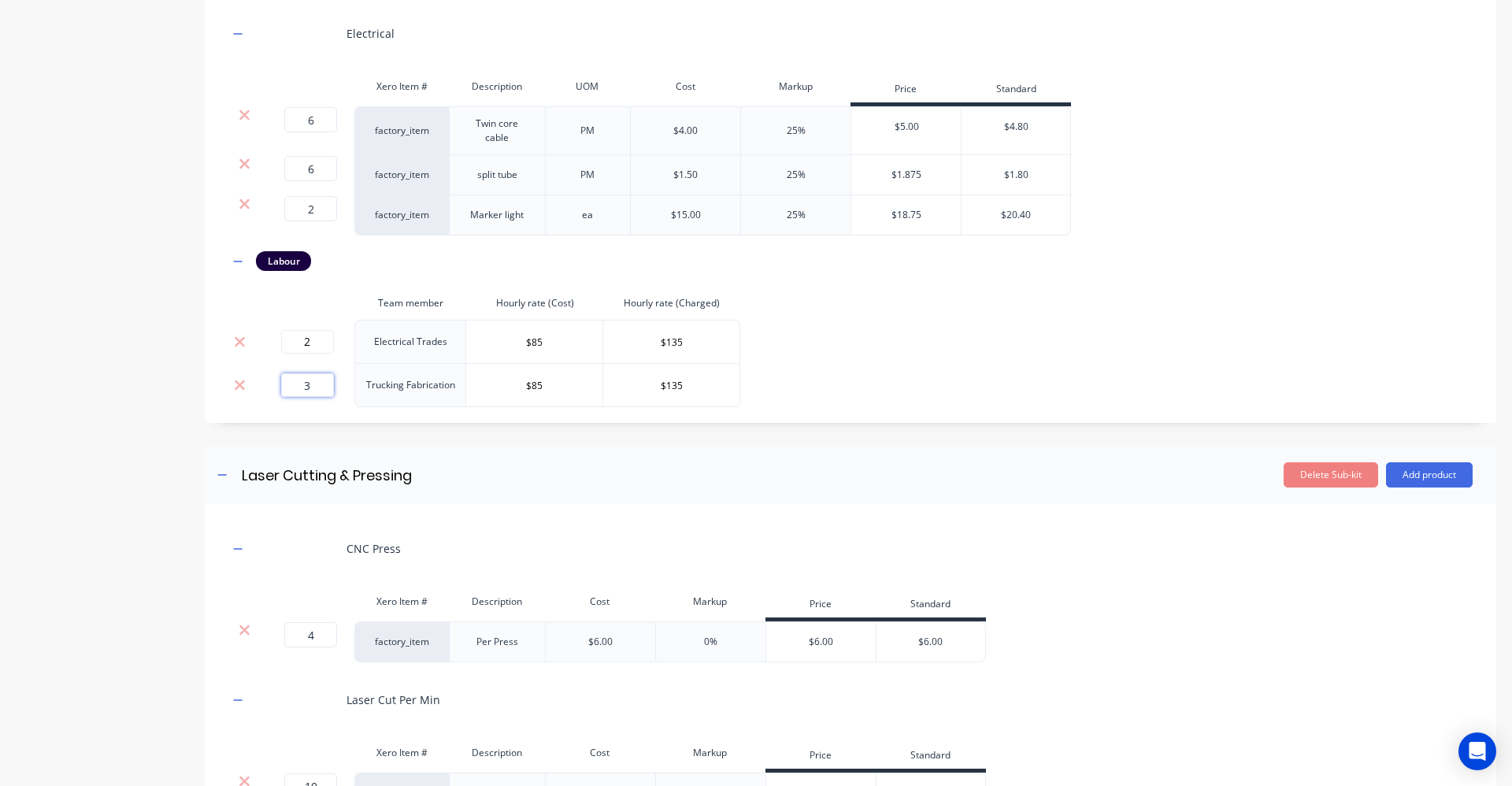
type input "3"
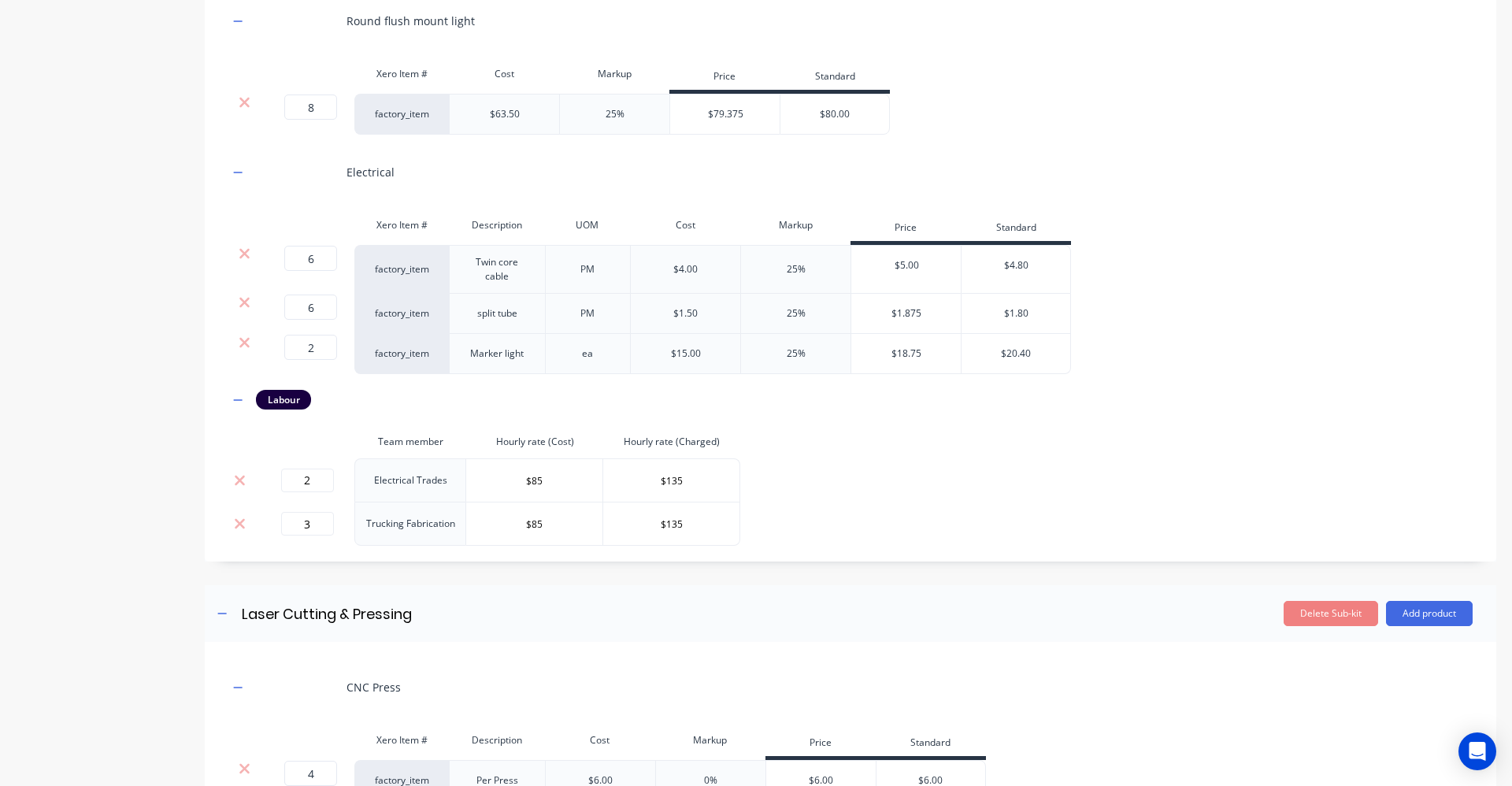
scroll to position [1254, 0]
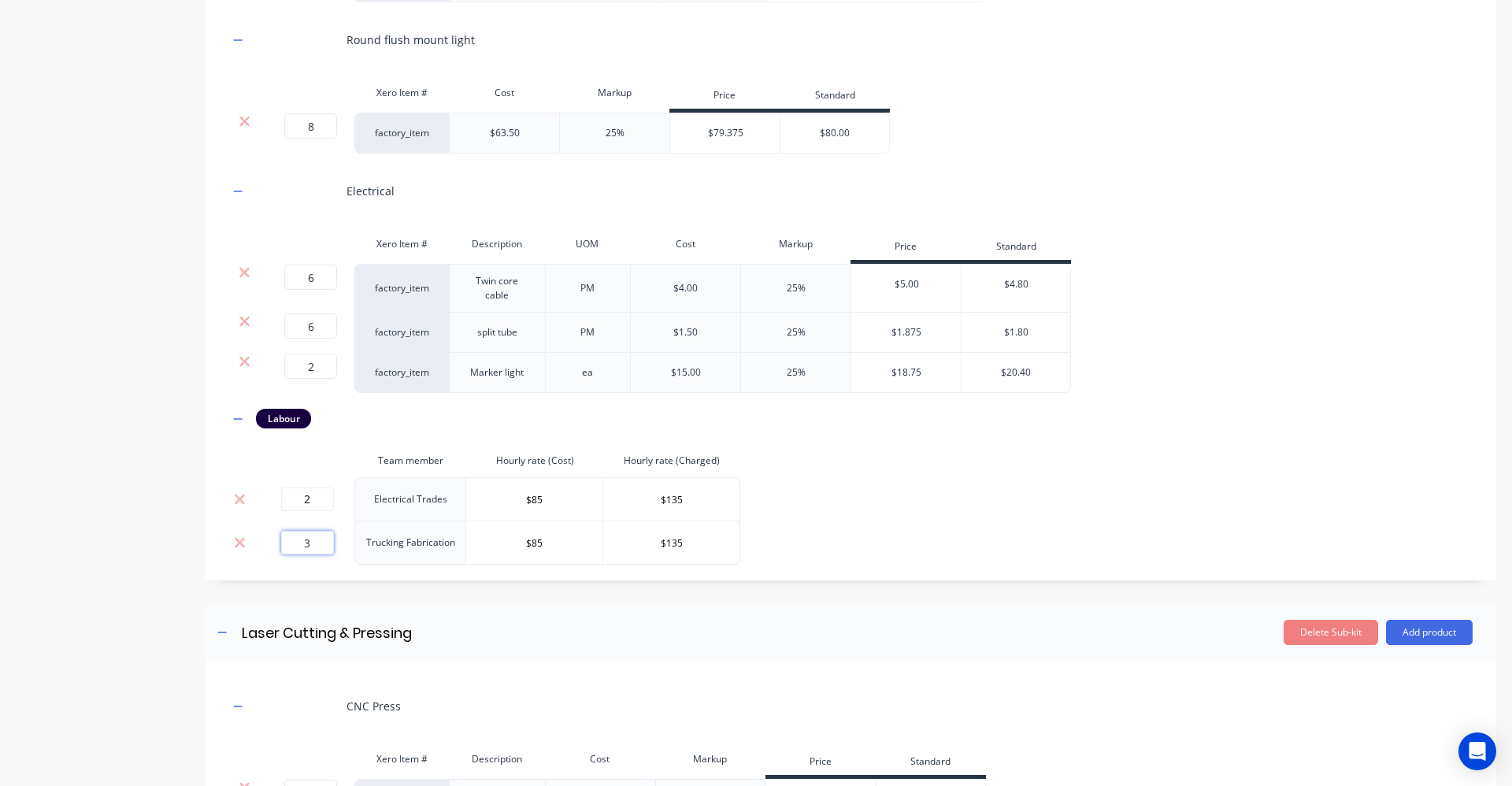
click at [311, 549] on input "3" at bounding box center [307, 543] width 53 height 23
type input "4"
click at [916, 514] on div "Stainless Xero Item # Description Cost Markup Price Standard factory_item 1.2 S…" at bounding box center [850, 78] width 1244 height 974
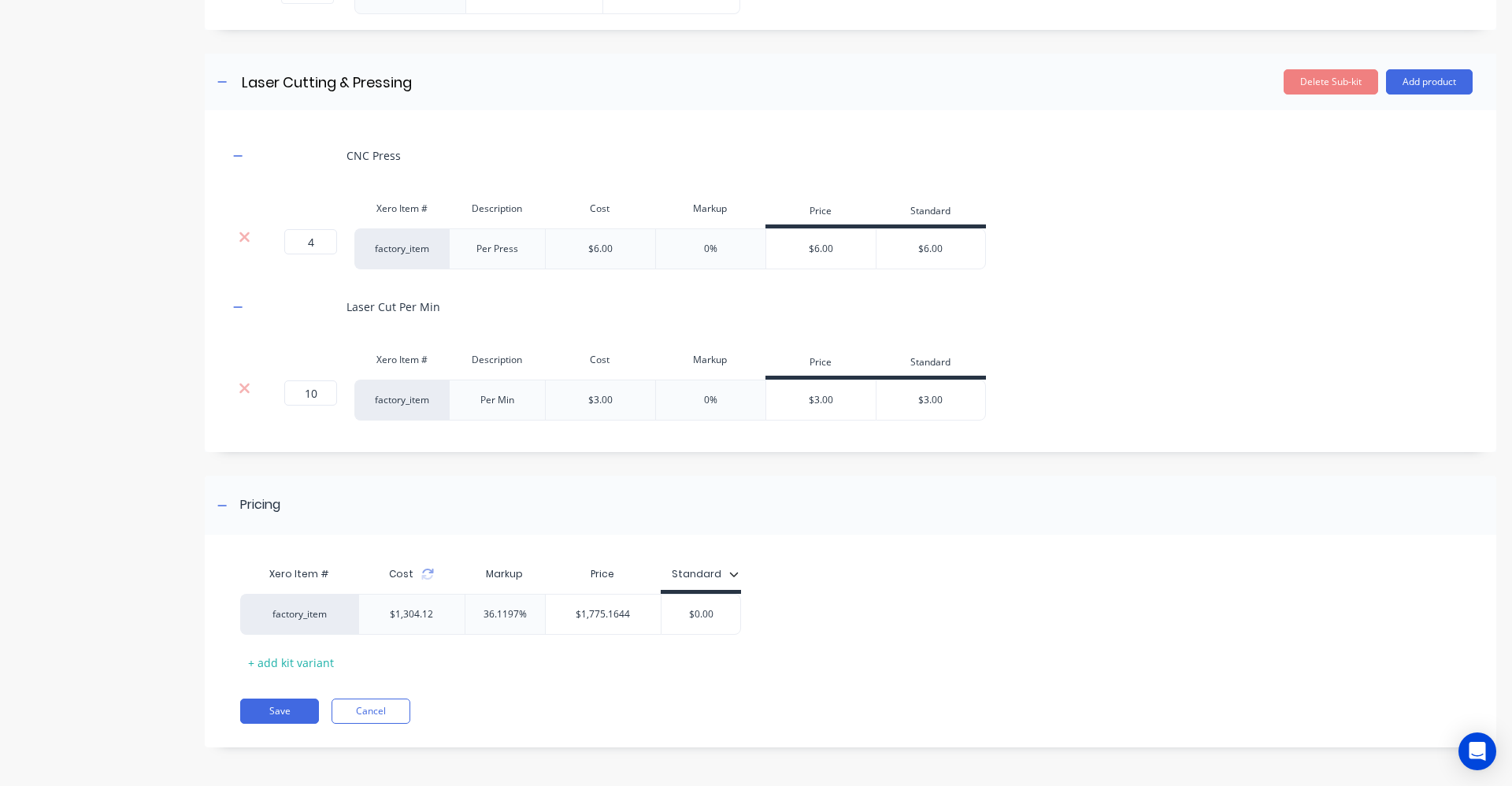
scroll to position [1805, 0]
click at [717, 617] on input "$0.00" at bounding box center [701, 613] width 79 height 14
type input "$1850"
click at [826, 598] on div "factory_item $1,304.12 36.1197% $1,775.1644 0 $1,850.00 $1850" at bounding box center [844, 613] width 1209 height 41
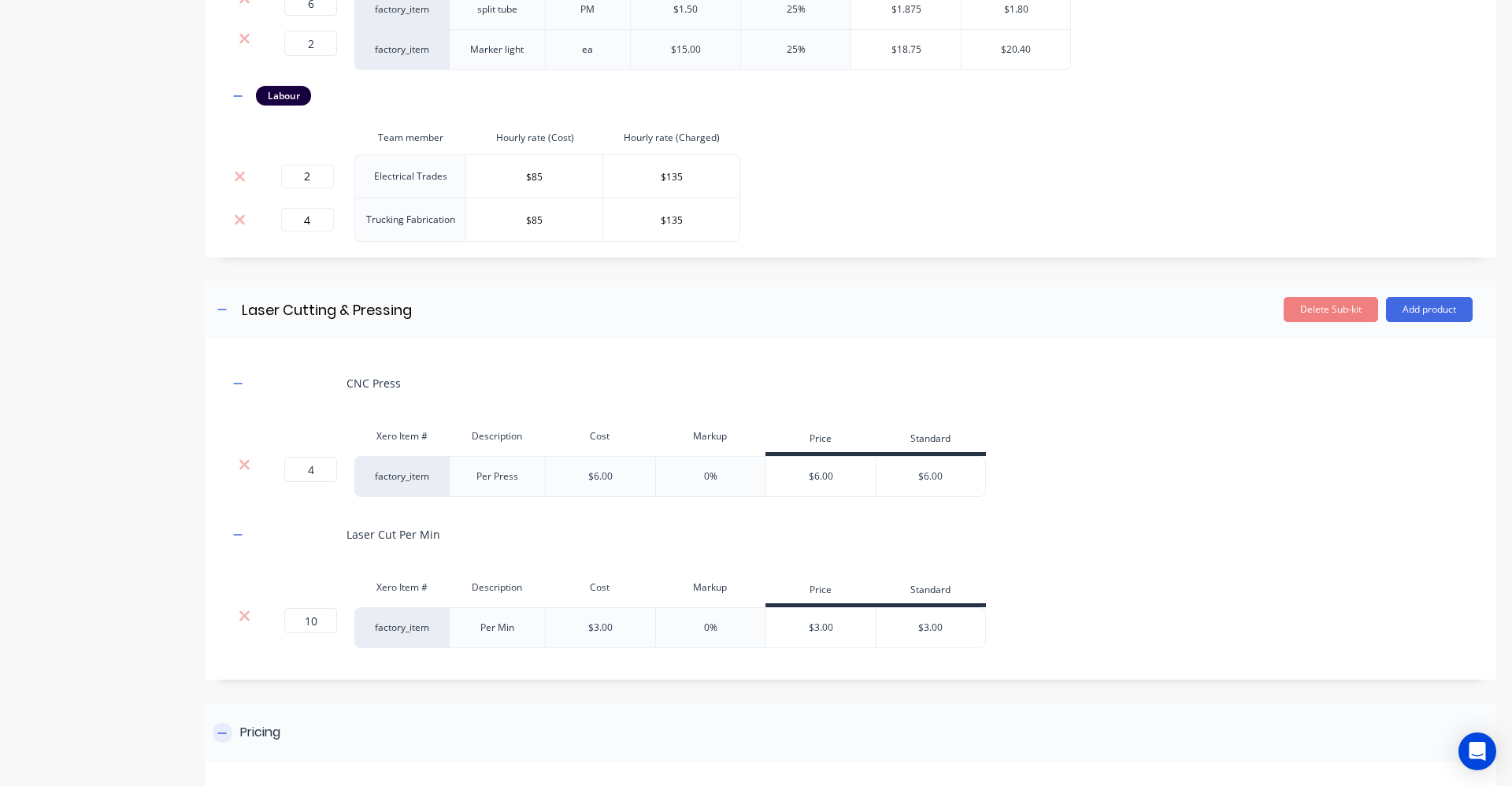
scroll to position [1568, 0]
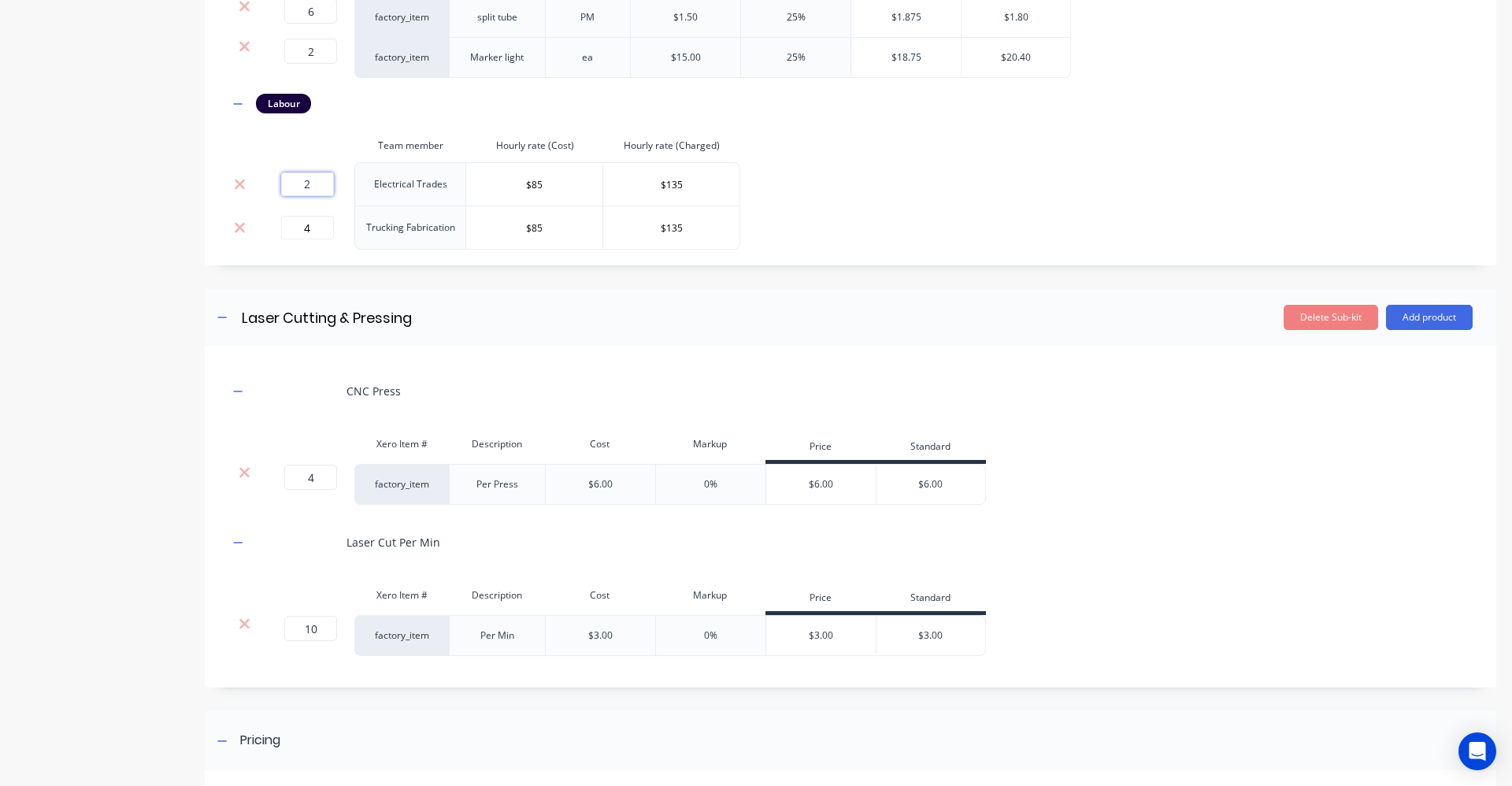
click at [312, 186] on input "2" at bounding box center [307, 184] width 53 height 23
type input "3"
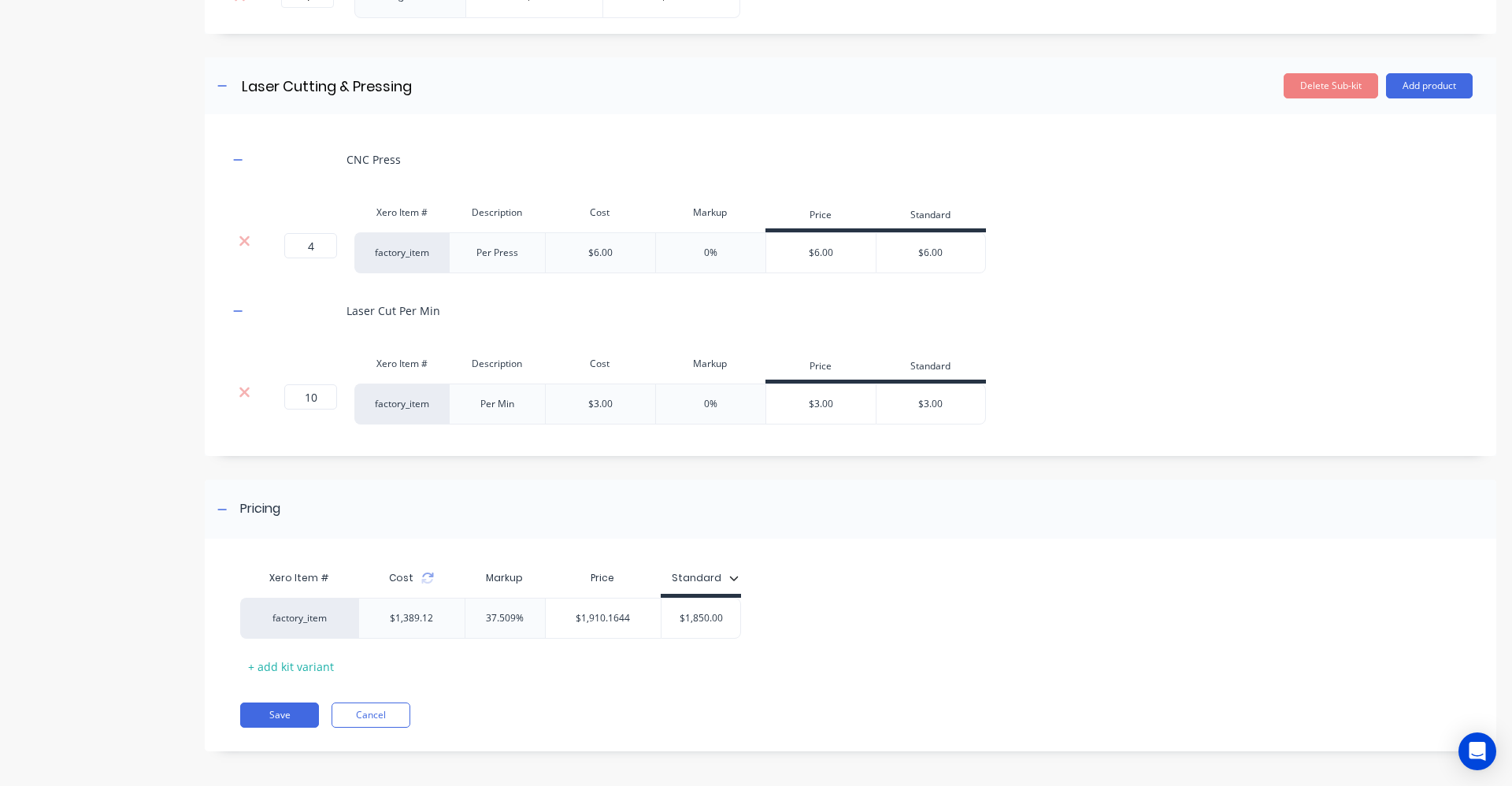
scroll to position [1805, 0]
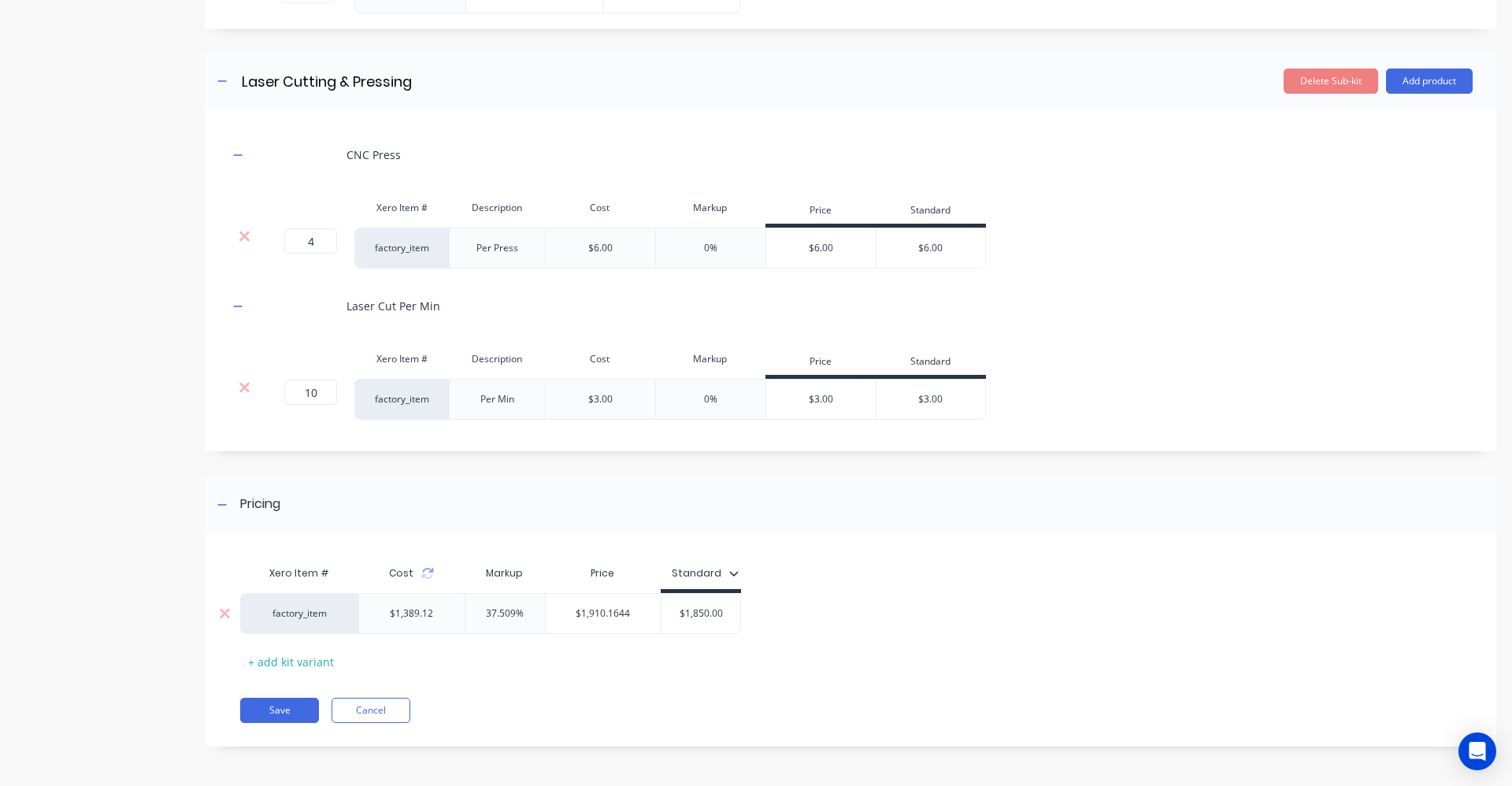
type input "$1,850.00"
drag, startPoint x: 724, startPoint y: 612, endPoint x: 661, endPoint y: 612, distance: 63.0
click at [661, 612] on div "$1,850.00 $1,850.00" at bounding box center [701, 613] width 81 height 41
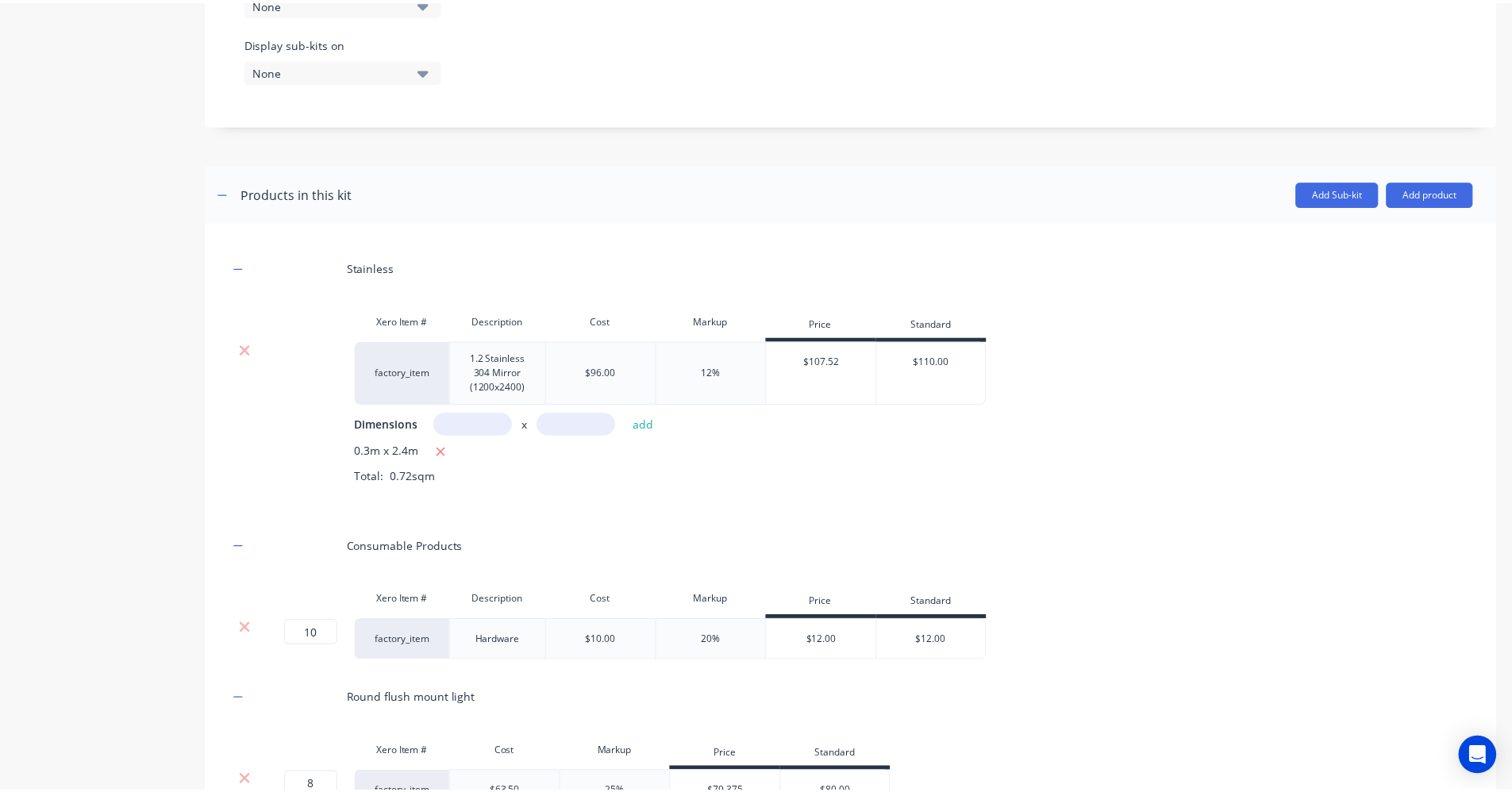
scroll to position [549, 0]
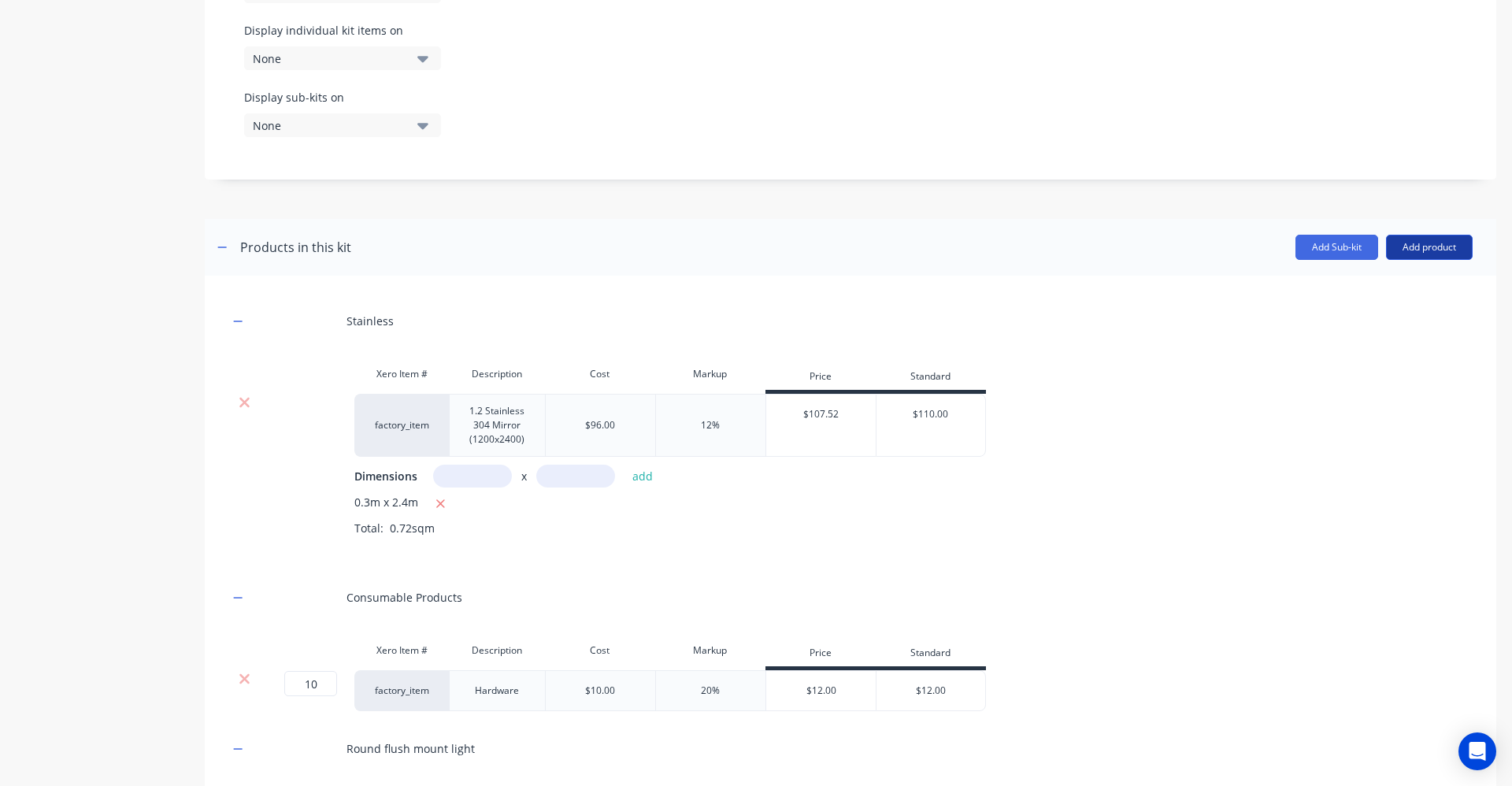
click at [1427, 254] on button "Add product" at bounding box center [1429, 247] width 87 height 25
click at [1410, 295] on div "Product catalogue" at bounding box center [1397, 288] width 121 height 23
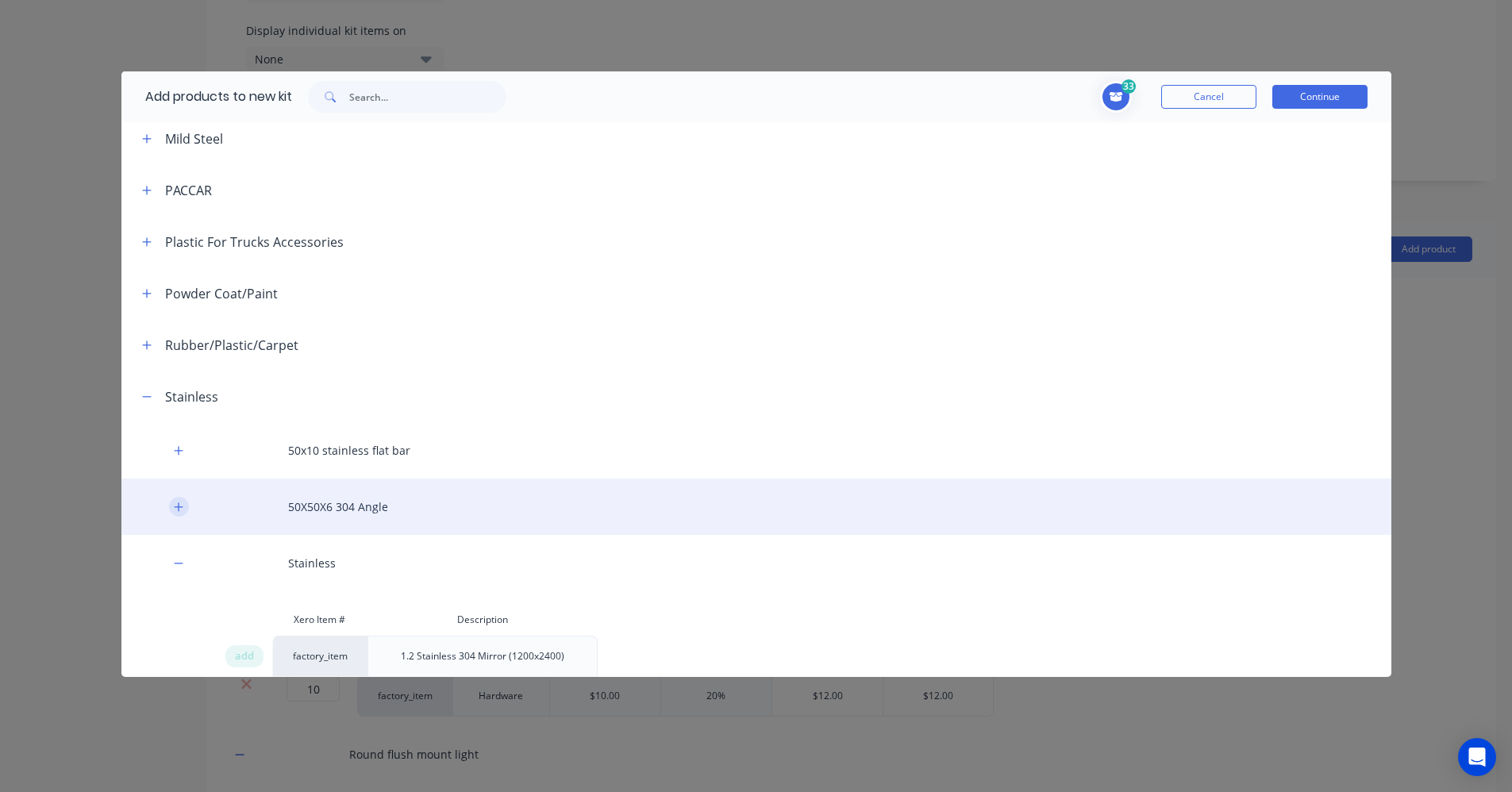
scroll to position [3429, 0]
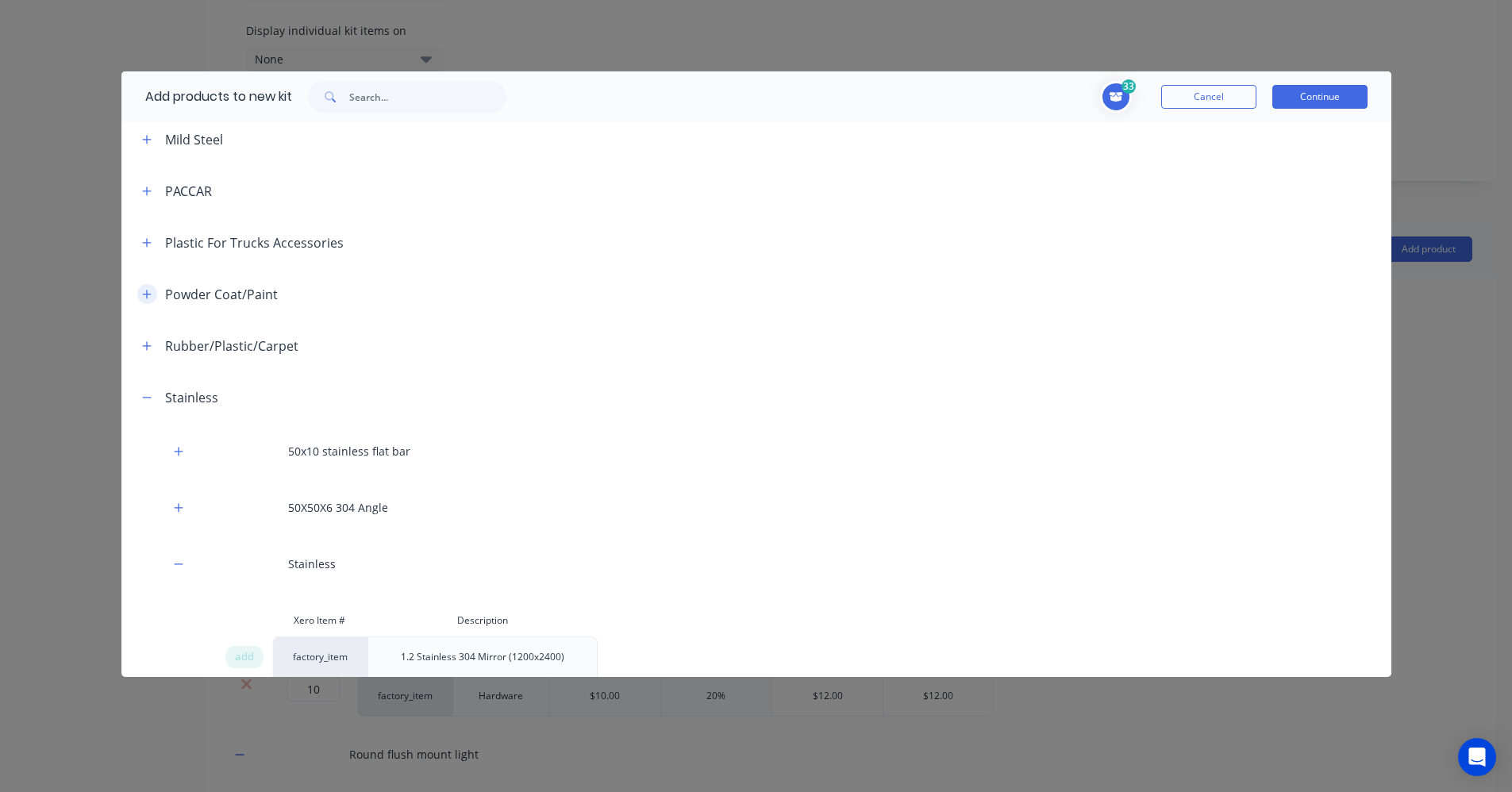
click at [149, 289] on icon "button" at bounding box center [146, 294] width 10 height 11
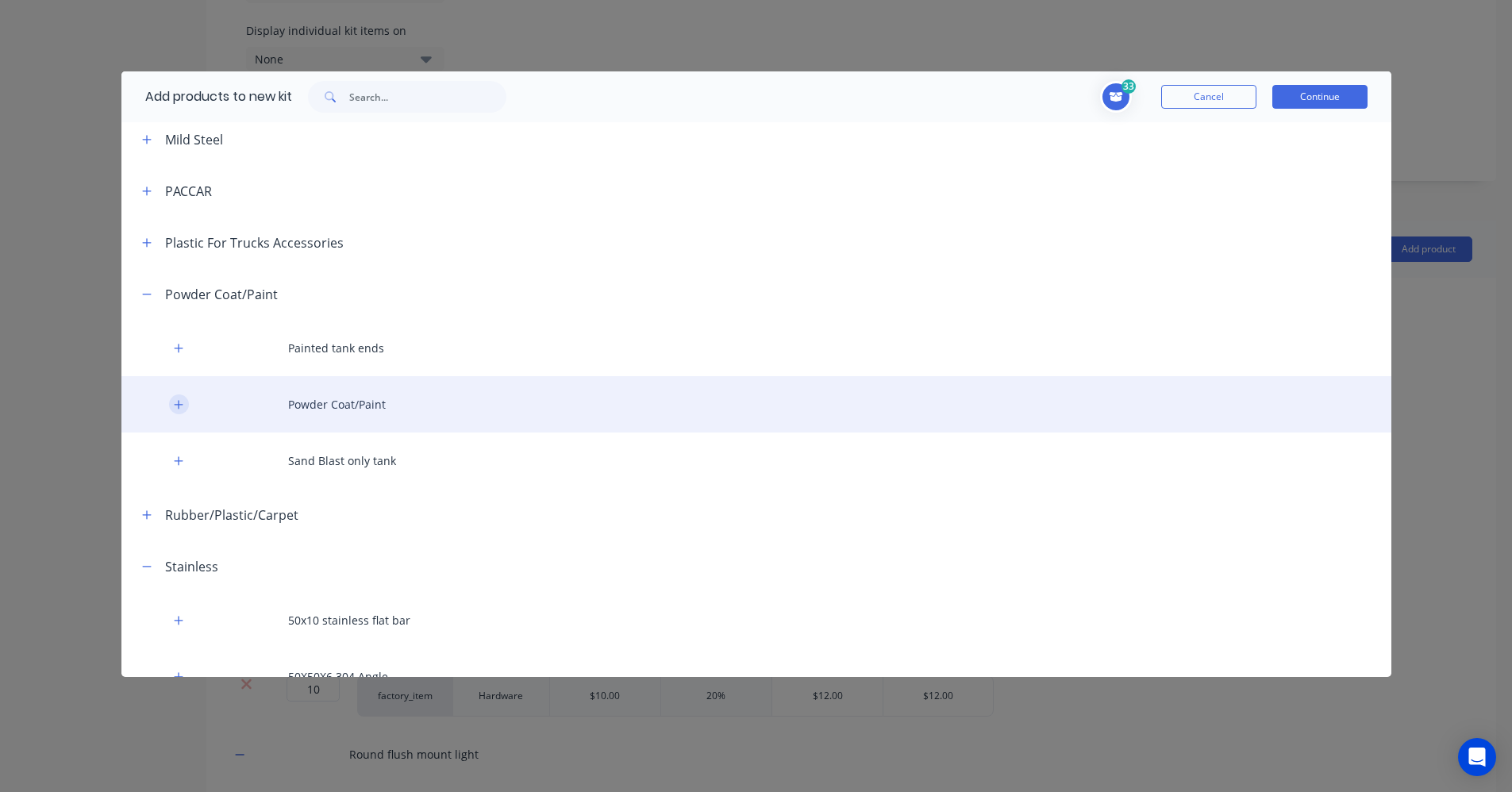
click at [187, 394] on button "button" at bounding box center [179, 404] width 20 height 20
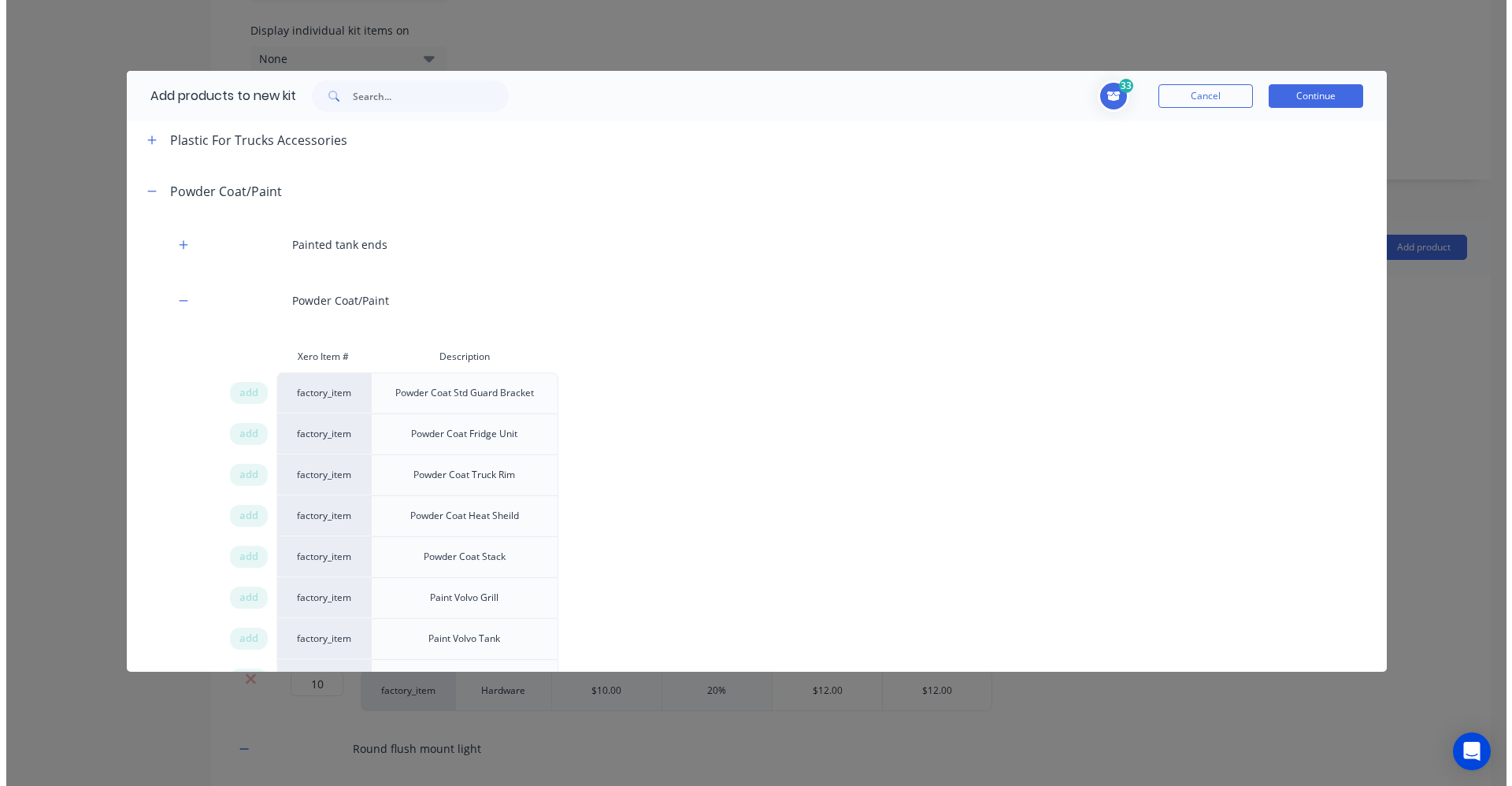
scroll to position [3718, 0]
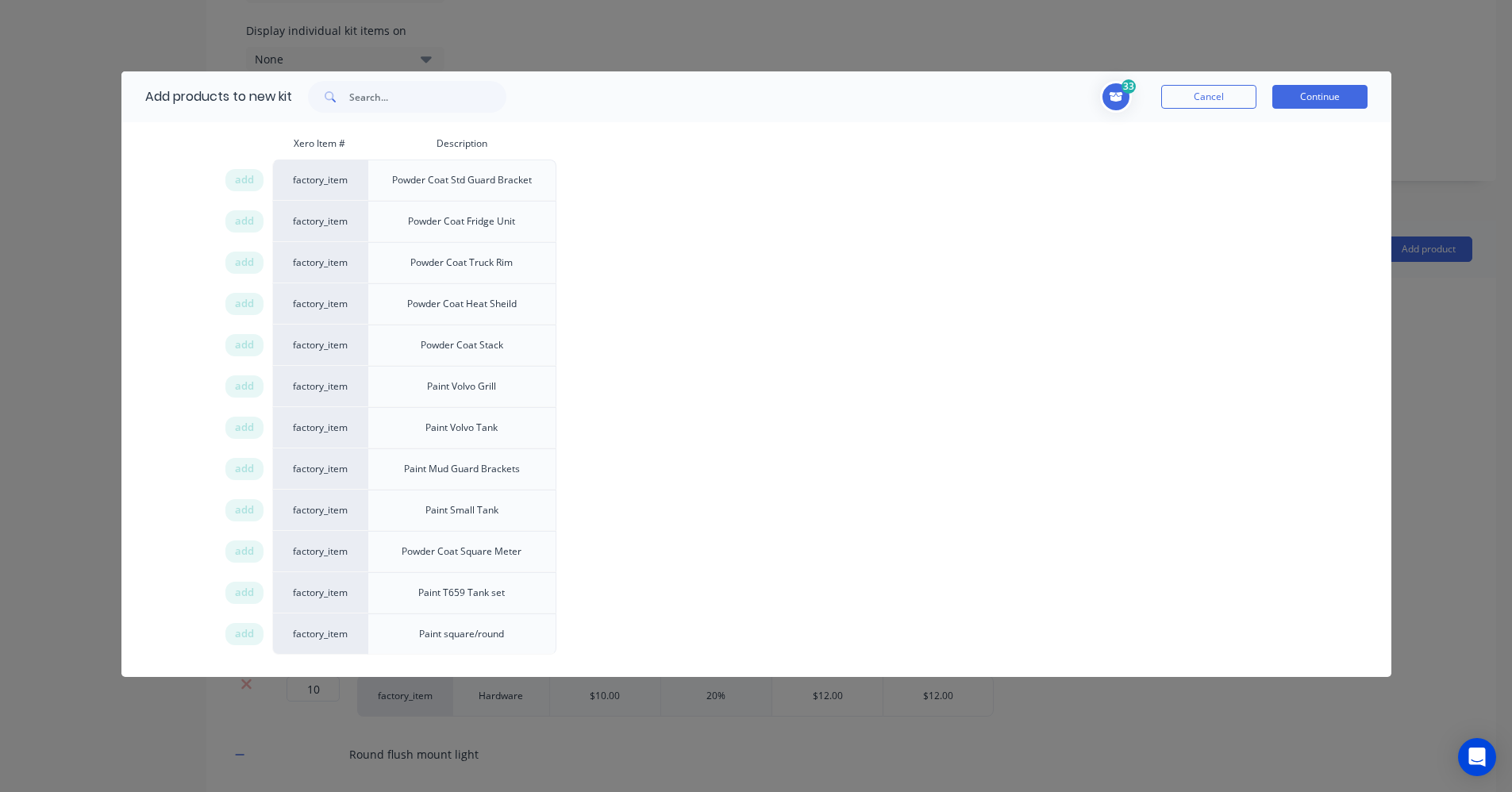
drag, startPoint x: 247, startPoint y: 538, endPoint x: 358, endPoint y: 539, distance: 111.0
click at [247, 544] on span "add" at bounding box center [244, 552] width 19 height 16
click at [1345, 87] on button "Continue" at bounding box center [1320, 97] width 96 height 23
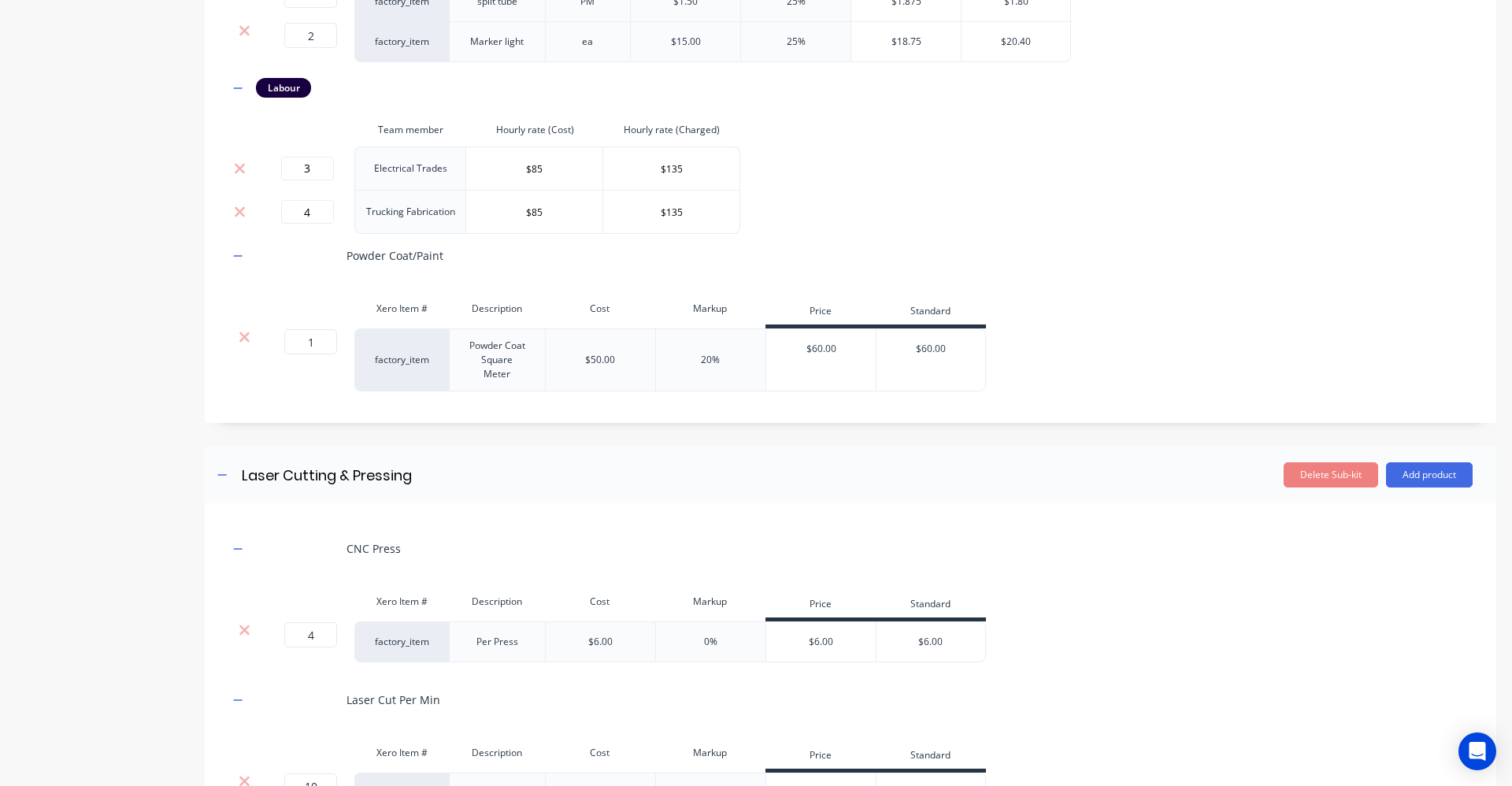
scroll to position [1568, 0]
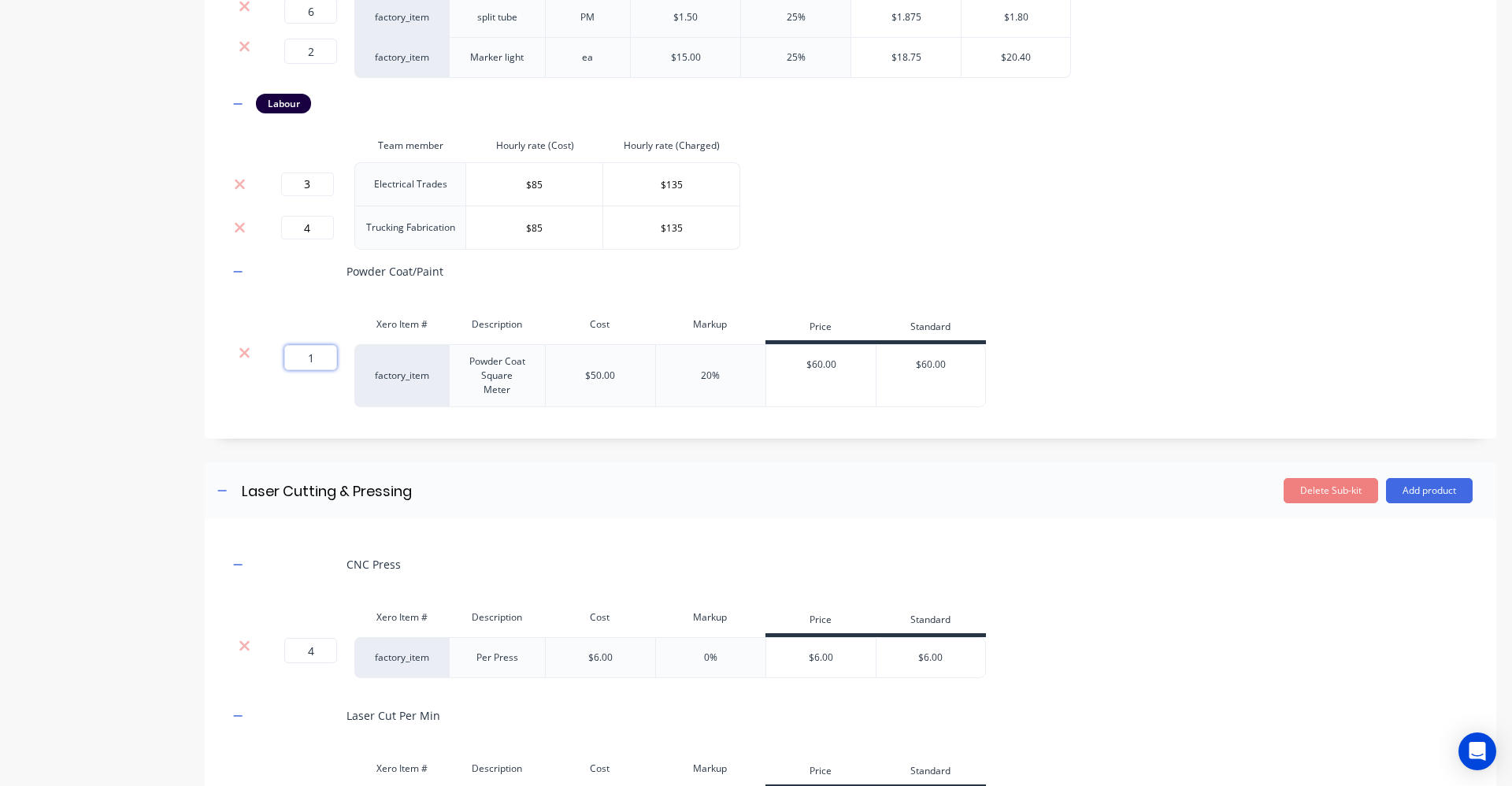
click at [315, 362] on input "1" at bounding box center [311, 357] width 53 height 25
type input "2"
click at [1179, 271] on div "Powder Coat/Paint" at bounding box center [850, 271] width 1244 height 43
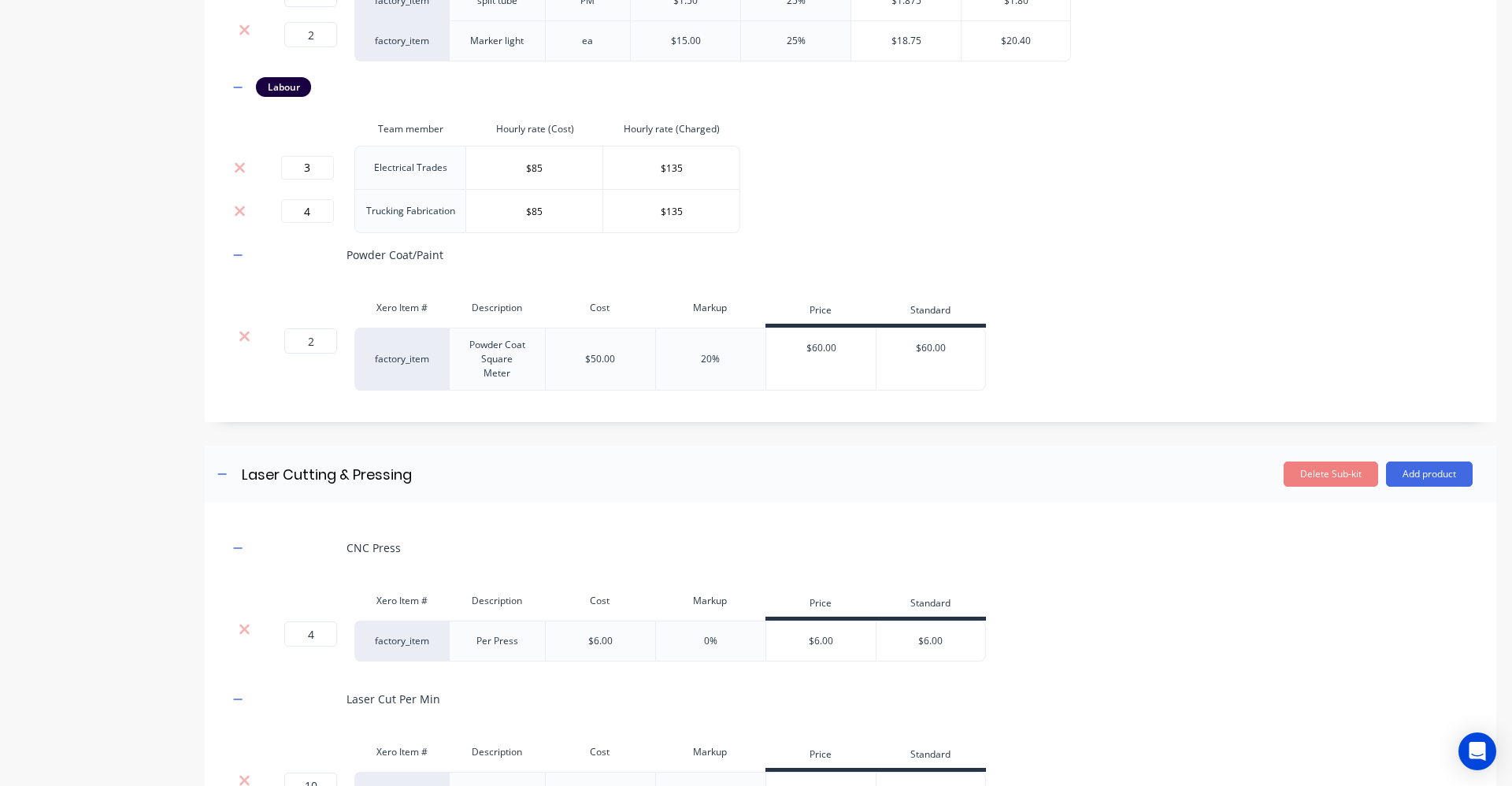
scroll to position [1585, 0]
click at [317, 174] on input "3" at bounding box center [307, 168] width 53 height 23
type input "2"
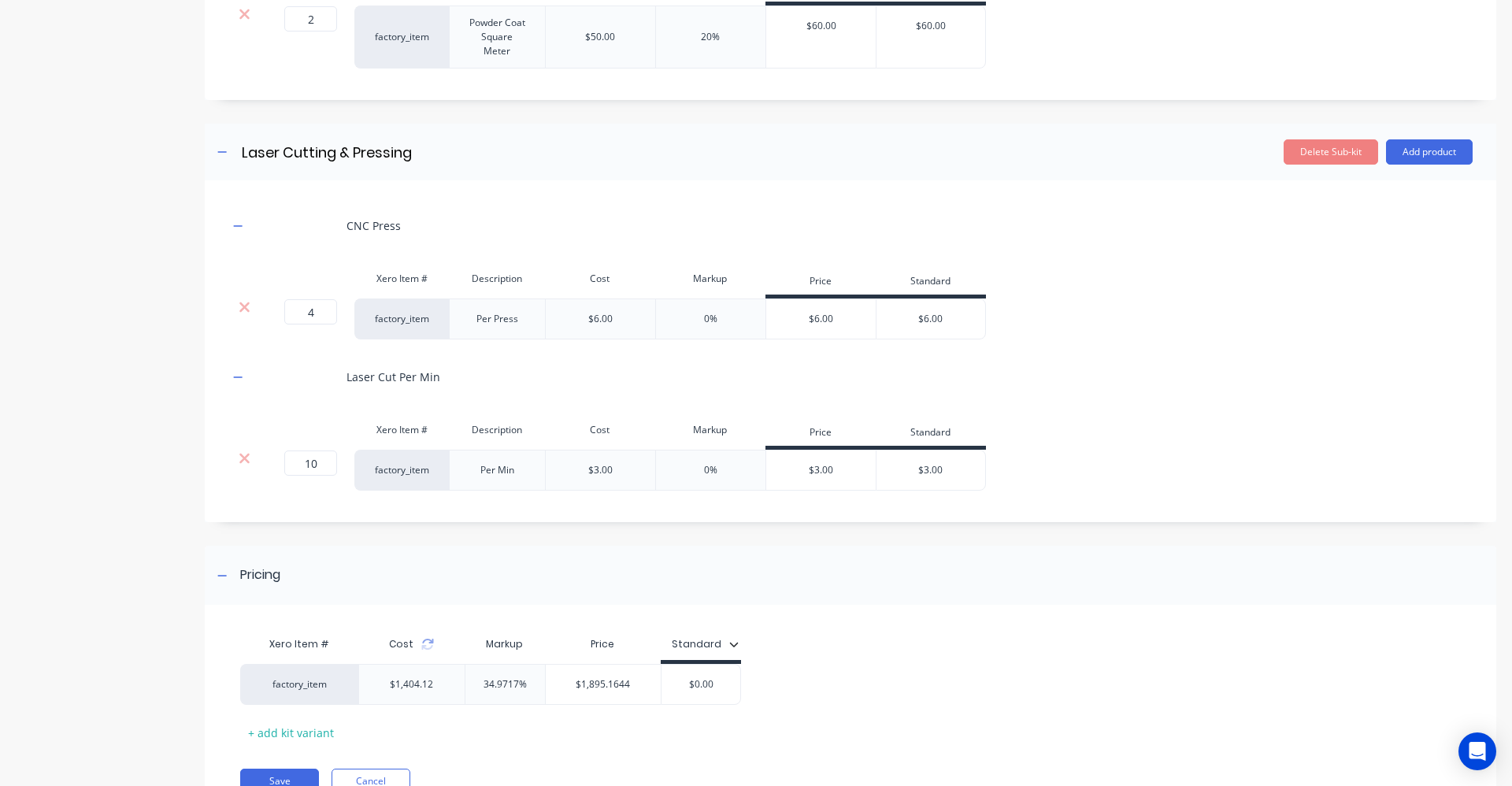
scroll to position [1978, 0]
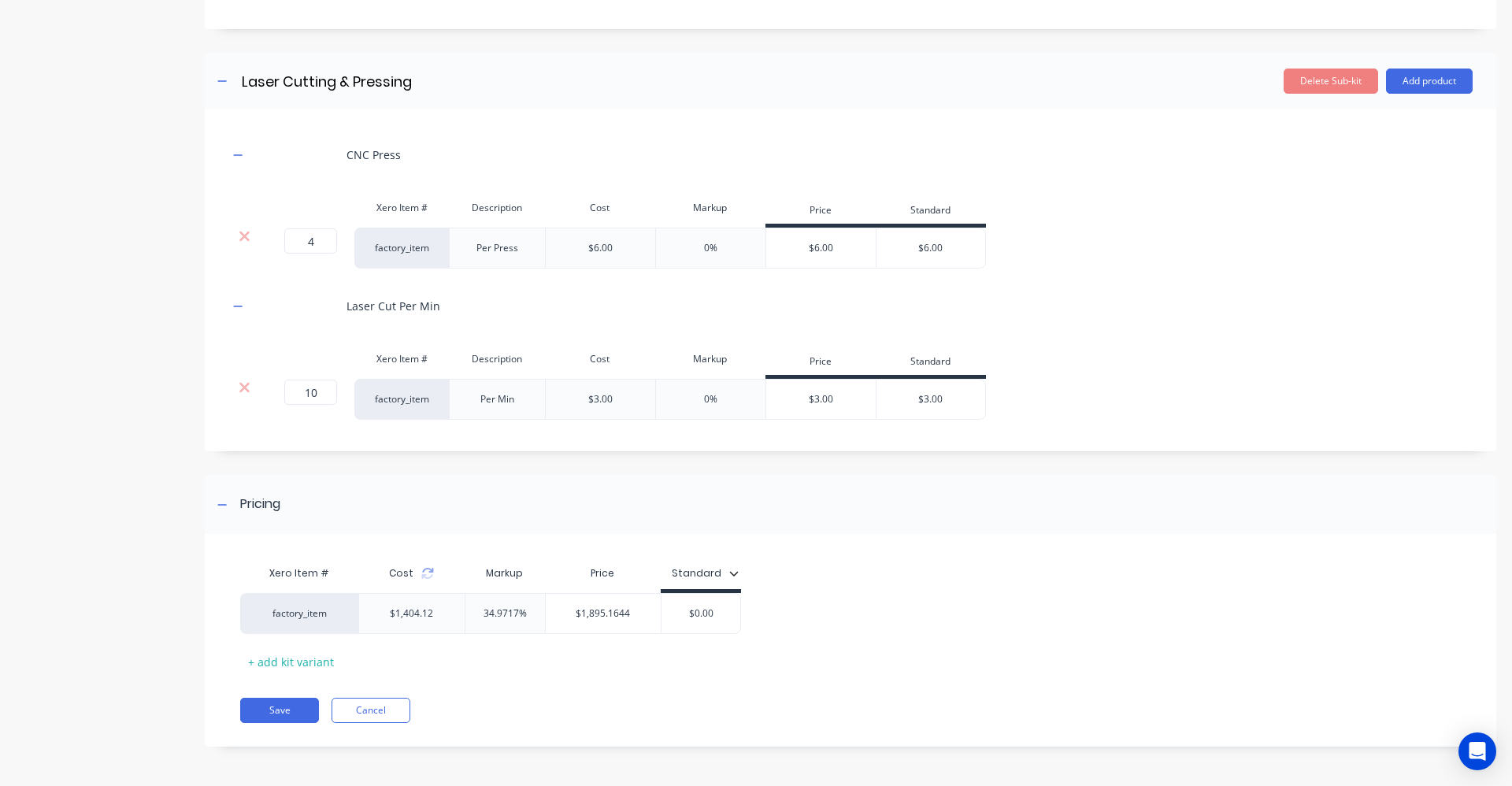
click at [1196, 304] on div "Laser Cut Per Min" at bounding box center [850, 306] width 1244 height 43
click at [717, 612] on input "$0.00" at bounding box center [701, 613] width 79 height 14
click at [933, 546] on div "Pricing Xero Item # Cost Markup Price Standard factory_item $1,404.12 34.9717% …" at bounding box center [850, 611] width 1292 height 272
click at [705, 619] on div "$1,900.00 $1900" at bounding box center [701, 613] width 79 height 39
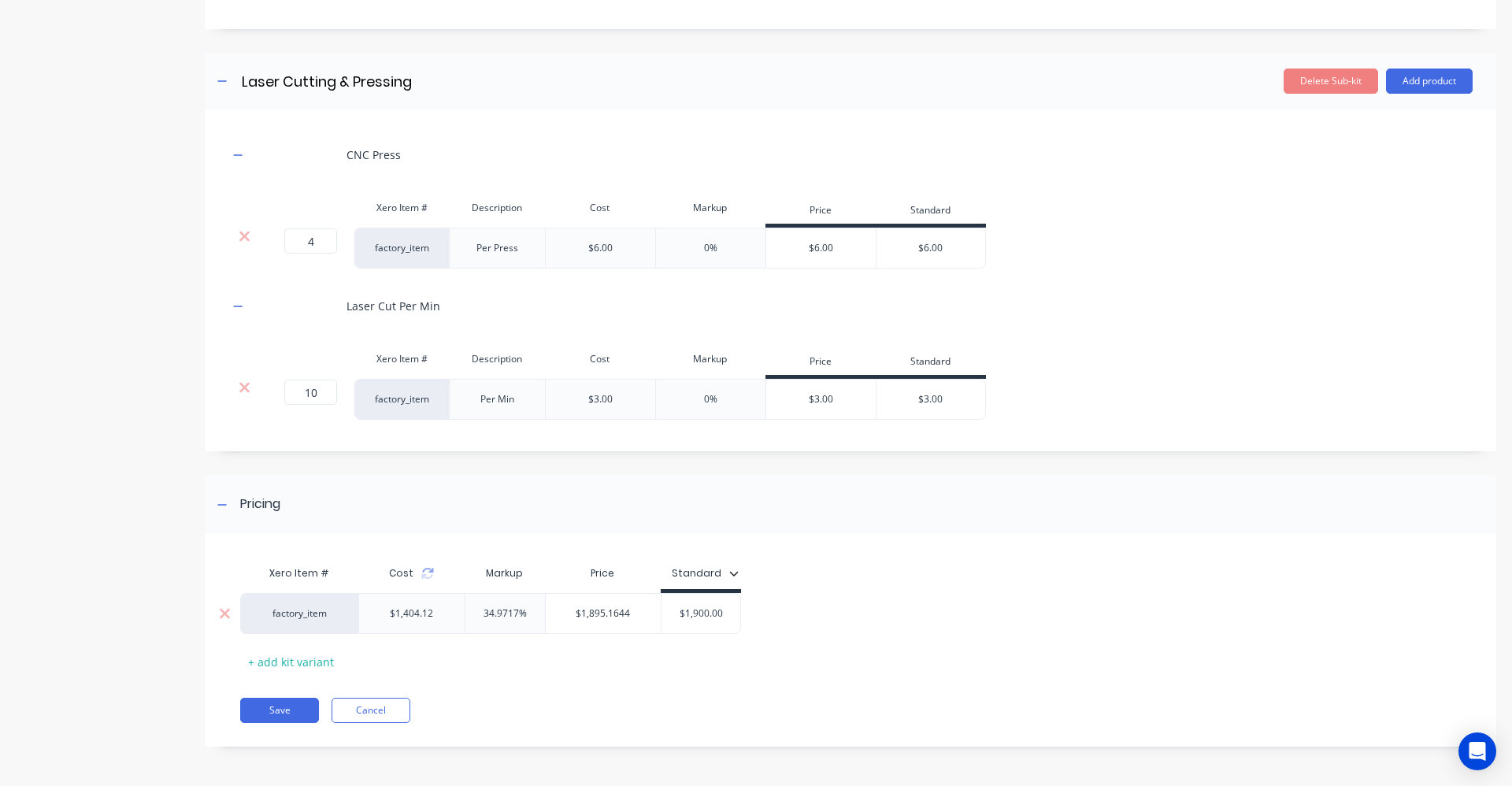
click at [704, 614] on input "$1,900.00" at bounding box center [701, 613] width 79 height 14
click at [706, 612] on input "$1,900.00" at bounding box center [701, 613] width 79 height 14
drag, startPoint x: 723, startPoint y: 612, endPoint x: 650, endPoint y: 604, distance: 73.4
click at [654, 603] on div "factory_item $1,404.12 34.9717% $1,895.1644 0 $1,900.00 $1,900.00" at bounding box center [491, 613] width 501 height 41
type input "1920"
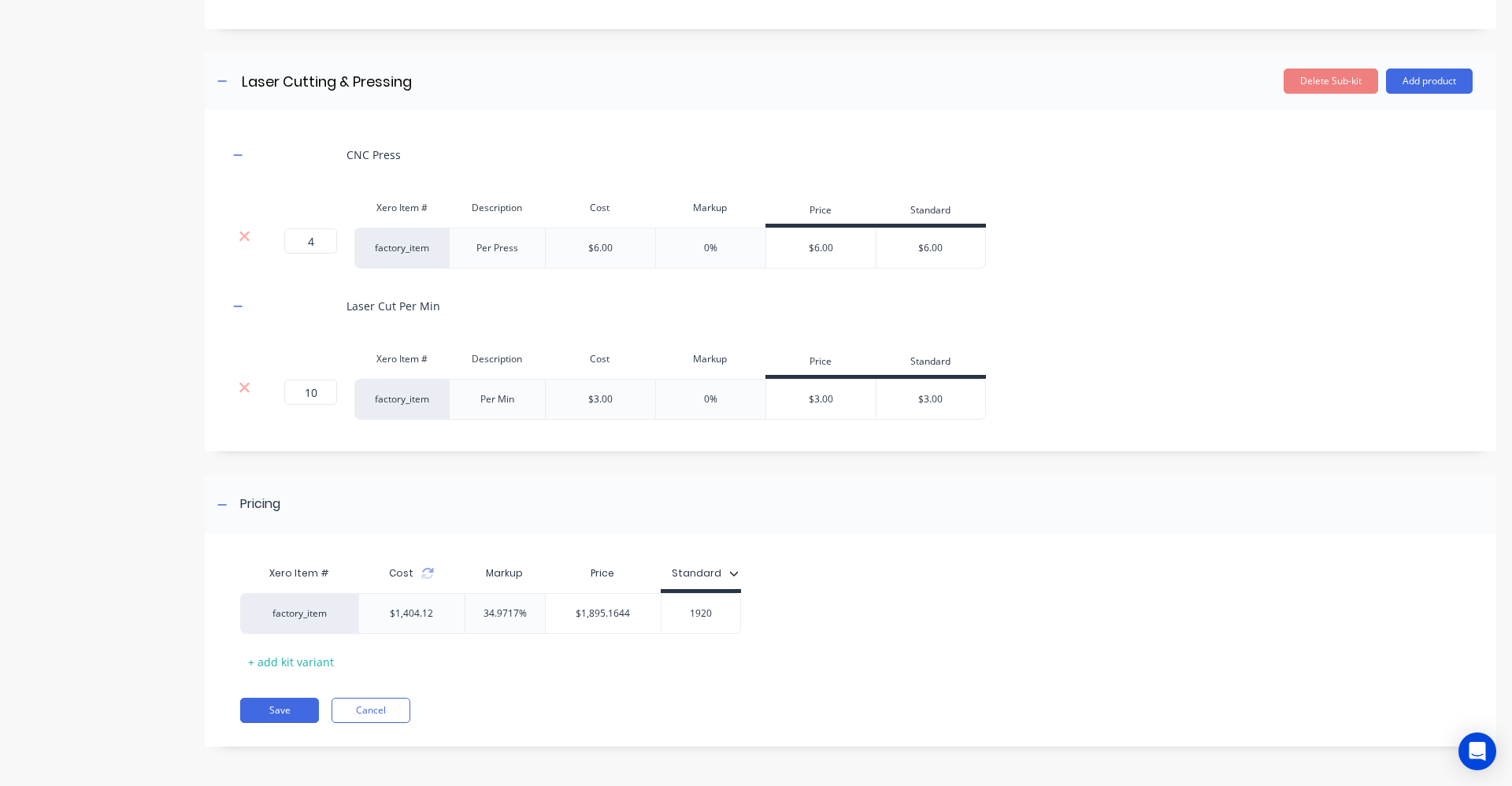
click at [876, 621] on div "factory_item $1,404.12 34.9717% $1,895.1644 0 $1,920.00 1920" at bounding box center [844, 613] width 1209 height 41
click at [273, 708] on button "Save" at bounding box center [279, 710] width 79 height 25
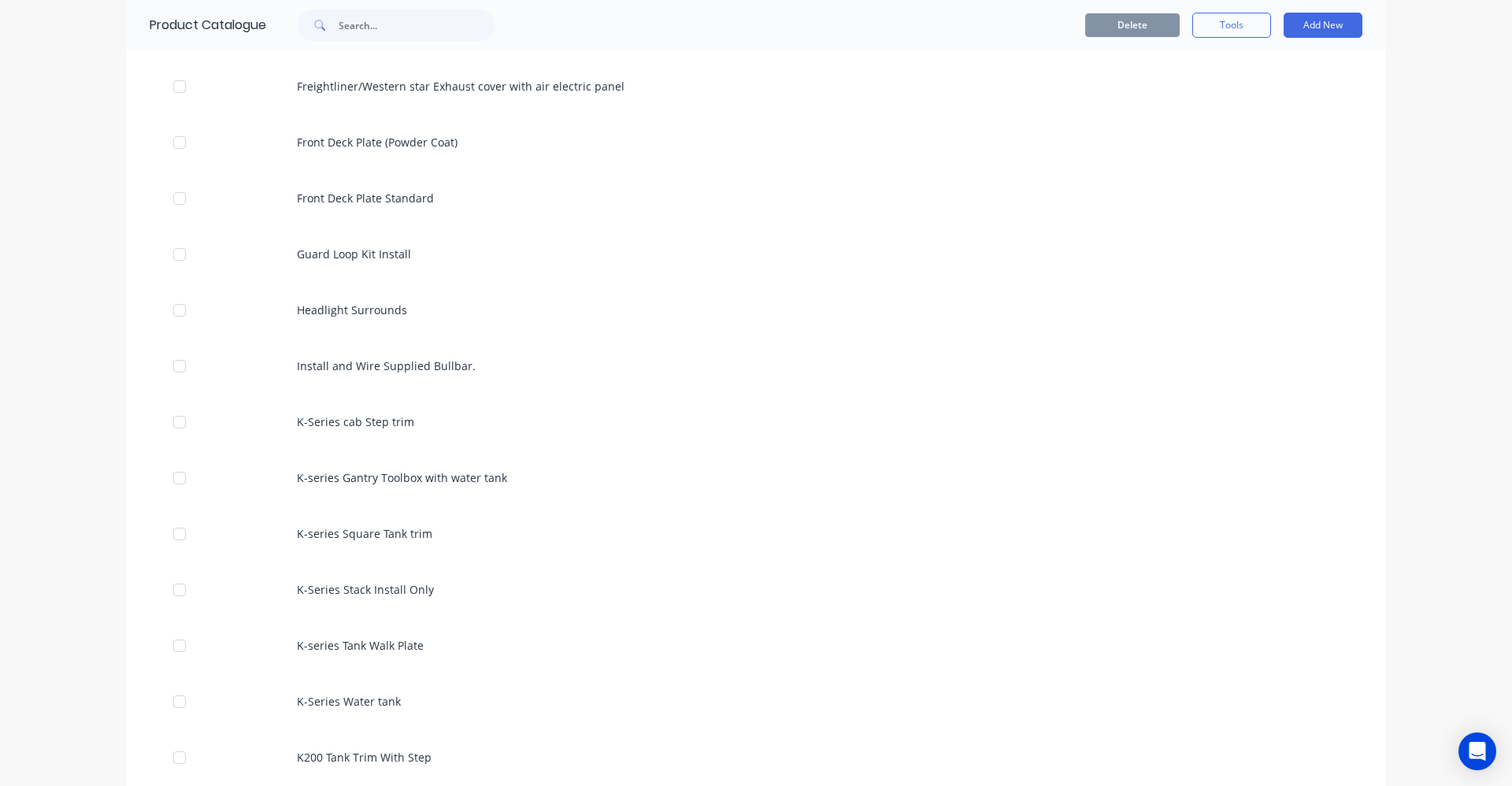
scroll to position [2047, 0]
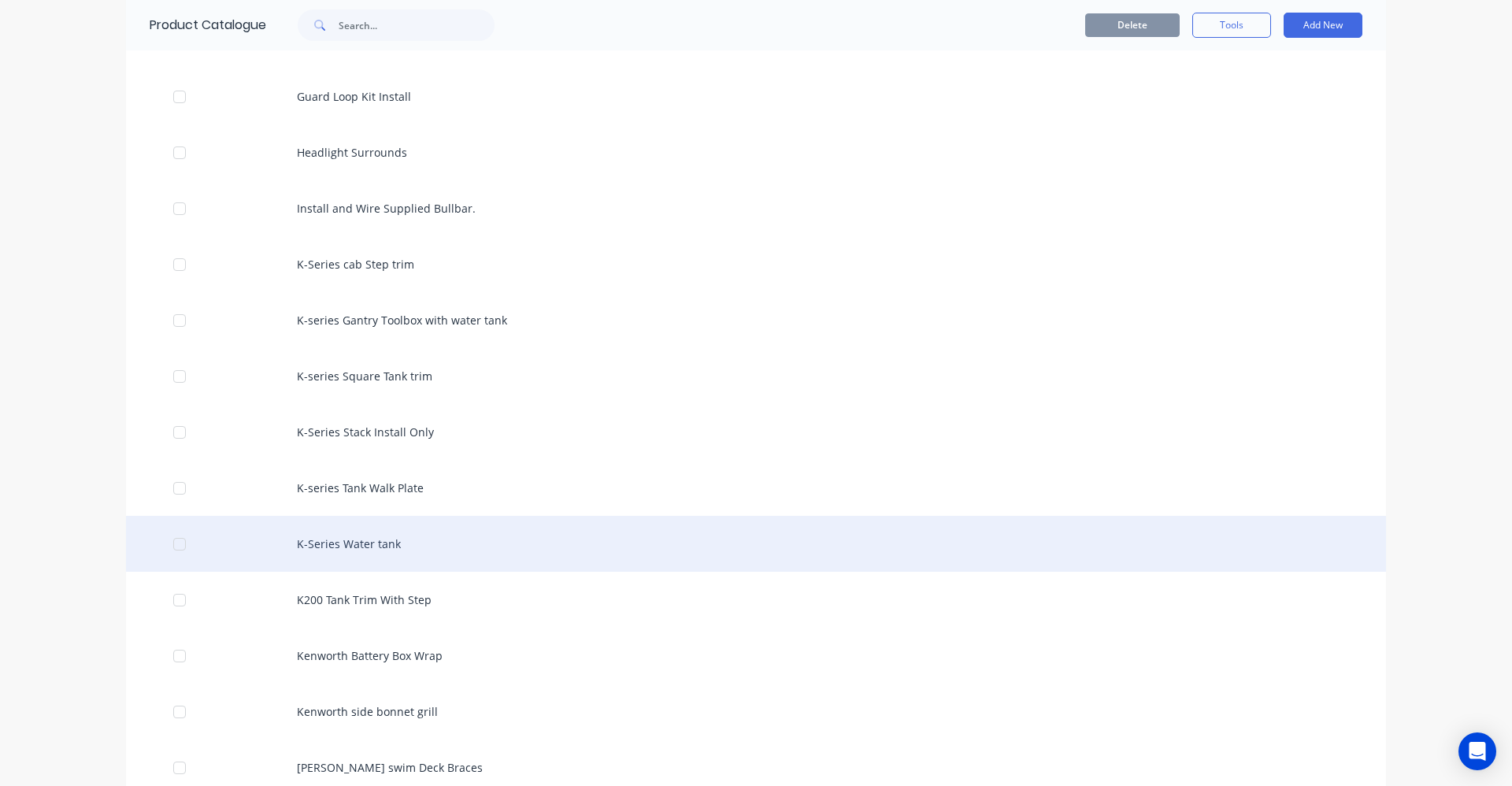
click at [406, 543] on div "K-Series Water tank" at bounding box center [756, 543] width 1260 height 56
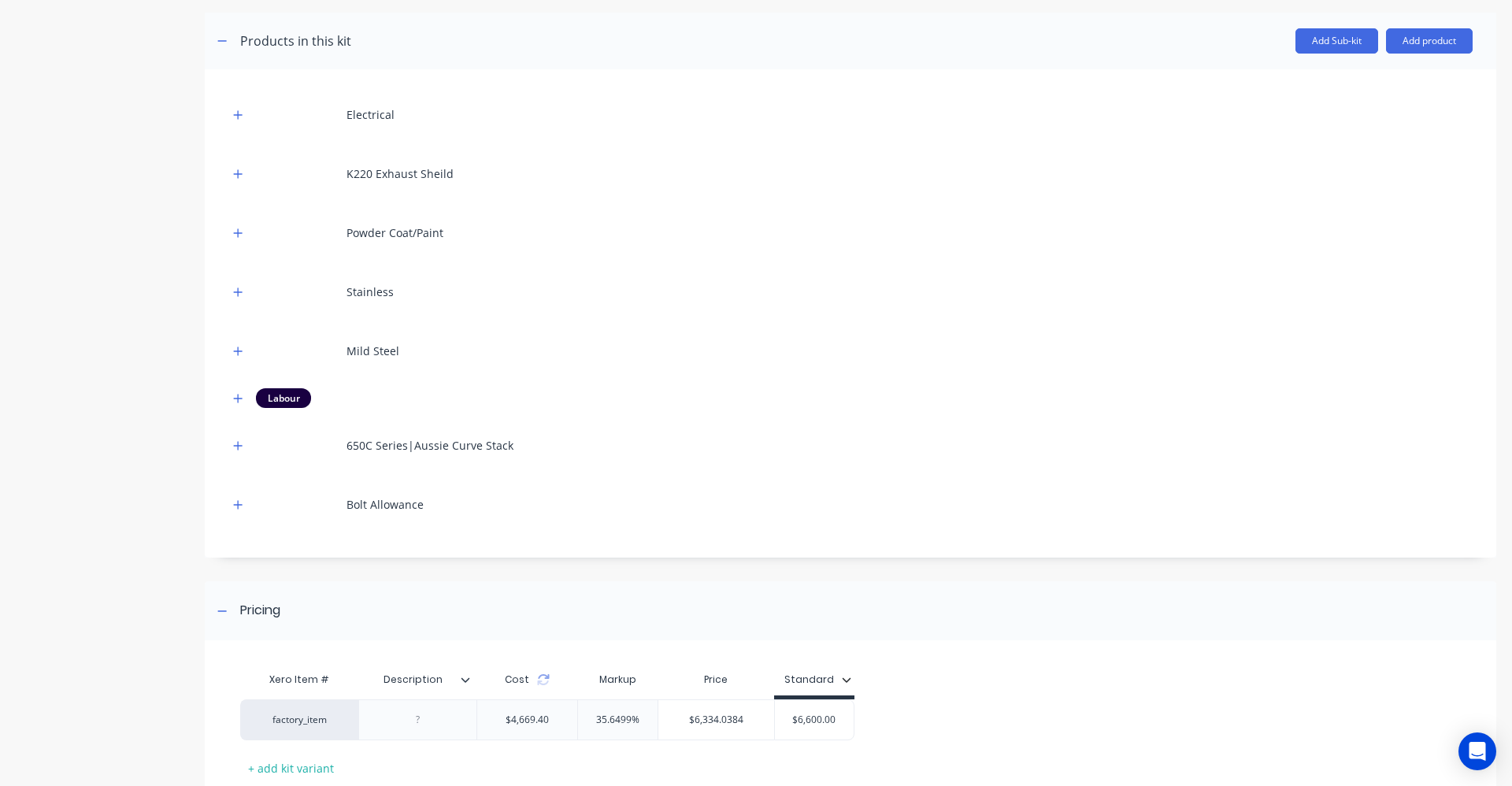
scroll to position [326, 0]
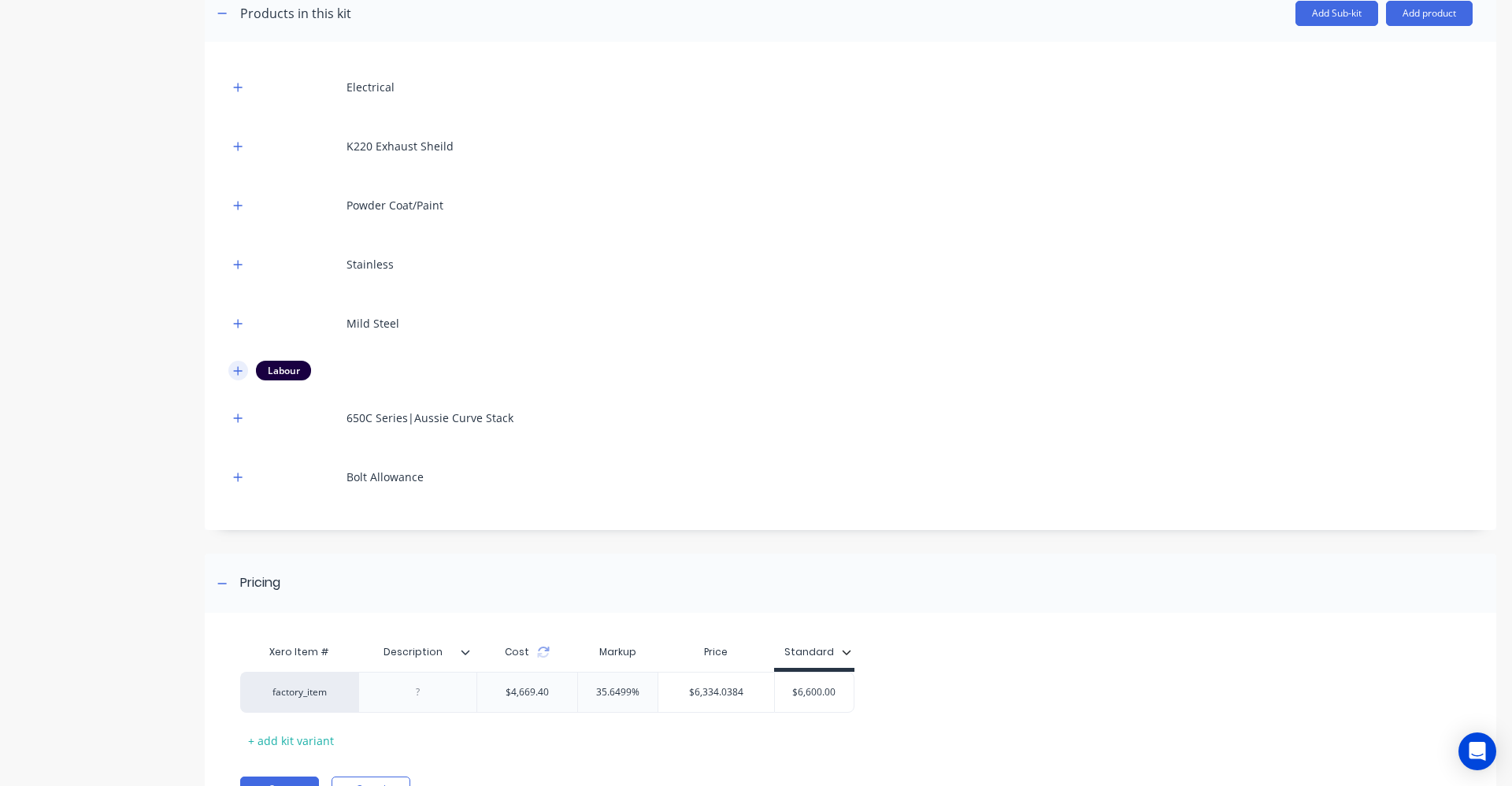
click at [236, 367] on icon "button" at bounding box center [237, 371] width 10 height 11
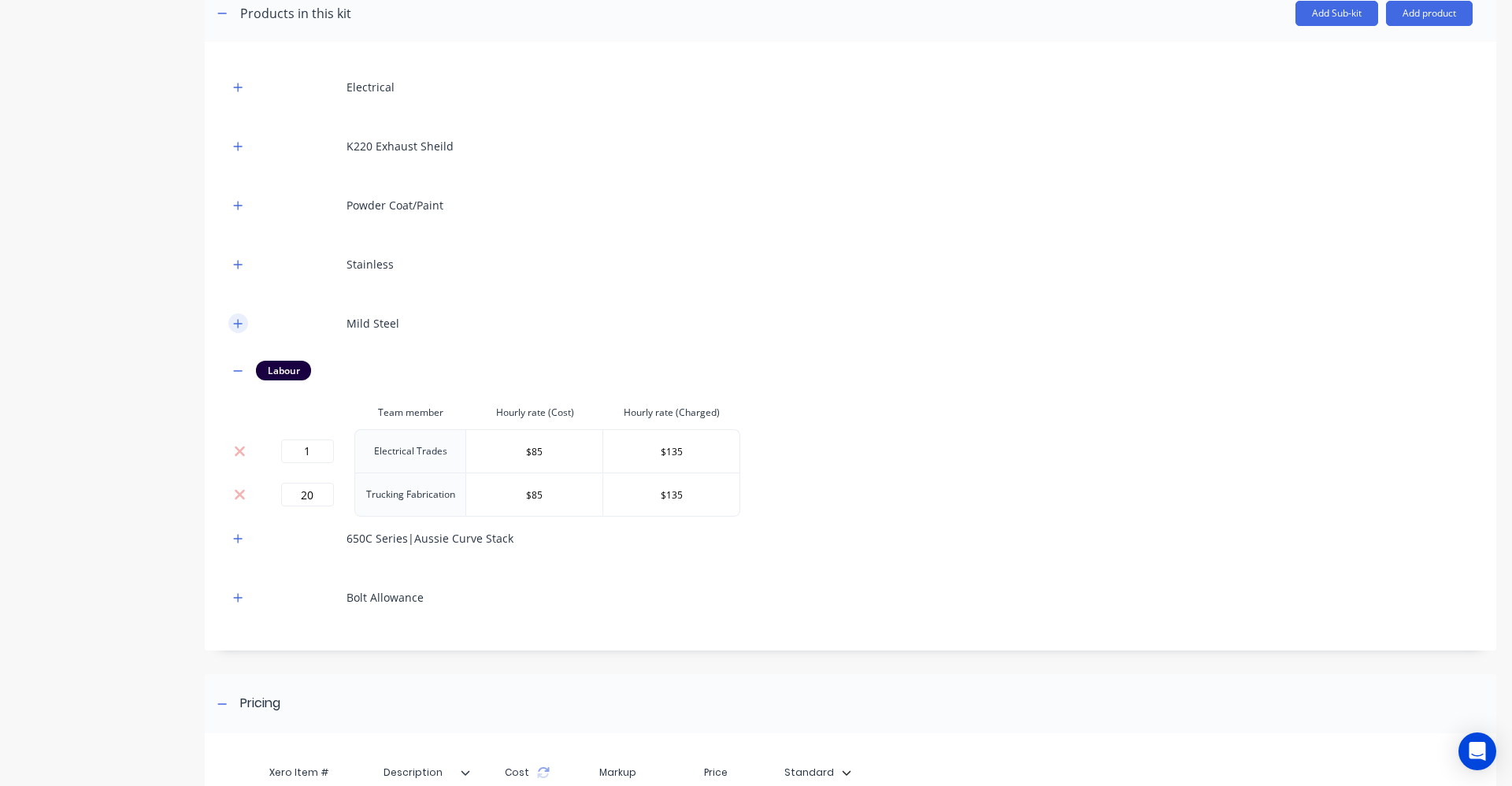
click at [233, 325] on icon "button" at bounding box center [237, 323] width 10 height 11
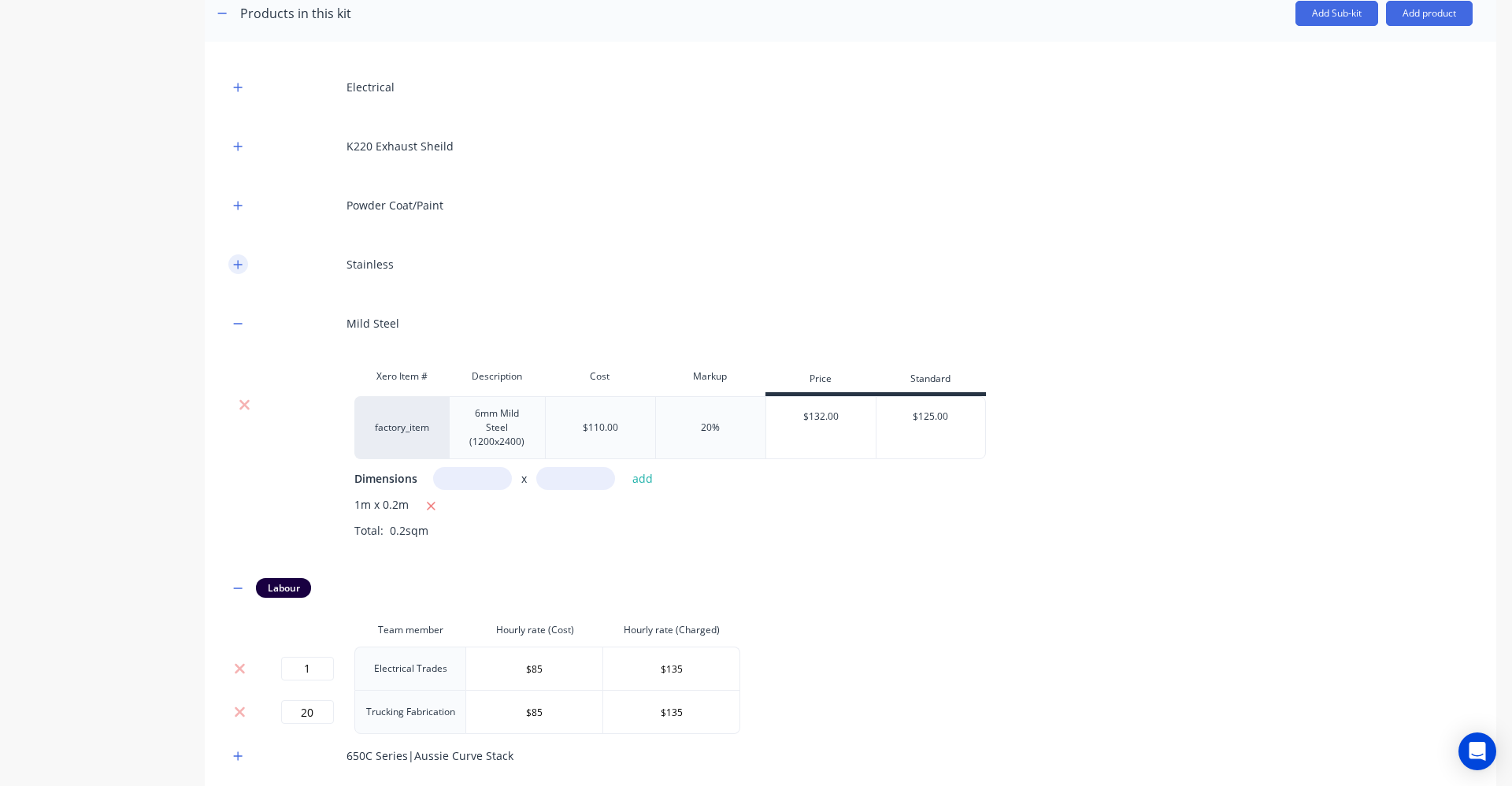
click at [235, 269] on icon "button" at bounding box center [237, 264] width 10 height 11
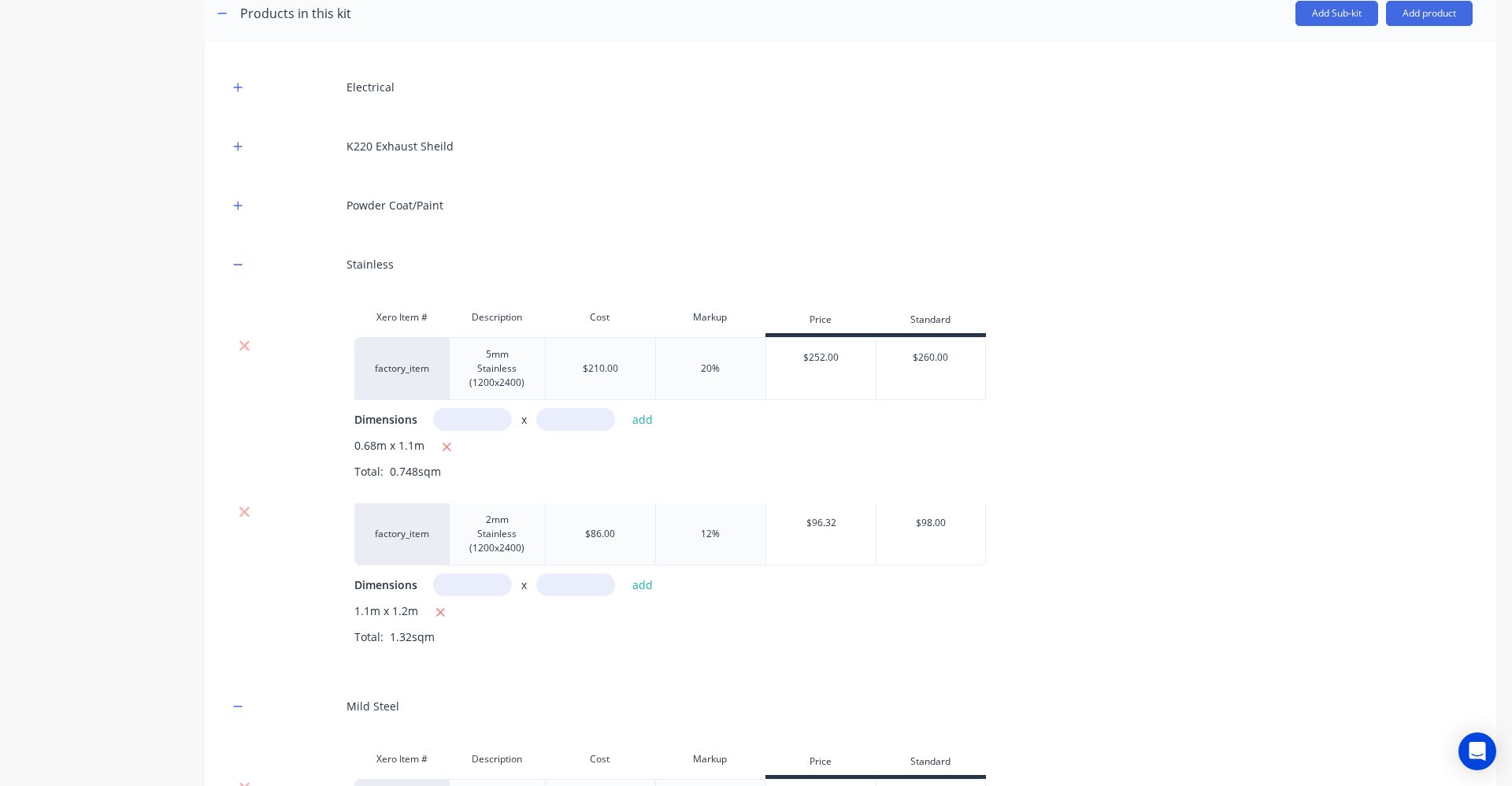
click at [235, 218] on div "Powder Coat/Paint" at bounding box center [850, 205] width 1244 height 43
click at [236, 217] on div "Powder Coat/Paint" at bounding box center [850, 205] width 1244 height 43
click at [239, 200] on icon "button" at bounding box center [237, 205] width 10 height 11
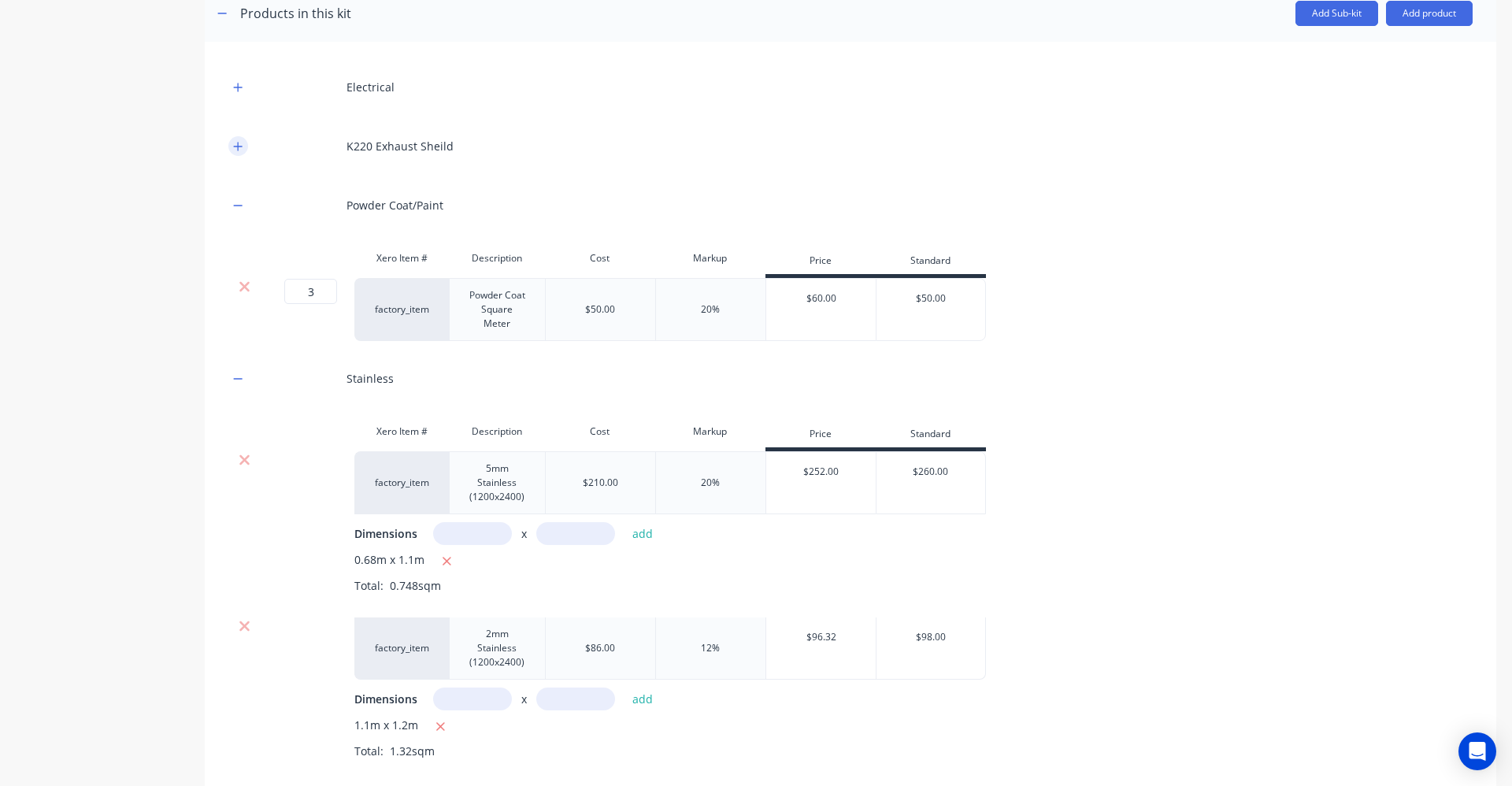
click at [240, 145] on icon "button" at bounding box center [237, 146] width 10 height 11
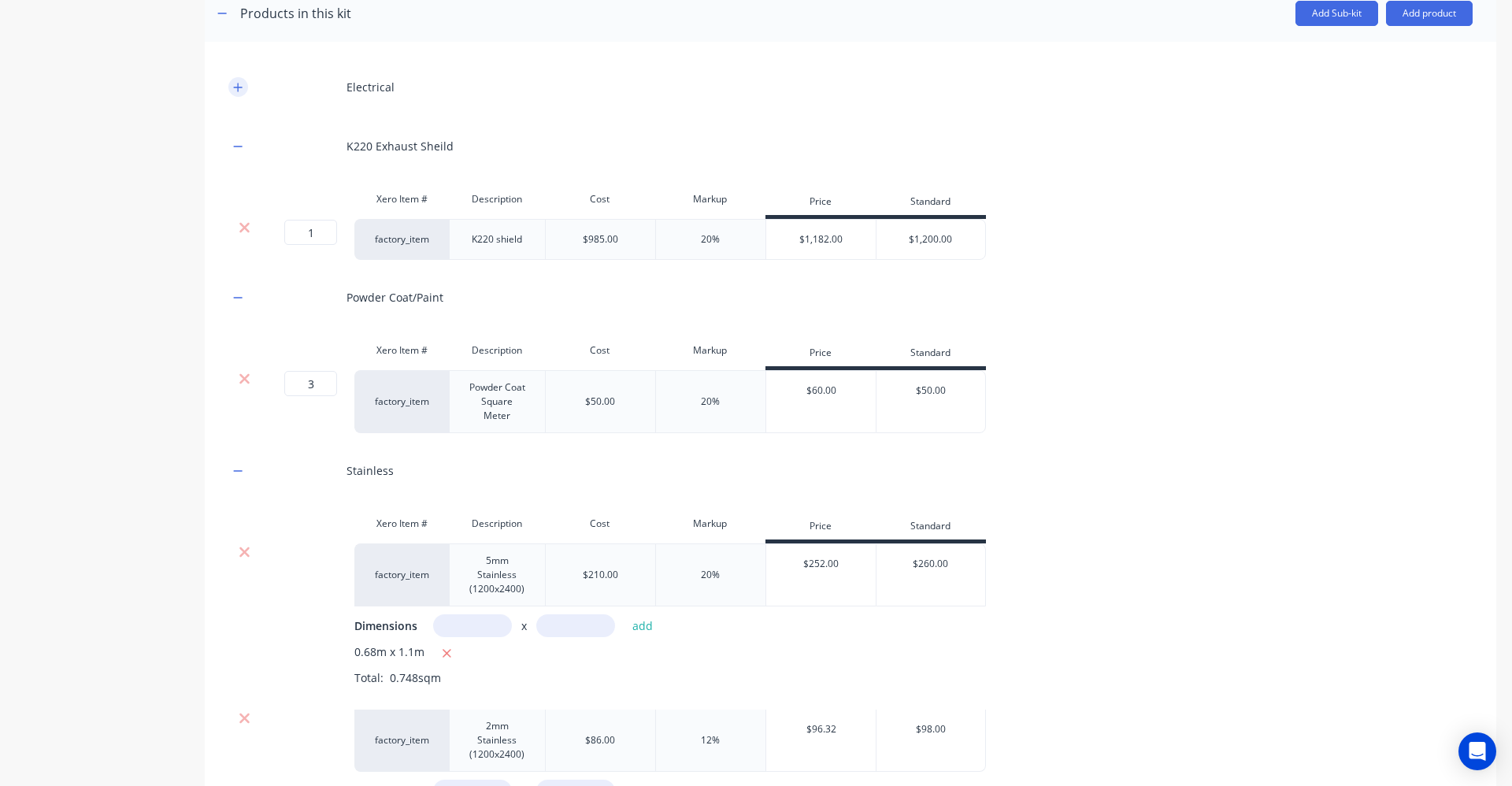
click at [240, 81] on icon "button" at bounding box center [237, 87] width 10 height 11
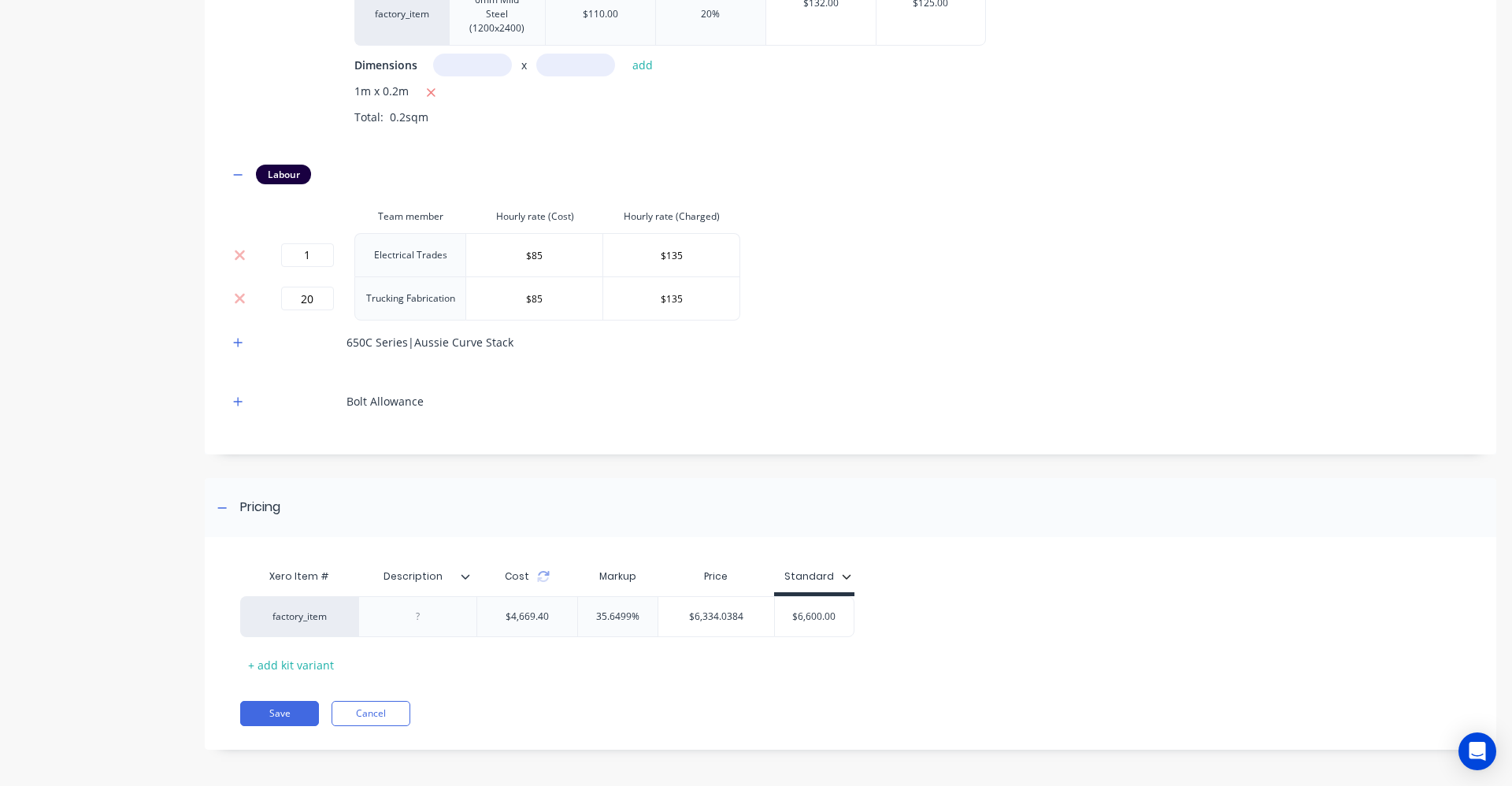
scroll to position [1424, 0]
click at [467, 578] on div at bounding box center [472, 574] width 10 height 14
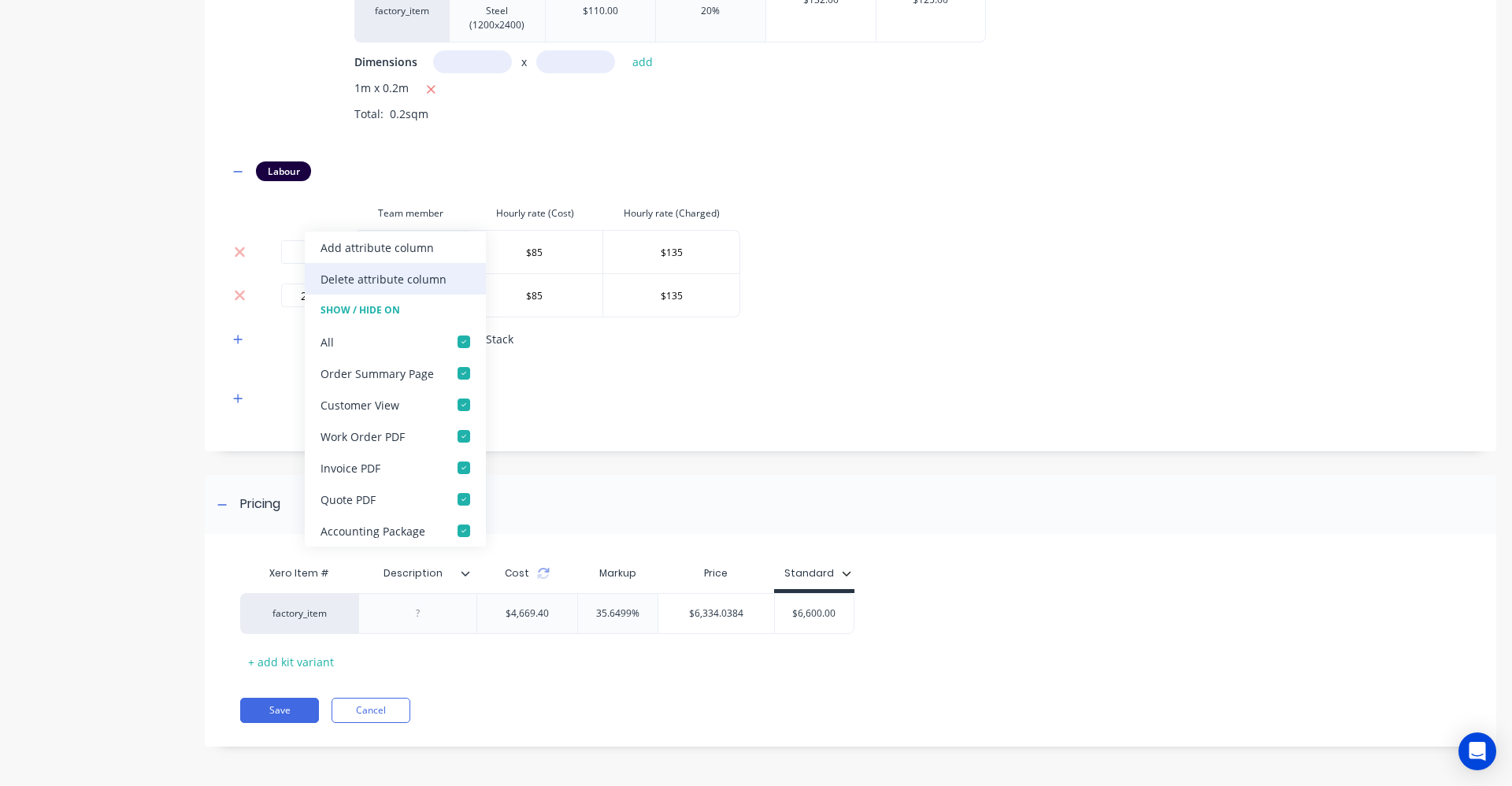
click at [389, 277] on div "Delete attribute column" at bounding box center [383, 279] width 126 height 16
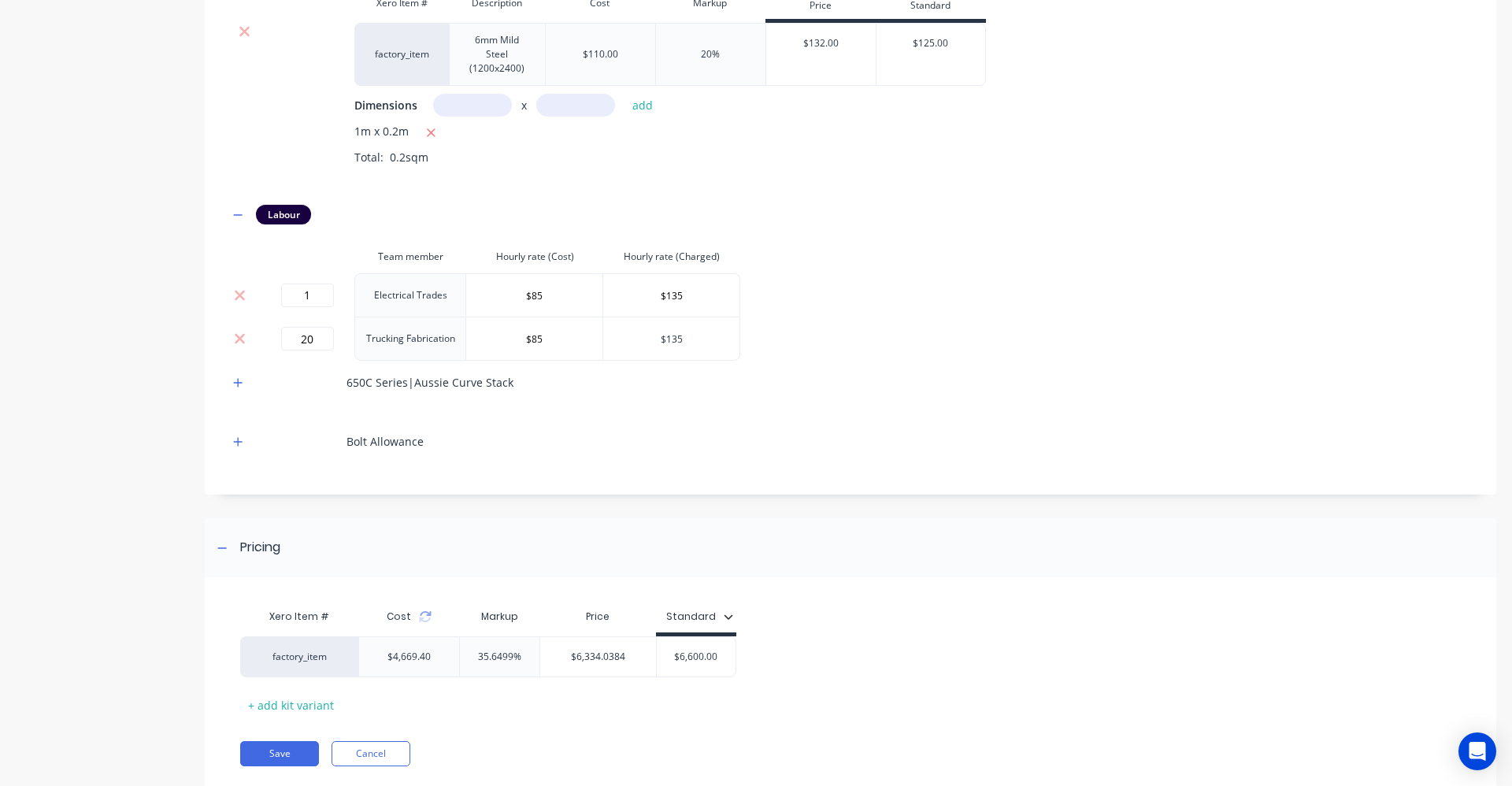
scroll to position [1346, 0]
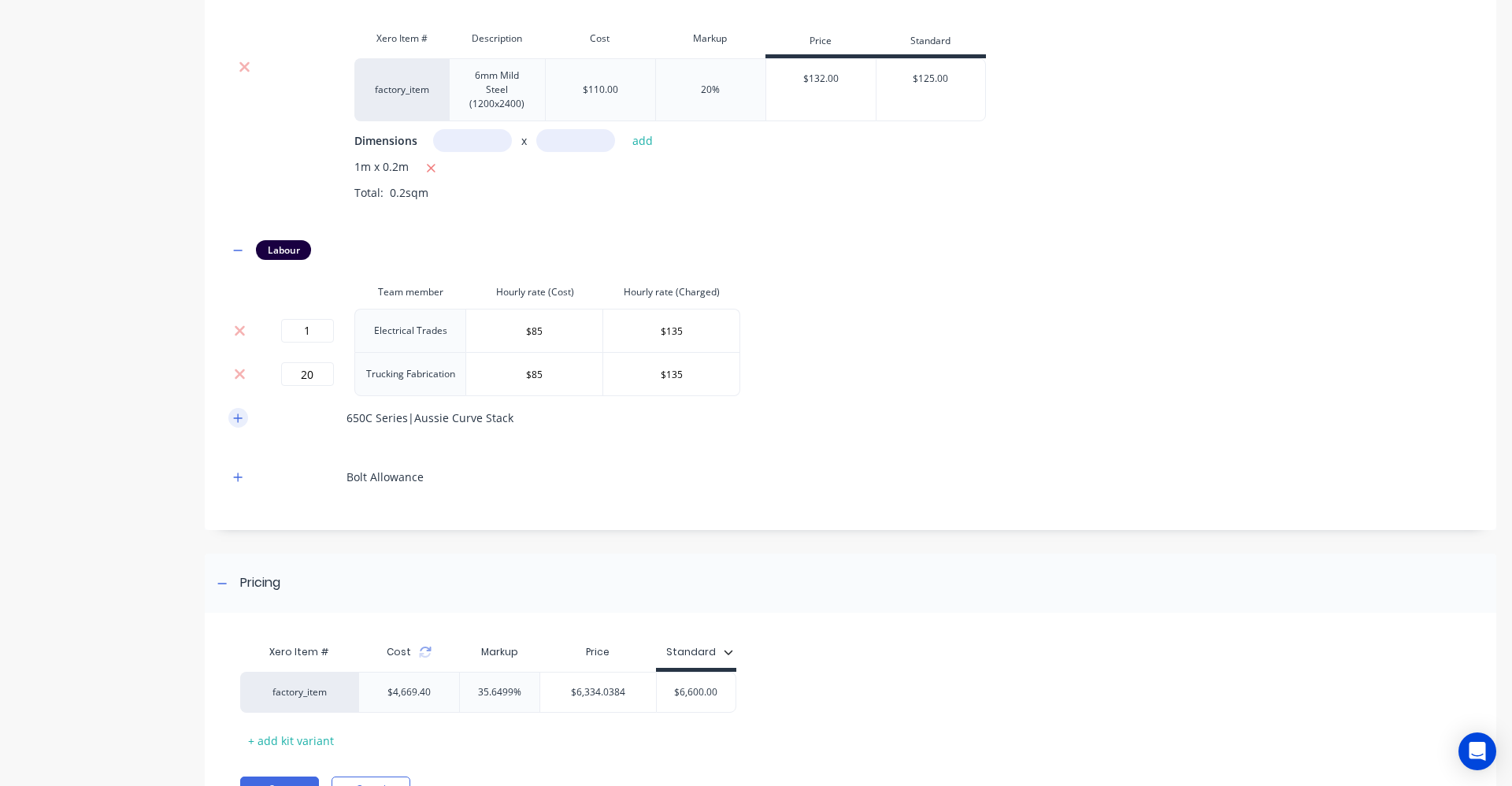
click at [239, 411] on button "button" at bounding box center [238, 418] width 20 height 20
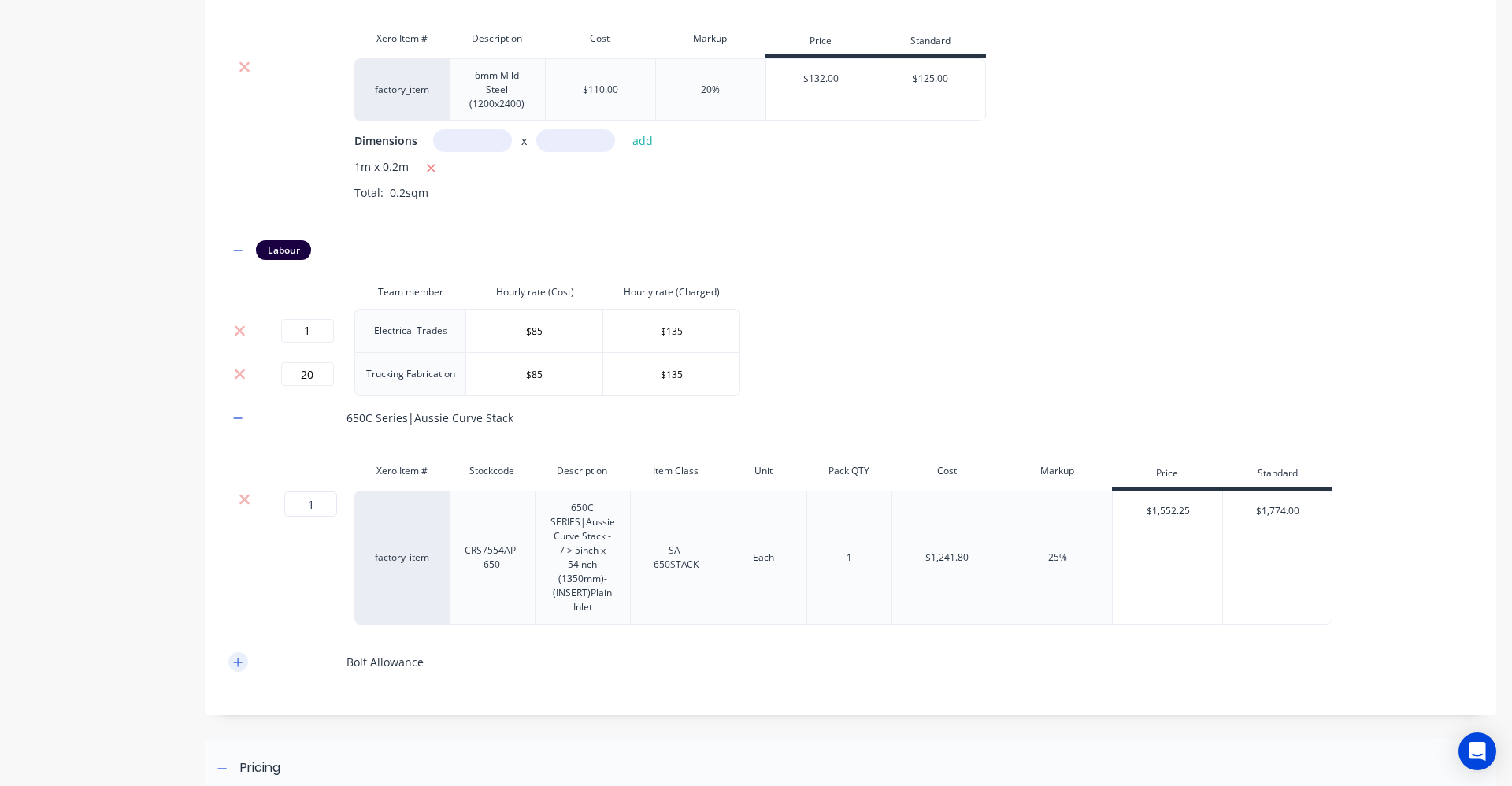
click at [235, 662] on icon "button" at bounding box center [237, 662] width 10 height 11
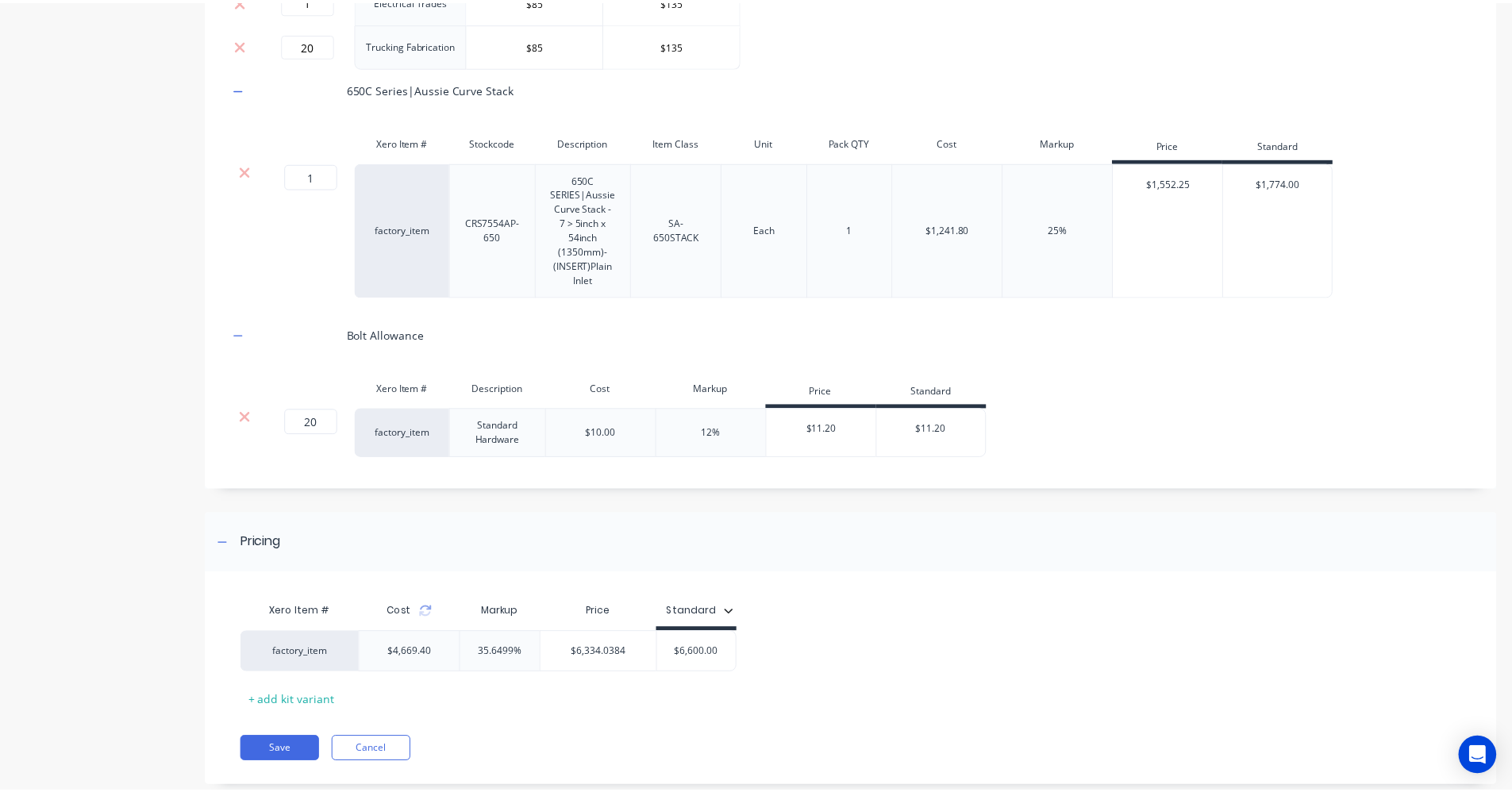
scroll to position [1722, 0]
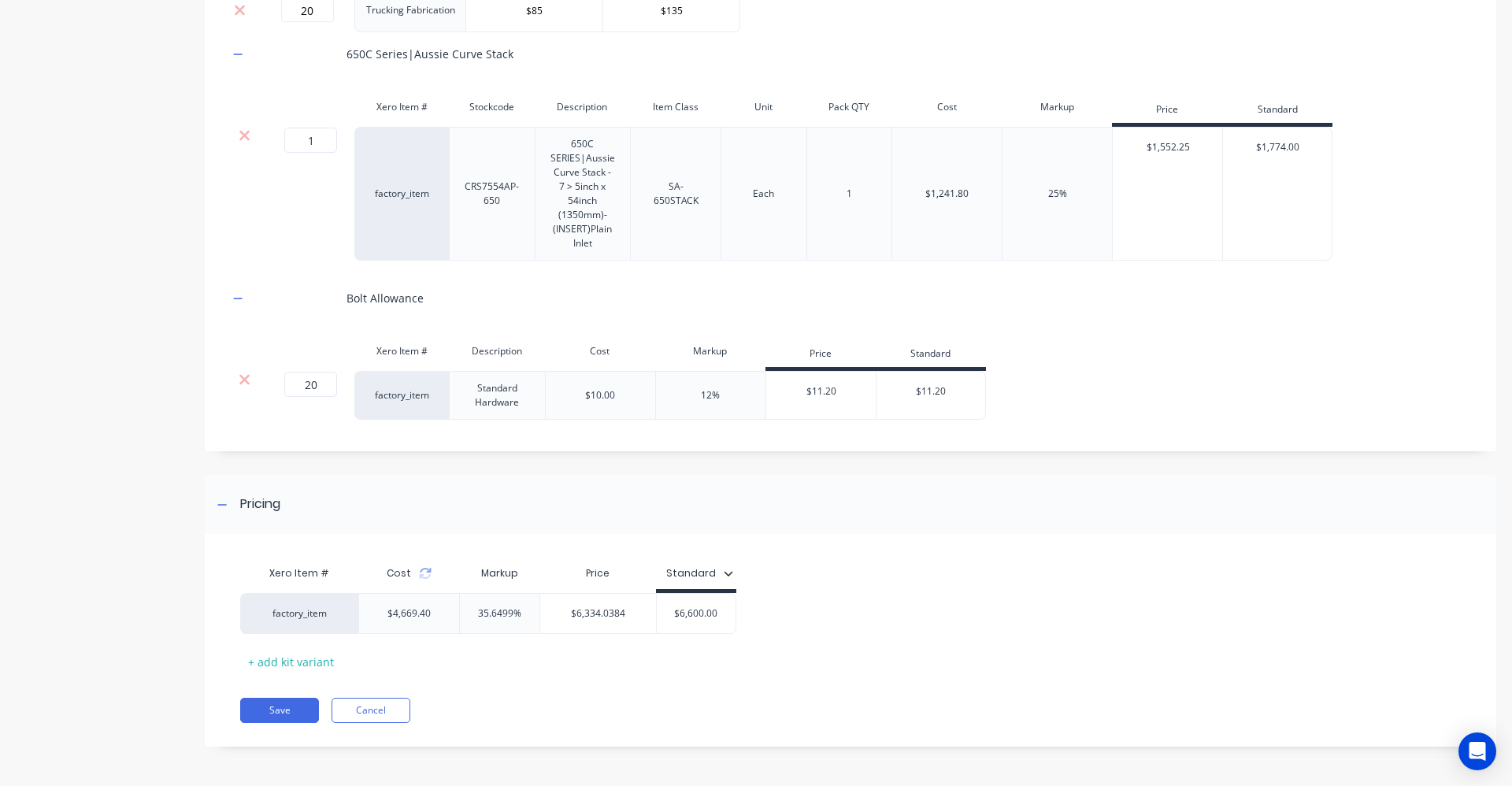
drag, startPoint x: 1079, startPoint y: 579, endPoint x: 1130, endPoint y: 590, distance: 52.2
click at [1104, 583] on div "Xero Item # Cost Markup Price Standard factory_item $4,669.40 35.6499% $6,334.0…" at bounding box center [844, 616] width 1209 height 116
click at [405, 705] on button "Cancel" at bounding box center [371, 710] width 79 height 25
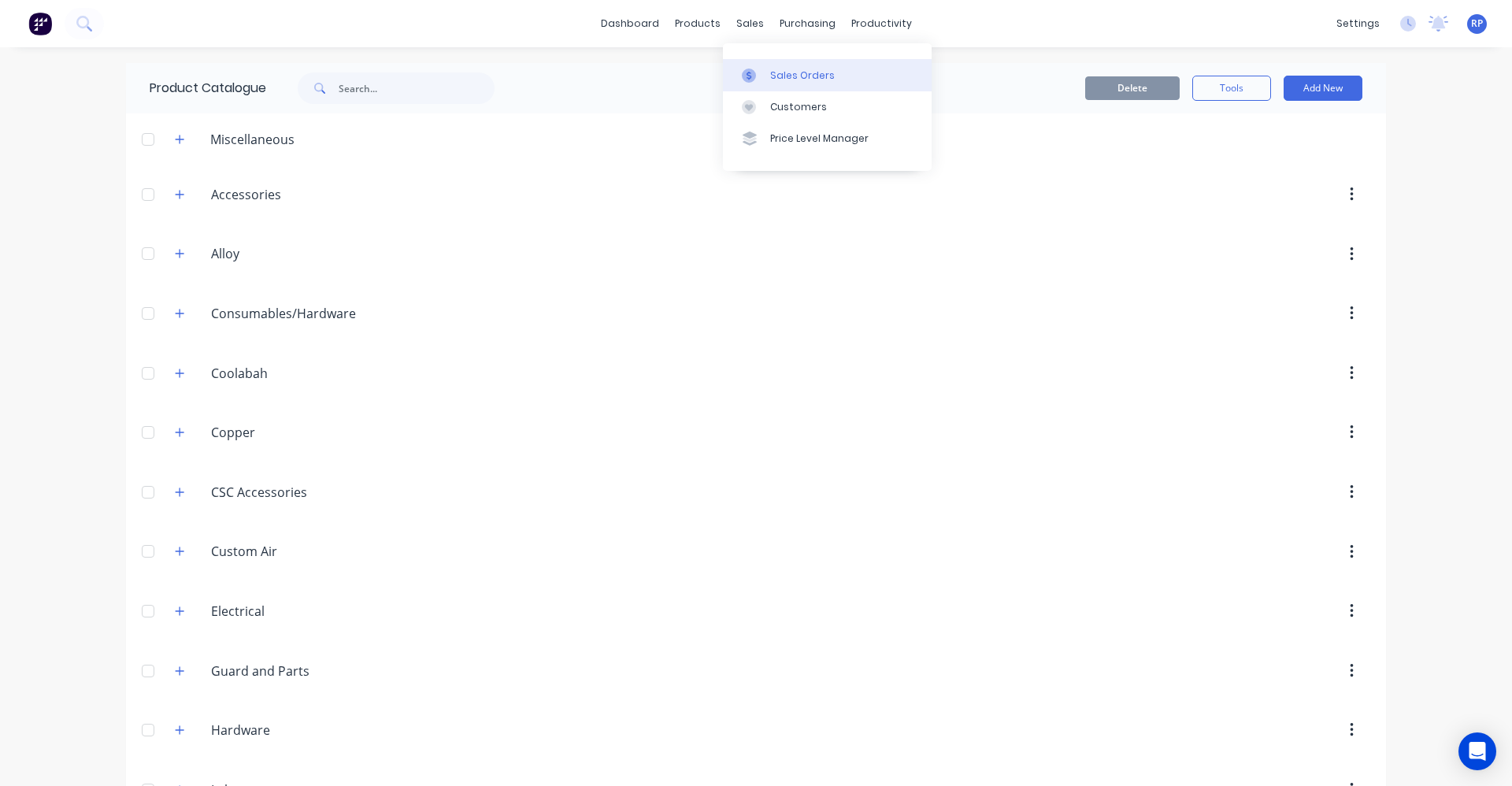
click at [781, 73] on div "Sales Orders" at bounding box center [802, 76] width 64 height 14
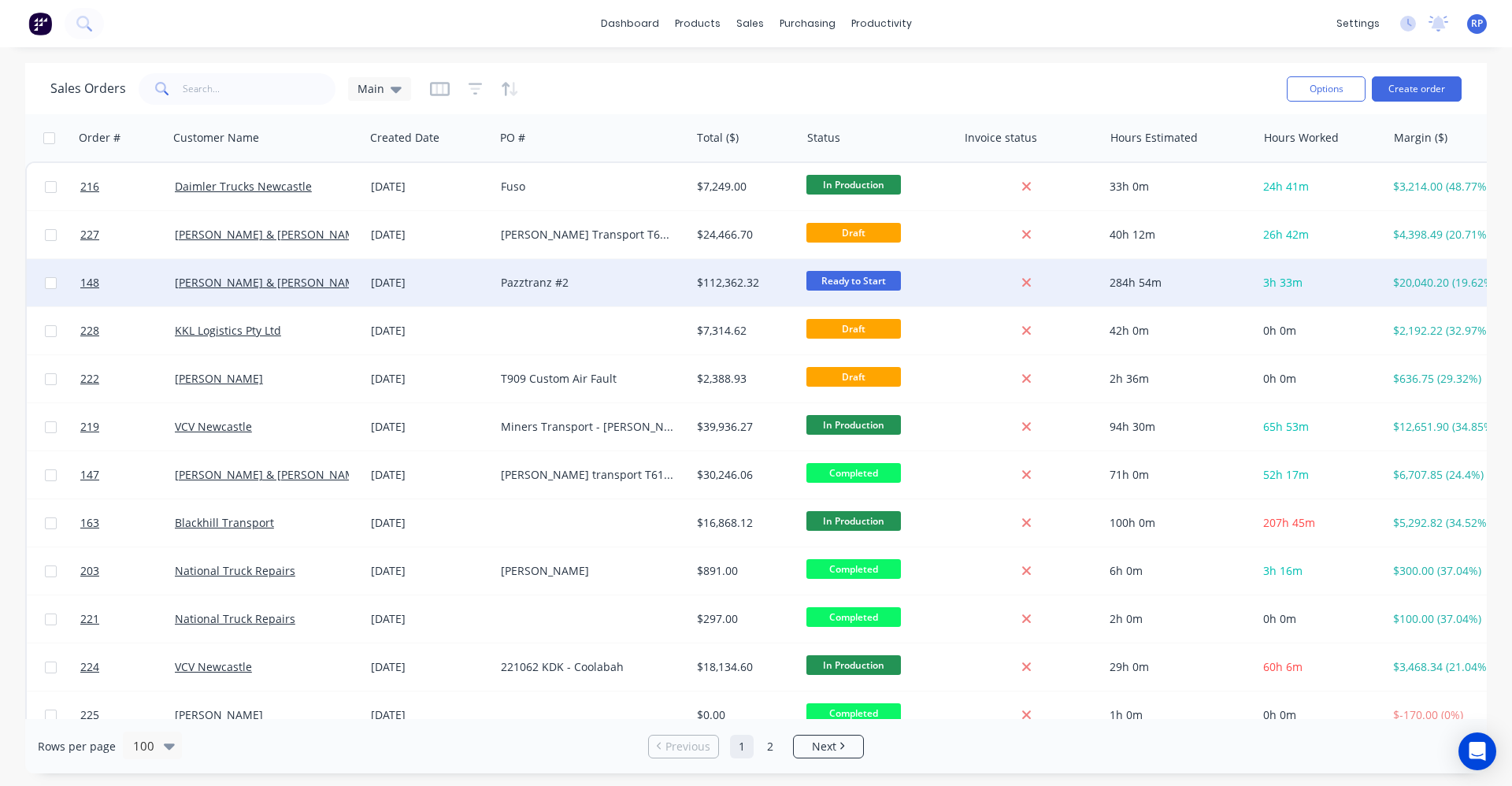
click at [486, 279] on div "[DATE]" at bounding box center [429, 283] width 117 height 16
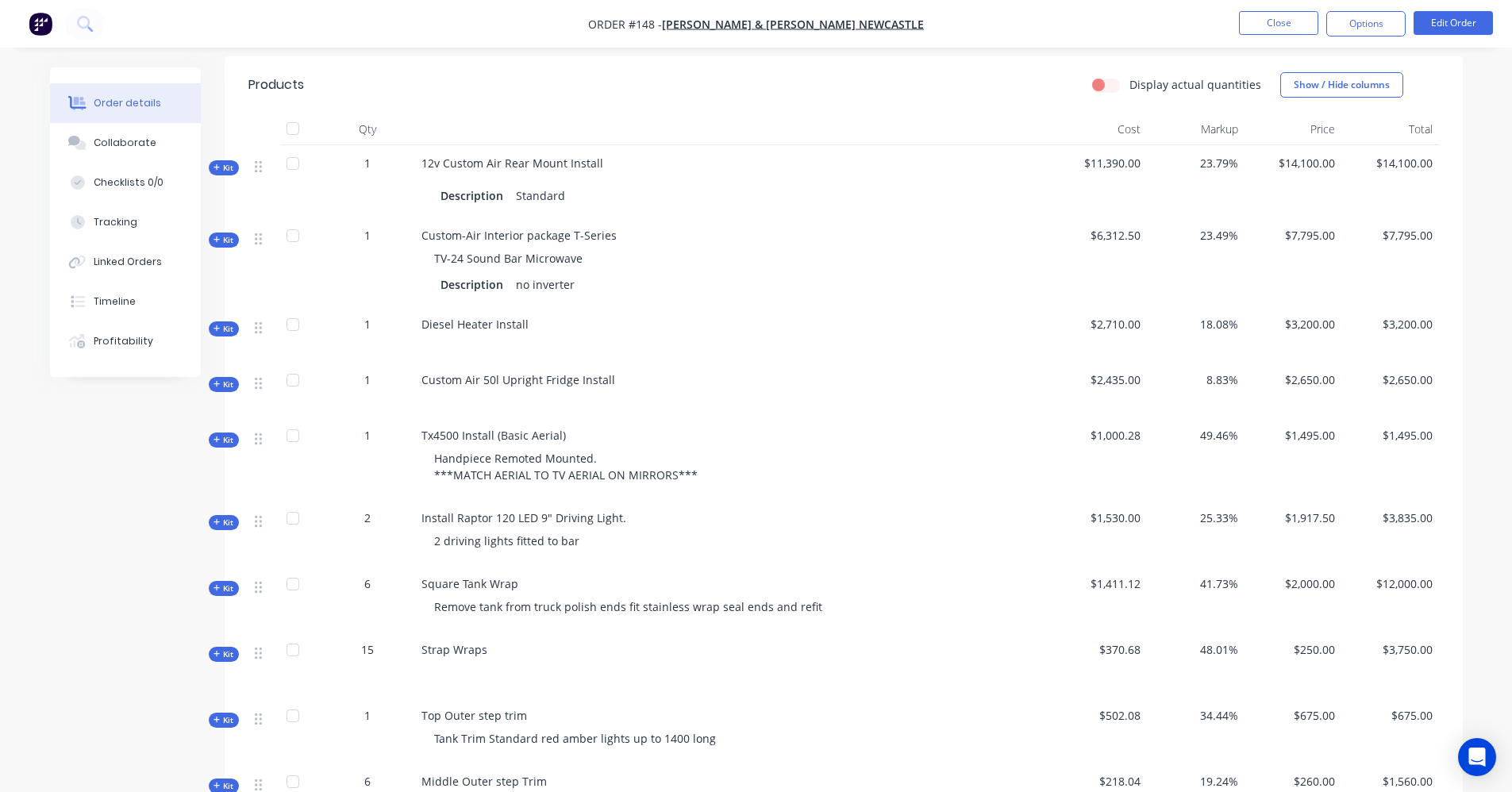
scroll to position [318, 0]
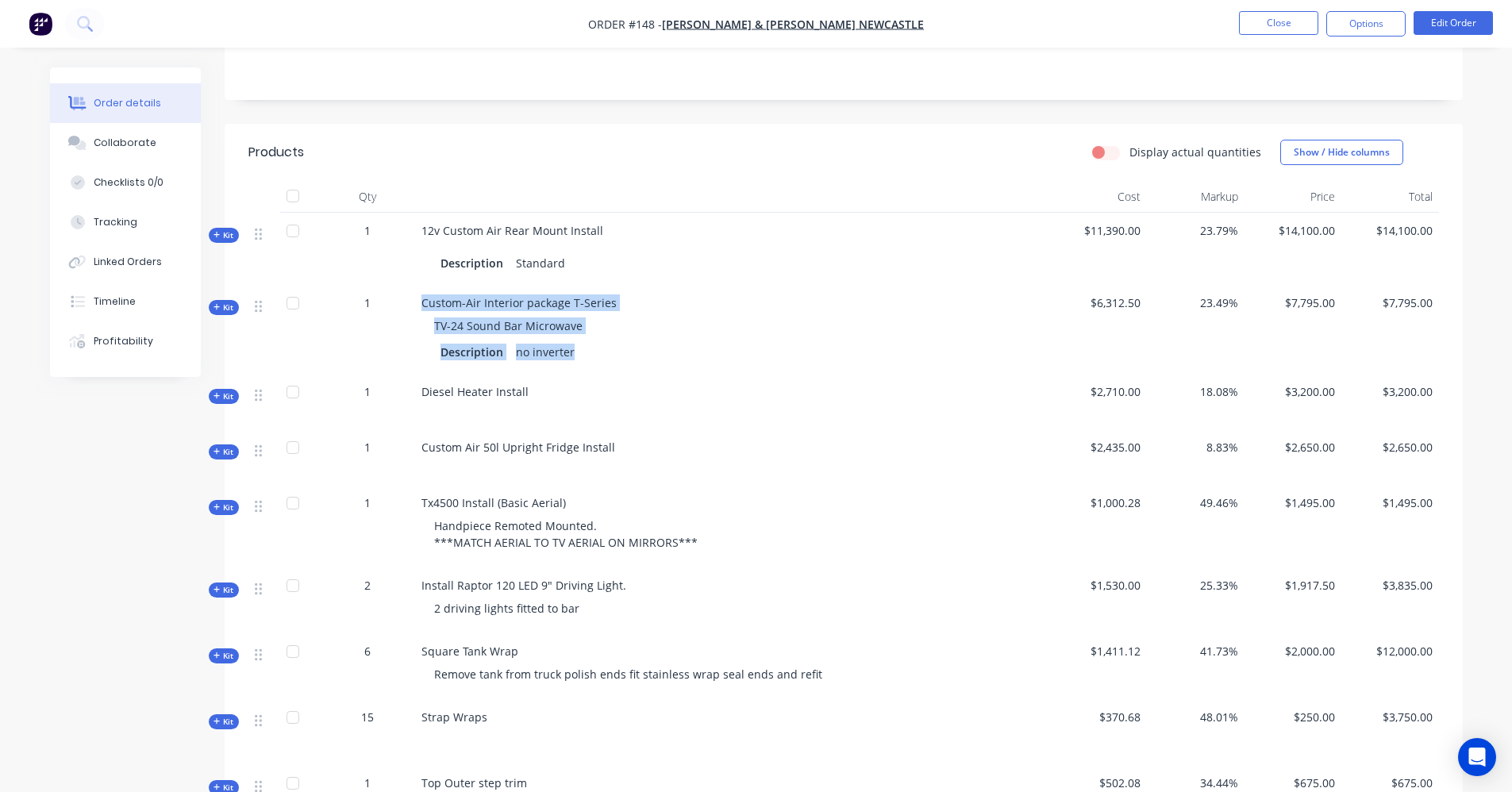
drag, startPoint x: 571, startPoint y: 336, endPoint x: 409, endPoint y: 336, distance: 162.0
click at [409, 336] on div "Kit 1 Custom-Air Interior package T-Series TV-24 Sound Bar Microwave Descriptio…" at bounding box center [844, 329] width 1191 height 89
drag, startPoint x: 409, startPoint y: 336, endPoint x: 599, endPoint y: 327, distance: 190.2
click at [599, 340] on div "Description no inverter" at bounding box center [732, 352] width 584 height 23
click at [565, 340] on div "no inverter" at bounding box center [545, 352] width 71 height 23
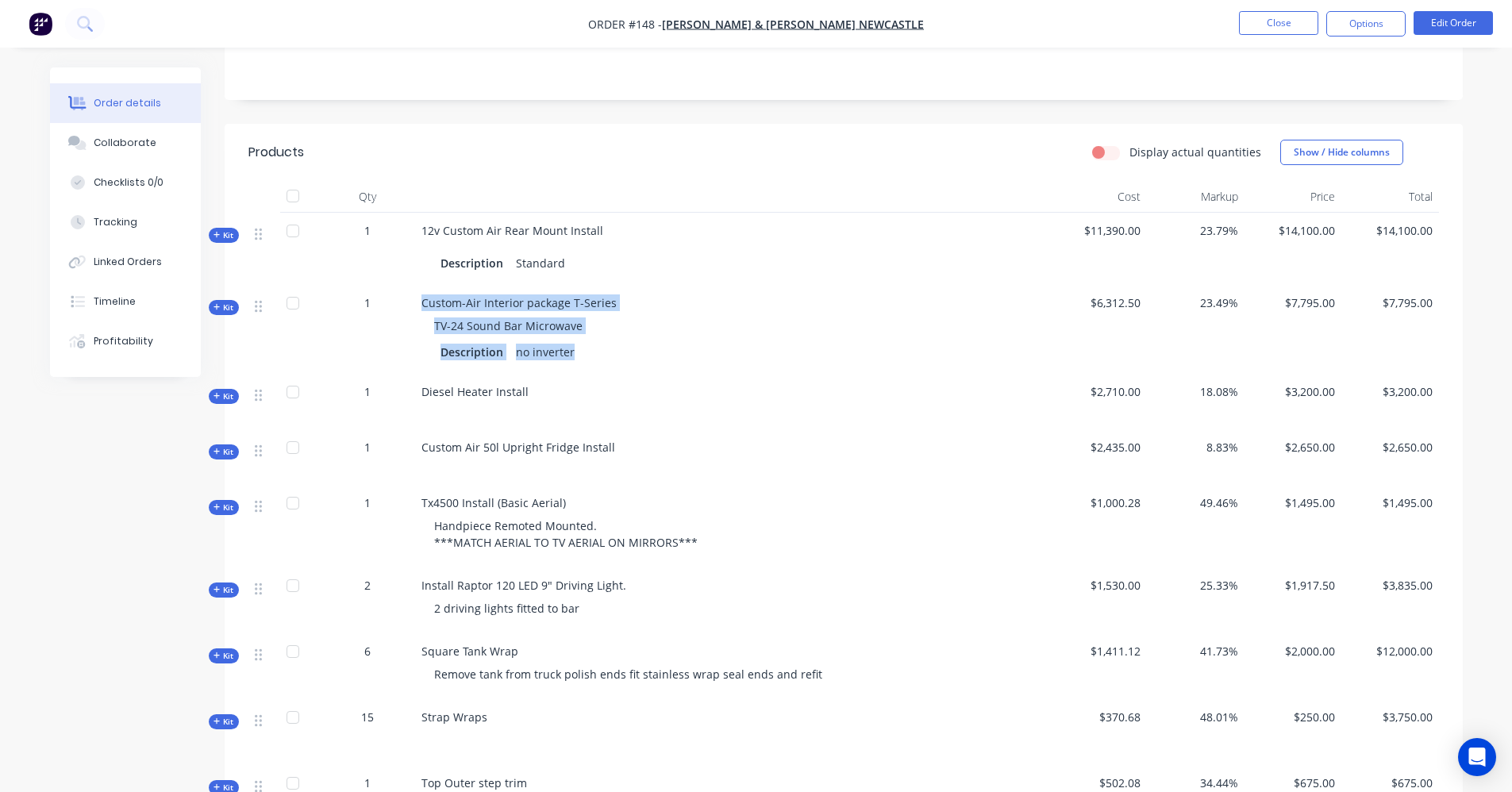
click at [574, 340] on div "no inverter" at bounding box center [545, 352] width 71 height 23
click at [571, 340] on div "no inverter" at bounding box center [545, 352] width 71 height 23
drag, startPoint x: 498, startPoint y: 374, endPoint x: 509, endPoint y: 373, distance: 11.0
click at [499, 384] on span "Diesel Heater Install" at bounding box center [475, 391] width 107 height 15
click at [578, 340] on div "Description no inverter" at bounding box center [732, 352] width 584 height 23
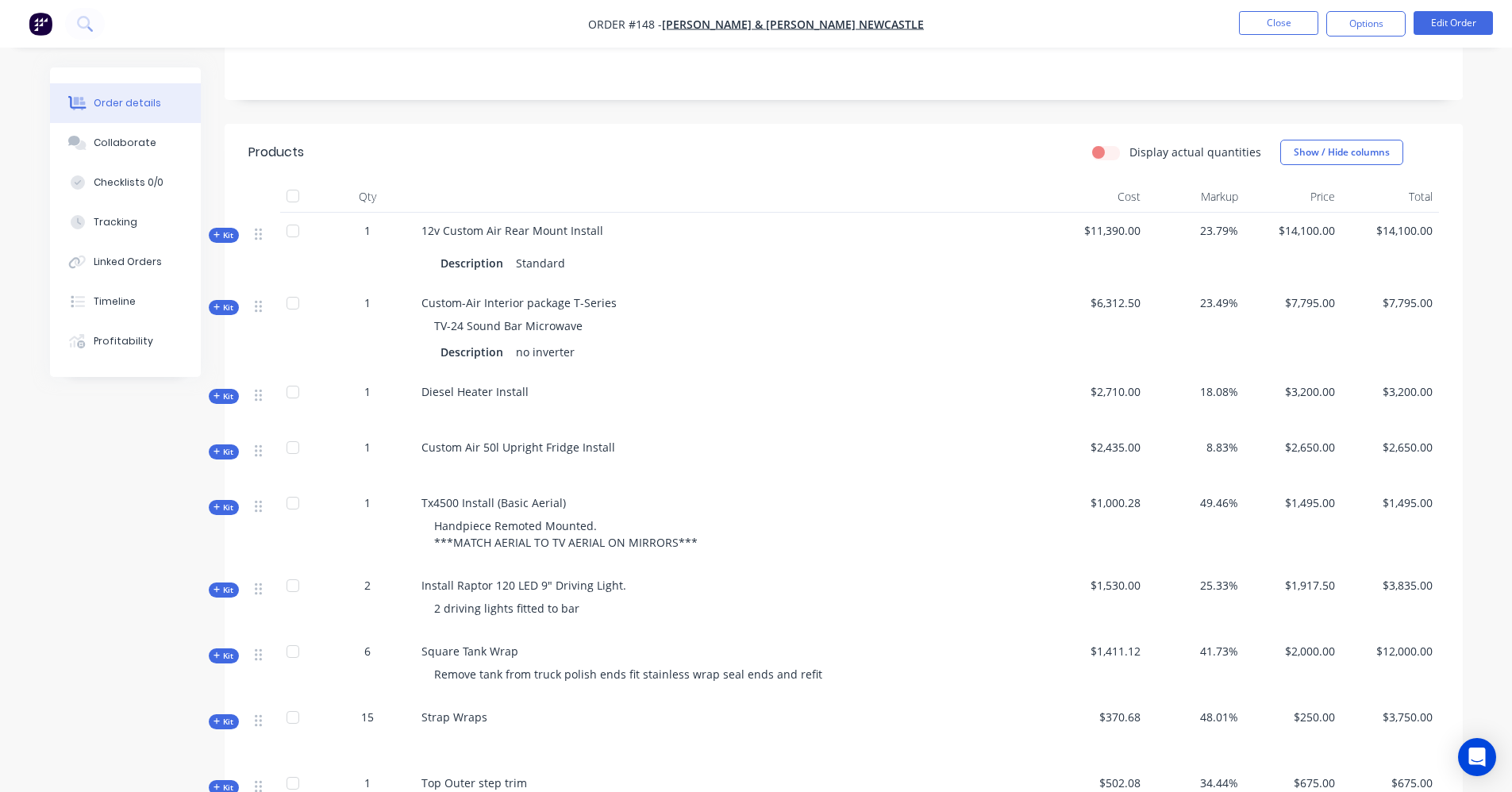
click at [573, 340] on div "no inverter" at bounding box center [545, 352] width 71 height 23
click at [572, 340] on div "no inverter" at bounding box center [545, 352] width 71 height 23
click at [573, 340] on div "no inverter" at bounding box center [545, 352] width 71 height 23
click at [568, 439] on span "Custom Air 50l Upright Fridge Install" at bounding box center [518, 447] width 194 height 15
click at [505, 340] on div "Description" at bounding box center [475, 352] width 69 height 23
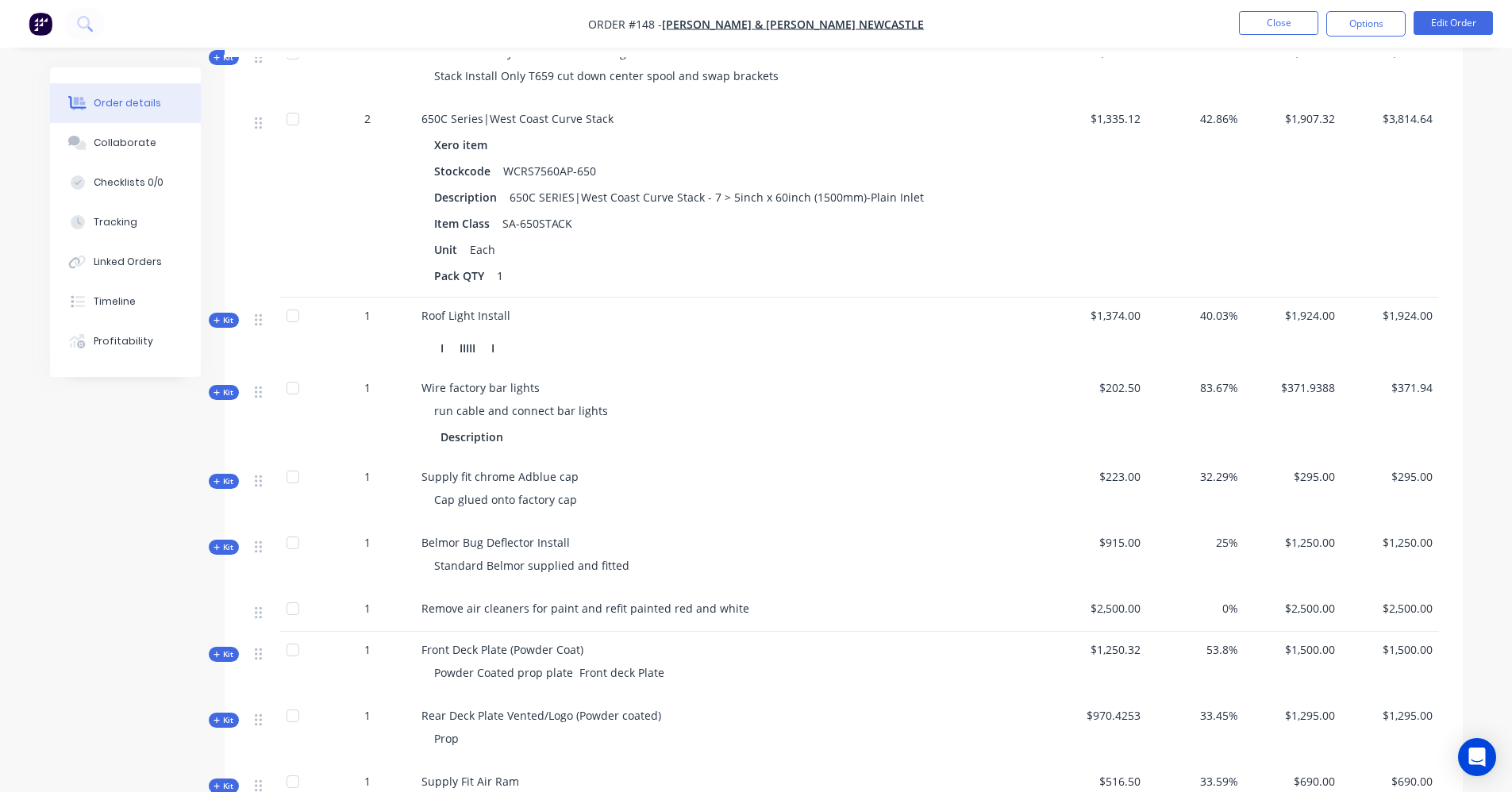
scroll to position [2063, 0]
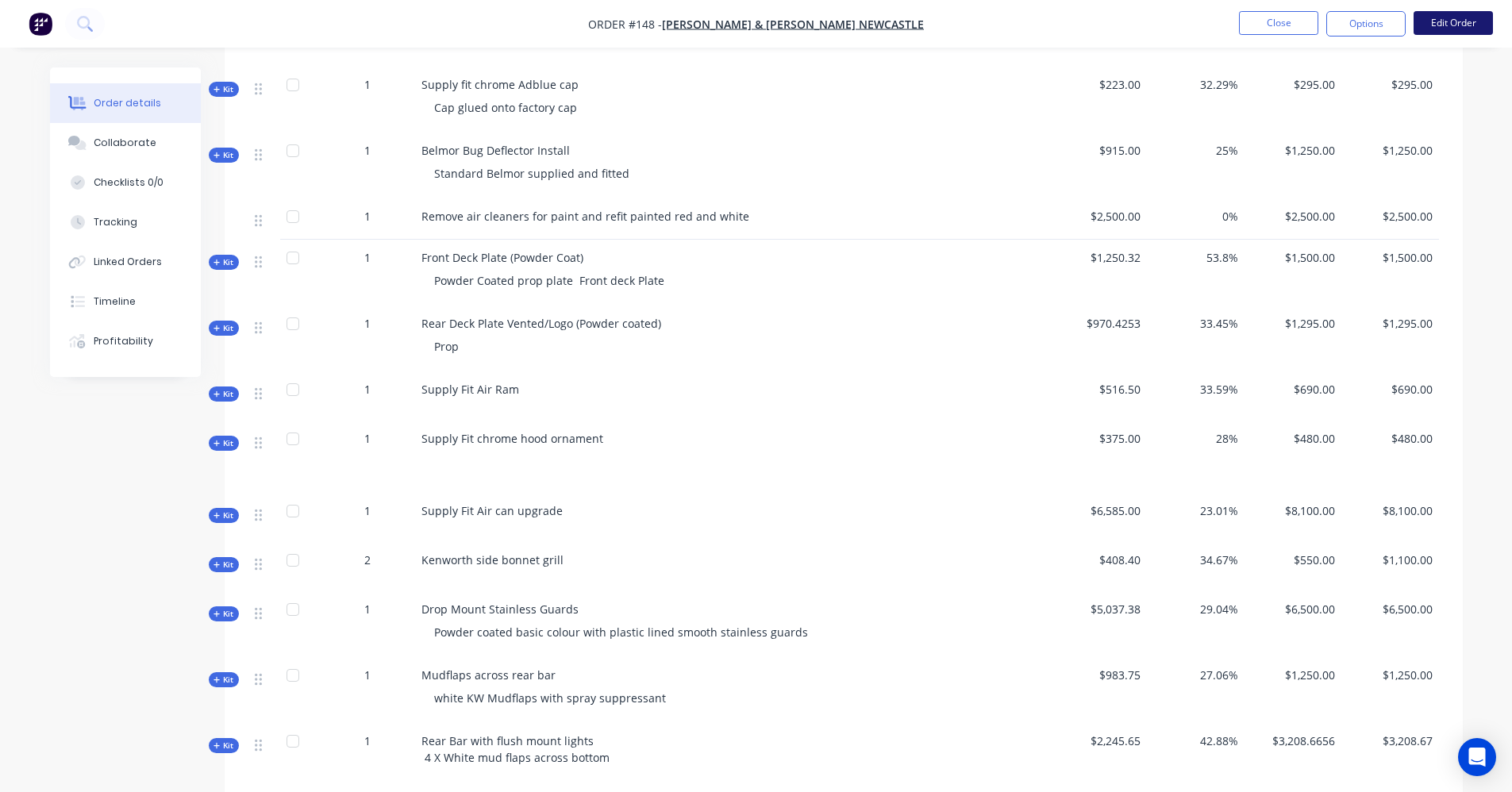
click at [1451, 30] on button "Edit Order" at bounding box center [1453, 23] width 79 height 23
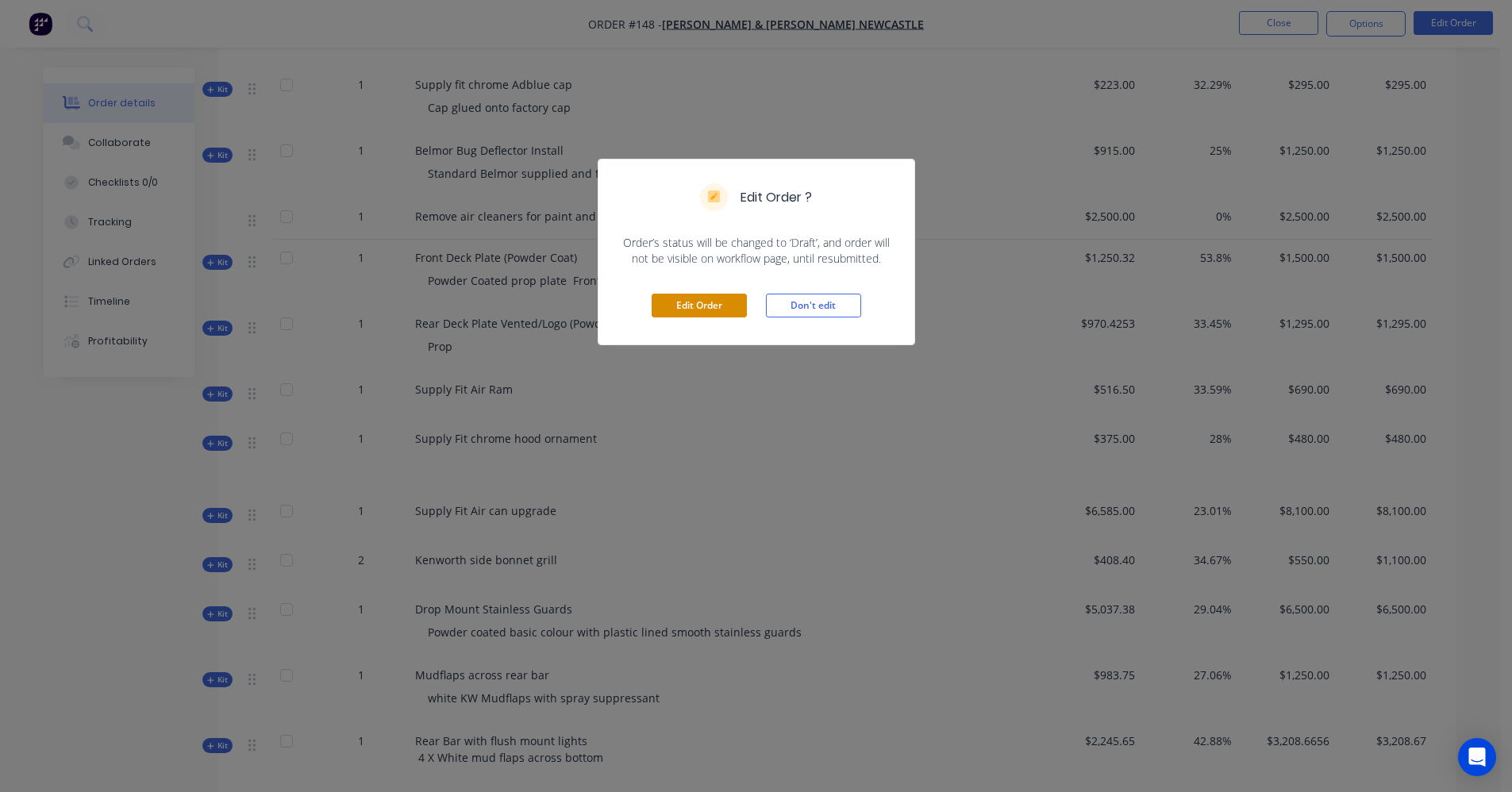
click at [723, 305] on button "Edit Order" at bounding box center [699, 306] width 96 height 23
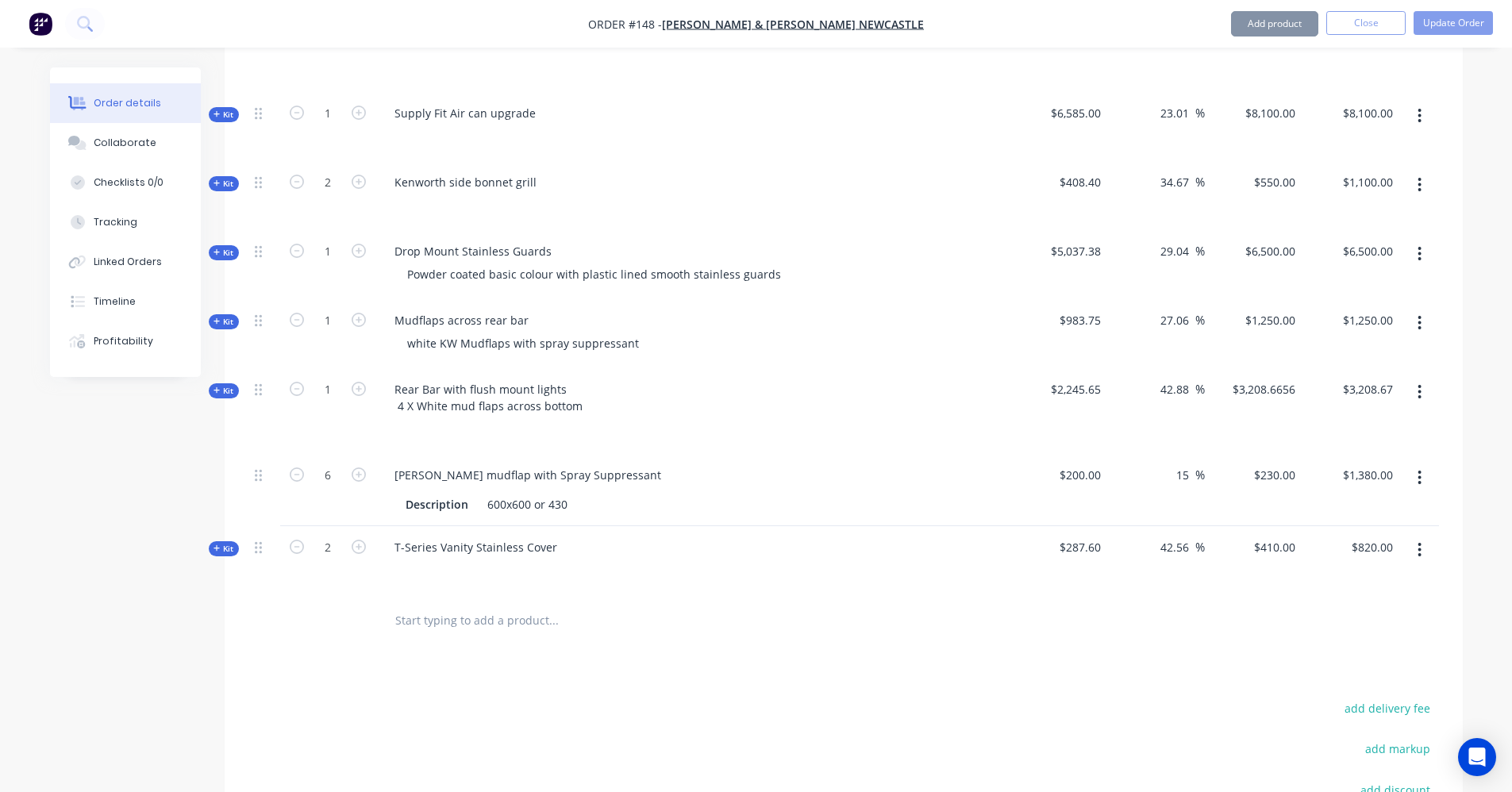
scroll to position [3063, 0]
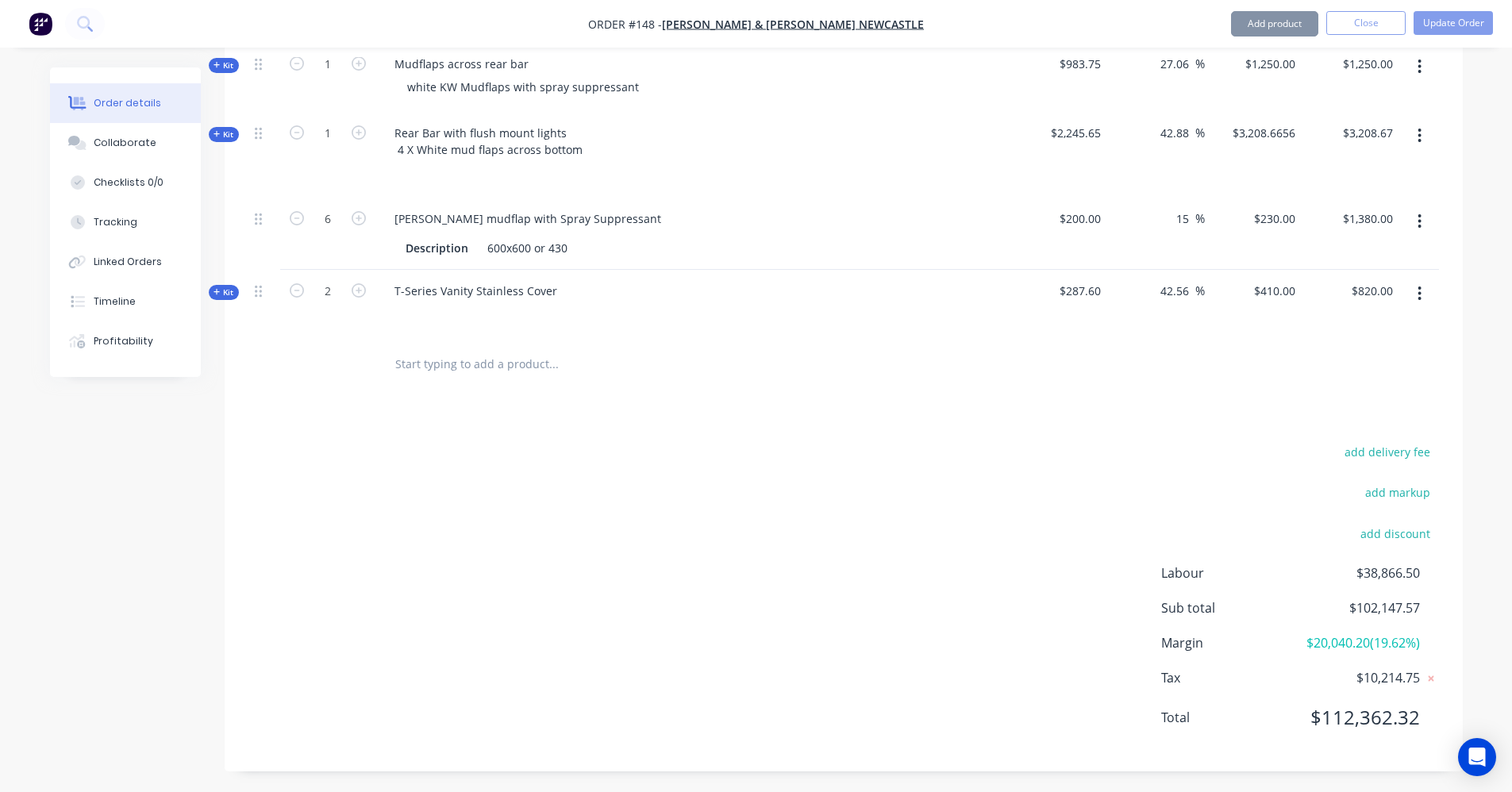
click at [509, 357] on input "text" at bounding box center [553, 364] width 318 height 32
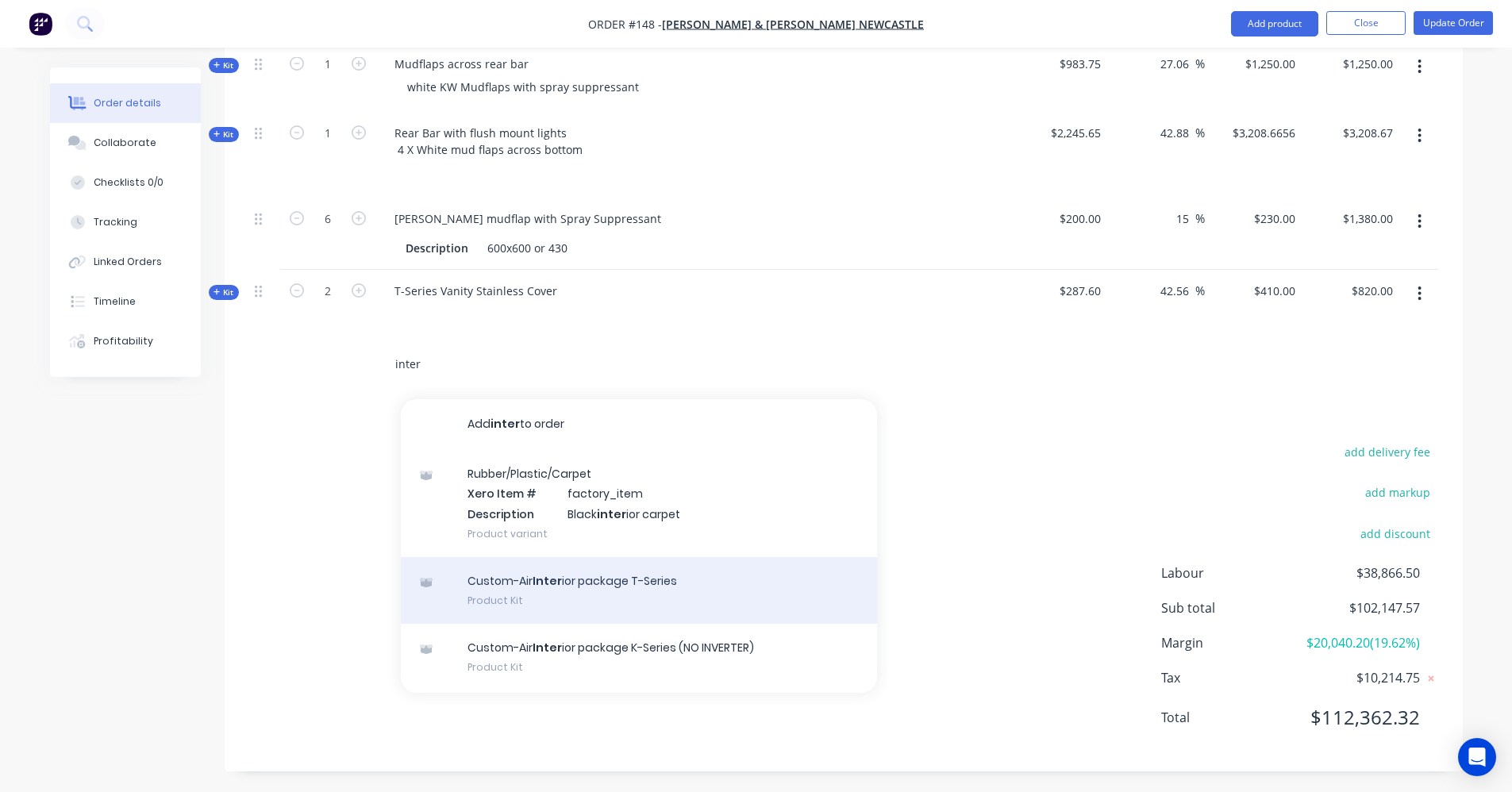
type input "inter"
click at [565, 560] on div "Custom-Air Inter ior package T-Series Product Kit" at bounding box center [639, 591] width 476 height 67
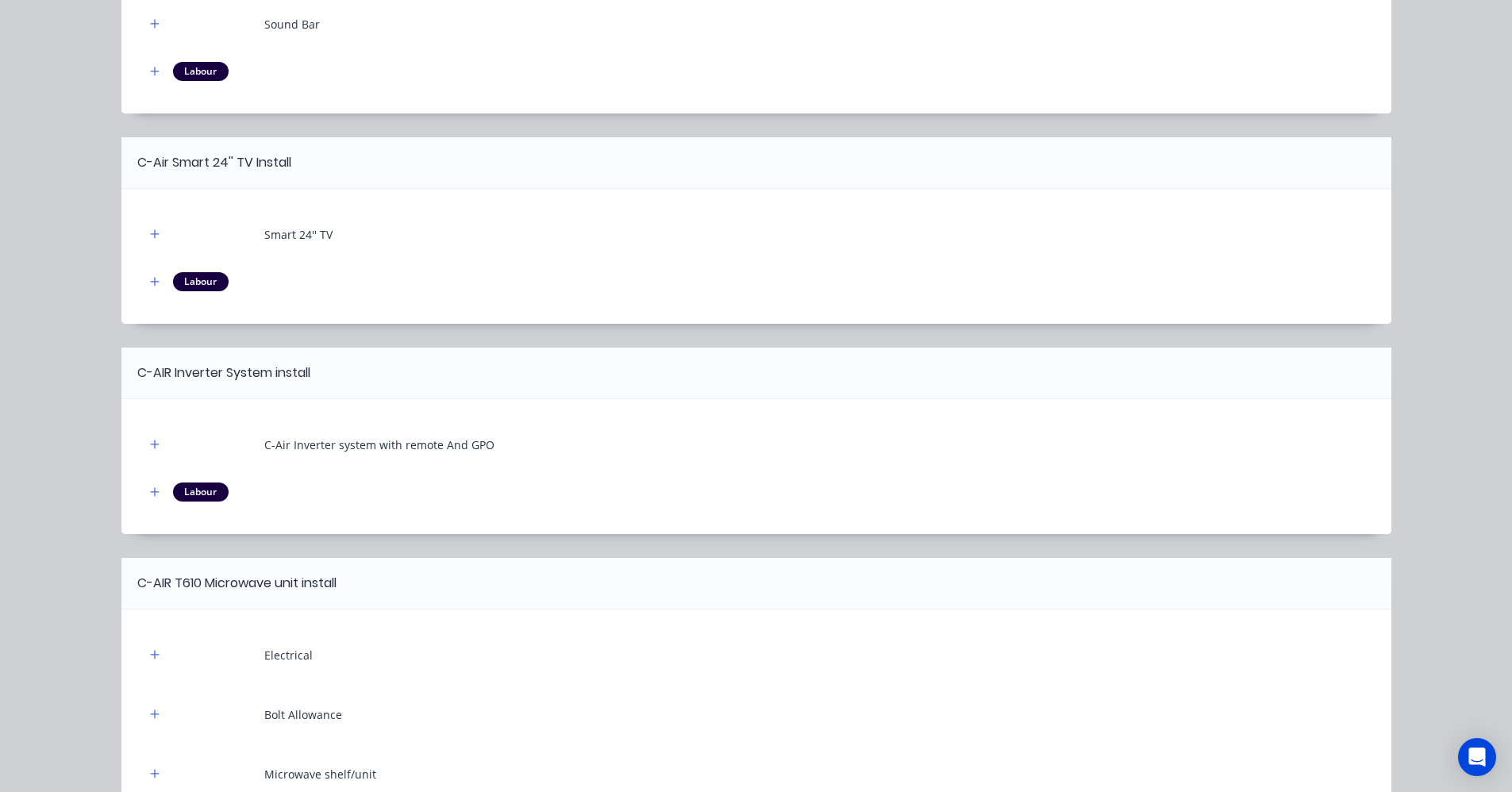
scroll to position [782, 0]
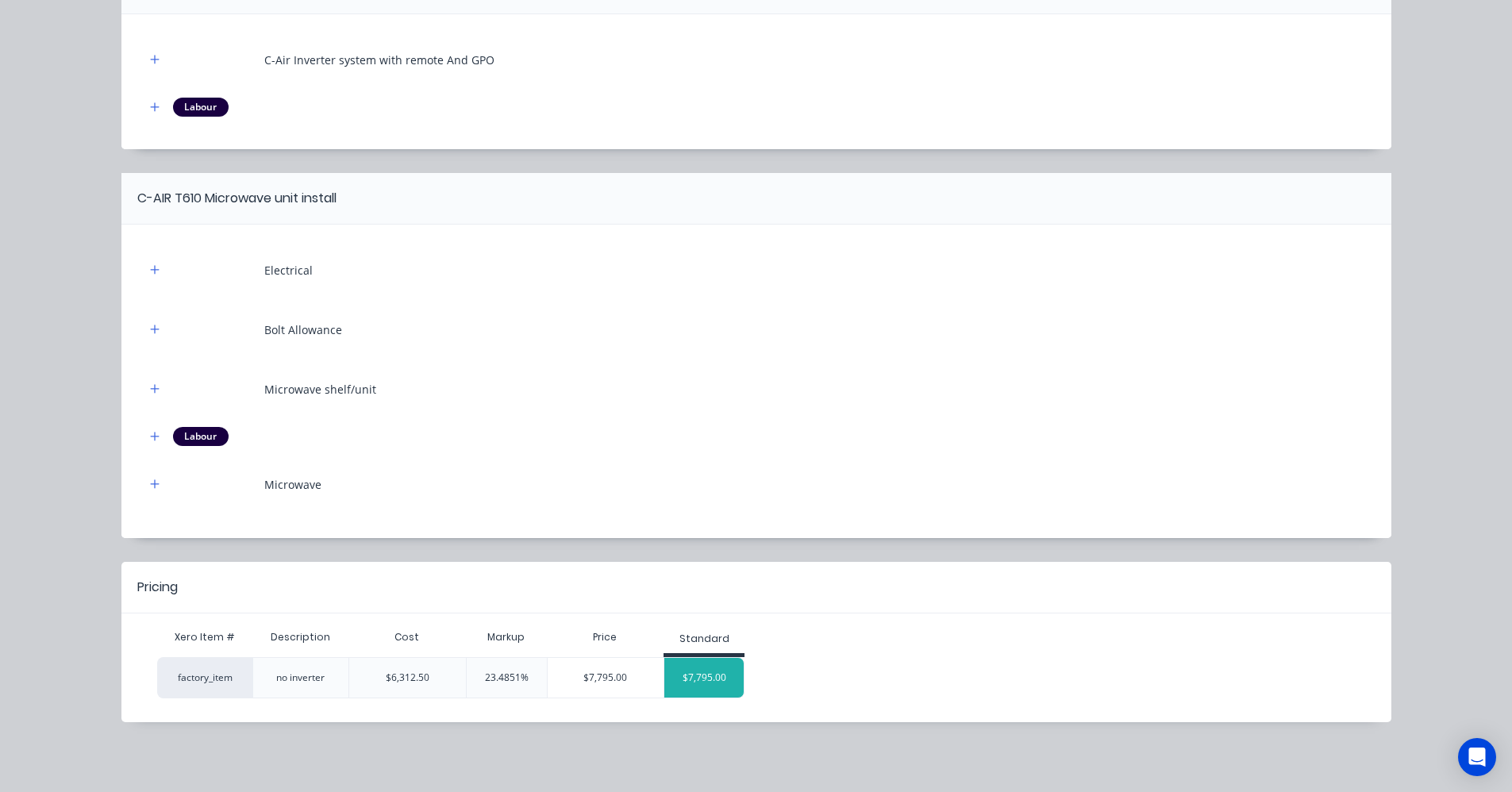
click at [700, 674] on div "$7,795.00" at bounding box center [704, 677] width 79 height 40
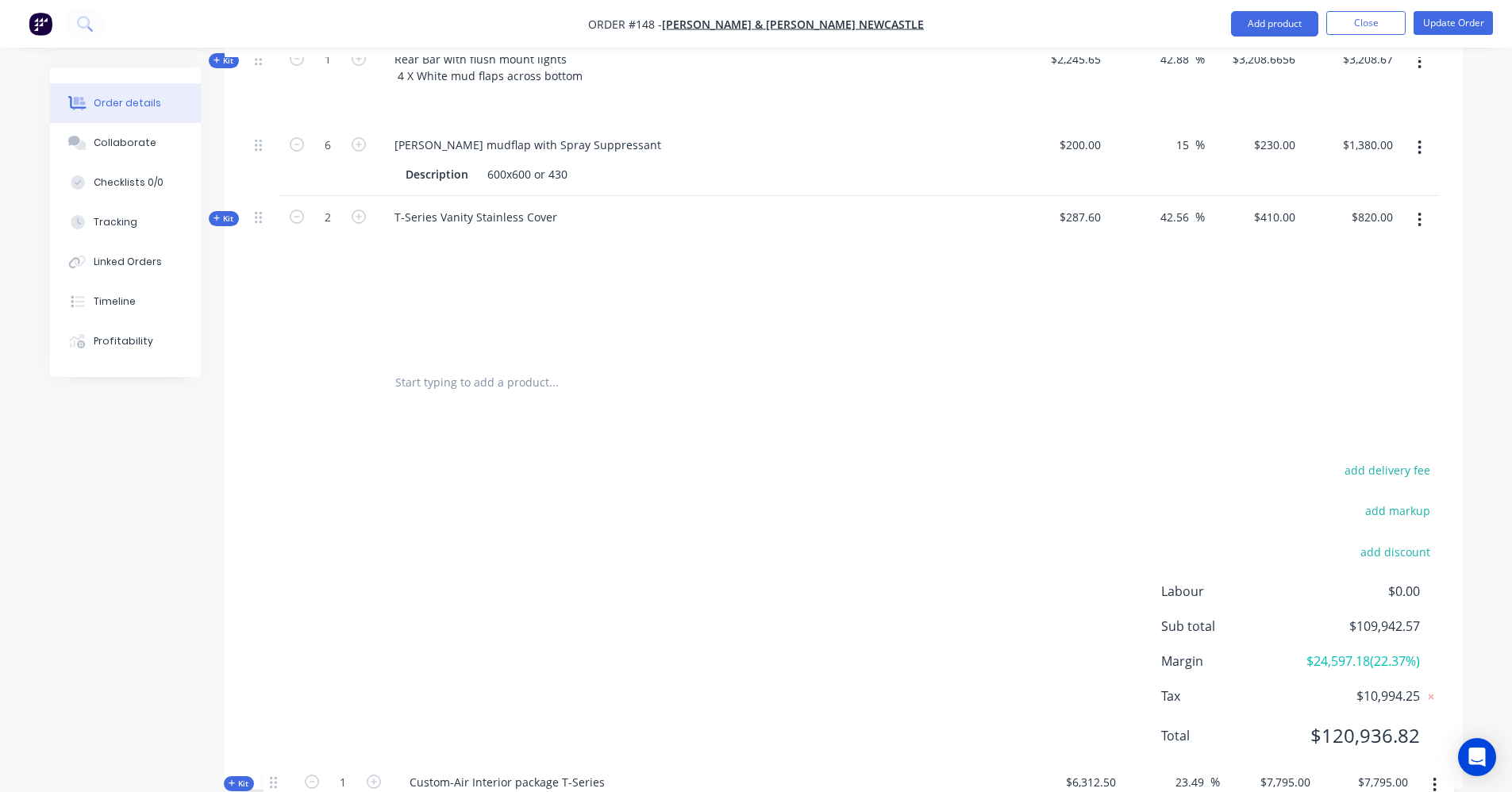
scroll to position [3155, 0]
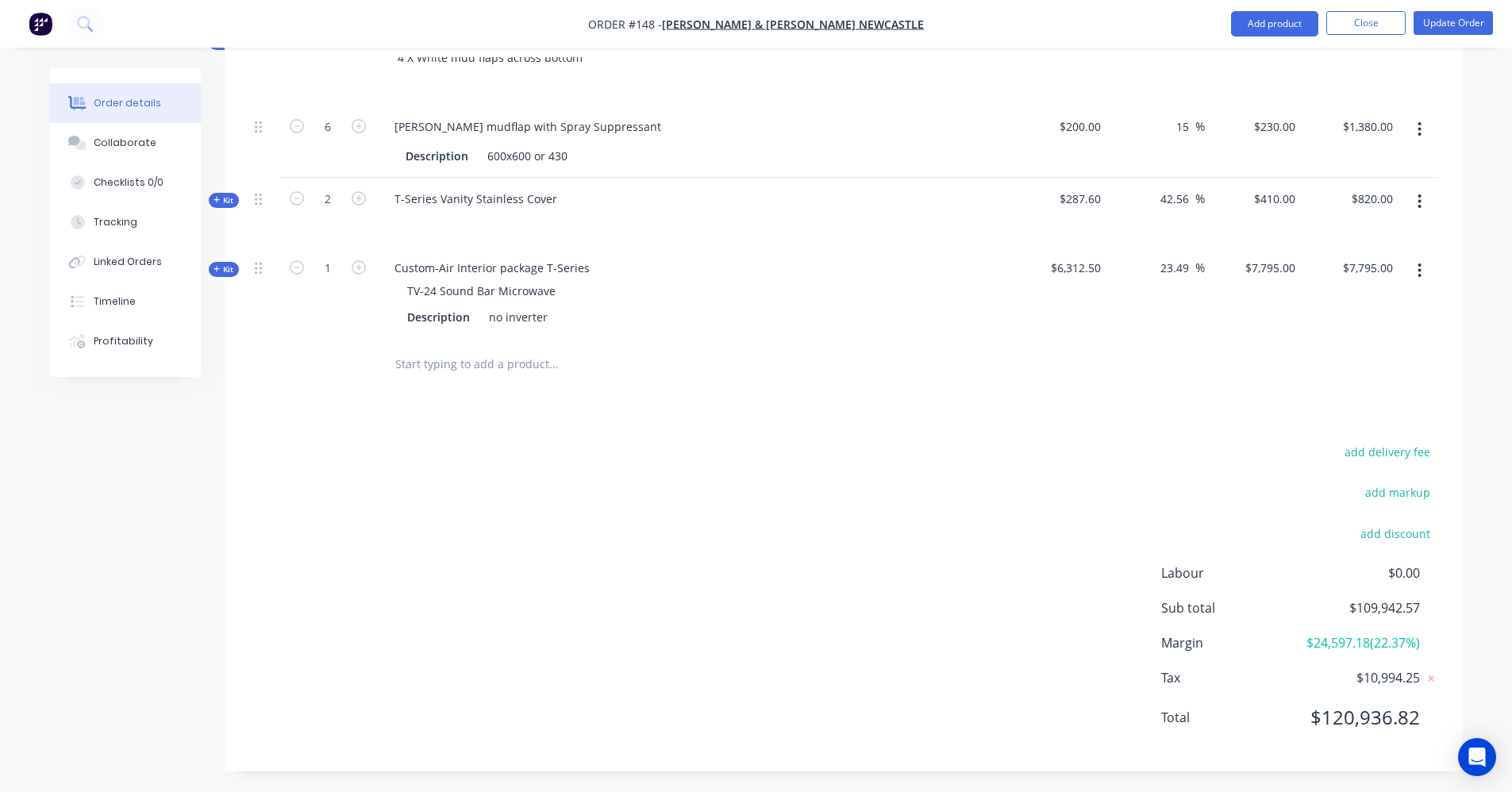
click at [1422, 262] on icon "button" at bounding box center [1419, 270] width 4 height 17
click at [1332, 428] on div "Delete" at bounding box center [1363, 439] width 122 height 23
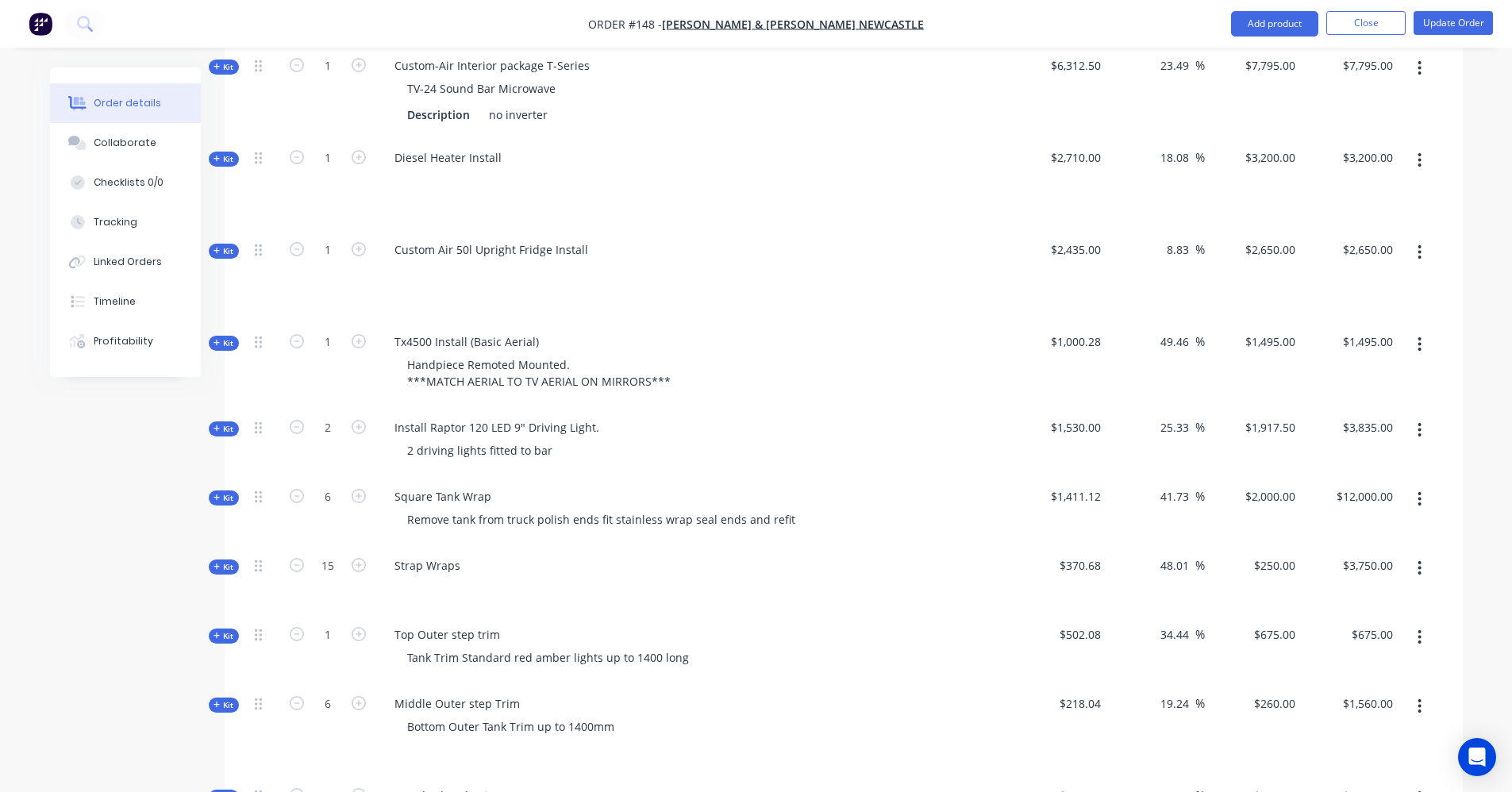
scroll to position [127, 0]
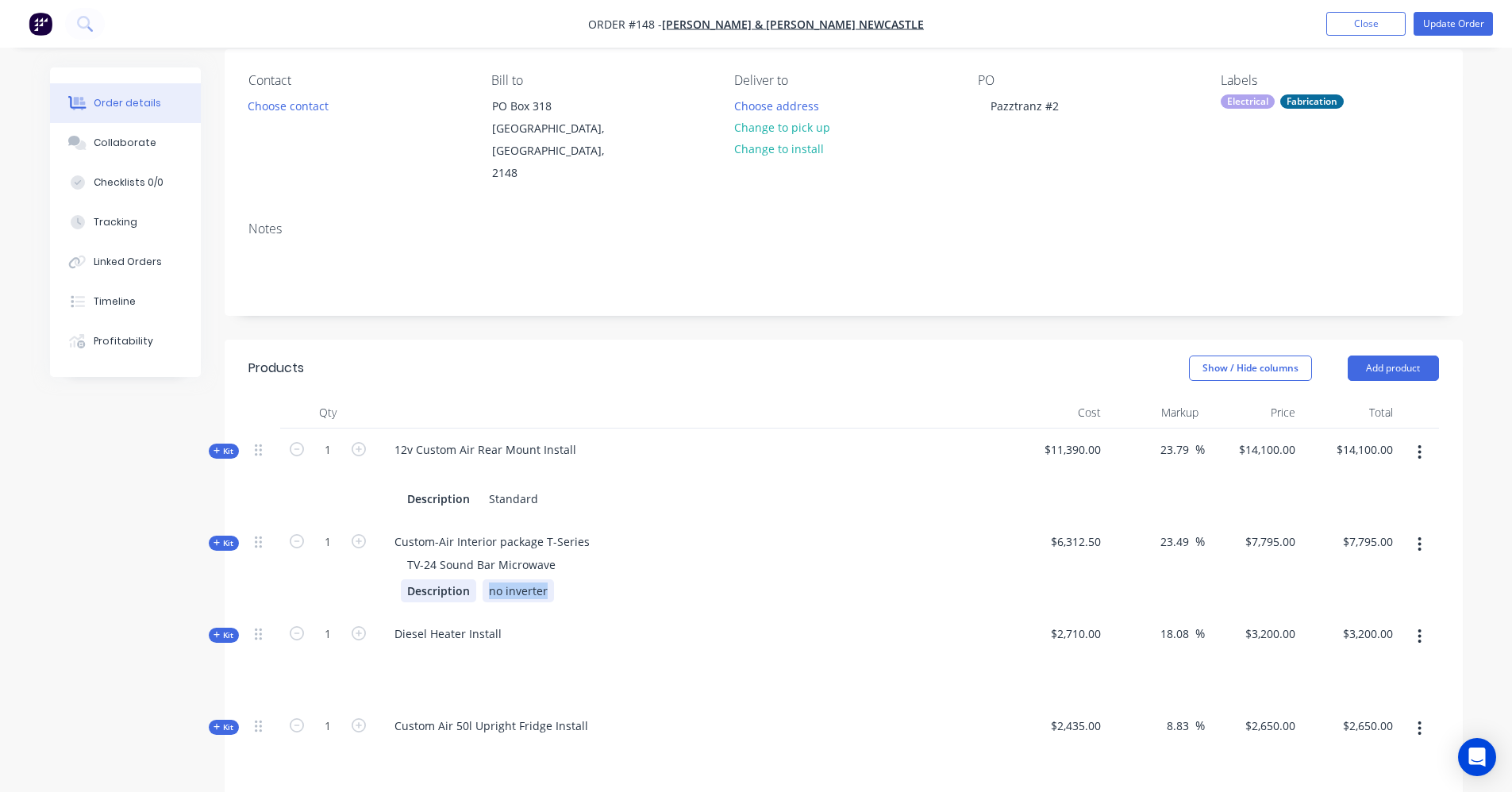
drag, startPoint x: 545, startPoint y: 565, endPoint x: 472, endPoint y: 566, distance: 73.0
click at [472, 579] on div "Description no inverter" at bounding box center [692, 591] width 584 height 23
drag, startPoint x: 447, startPoint y: 567, endPoint x: 345, endPoint y: 569, distance: 102.0
click at [346, 568] on div "Kit 1 Custom-Air Interior package T-Series TV-24 Sound Bar Microwave Descriptio…" at bounding box center [844, 566] width 1191 height 92
drag, startPoint x: 626, startPoint y: 553, endPoint x: 621, endPoint y: 545, distance: 9.4
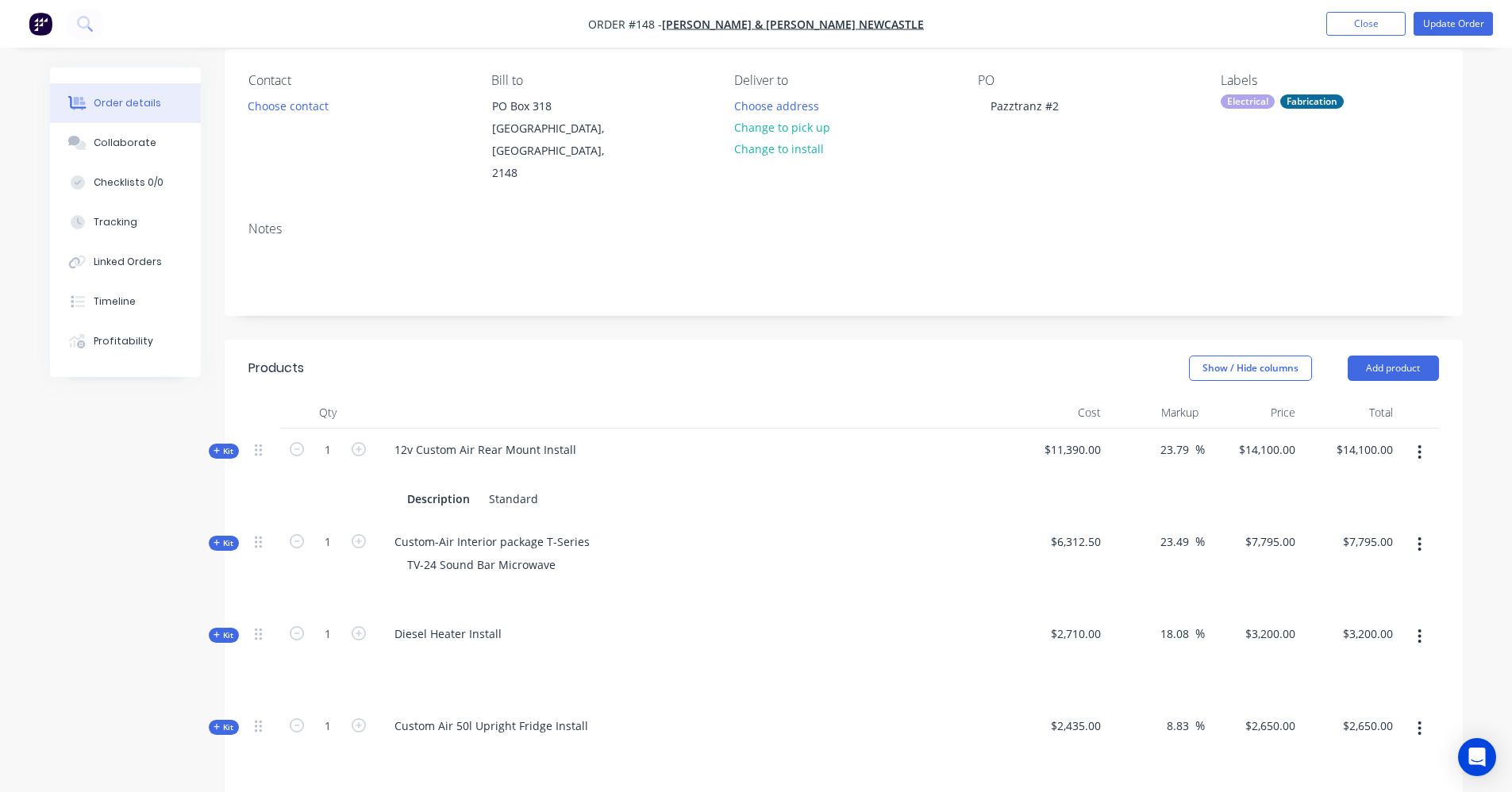
click at [626, 553] on div "TV-24 Sound Bar Microwave" at bounding box center [693, 565] width 622 height 23
click at [1354, 20] on button "Close" at bounding box center [1366, 23] width 79 height 23
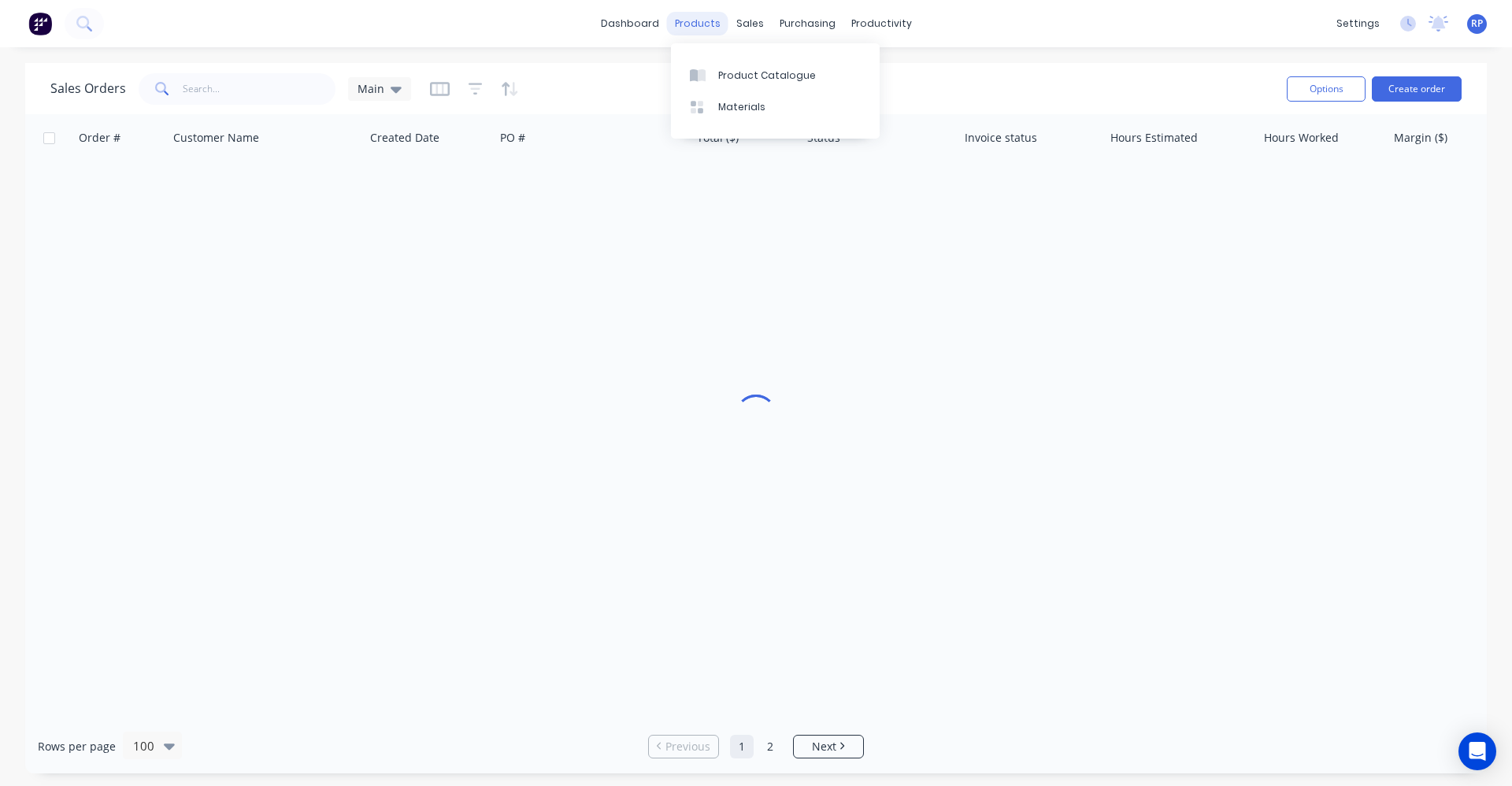
click at [690, 13] on div "products" at bounding box center [697, 23] width 62 height 23
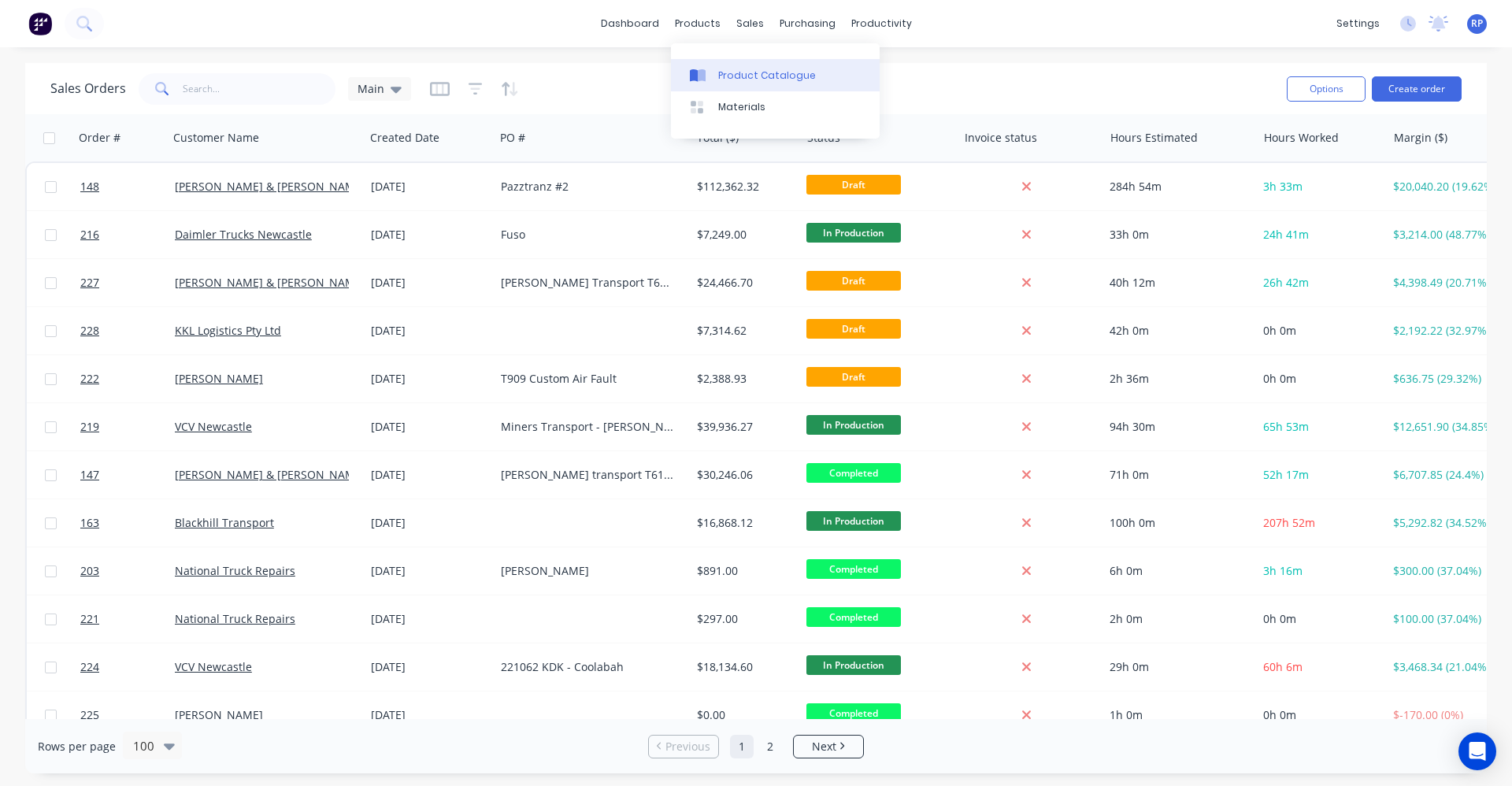
click at [730, 75] on div "Product Catalogue" at bounding box center [766, 76] width 98 height 14
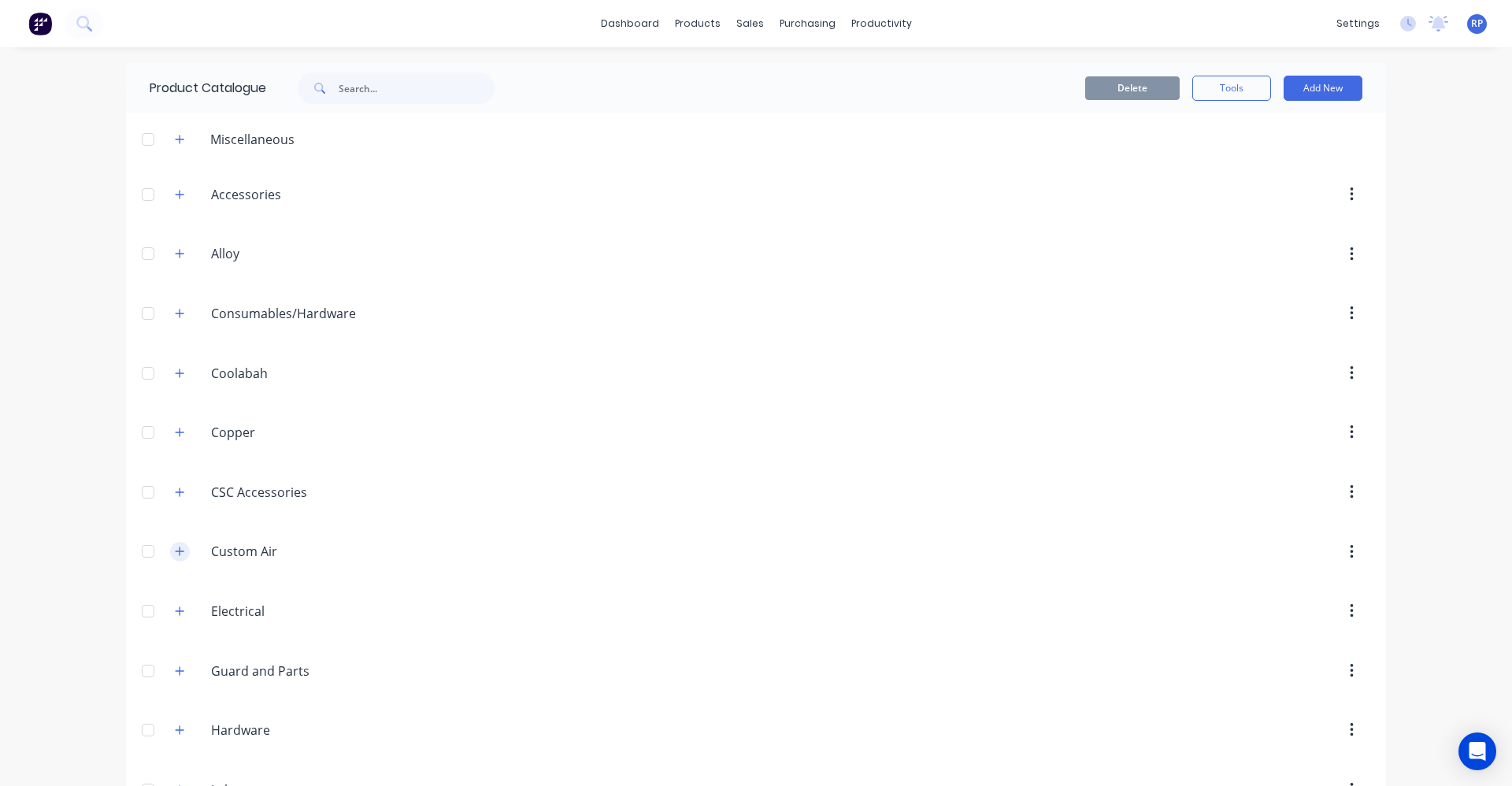
click at [182, 551] on button "button" at bounding box center [180, 551] width 20 height 20
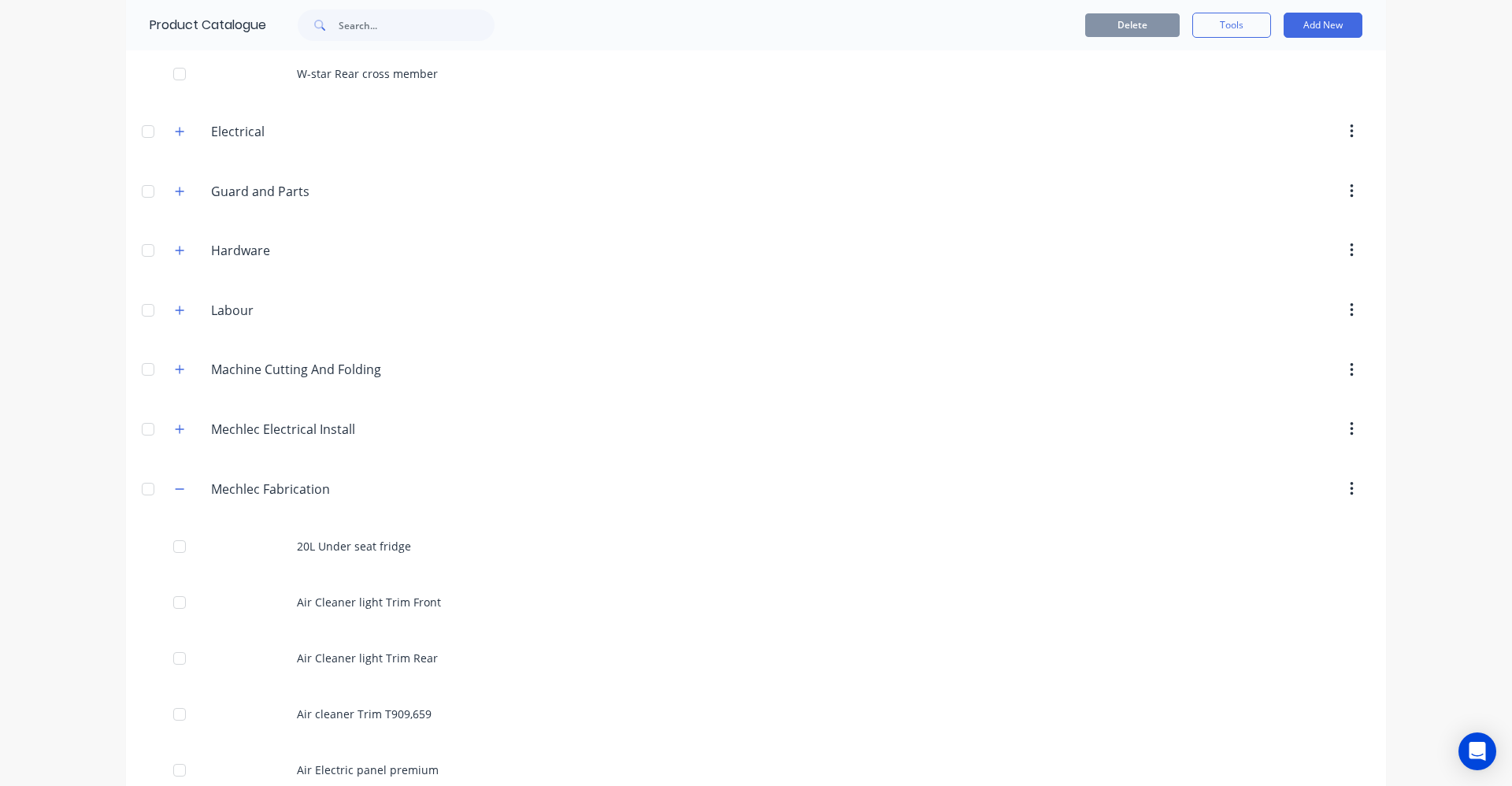
scroll to position [1890, 0]
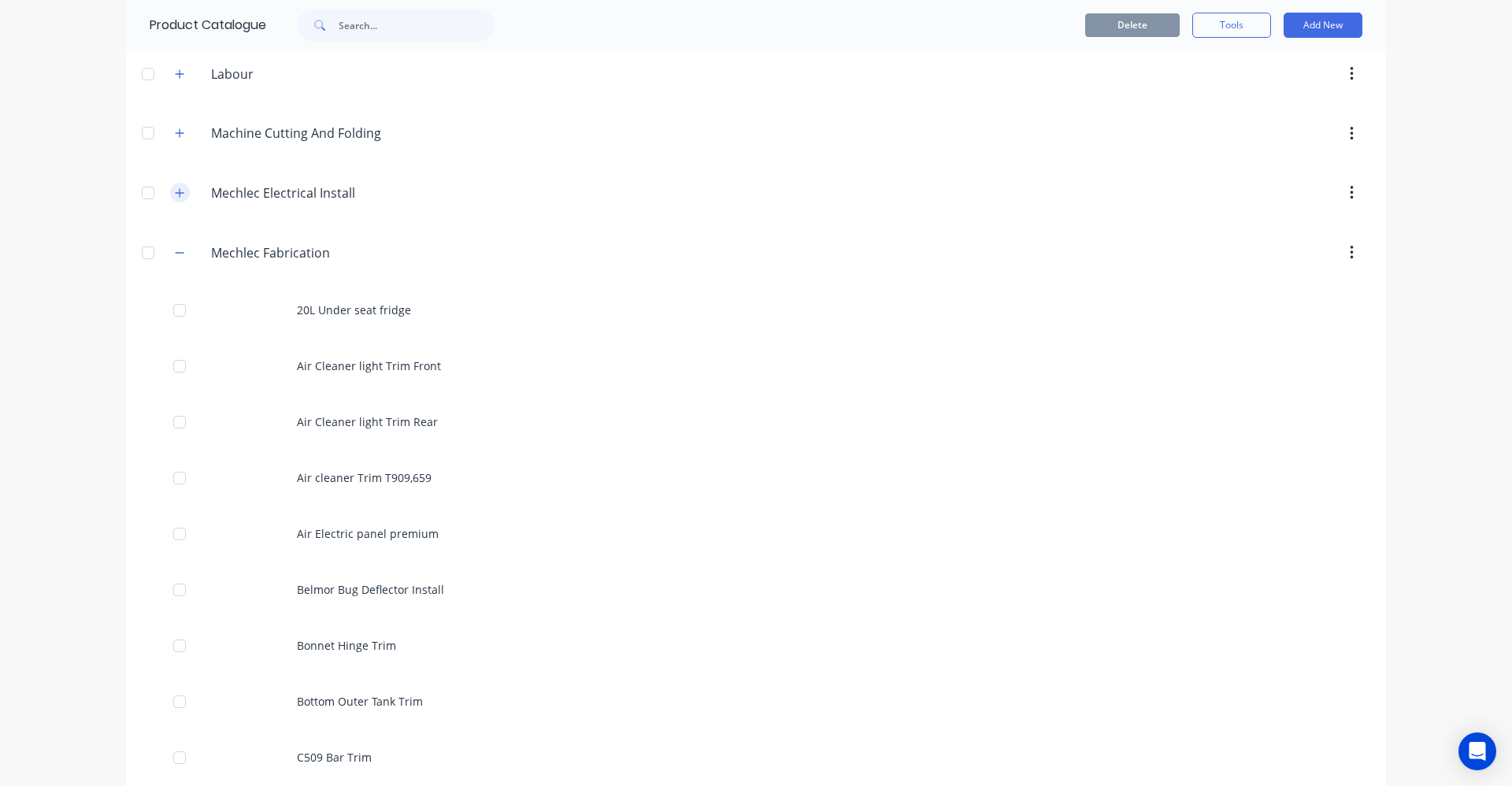
click at [177, 199] on button "button" at bounding box center [180, 192] width 20 height 20
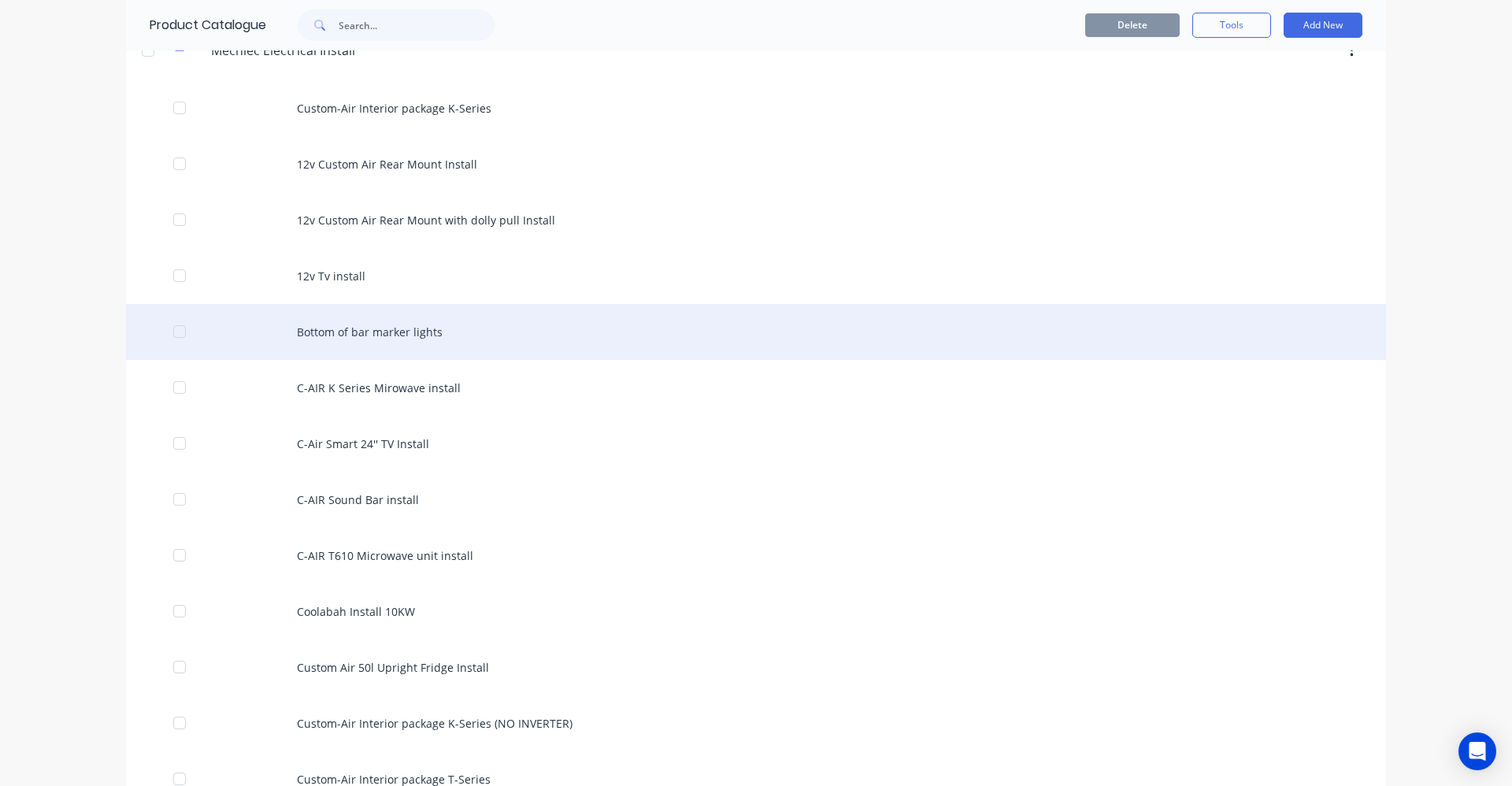
scroll to position [2047, 0]
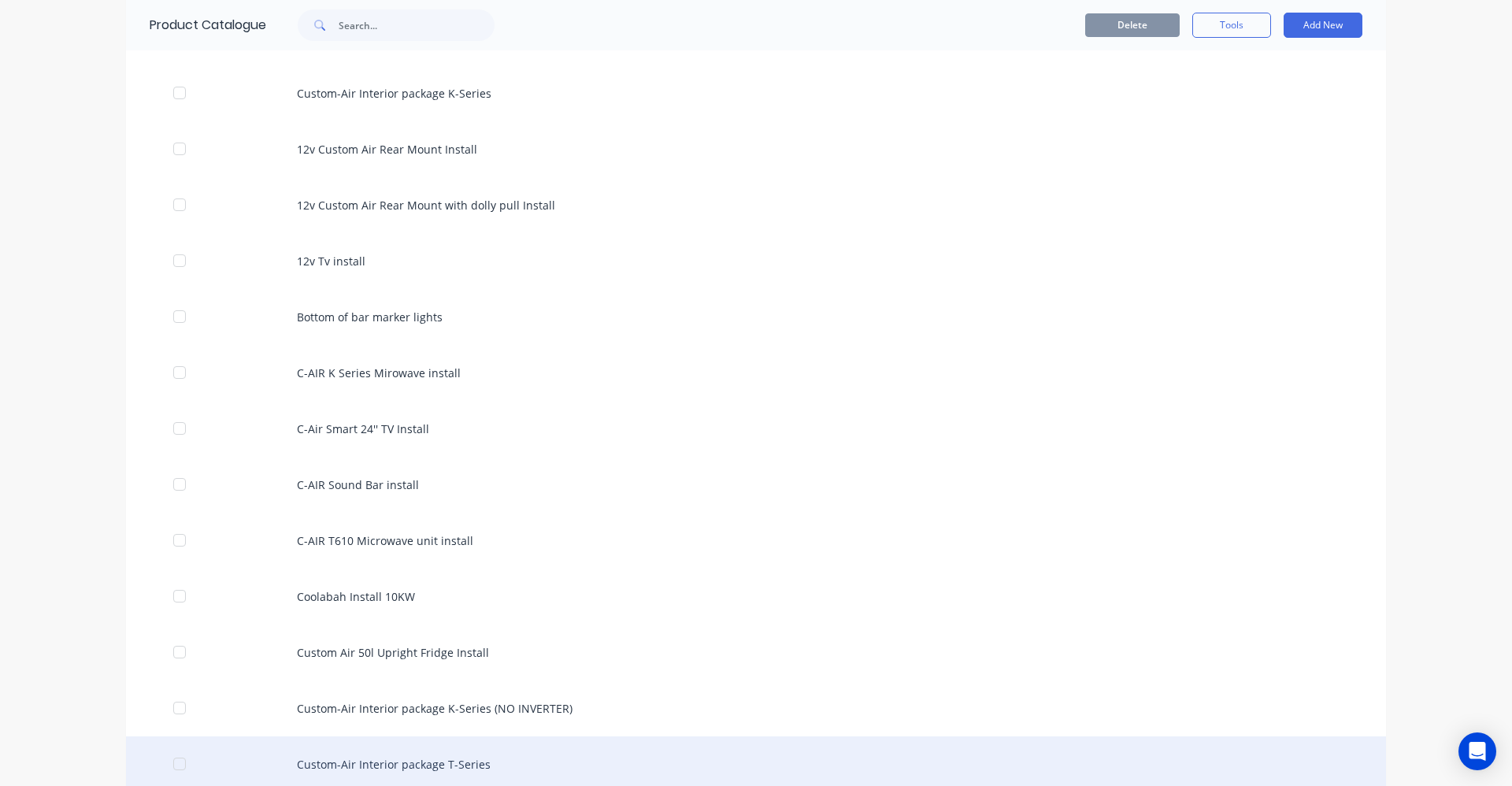
click at [453, 763] on div "Custom-Air Interior package T-Series" at bounding box center [756, 765] width 1260 height 56
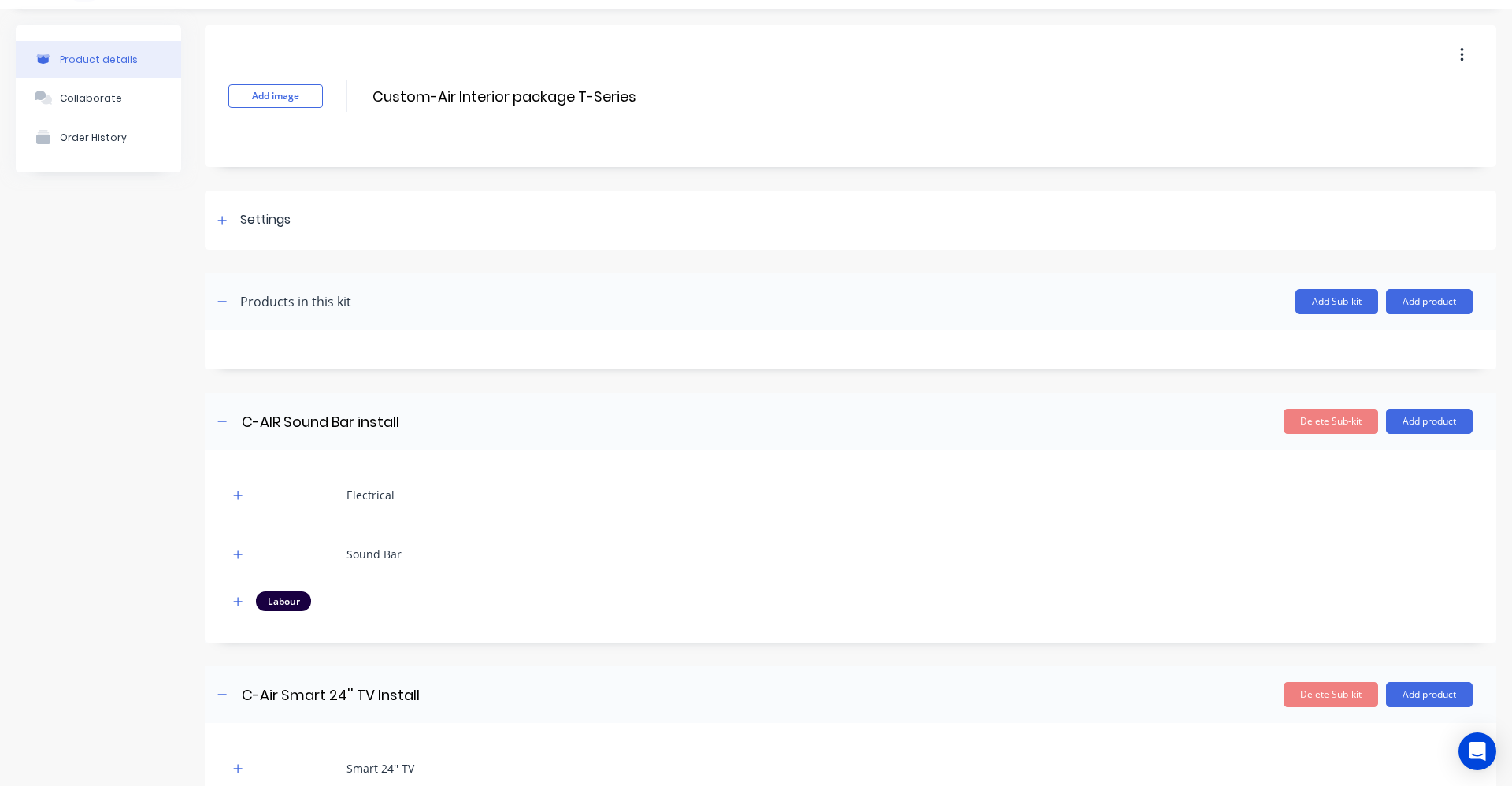
scroll to position [30, 0]
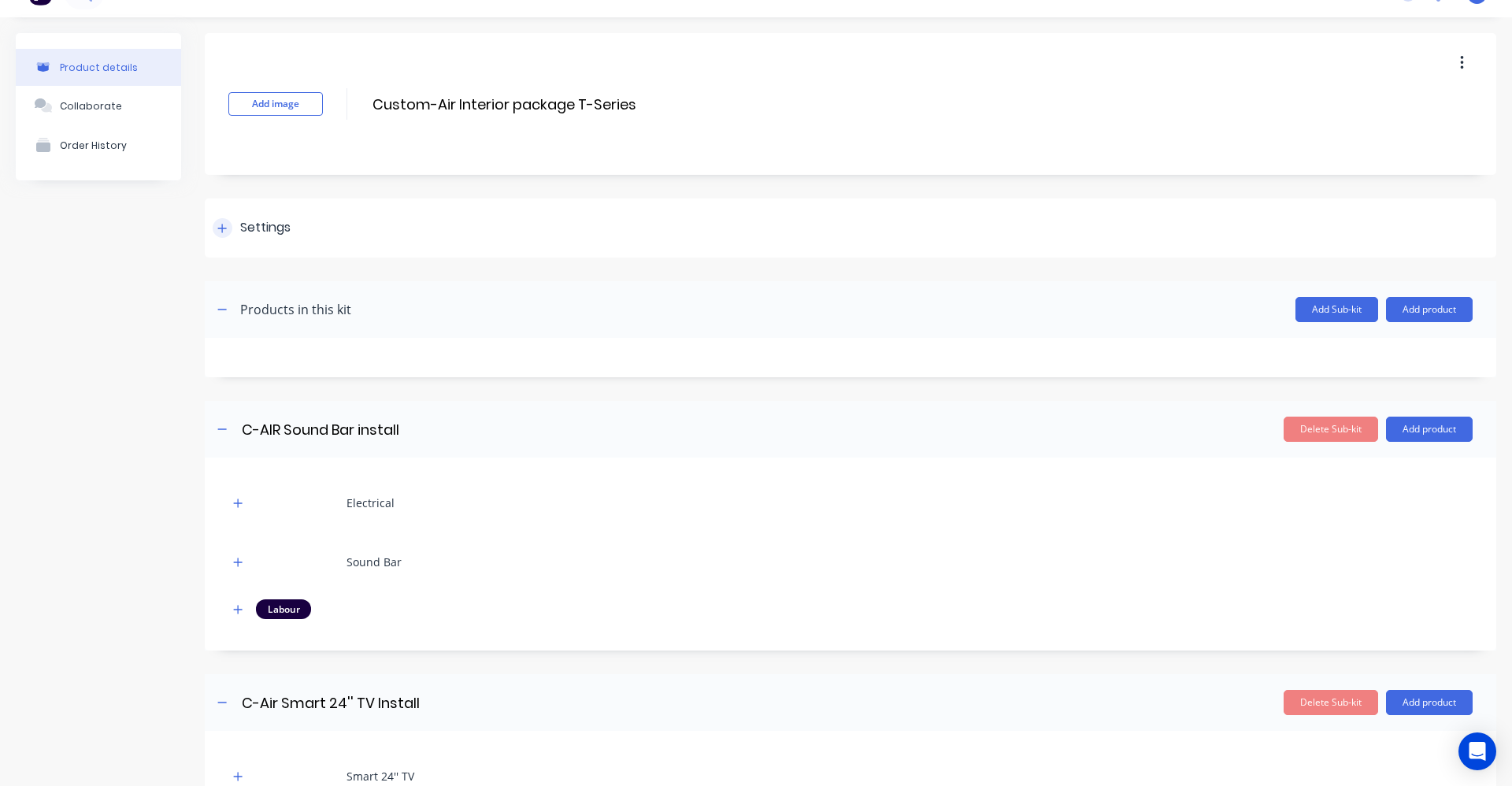
click at [226, 226] on icon at bounding box center [222, 228] width 10 height 11
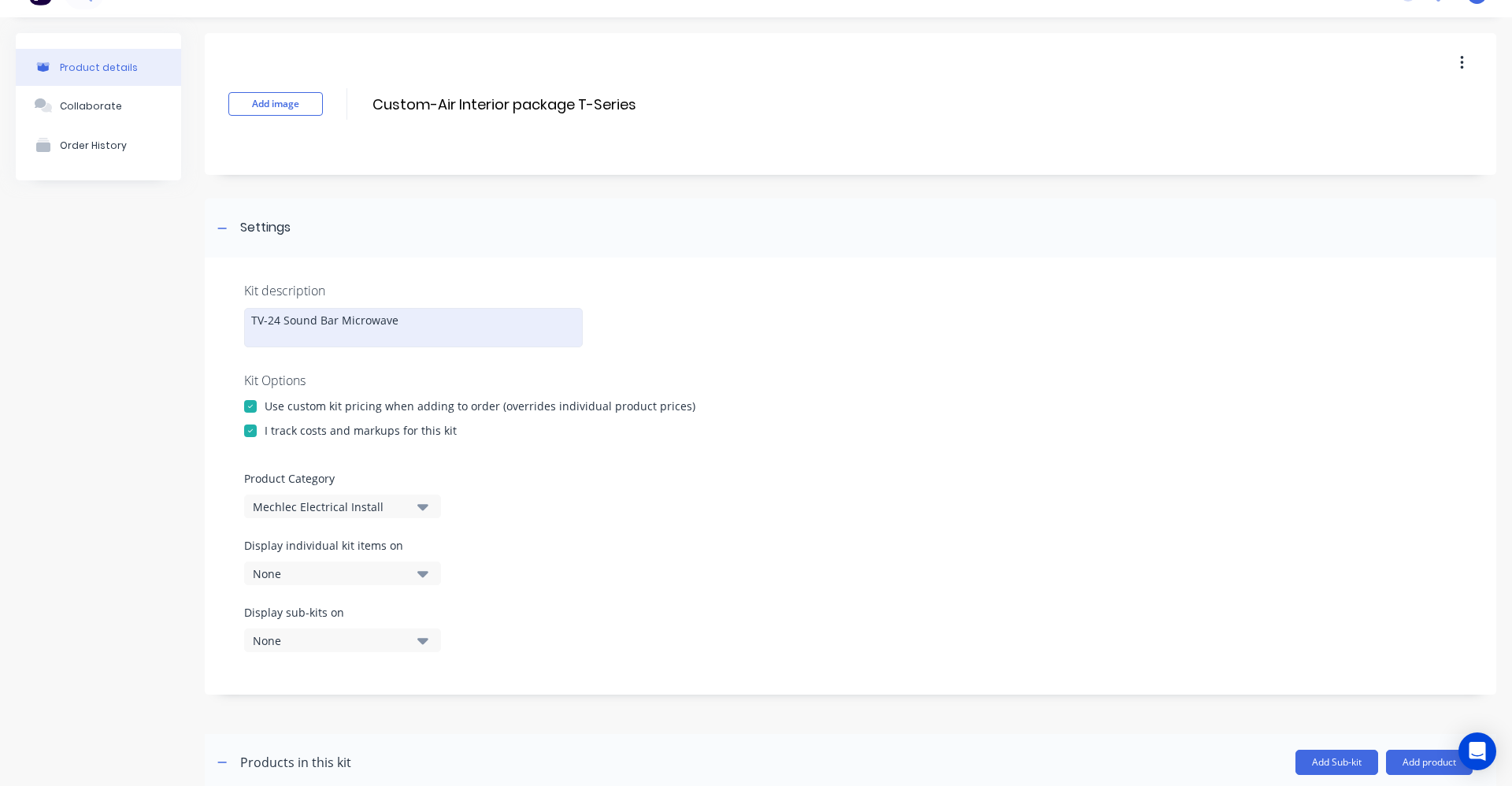
click at [331, 334] on div "TV-24 Sound Bar Microwave" at bounding box center [414, 328] width 338 height 39
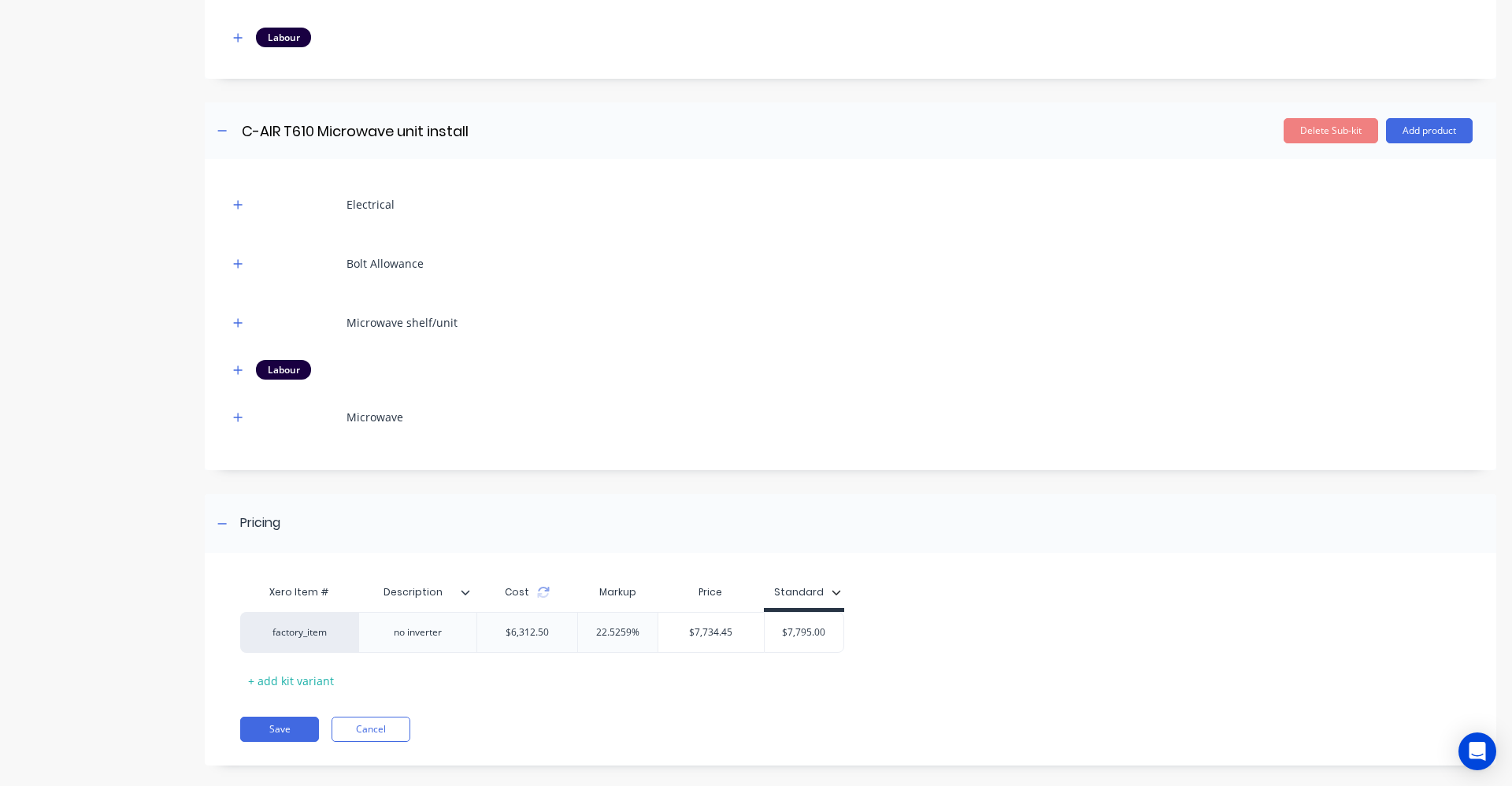
scroll to position [1502, 0]
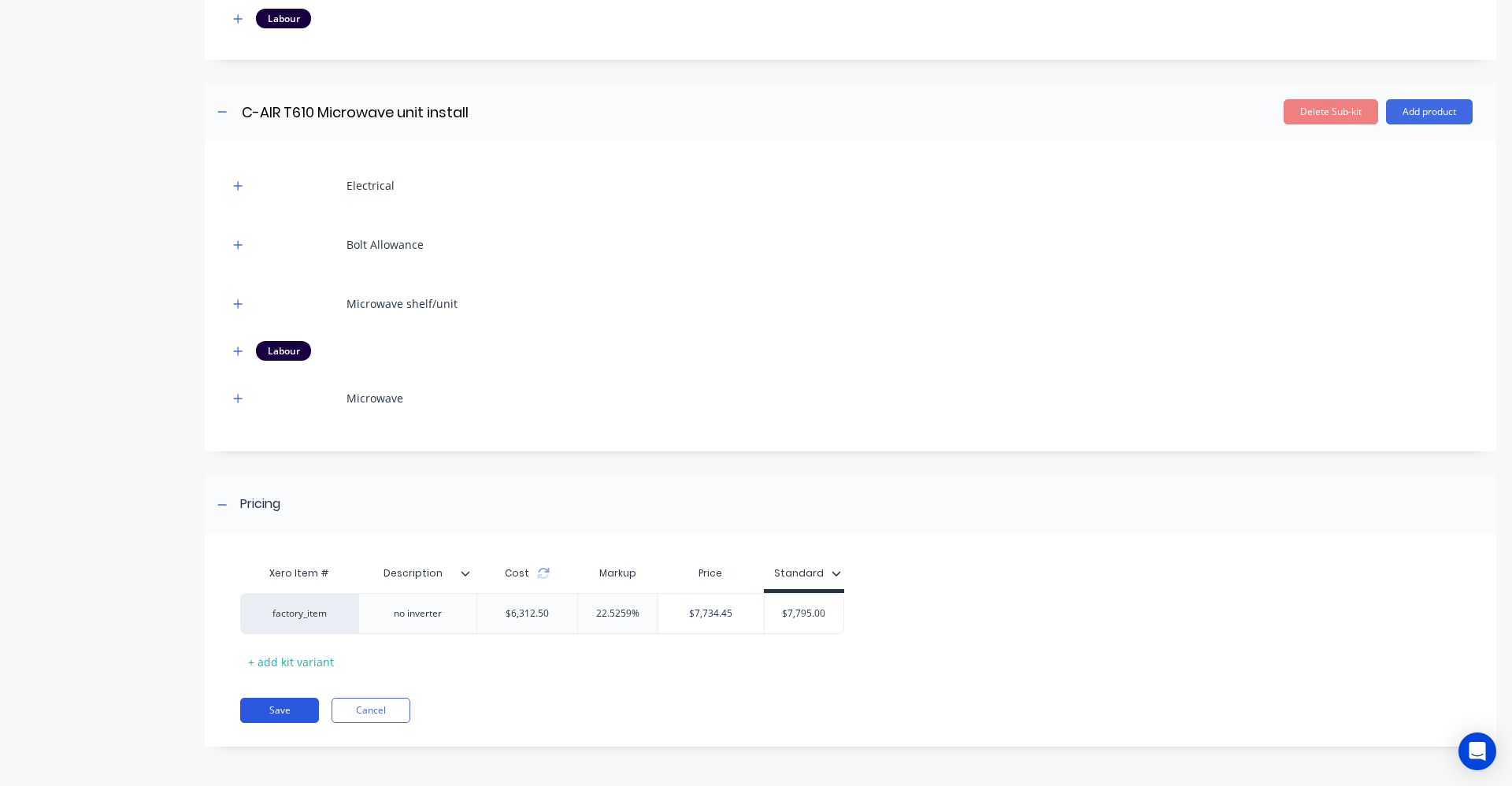
click at [278, 702] on button "Save" at bounding box center [279, 710] width 79 height 25
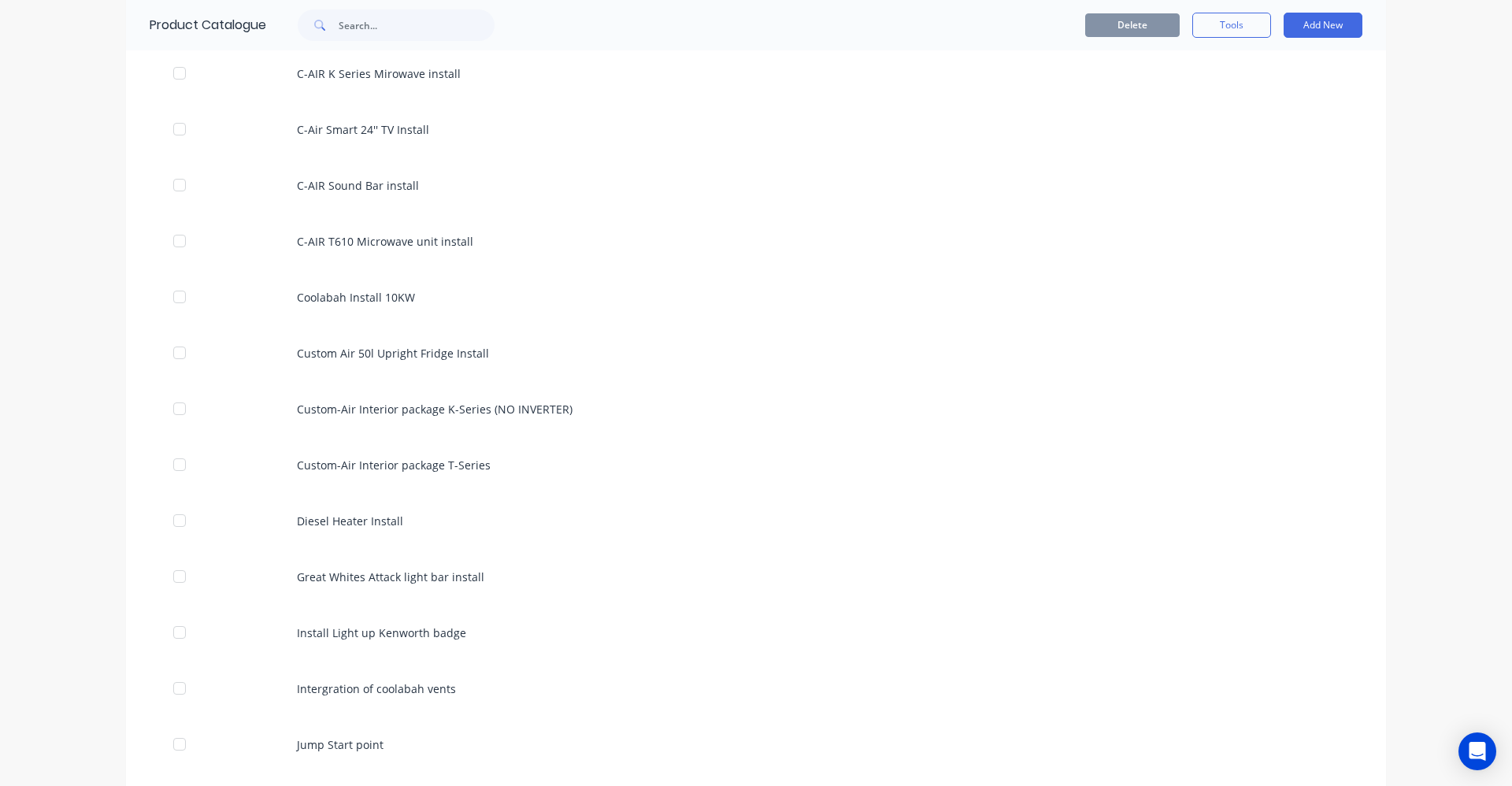
scroll to position [2362, 0]
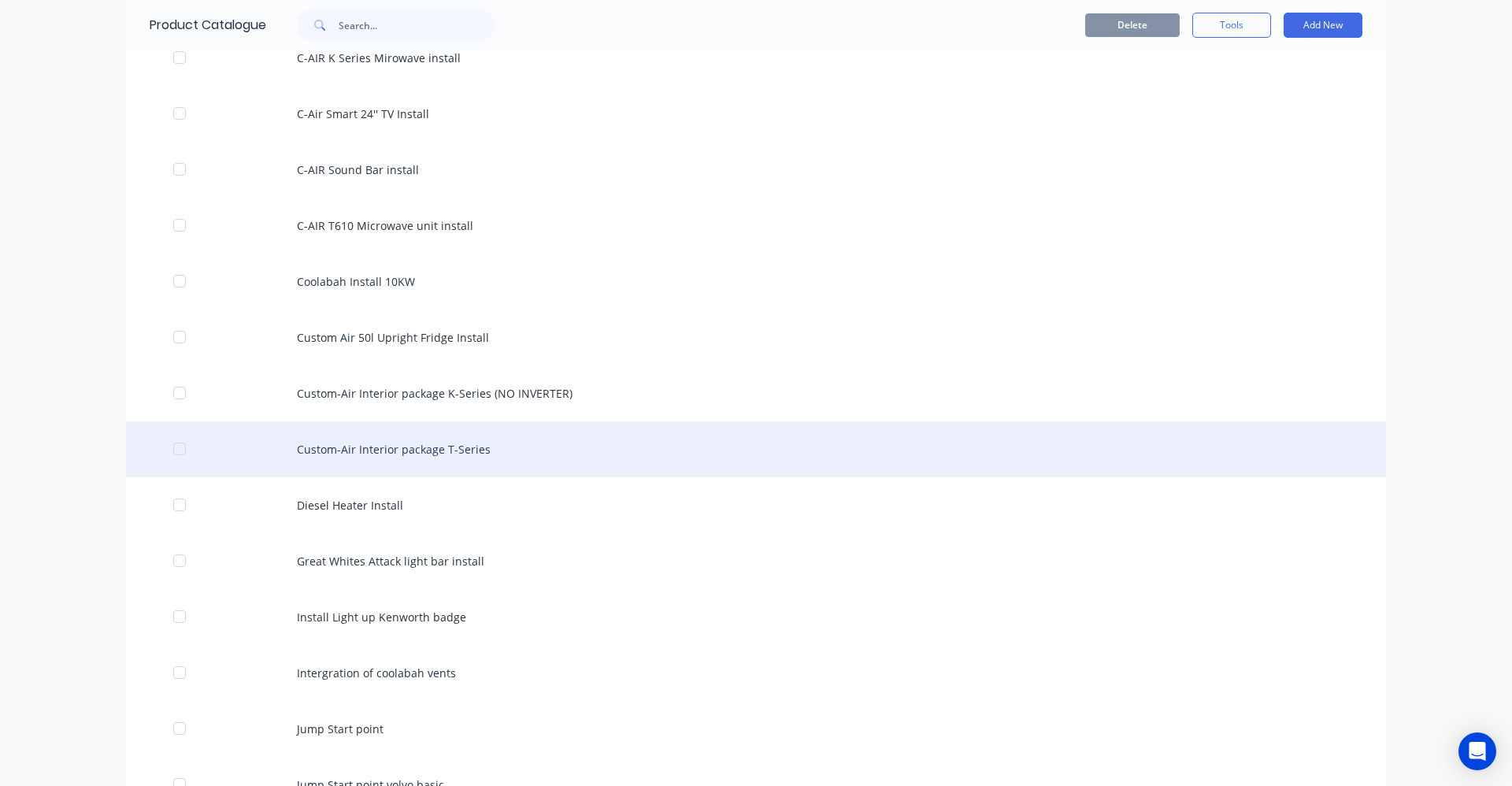
click at [405, 455] on div "Custom-Air Interior package T-Series" at bounding box center [756, 449] width 1260 height 56
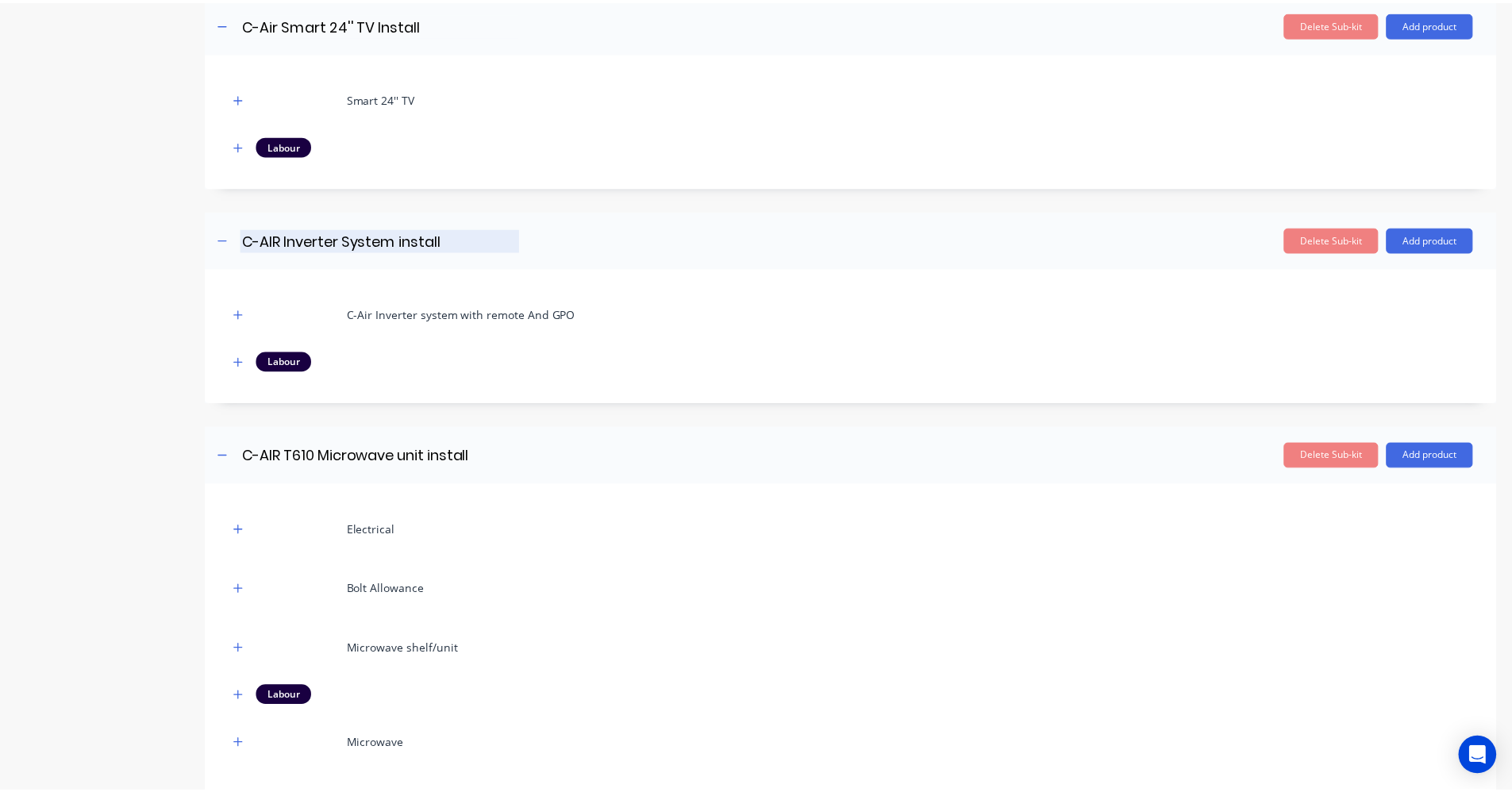
scroll to position [1057, 0]
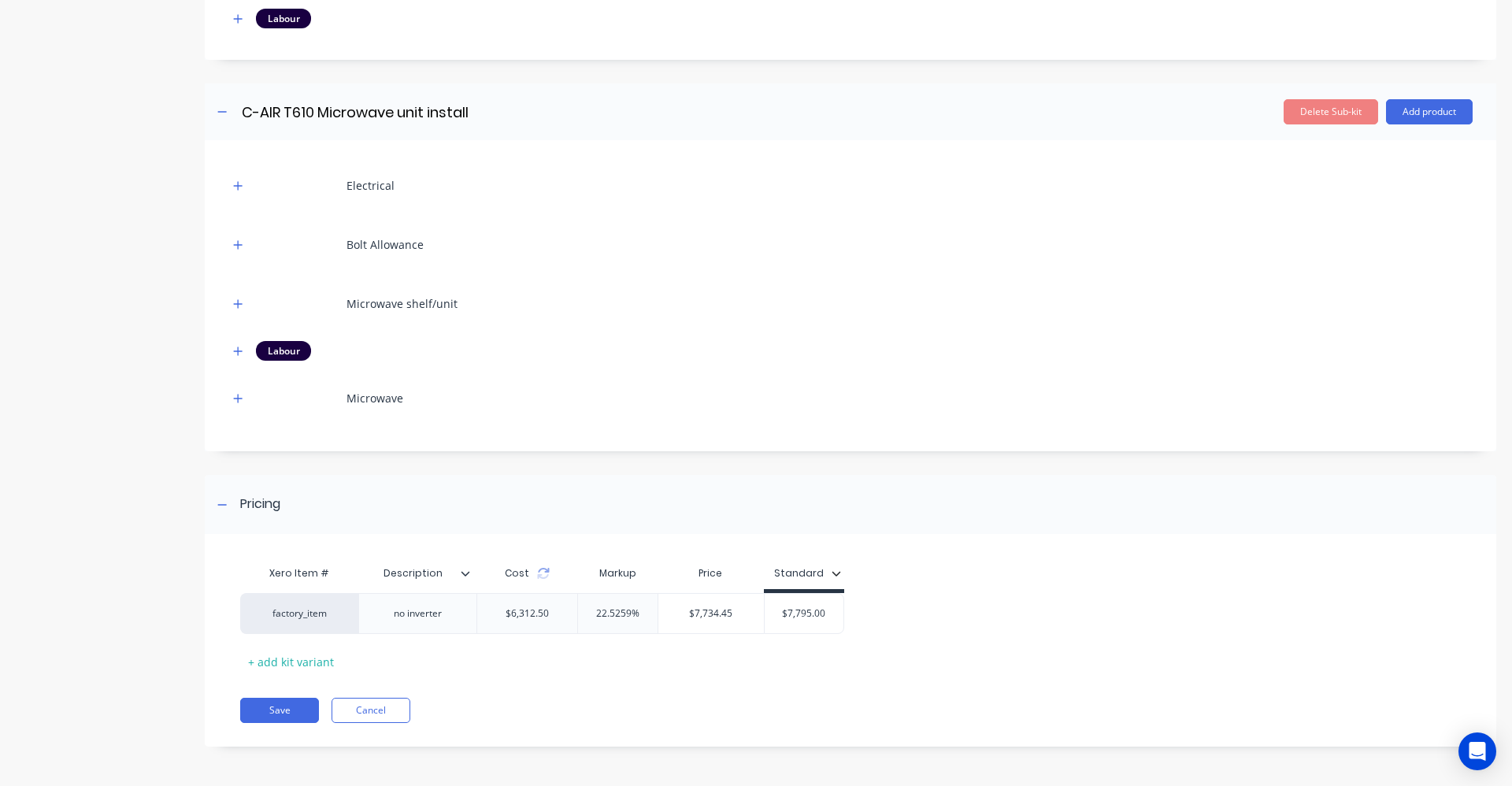
click at [465, 575] on icon at bounding box center [466, 573] width 9 height 4
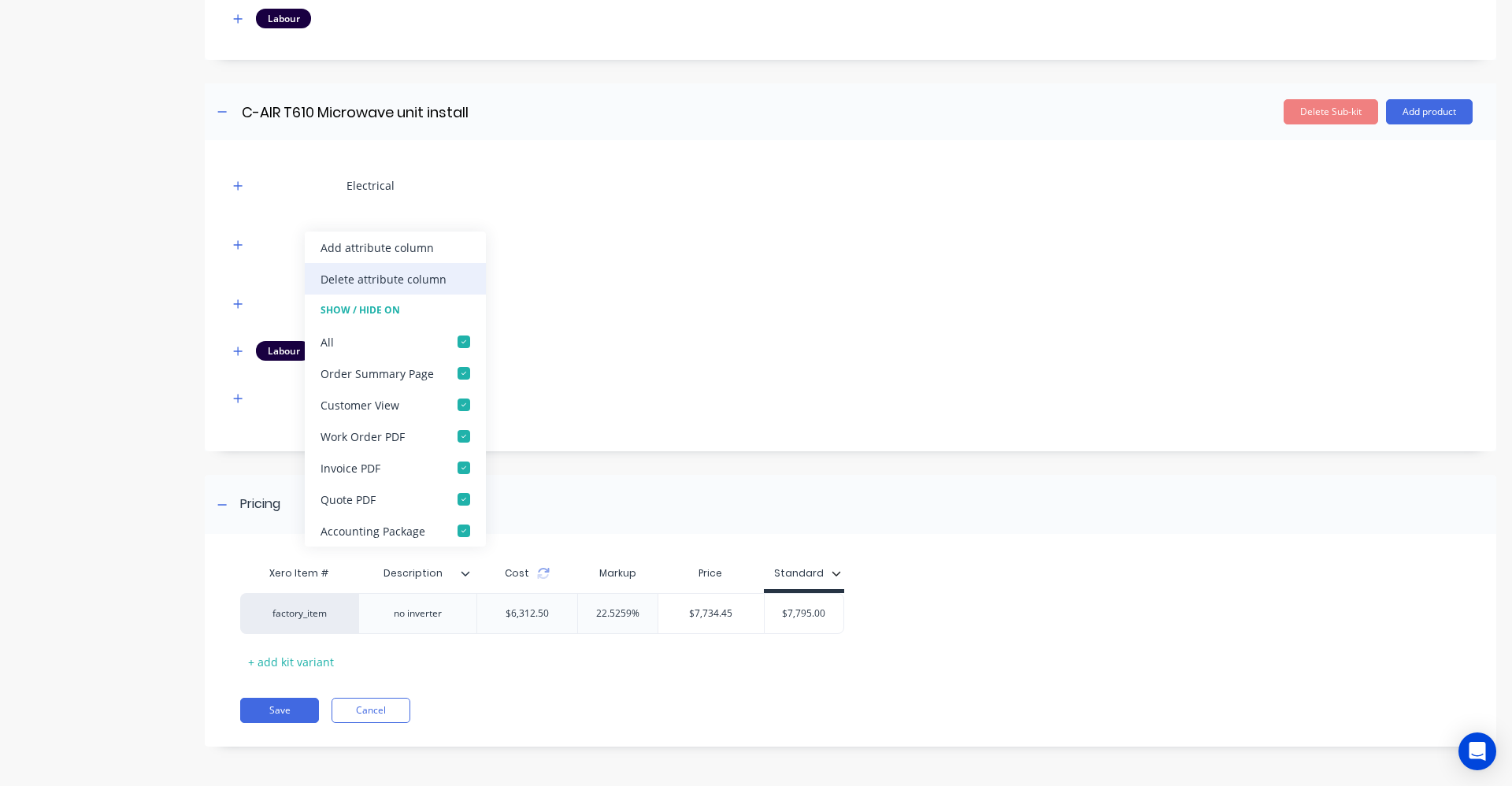
click at [398, 276] on div "Delete attribute column" at bounding box center [383, 279] width 126 height 16
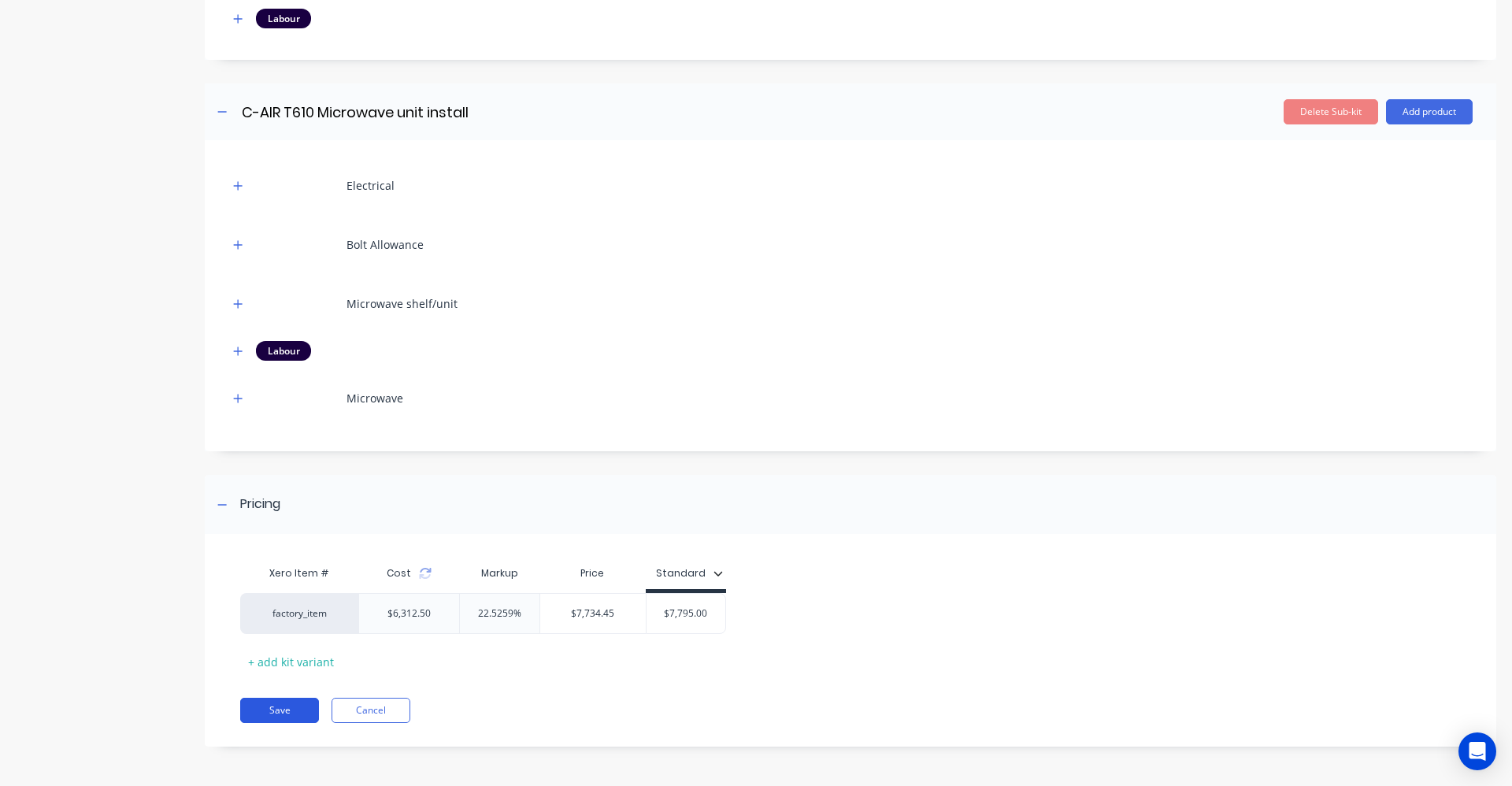
click at [276, 719] on button "Save" at bounding box center [279, 710] width 79 height 25
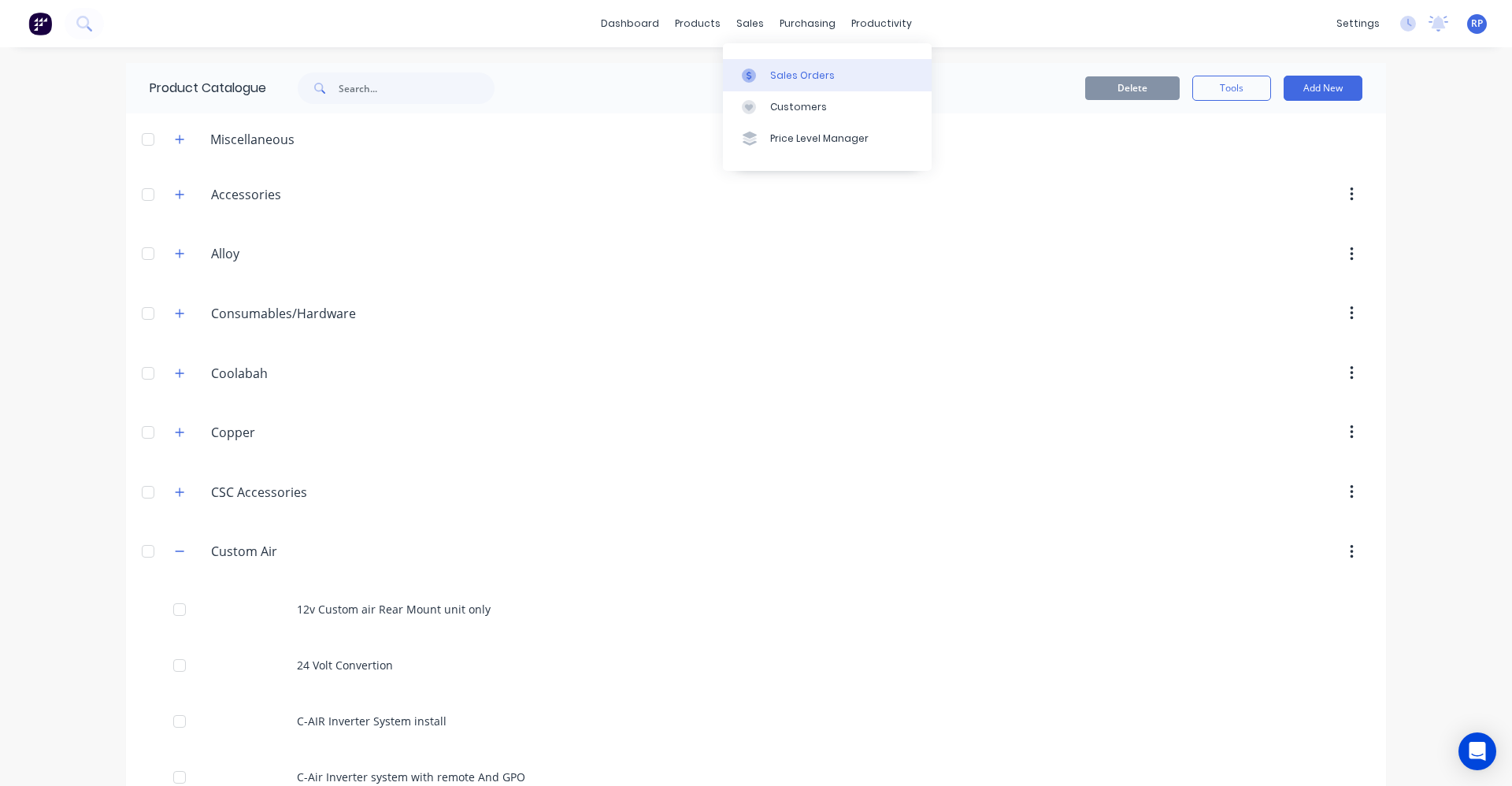
click at [777, 73] on div "Sales Orders" at bounding box center [802, 76] width 64 height 14
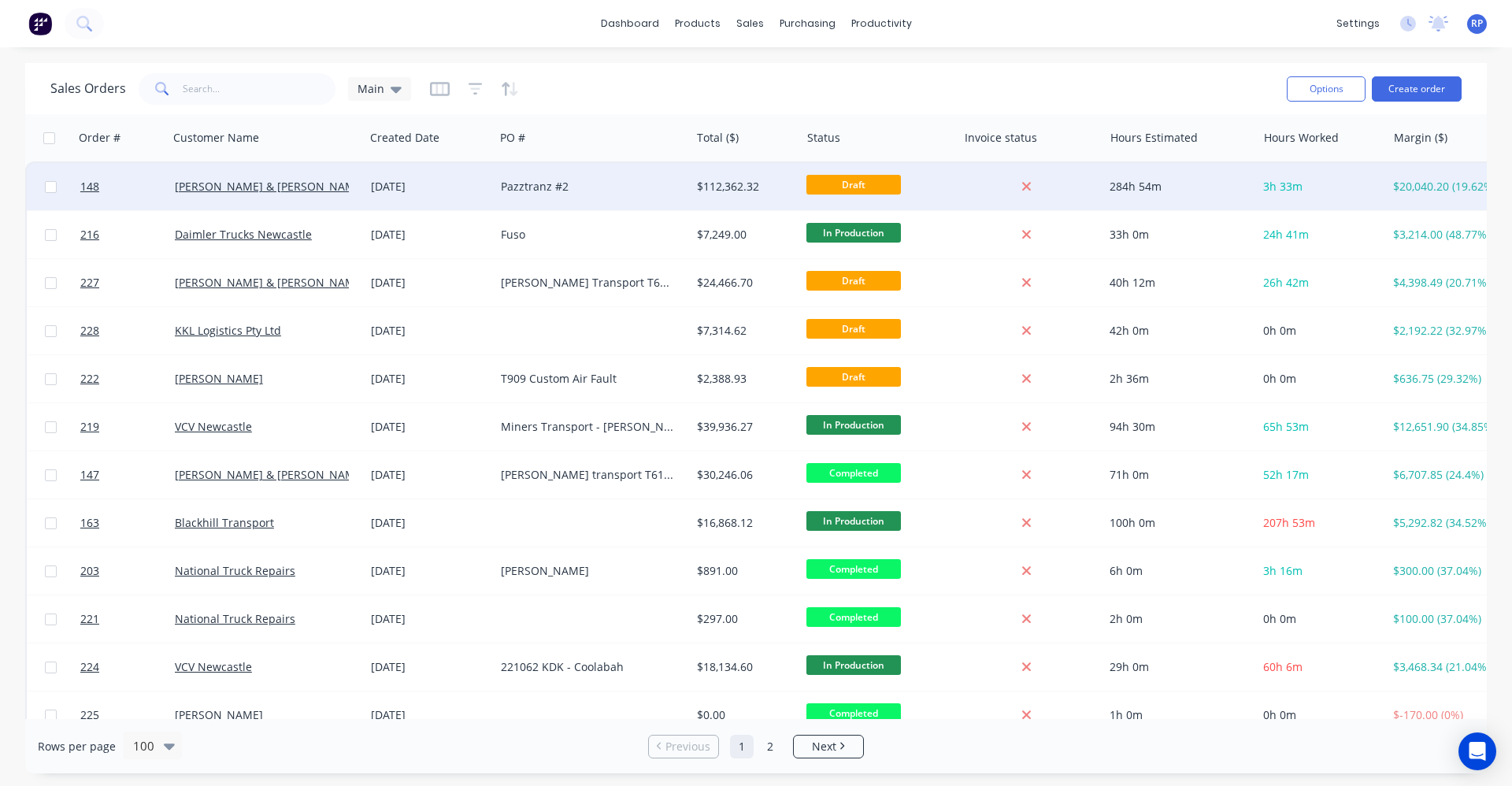
click at [441, 202] on div "[DATE]" at bounding box center [429, 186] width 130 height 47
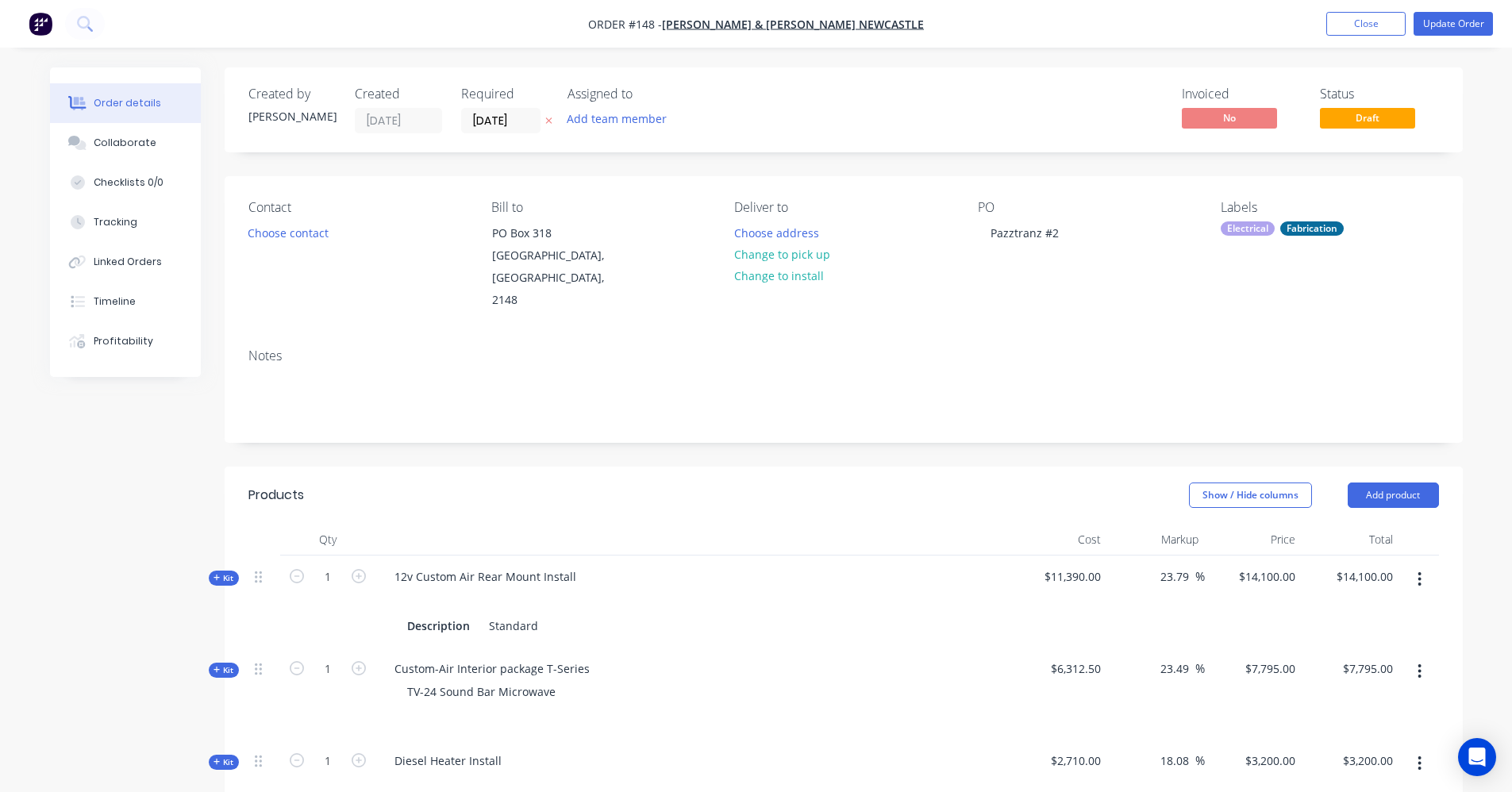
scroll to position [476, 0]
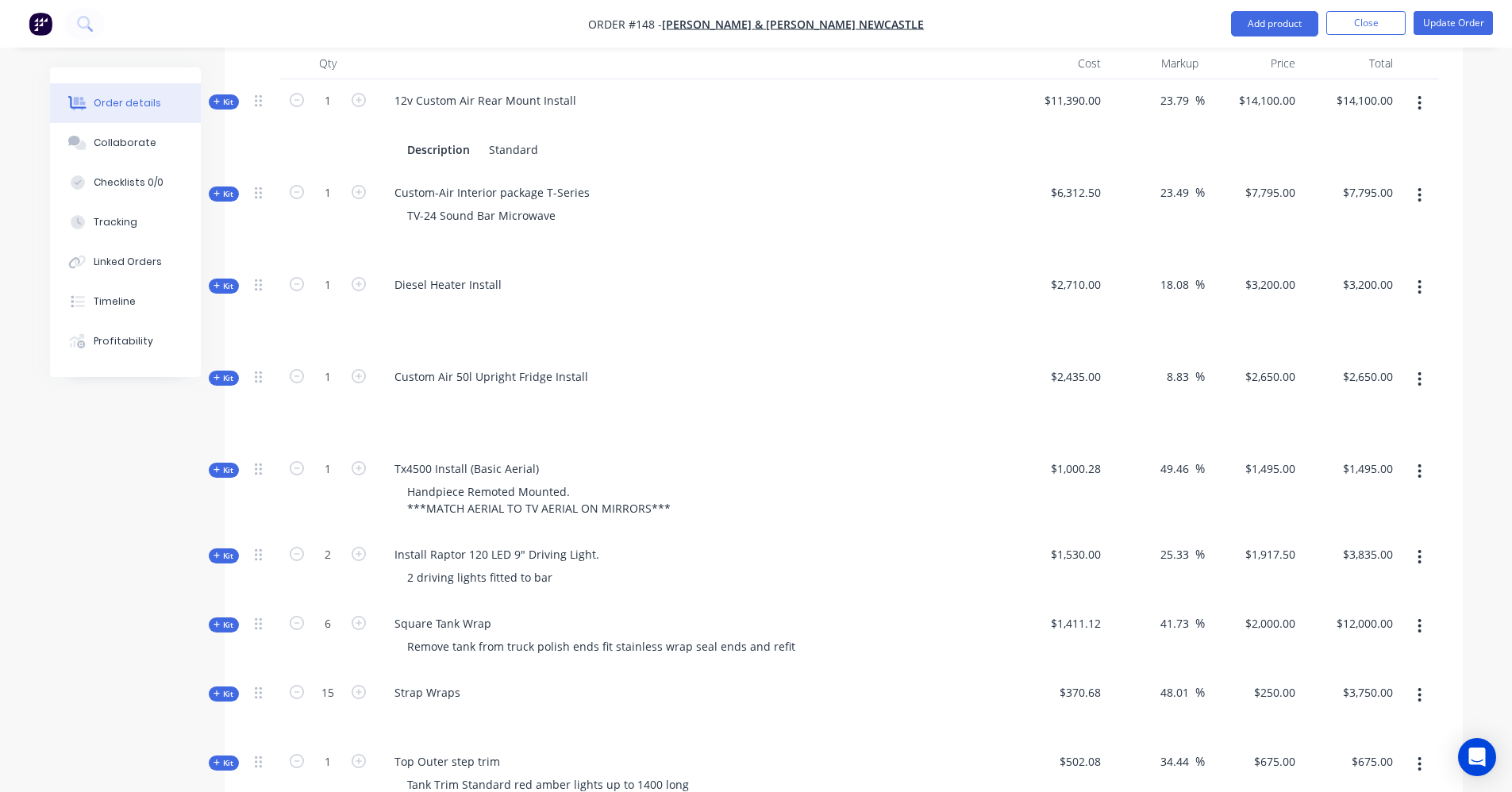
click at [1417, 187] on icon "button" at bounding box center [1419, 195] width 4 height 17
click at [1347, 353] on div "Delete" at bounding box center [1363, 364] width 122 height 23
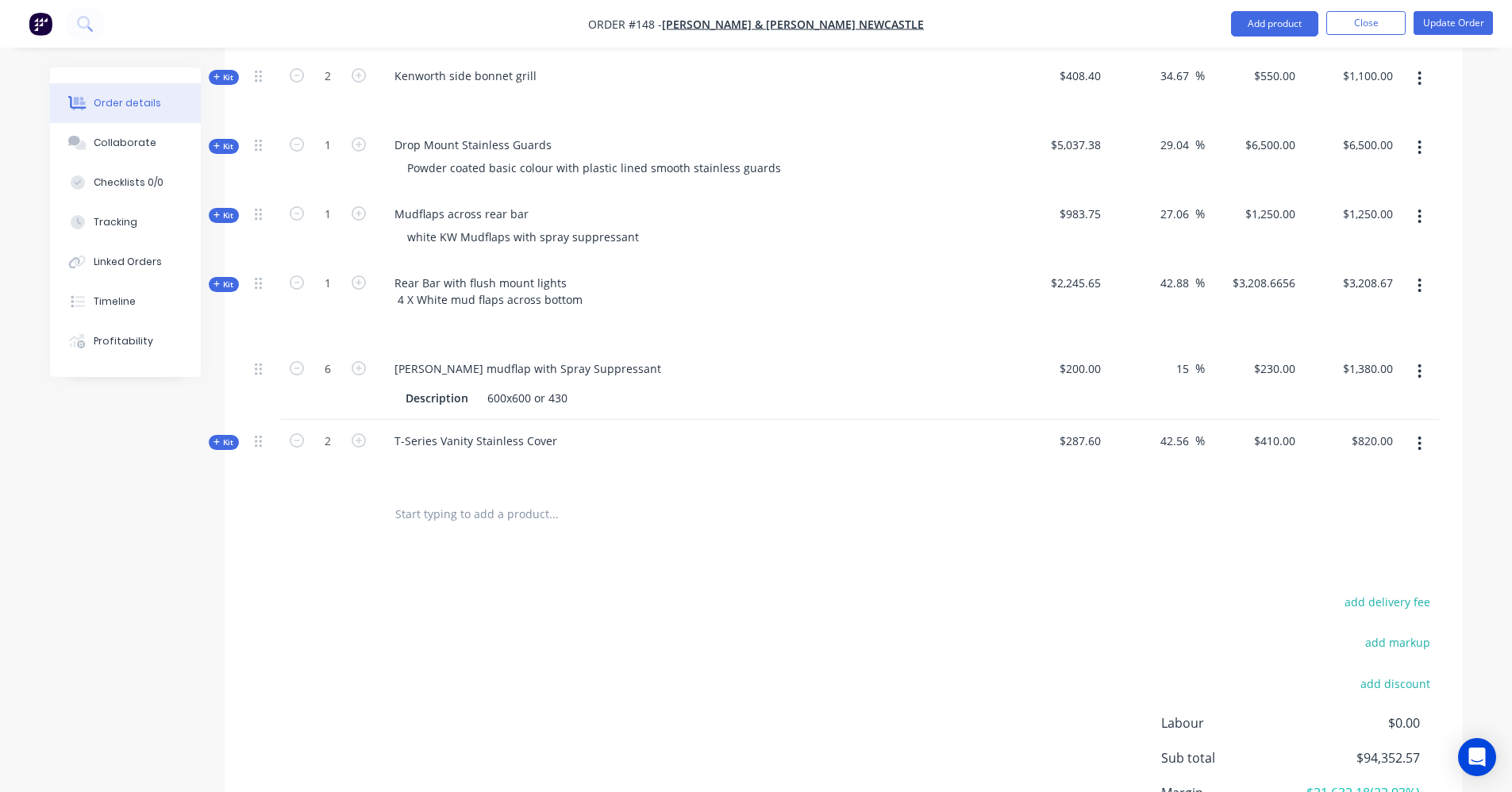
scroll to position [2971, 0]
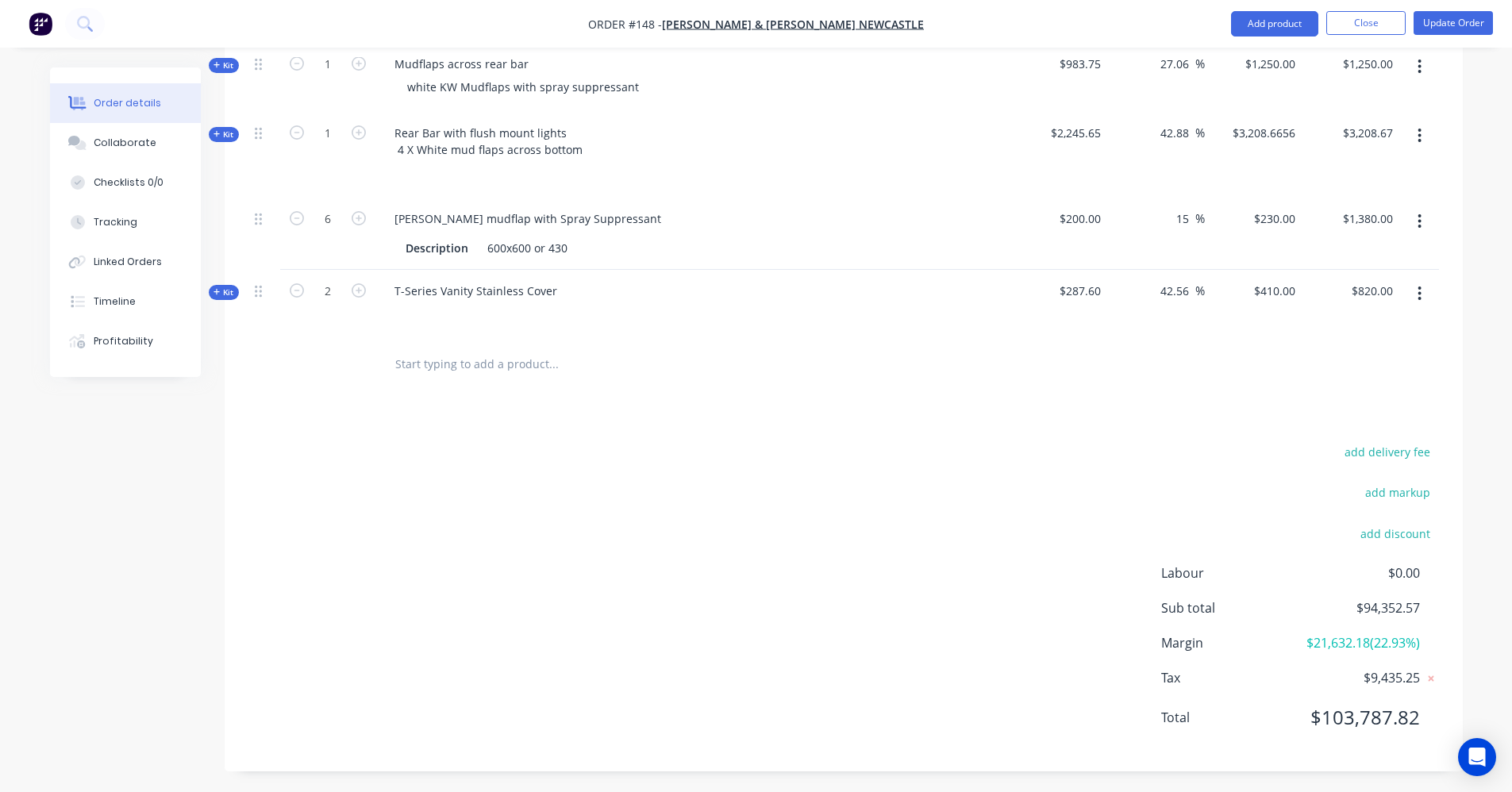
click at [542, 348] on input "text" at bounding box center [553, 364] width 318 height 32
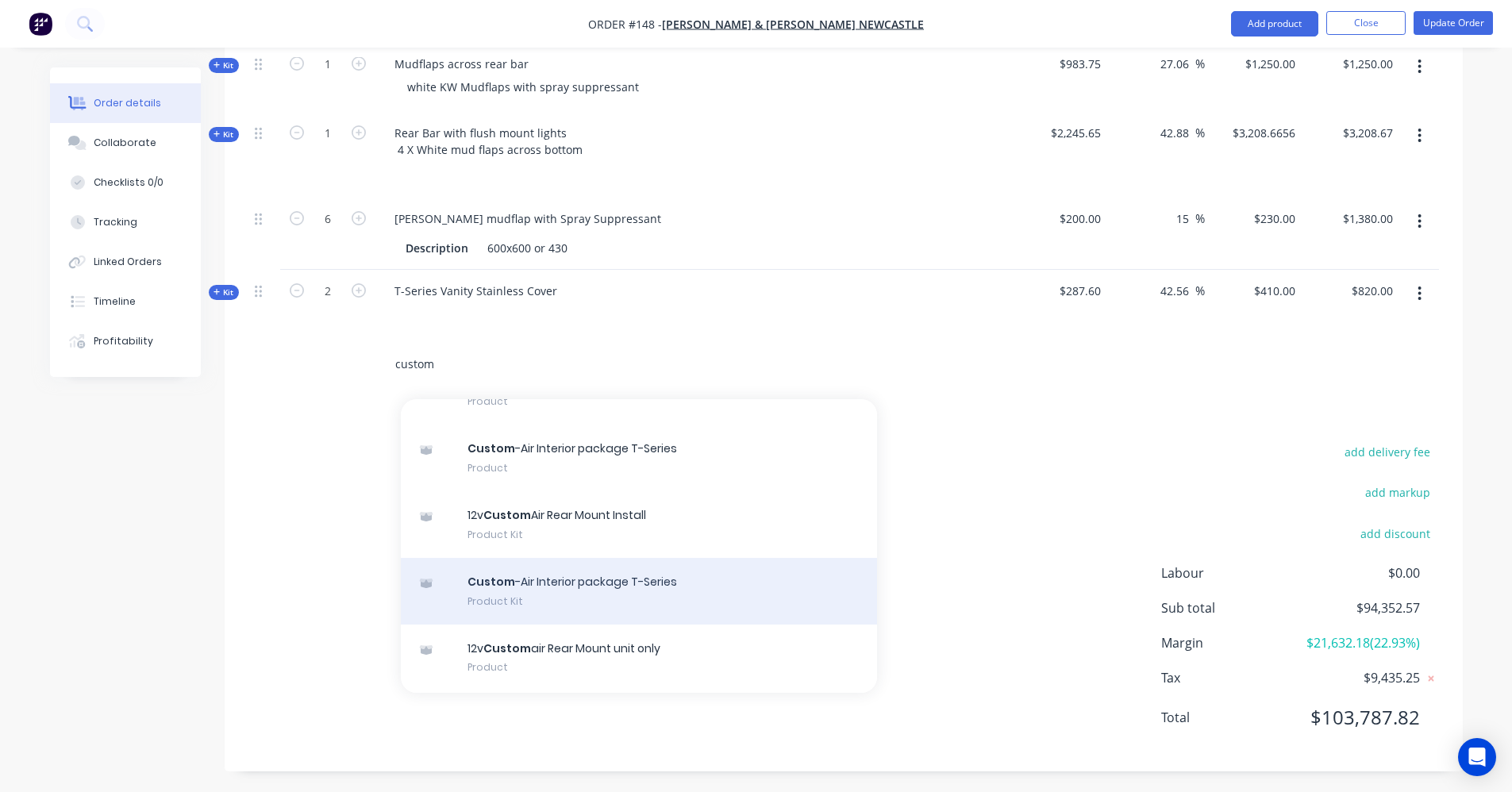
scroll to position [159, 0]
type input "custom"
click at [632, 563] on div "Custom -Air Interior package T-Series Product Kit" at bounding box center [639, 591] width 476 height 67
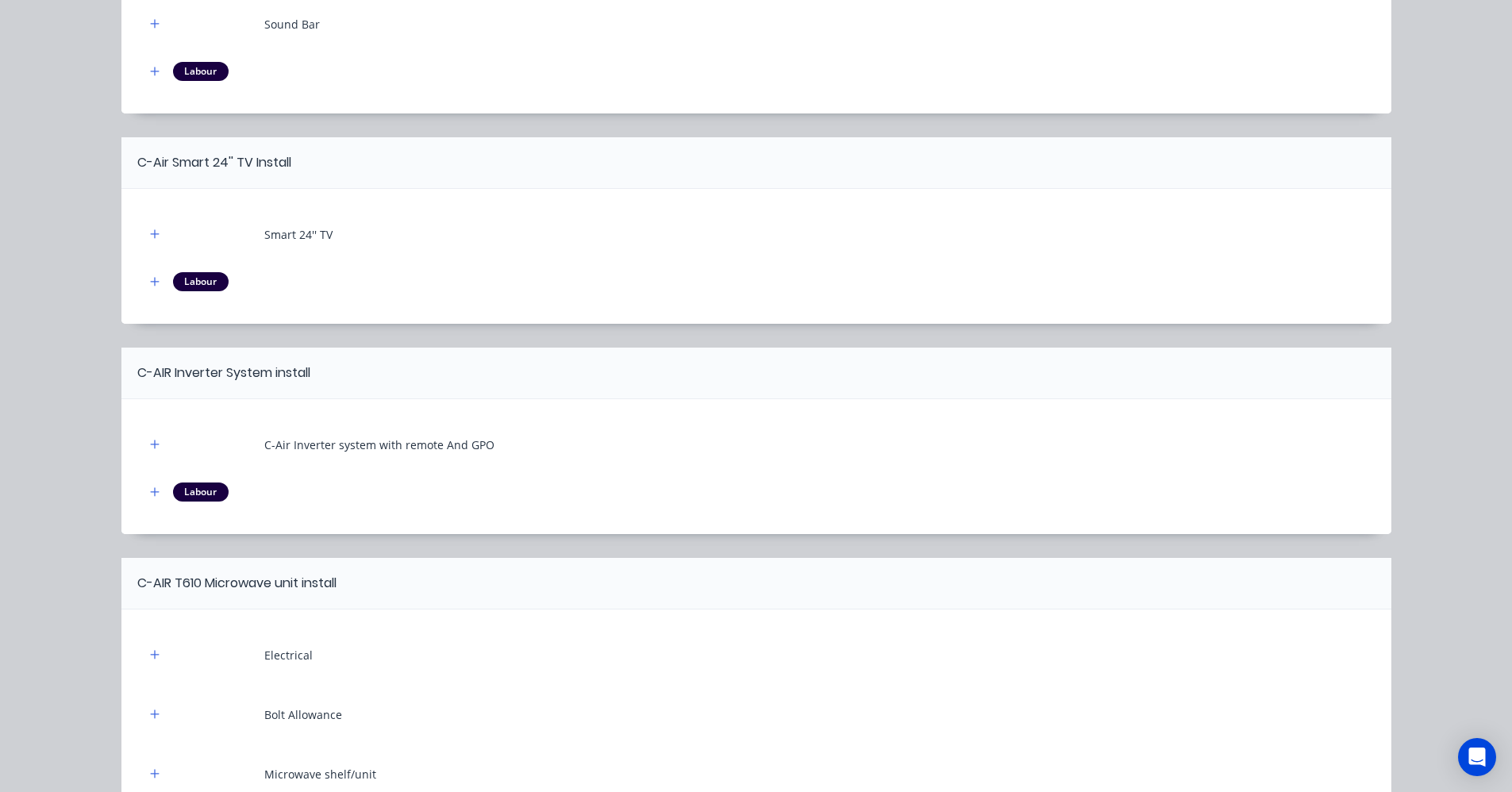
scroll to position [782, 0]
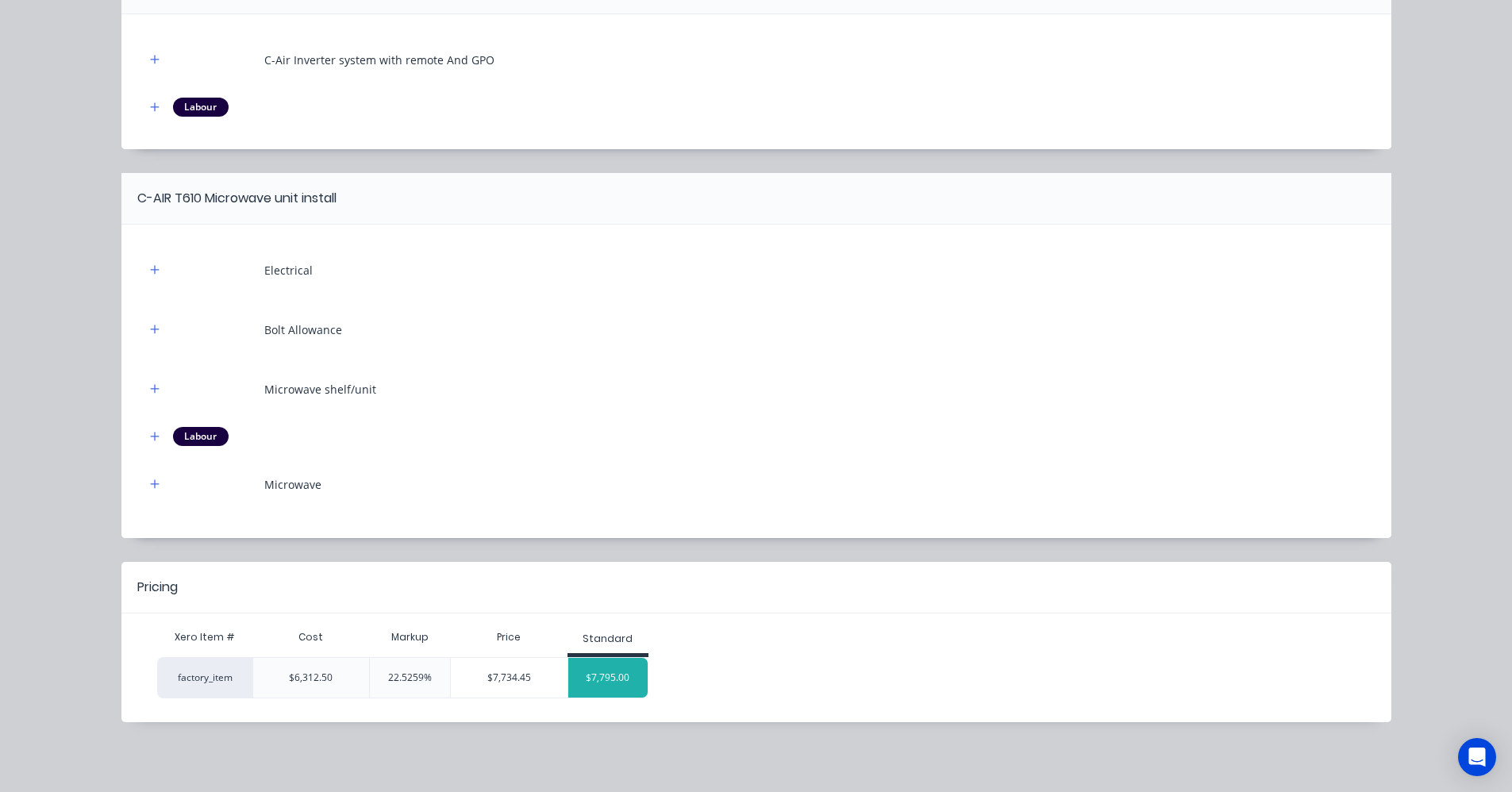
click at [606, 672] on div "$7,795.00" at bounding box center [608, 677] width 79 height 40
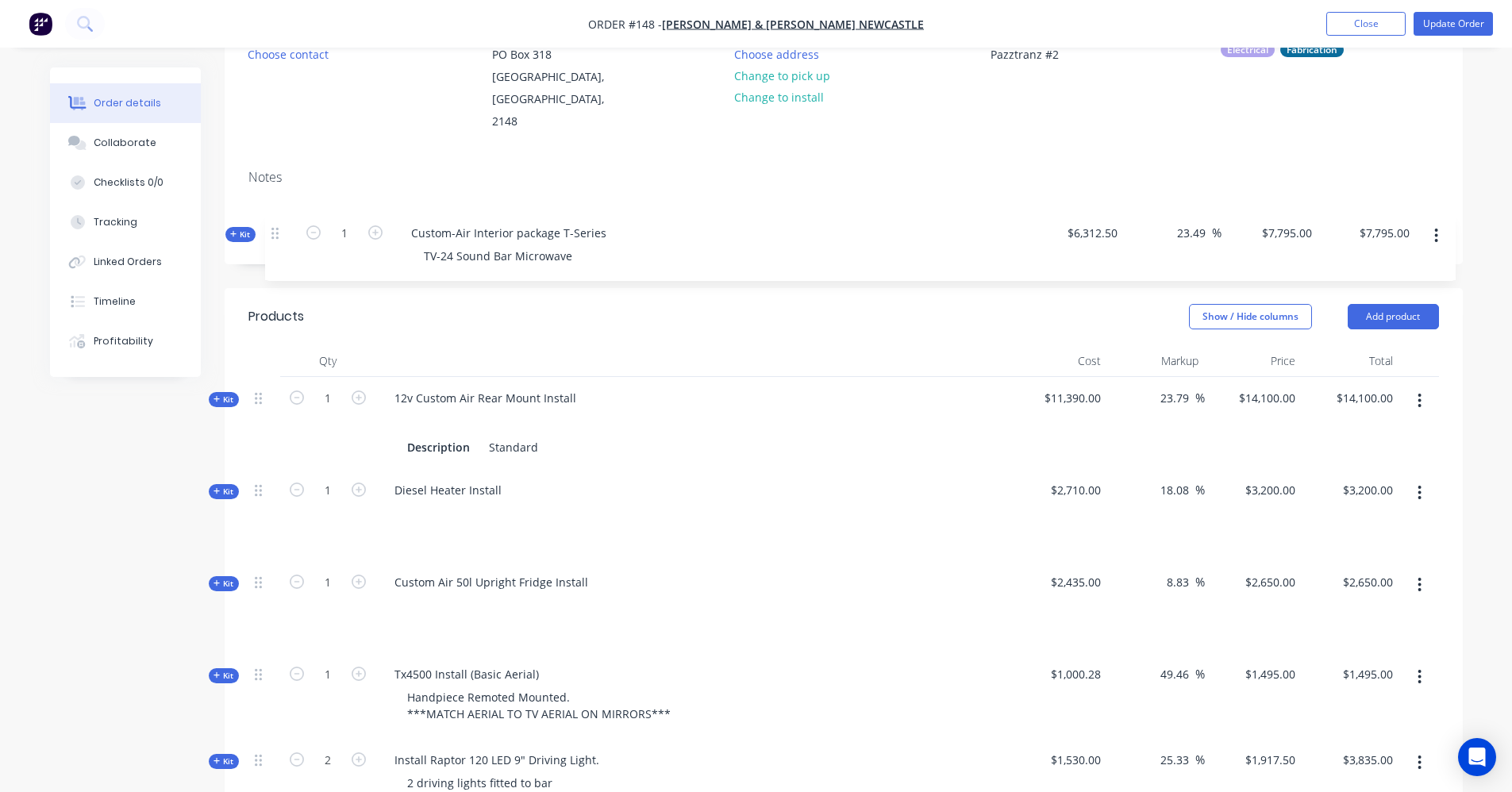
scroll to position [178, 0]
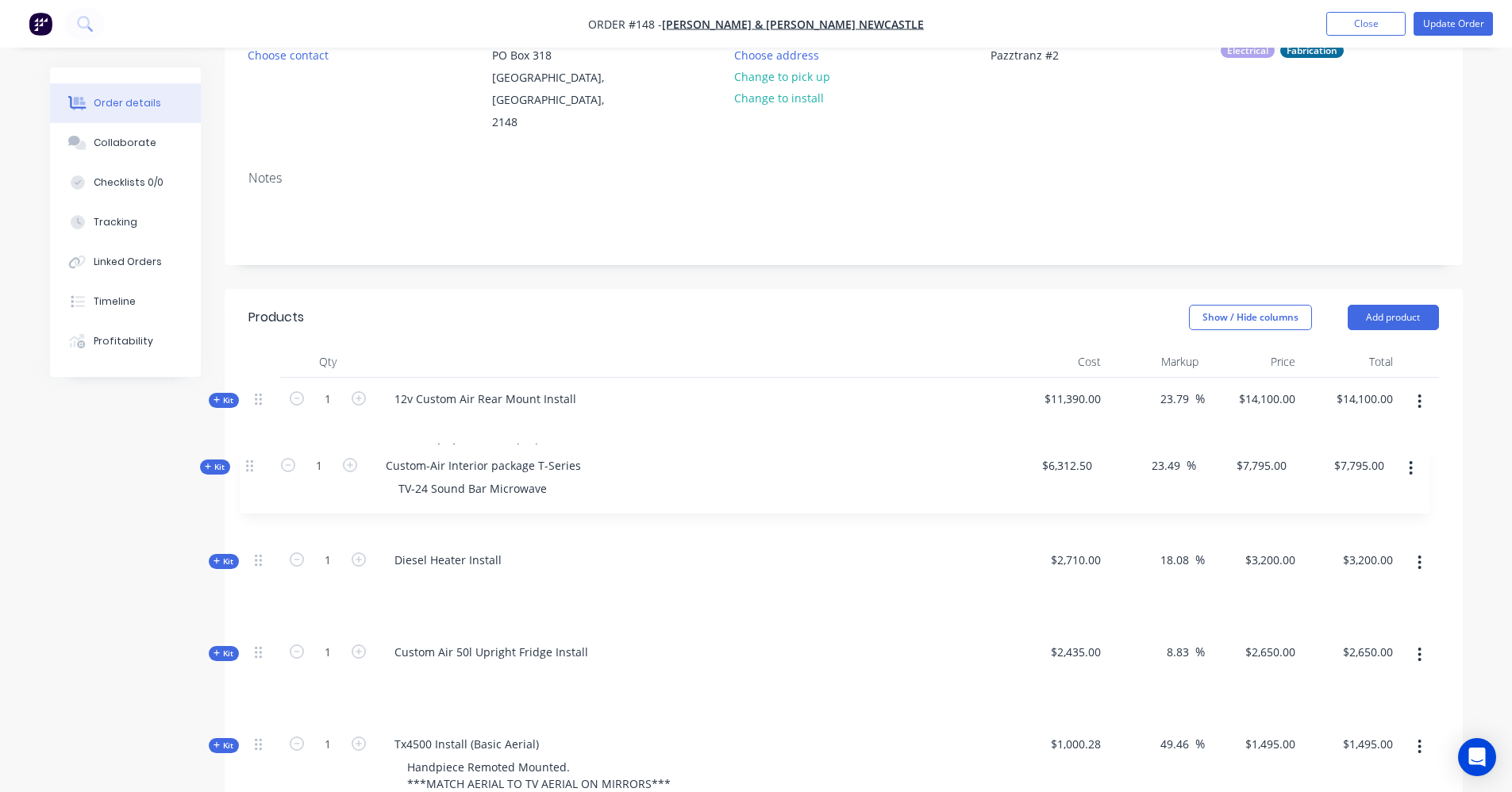
drag, startPoint x: 261, startPoint y: 342, endPoint x: 253, endPoint y: 462, distance: 120.3
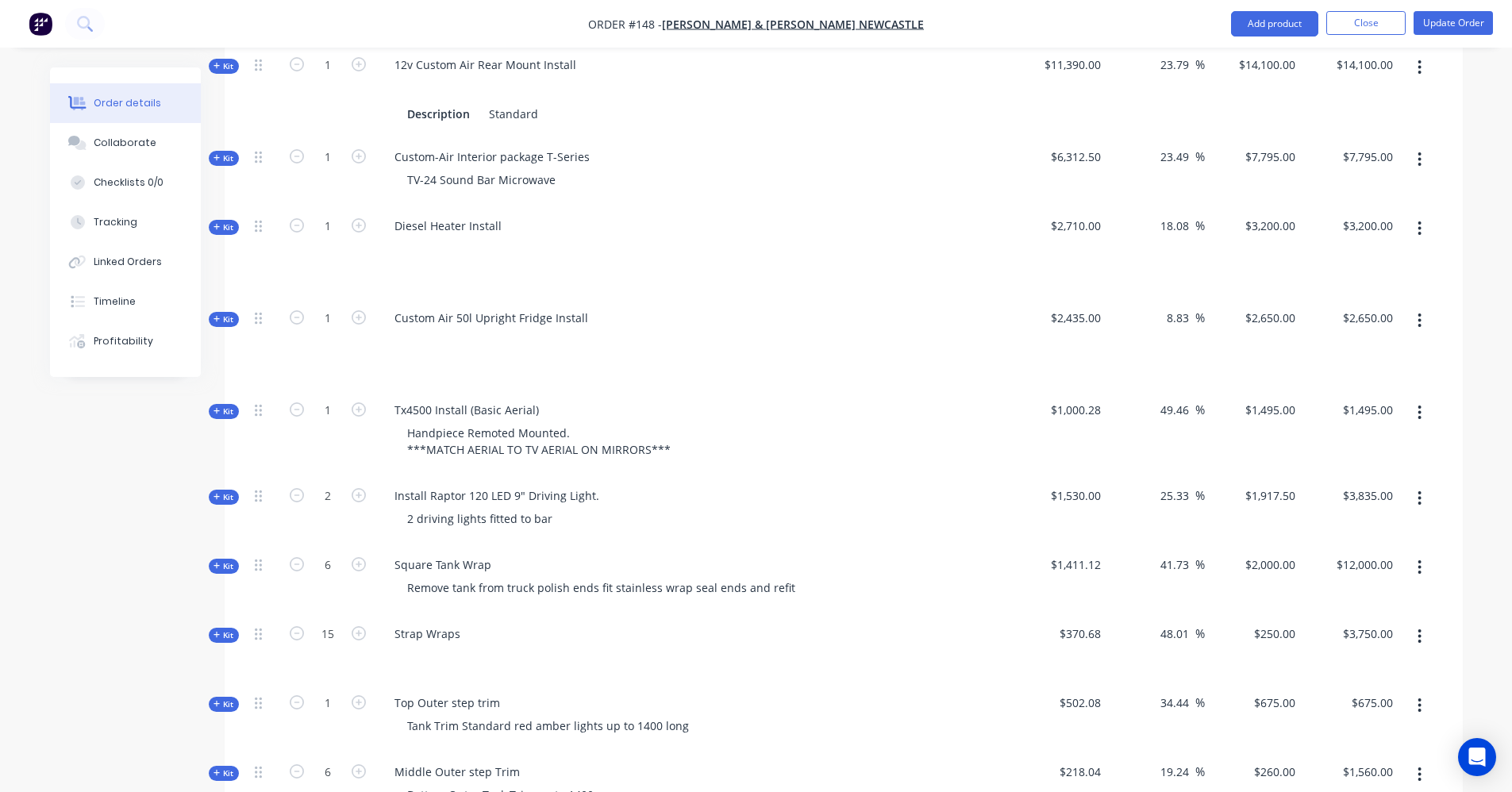
scroll to position [495, 0]
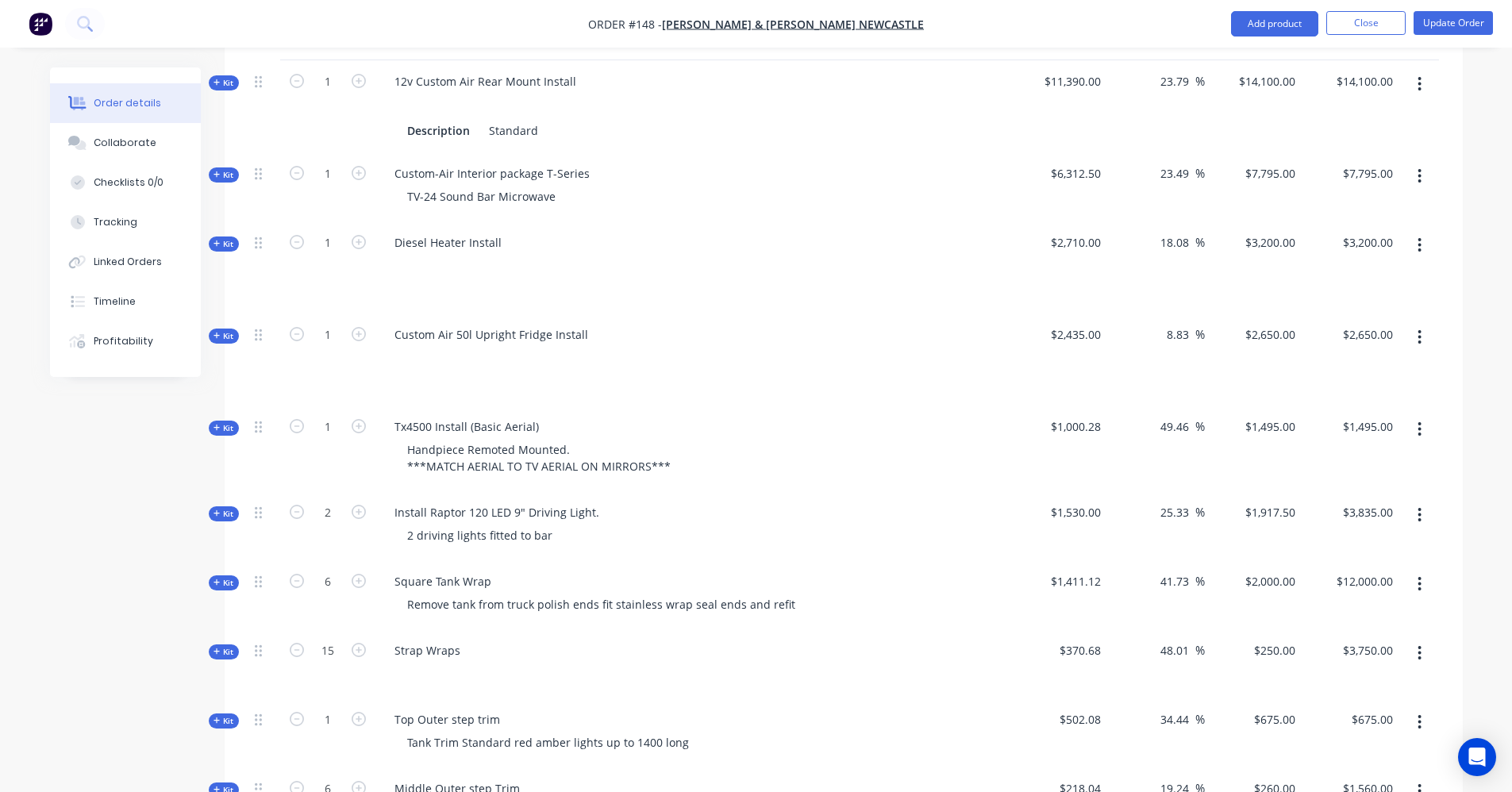
click at [1495, 13] on ul "Add product Close Update Order" at bounding box center [1361, 23] width 300 height 25
click at [1465, 36] on nav "Order #148 - [PERSON_NAME] & [PERSON_NAME] Newcastle Add product Close Update O…" at bounding box center [756, 23] width 1512 height 48
click at [1465, 30] on button "Update Order" at bounding box center [1453, 23] width 79 height 23
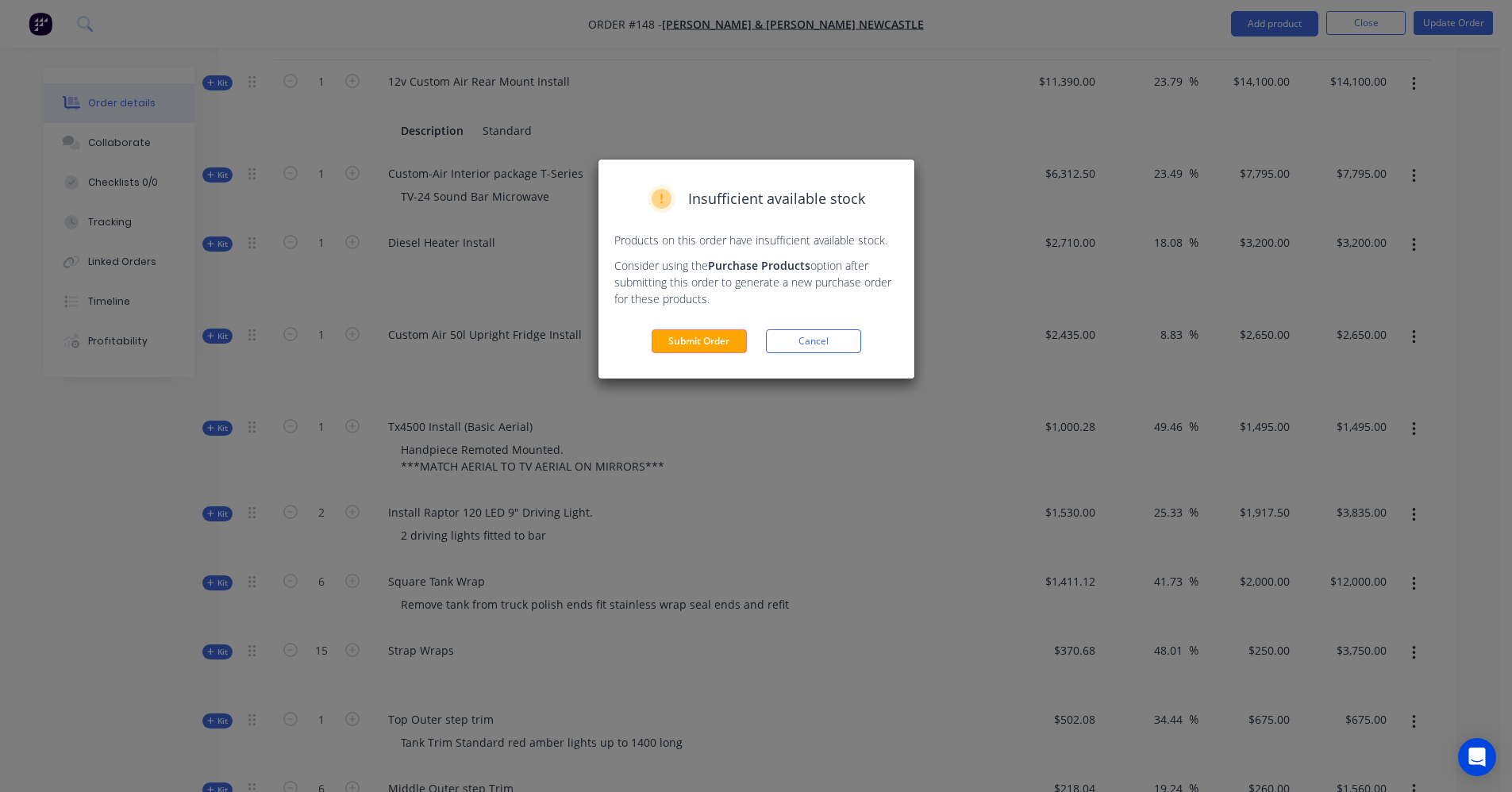
click at [695, 340] on button "Submit Order" at bounding box center [699, 341] width 96 height 23
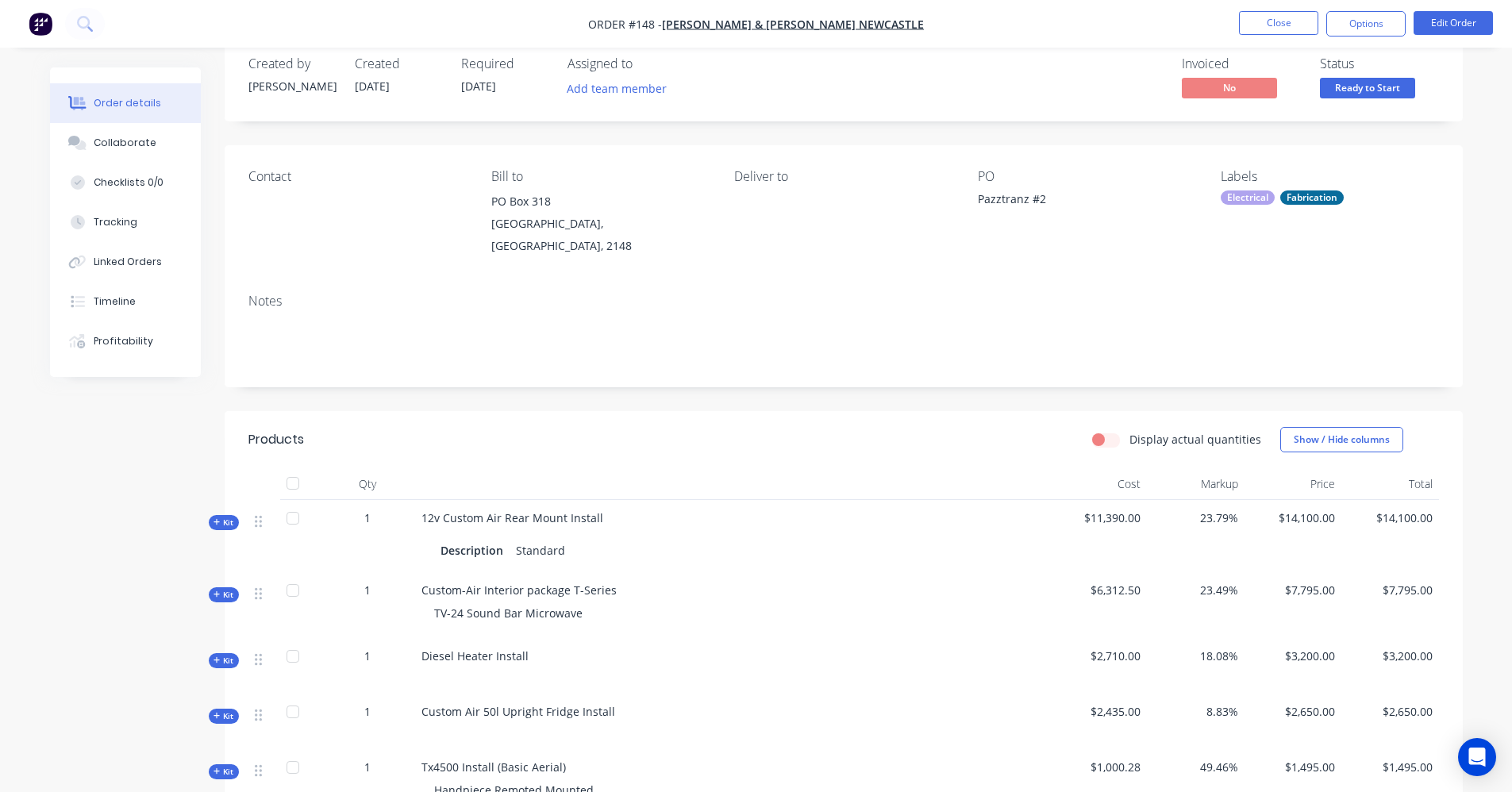
scroll to position [0, 0]
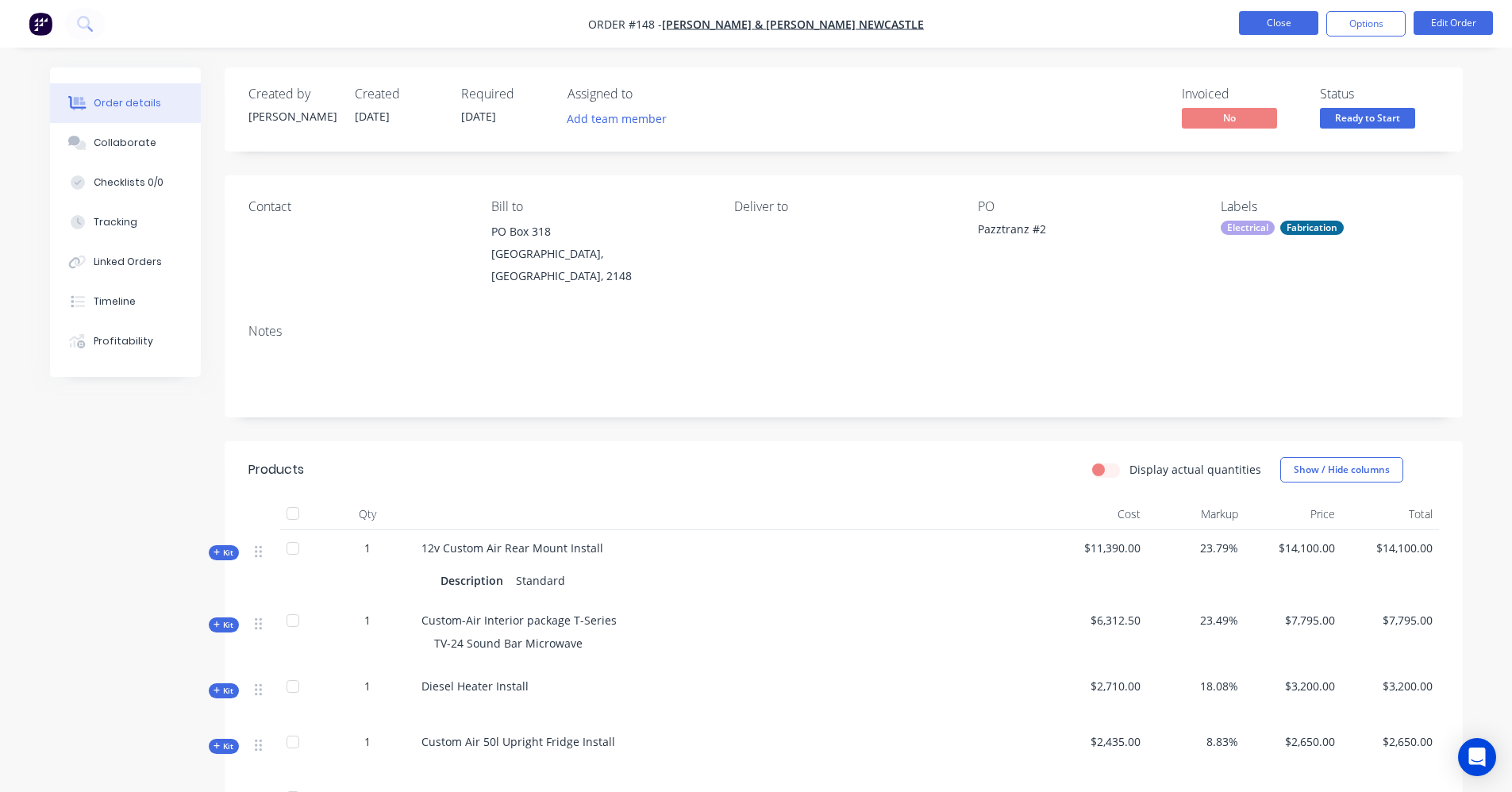
drag, startPoint x: 1258, startPoint y: 23, endPoint x: 1266, endPoint y: 31, distance: 11.3
click at [1266, 31] on button "Close" at bounding box center [1278, 23] width 79 height 23
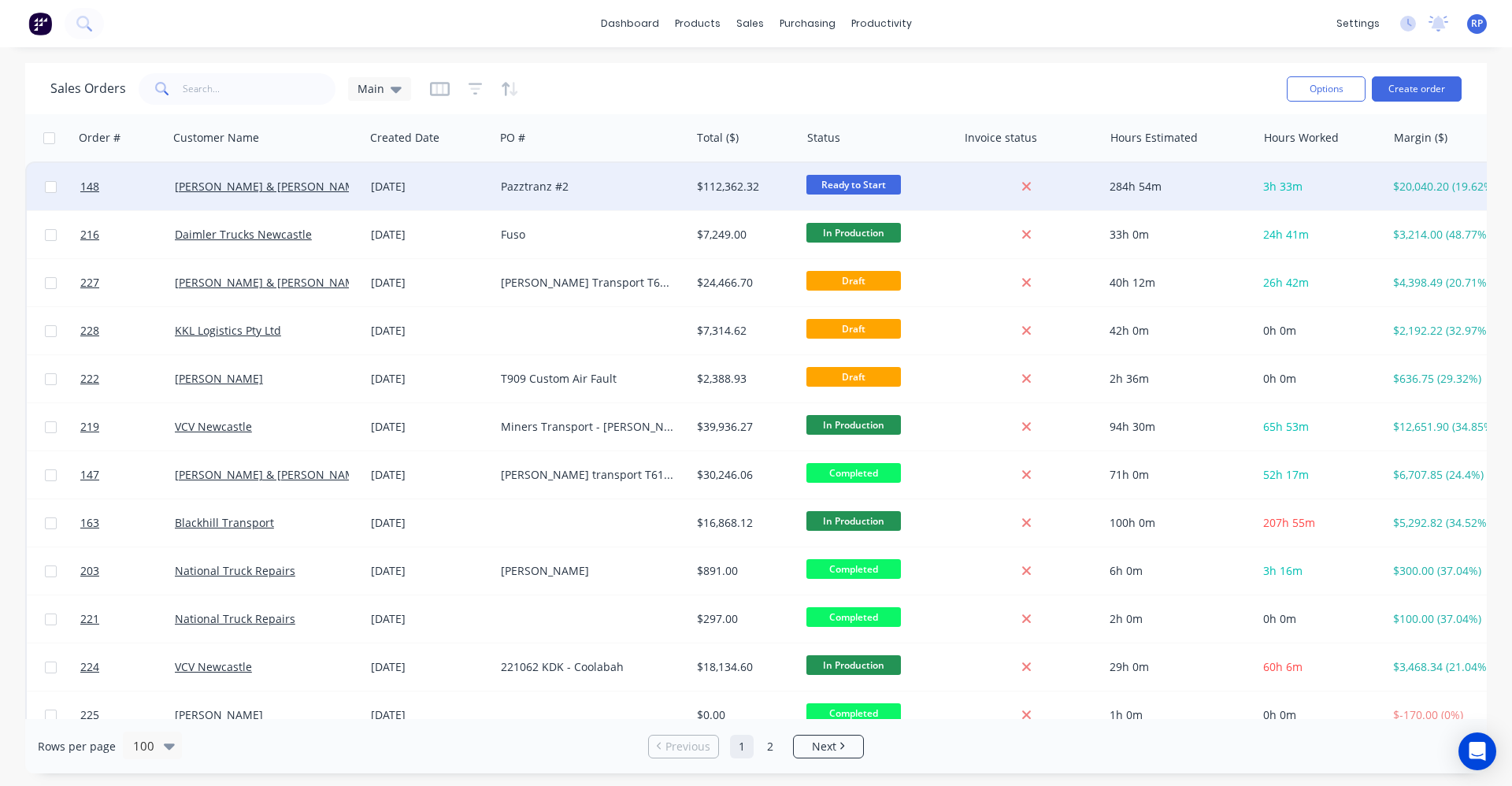
click at [596, 184] on div "Pazztranz #2" at bounding box center [588, 187] width 174 height 16
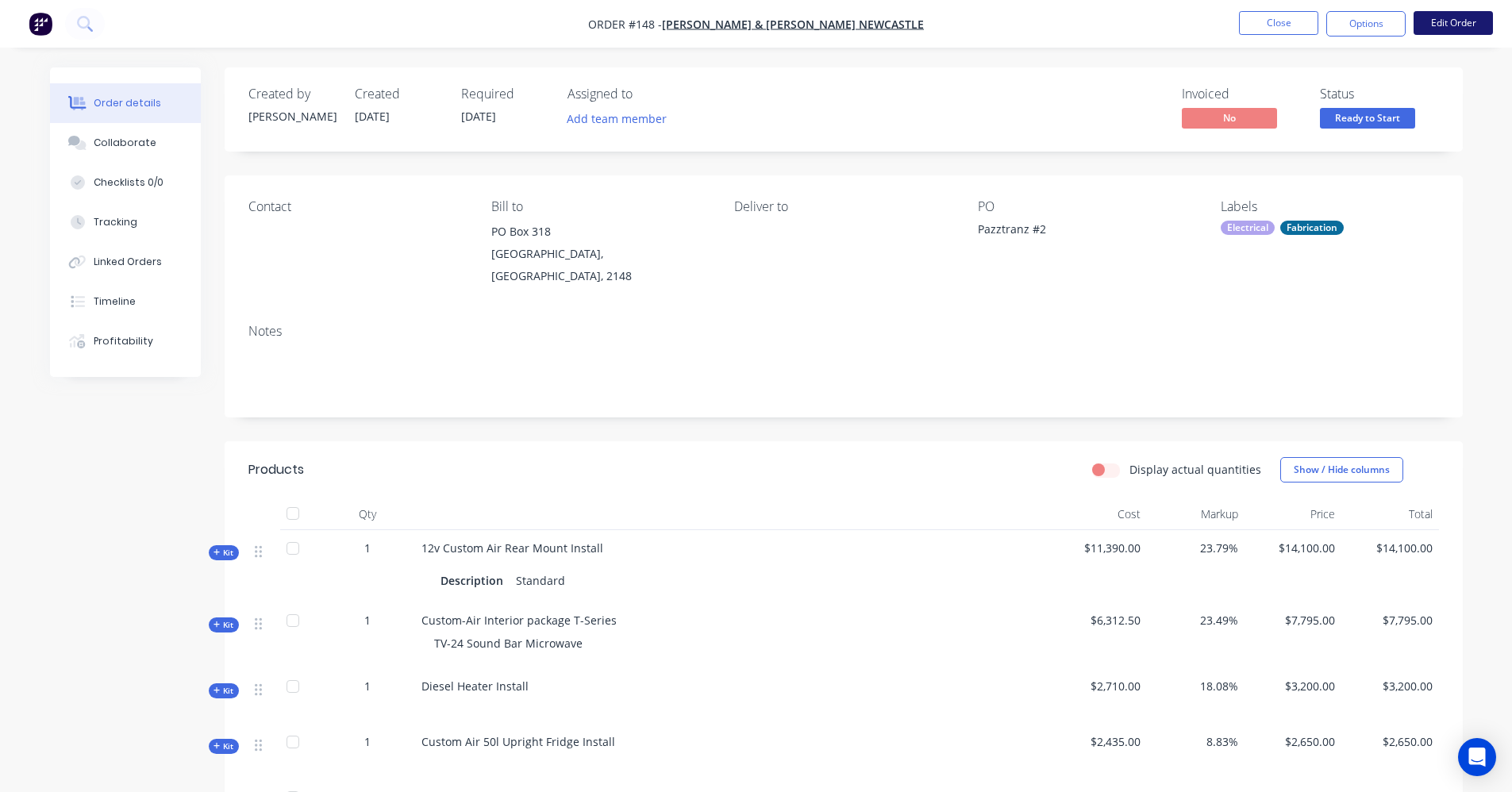
click at [1446, 30] on button "Edit Order" at bounding box center [1453, 23] width 79 height 23
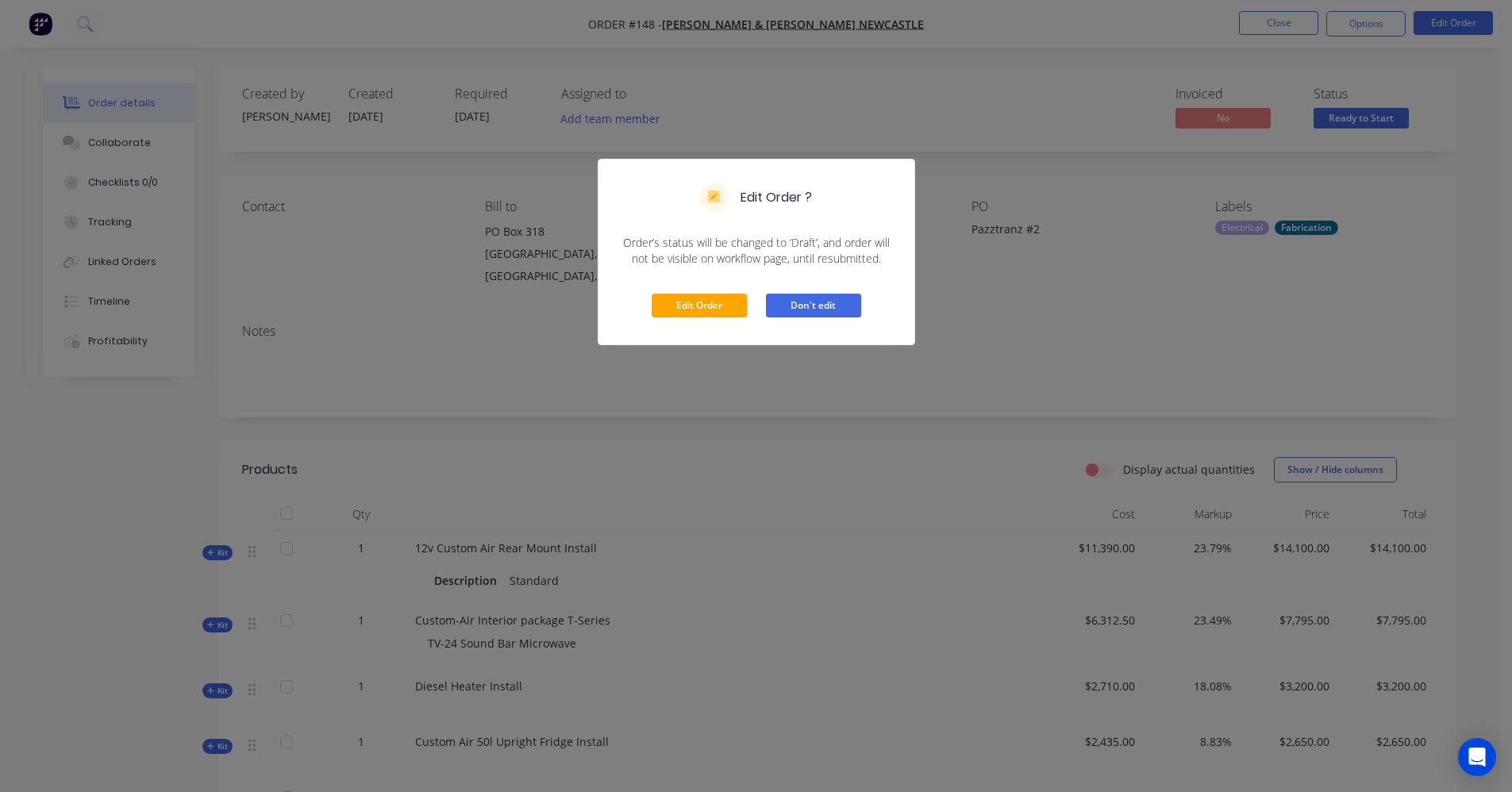
click at [802, 303] on button "Don't edit" at bounding box center [814, 306] width 96 height 23
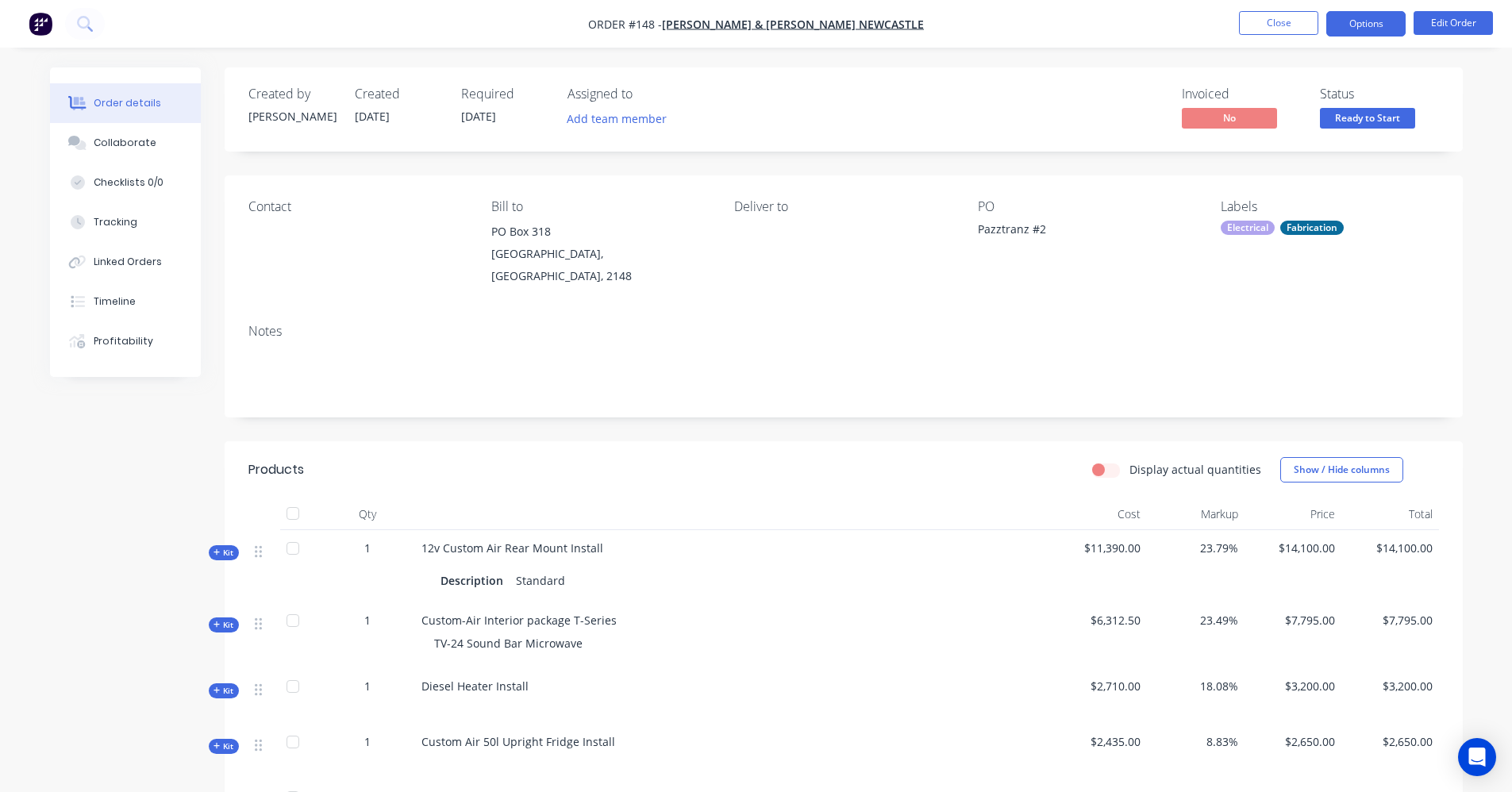
click at [1376, 23] on button "Options" at bounding box center [1366, 23] width 79 height 25
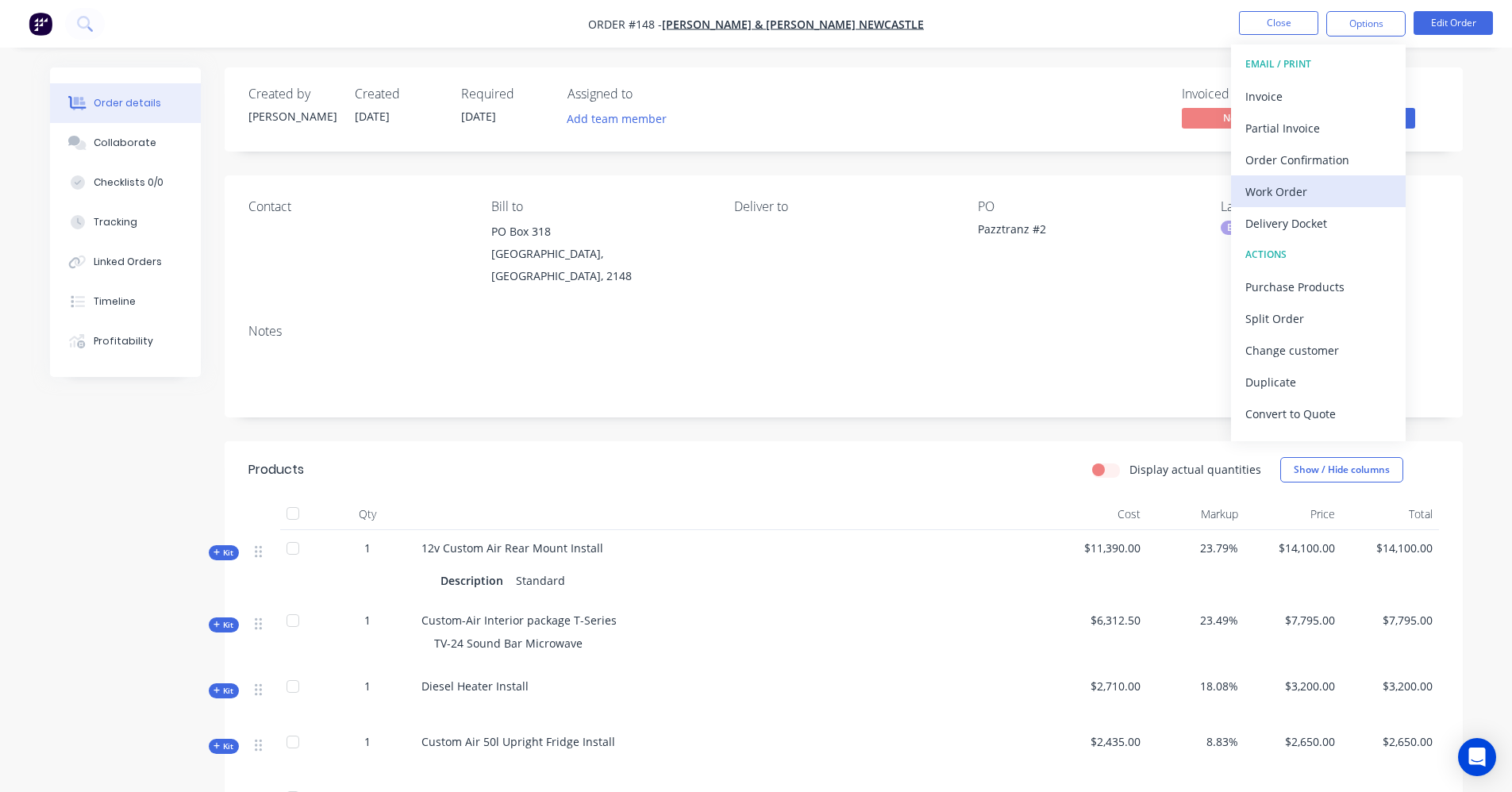
click at [1309, 181] on div "Work Order" at bounding box center [1318, 192] width 146 height 23
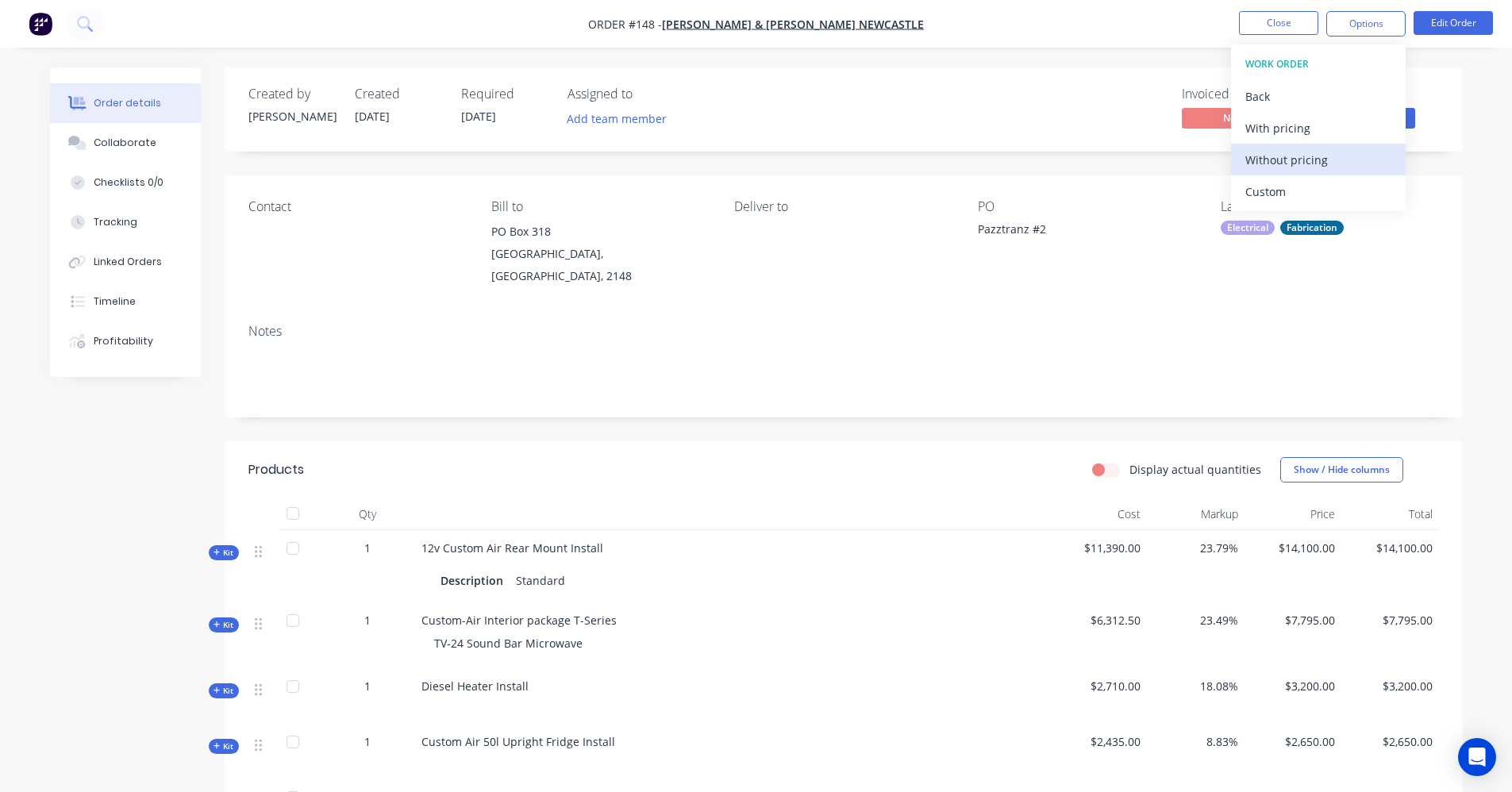
click at [1299, 161] on div "Without pricing" at bounding box center [1318, 161] width 146 height 23
